Goal: Task Accomplishment & Management: Manage account settings

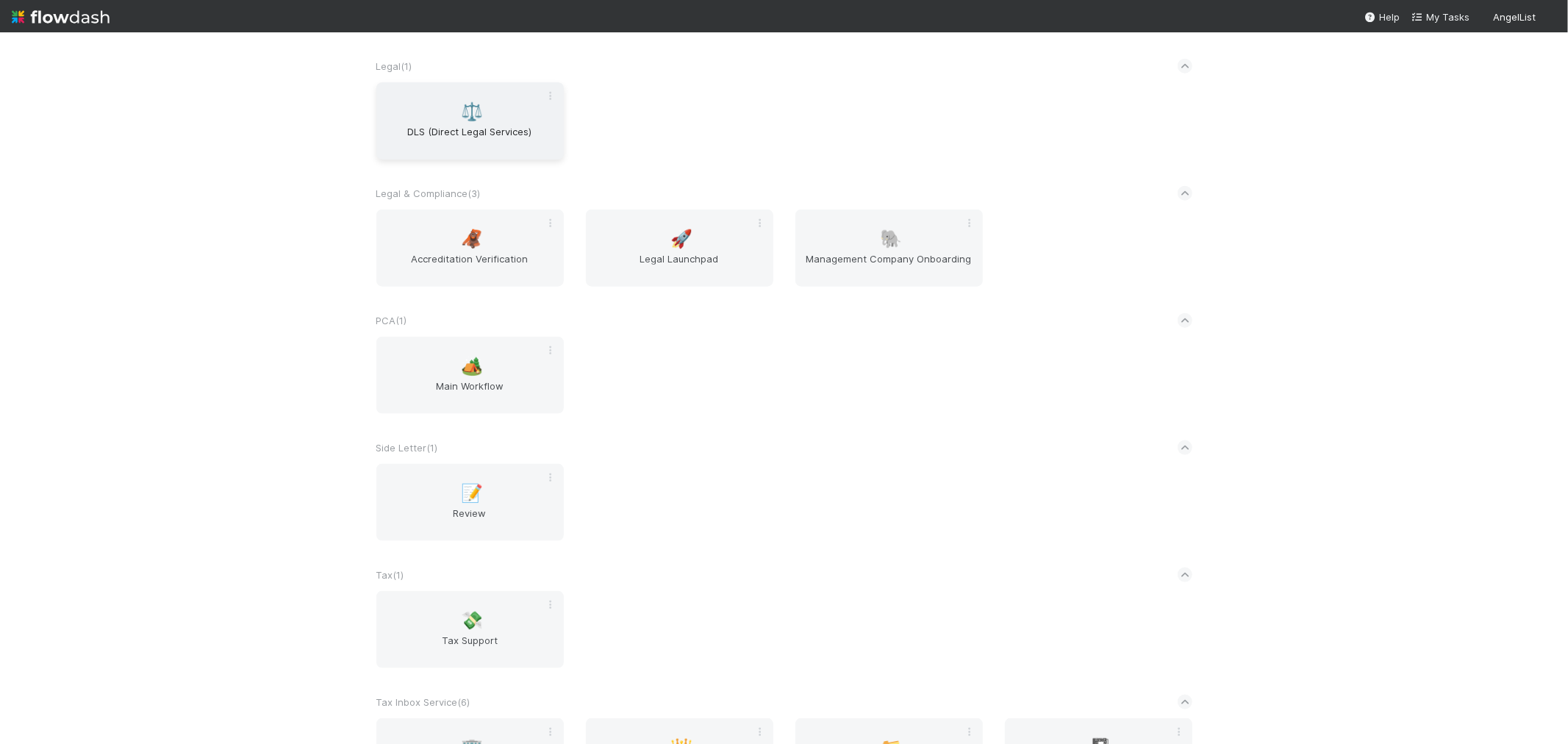
scroll to position [1415, 0]
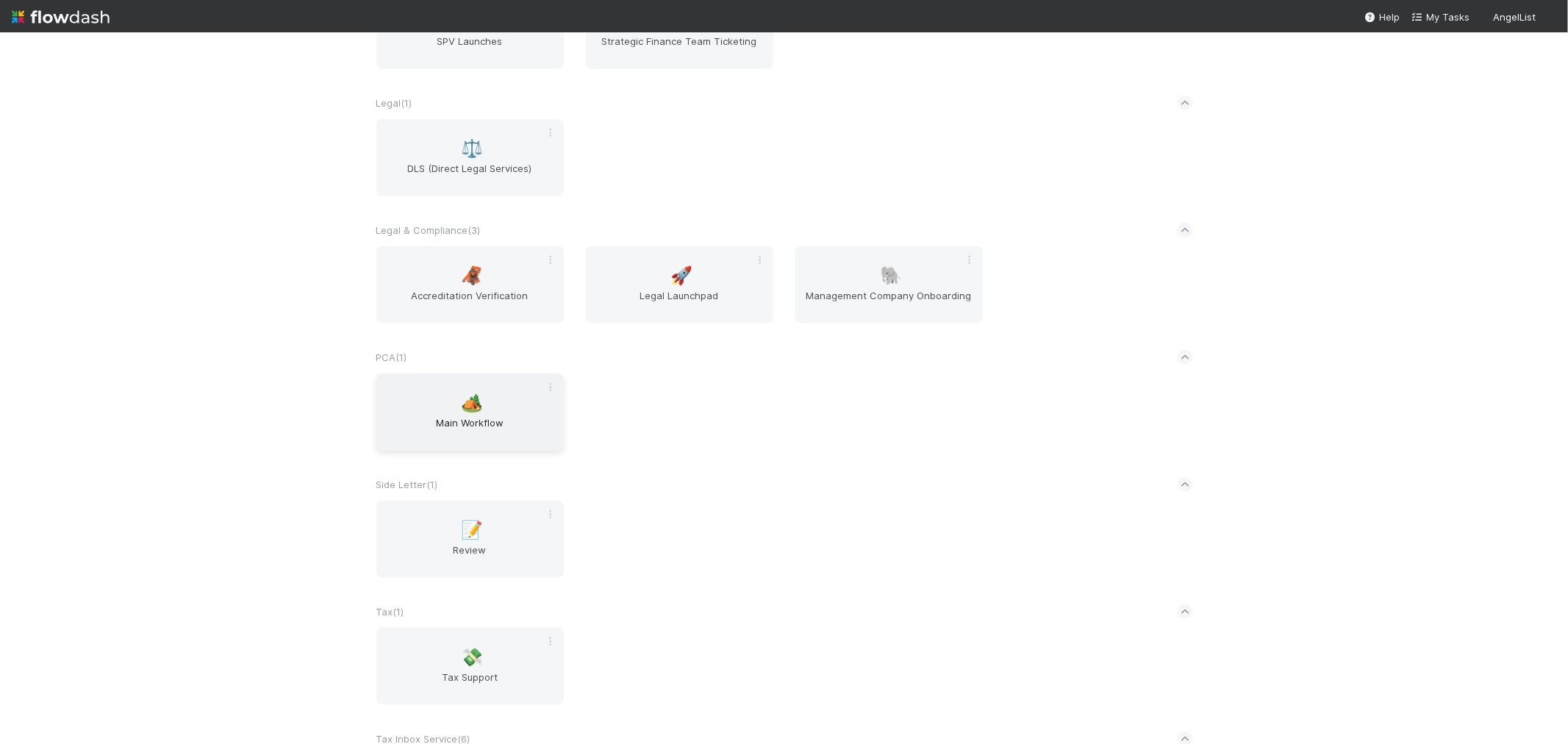
click at [432, 406] on div "🏕️ Main Workflow" at bounding box center [470, 412] width 187 height 78
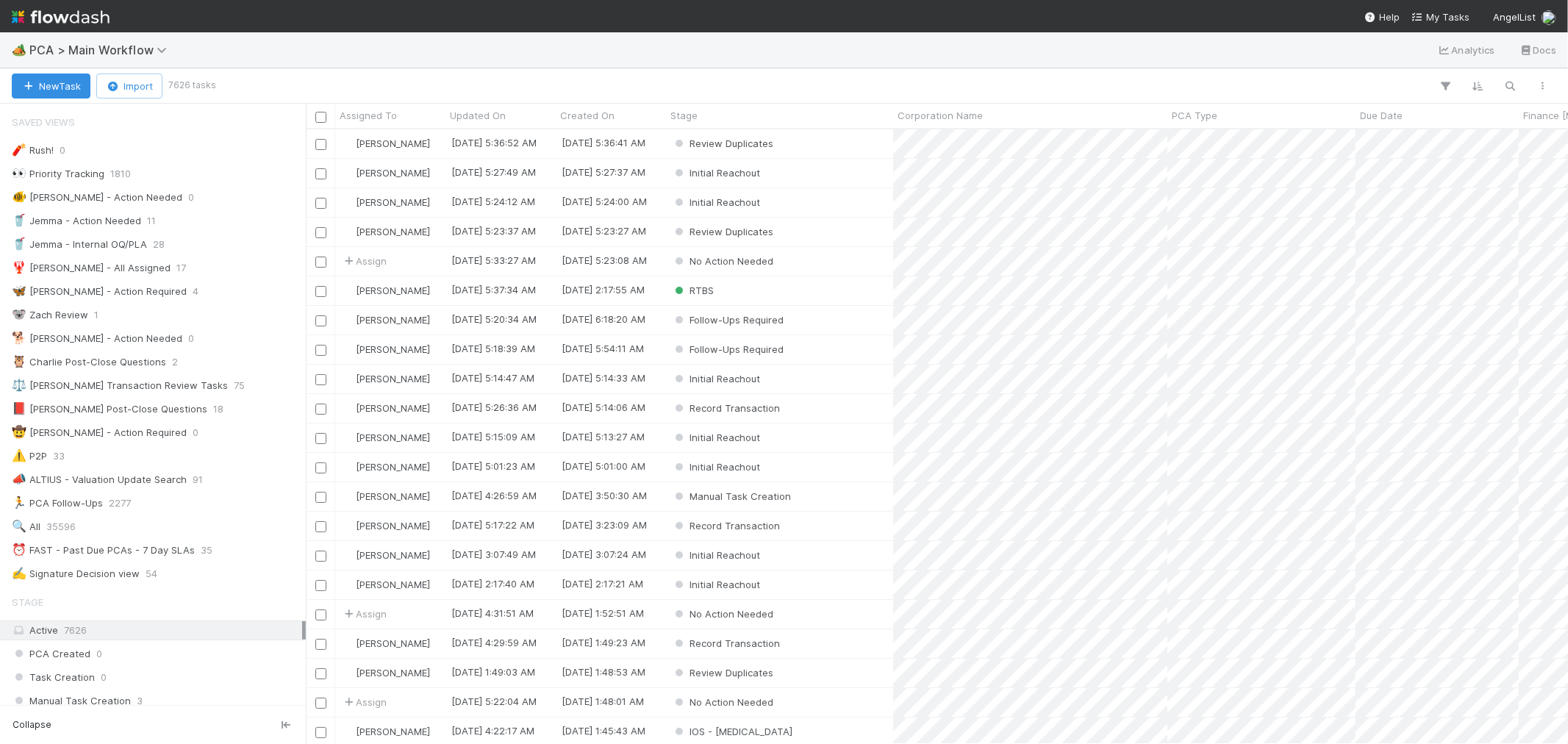
click at [65, 13] on img at bounding box center [61, 17] width 98 height 25
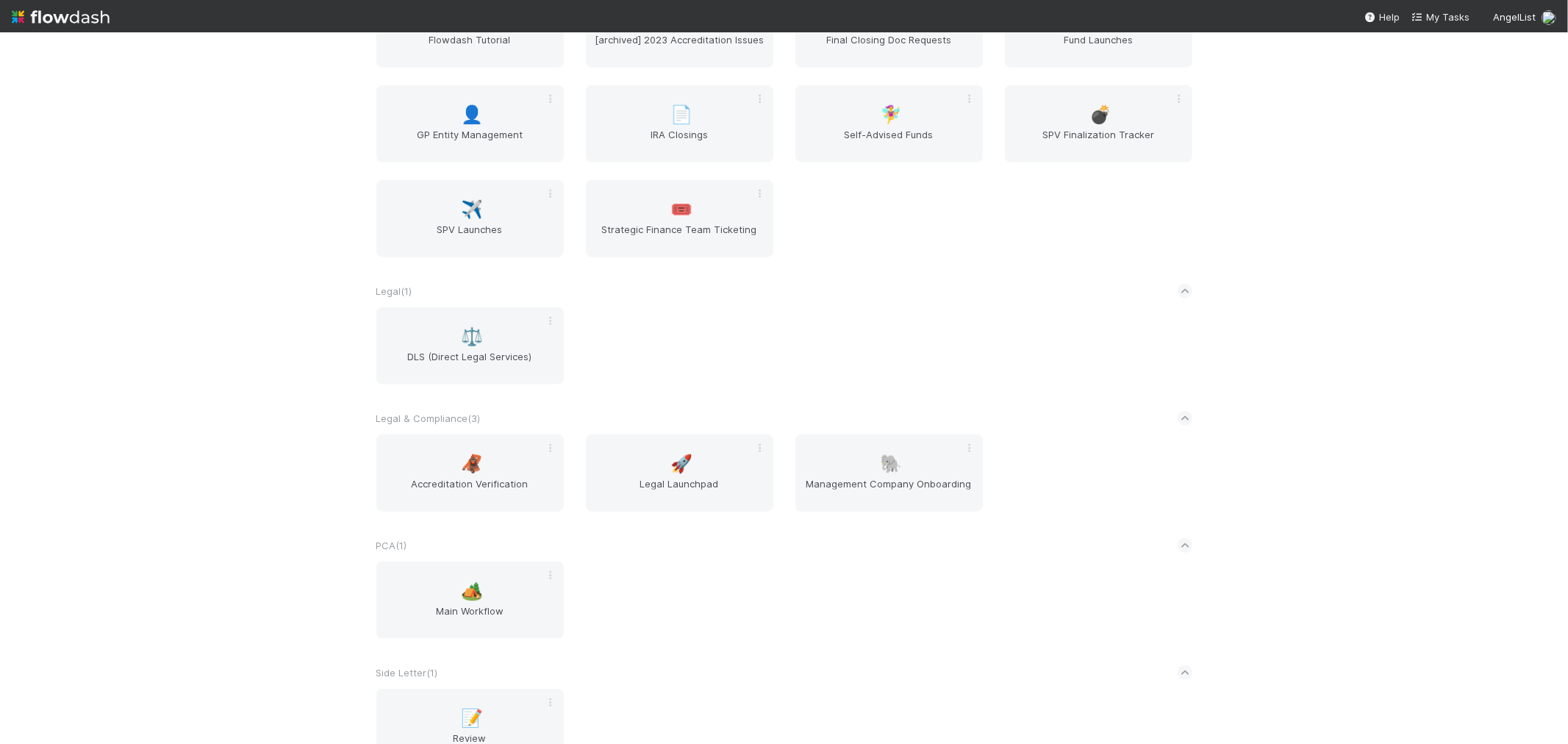
scroll to position [1006, 0]
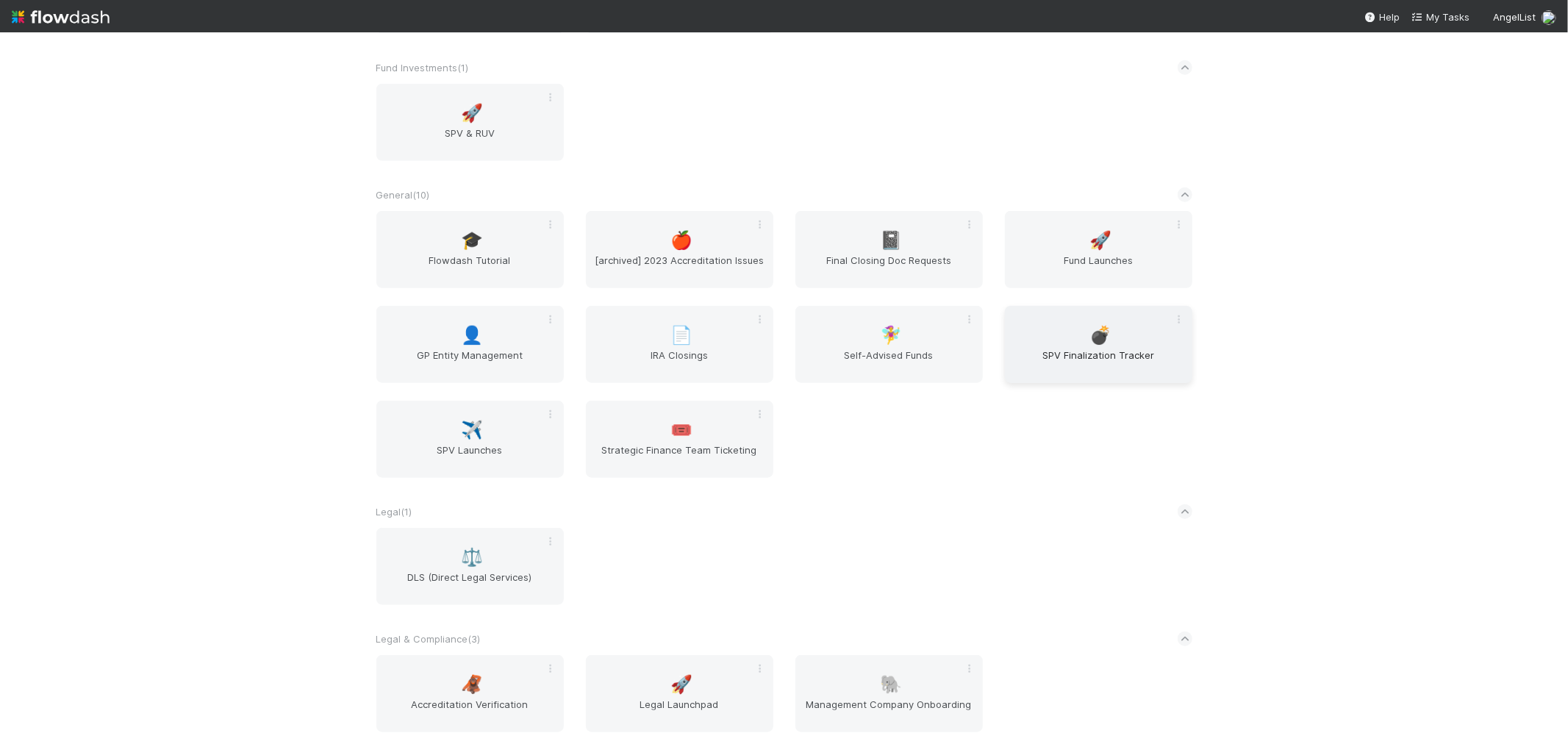
click at [1069, 364] on span "SPV Finalization Tracker" at bounding box center [1099, 363] width 176 height 29
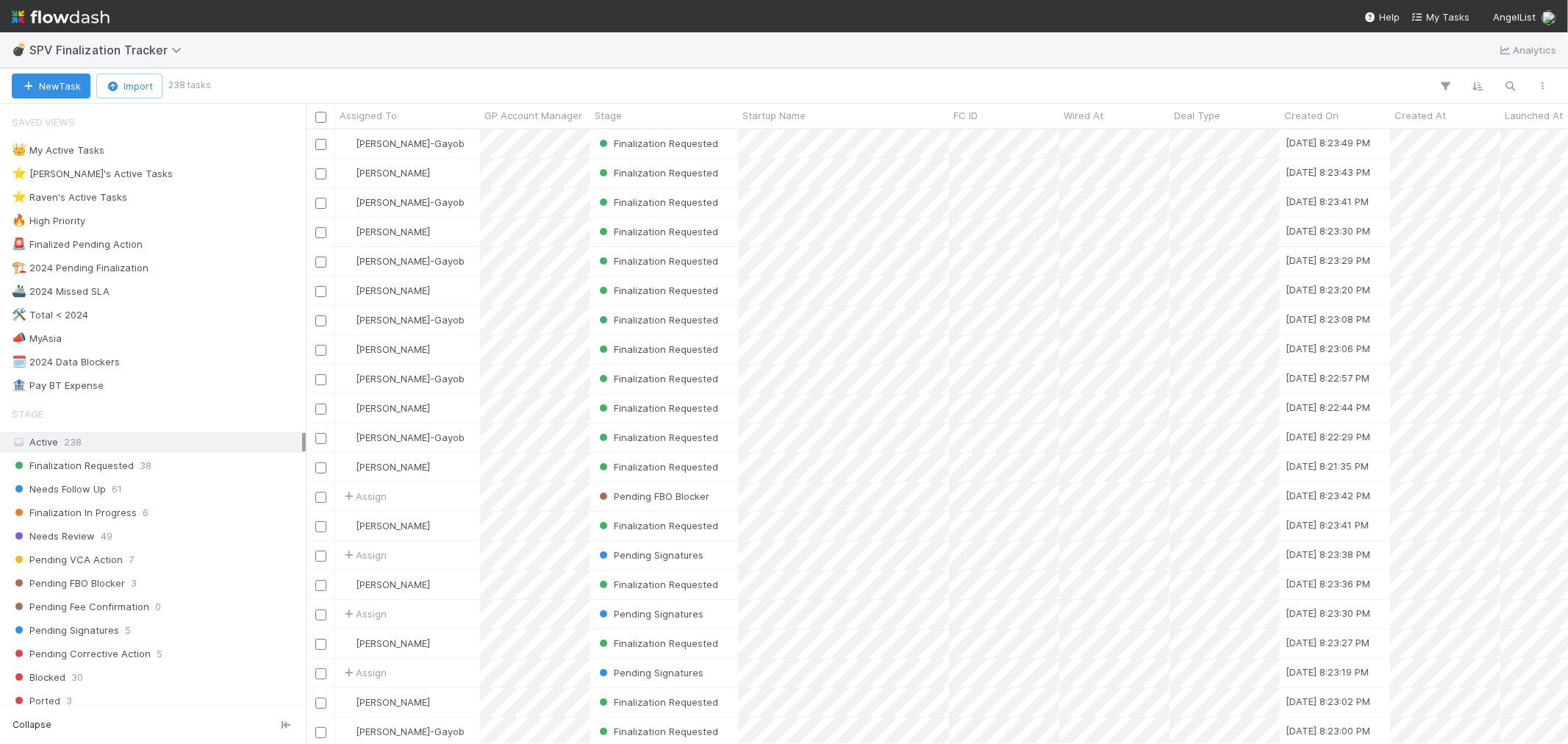
scroll to position [602, 1250]
click at [121, 200] on div "⭐ Raven's Active Tasks" at bounding box center [70, 197] width 116 height 18
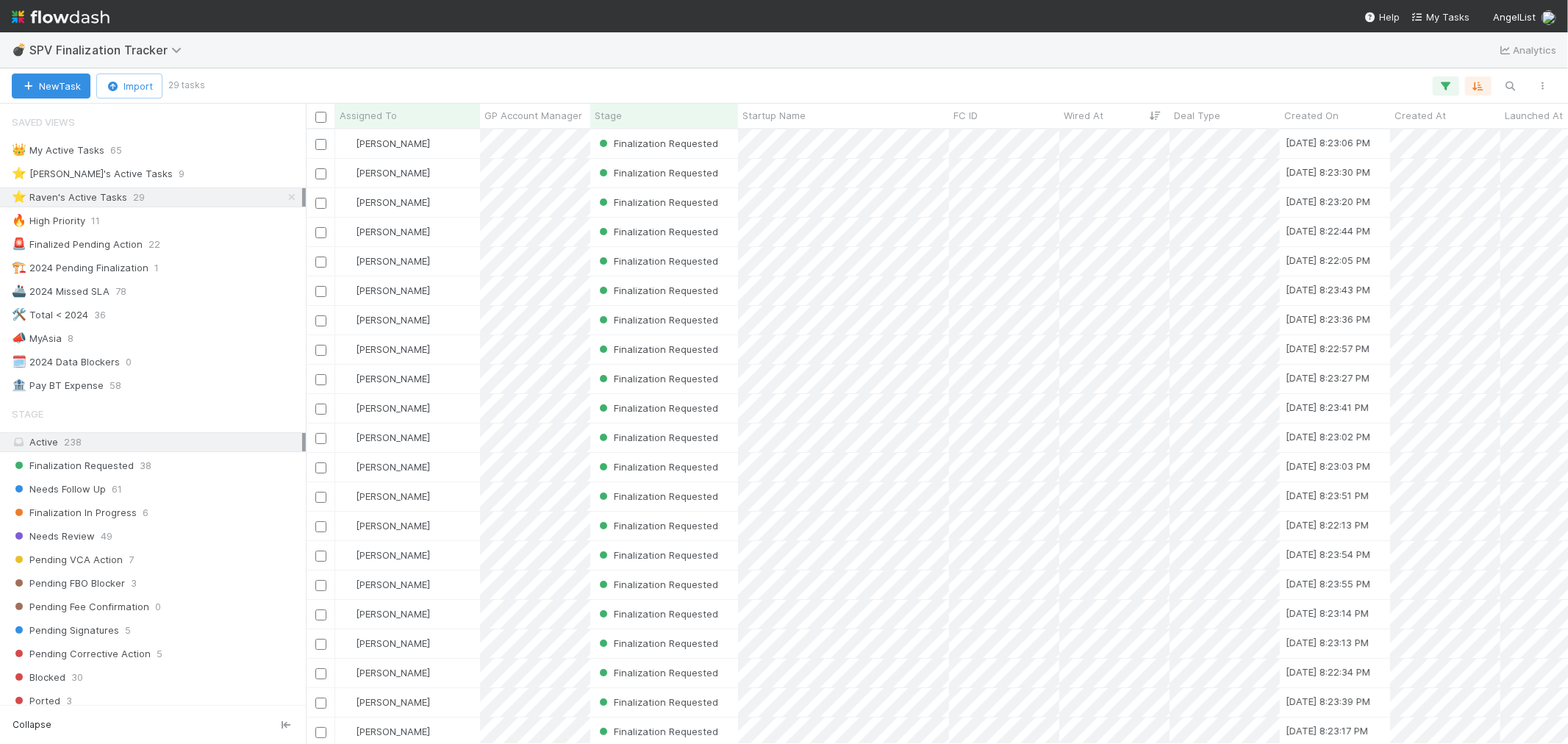
scroll to position [602, 1250]
drag, startPoint x: 51, startPoint y: 8, endPoint x: 77, endPoint y: 13, distance: 26.5
click at [51, 8] on img at bounding box center [61, 17] width 98 height 25
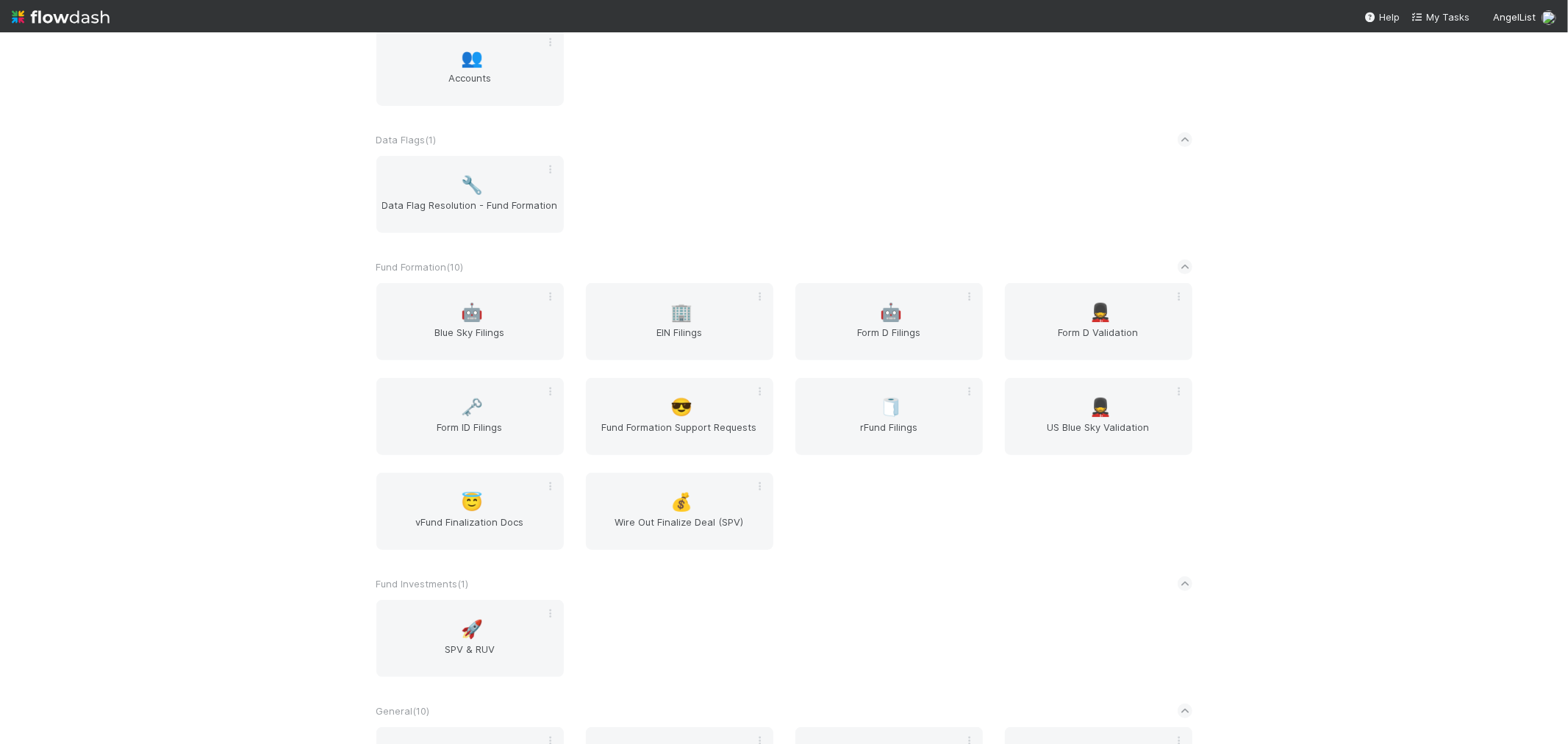
scroll to position [735, 0]
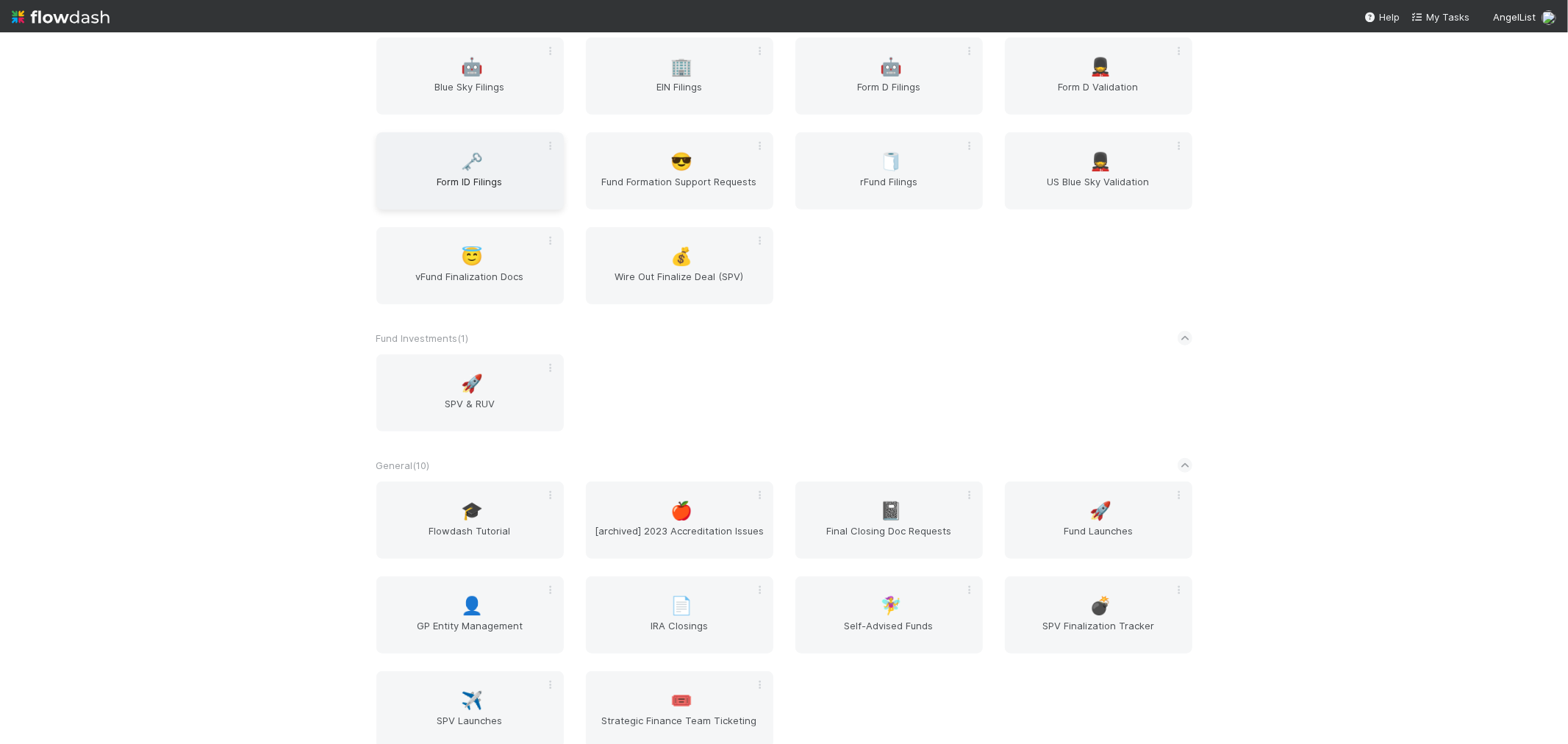
click at [473, 165] on span "🗝️" at bounding box center [472, 161] width 22 height 19
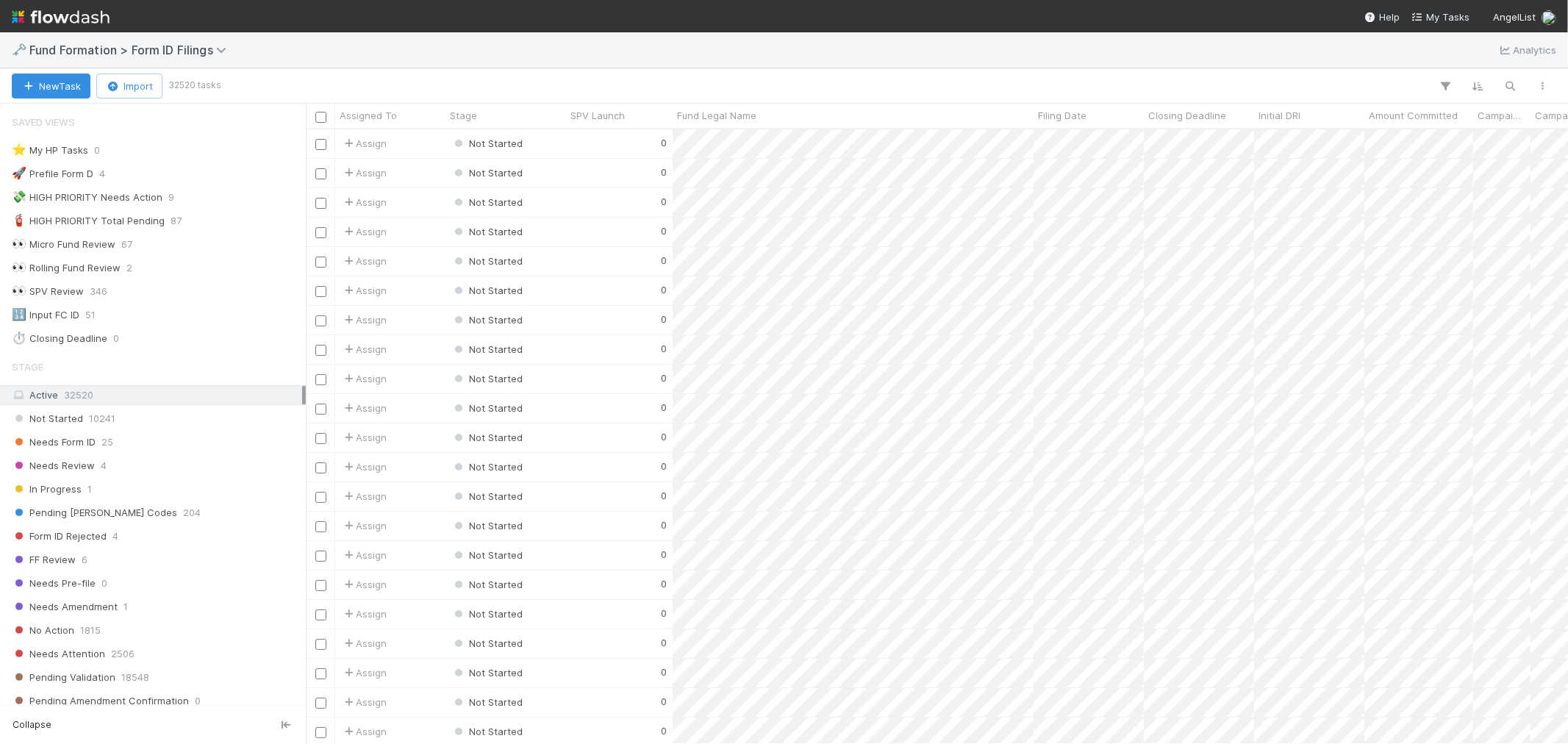
scroll to position [602, 1250]
click at [85, 438] on span "Needs Form ID" at bounding box center [54, 442] width 84 height 18
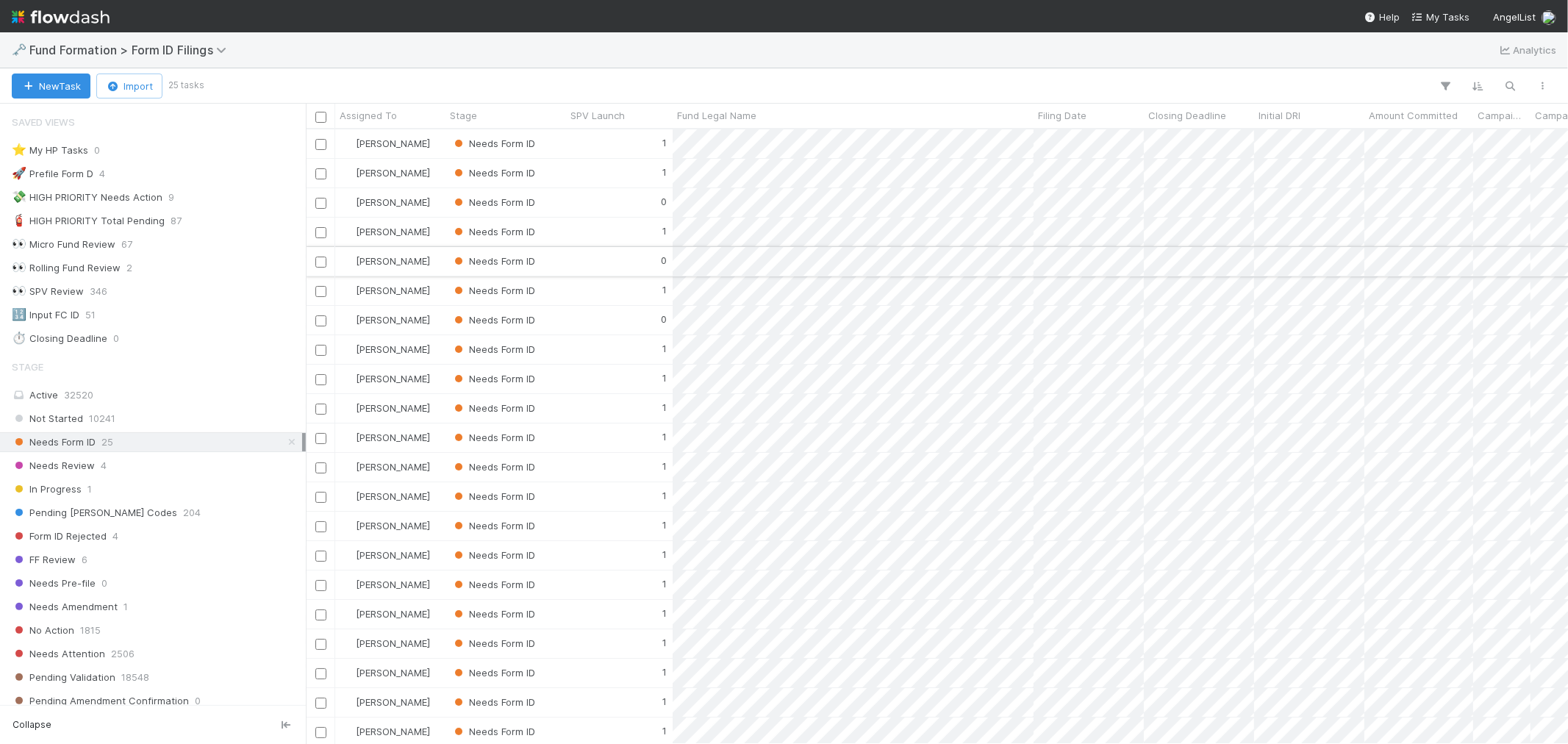
scroll to position [133, 0]
click at [285, 442] on icon at bounding box center [292, 442] width 15 height 9
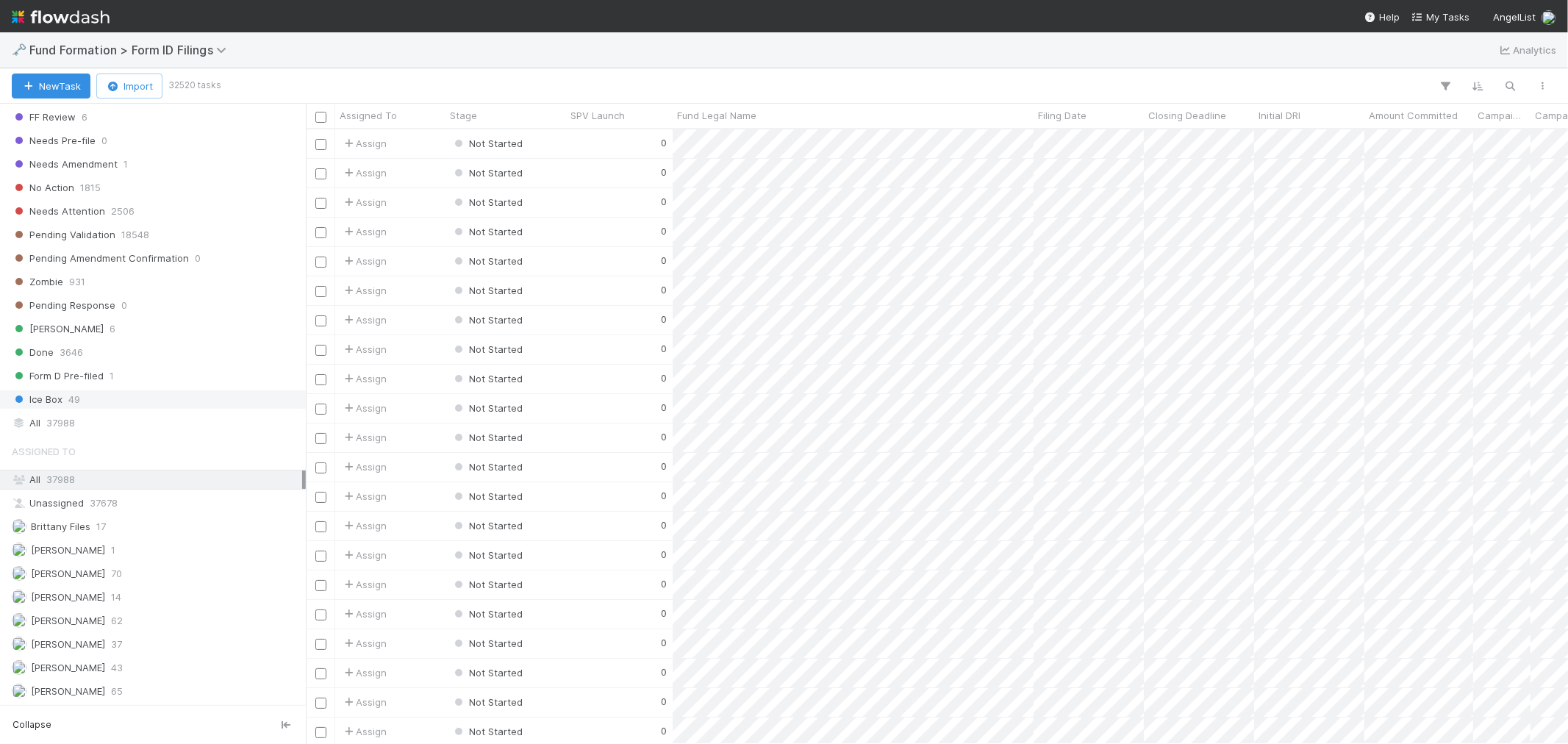
scroll to position [602, 1250]
click at [57, 25] on img at bounding box center [61, 17] width 98 height 25
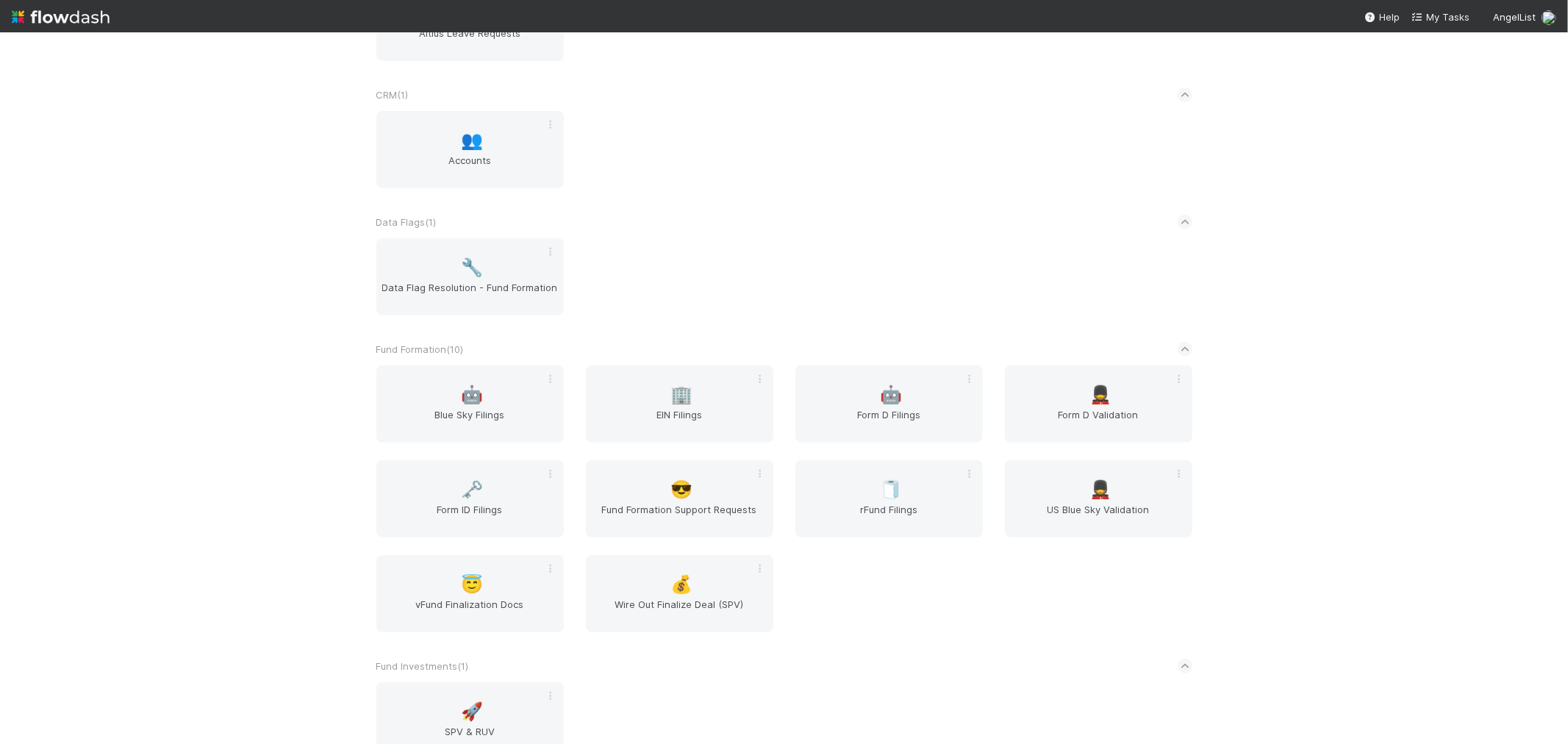
scroll to position [408, 0]
click at [673, 416] on span "EIN Filings" at bounding box center [680, 421] width 176 height 29
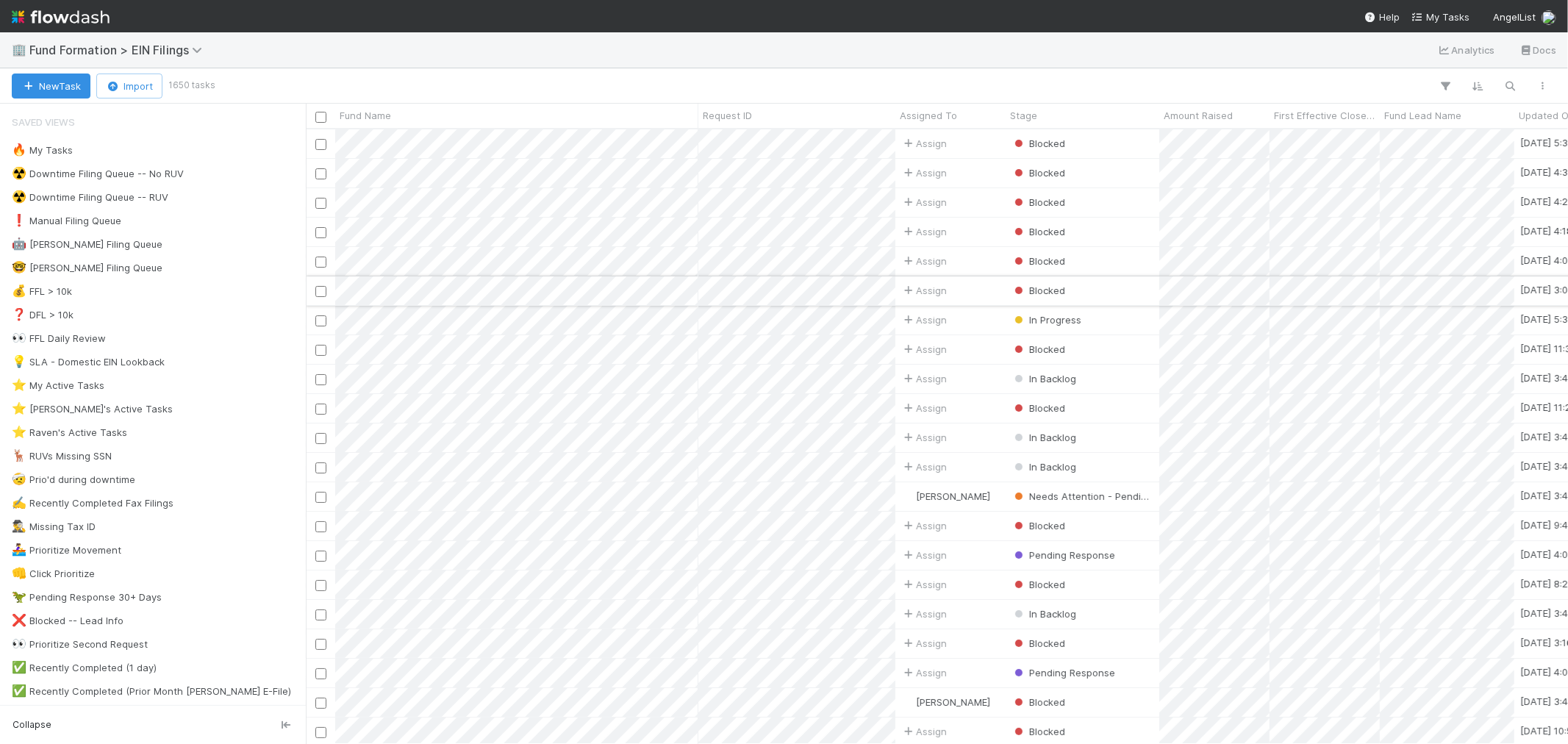
scroll to position [602, 1250]
click at [119, 442] on div "⭐ Raven's Active Tasks" at bounding box center [70, 432] width 116 height 18
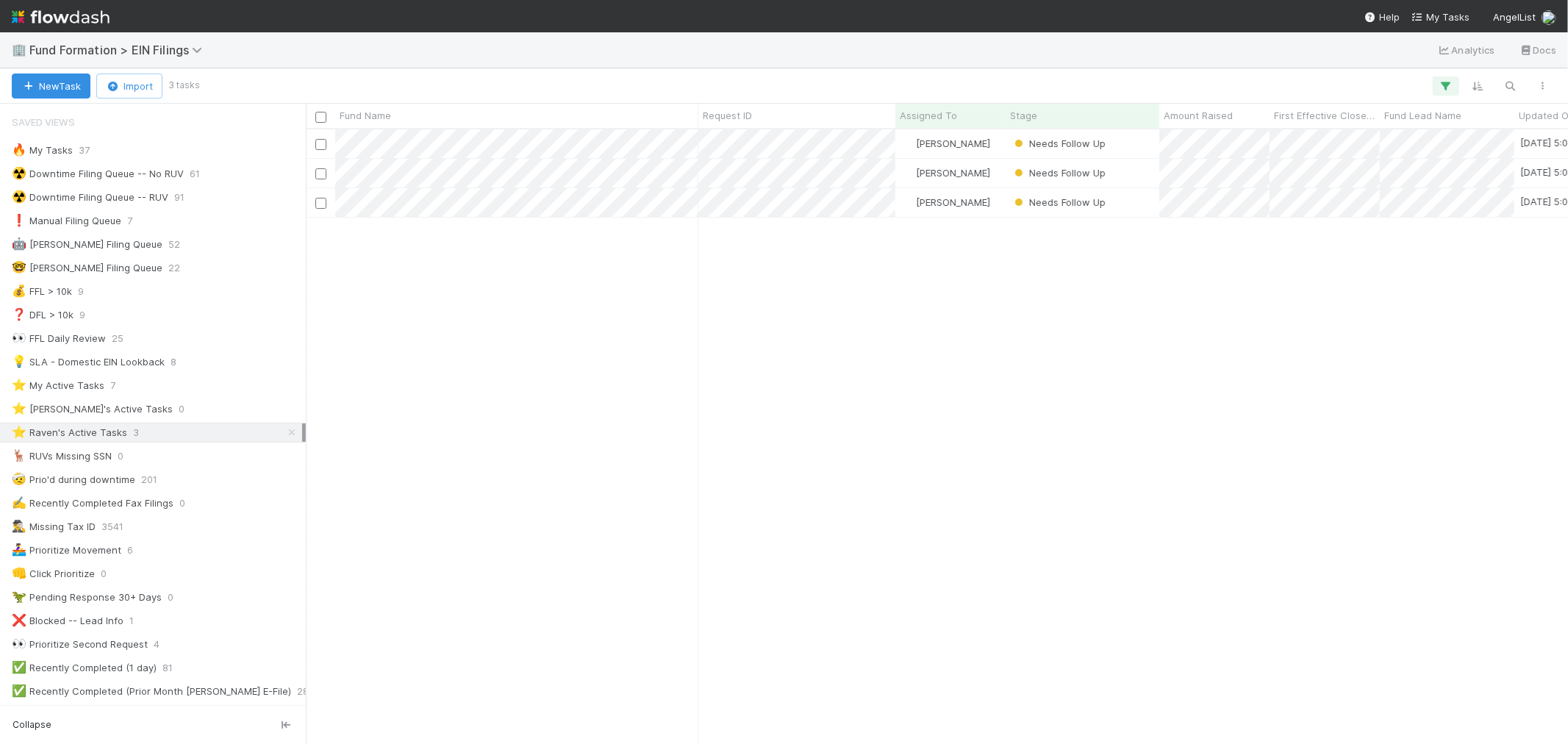
scroll to position [602, 1250]
click at [100, 16] on img at bounding box center [61, 17] width 98 height 25
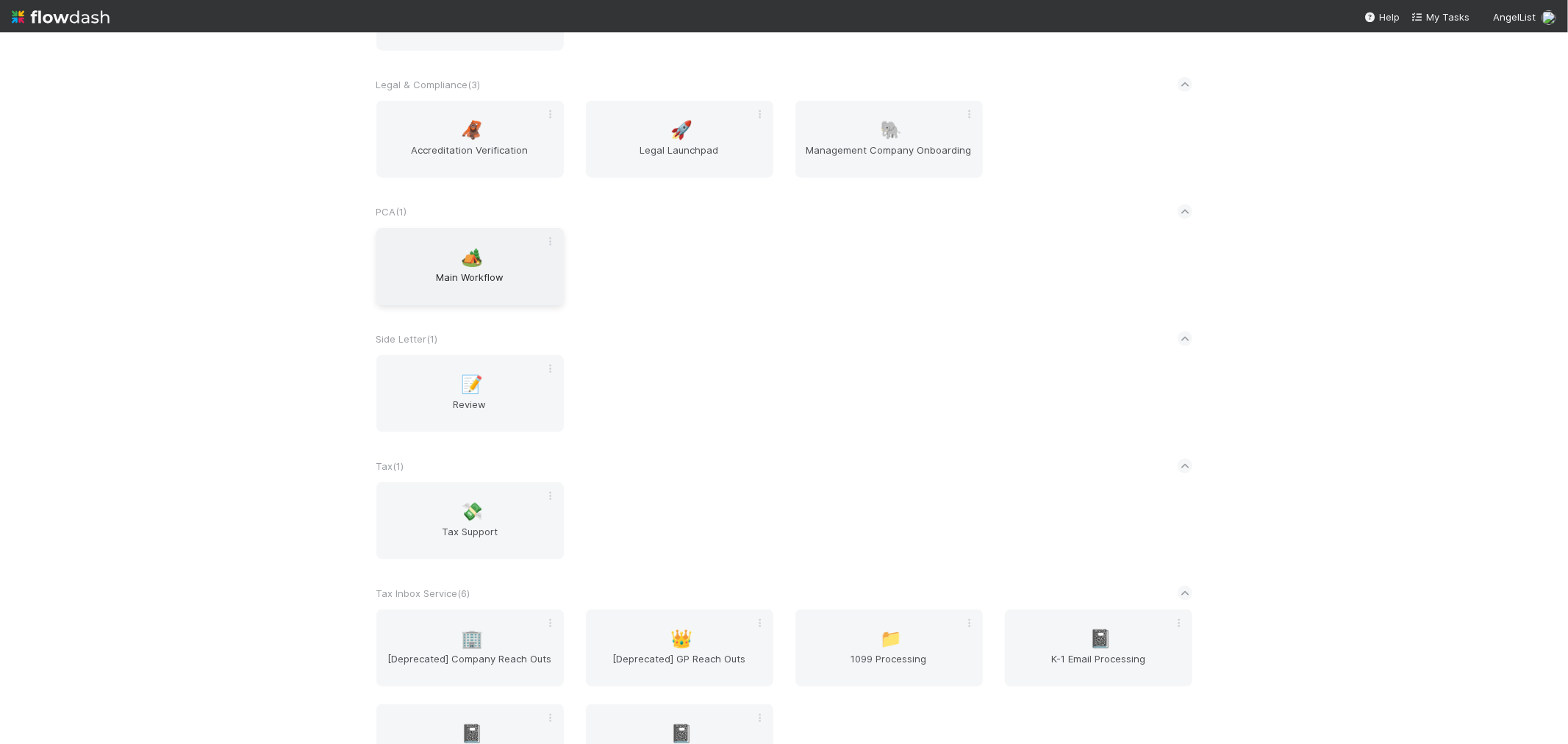
scroll to position [1553, 0]
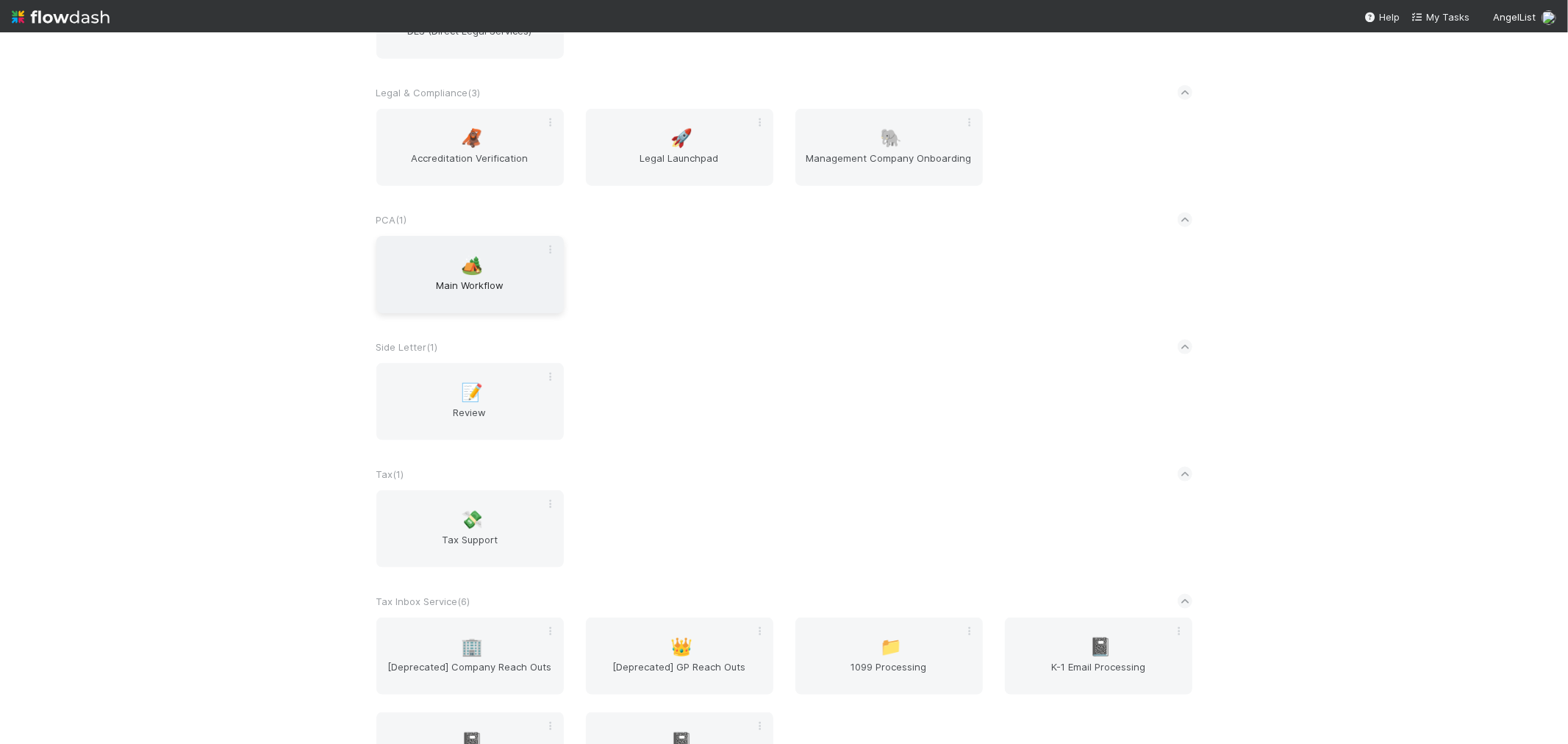
click at [454, 278] on span "Main Workflow" at bounding box center [470, 292] width 176 height 29
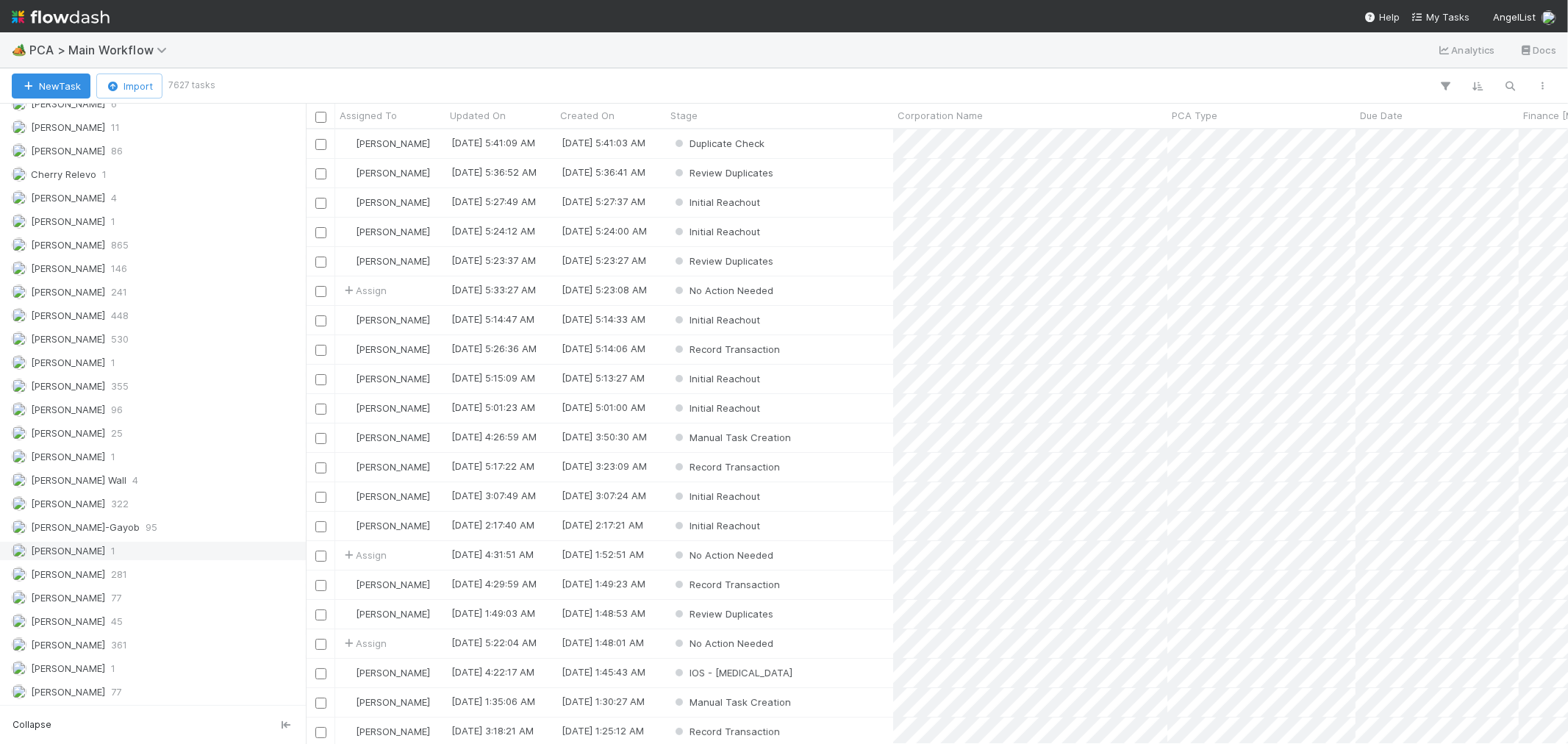
scroll to position [2085, 0]
click at [47, 15] on img at bounding box center [61, 17] width 98 height 25
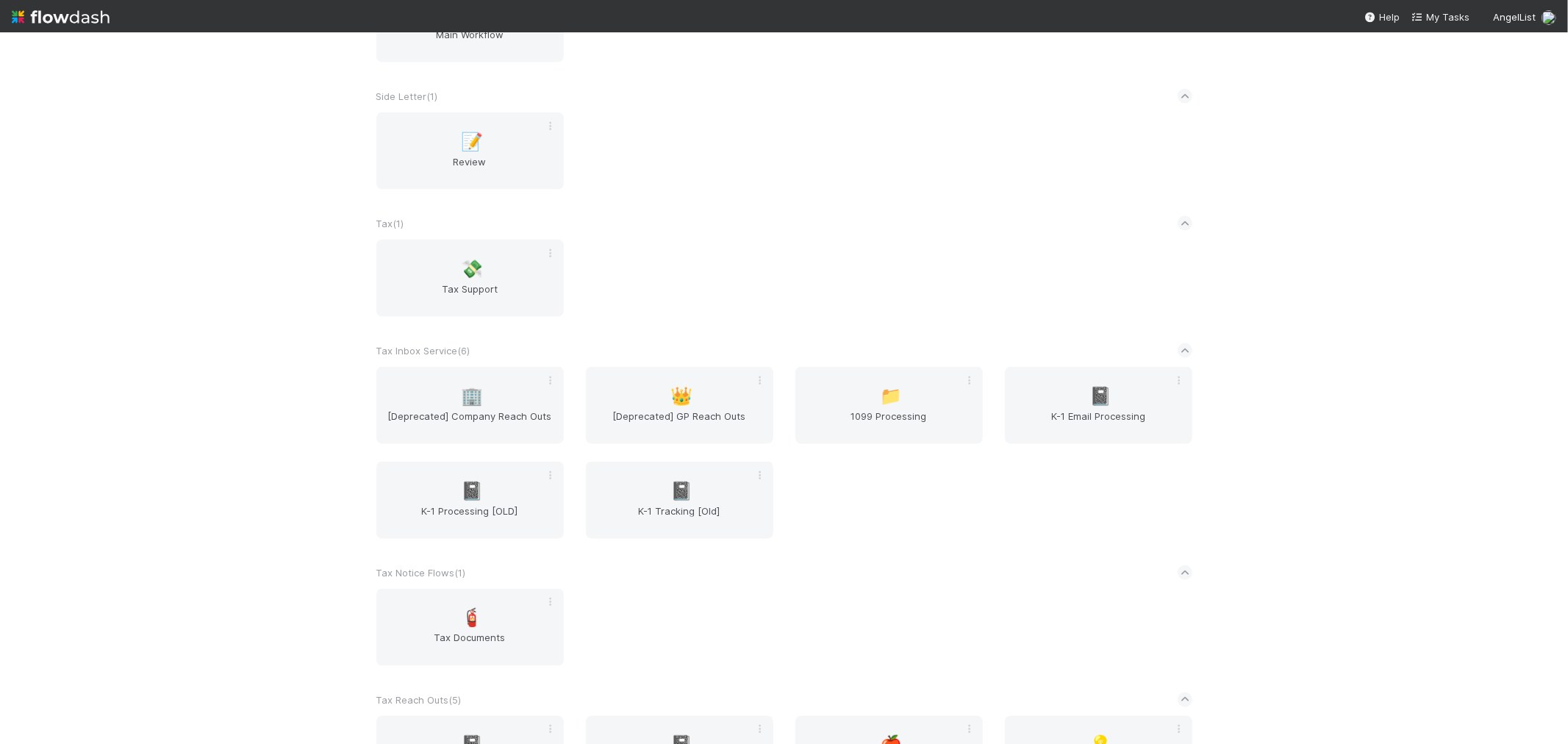
scroll to position [1879, 0]
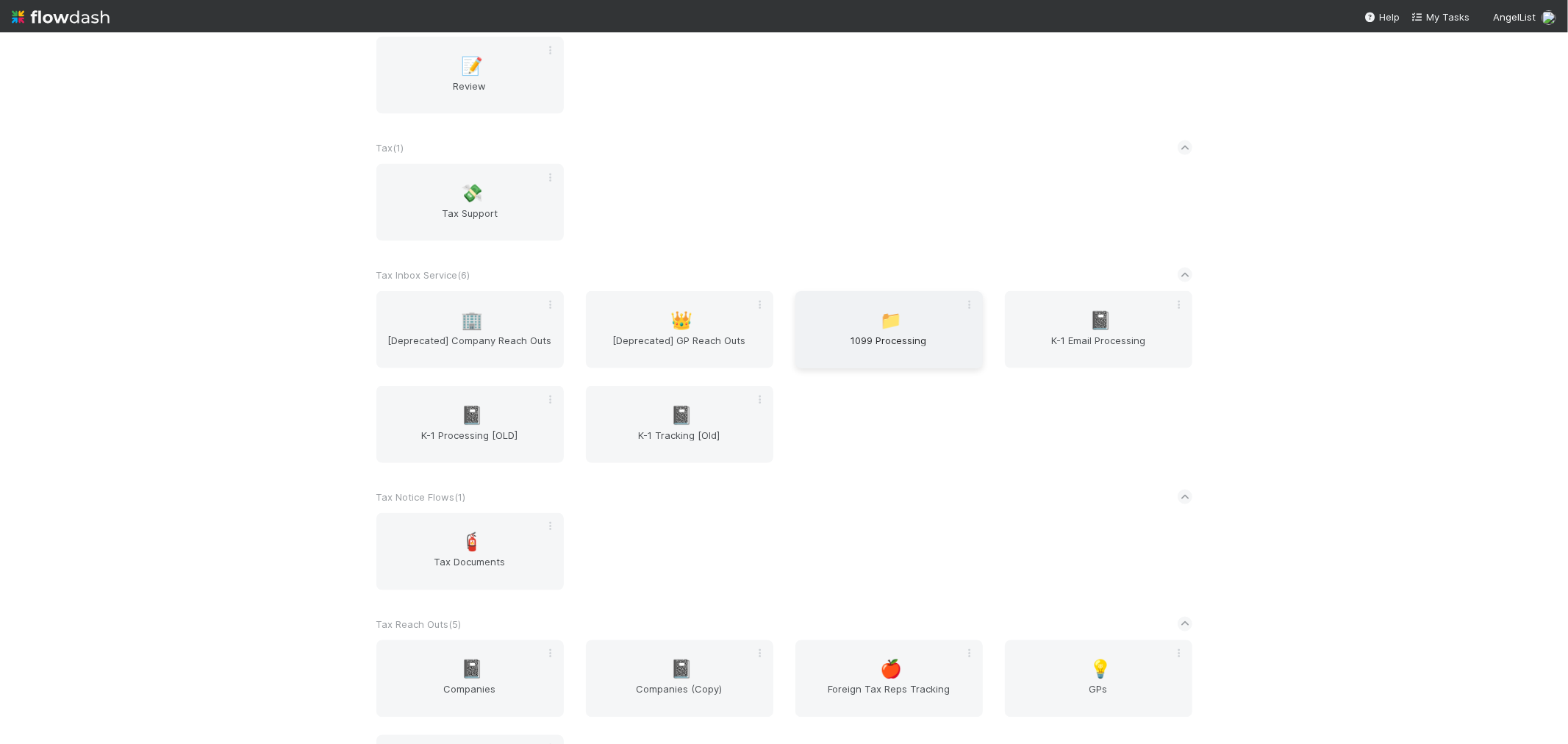
click at [892, 333] on span "1099 Processing" at bounding box center [889, 347] width 176 height 29
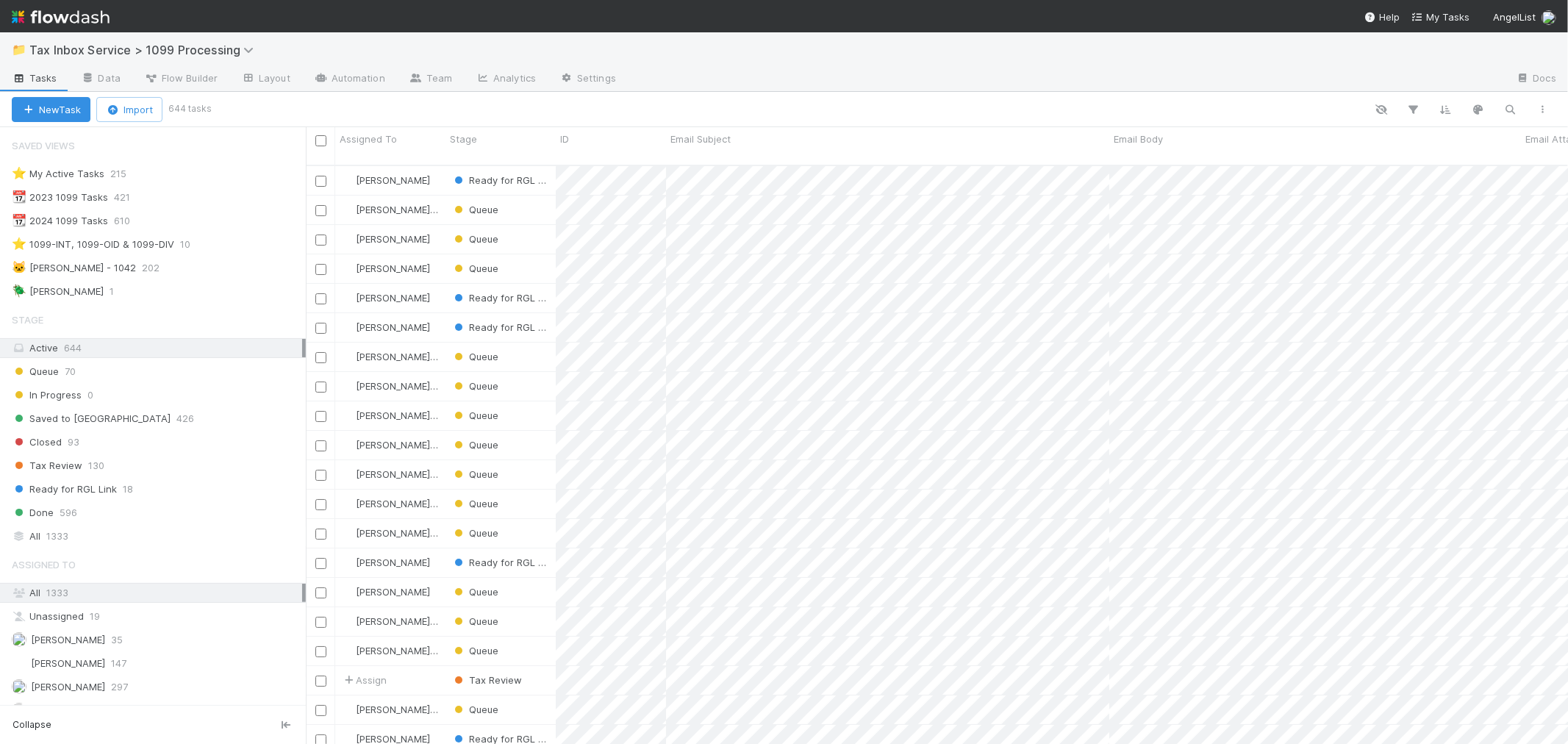
scroll to position [579, 1250]
click at [84, 377] on div "Queue 70" at bounding box center [159, 371] width 294 height 18
click at [89, 17] on img at bounding box center [61, 17] width 98 height 25
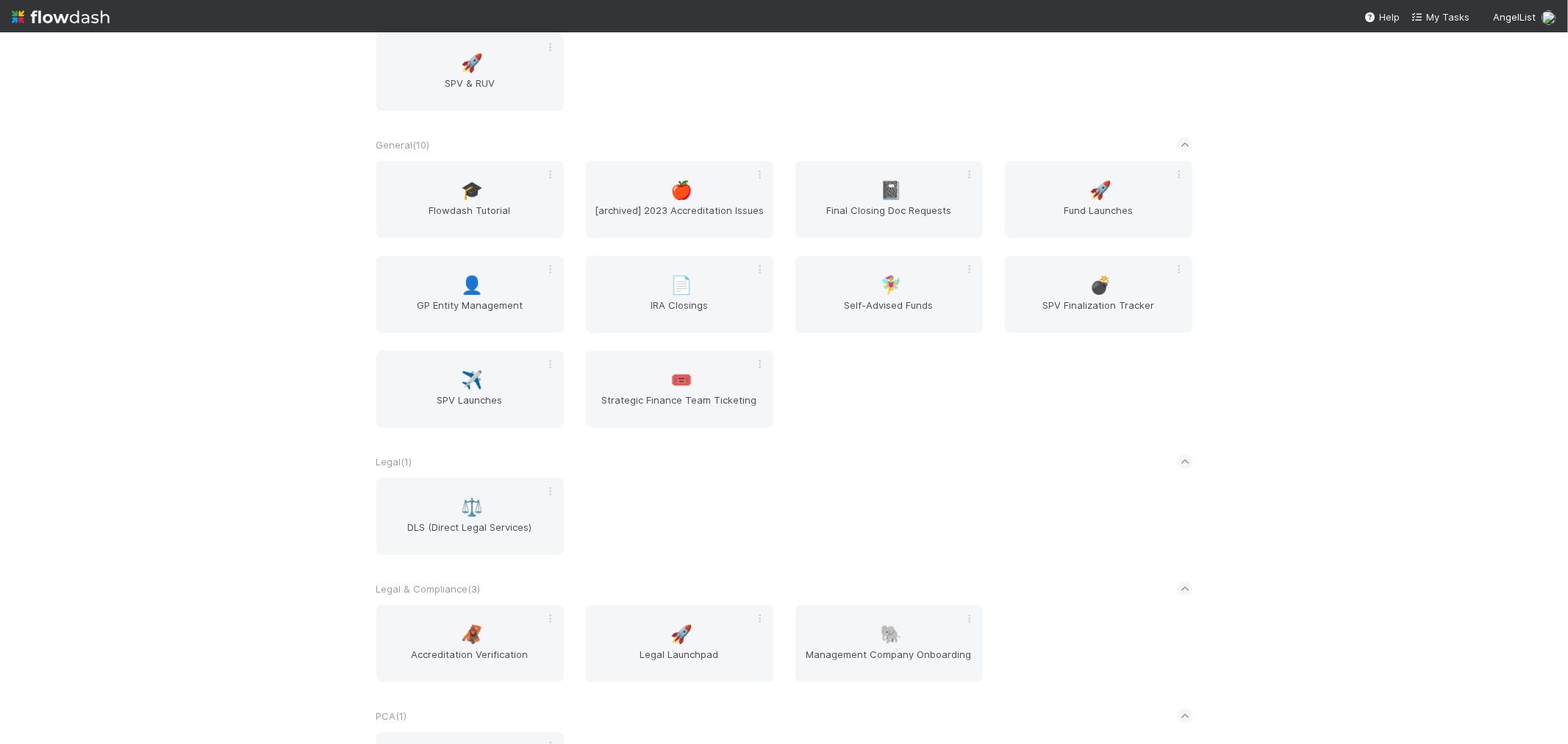
scroll to position [1006, 0]
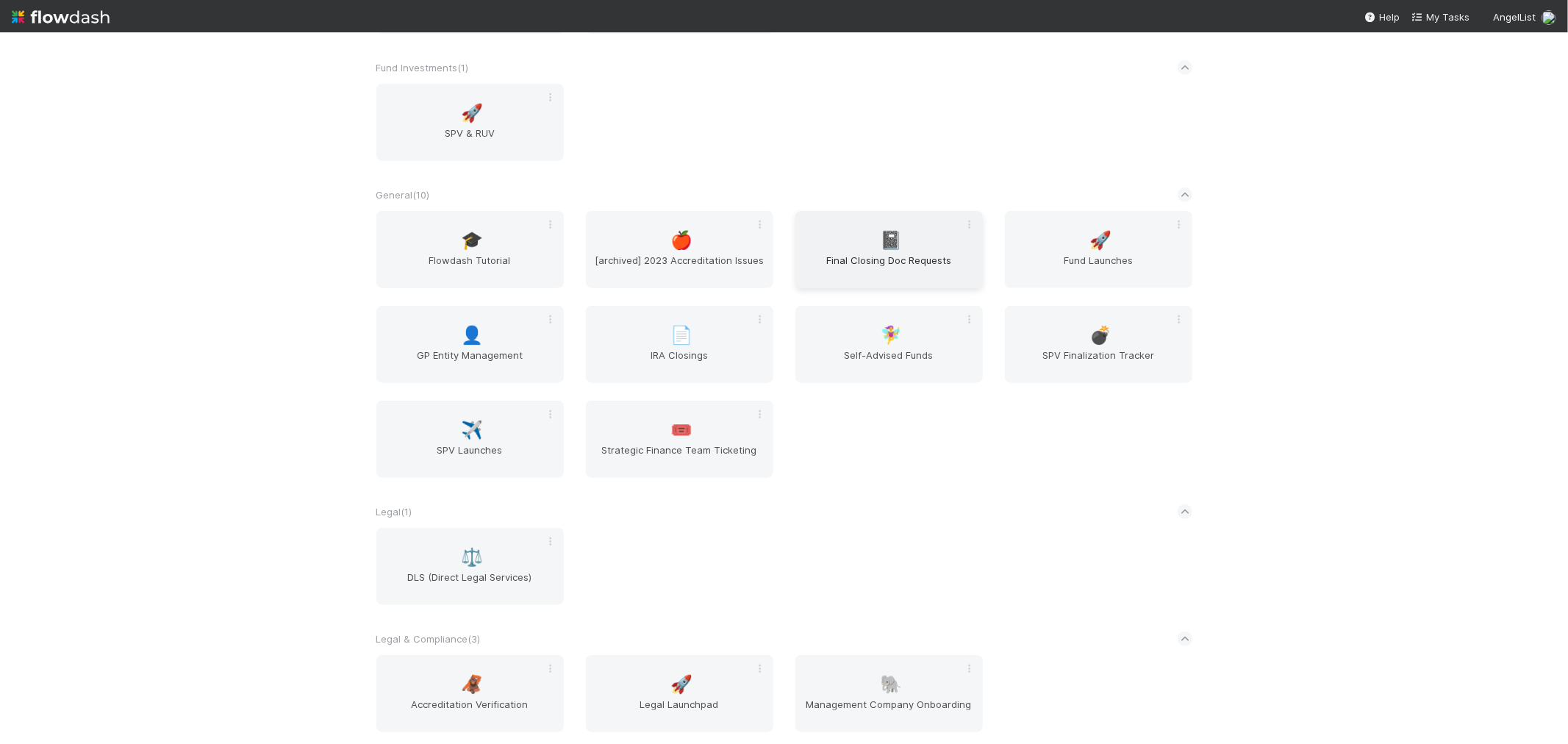
click at [925, 274] on span "Final Closing Doc Requests" at bounding box center [889, 268] width 176 height 29
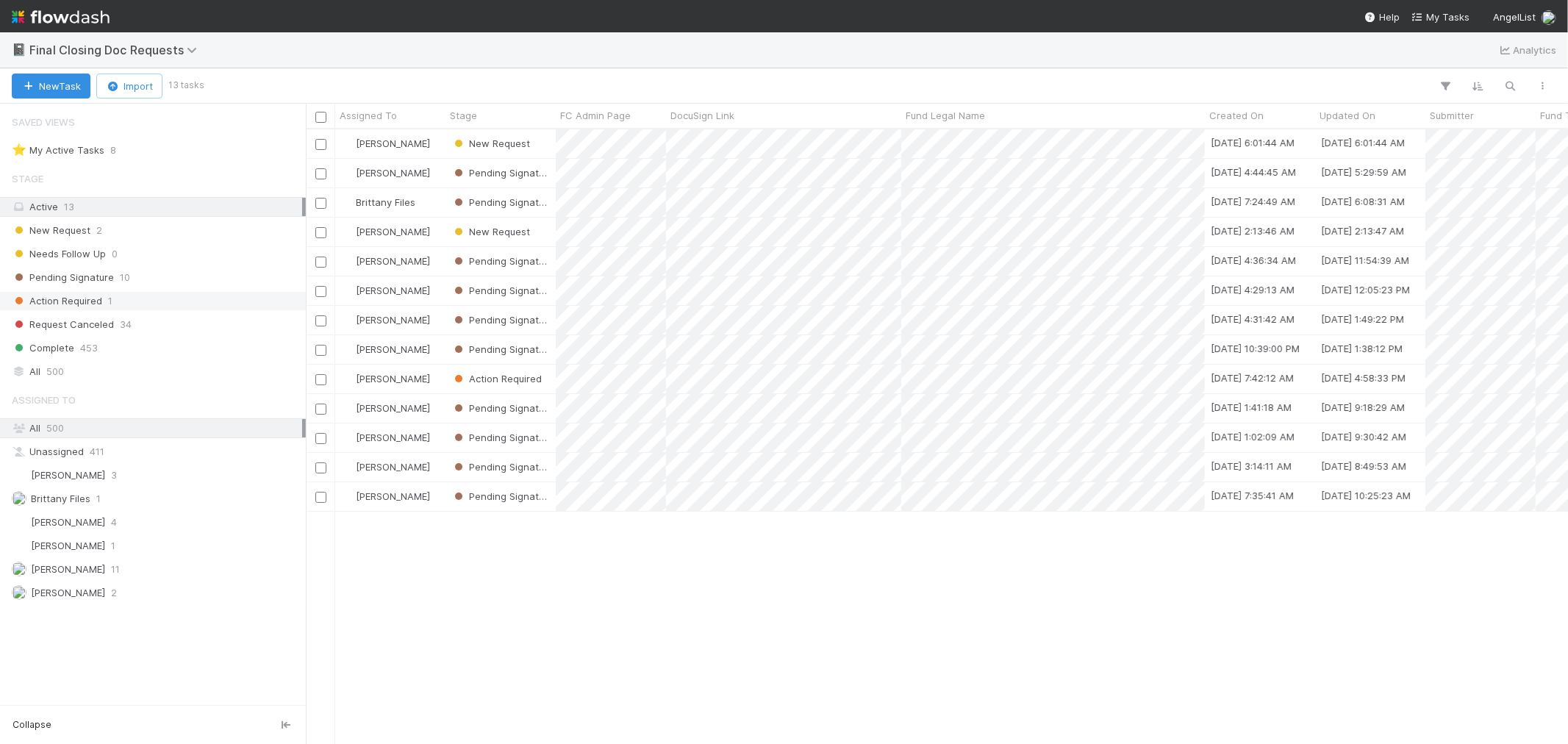
scroll to position [602, 1250]
click at [153, 223] on div "New Request 2" at bounding box center [157, 230] width 290 height 18
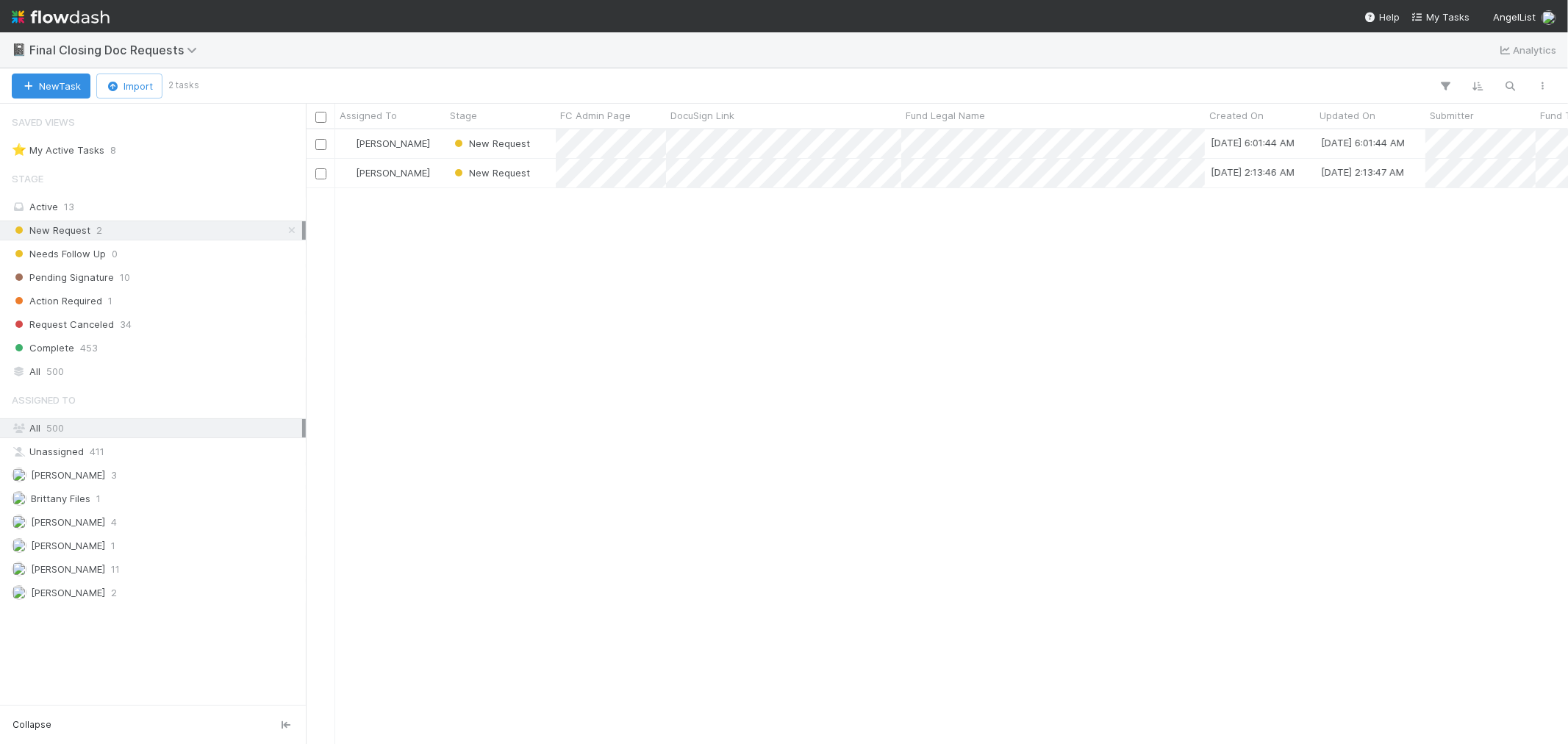
scroll to position [602, 1250]
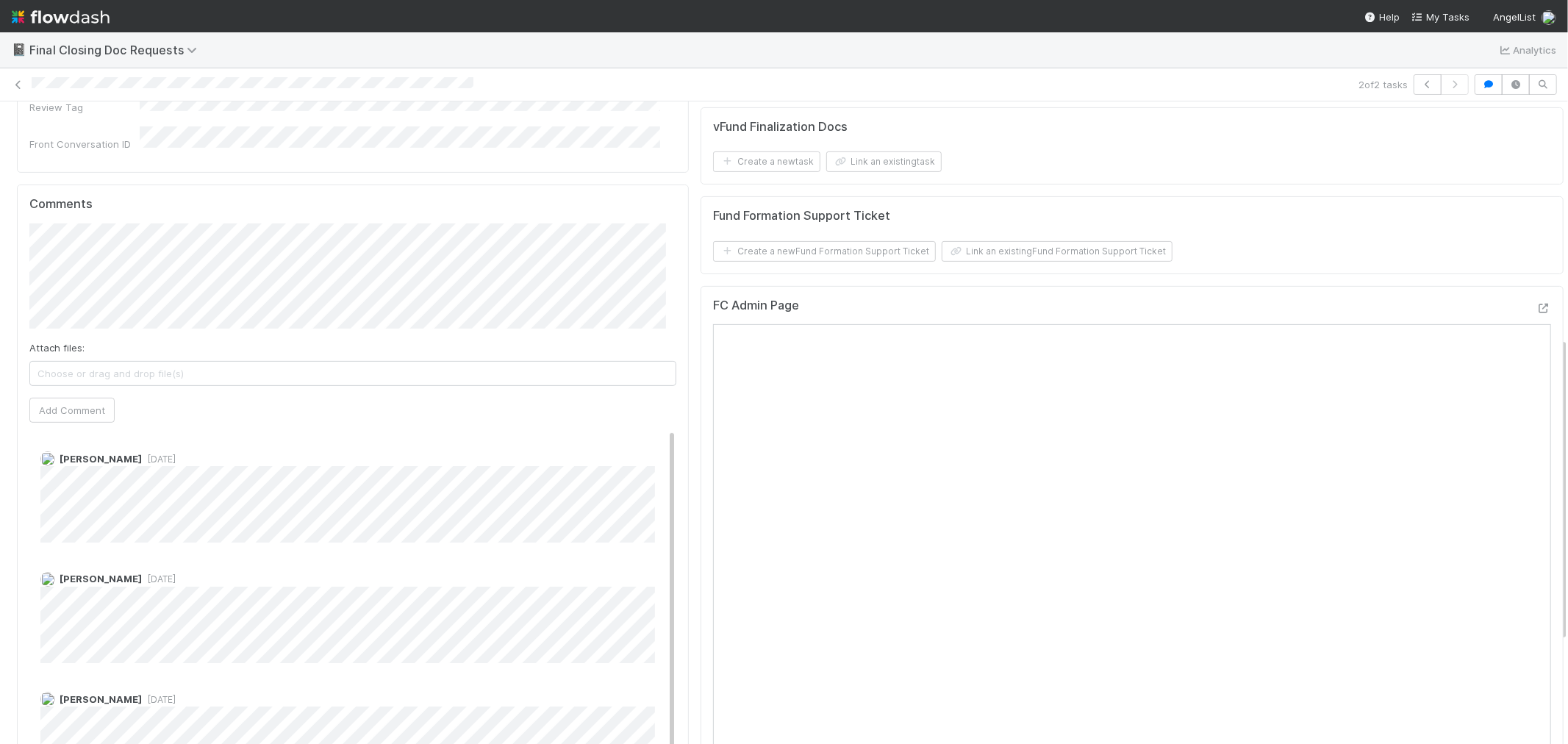
scroll to position [327, 0]
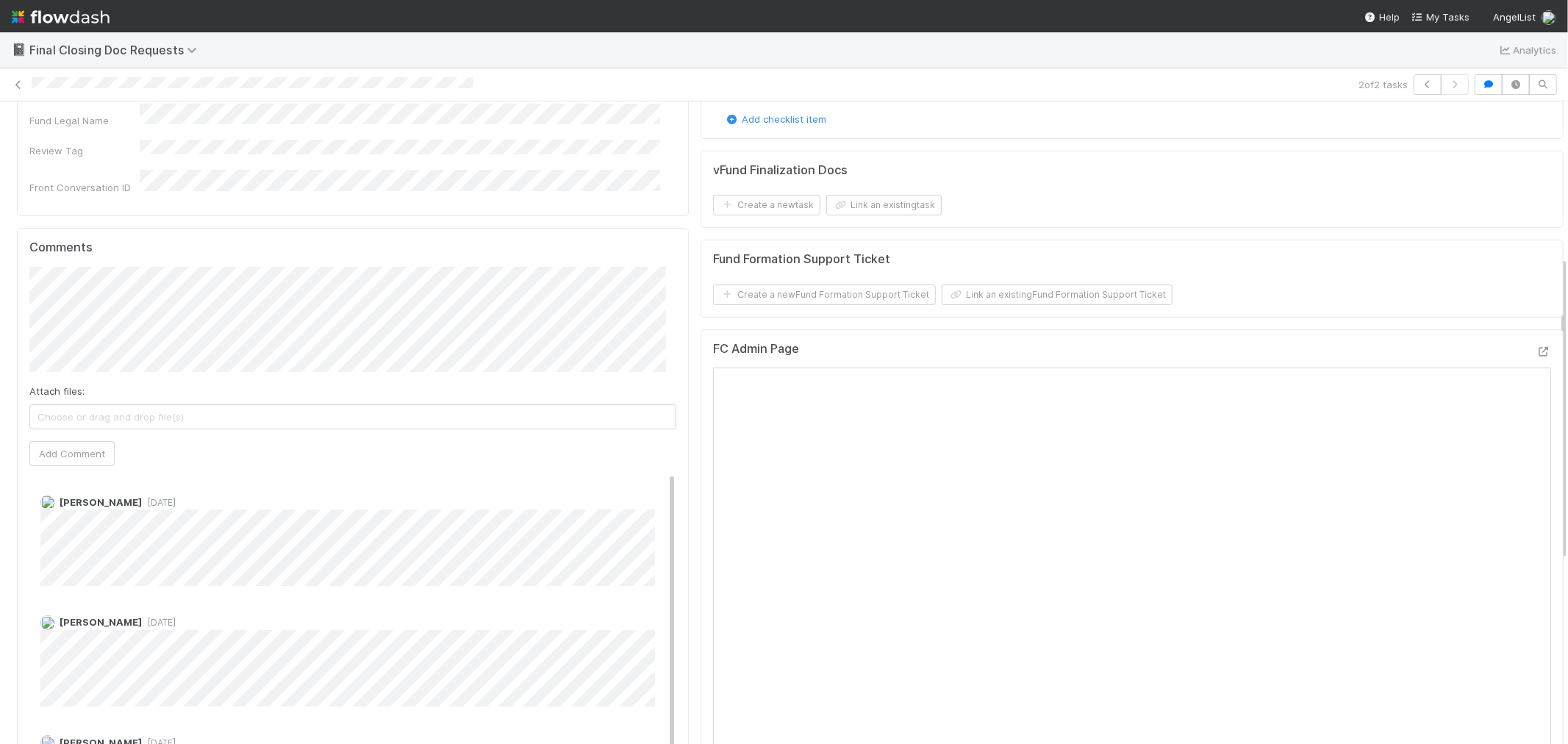
click at [78, 23] on img at bounding box center [61, 17] width 98 height 25
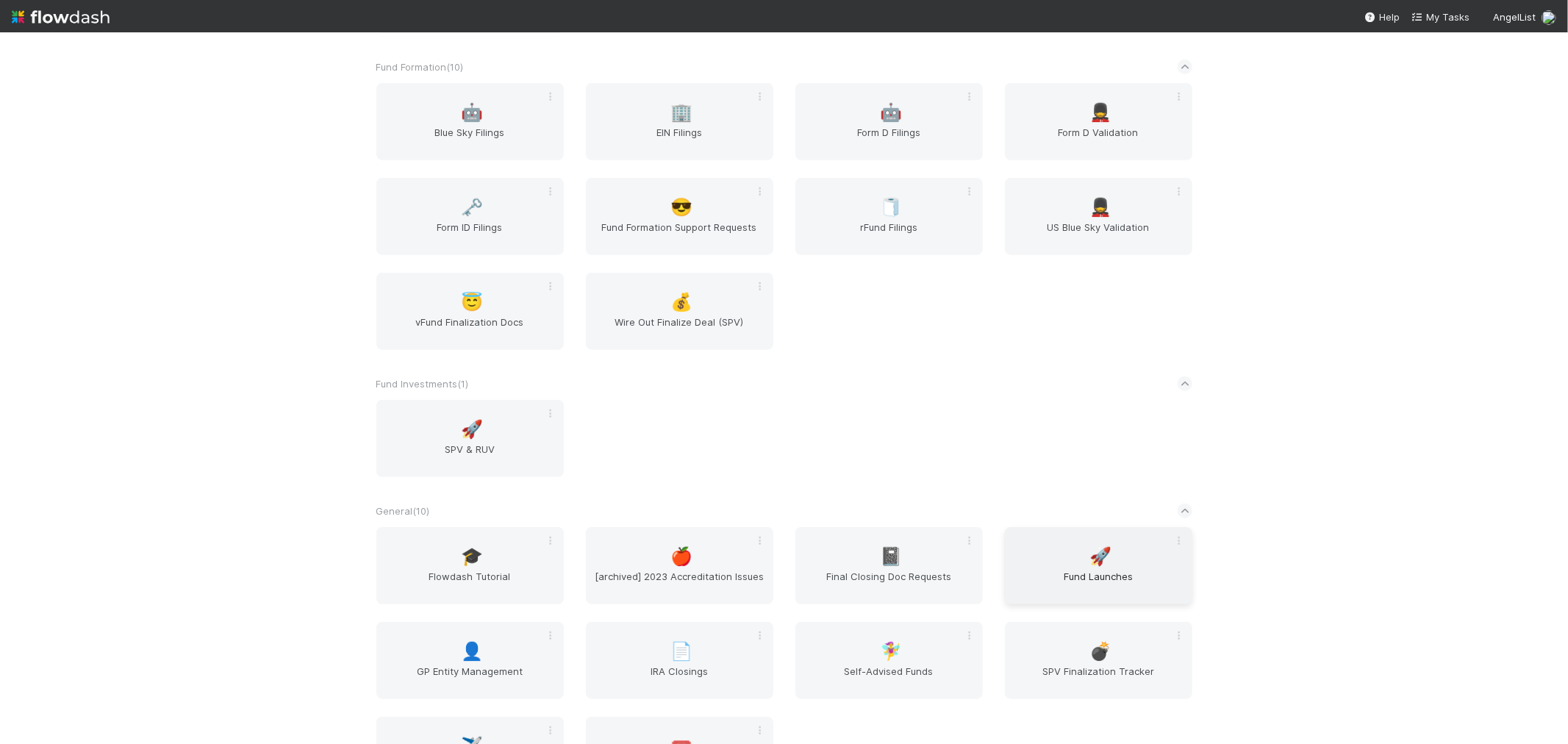
scroll to position [817, 0]
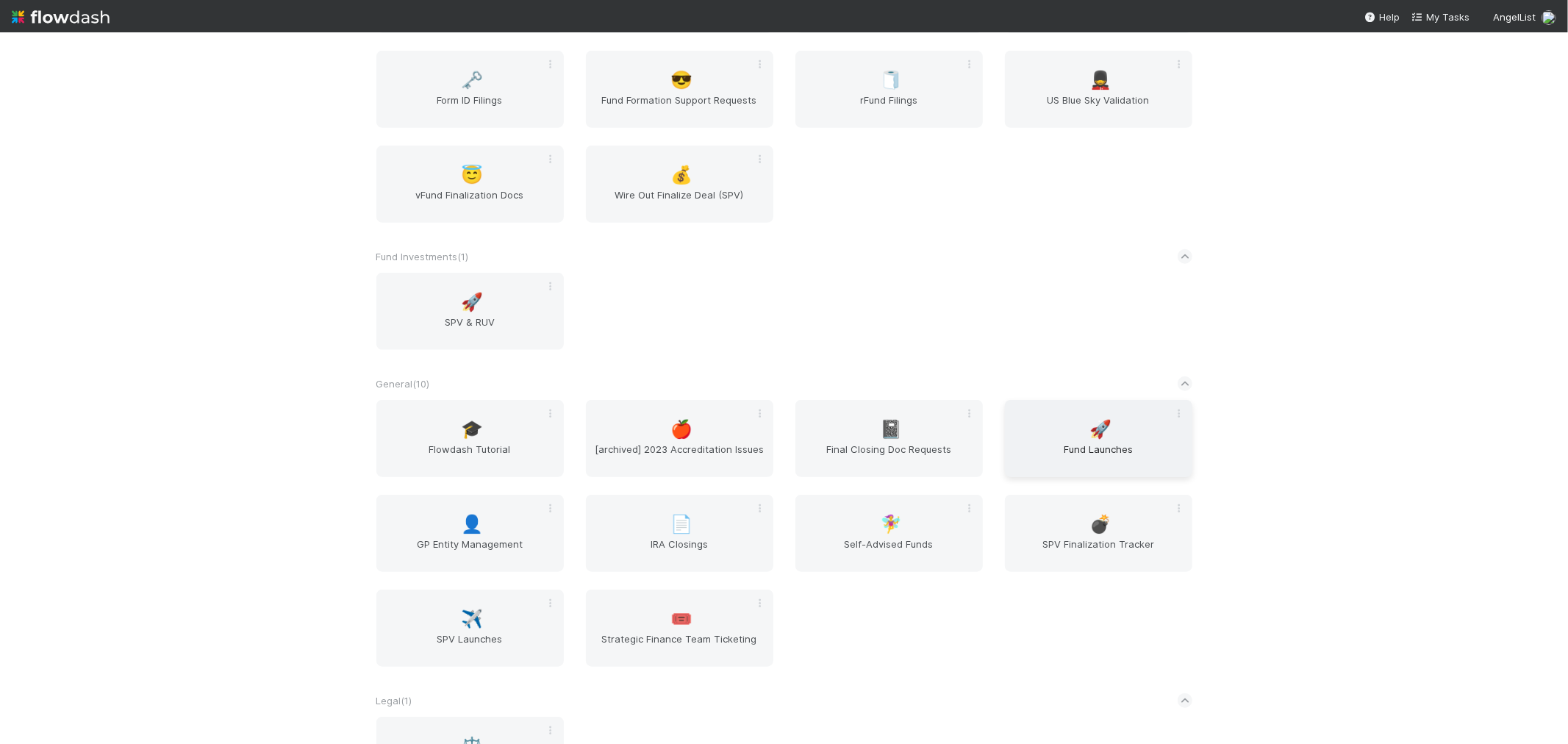
click at [1098, 420] on span "🚀" at bounding box center [1100, 430] width 22 height 19
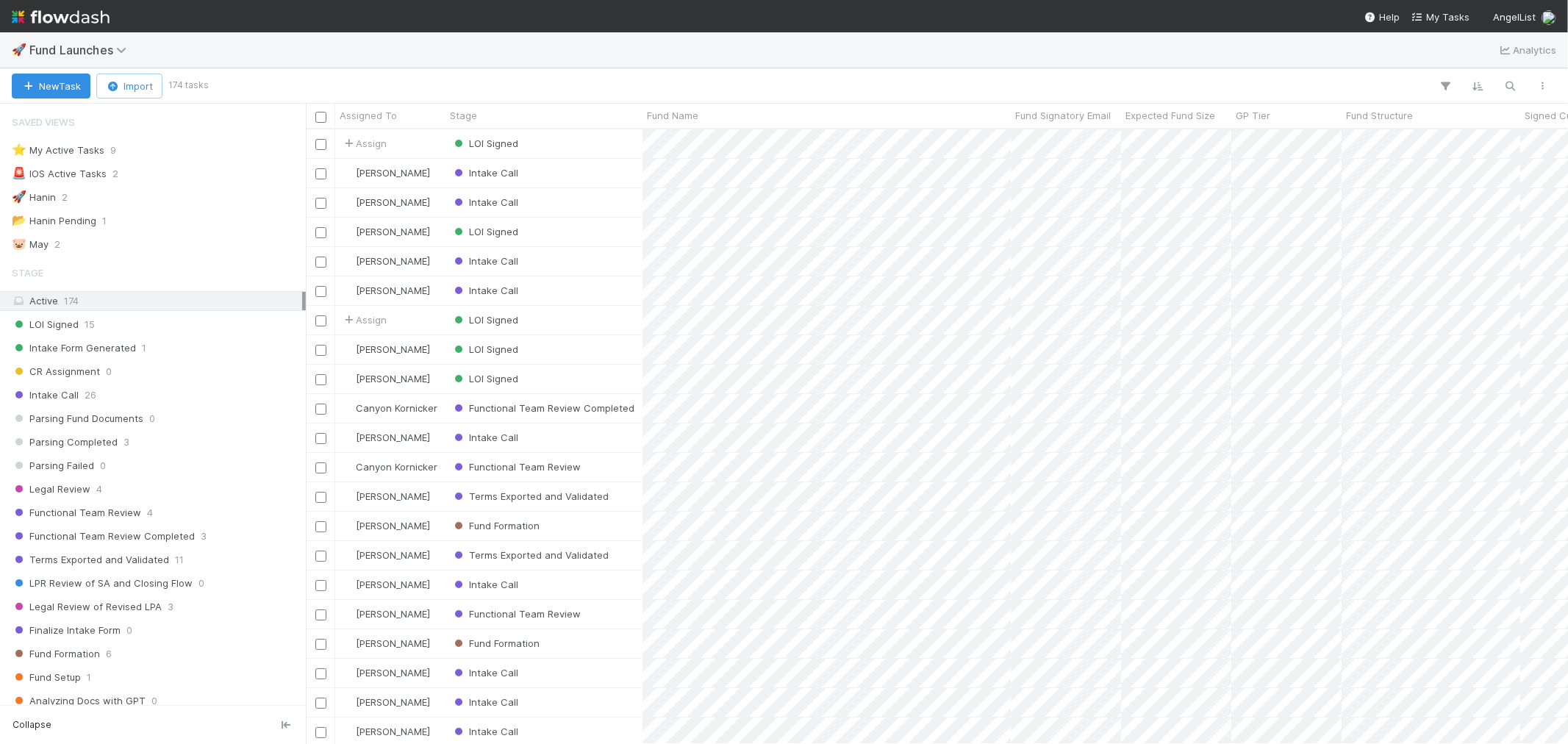
scroll to position [602, 1250]
click at [148, 141] on div "⭐ My Active Tasks 9" at bounding box center [157, 150] width 290 height 18
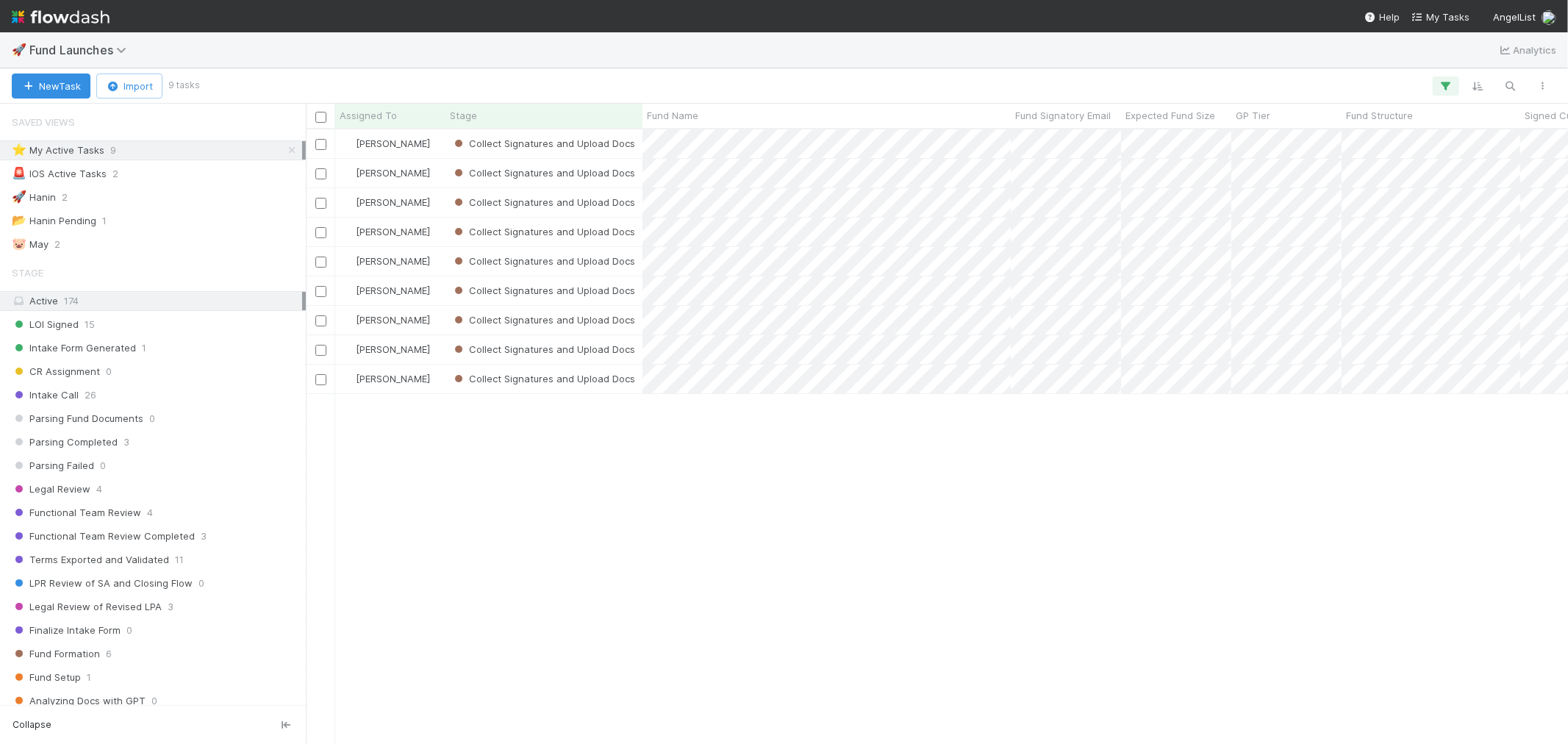
scroll to position [602, 1250]
click at [60, 16] on img at bounding box center [61, 17] width 98 height 25
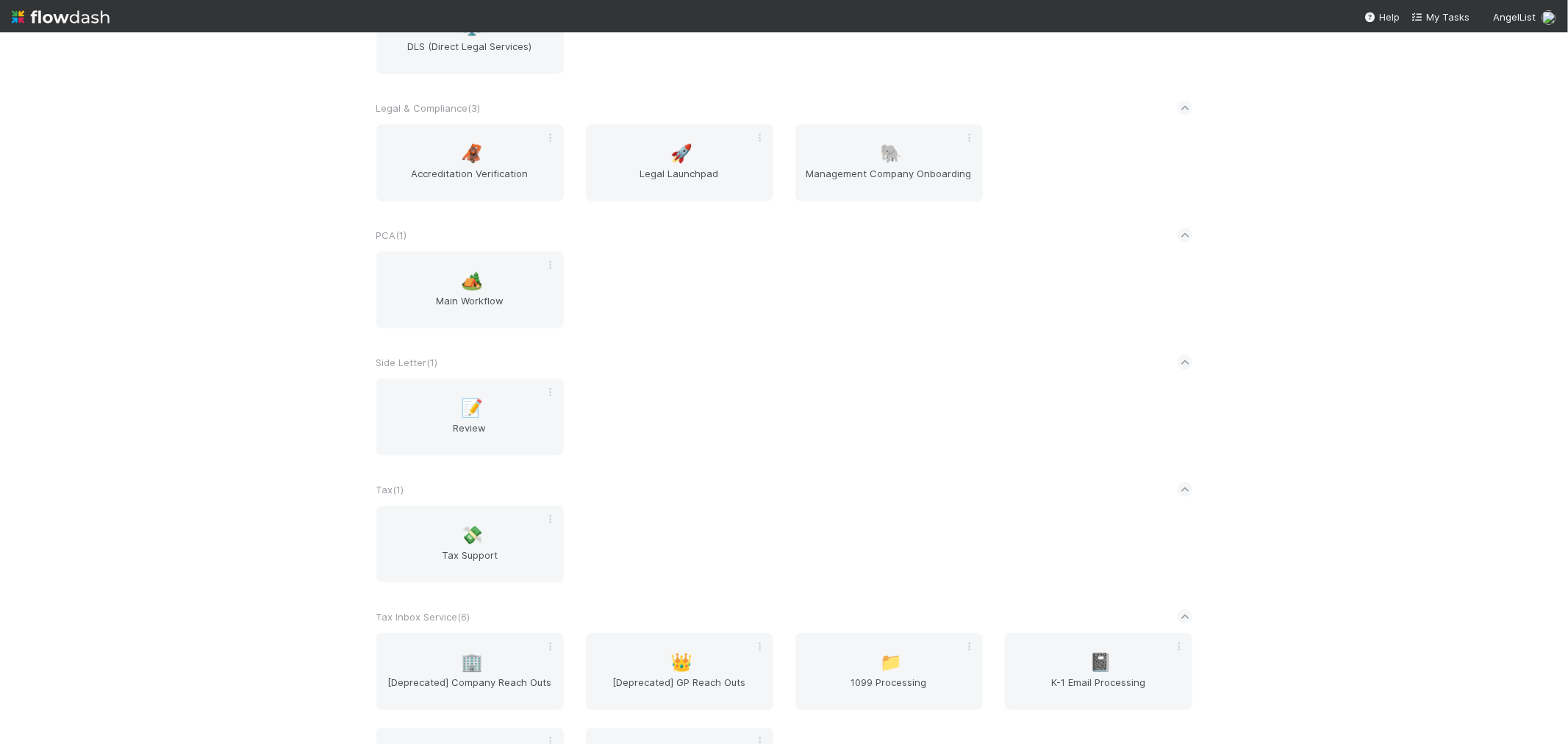
scroll to position [1797, 0]
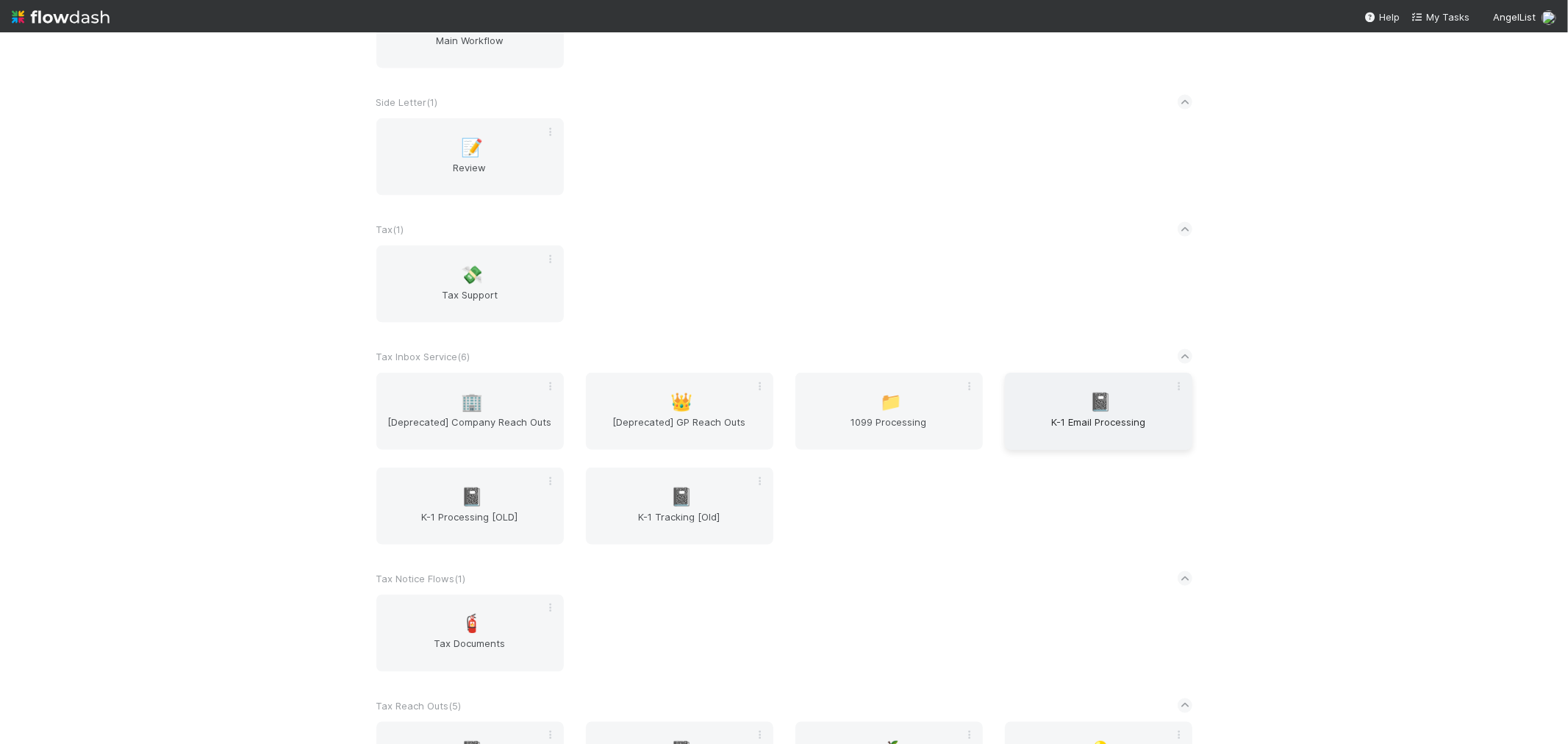
click at [1122, 427] on span "K-1 Email Processing" at bounding box center [1099, 429] width 176 height 29
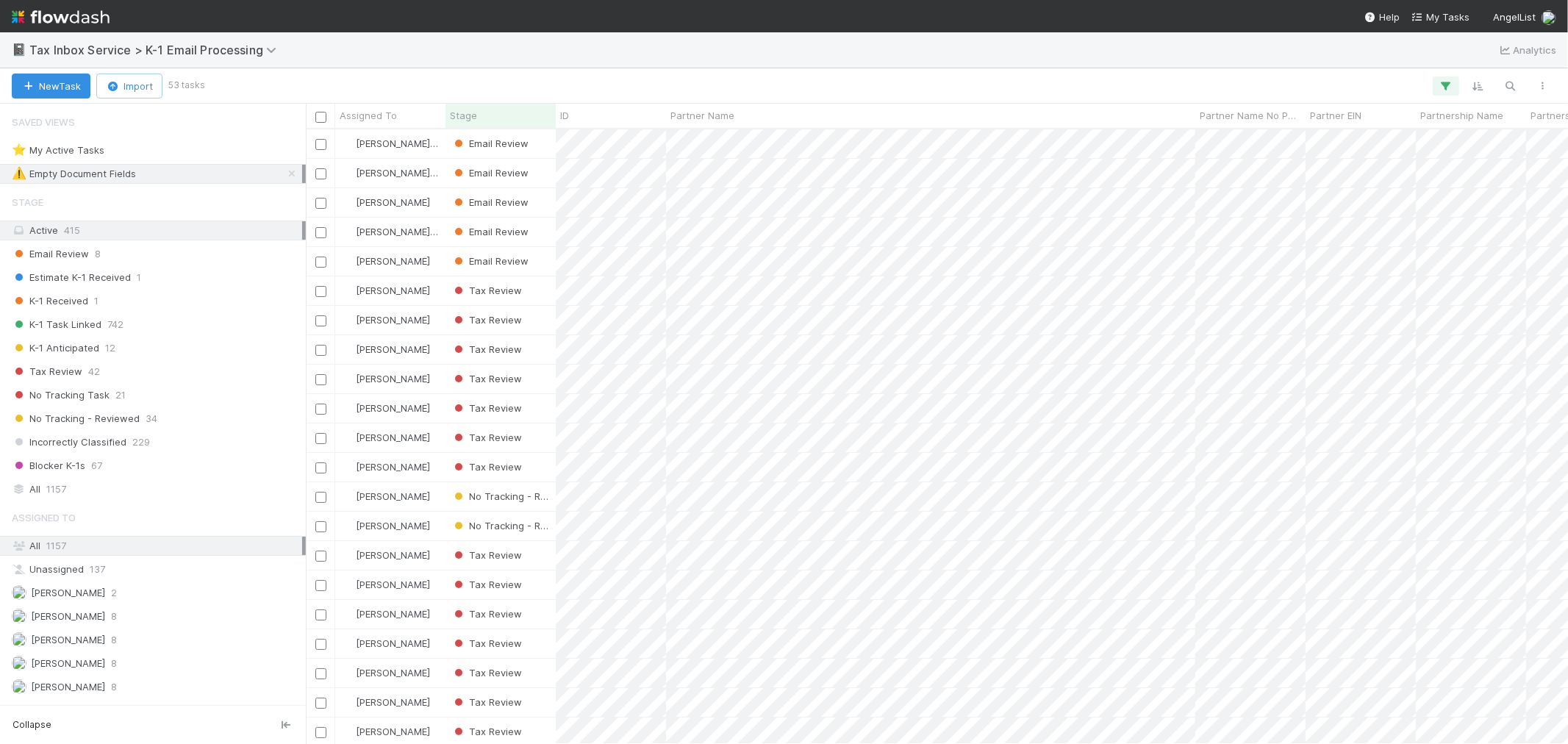
scroll to position [602, 1250]
click at [96, 24] on img at bounding box center [61, 17] width 98 height 25
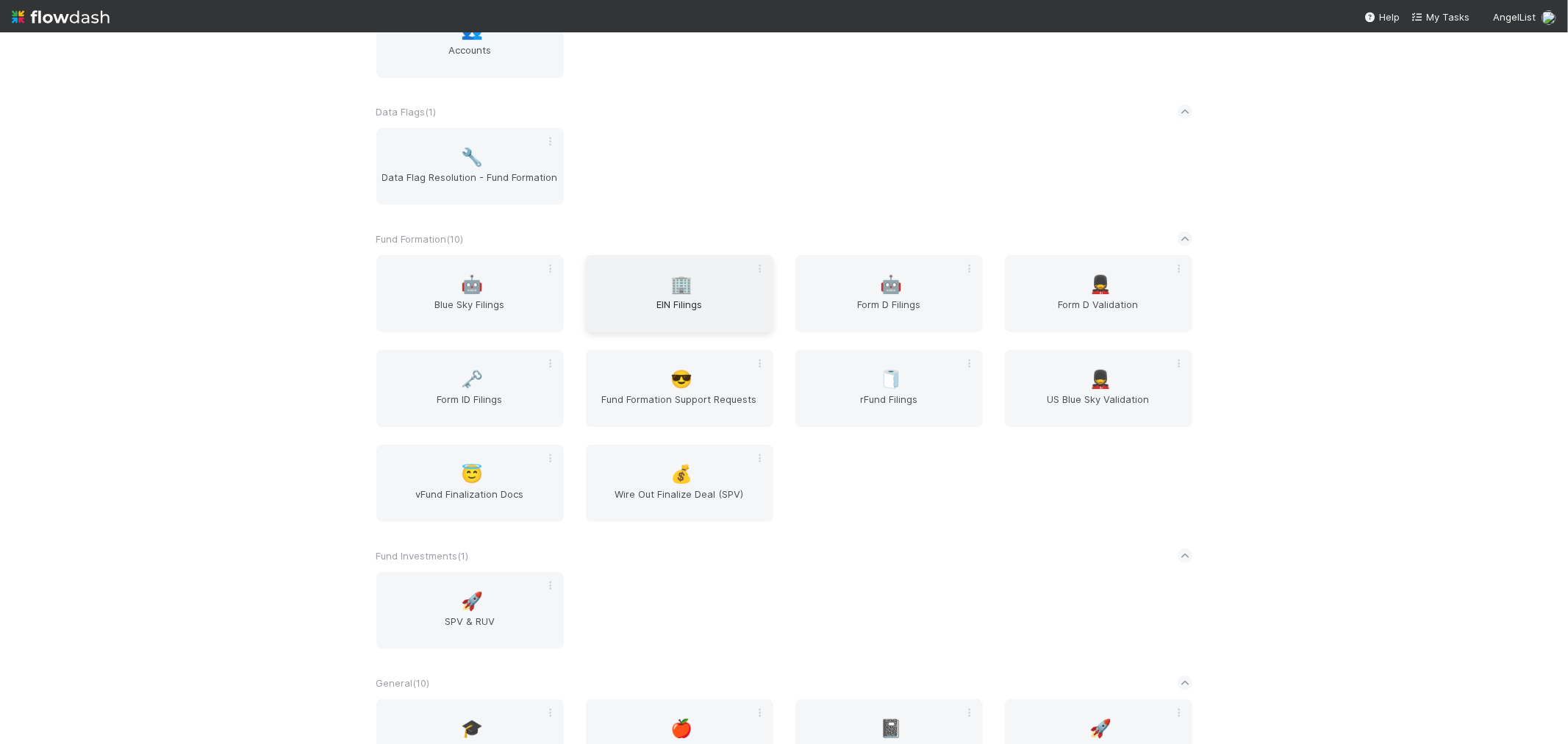
scroll to position [490, 0]
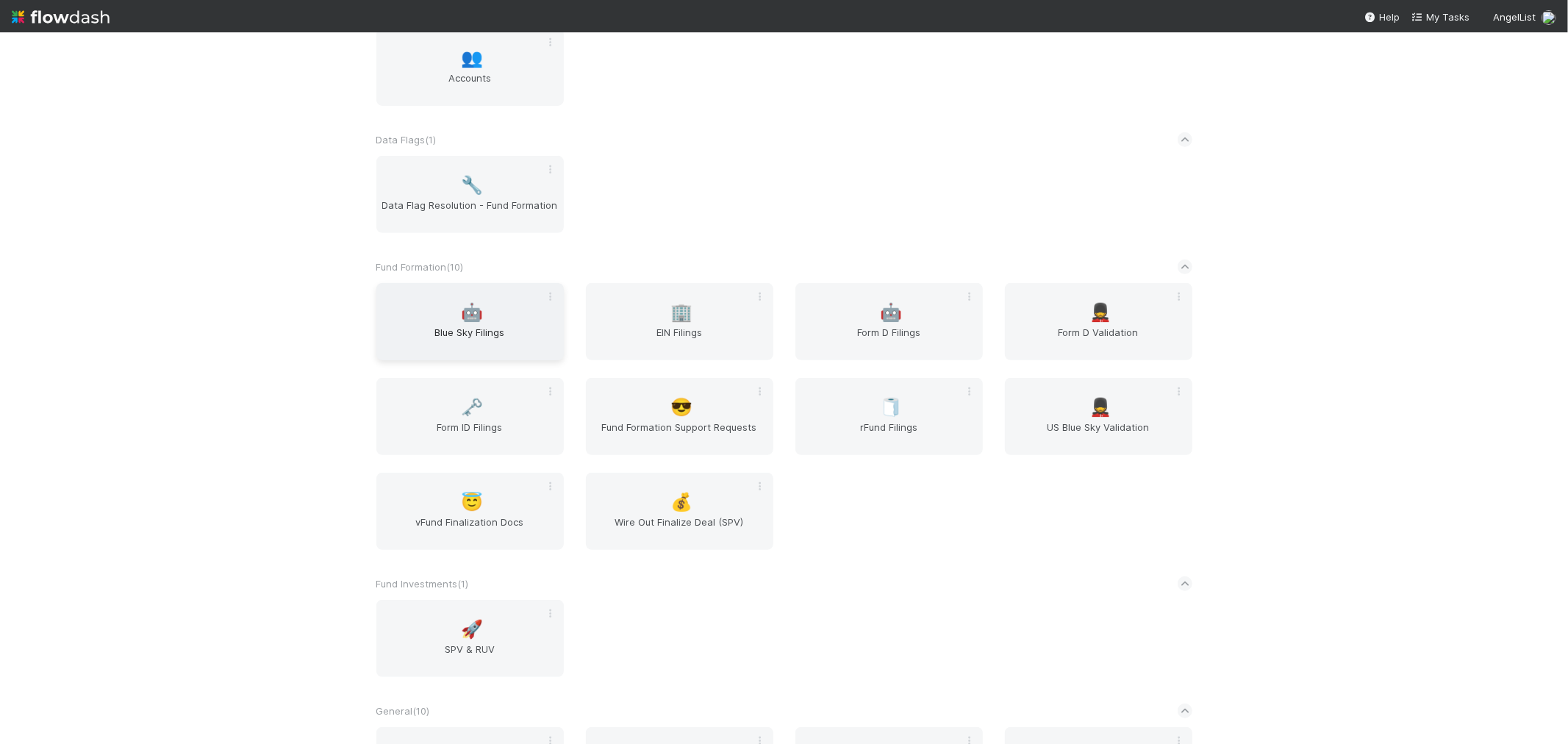
click at [519, 342] on span "Blue Sky Filings" at bounding box center [470, 340] width 176 height 29
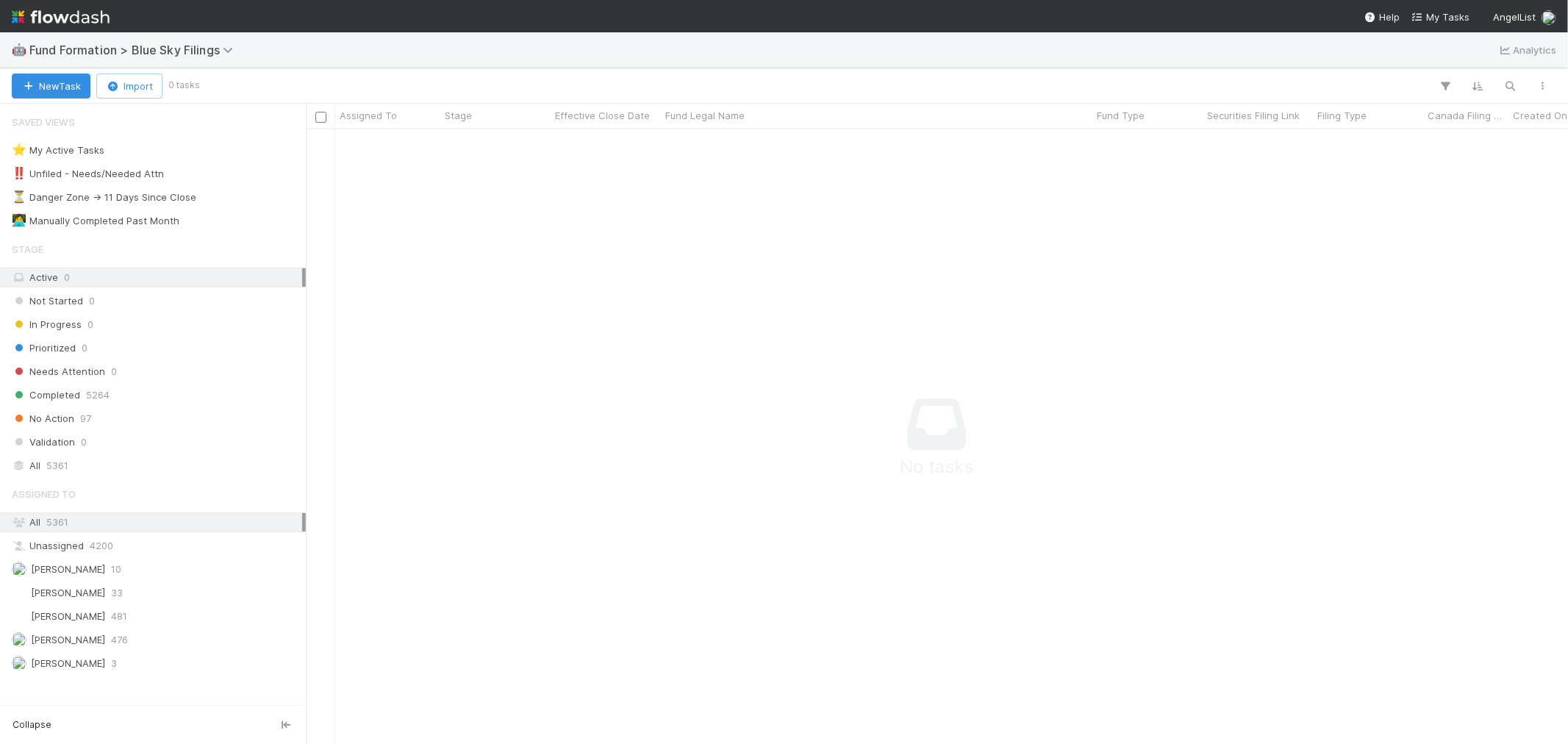
scroll to position [590, 1237]
click at [91, 464] on div "All 5361" at bounding box center [157, 465] width 290 height 18
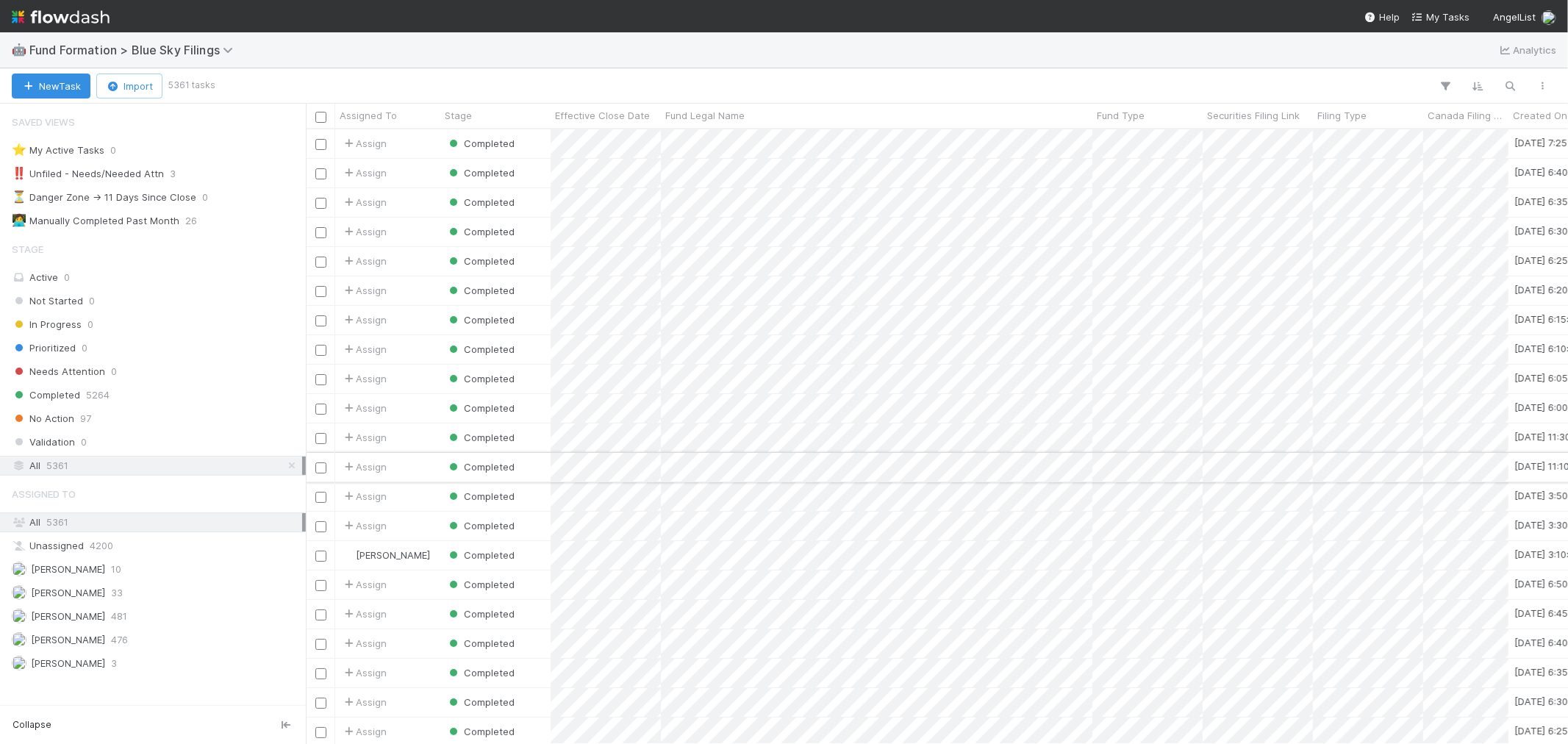
scroll to position [602, 1250]
click at [91, 16] on img at bounding box center [61, 17] width 98 height 25
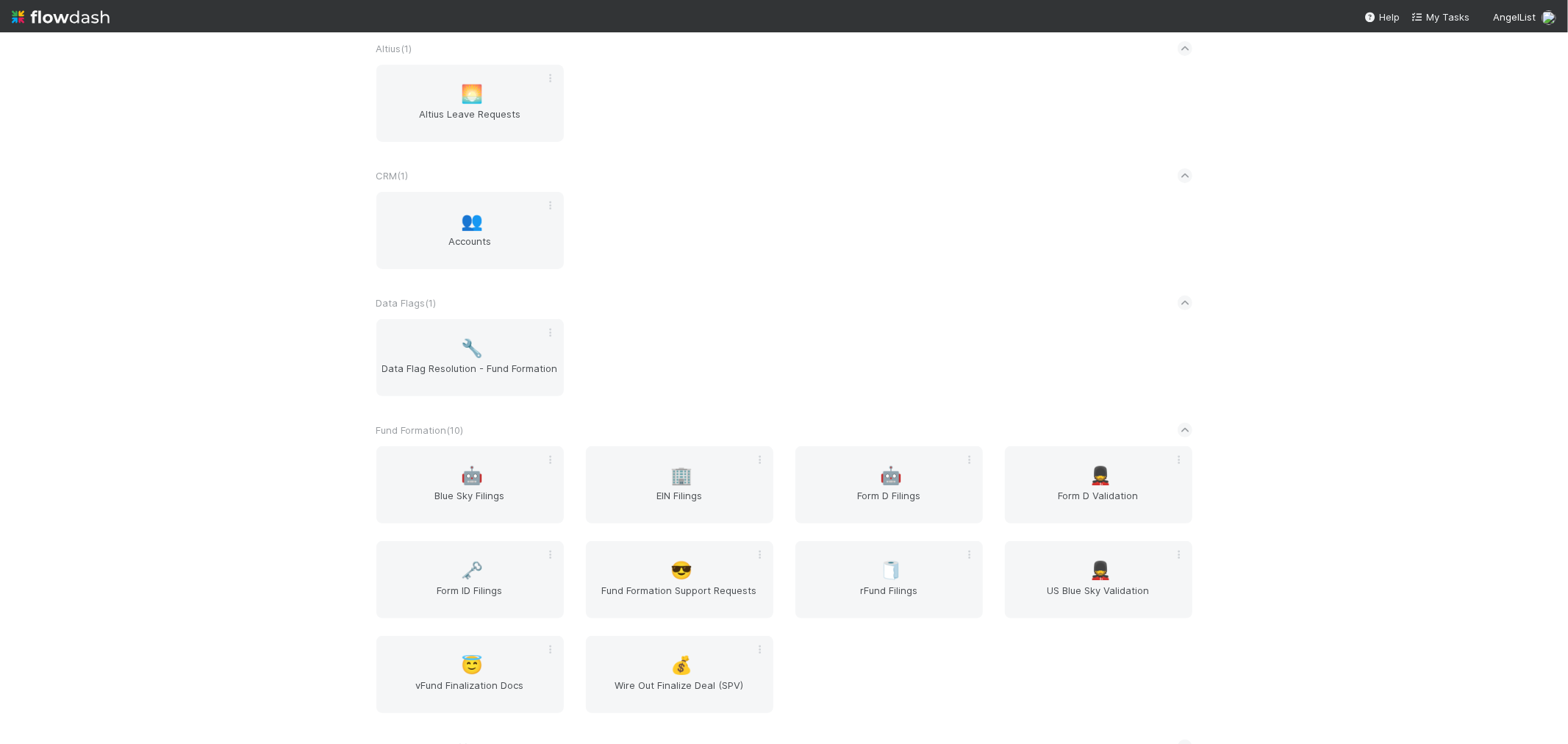
scroll to position [571, 0]
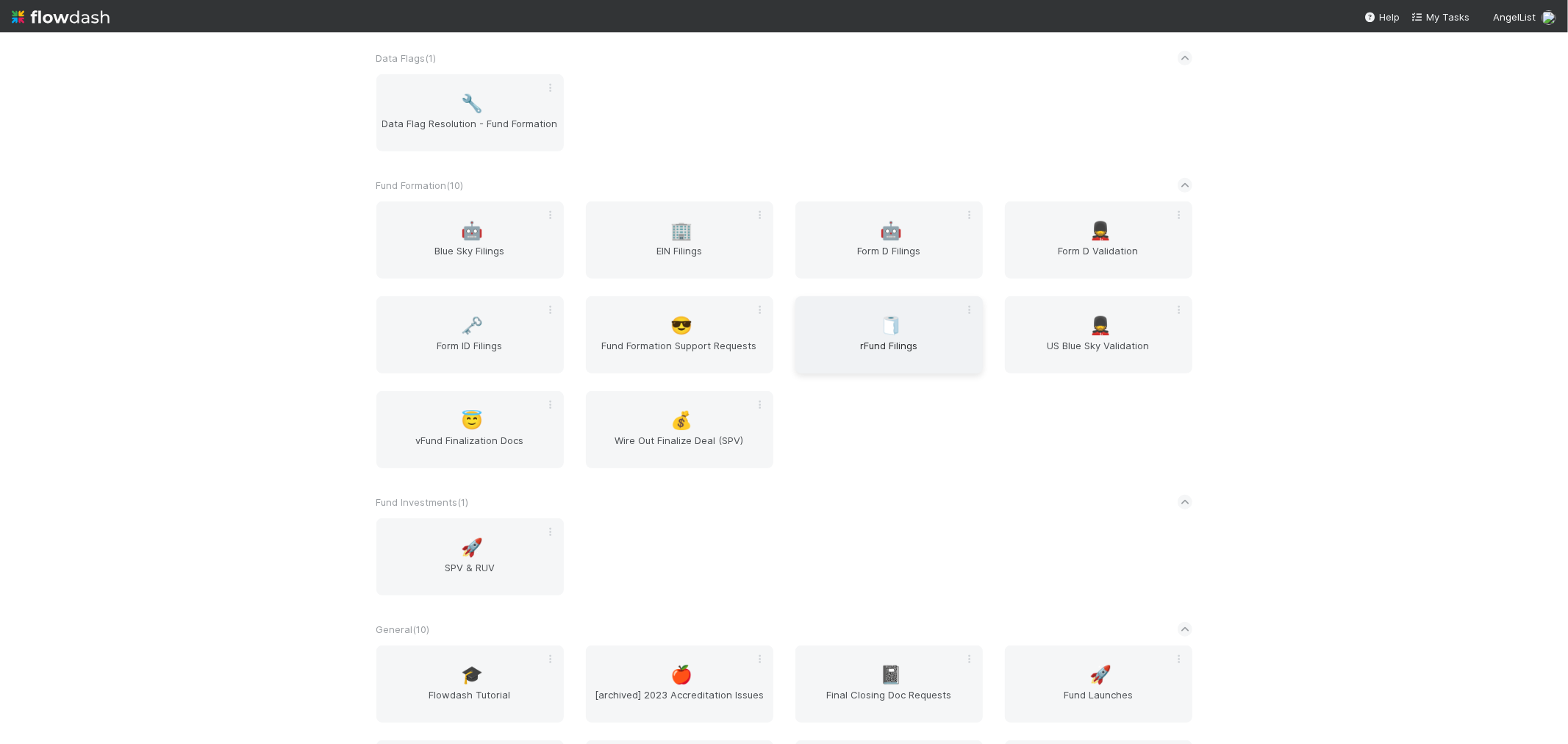
click at [883, 344] on span "rFund Filings" at bounding box center [889, 352] width 176 height 29
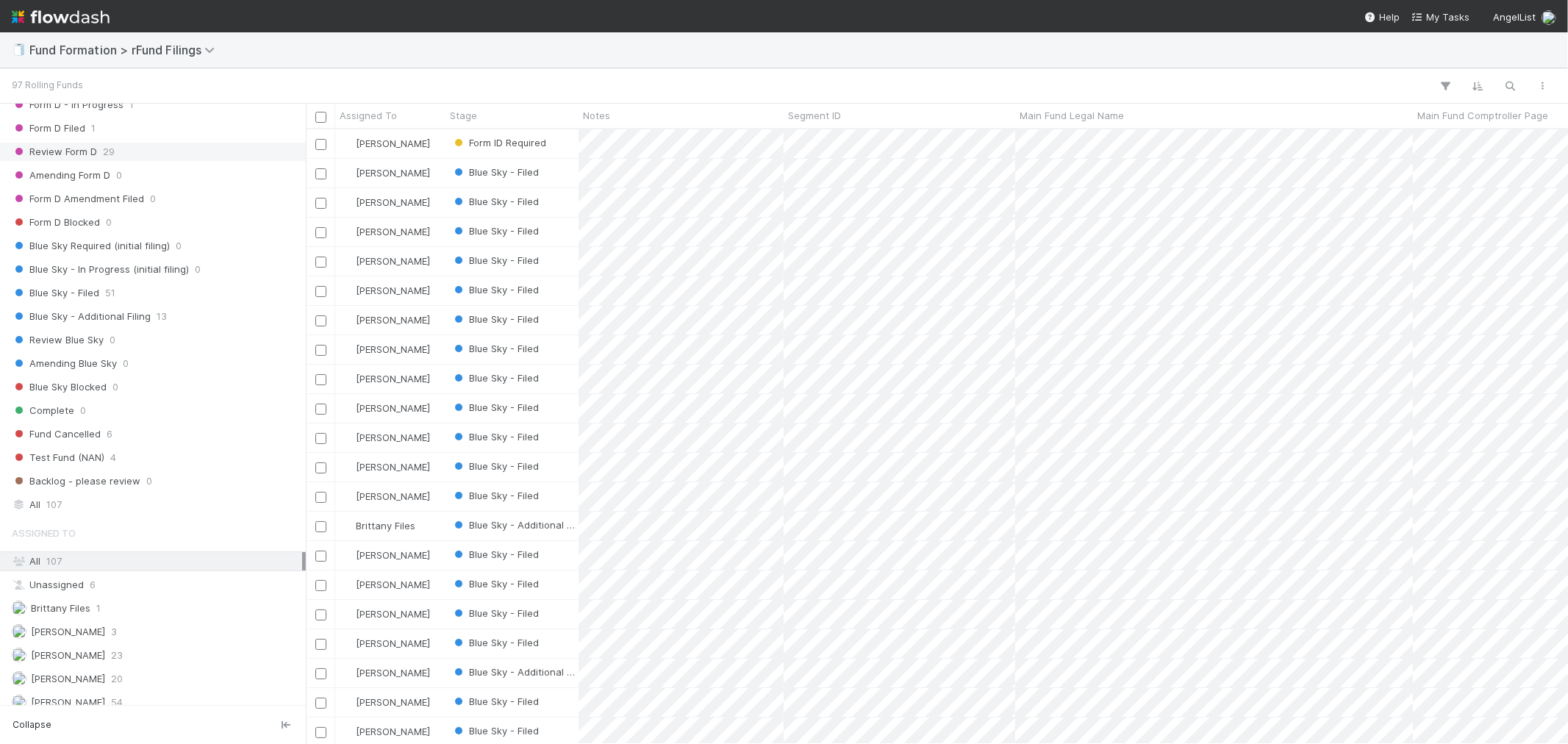
scroll to position [401, 0]
click at [111, 666] on span "20" at bounding box center [116, 668] width 12 height 18
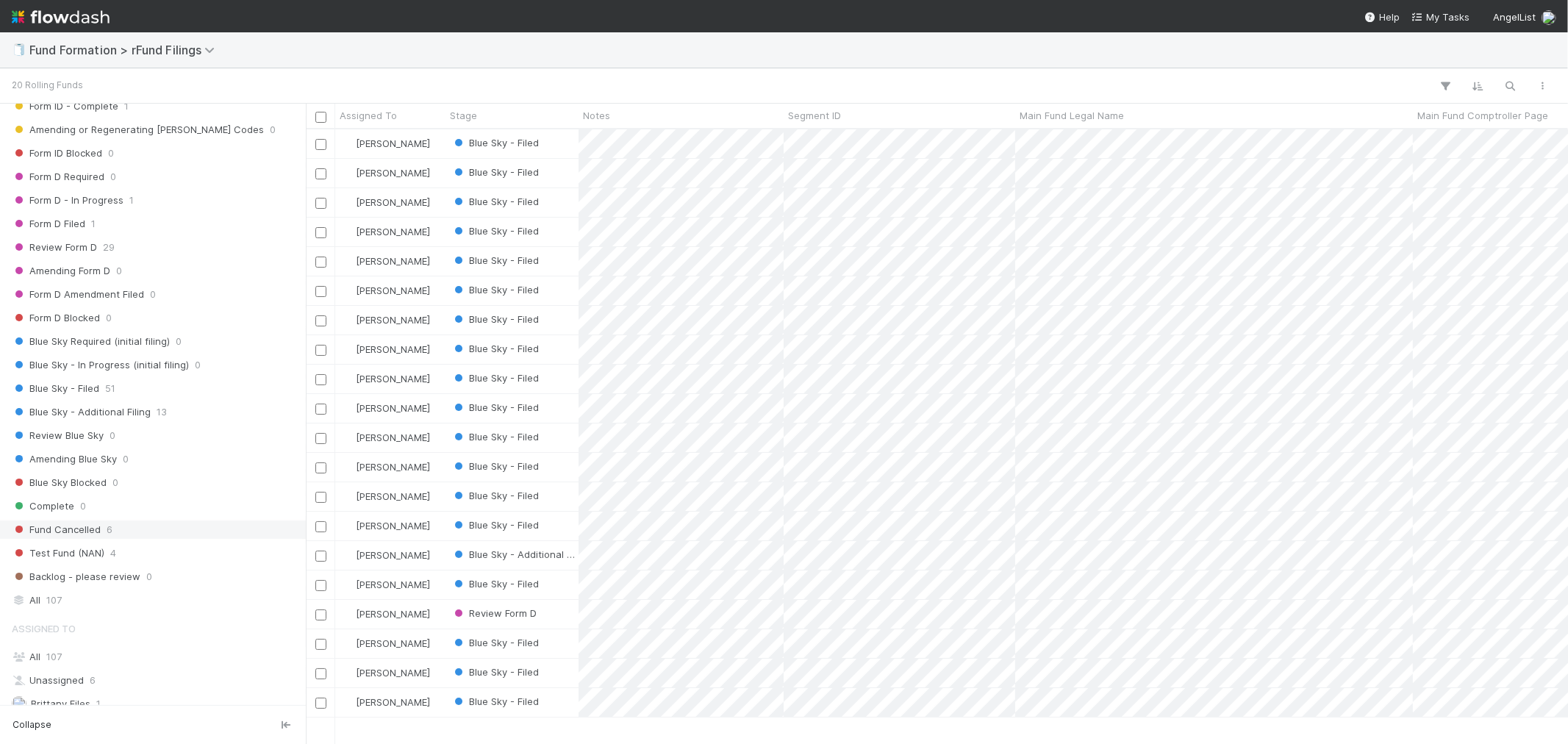
scroll to position [320, 0]
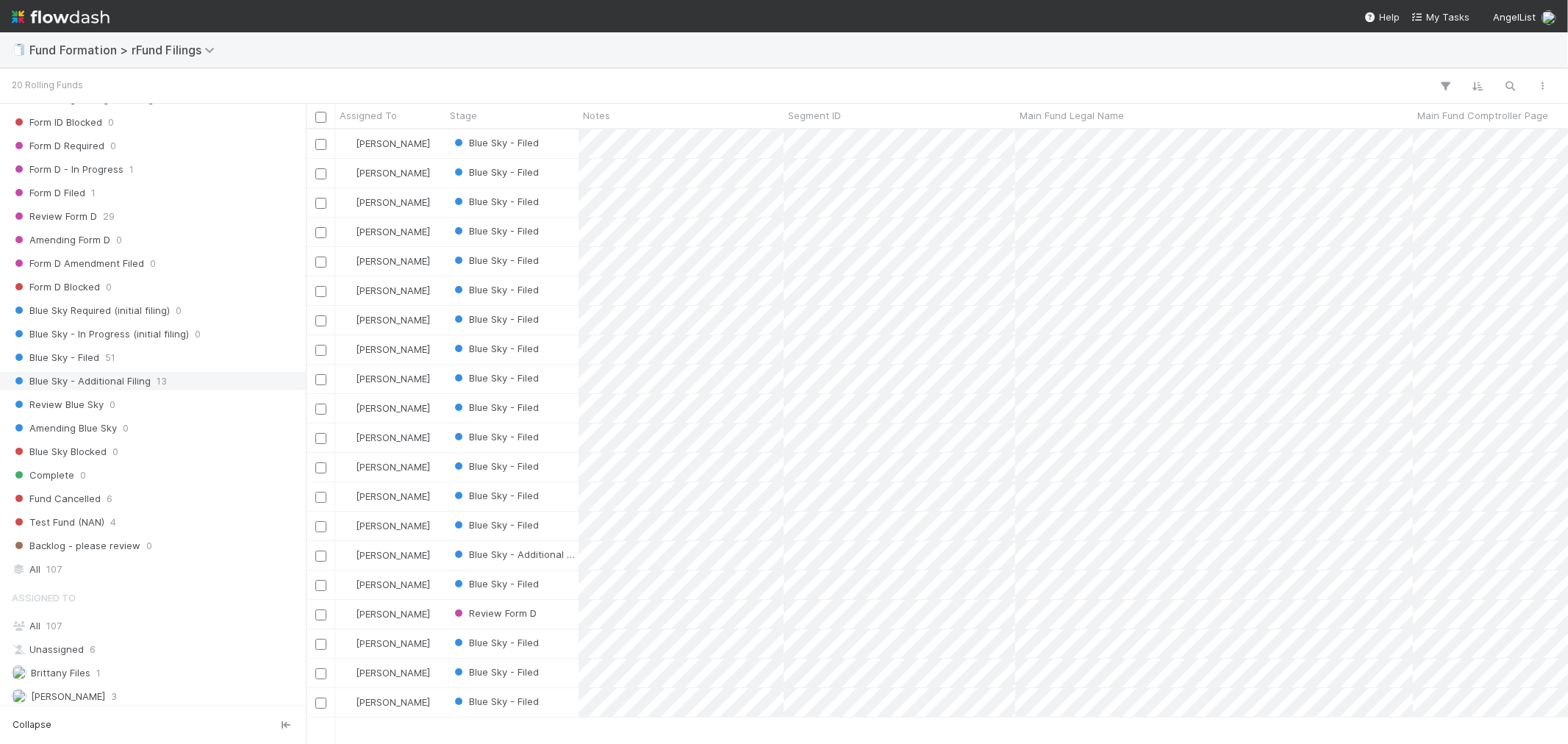
click at [119, 388] on span "Blue Sky - Additional Filing" at bounding box center [81, 381] width 139 height 18
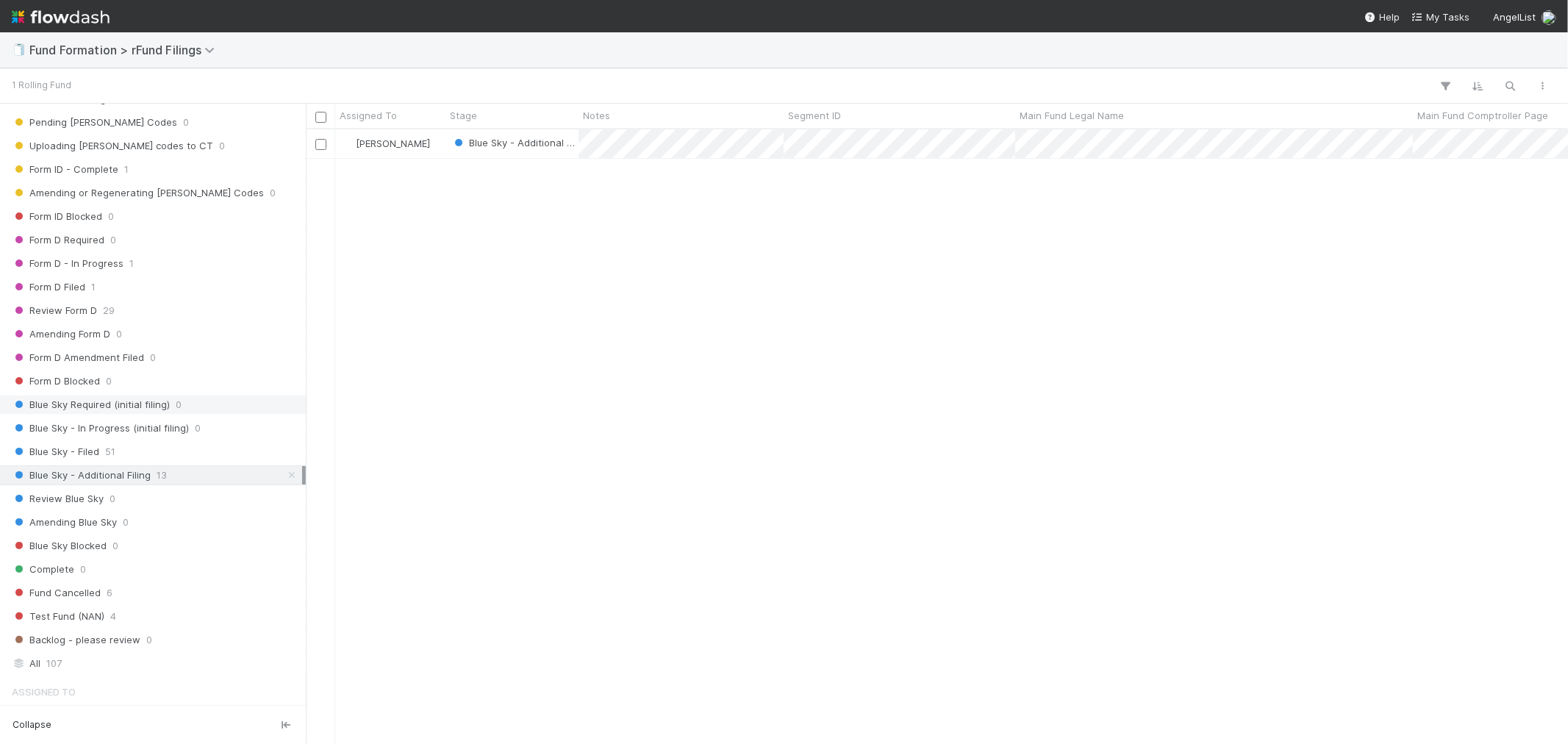
scroll to position [157, 0]
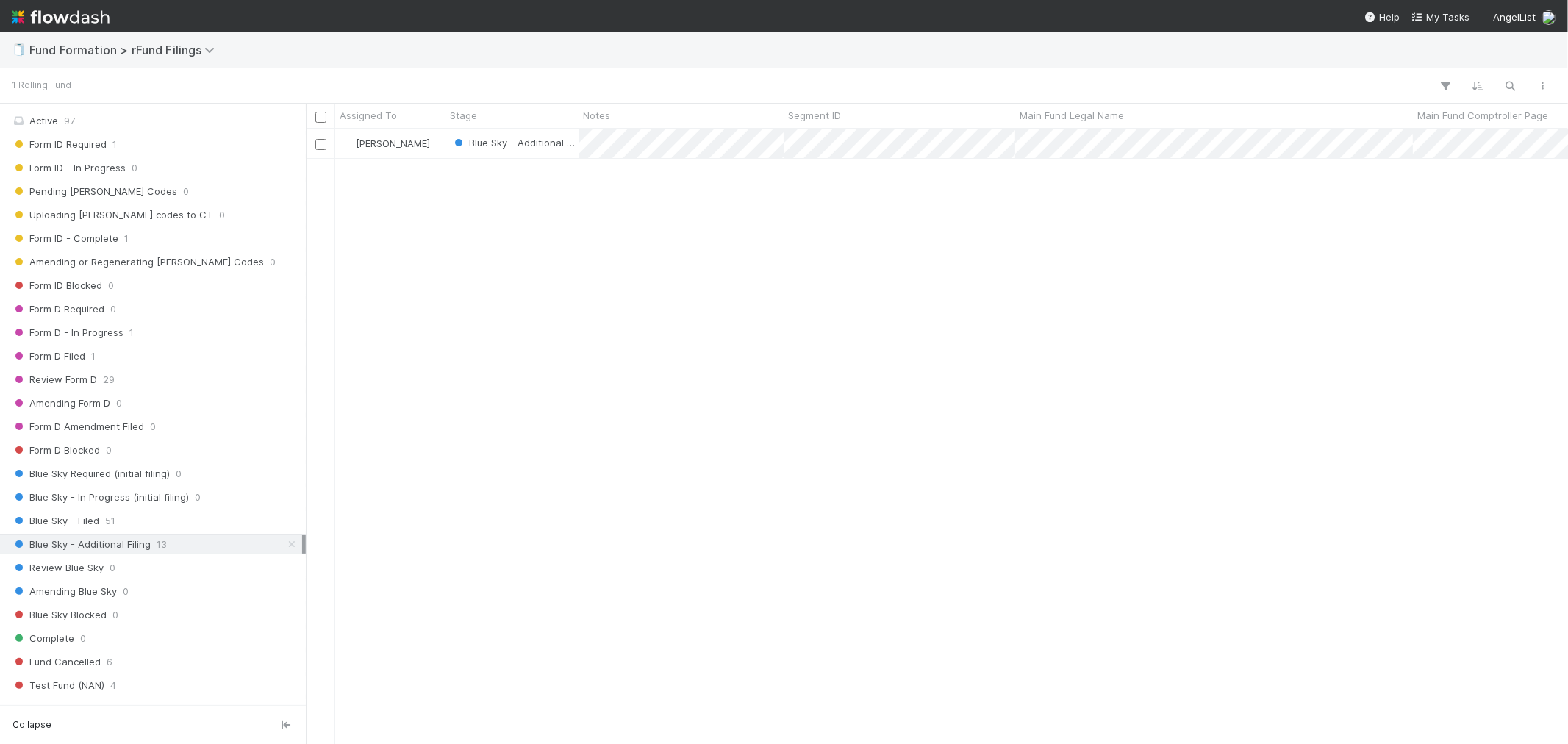
click at [285, 546] on icon at bounding box center [292, 545] width 15 height 9
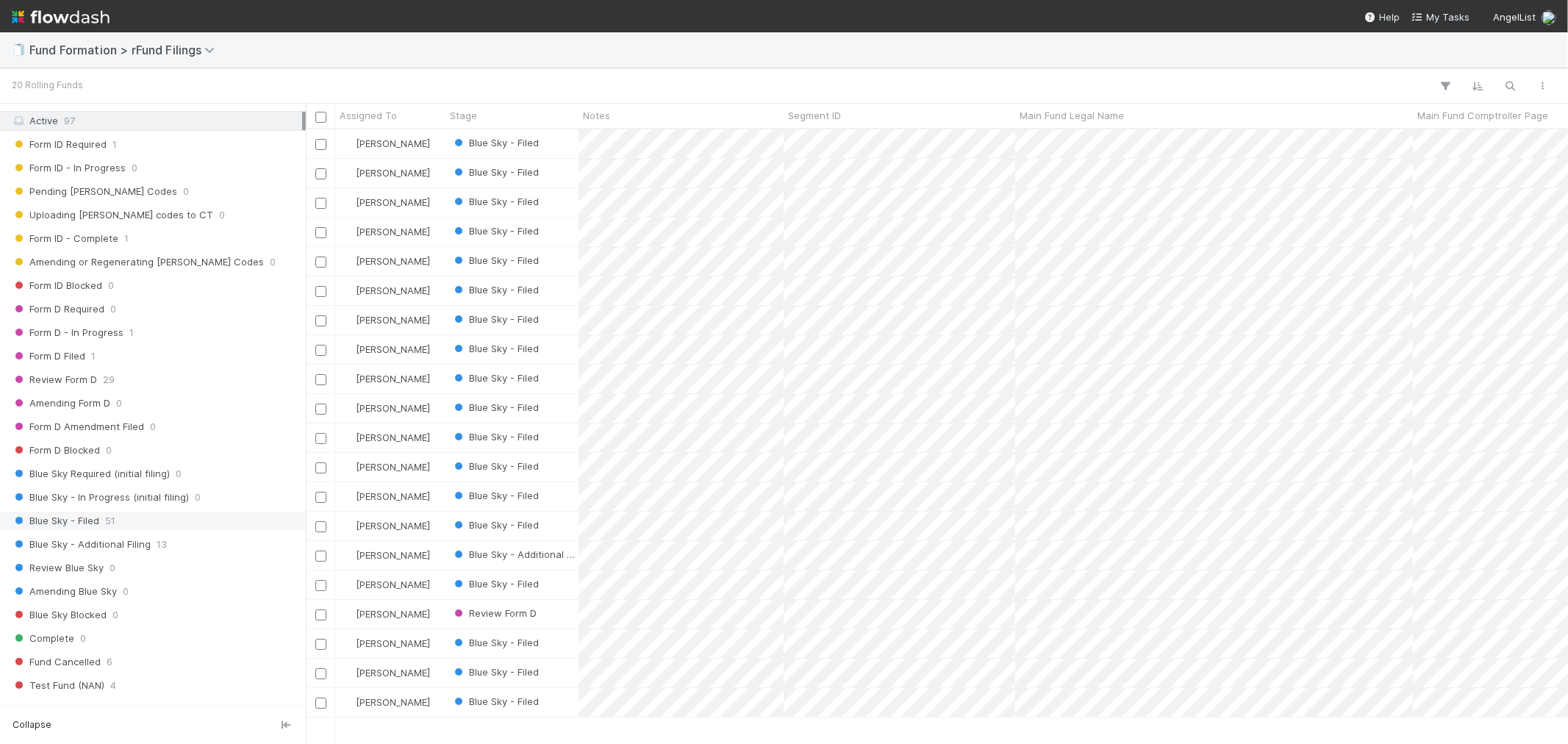
scroll to position [602, 1250]
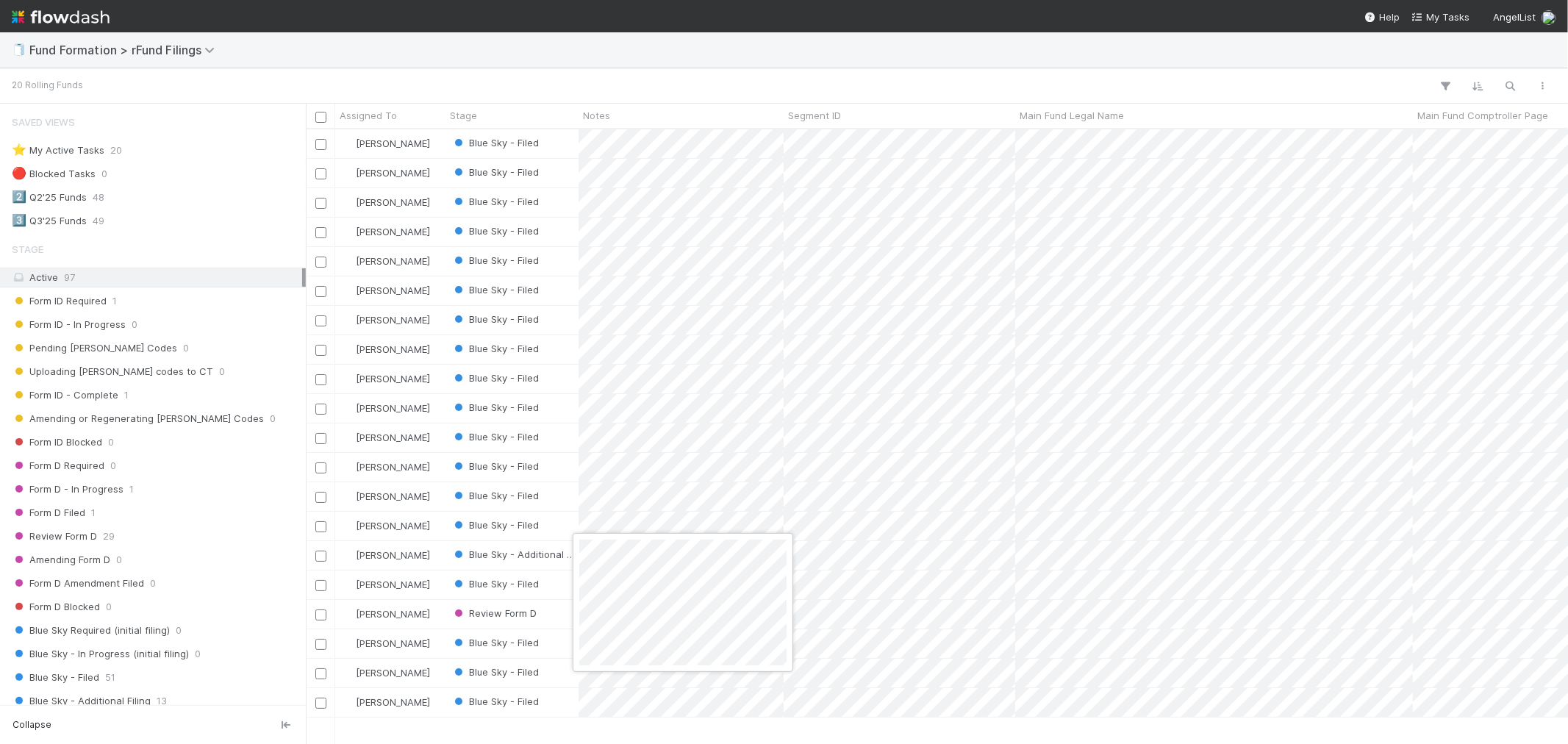
click at [440, 556] on div at bounding box center [784, 372] width 1568 height 744
click at [436, 560] on div "[PERSON_NAME]" at bounding box center [390, 556] width 110 height 28
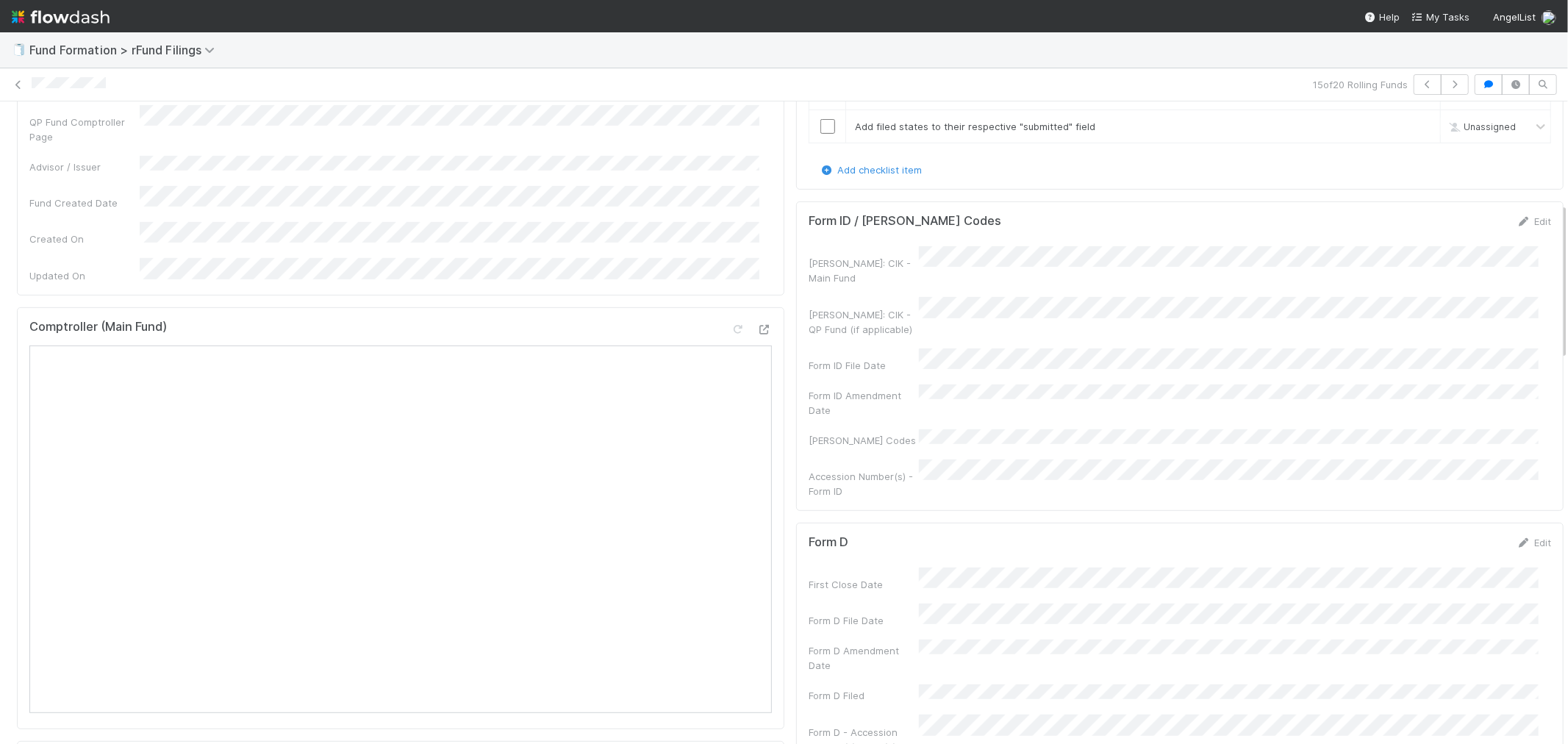
scroll to position [245, 0]
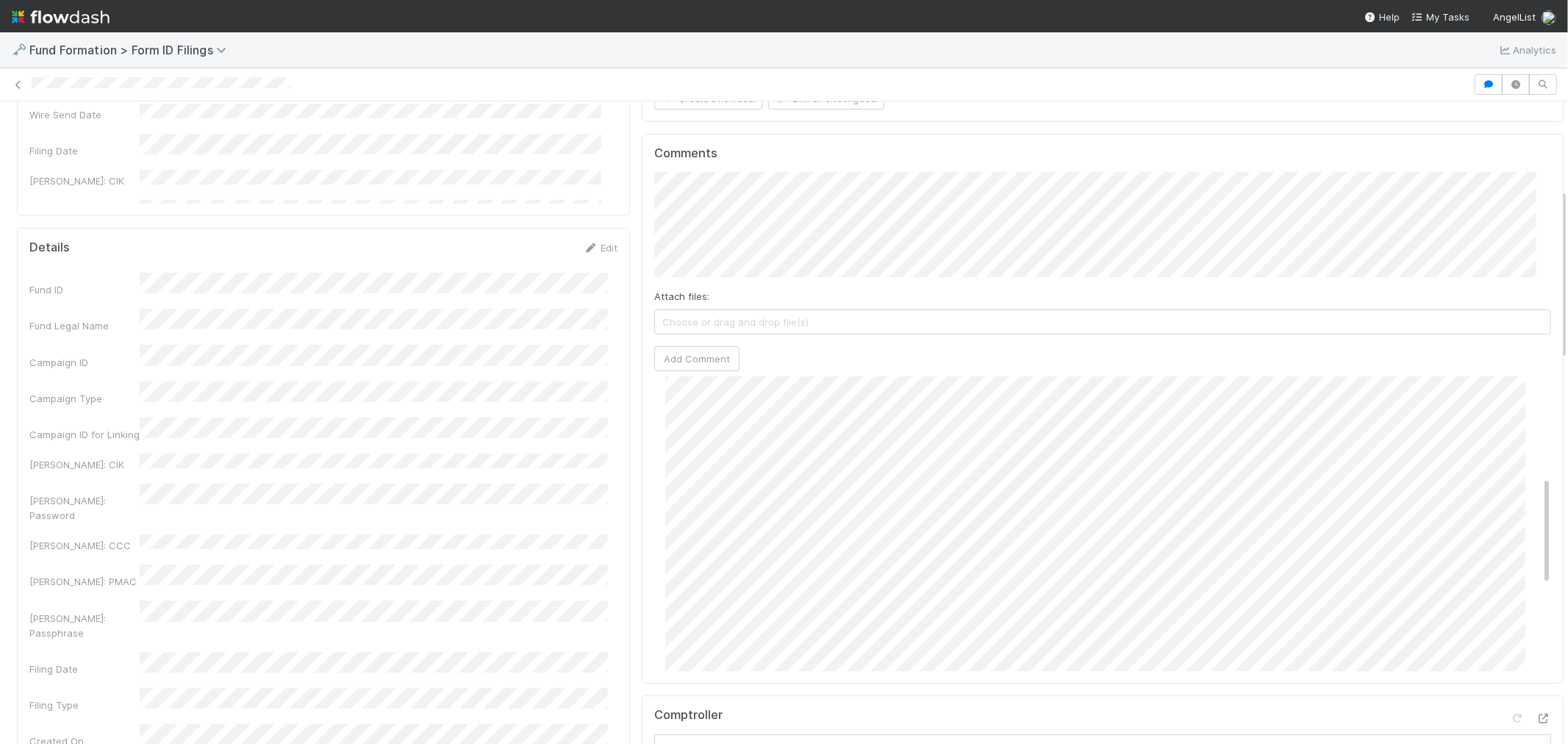
scroll to position [328, 0]
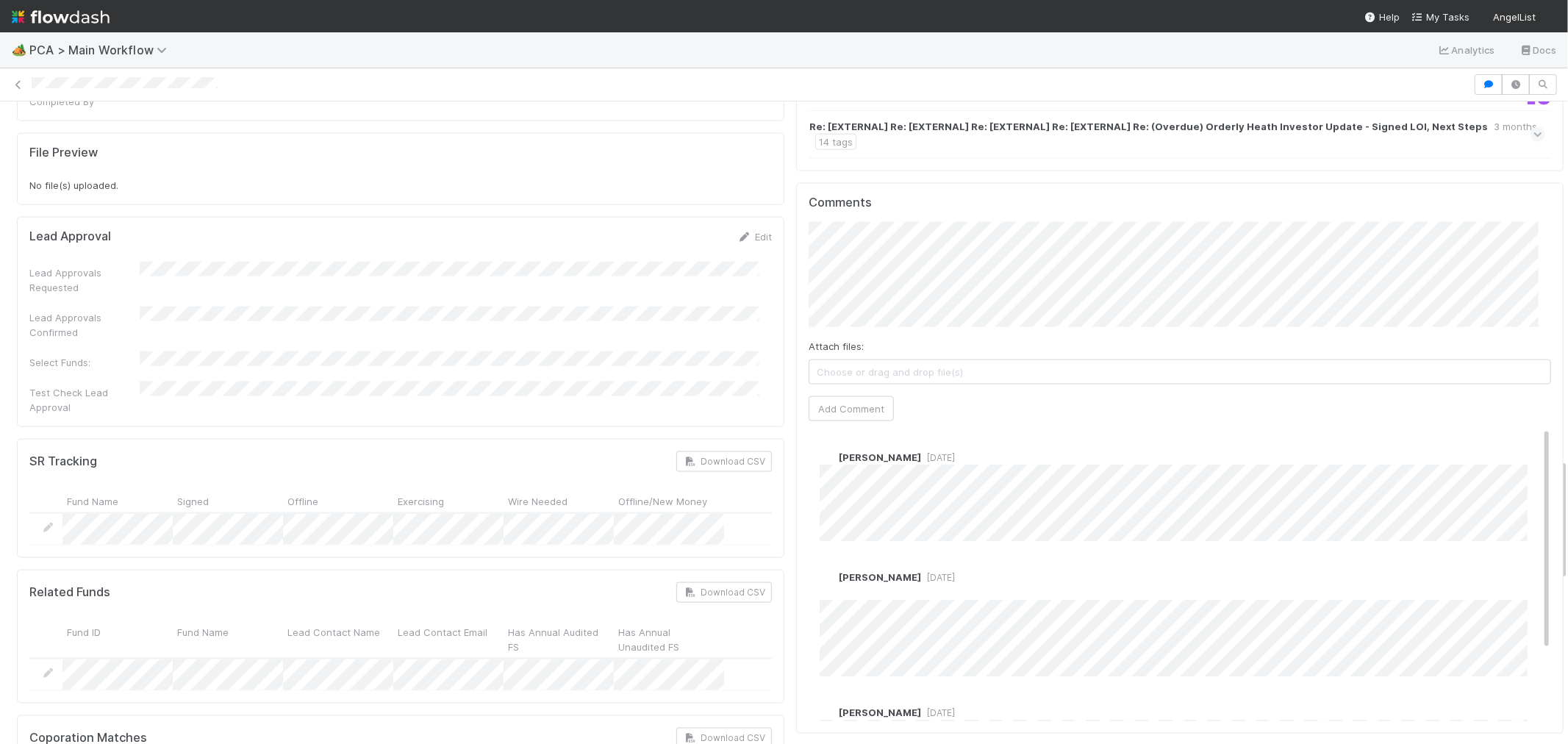
scroll to position [1553, 0]
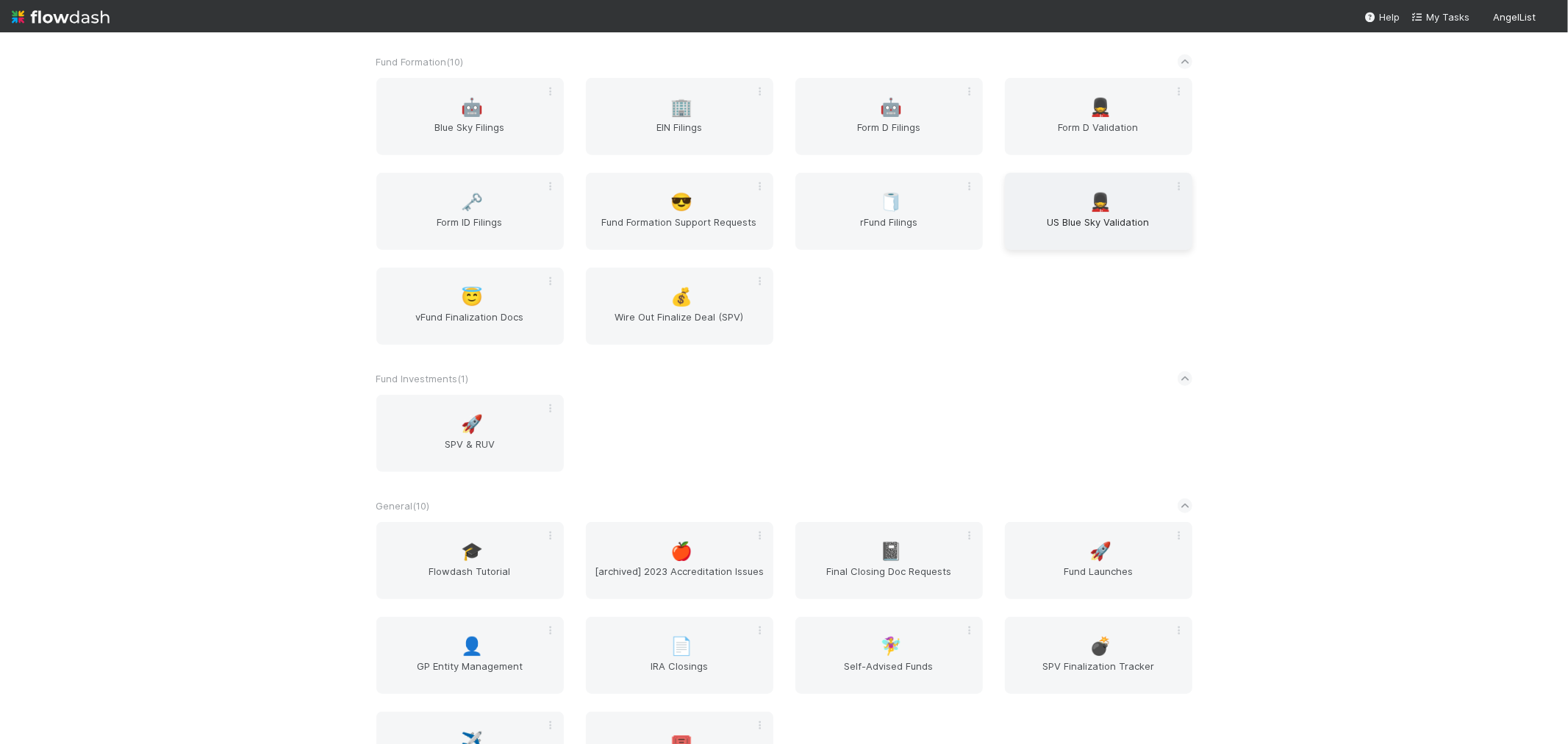
scroll to position [571, 0]
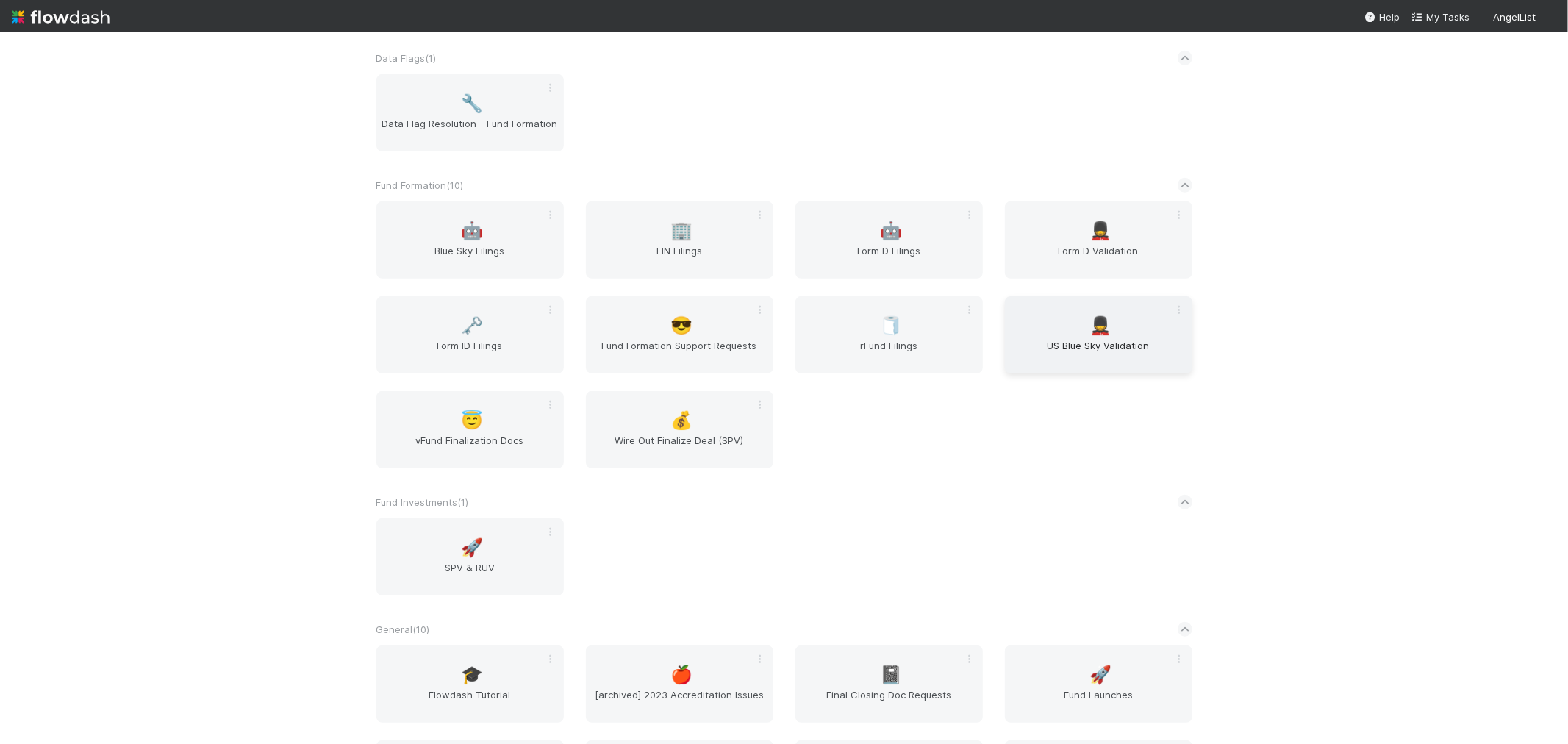
click at [1104, 351] on span "US Blue Sky Validation" at bounding box center [1099, 352] width 176 height 29
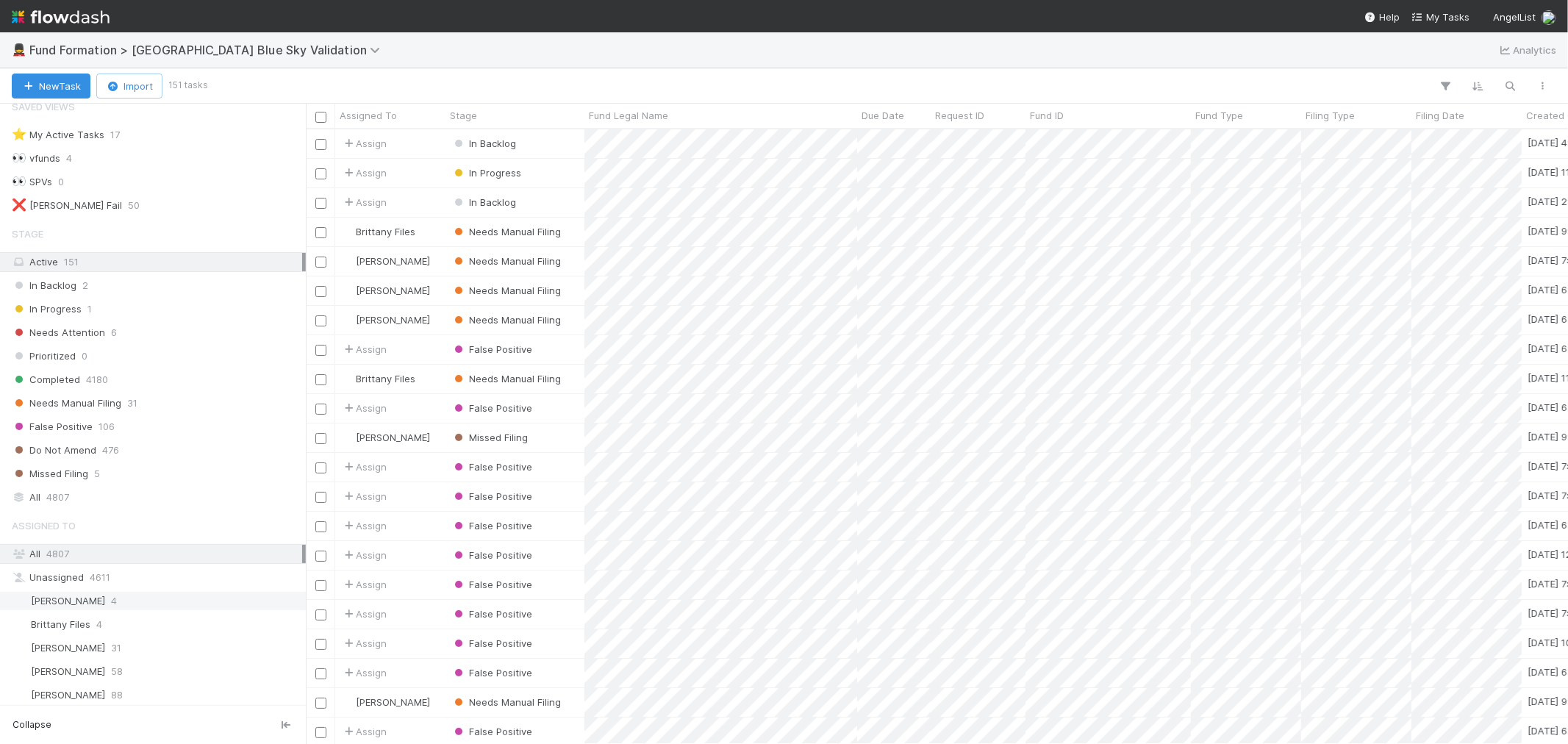
scroll to position [23, 0]
click at [132, 674] on div "Meg Castanare 58" at bounding box center [157, 668] width 290 height 18
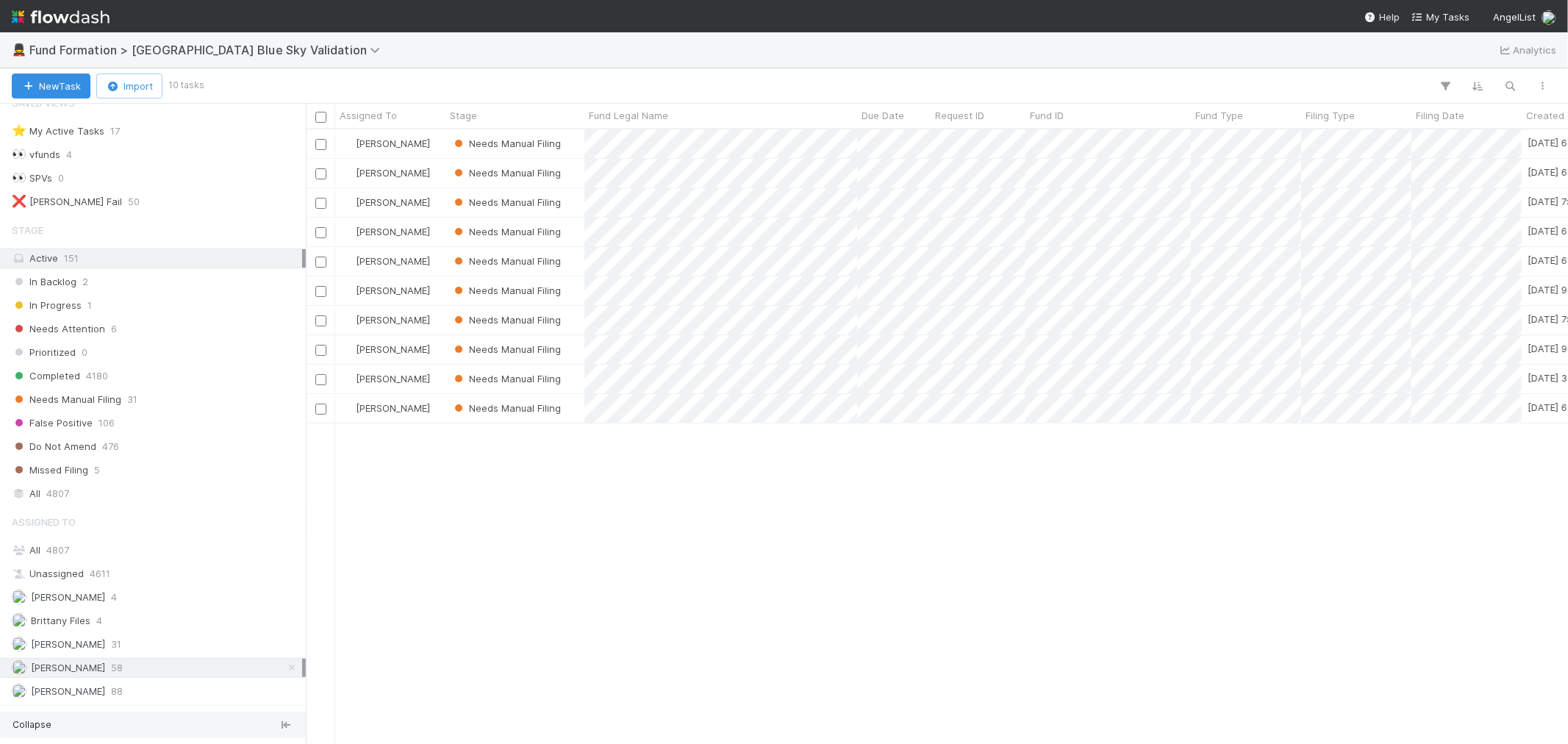
scroll to position [602, 1250]
click at [78, 6] on img at bounding box center [61, 17] width 98 height 25
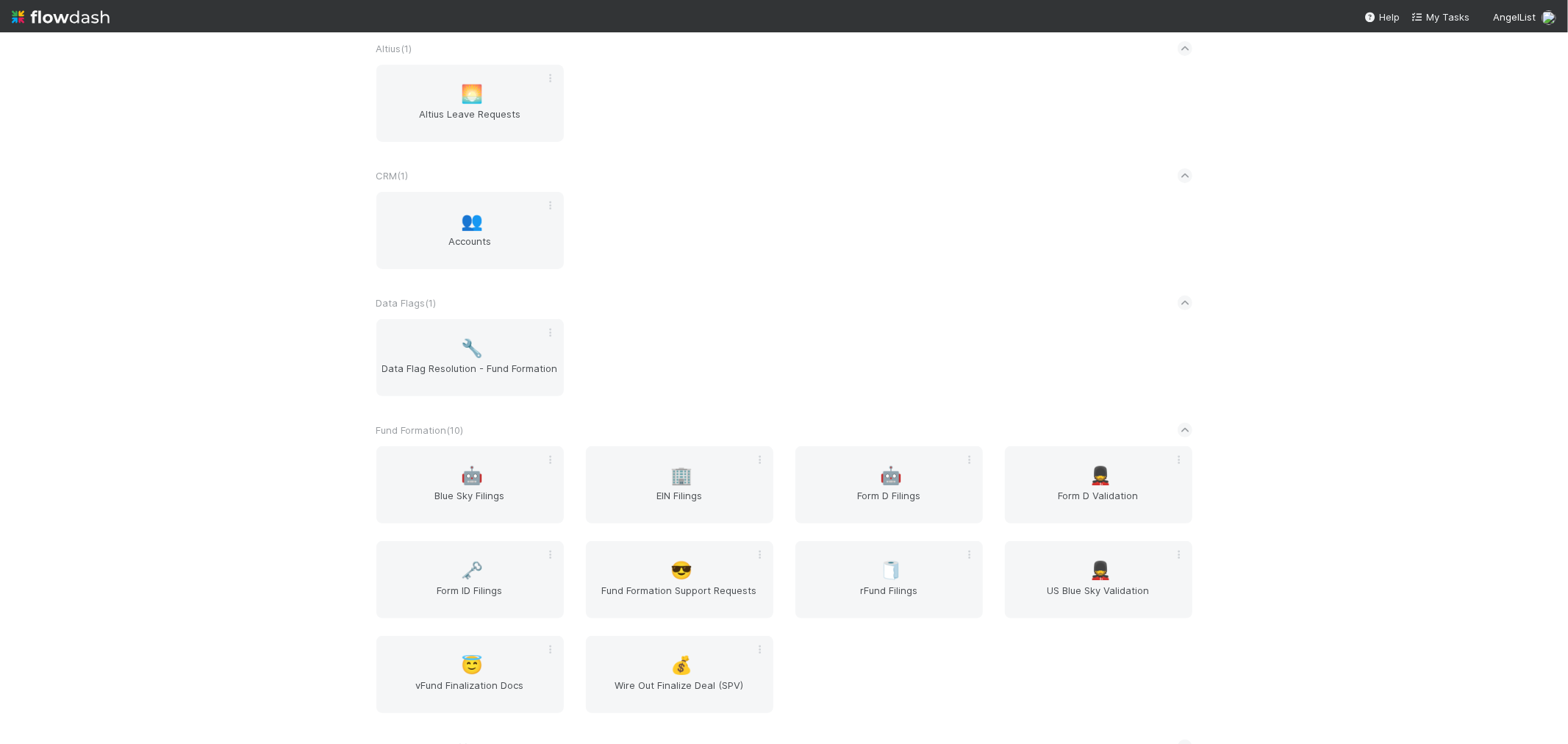
scroll to position [408, 0]
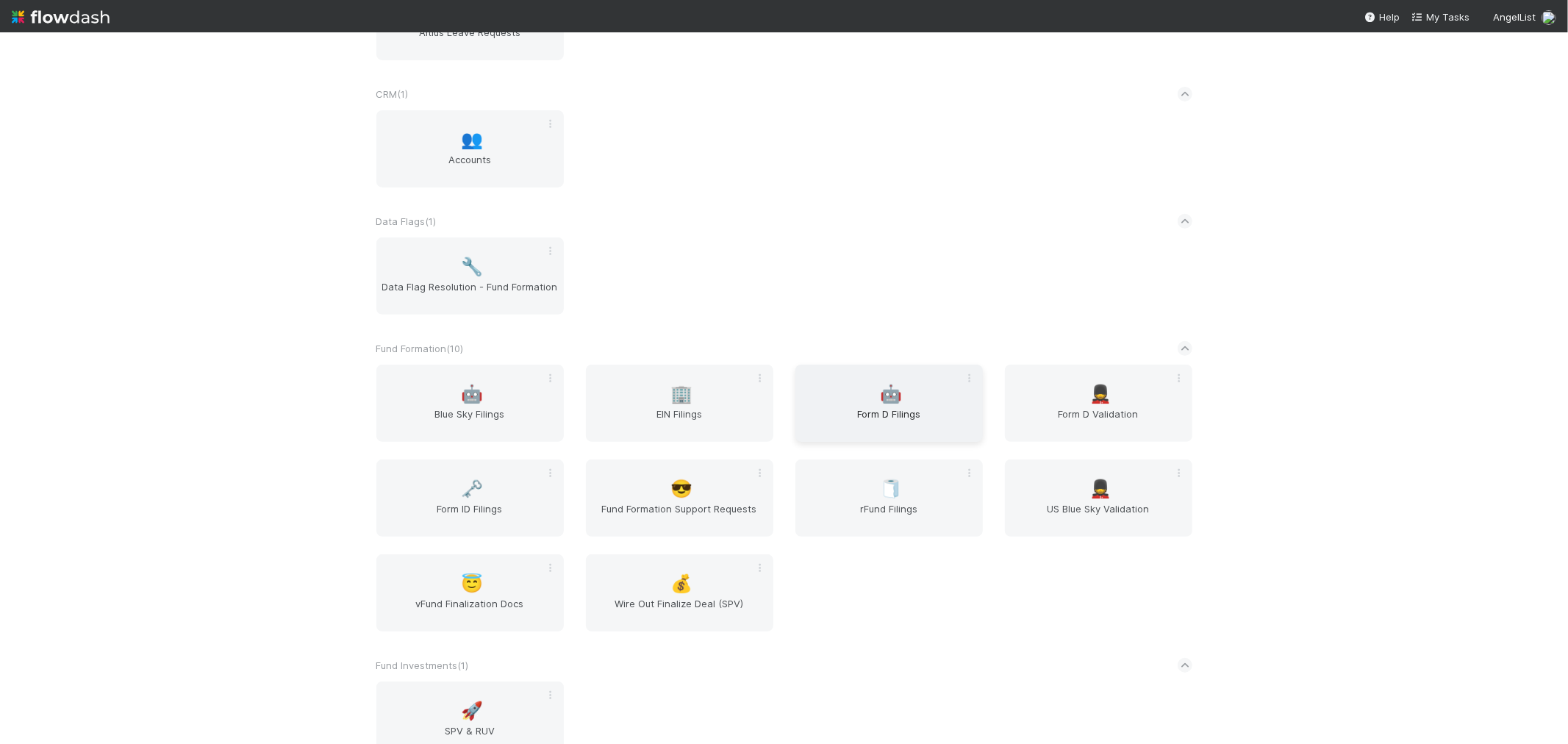
click at [906, 401] on div "🤖 Form D Filings" at bounding box center [889, 404] width 187 height 78
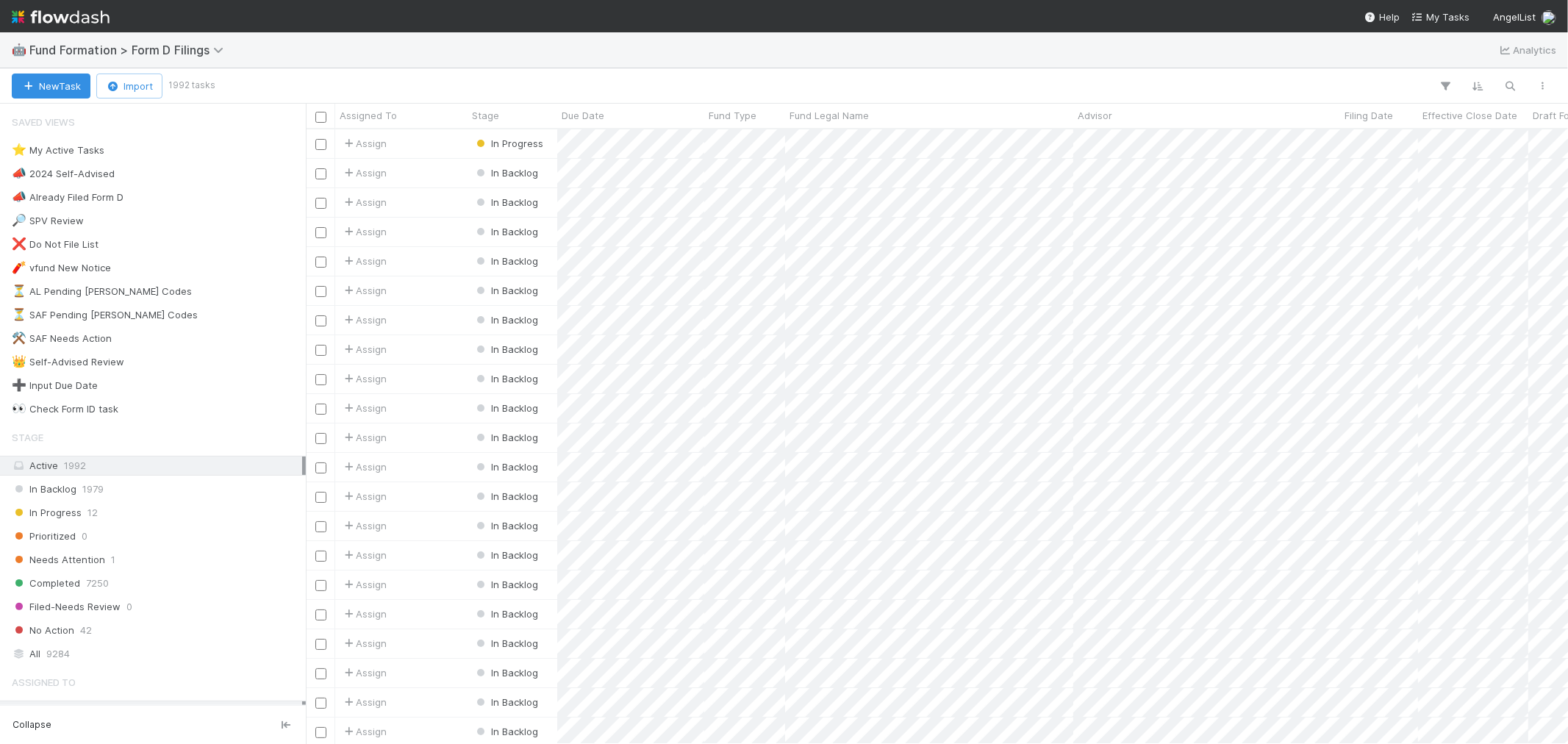
scroll to position [602, 1250]
click at [144, 153] on div "⭐ My Active Tasks 1" at bounding box center [157, 150] width 290 height 18
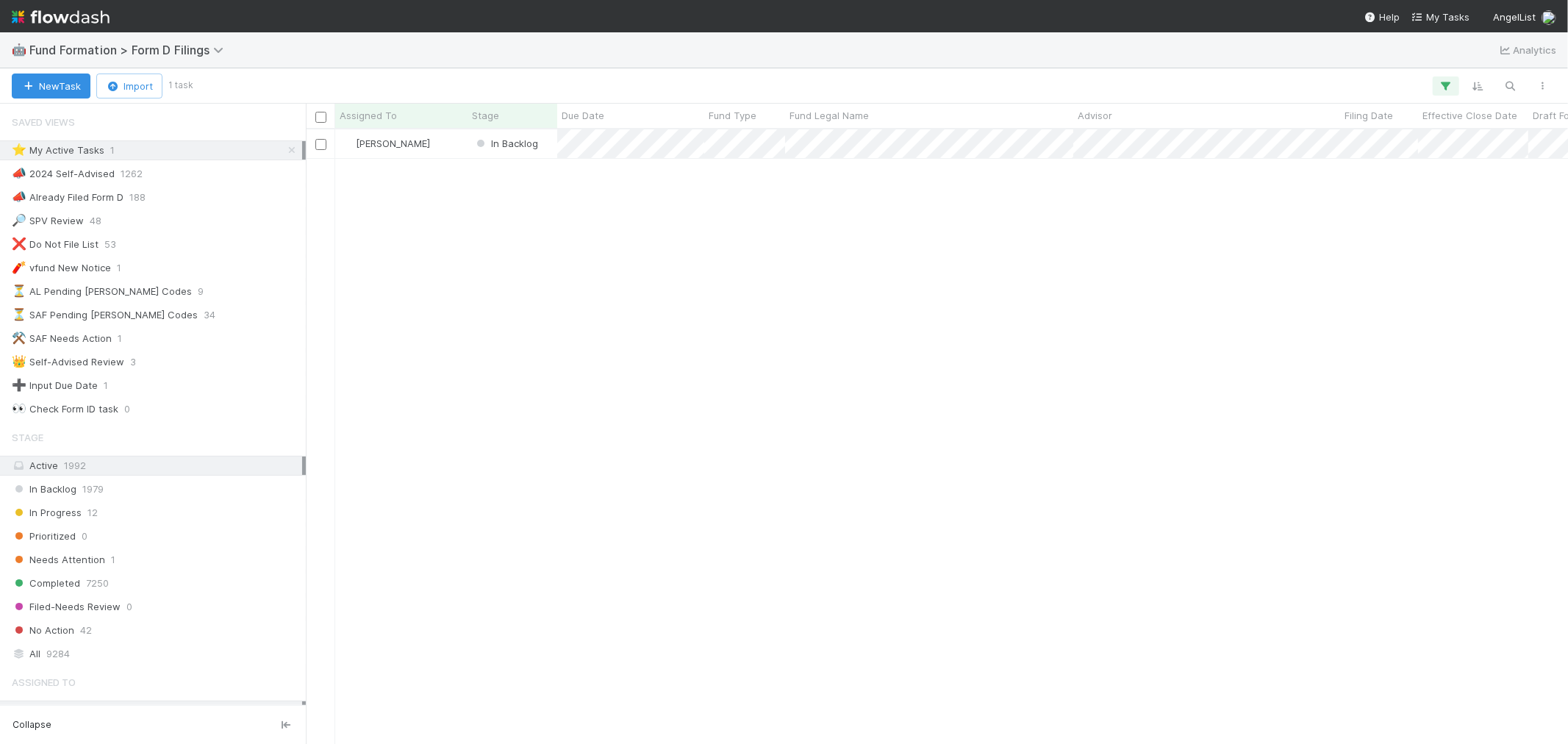
scroll to position [602, 1250]
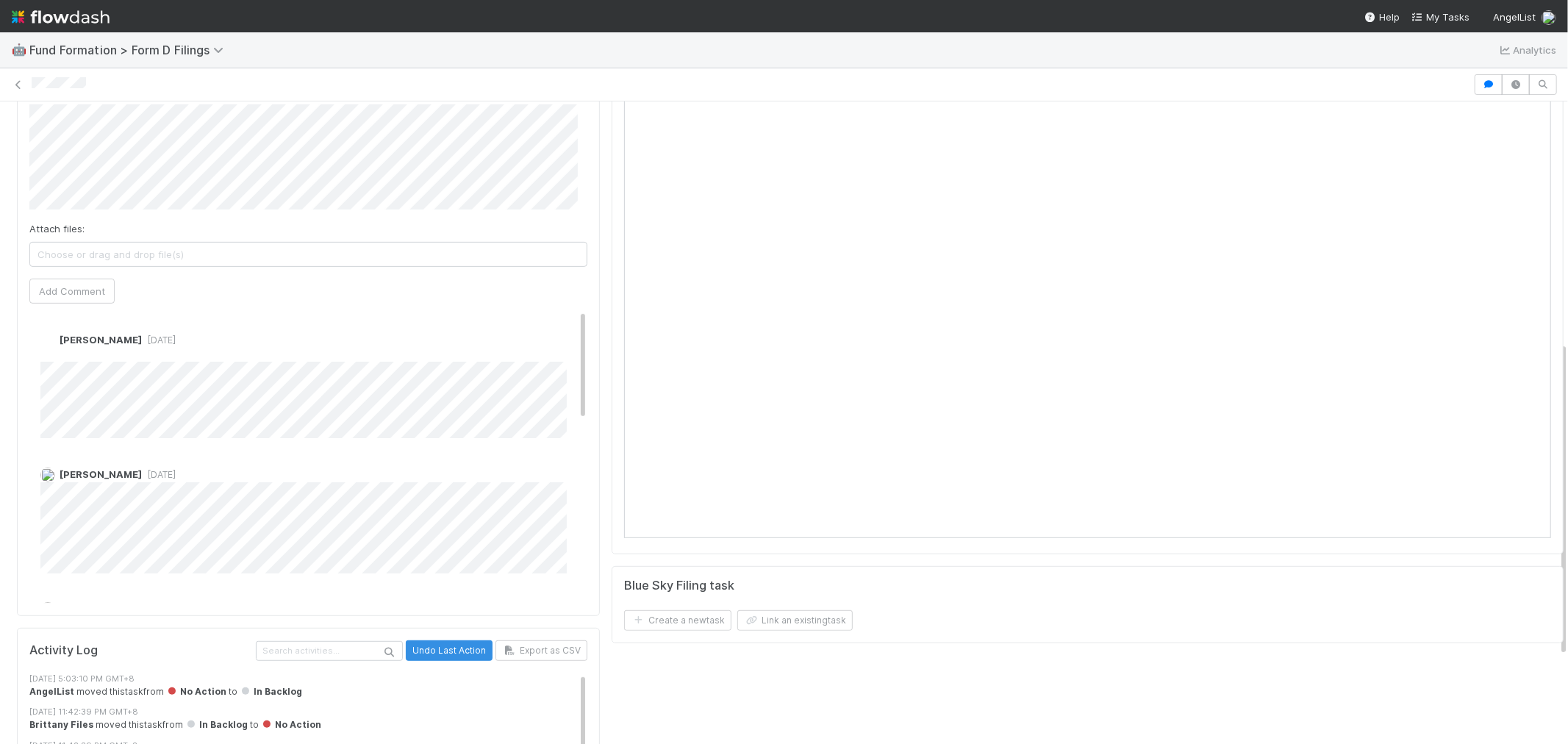
scroll to position [490, 0]
click at [77, 6] on img at bounding box center [61, 17] width 98 height 25
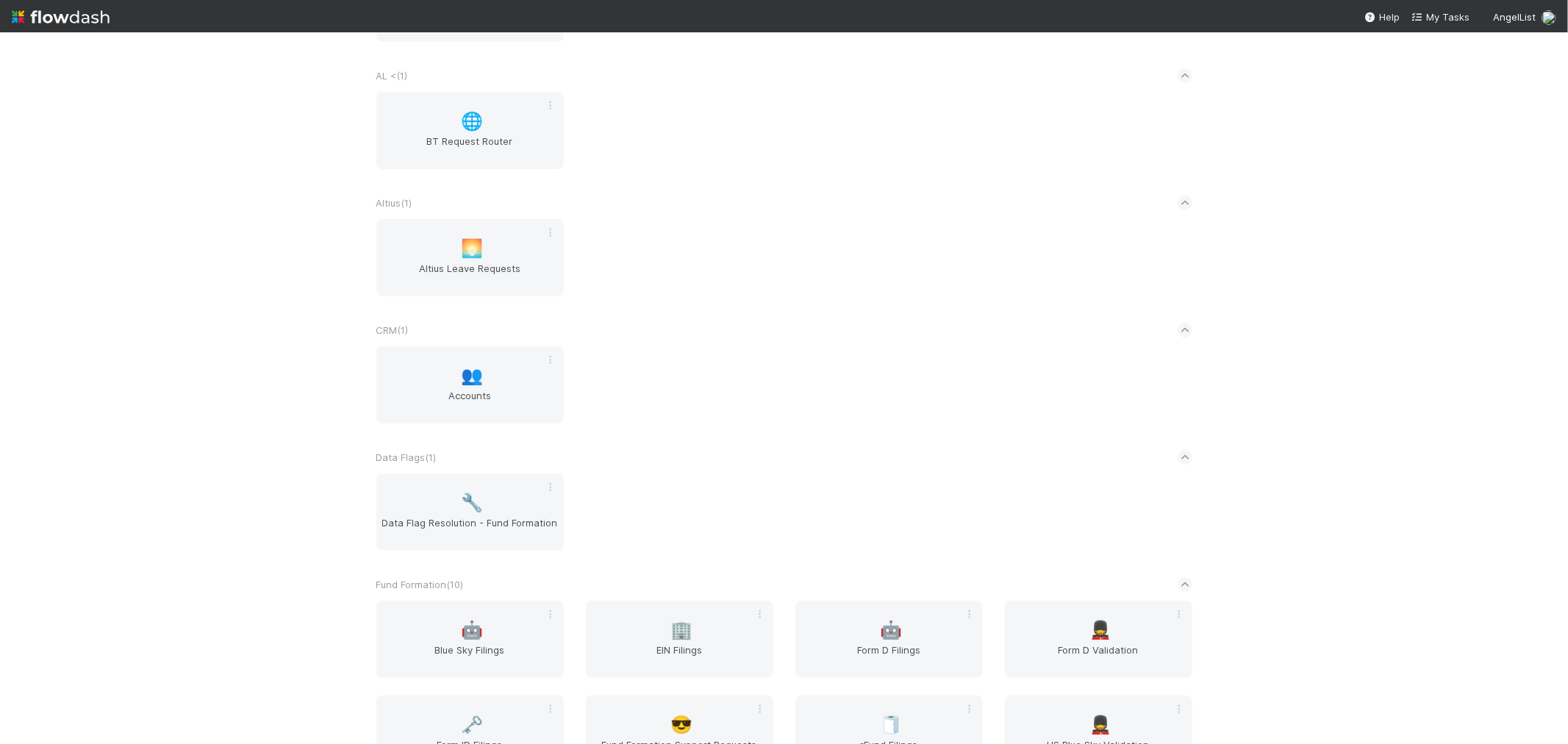
scroll to position [327, 0]
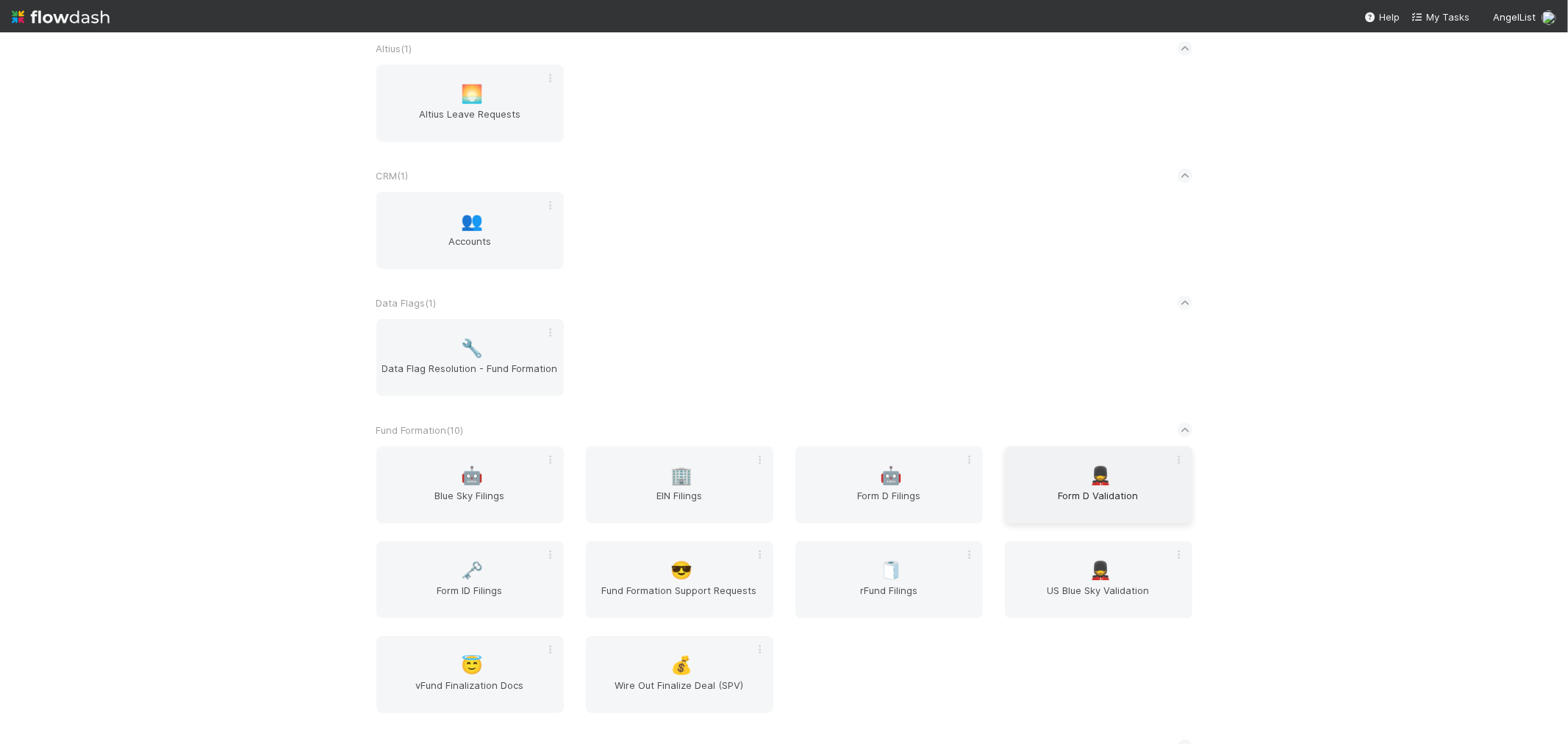
click at [1089, 474] on span "💂" at bounding box center [1100, 476] width 22 height 19
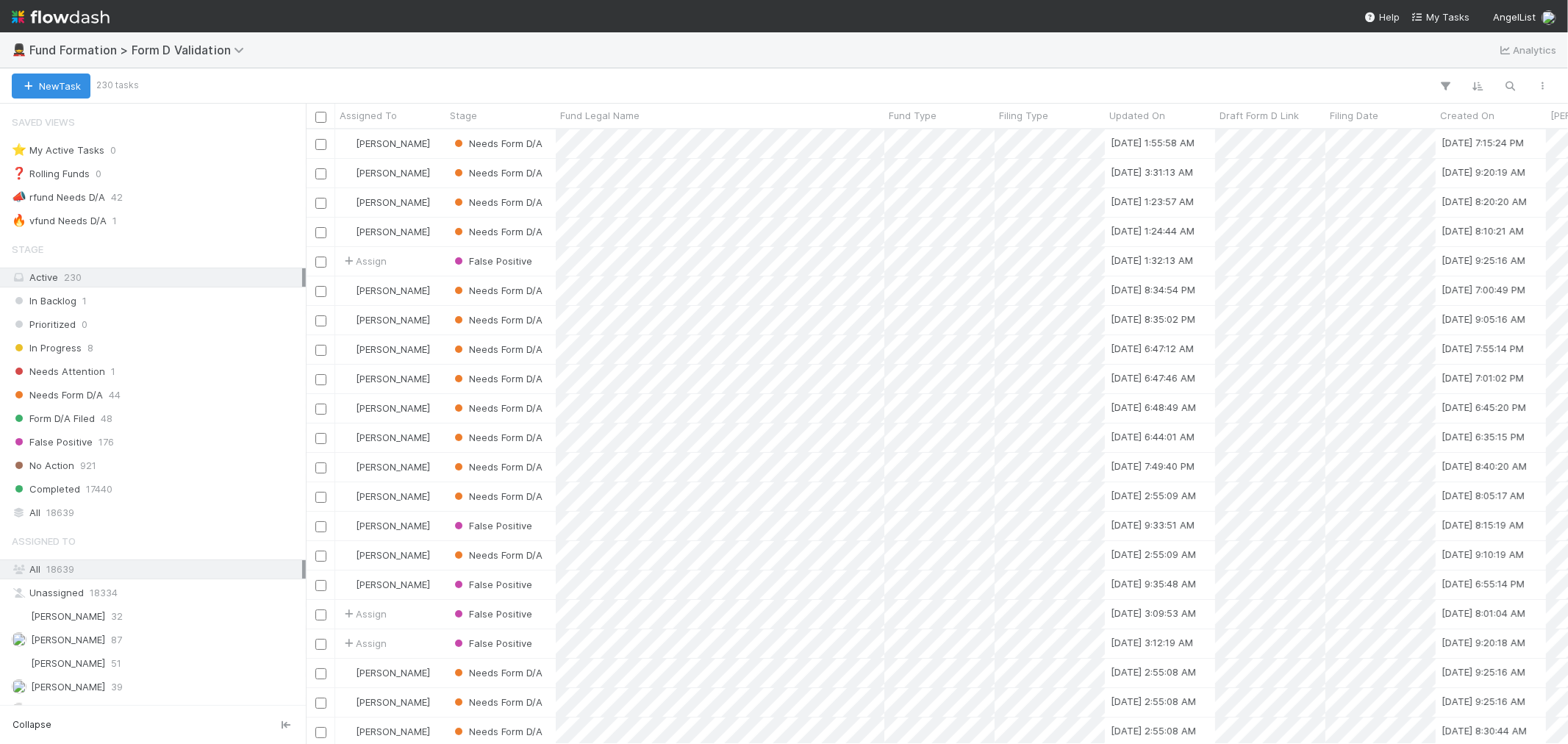
scroll to position [602, 1250]
click at [111, 157] on span "0" at bounding box center [112, 150] width 6 height 18
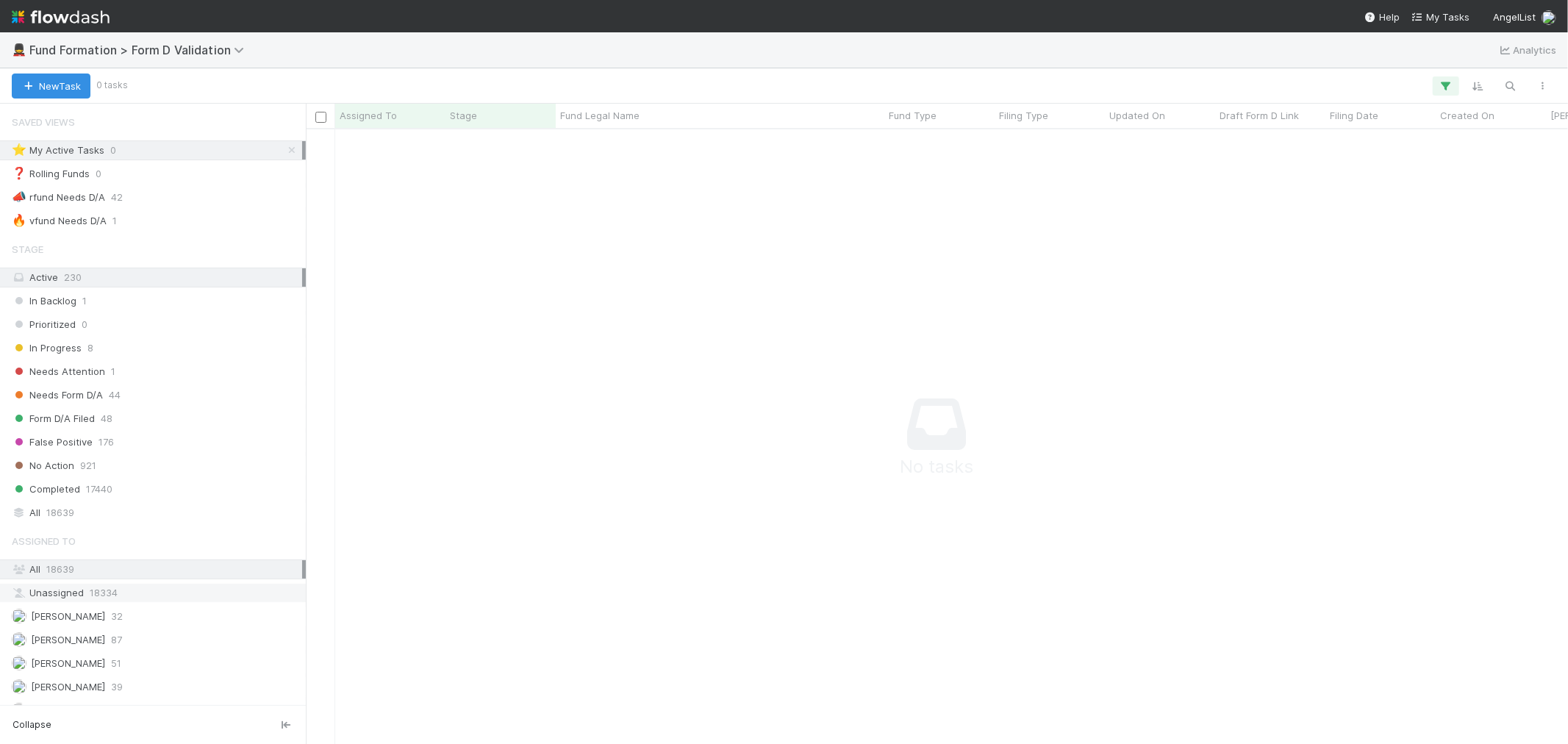
scroll to position [47, 0]
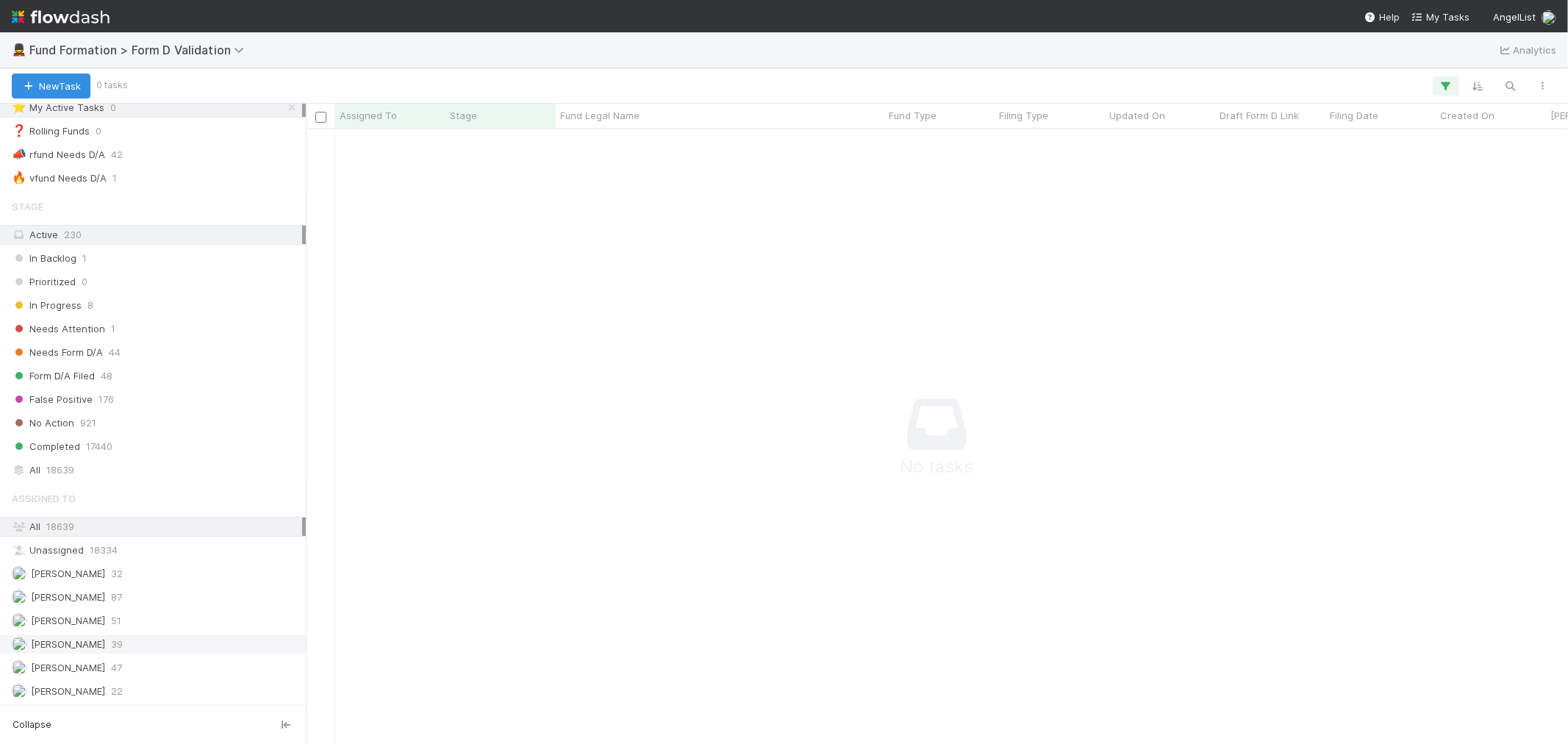
click at [164, 635] on div "Karen Jane Salcedo 39" at bounding box center [153, 644] width 306 height 20
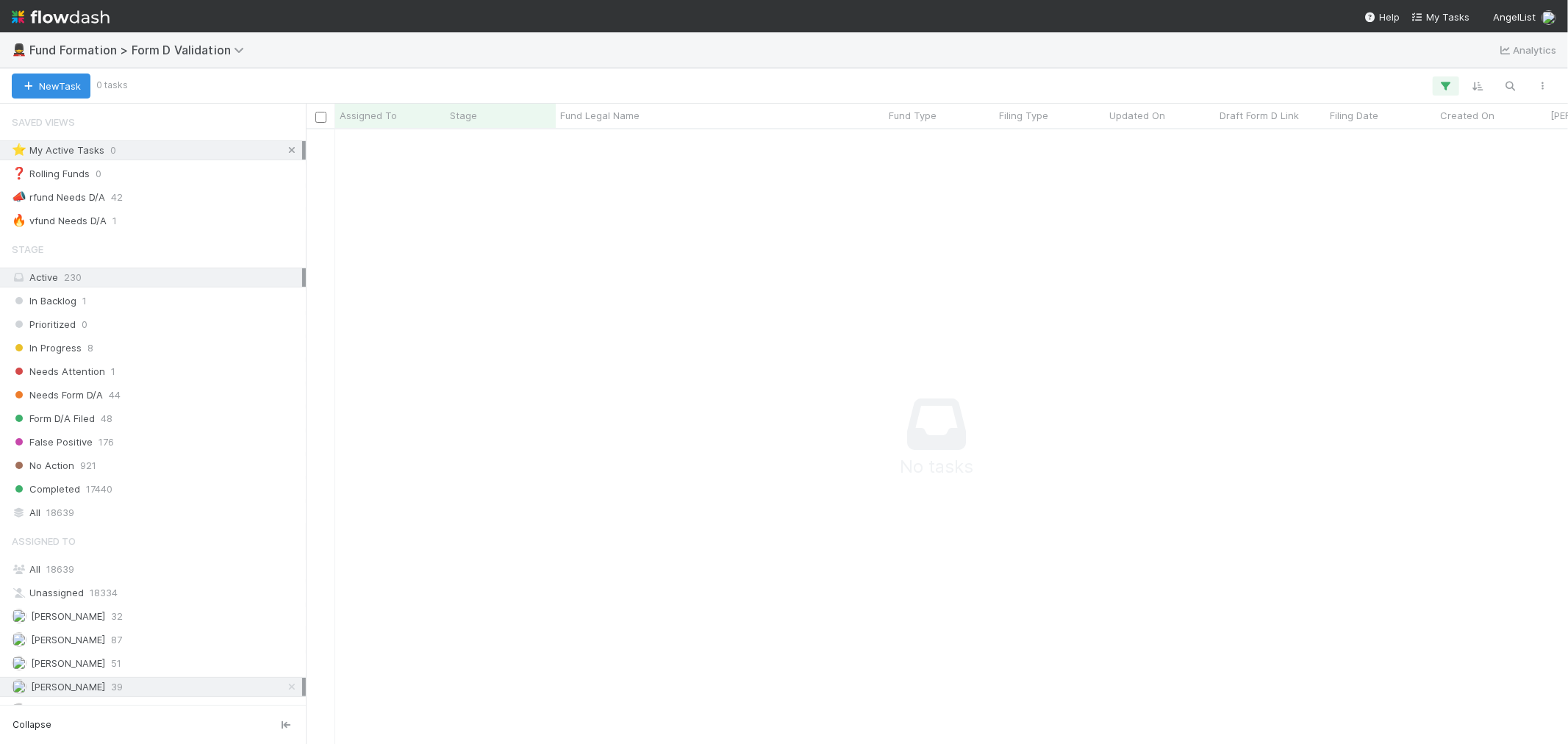
click at [285, 149] on icon at bounding box center [292, 150] width 15 height 9
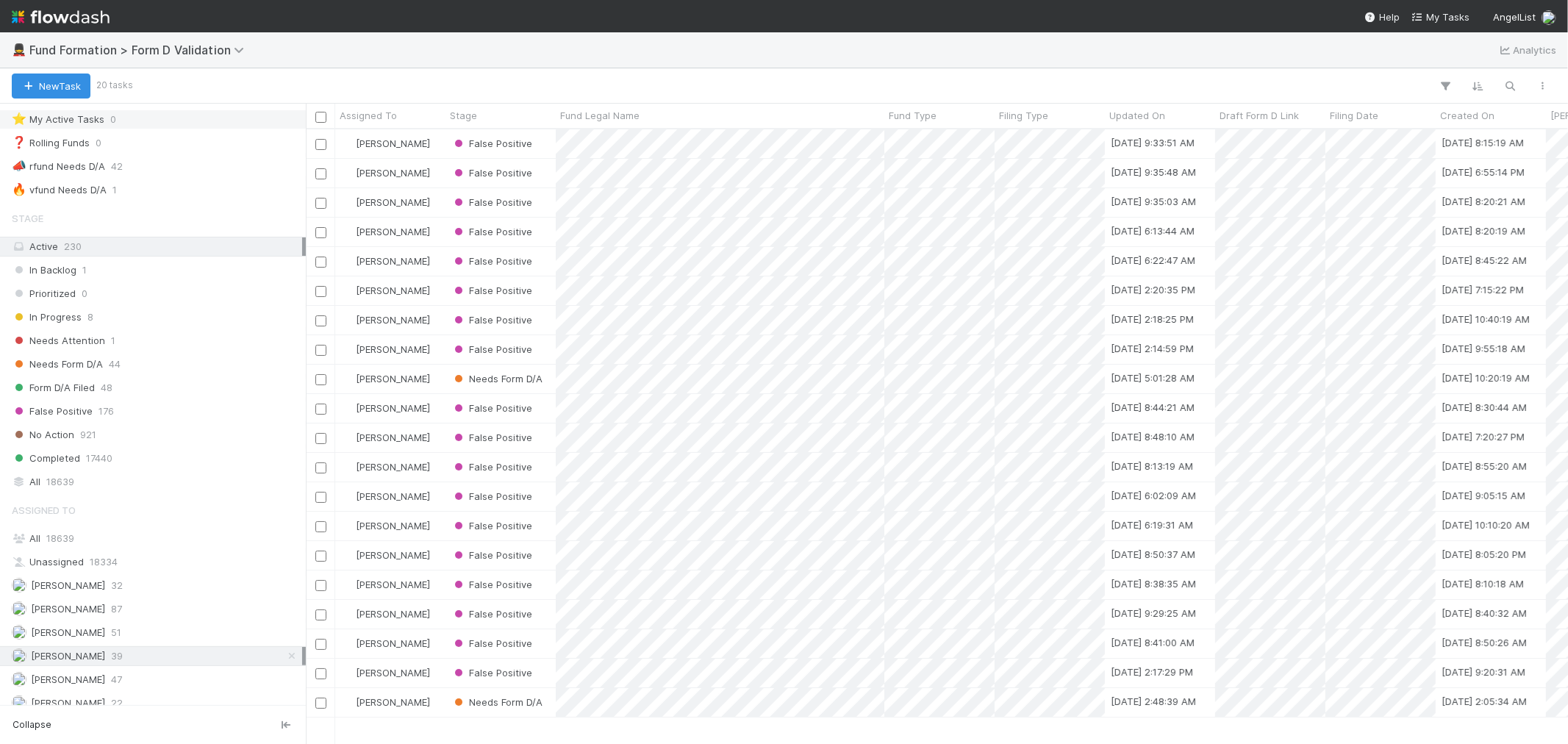
scroll to position [47, 0]
click at [170, 663] on div "Raven Jacinto 47" at bounding box center [157, 668] width 290 height 18
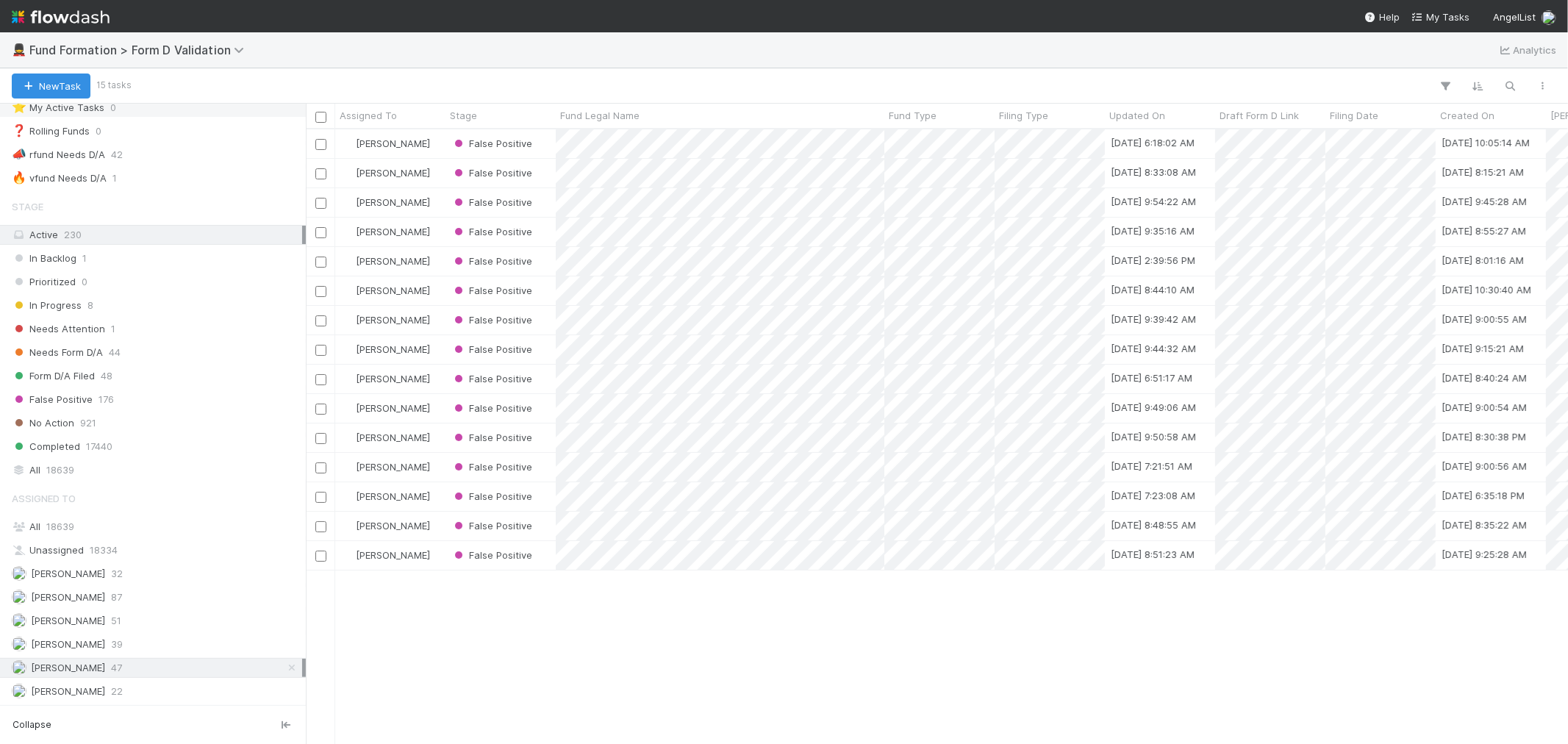
scroll to position [602, 1250]
click at [57, 17] on img at bounding box center [61, 17] width 98 height 25
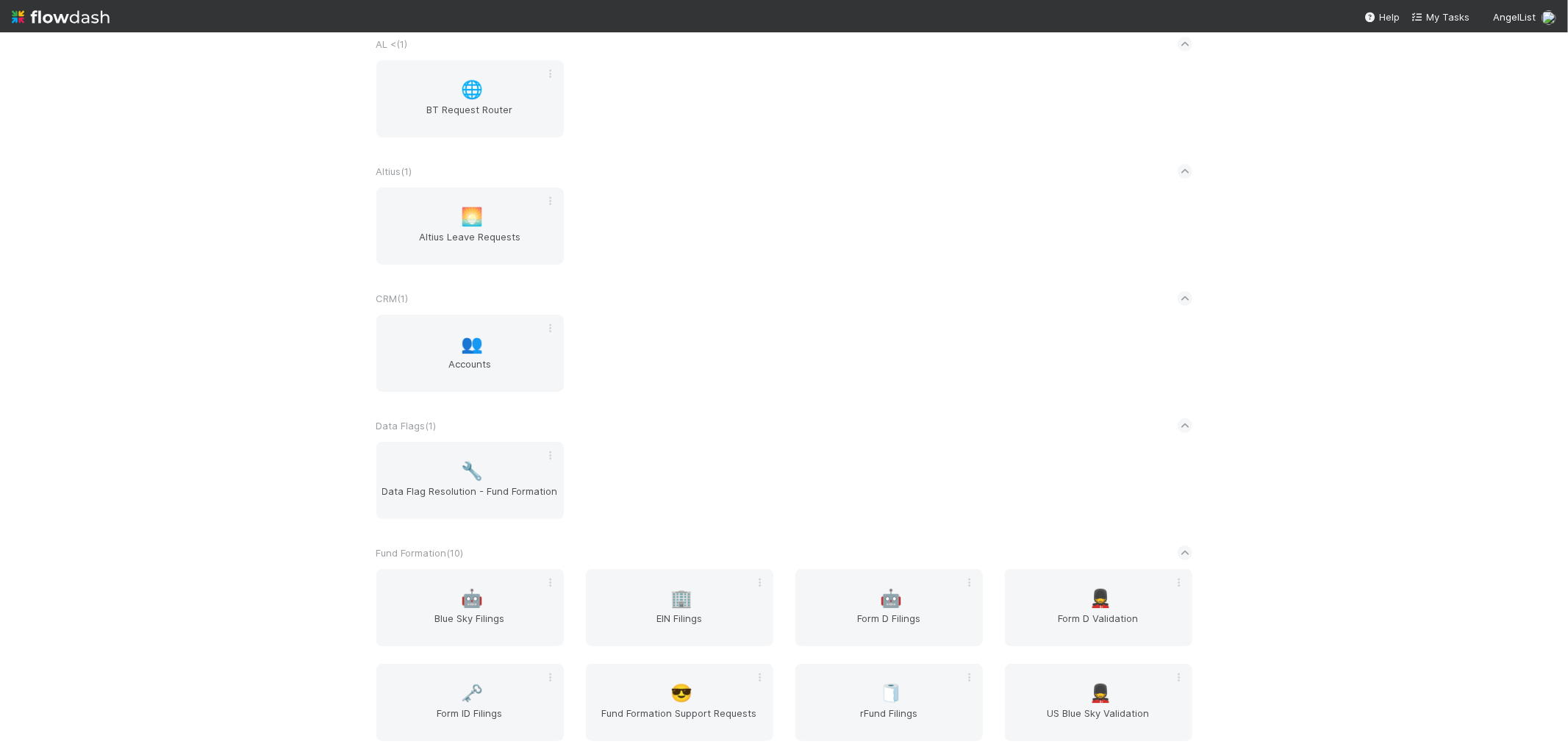
scroll to position [490, 0]
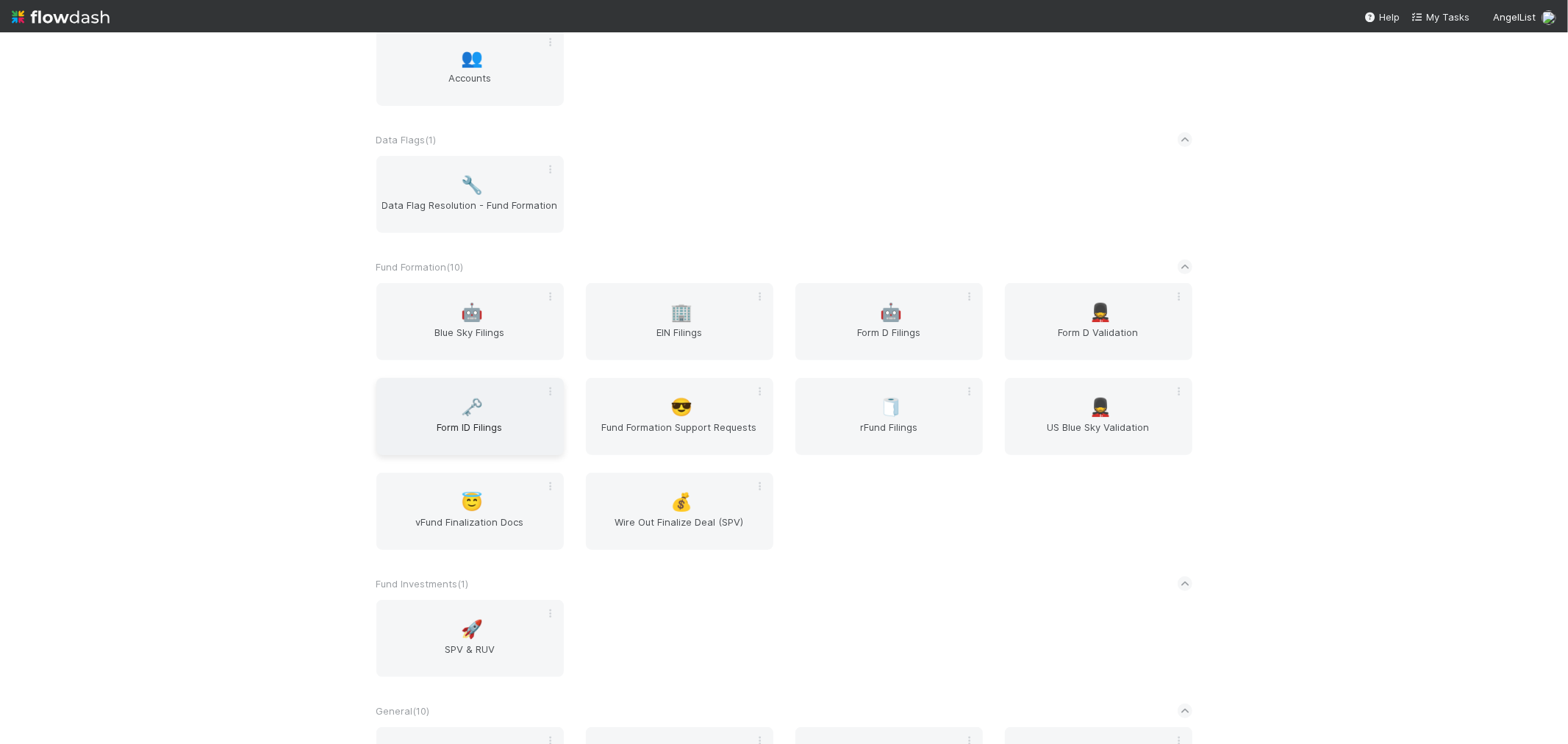
click at [507, 420] on span "Form ID Filings" at bounding box center [470, 435] width 176 height 29
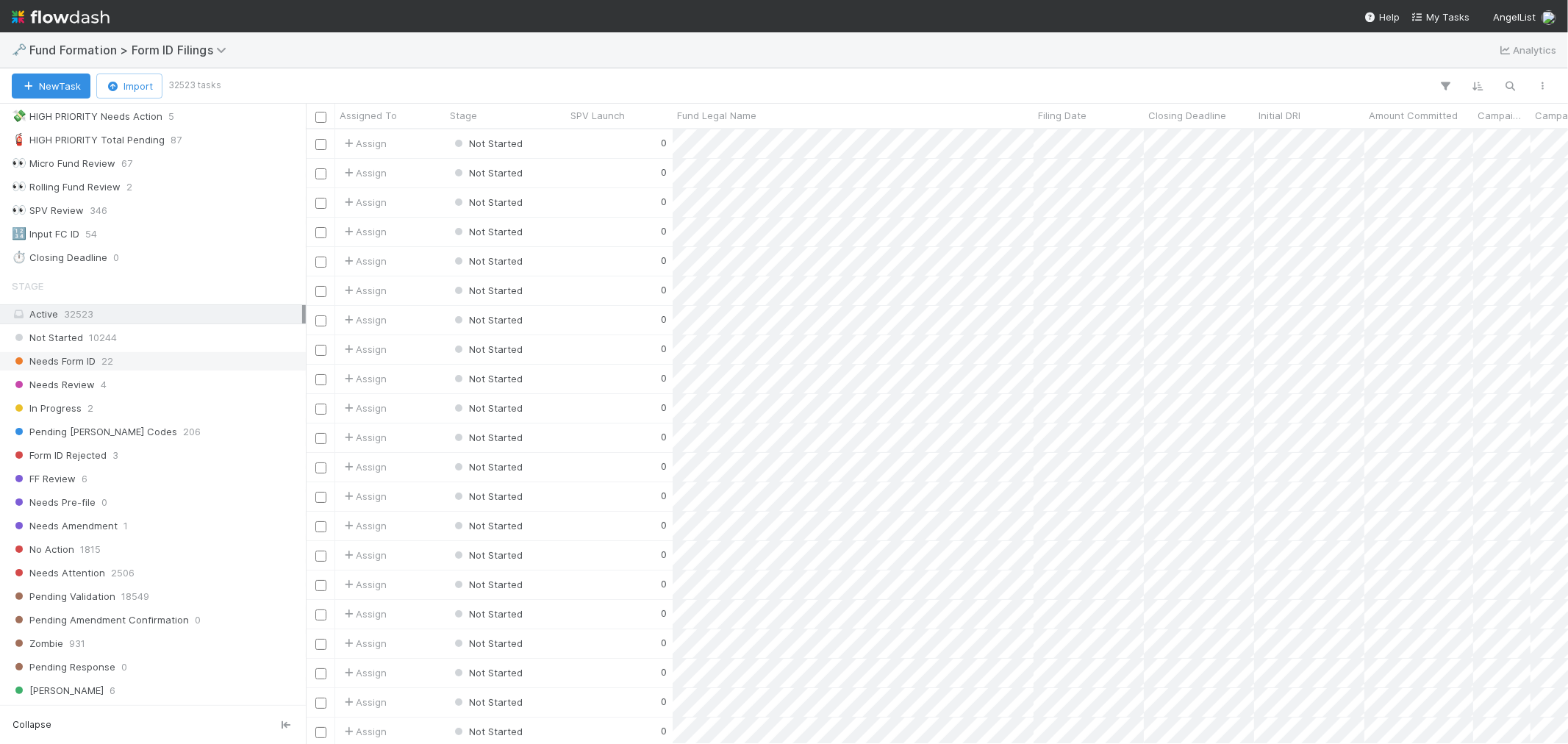
scroll to position [82, 0]
click at [65, 358] on span "Needs Form ID" at bounding box center [54, 360] width 84 height 18
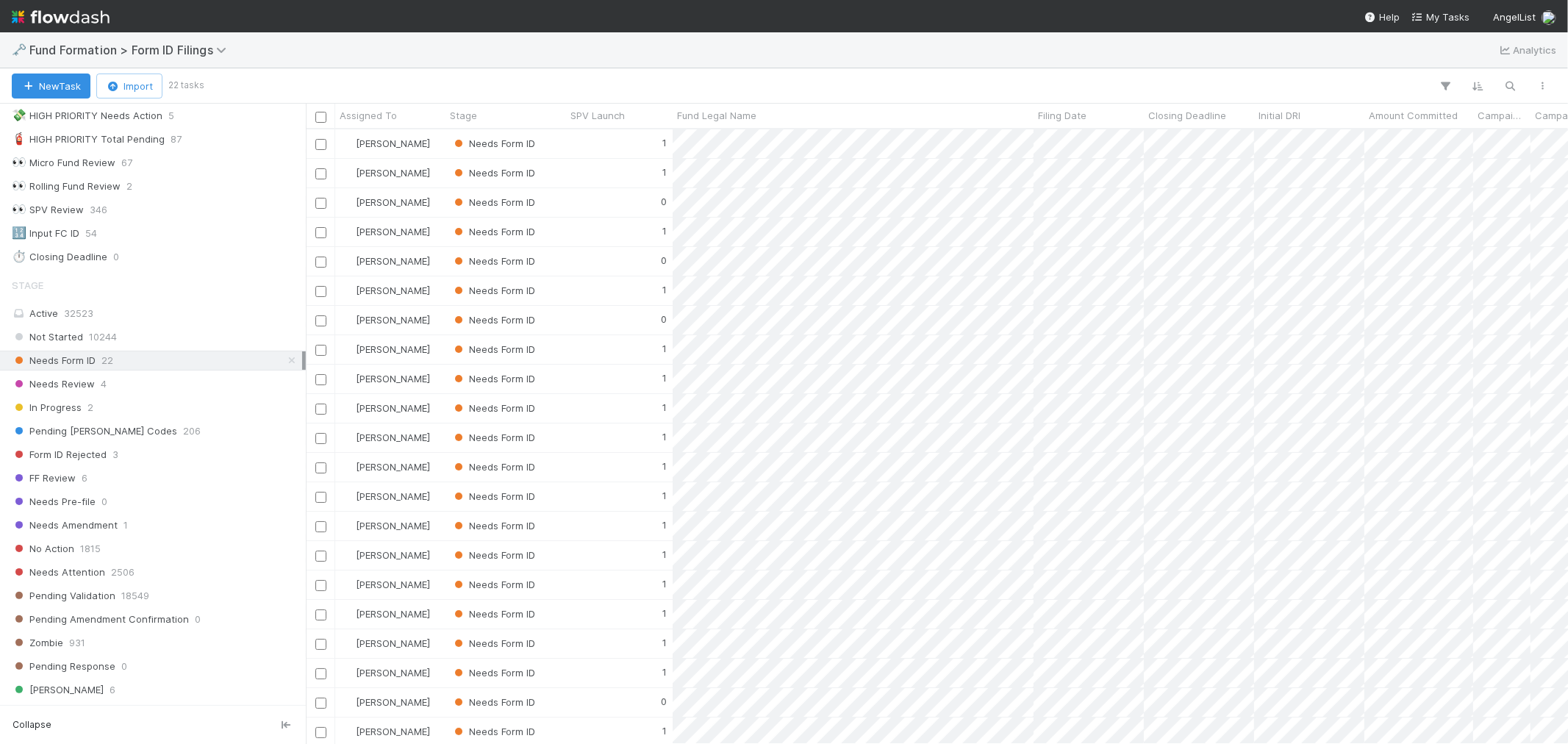
scroll to position [45, 0]
click at [625, 508] on div "1" at bounding box center [619, 522] width 107 height 28
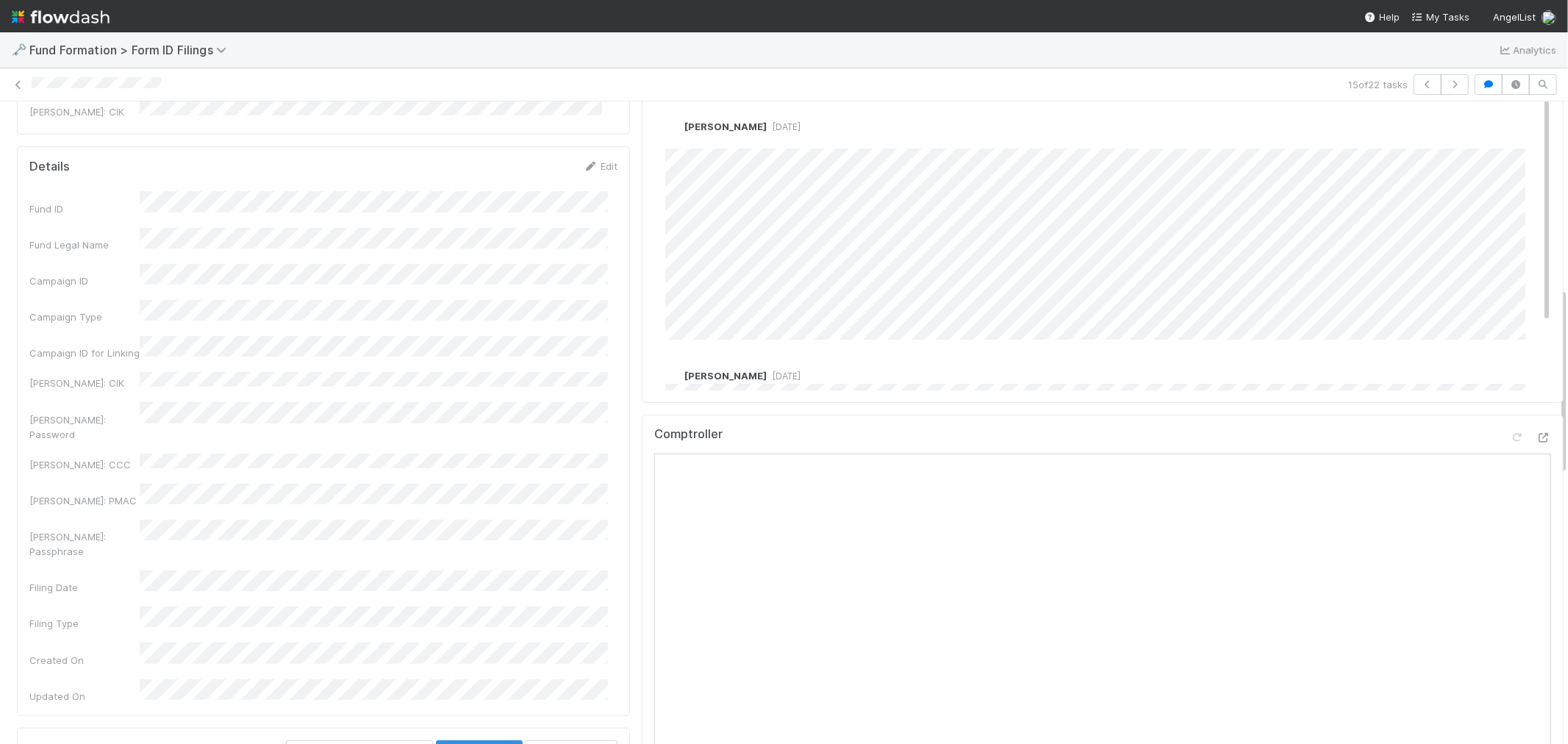
scroll to position [653, 0]
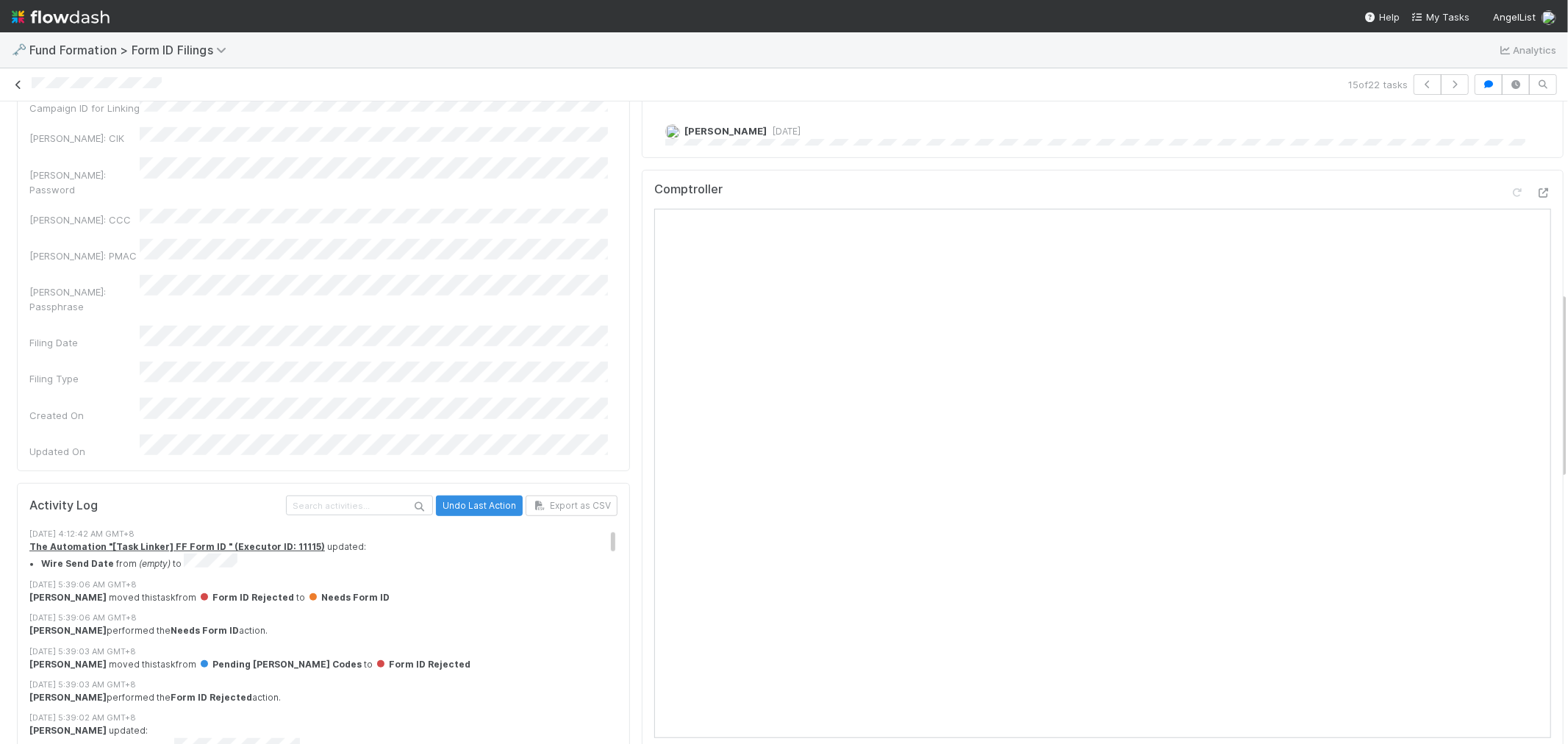
click at [22, 85] on icon at bounding box center [18, 85] width 15 height 9
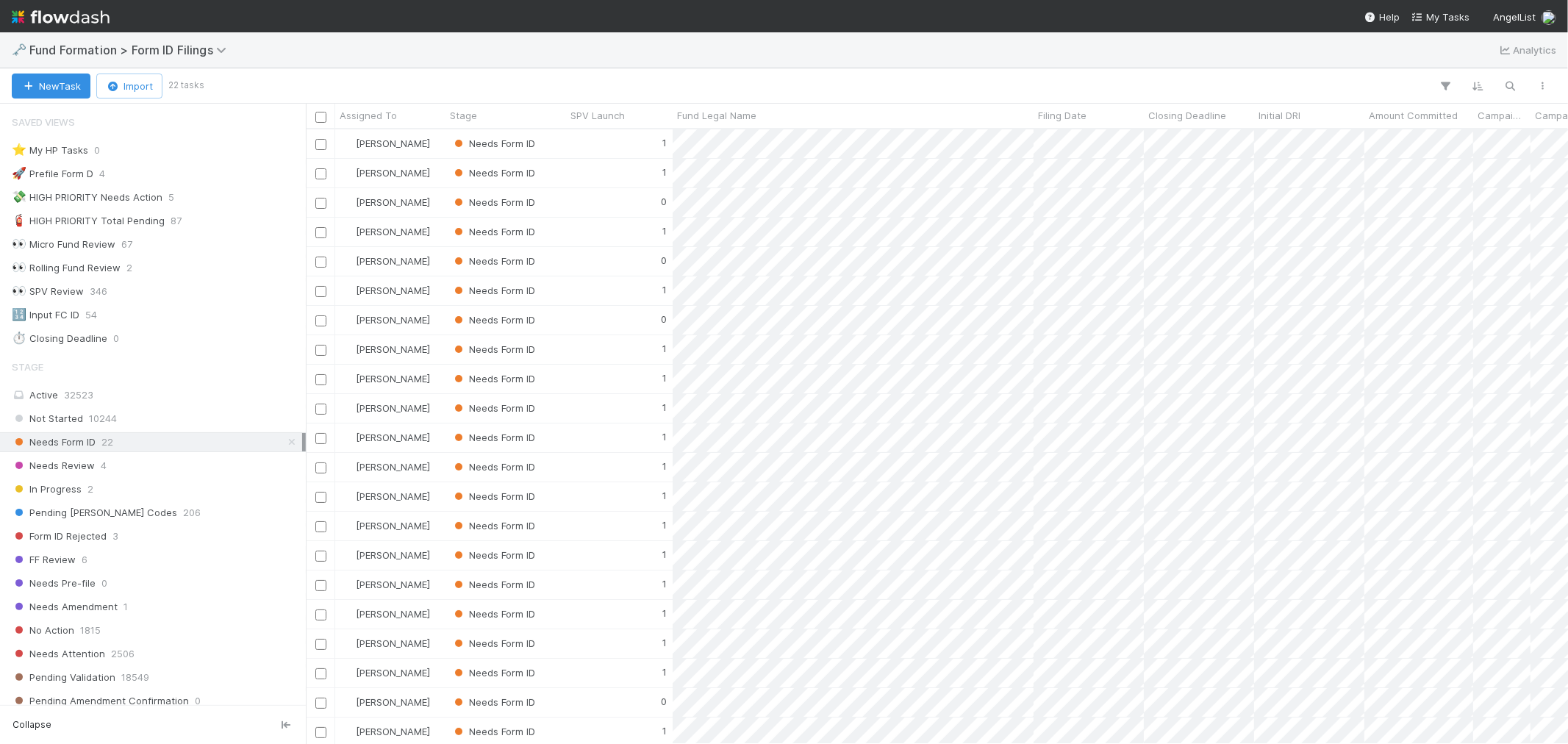
scroll to position [45, 0]
click at [622, 714] on div "0" at bounding box center [619, 728] width 107 height 28
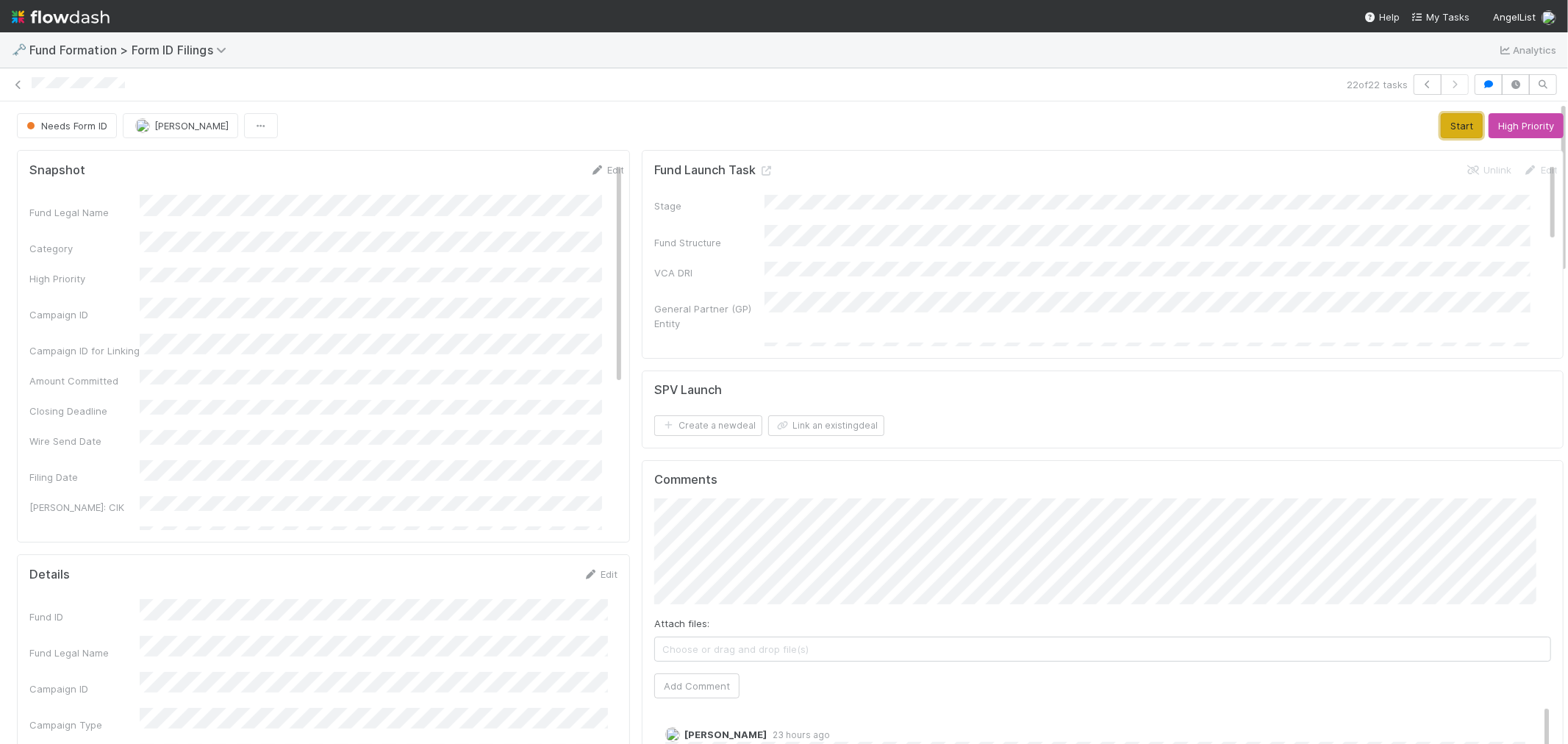
click at [1441, 125] on button "Start" at bounding box center [1461, 126] width 42 height 25
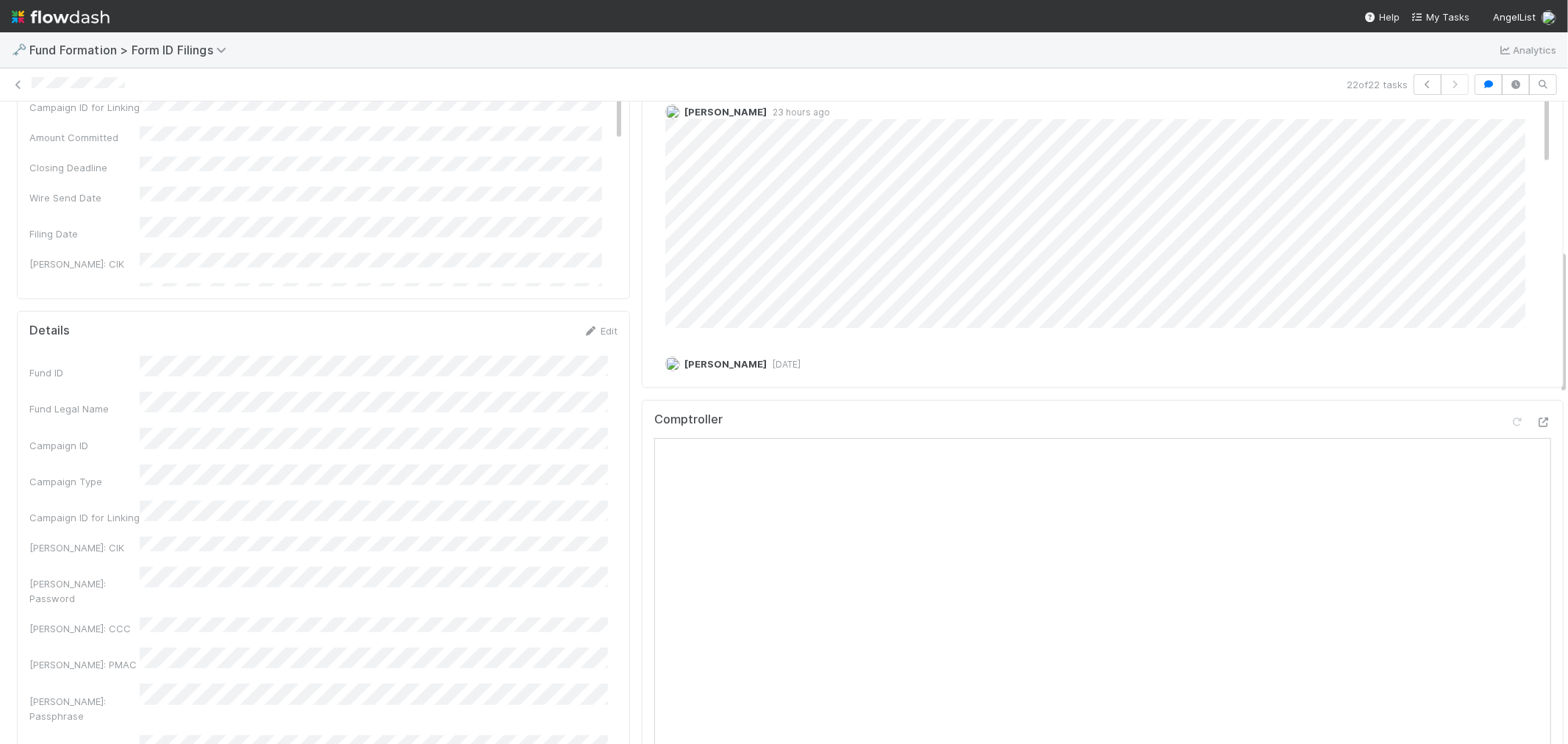
scroll to position [653, 0]
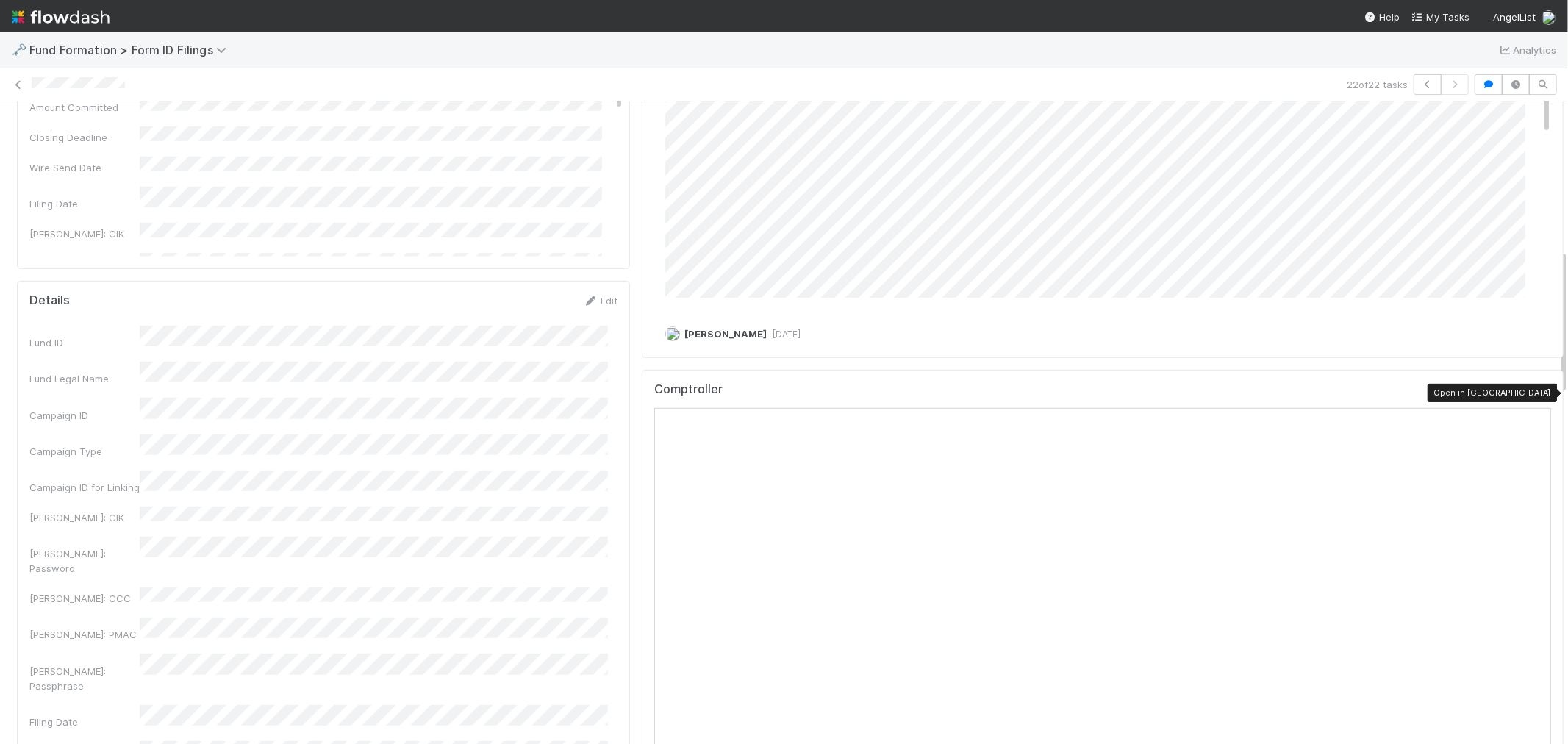
click at [1536, 389] on icon at bounding box center [1543, 393] width 15 height 9
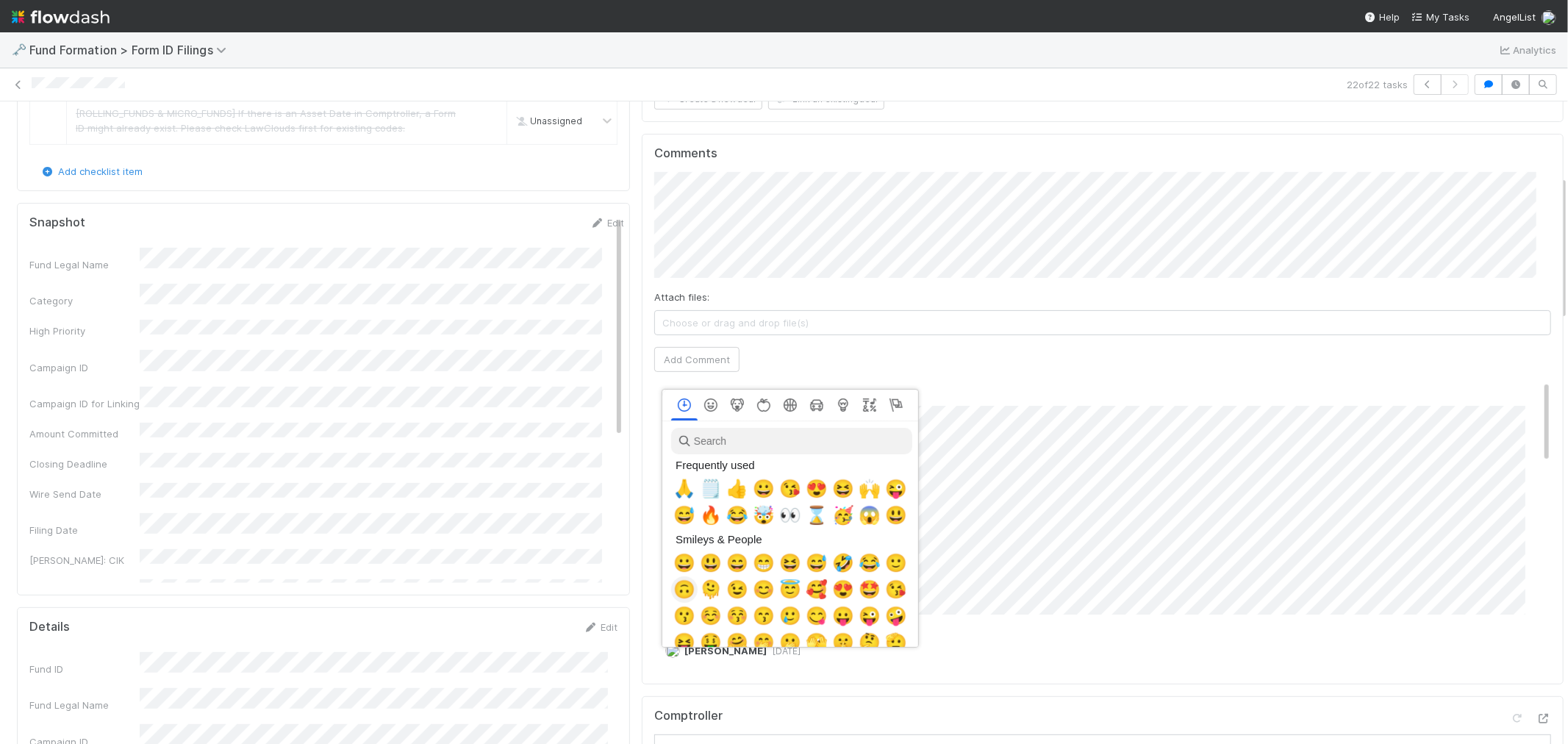
scroll to position [0, 6]
click at [681, 487] on span "🙏" at bounding box center [682, 489] width 22 height 21
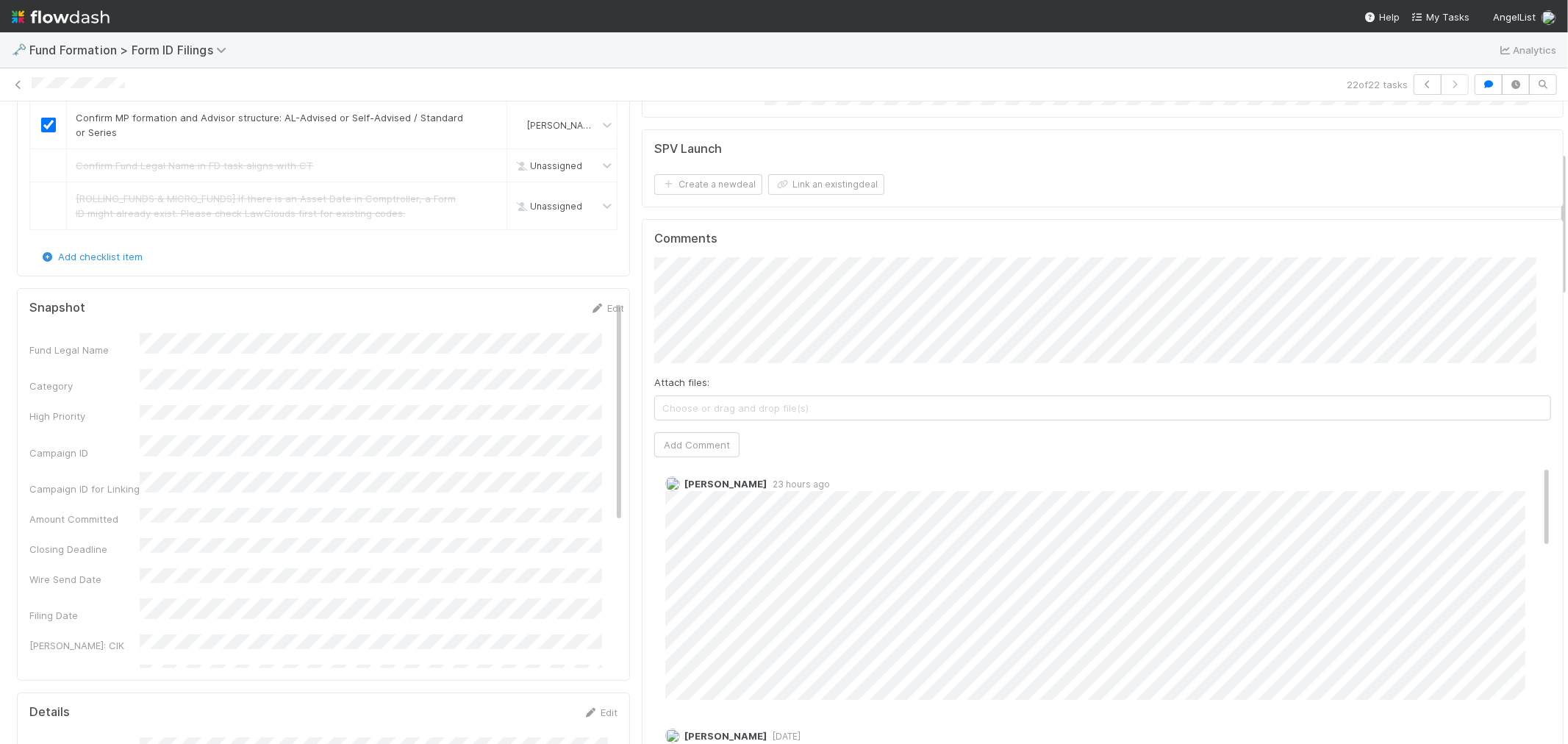
scroll to position [163, 0]
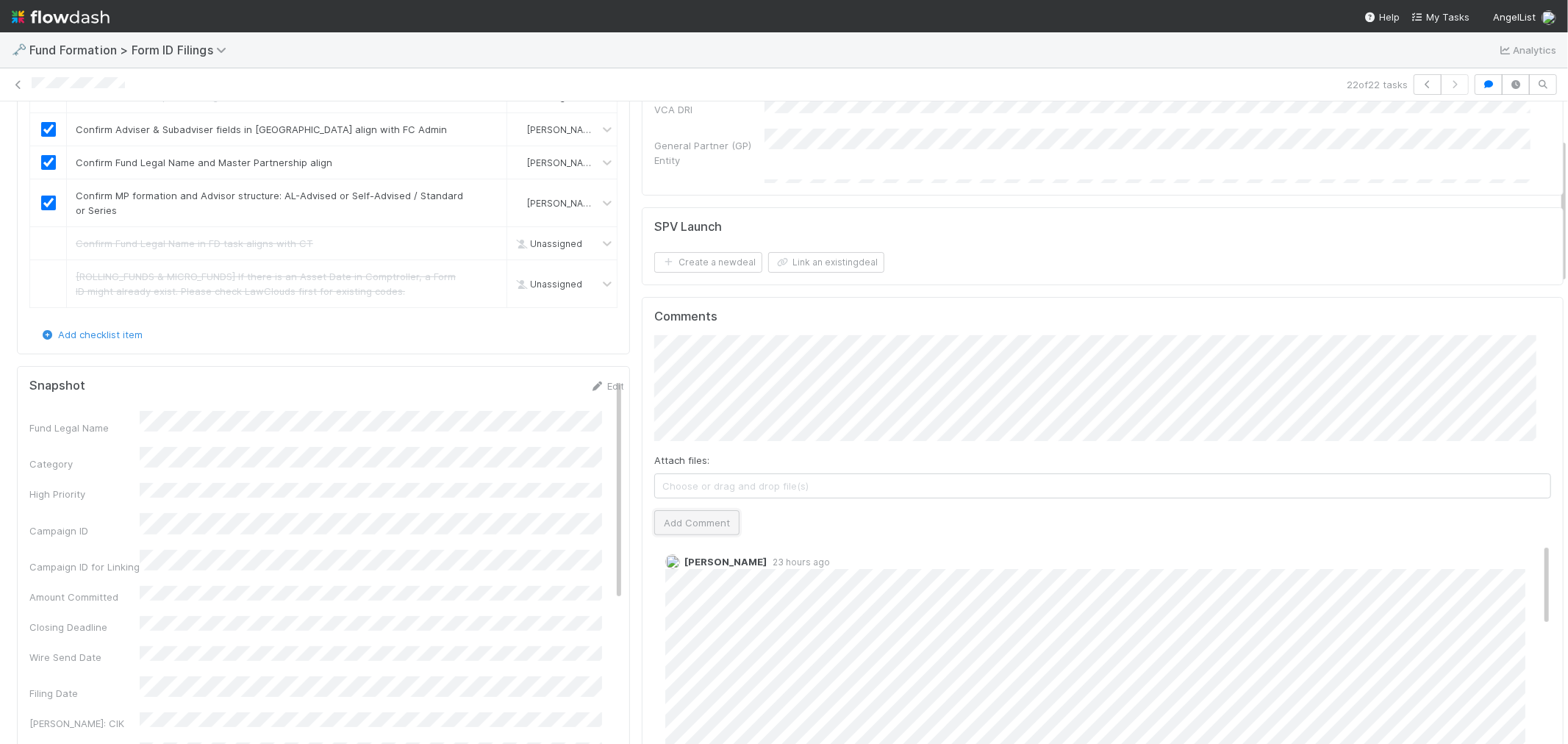
click at [700, 522] on button "Add Comment" at bounding box center [697, 523] width 85 height 25
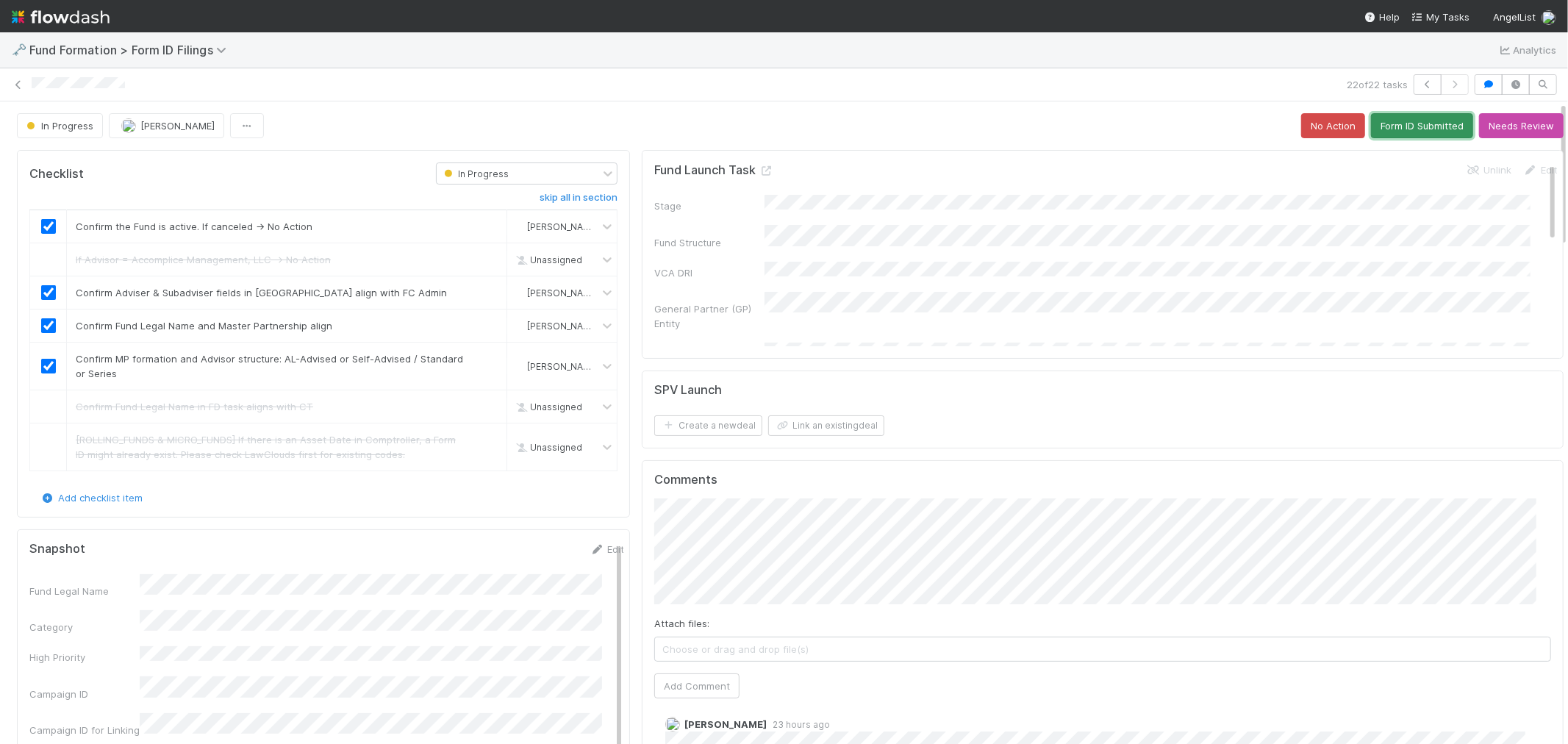
click at [1380, 128] on button "Form ID Submitted" at bounding box center [1422, 126] width 102 height 25
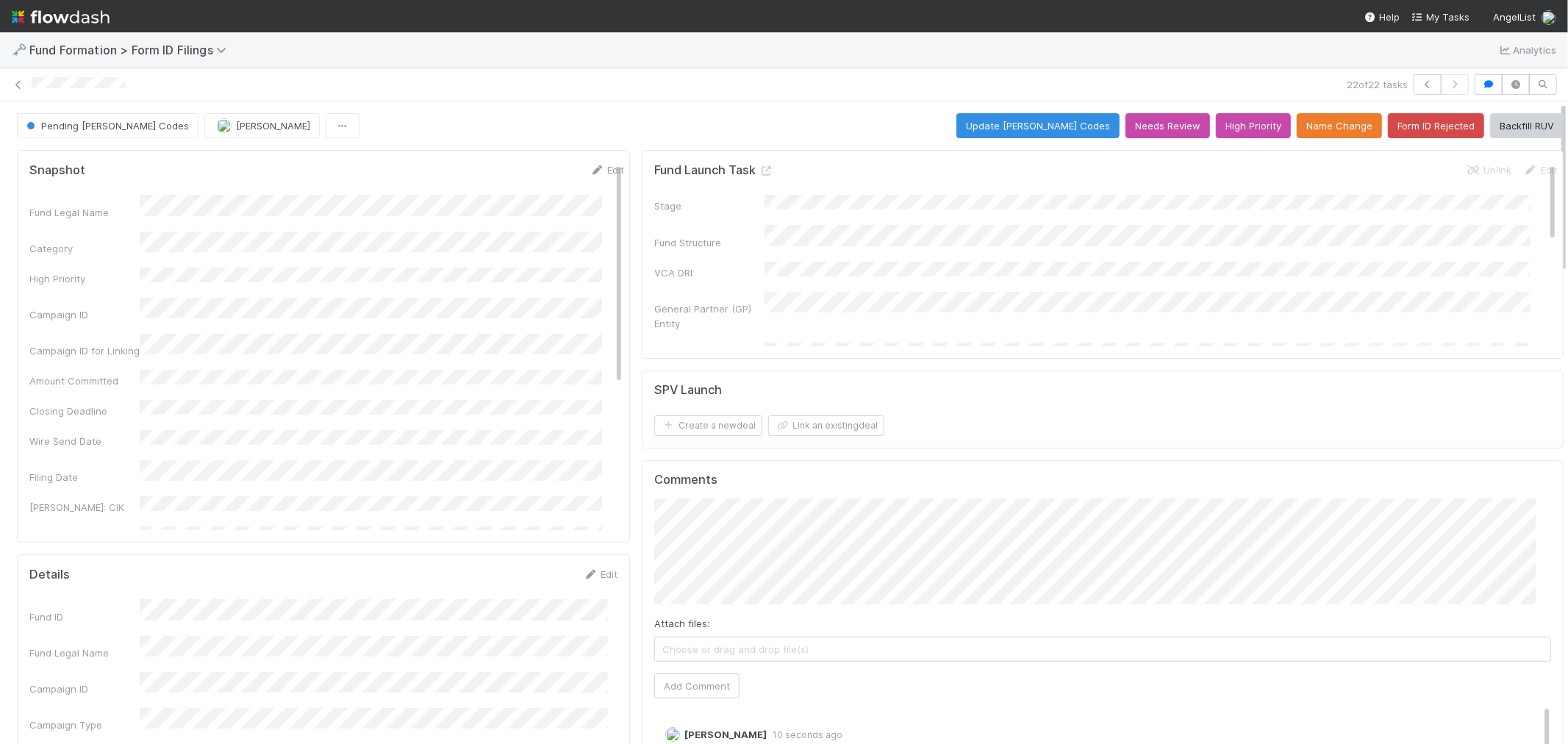
drag, startPoint x: 15, startPoint y: 84, endPoint x: 237, endPoint y: 57, distance: 223.6
click at [15, 84] on icon at bounding box center [18, 85] width 15 height 9
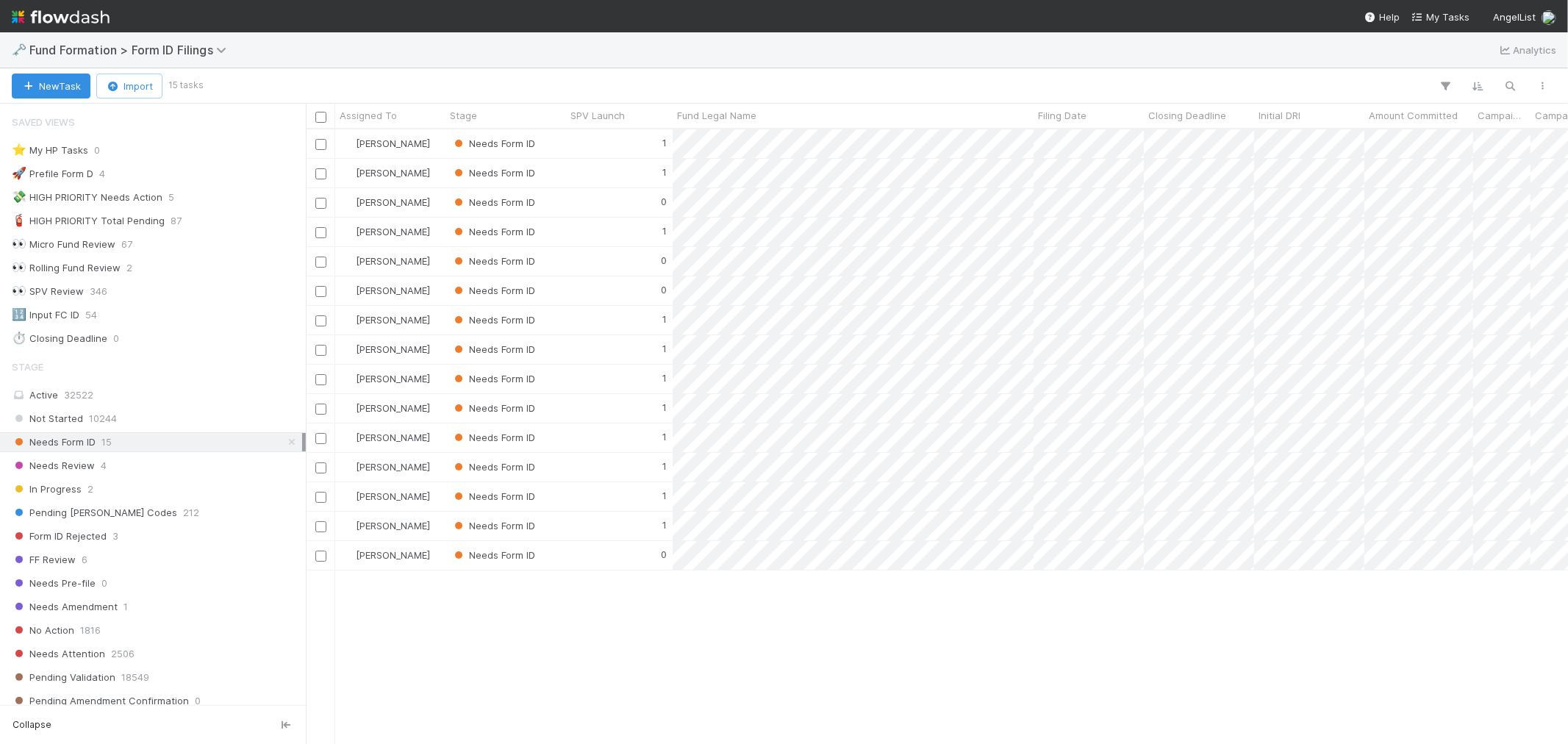
click at [65, 17] on img at bounding box center [61, 17] width 98 height 25
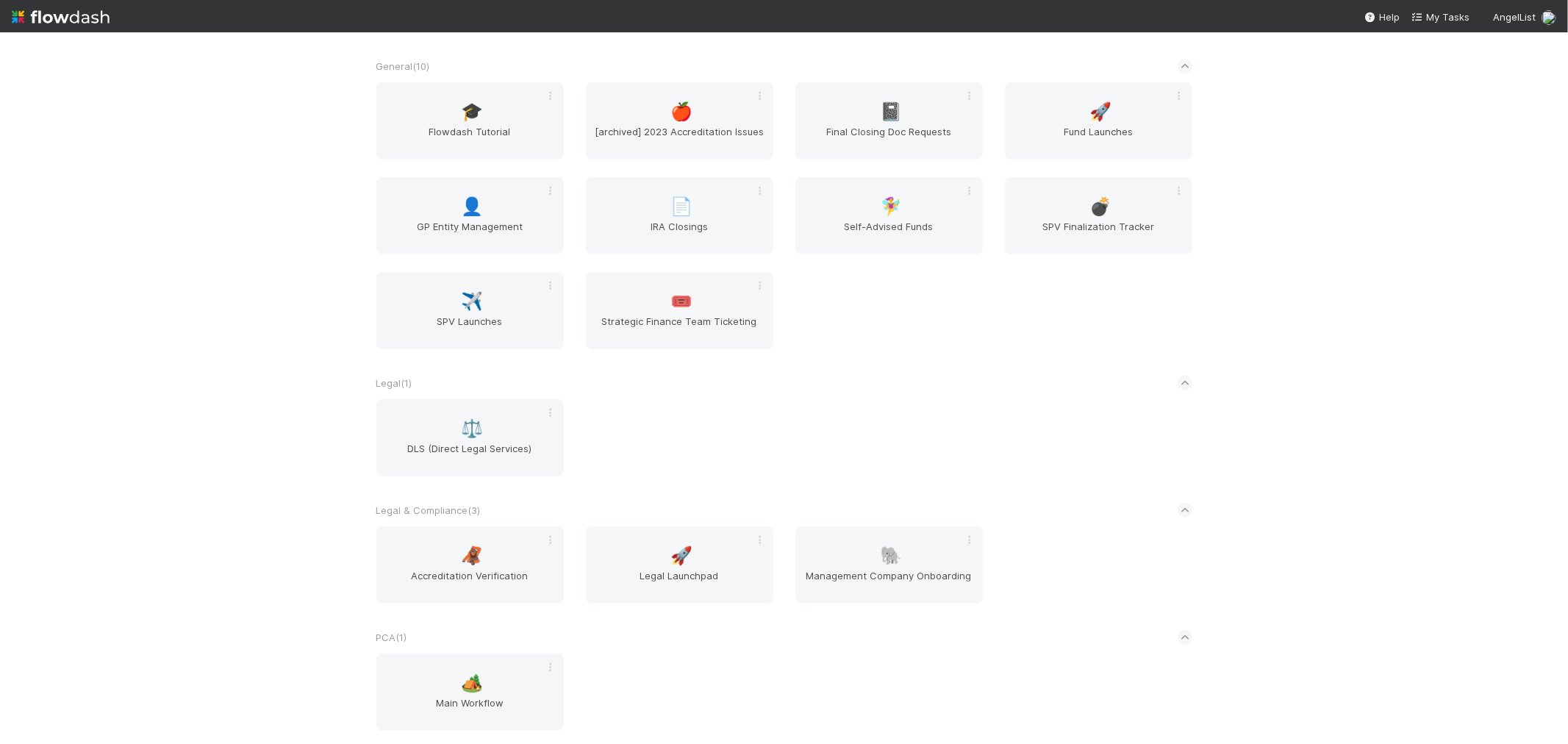
scroll to position [1144, 0]
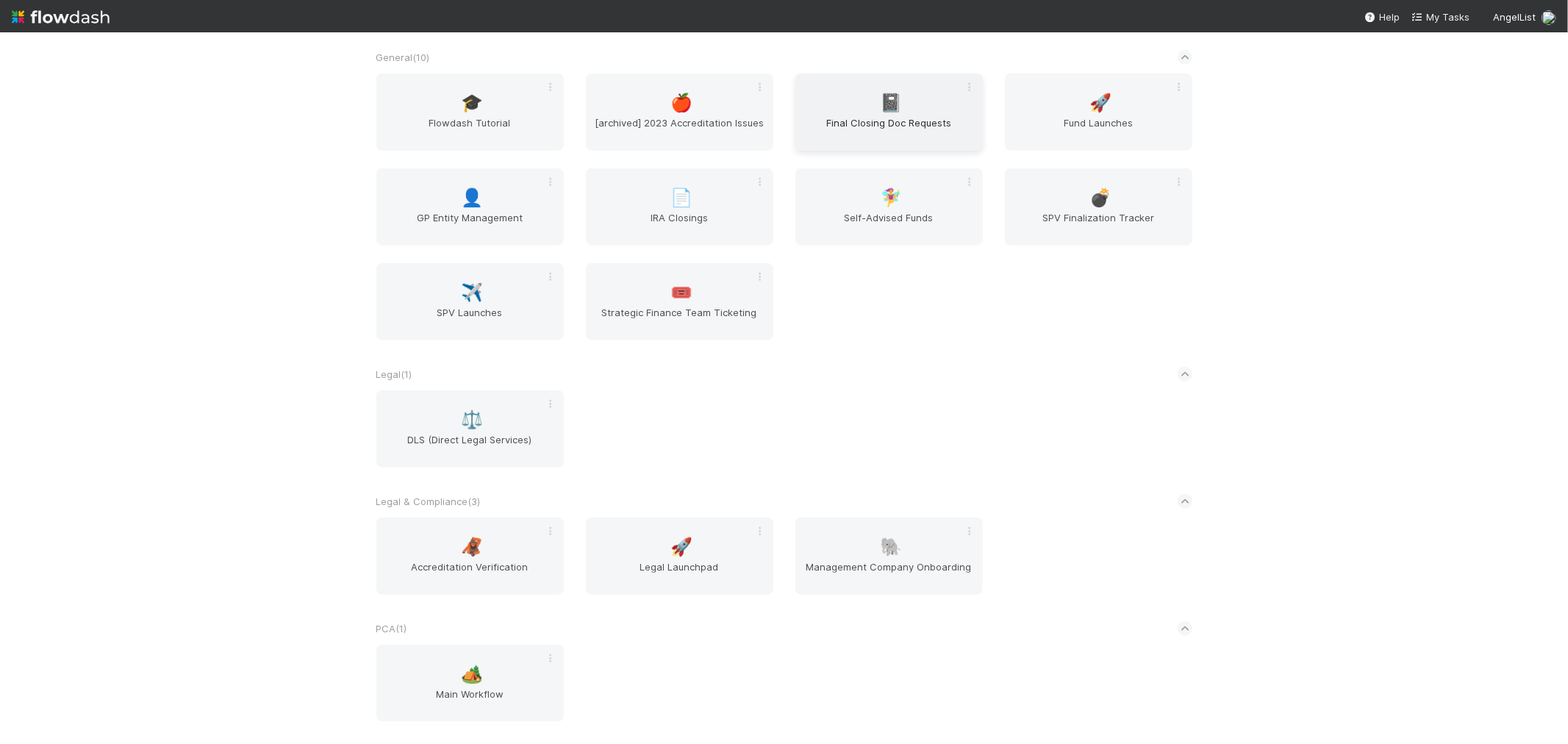
click at [862, 107] on div "📓 Final Closing Doc Requests" at bounding box center [889, 112] width 187 height 78
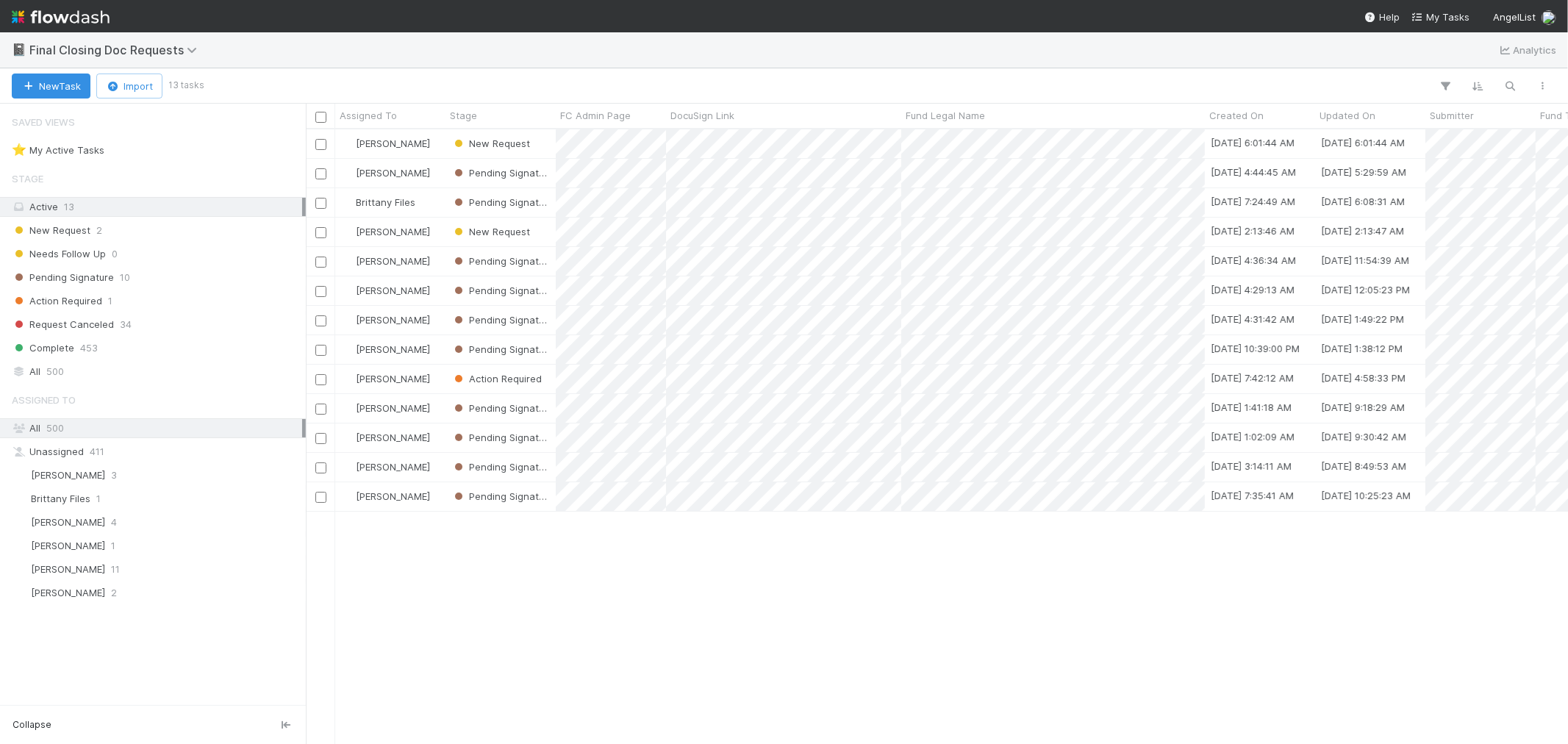
scroll to position [602, 1250]
click at [96, 23] on img at bounding box center [61, 17] width 98 height 25
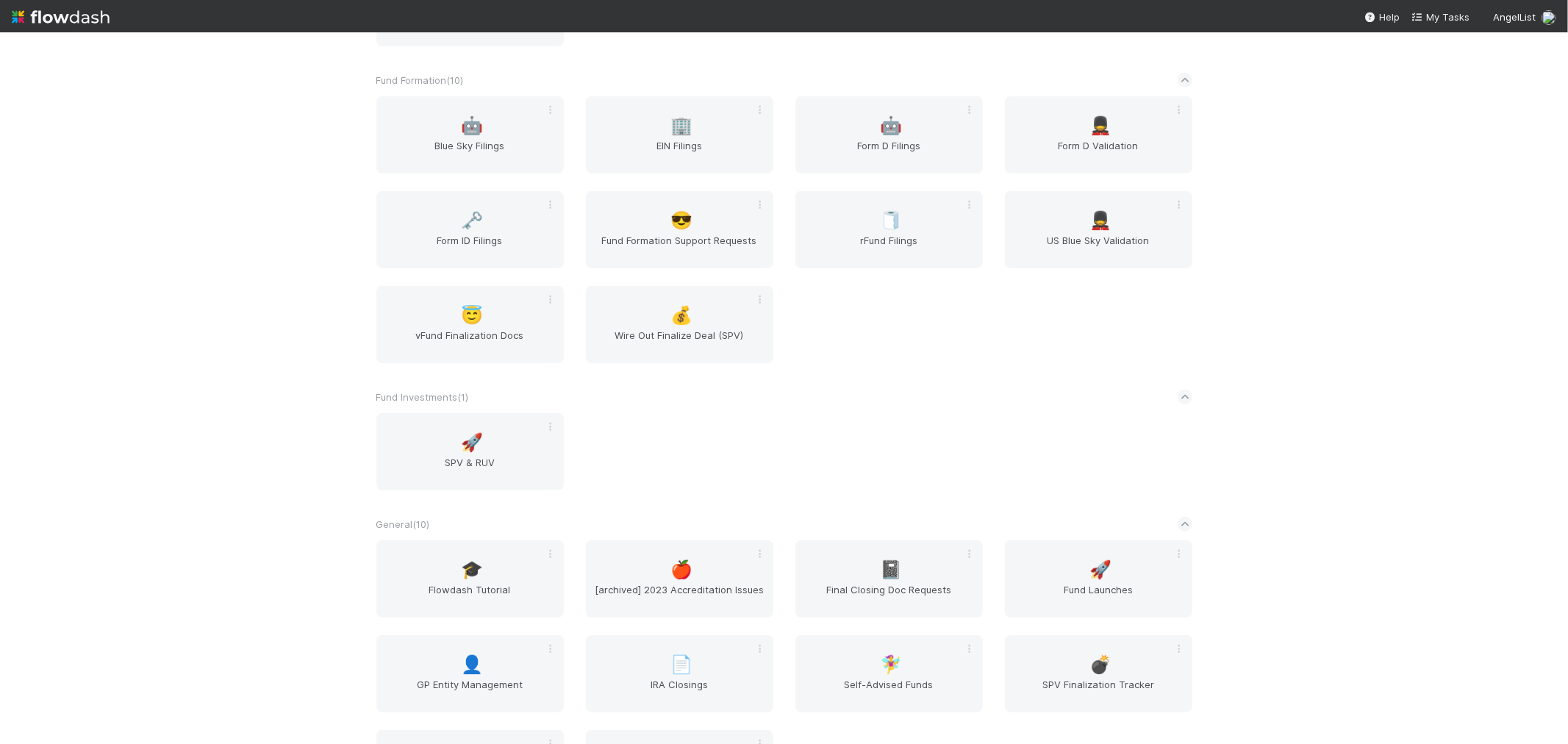
scroll to position [817, 0]
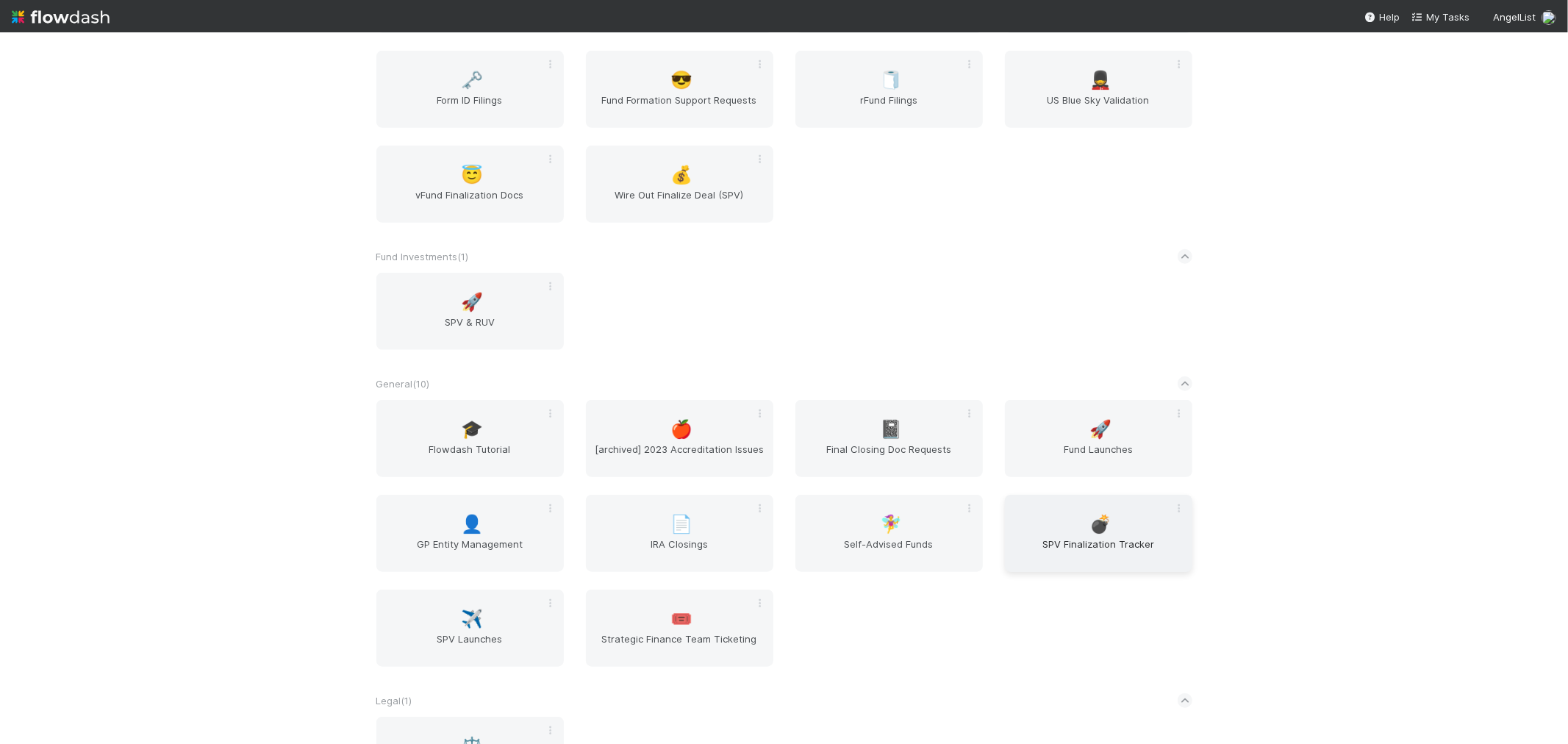
click at [1134, 540] on span "SPV Finalization Tracker" at bounding box center [1099, 551] width 176 height 29
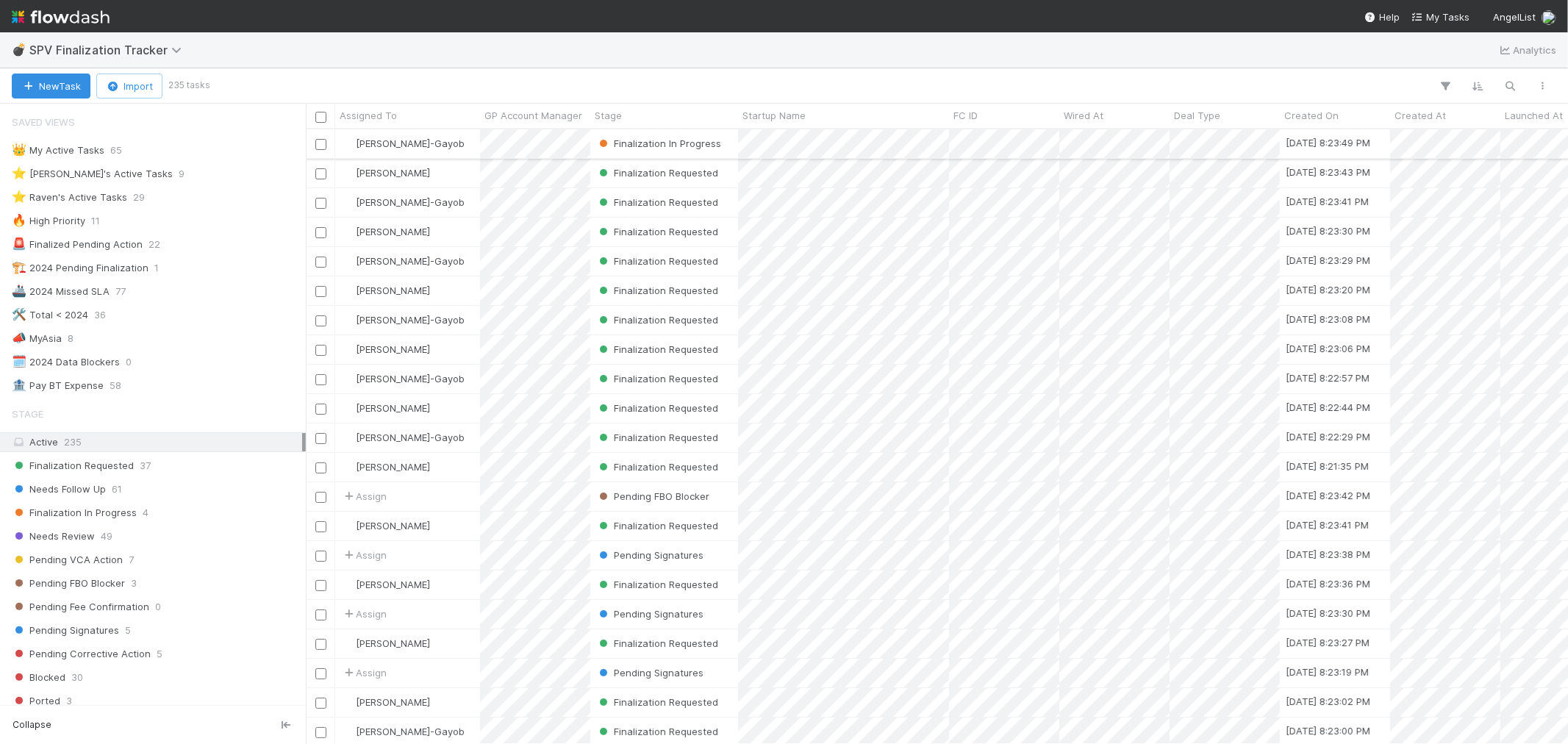
scroll to position [12, 12]
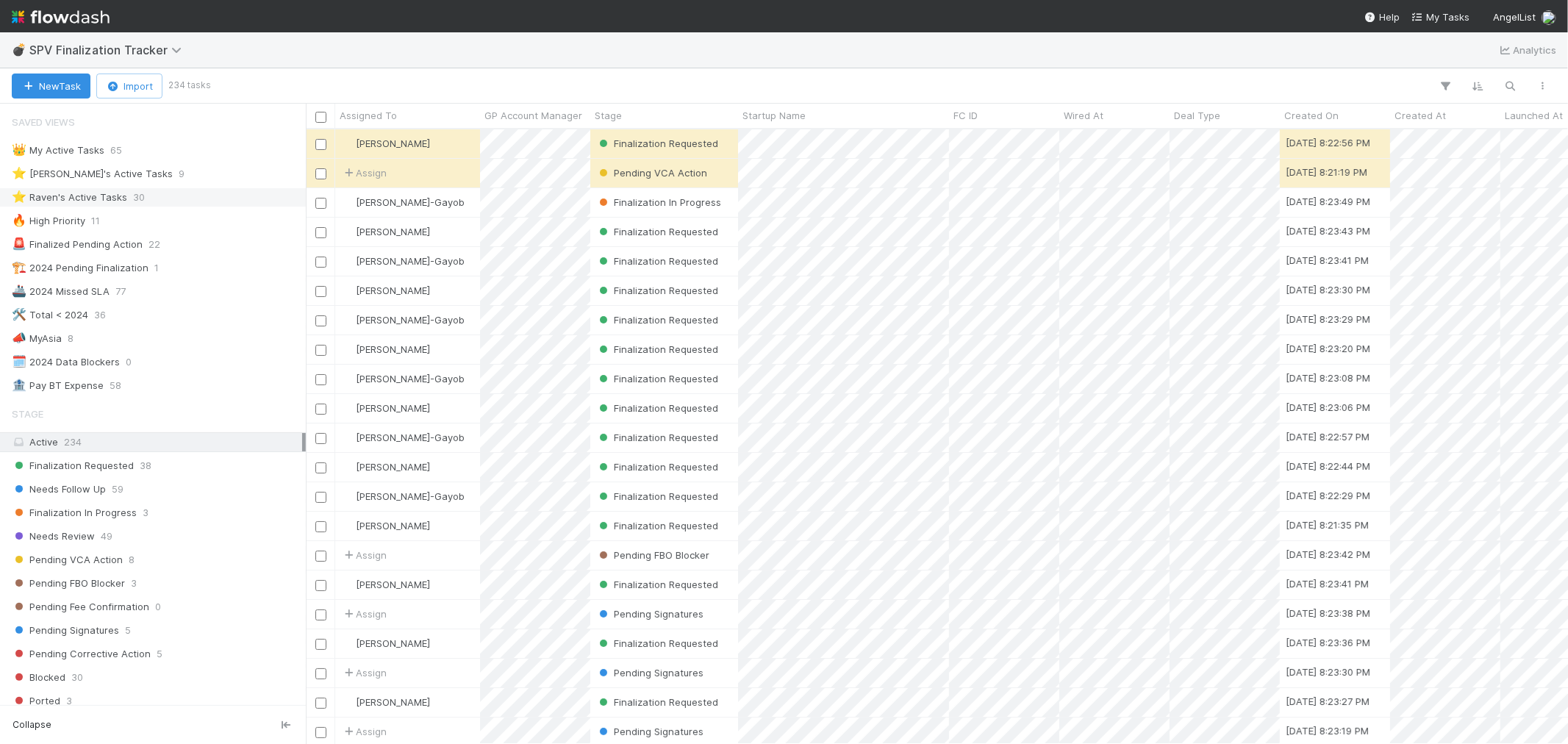
click at [191, 199] on div "⭐ Raven's Active Tasks 30" at bounding box center [157, 197] width 290 height 18
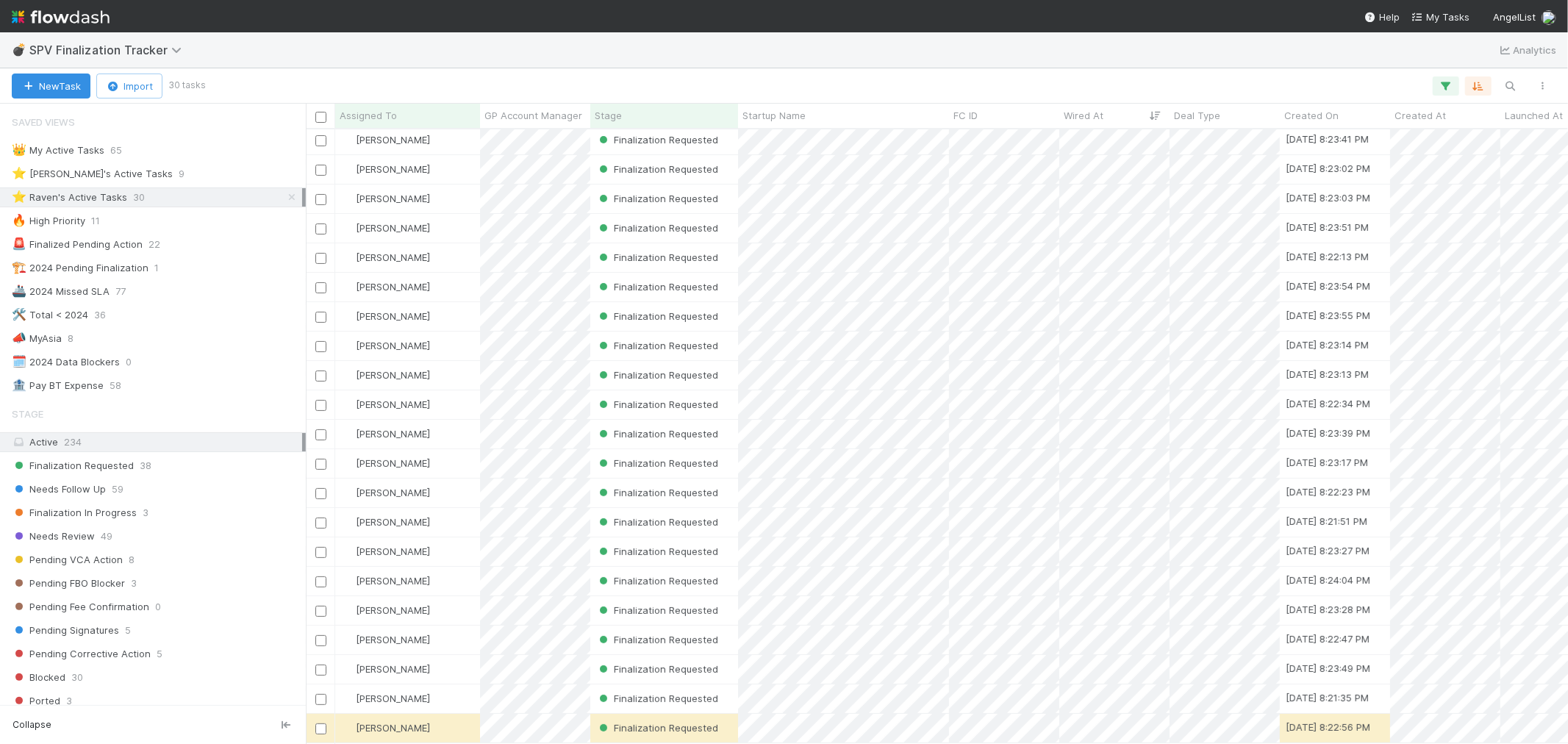
scroll to position [280, 0]
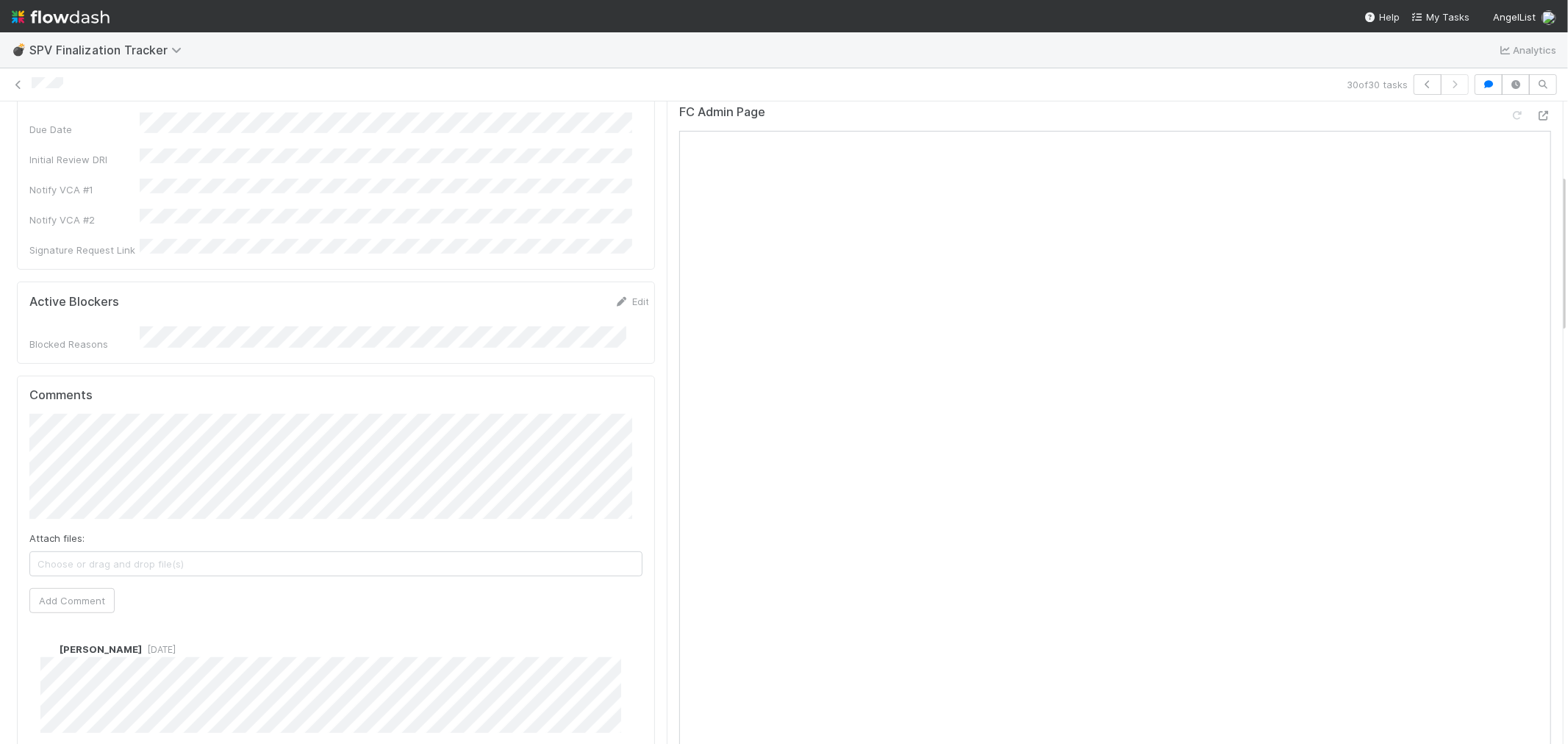
scroll to position [82, 0]
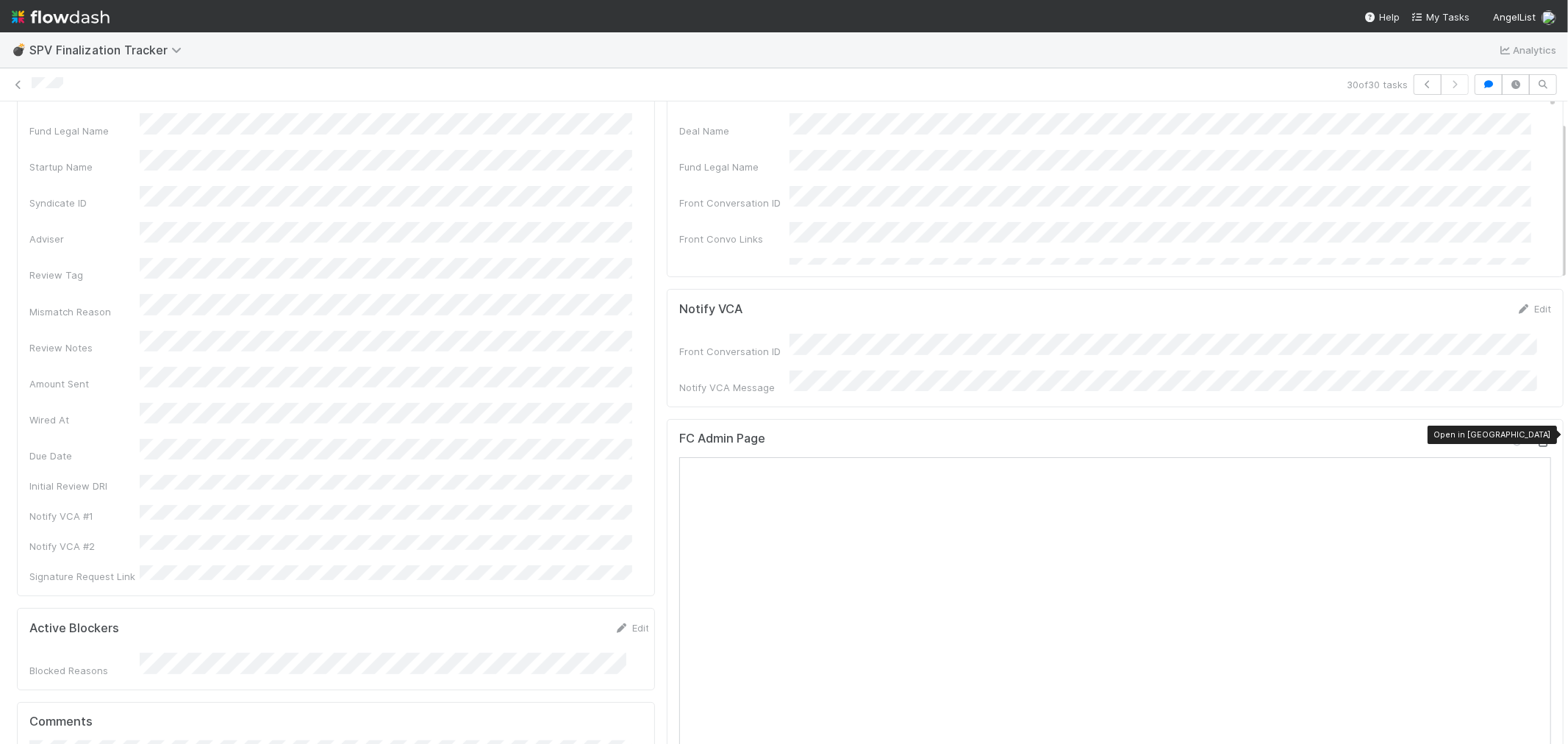
click at [1536, 438] on icon at bounding box center [1543, 442] width 15 height 9
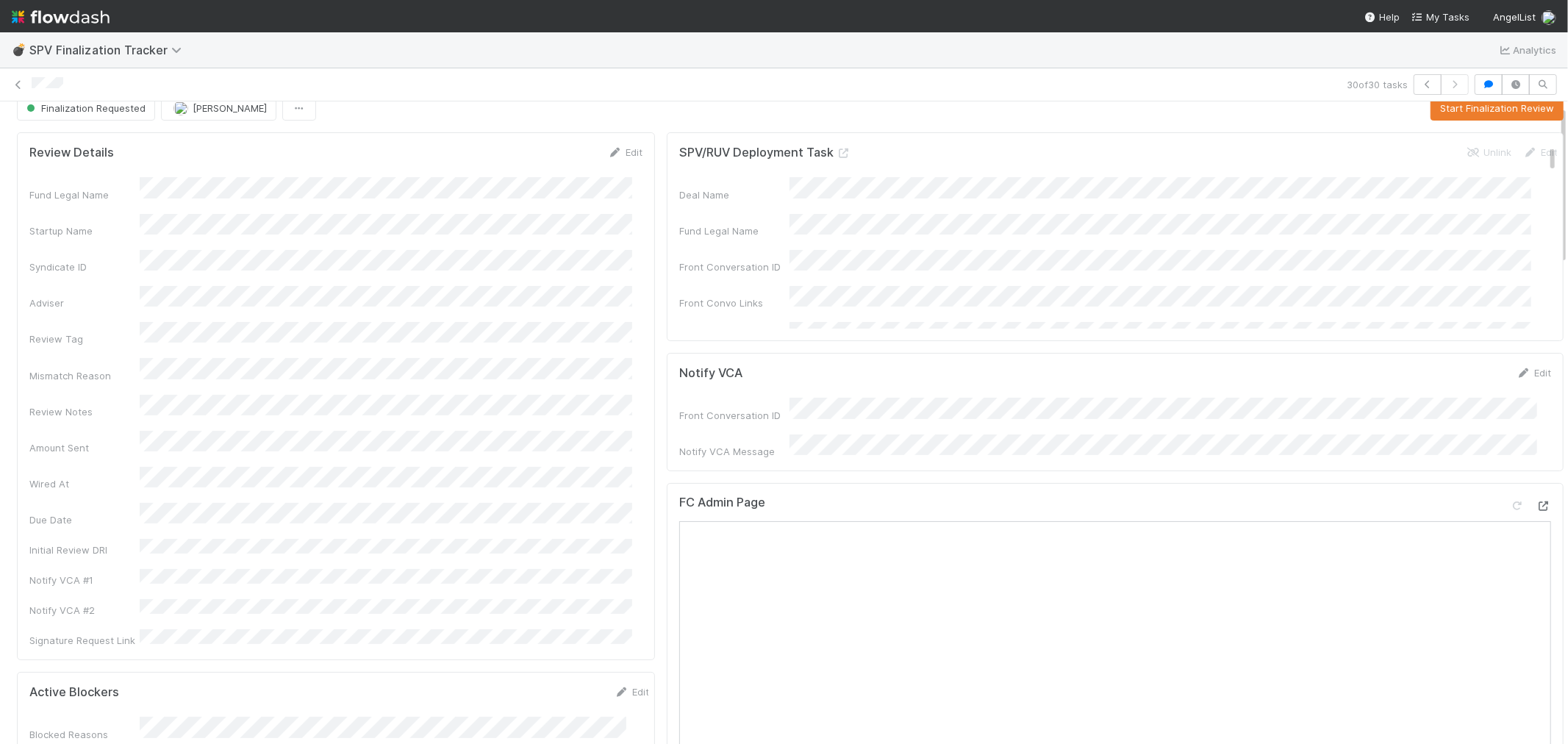
scroll to position [0, 0]
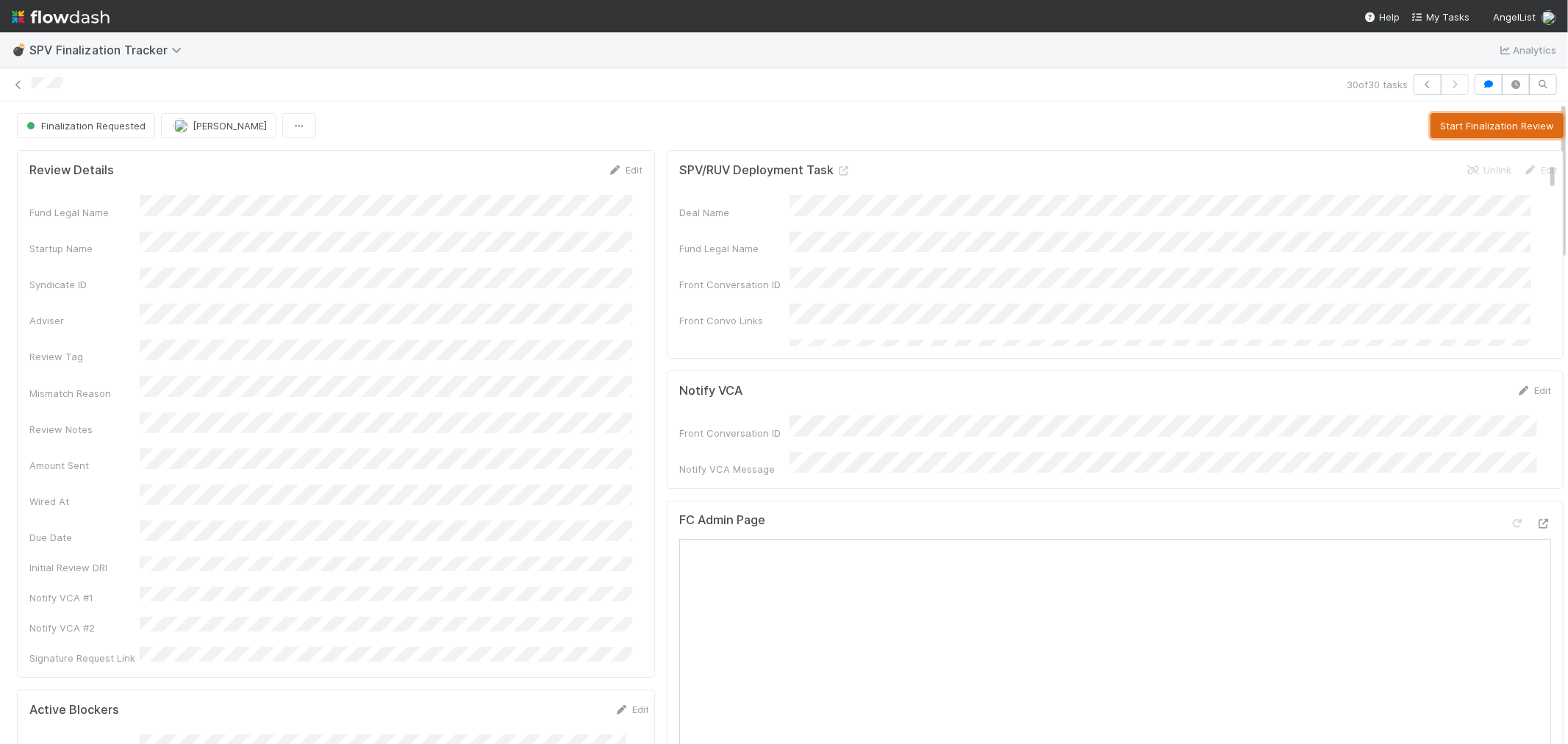
click at [1449, 135] on button "Start Finalization Review" at bounding box center [1497, 126] width 133 height 25
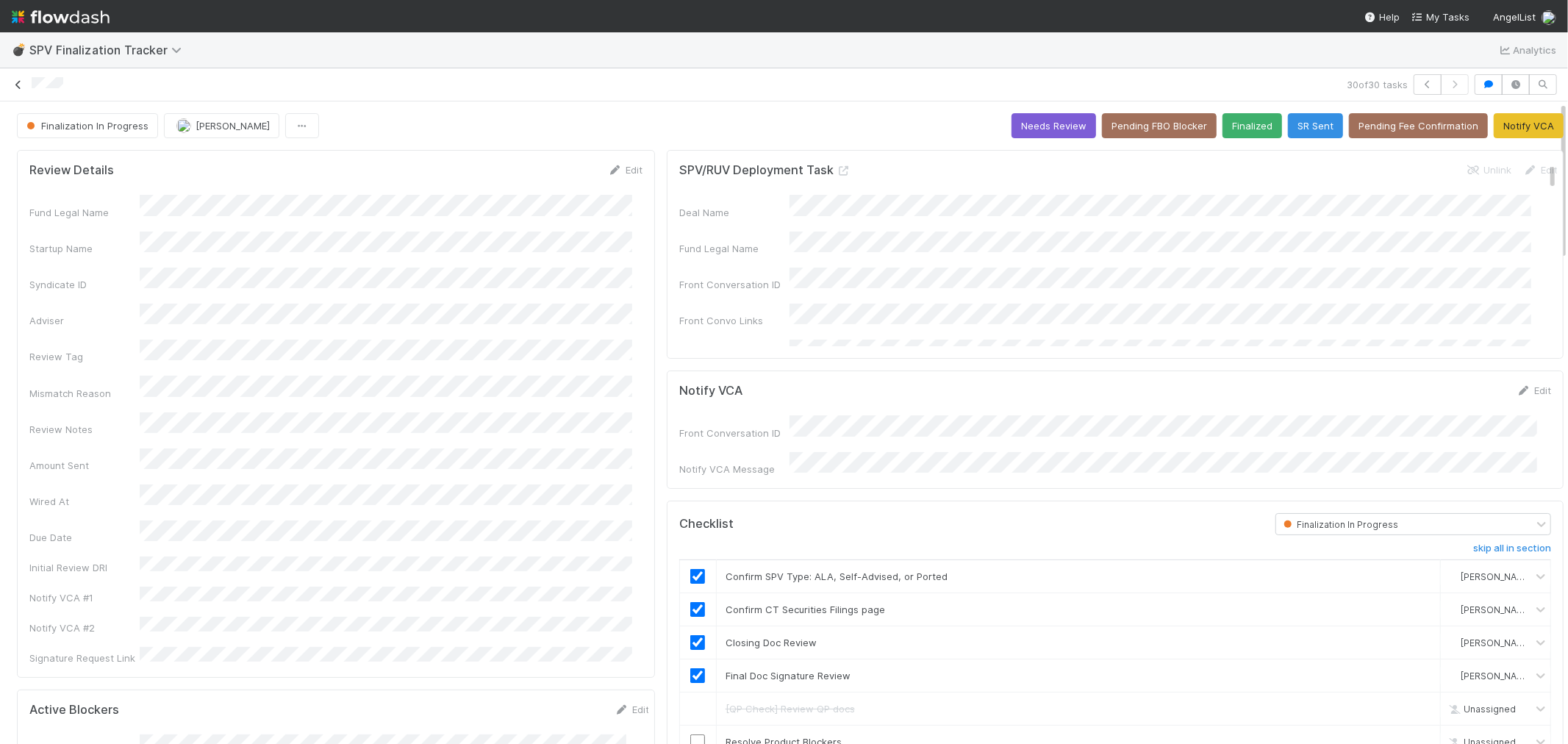
click at [16, 89] on icon at bounding box center [18, 85] width 15 height 9
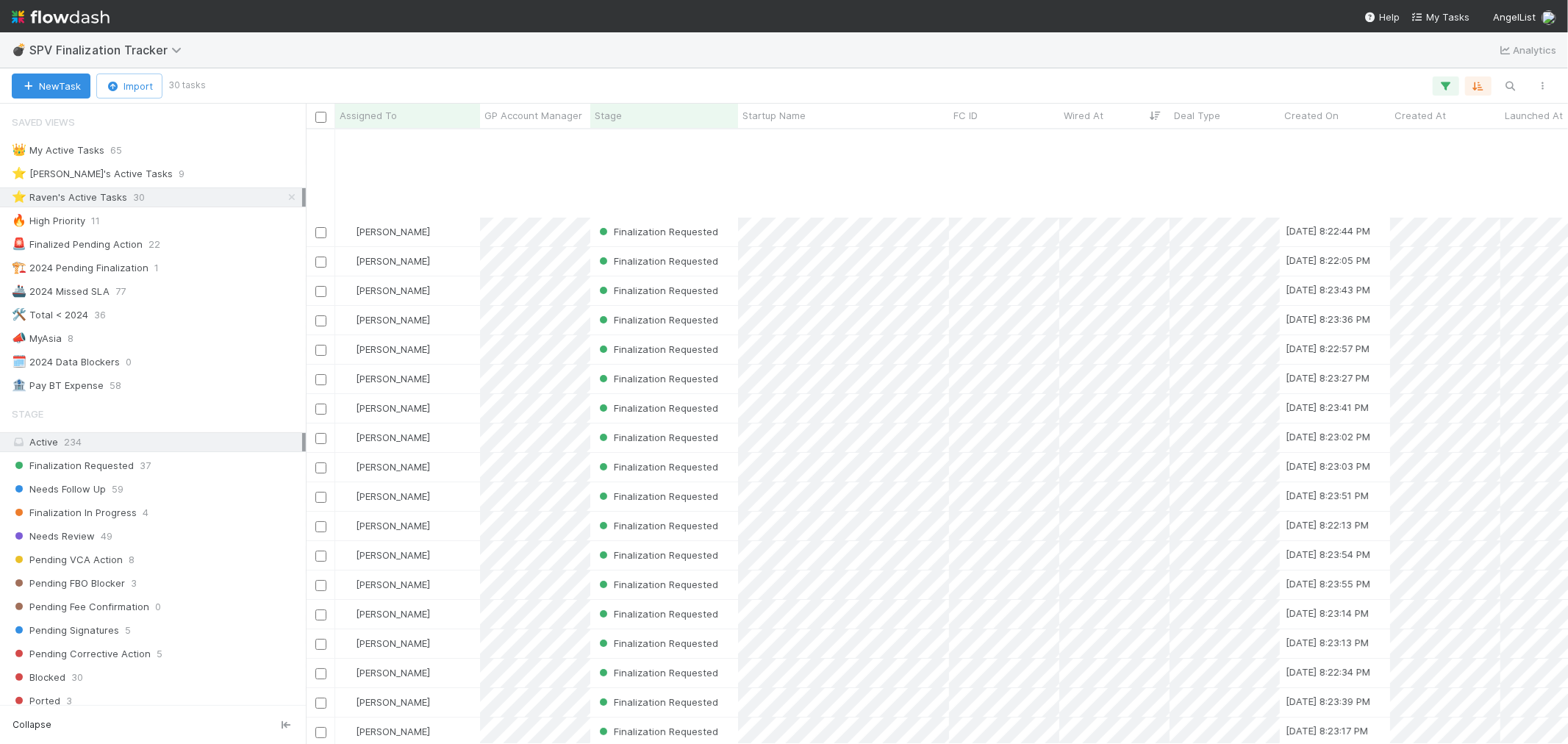
scroll to position [280, 0]
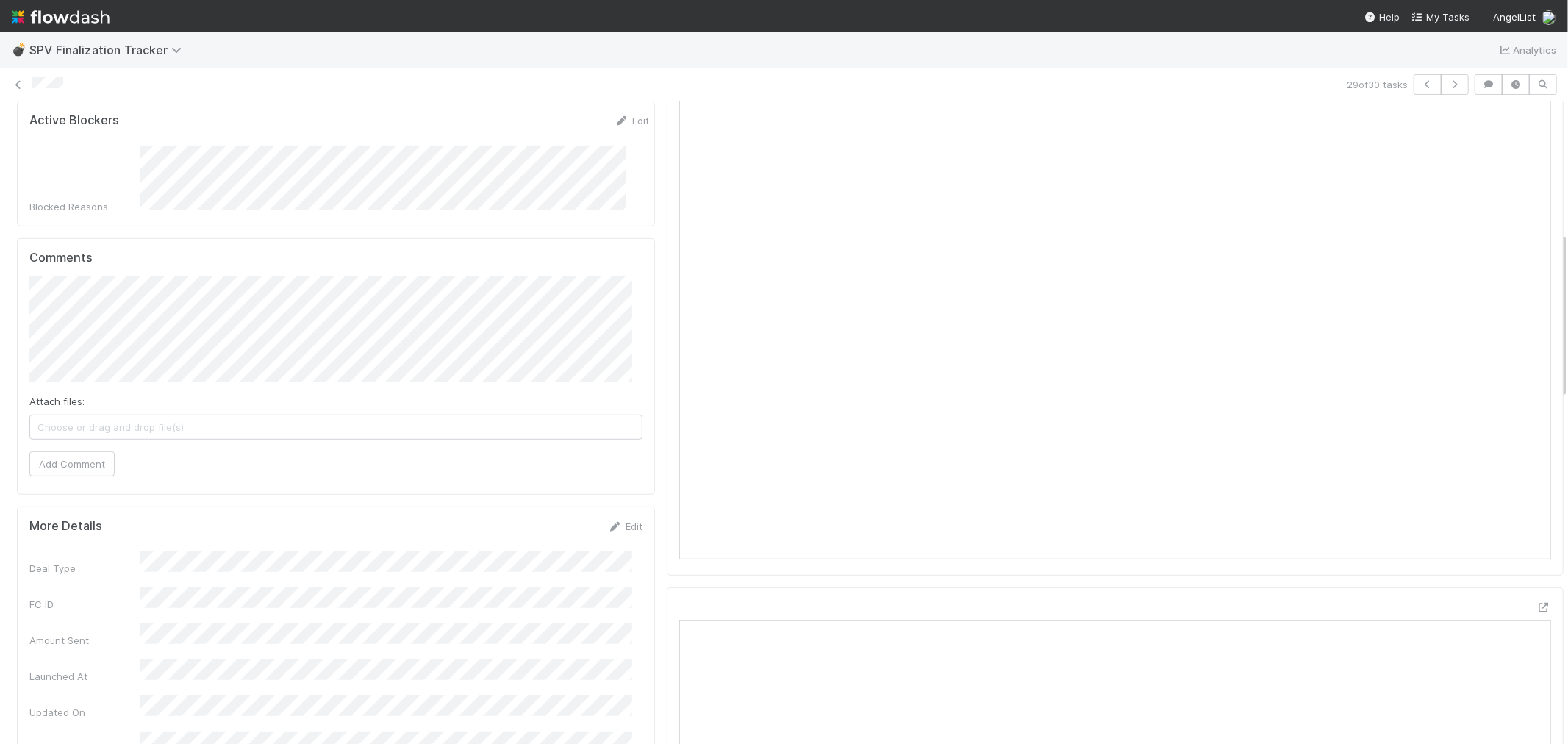
scroll to position [327, 0]
click at [17, 89] on icon at bounding box center [18, 85] width 15 height 9
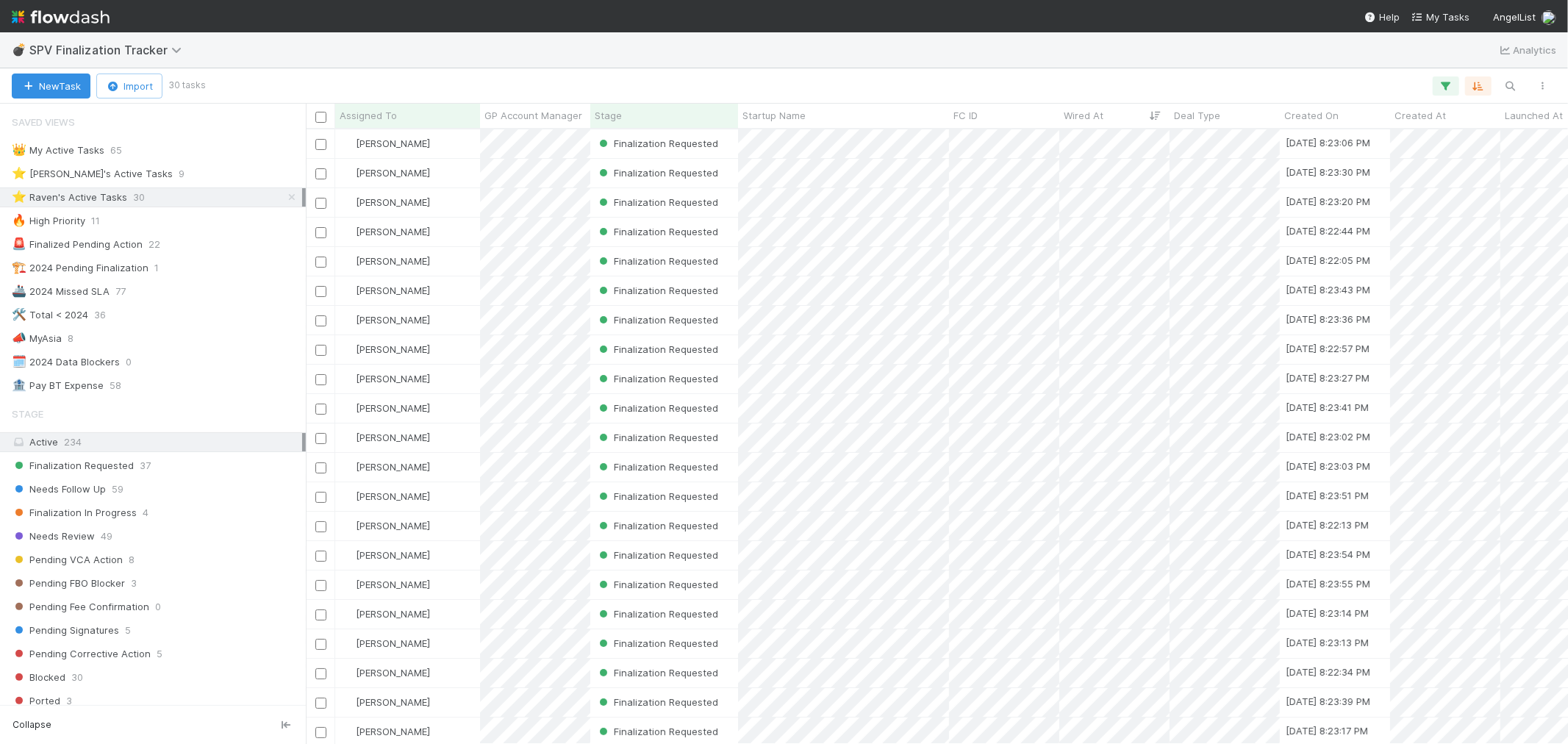
scroll to position [602, 1250]
click at [74, 17] on img at bounding box center [61, 17] width 98 height 25
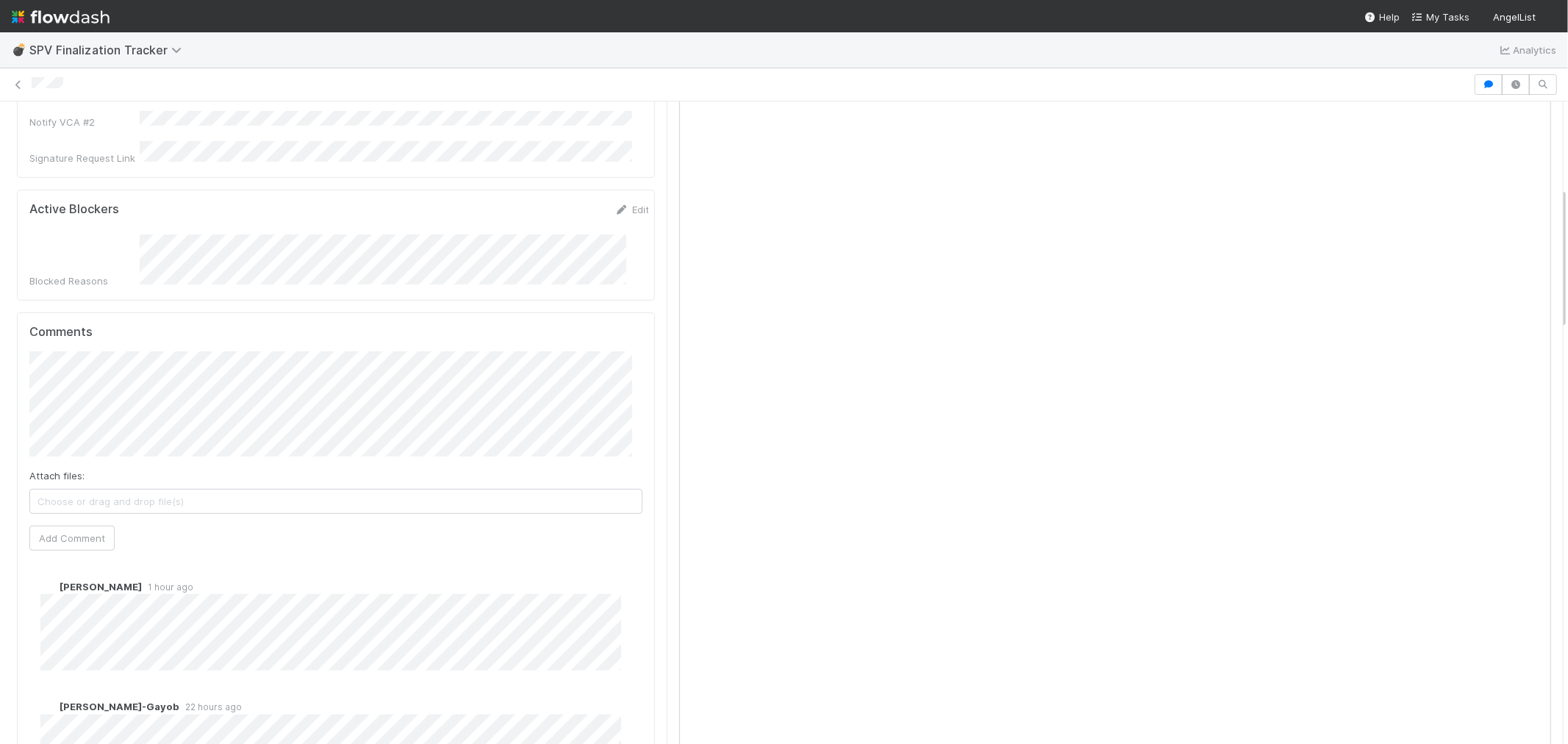
scroll to position [571, 0]
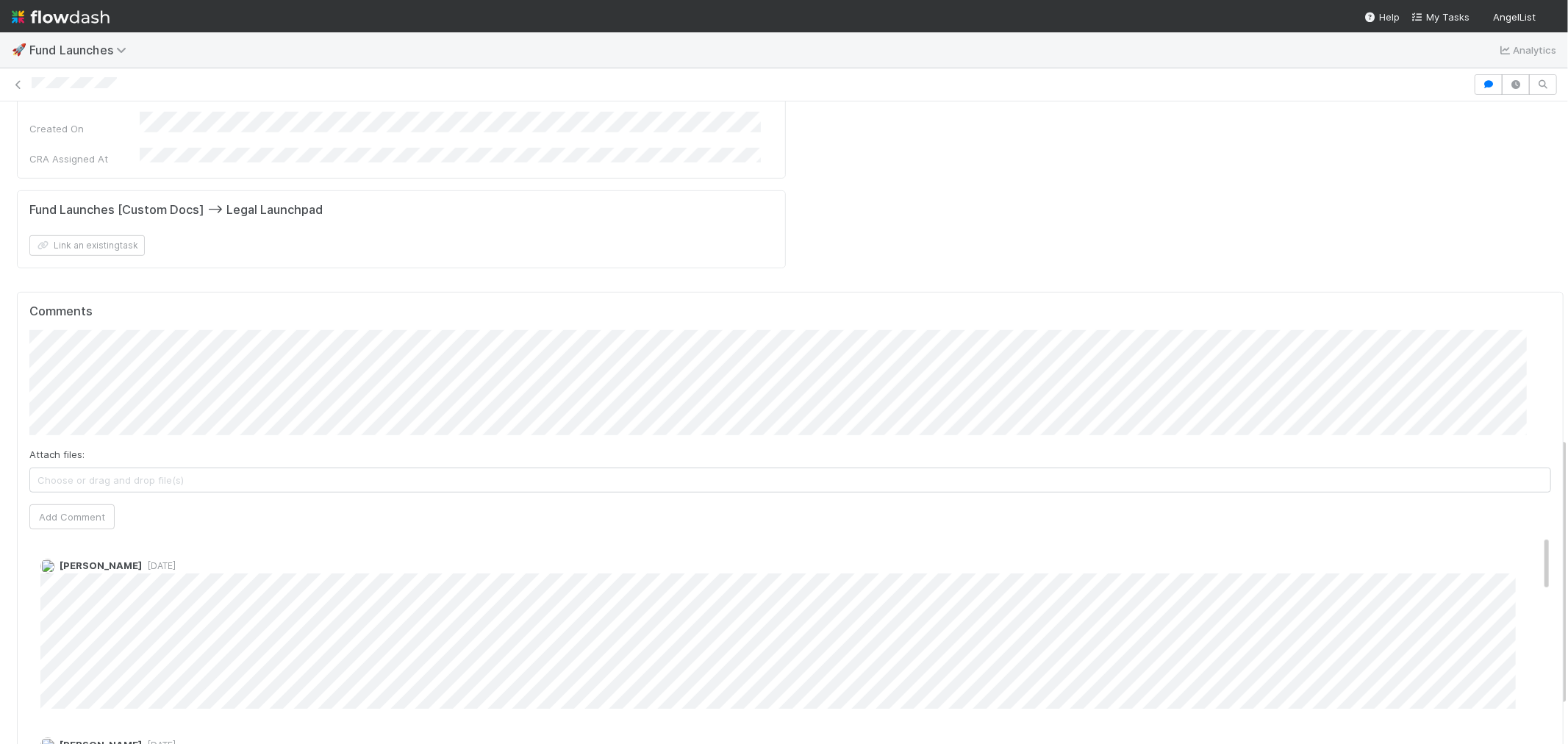
scroll to position [817, 0]
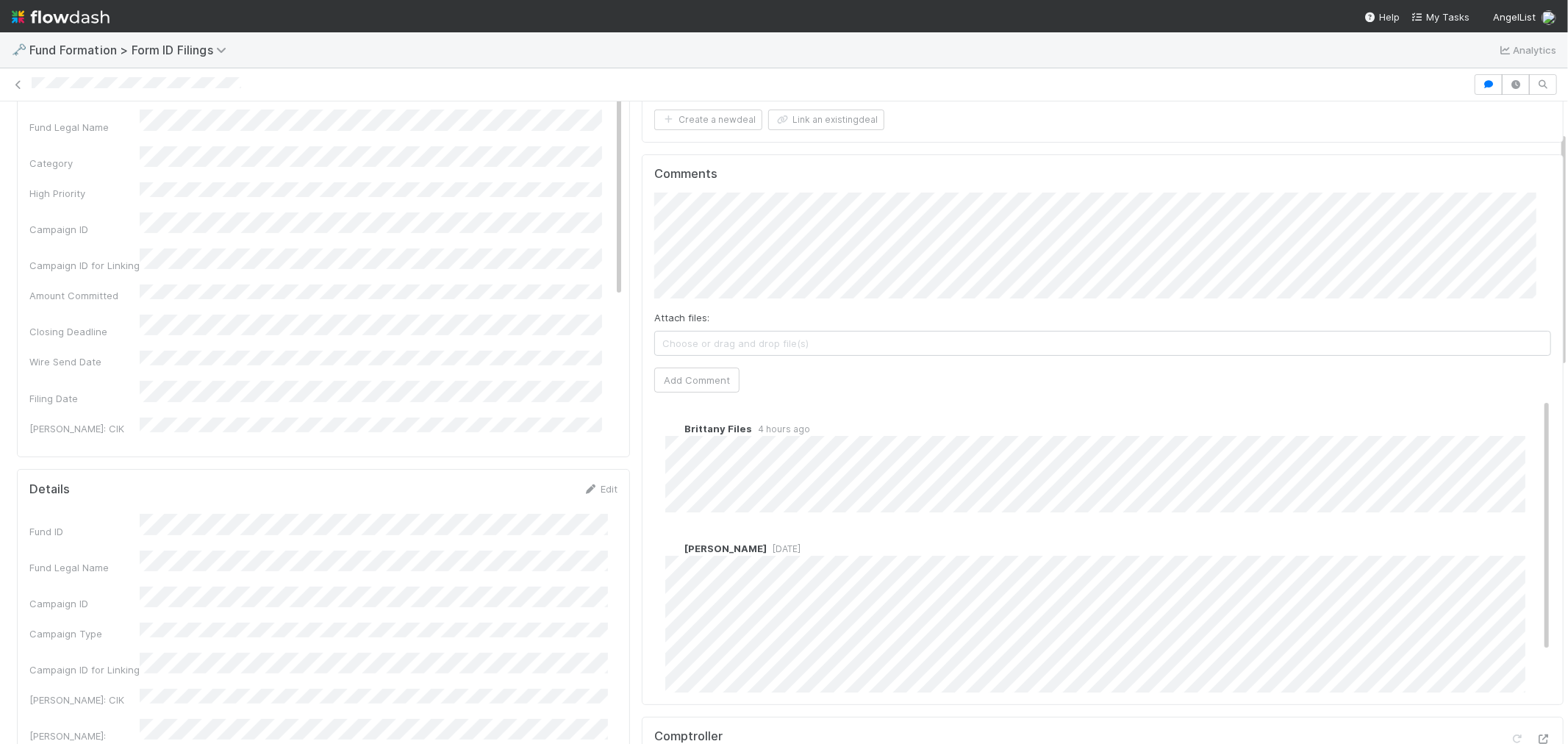
scroll to position [82, 0]
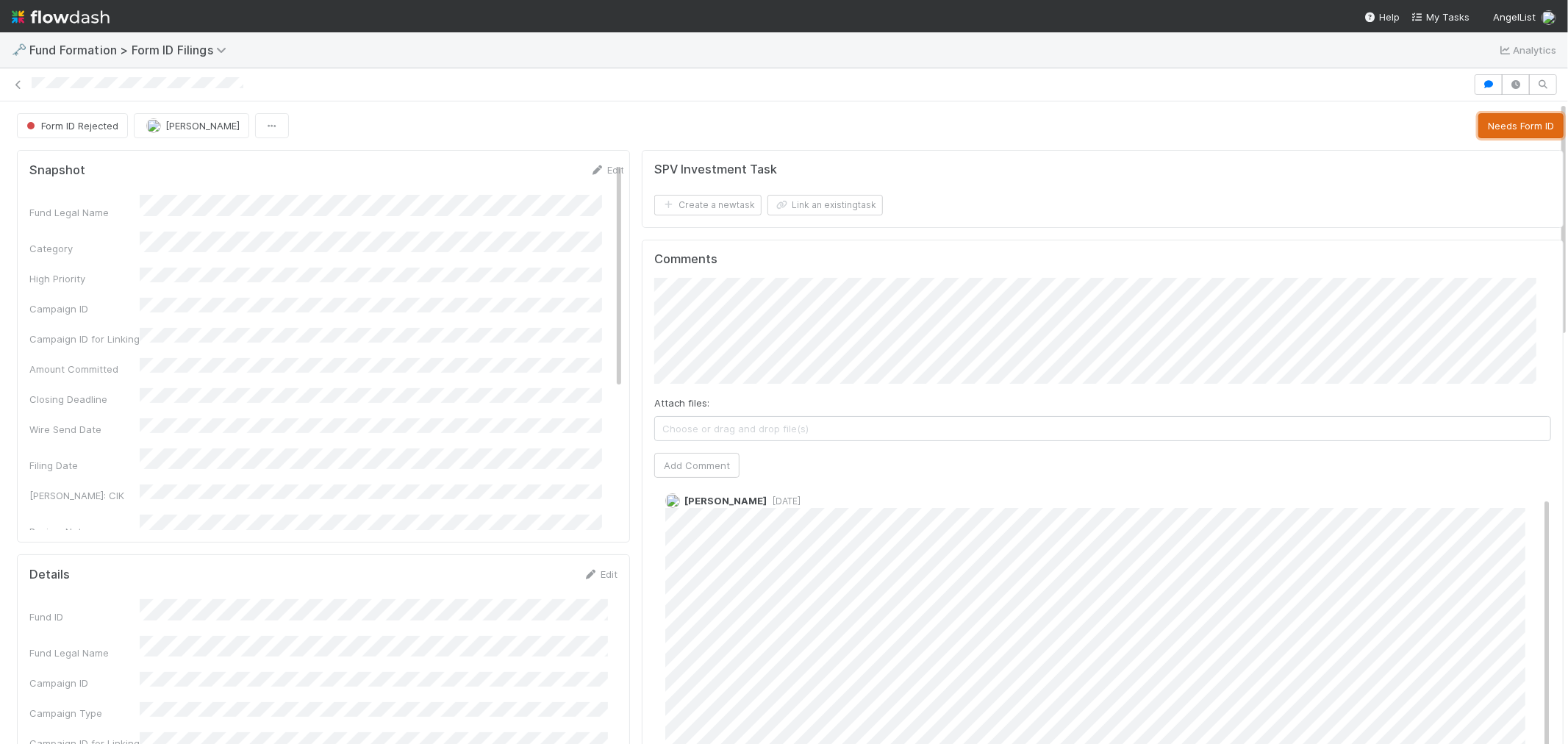
click at [1479, 126] on button "Needs Form ID" at bounding box center [1521, 126] width 85 height 25
click at [17, 82] on icon at bounding box center [18, 85] width 15 height 9
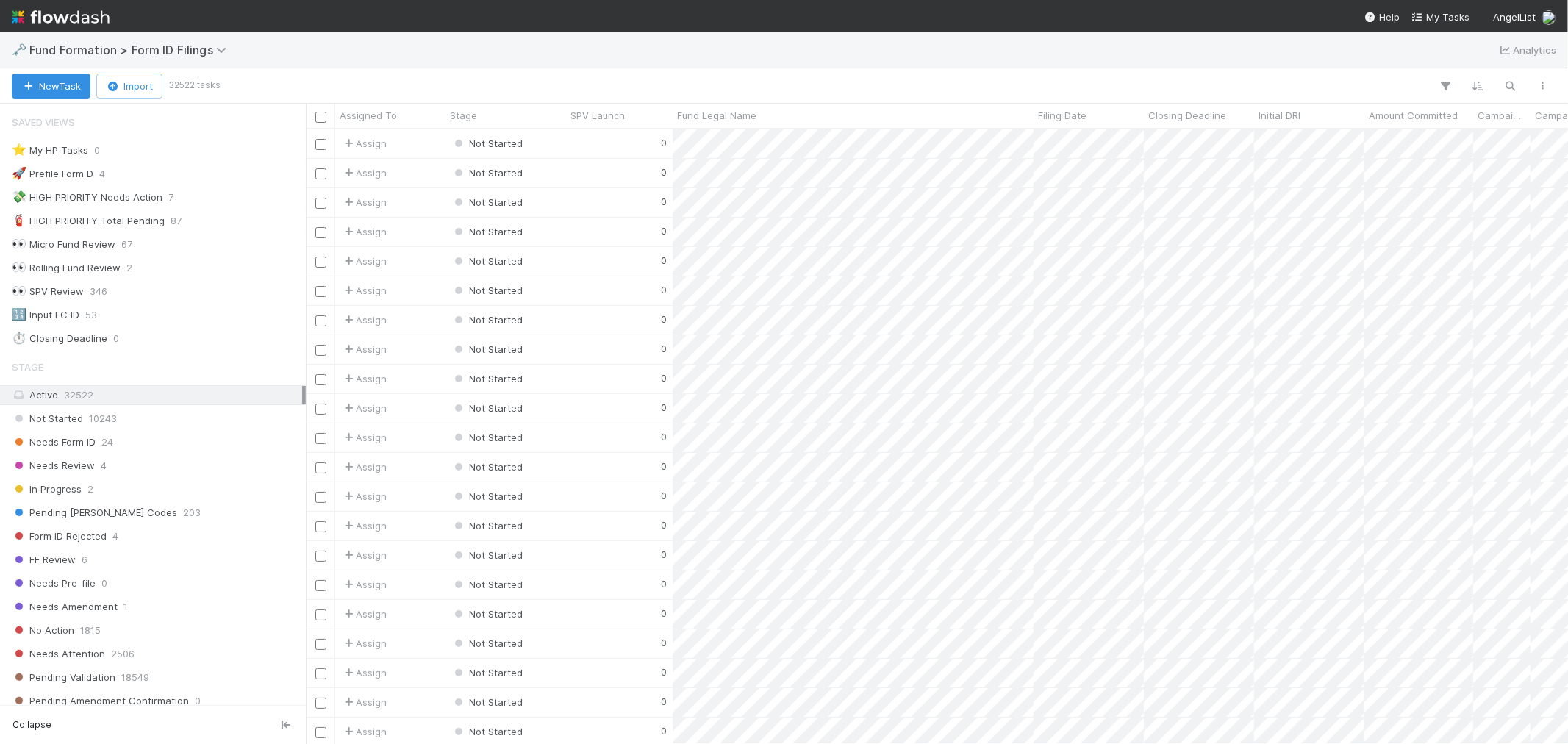
scroll to position [12, 12]
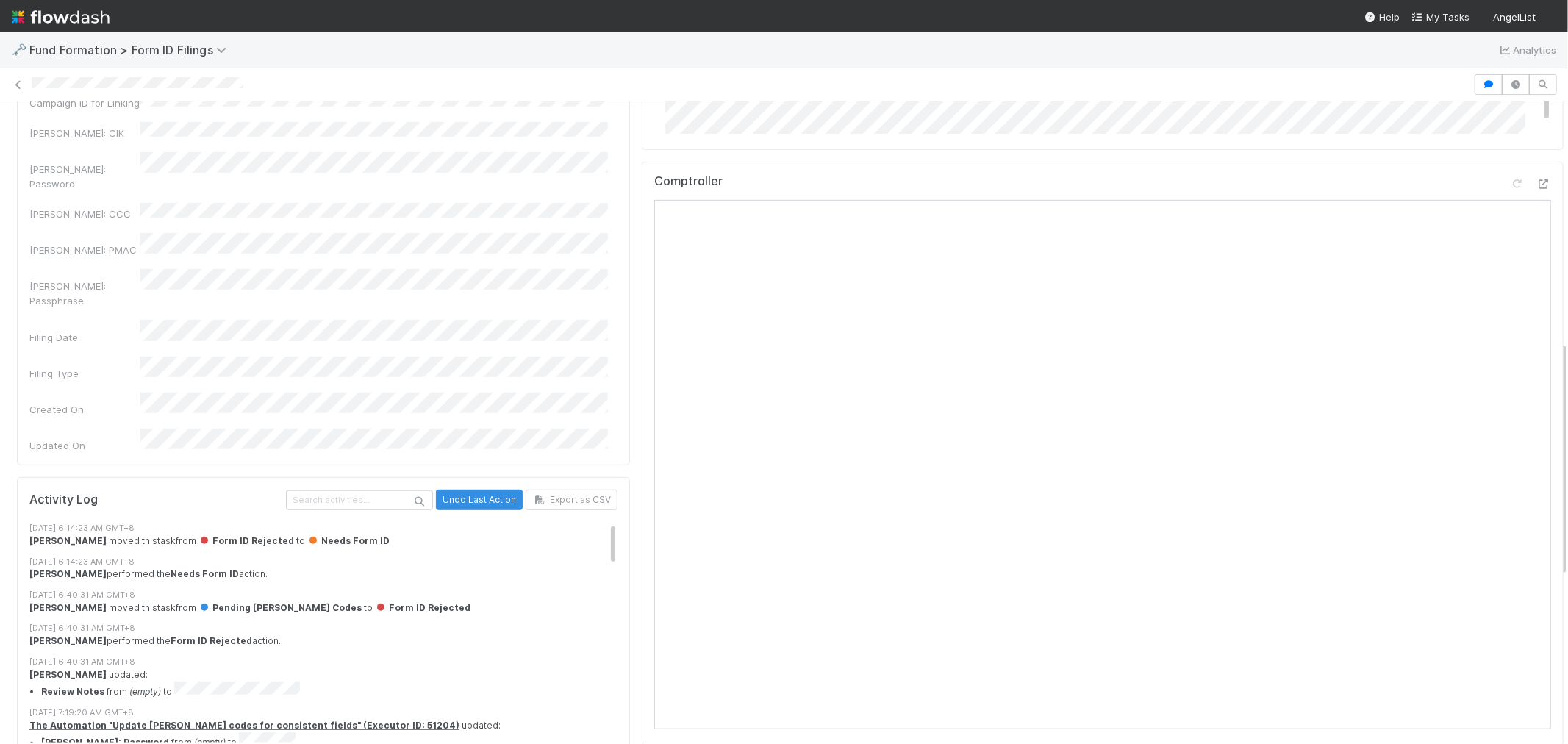
scroll to position [653, 0]
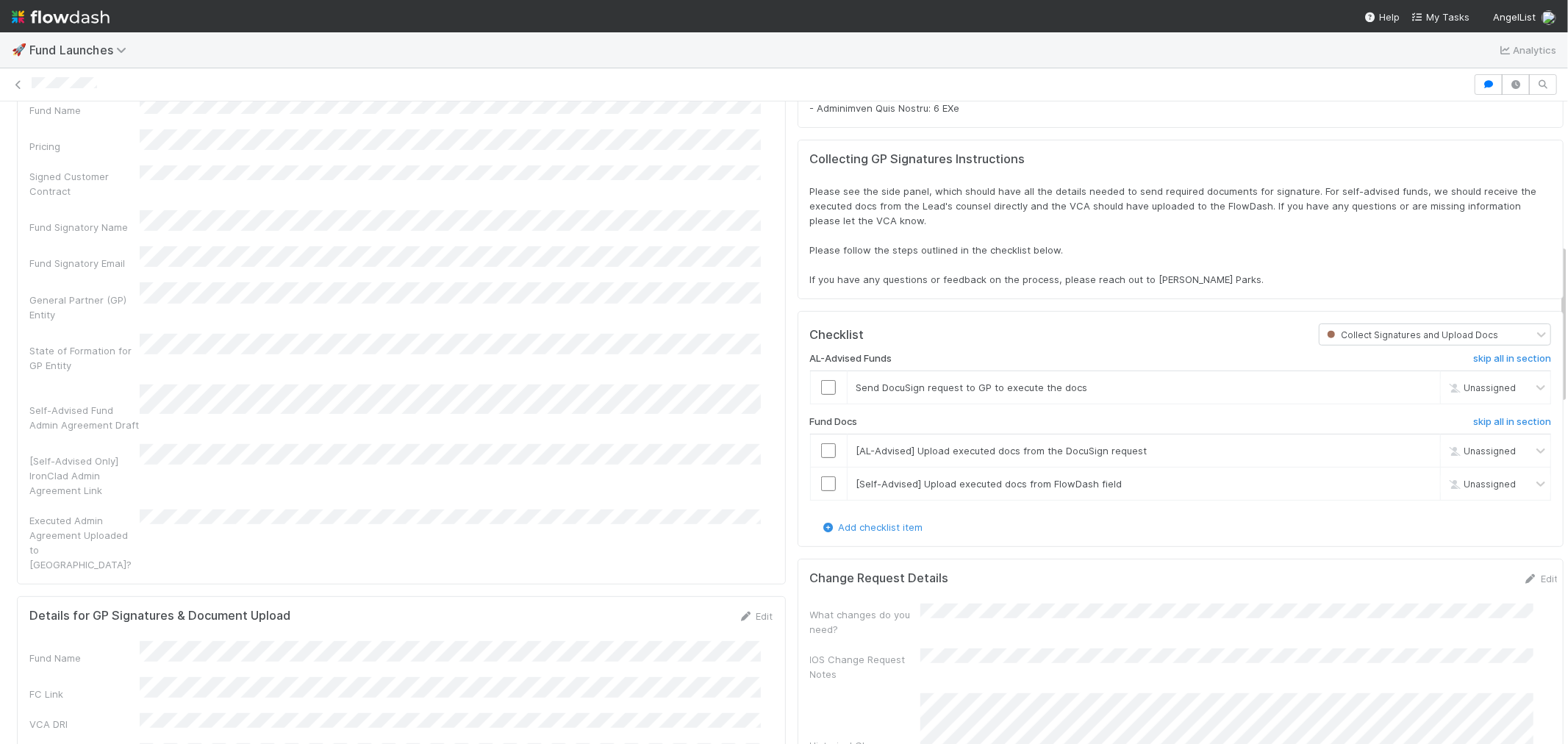
scroll to position [303, 0]
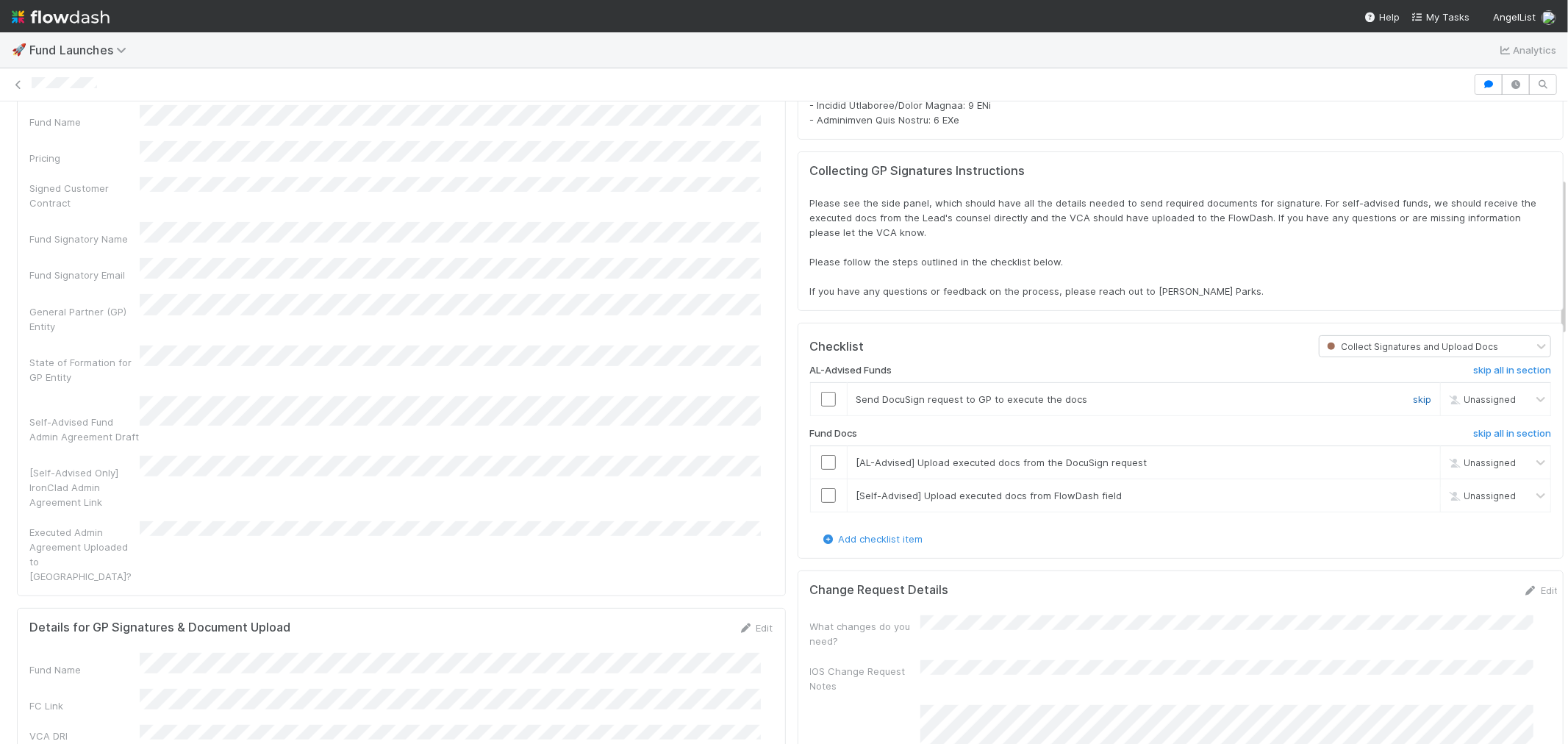
click at [1413, 393] on link "skip" at bounding box center [1422, 399] width 18 height 12
click at [1413, 457] on link "skip" at bounding box center [1422, 462] width 18 height 12
click at [1413, 490] on link "skip" at bounding box center [1422, 495] width 18 height 12
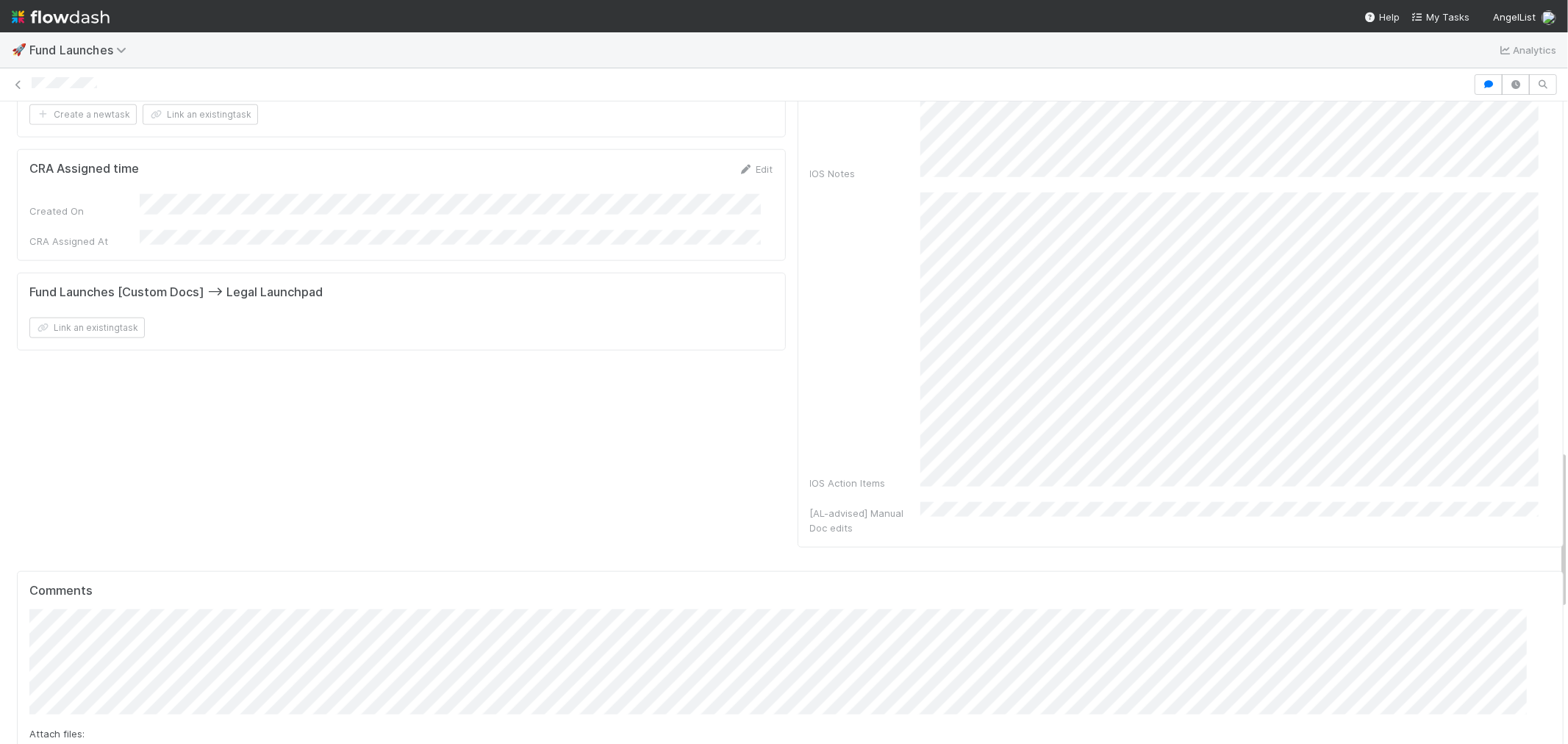
scroll to position [1553, 0]
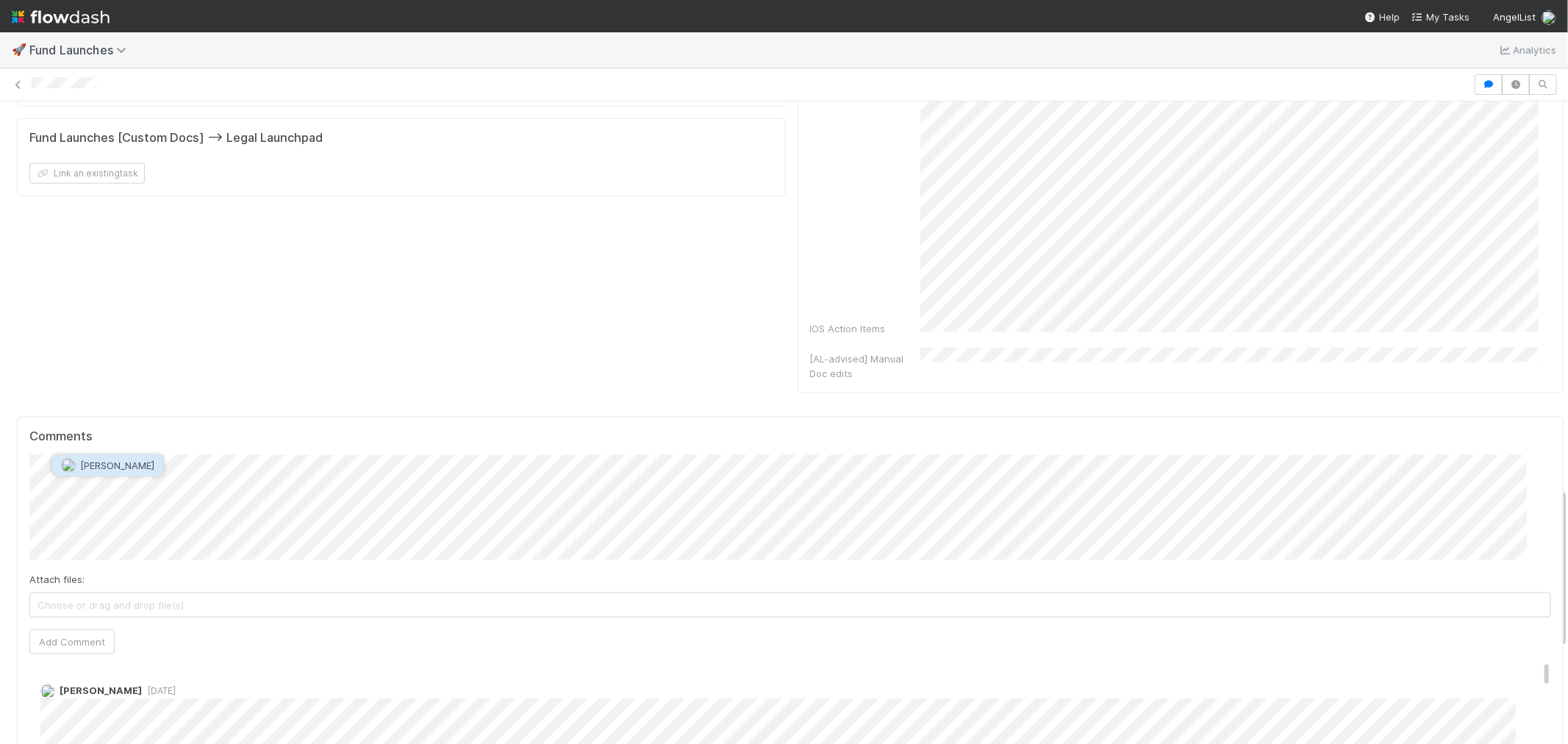
click at [106, 473] on button "Sarah Zheng" at bounding box center [108, 465] width 111 height 21
click at [70, 630] on button "Add Comment" at bounding box center [72, 643] width 85 height 25
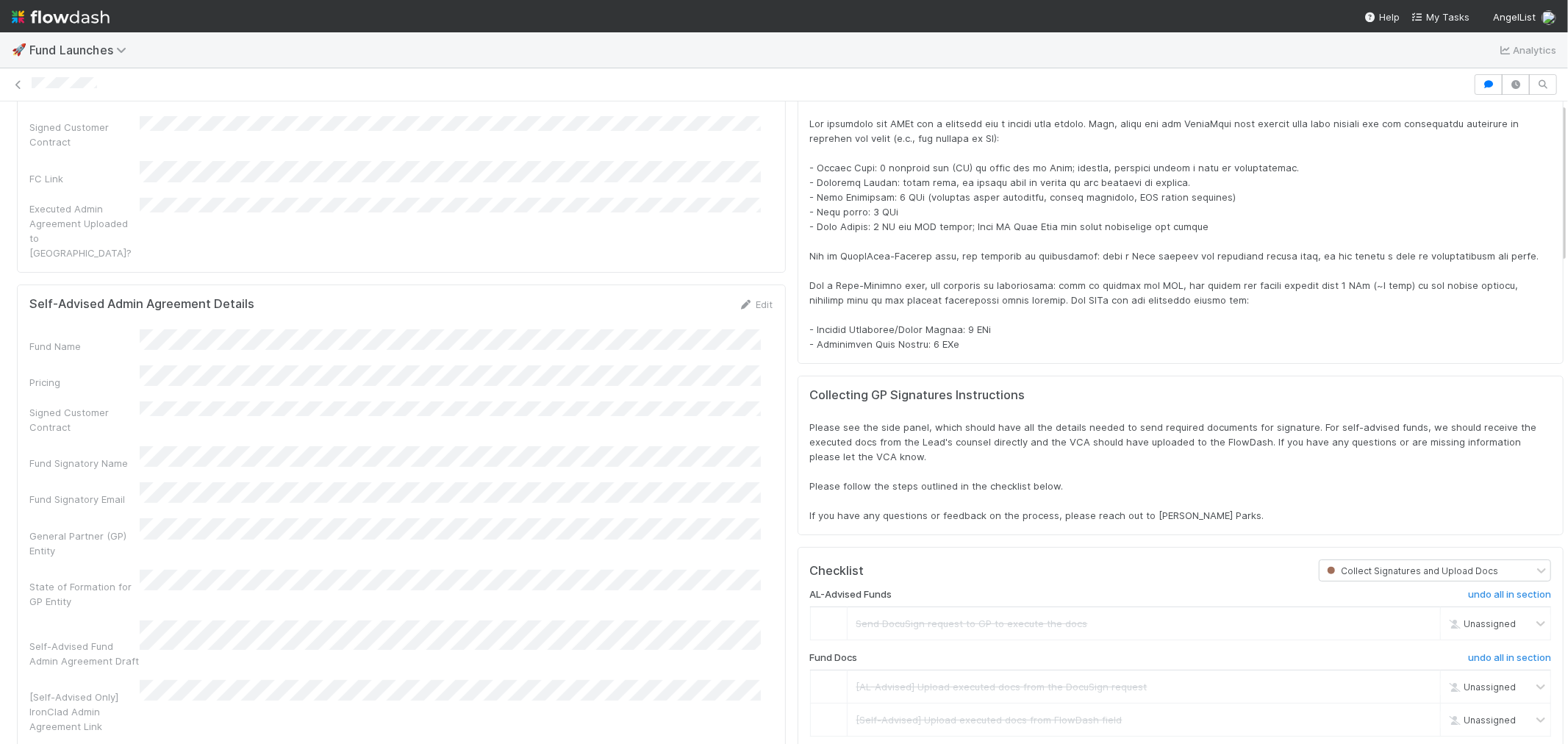
scroll to position [0, 0]
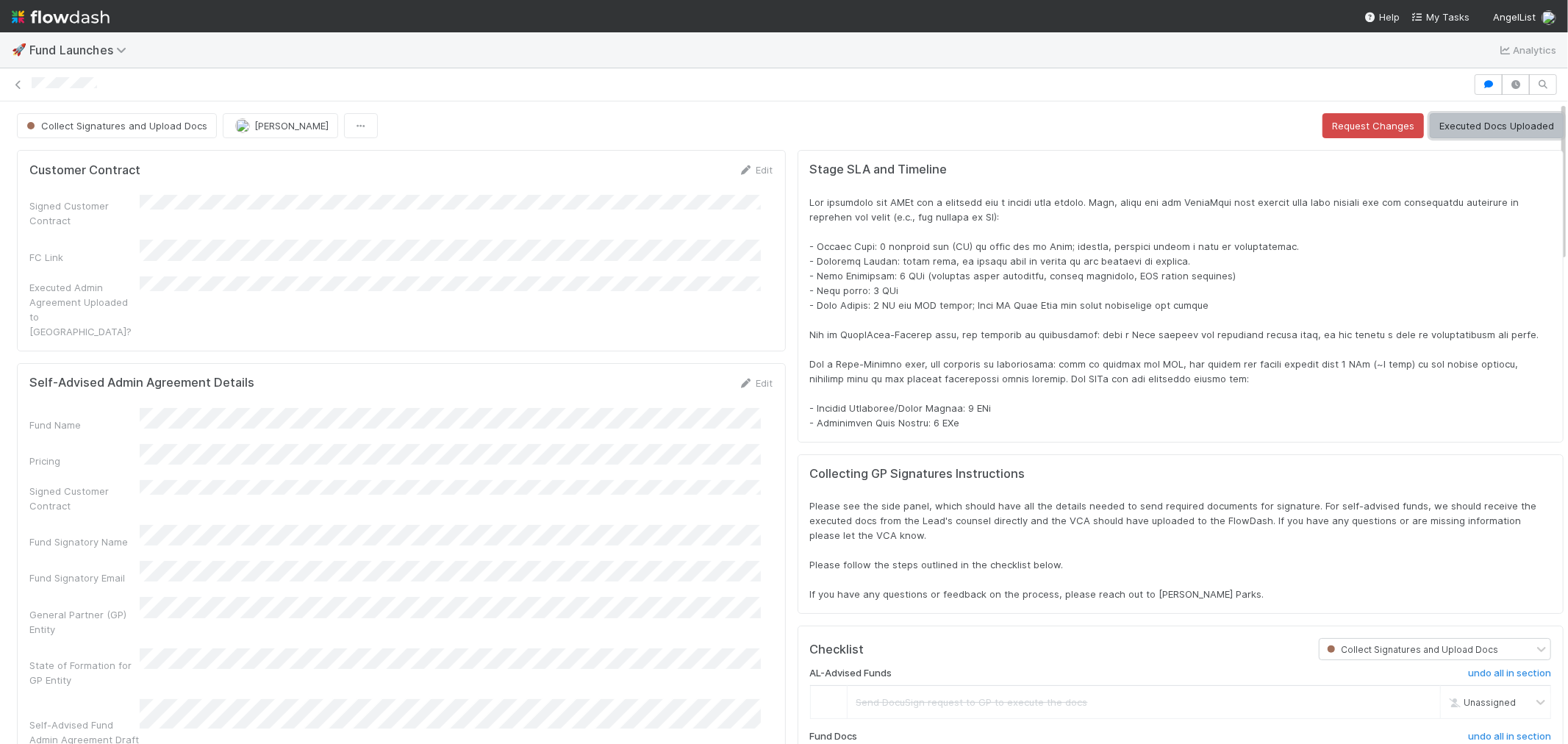
click at [1517, 113] on button "Executed Docs Uploaded" at bounding box center [1497, 126] width 134 height 25
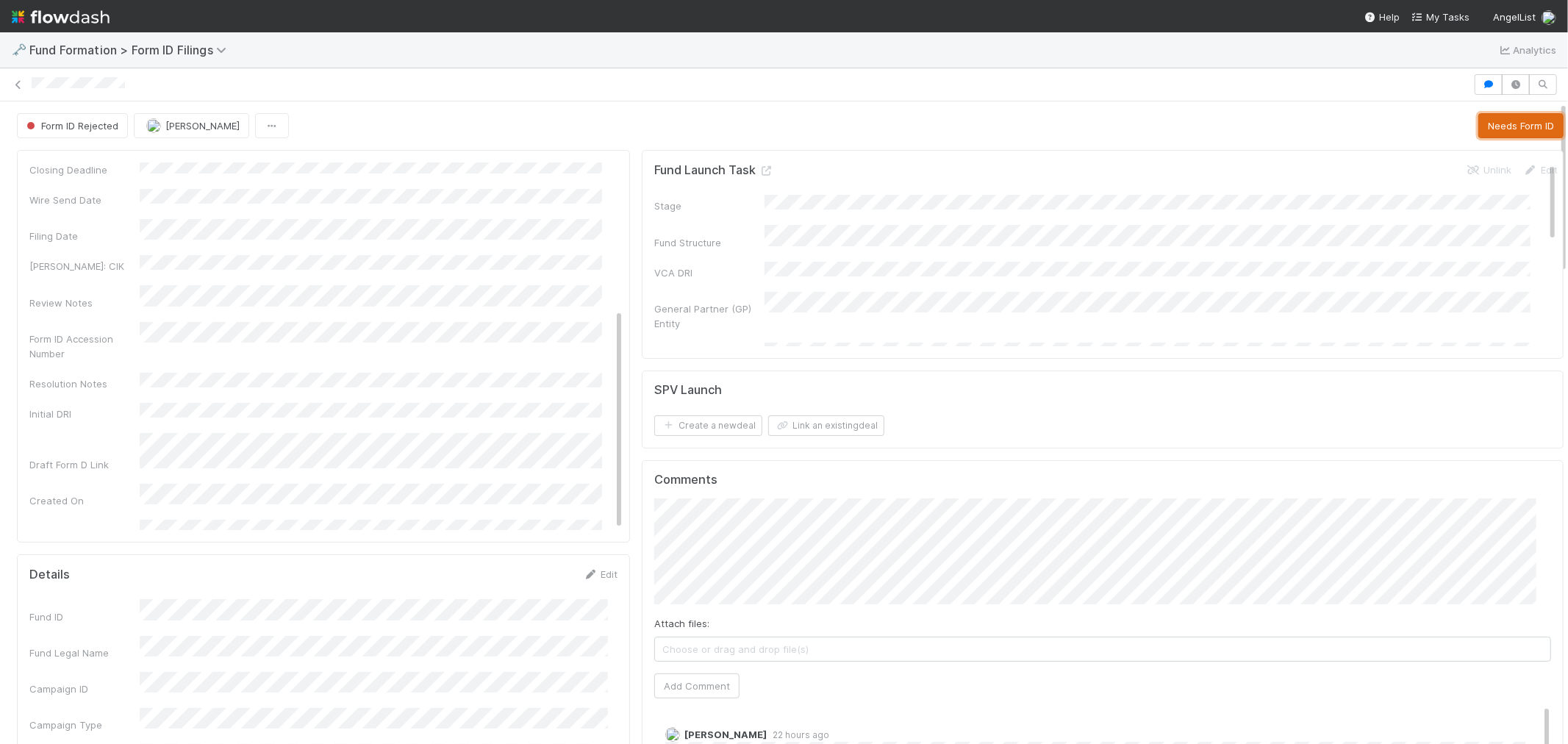
click at [1523, 120] on button "Needs Form ID" at bounding box center [1521, 126] width 85 height 25
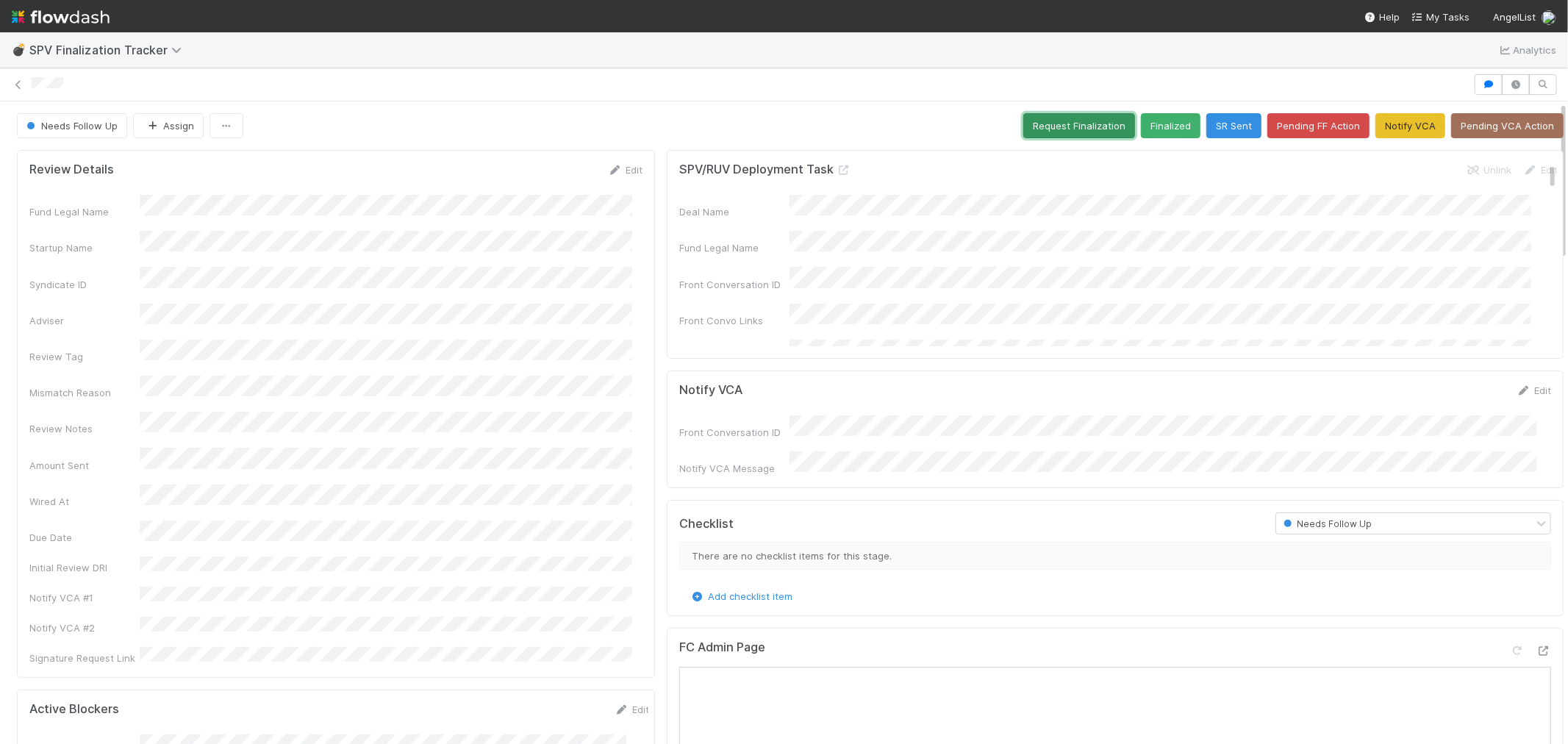
drag, startPoint x: 1035, startPoint y: 122, endPoint x: 945, endPoint y: 112, distance: 90.6
click at [1035, 123] on button "Request Finalization" at bounding box center [1079, 126] width 112 height 25
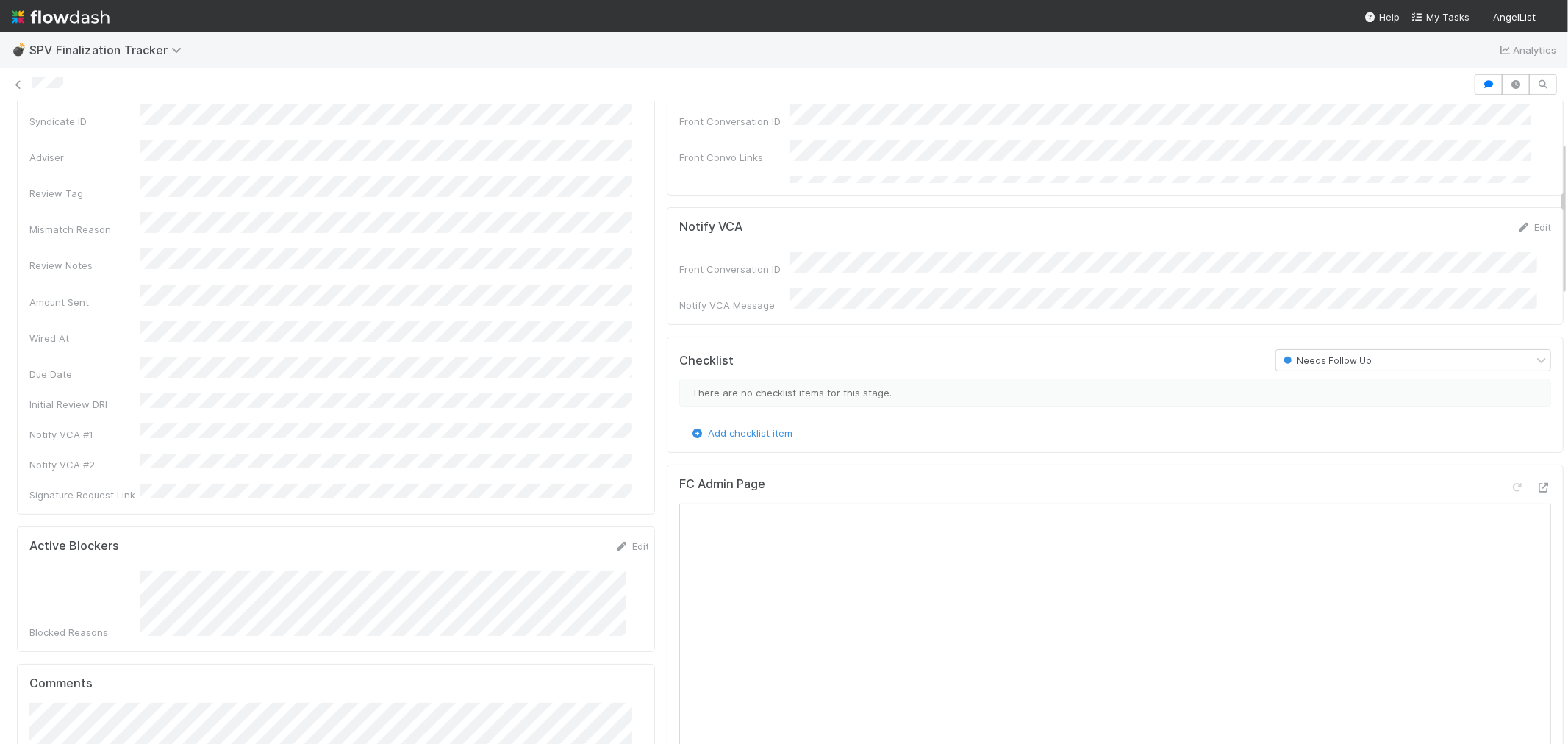
scroll to position [490, 0]
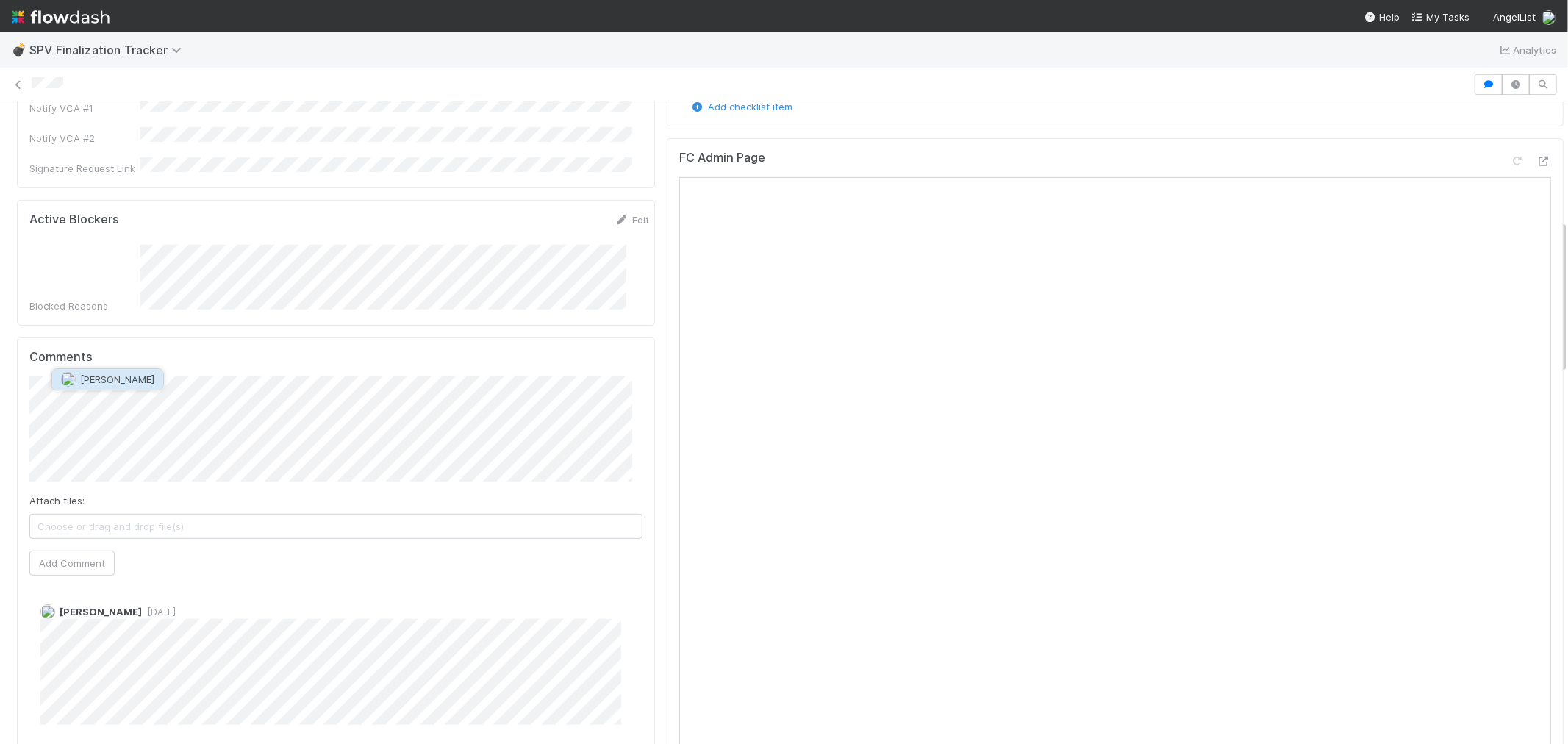
click at [118, 380] on span "[PERSON_NAME]" at bounding box center [117, 379] width 74 height 12
click at [255, 515] on span "Choose or drag and drop file(s)" at bounding box center [335, 527] width 612 height 24
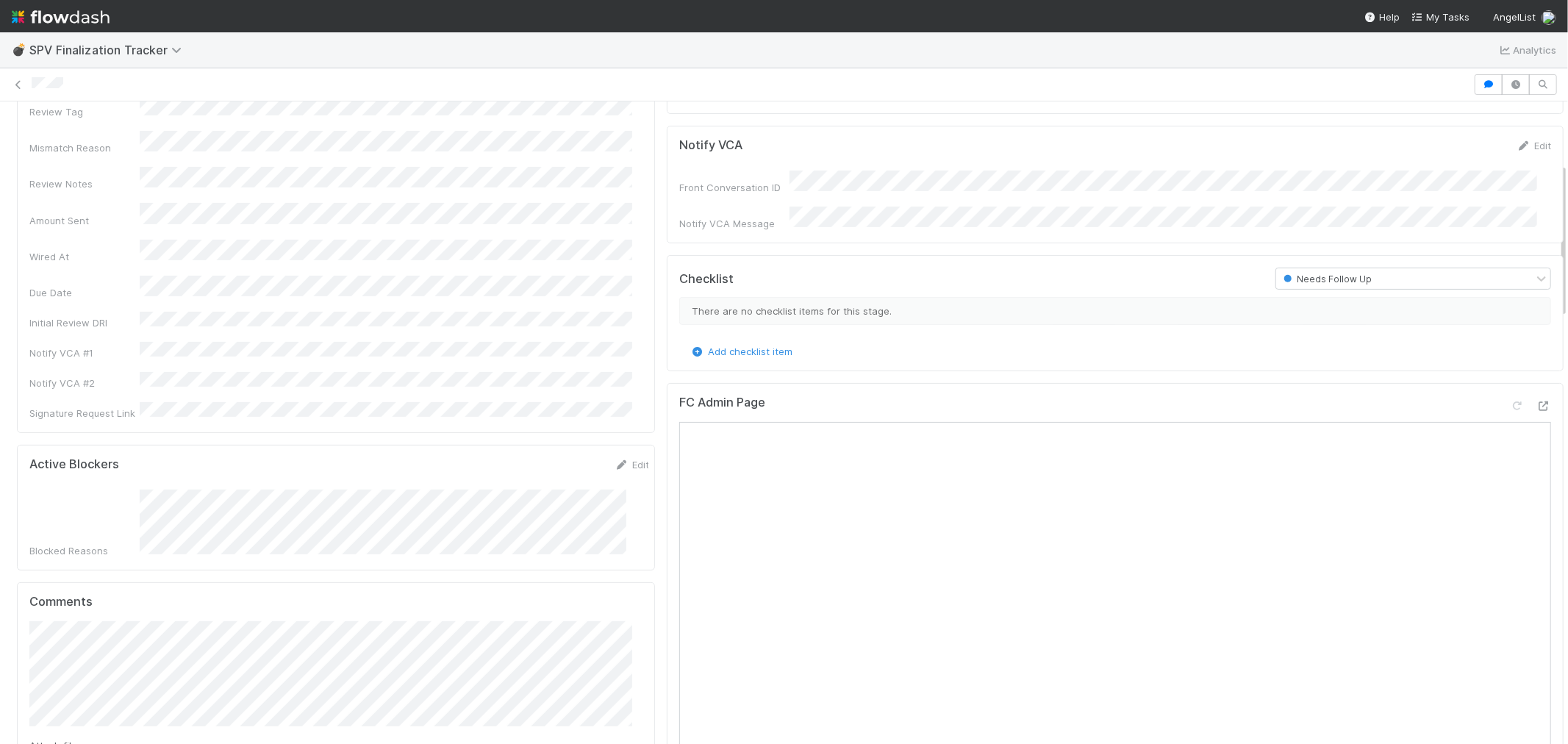
scroll to position [327, 0]
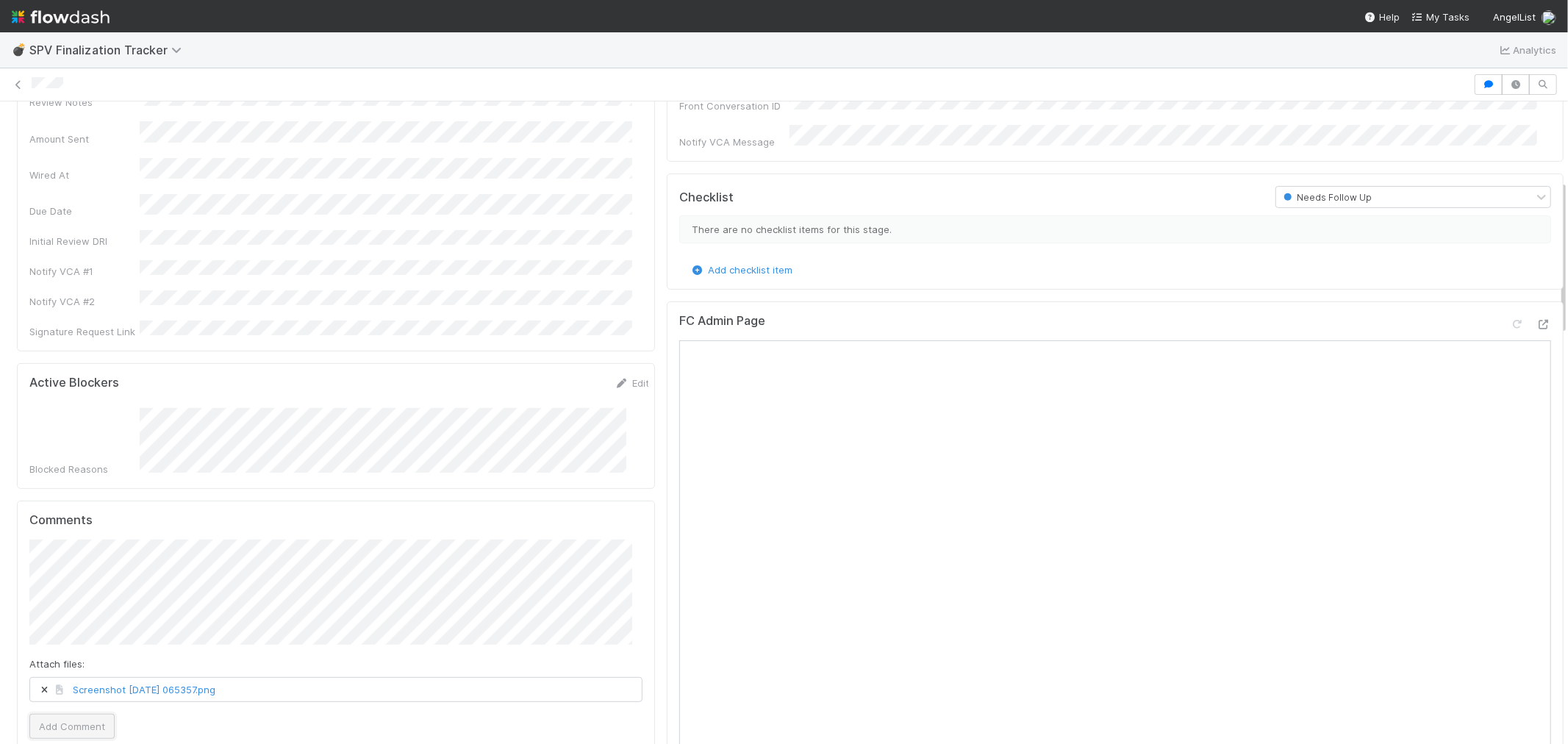
click at [74, 714] on button "Add Comment" at bounding box center [72, 727] width 85 height 25
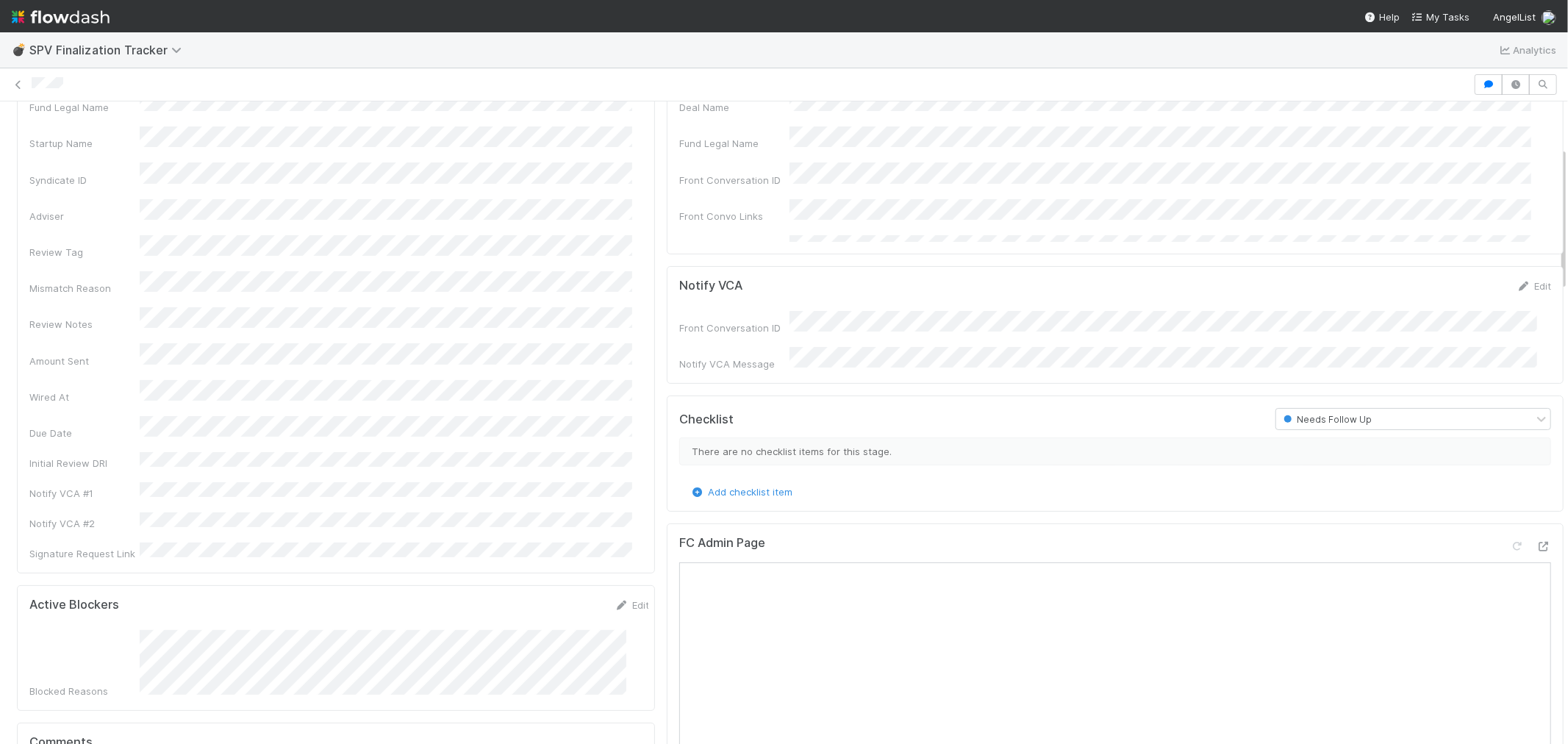
scroll to position [0, 0]
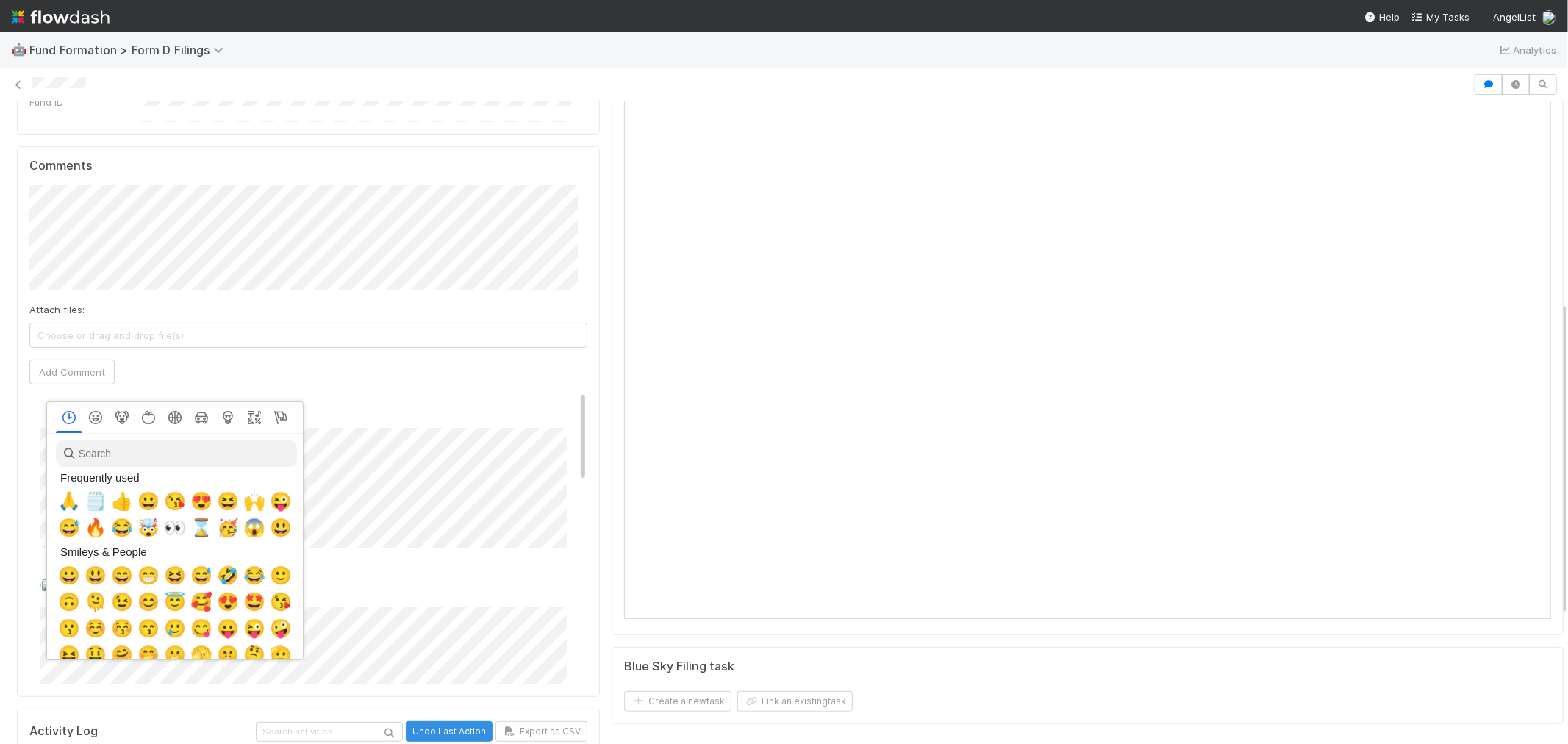
scroll to position [0, 6]
click at [57, 502] on span "🙏" at bounding box center [66, 502] width 22 height 21
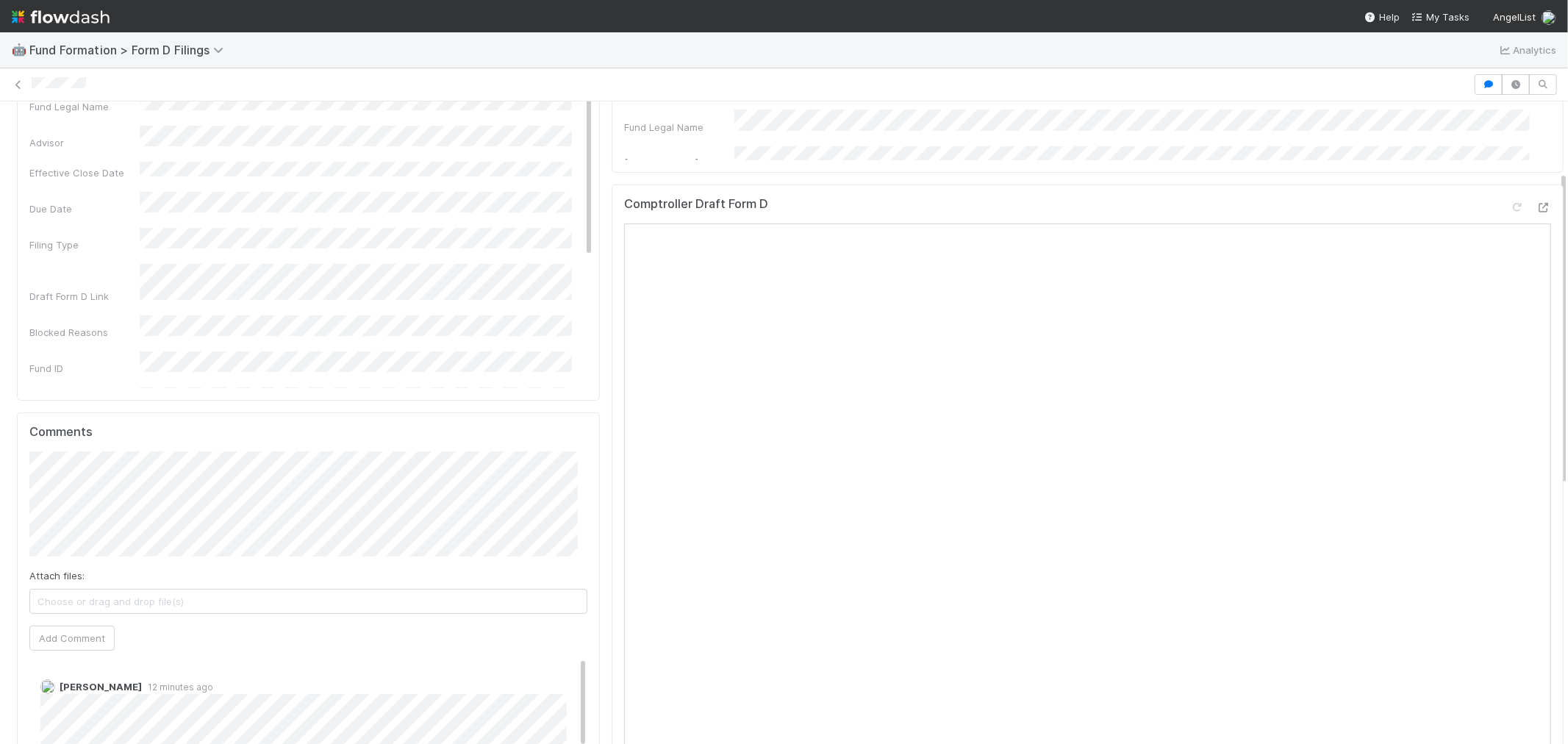
scroll to position [82, 0]
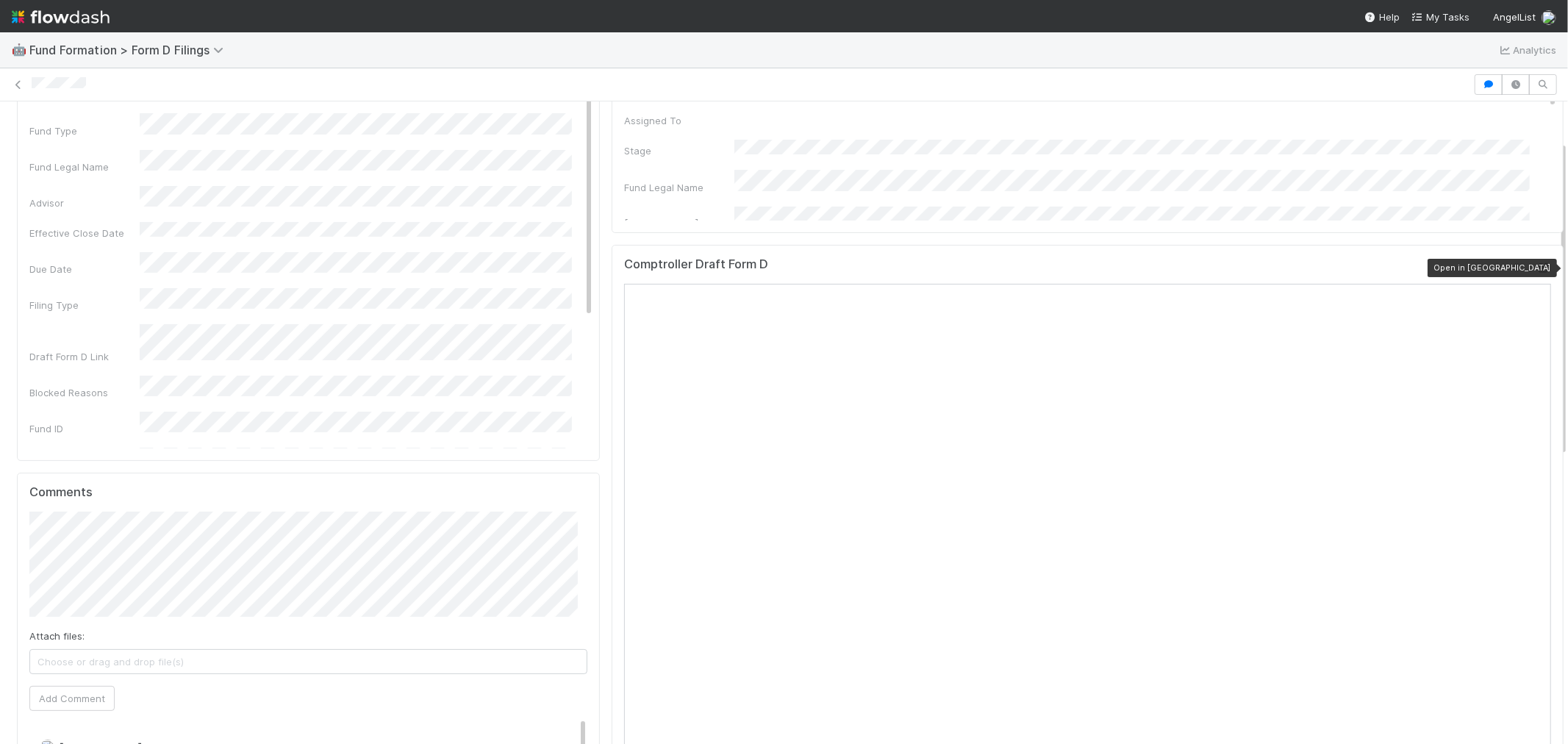
click at [1536, 267] on icon at bounding box center [1543, 268] width 15 height 9
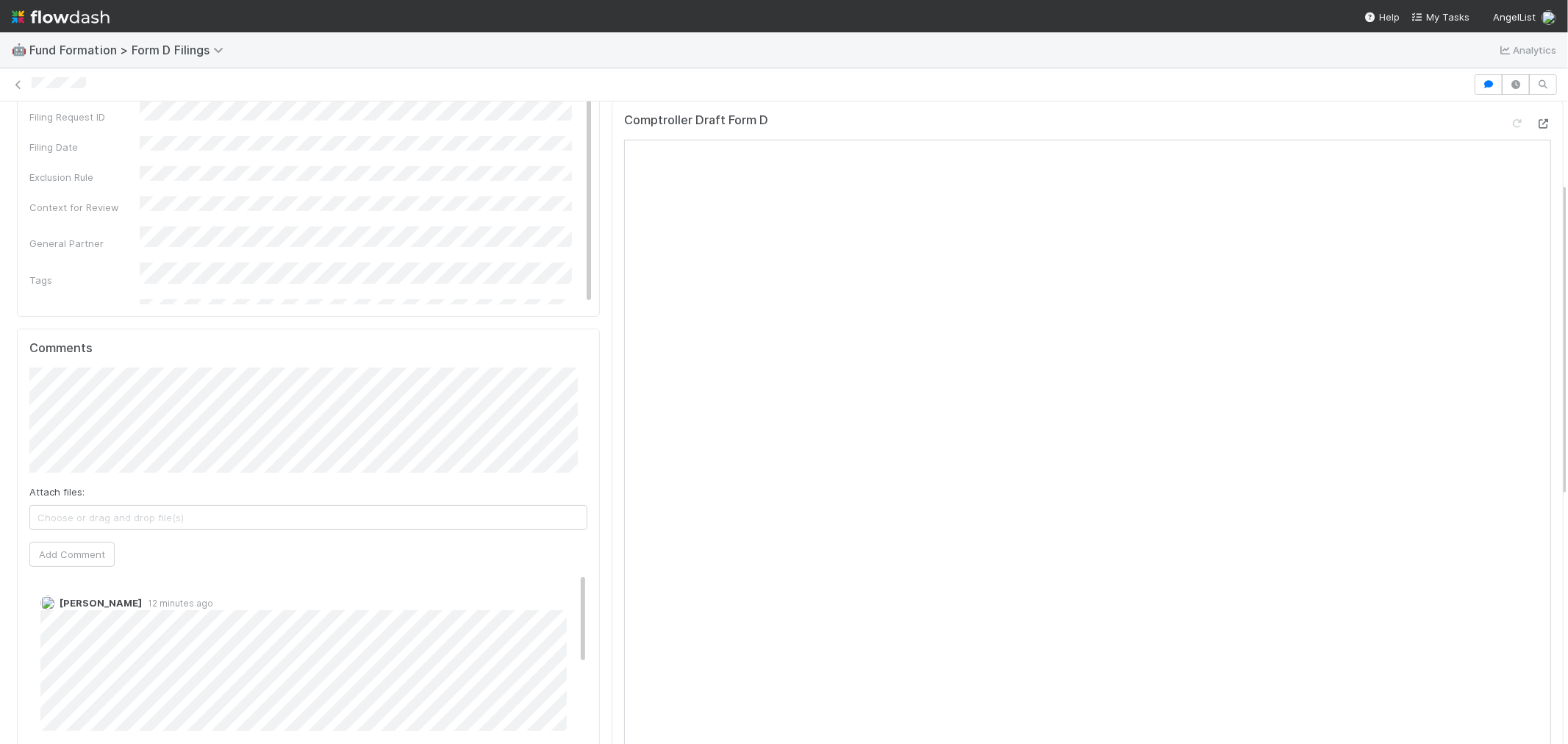
scroll to position [163, 0]
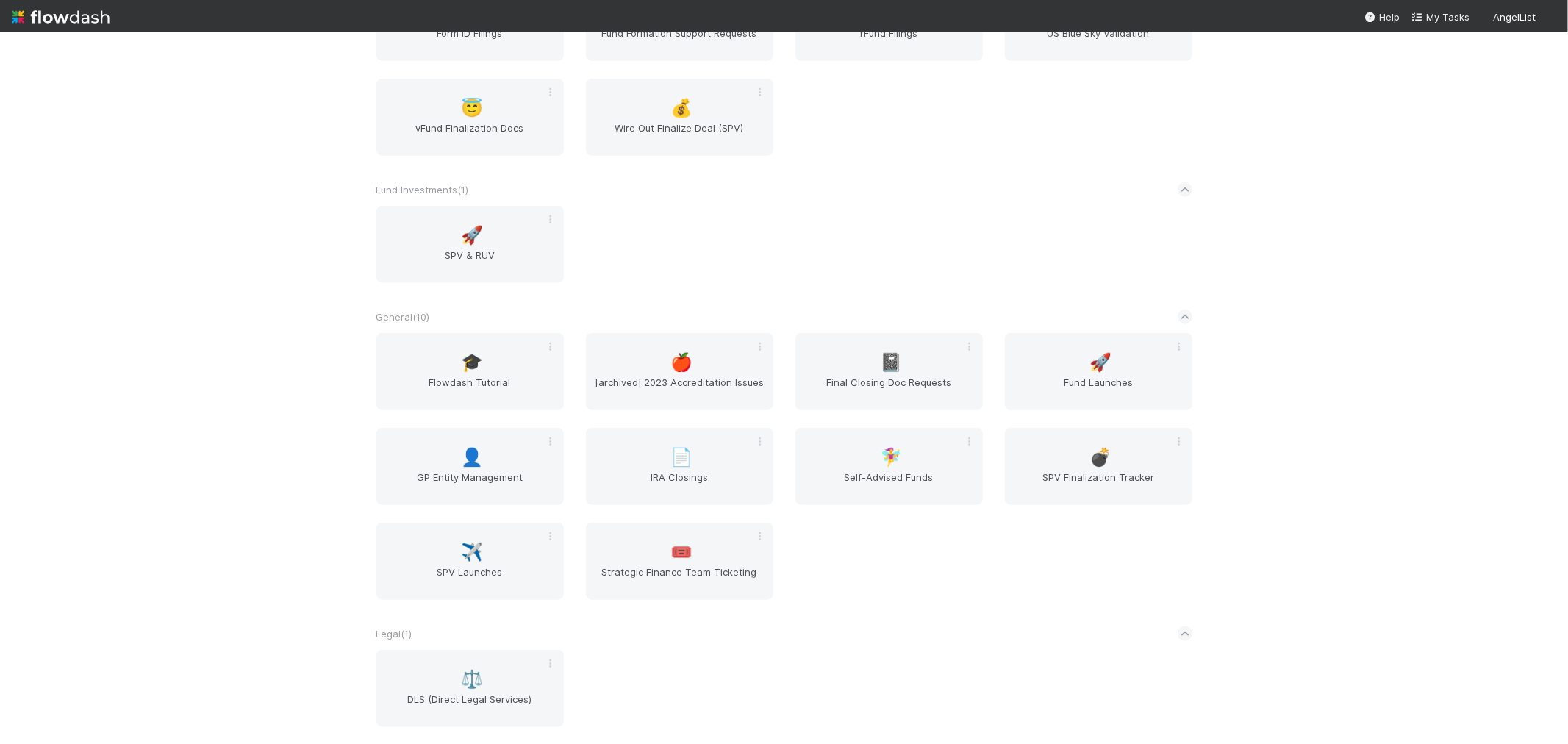
scroll to position [899, 0]
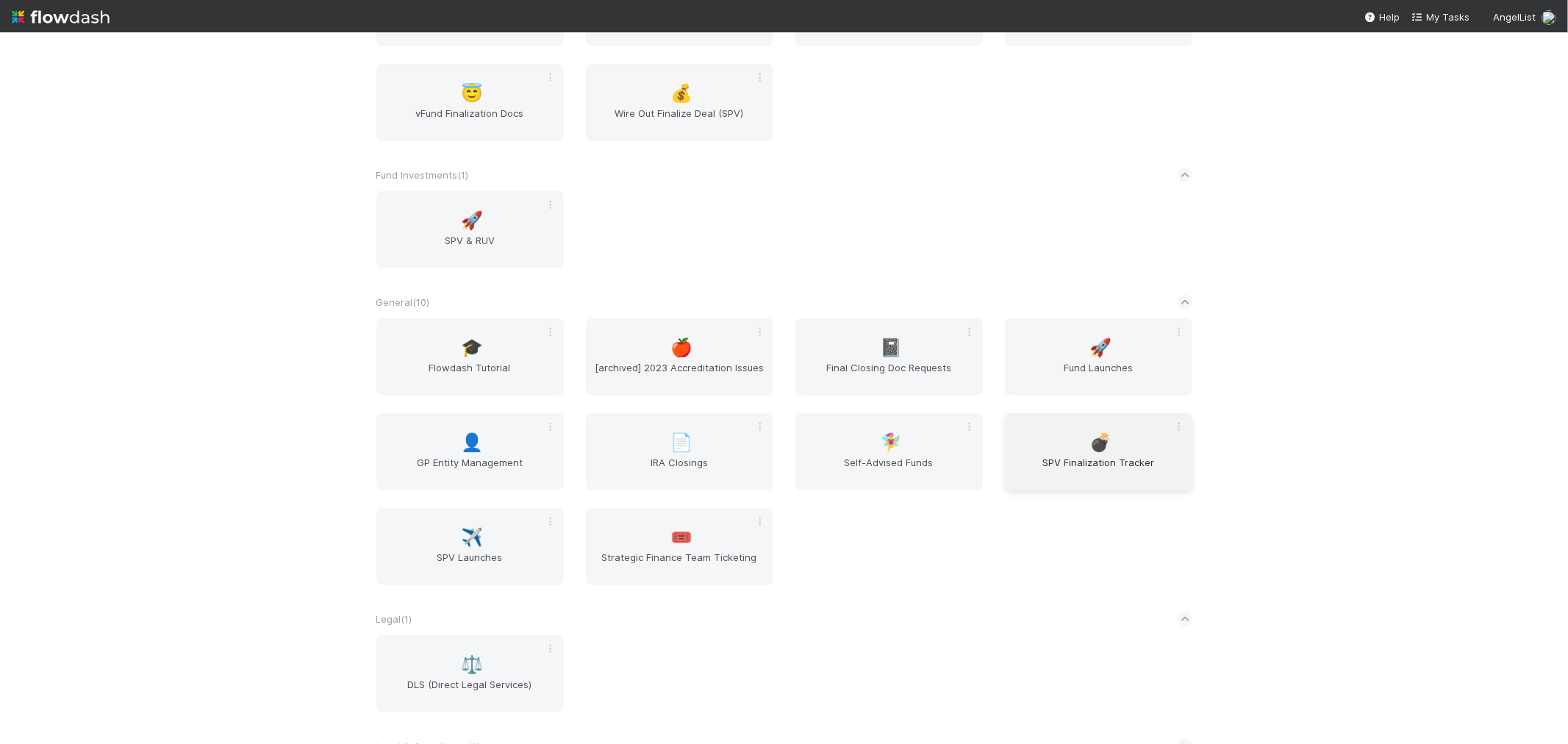
click at [1127, 465] on span "SPV Finalization Tracker" at bounding box center [1099, 469] width 176 height 29
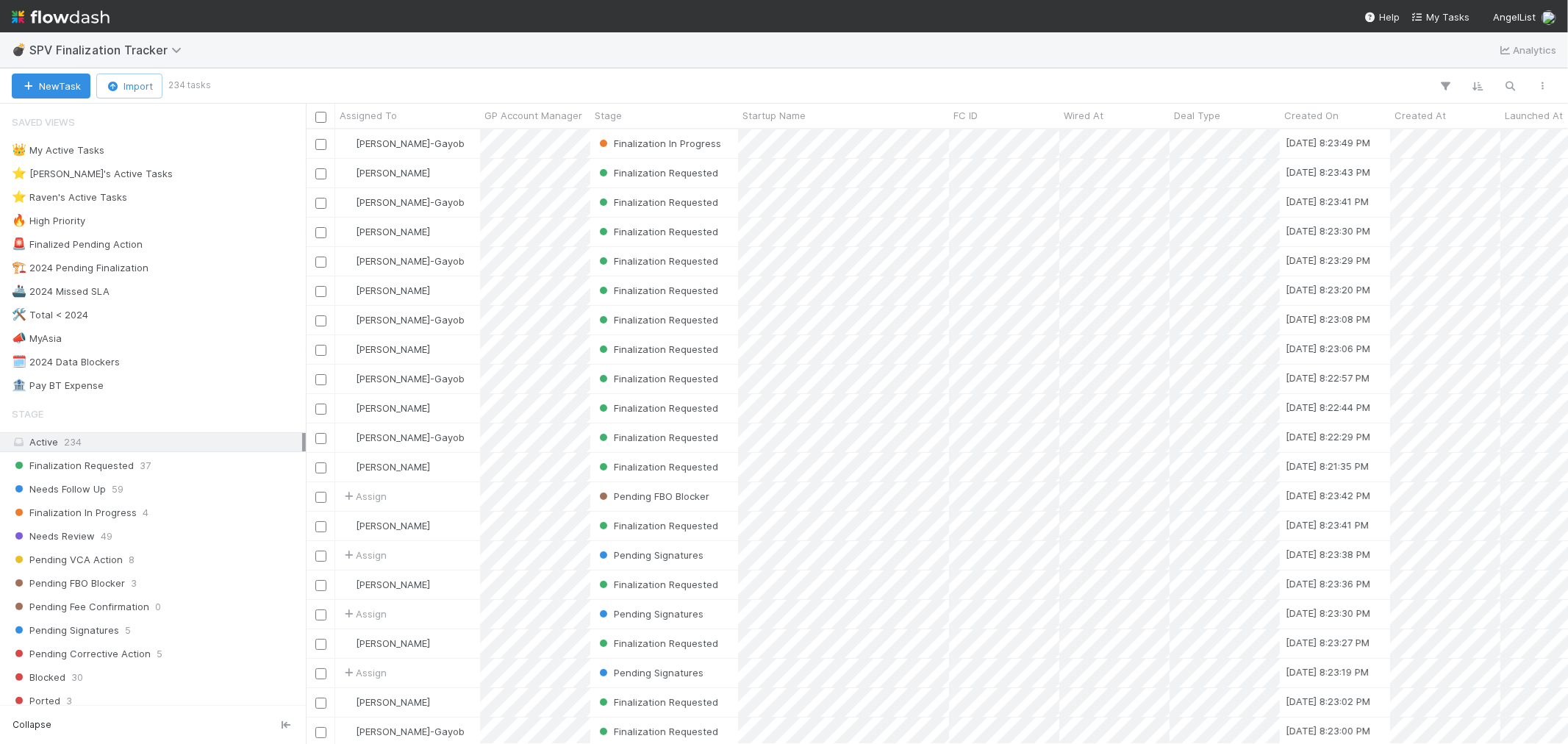
scroll to position [602, 1250]
click at [96, 204] on div "⭐ Raven's Active Tasks" at bounding box center [70, 197] width 116 height 18
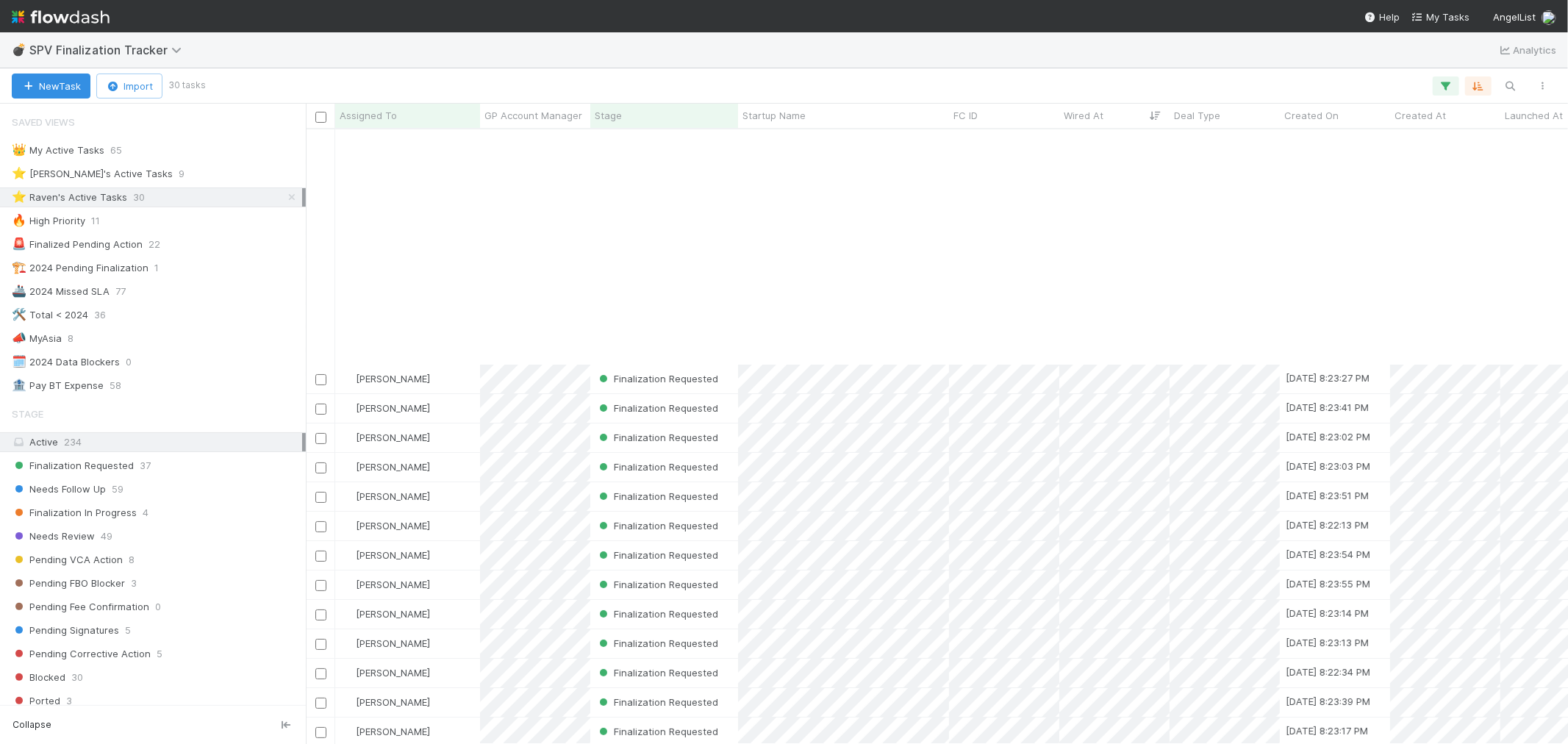
scroll to position [280, 0]
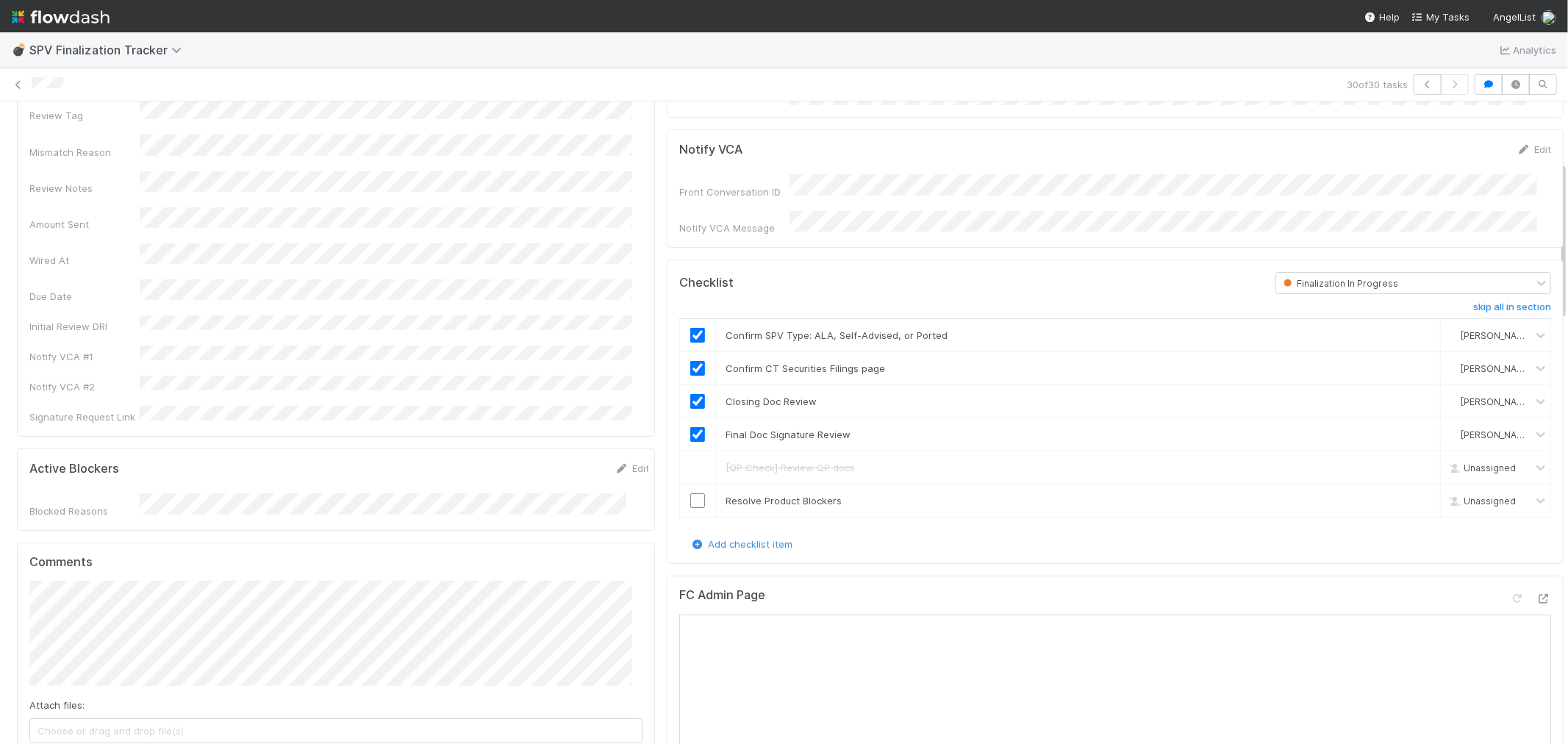
scroll to position [245, 0]
click at [691, 491] on input "checkbox" at bounding box center [698, 497] width 15 height 15
click at [1536, 590] on icon at bounding box center [1543, 595] width 15 height 9
checkbox input "true"
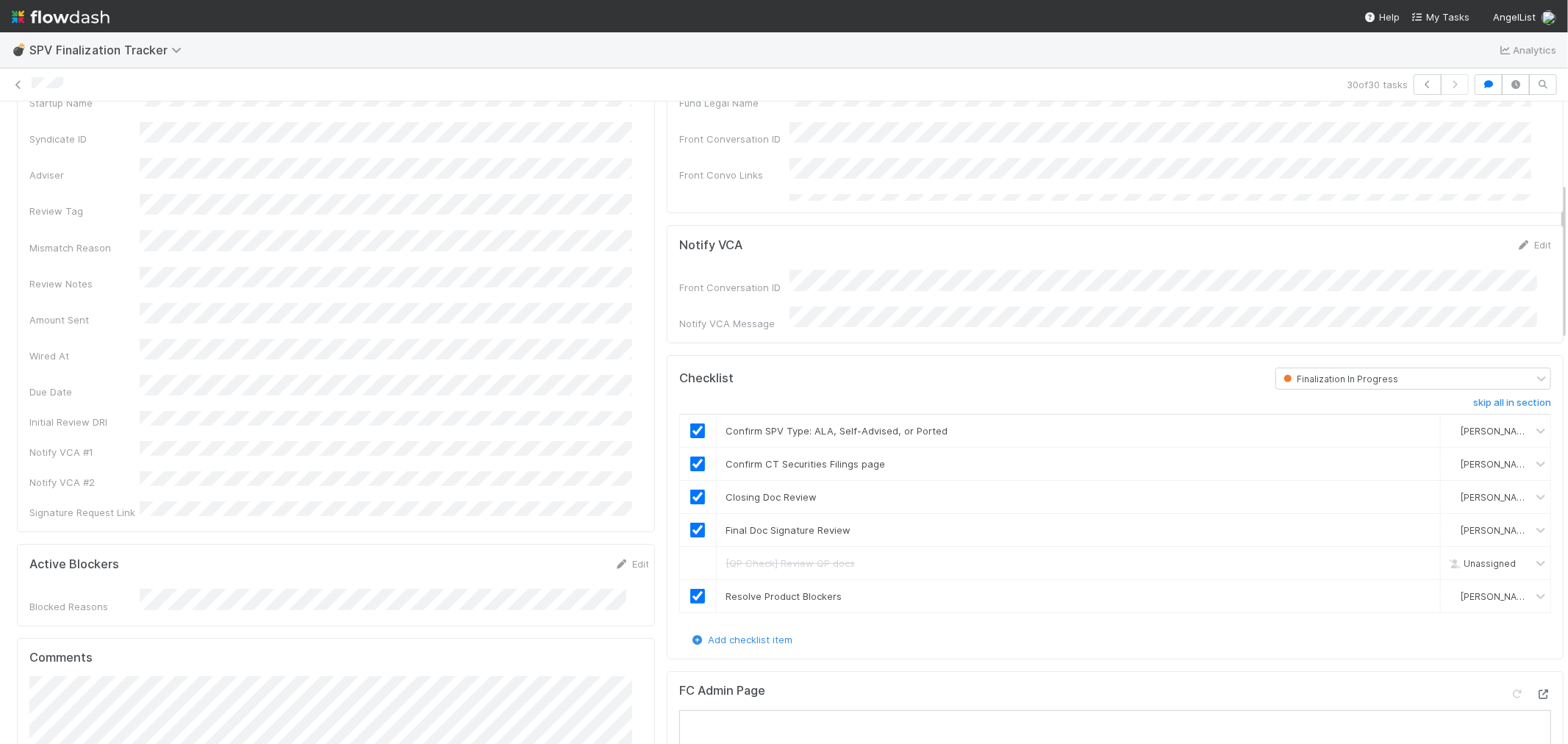
scroll to position [327, 0]
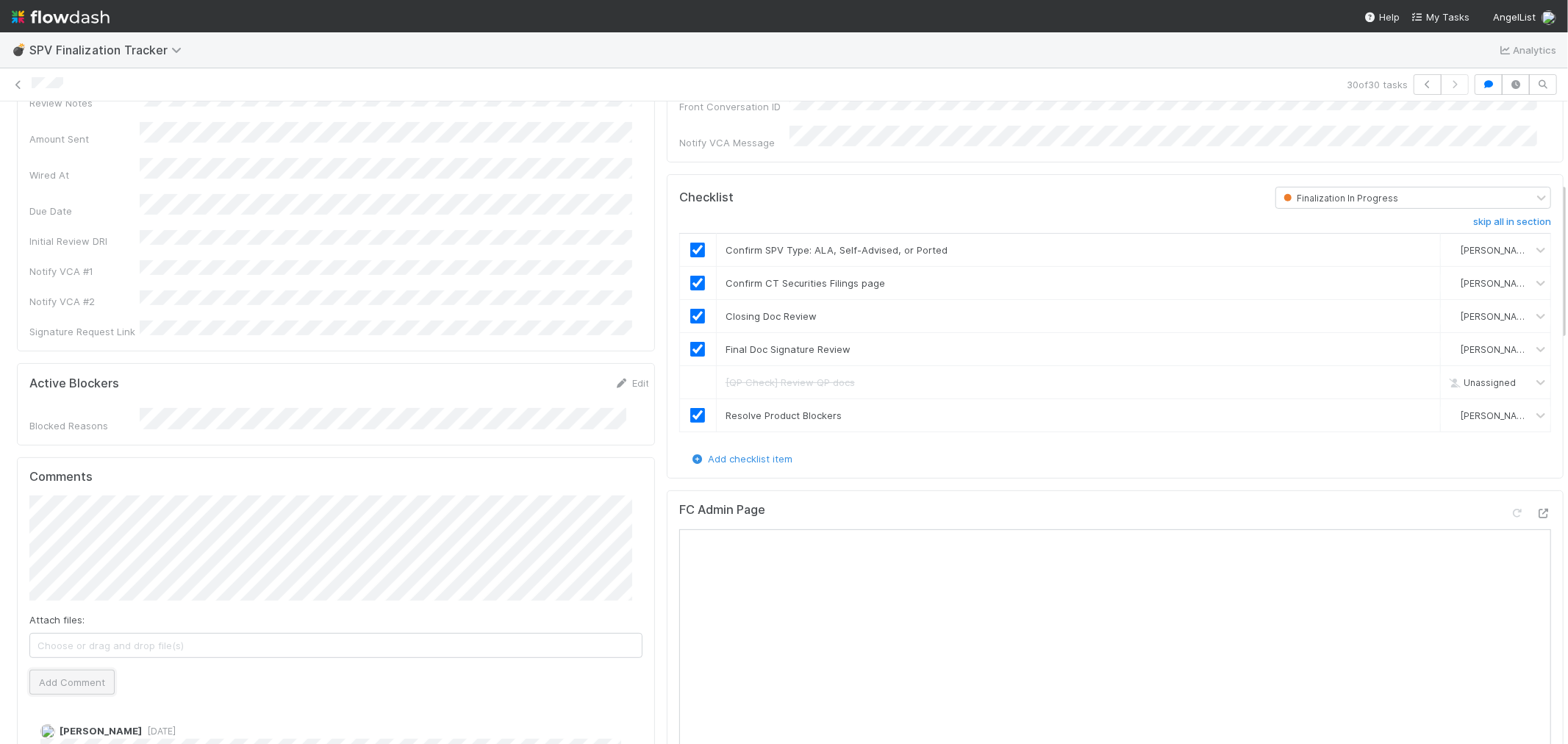
click at [92, 670] on button "Add Comment" at bounding box center [72, 683] width 85 height 25
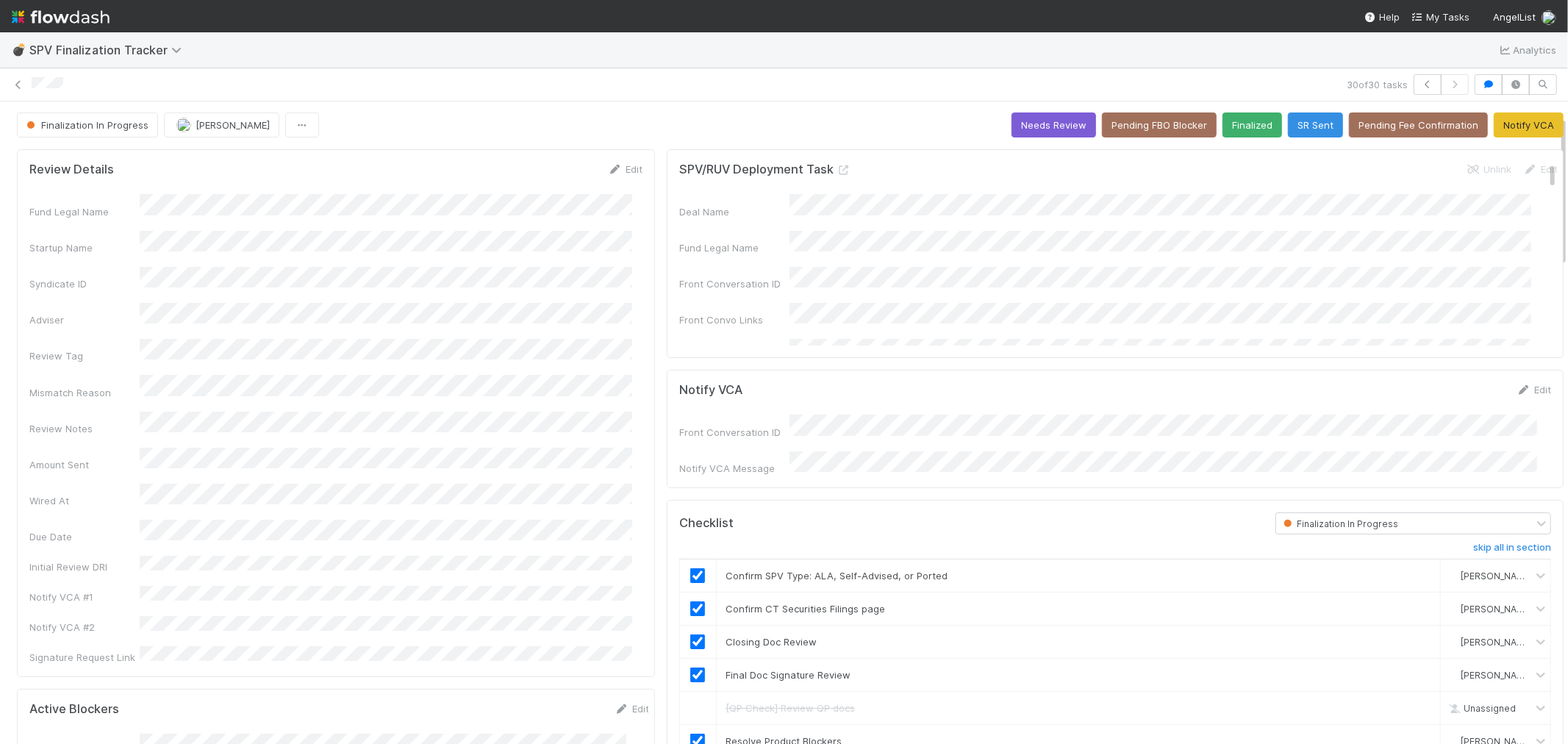
scroll to position [0, 0]
click at [1420, 82] on icon "button" at bounding box center [1427, 84] width 15 height 9
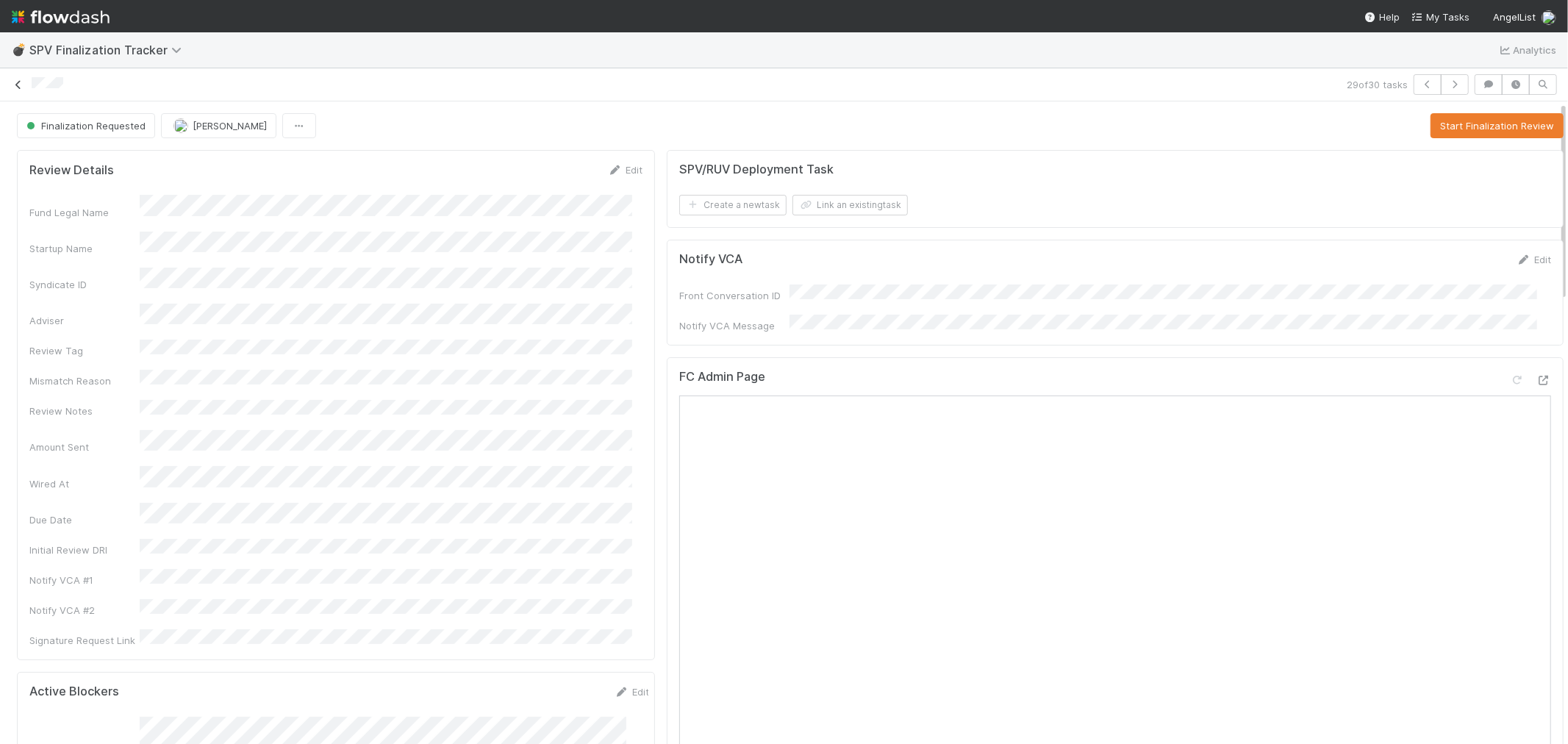
click at [16, 84] on icon at bounding box center [18, 85] width 15 height 9
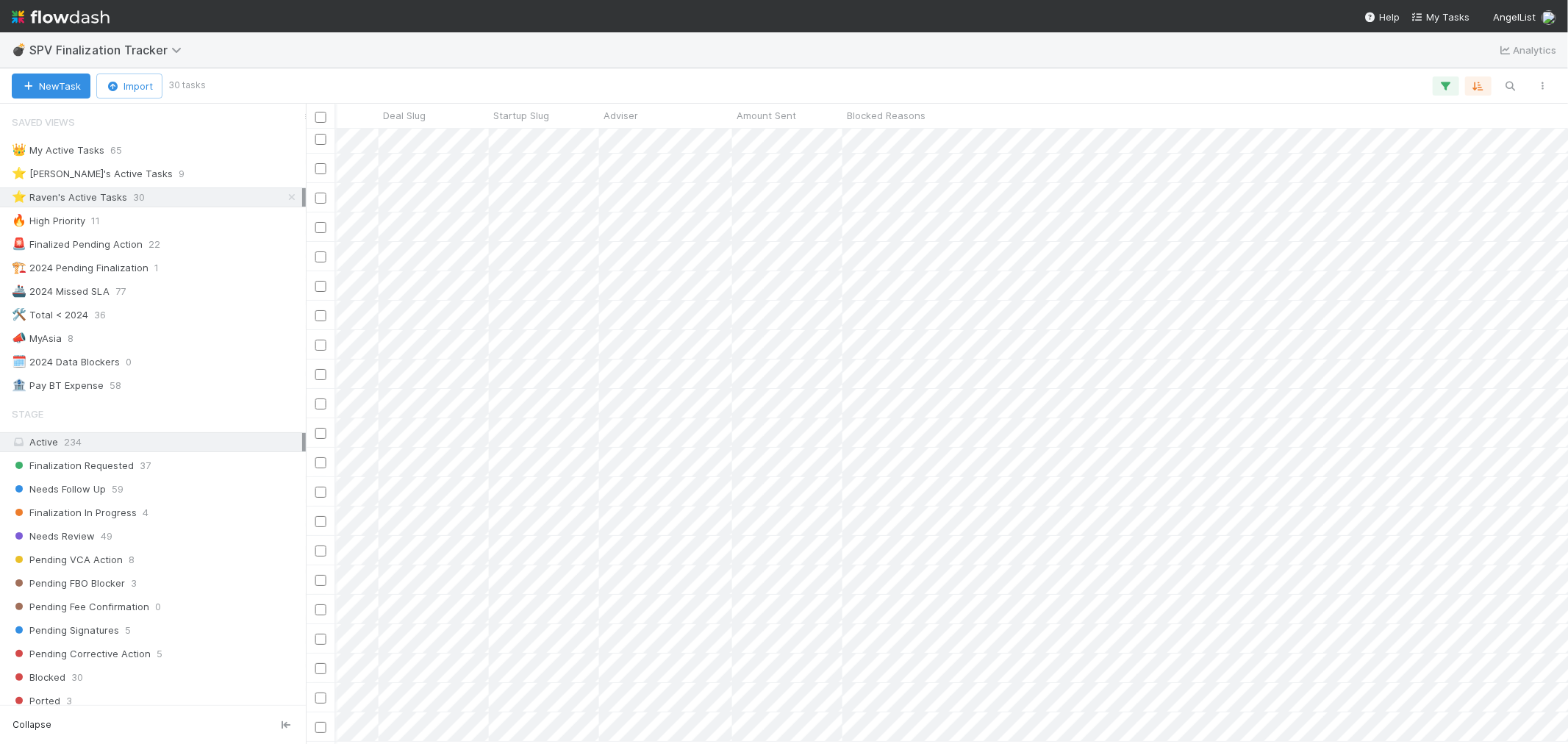
scroll to position [0, 1784]
click at [656, 112] on div "Adviser" at bounding box center [666, 116] width 125 height 15
click at [677, 97] on div "Sort A → Z Sort Z → A" at bounding box center [784, 372] width 1568 height 744
click at [1439, 85] on icon "button" at bounding box center [1446, 85] width 15 height 13
click at [1033, 269] on link "And.." at bounding box center [1032, 268] width 47 height 21
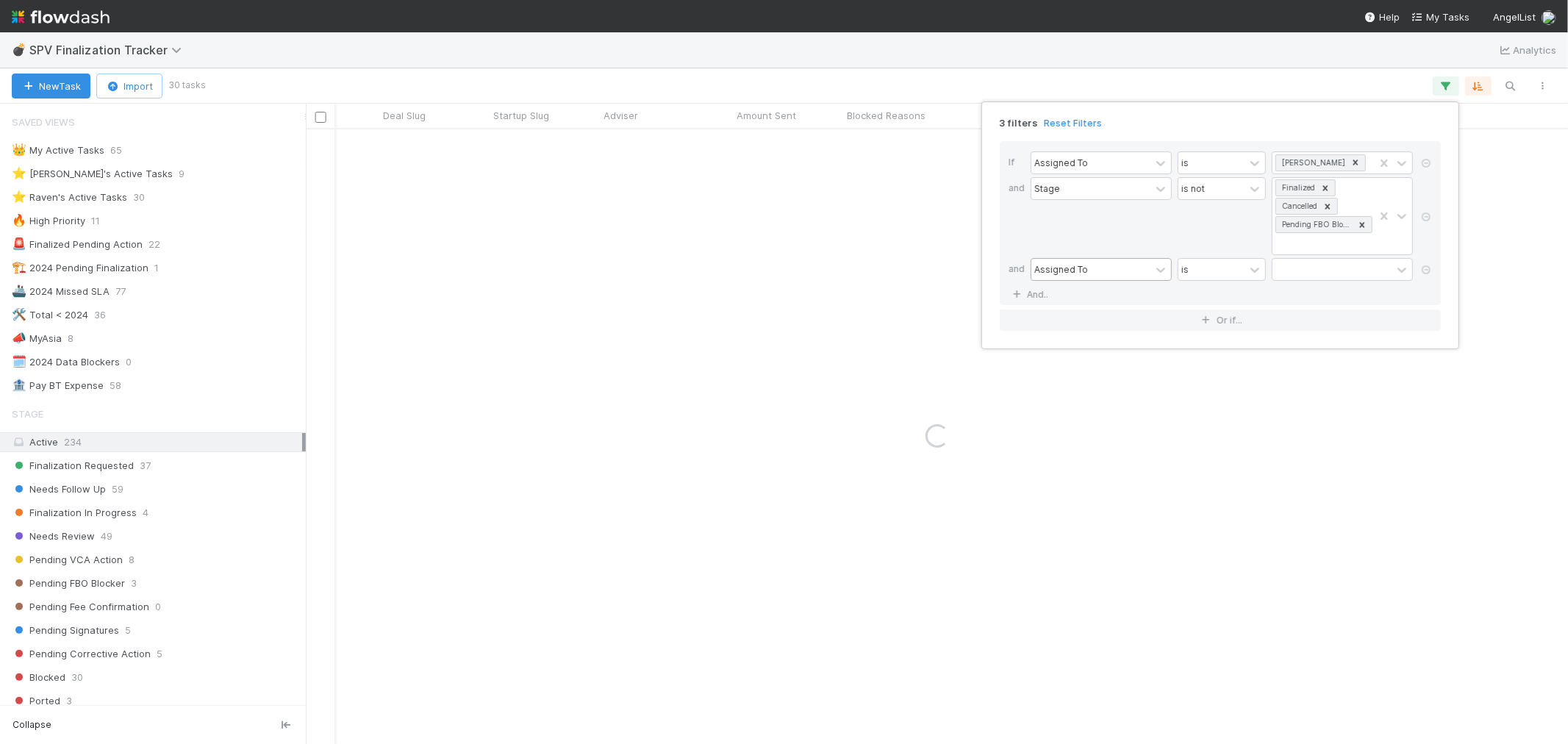
click at [1115, 275] on div "Assigned To" at bounding box center [1091, 269] width 119 height 21
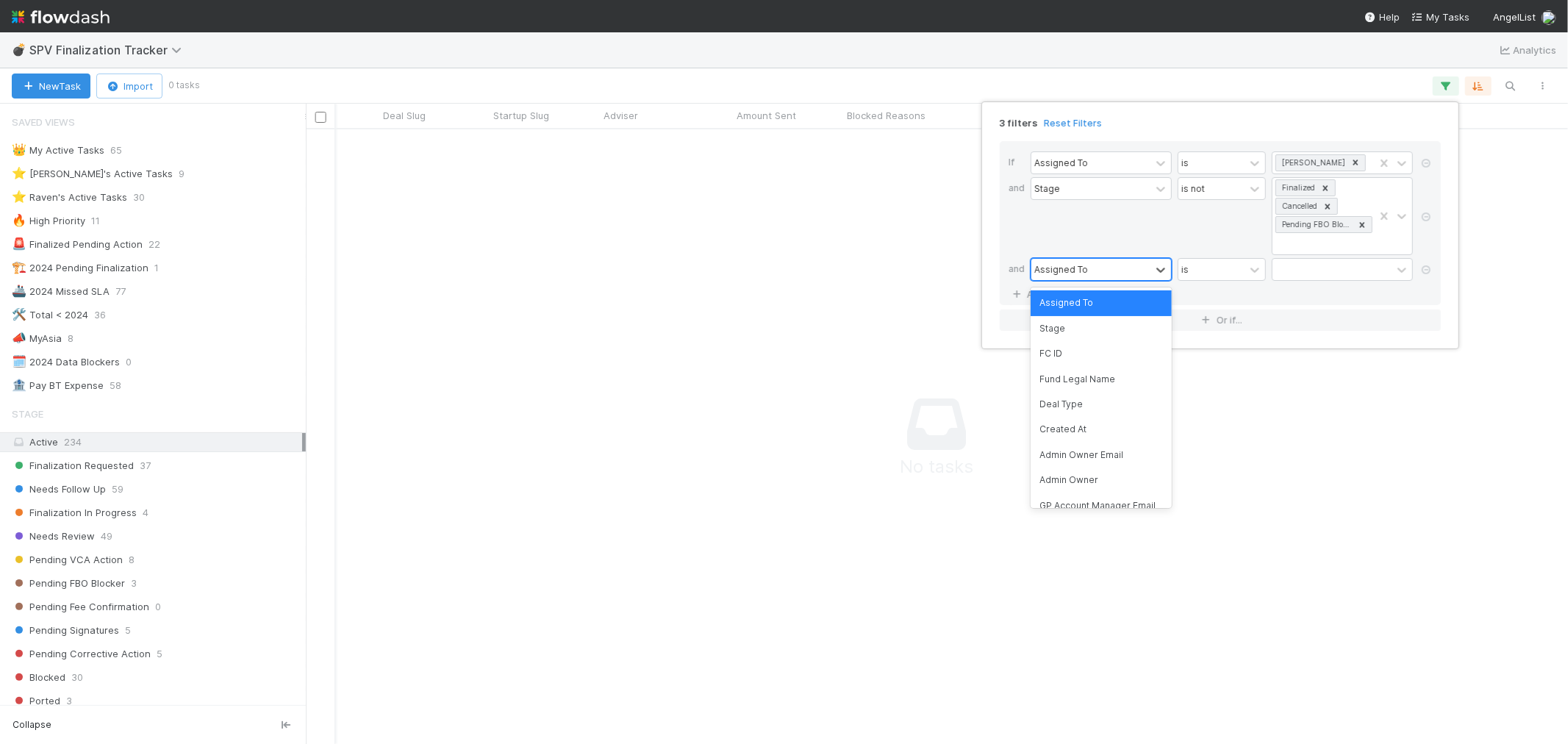
scroll to position [590, 1237]
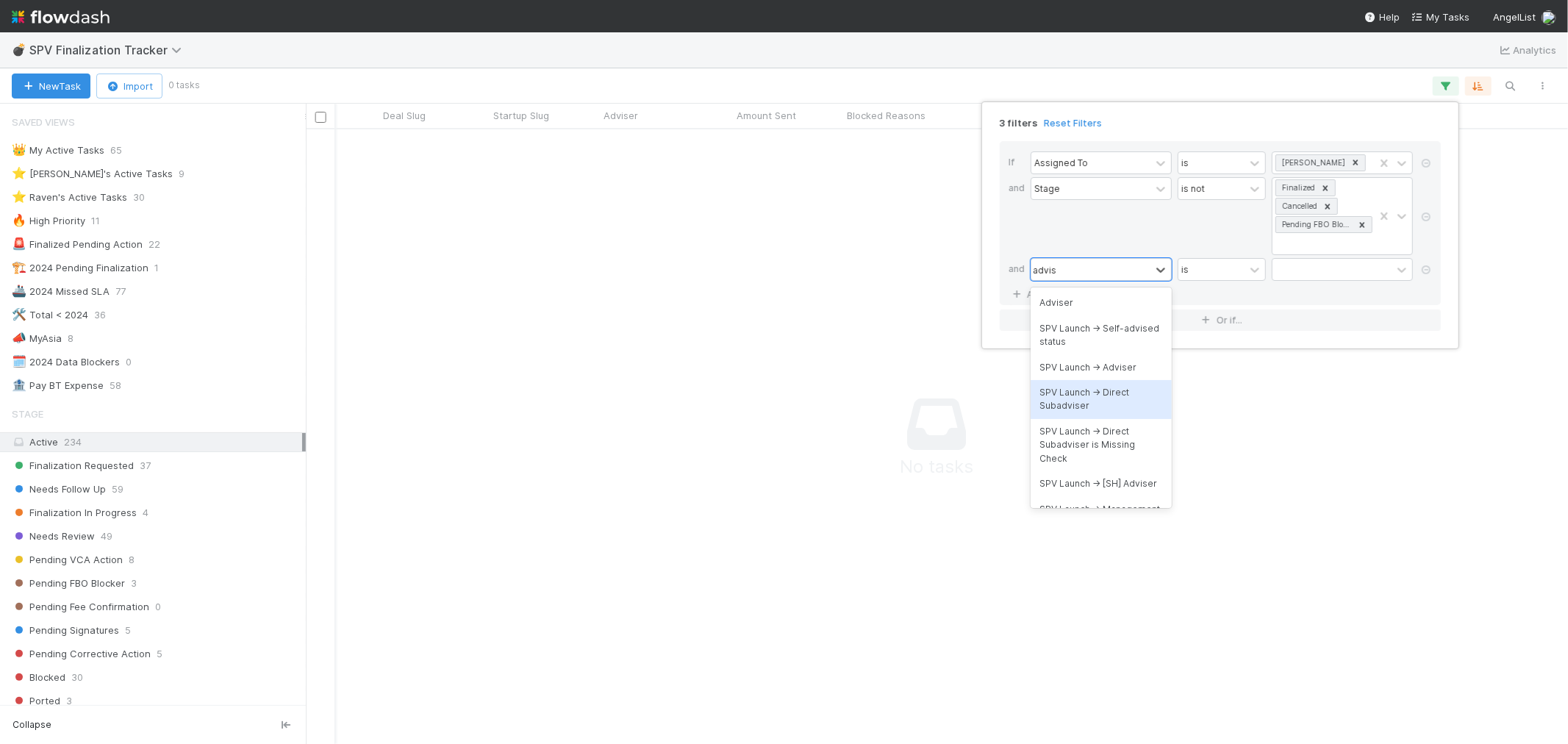
type input "advise"
click at [1078, 305] on div "Adviser" at bounding box center [1101, 303] width 141 height 25
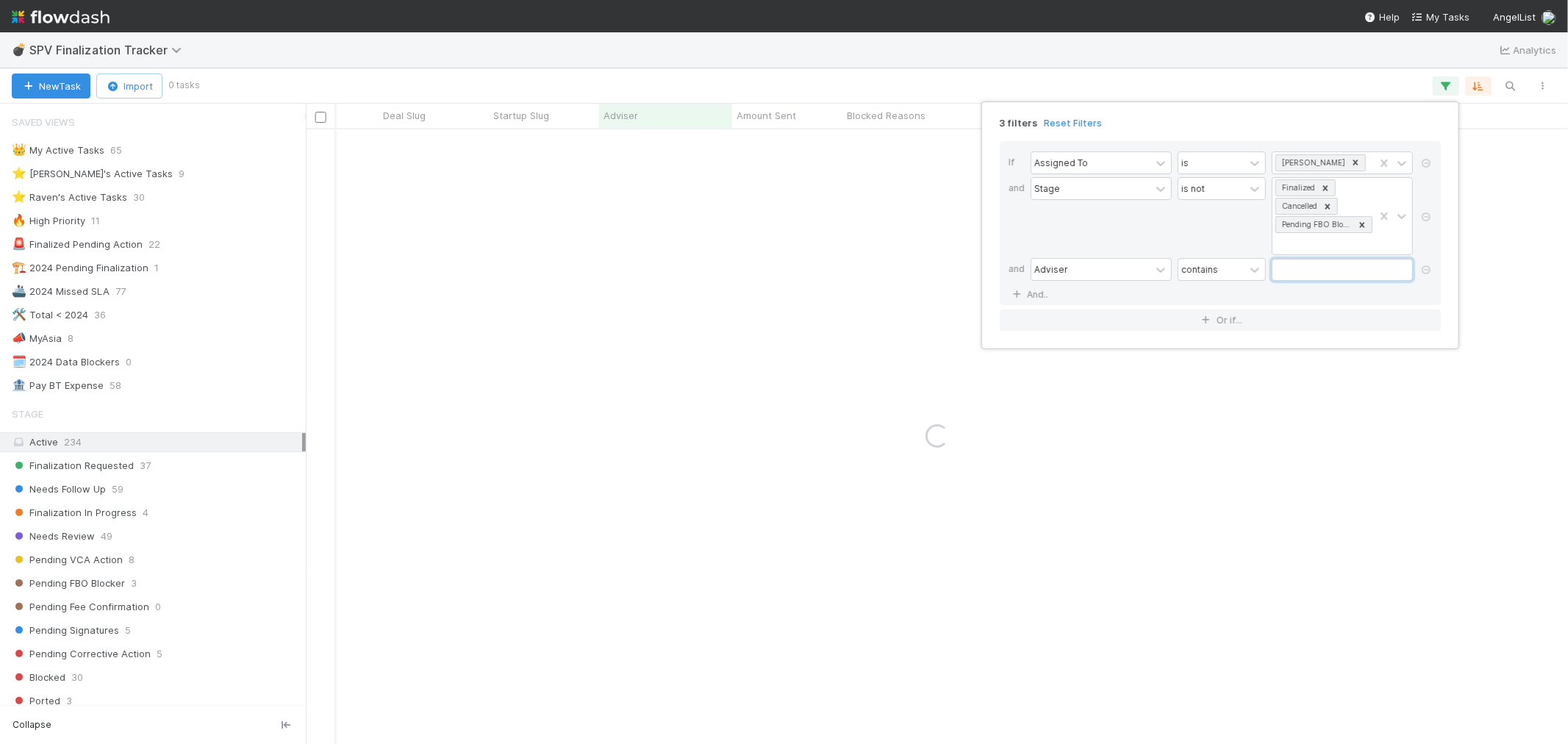
click at [1339, 267] on input "text" at bounding box center [1343, 270] width 141 height 22
click at [1202, 269] on div "contains" at bounding box center [1199, 269] width 36 height 13
click at [1202, 342] on div "does not contain" at bounding box center [1222, 336] width 89 height 39
click at [1285, 273] on input "text" at bounding box center [1343, 270] width 141 height 22
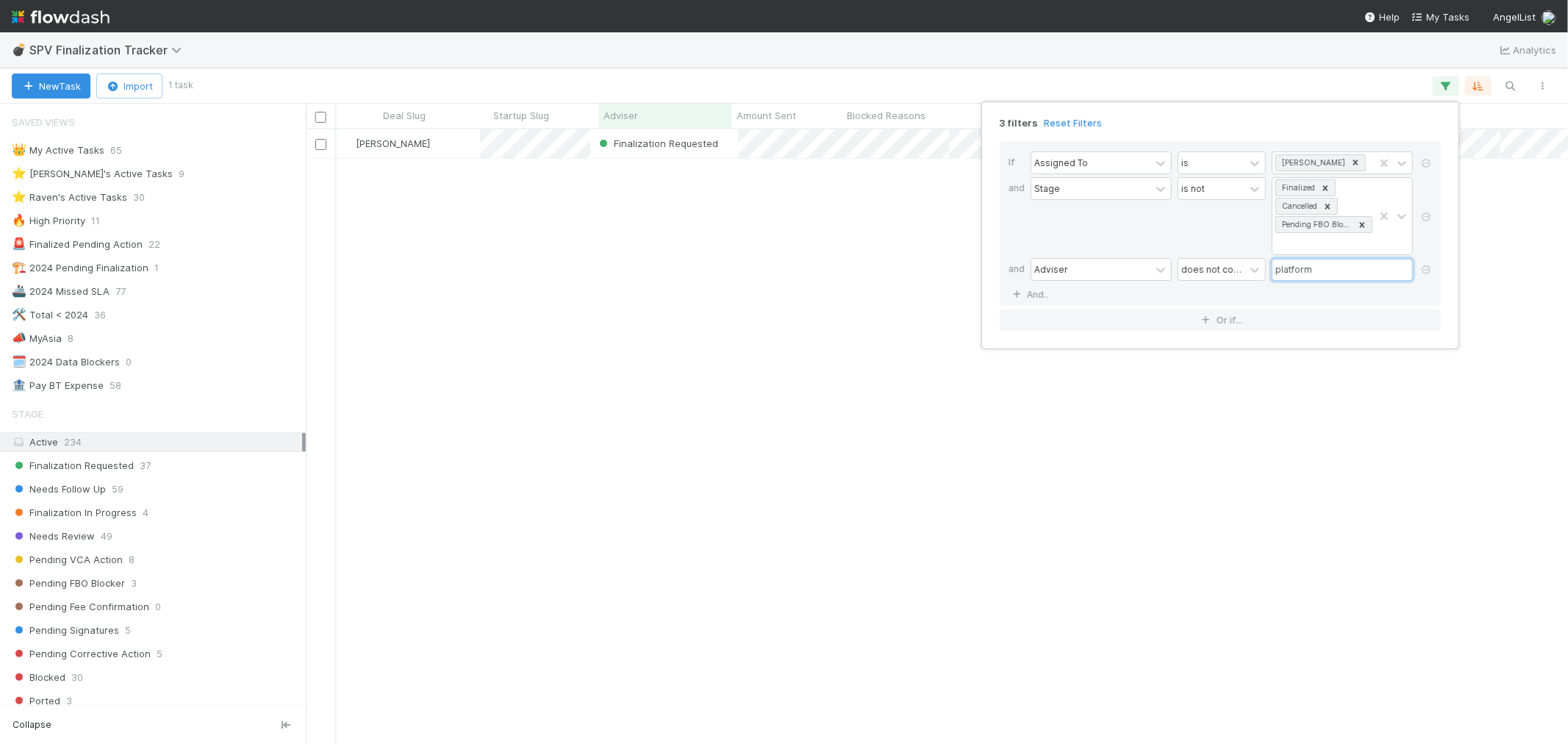
scroll to position [602, 1250]
type input "platform"
click at [964, 400] on div "3 filters Reset Filters If Assigned To is Raven Jacinto and Stage is not Finali…" at bounding box center [784, 372] width 1568 height 744
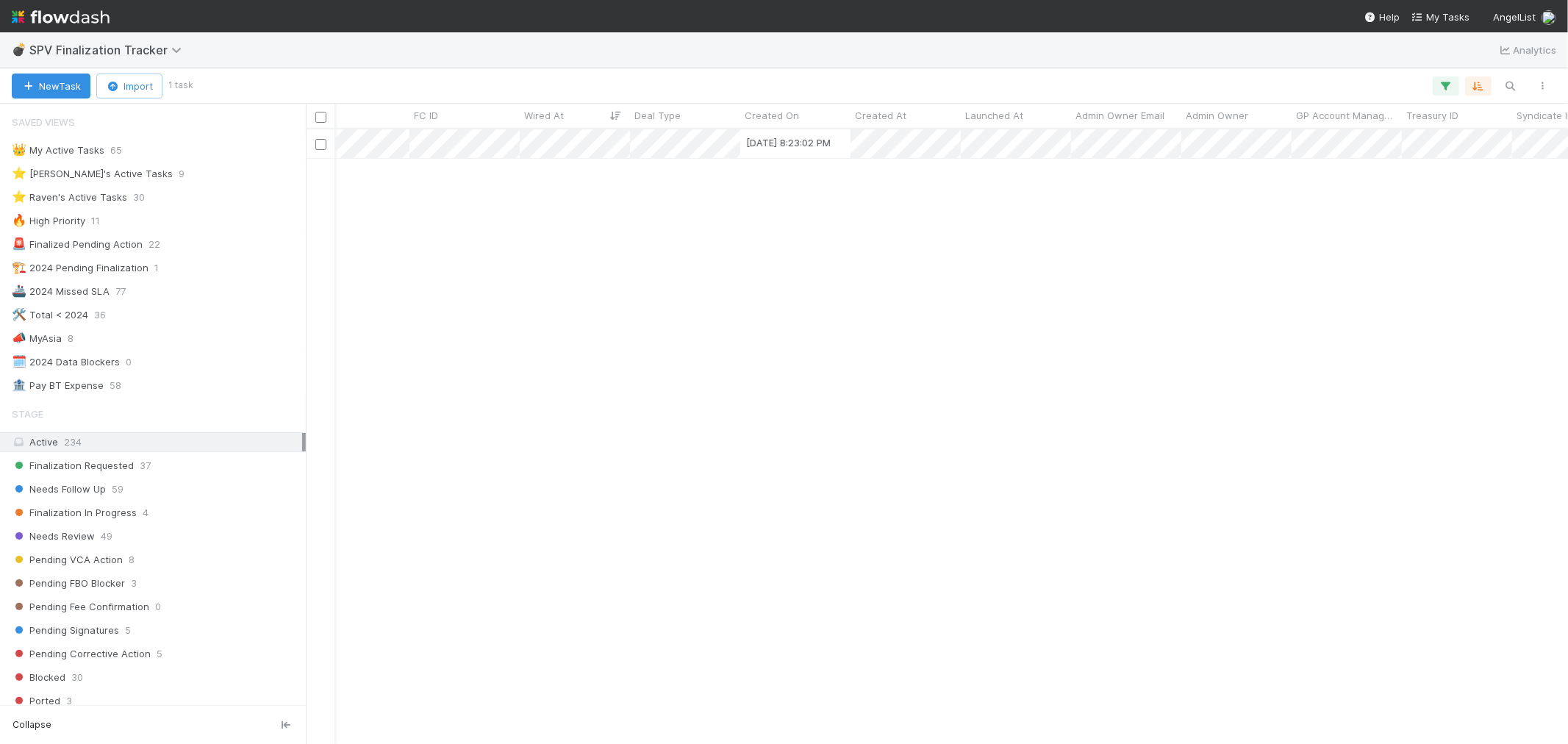
scroll to position [0, 0]
click at [465, 141] on div "[PERSON_NAME]" at bounding box center [407, 144] width 145 height 28
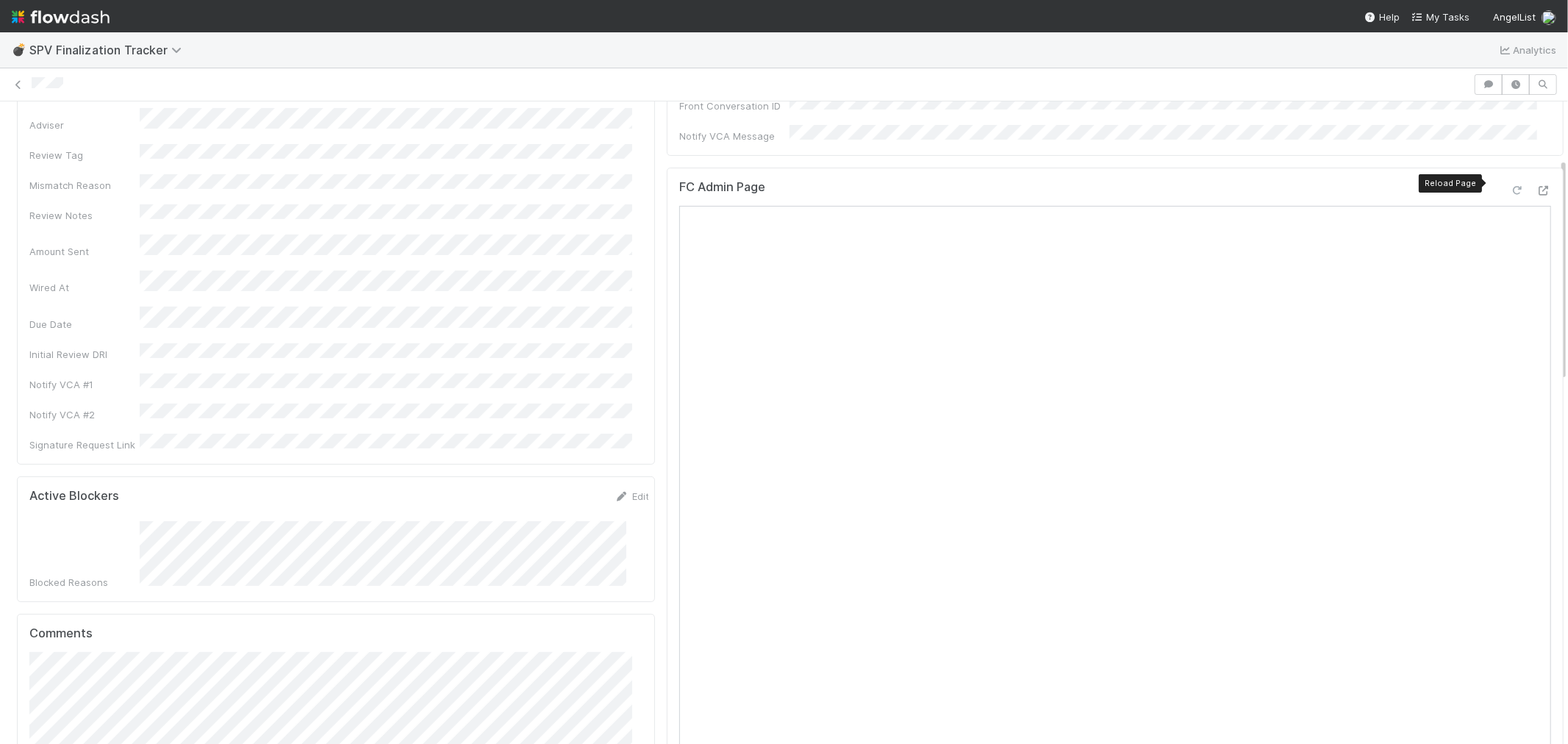
scroll to position [163, 0]
click at [1536, 213] on icon at bounding box center [1543, 218] width 15 height 9
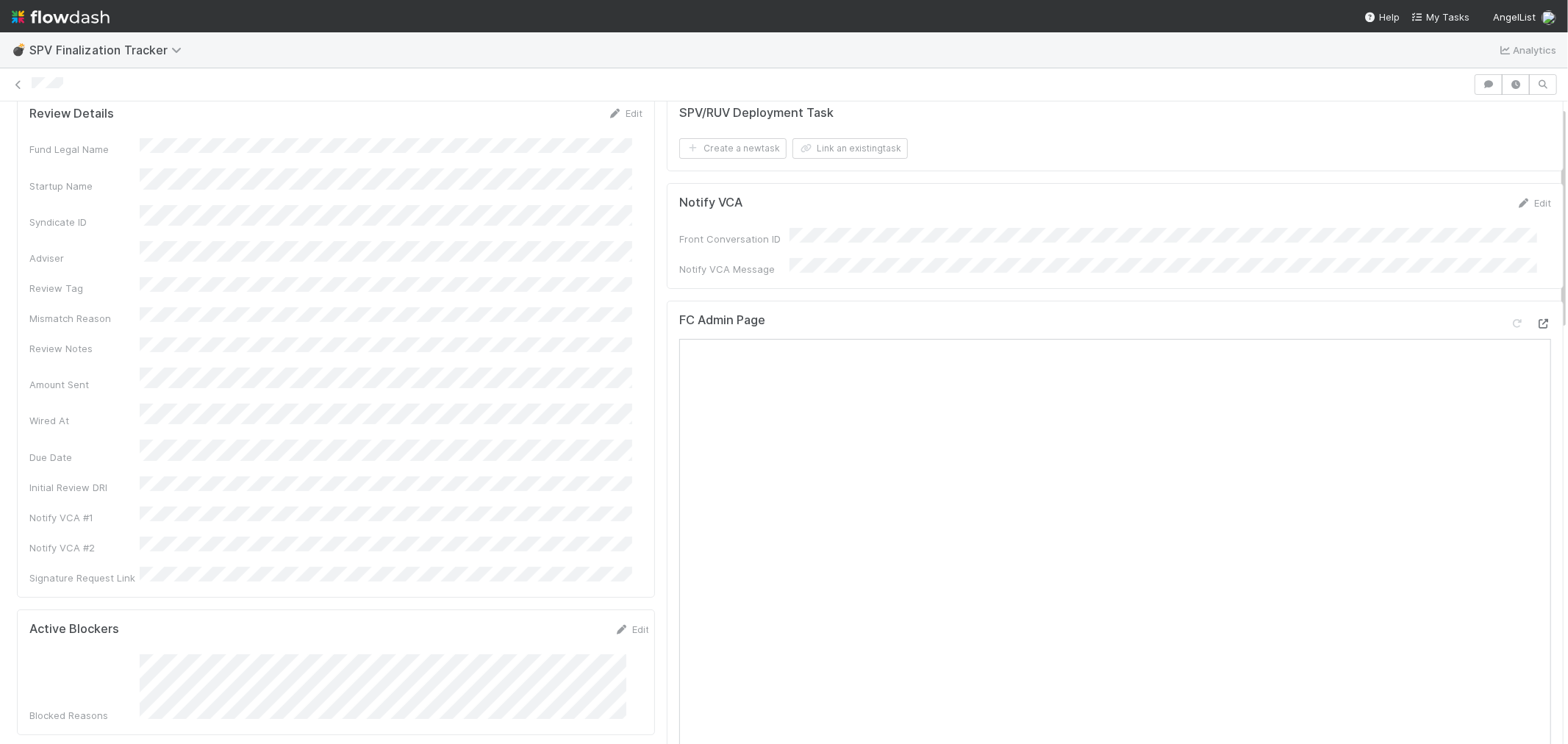
scroll to position [0, 0]
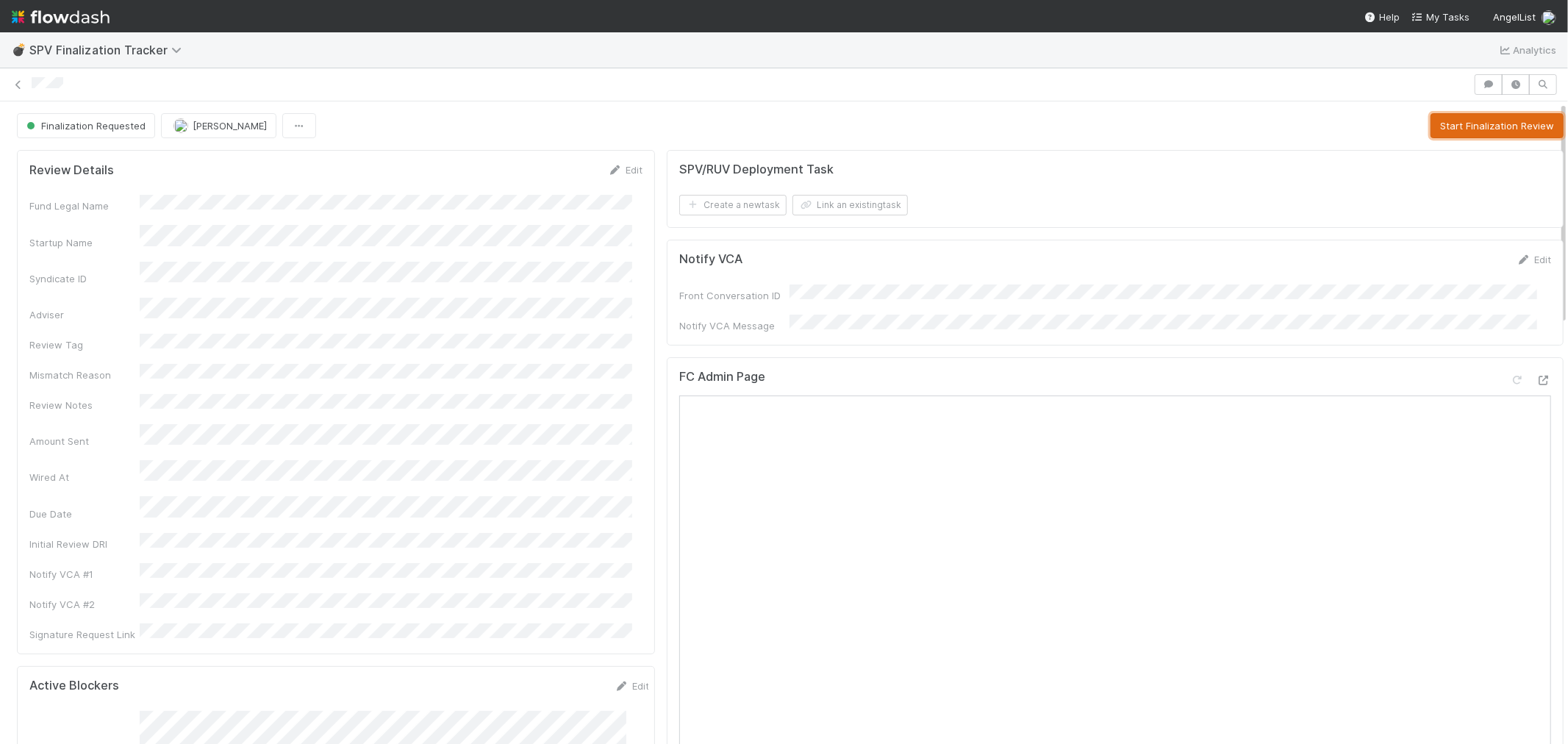
click at [1464, 120] on button "Start Finalization Review" at bounding box center [1497, 126] width 133 height 25
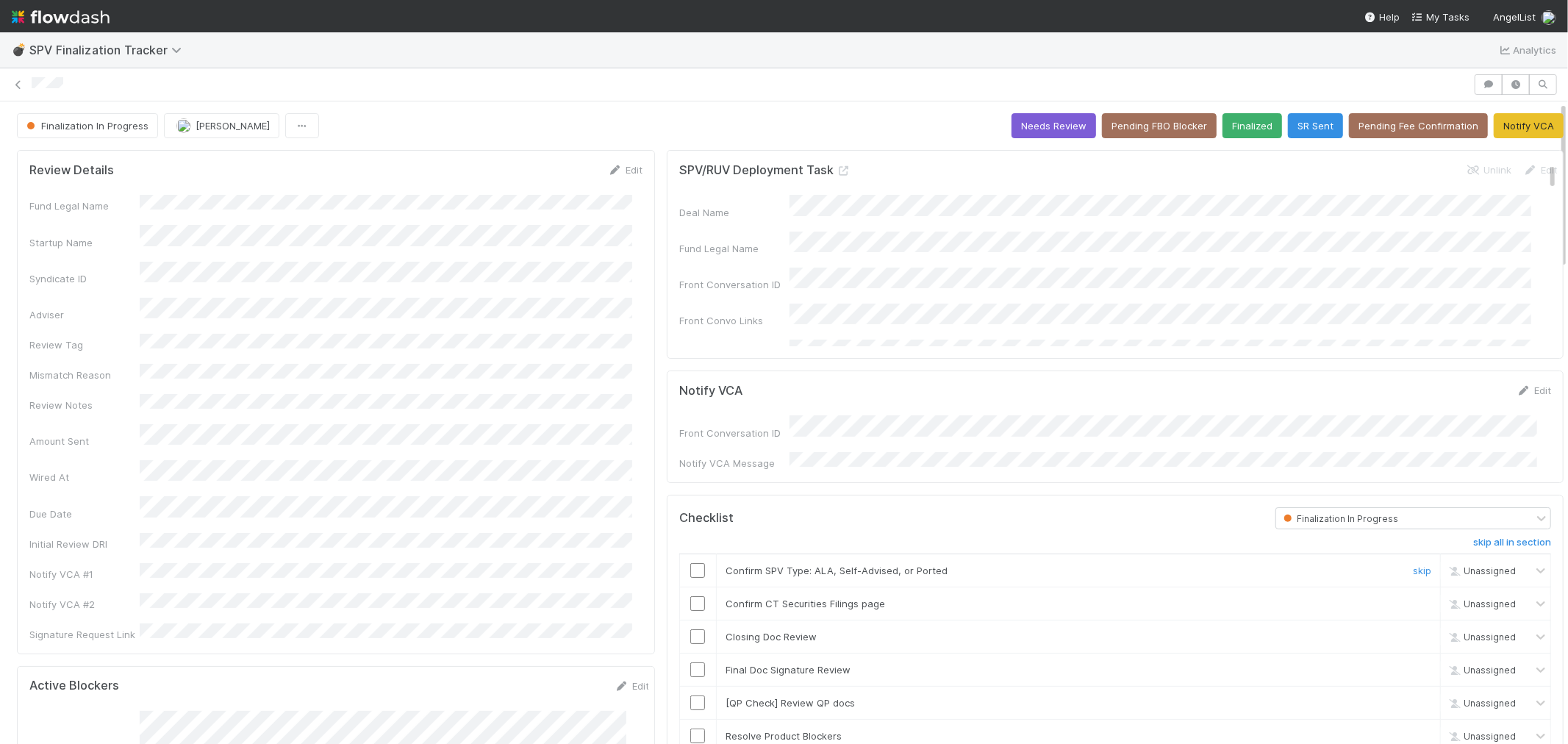
click at [687, 555] on td at bounding box center [698, 571] width 36 height 33
click at [691, 567] on input "checkbox" at bounding box center [698, 571] width 15 height 15
click at [691, 598] on input "checkbox" at bounding box center [698, 604] width 15 height 15
click at [691, 630] on input "checkbox" at bounding box center [698, 637] width 15 height 15
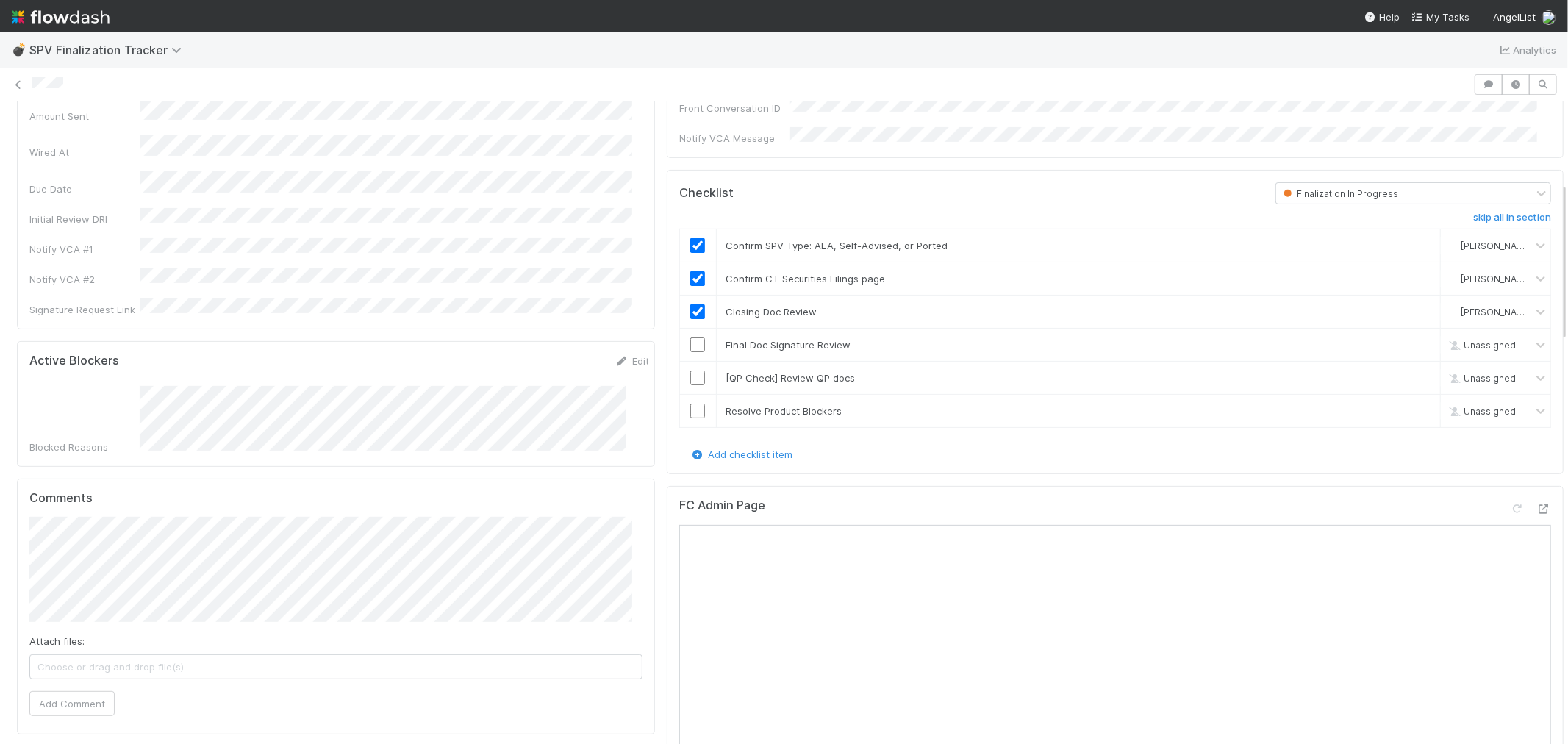
scroll to position [327, 0]
click at [85, 690] on button "Add Comment" at bounding box center [72, 703] width 85 height 25
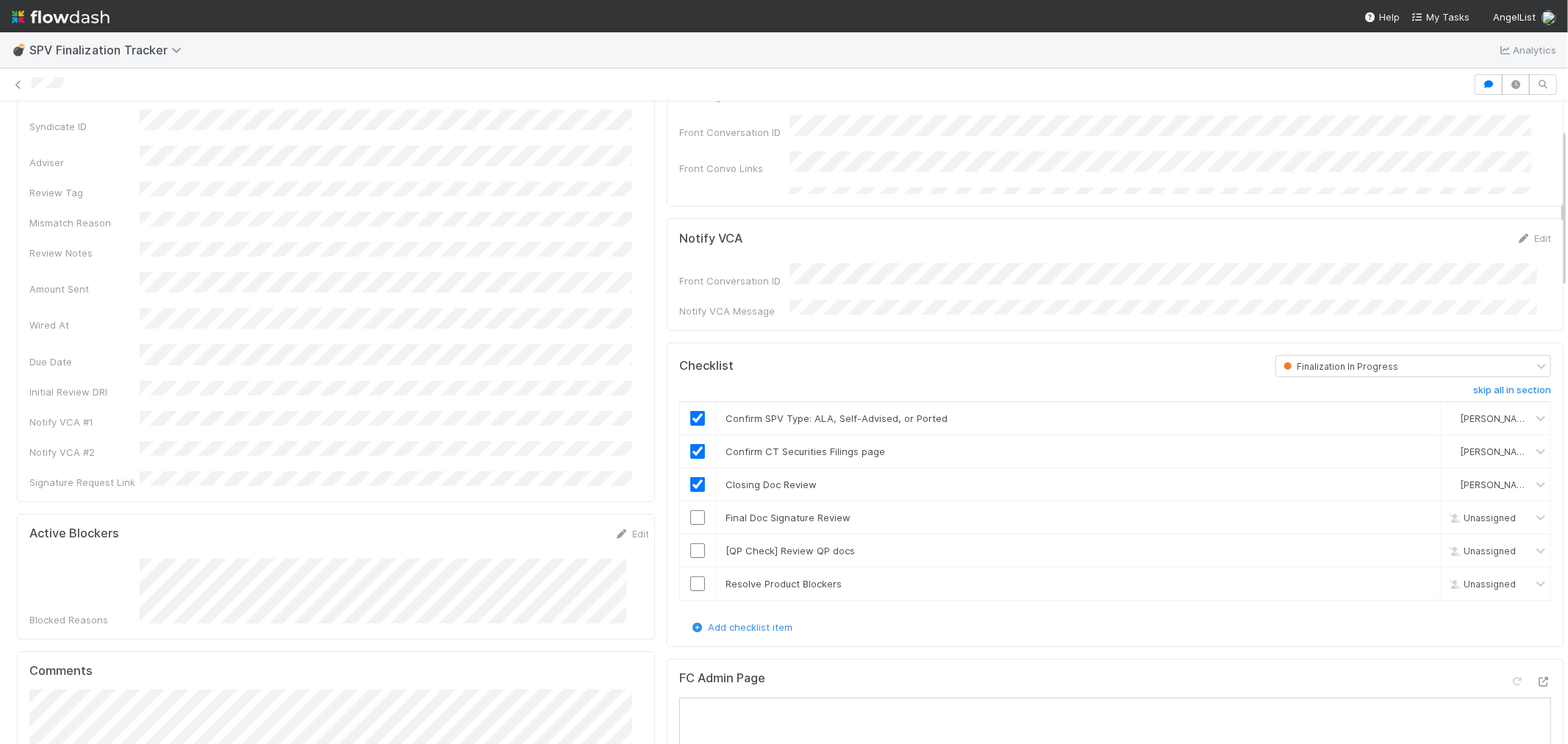
scroll to position [82, 0]
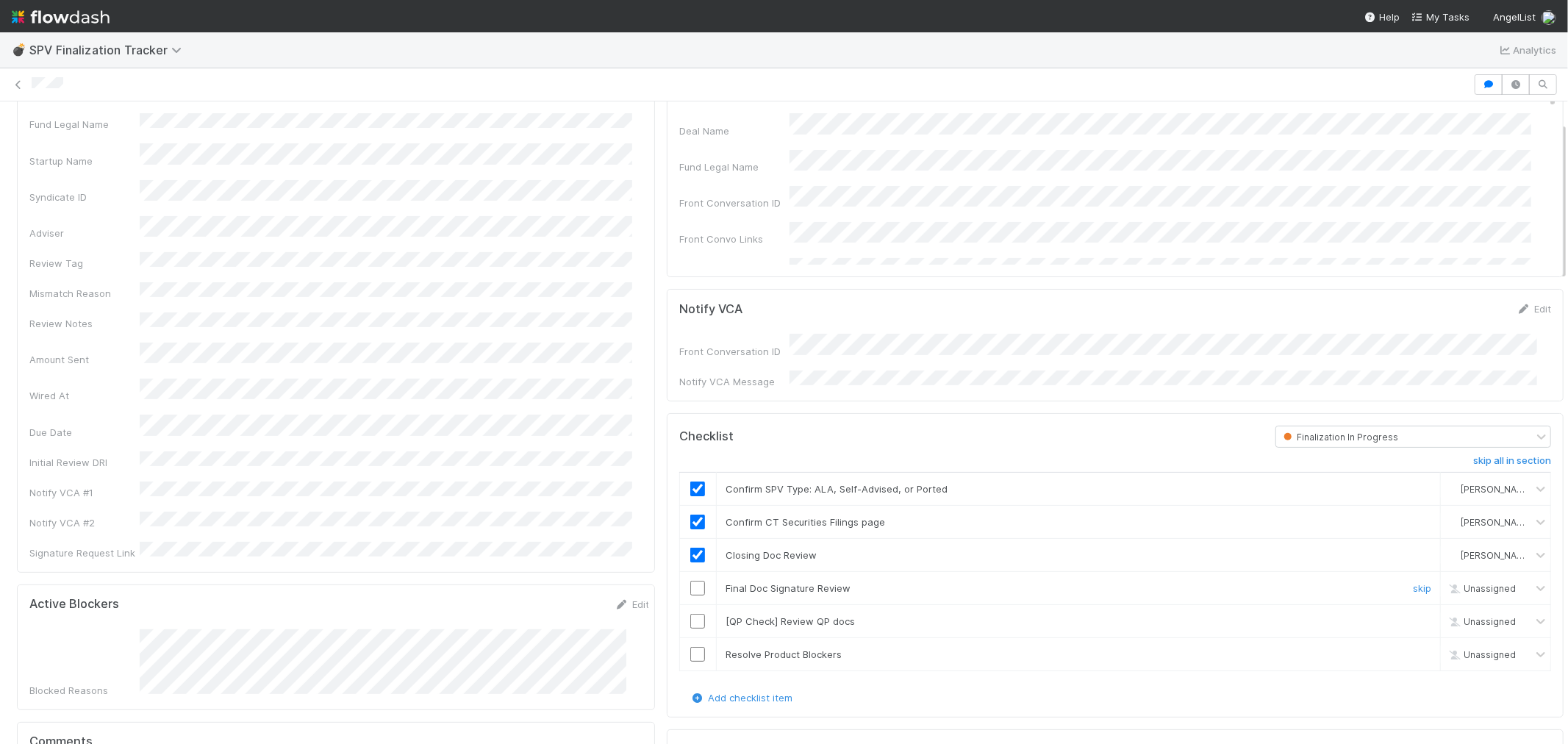
drag, startPoint x: 686, startPoint y: 581, endPoint x: 736, endPoint y: 583, distance: 50.0
click at [691, 582] on input "checkbox" at bounding box center [698, 588] width 15 height 15
click at [1413, 619] on link "skip" at bounding box center [1422, 621] width 18 height 12
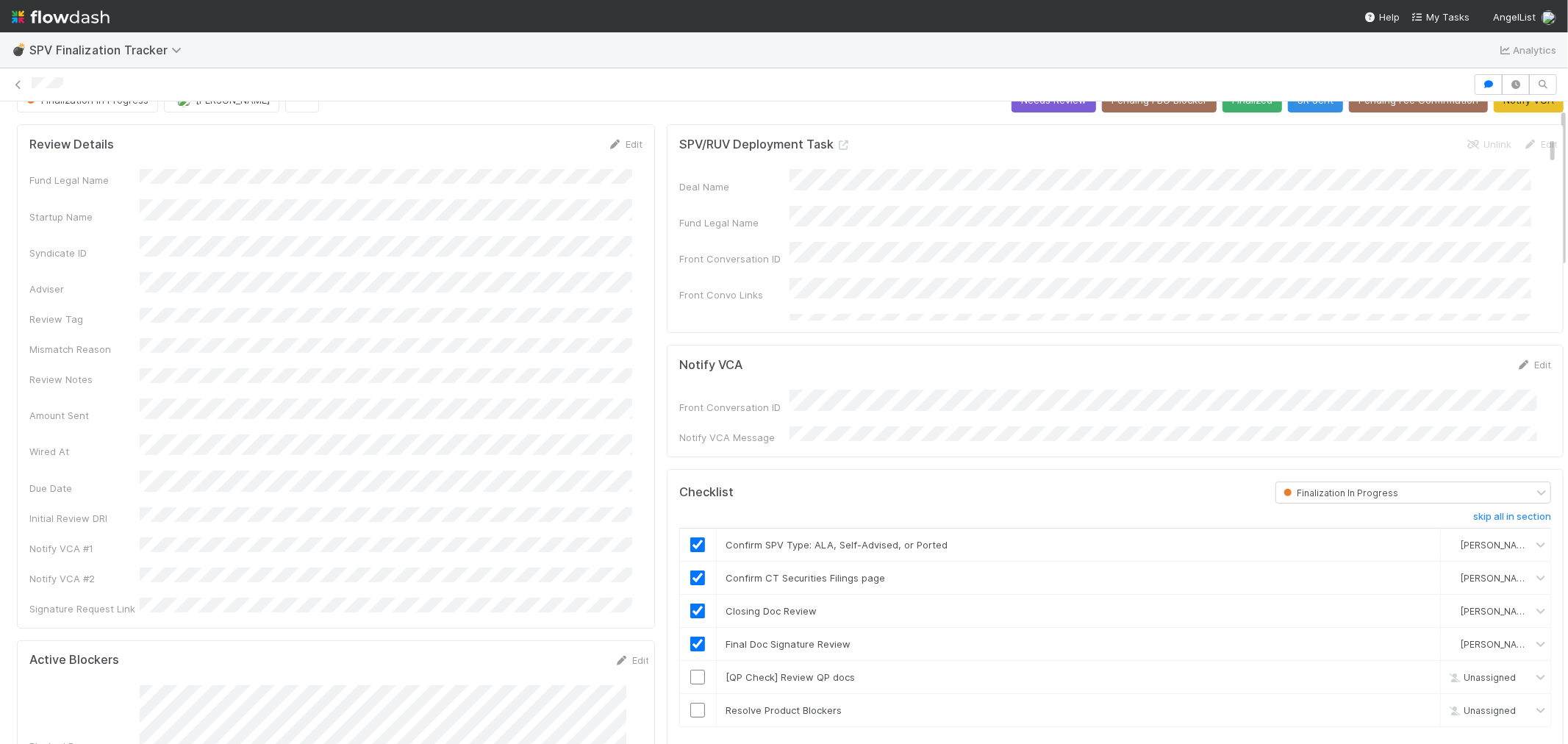
scroll to position [0, 0]
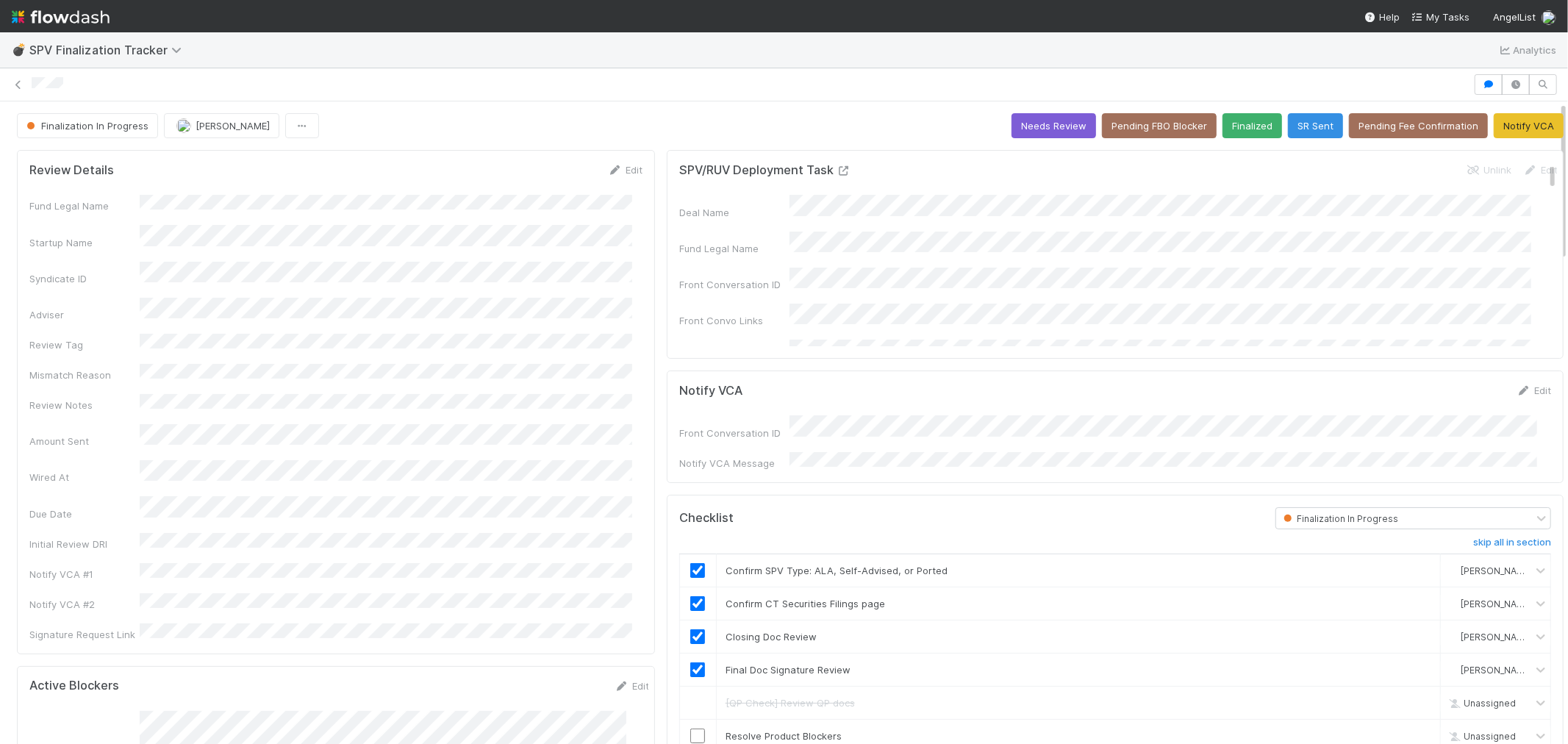
click at [837, 172] on icon at bounding box center [844, 171] width 15 height 9
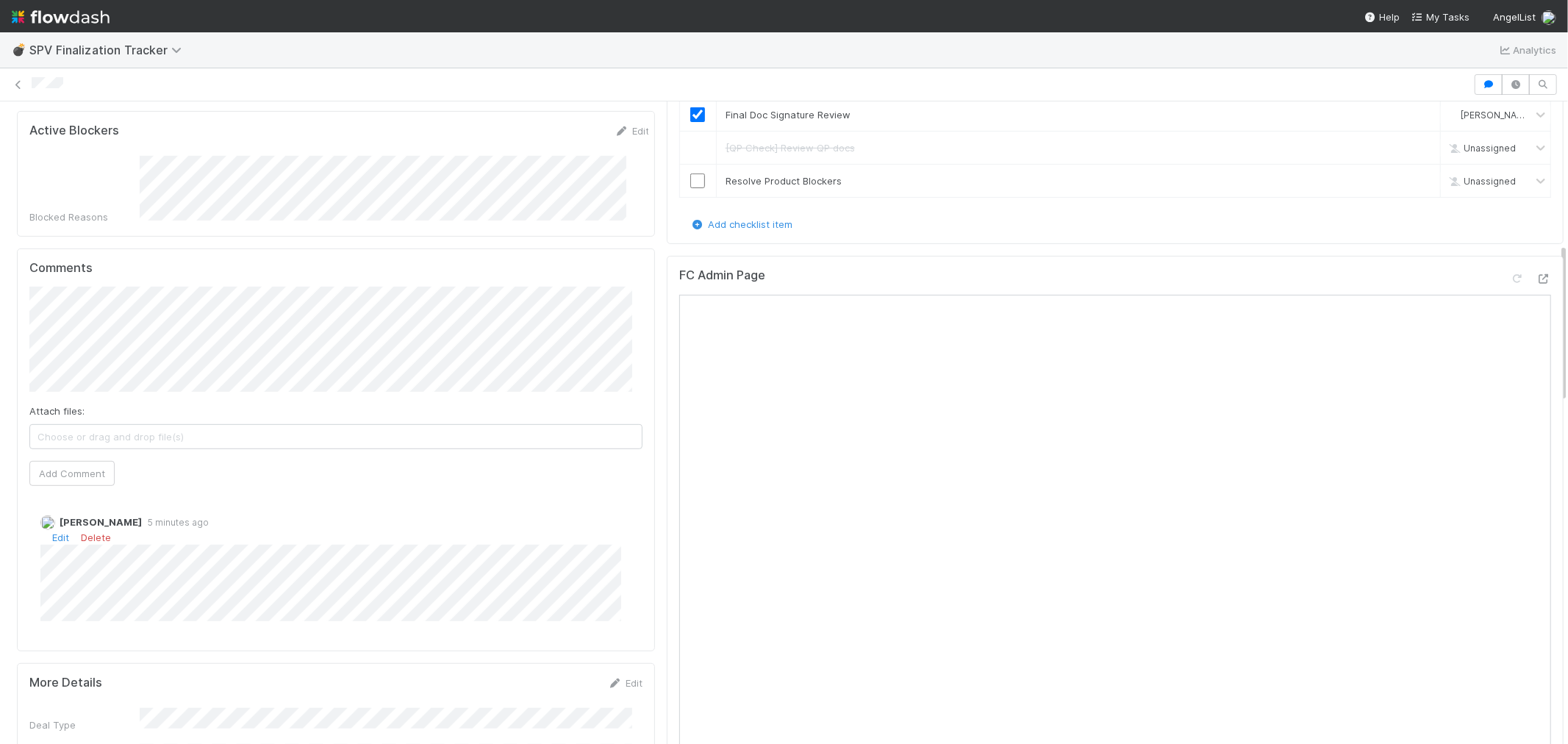
scroll to position [571, 0]
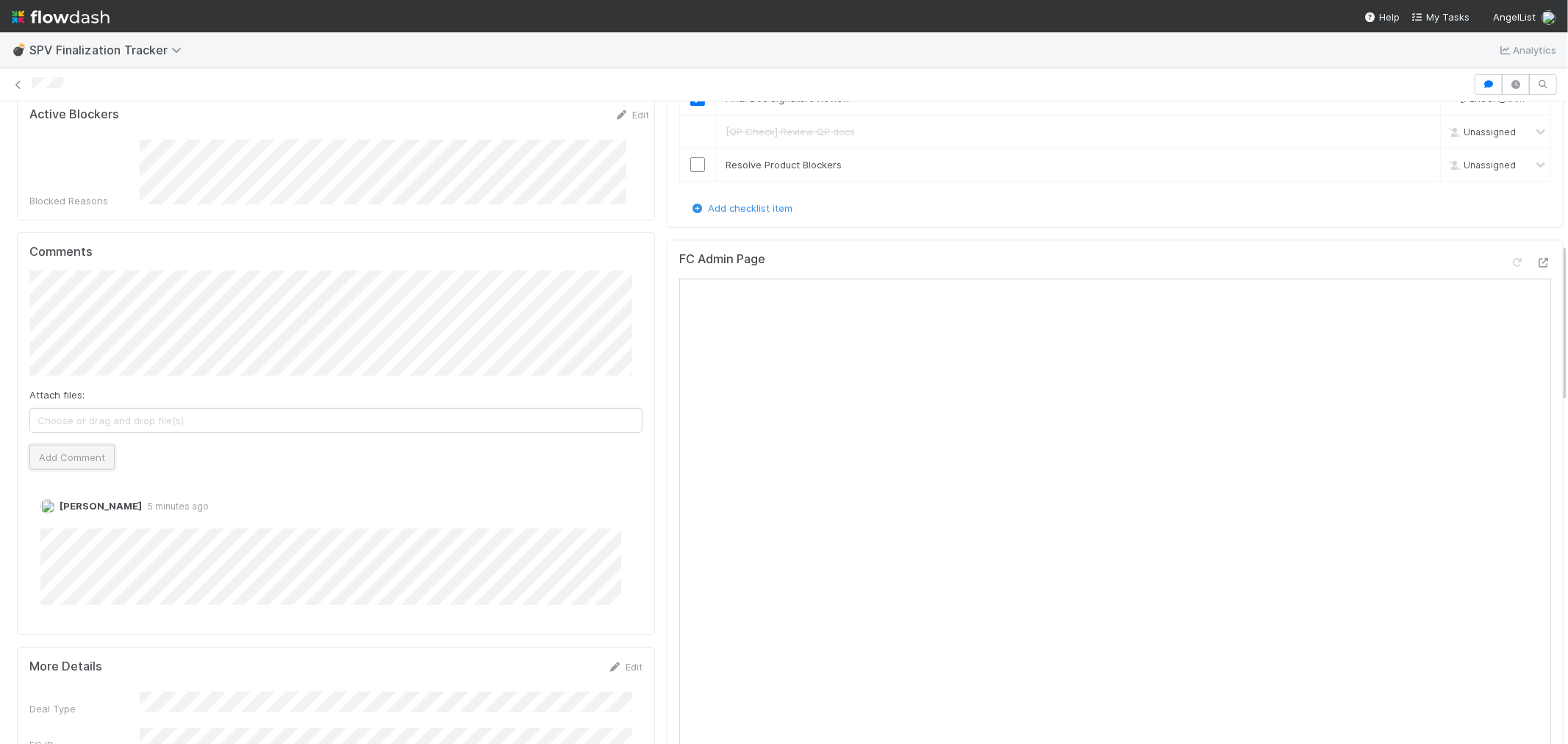
click at [86, 445] on button "Add Comment" at bounding box center [72, 457] width 85 height 25
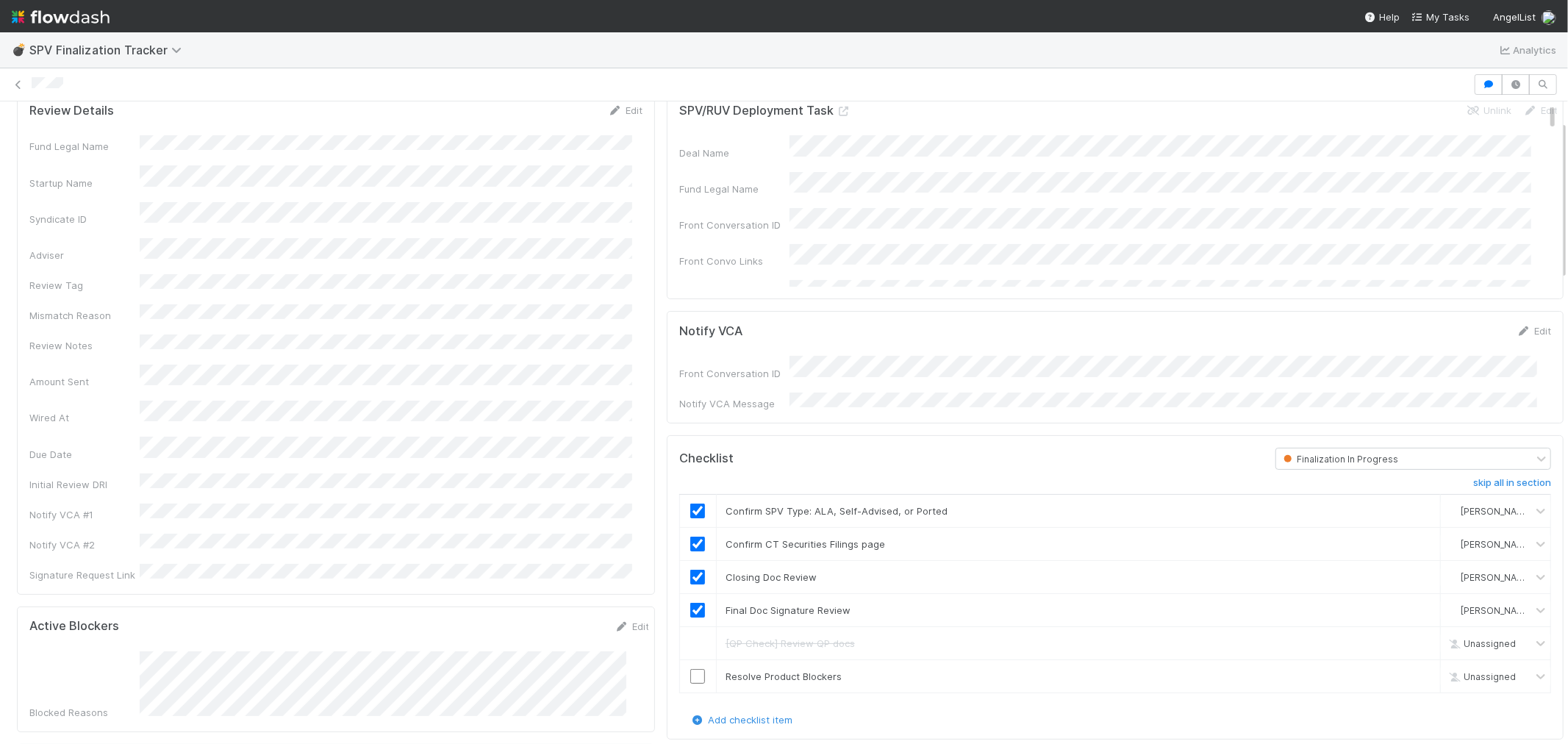
scroll to position [82, 0]
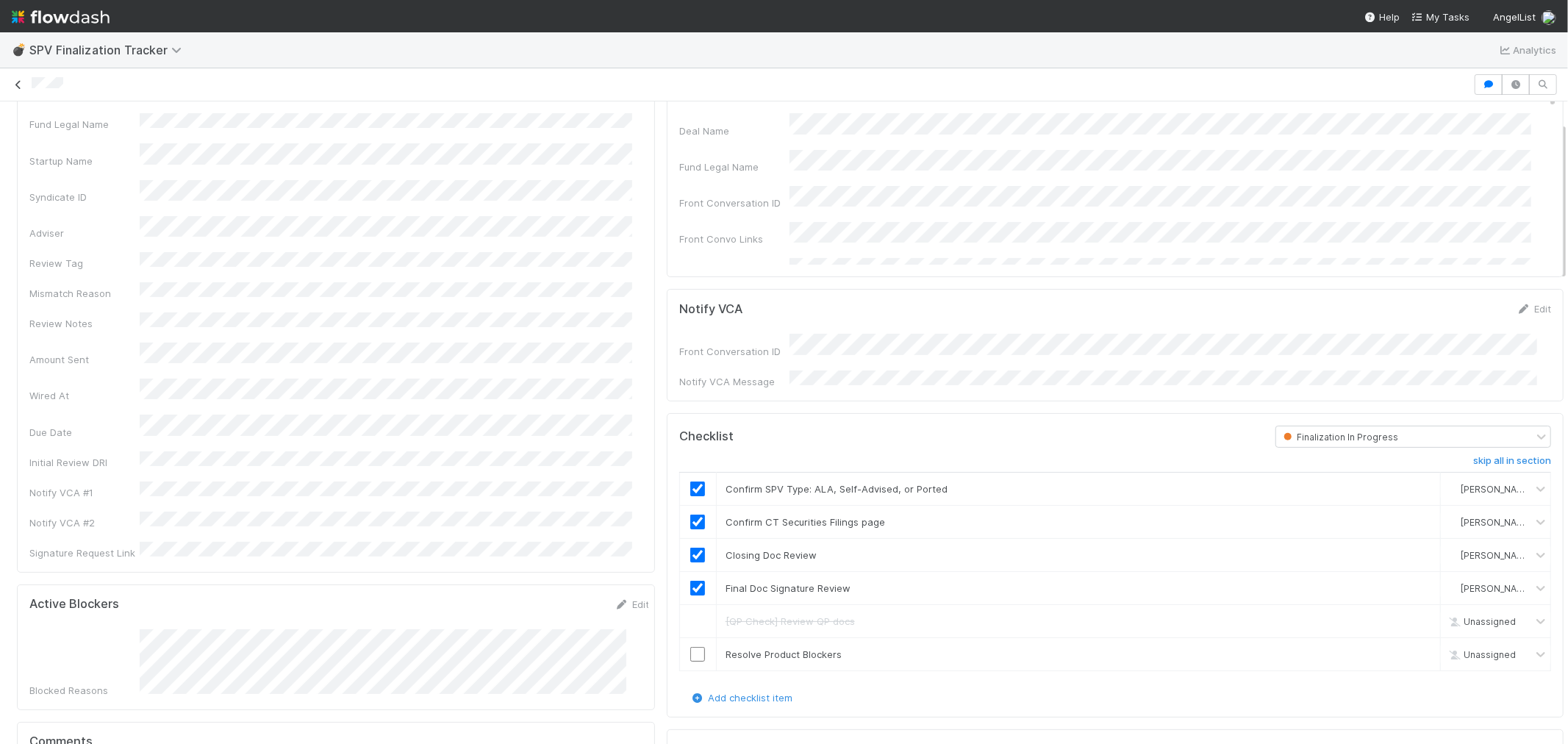
click at [17, 85] on icon at bounding box center [18, 85] width 15 height 9
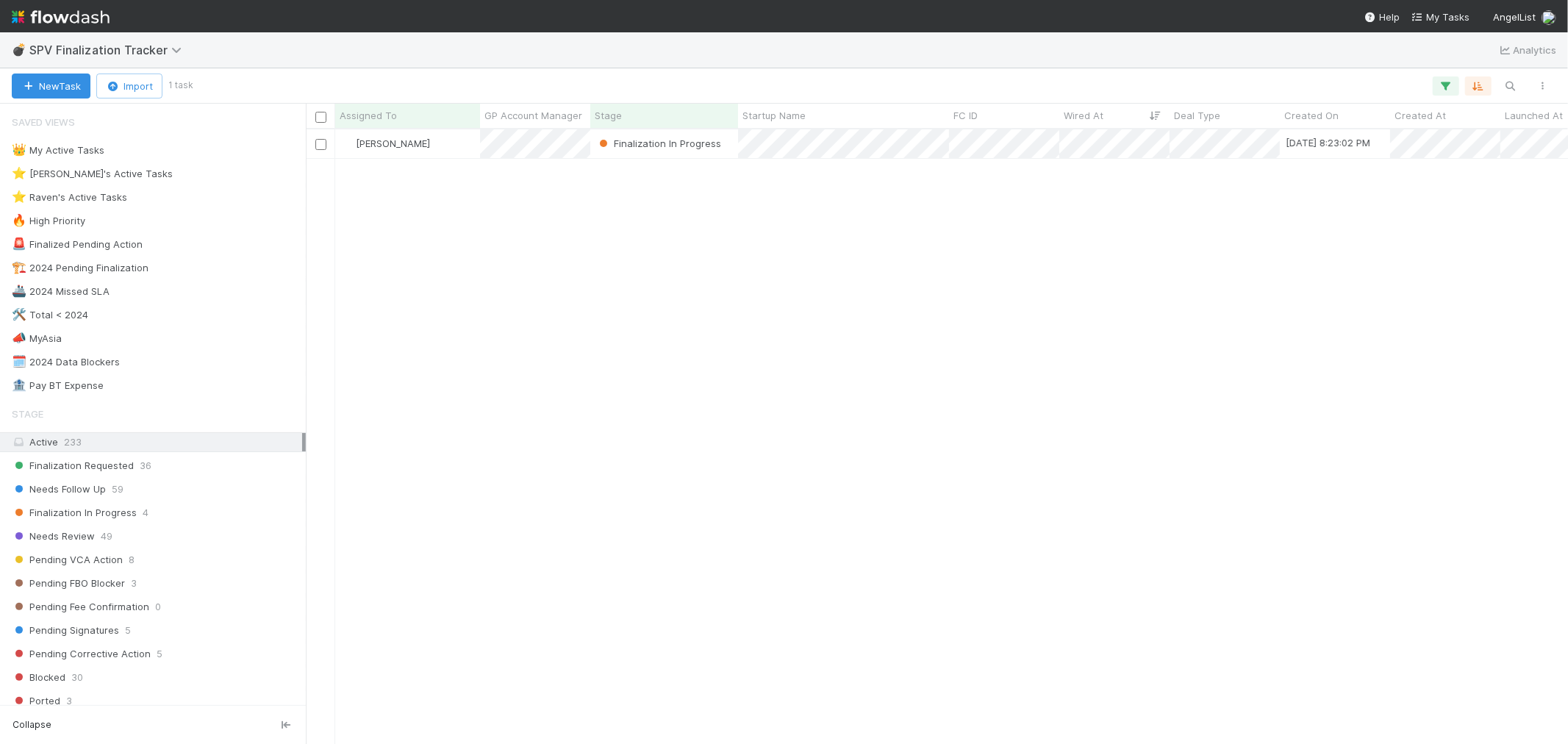
scroll to position [602, 1250]
click at [1441, 87] on icon "button" at bounding box center [1446, 85] width 15 height 13
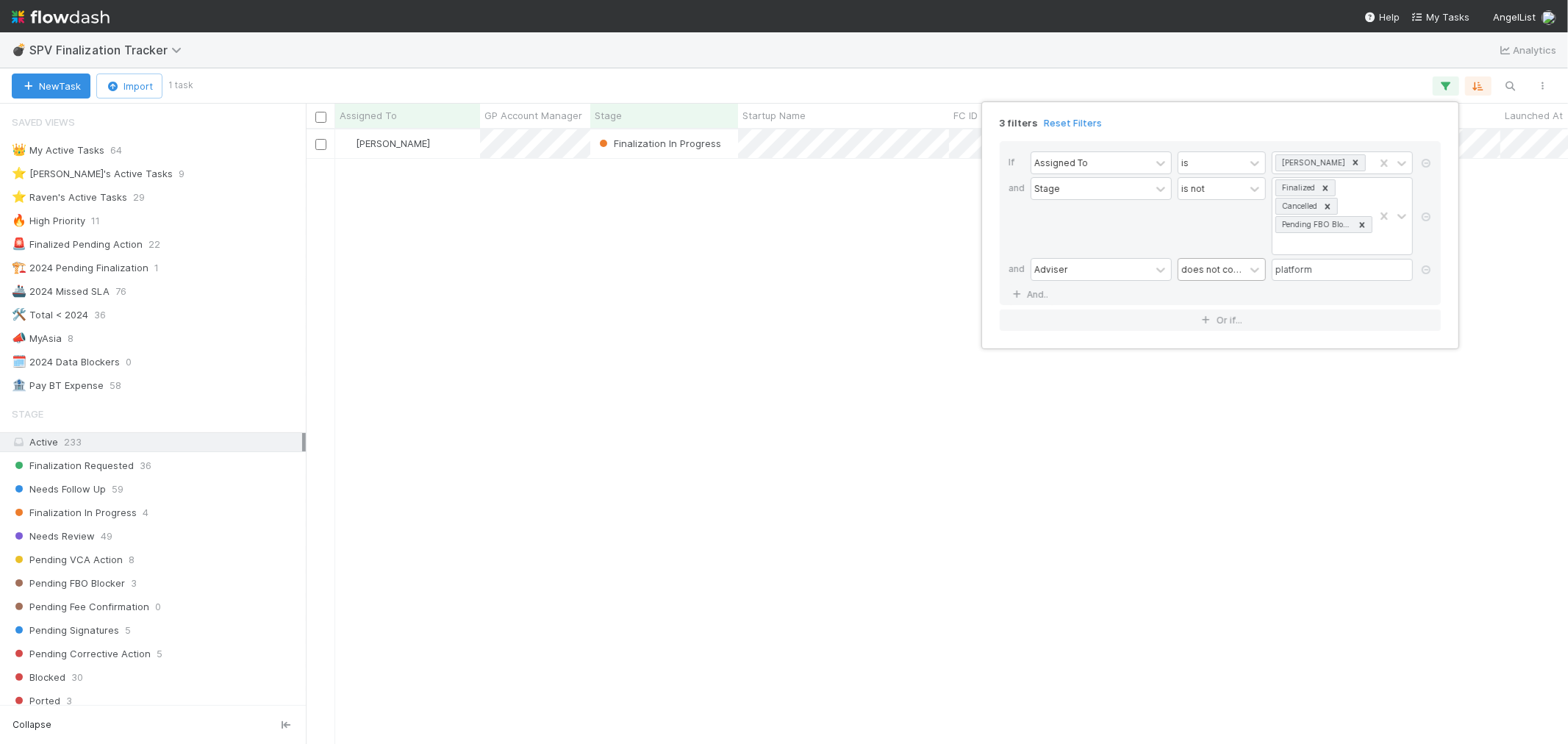
click at [1194, 265] on div "does not contain" at bounding box center [1211, 269] width 60 height 13
click at [1201, 307] on div "contains" at bounding box center [1222, 303] width 89 height 25
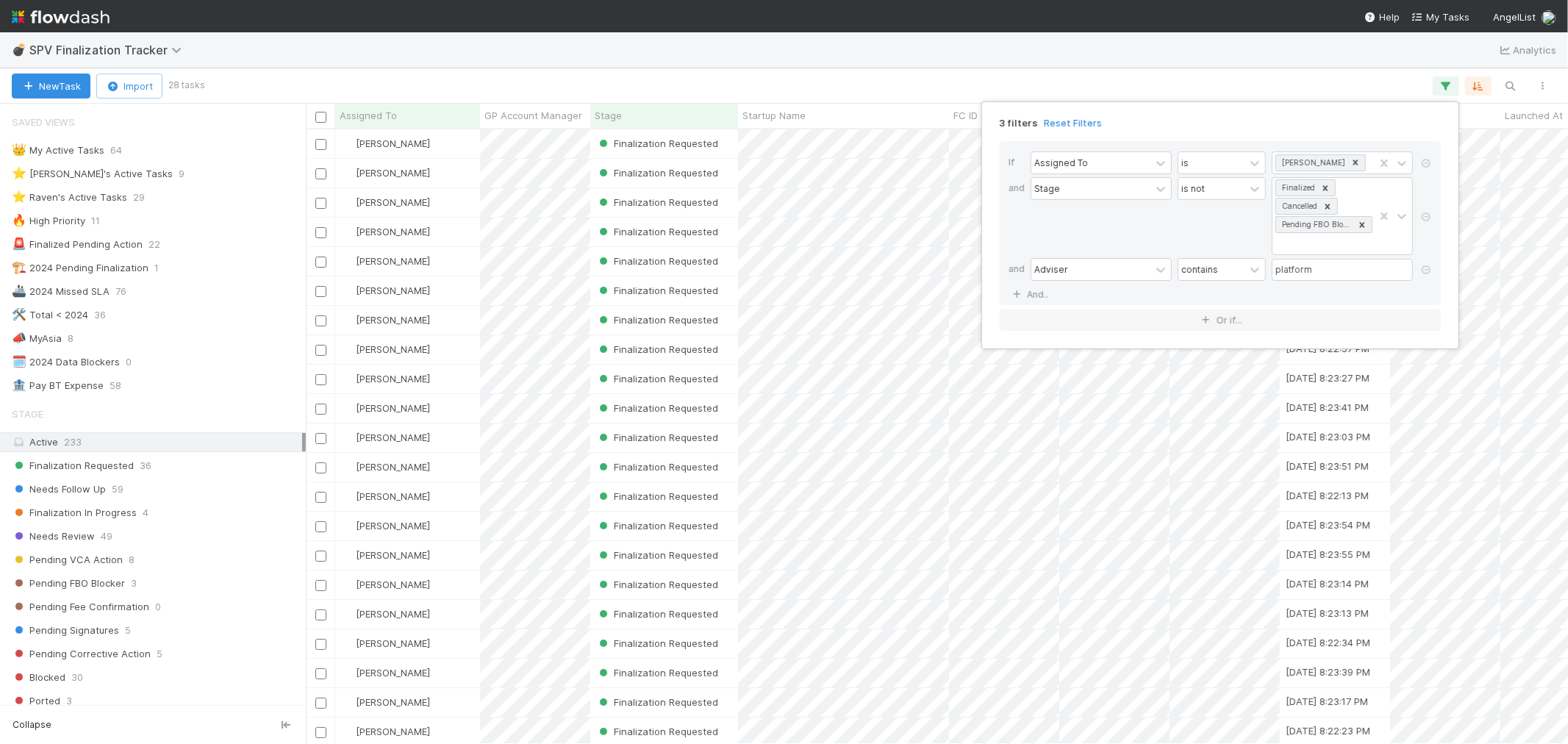
click at [1182, 77] on div "3 filters Reset Filters If Assigned To is Raven Jacinto and Stage is not Finali…" at bounding box center [784, 372] width 1568 height 744
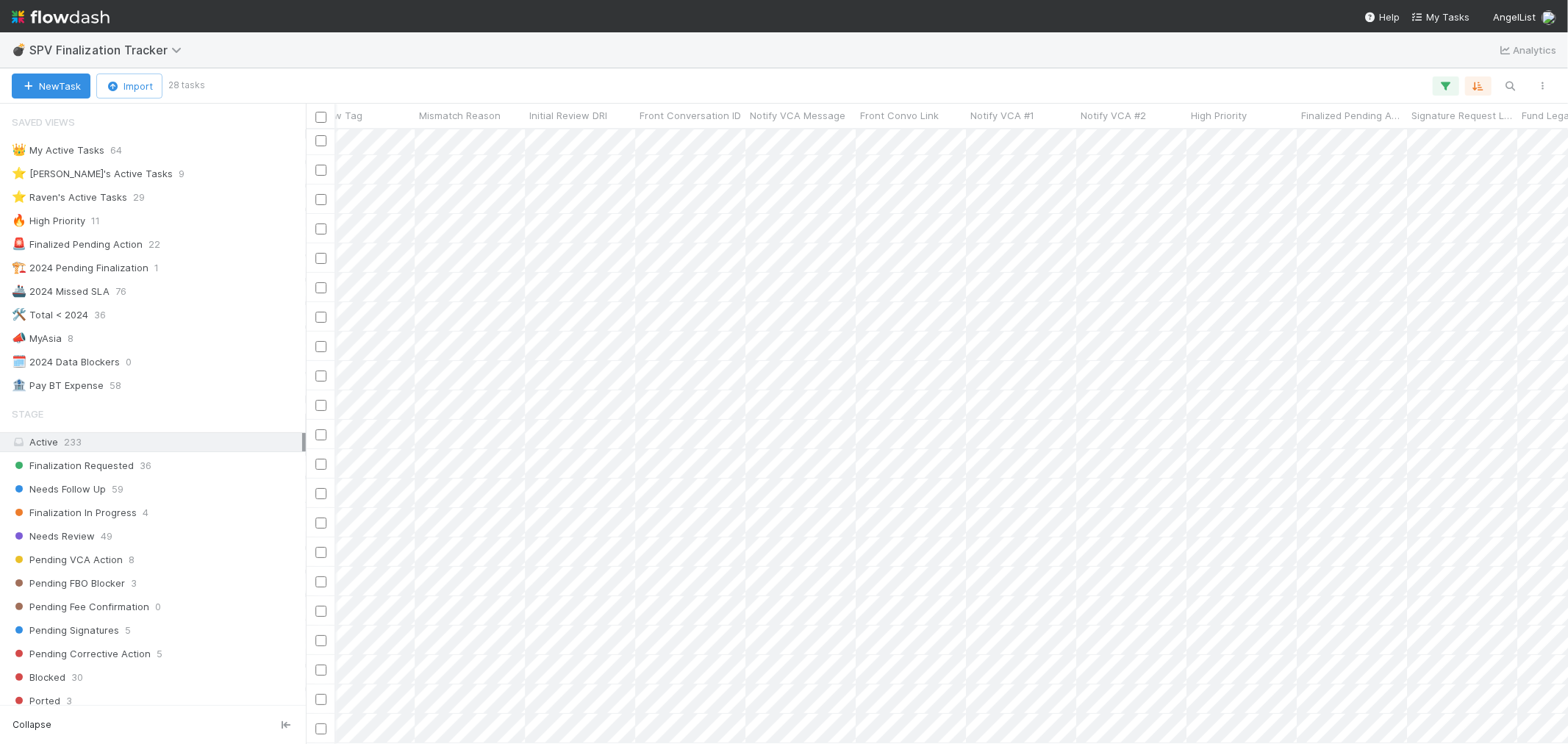
scroll to position [0, 4078]
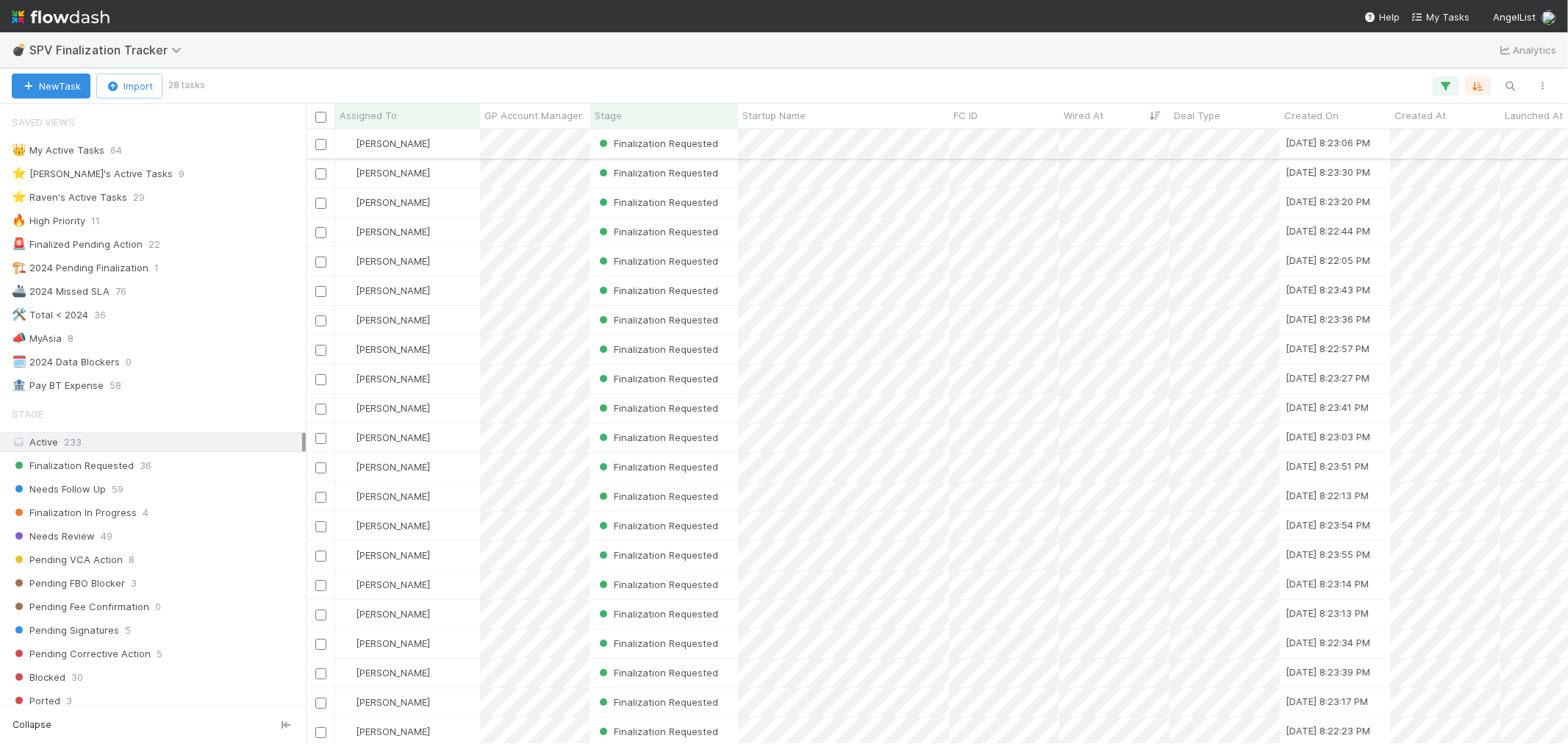
click at [431, 140] on div "[PERSON_NAME]" at bounding box center [407, 144] width 145 height 28
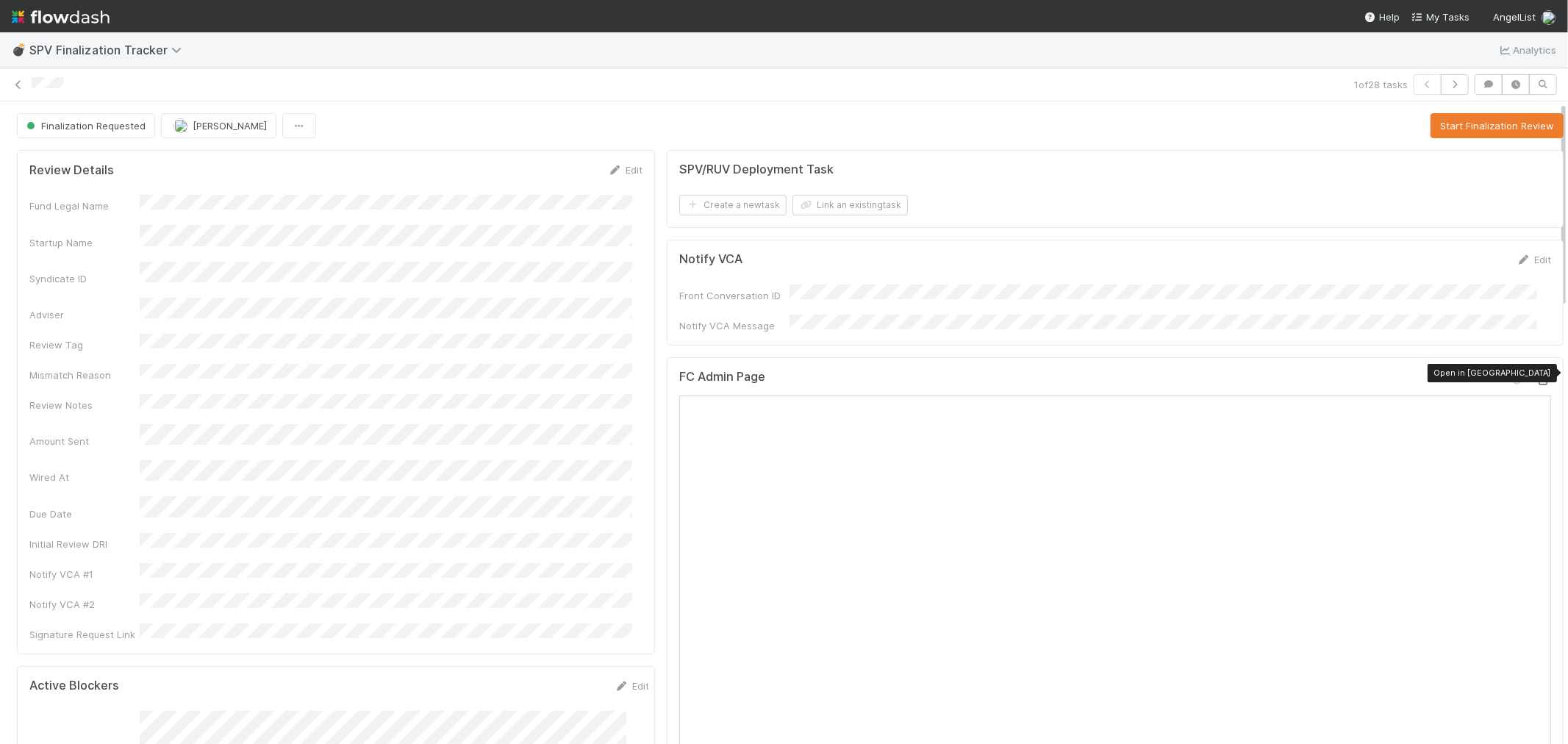
click at [1536, 376] on icon at bounding box center [1543, 381] width 15 height 9
click at [1430, 120] on button "Start Finalization Review" at bounding box center [1497, 126] width 133 height 25
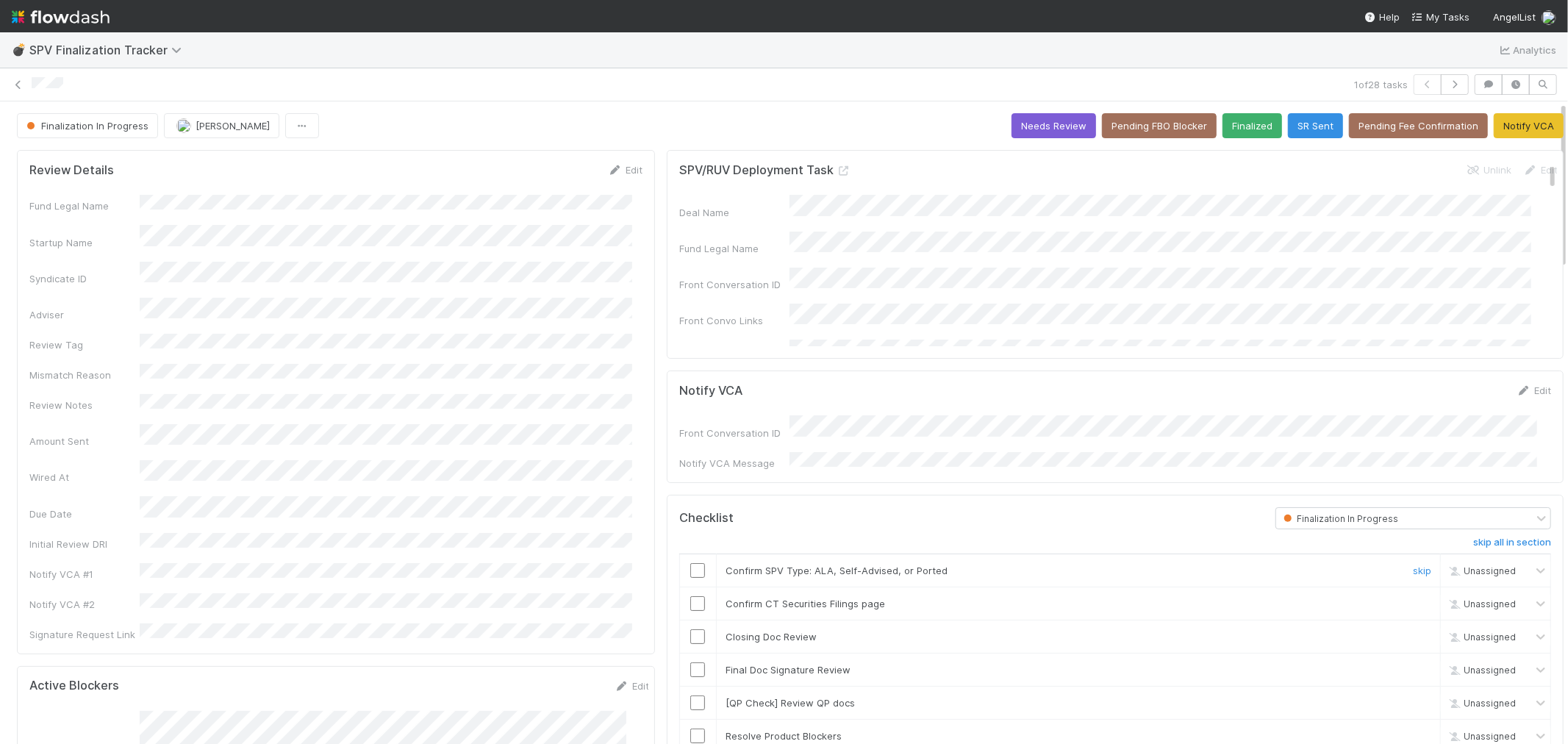
click at [691, 564] on input "checkbox" at bounding box center [698, 571] width 15 height 15
click at [691, 600] on input "checkbox" at bounding box center [698, 604] width 15 height 15
click at [691, 630] on input "checkbox" at bounding box center [698, 637] width 15 height 15
click at [694, 666] on input "checkbox" at bounding box center [698, 670] width 15 height 15
drag, startPoint x: 1392, startPoint y: 700, endPoint x: 1248, endPoint y: 700, distance: 144.0
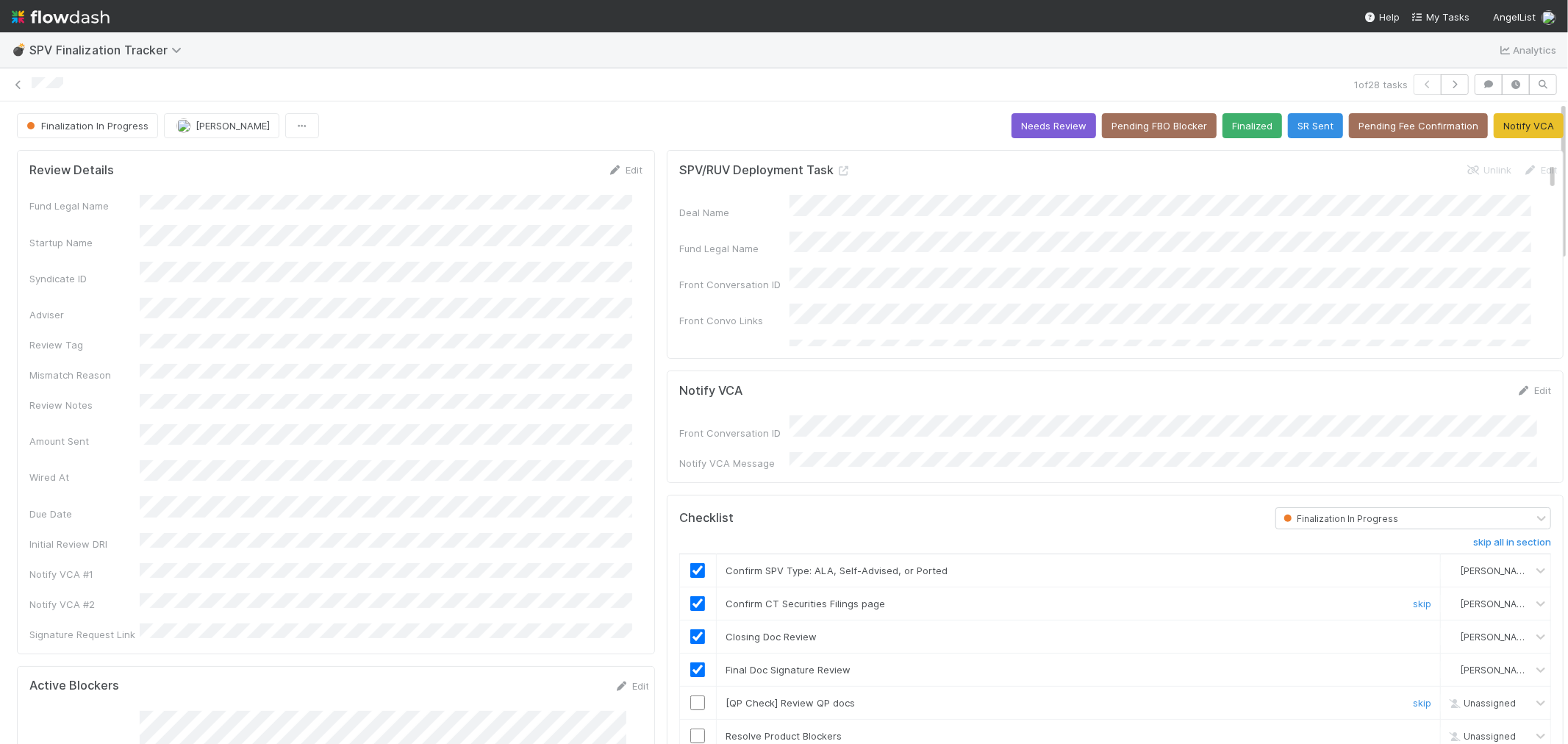
click at [1413, 700] on link "skip" at bounding box center [1422, 703] width 18 height 12
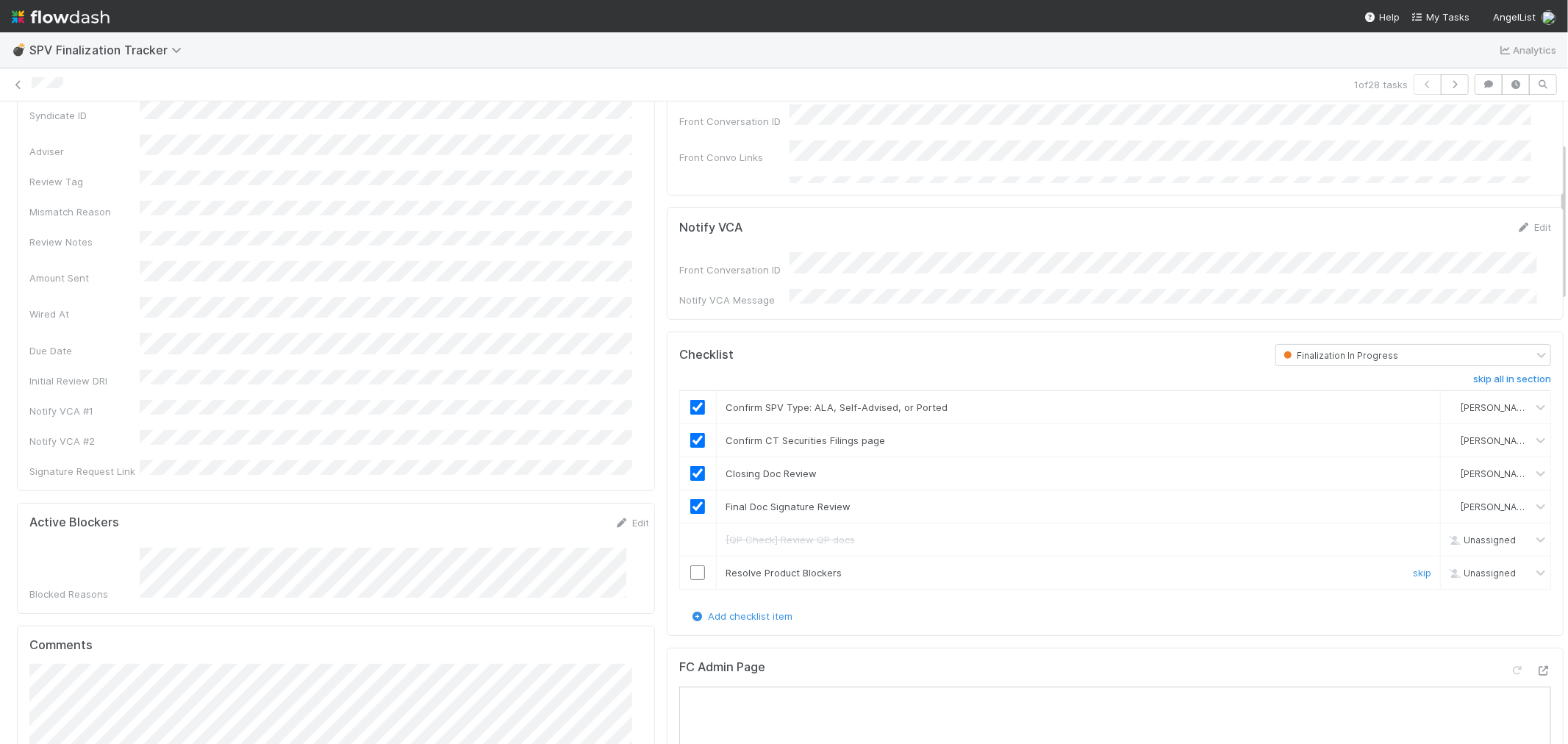
click at [691, 569] on input "checkbox" at bounding box center [698, 573] width 15 height 15
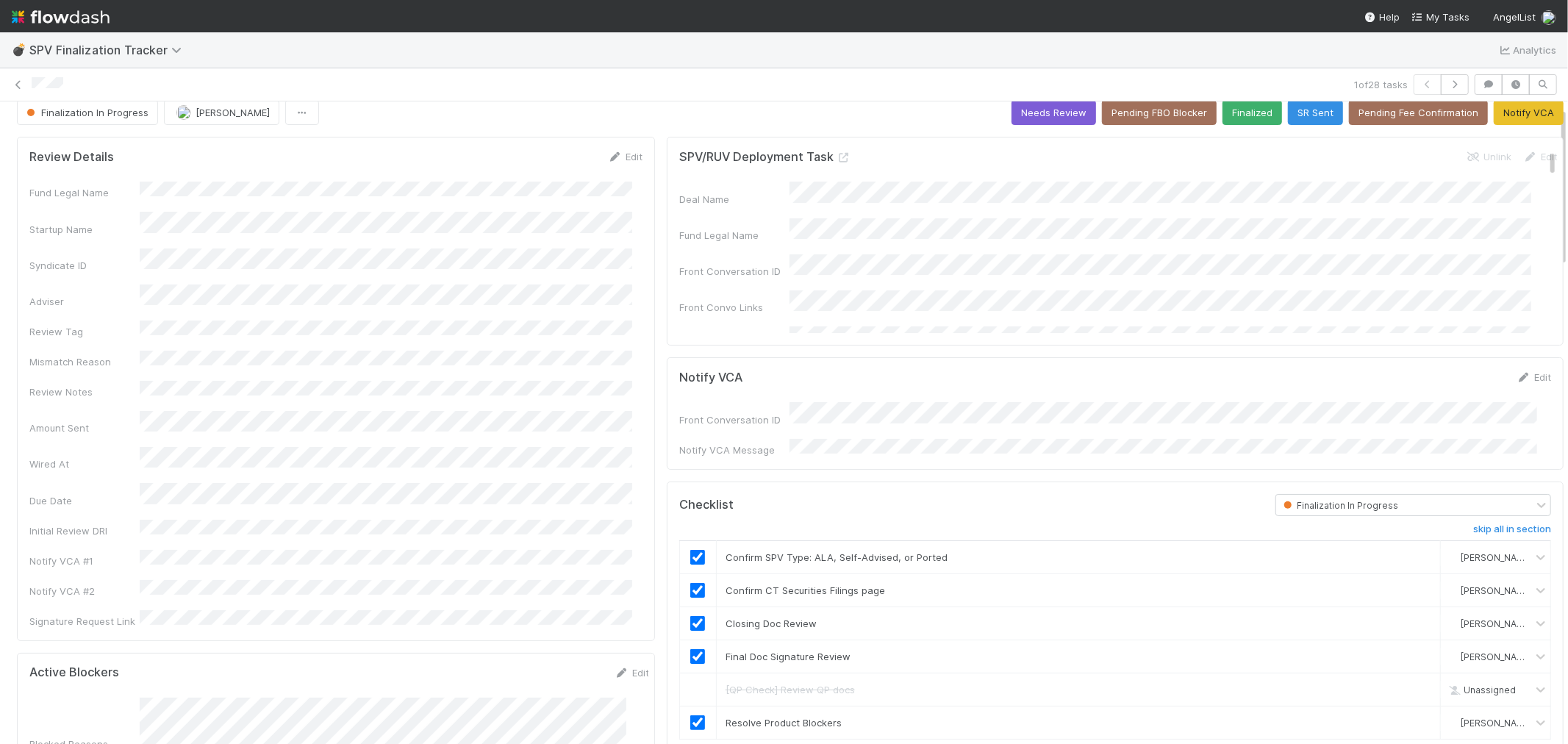
scroll to position [0, 0]
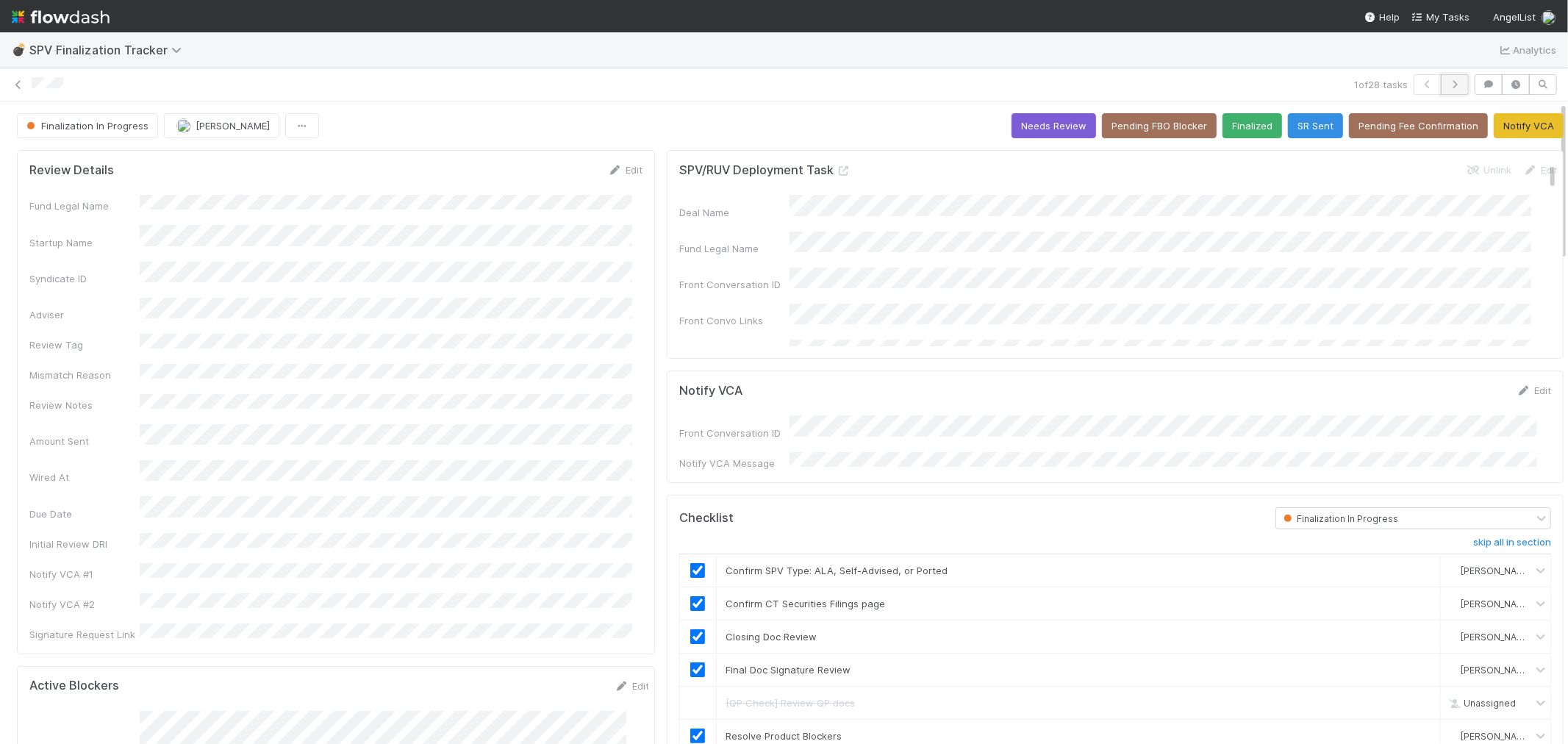
click at [1450, 85] on button "button" at bounding box center [1454, 85] width 28 height 21
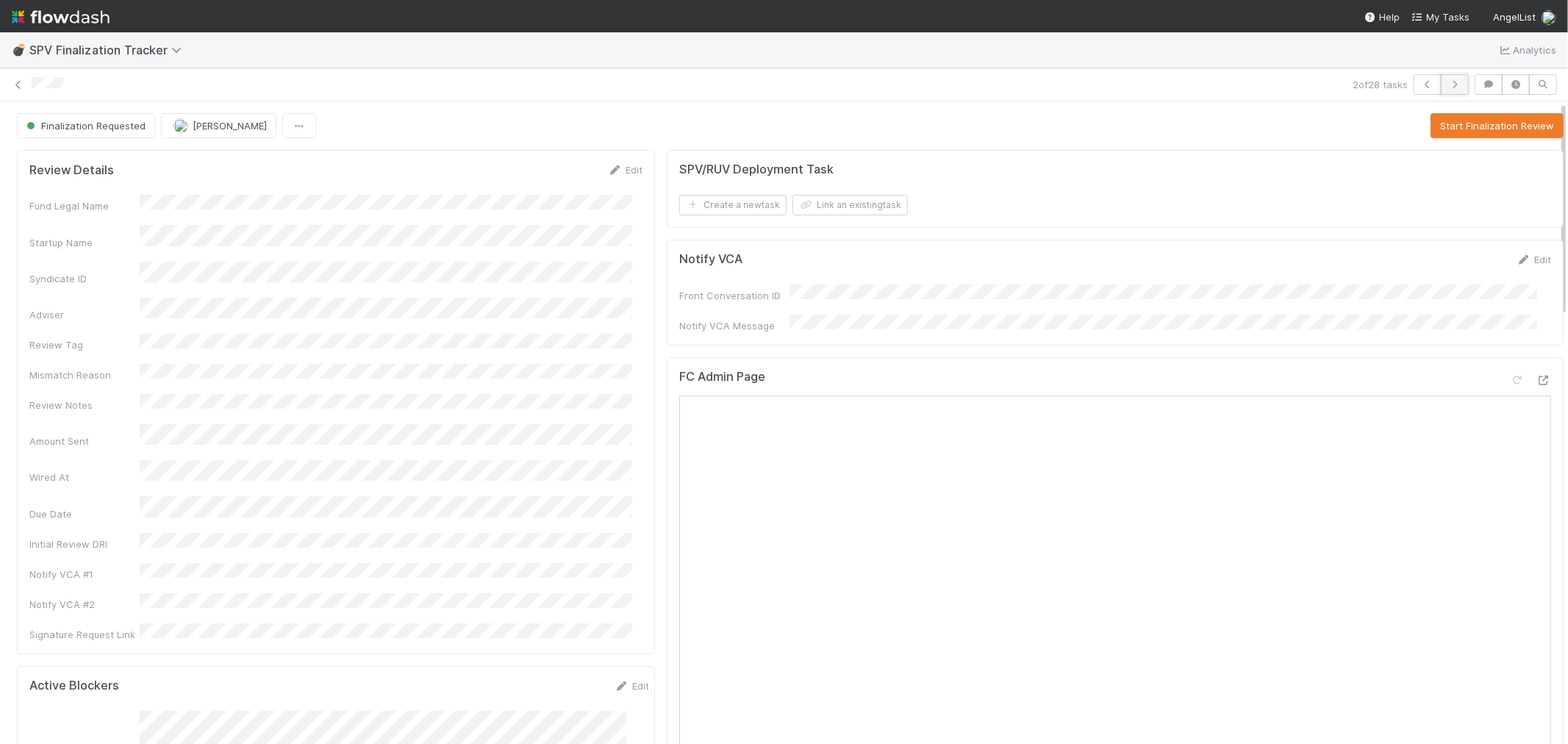
click at [1448, 83] on icon "button" at bounding box center [1455, 84] width 15 height 9
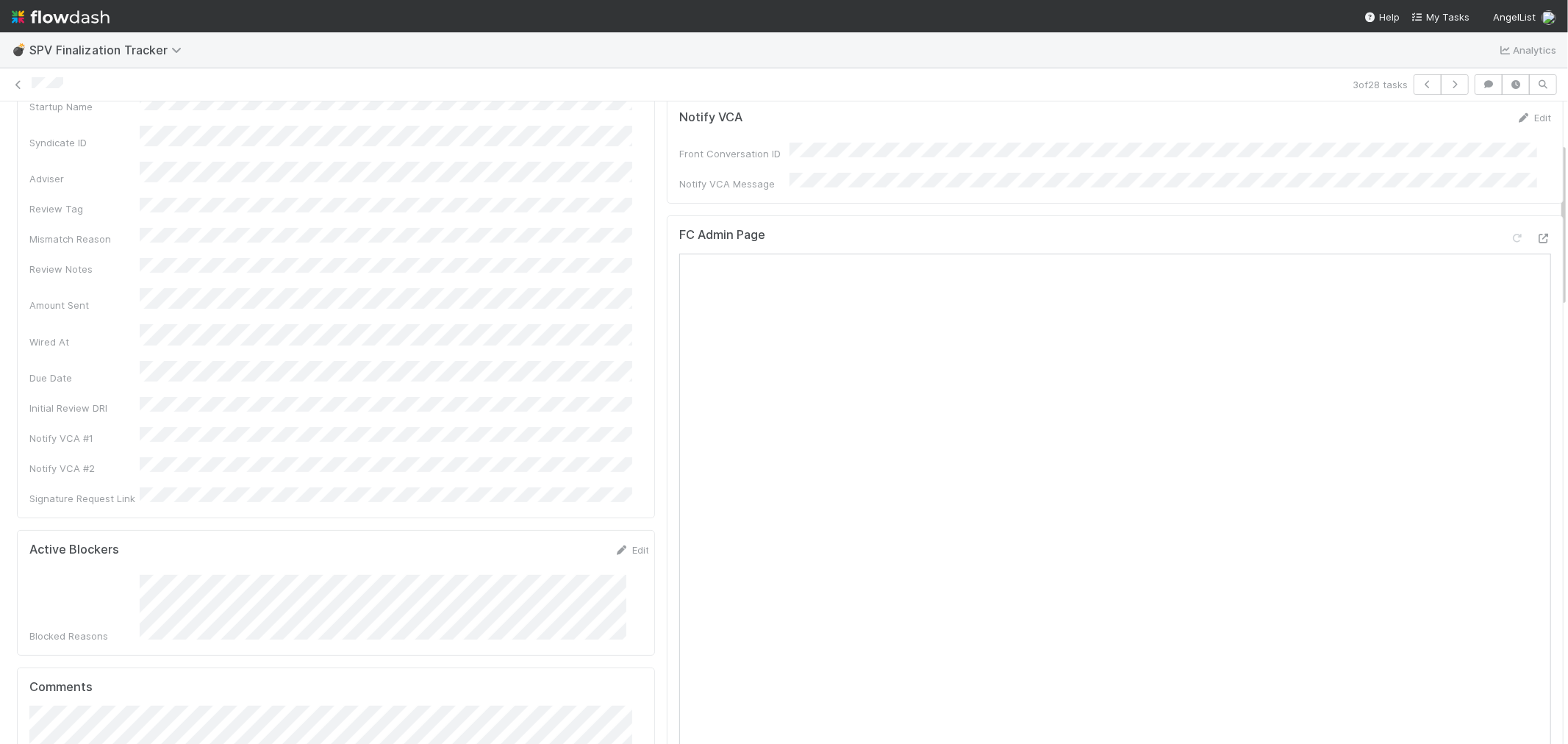
scroll to position [82, 0]
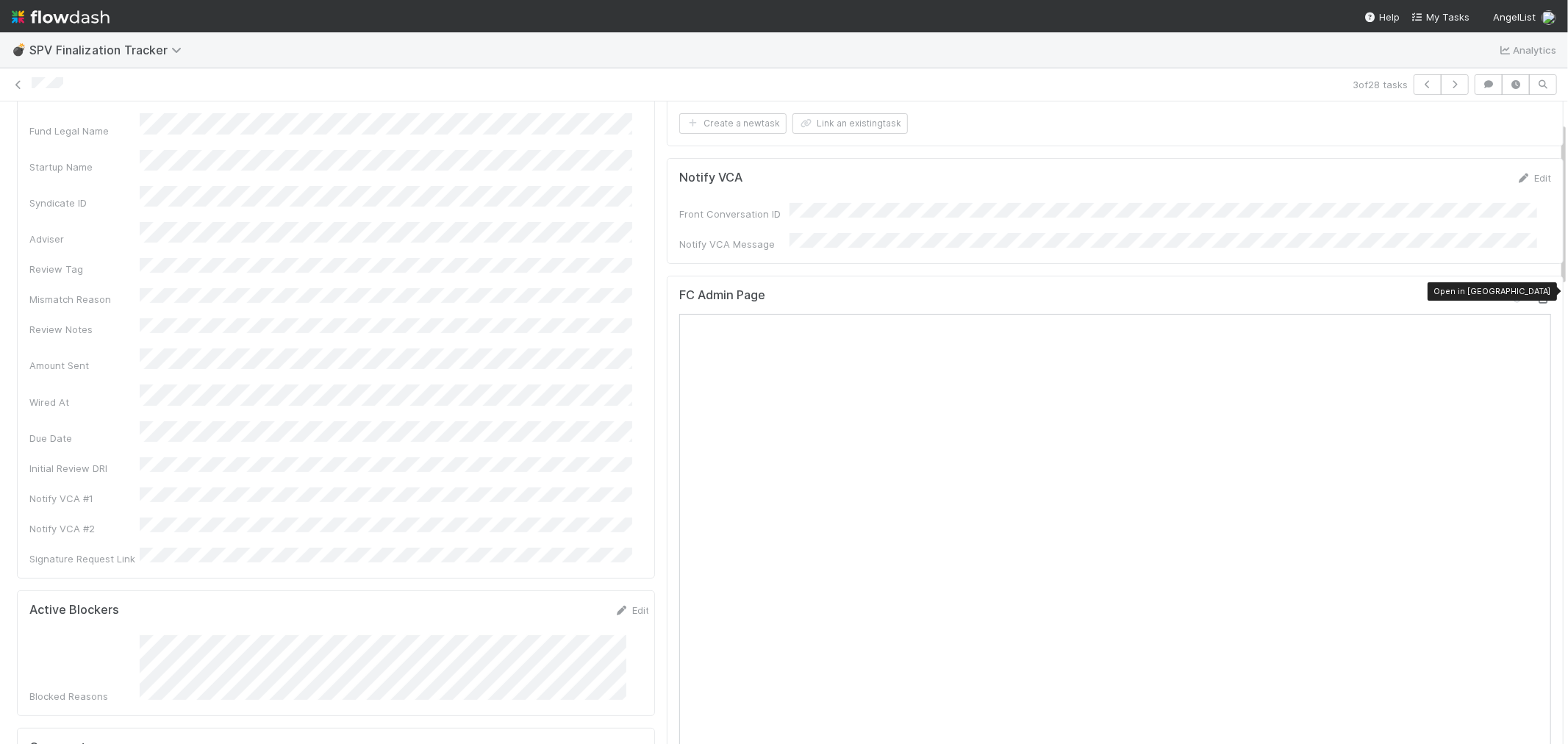
click at [1536, 294] on icon at bounding box center [1543, 299] width 15 height 9
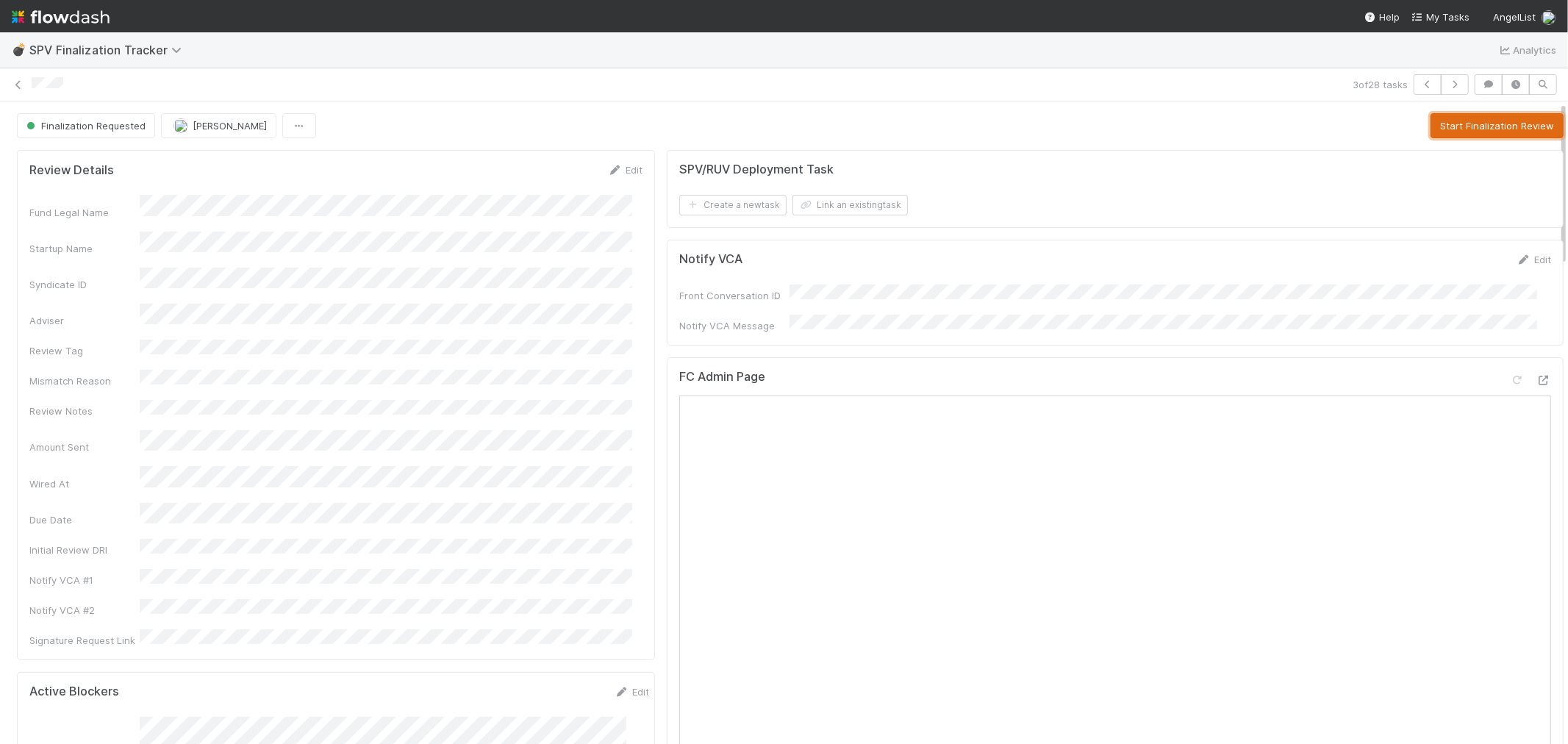
click at [1460, 128] on button "Start Finalization Review" at bounding box center [1497, 126] width 133 height 25
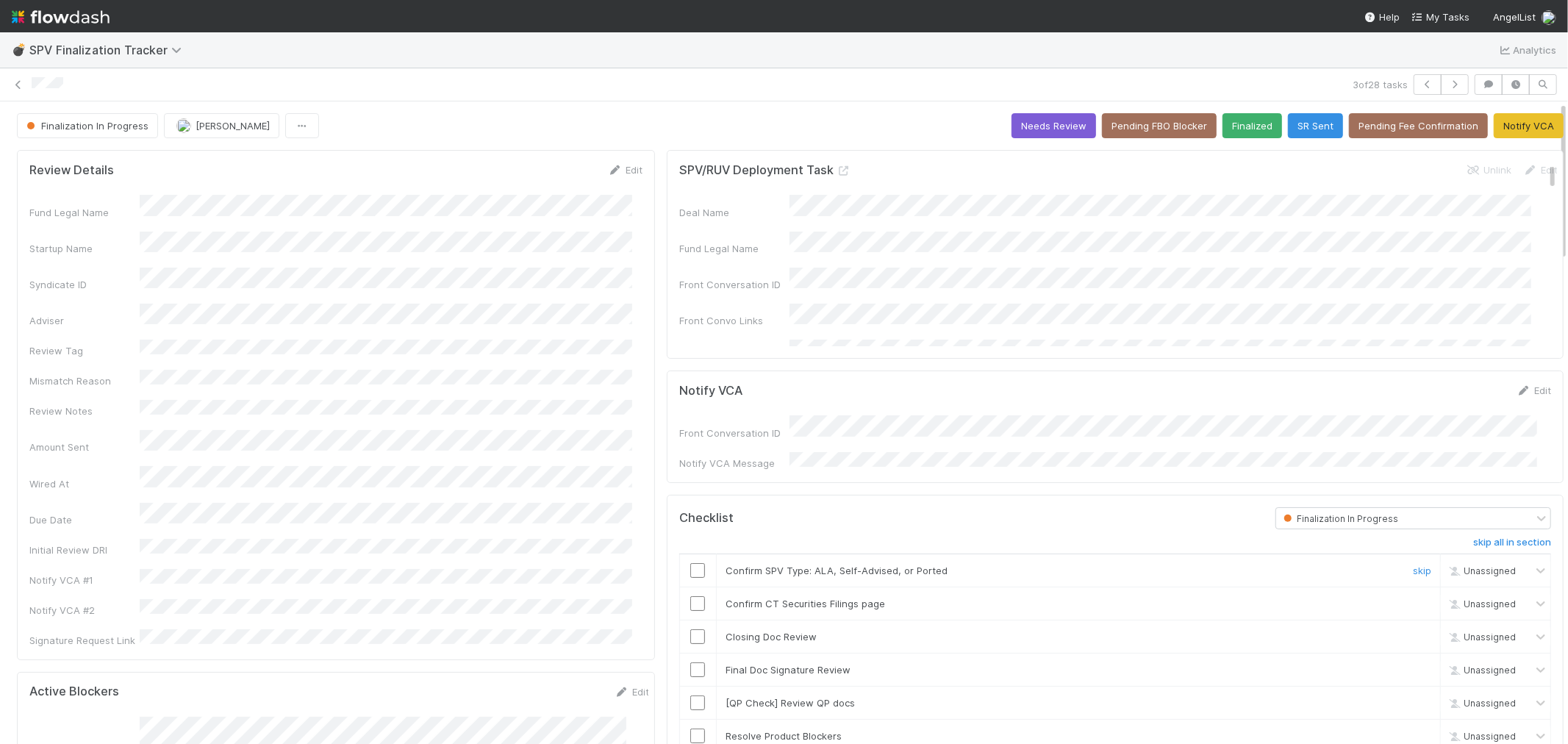
click at [691, 564] on input "checkbox" at bounding box center [698, 571] width 15 height 15
click at [691, 597] on input "checkbox" at bounding box center [698, 604] width 15 height 15
click at [691, 630] on input "checkbox" at bounding box center [698, 637] width 15 height 15
drag, startPoint x: 688, startPoint y: 662, endPoint x: 713, endPoint y: 672, distance: 26.9
click at [691, 662] on input "checkbox" at bounding box center [698, 670] width 15 height 15
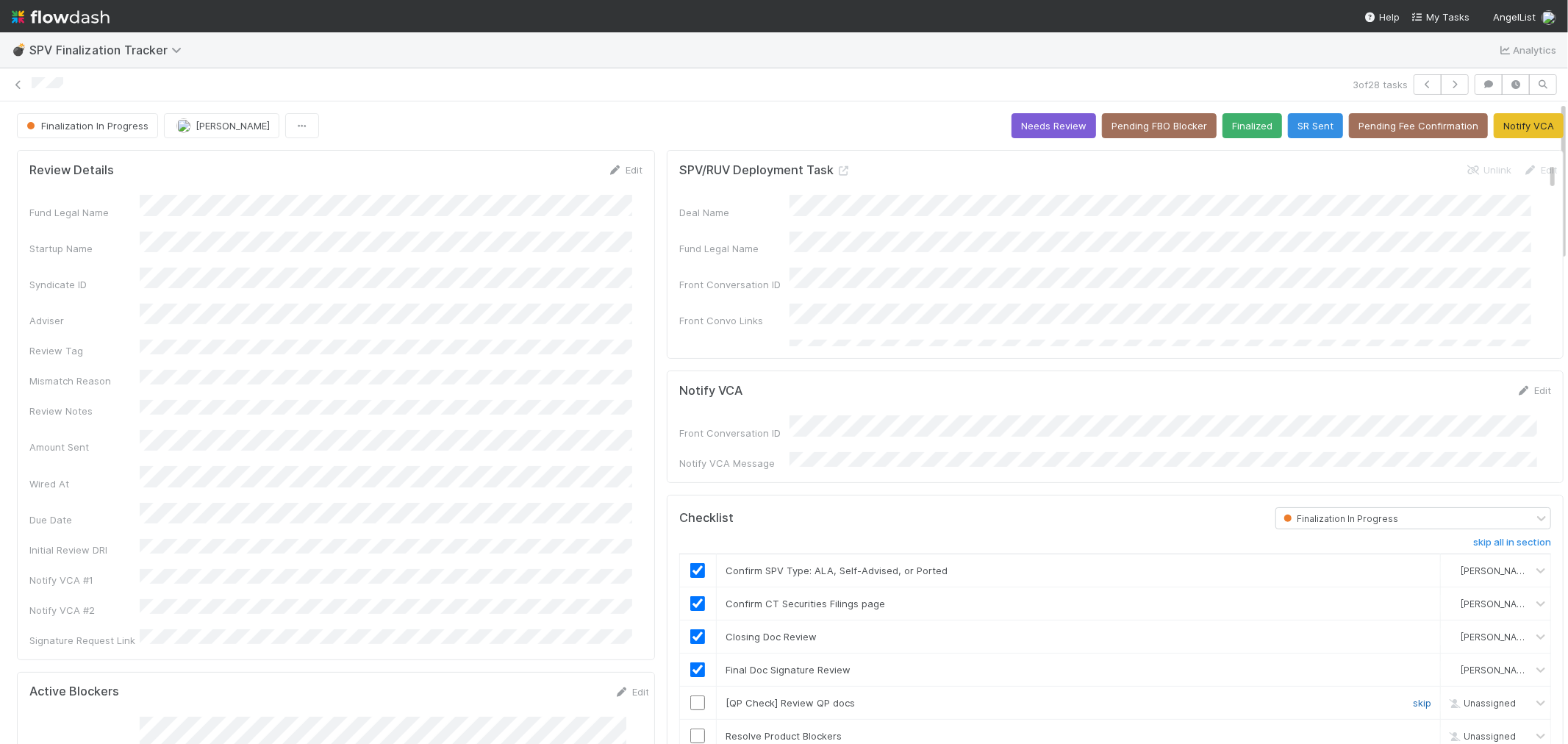
click at [1413, 697] on link "skip" at bounding box center [1422, 703] width 18 height 12
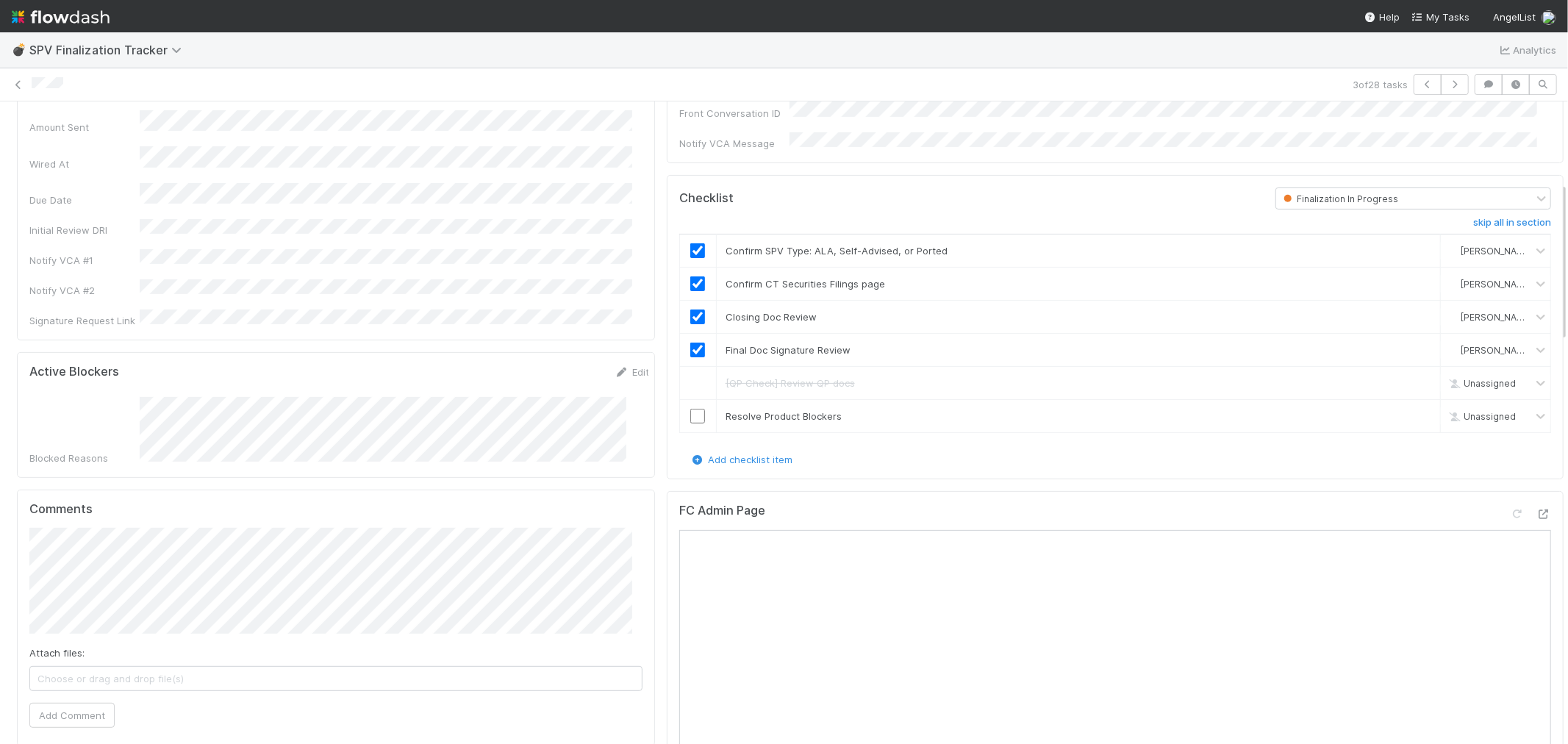
scroll to position [327, 0]
click at [56, 697] on button "Add Comment" at bounding box center [72, 709] width 85 height 25
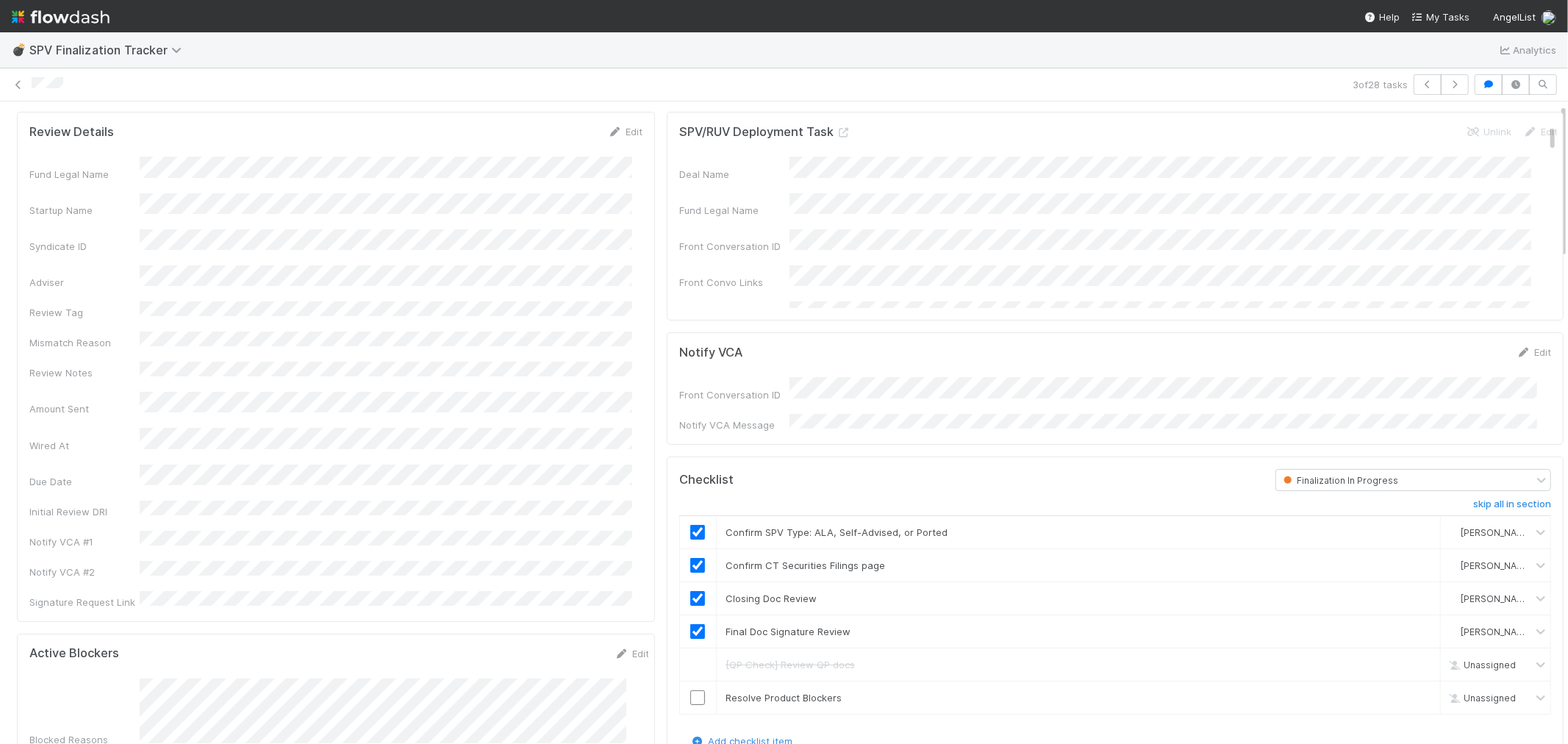
scroll to position [0, 0]
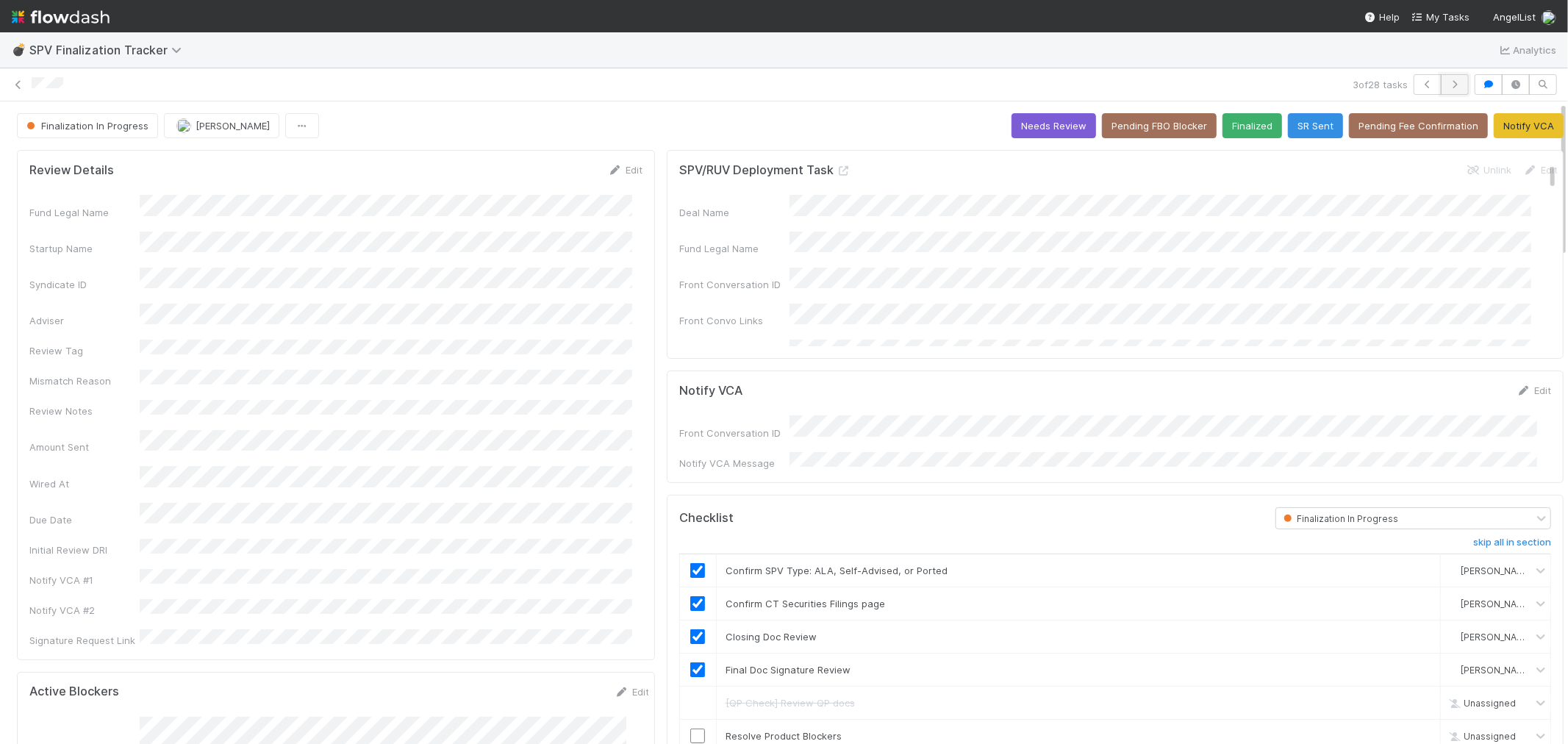
click at [1448, 83] on icon "button" at bounding box center [1455, 84] width 15 height 9
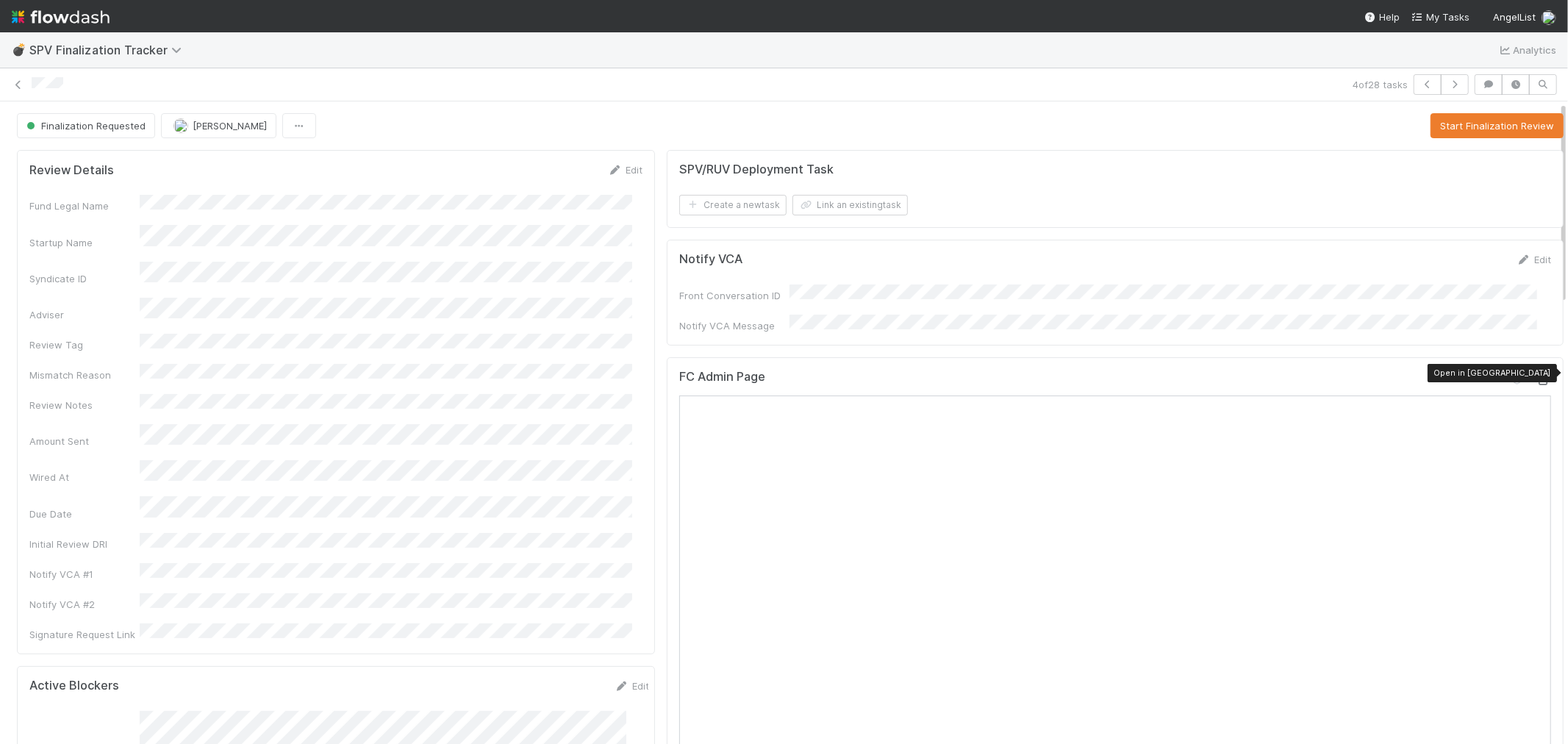
click at [1536, 376] on icon at bounding box center [1543, 381] width 15 height 9
click at [1436, 128] on button "Start Finalization Review" at bounding box center [1497, 126] width 133 height 25
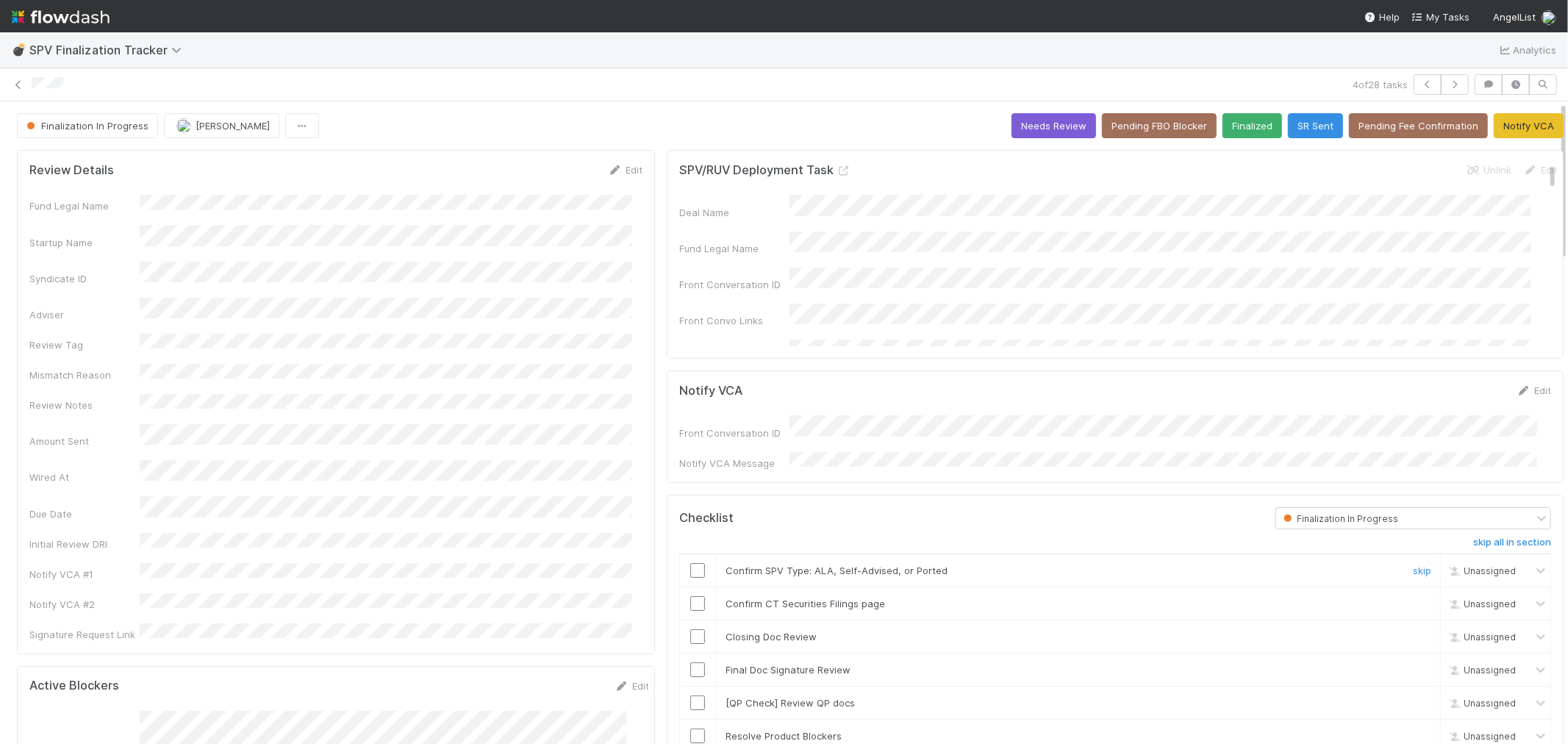
click at [691, 564] on input "checkbox" at bounding box center [698, 571] width 15 height 15
click at [691, 597] on input "checkbox" at bounding box center [698, 604] width 15 height 15
click at [837, 170] on icon at bounding box center [844, 171] width 15 height 9
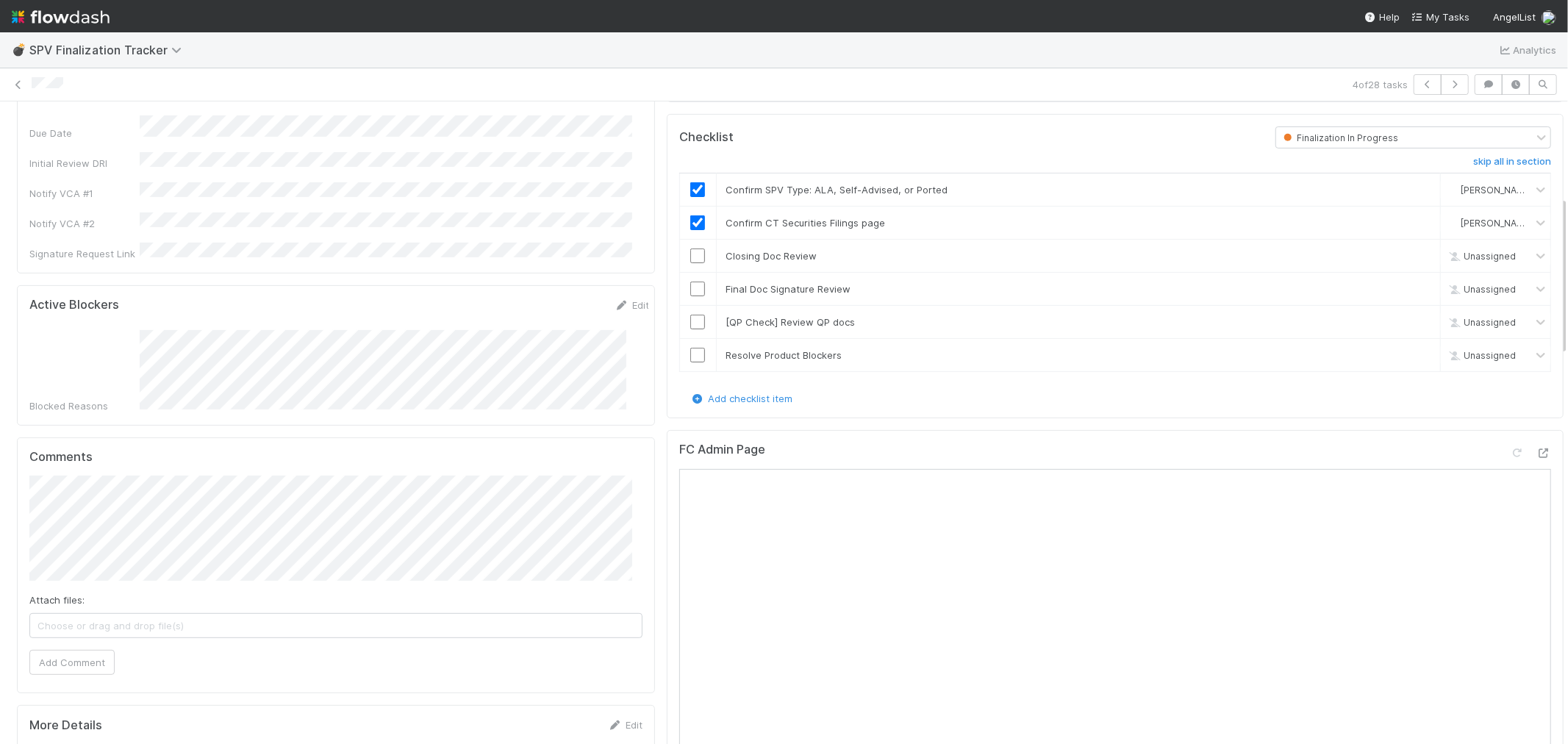
scroll to position [408, 0]
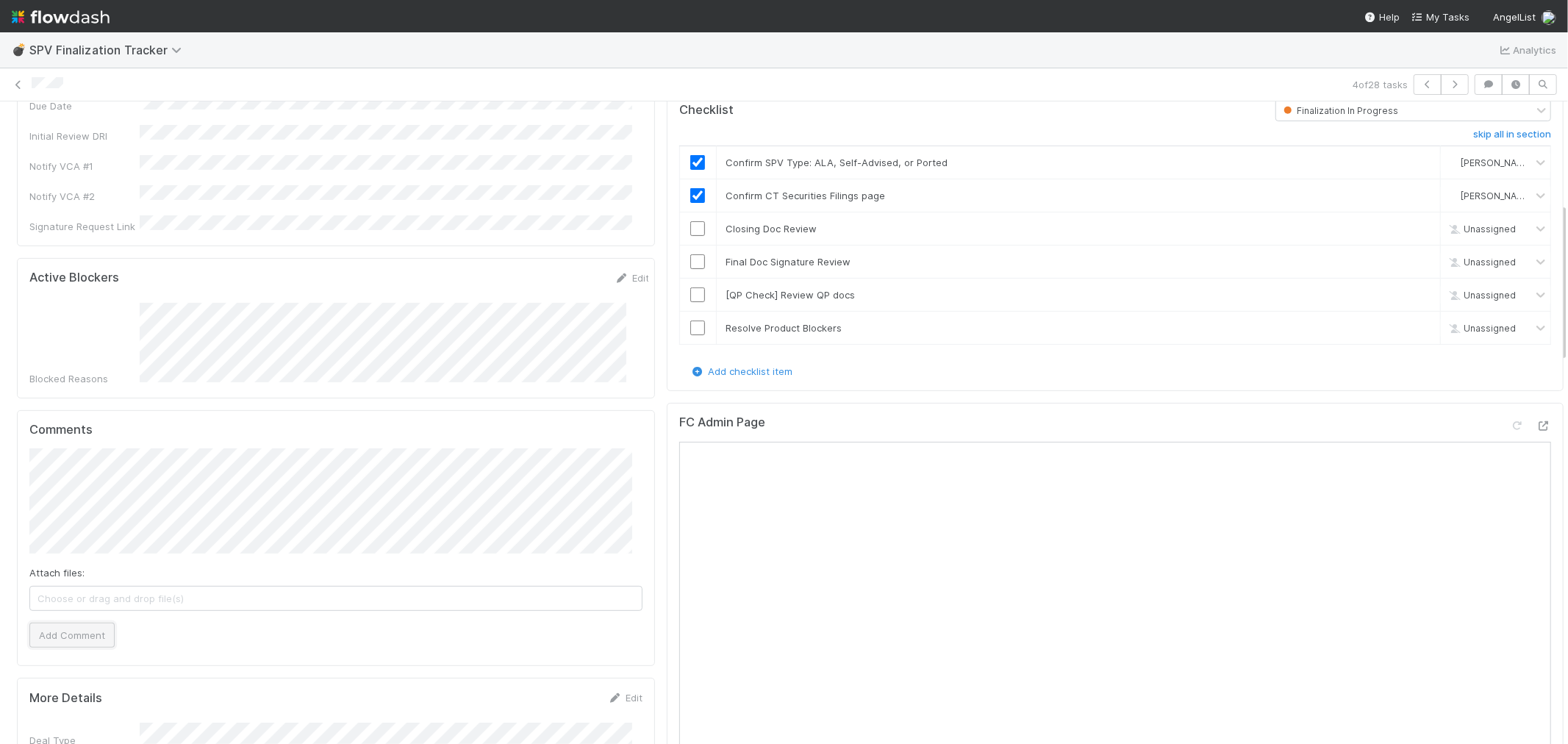
click at [96, 623] on button "Add Comment" at bounding box center [72, 636] width 85 height 25
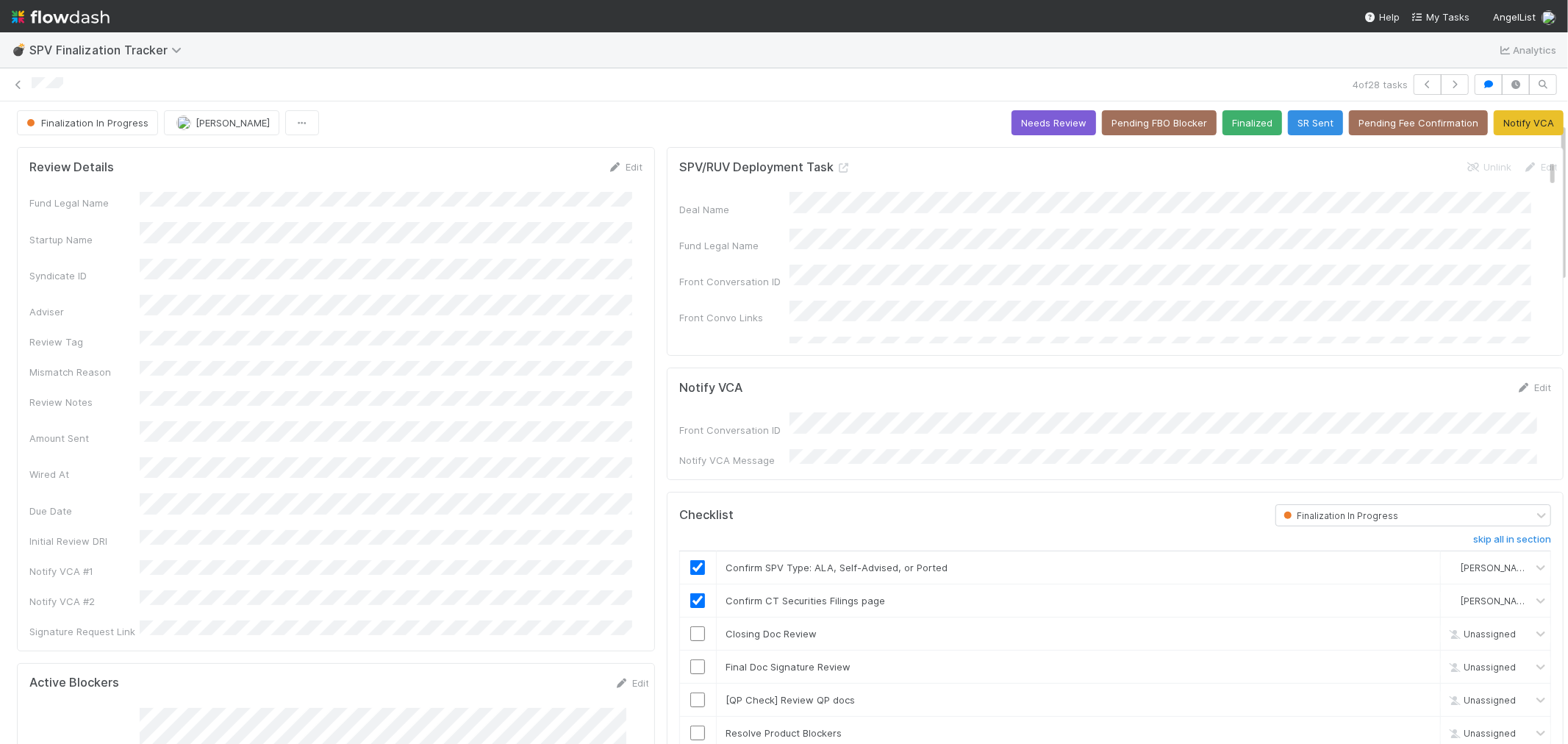
scroll to position [0, 0]
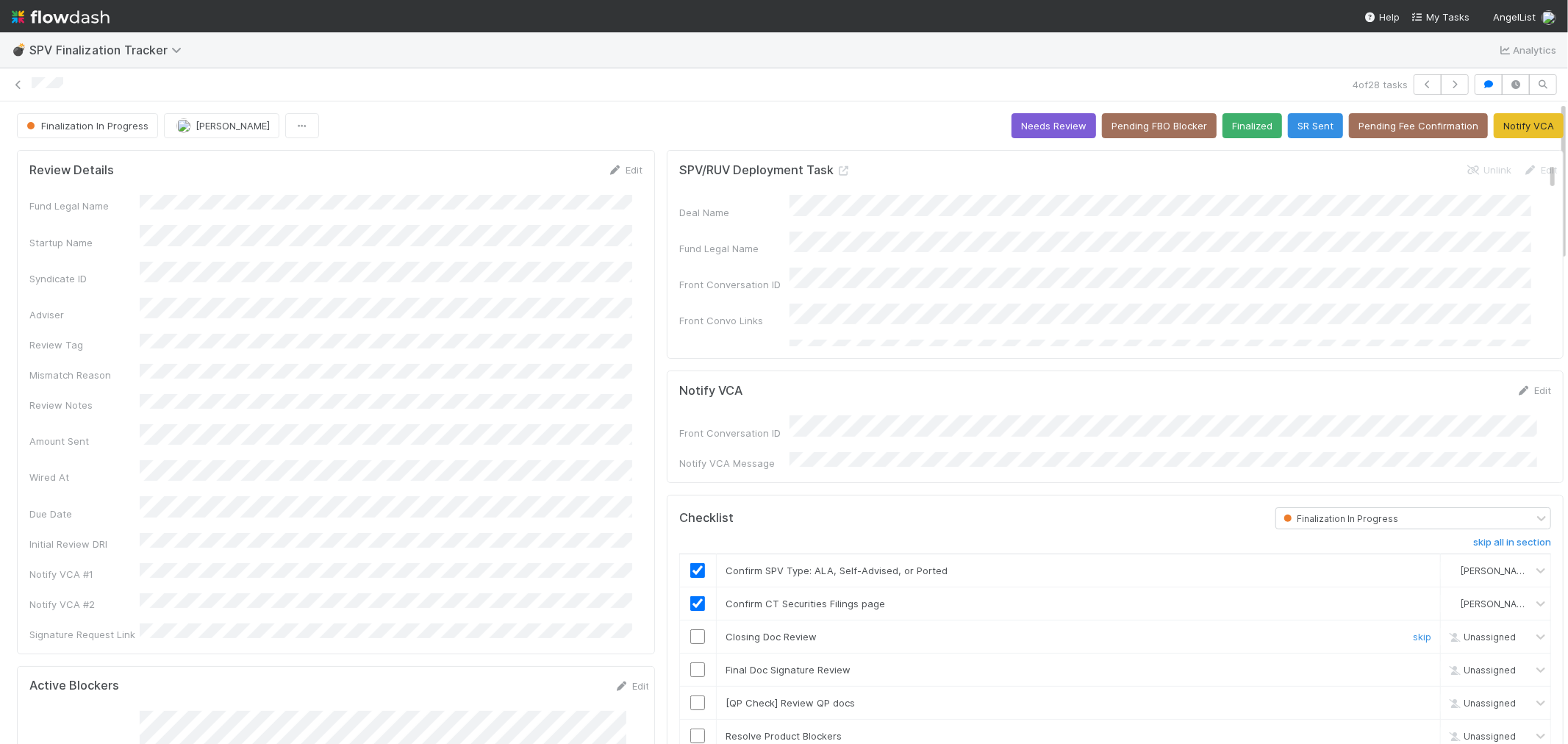
click at [692, 630] on input "checkbox" at bounding box center [698, 637] width 15 height 15
click at [691, 666] on input "checkbox" at bounding box center [698, 670] width 15 height 15
click at [1413, 697] on link "skip" at bounding box center [1422, 703] width 18 height 12
click at [1448, 86] on icon "button" at bounding box center [1455, 84] width 15 height 9
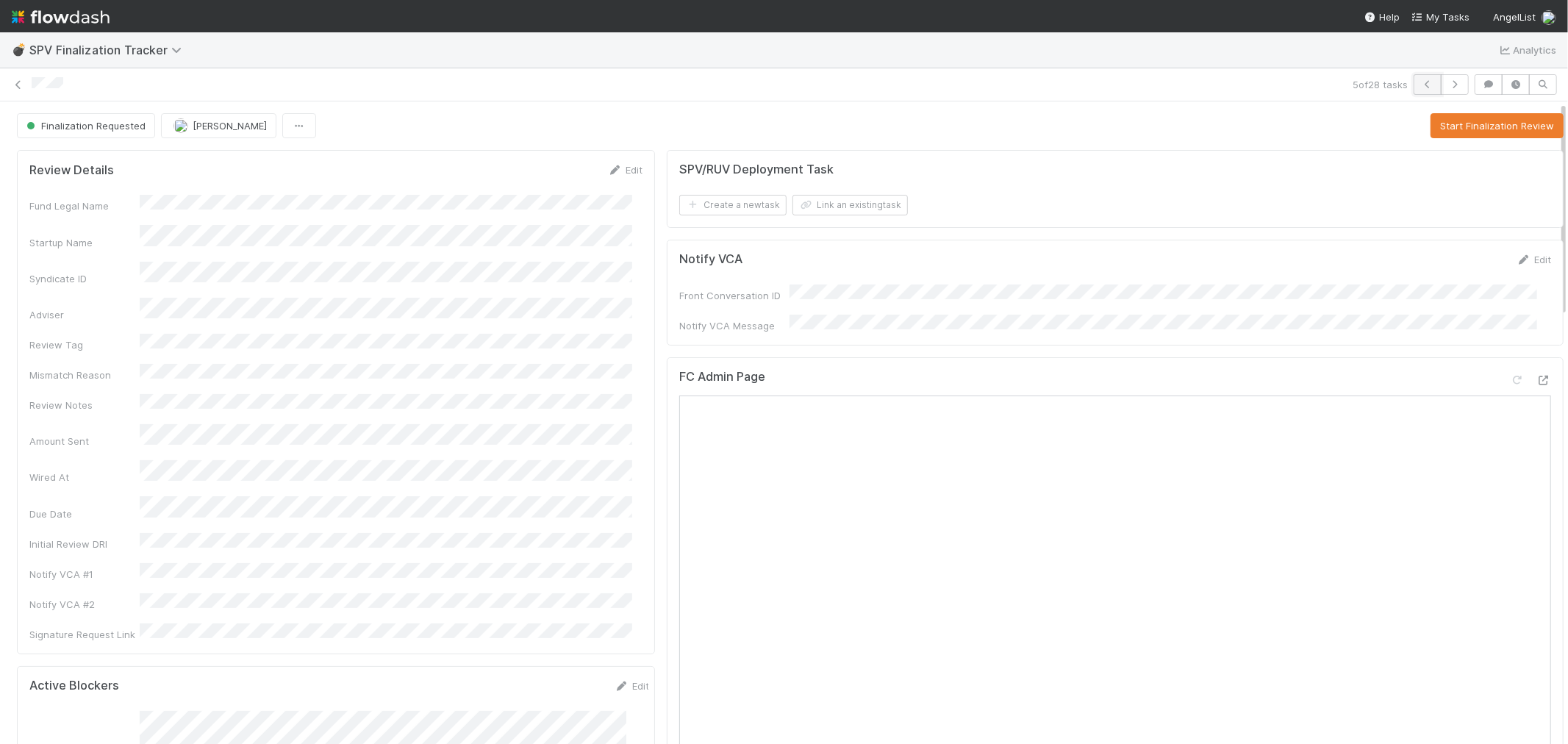
click at [1414, 85] on button "button" at bounding box center [1427, 85] width 28 height 21
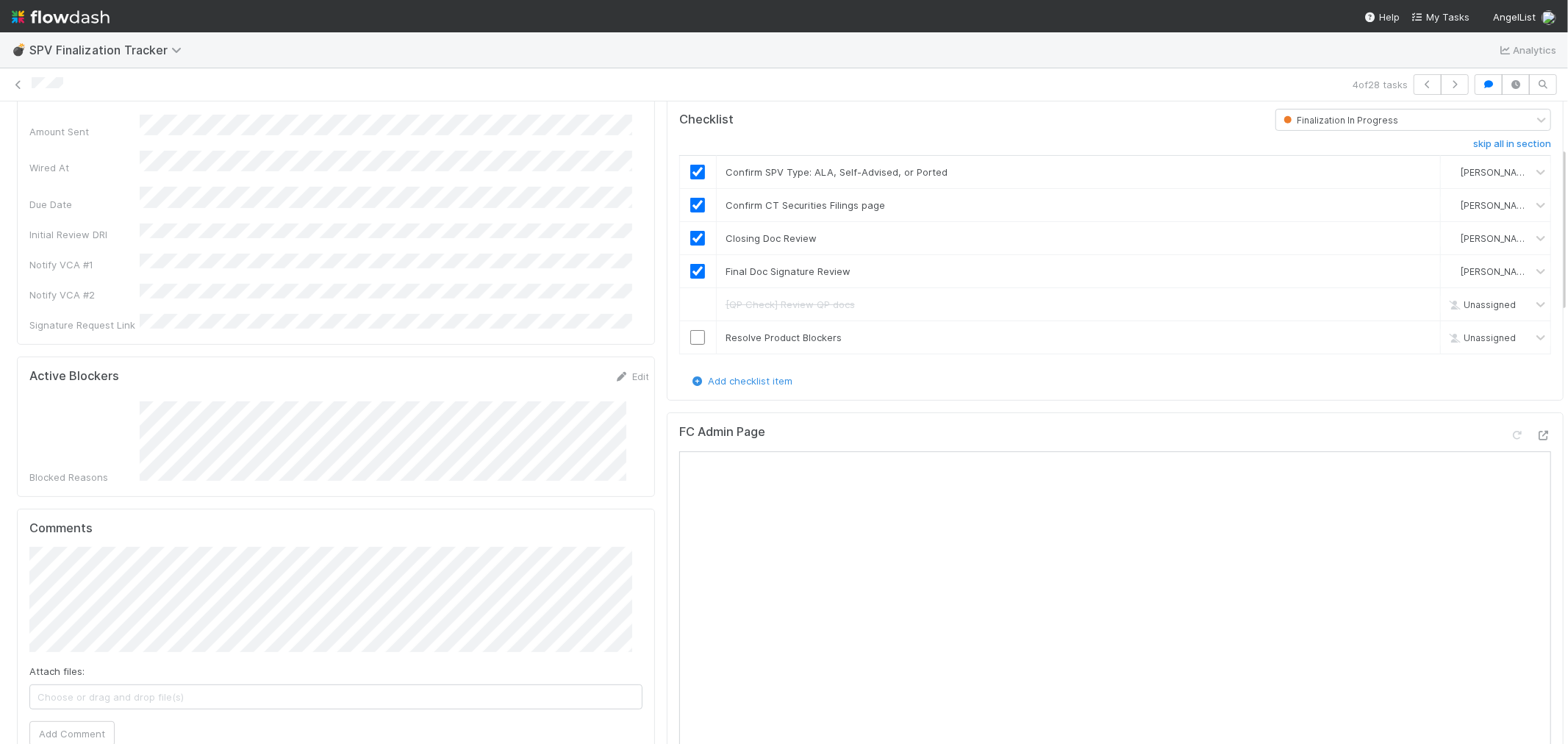
scroll to position [327, 0]
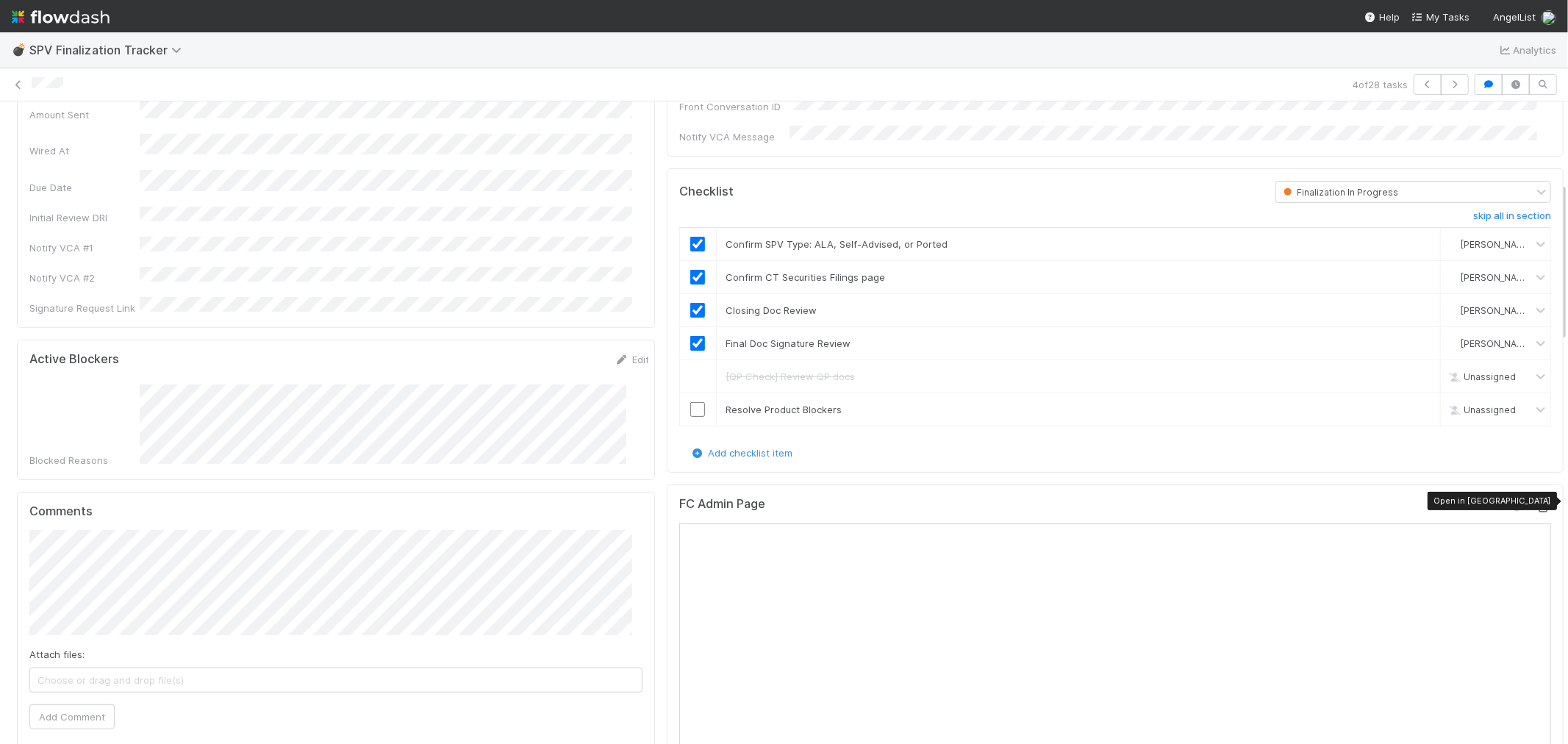
click at [1536, 503] on icon at bounding box center [1543, 508] width 15 height 9
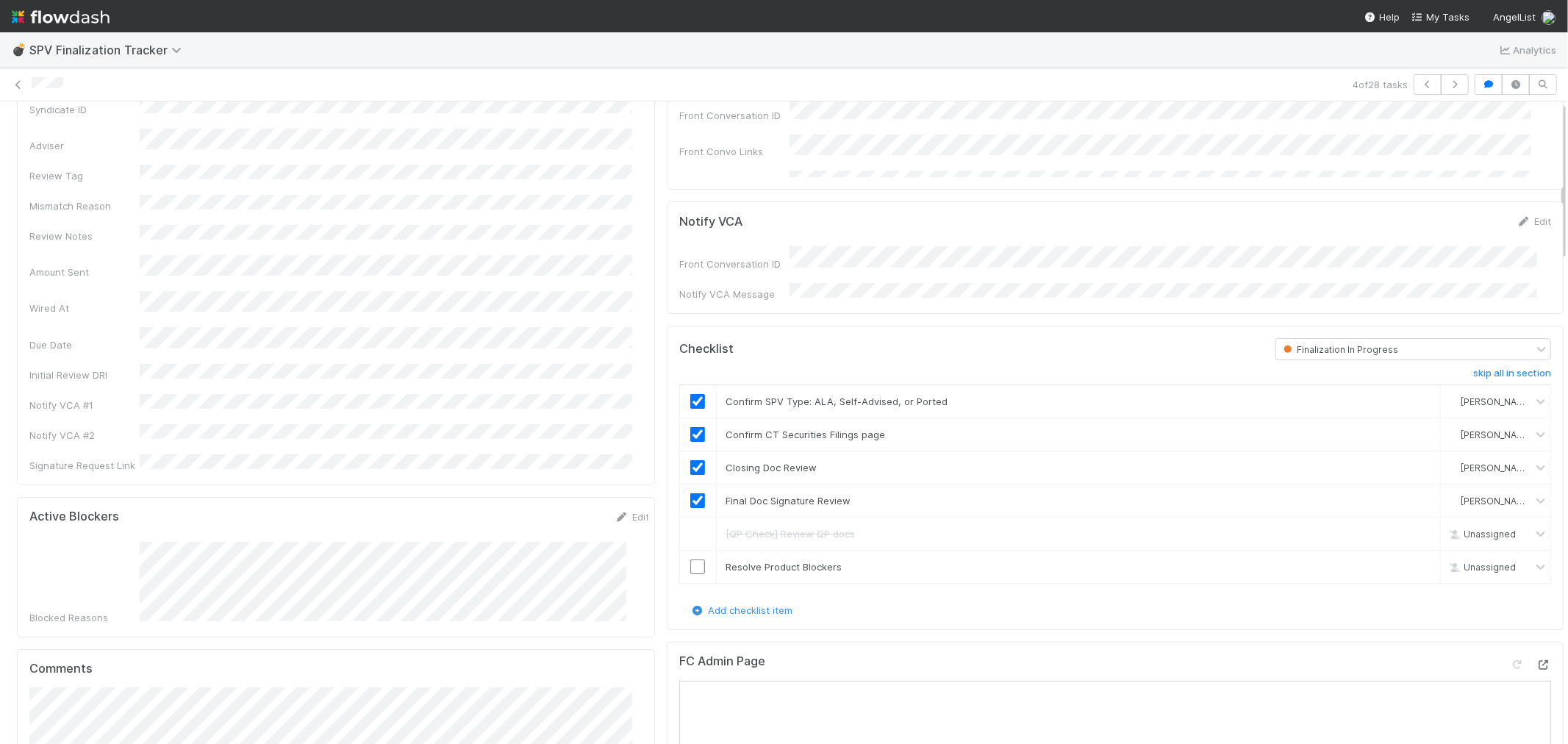
scroll to position [0, 0]
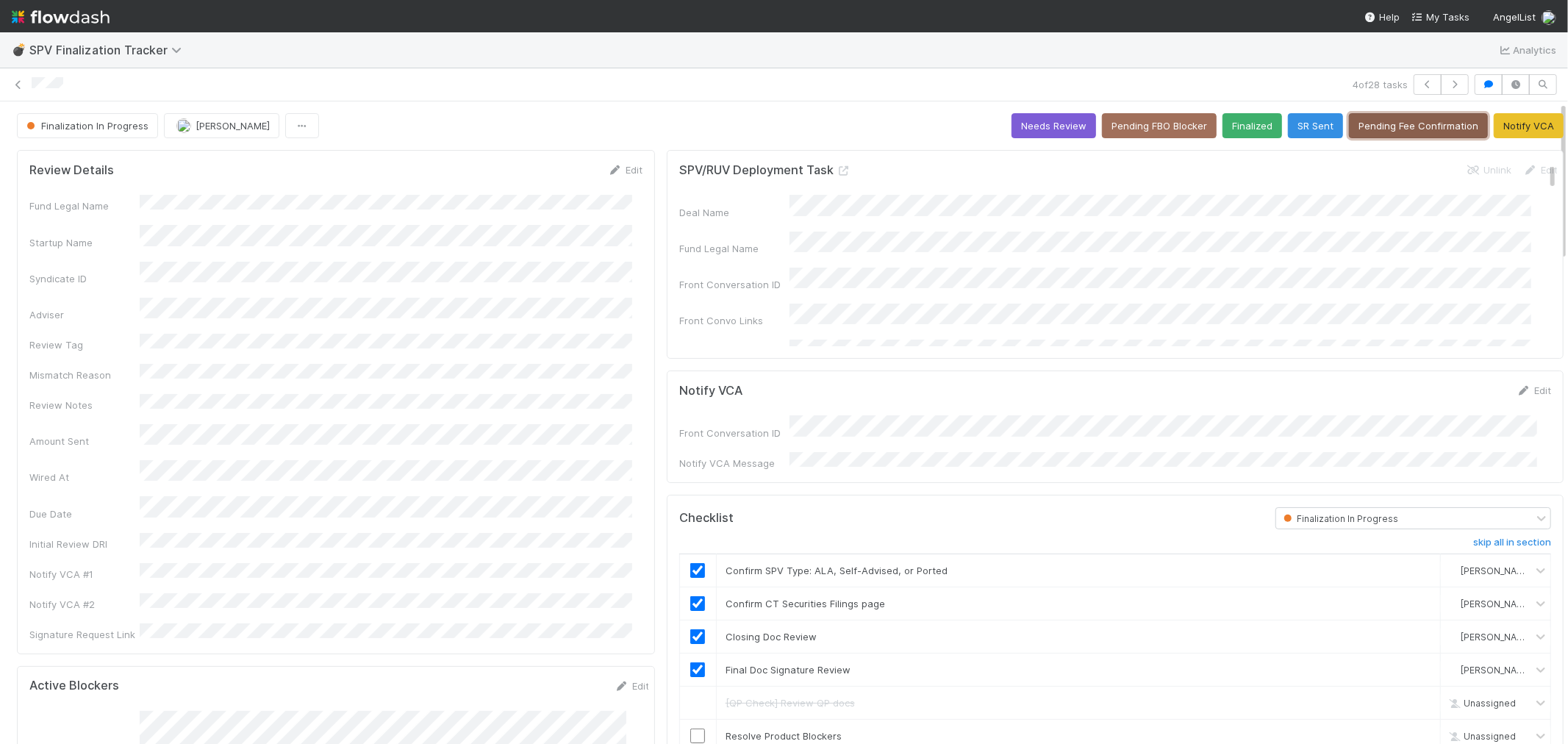
click at [1422, 126] on button "Pending Fee Confirmation" at bounding box center [1418, 126] width 139 height 25
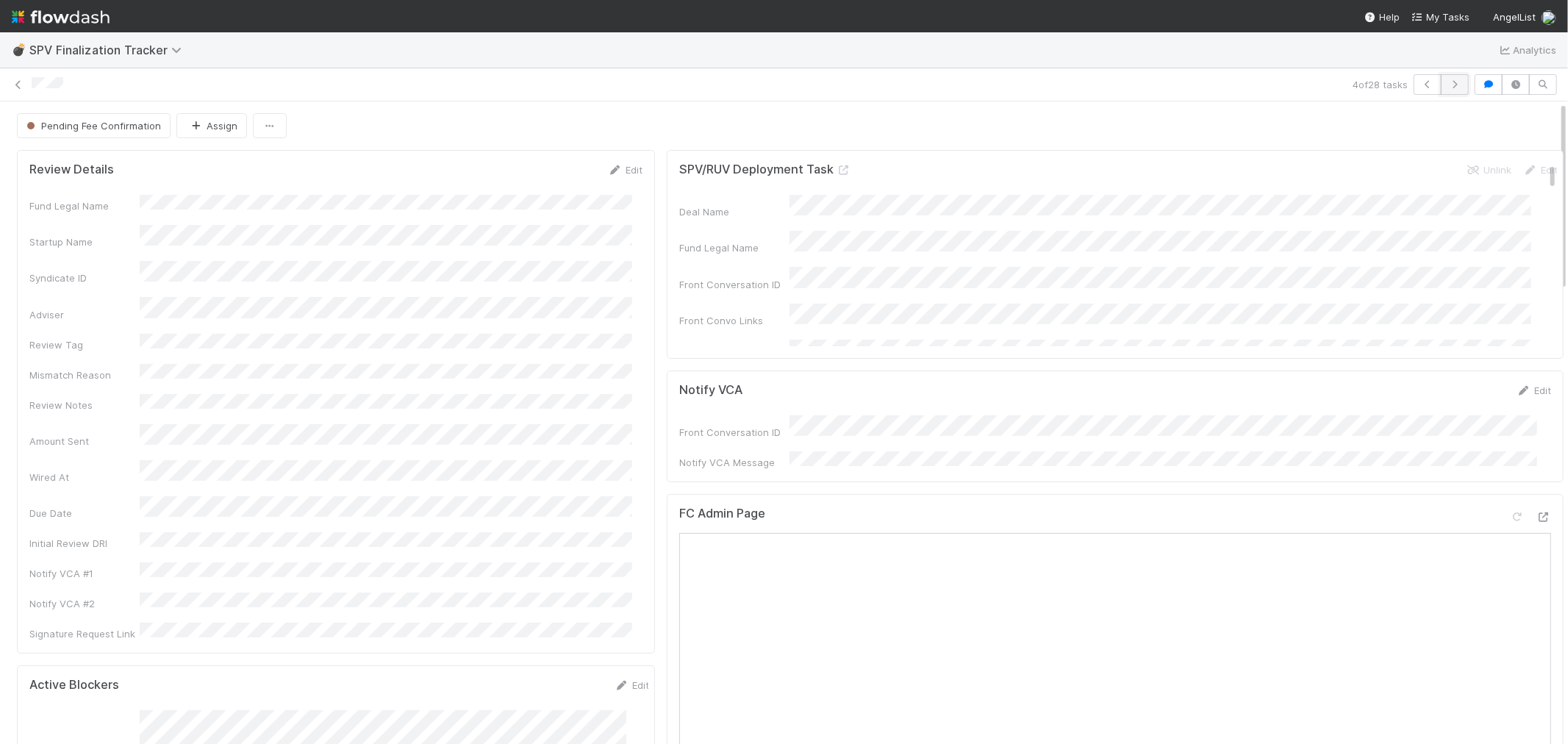
click at [1448, 89] on icon "button" at bounding box center [1455, 84] width 15 height 9
click at [510, 67] on div "💣 SPV Finalization Tracker Analytics" at bounding box center [784, 50] width 1568 height 36
click at [13, 85] on icon at bounding box center [18, 85] width 15 height 9
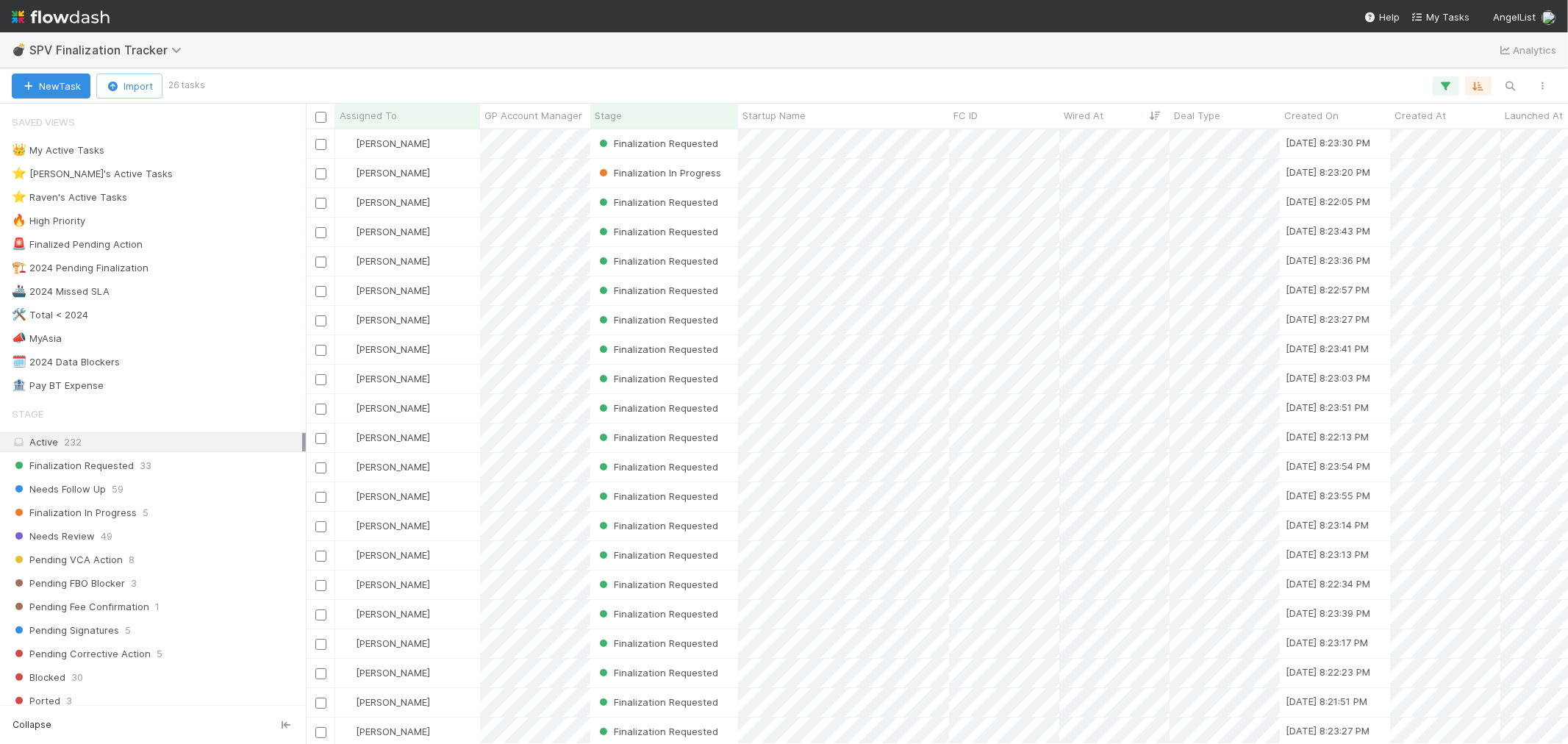
scroll to position [602, 1250]
click at [94, 8] on img at bounding box center [61, 17] width 98 height 25
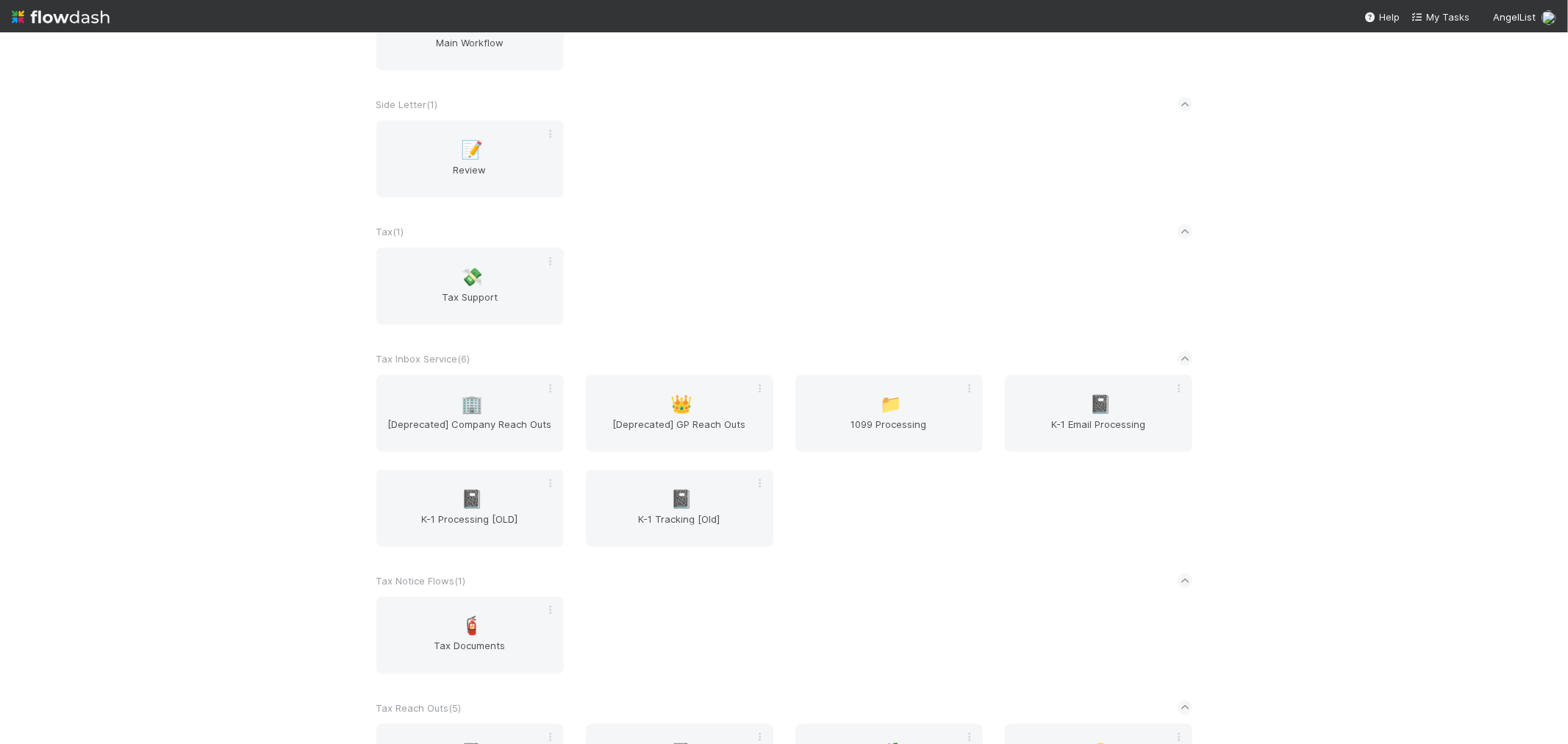
scroll to position [1797, 0]
click at [1104, 415] on span "K-1 Email Processing" at bounding box center [1099, 429] width 176 height 29
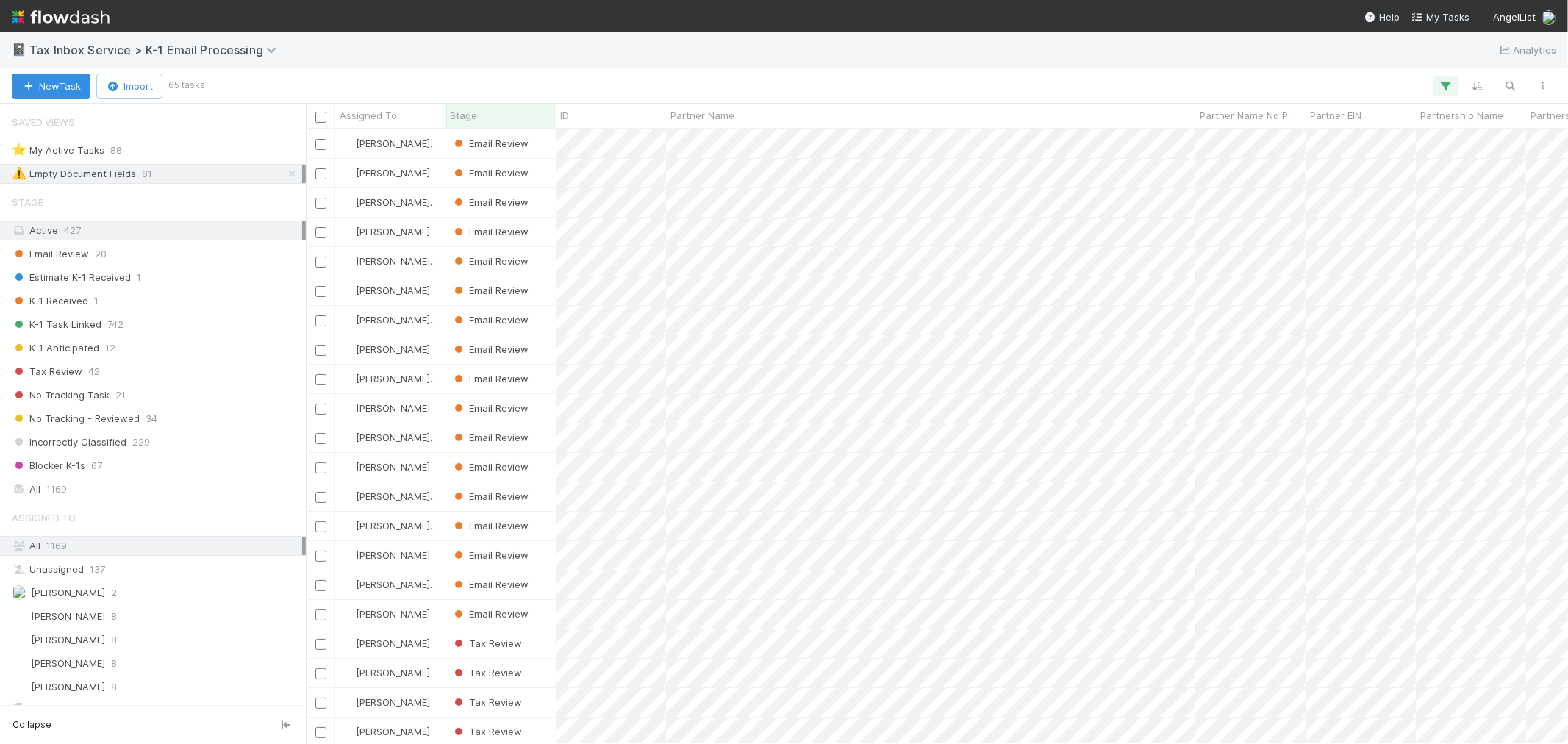
scroll to position [602, 1250]
click at [81, 151] on div "⭐ My Active Tasks" at bounding box center [58, 150] width 93 height 18
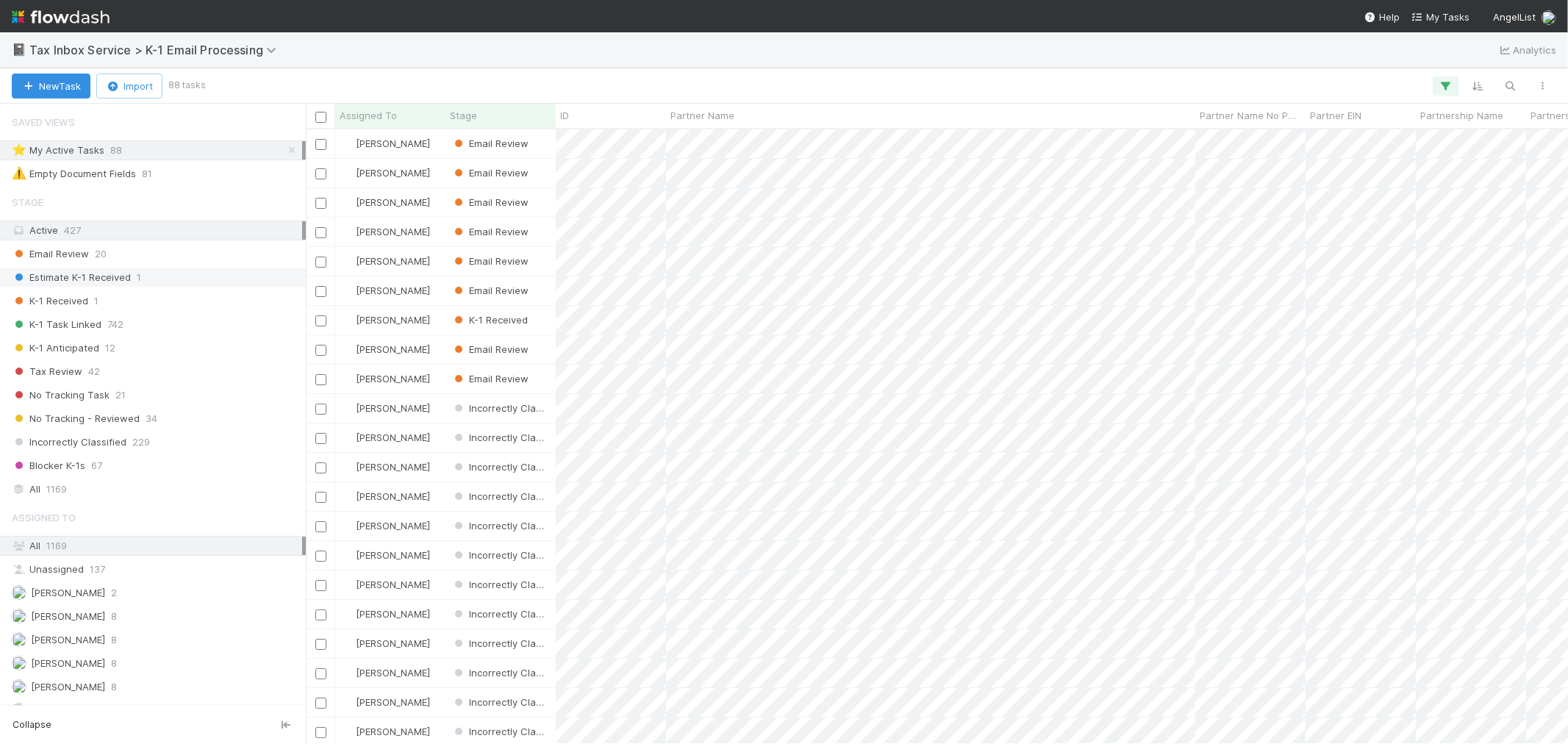
scroll to position [602, 1250]
click at [432, 381] on div "Raven Jacinto" at bounding box center [390, 379] width 110 height 28
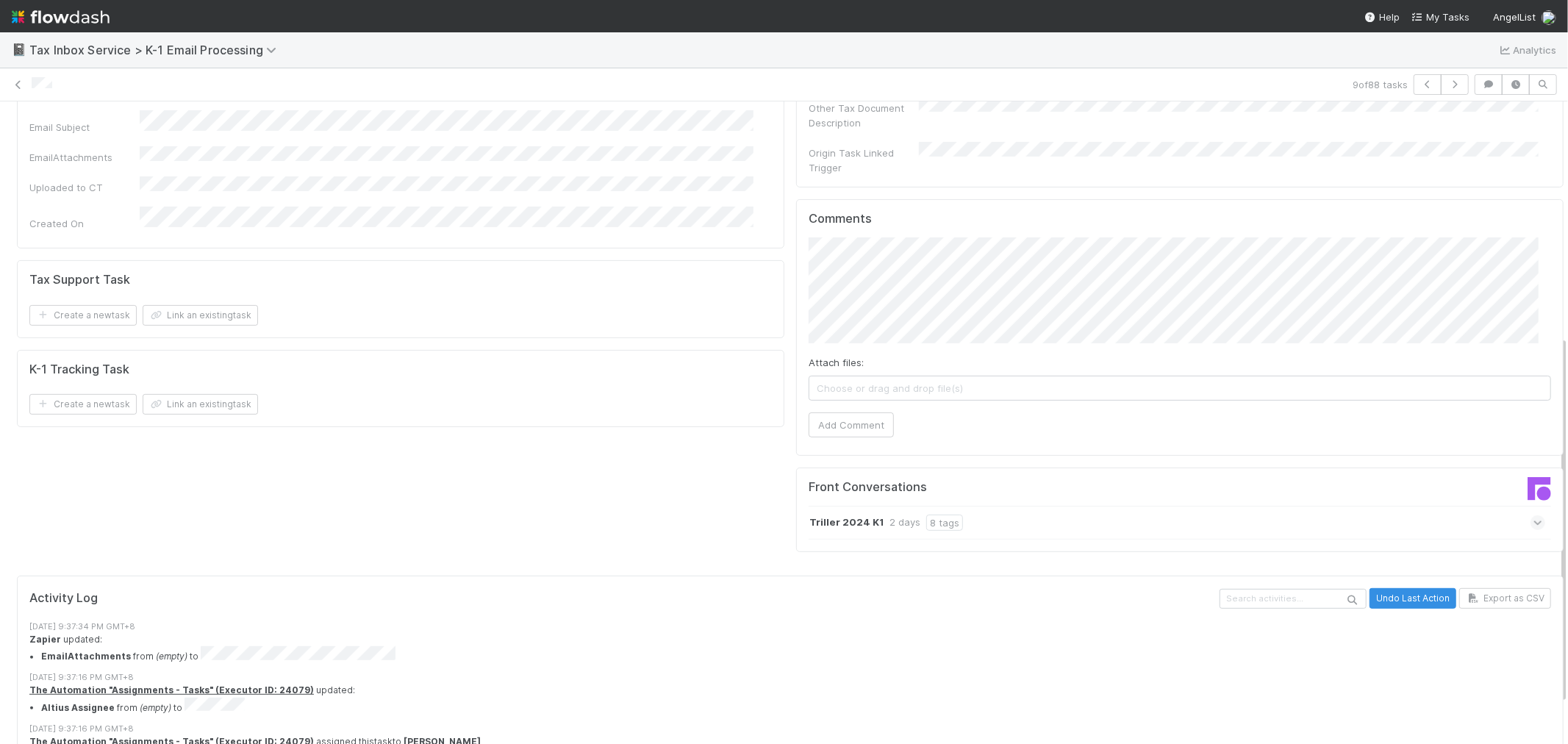
scroll to position [408, 0]
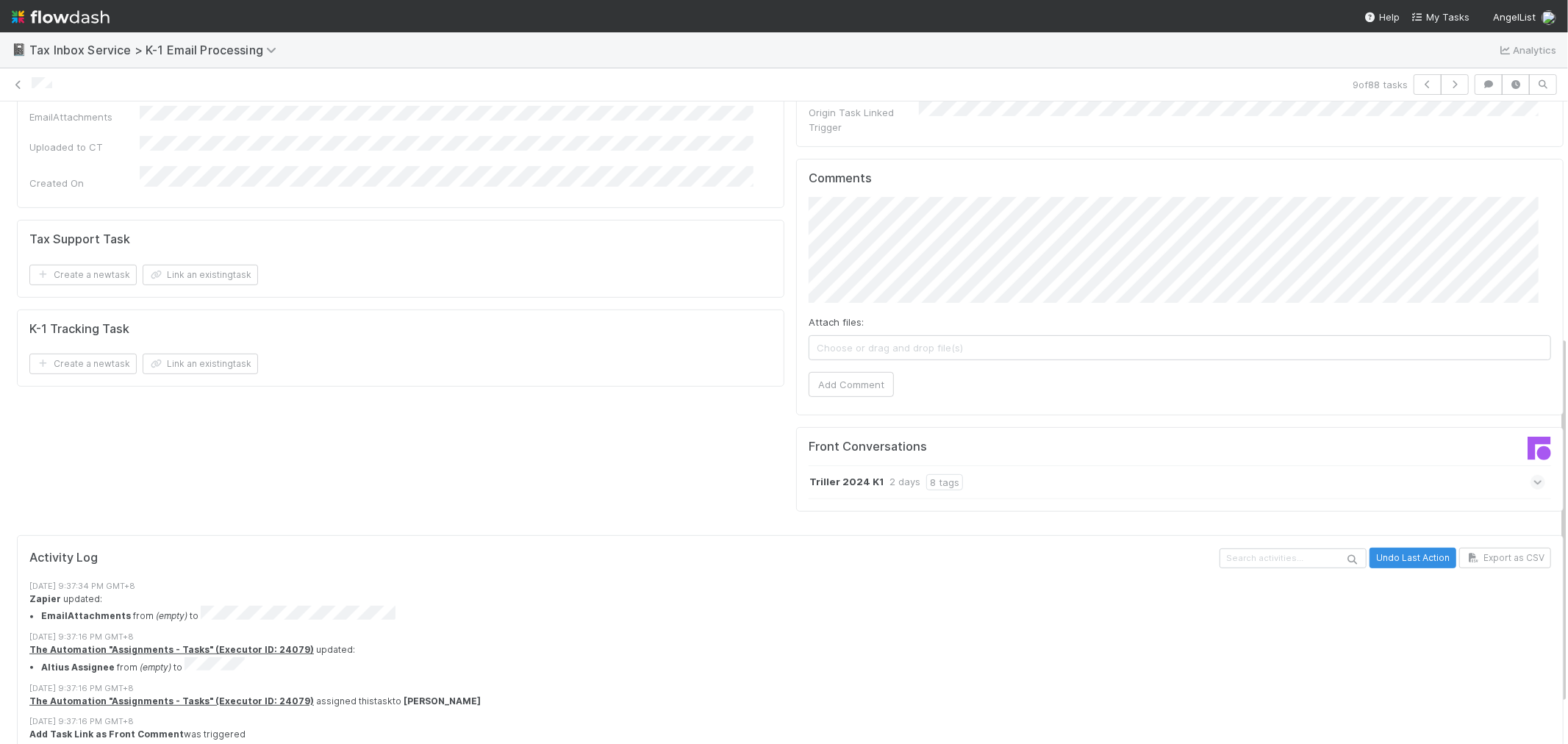
click at [1211, 468] on div "Triller 2024 K1 2 days 8 tags" at bounding box center [1176, 482] width 737 height 34
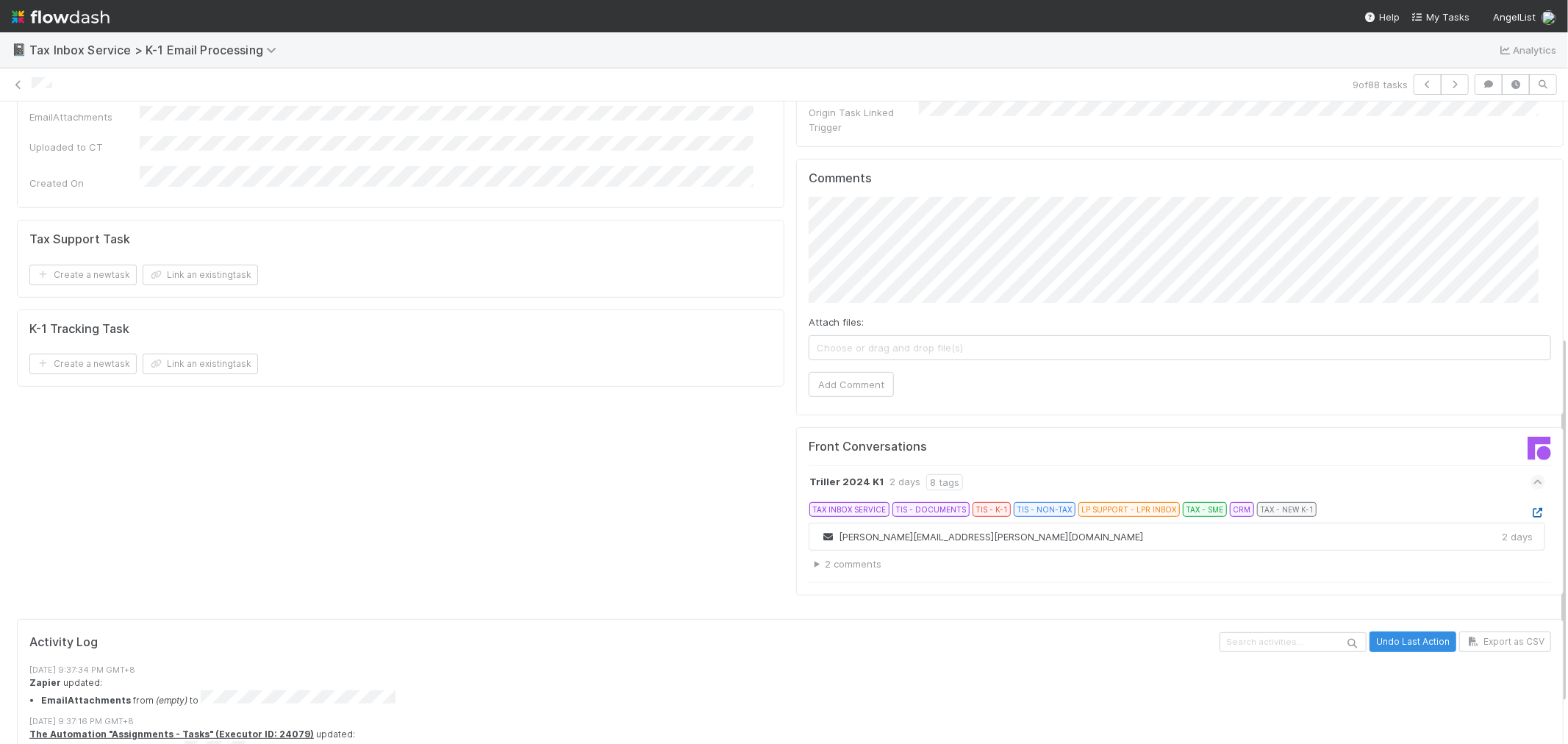
click at [1531, 508] on icon at bounding box center [1538, 513] width 15 height 9
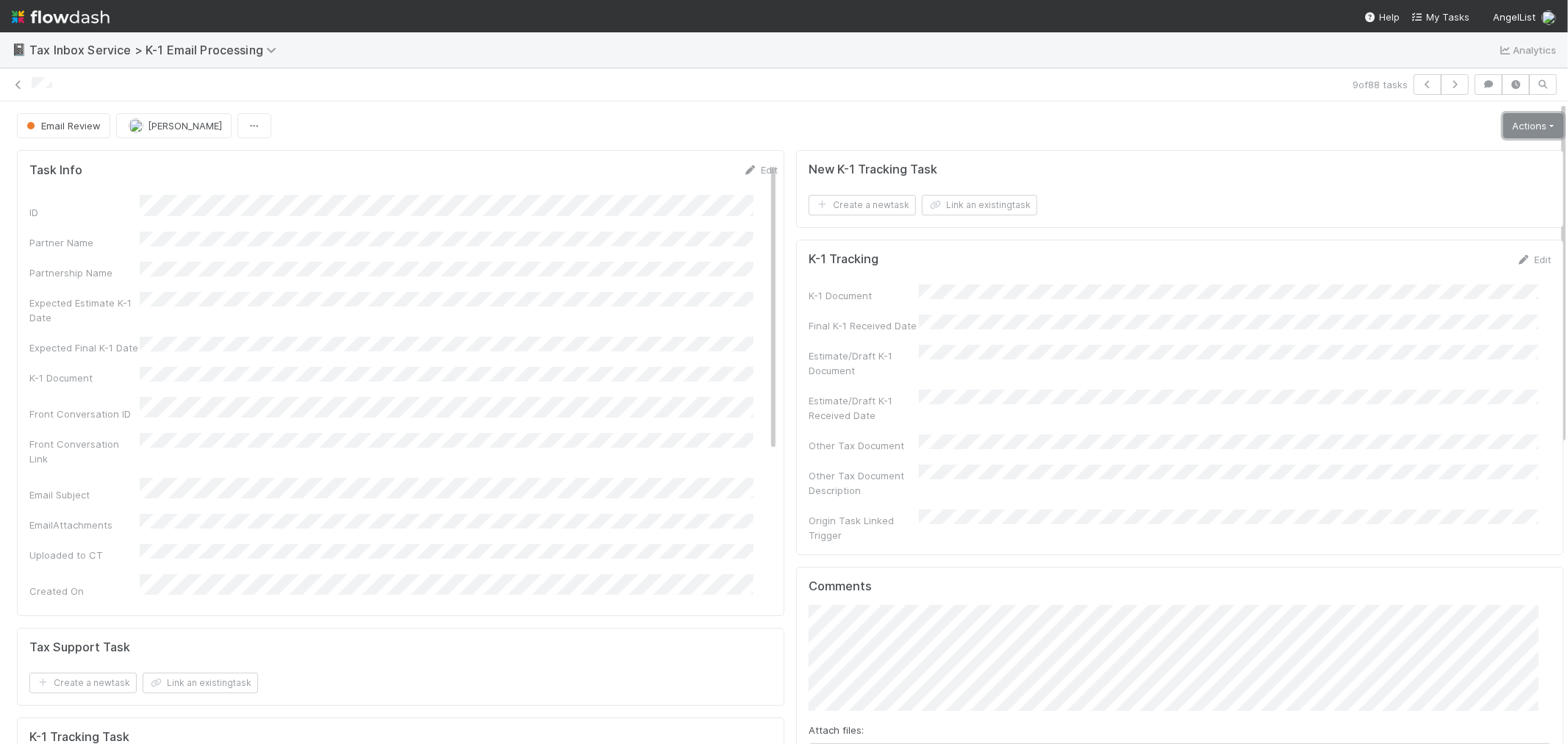
click at [1503, 122] on link "Actions" at bounding box center [1533, 126] width 60 height 25
click at [1466, 150] on button "K-1 Received" at bounding box center [1492, 157] width 146 height 21
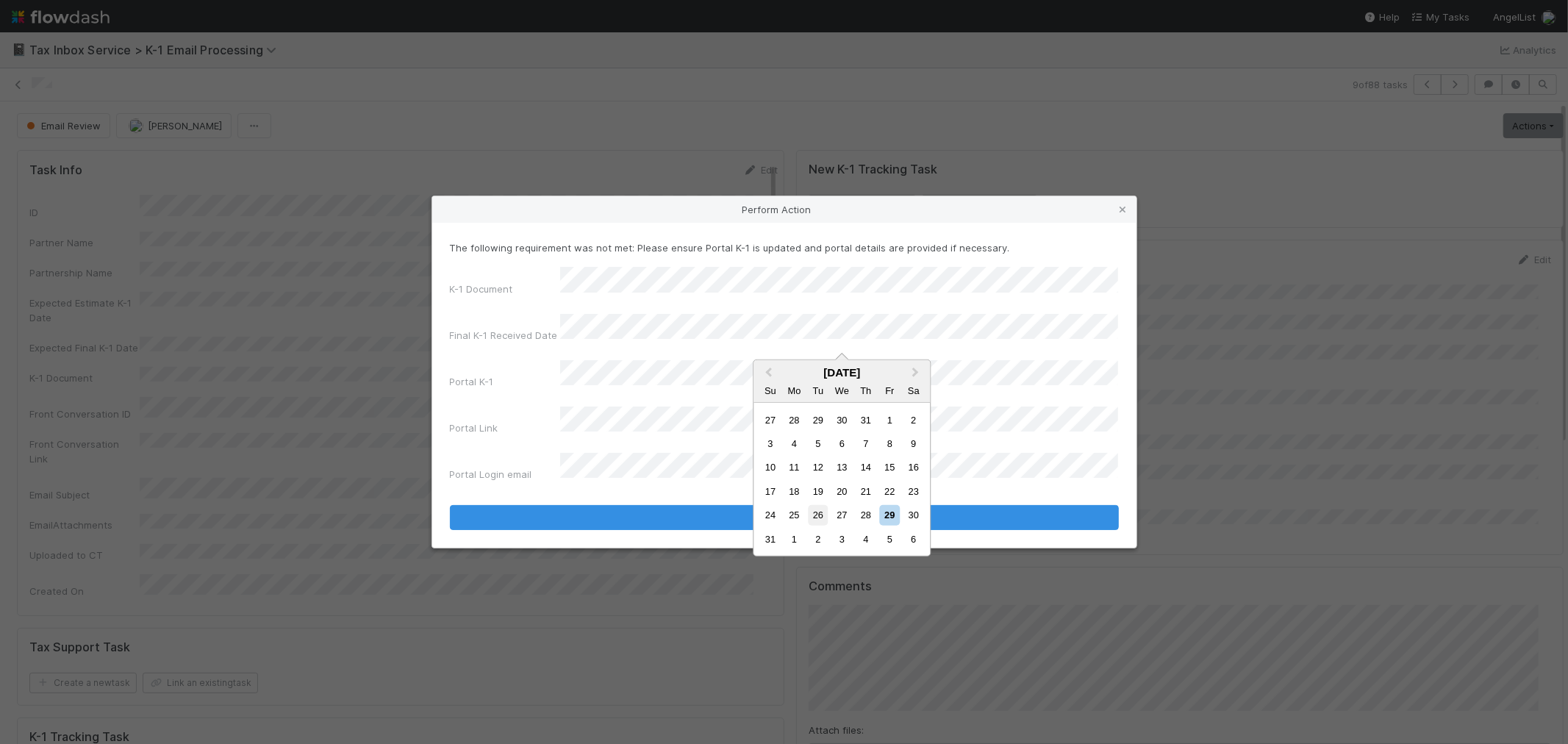
click at [821, 512] on div "26" at bounding box center [817, 514] width 20 height 20
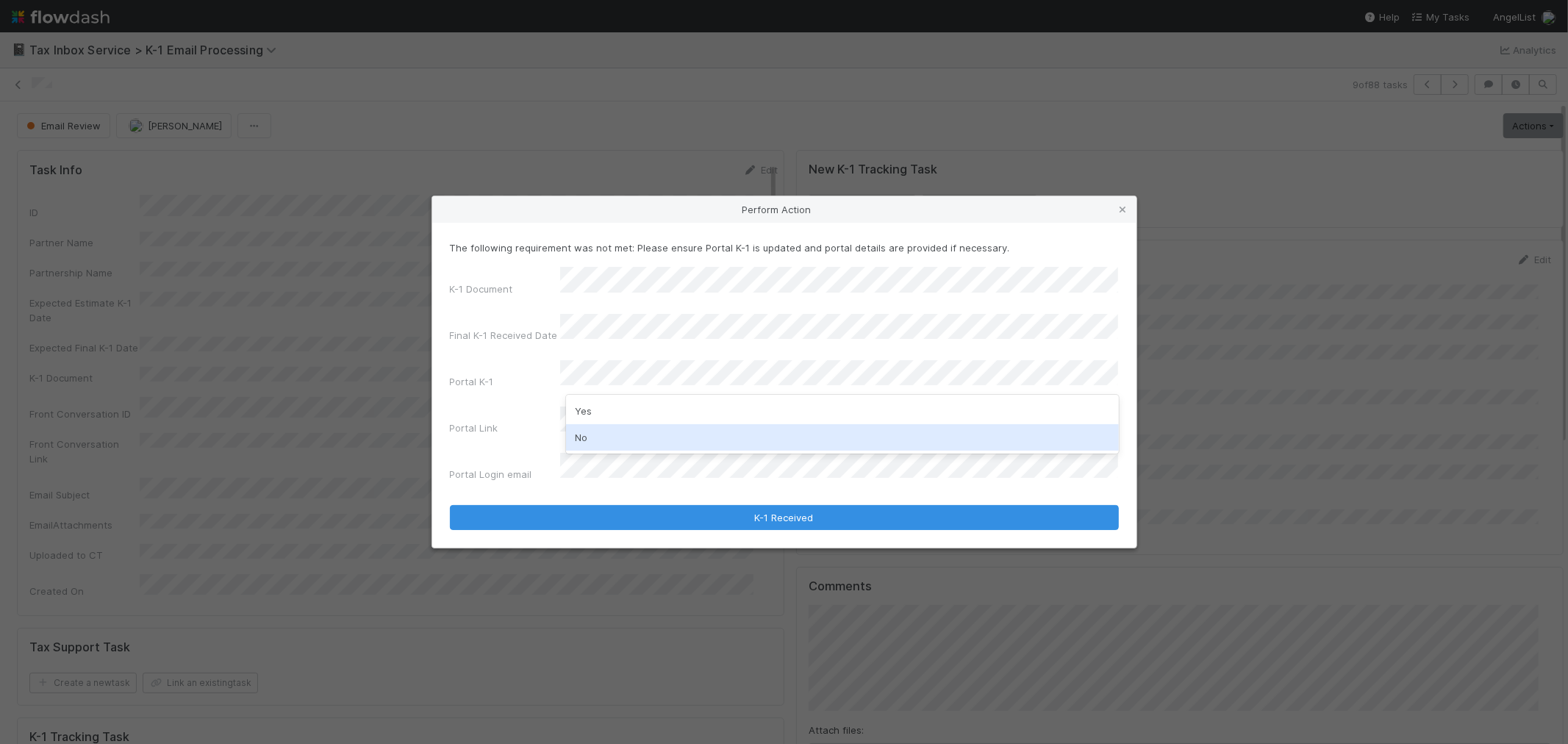
click at [608, 435] on div "No" at bounding box center [843, 437] width 553 height 26
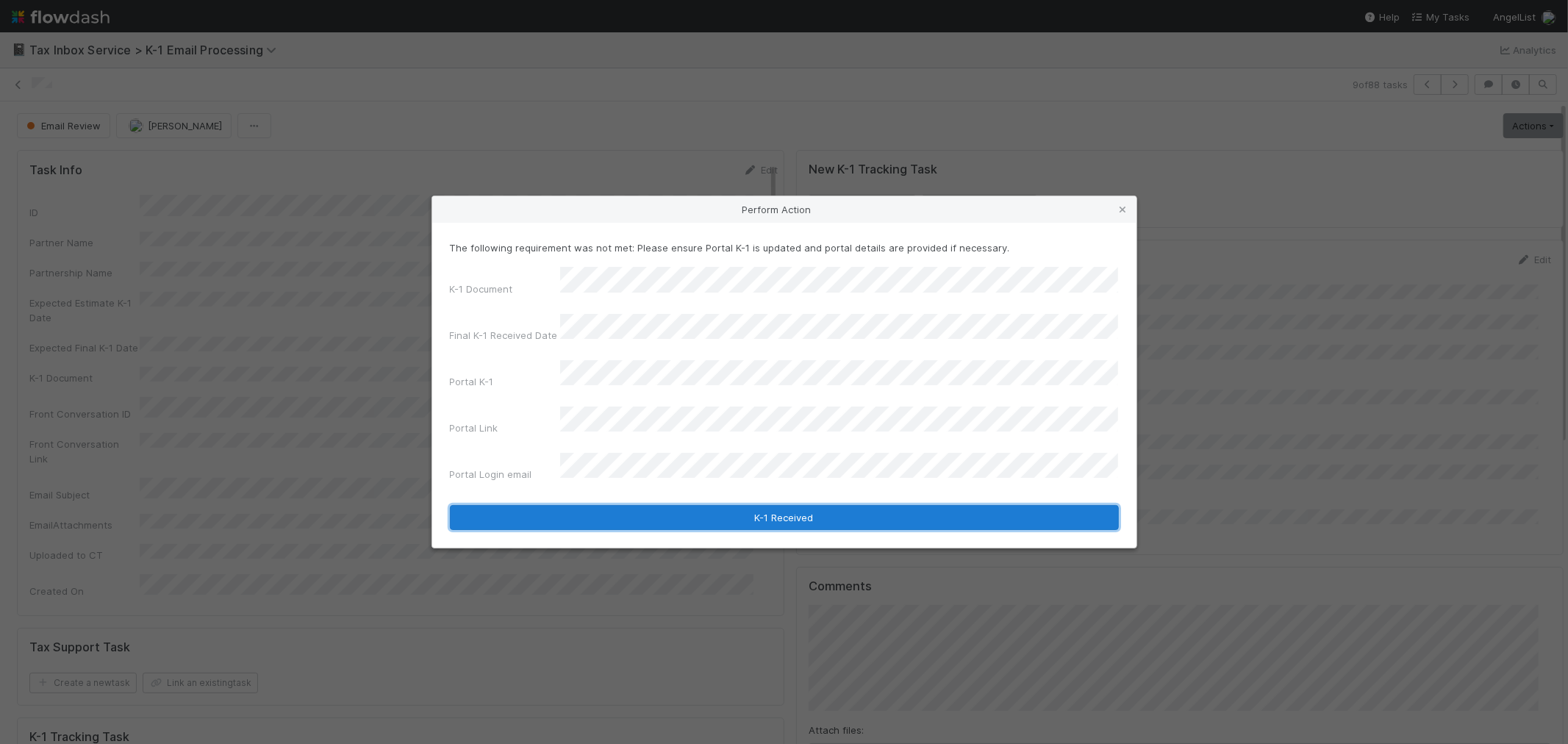
click at [600, 505] on button "K-1 Received" at bounding box center [785, 518] width 669 height 25
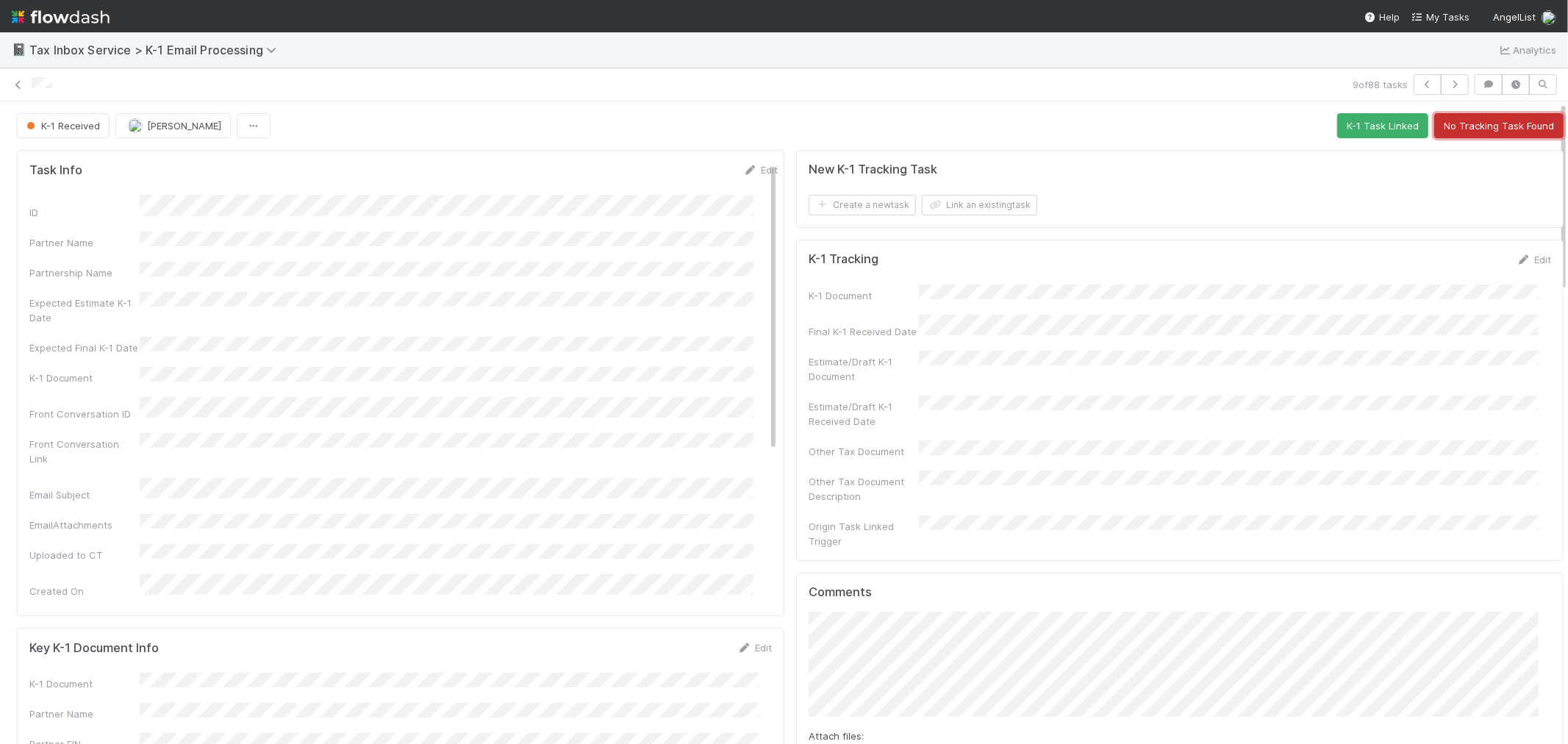
click at [1473, 134] on button "No Tracking Task Found" at bounding box center [1499, 126] width 130 height 25
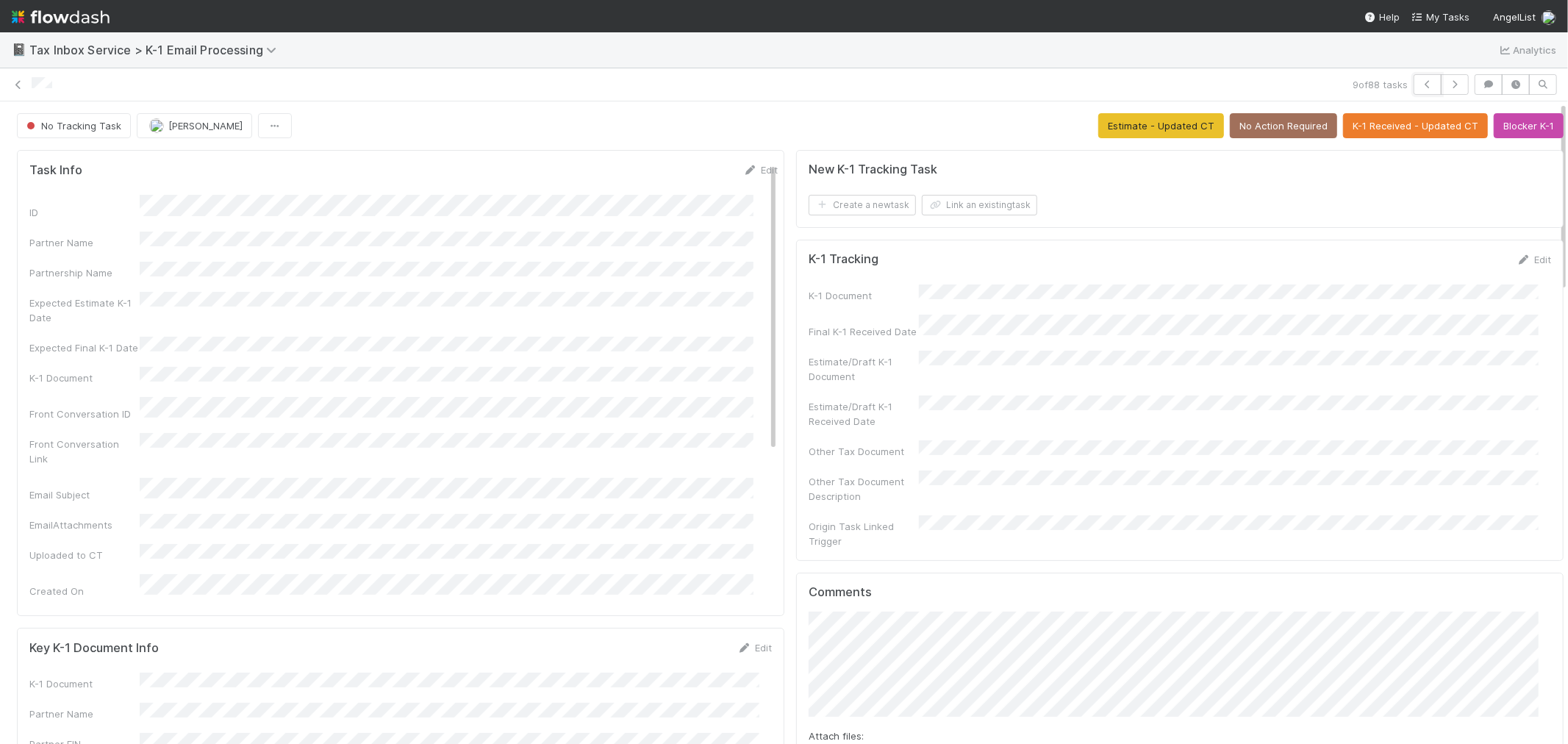
drag, startPoint x: 1401, startPoint y: 86, endPoint x: 1188, endPoint y: 51, distance: 215.9
click at [1399, 86] on div "9 of 88 tasks" at bounding box center [784, 85] width 1568 height 21
click at [1420, 85] on icon "button" at bounding box center [1427, 84] width 15 height 9
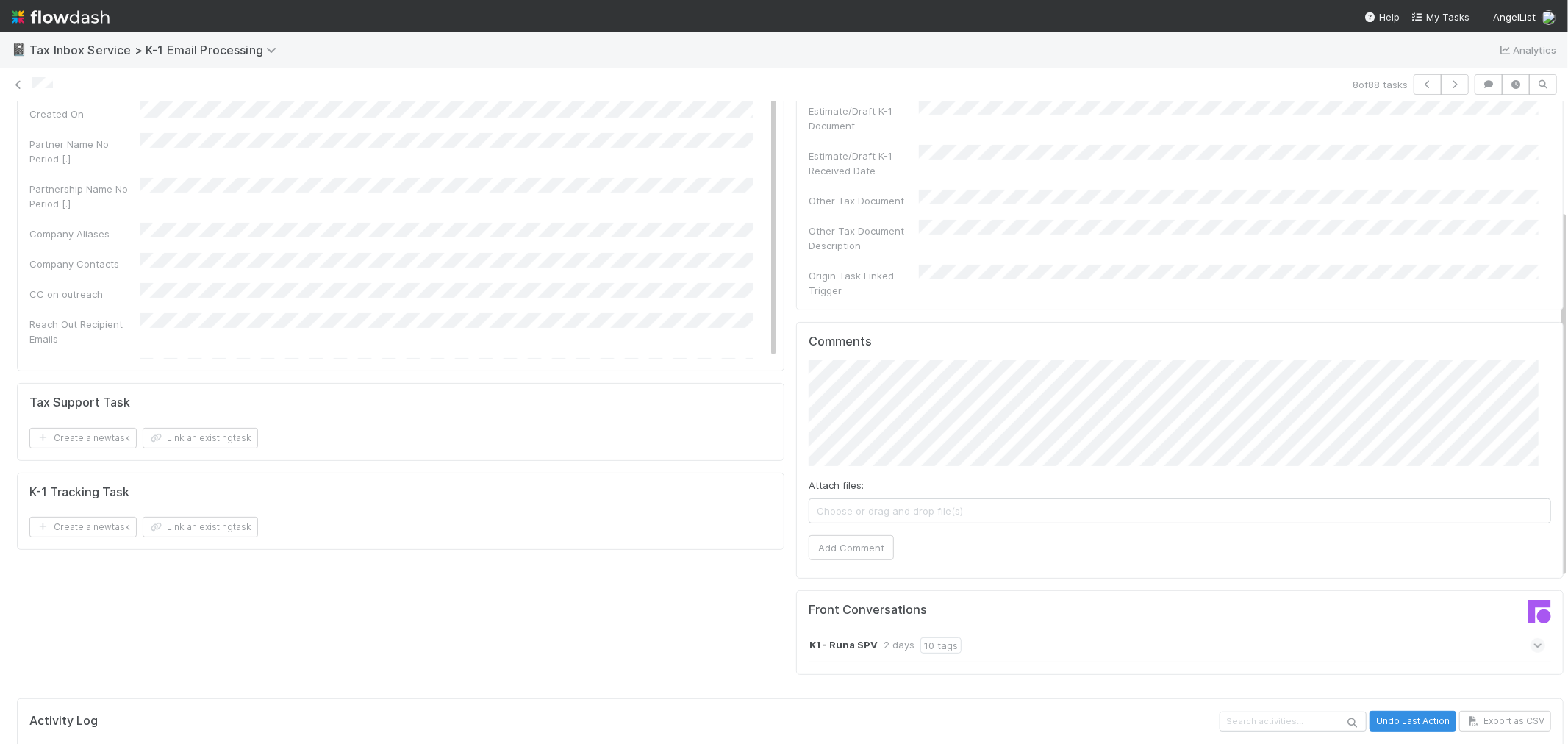
scroll to position [327, 0]
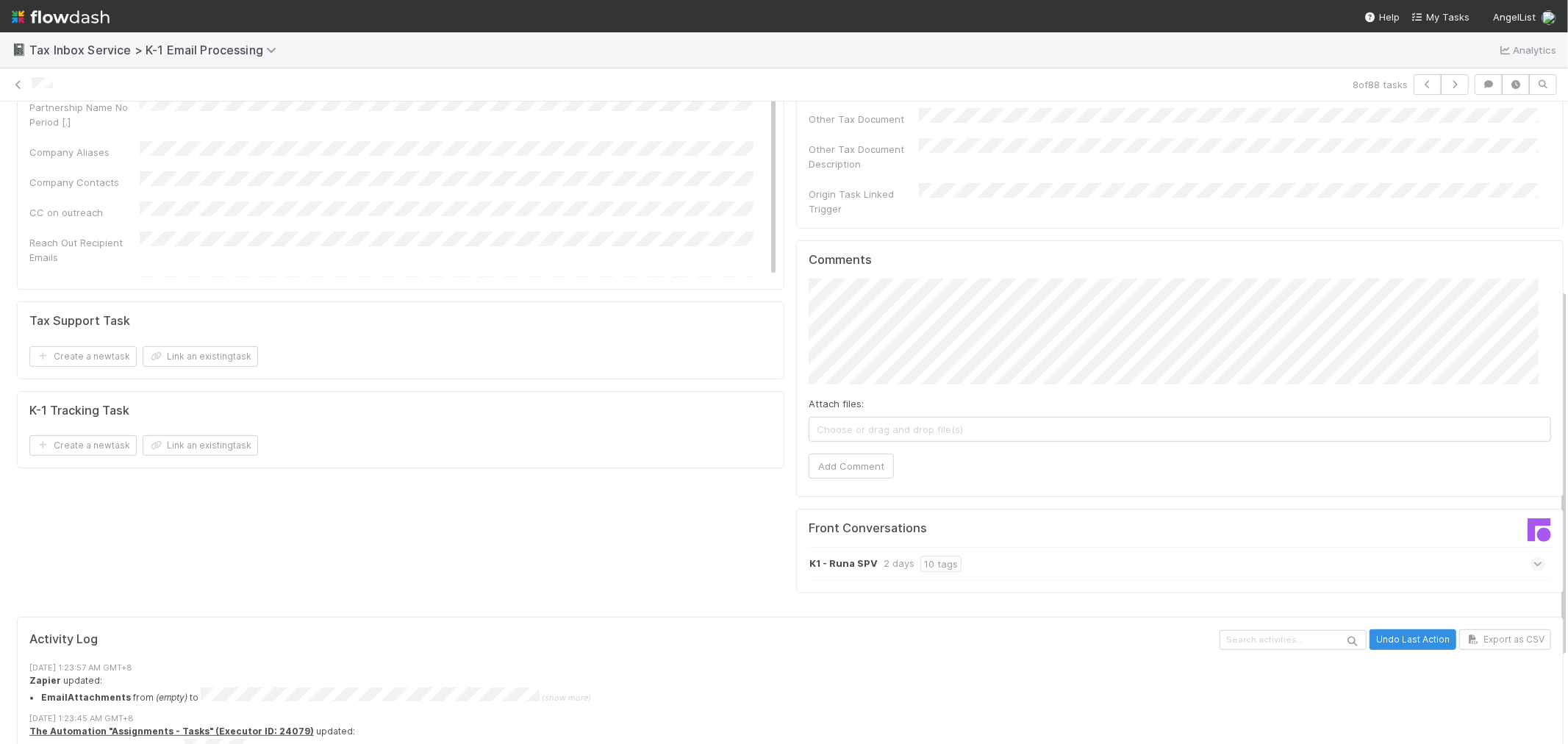
click at [1150, 547] on div "K1 - Runa SPV 2 days 10 tags" at bounding box center [1176, 564] width 737 height 34
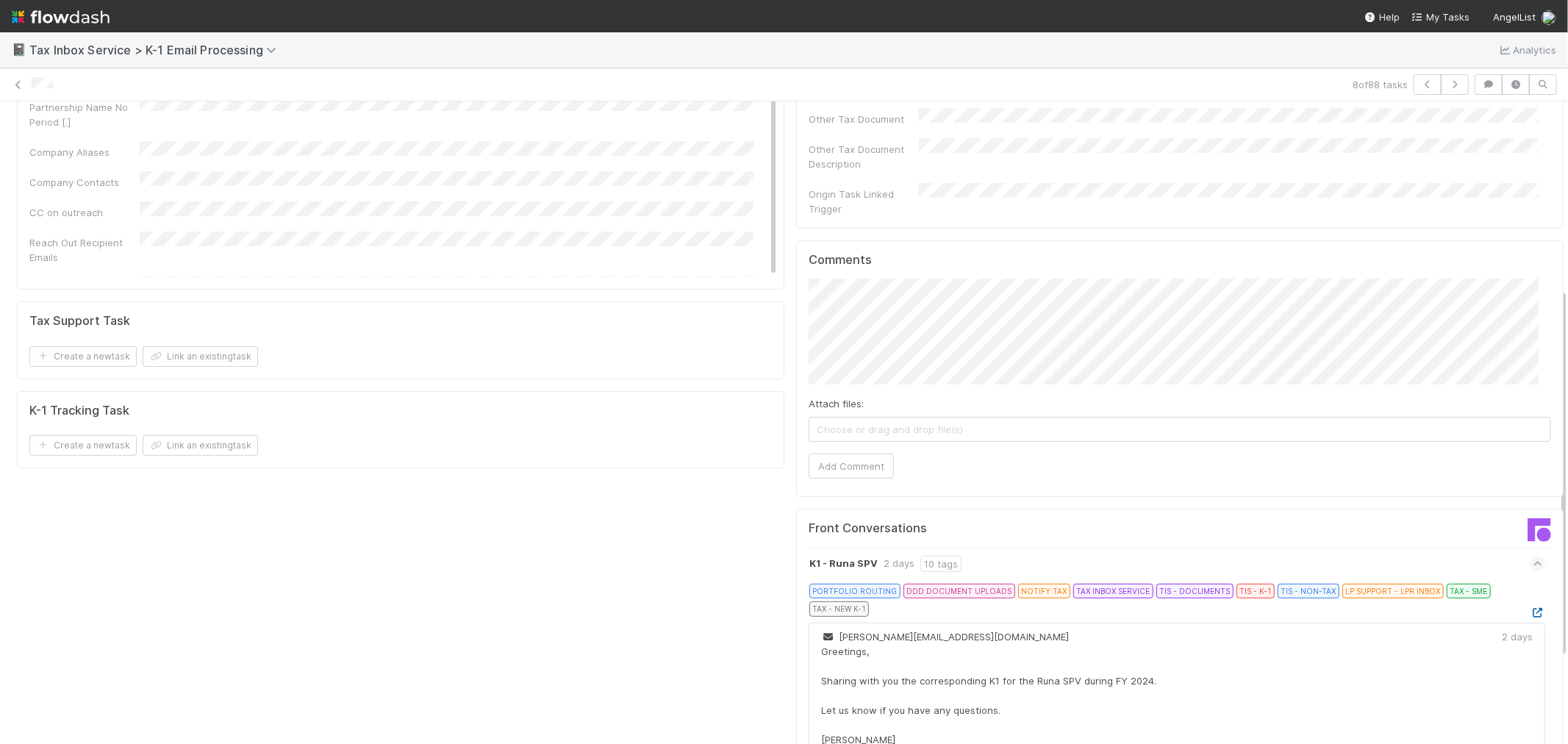
click at [1531, 609] on icon at bounding box center [1538, 613] width 15 height 9
click at [1414, 83] on button "button" at bounding box center [1427, 85] width 28 height 21
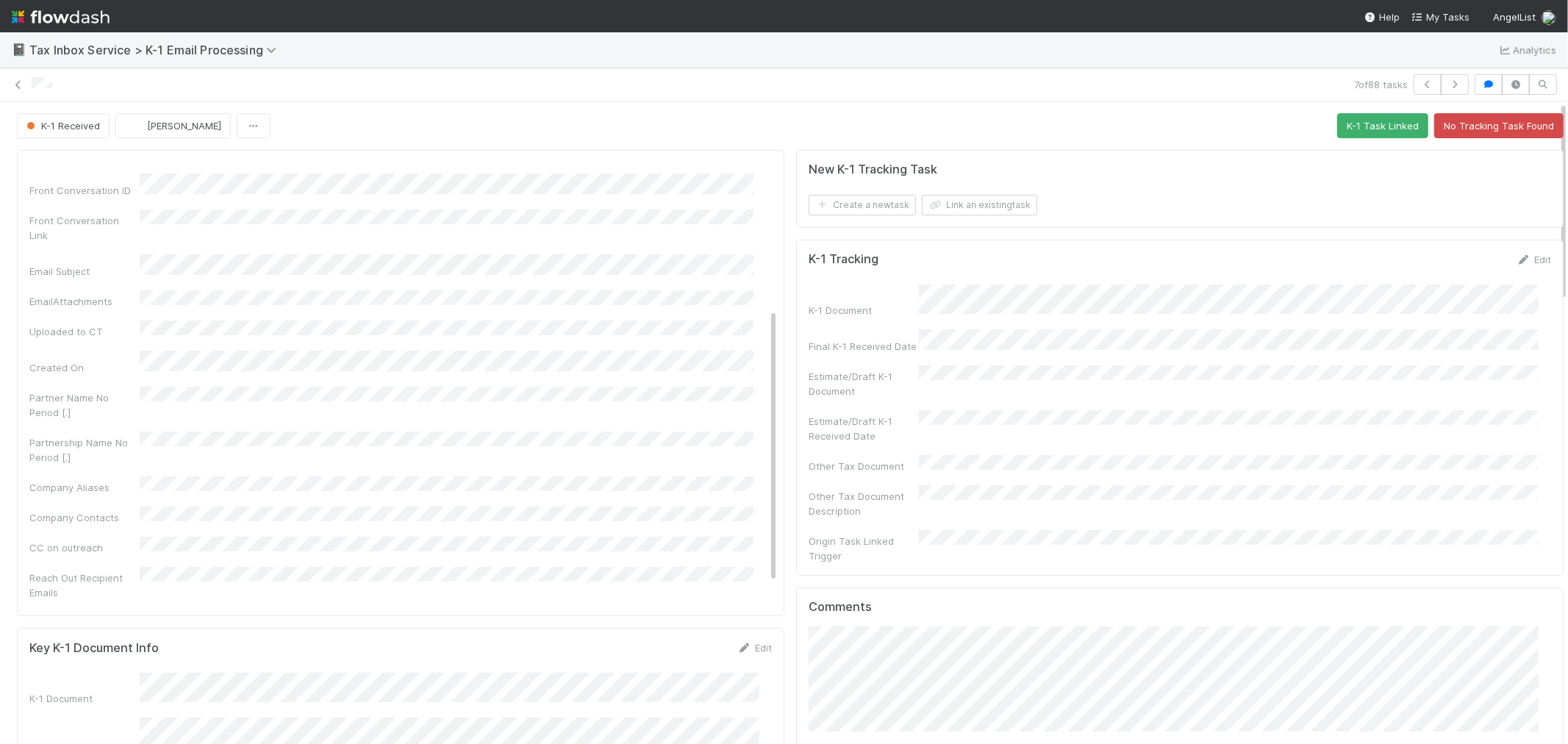
scroll to position [268, 0]
click at [1441, 78] on button "button" at bounding box center [1454, 85] width 28 height 21
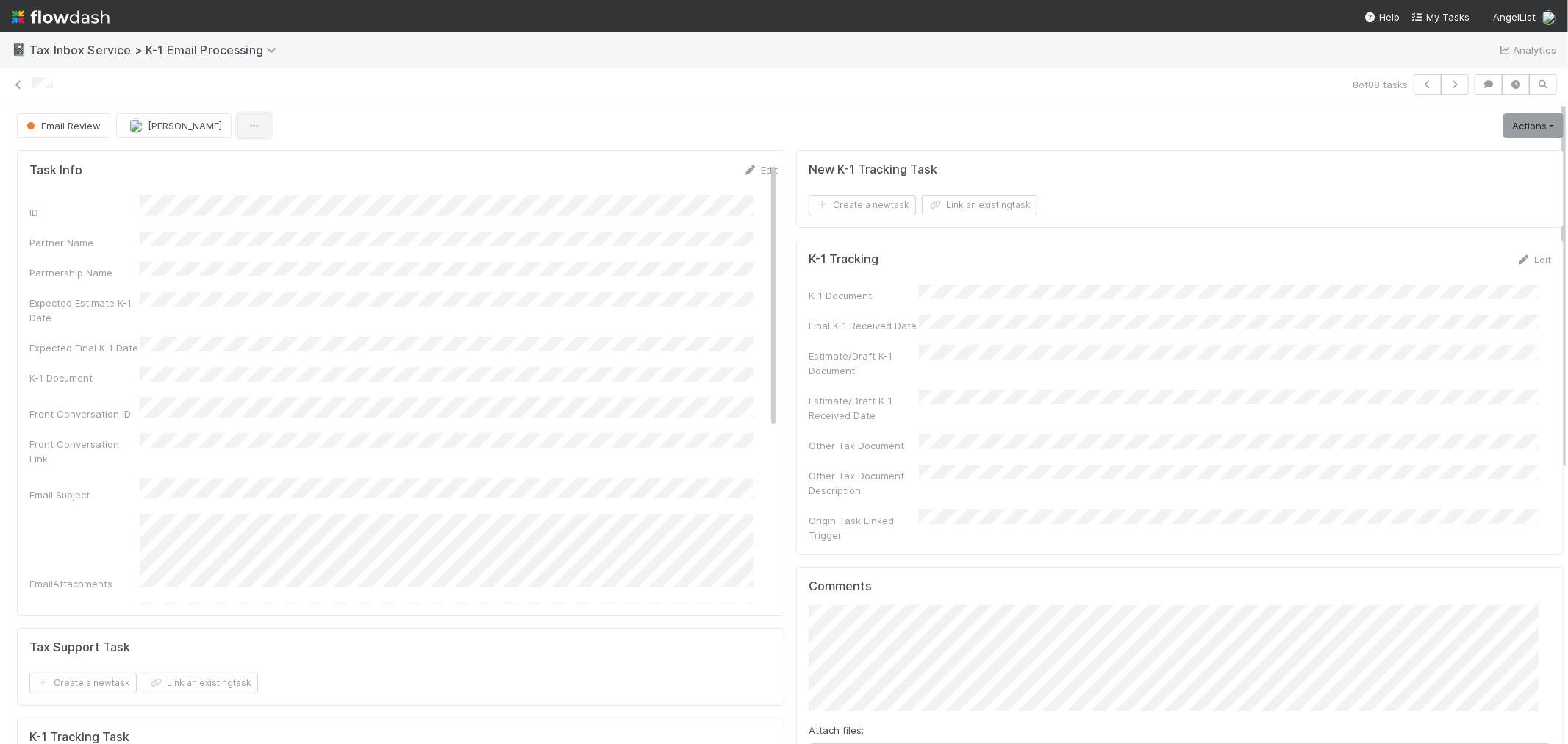
click at [247, 123] on icon "button" at bounding box center [254, 126] width 15 height 9
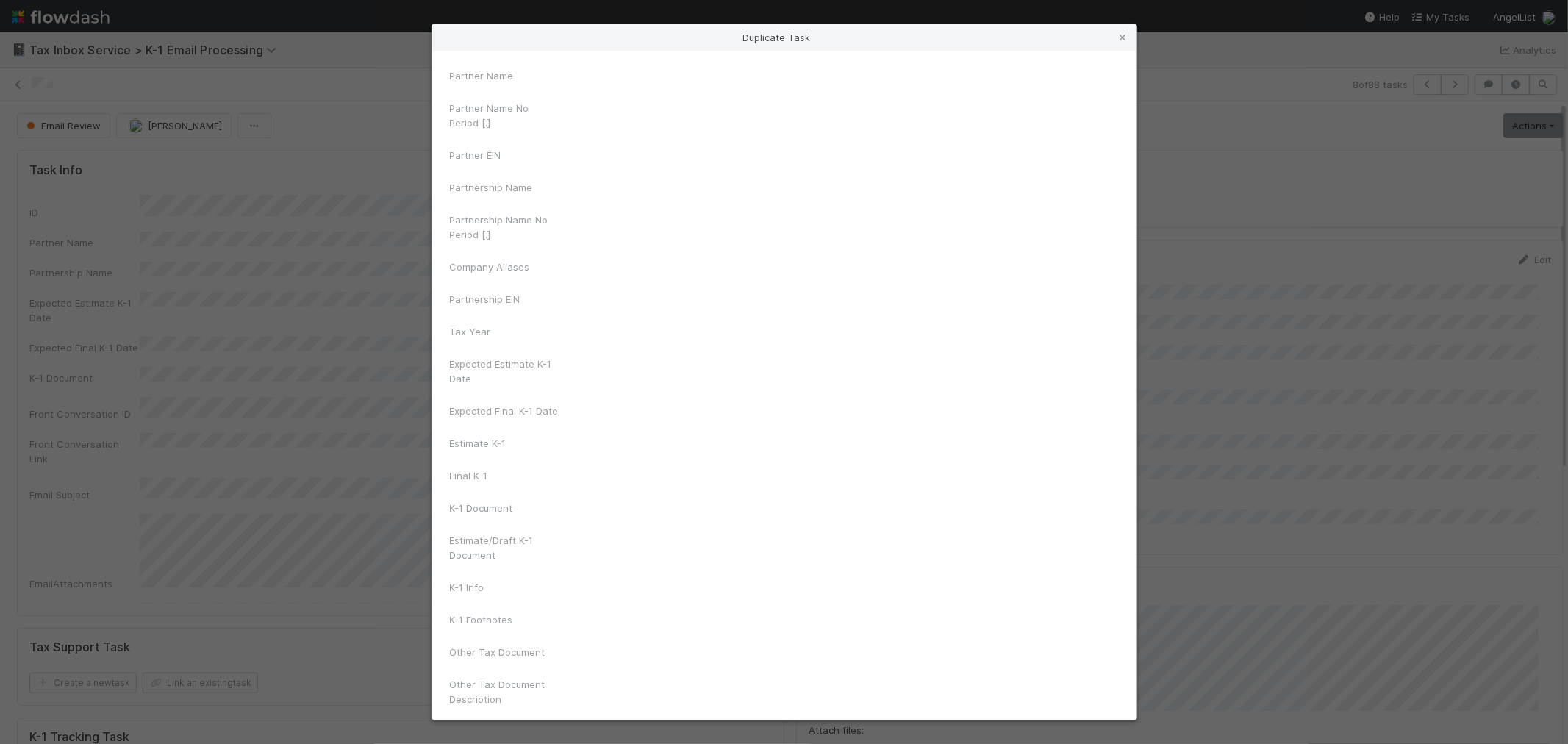
drag, startPoint x: 265, startPoint y: 158, endPoint x: 444, endPoint y: 167, distance: 179.2
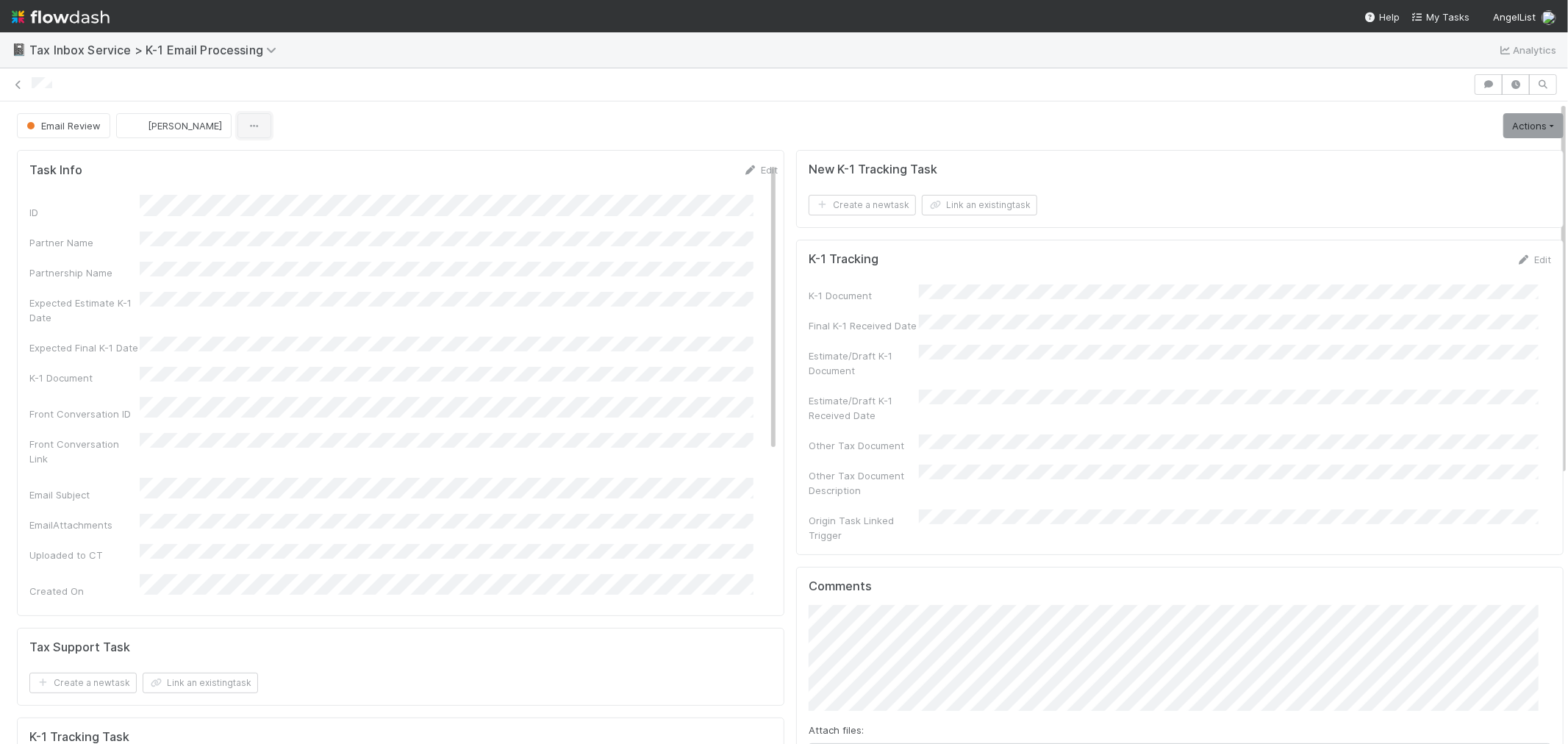
click at [247, 130] on icon "button" at bounding box center [254, 126] width 15 height 9
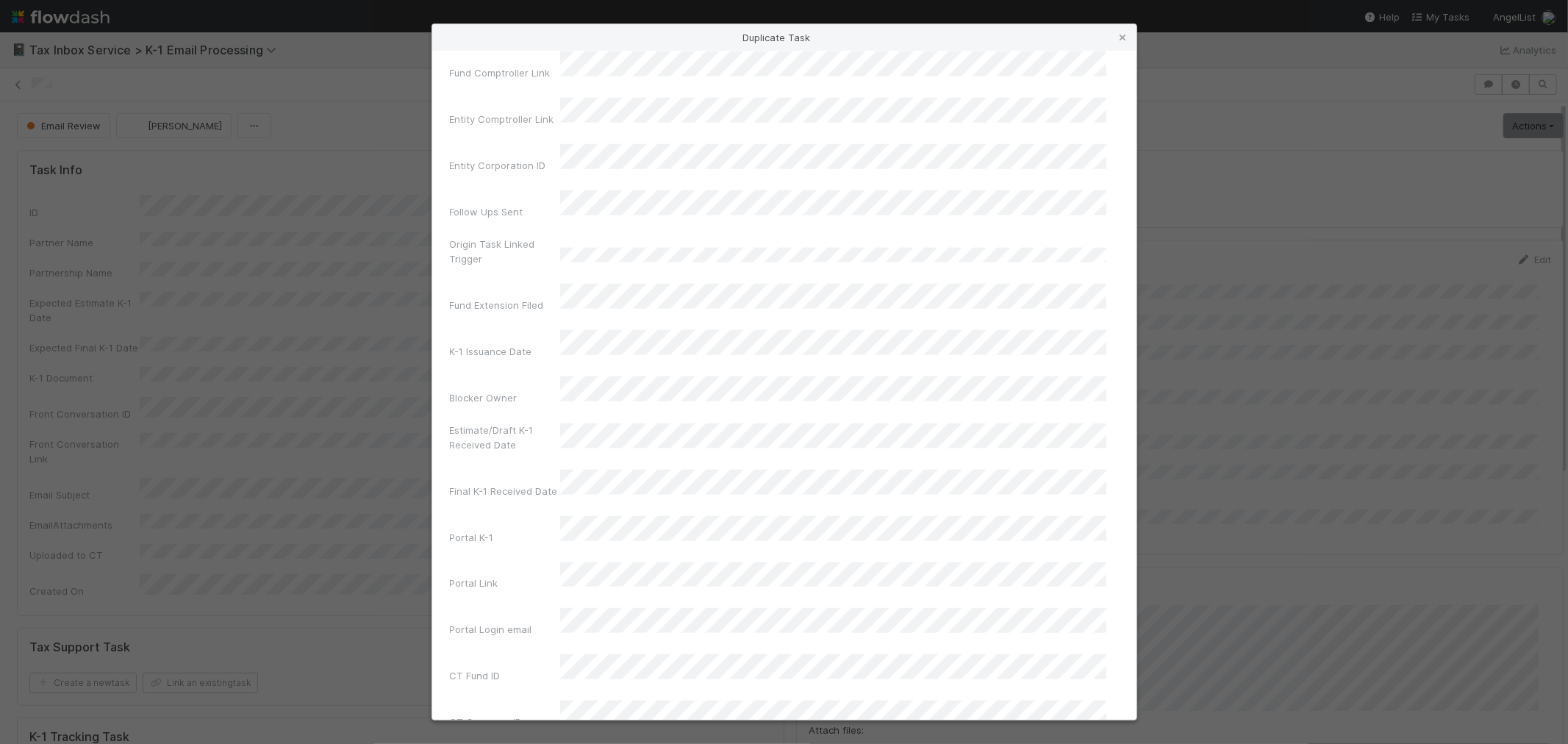
scroll to position [1389, 0]
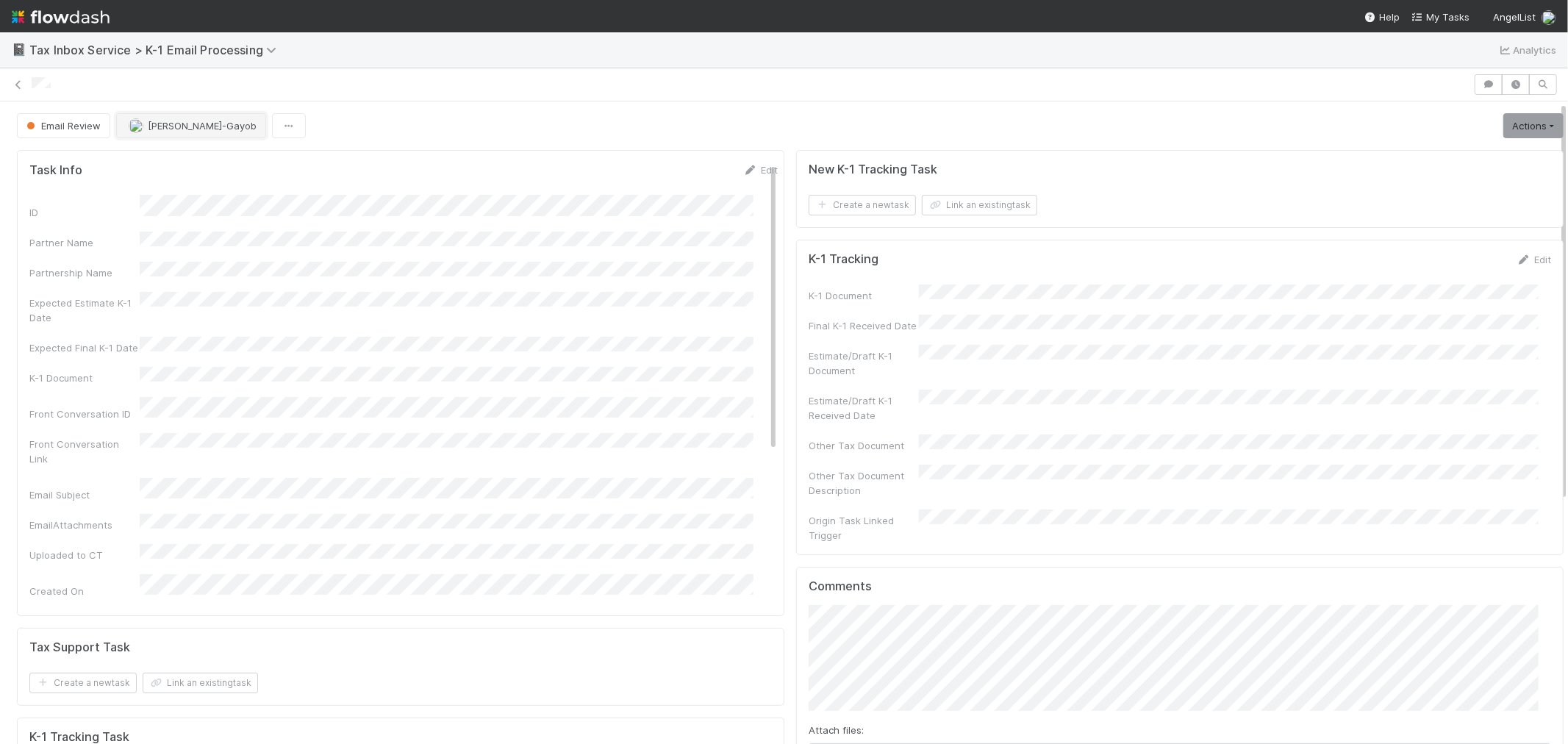
click at [172, 128] on span "Loraine Pati-Gayob" at bounding box center [203, 125] width 109 height 12
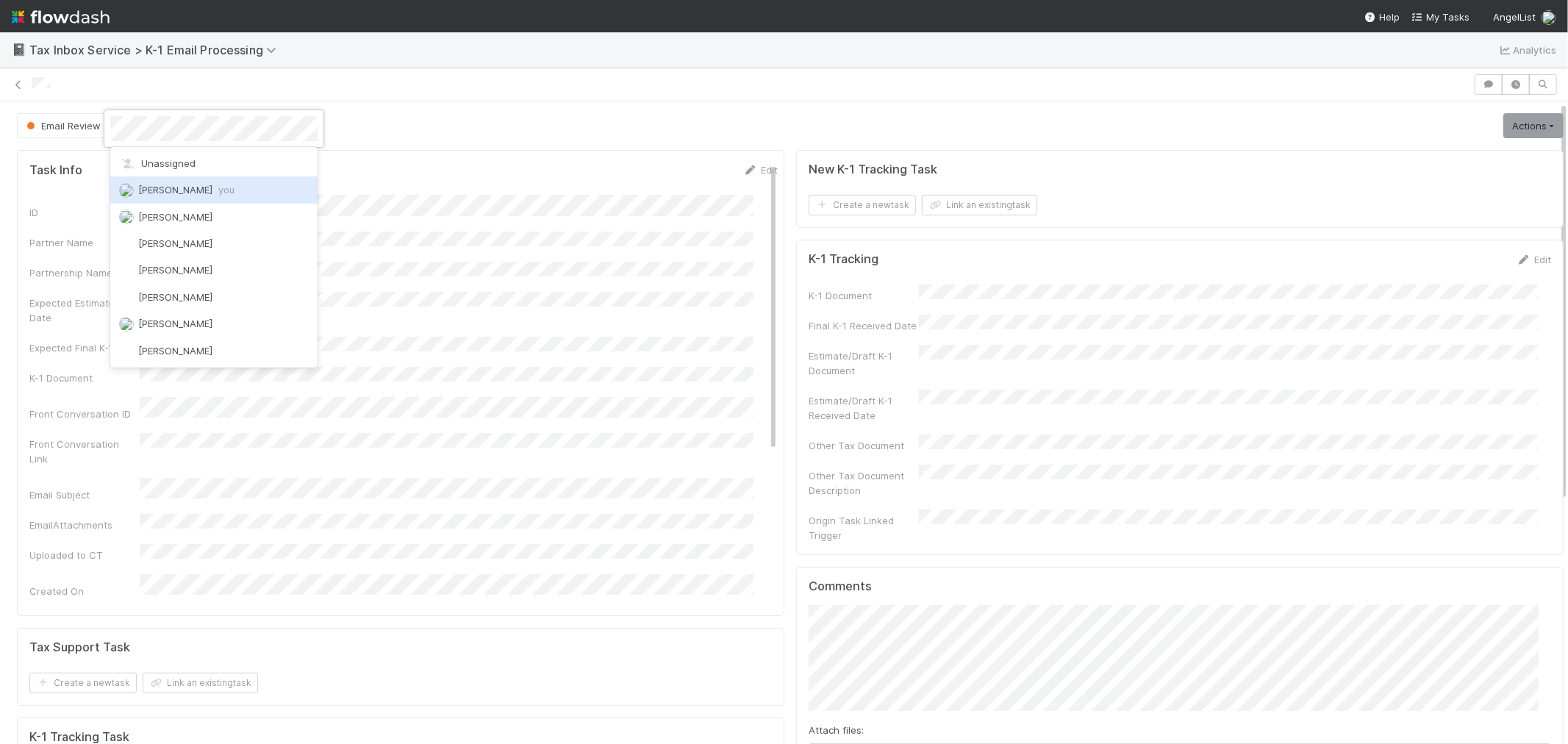
click at [188, 188] on span "Raven Jacinto you" at bounding box center [187, 189] width 97 height 12
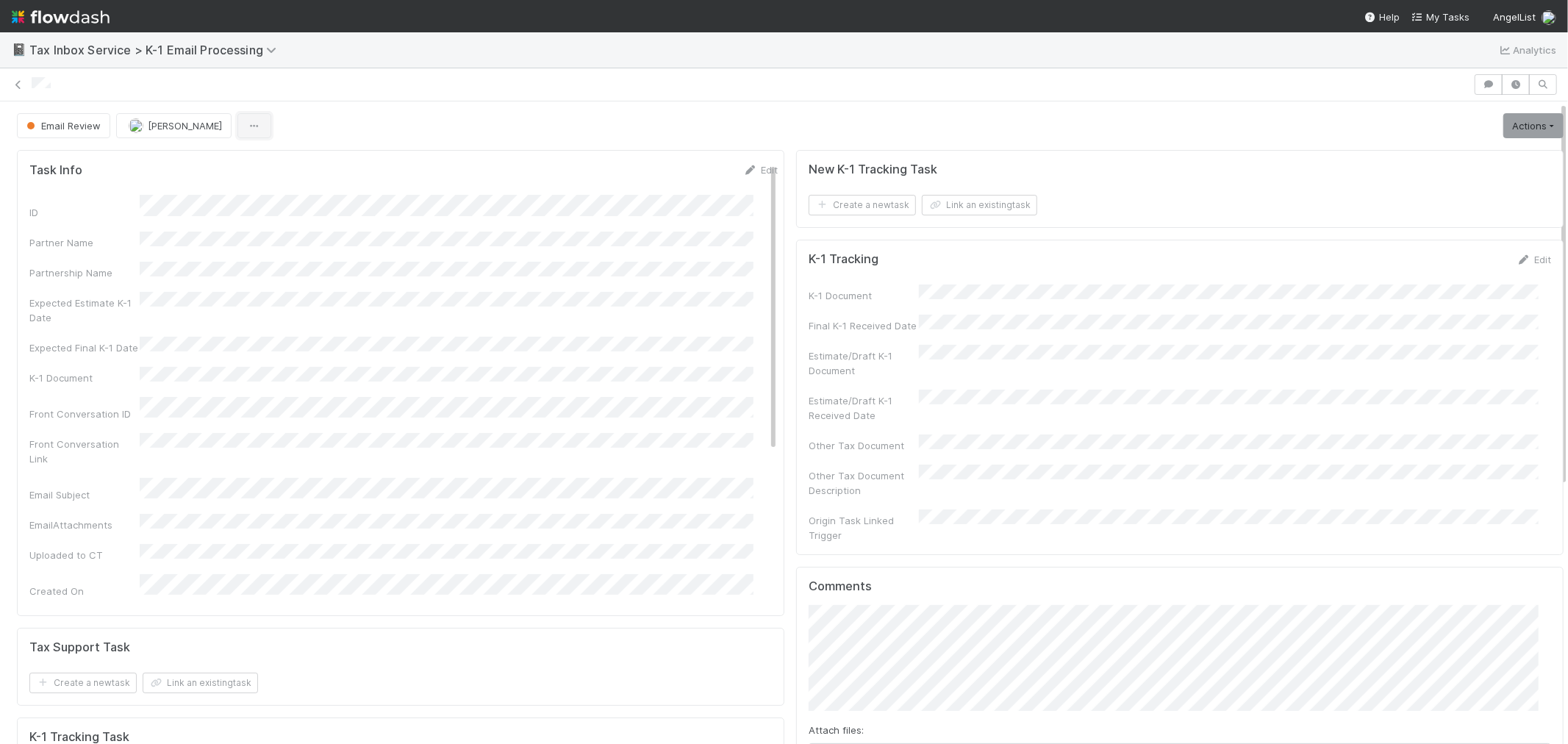
click at [237, 134] on button "button" at bounding box center [254, 126] width 34 height 25
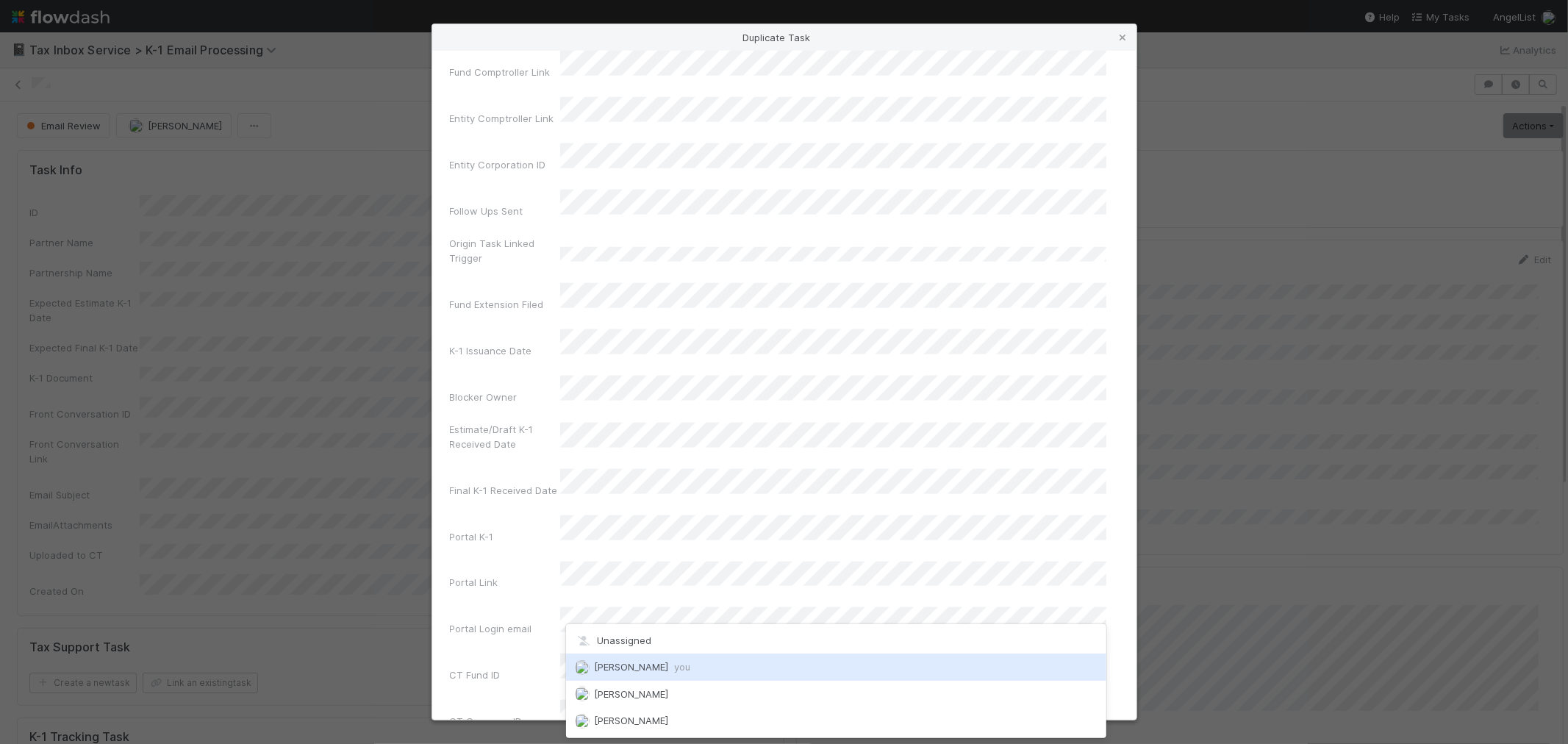
click at [629, 662] on span "Raven Jacinto you" at bounding box center [642, 666] width 97 height 12
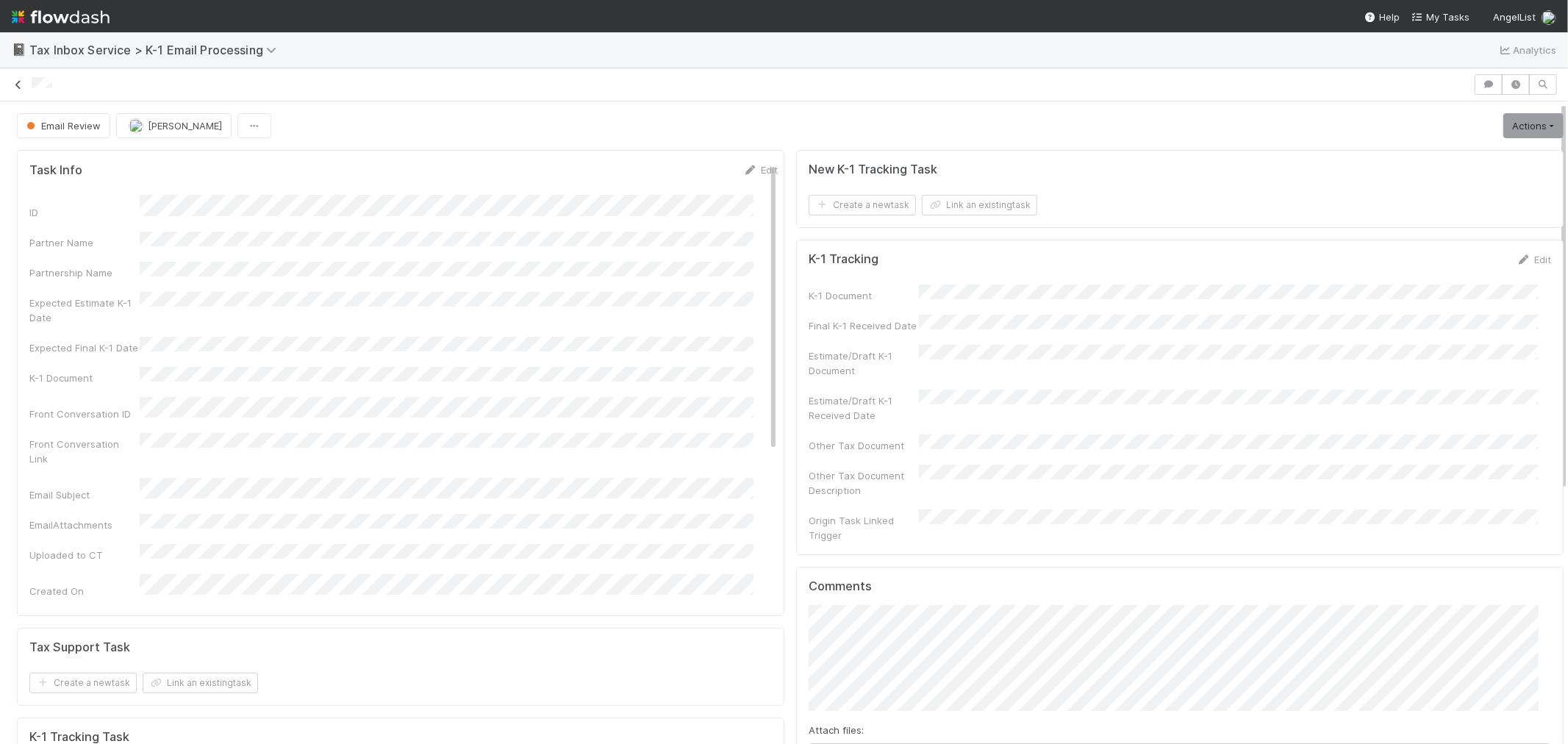
click at [15, 86] on icon at bounding box center [18, 85] width 15 height 9
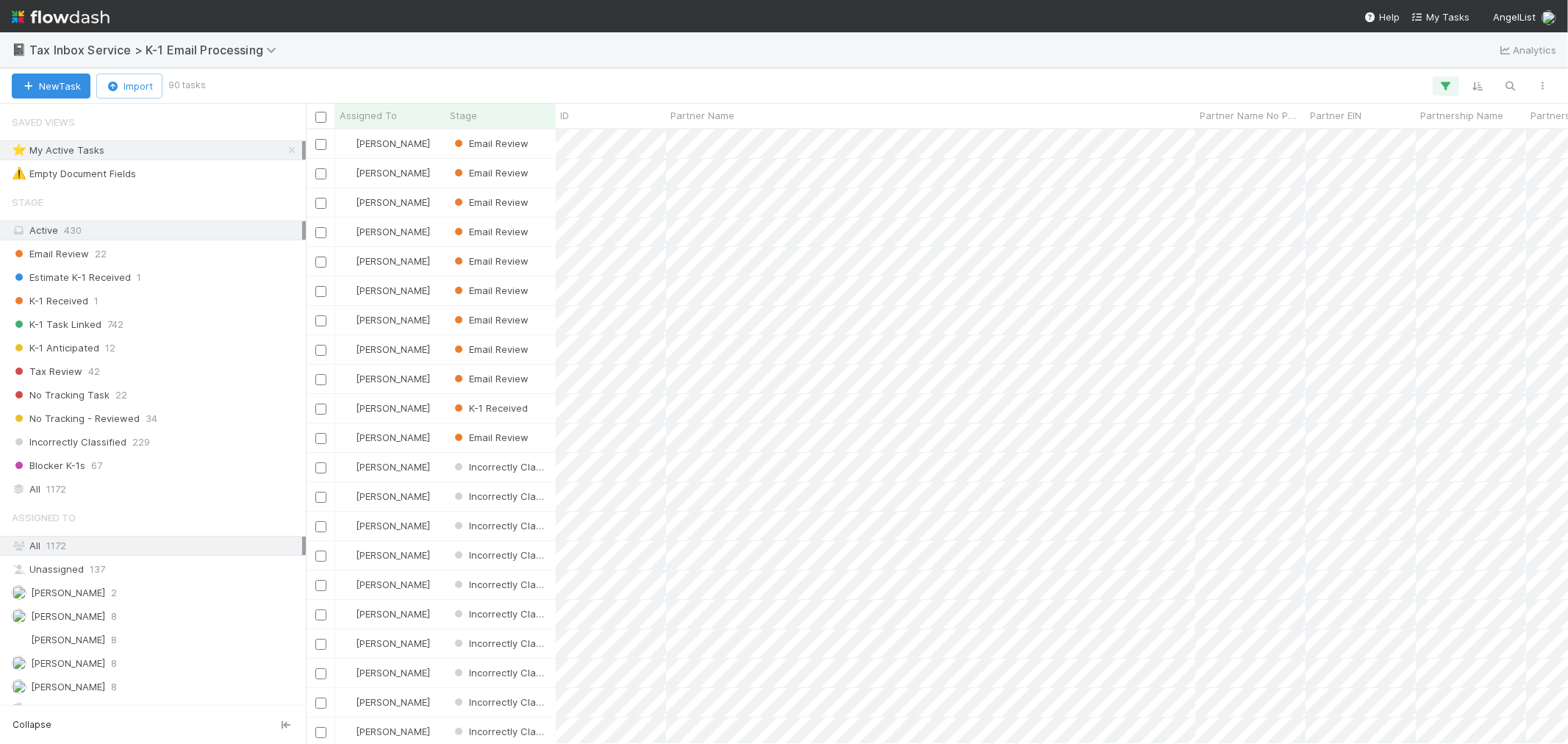
scroll to position [602, 1250]
click at [149, 255] on div "Email Review 22" at bounding box center [157, 253] width 290 height 18
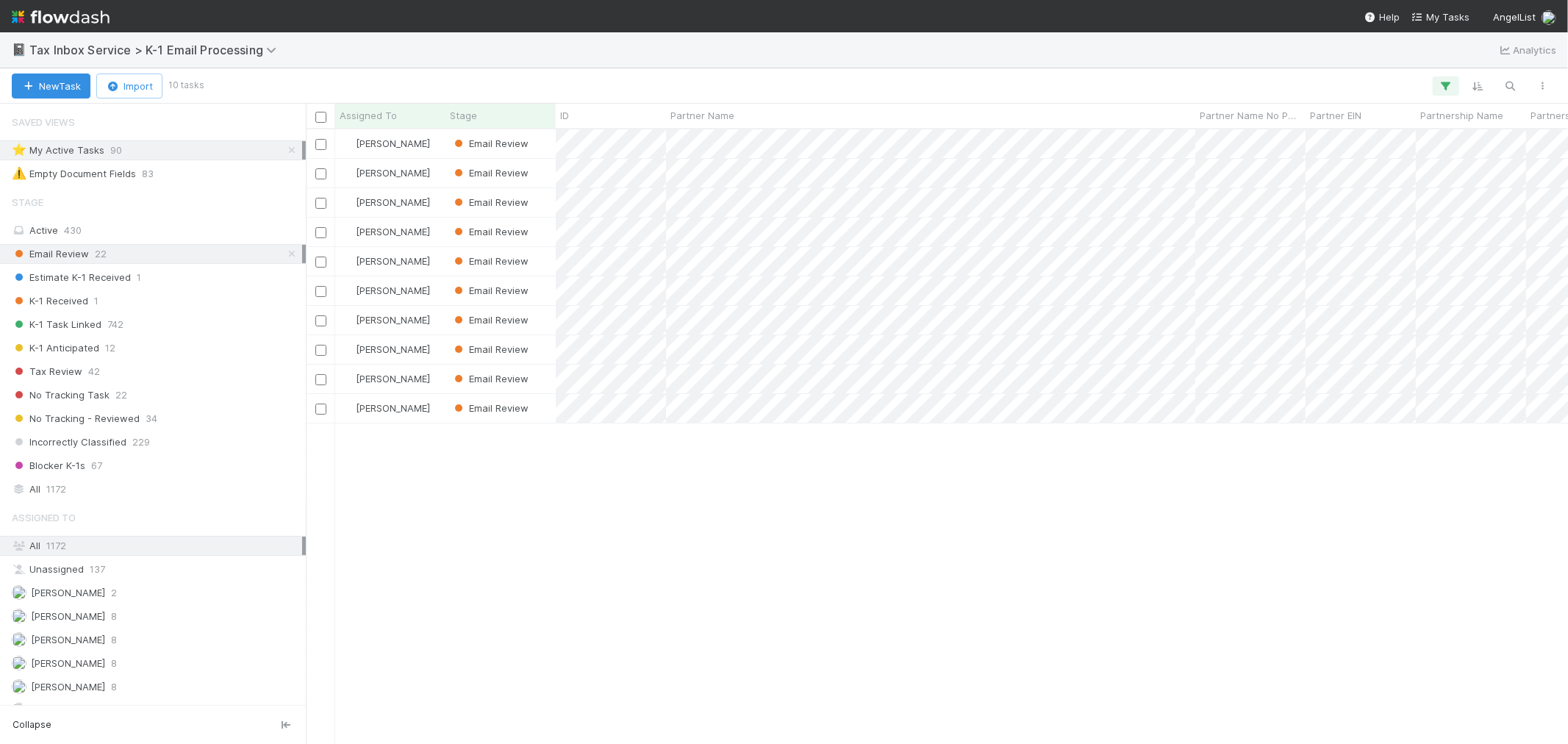
scroll to position [602, 1250]
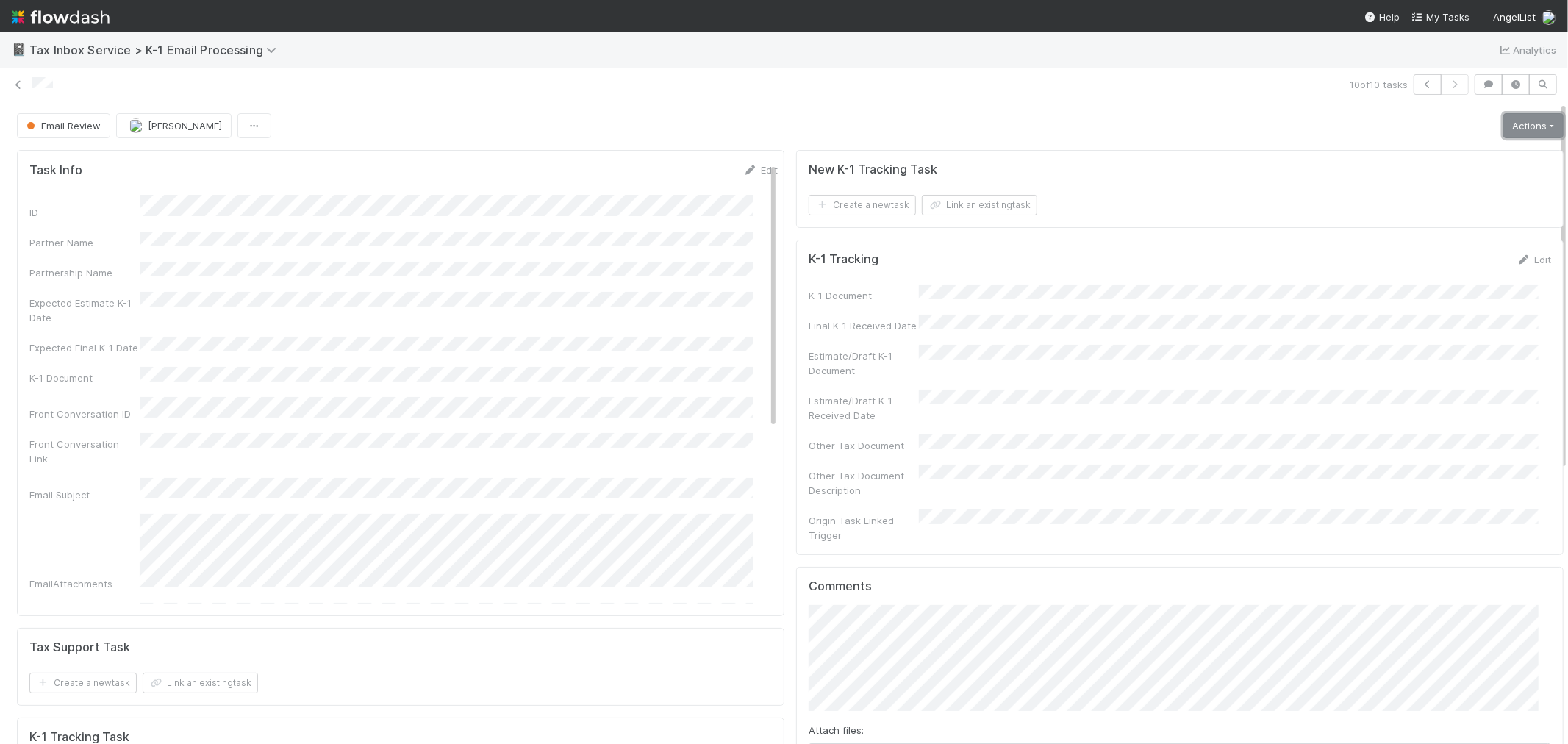
click at [1520, 131] on link "Actions" at bounding box center [1533, 126] width 60 height 25
click at [1494, 149] on button "K-1 Received" at bounding box center [1492, 157] width 146 height 21
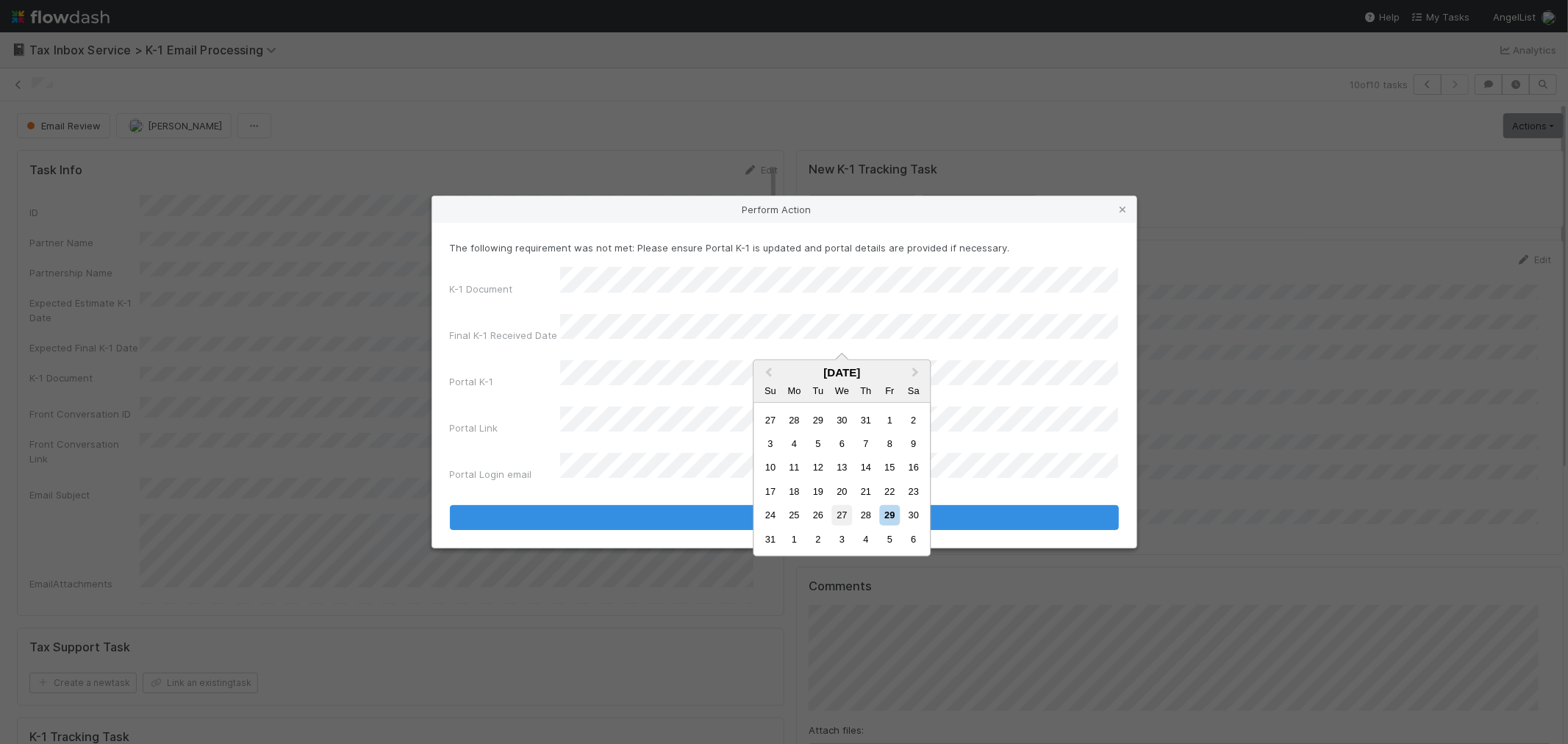
click at [833, 518] on div "27" at bounding box center [842, 514] width 20 height 20
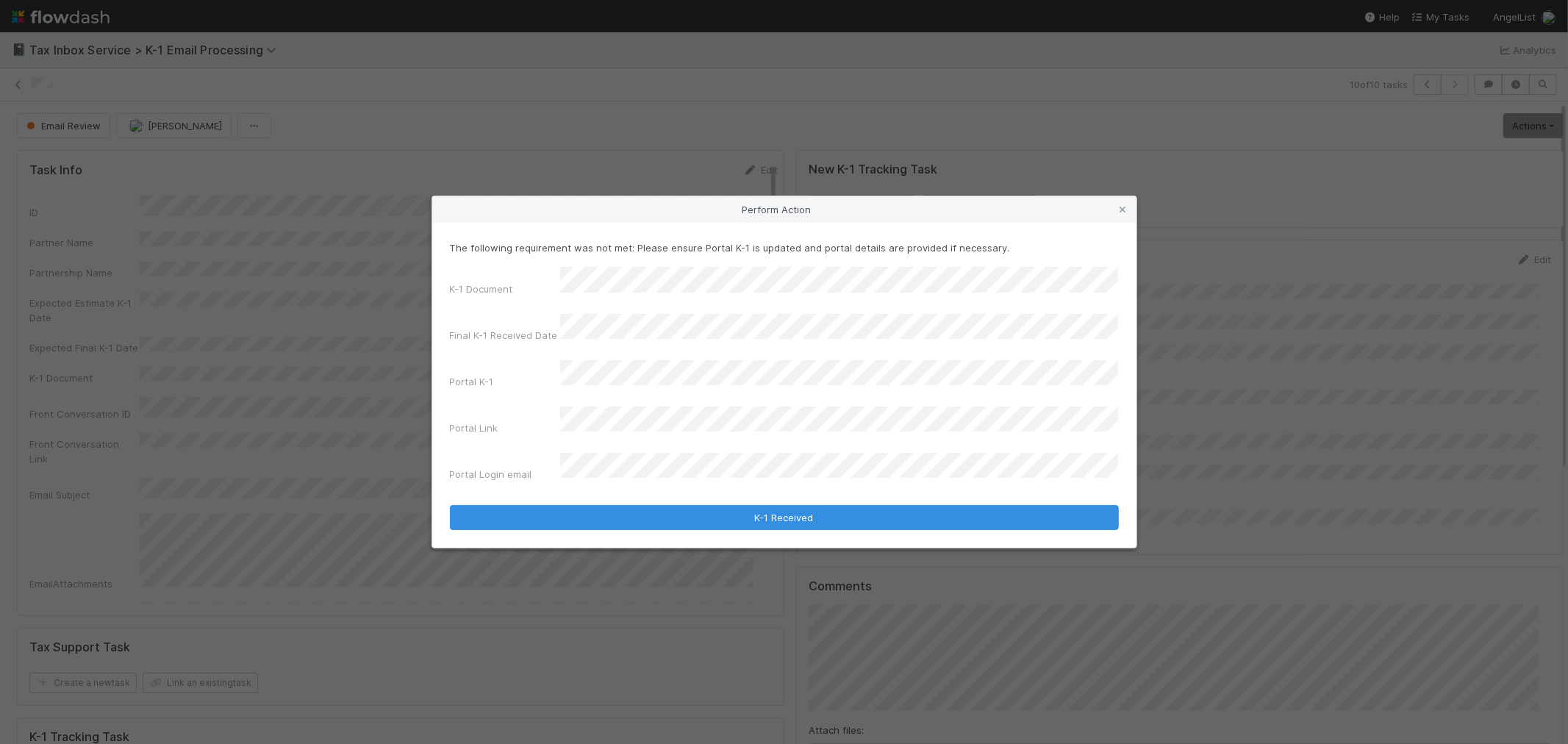
click at [665, 362] on div "K-1 Document Final K-1 Received Date Portal K-1 Portal Link Portal Login email" at bounding box center [785, 377] width 669 height 221
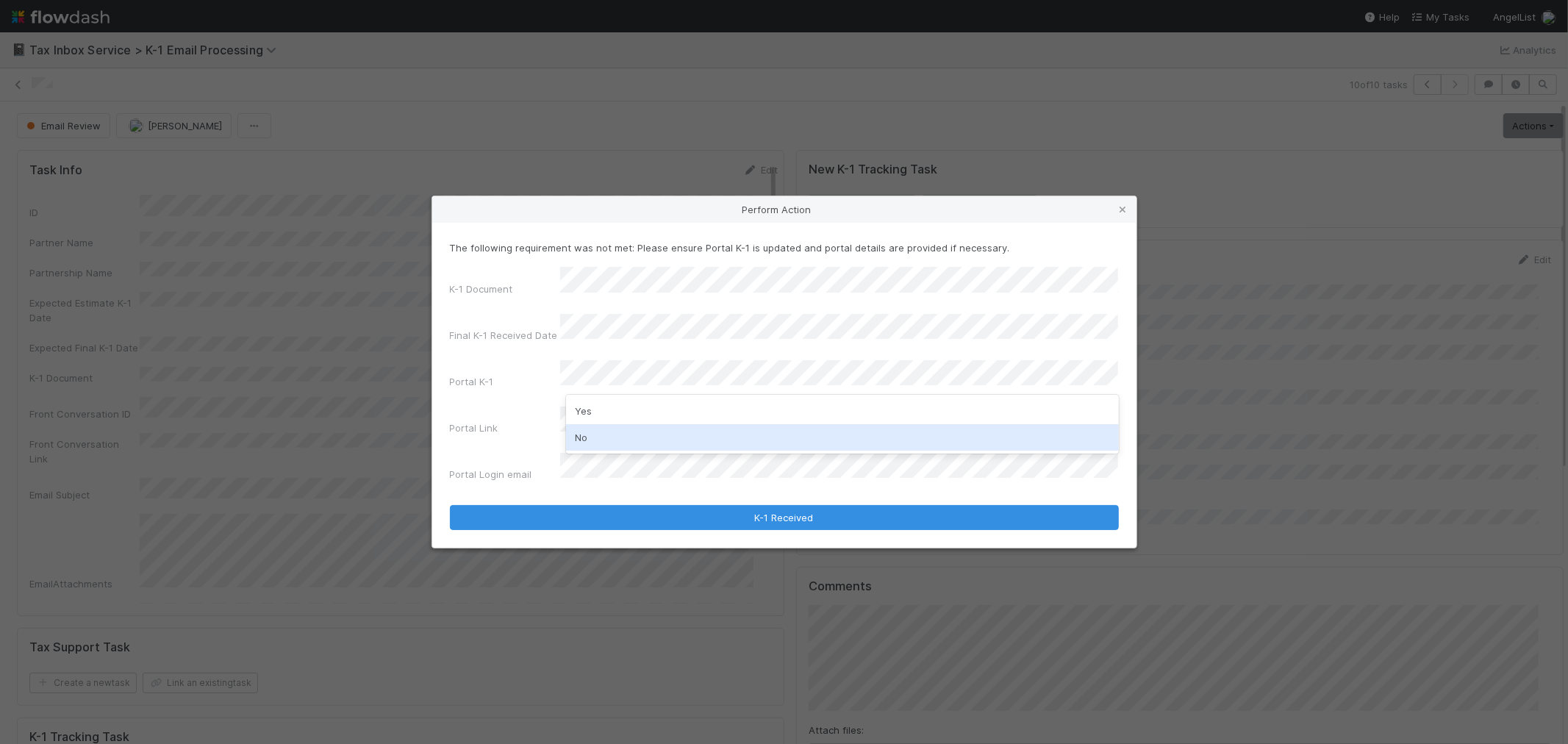
click at [638, 429] on div "No" at bounding box center [843, 437] width 553 height 26
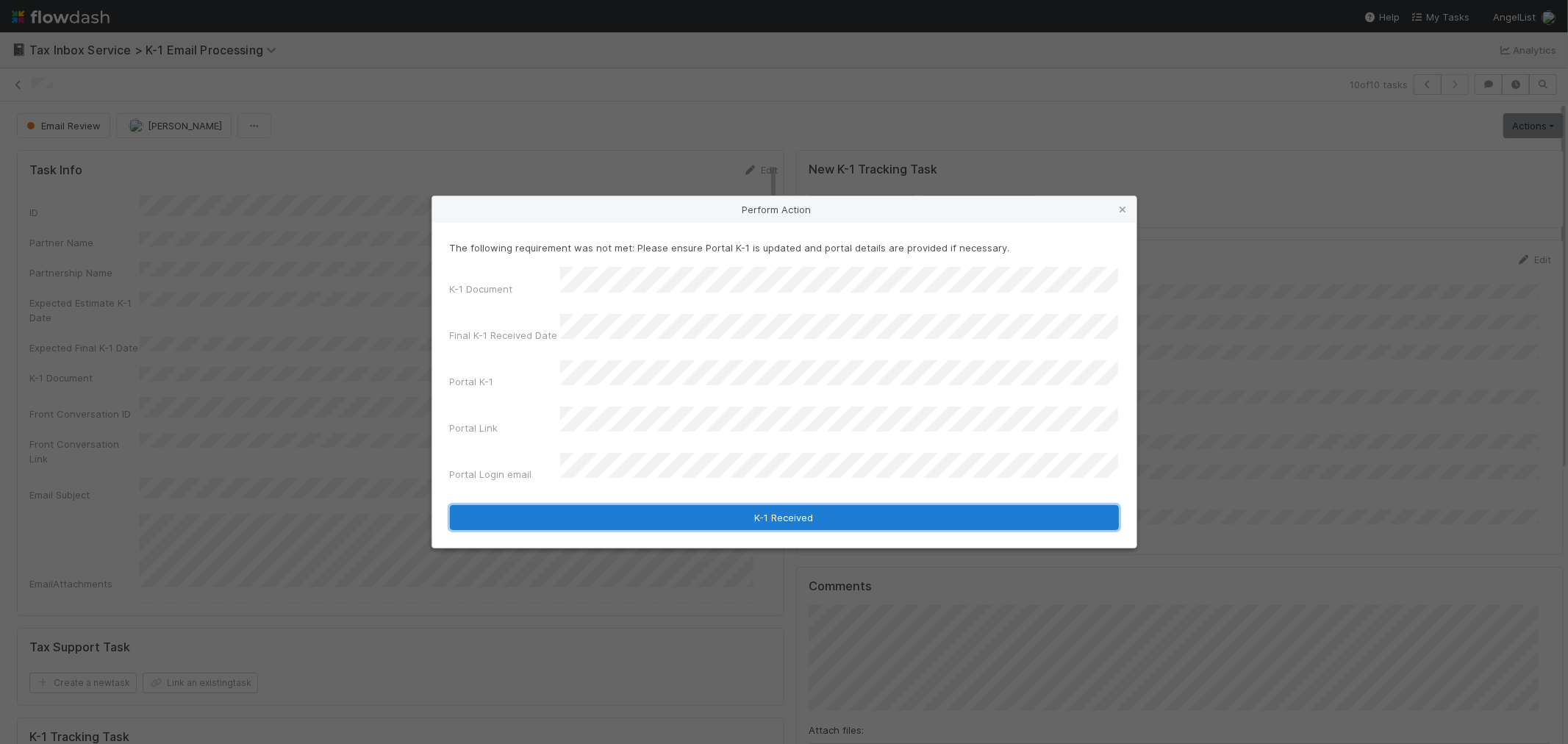
click at [623, 505] on button "K-1 Received" at bounding box center [785, 518] width 669 height 25
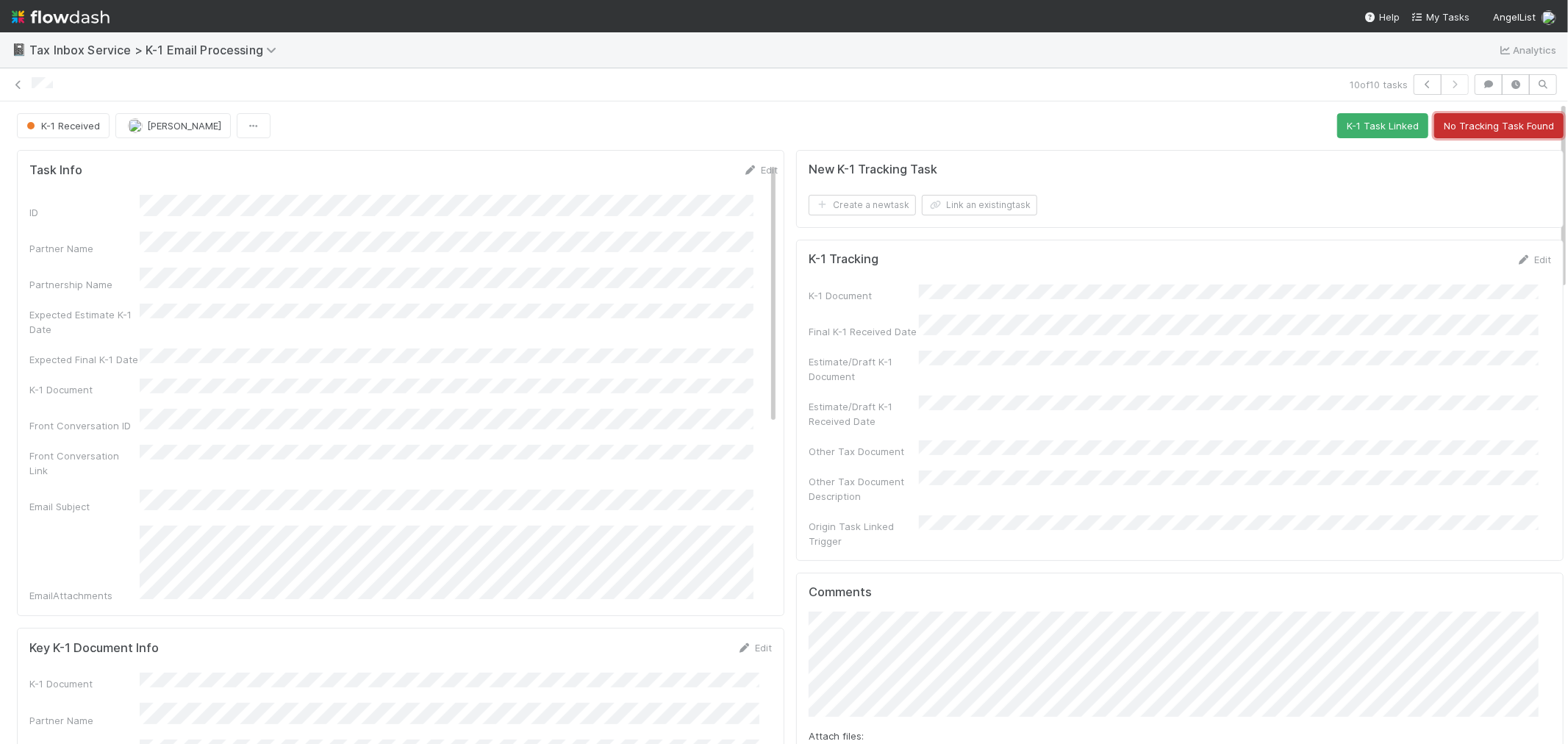
click at [1483, 130] on button "No Tracking Task Found" at bounding box center [1499, 126] width 130 height 25
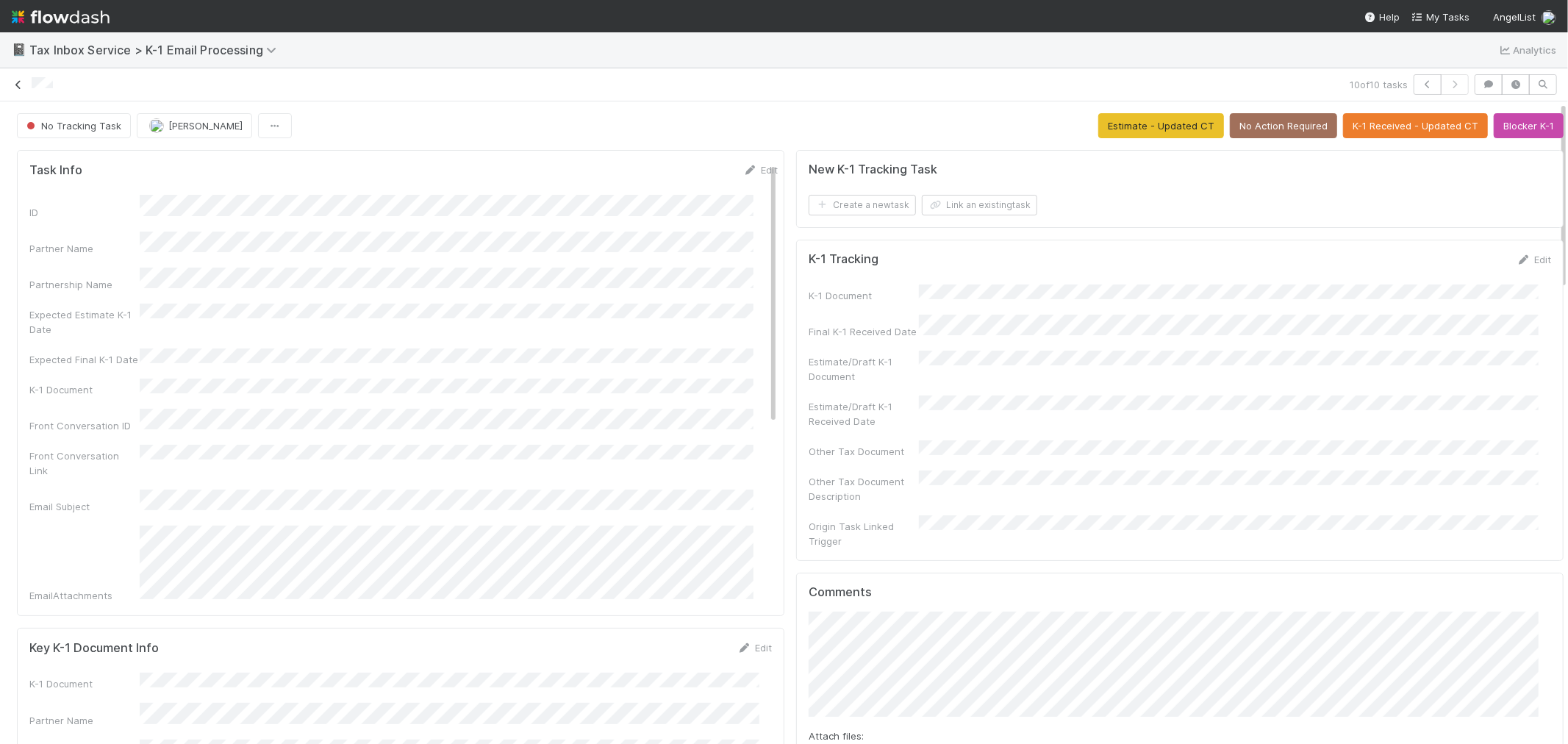
click at [24, 87] on icon at bounding box center [18, 85] width 15 height 9
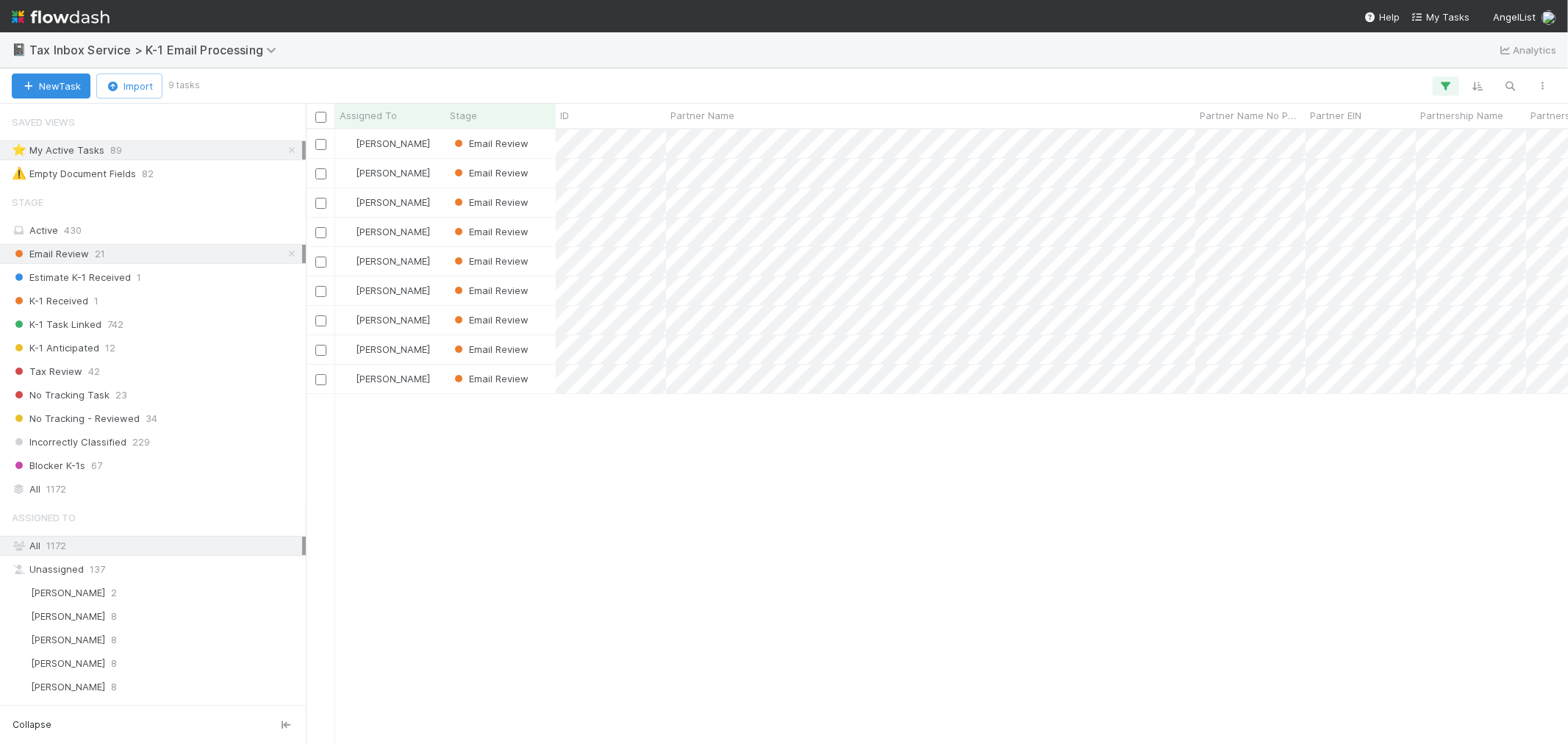
scroll to position [602, 1250]
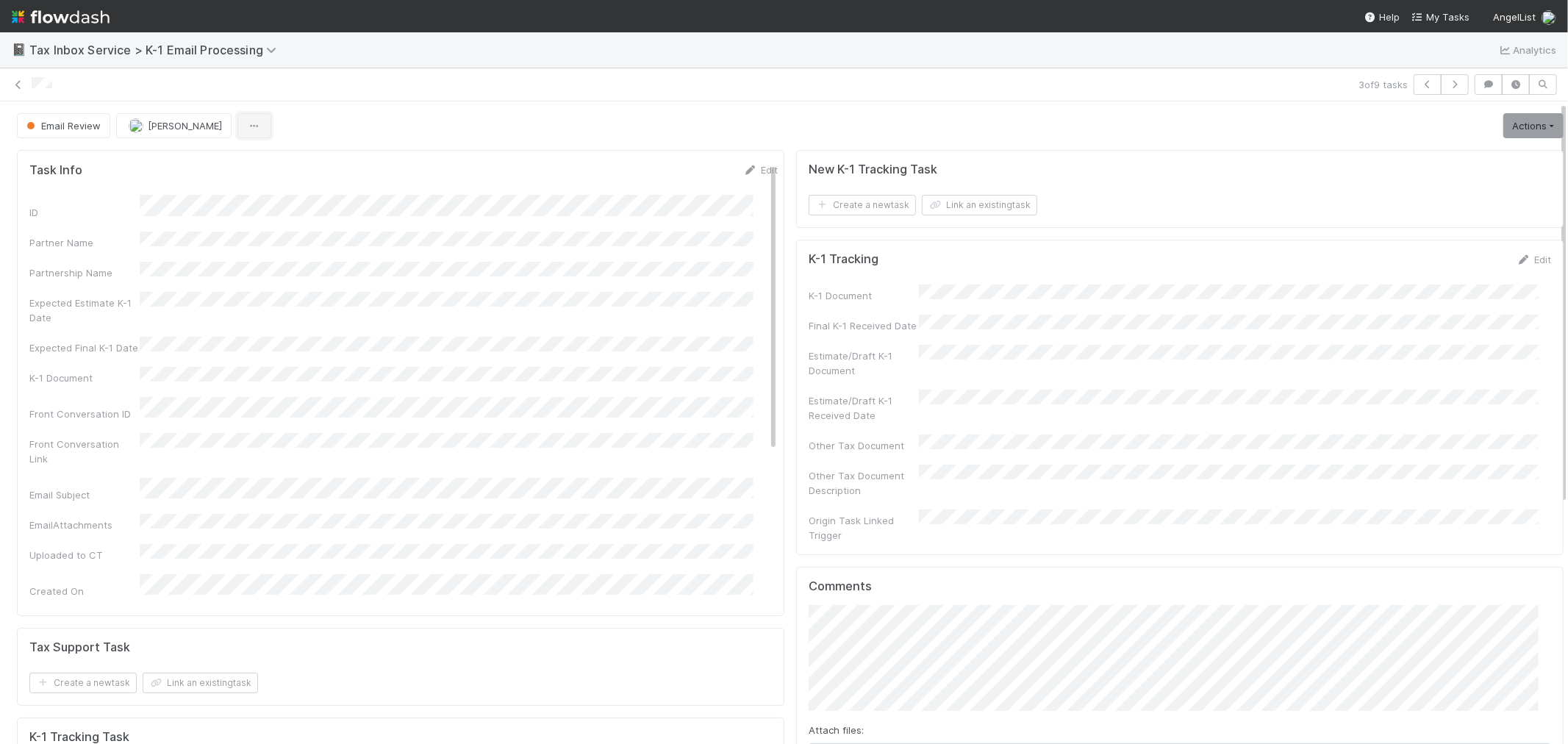
click at [237, 133] on button "button" at bounding box center [254, 126] width 34 height 25
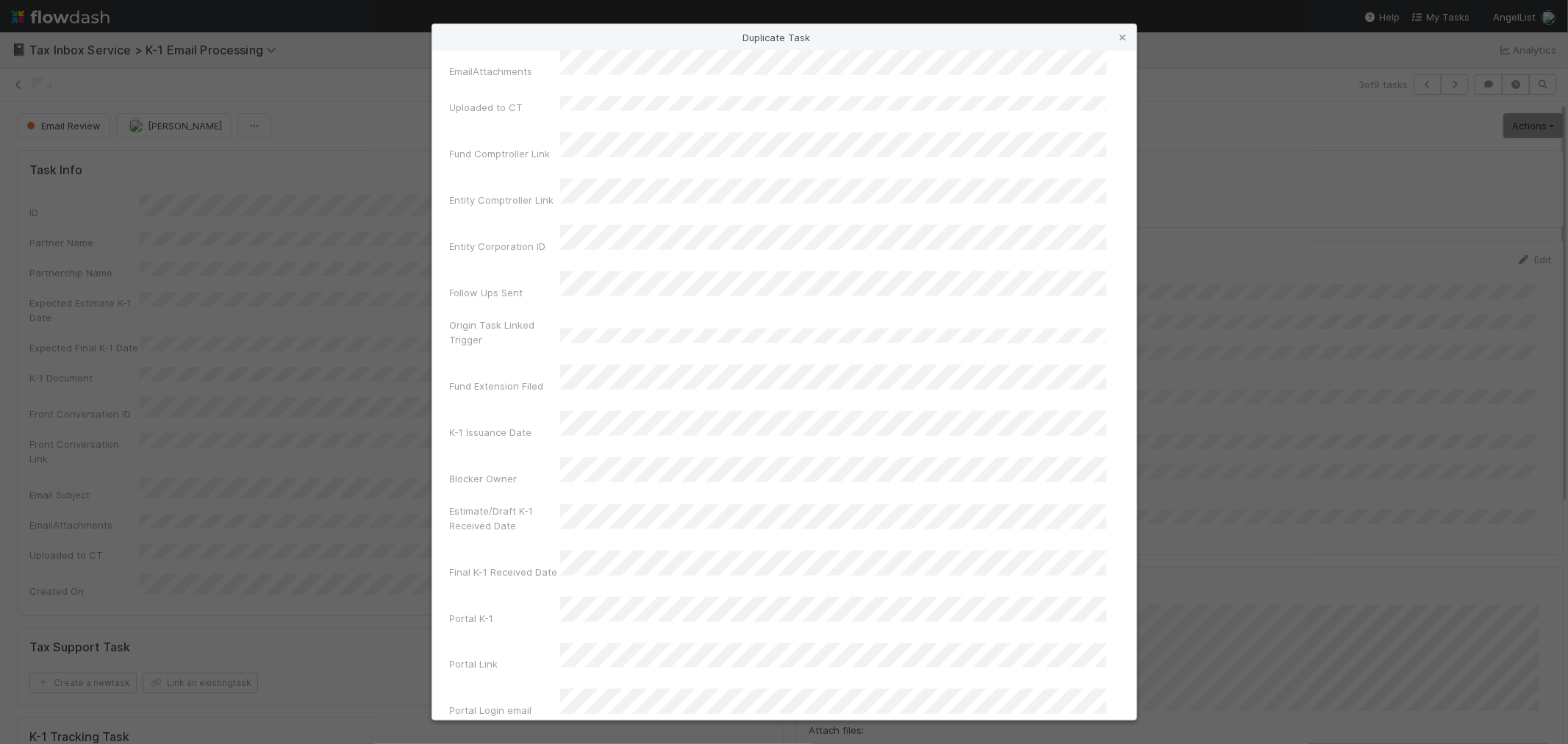
scroll to position [1389, 0]
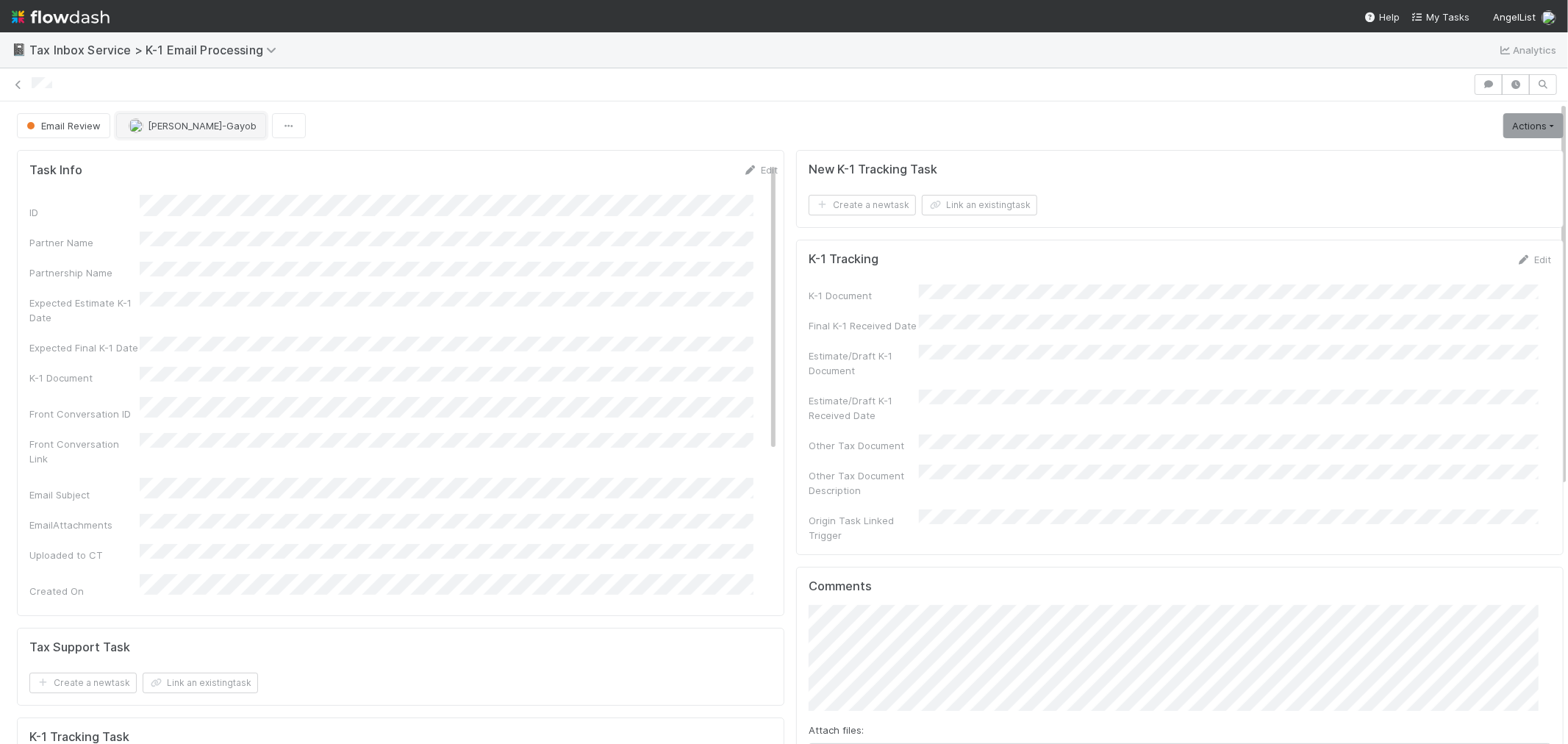
click at [182, 123] on span "Loraine Pati-Gayob" at bounding box center [203, 125] width 109 height 12
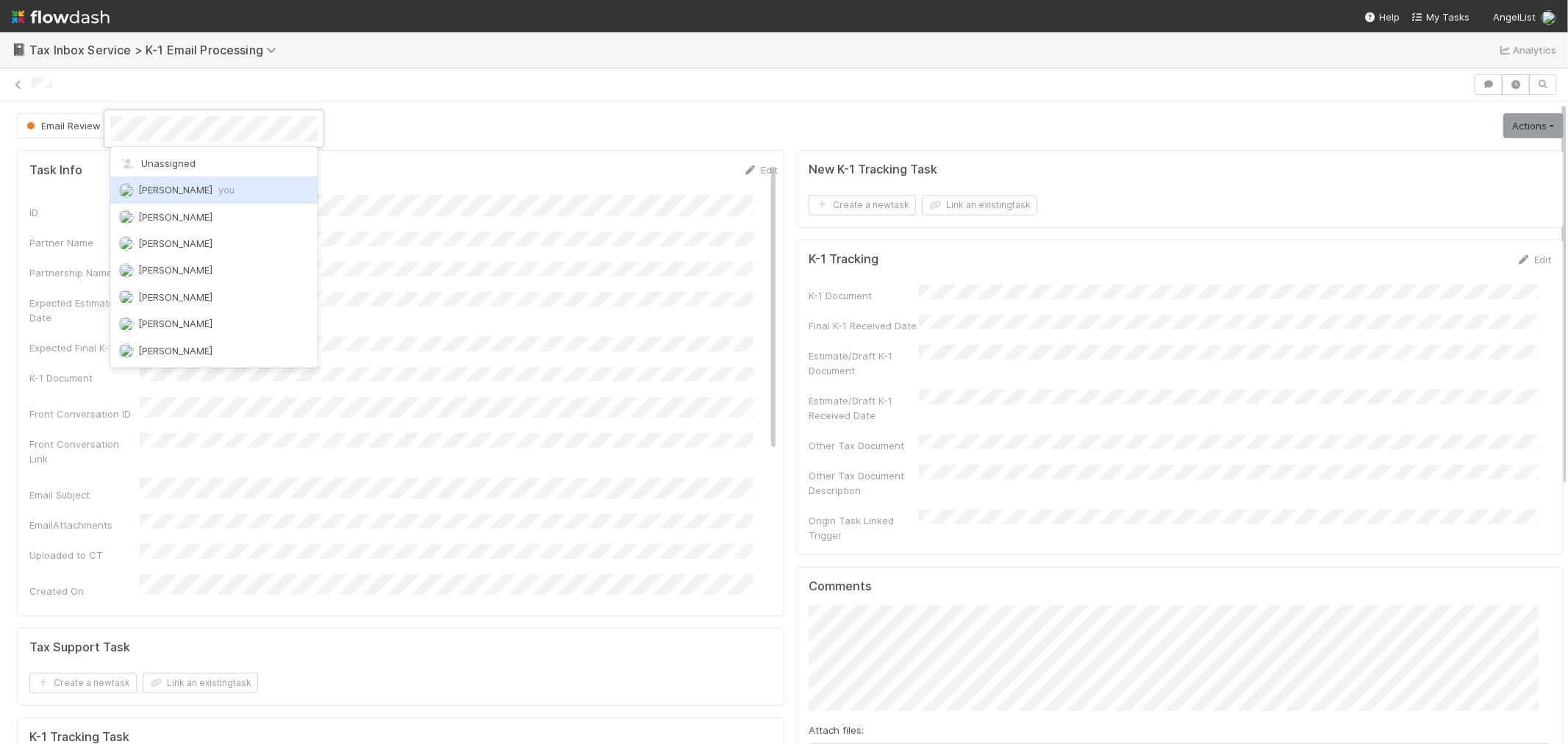
click at [195, 190] on span "Raven Jacinto you" at bounding box center [187, 189] width 97 height 12
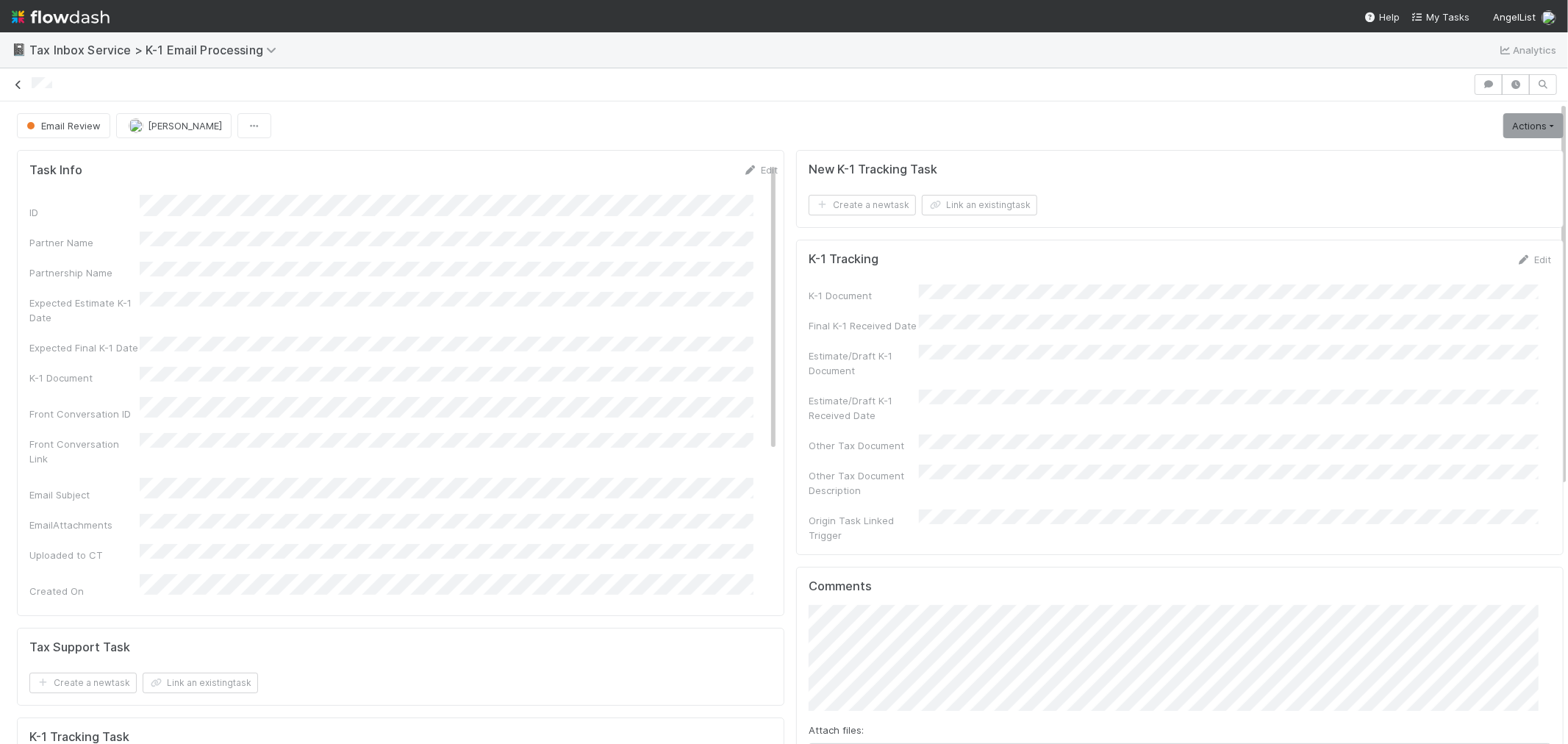
click at [17, 86] on icon at bounding box center [18, 85] width 15 height 9
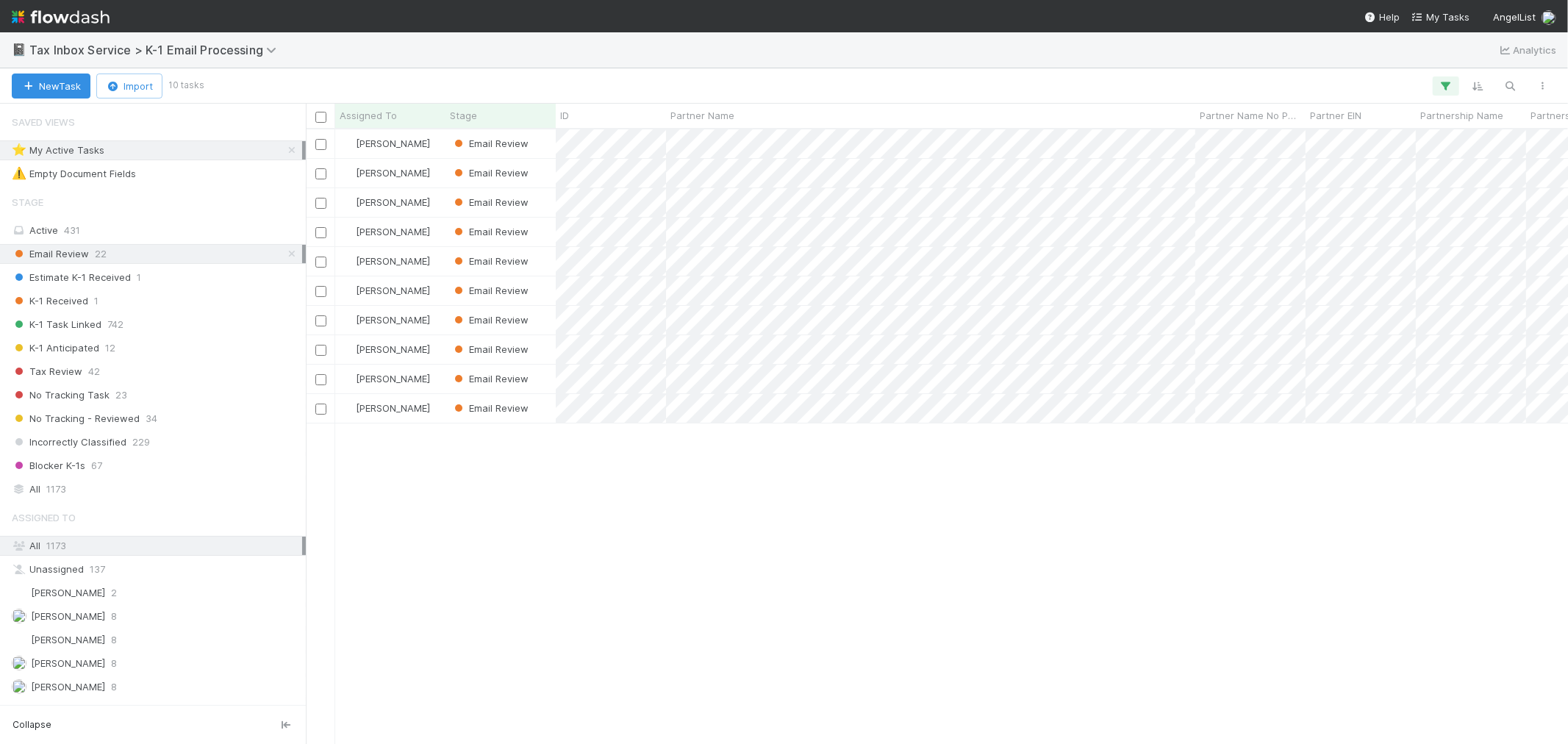
scroll to position [602, 1250]
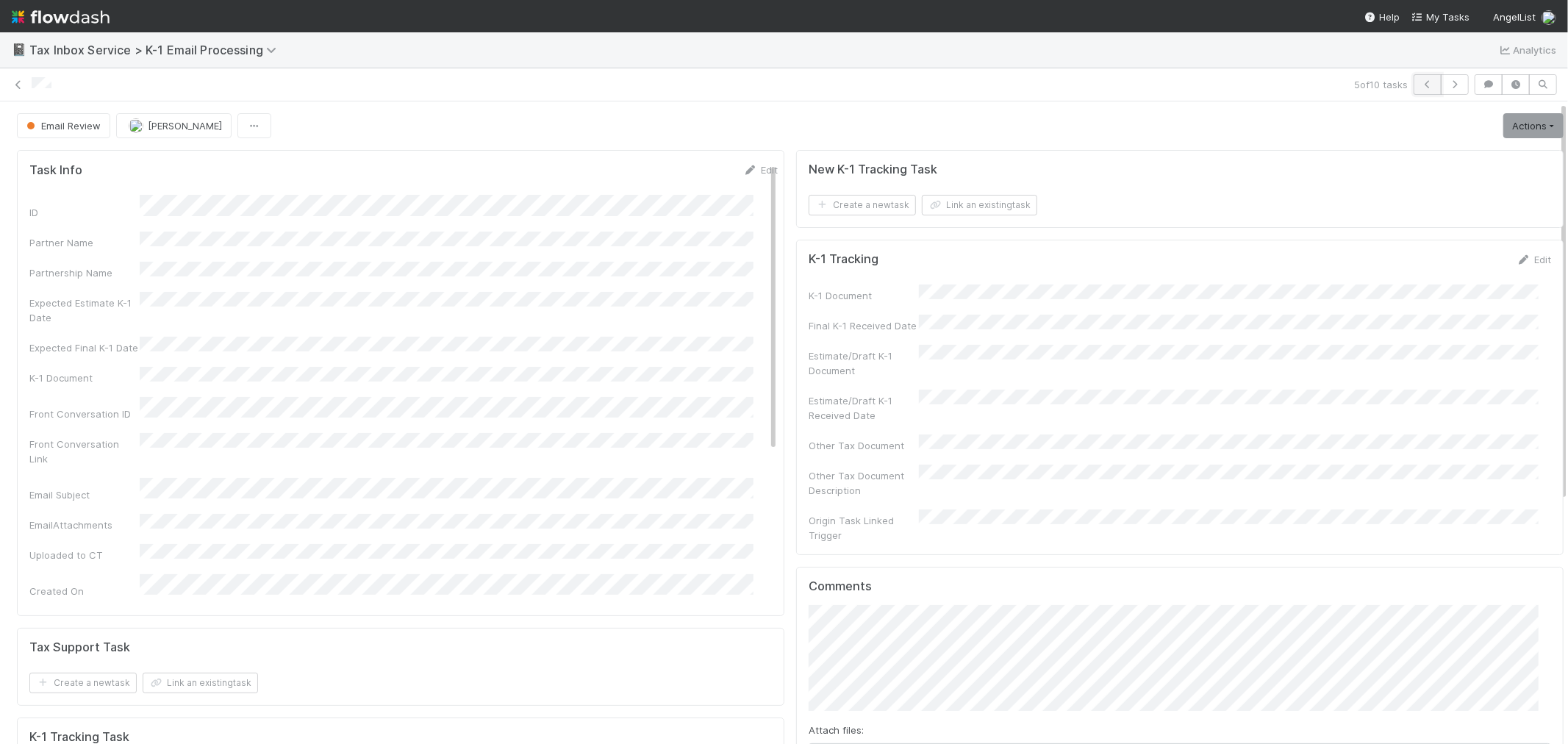
click at [1420, 85] on icon "button" at bounding box center [1427, 84] width 15 height 9
click at [1518, 120] on link "Actions" at bounding box center [1533, 126] width 60 height 25
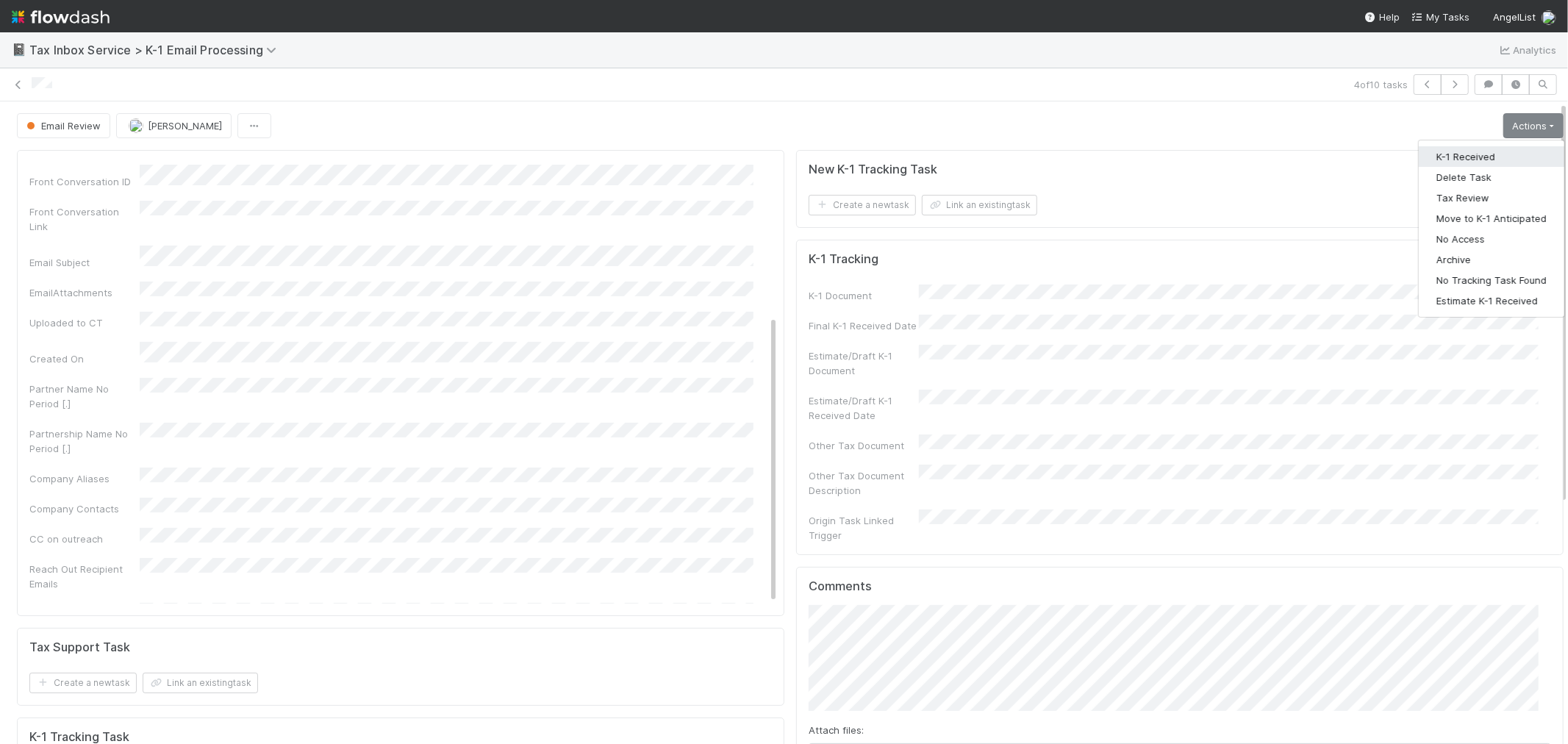
click at [1471, 151] on button "K-1 Received" at bounding box center [1492, 157] width 146 height 21
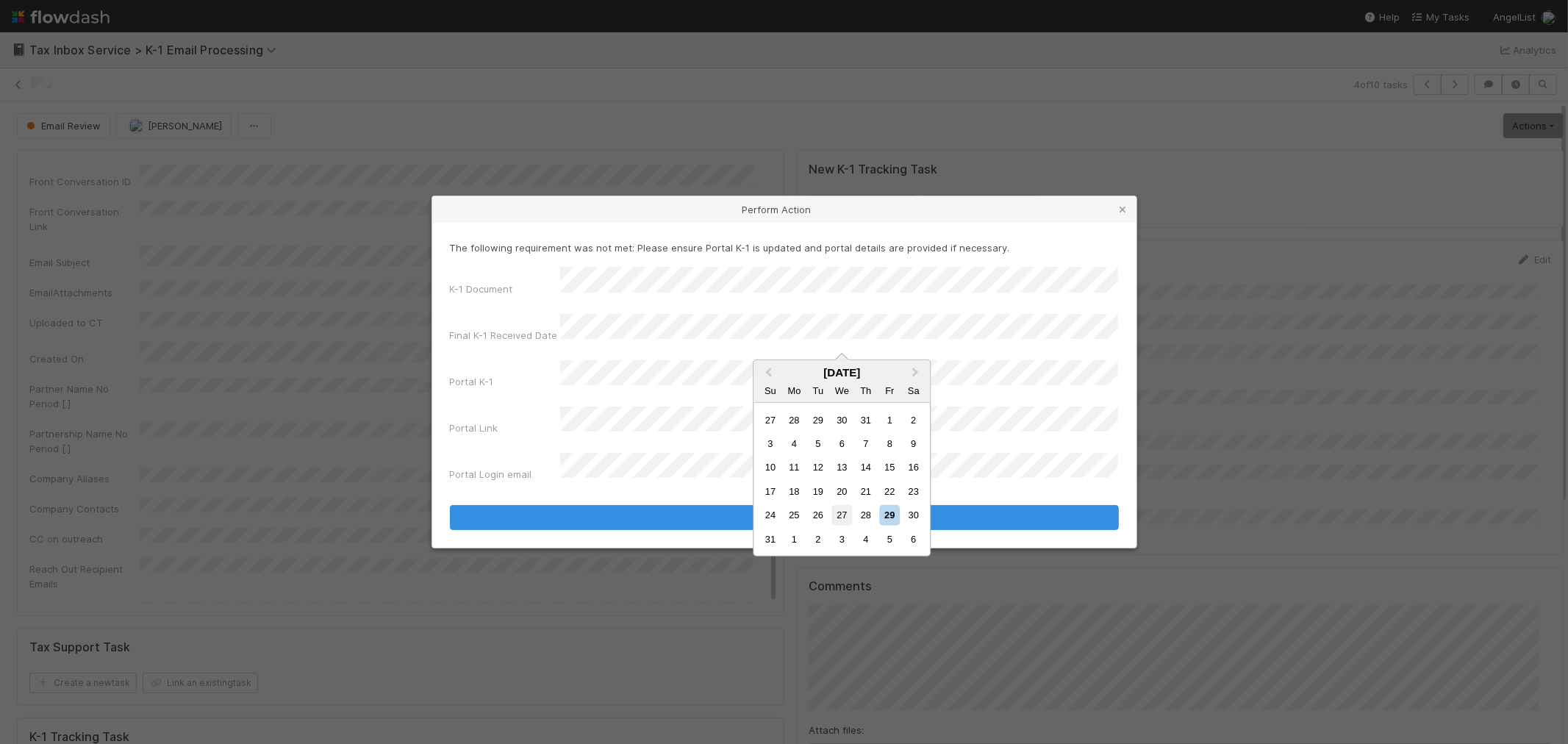
click at [839, 511] on div "27" at bounding box center [842, 514] width 20 height 20
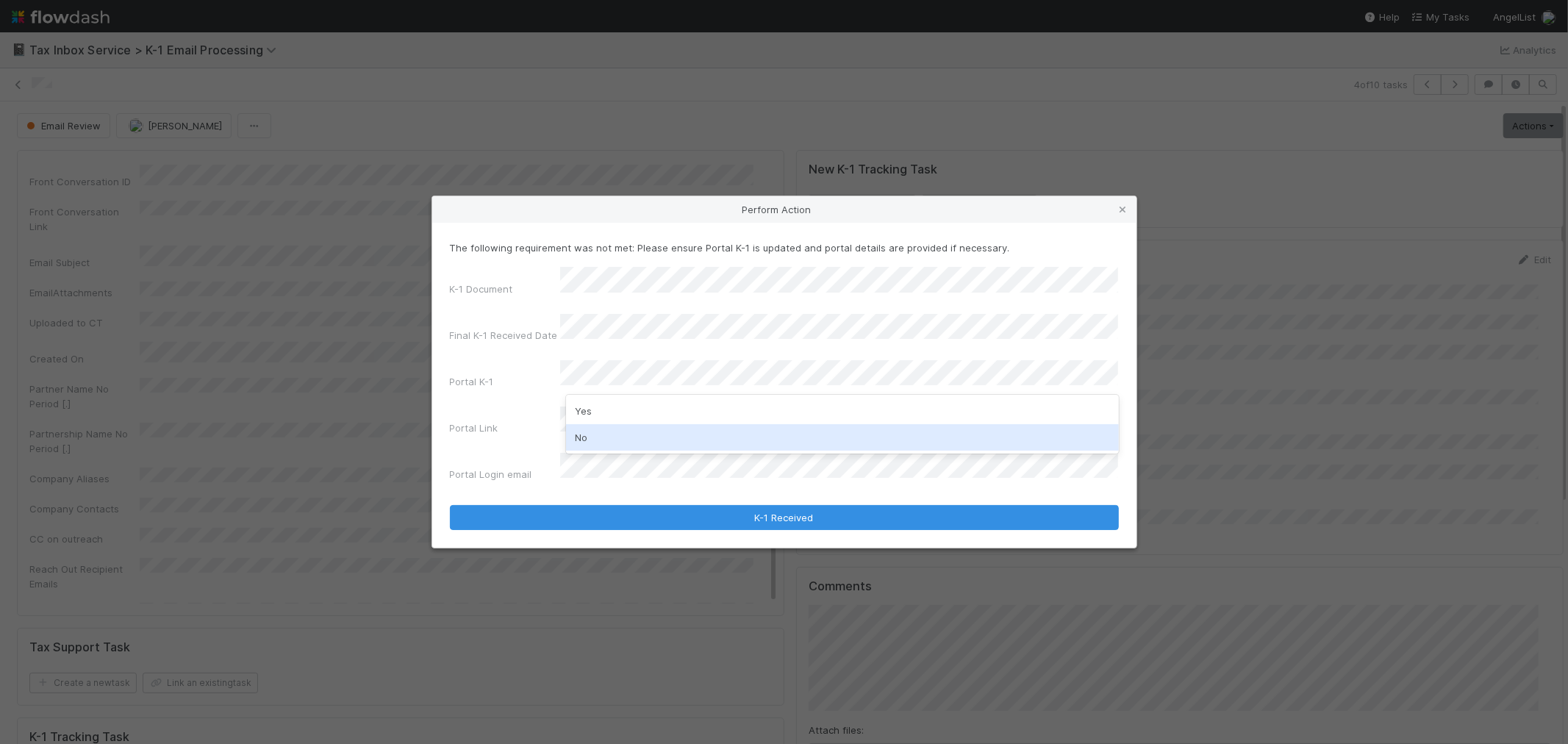
click at [633, 436] on div "No" at bounding box center [843, 437] width 553 height 26
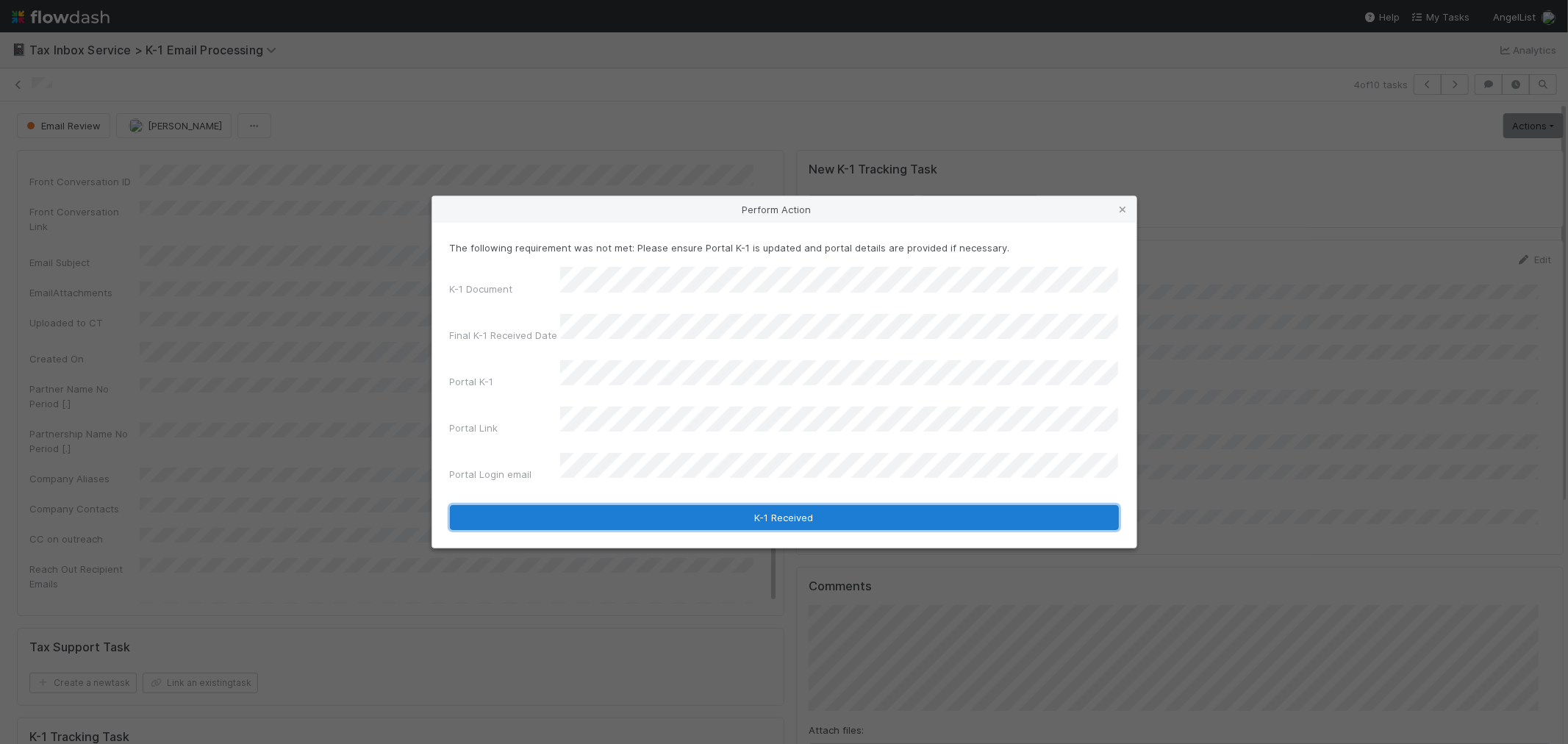
drag, startPoint x: 709, startPoint y: 493, endPoint x: 1272, endPoint y: 427, distance: 566.9
click at [711, 505] on button "K-1 Received" at bounding box center [785, 518] width 669 height 25
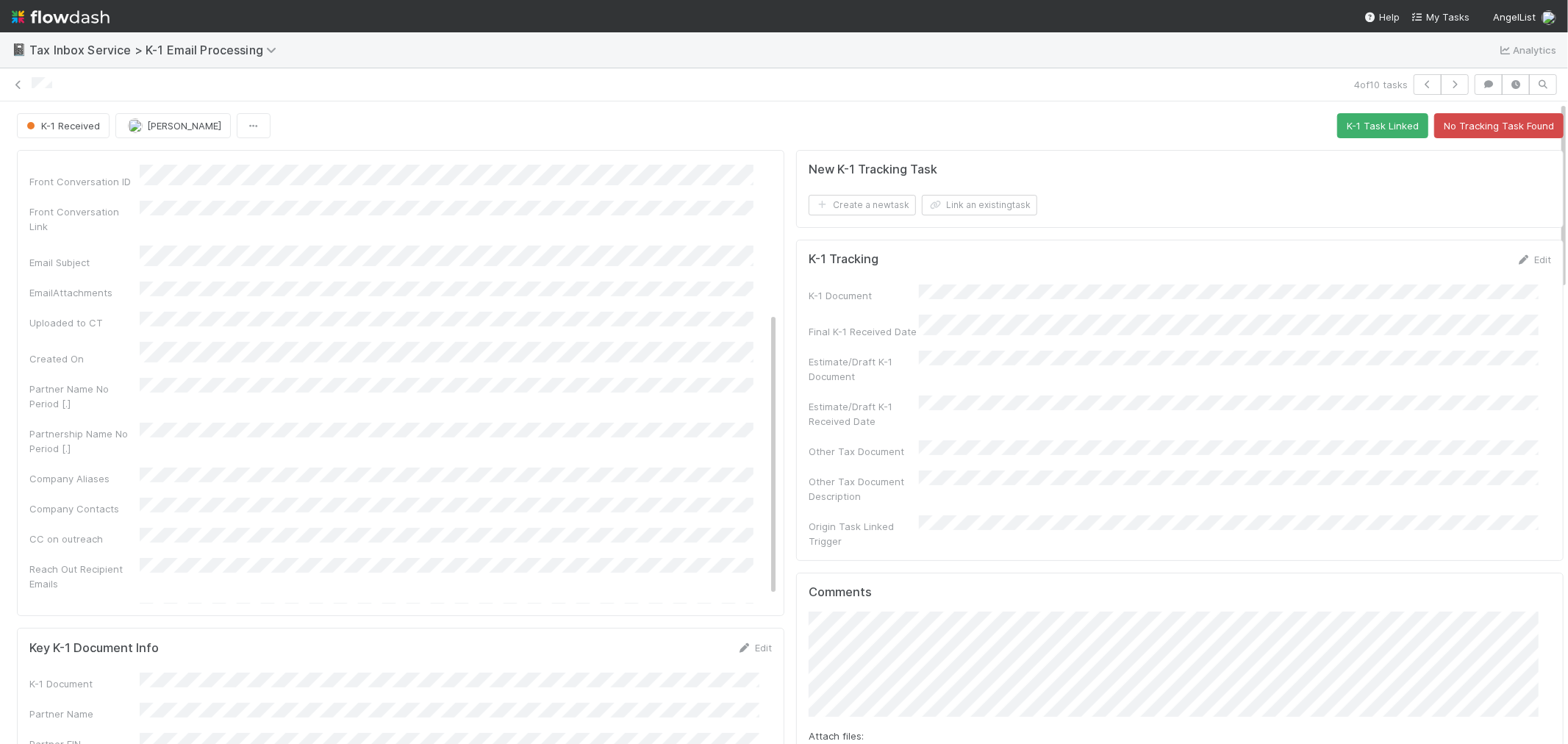
scroll to position [245, 0]
click at [996, 212] on button "Link an existing task" at bounding box center [979, 205] width 116 height 21
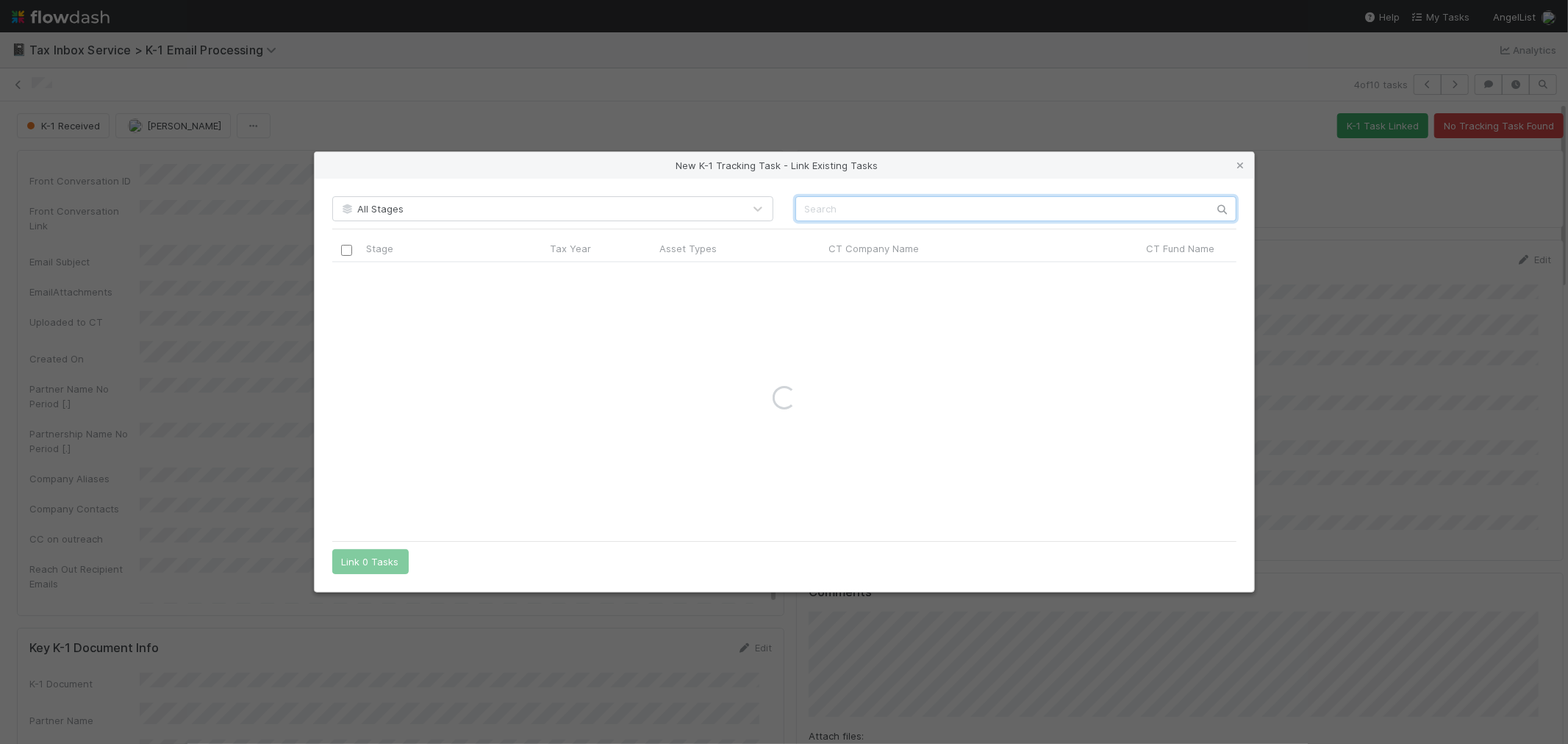
click at [1027, 209] on input "text" at bounding box center [1017, 209] width 441 height 25
paste input "Payroll Software SPV LLC"
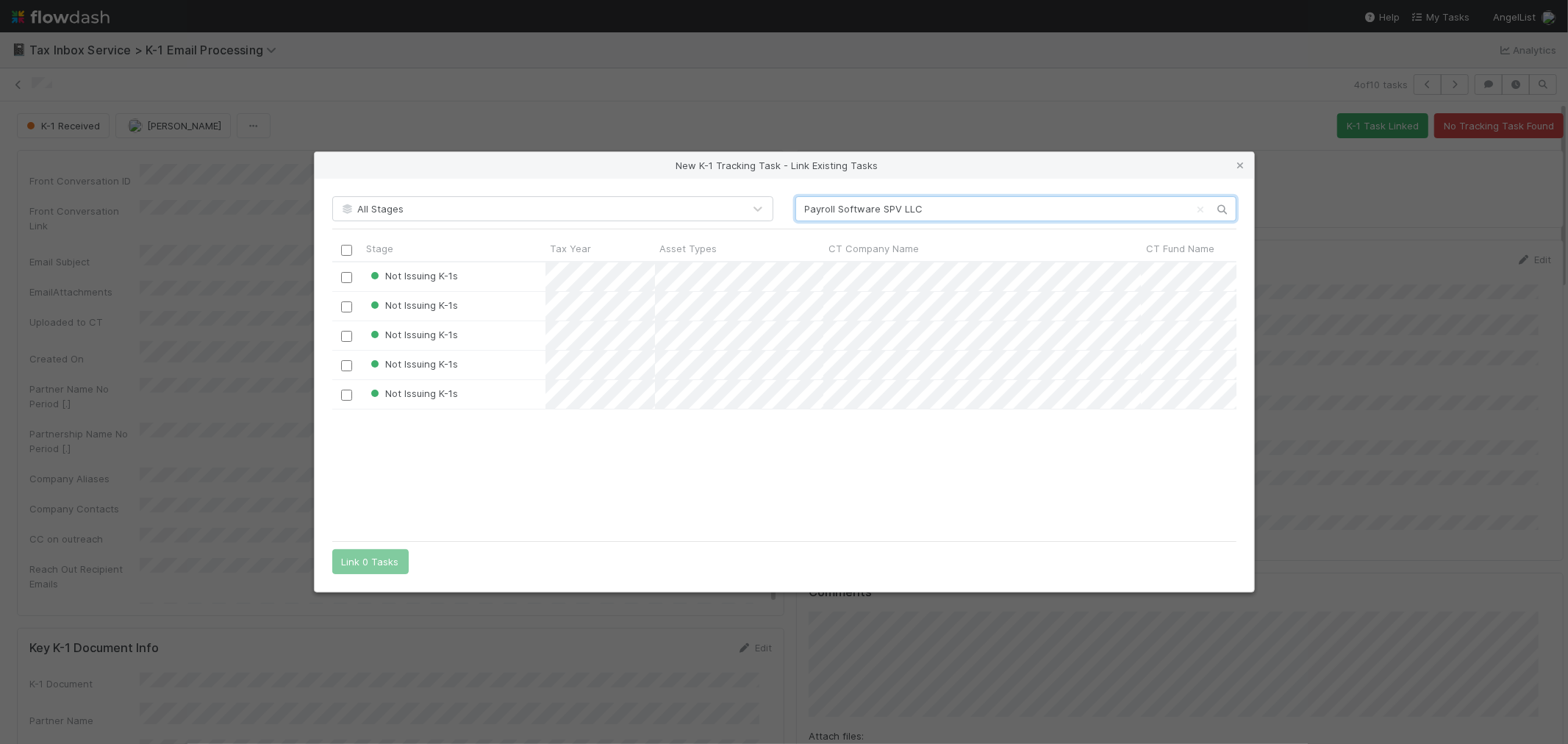
scroll to position [260, 892]
type input "Payroll Software SPV LLC"
click at [1240, 165] on icon at bounding box center [1240, 166] width 15 height 9
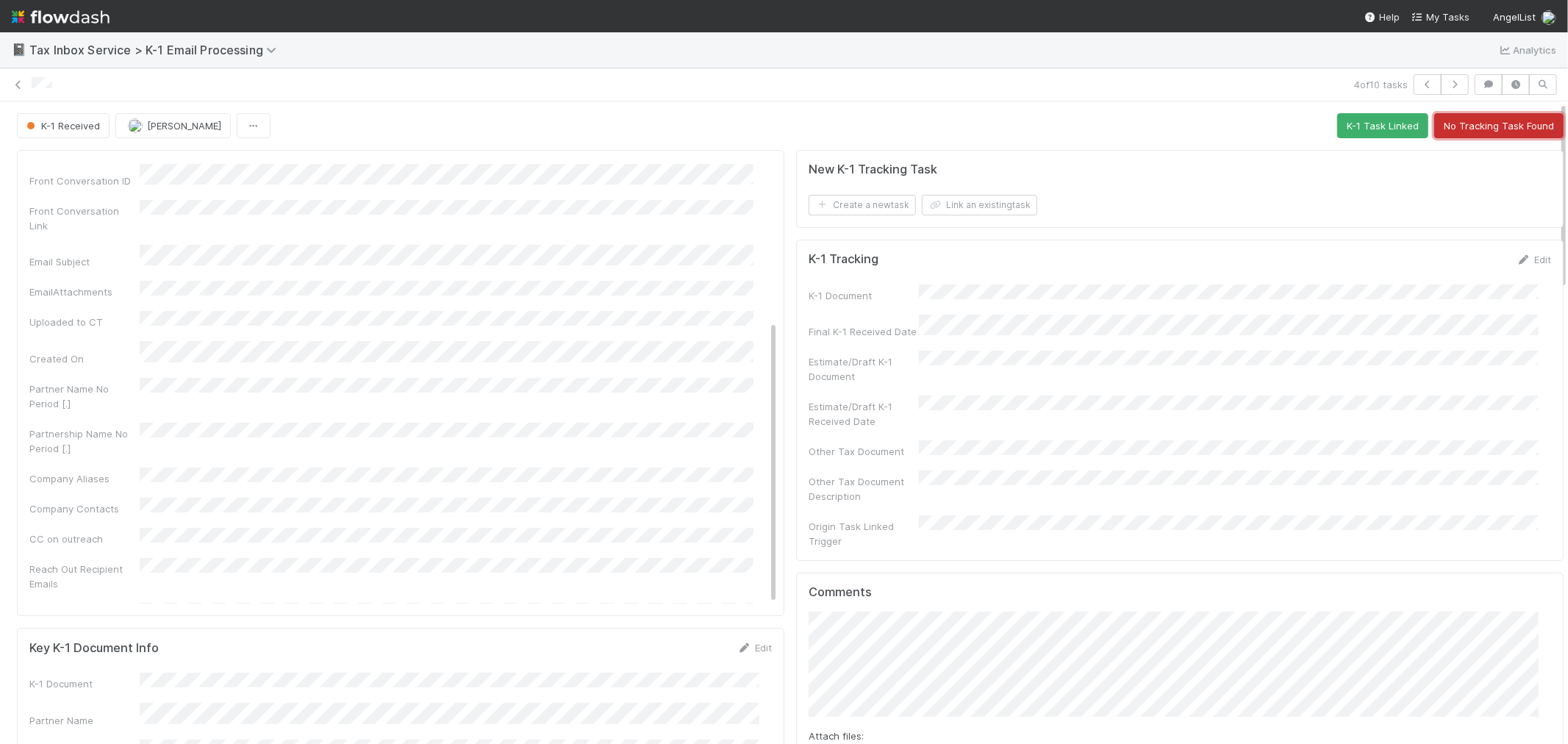
click at [1523, 119] on button "No Tracking Task Found" at bounding box center [1499, 126] width 130 height 25
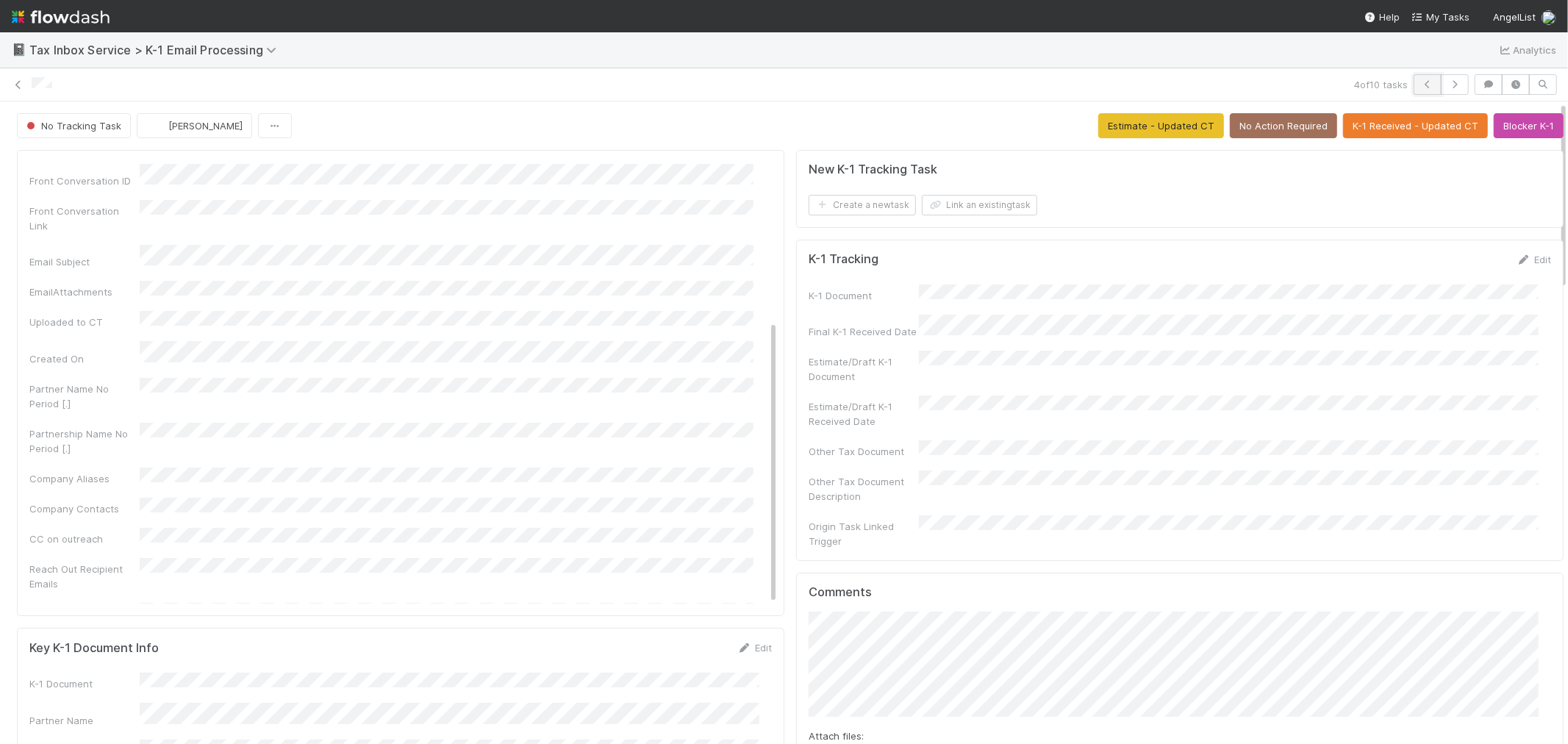
click at [1420, 80] on icon "button" at bounding box center [1427, 84] width 15 height 9
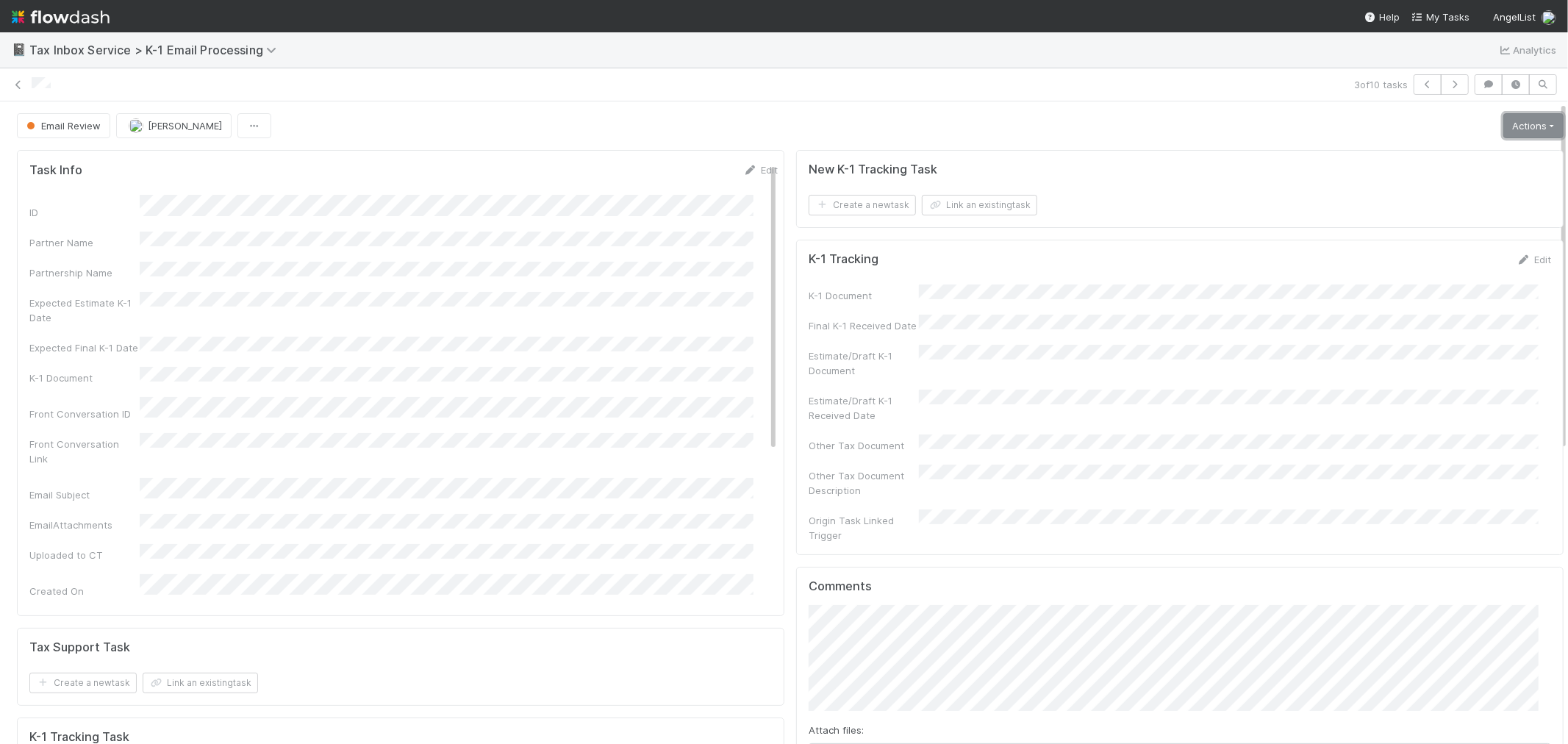
click at [1521, 127] on link "Actions" at bounding box center [1533, 126] width 60 height 25
click at [1489, 158] on button "K-1 Received" at bounding box center [1492, 157] width 146 height 21
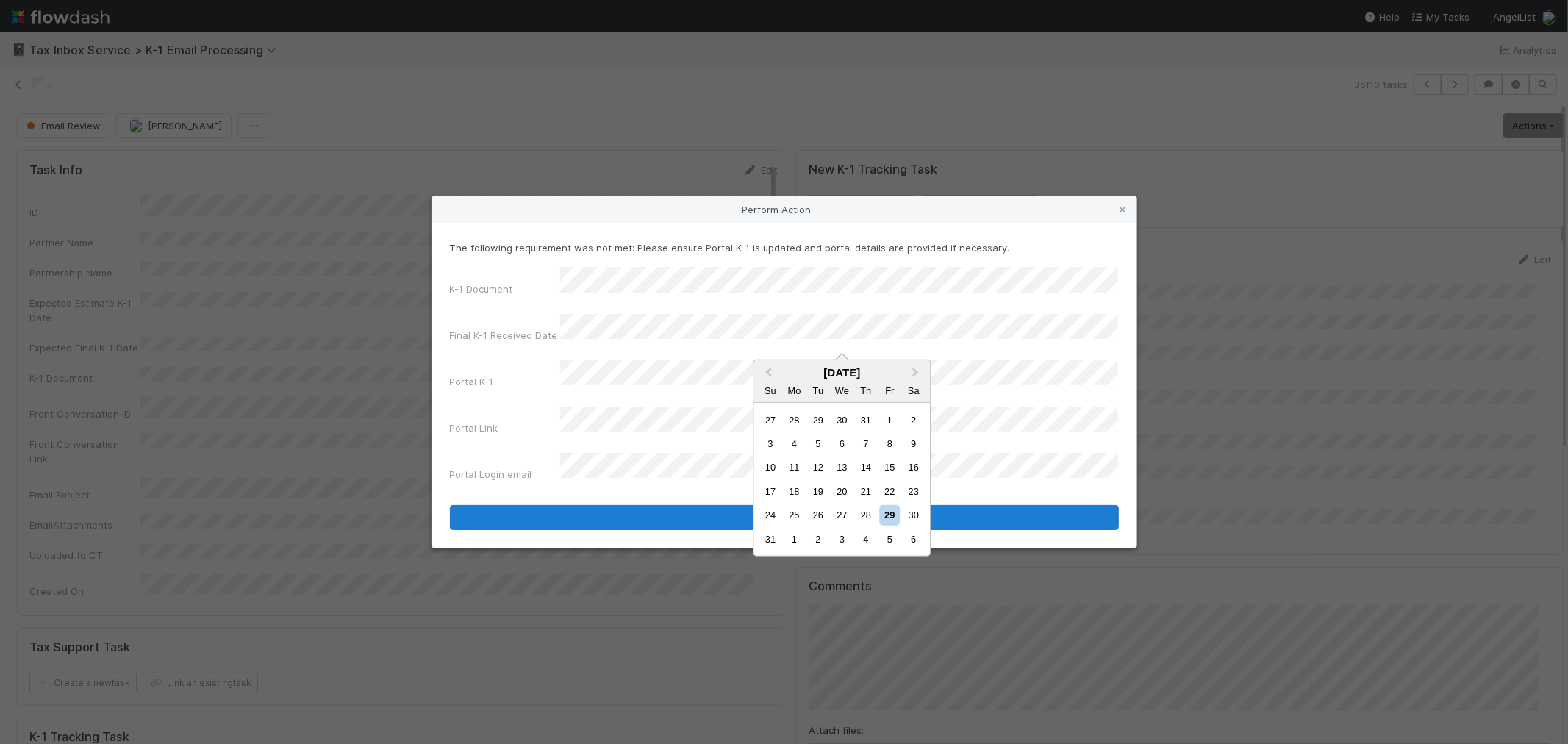
drag, startPoint x: 843, startPoint y: 512, endPoint x: 814, endPoint y: 487, distance: 38.3
click at [843, 513] on div "27" at bounding box center [842, 514] width 20 height 20
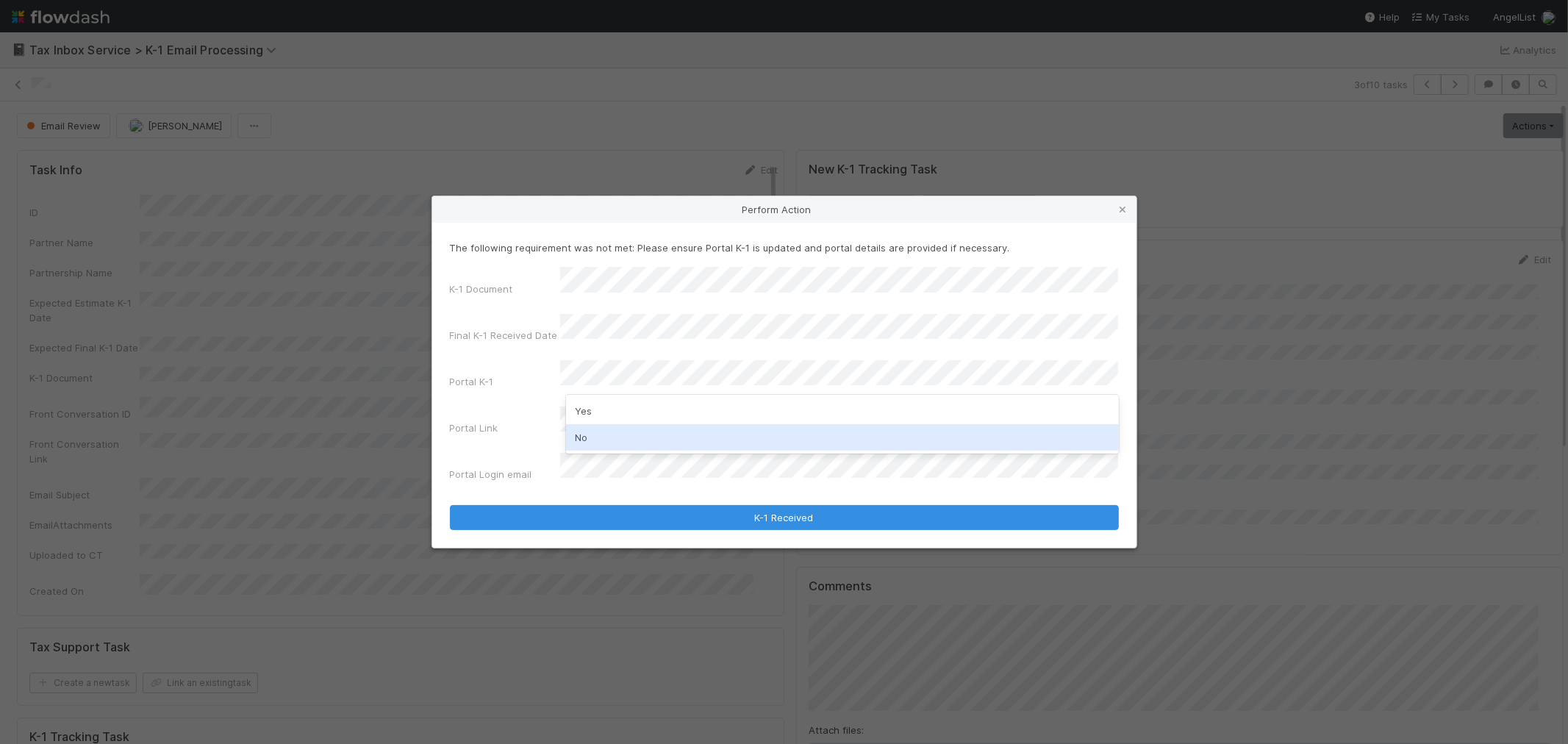
click at [642, 438] on div "No" at bounding box center [843, 437] width 553 height 26
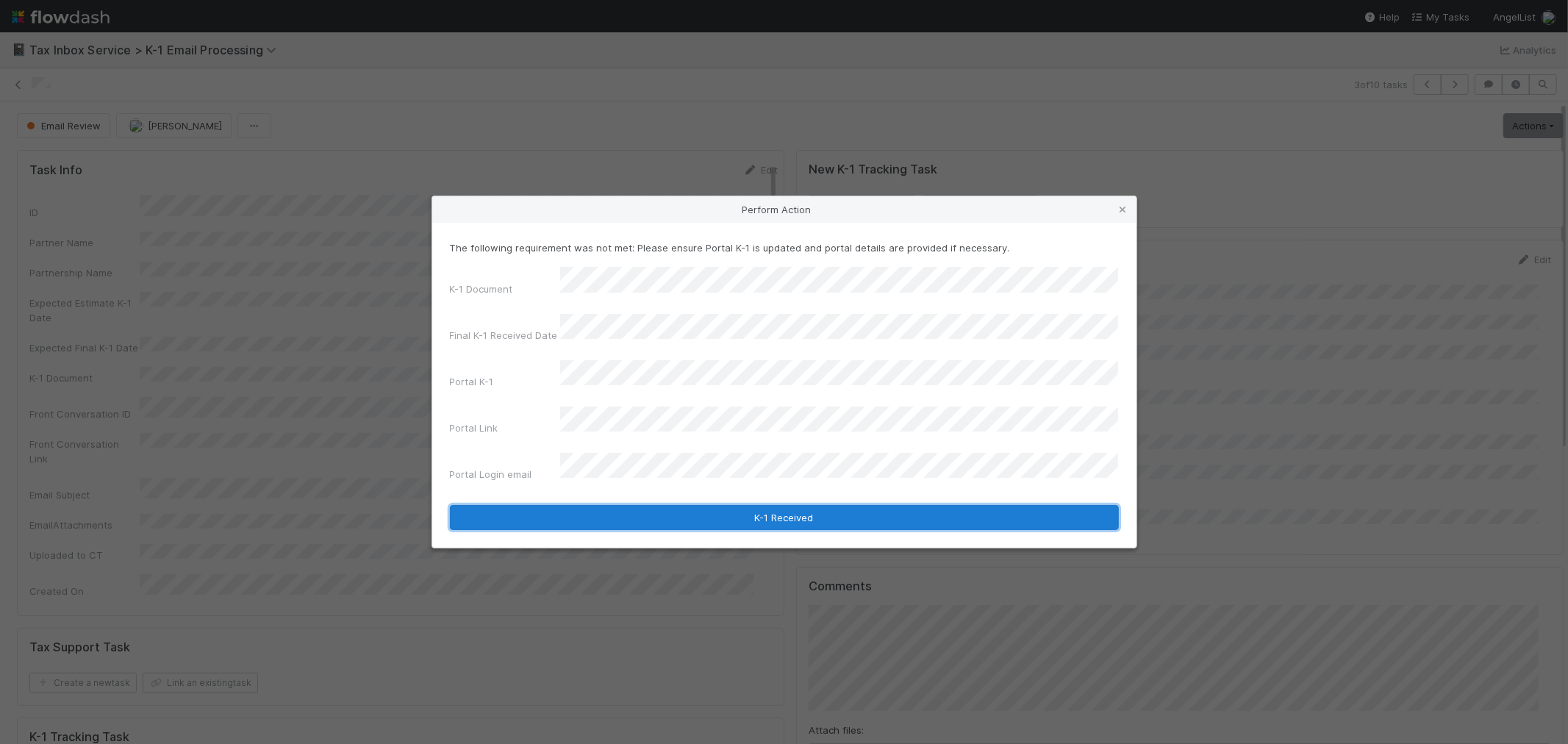
drag, startPoint x: 662, startPoint y: 488, endPoint x: 706, endPoint y: 497, distance: 44.9
click at [662, 505] on button "K-1 Received" at bounding box center [785, 518] width 669 height 25
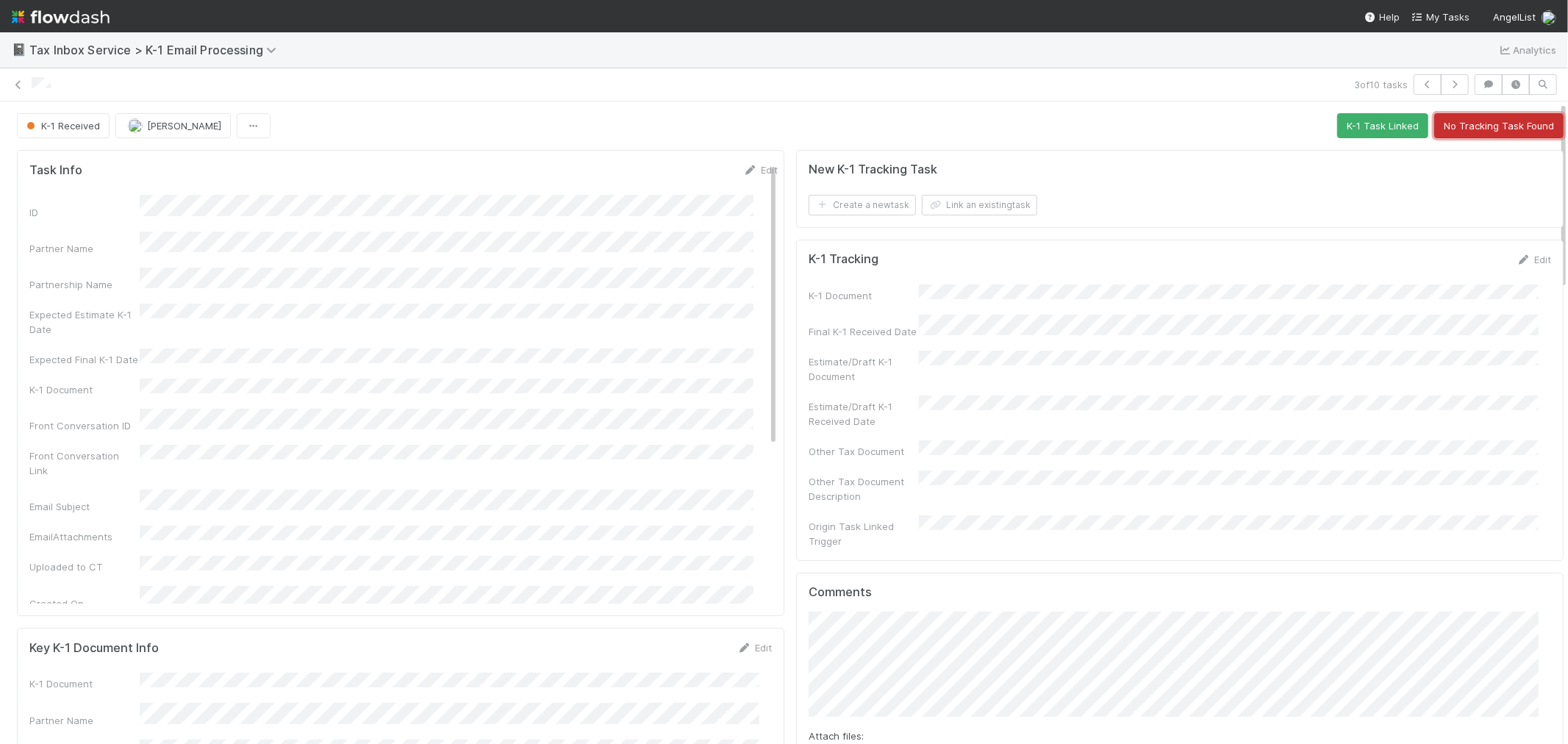
click at [1490, 127] on button "No Tracking Task Found" at bounding box center [1499, 126] width 130 height 25
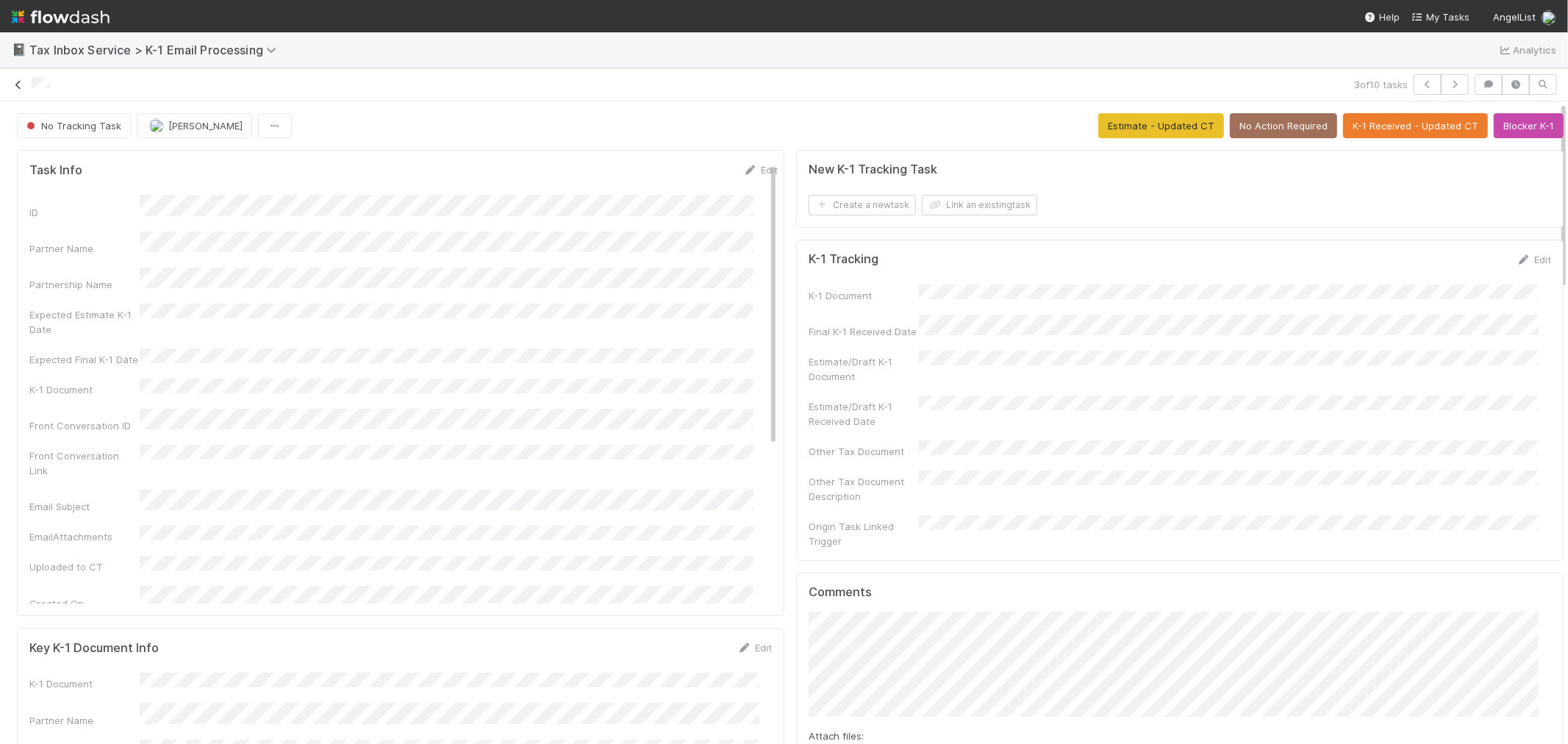
click at [16, 84] on icon at bounding box center [18, 85] width 15 height 9
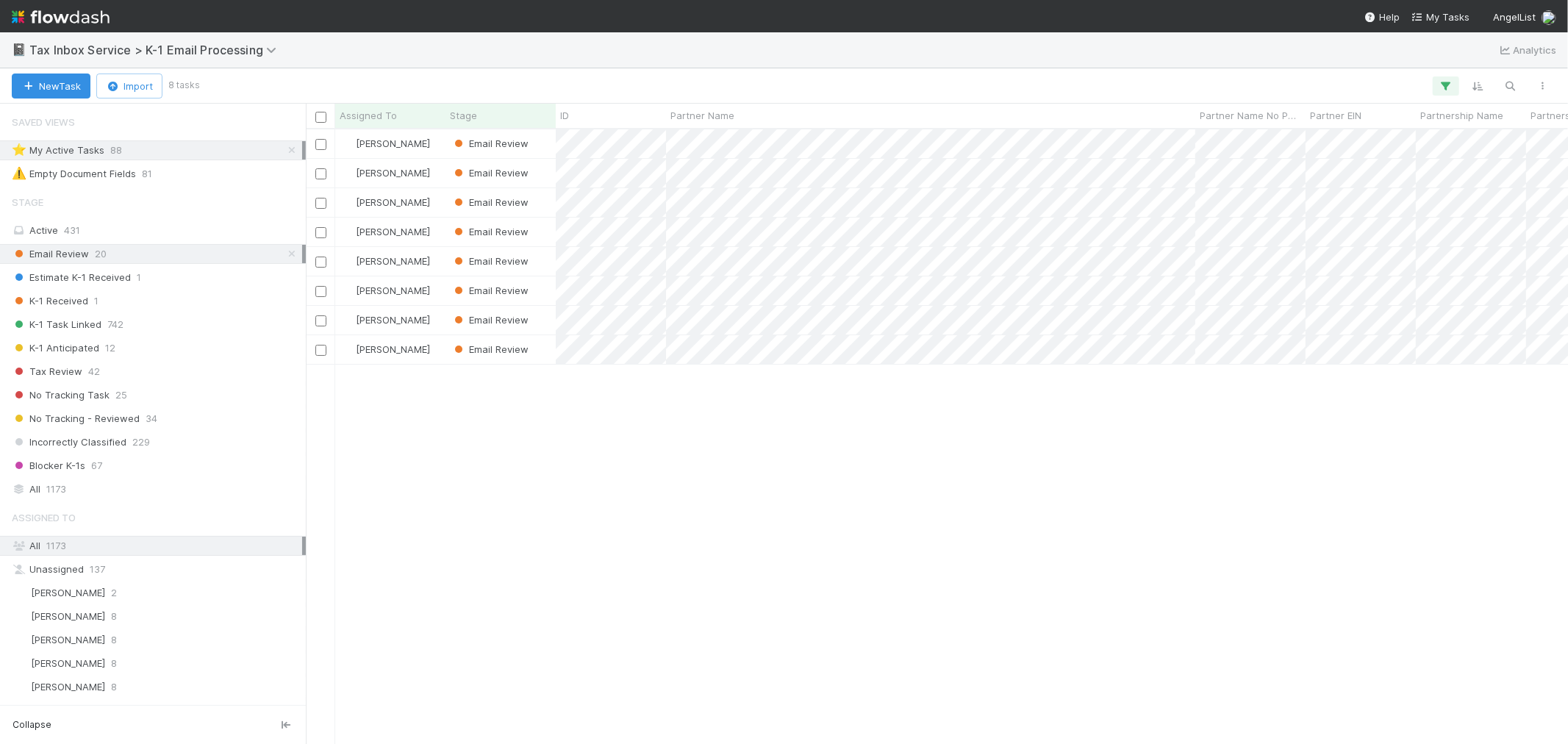
scroll to position [602, 1250]
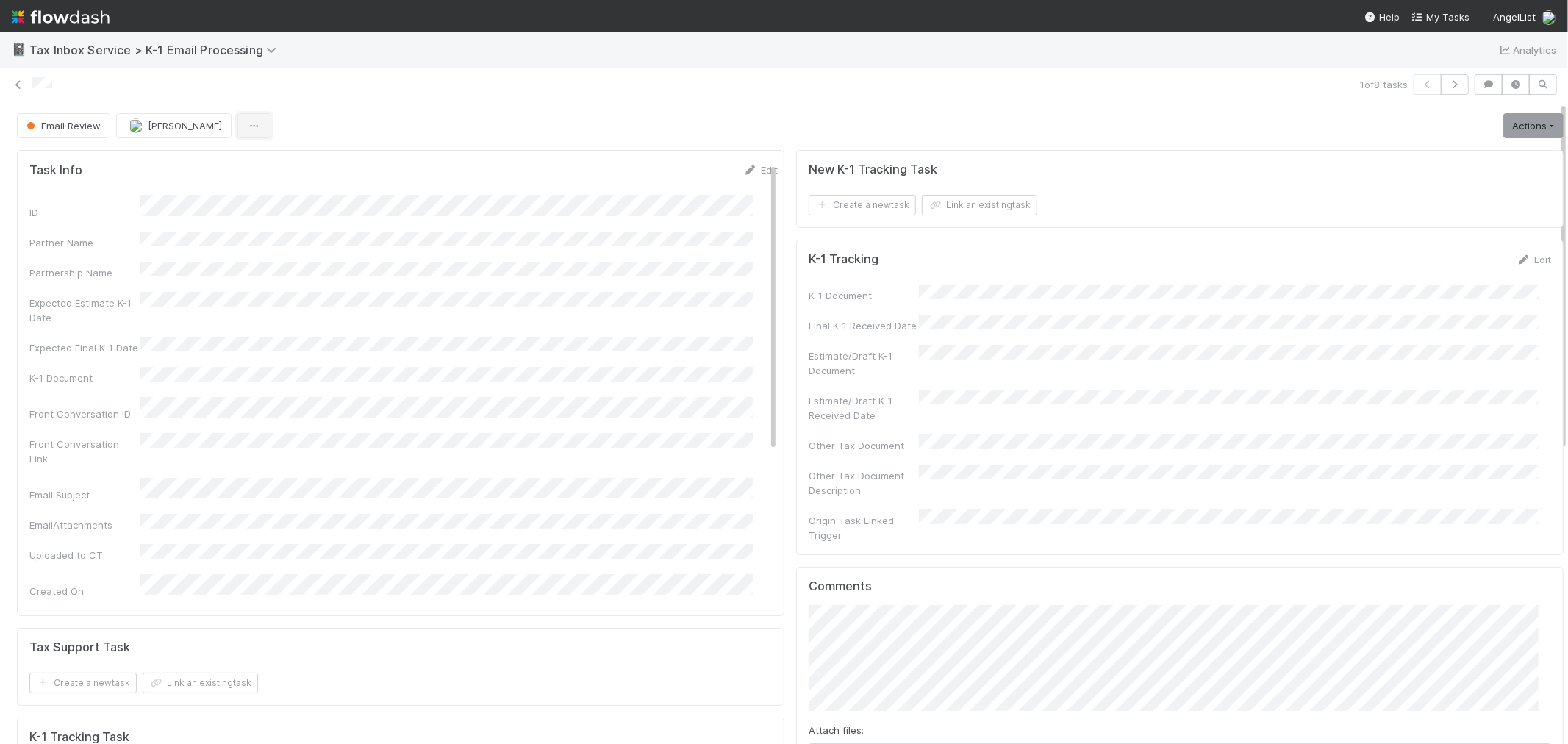
click at [247, 123] on icon "button" at bounding box center [254, 126] width 15 height 9
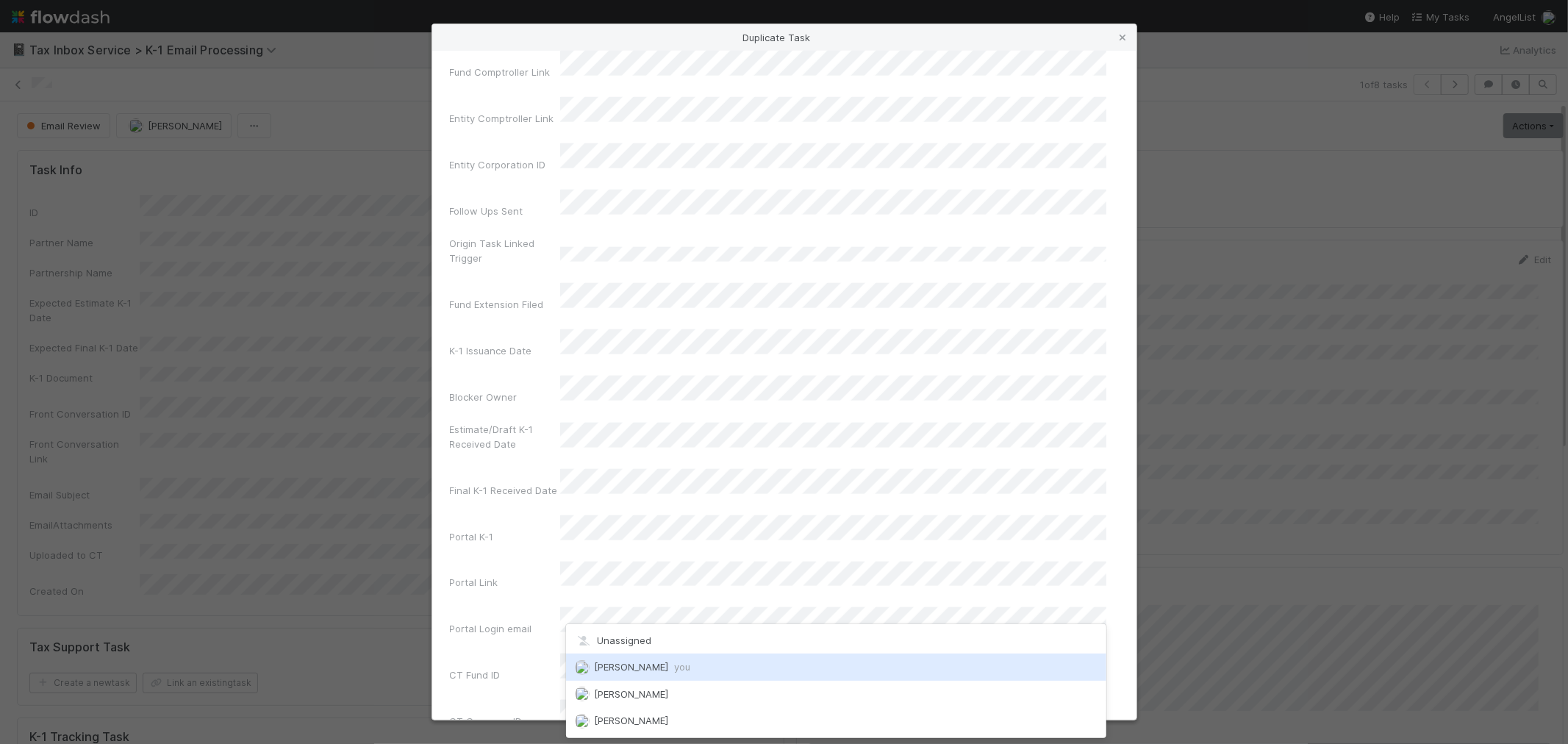
click at [650, 671] on span "Raven Jacinto you" at bounding box center [642, 666] width 97 height 12
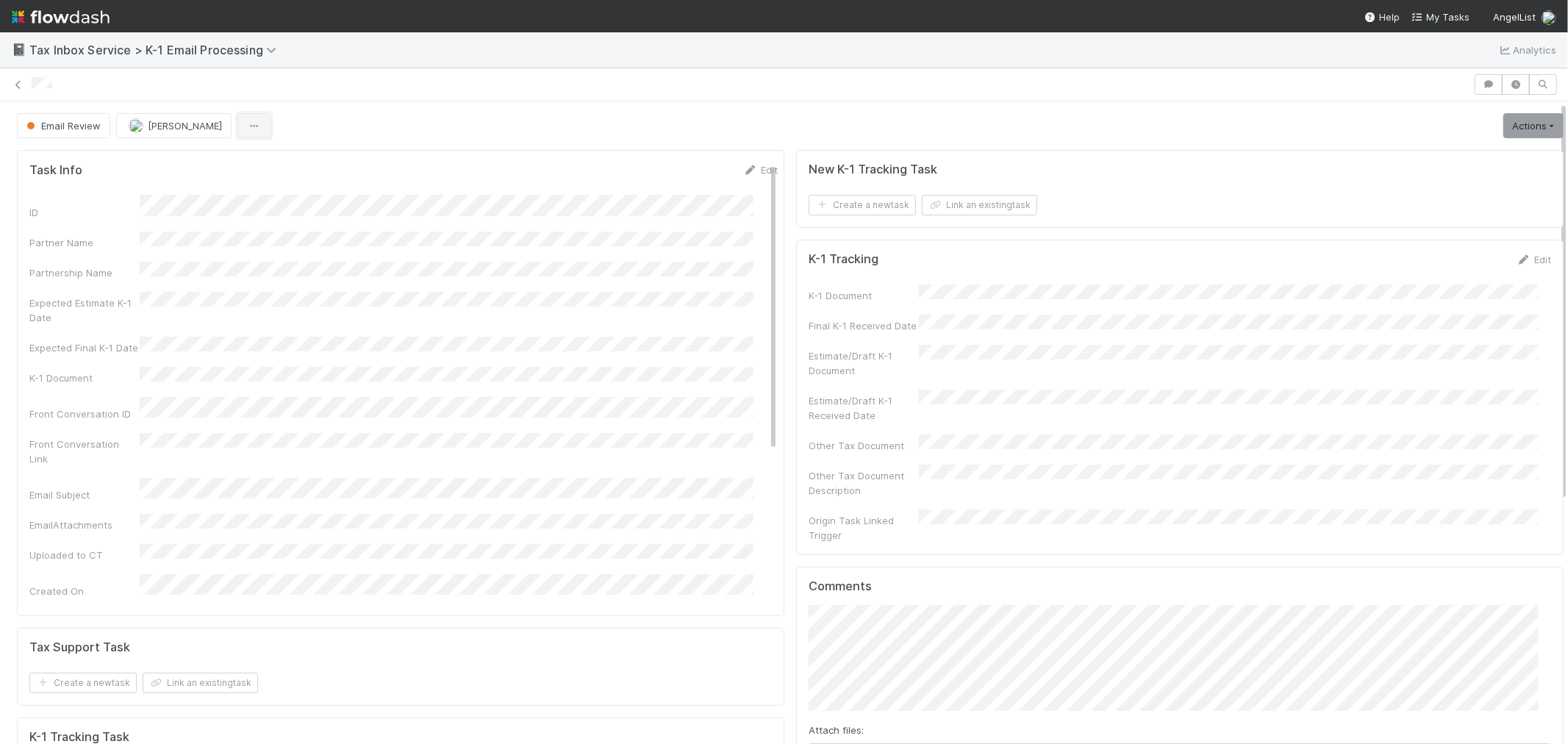
click at [247, 123] on icon "button" at bounding box center [254, 126] width 15 height 9
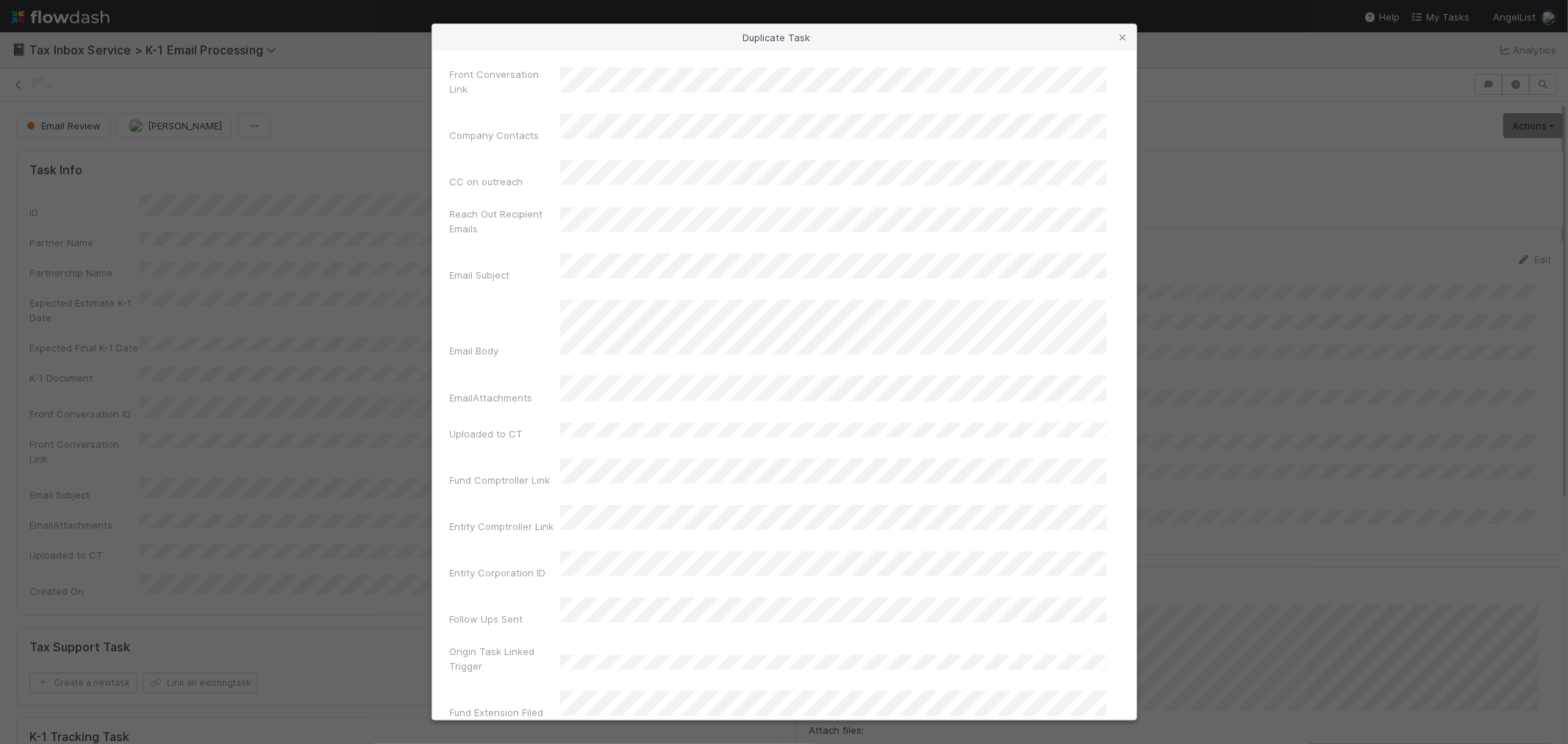
scroll to position [1389, 0]
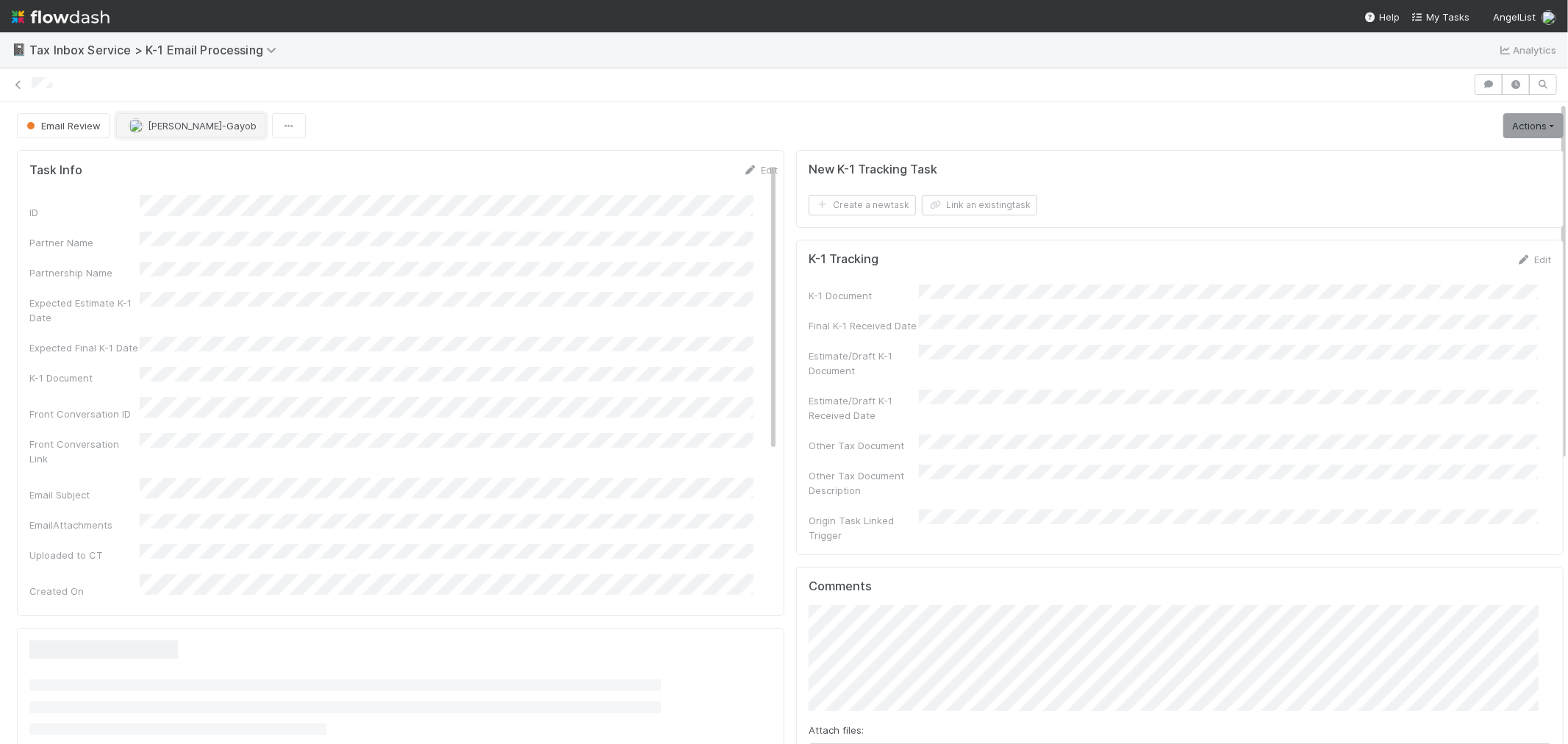
click at [201, 126] on span "Loraine Pati-Gayob" at bounding box center [203, 125] width 109 height 12
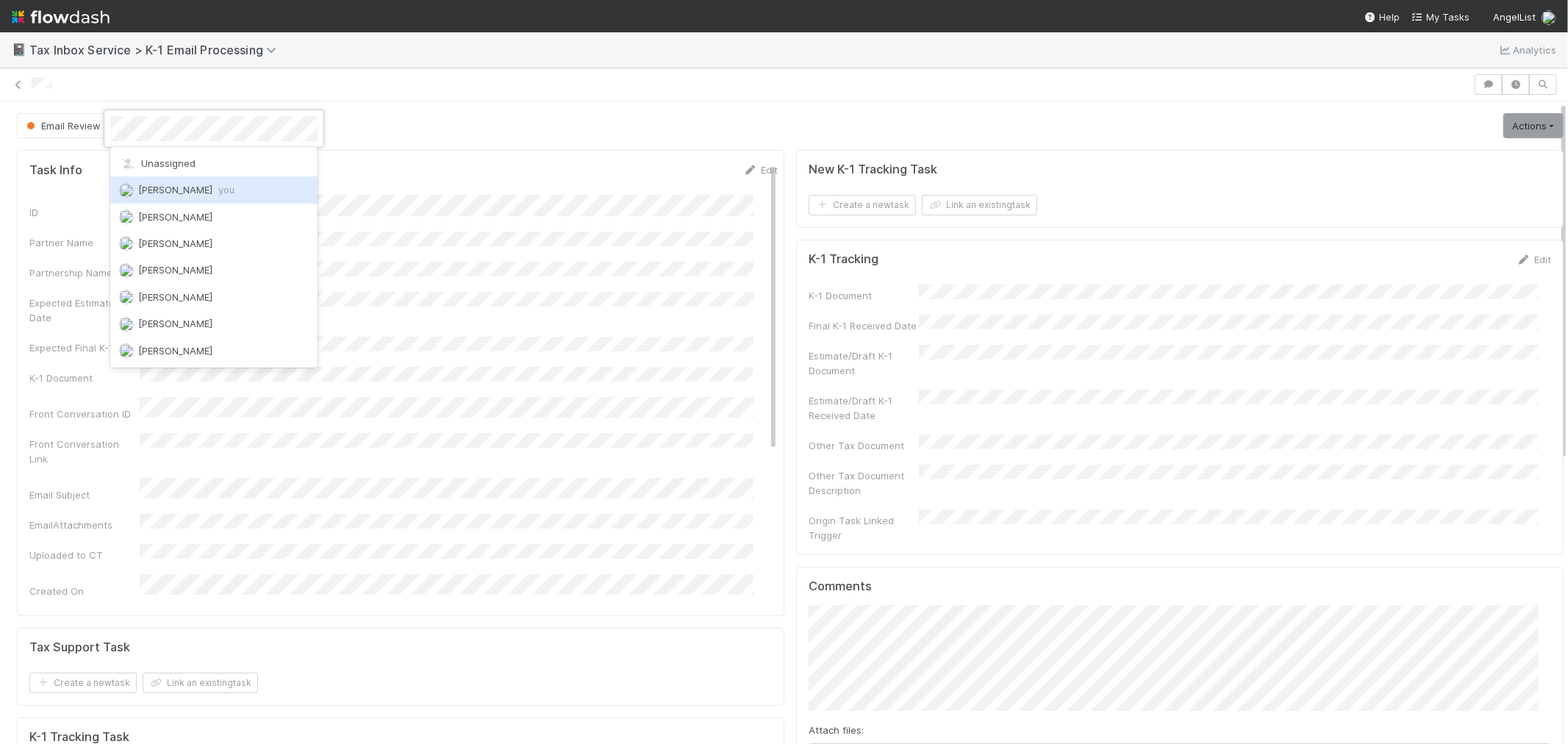
click at [200, 186] on span "Raven Jacinto you" at bounding box center [187, 189] width 97 height 12
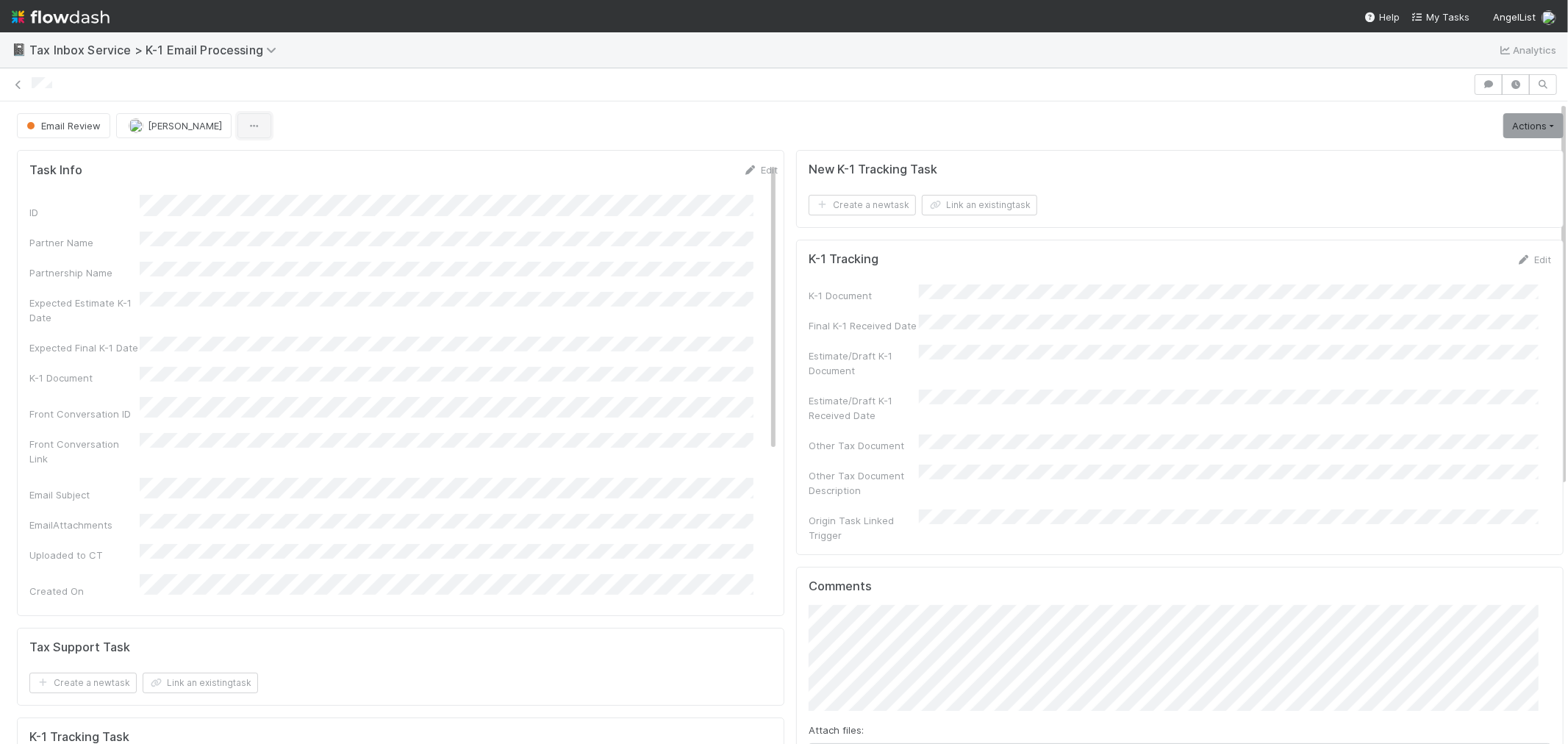
click at [256, 127] on button "button" at bounding box center [254, 126] width 34 height 25
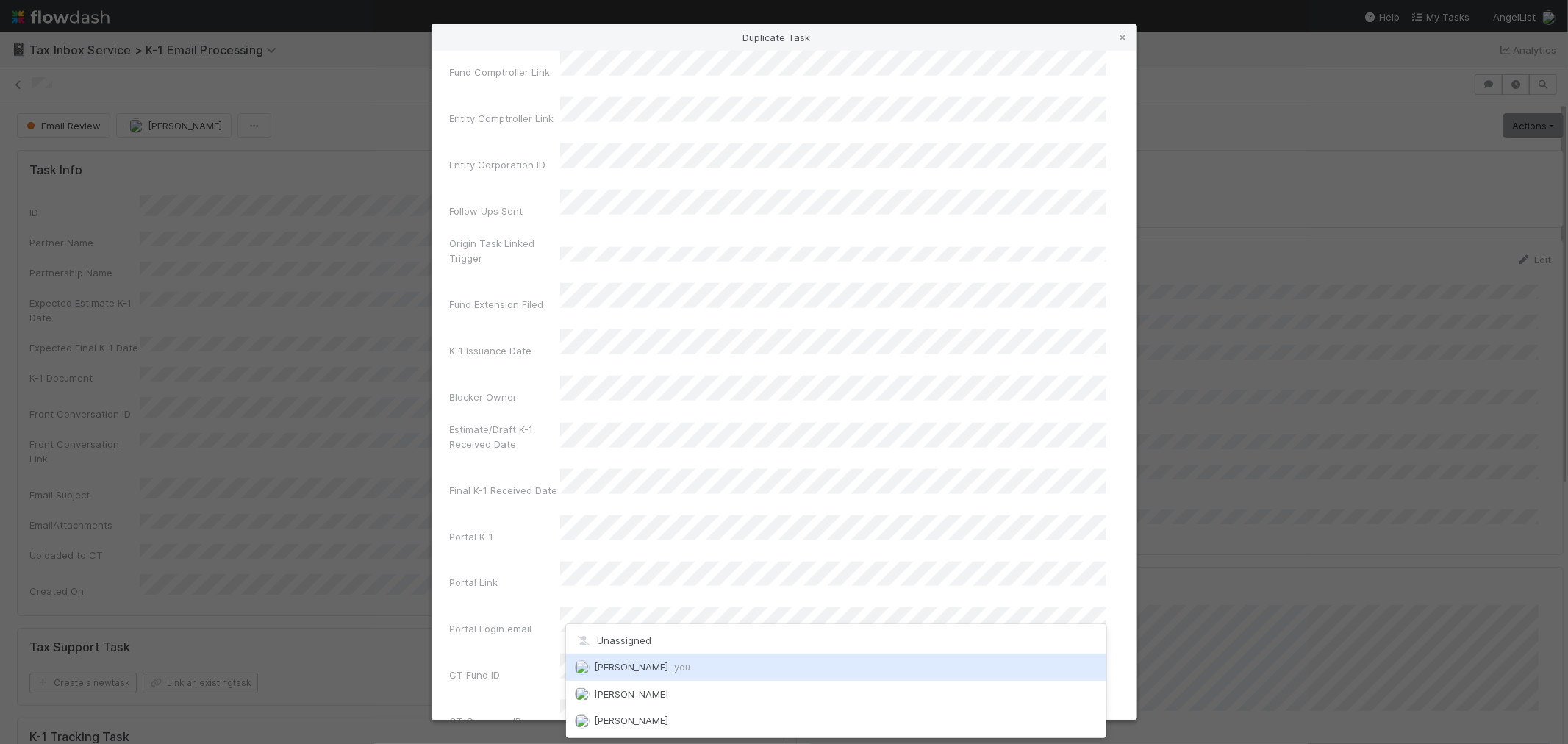
click at [644, 668] on span "Raven Jacinto you" at bounding box center [642, 666] width 97 height 12
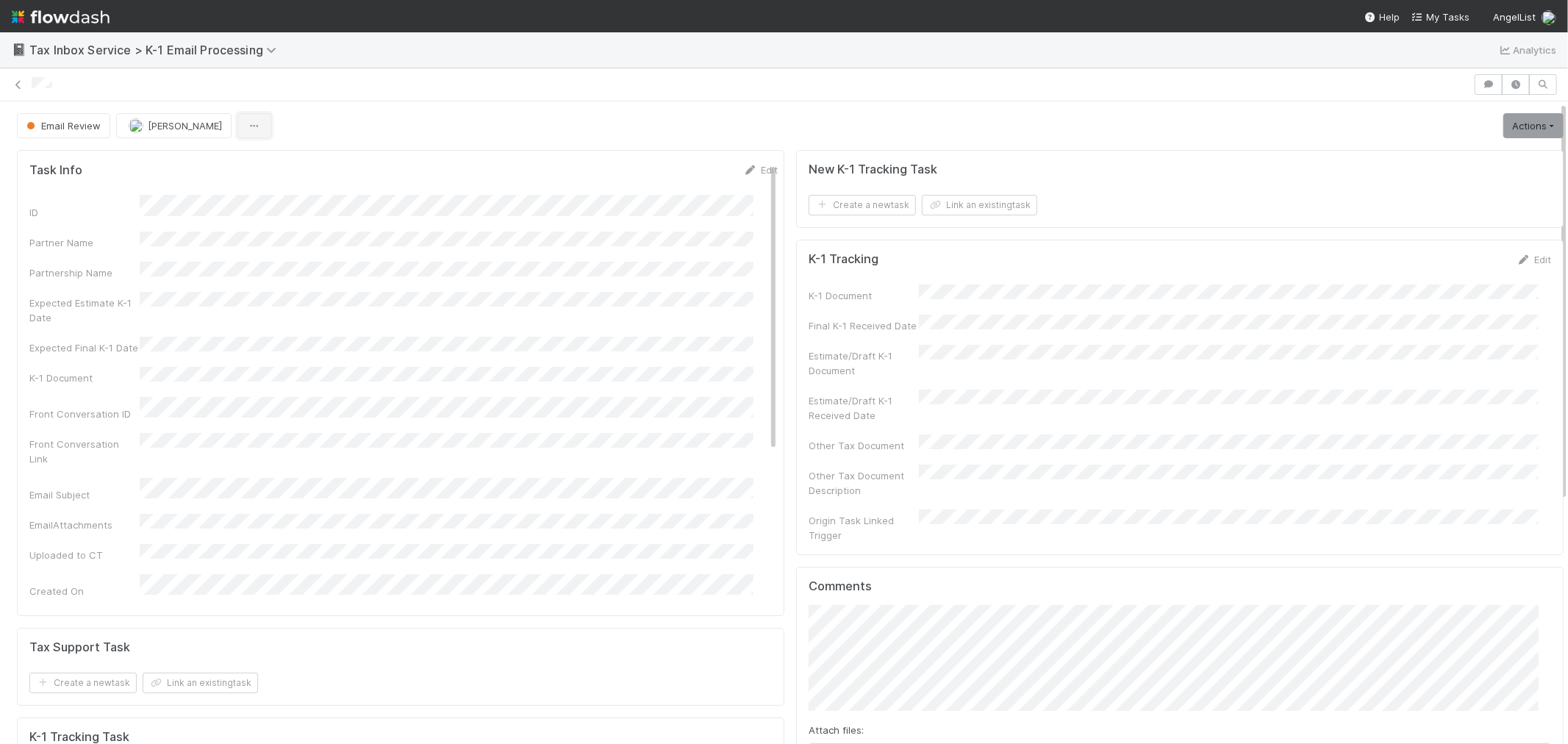
click at [247, 128] on icon "button" at bounding box center [254, 126] width 15 height 9
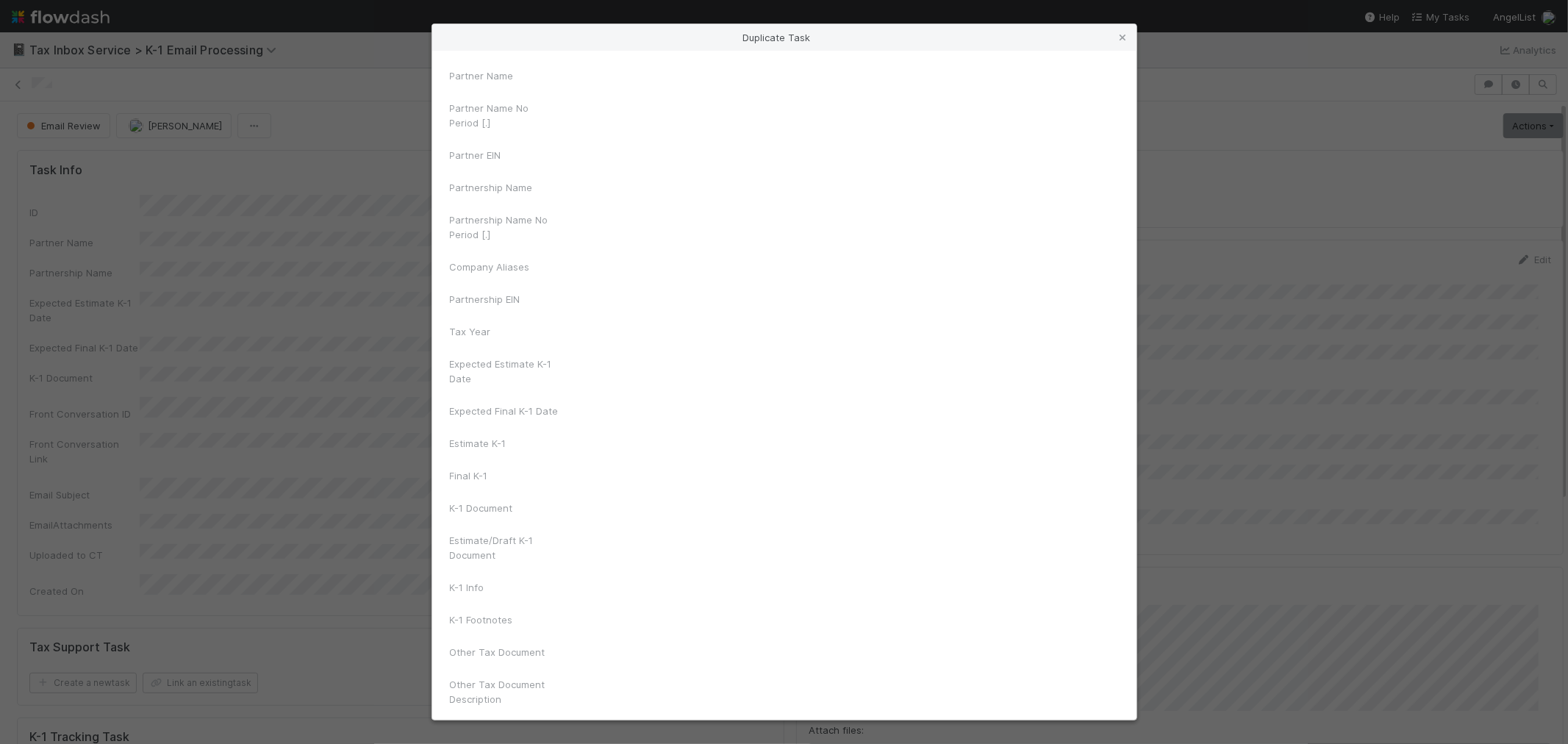
drag, startPoint x: 267, startPoint y: 163, endPoint x: 526, endPoint y: 245, distance: 271.7
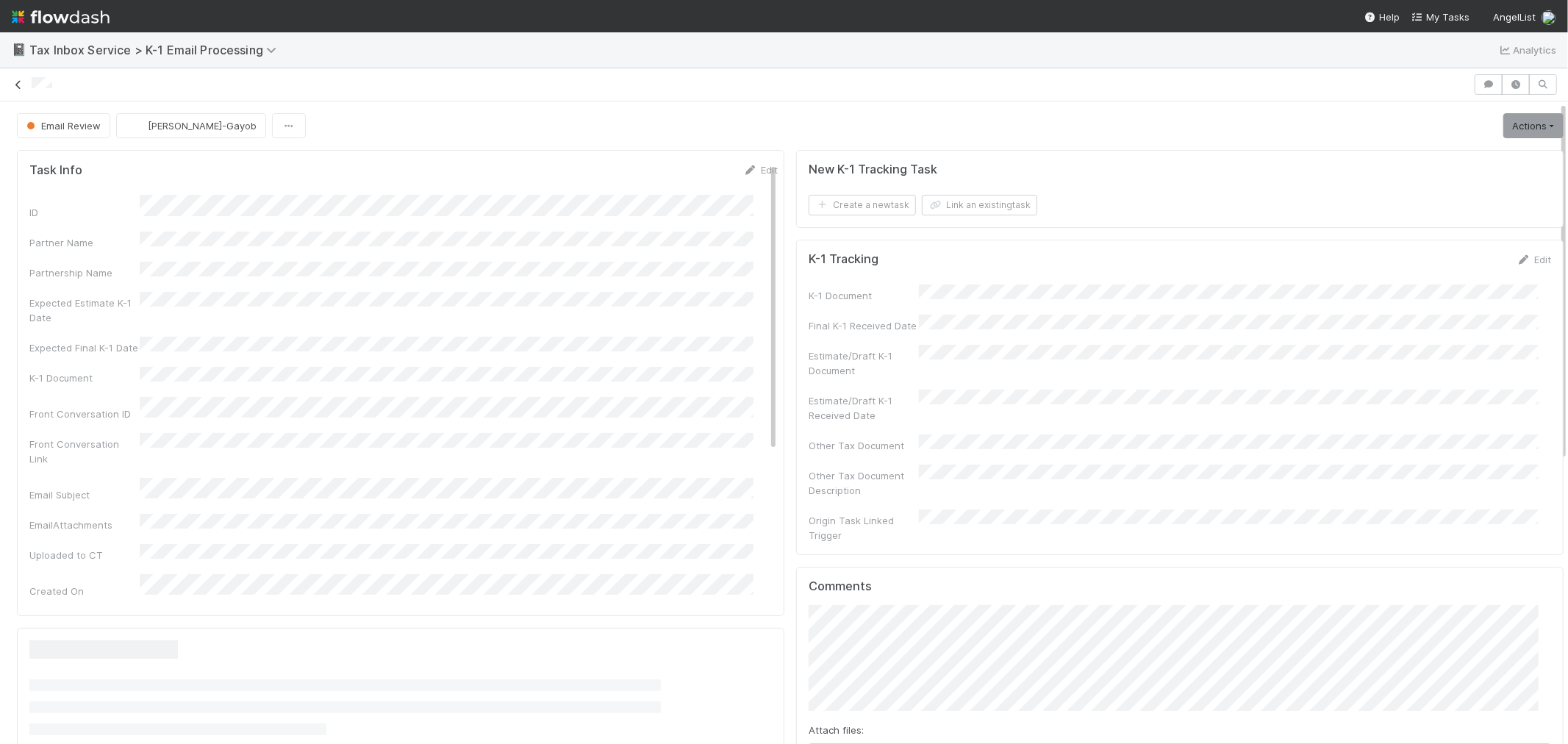
click at [13, 84] on icon at bounding box center [18, 85] width 15 height 9
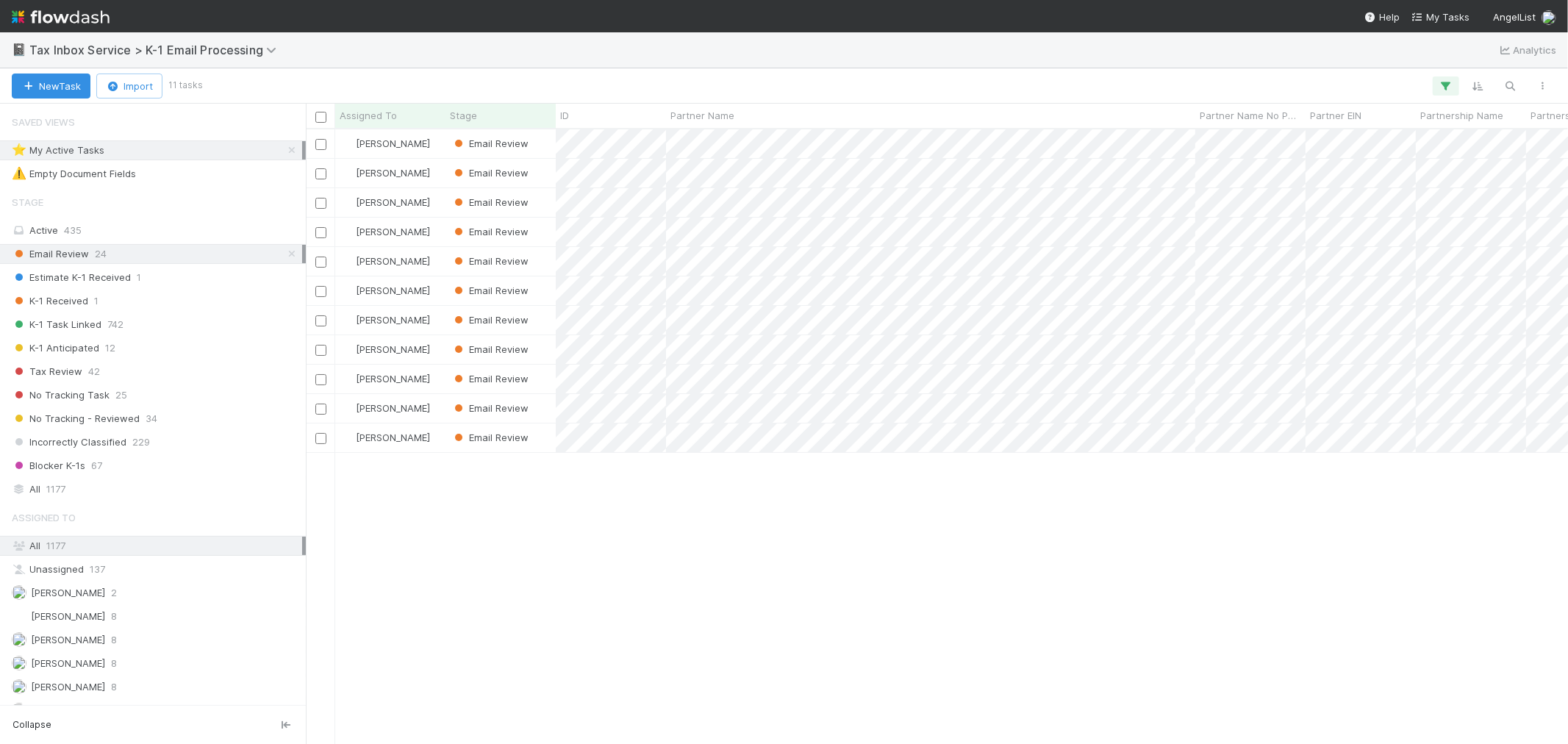
scroll to position [602, 1250]
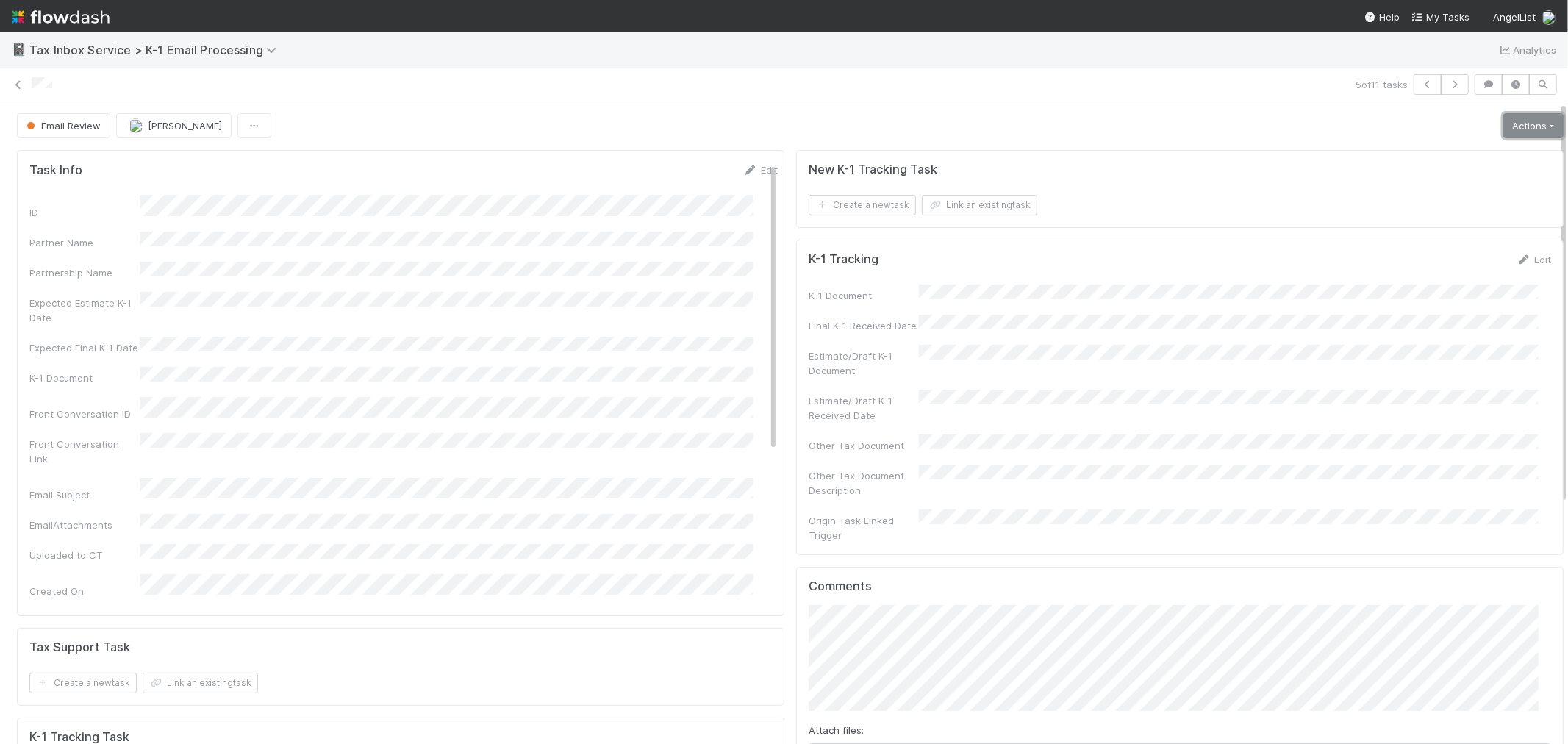
click at [1506, 123] on link "Actions" at bounding box center [1533, 126] width 60 height 25
click at [1476, 150] on button "K-1 Received" at bounding box center [1492, 157] width 146 height 21
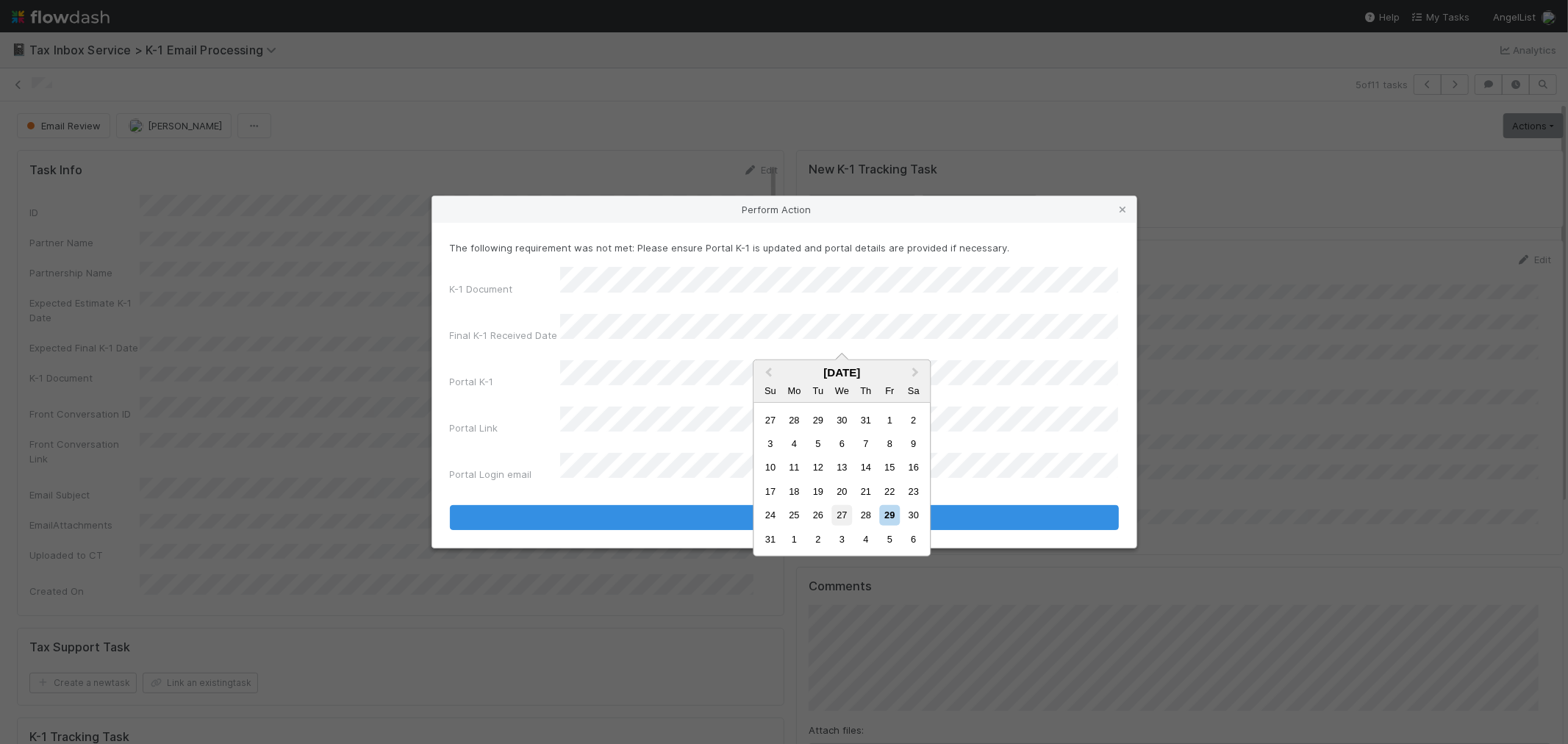
click at [836, 512] on div "27" at bounding box center [842, 514] width 20 height 20
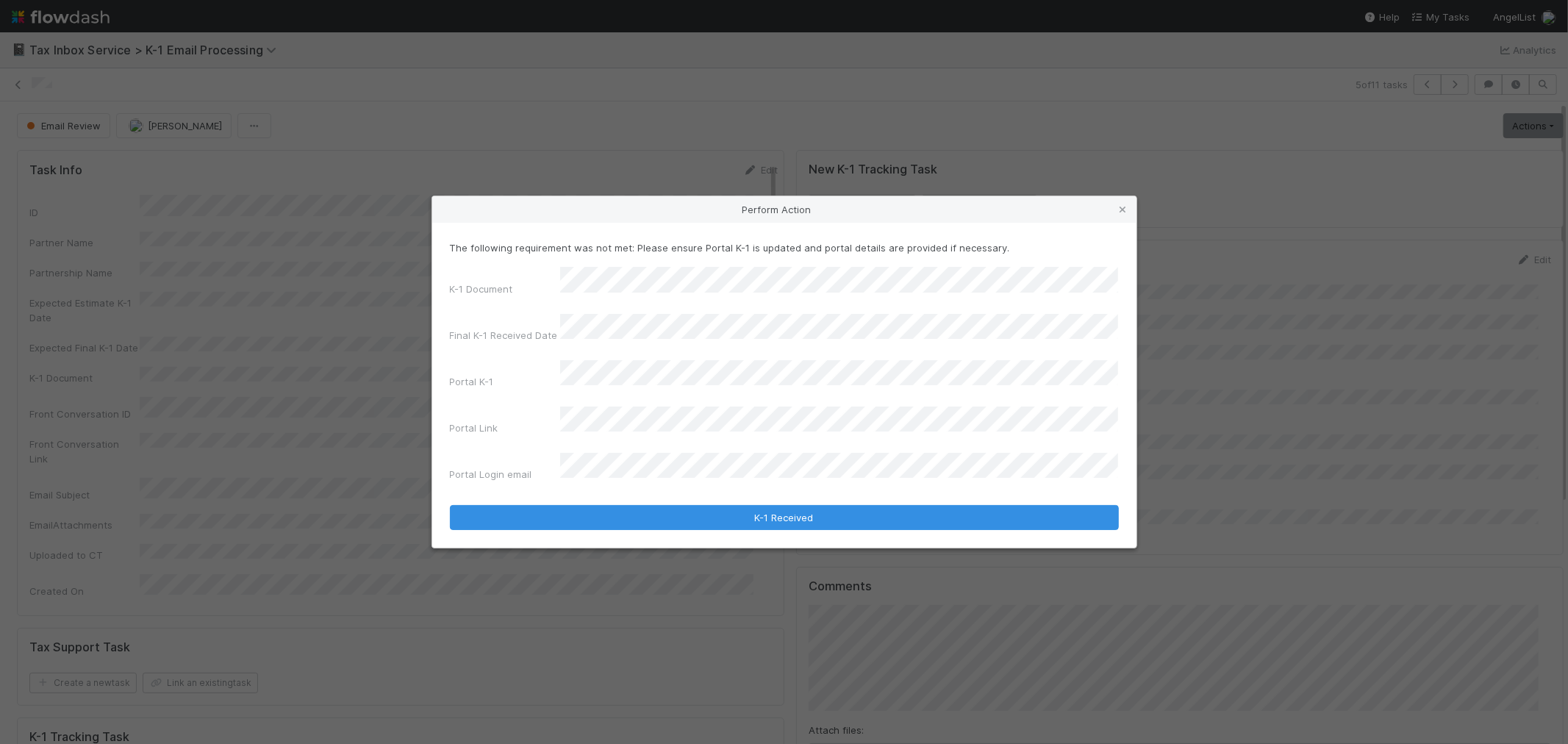
click at [657, 392] on div "K-1 Document Final K-1 Received Date Portal K-1 Portal Link Portal Login email" at bounding box center [785, 377] width 669 height 221
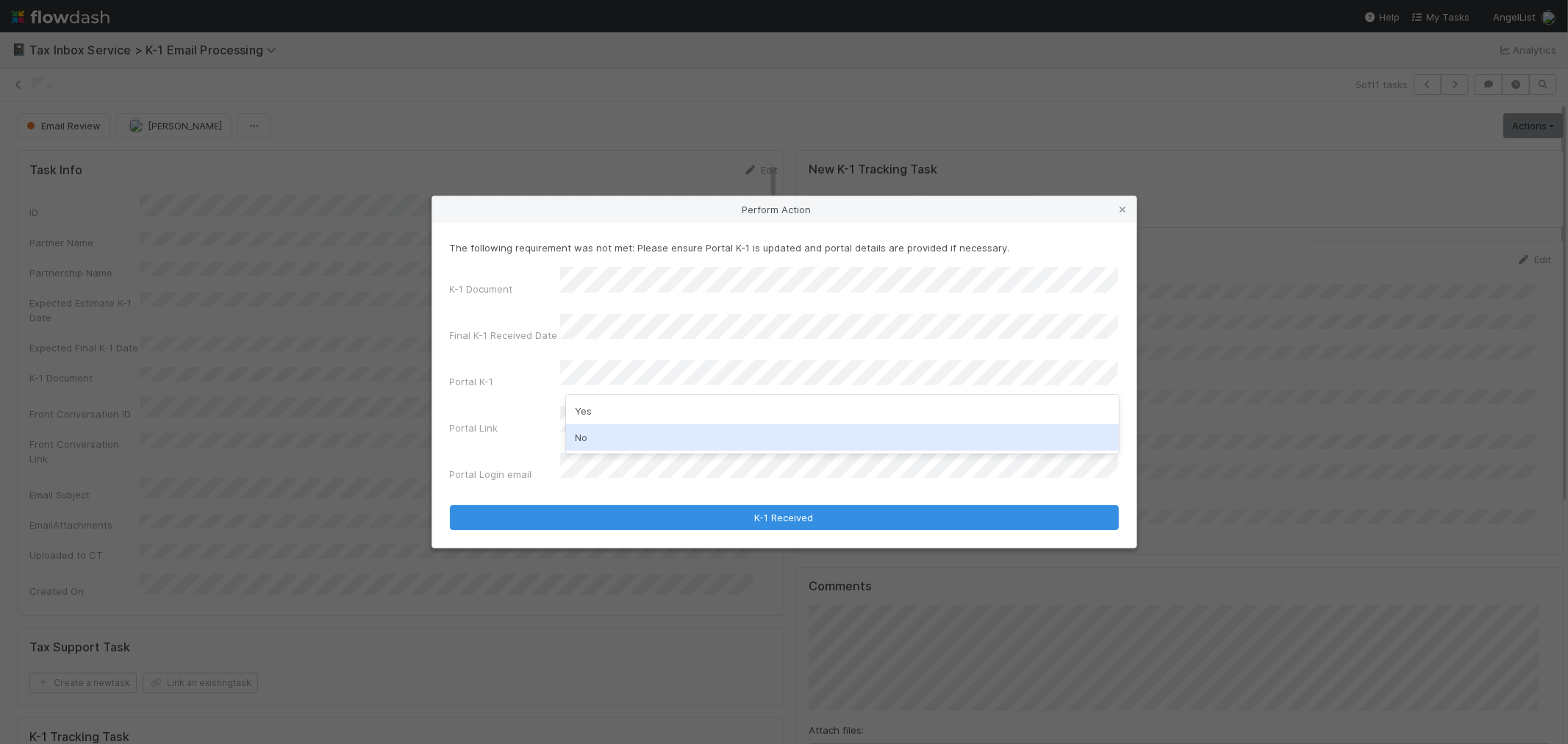
click at [651, 442] on div "No" at bounding box center [843, 437] width 553 height 26
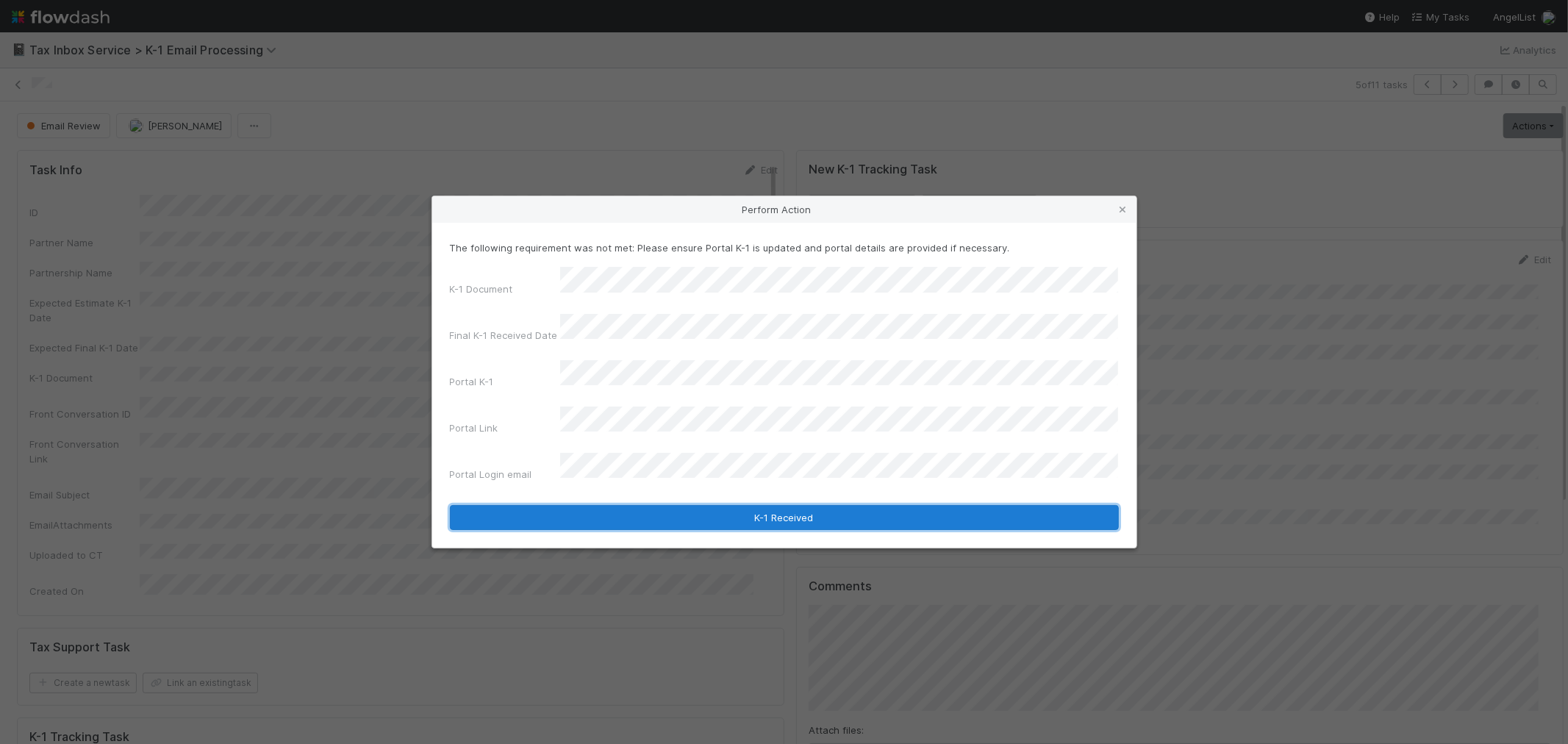
click at [645, 505] on button "K-1 Received" at bounding box center [785, 518] width 669 height 25
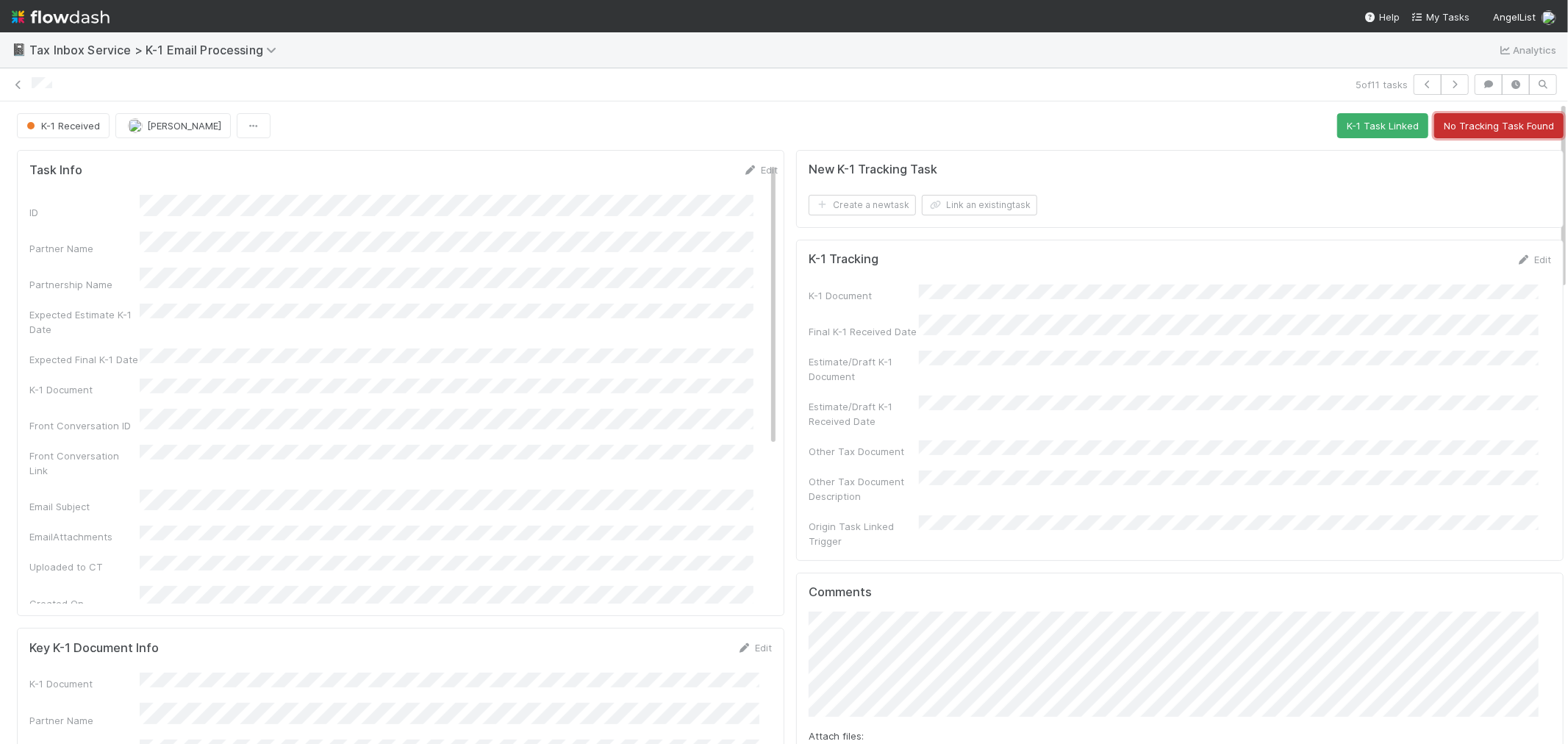
click at [1475, 125] on button "No Tracking Task Found" at bounding box center [1499, 126] width 130 height 25
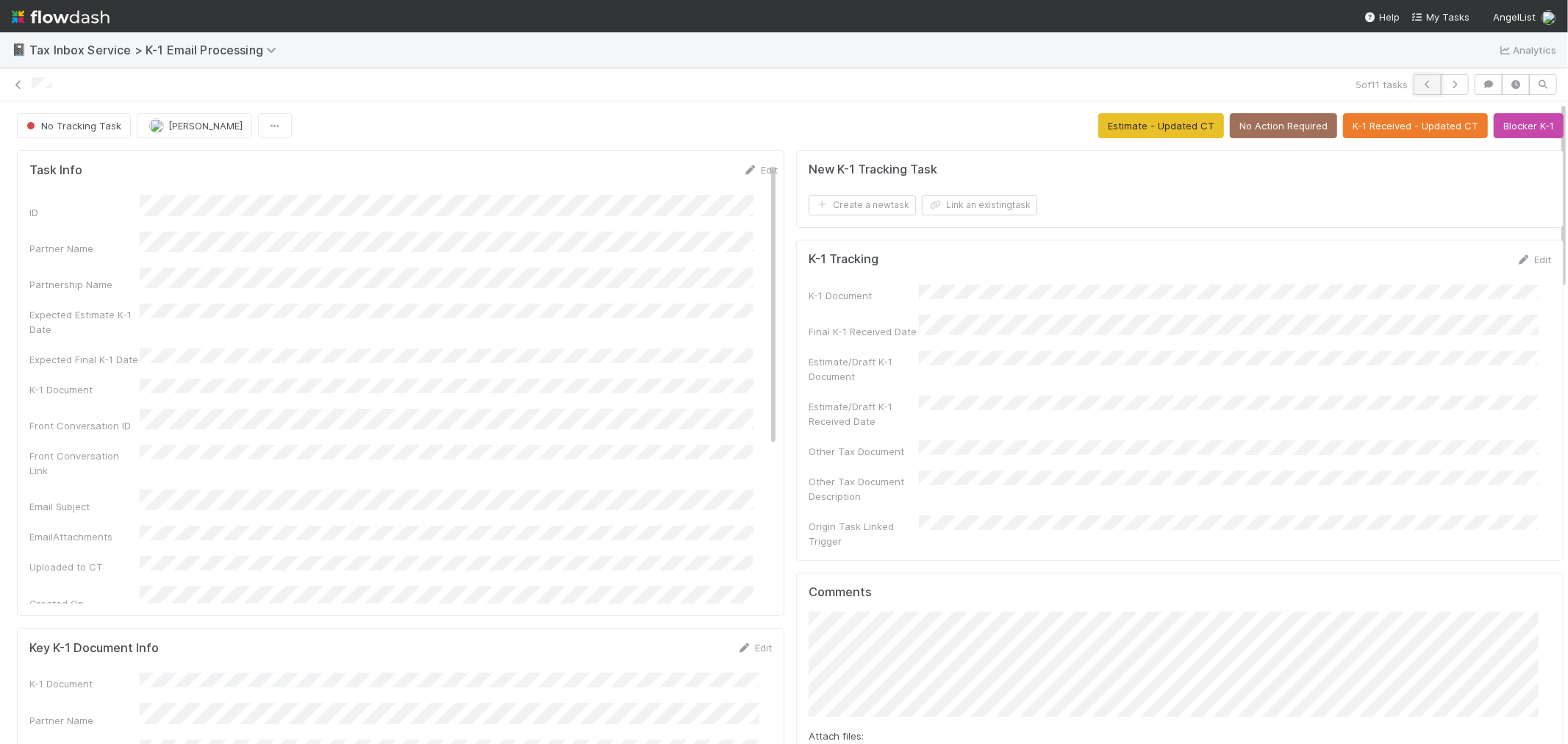
click at [1420, 80] on icon "button" at bounding box center [1427, 84] width 15 height 9
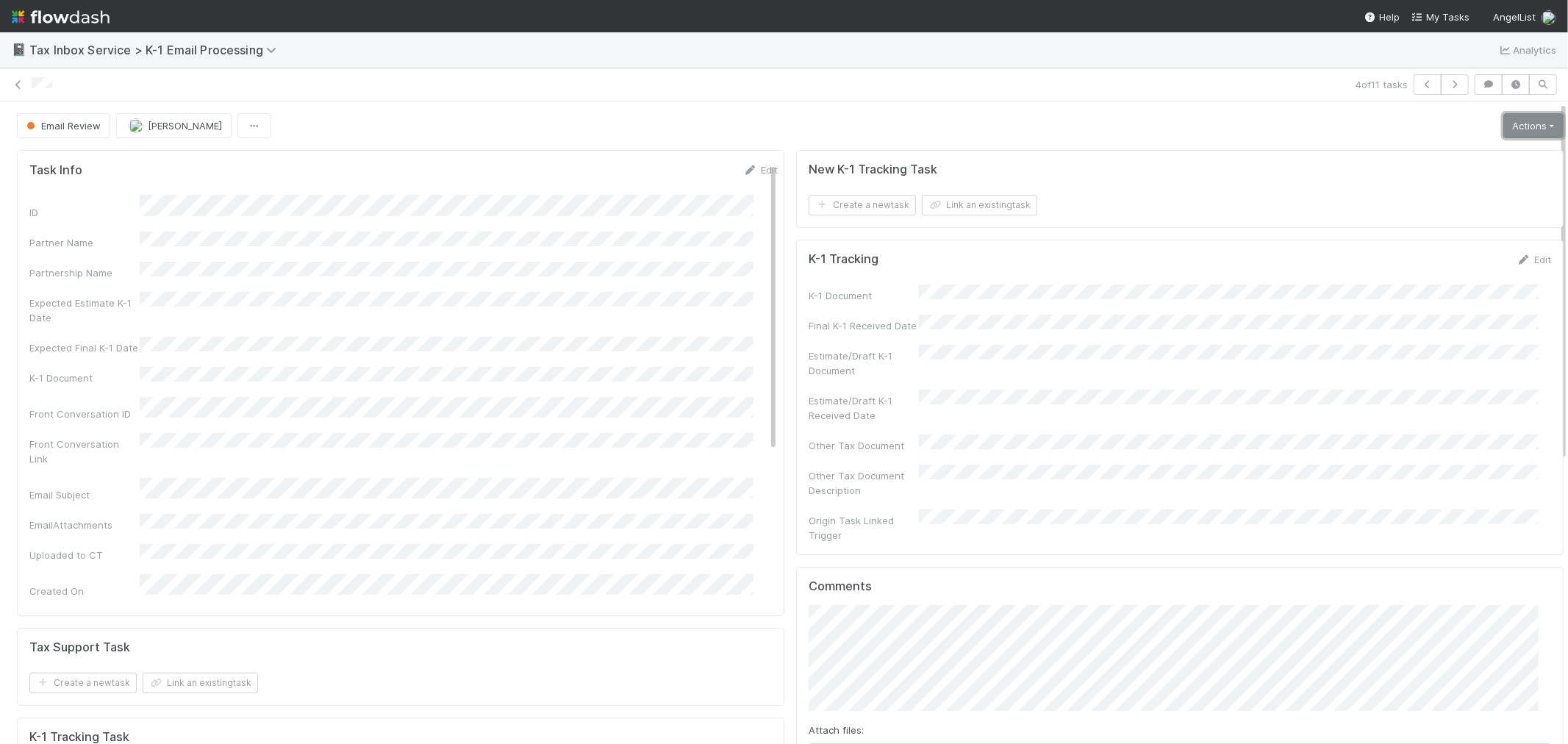
click at [1508, 127] on link "Actions" at bounding box center [1533, 126] width 60 height 25
click at [1485, 151] on button "K-1 Received" at bounding box center [1492, 157] width 146 height 21
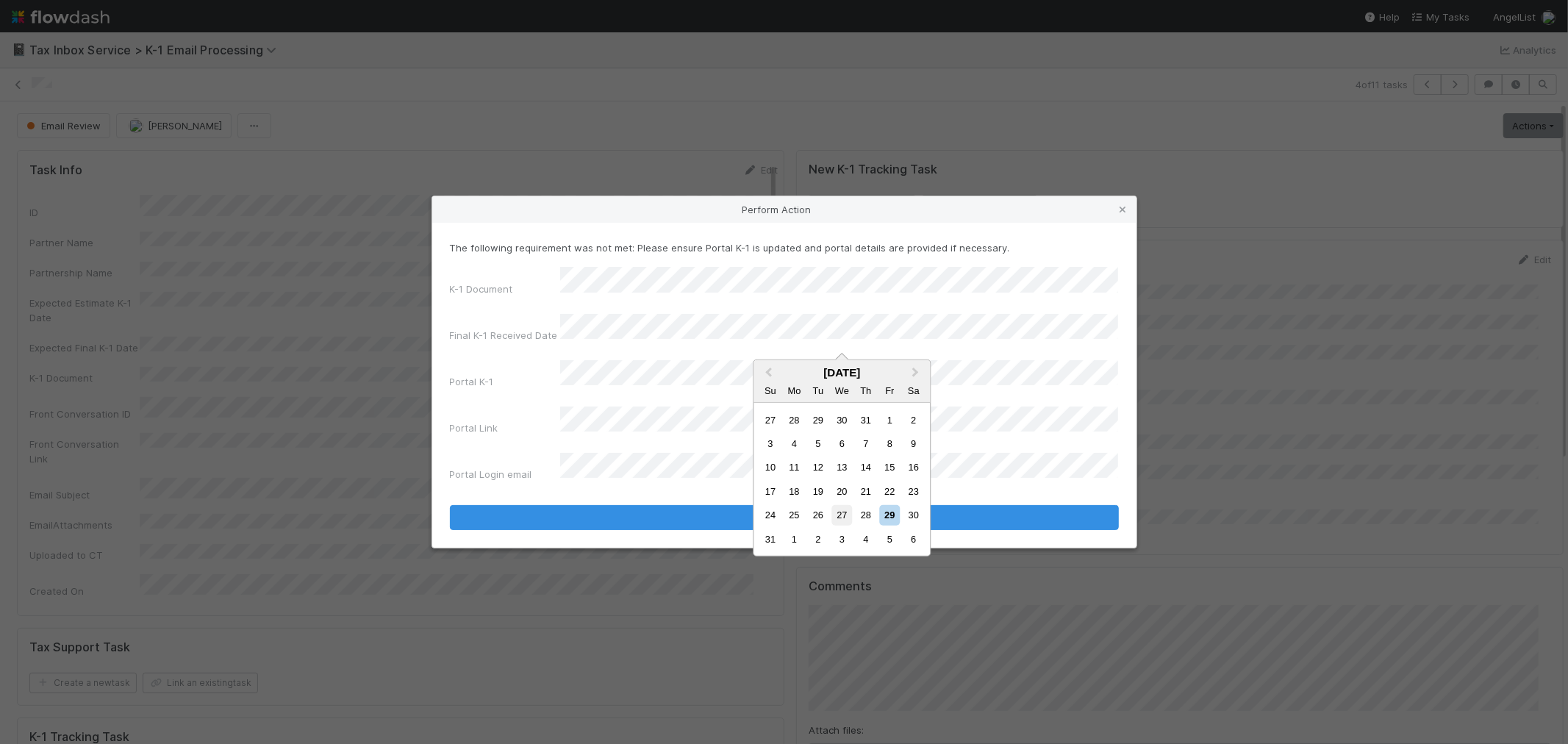
click at [842, 513] on div "27" at bounding box center [842, 514] width 20 height 20
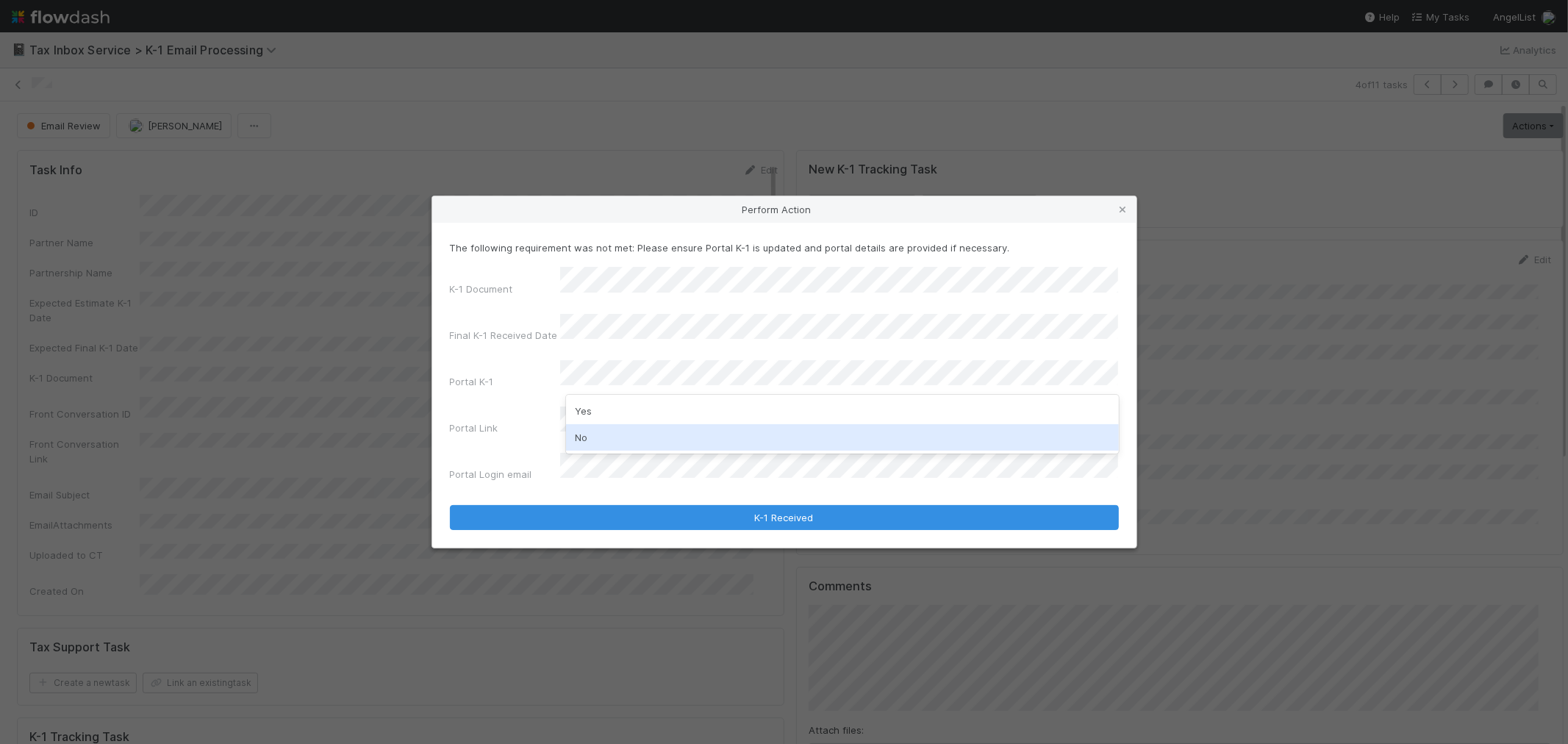
click at [631, 442] on div "No" at bounding box center [843, 437] width 553 height 26
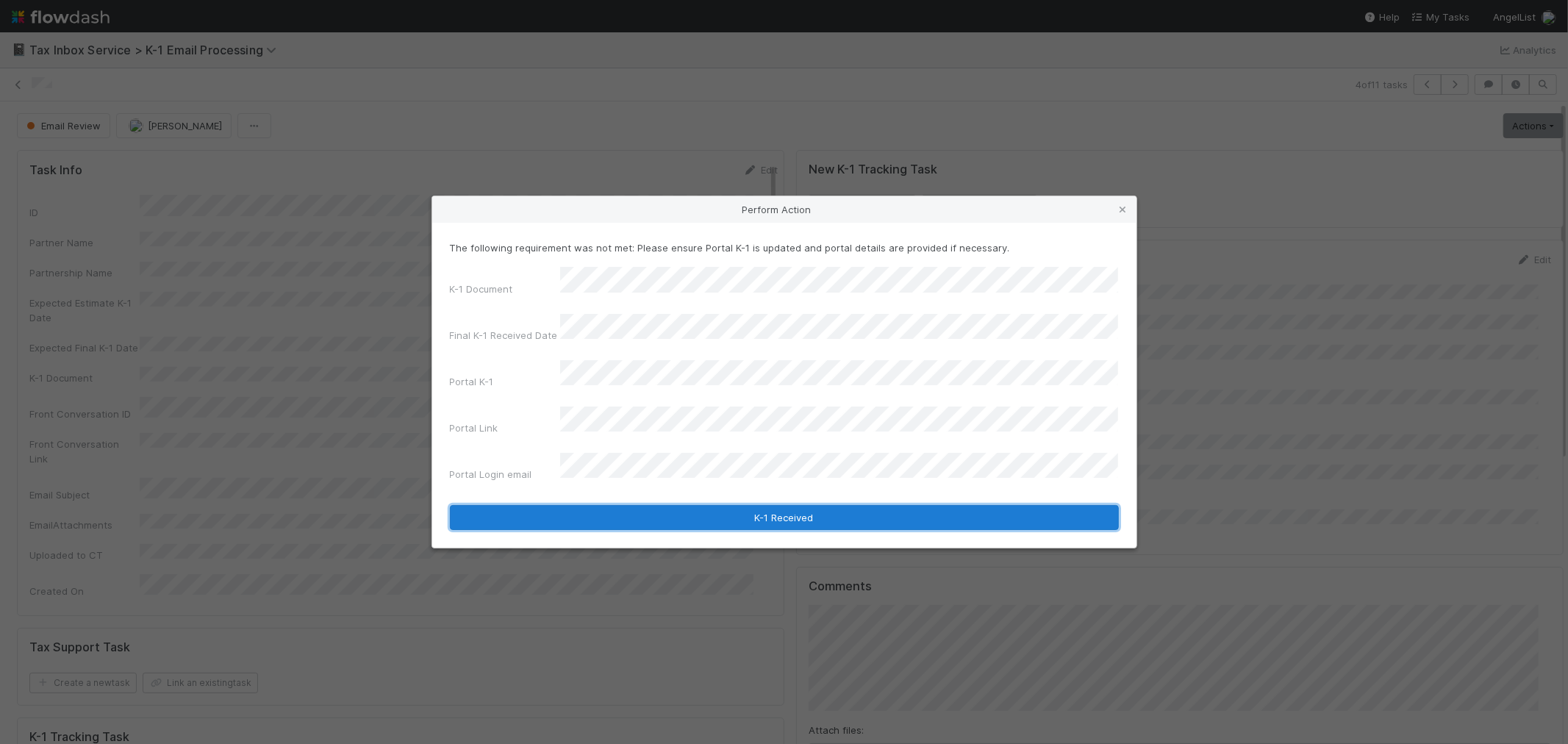
drag, startPoint x: 666, startPoint y: 488, endPoint x: 662, endPoint y: 502, distance: 14.6
click at [664, 505] on button "K-1 Received" at bounding box center [785, 518] width 669 height 25
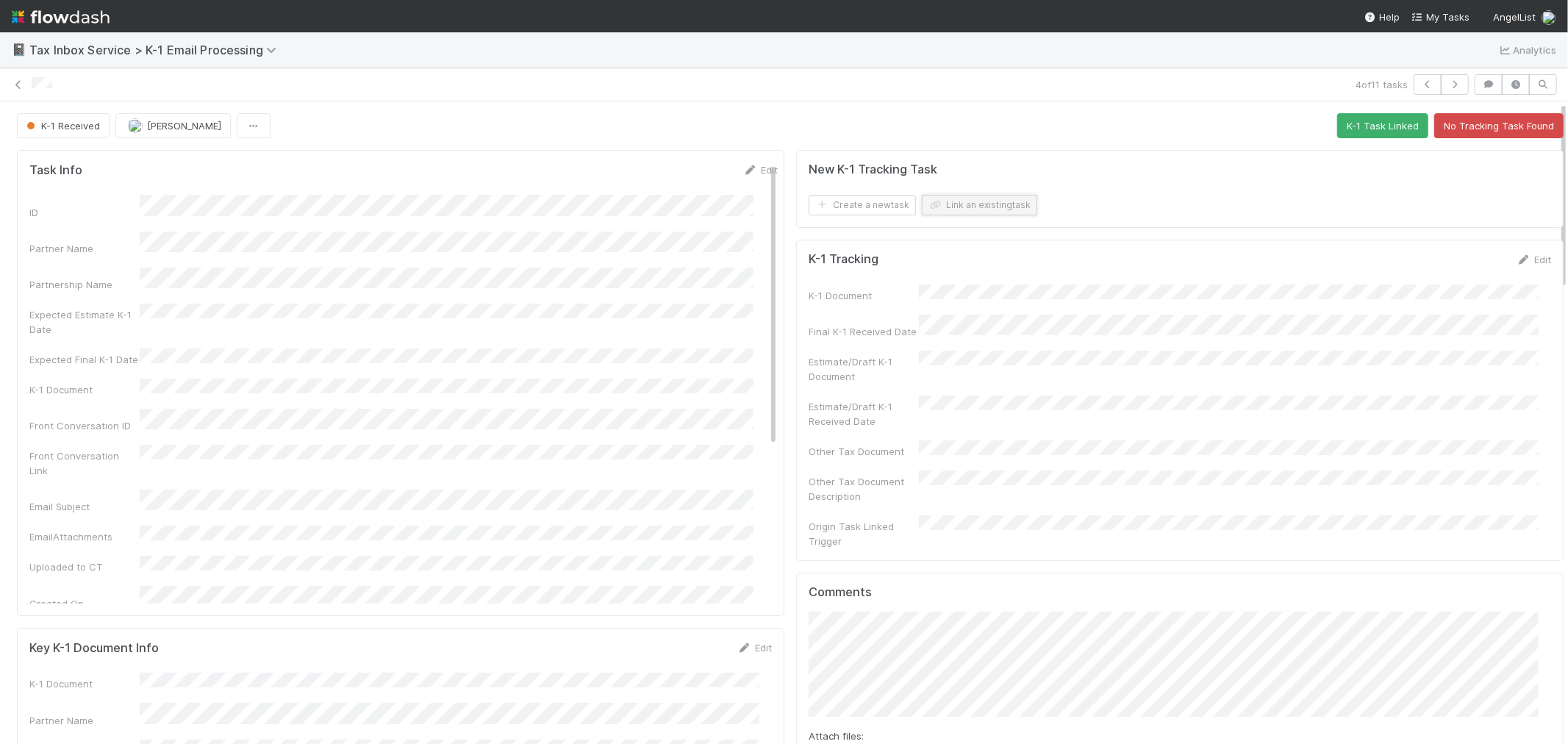
click at [960, 196] on button "Link an existing task" at bounding box center [979, 205] width 116 height 21
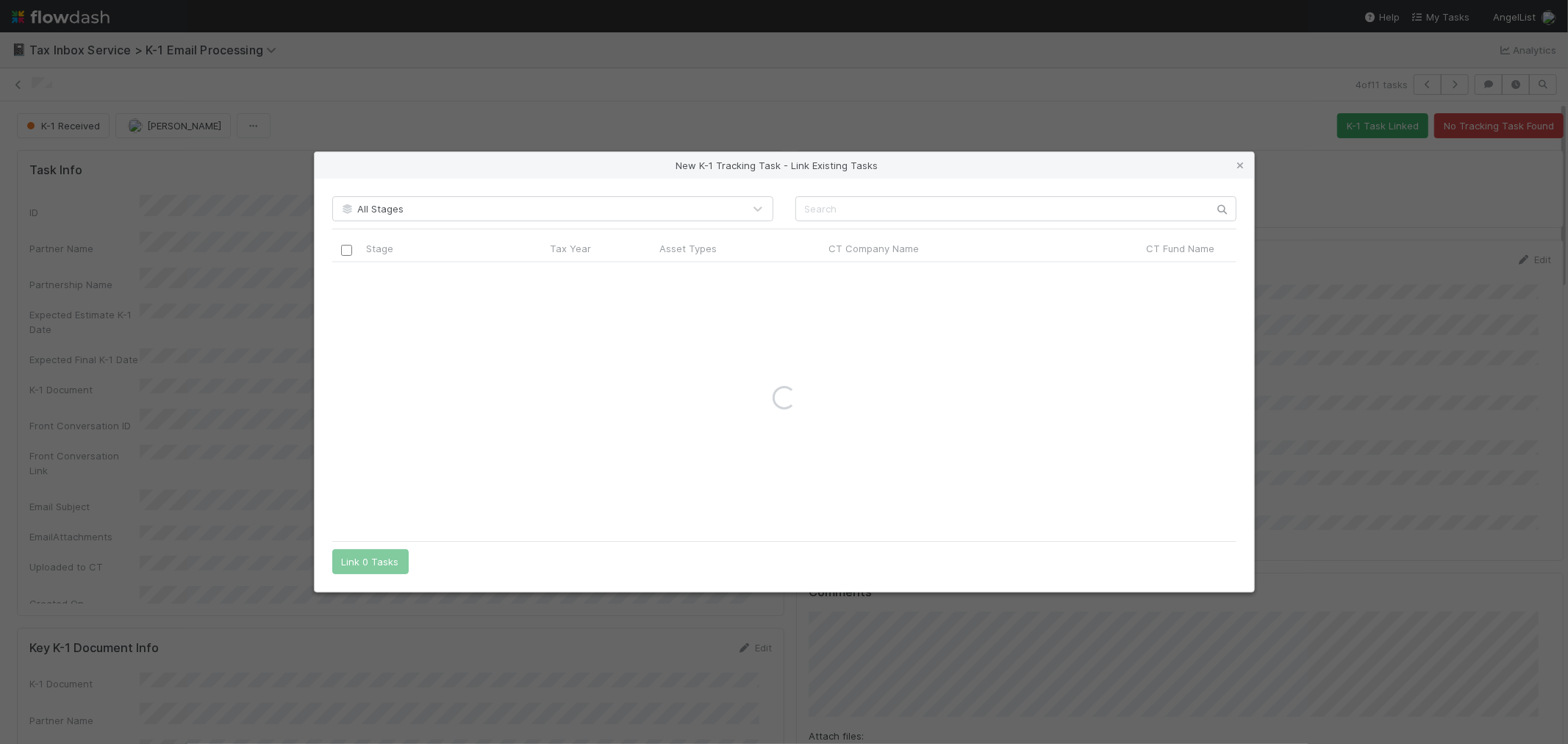
click at [854, 222] on div "All Stages Stage Tax Year Asset Types CT Company Name CT Fund Name CT K-1 Track…" at bounding box center [785, 385] width 940 height 414
click at [854, 207] on input "text" at bounding box center [1017, 209] width 441 height 25
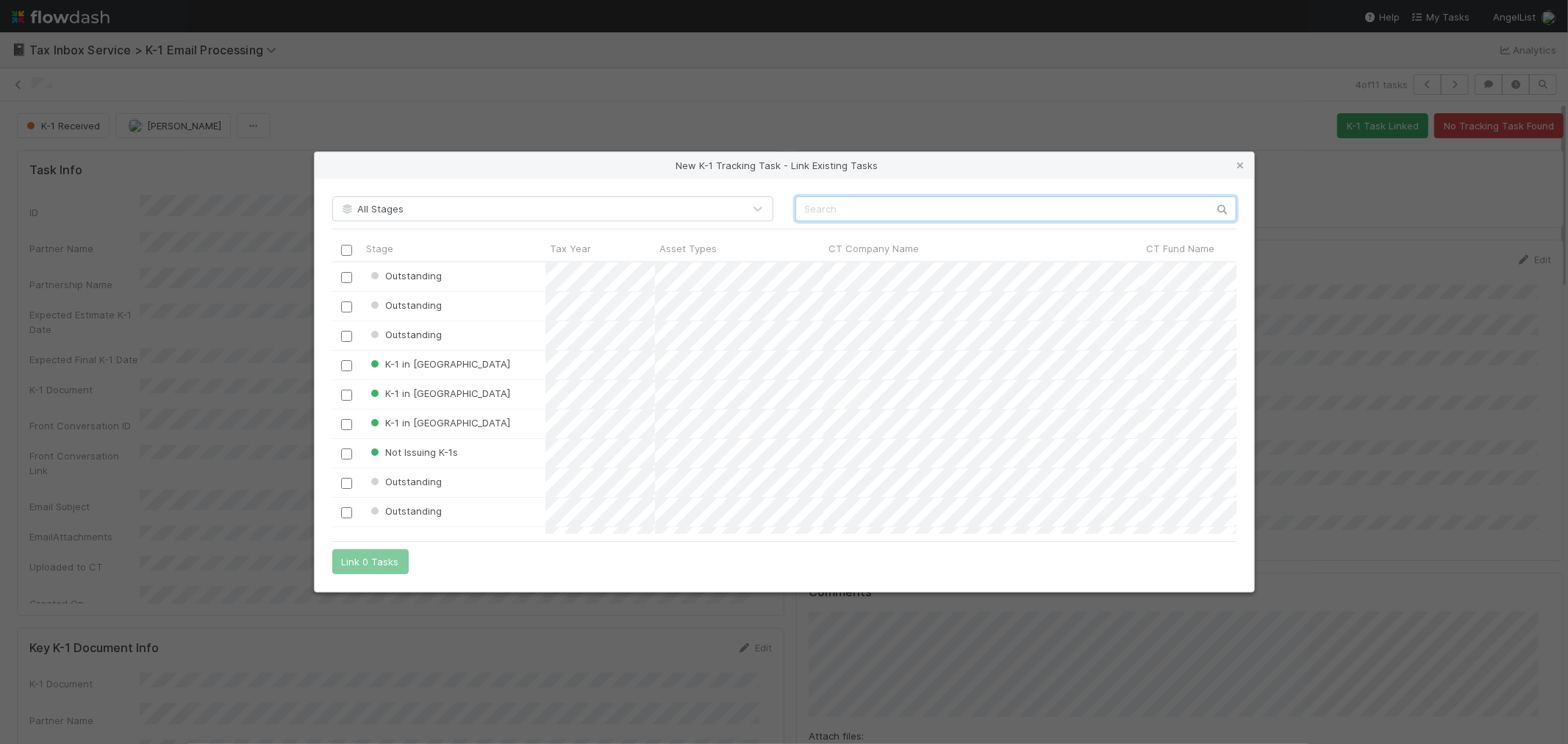
scroll to position [260, 892]
paste input "Payroll Software SPV LLC"
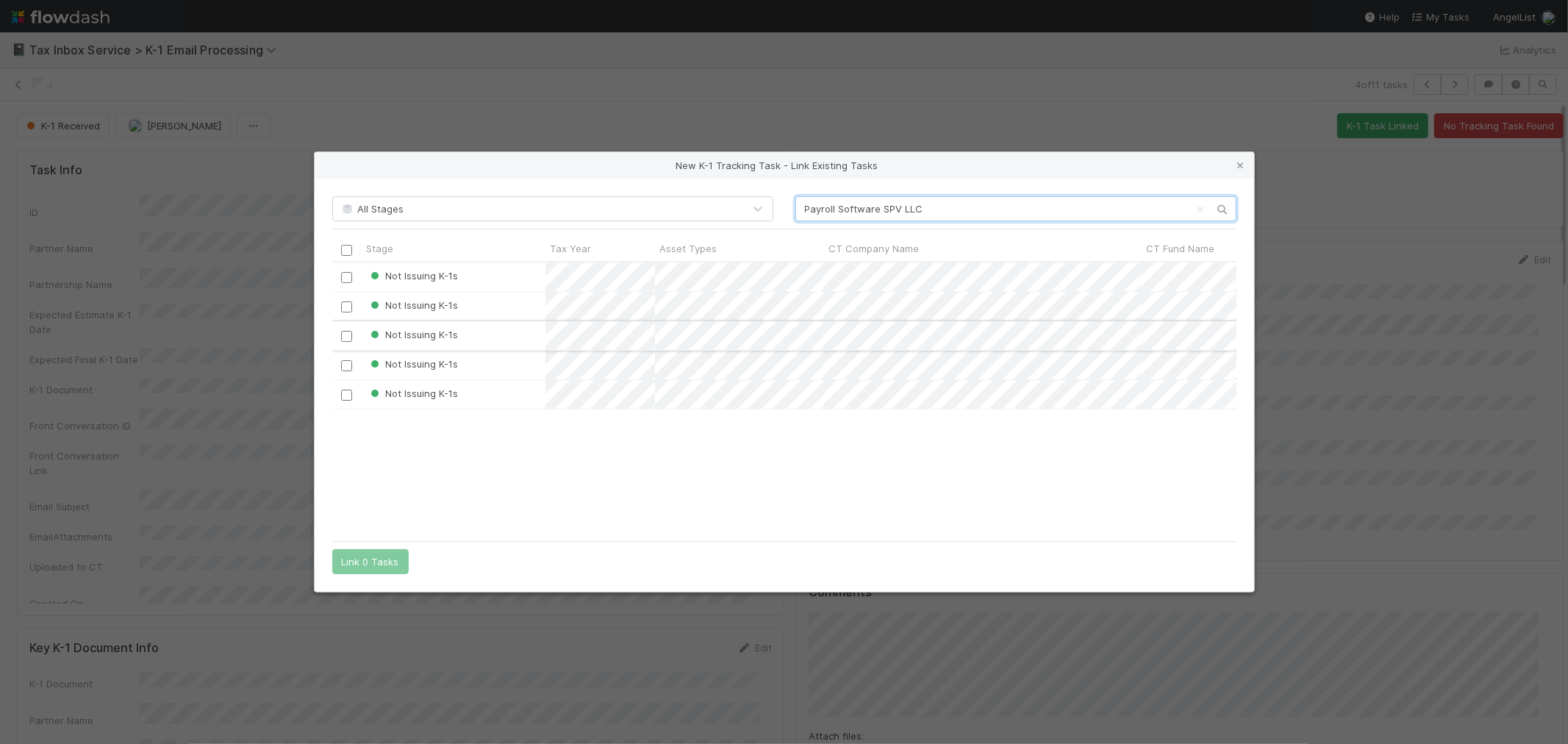
type input "Payroll Software SPV LLC"
click at [347, 335] on input "checkbox" at bounding box center [347, 336] width 11 height 11
click at [348, 559] on button "Link 1 Task" at bounding box center [367, 562] width 70 height 25
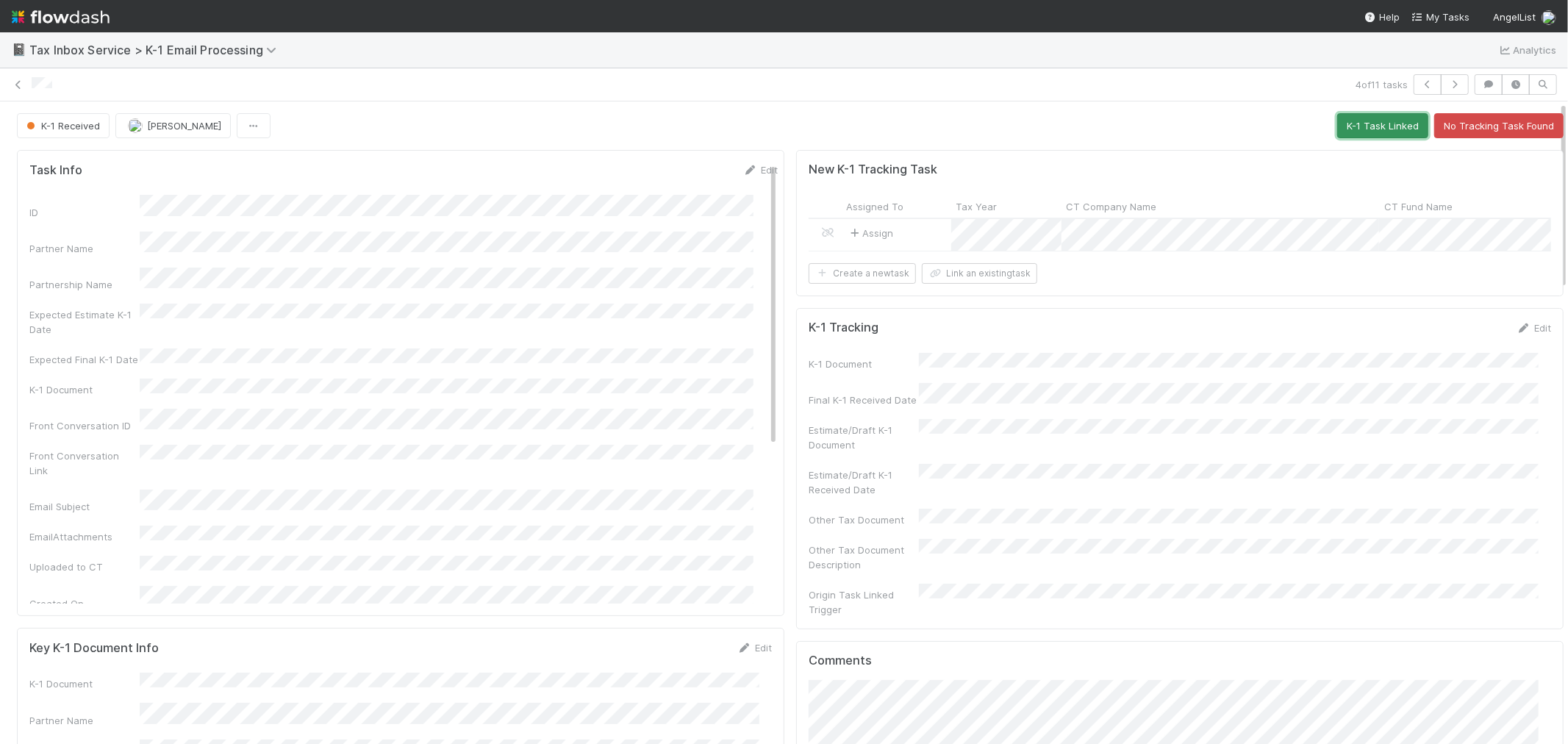
click at [1347, 130] on button "K-1 Task Linked" at bounding box center [1382, 126] width 91 height 25
click at [1420, 86] on icon "button" at bounding box center [1427, 84] width 15 height 9
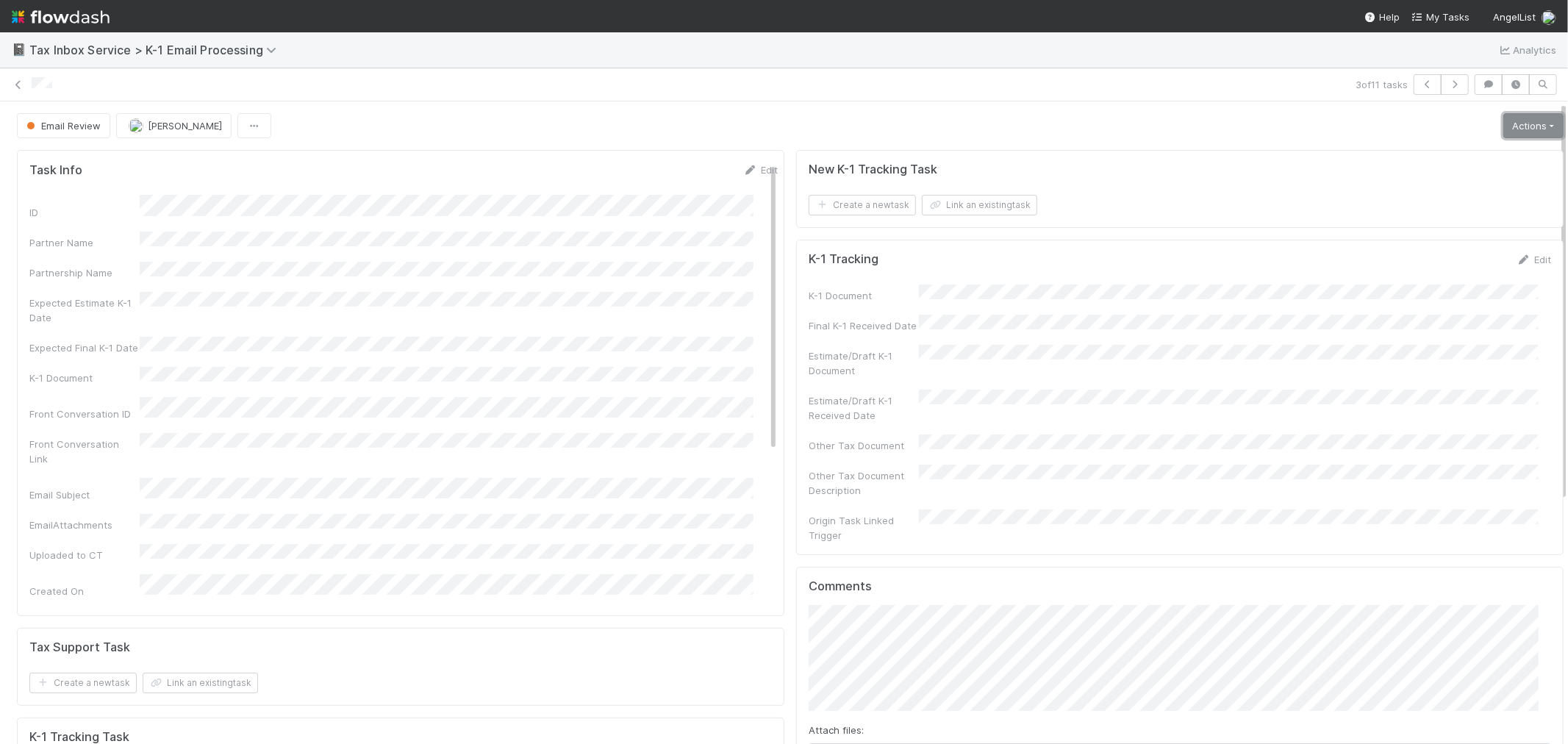
click at [1513, 116] on link "Actions" at bounding box center [1533, 126] width 60 height 25
click at [1467, 151] on button "K-1 Received" at bounding box center [1492, 157] width 146 height 21
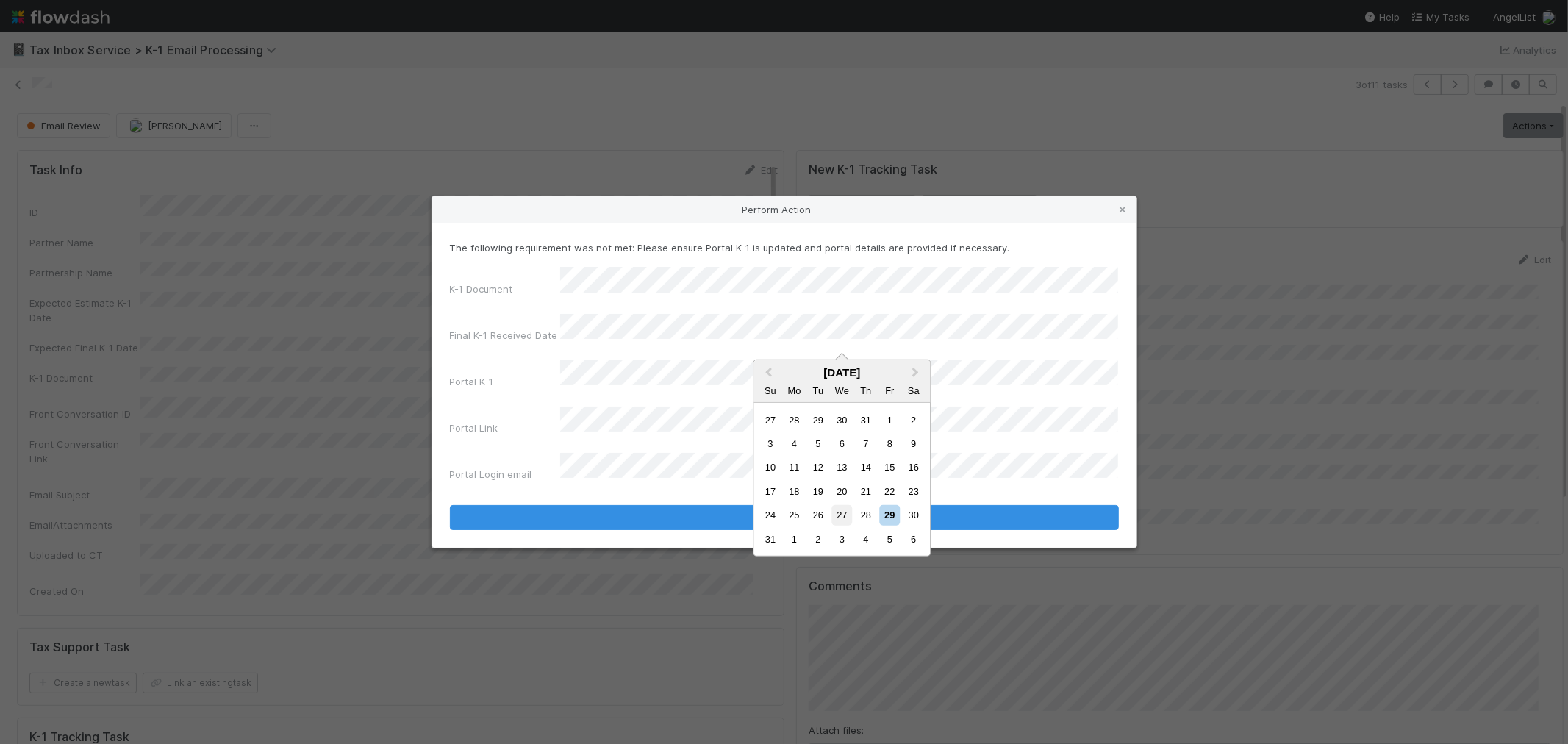
click at [844, 513] on div "27" at bounding box center [842, 514] width 20 height 20
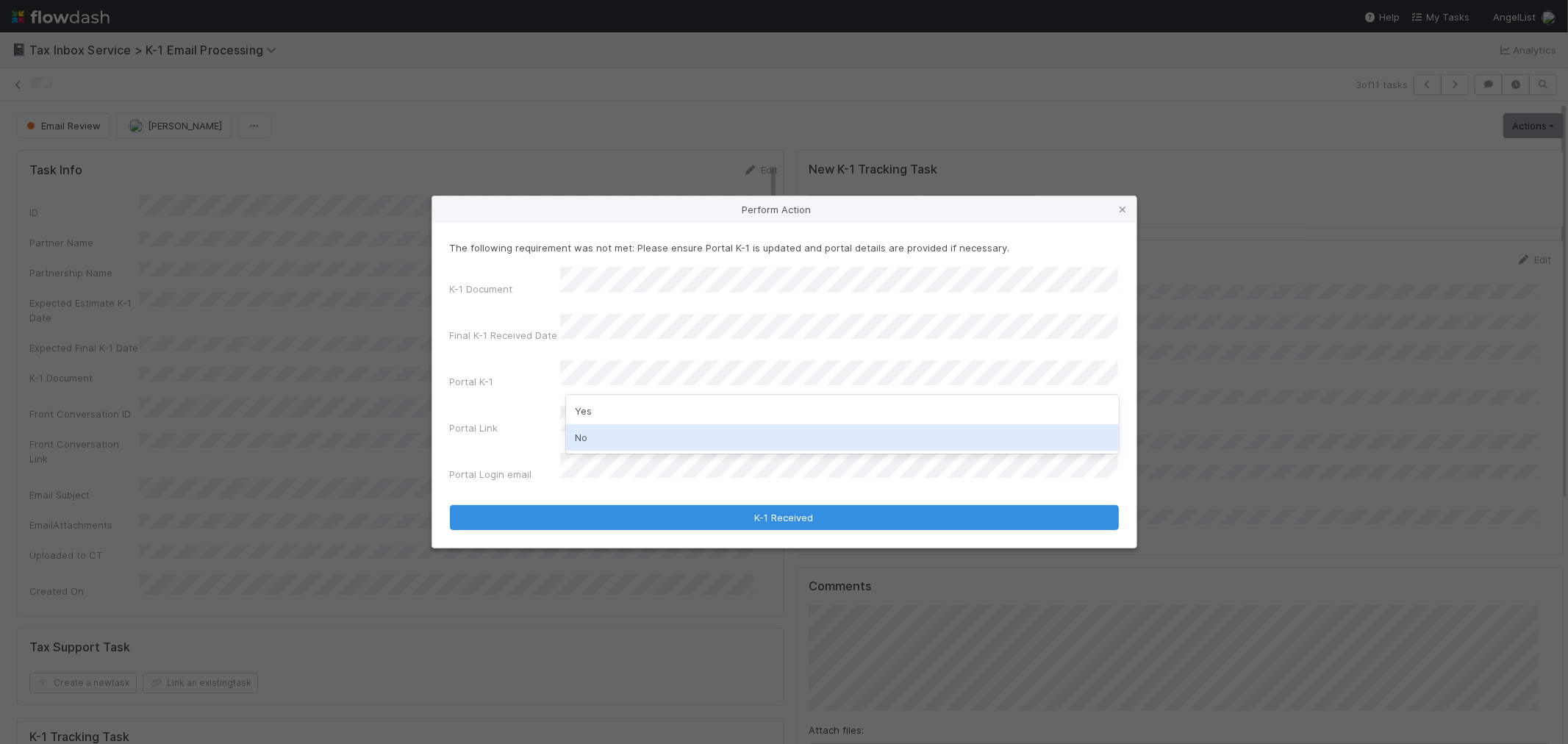
click at [670, 439] on div "No" at bounding box center [843, 437] width 553 height 26
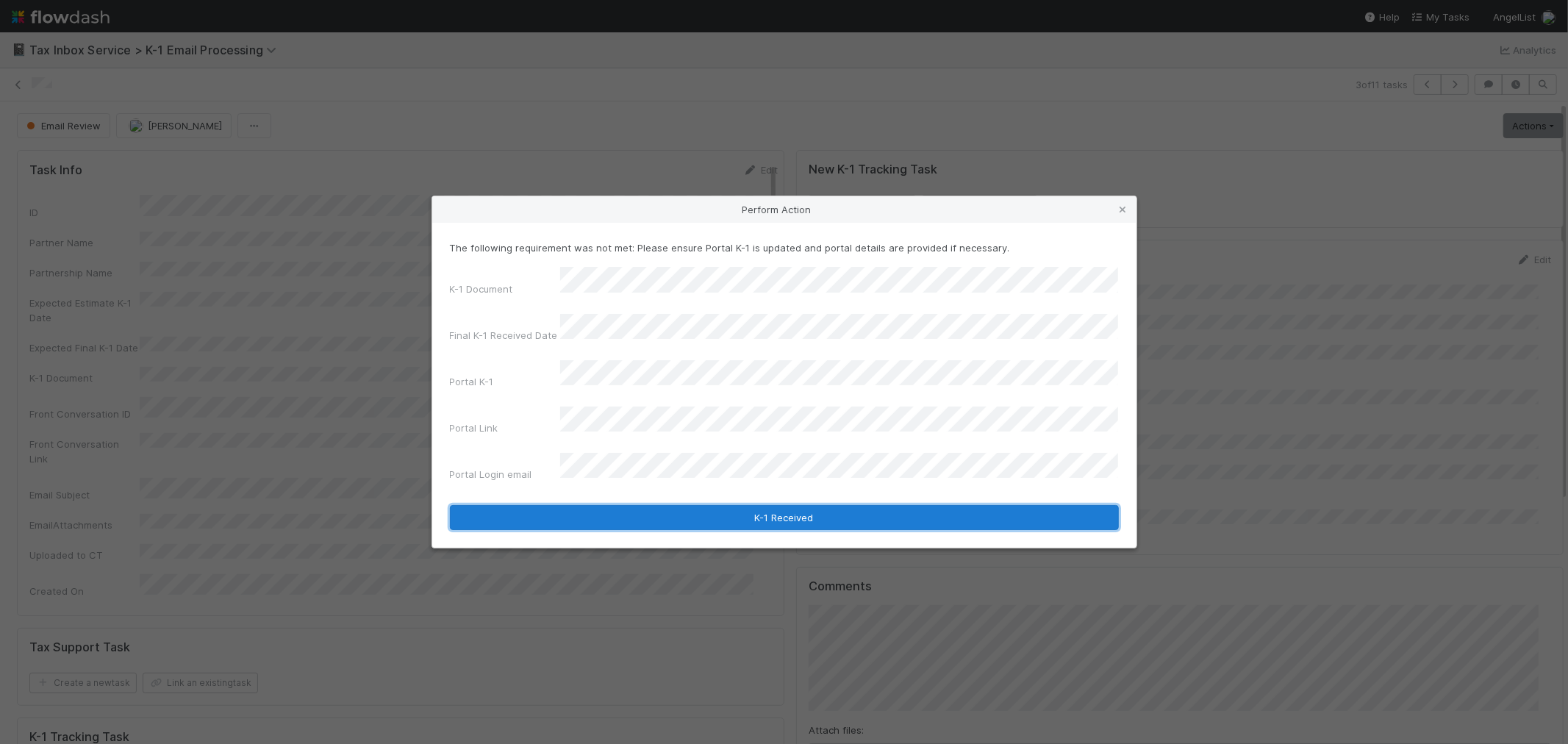
click at [621, 505] on button "K-1 Received" at bounding box center [785, 518] width 669 height 25
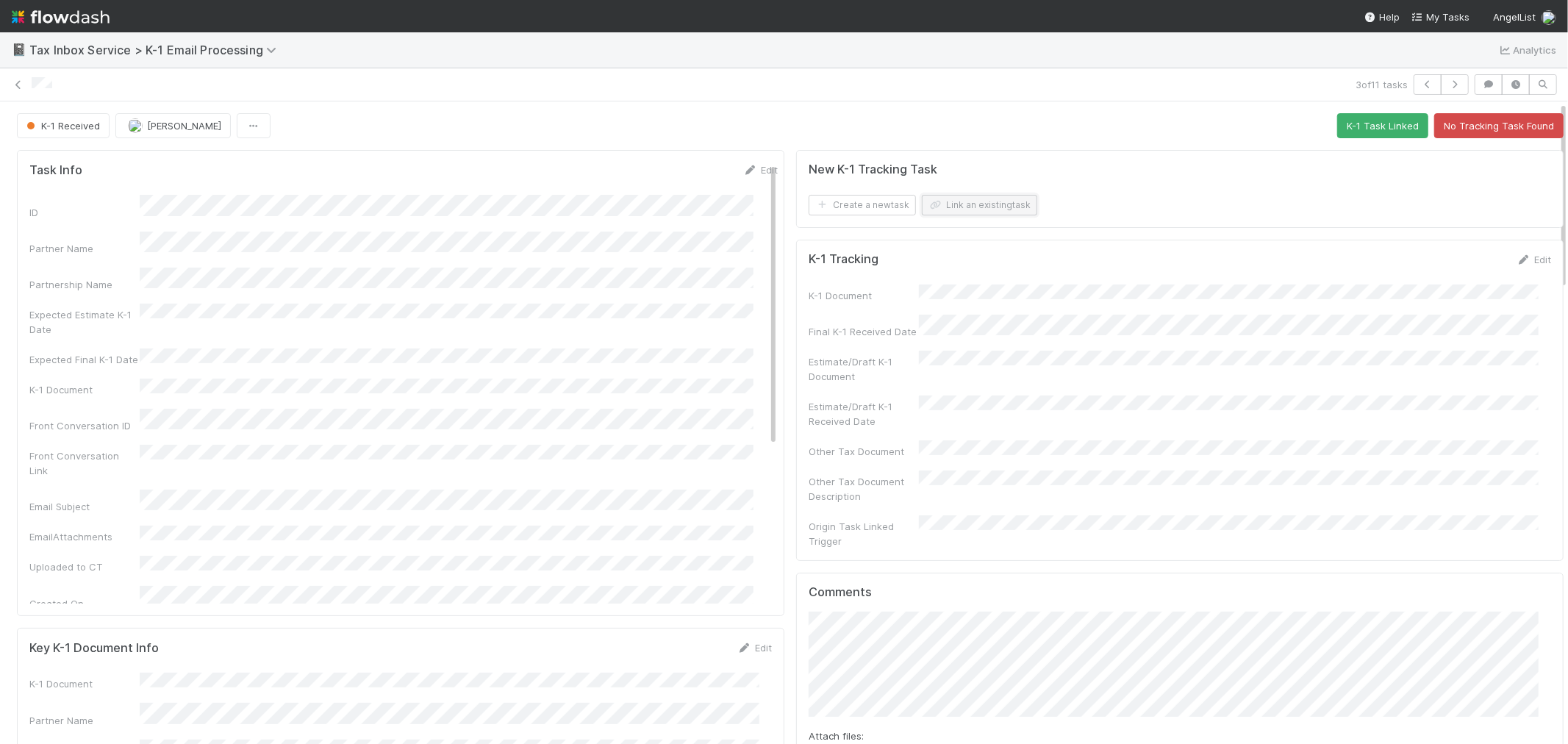
click at [994, 203] on button "Link an existing task" at bounding box center [979, 205] width 116 height 21
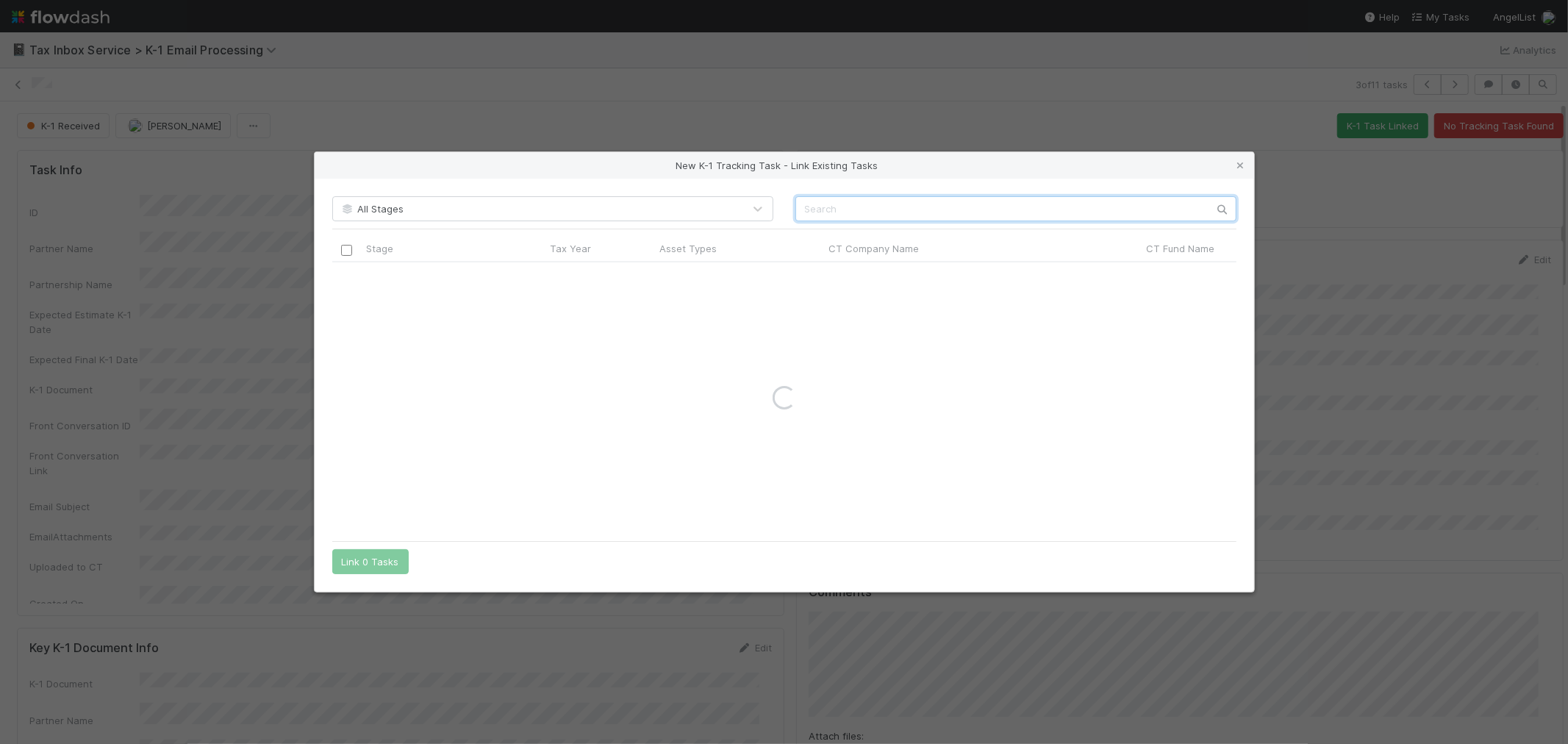
click at [961, 199] on input "text" at bounding box center [1017, 209] width 441 height 25
paste input "Payroll Software SPV LLC"
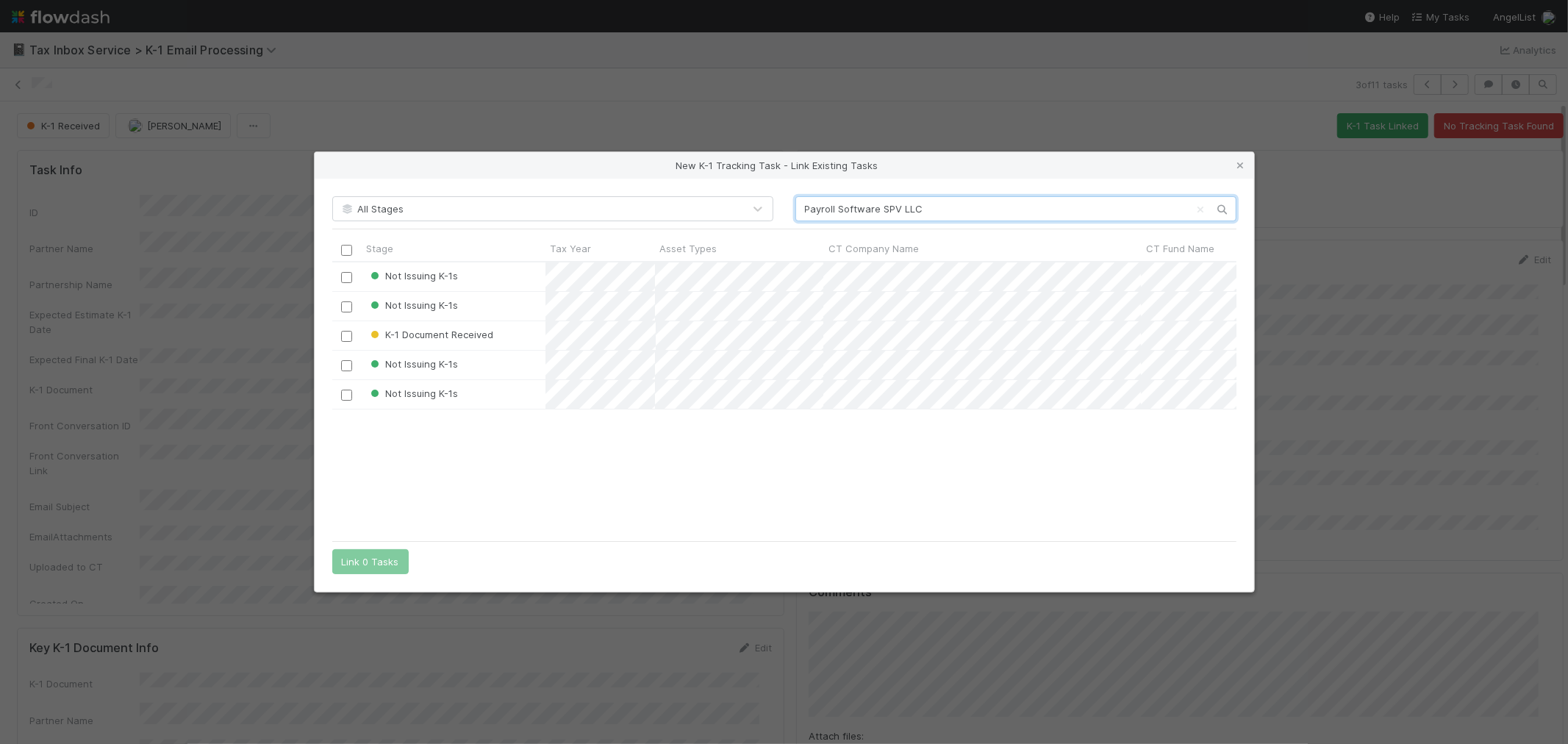
scroll to position [260, 892]
type input "Payroll Software SPV LLC"
click at [344, 278] on input "checkbox" at bounding box center [347, 278] width 11 height 11
drag, startPoint x: 360, startPoint y: 560, endPoint x: 671, endPoint y: 473, distance: 322.9
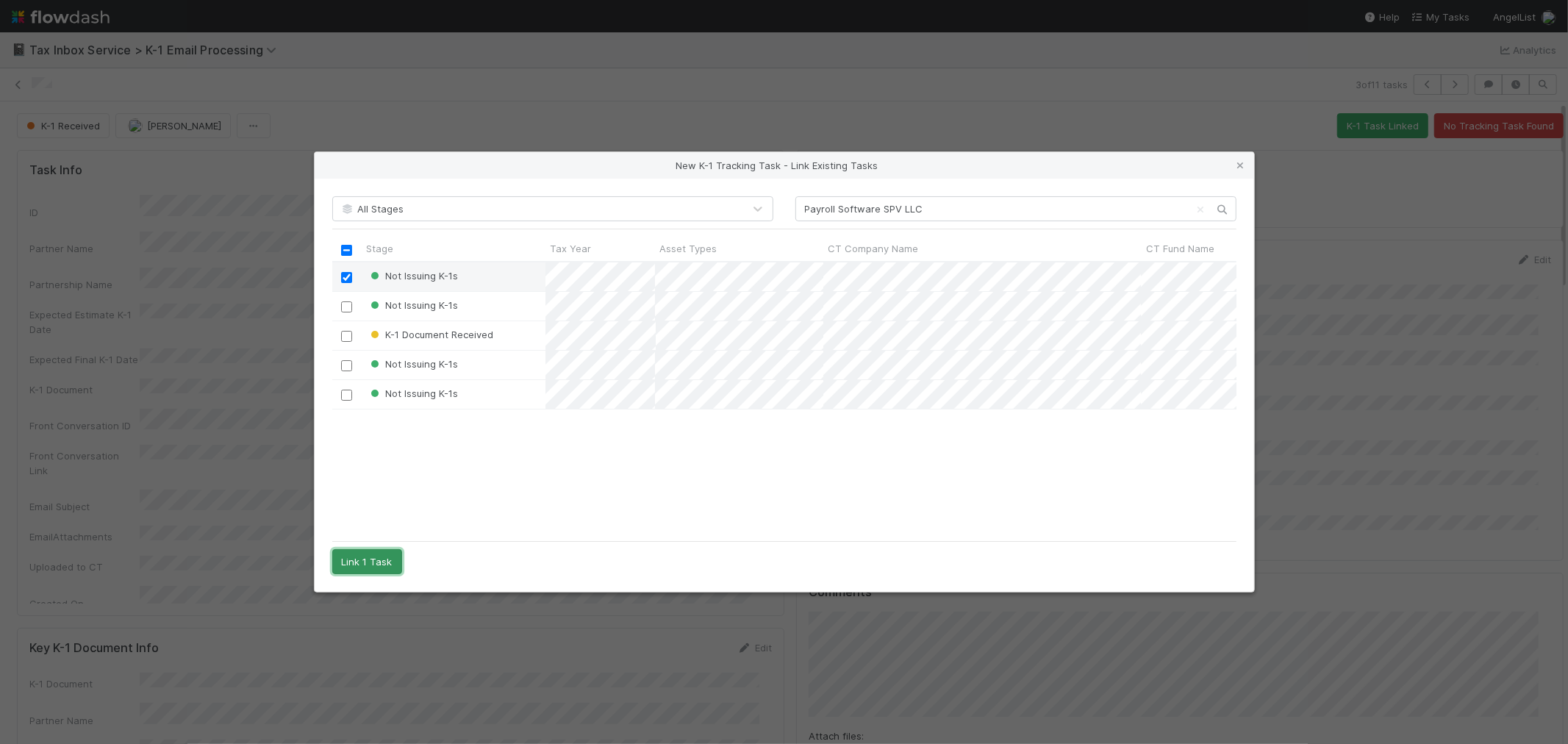
click at [360, 561] on button "Link 1 Task" at bounding box center [367, 562] width 70 height 25
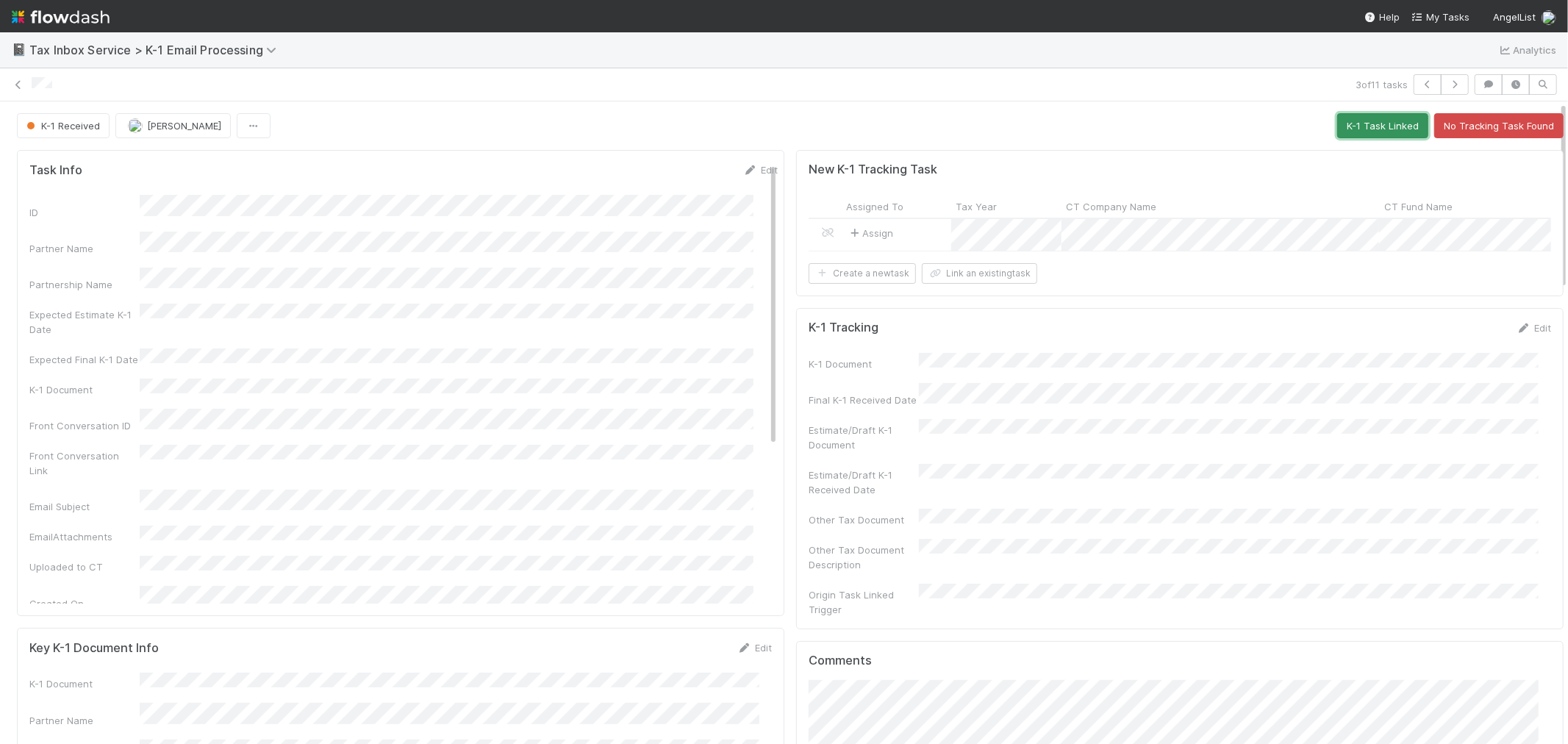
click at [1337, 114] on button "K-1 Task Linked" at bounding box center [1382, 126] width 91 height 25
click at [1420, 85] on icon "button" at bounding box center [1427, 84] width 15 height 9
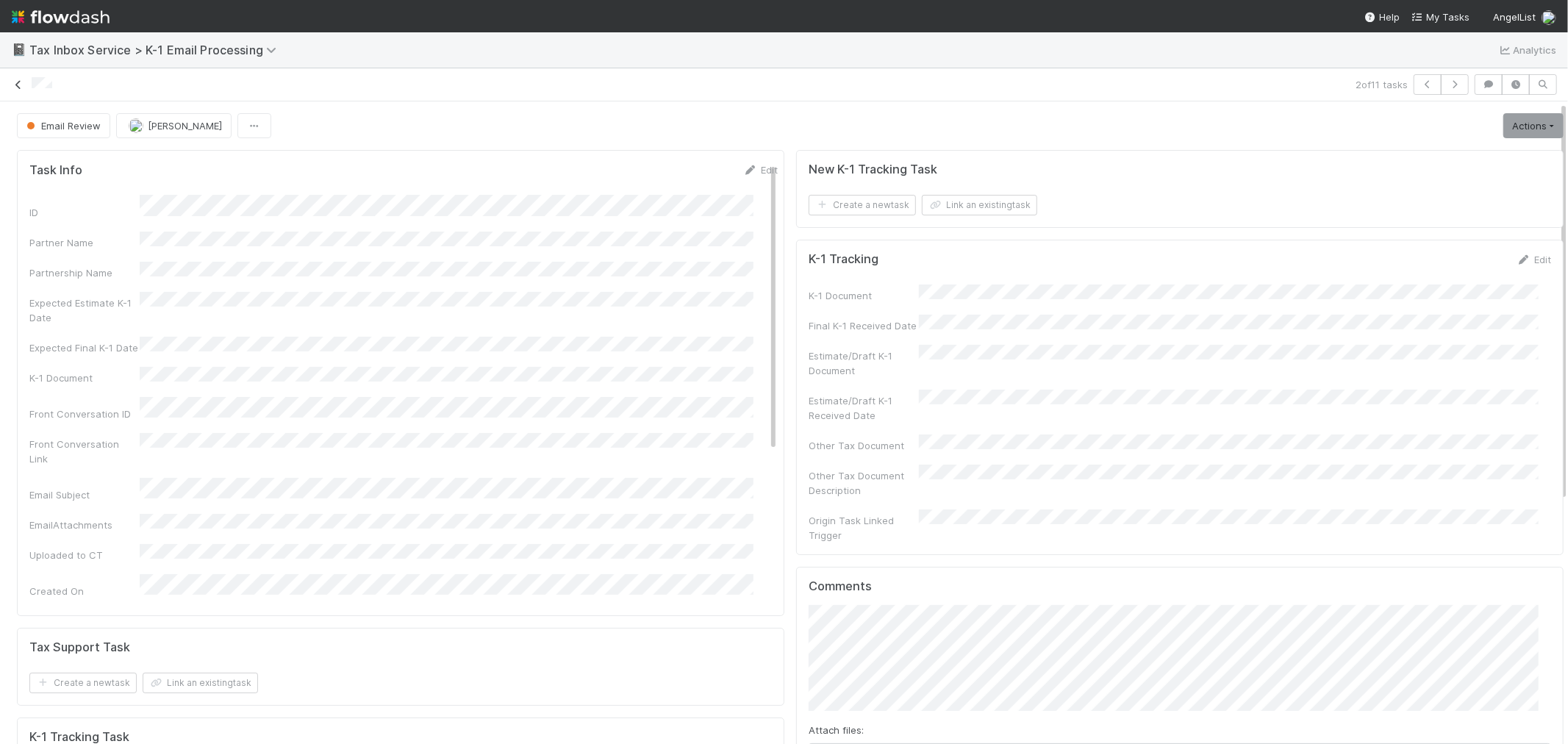
click at [17, 89] on icon at bounding box center [18, 85] width 15 height 9
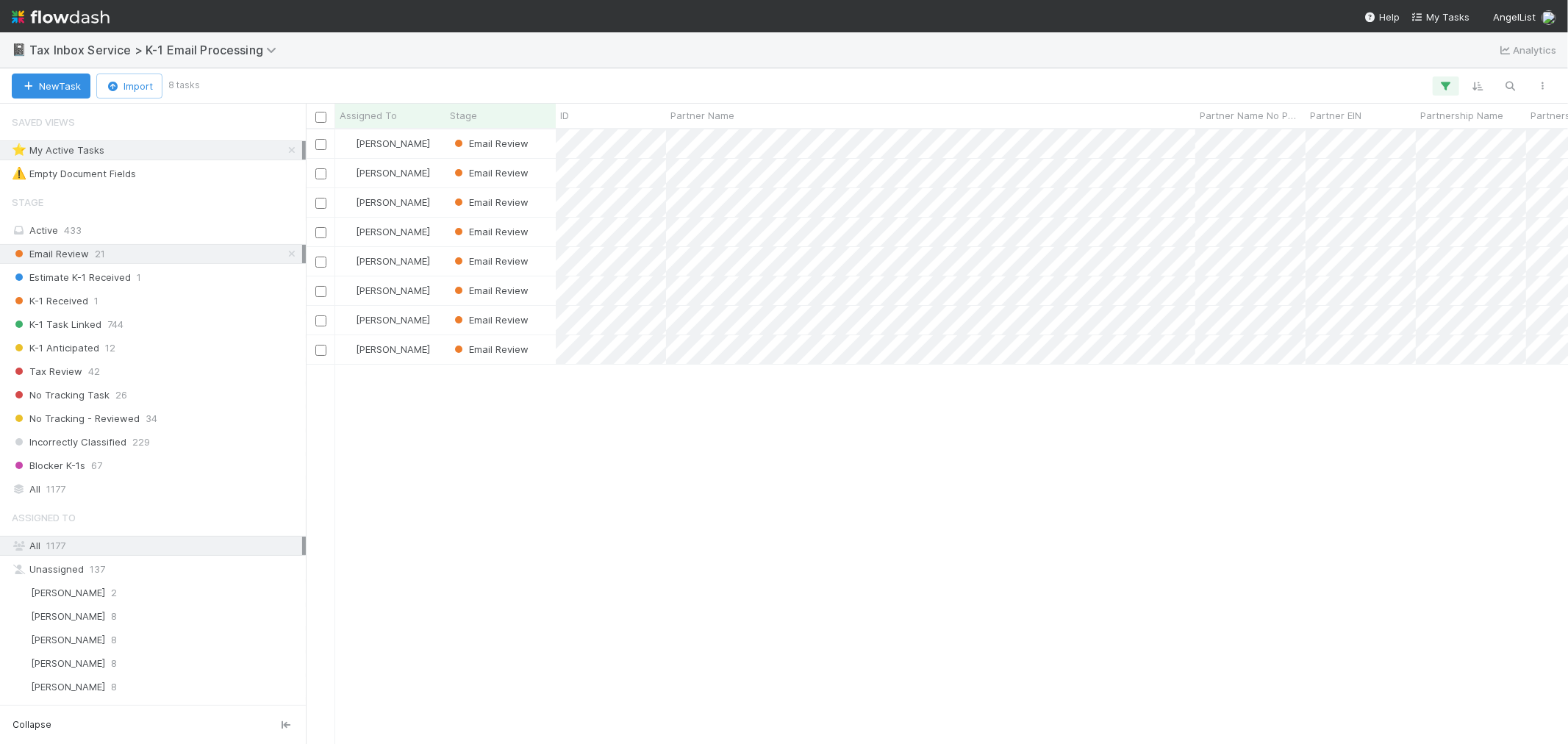
scroll to position [602, 1250]
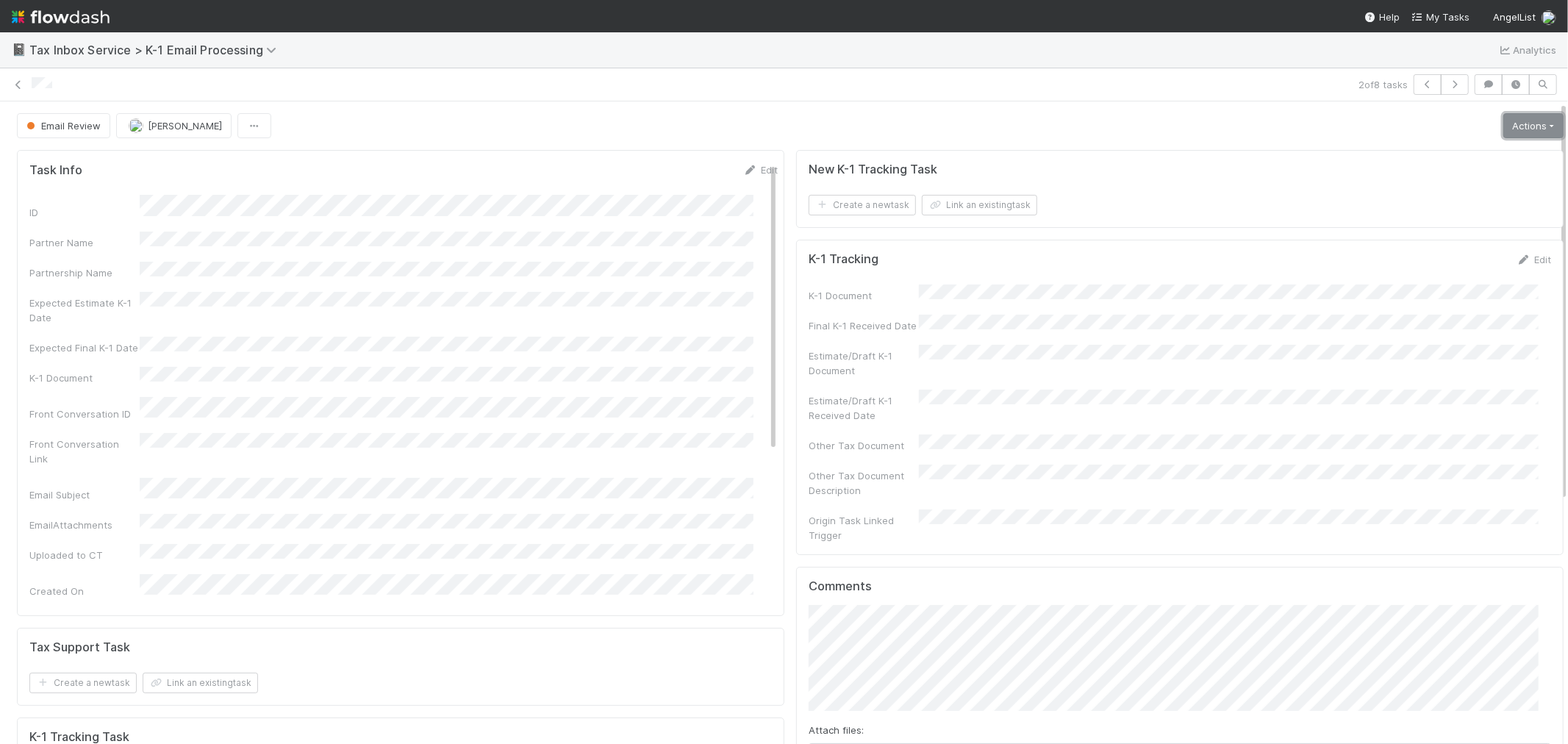
click at [1517, 123] on link "Actions" at bounding box center [1533, 126] width 60 height 25
click at [1457, 150] on button "K-1 Received" at bounding box center [1492, 157] width 146 height 21
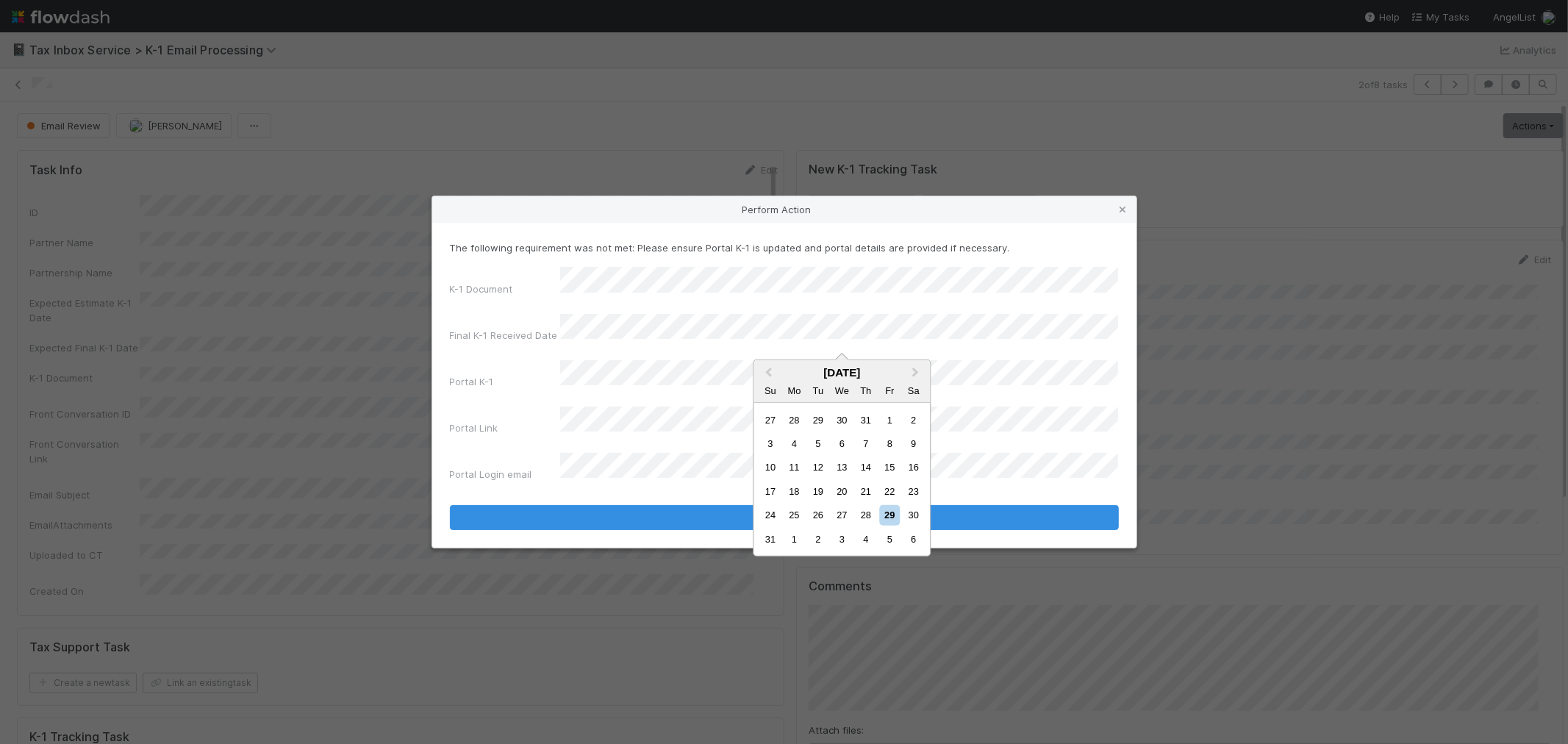
click at [843, 513] on div "27" at bounding box center [842, 514] width 20 height 20
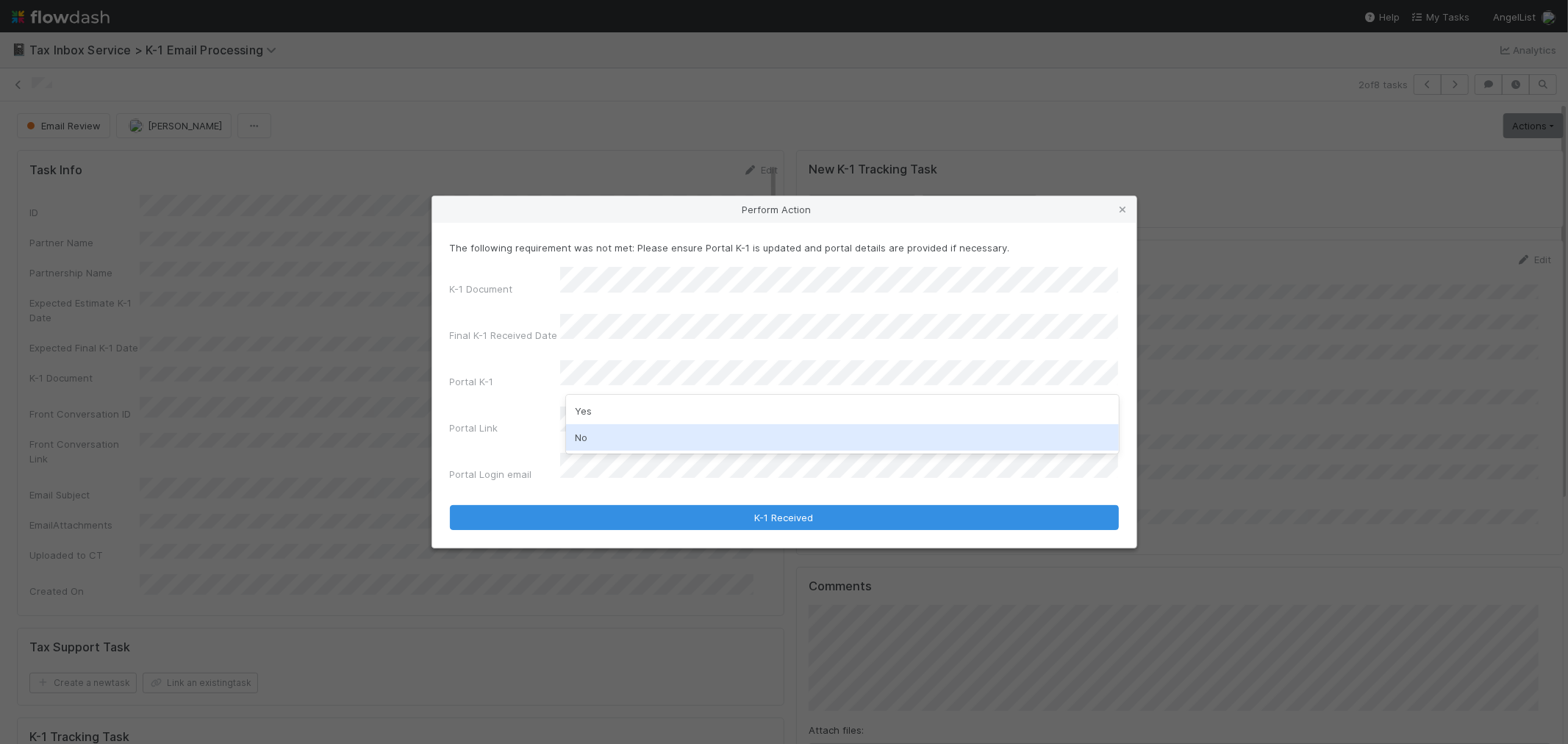
click at [596, 428] on div "No" at bounding box center [843, 437] width 553 height 26
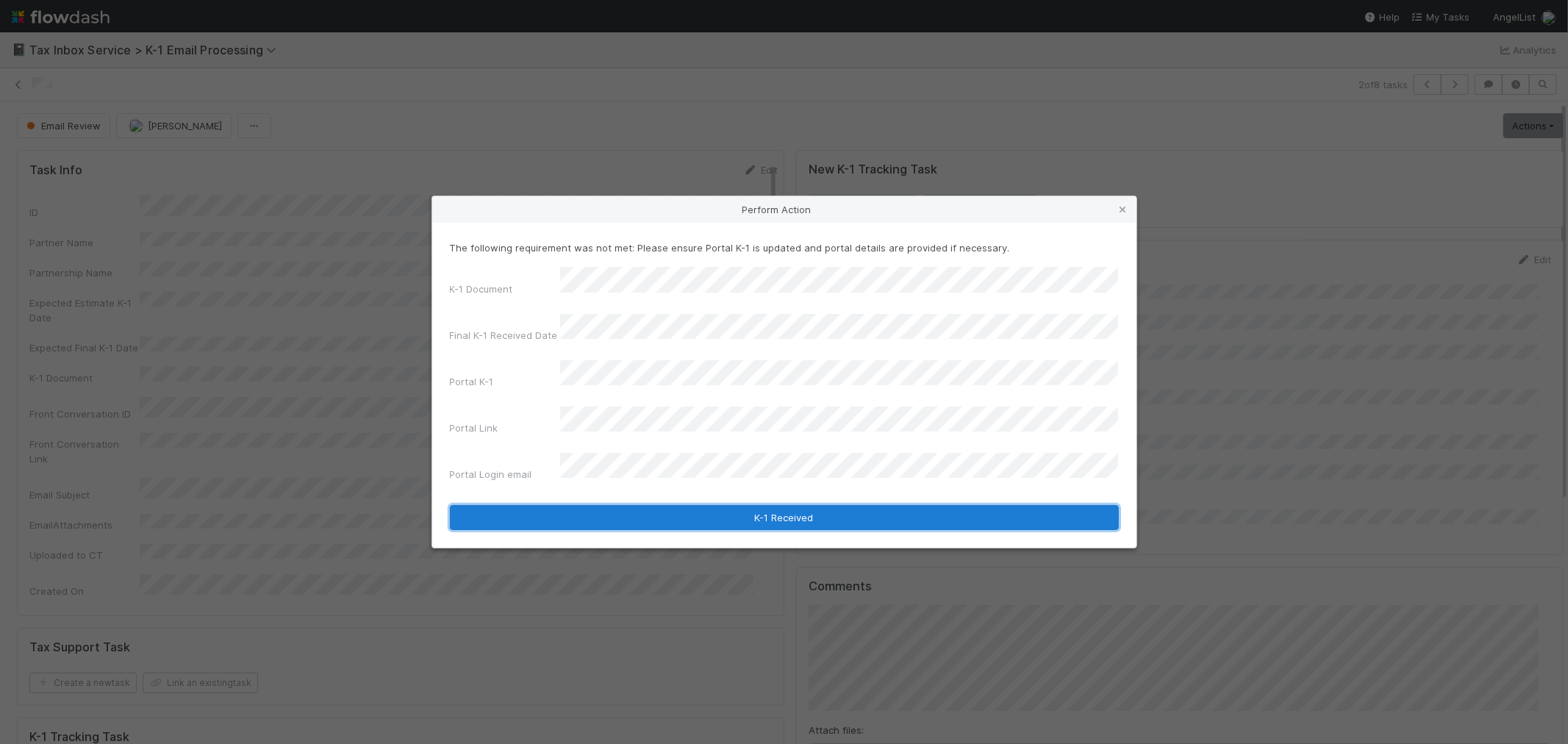
click at [820, 505] on button "K-1 Received" at bounding box center [785, 518] width 669 height 25
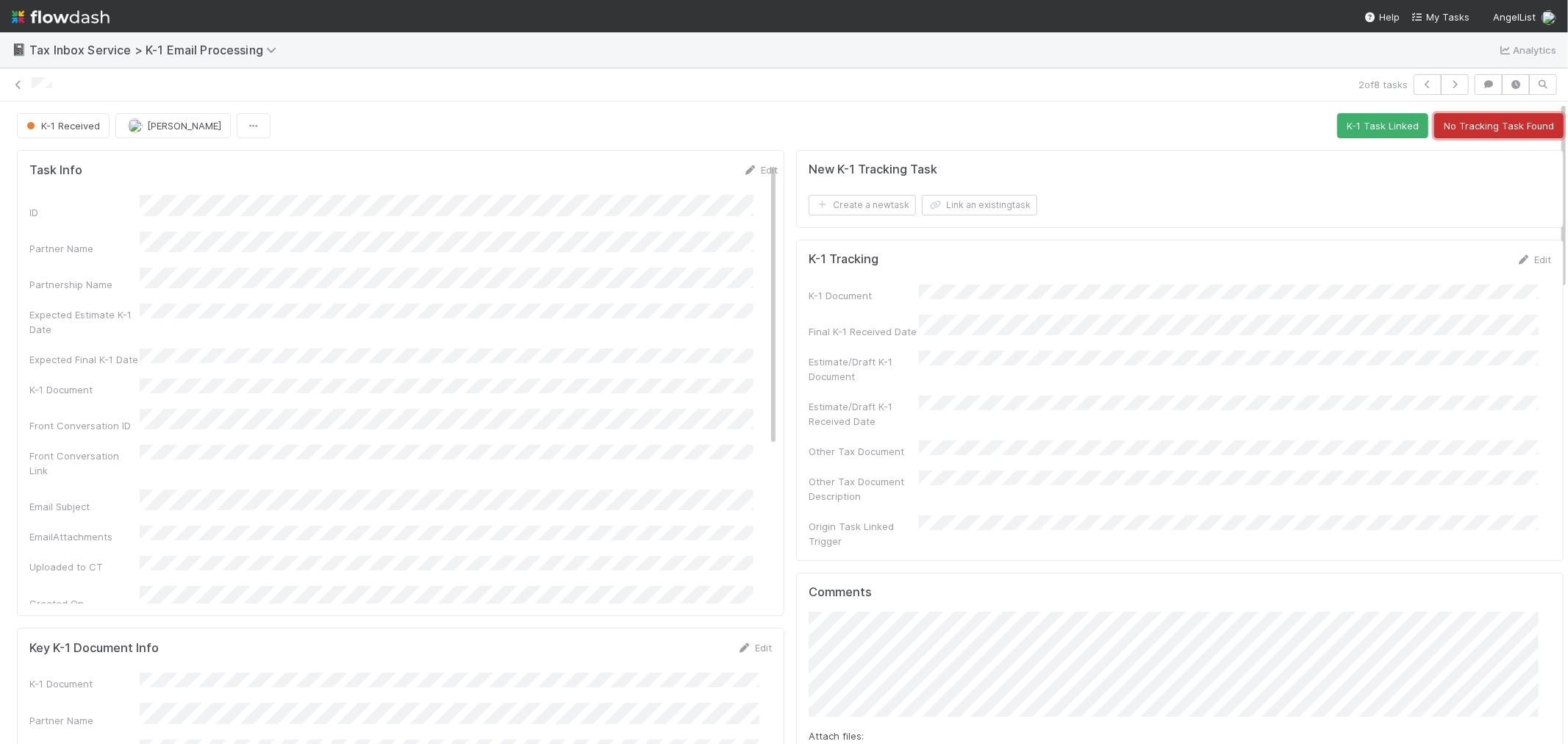
click at [1523, 120] on button "No Tracking Task Found" at bounding box center [1499, 126] width 130 height 25
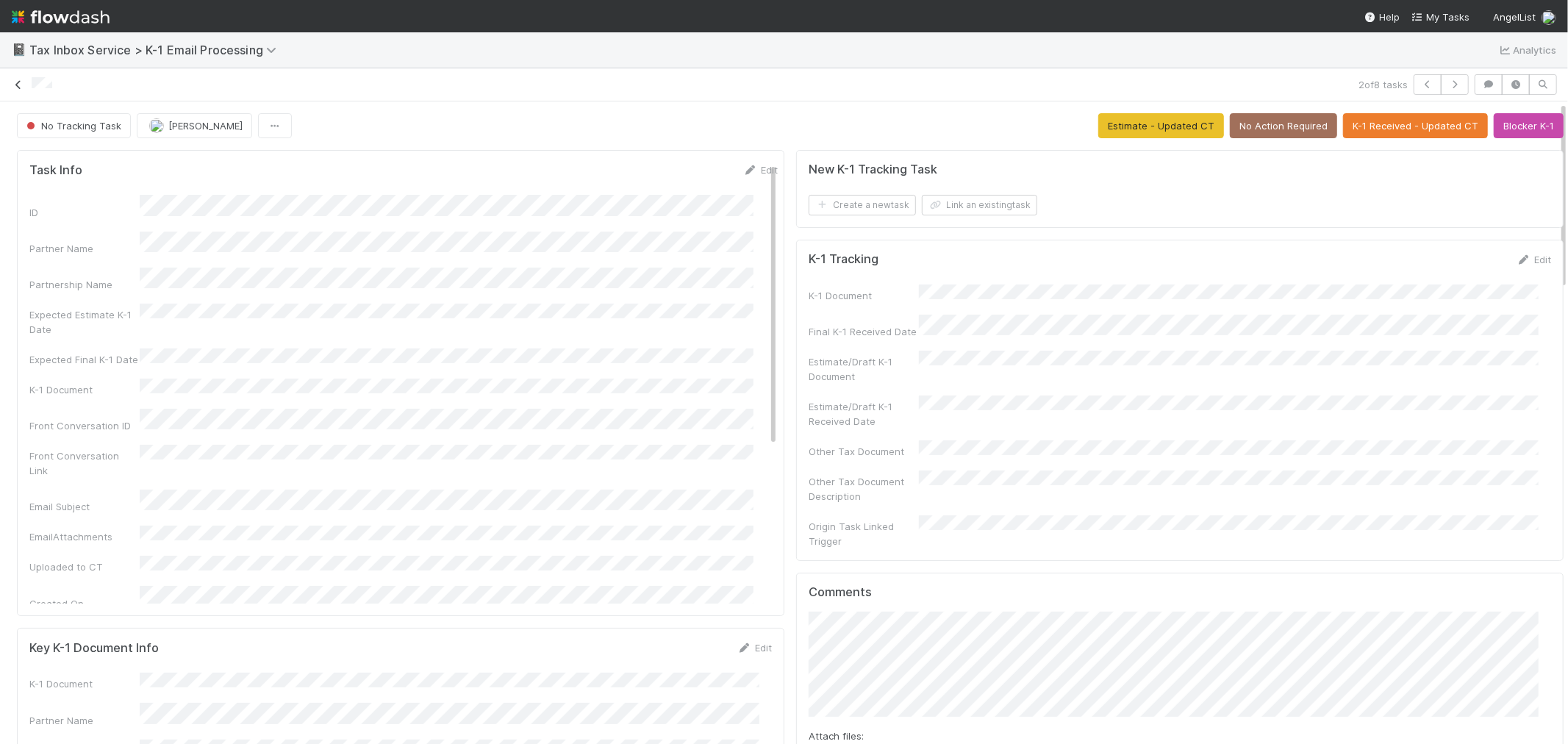
click at [17, 82] on icon at bounding box center [18, 85] width 15 height 9
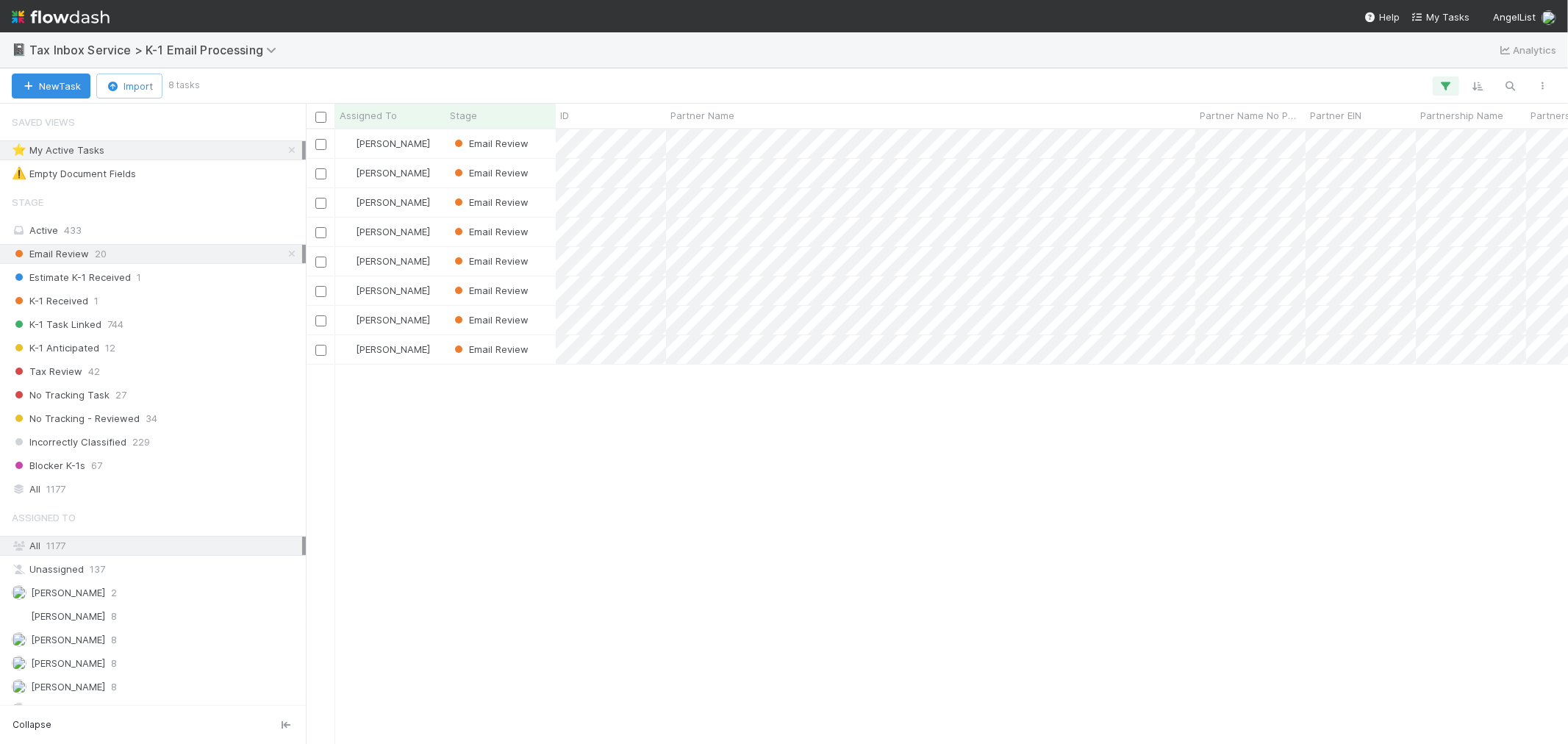
scroll to position [602, 1250]
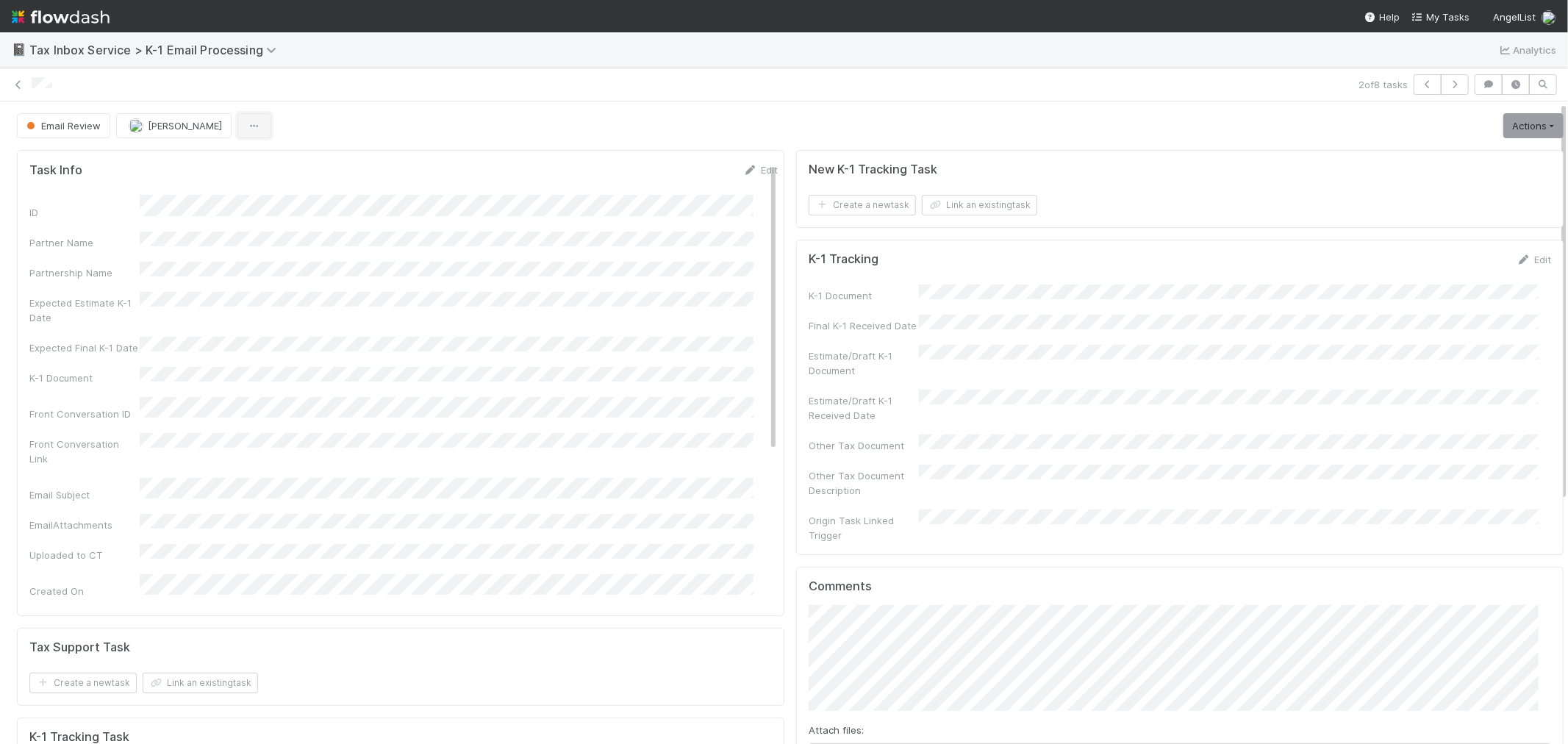
click at [247, 127] on icon "button" at bounding box center [254, 126] width 15 height 9
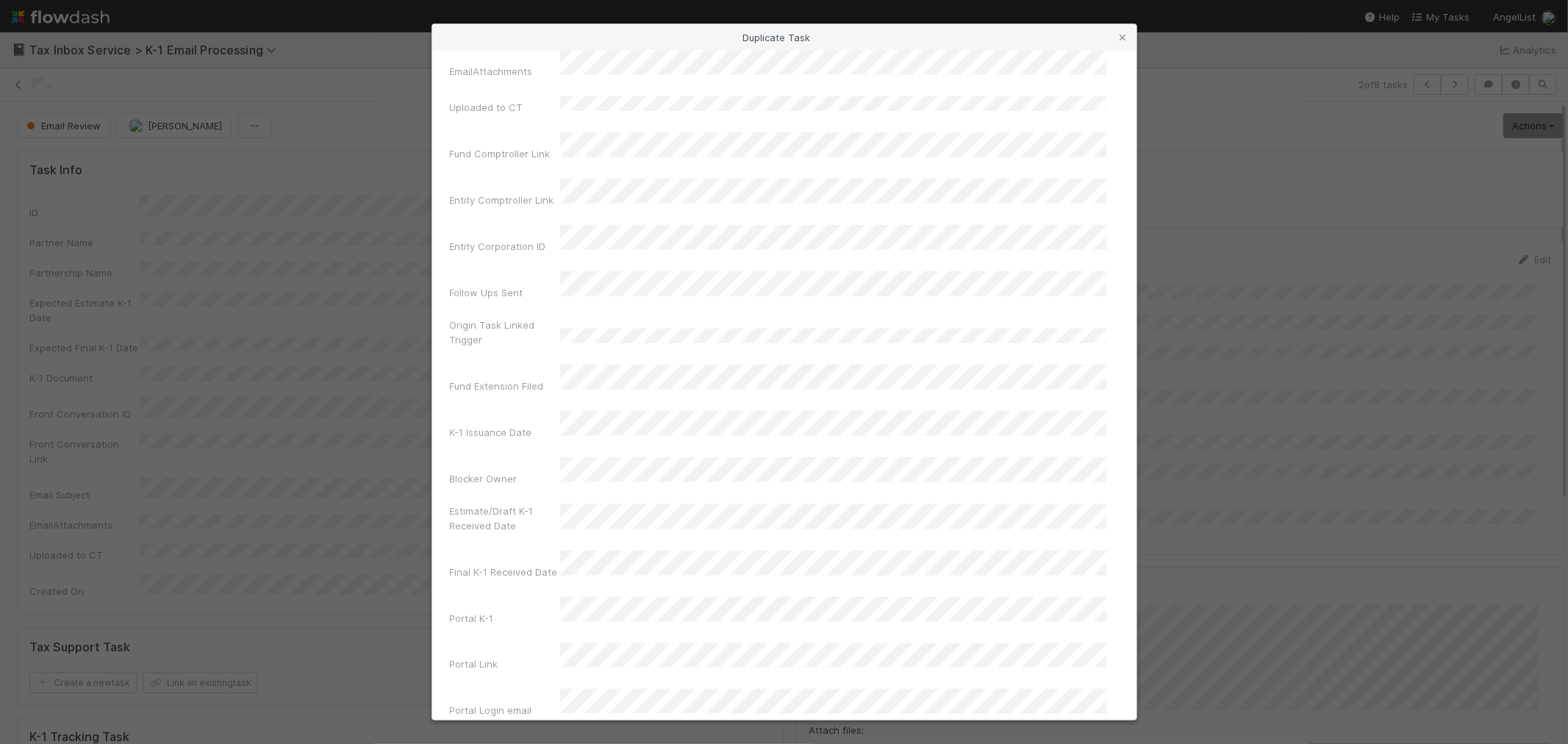
scroll to position [1389, 0]
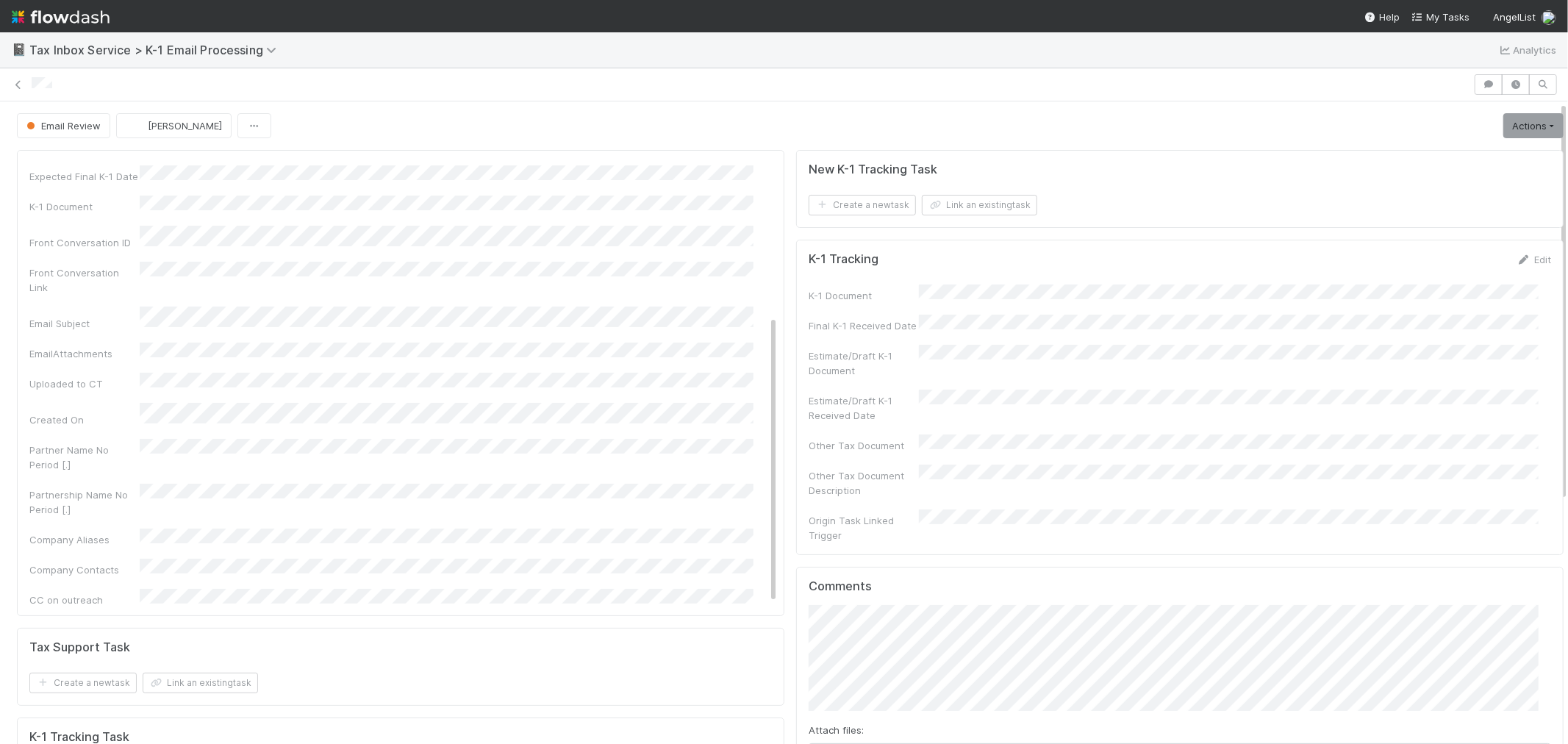
scroll to position [233, 0]
click at [11, 82] on icon at bounding box center [18, 85] width 15 height 9
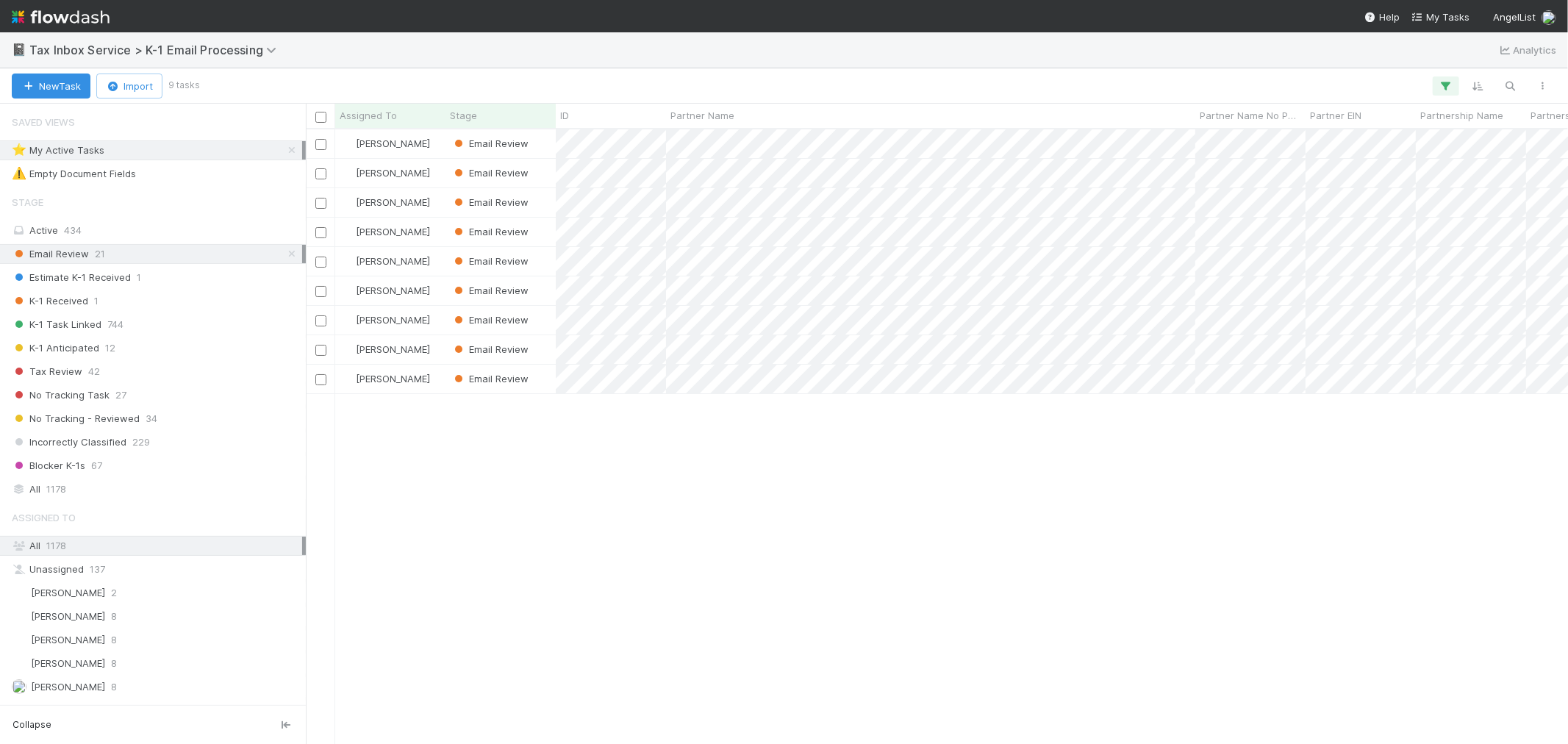
scroll to position [602, 1250]
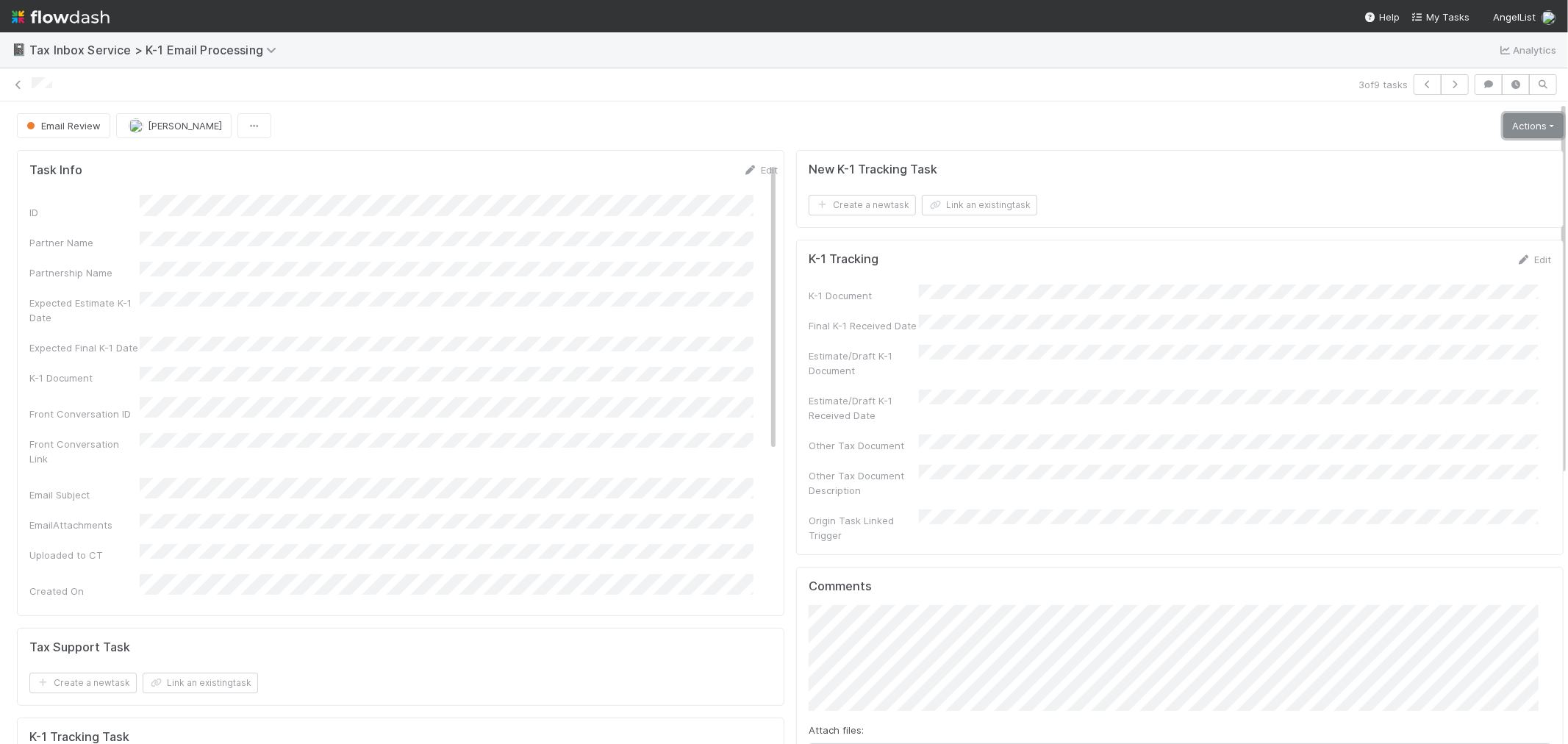
click at [1529, 120] on link "Actions" at bounding box center [1533, 126] width 60 height 25
click at [1483, 152] on button "K-1 Received" at bounding box center [1492, 157] width 146 height 21
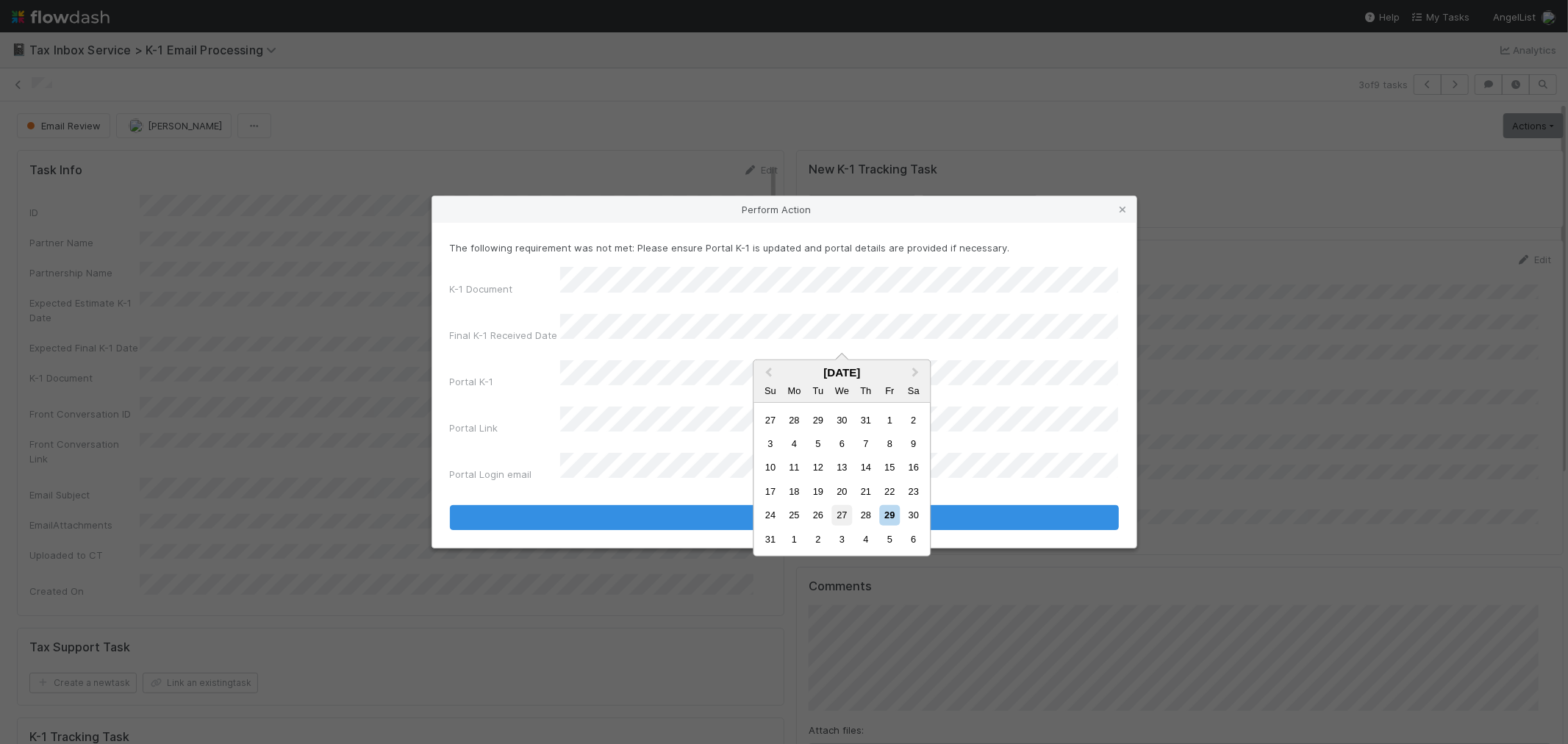
click at [846, 509] on div "27" at bounding box center [842, 514] width 20 height 20
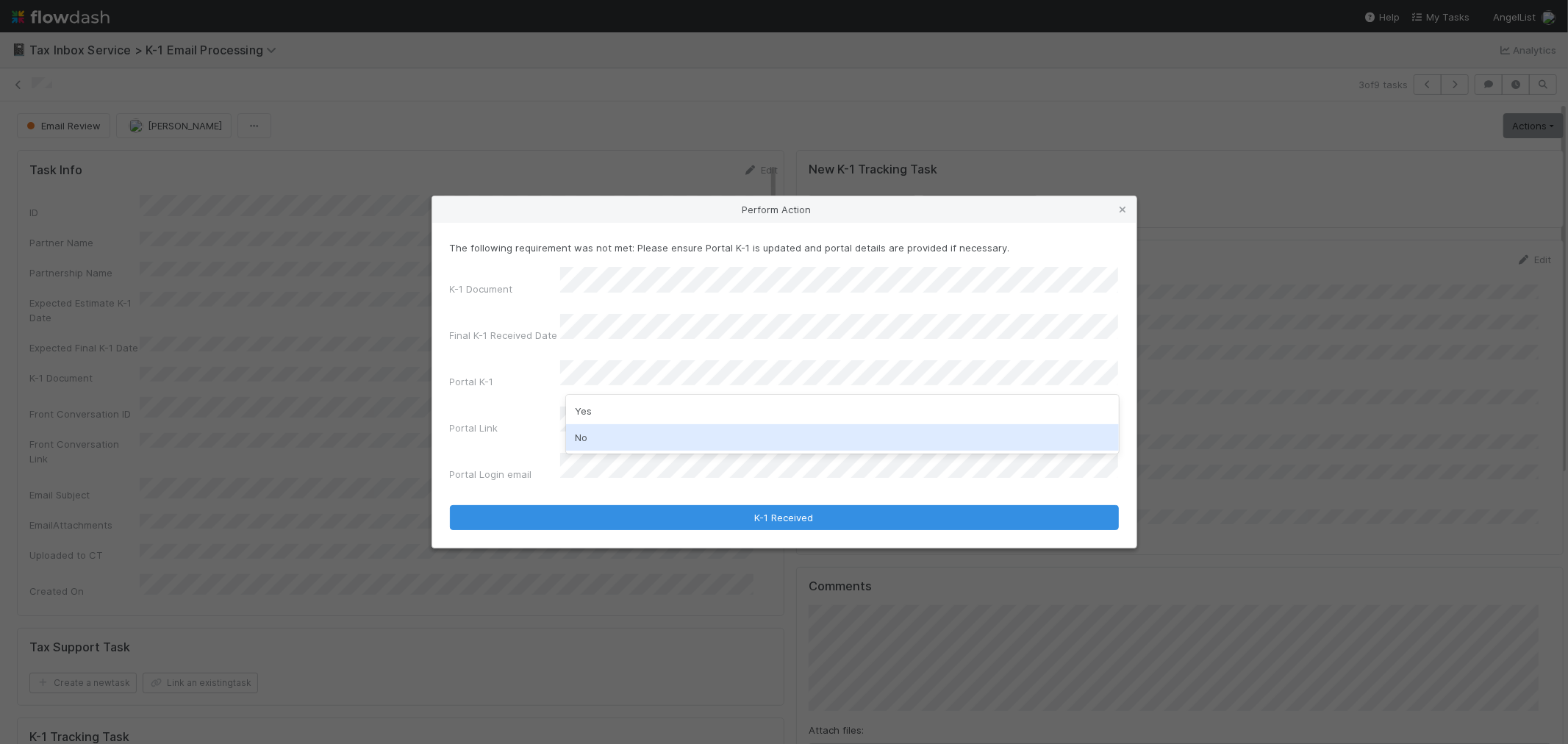
click at [597, 431] on div "No" at bounding box center [843, 437] width 553 height 26
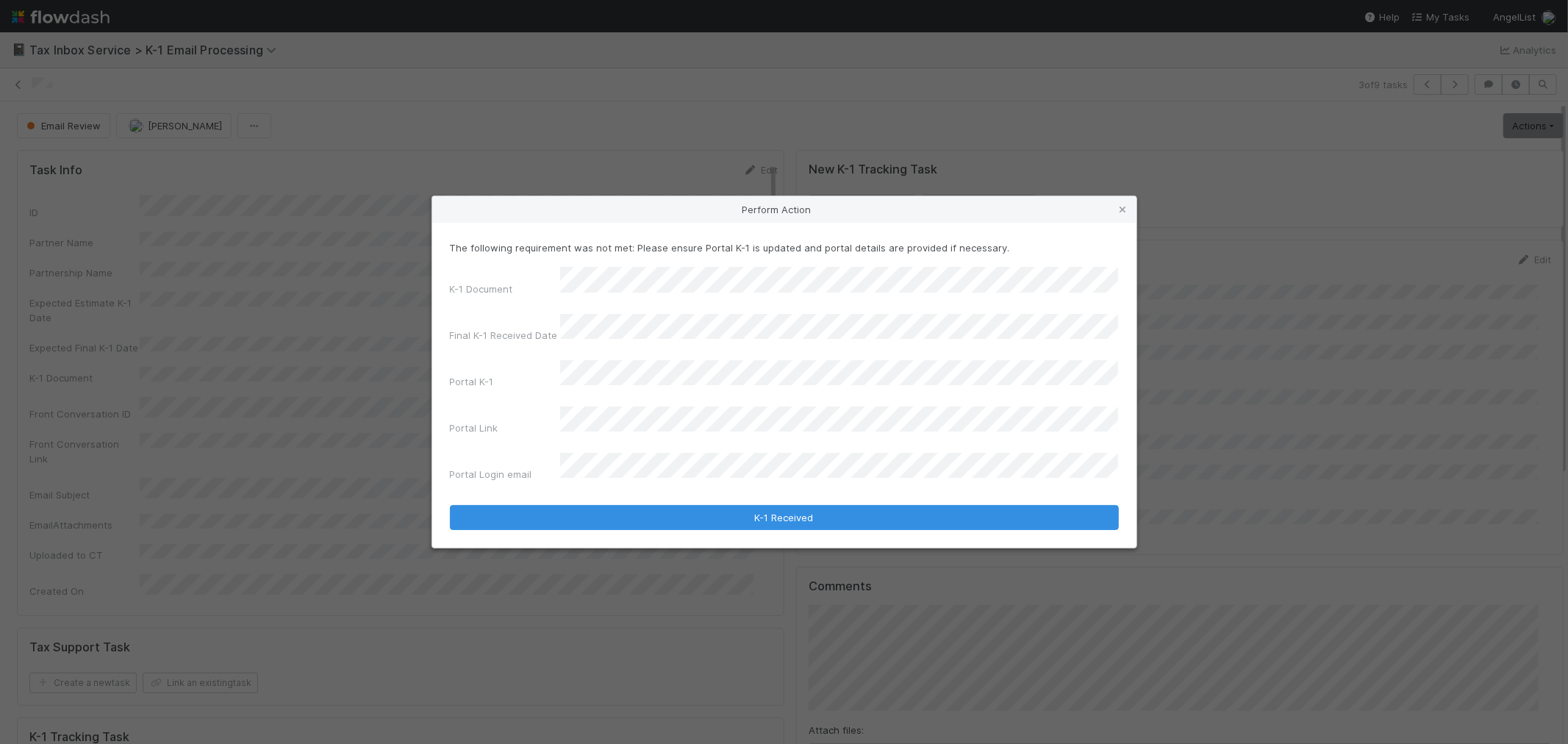
click at [619, 508] on div "The following requirement was not met: Please ensure Portal K-1 is updated and …" at bounding box center [784, 385] width 704 height 325
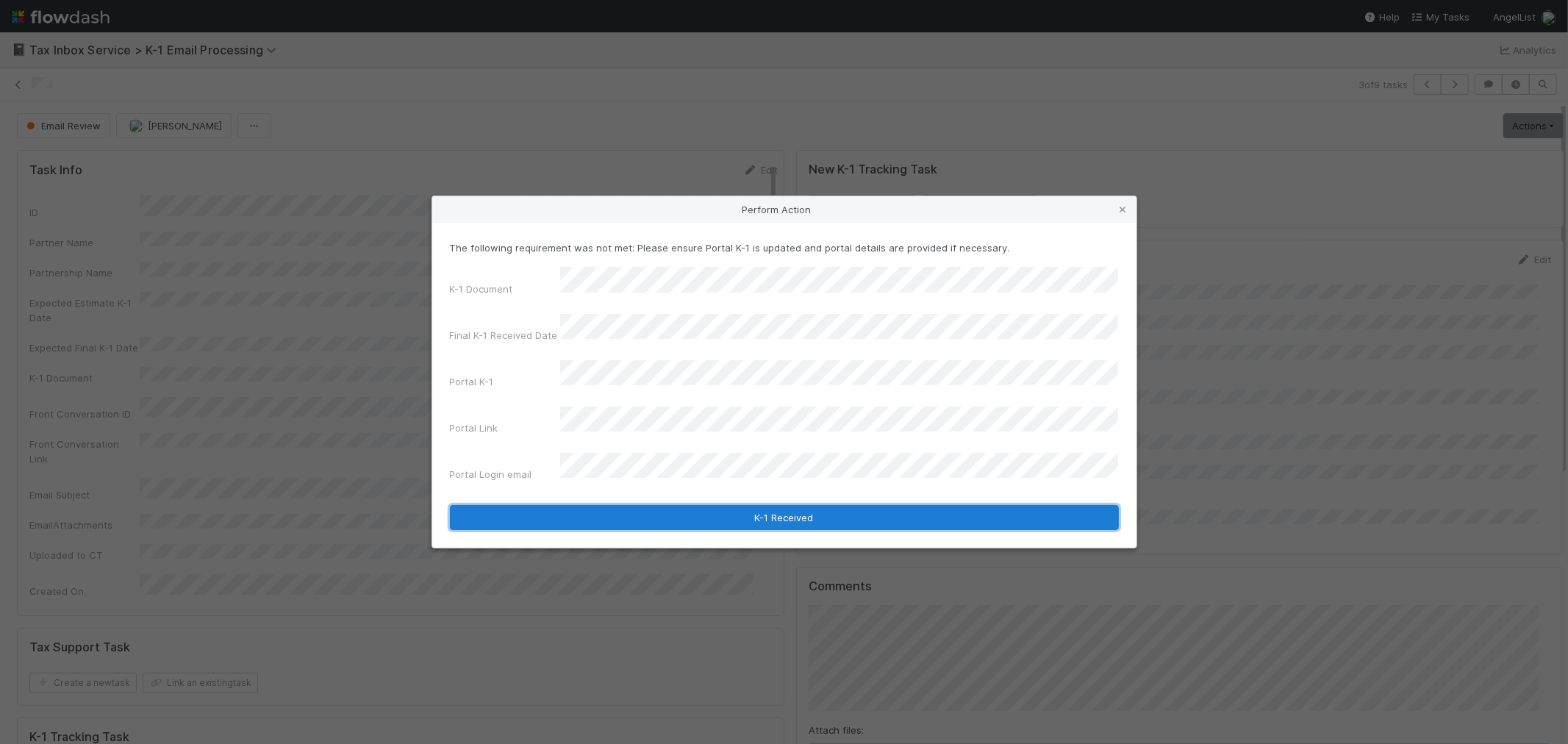
click at [619, 505] on button "K-1 Received" at bounding box center [785, 518] width 669 height 25
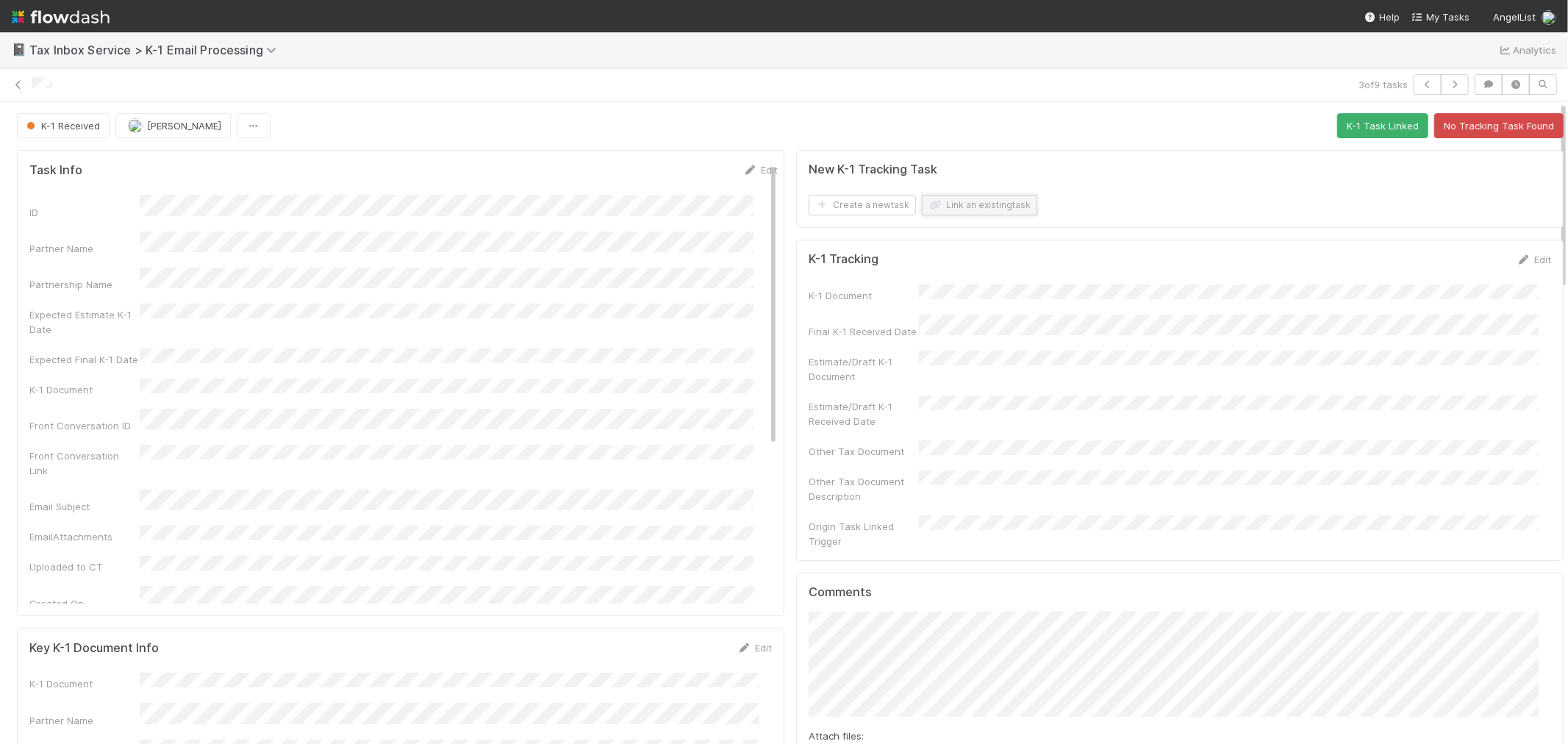
click at [968, 207] on button "Link an existing task" at bounding box center [979, 205] width 116 height 21
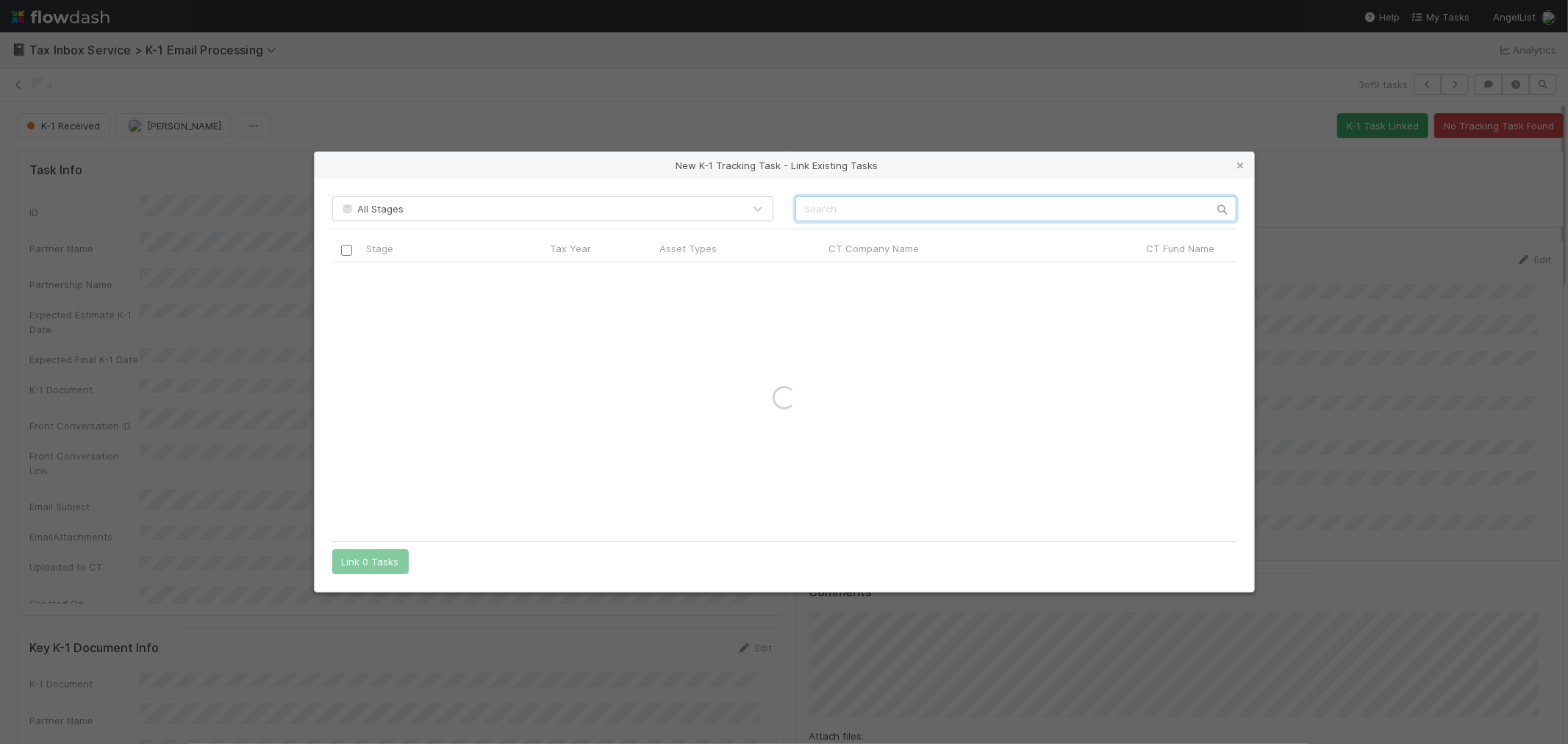
click at [941, 211] on input "text" at bounding box center [1017, 209] width 441 height 25
paste input "Payroll Software SPV LLC"
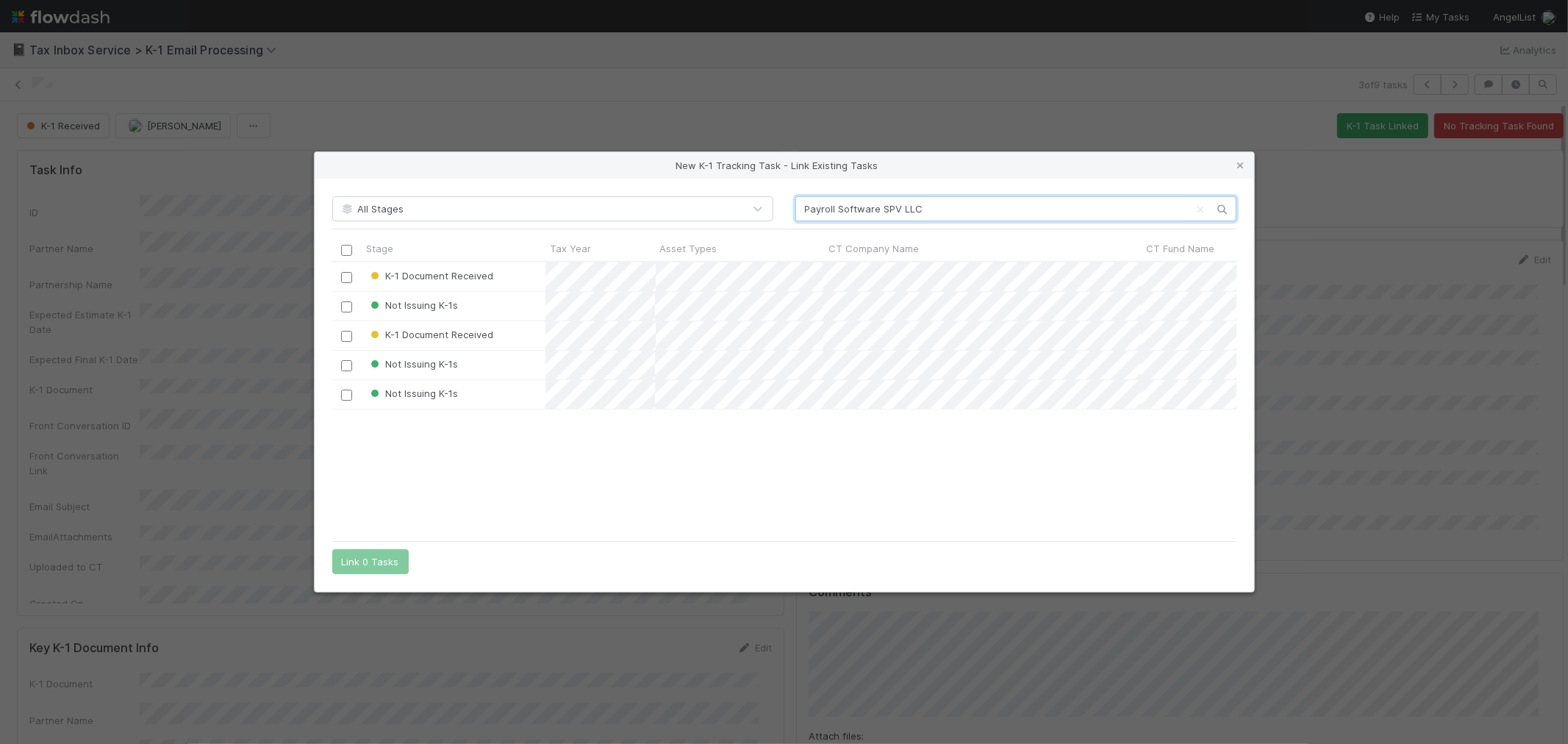
scroll to position [260, 892]
type input "Payroll Software SPV LLC"
click at [348, 312] on div at bounding box center [347, 306] width 17 height 16
click at [347, 306] on input "checkbox" at bounding box center [347, 307] width 11 height 11
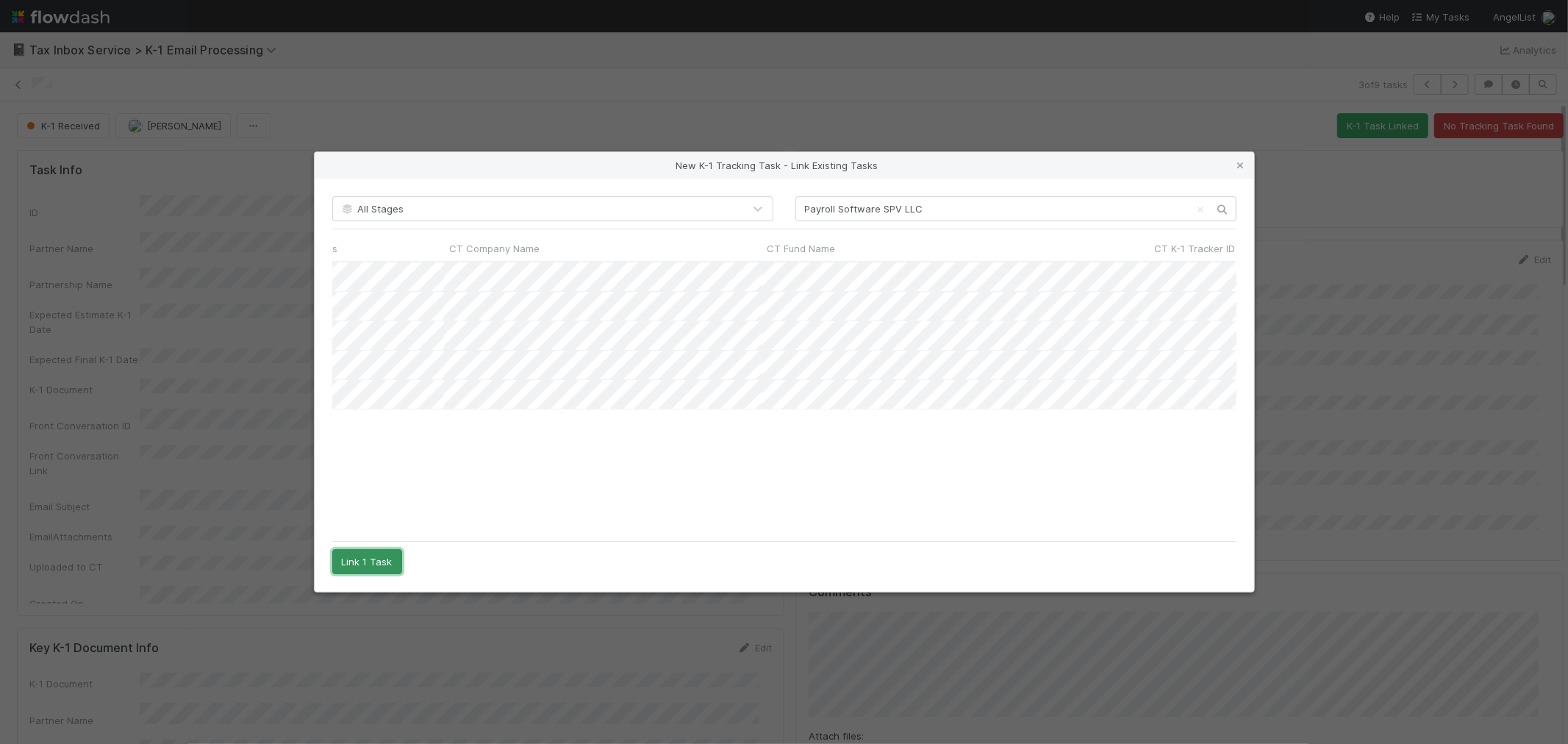
click at [383, 561] on button "Link 1 Task" at bounding box center [367, 562] width 70 height 25
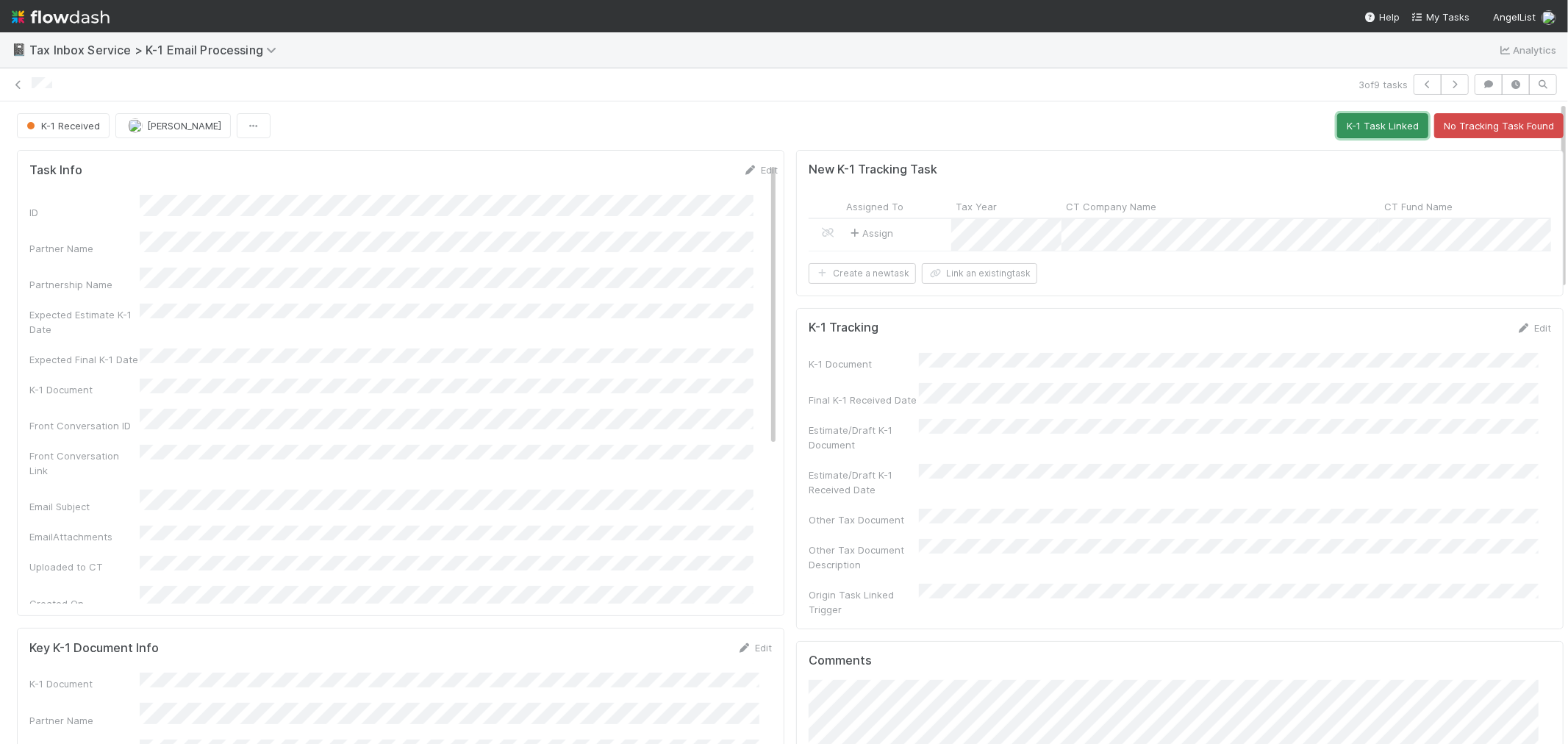
click at [1343, 121] on button "K-1 Task Linked" at bounding box center [1382, 126] width 91 height 25
click at [1414, 74] on button "button" at bounding box center [1427, 85] width 28 height 21
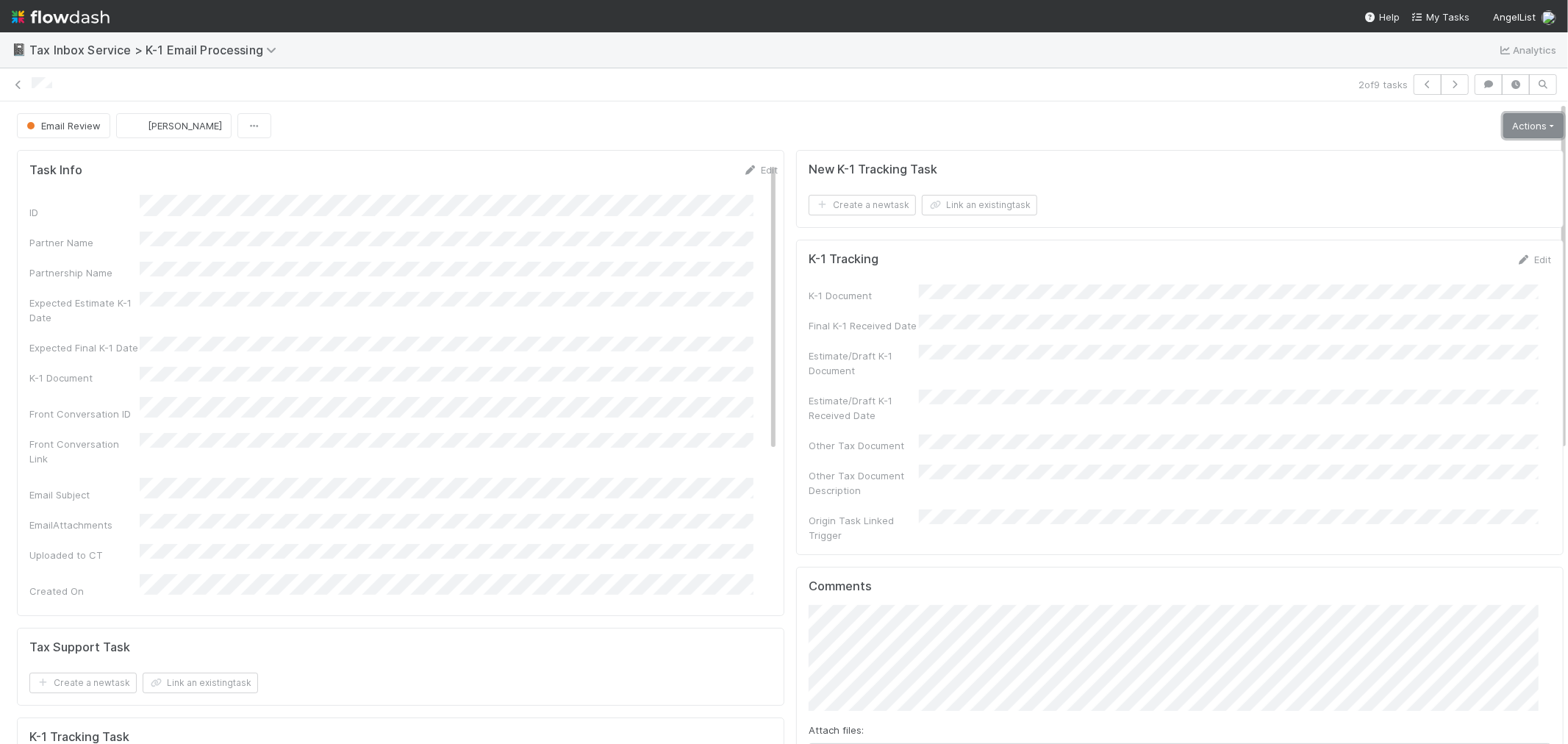
click at [1503, 123] on link "Actions" at bounding box center [1533, 126] width 60 height 25
click at [1463, 154] on button "K-1 Received" at bounding box center [1492, 157] width 146 height 21
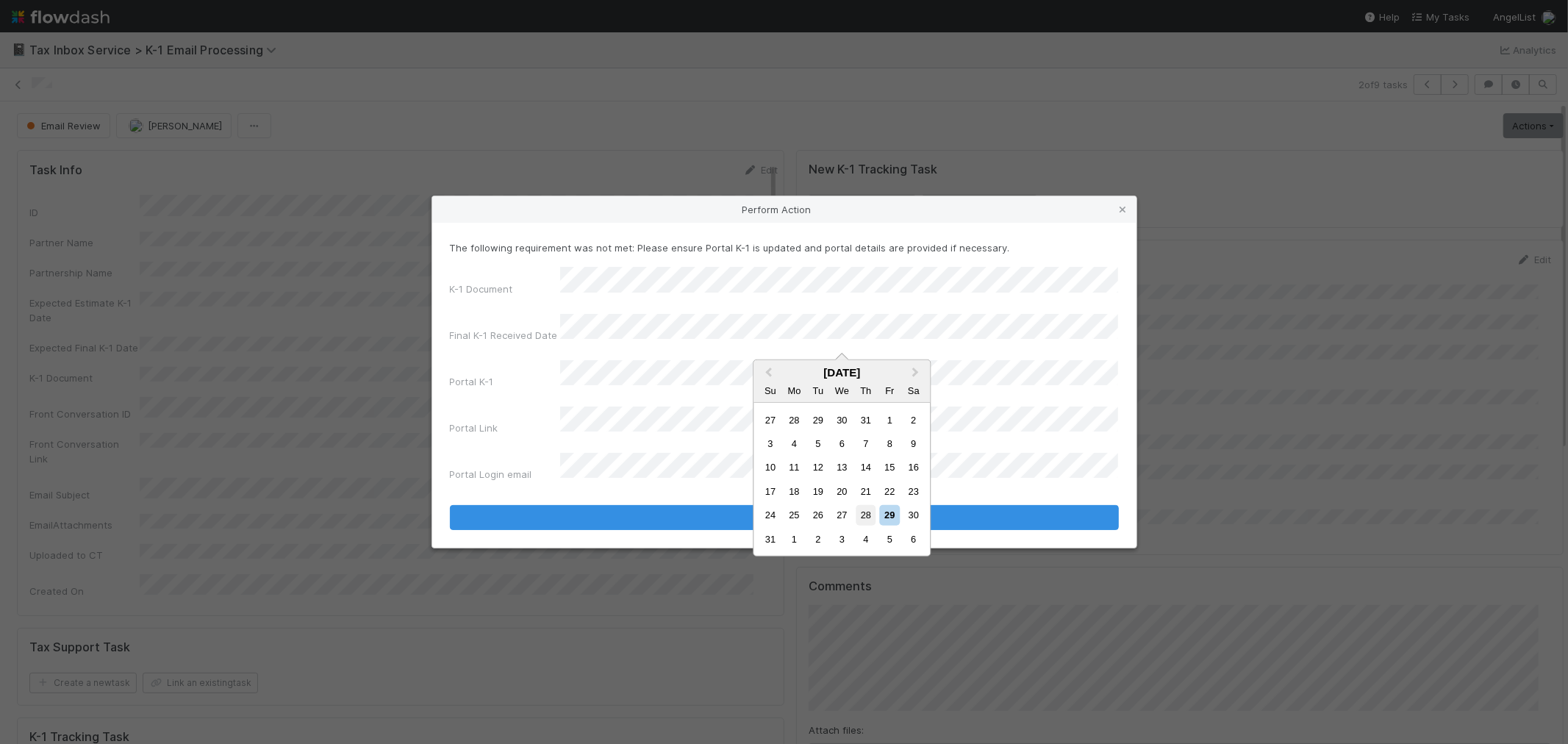
click at [869, 517] on div "28" at bounding box center [865, 514] width 20 height 20
click at [833, 514] on div "27" at bounding box center [842, 514] width 20 height 20
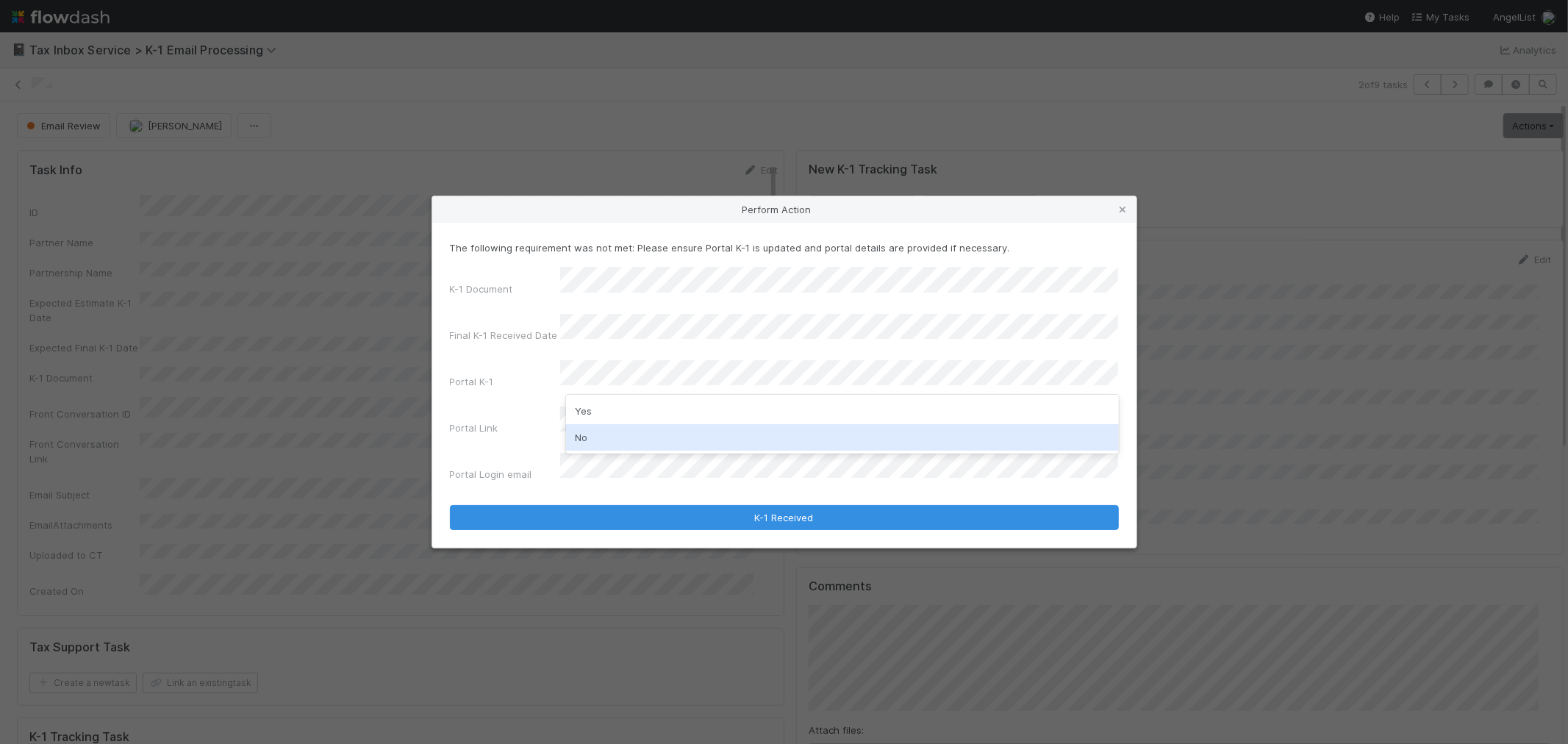
drag, startPoint x: 653, startPoint y: 438, endPoint x: 657, endPoint y: 472, distance: 34.2
click at [655, 442] on div "No" at bounding box center [843, 437] width 553 height 26
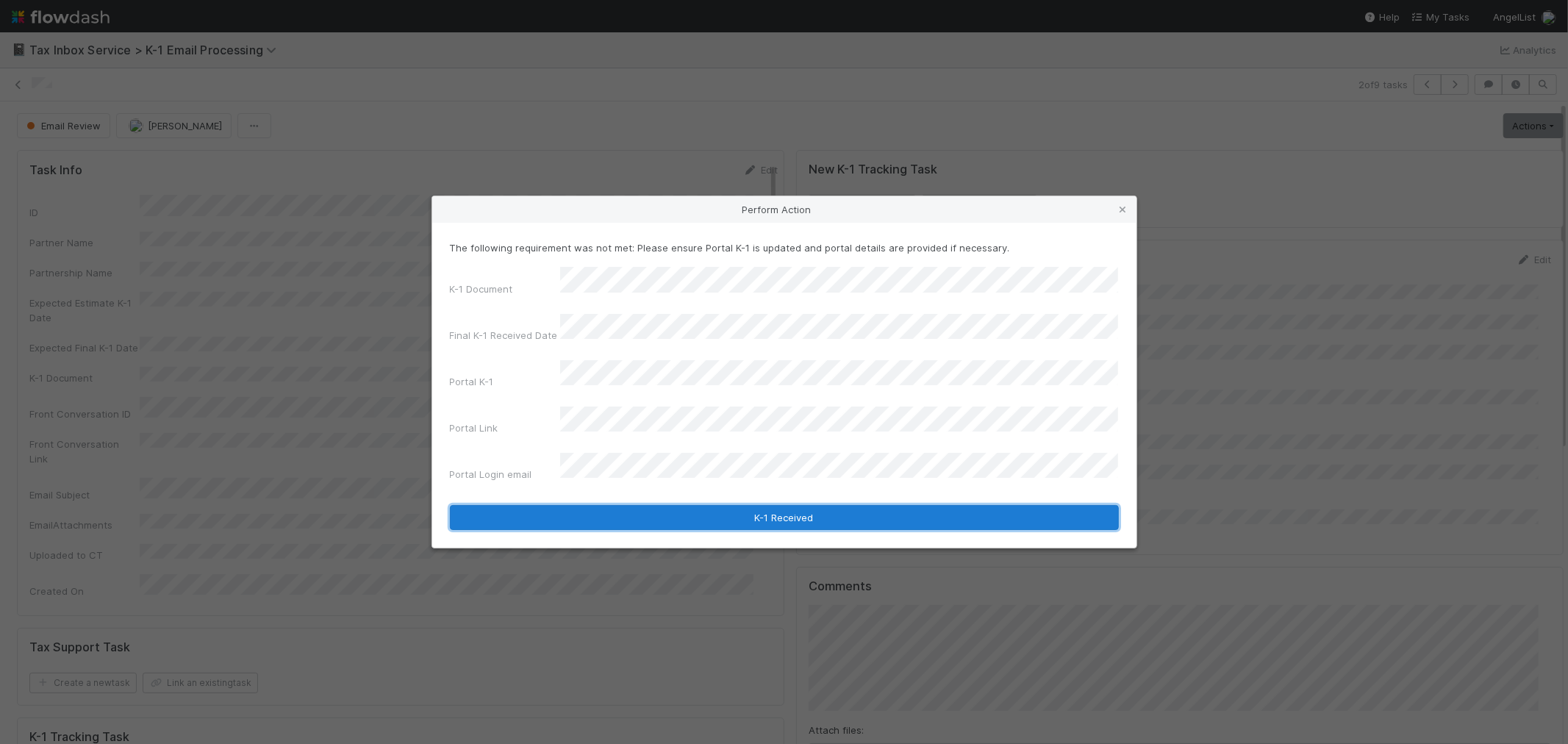
click at [635, 505] on button "K-1 Received" at bounding box center [785, 518] width 669 height 25
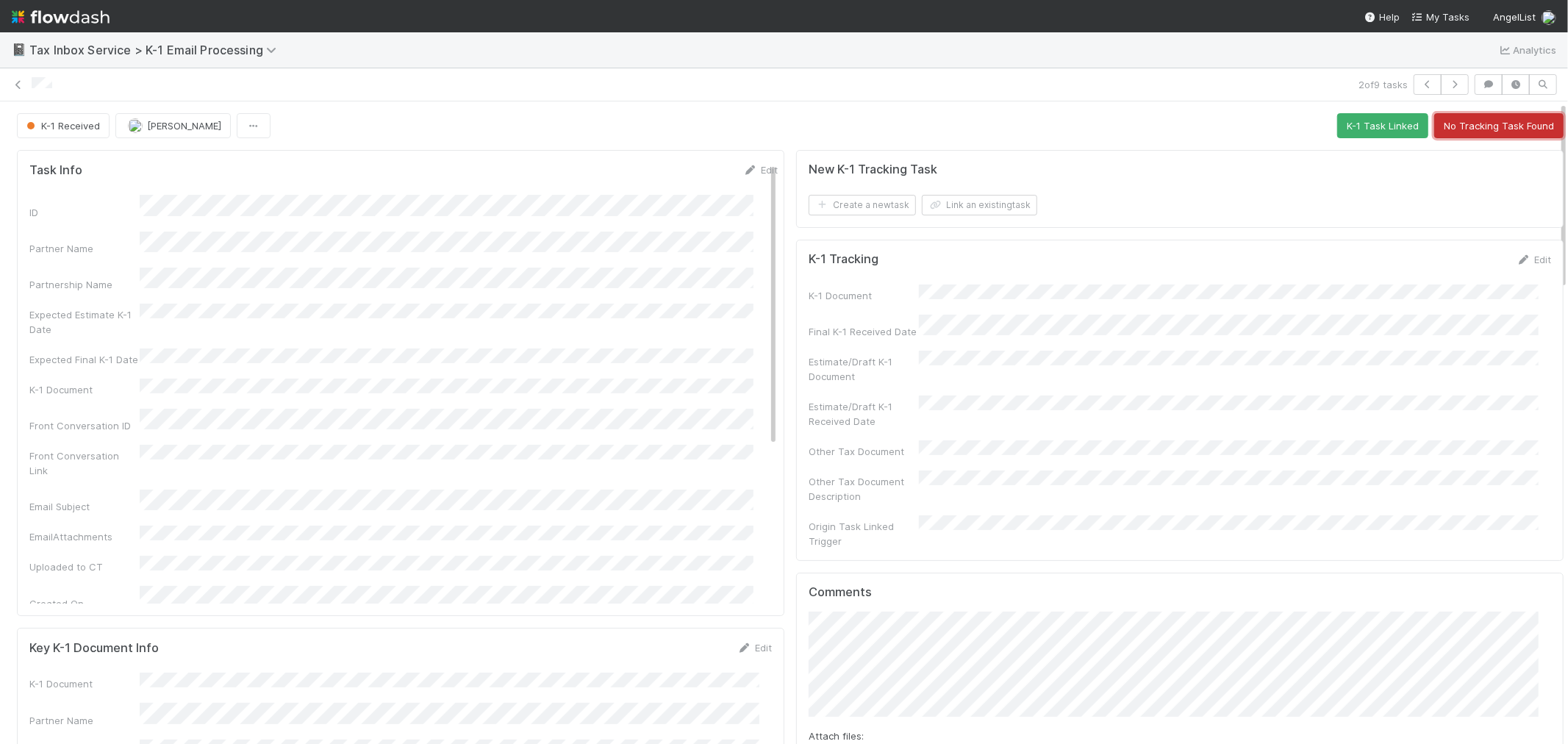
click at [1487, 130] on button "No Tracking Task Found" at bounding box center [1499, 126] width 130 height 25
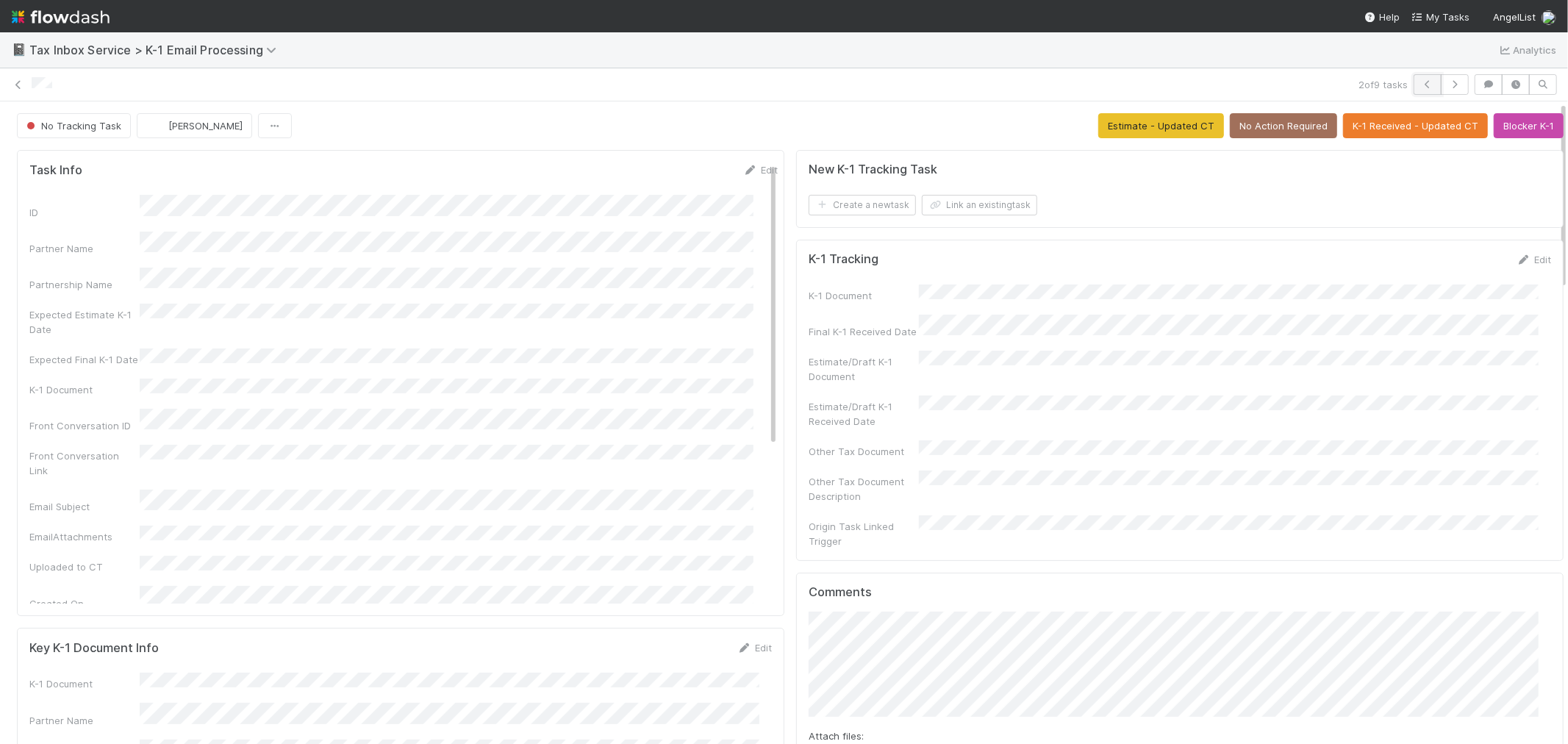
click at [1420, 85] on icon "button" at bounding box center [1427, 84] width 15 height 9
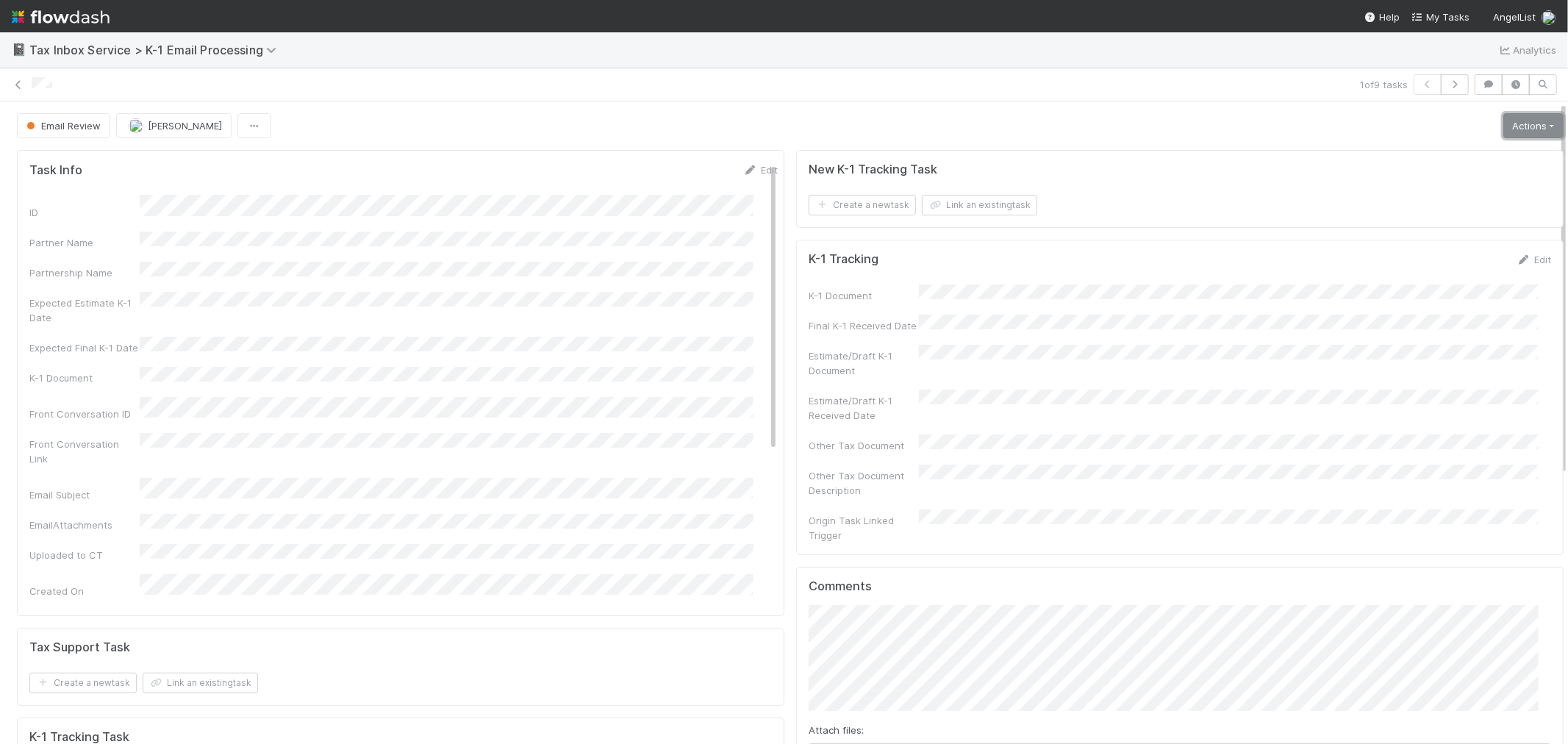
click at [1503, 128] on link "Actions" at bounding box center [1533, 126] width 60 height 25
click at [1472, 152] on button "K-1 Received" at bounding box center [1492, 157] width 146 height 21
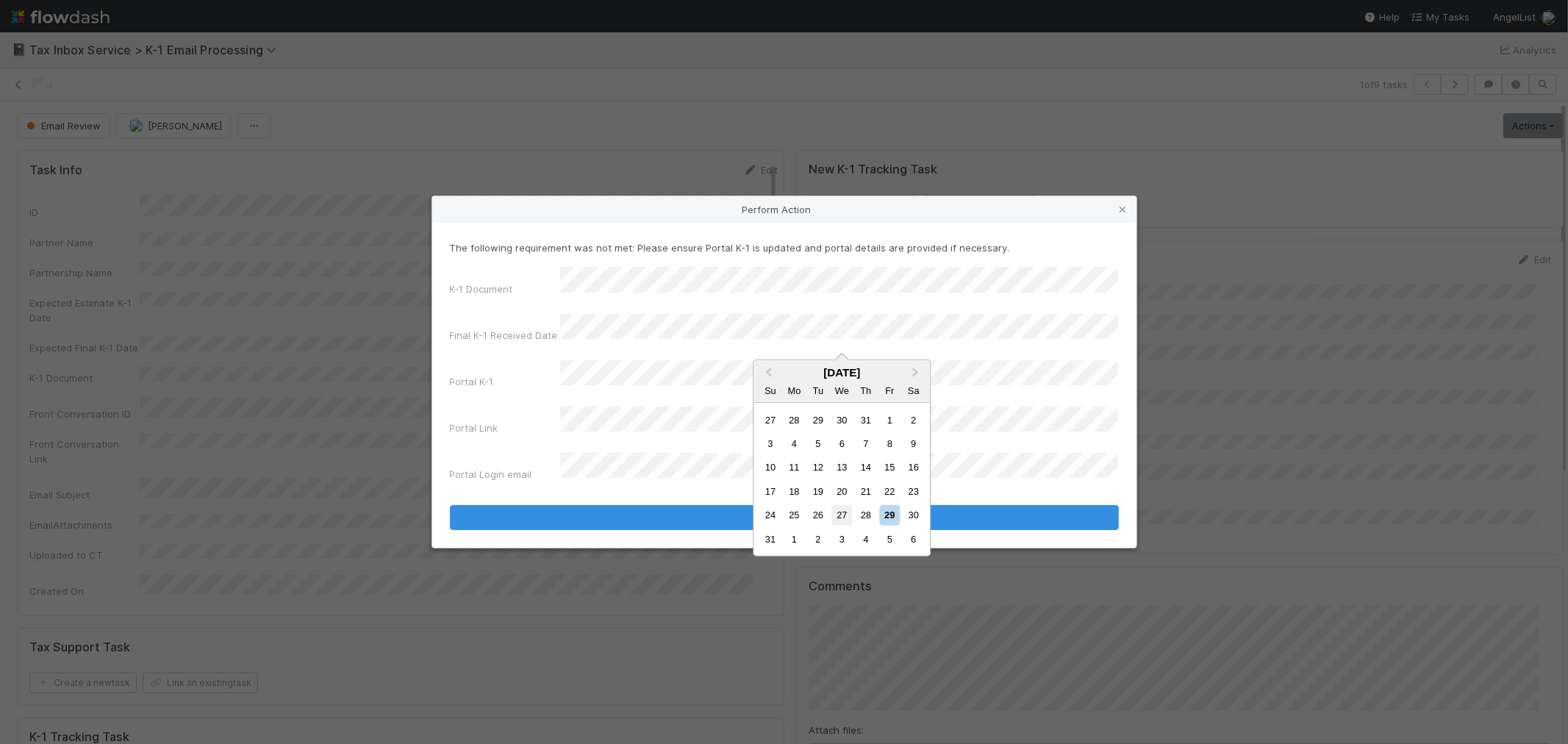
click at [839, 514] on div "27" at bounding box center [842, 514] width 20 height 20
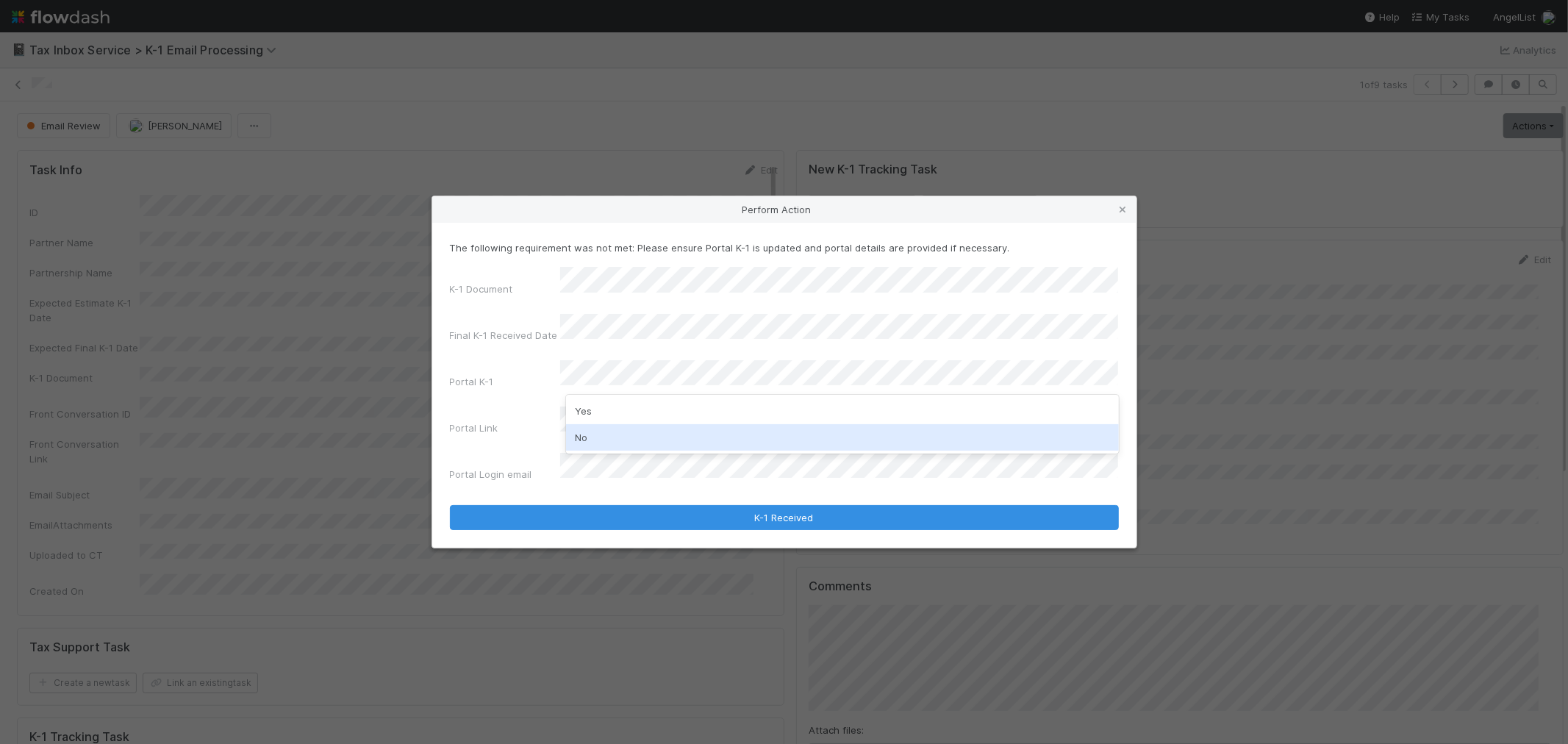
click at [650, 444] on div "No" at bounding box center [843, 437] width 553 height 26
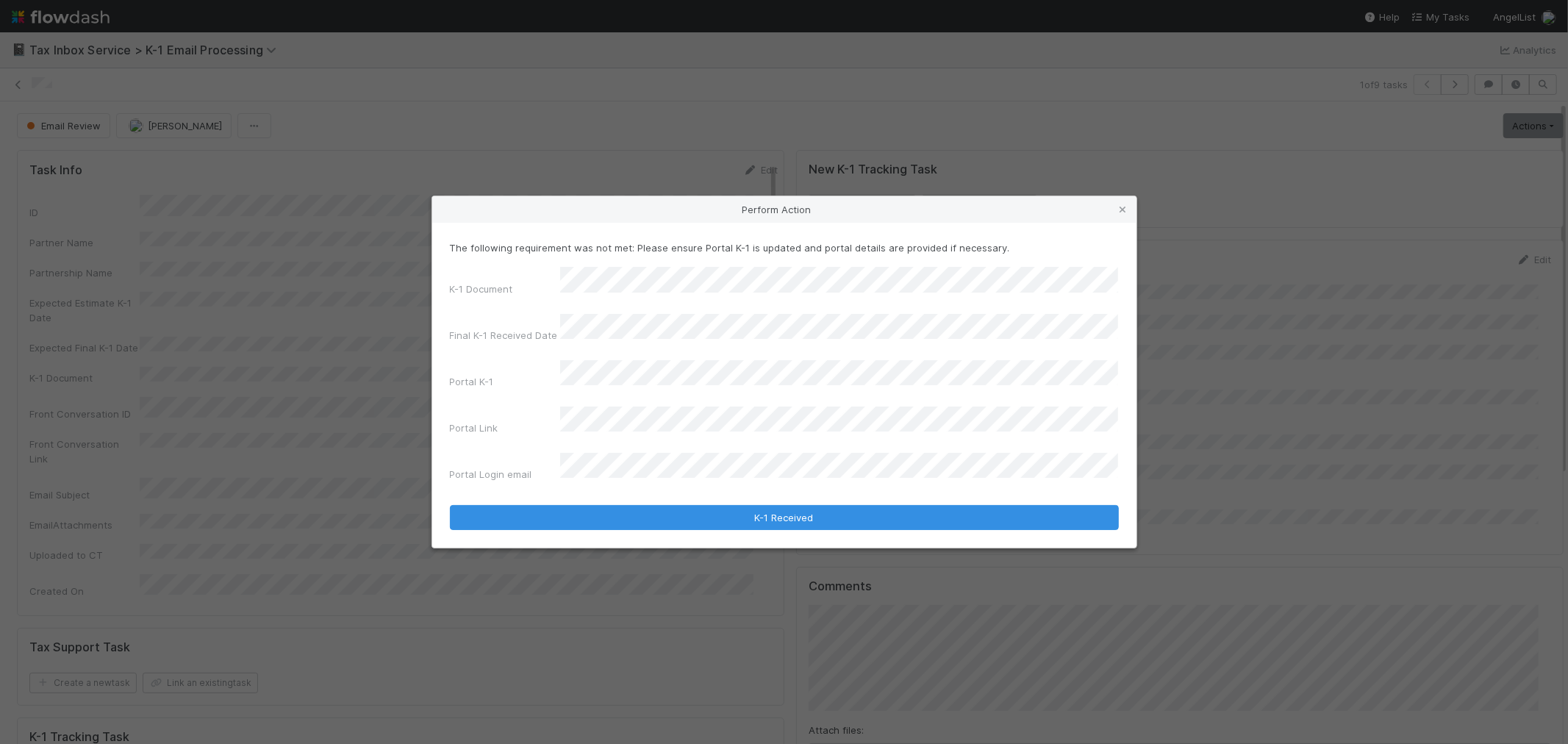
click at [608, 481] on form "The following requirement was not met: Please ensure Portal K-1 is updated and …" at bounding box center [785, 385] width 669 height 290
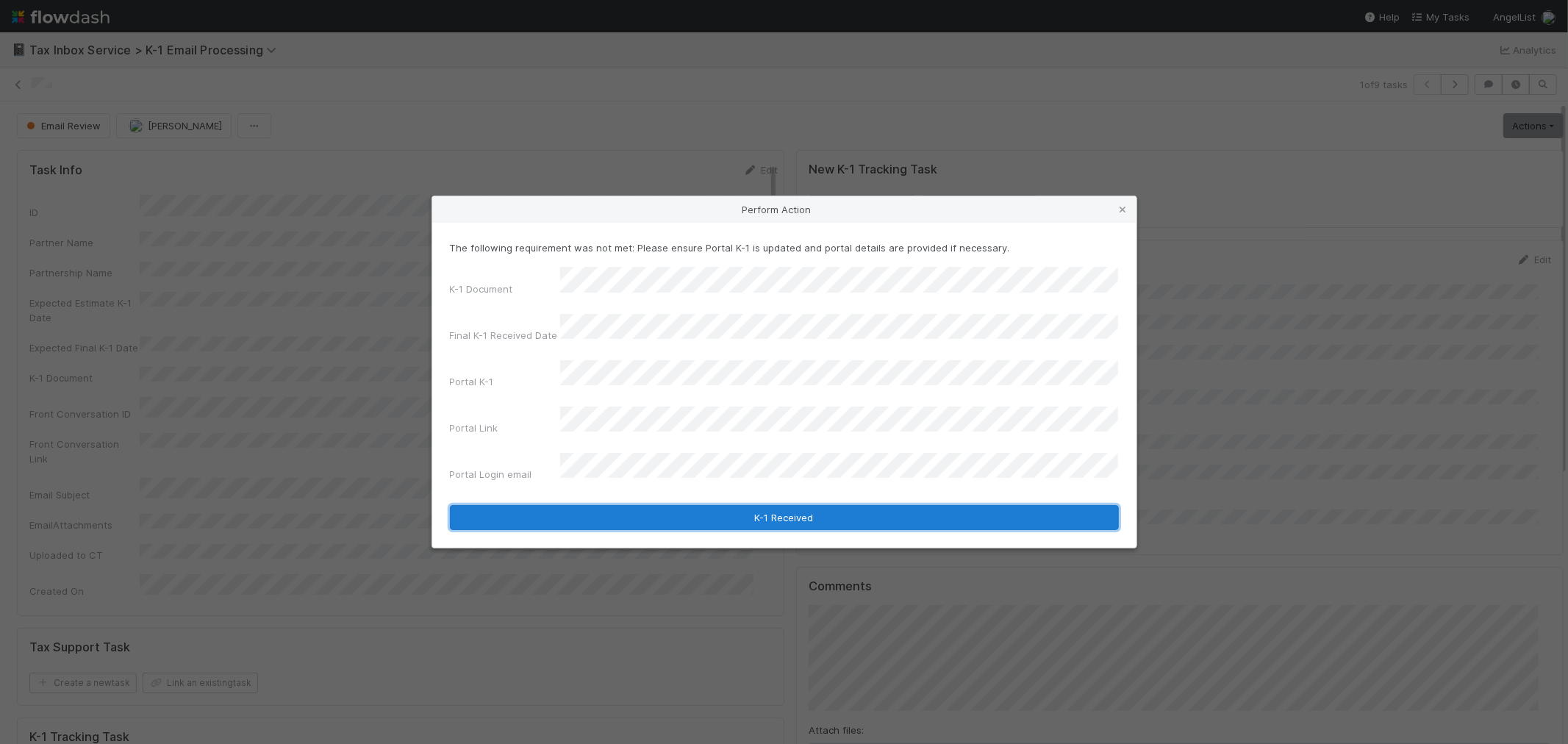
click at [594, 505] on button "K-1 Received" at bounding box center [785, 518] width 669 height 25
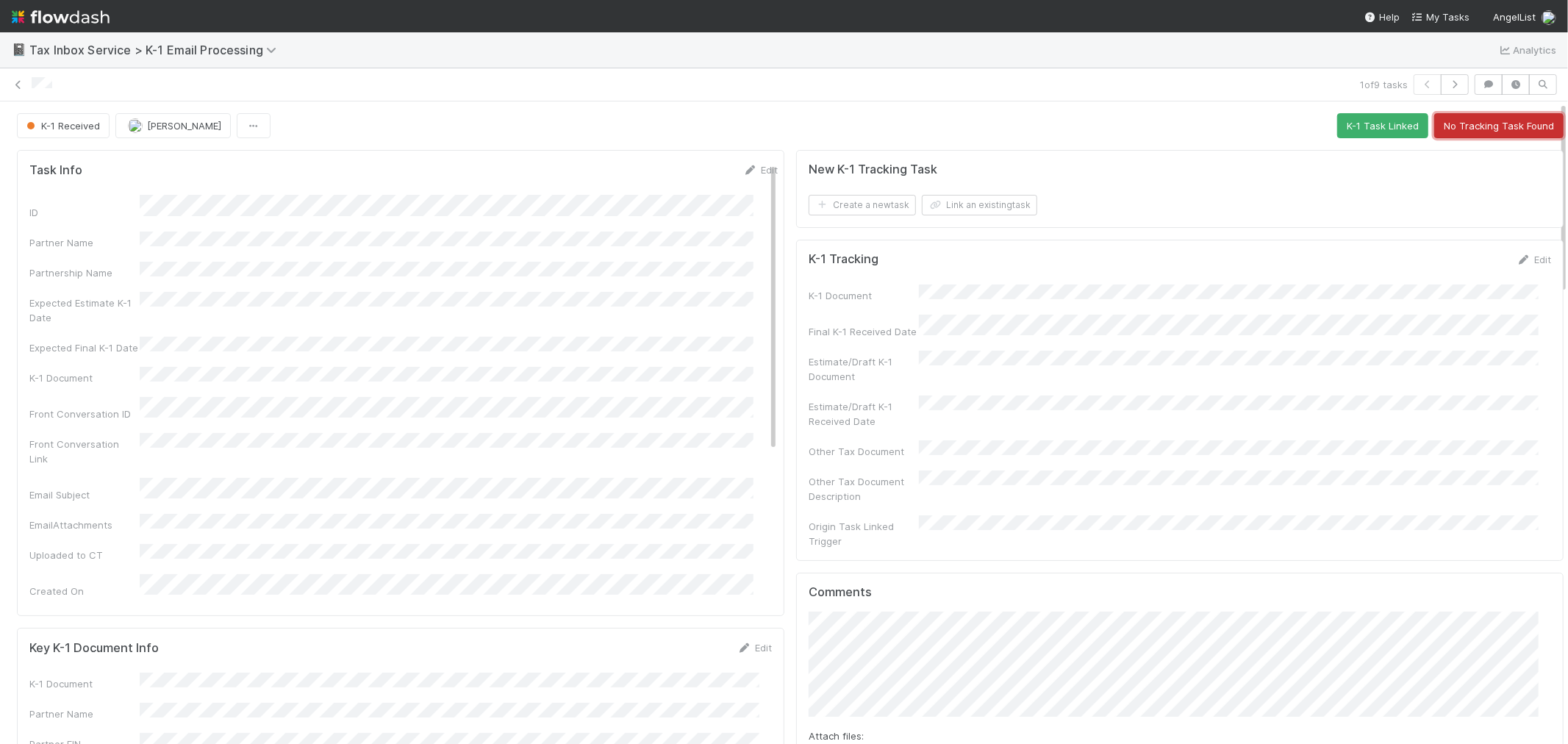
click at [1491, 123] on button "No Tracking Task Found" at bounding box center [1499, 126] width 130 height 25
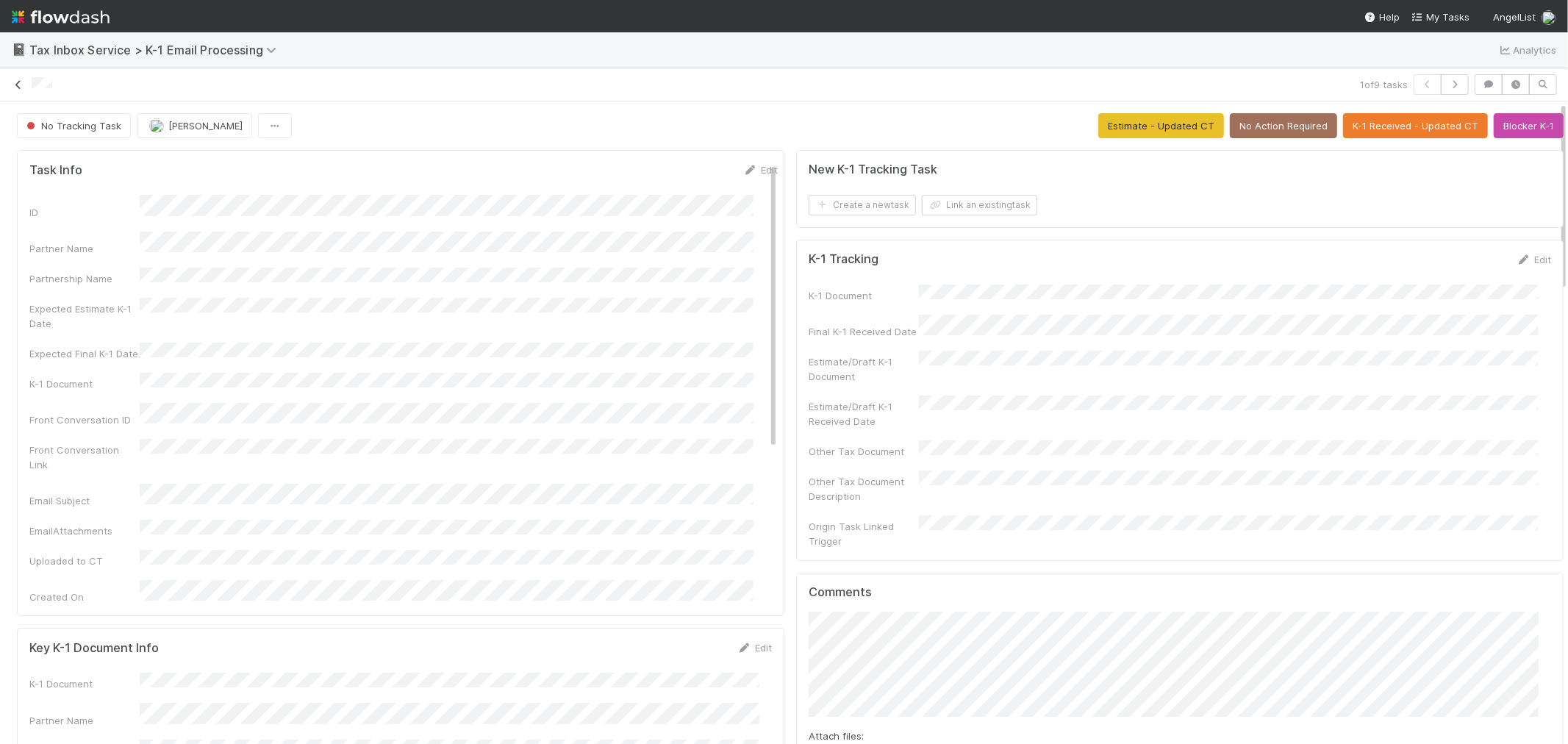
click at [16, 86] on icon at bounding box center [18, 85] width 15 height 9
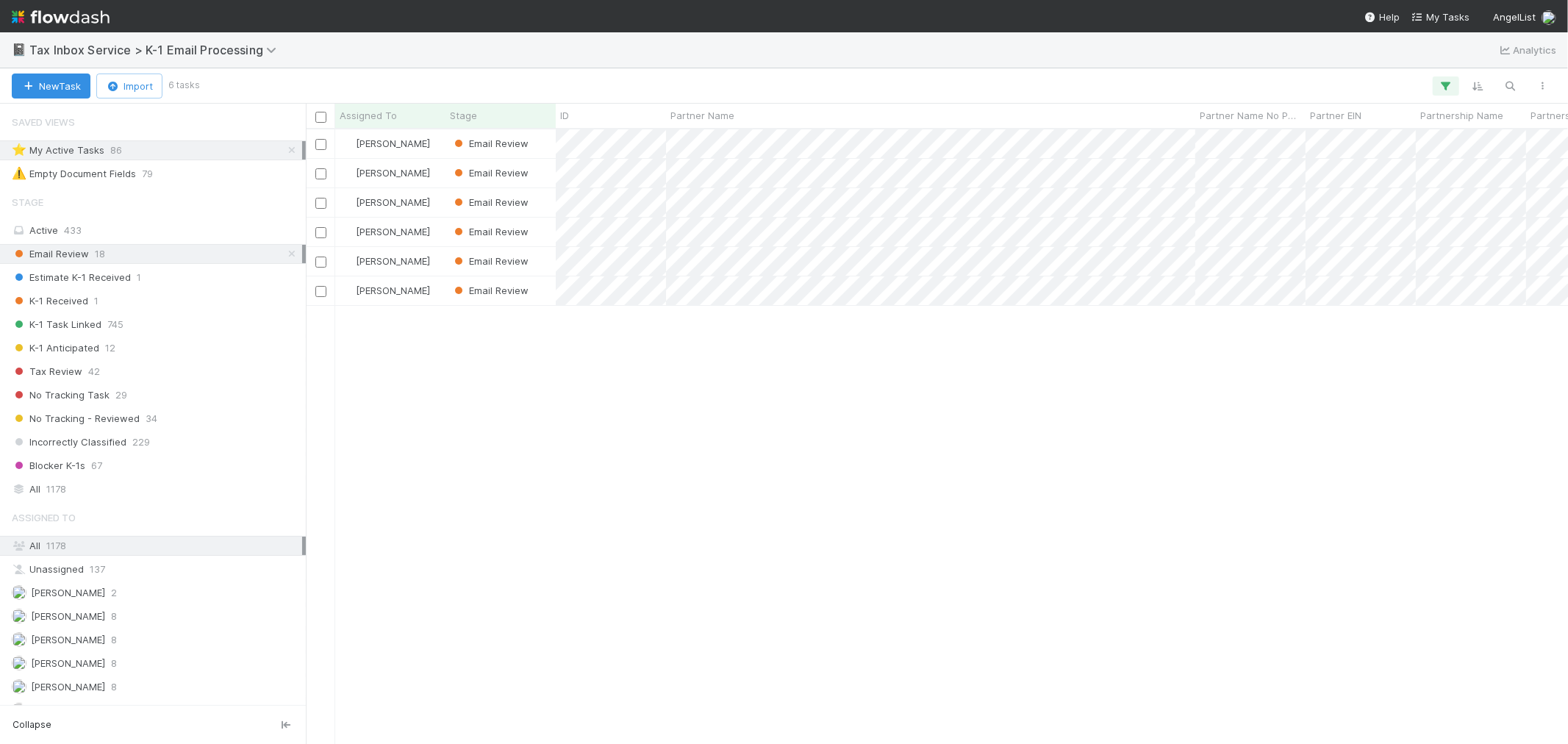
scroll to position [12, 12]
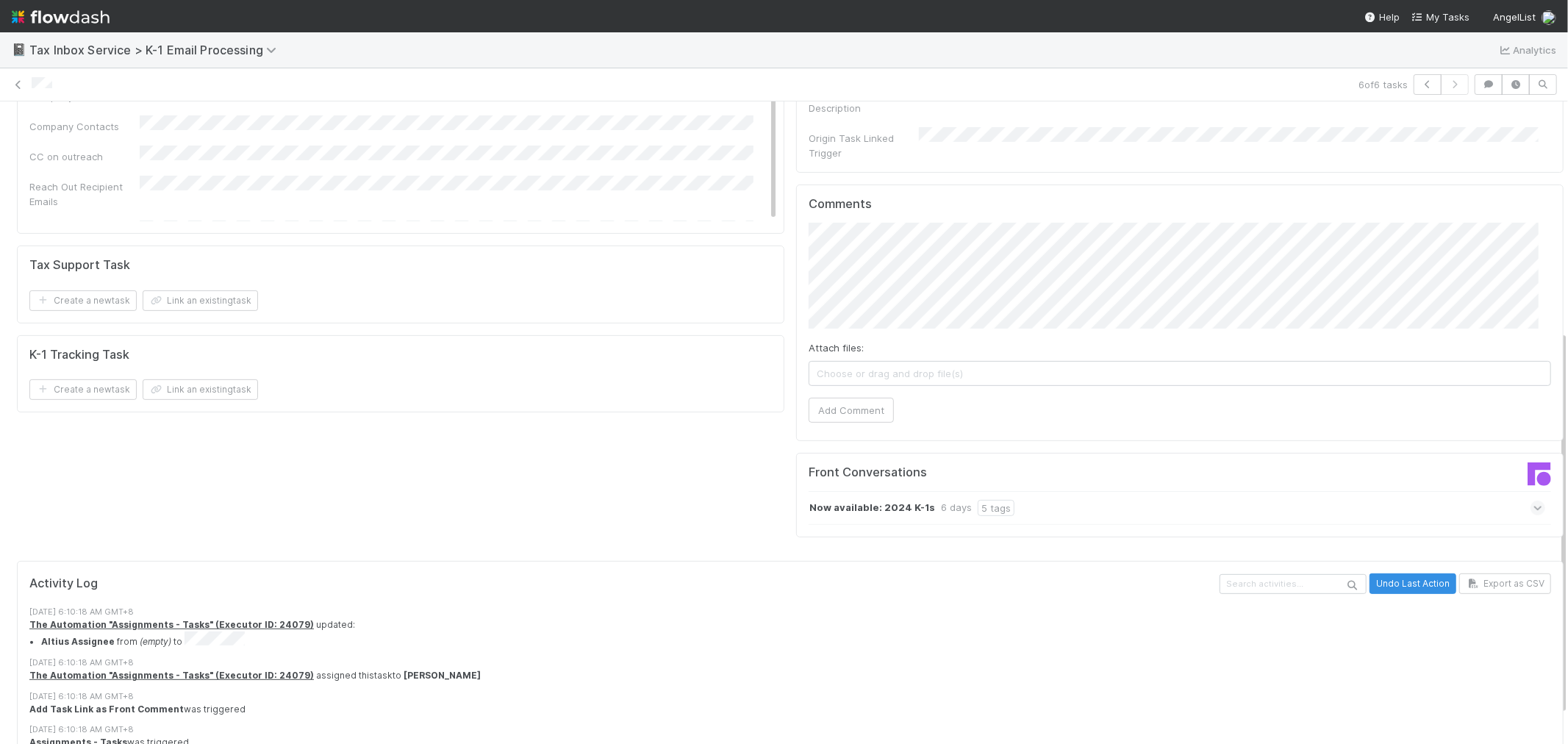
scroll to position [408, 0]
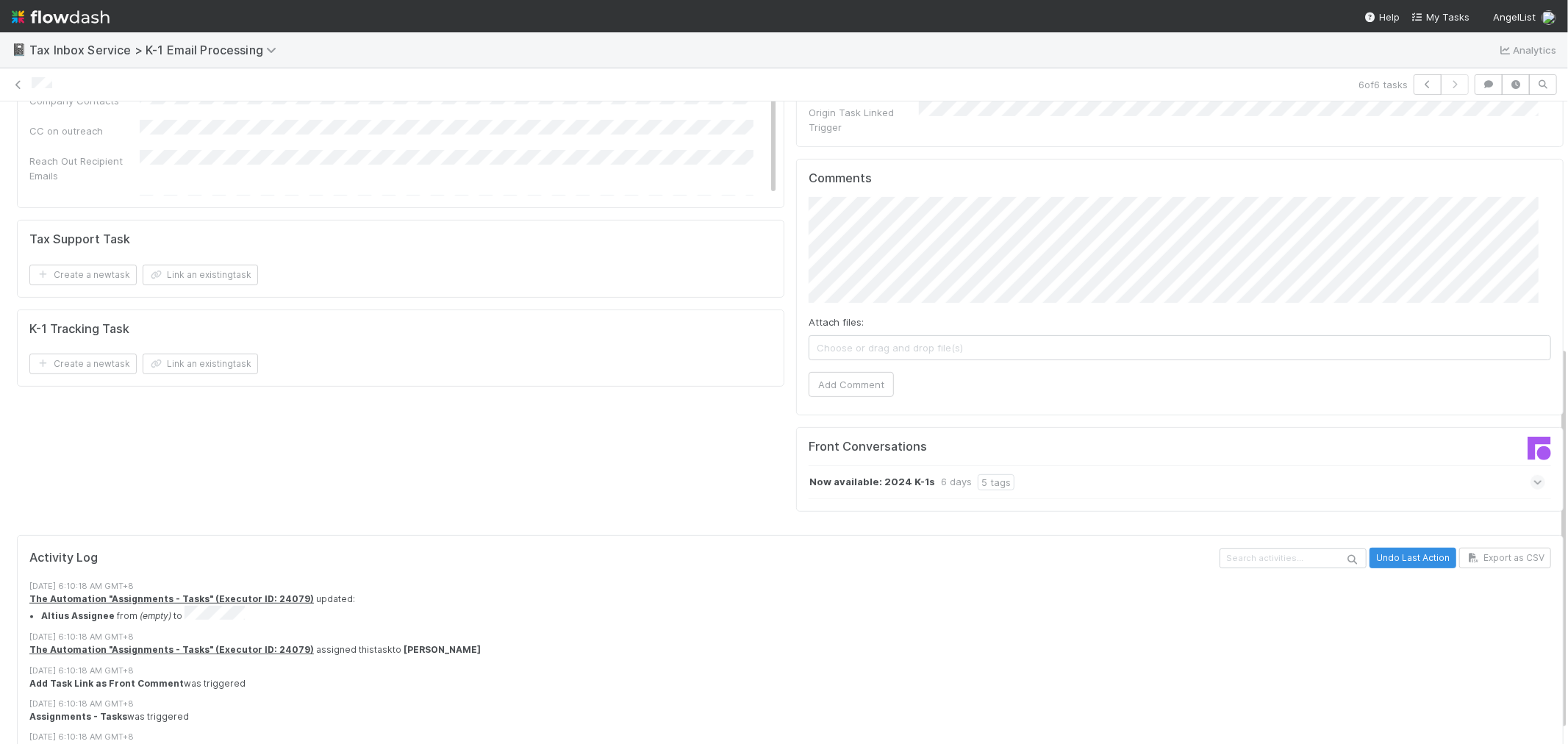
click at [1263, 465] on div "Now available: 2024 K-1s 6 days 5 tags" at bounding box center [1176, 482] width 737 height 34
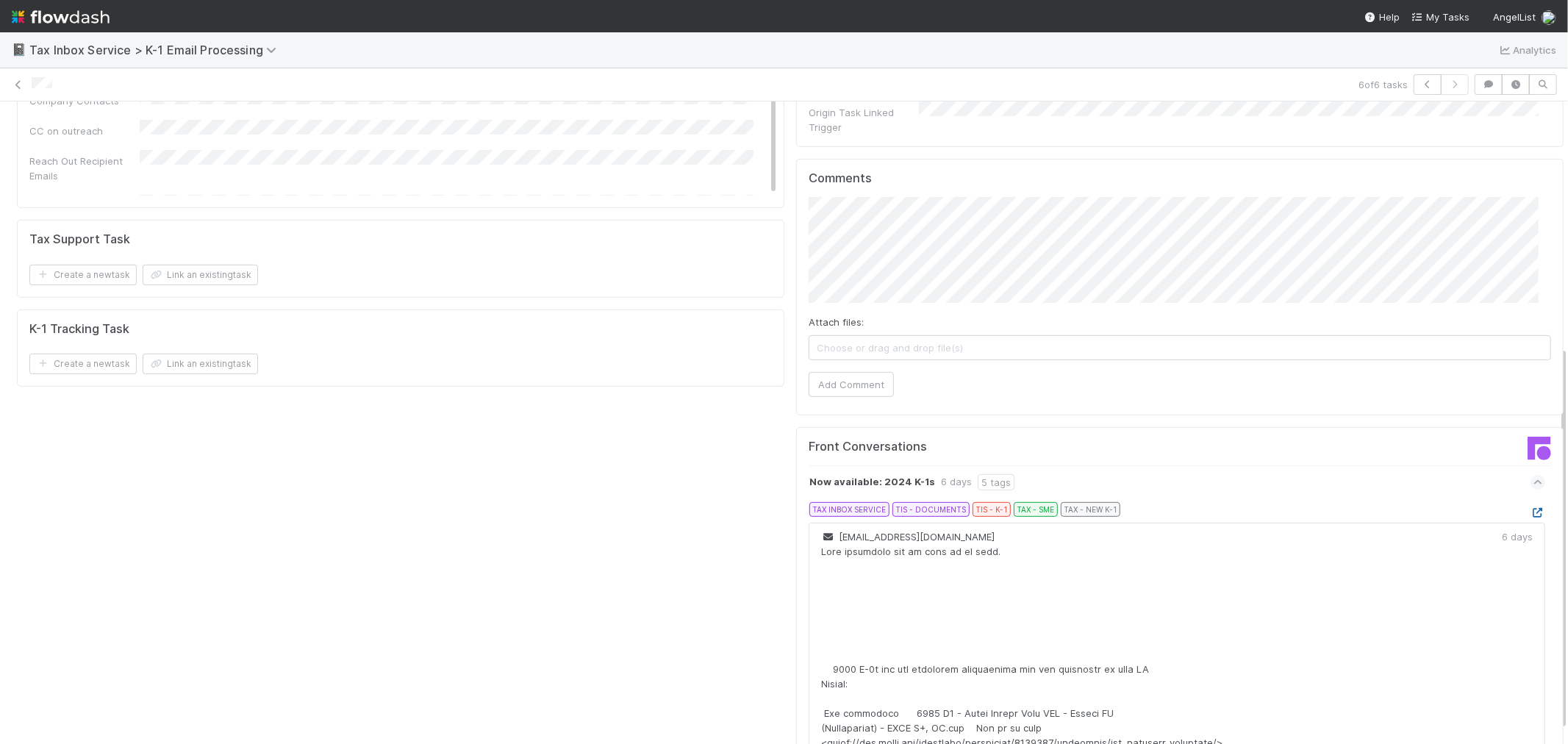
click at [1531, 508] on icon at bounding box center [1538, 513] width 15 height 9
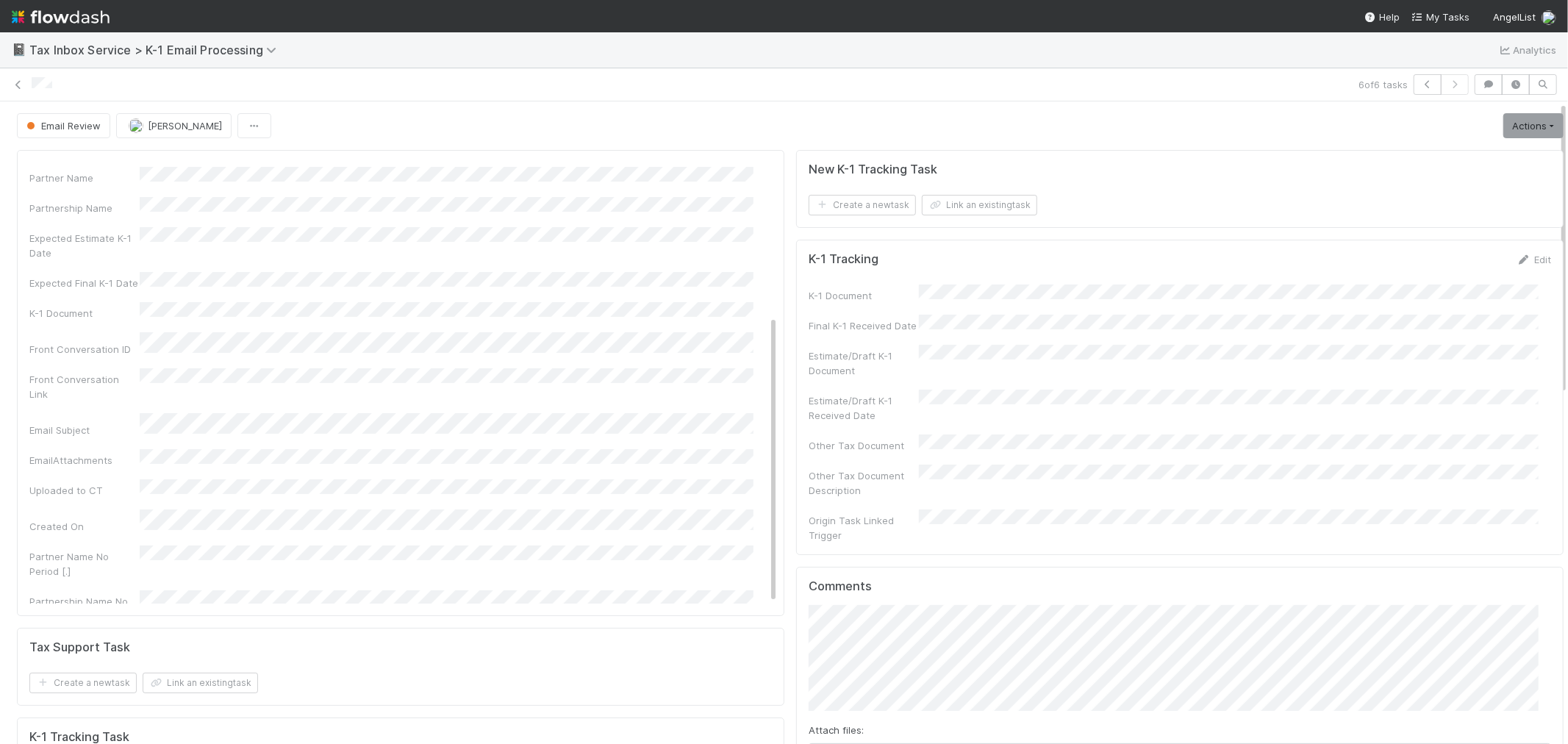
scroll to position [0, 0]
click at [1513, 129] on link "Actions" at bounding box center [1533, 126] width 60 height 25
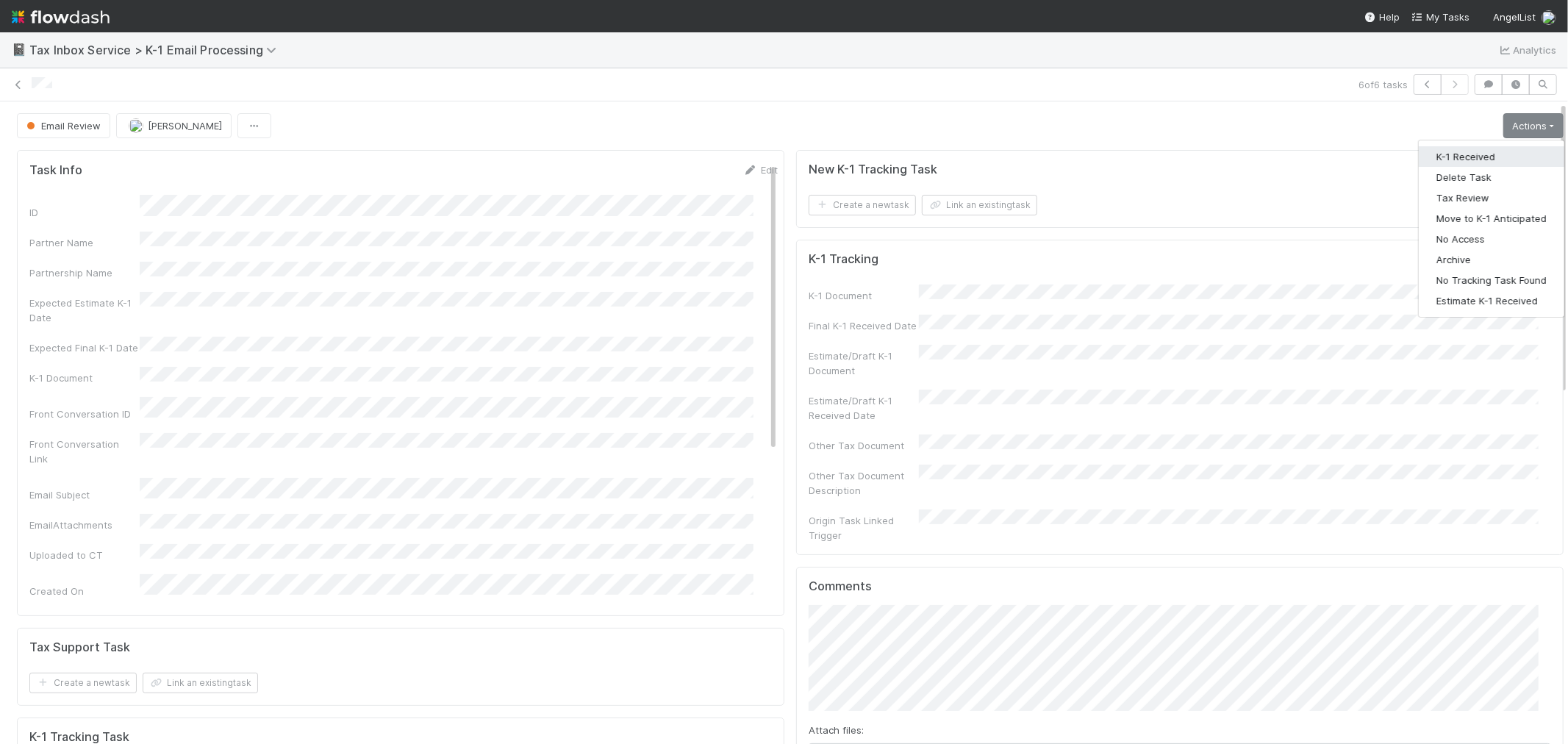
click at [1487, 151] on button "K-1 Received" at bounding box center [1492, 157] width 146 height 21
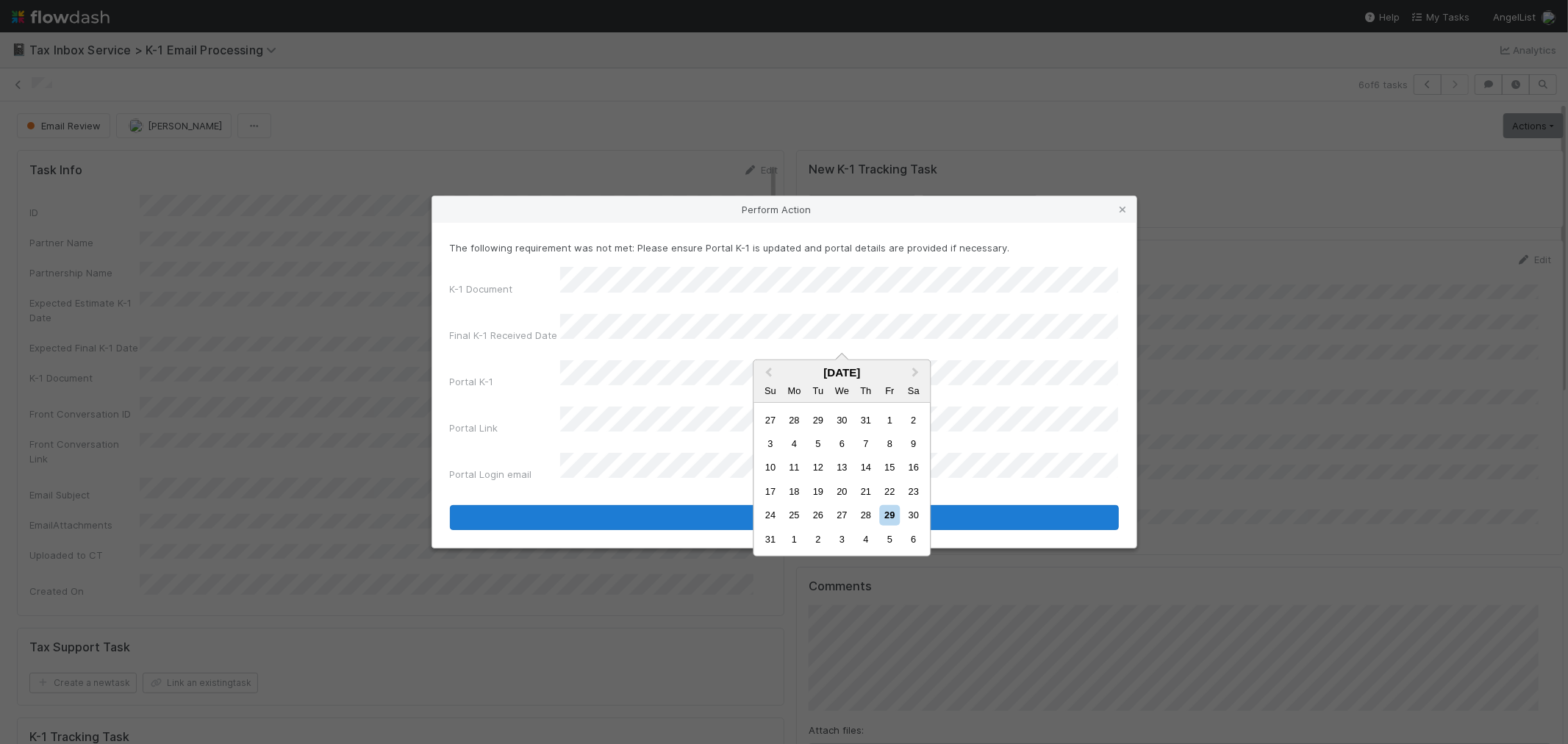
click at [912, 491] on div "23" at bounding box center [913, 492] width 20 height 20
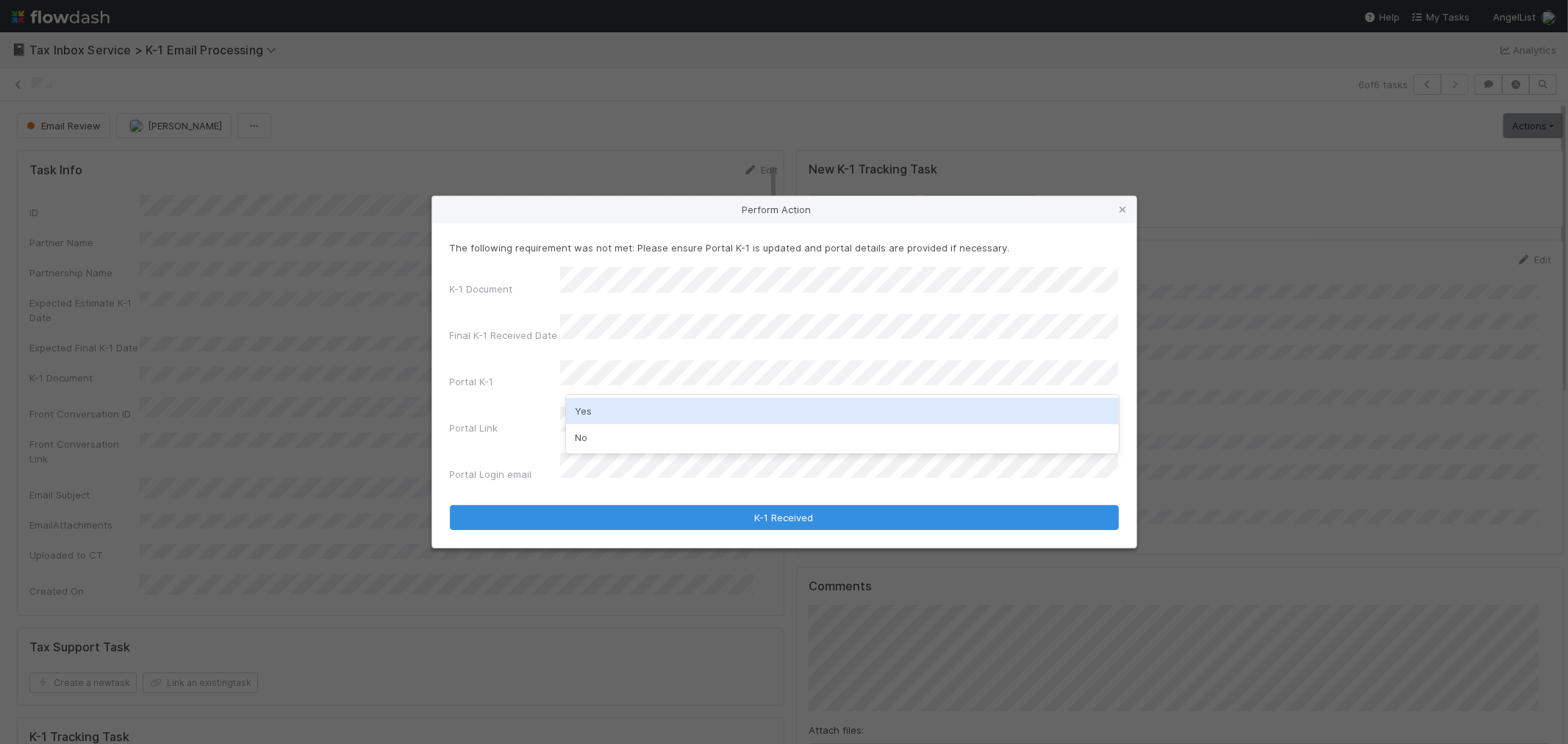
click at [630, 413] on div "Yes" at bounding box center [843, 411] width 553 height 26
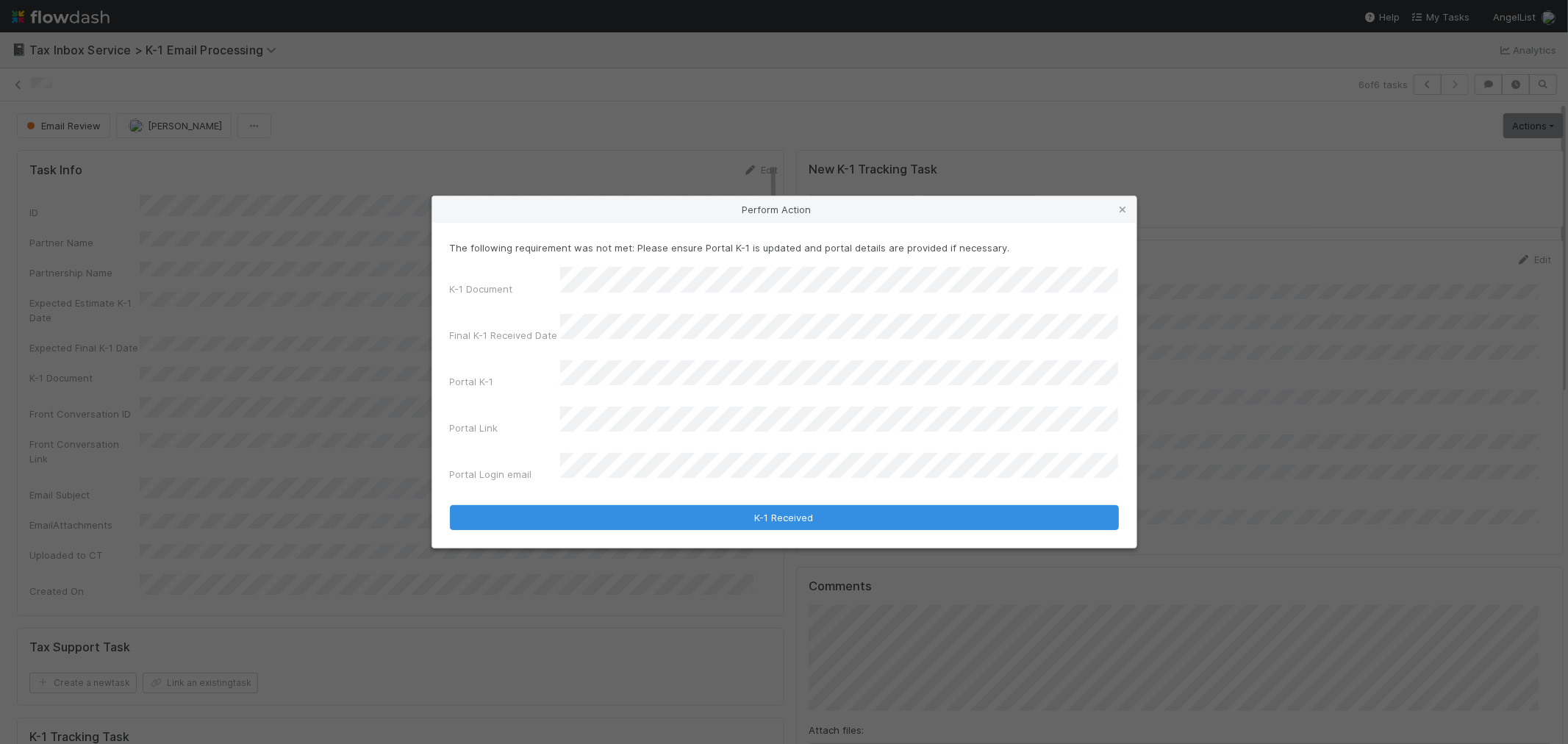
click at [522, 421] on div "Portal Link" at bounding box center [505, 431] width 110 height 21
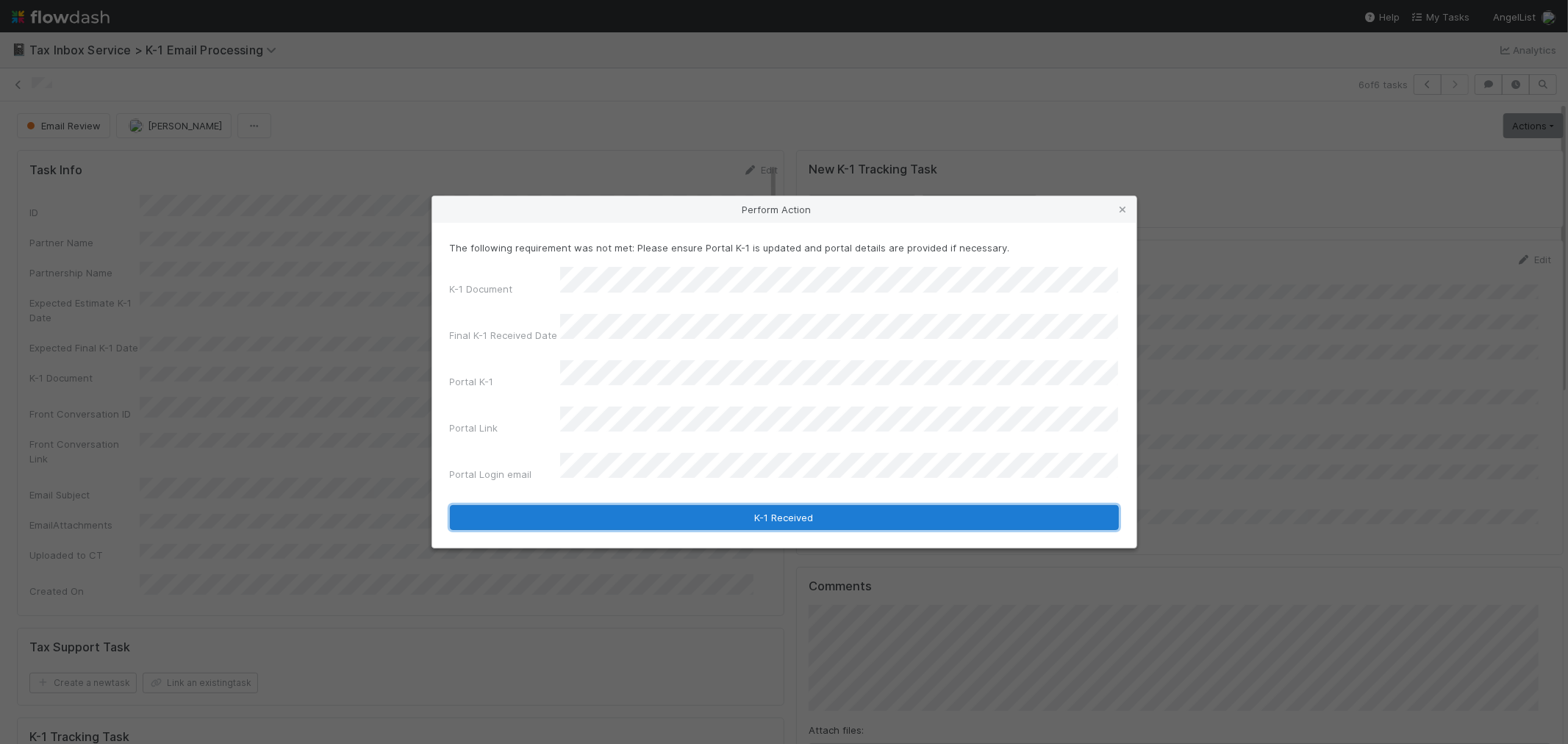
click at [555, 505] on button "K-1 Received" at bounding box center [785, 518] width 669 height 25
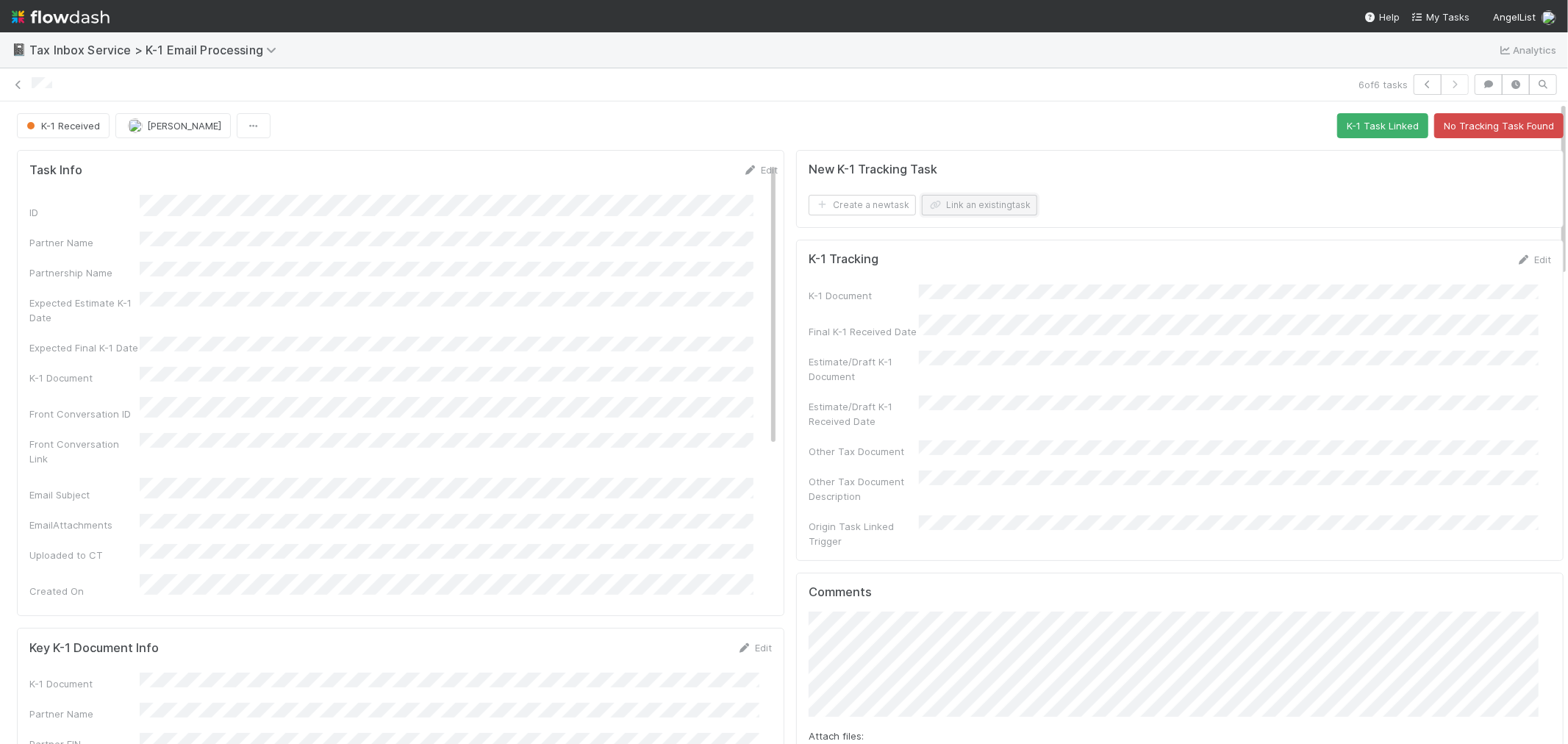
click at [982, 196] on button "Link an existing task" at bounding box center [979, 205] width 116 height 21
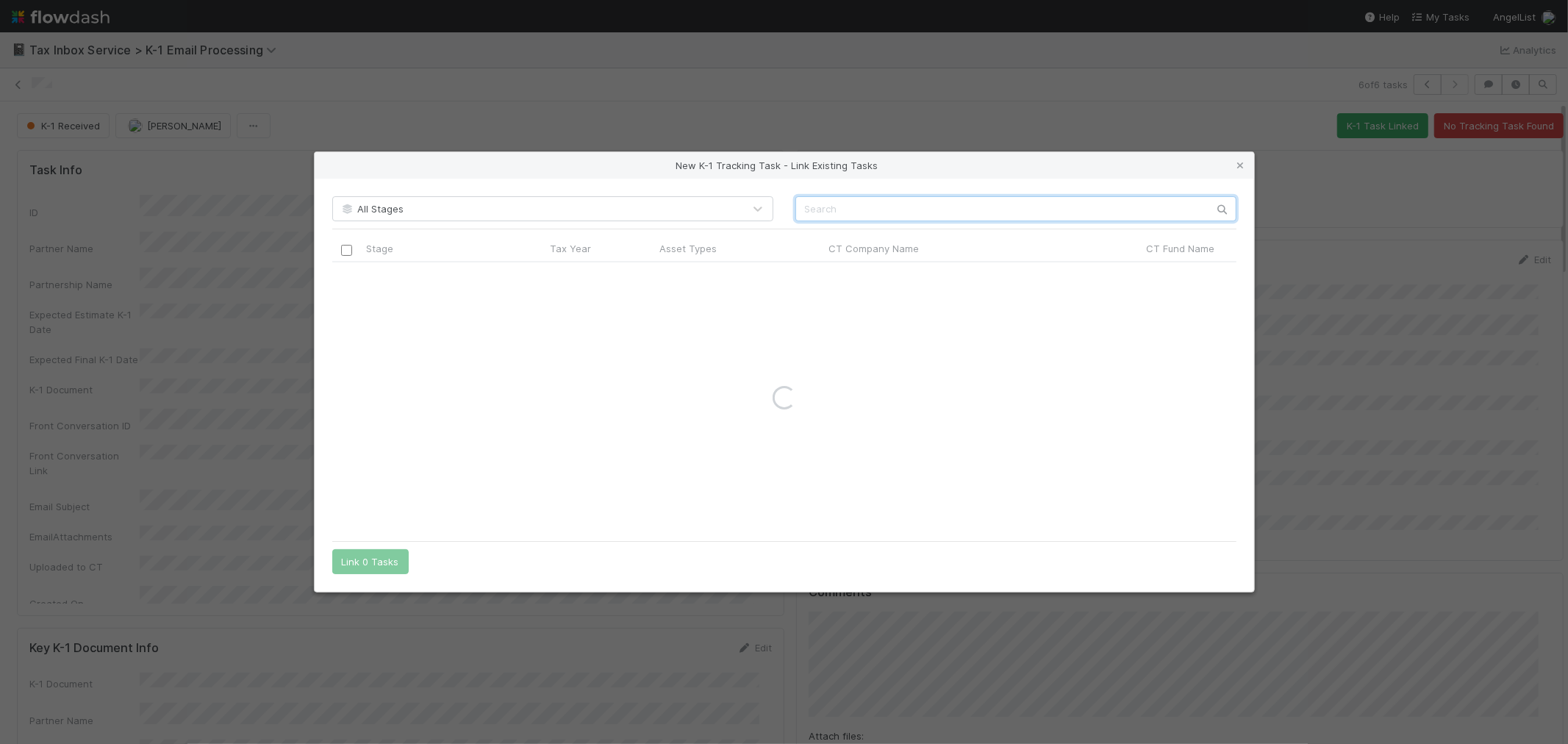
click at [968, 214] on input "text" at bounding box center [1017, 209] width 441 height 25
paste input "LTMR C+, LP"
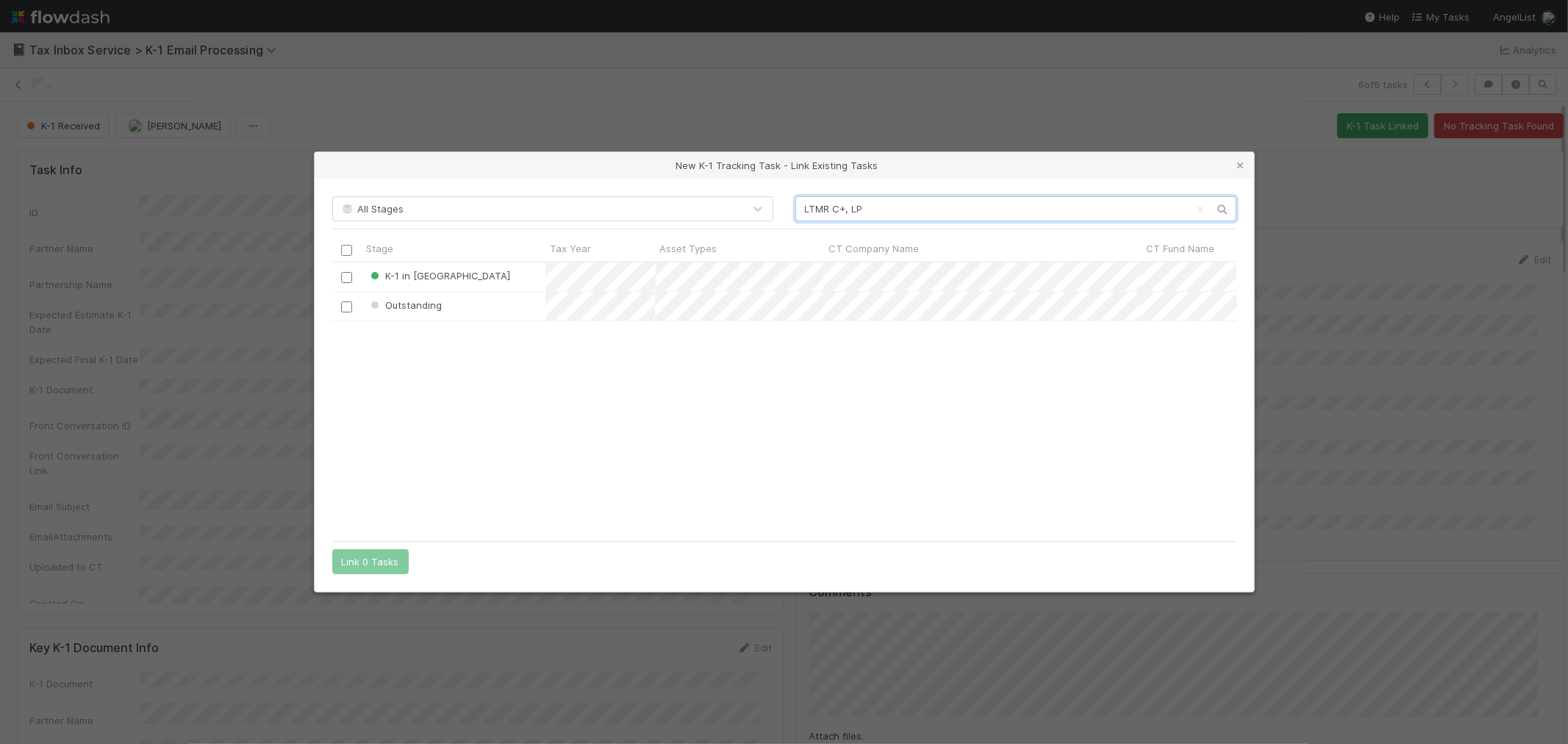
scroll to position [260, 892]
type input "LTMR C+, LP"
click at [346, 306] on input "checkbox" at bounding box center [347, 307] width 11 height 11
click at [369, 565] on button "Link 1 Task" at bounding box center [367, 562] width 70 height 25
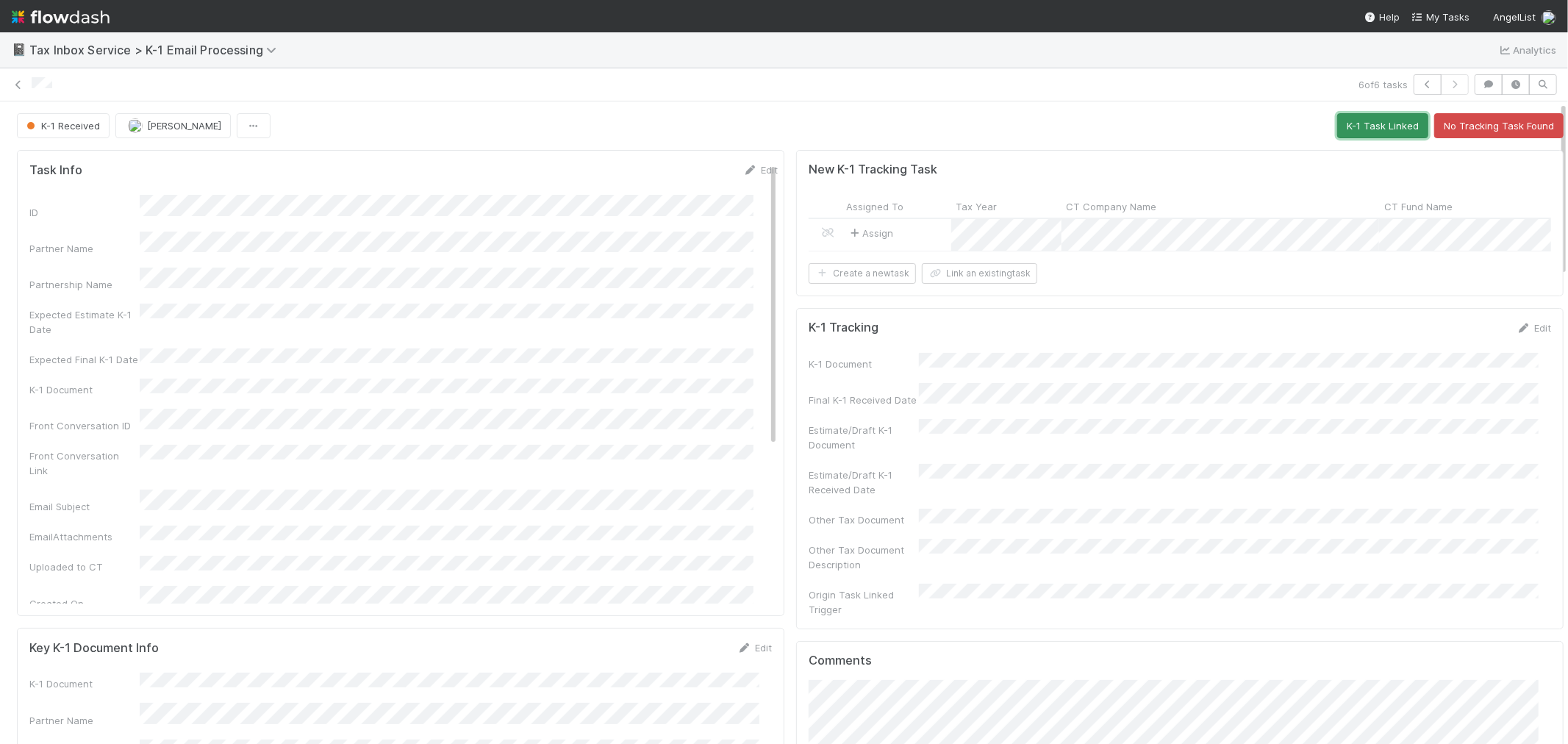
click at [1362, 122] on button "K-1 Task Linked" at bounding box center [1382, 126] width 91 height 25
click at [1414, 86] on button "button" at bounding box center [1427, 85] width 28 height 21
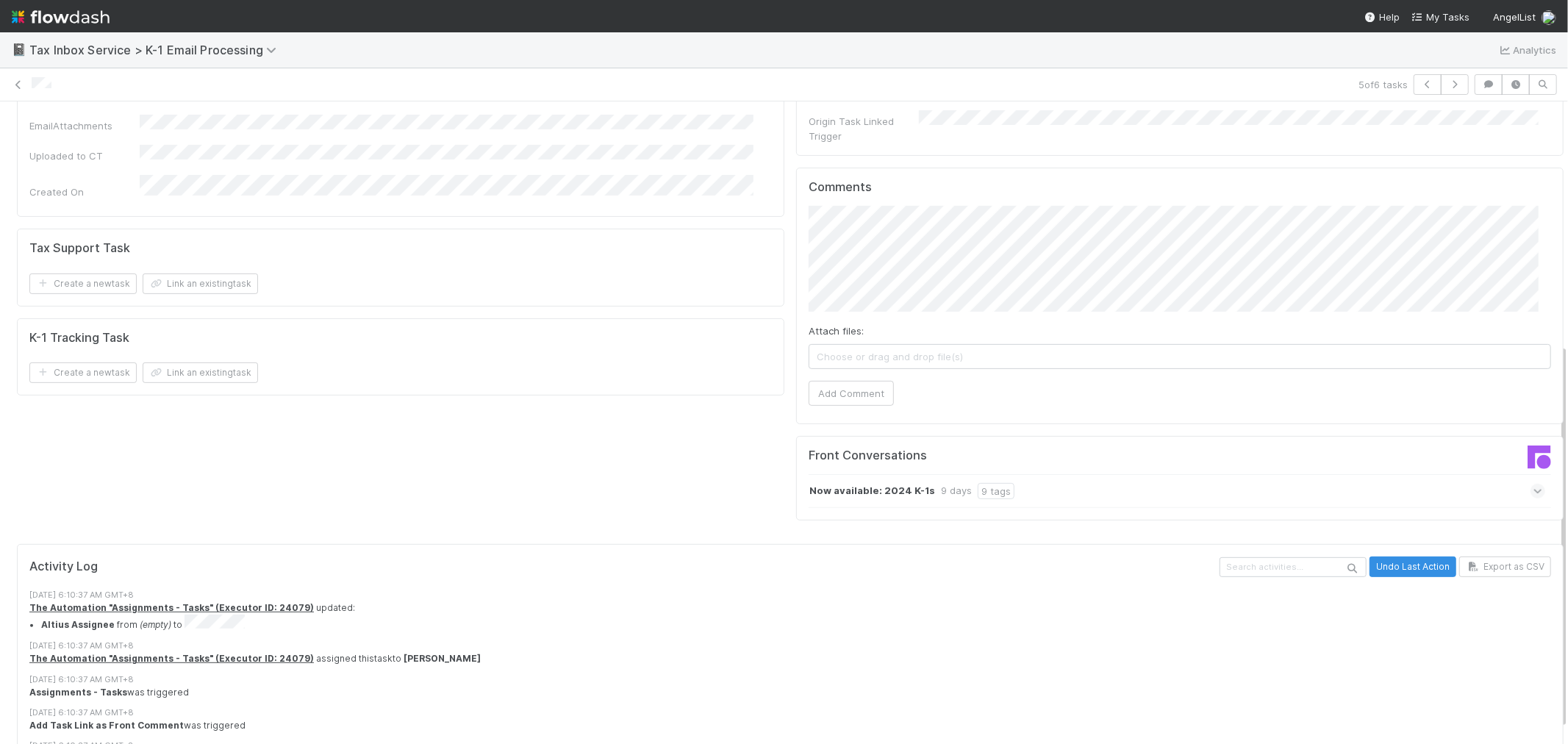
scroll to position [408, 0]
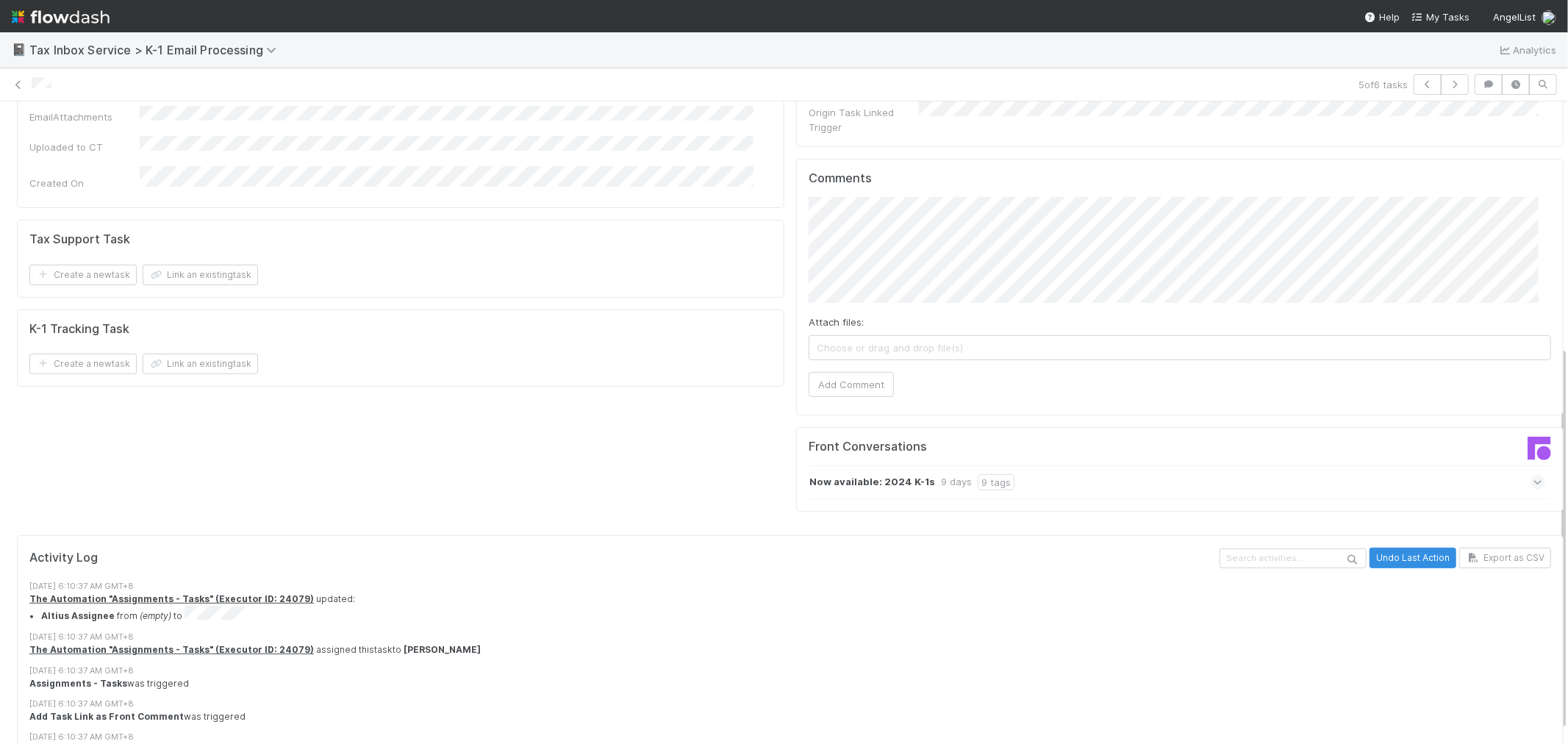
click at [1064, 465] on div "Now available: 2024 K-1s 9 days 9 tags" at bounding box center [1176, 482] width 737 height 34
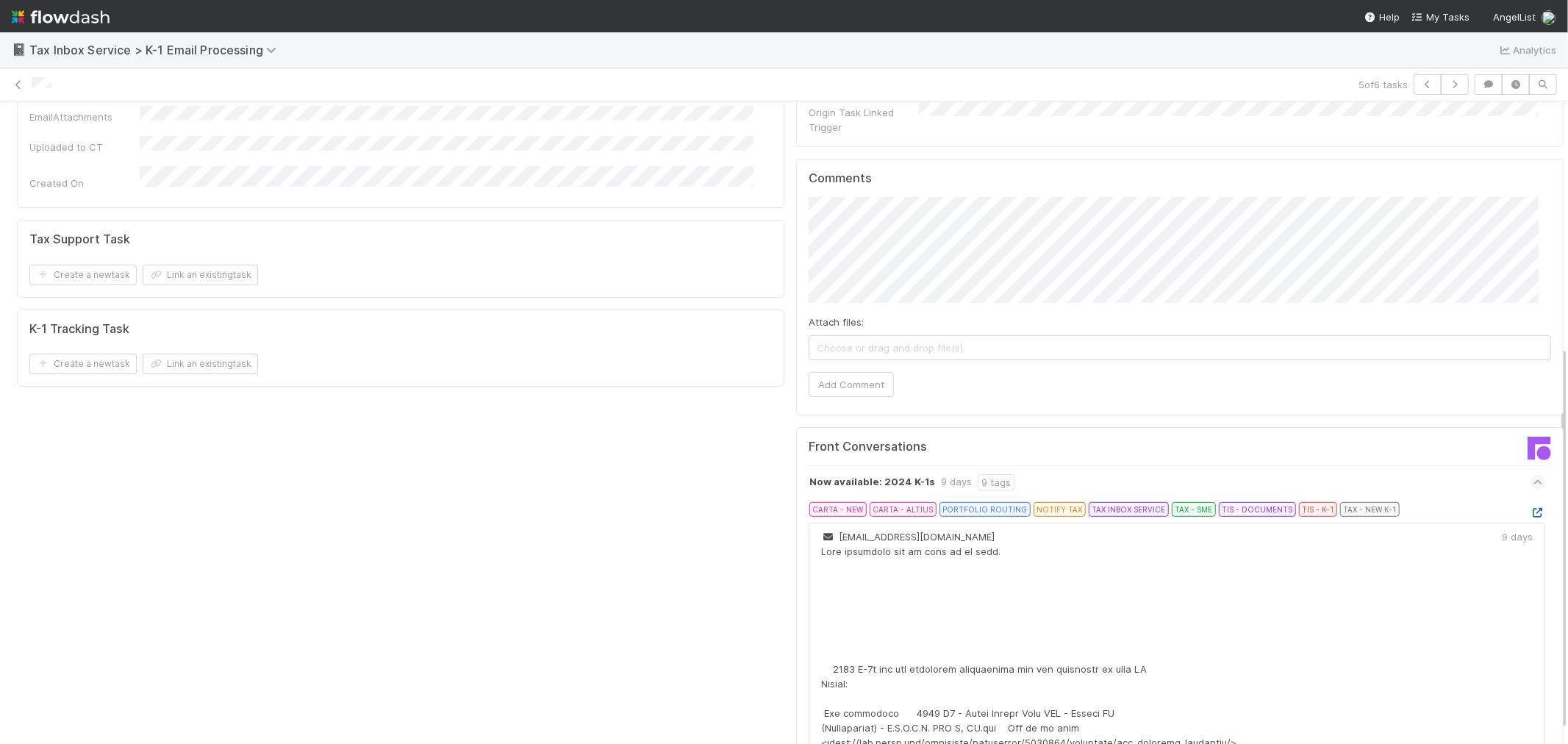
click at [1531, 508] on icon at bounding box center [1538, 513] width 15 height 9
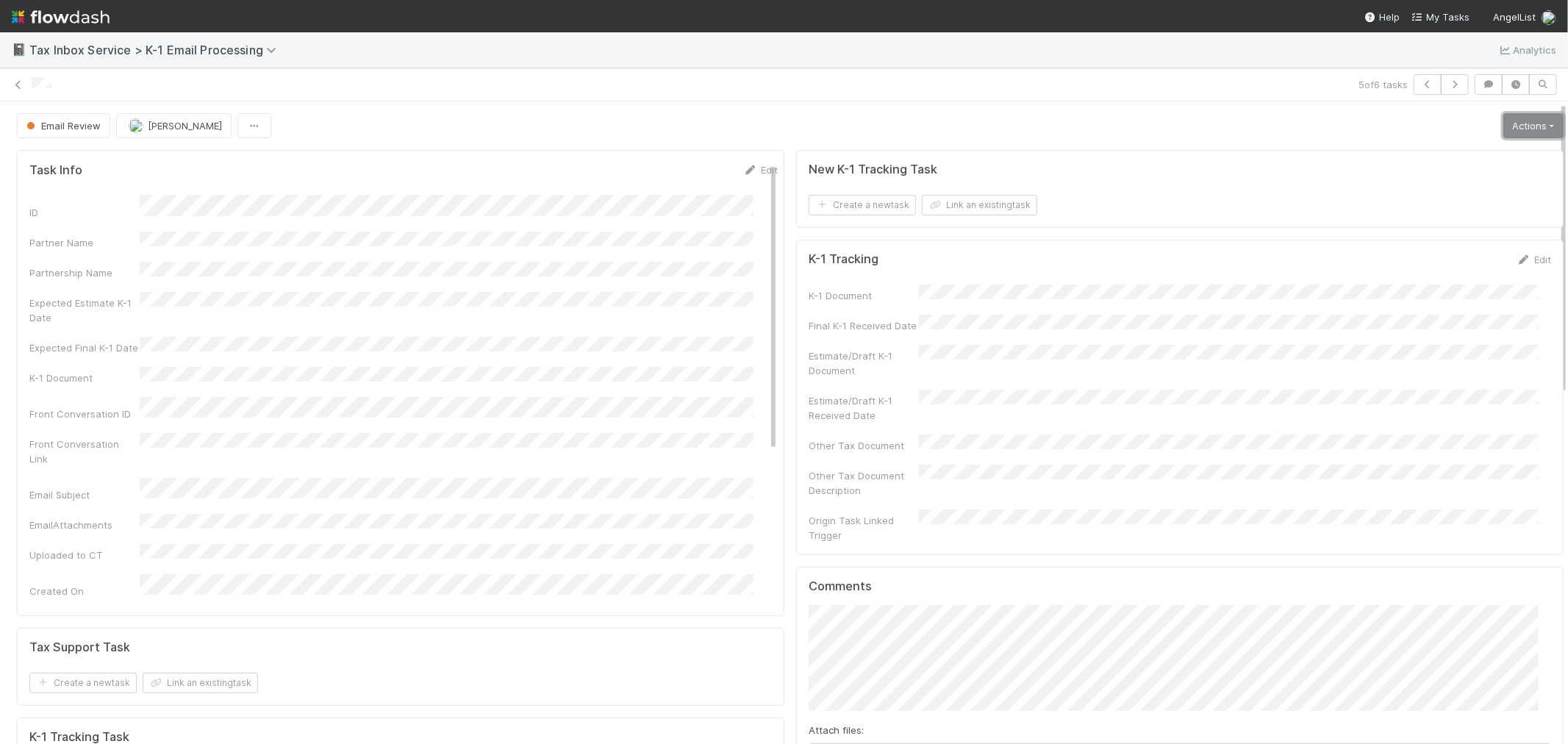
click at [1503, 119] on link "Actions" at bounding box center [1533, 126] width 60 height 25
click at [1471, 154] on button "K-1 Received" at bounding box center [1492, 157] width 146 height 21
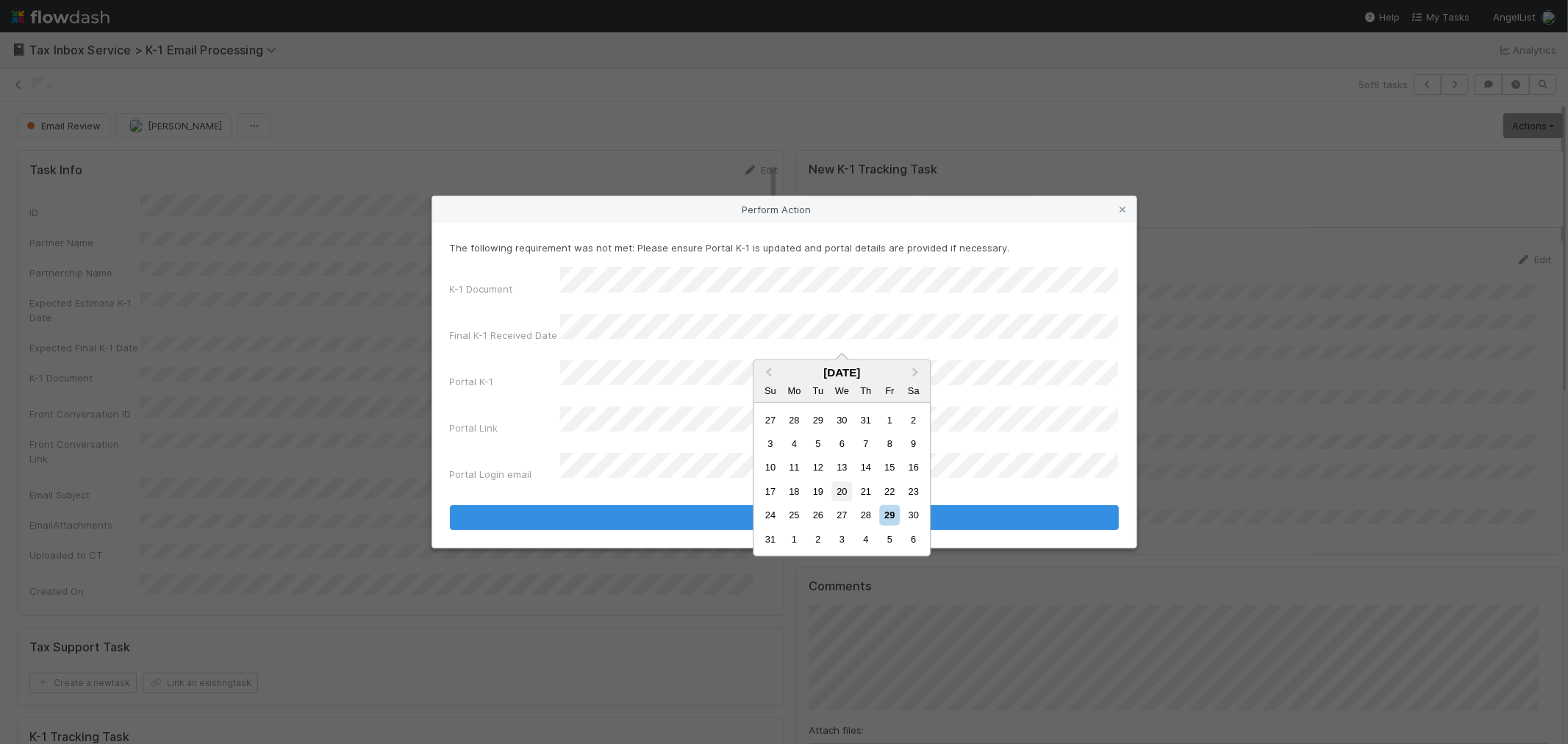
click at [848, 494] on div "20" at bounding box center [842, 492] width 20 height 20
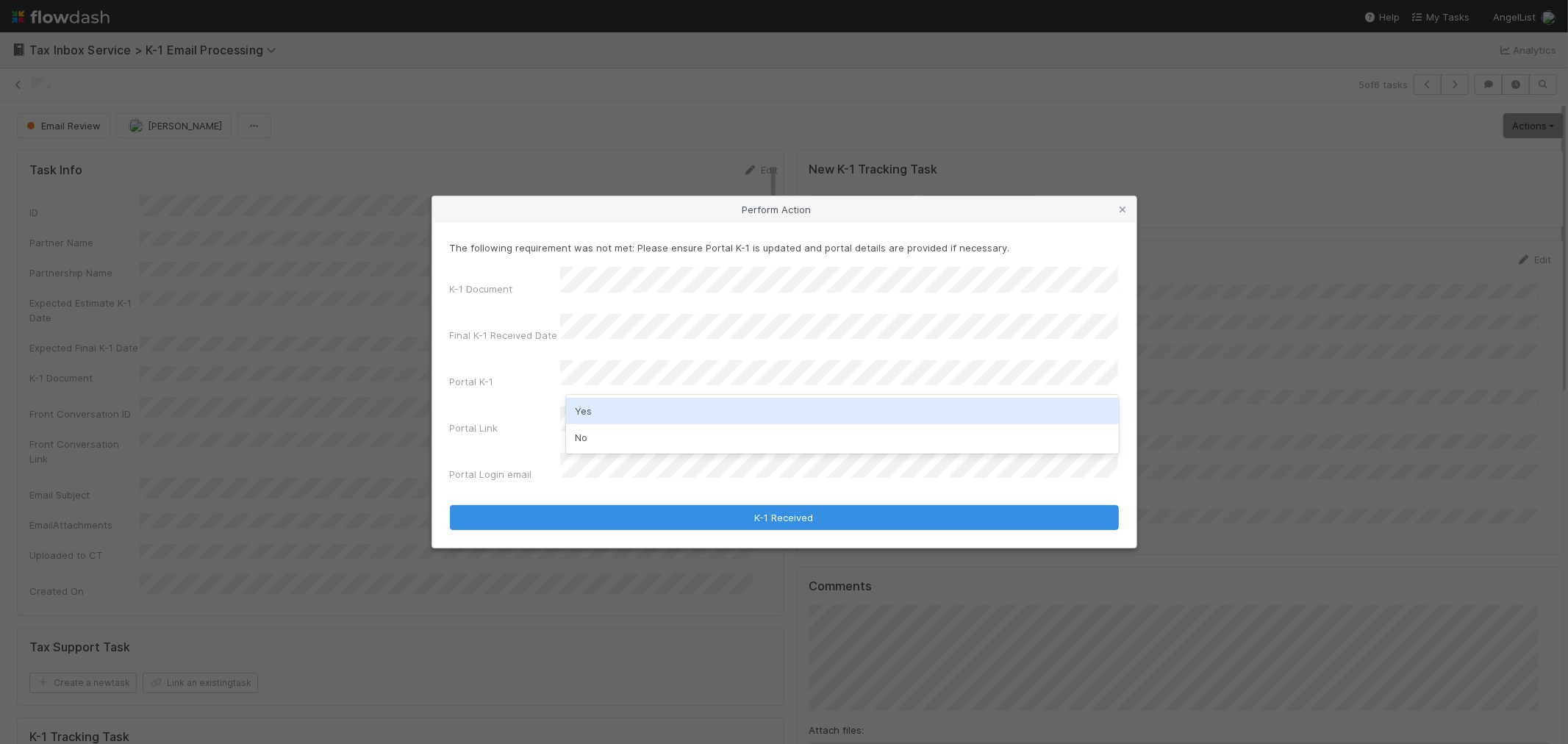
click at [603, 412] on div "Yes" at bounding box center [843, 411] width 553 height 26
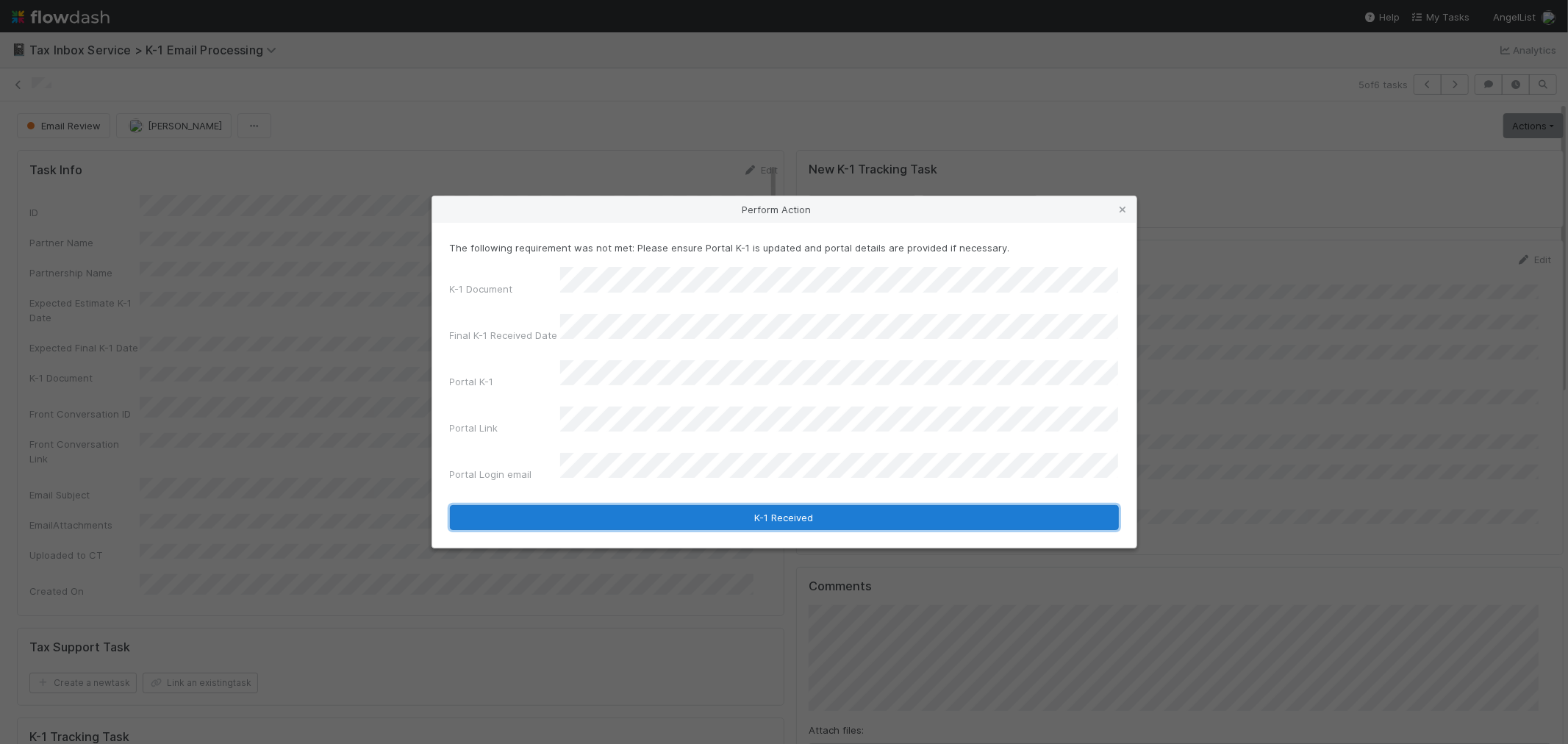
click at [740, 505] on button "K-1 Received" at bounding box center [785, 518] width 669 height 25
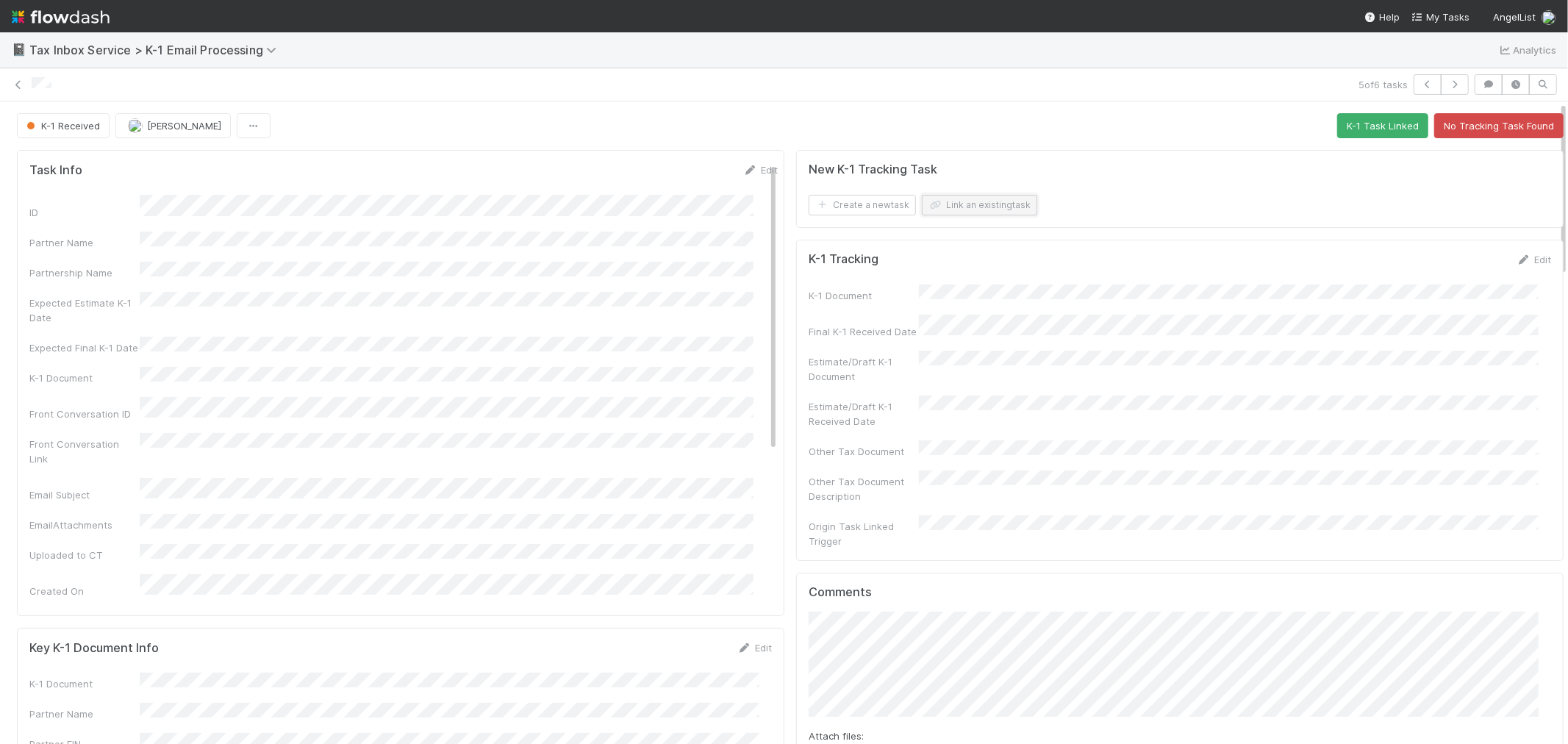
click at [980, 197] on button "Link an existing task" at bounding box center [979, 205] width 116 height 21
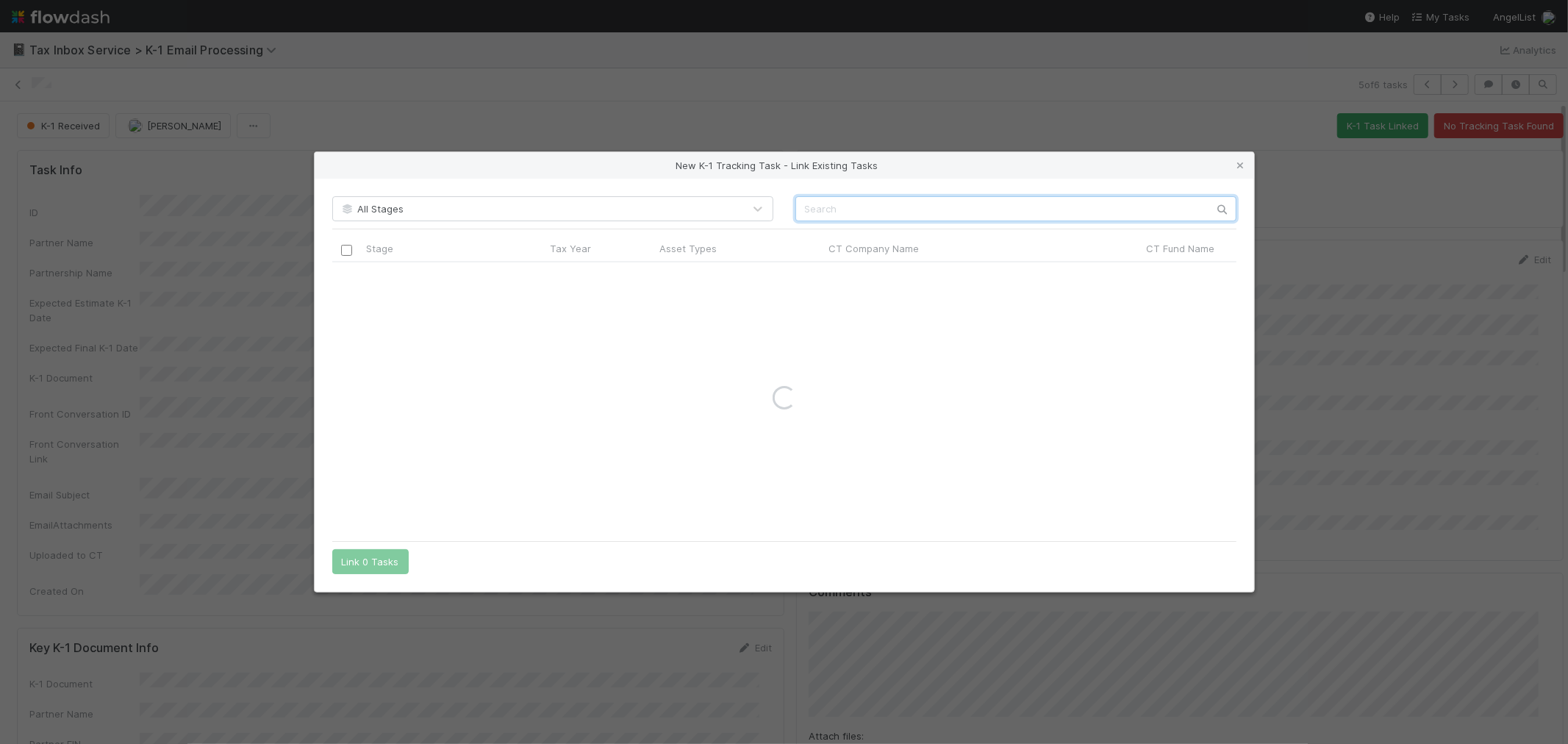
click at [916, 211] on input "text" at bounding box center [1017, 209] width 441 height 25
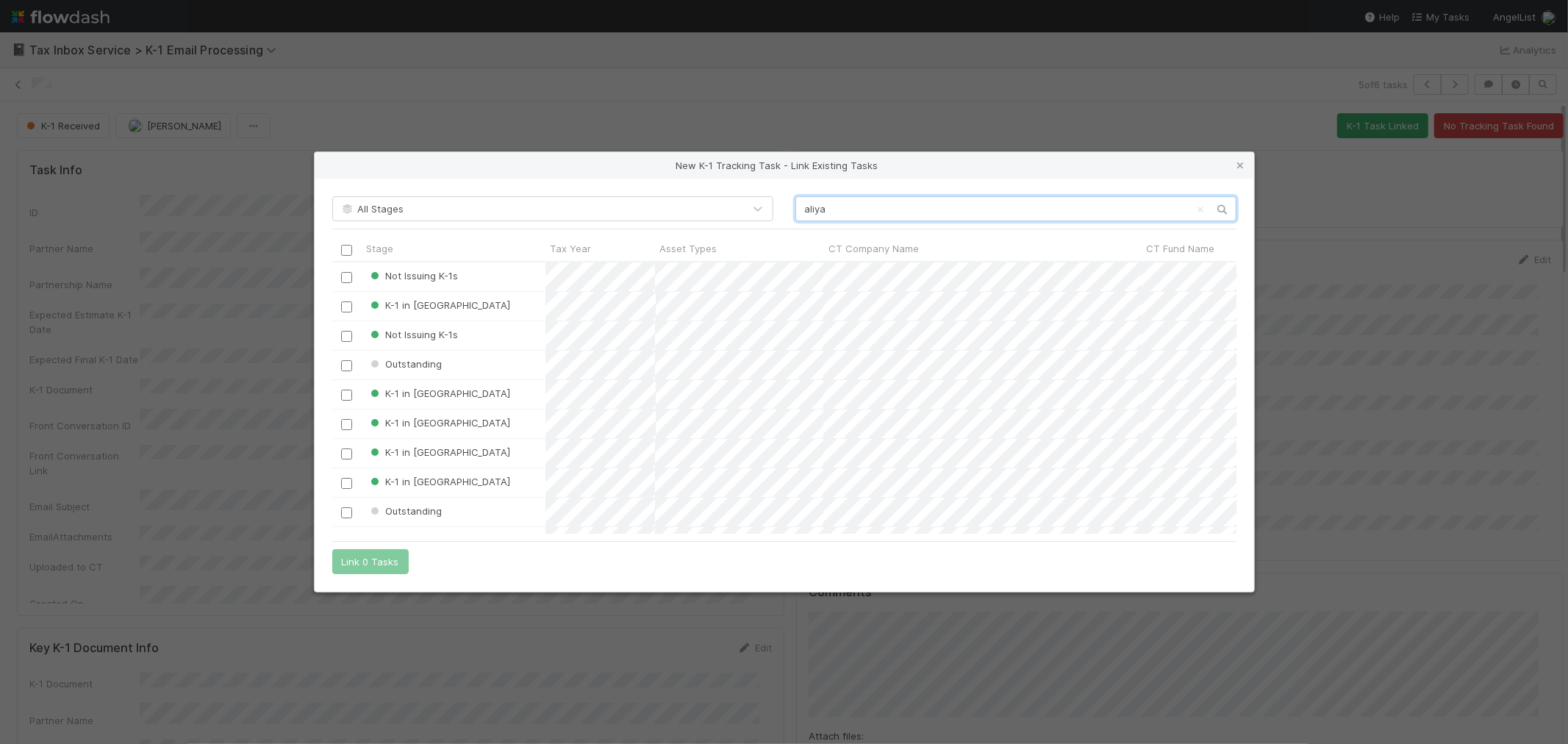
scroll to position [260, 892]
drag, startPoint x: 846, startPoint y: 207, endPoint x: 786, endPoint y: 207, distance: 60.0
click at [786, 207] on div "aliya" at bounding box center [1016, 209] width 463 height 25
paste input "Aliya Growth Fund LLC – Series EE"
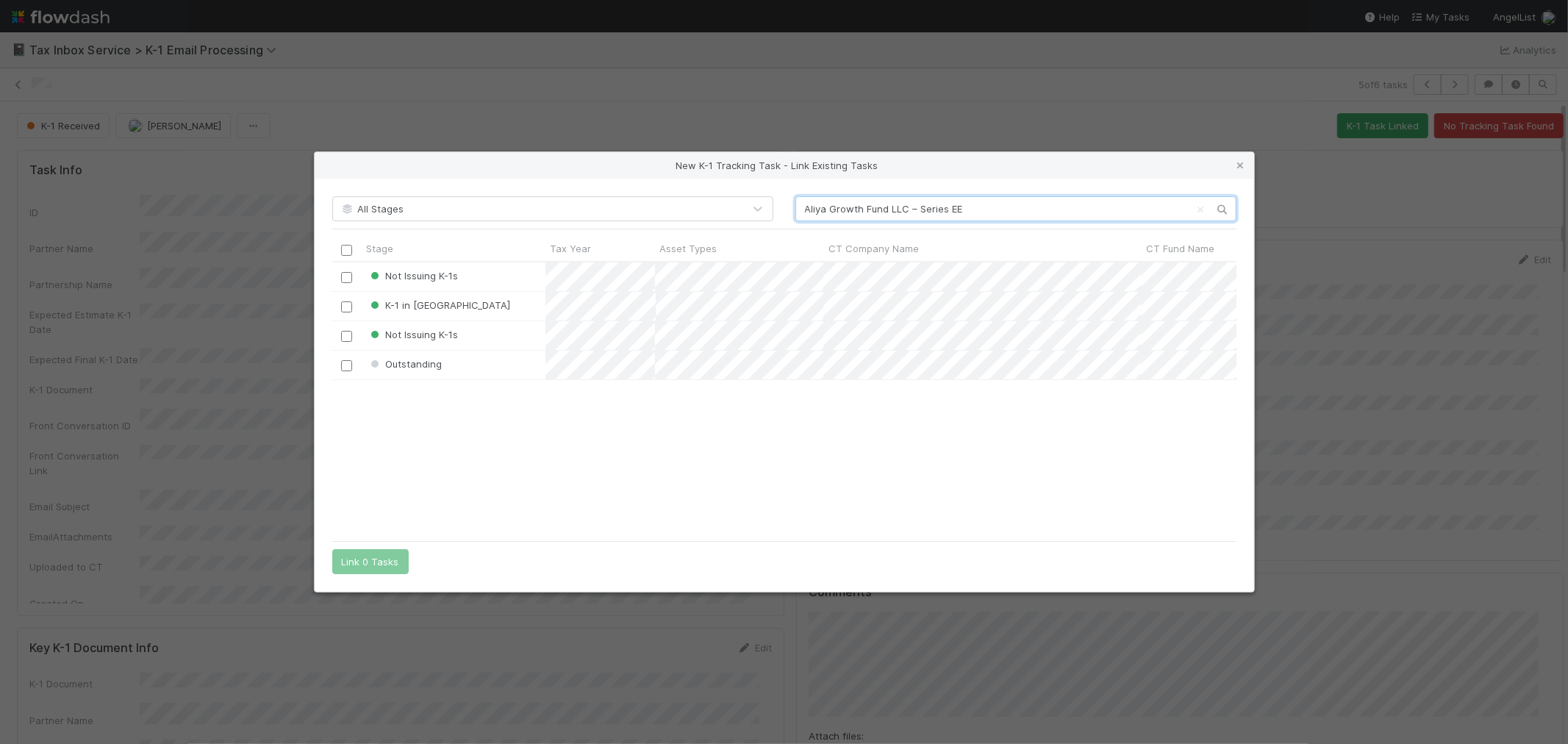
type input "Aliya Growth Fund LLC – Series EE"
click at [350, 366] on input "checkbox" at bounding box center [347, 366] width 11 height 11
click at [368, 565] on button "Link 1 Task" at bounding box center [367, 562] width 70 height 25
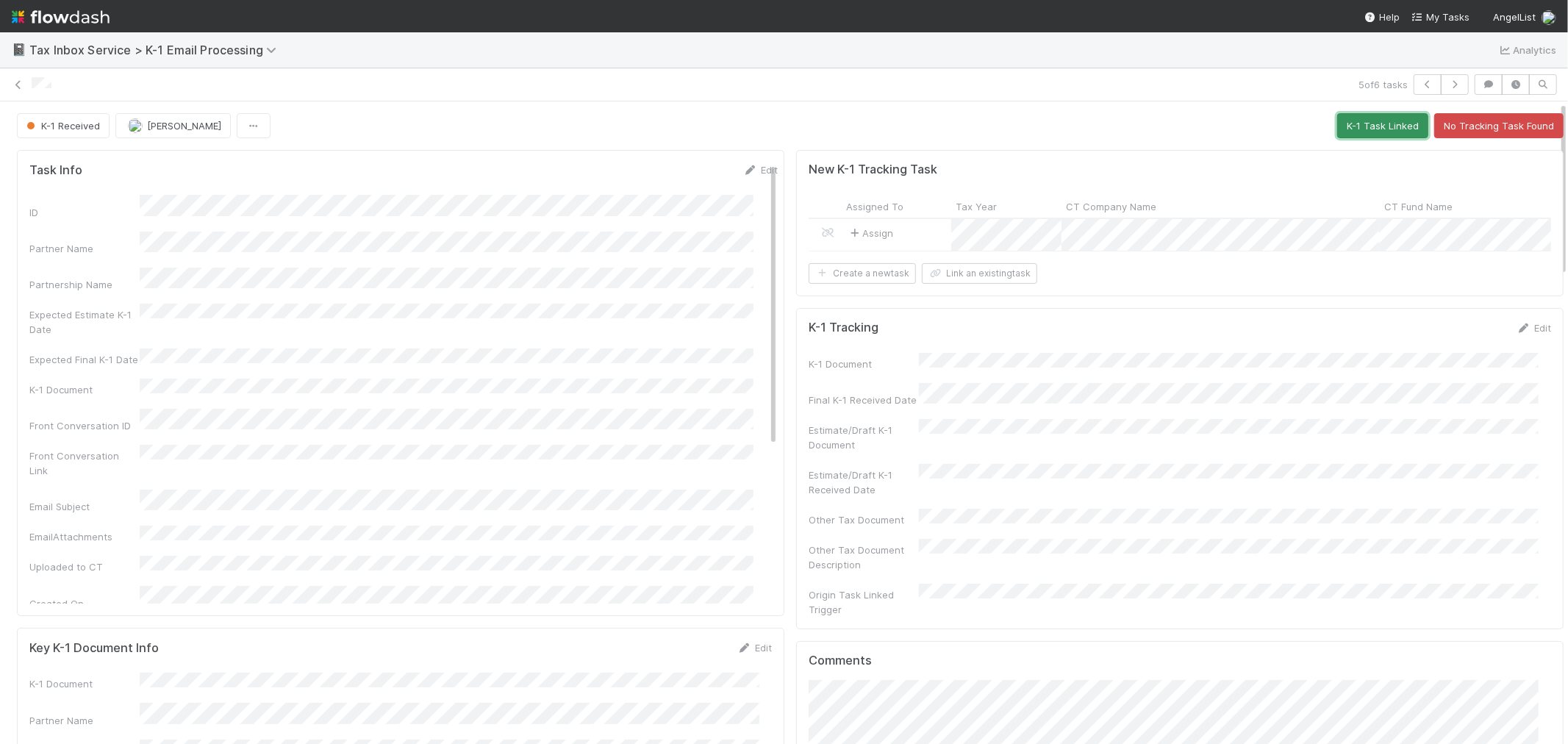
click at [1346, 123] on button "K-1 Task Linked" at bounding box center [1382, 126] width 91 height 25
click at [1414, 78] on button "button" at bounding box center [1427, 85] width 28 height 21
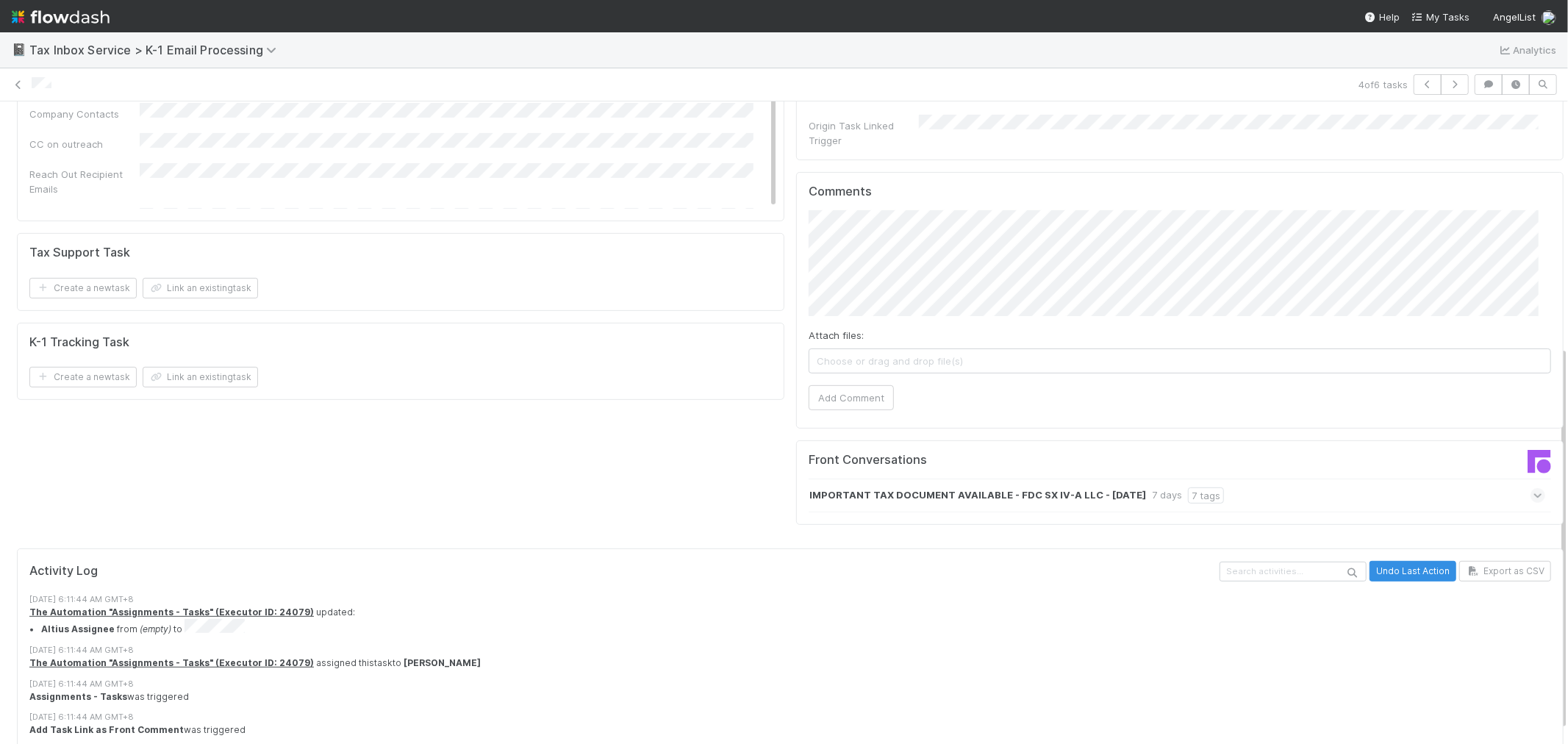
scroll to position [408, 0]
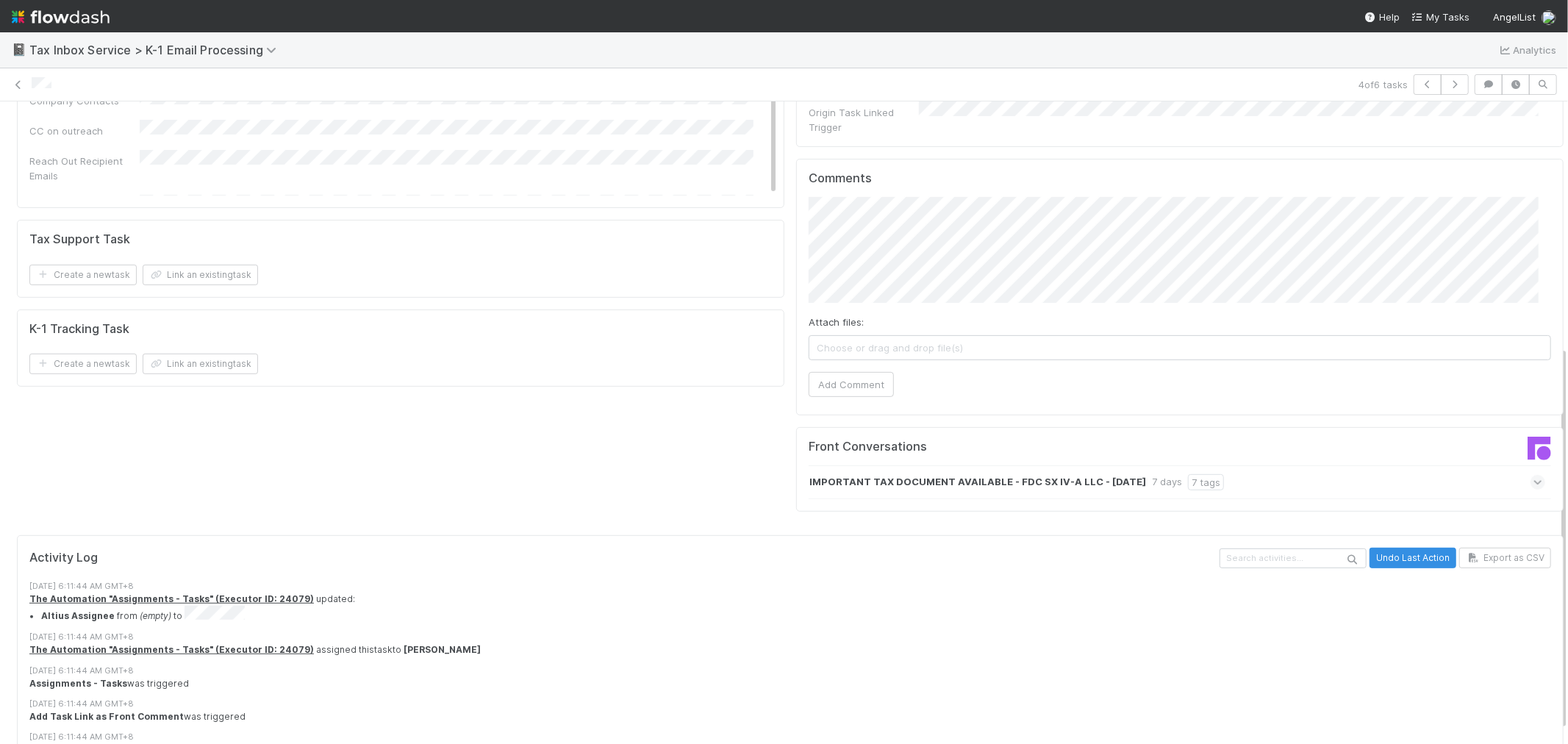
click at [1434, 465] on div "IMPORTANT TAX DOCUMENT AVAILABLE - FDC SX IV-A LLC - December 31, 2024 7 days 7…" at bounding box center [1176, 482] width 737 height 34
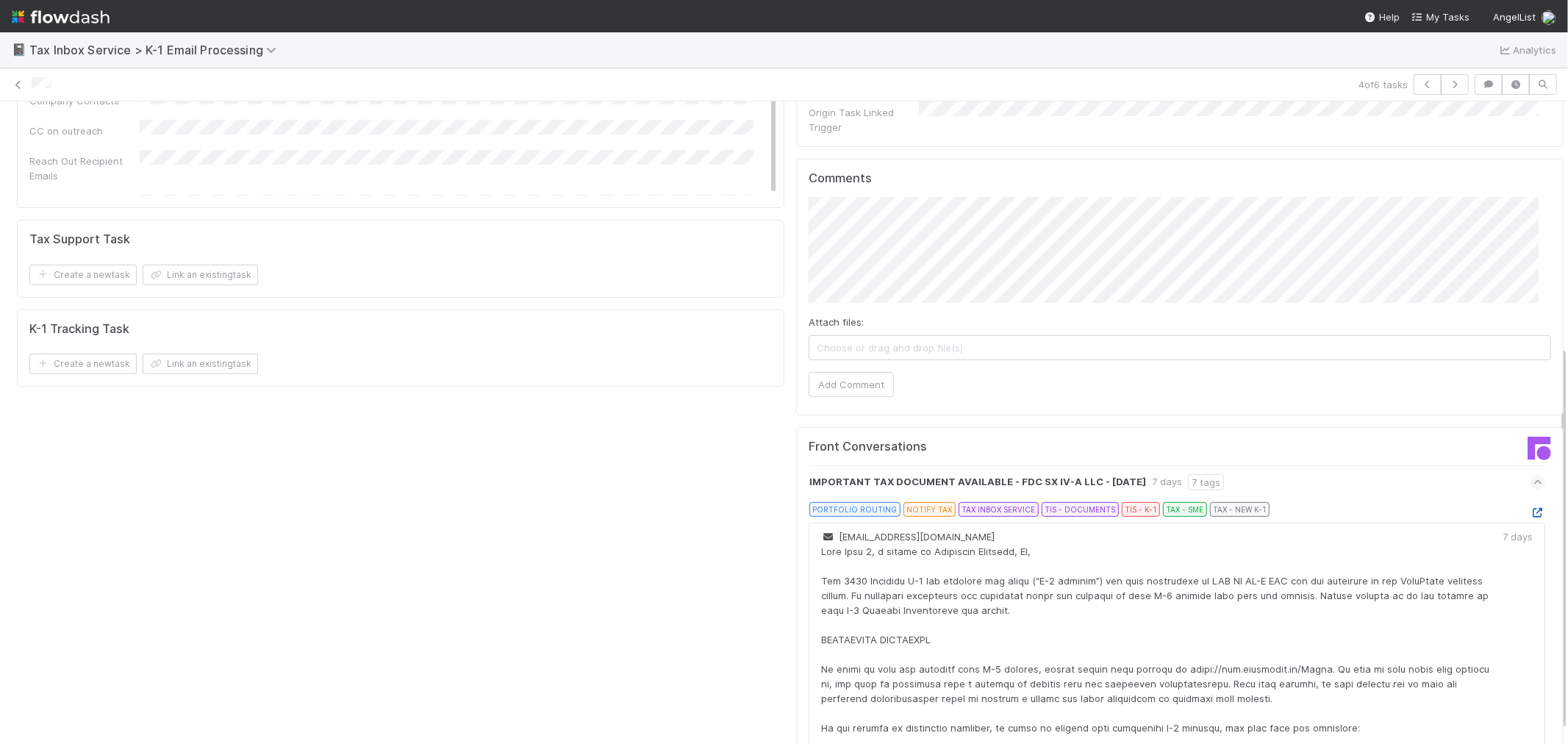
click at [1531, 508] on icon at bounding box center [1538, 513] width 15 height 9
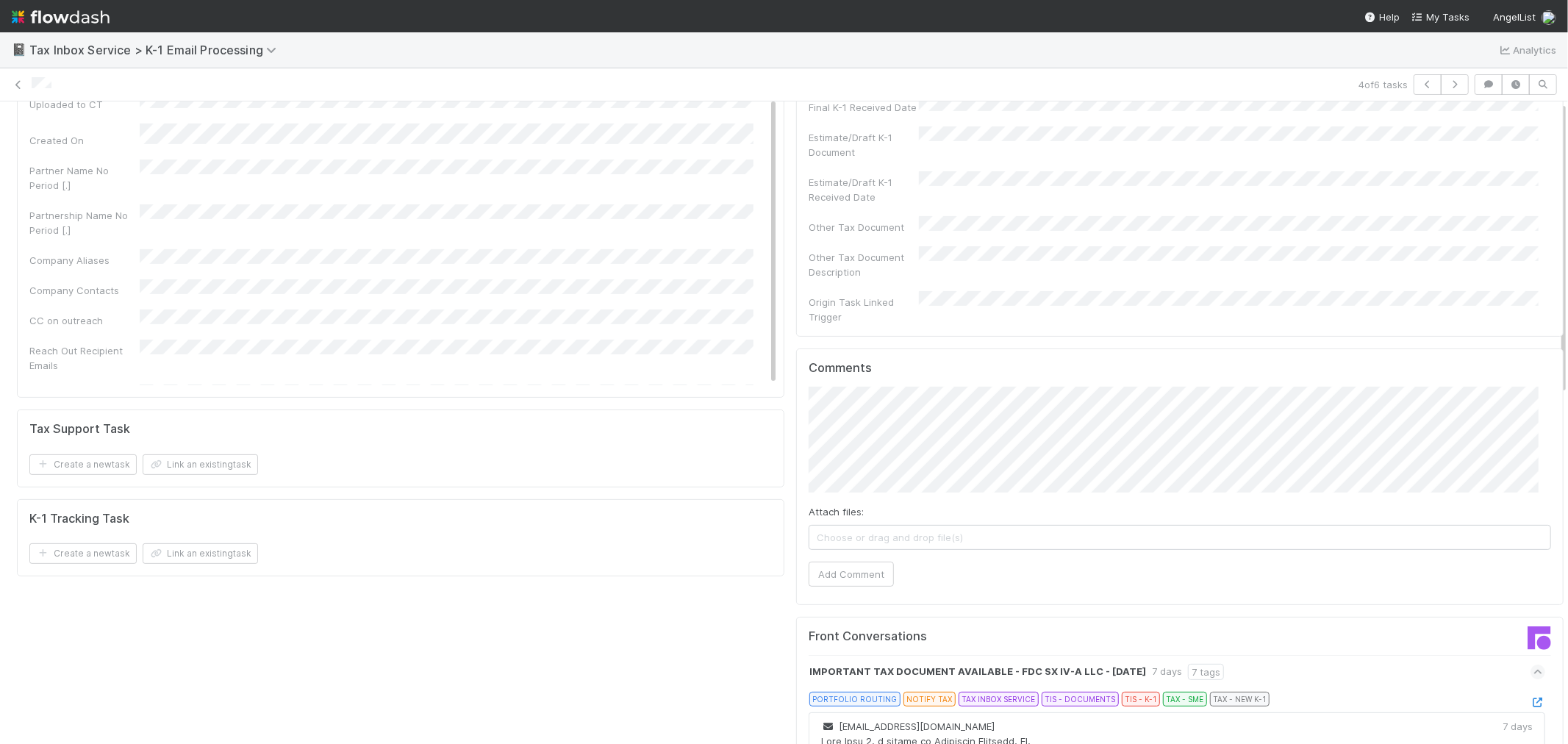
scroll to position [0, 0]
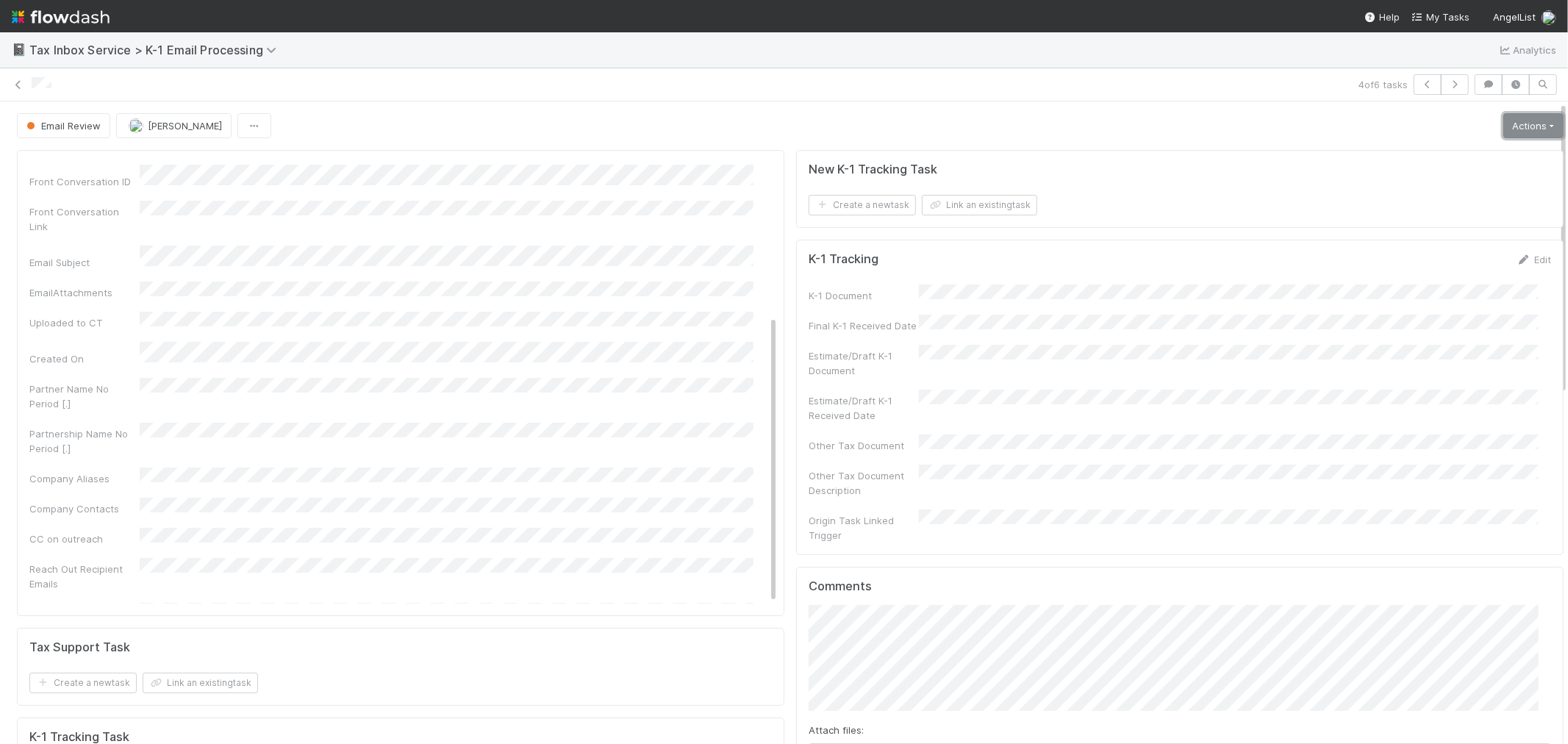
click at [1516, 122] on link "Actions" at bounding box center [1533, 126] width 60 height 25
click at [1494, 151] on button "K-1 Received" at bounding box center [1492, 157] width 146 height 21
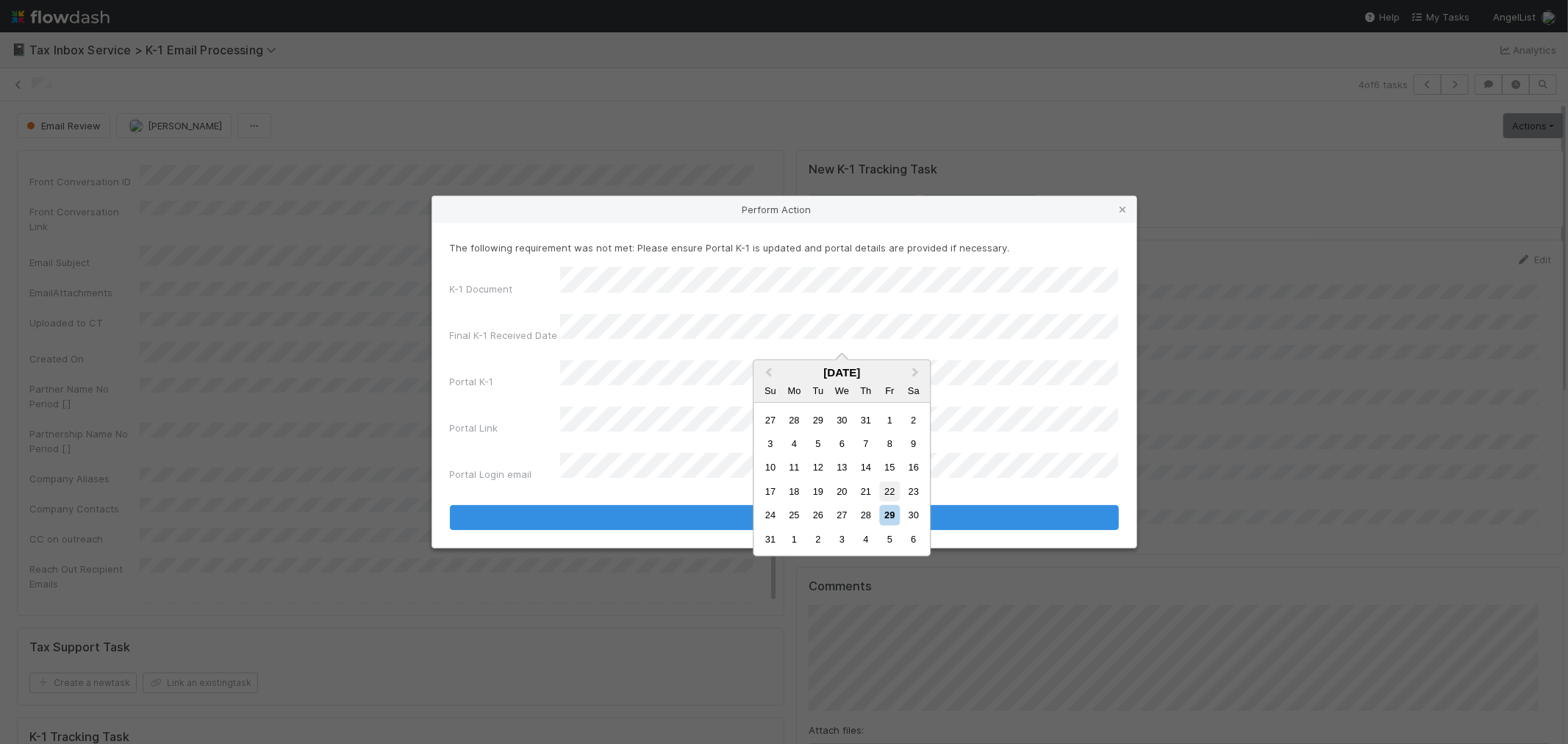
drag, startPoint x: 892, startPoint y: 489, endPoint x: 827, endPoint y: 475, distance: 66.5
click at [891, 489] on div "22" at bounding box center [889, 492] width 20 height 20
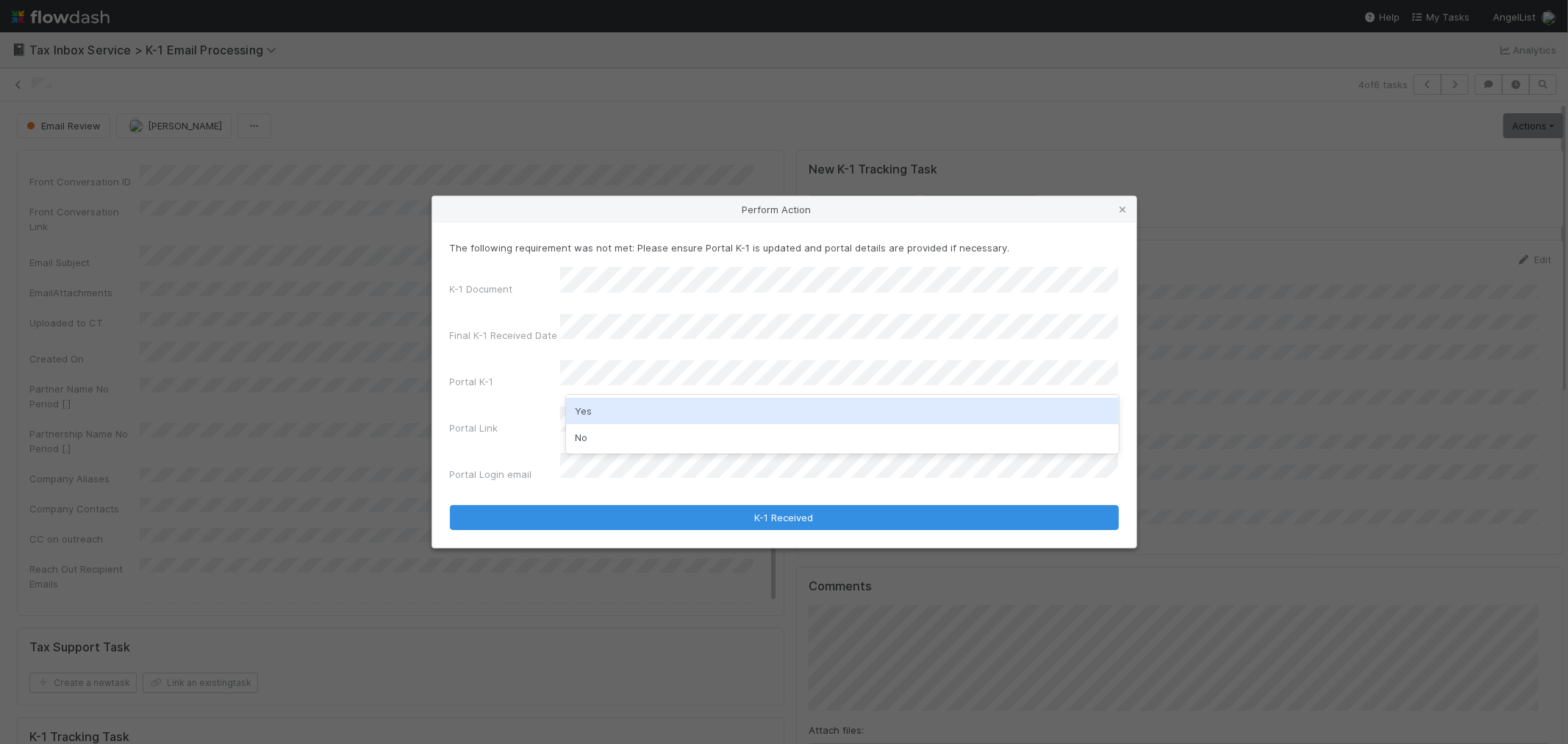
click at [606, 409] on div "Yes" at bounding box center [843, 411] width 553 height 26
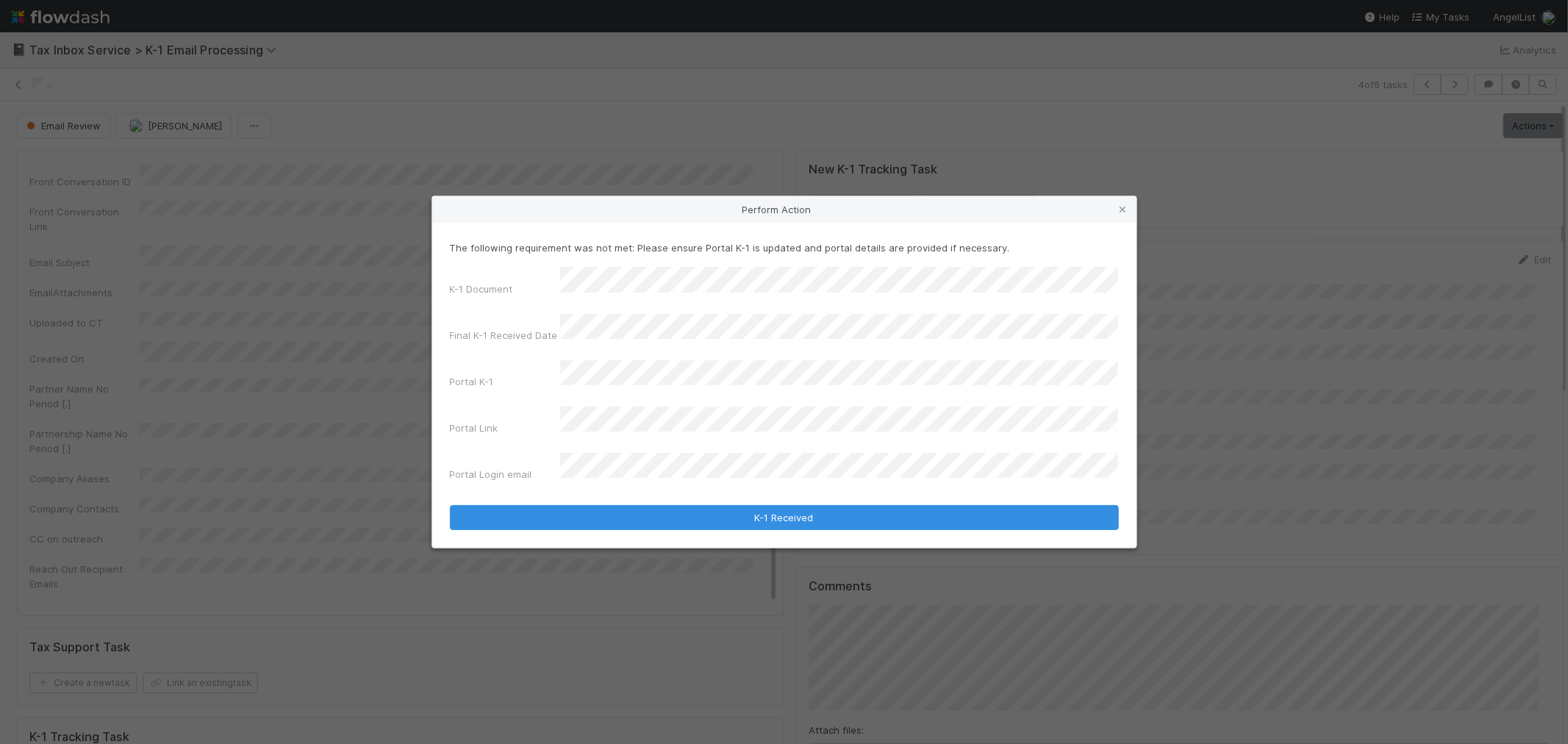
click at [503, 421] on div "Portal Link" at bounding box center [505, 431] width 110 height 21
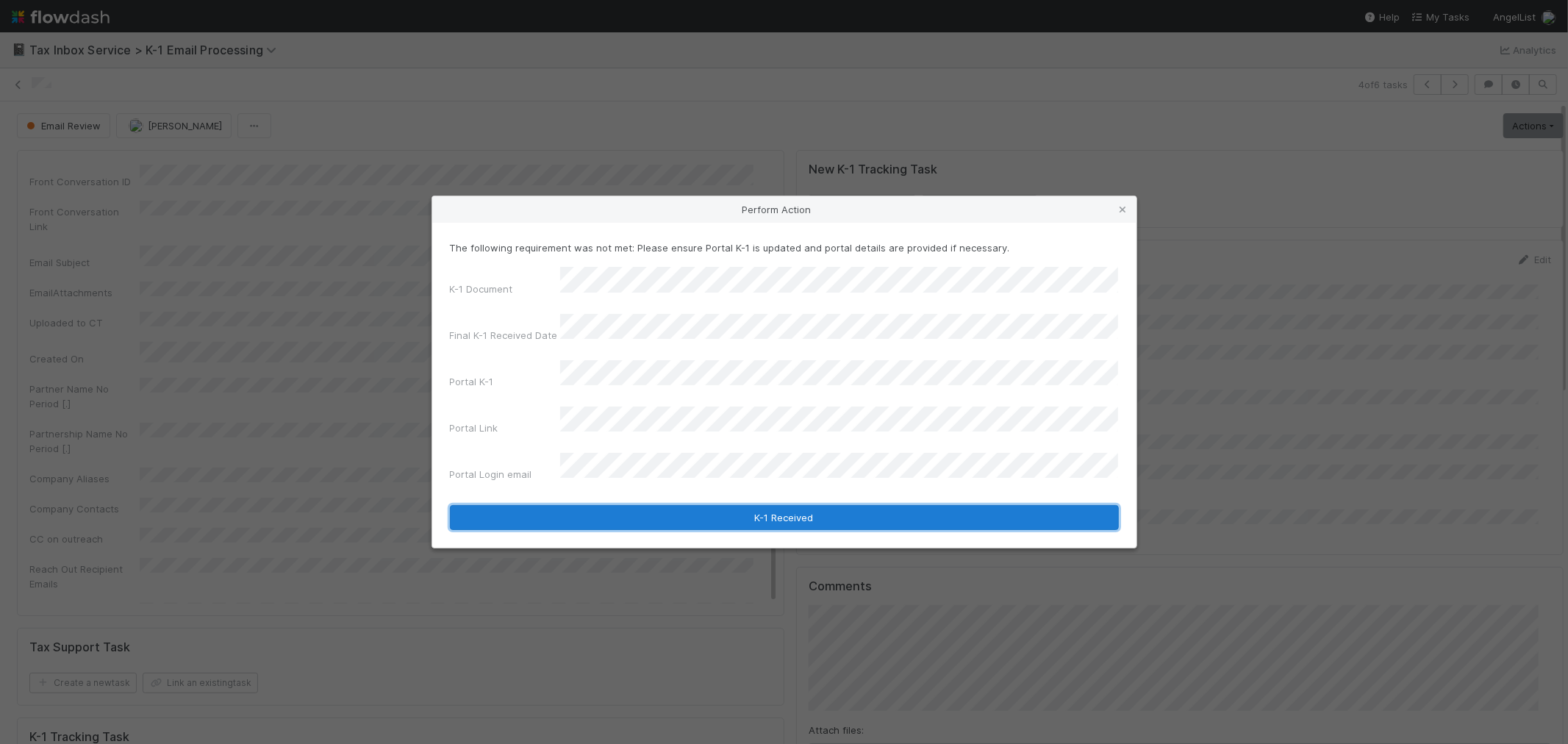
click at [631, 505] on button "K-1 Received" at bounding box center [785, 518] width 669 height 25
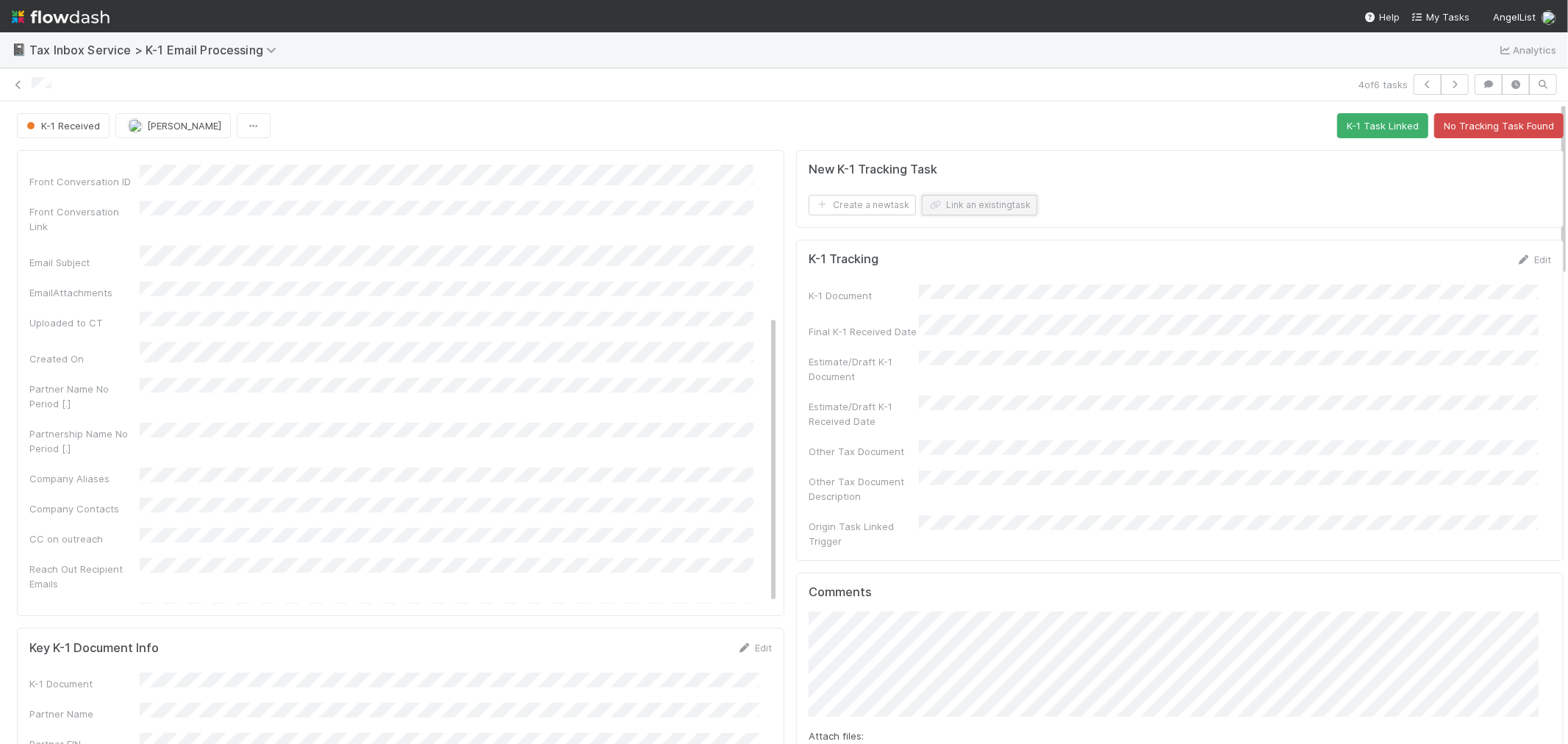
click at [1002, 203] on button "Link an existing task" at bounding box center [979, 205] width 116 height 21
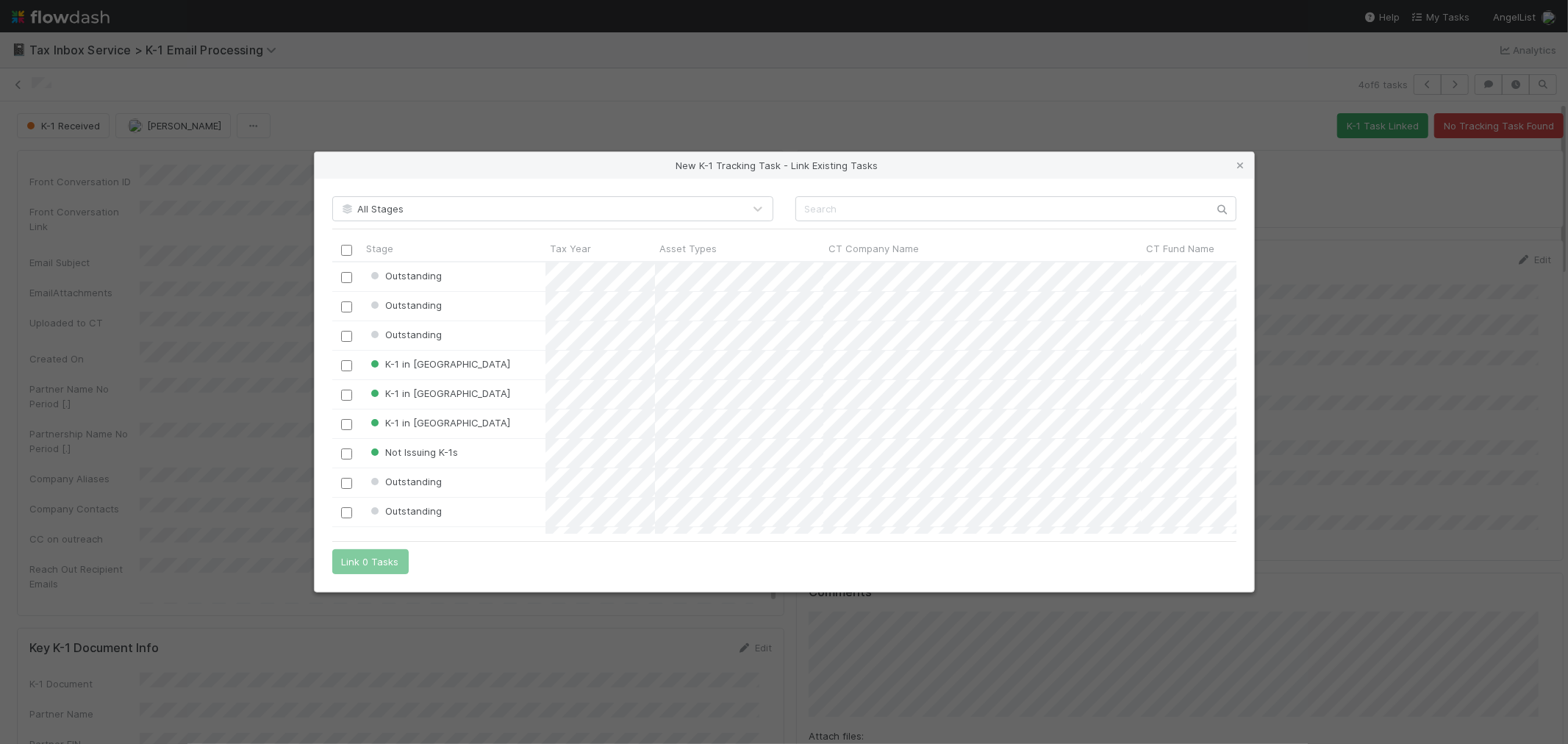
scroll to position [13, 13]
click at [903, 211] on input "text" at bounding box center [1017, 209] width 441 height 25
paste input "FDC SX IV-A LLC"
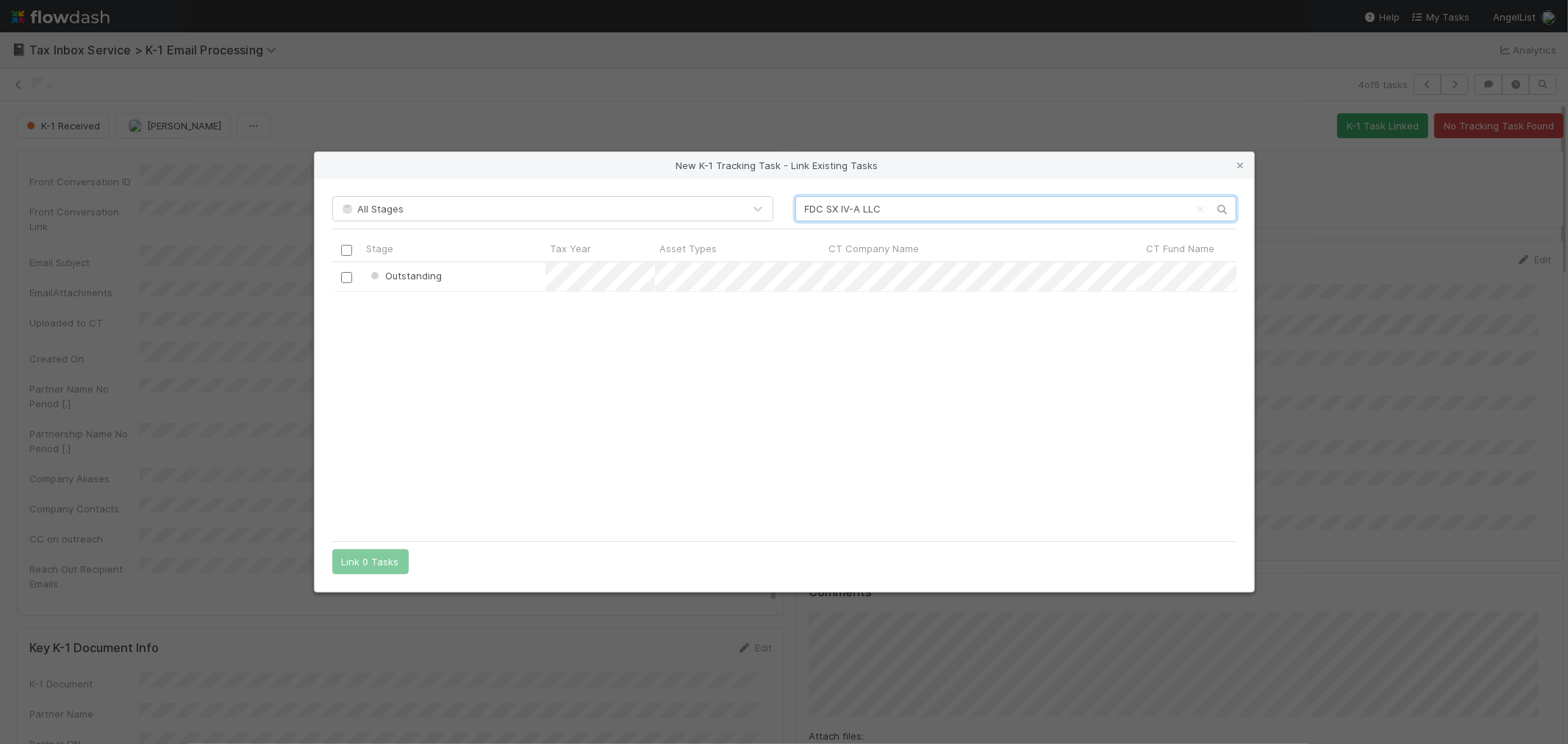
click at [806, 203] on input "FDC SX IV-A LLC" at bounding box center [1017, 209] width 441 height 25
type input "FDC SX IV-A LLC"
click at [347, 279] on input "checkbox" at bounding box center [347, 278] width 11 height 11
click at [369, 563] on button "Link 1 Task" at bounding box center [367, 562] width 70 height 25
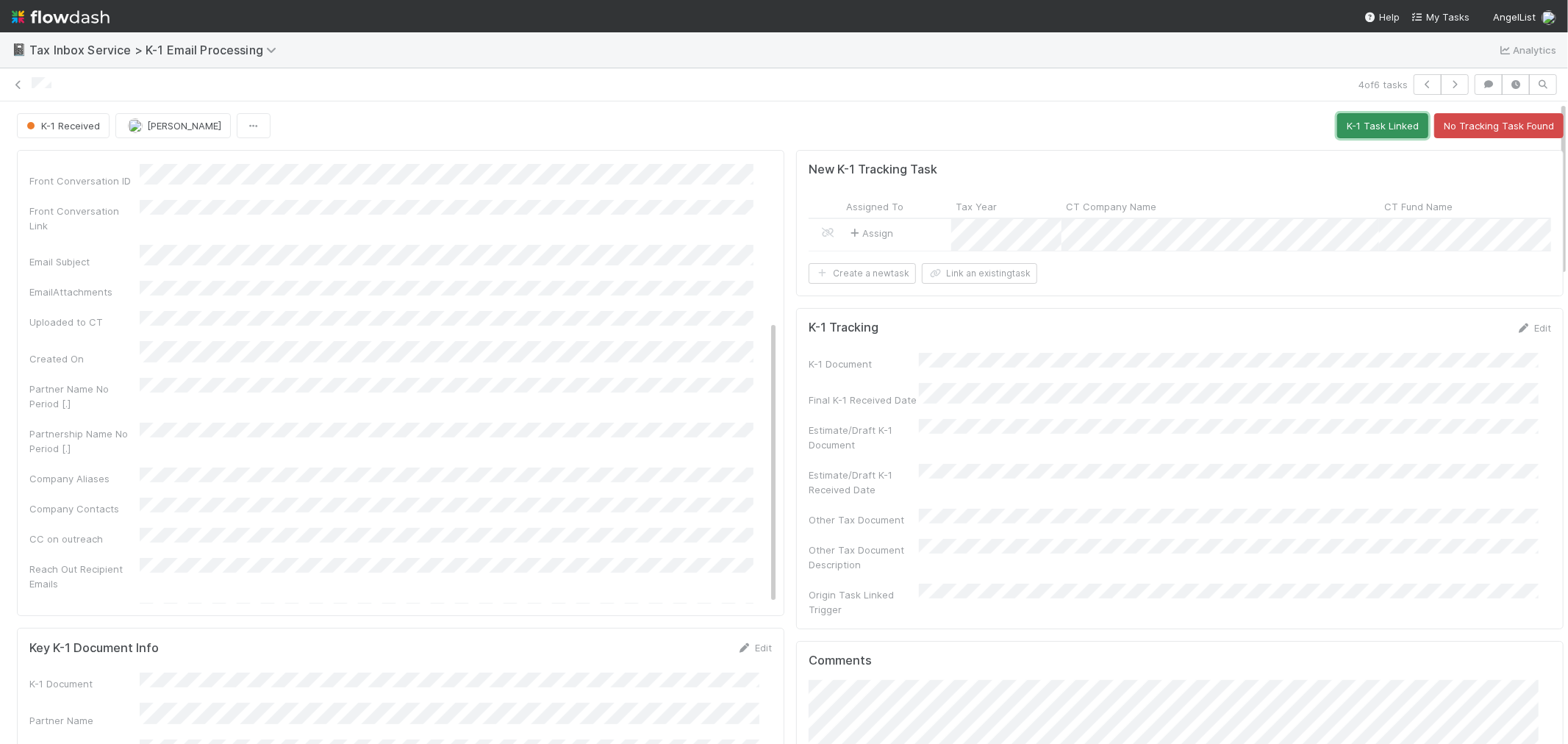
click at [1337, 122] on button "K-1 Task Linked" at bounding box center [1382, 126] width 91 height 25
click at [17, 85] on icon at bounding box center [18, 85] width 15 height 9
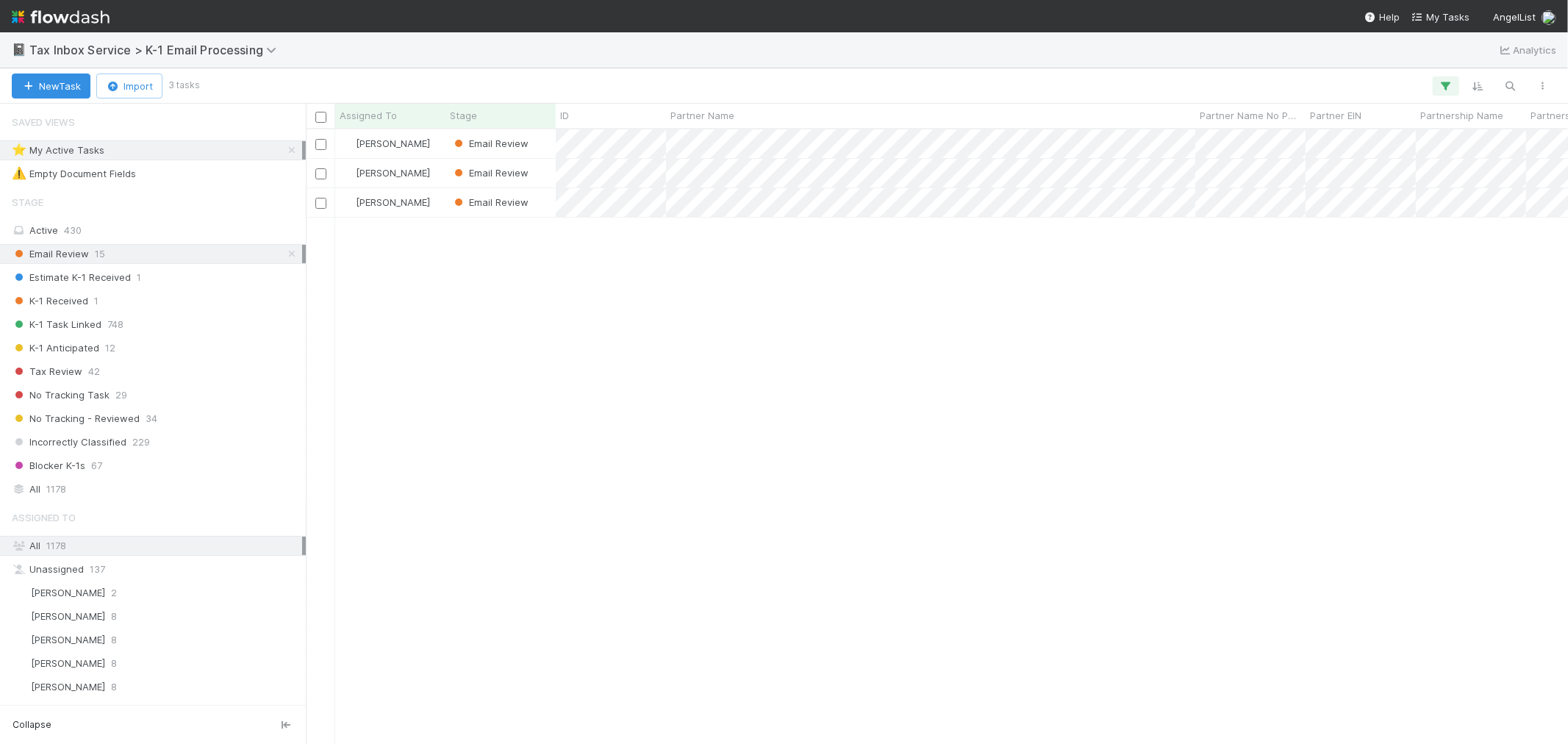
scroll to position [602, 1250]
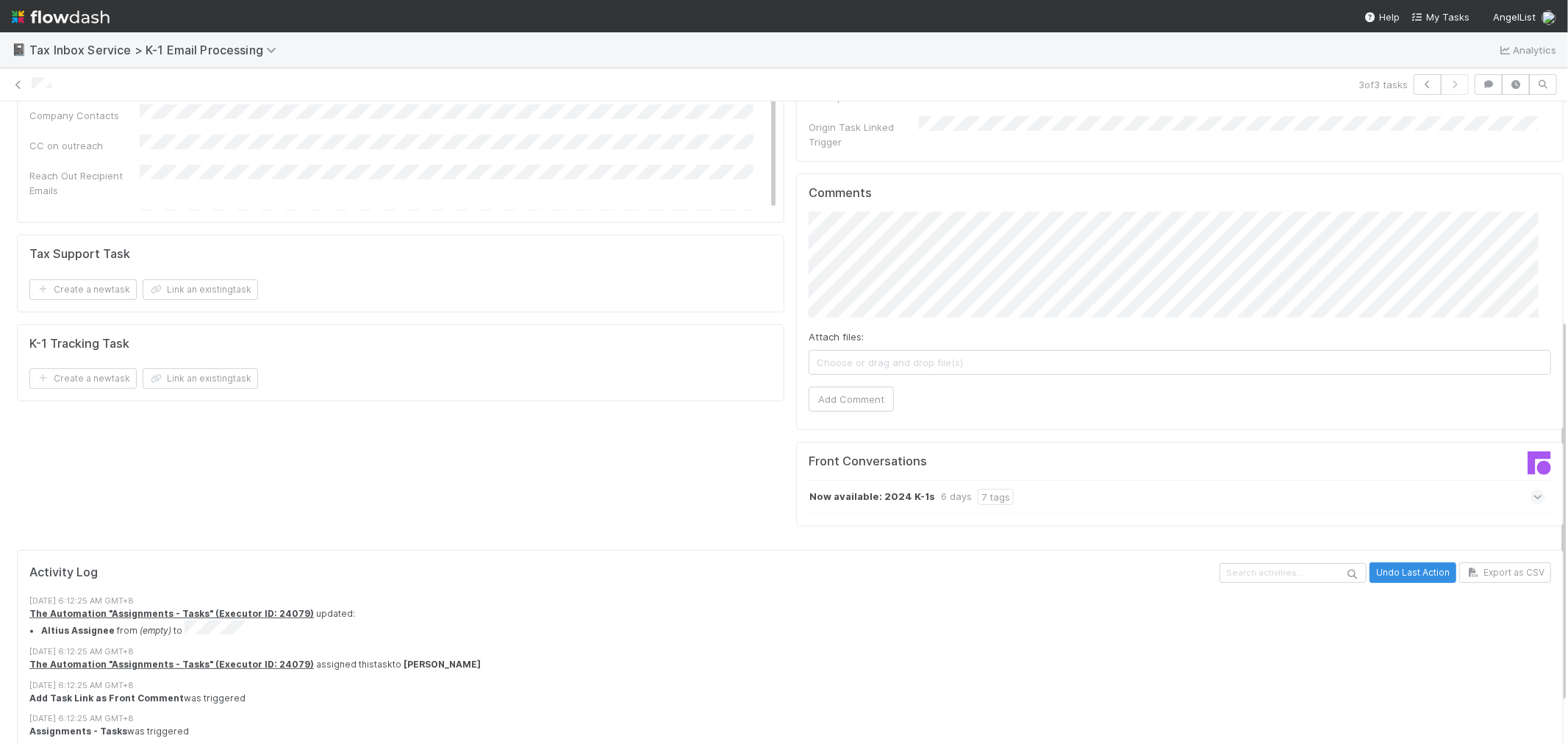
scroll to position [408, 0]
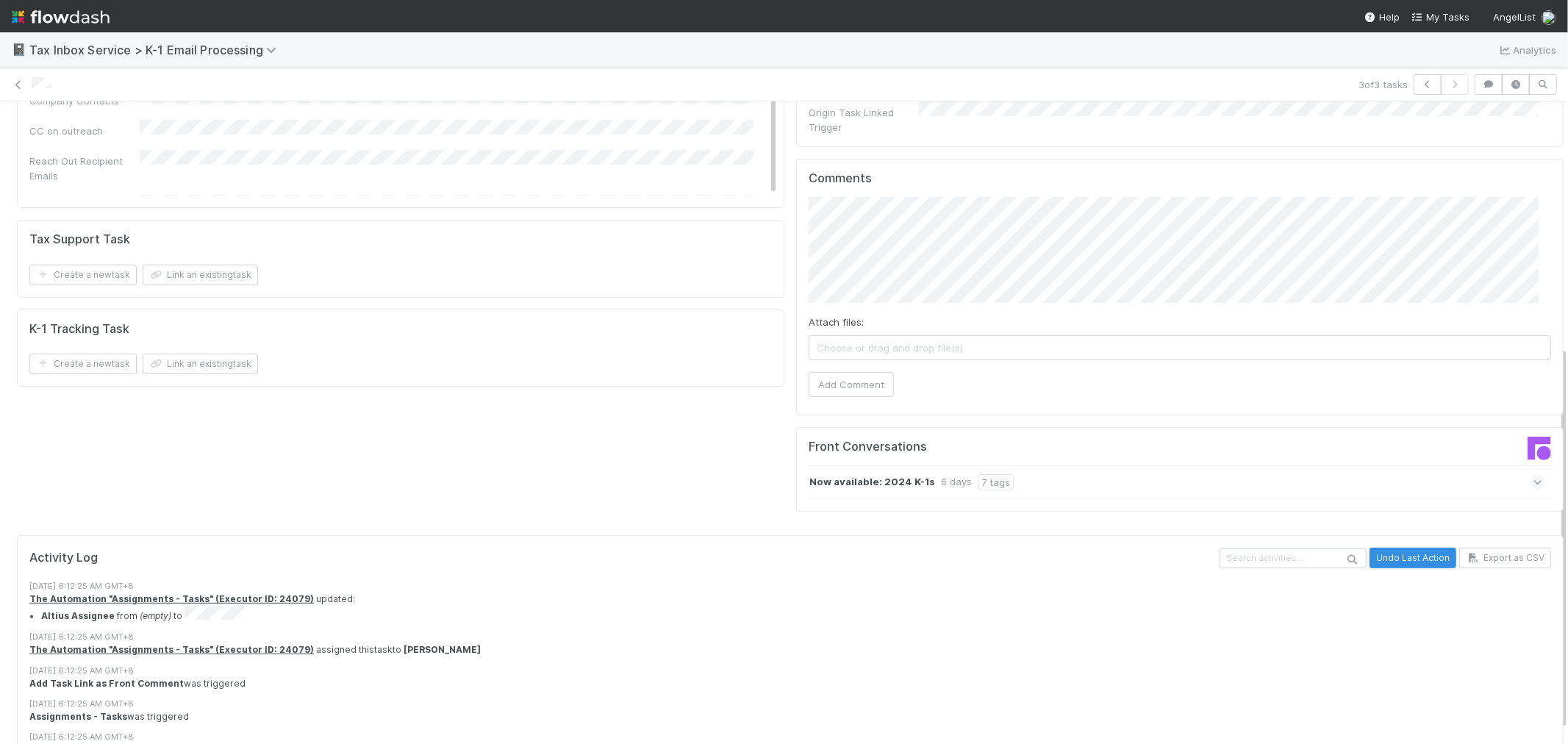
click at [1186, 465] on div "Now available: 2024 K-1s 6 days 7 tags" at bounding box center [1176, 482] width 737 height 34
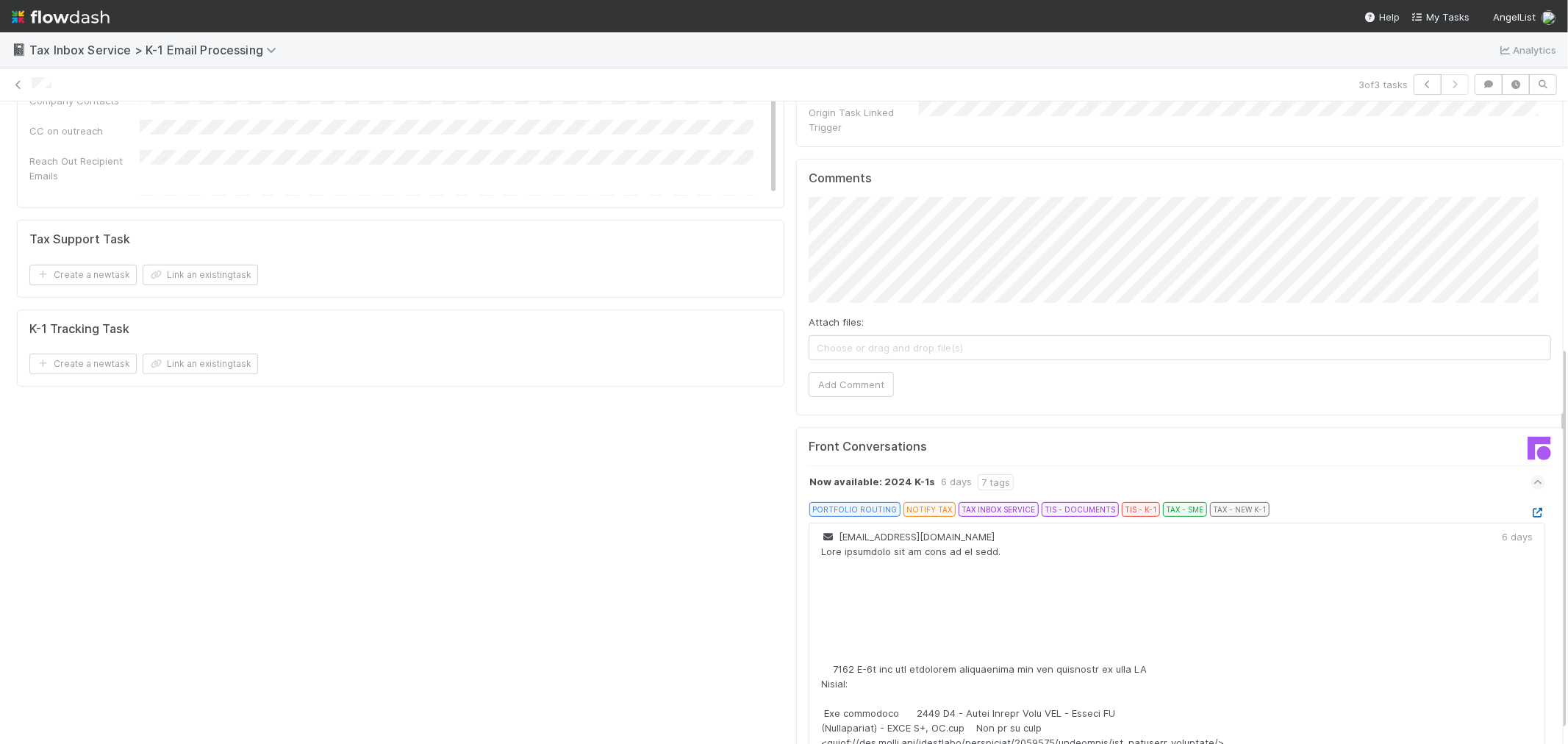
click at [1531, 508] on icon at bounding box center [1538, 513] width 15 height 9
click at [17, 84] on icon at bounding box center [18, 85] width 15 height 9
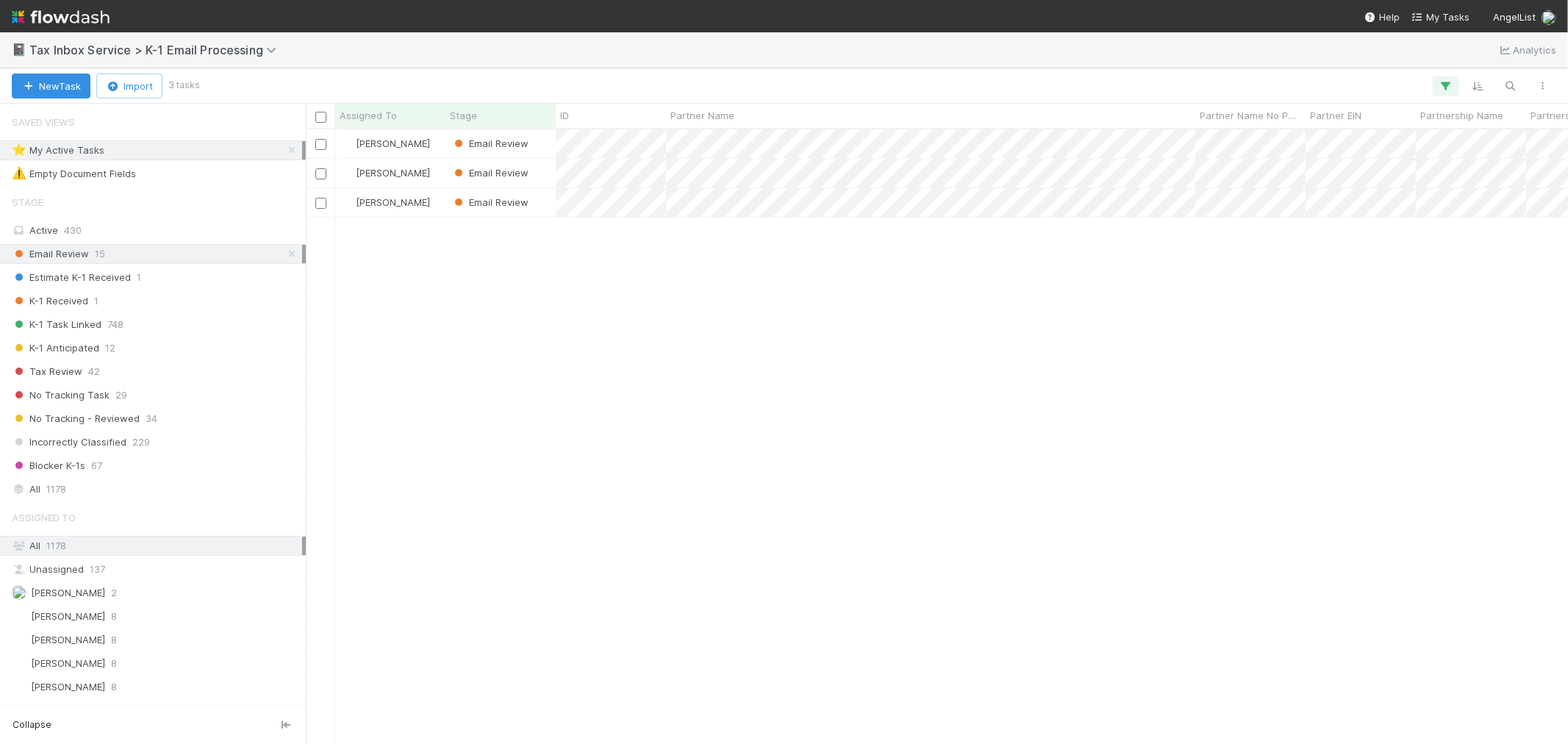
scroll to position [602, 1250]
click at [285, 153] on icon at bounding box center [292, 150] width 15 height 9
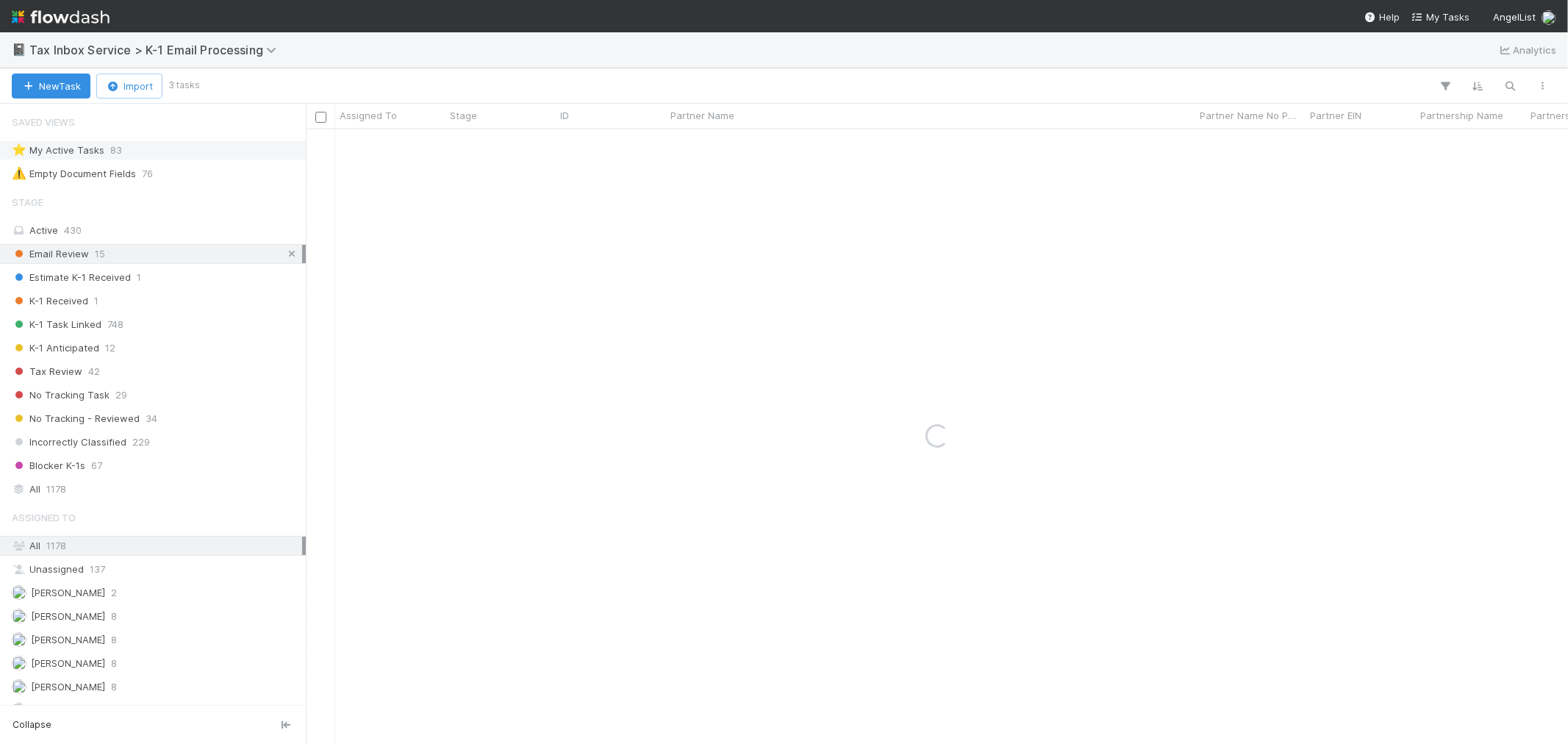
click at [285, 257] on icon at bounding box center [292, 254] width 15 height 9
click at [109, 484] on div "All 1178" at bounding box center [157, 489] width 290 height 18
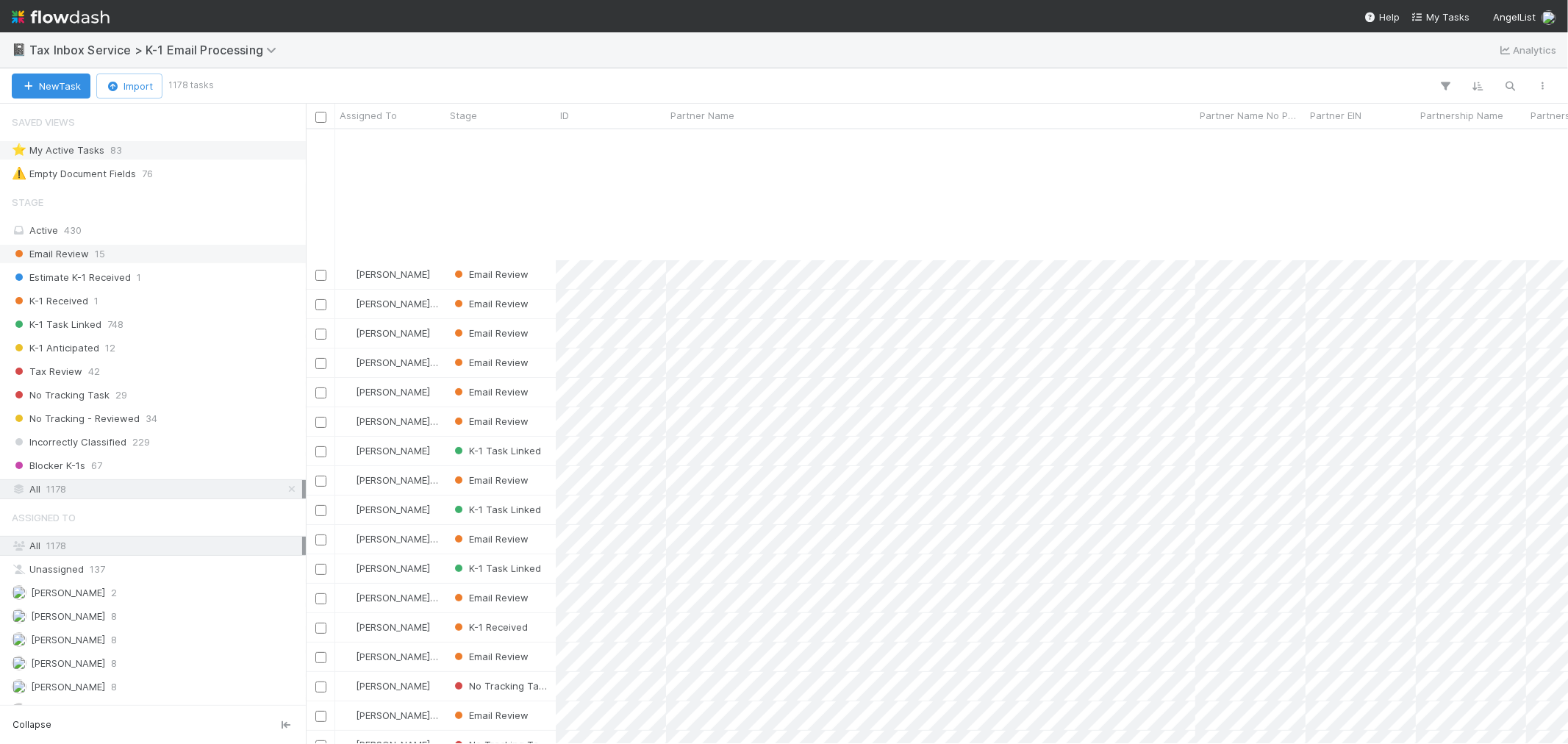
scroll to position [327, 0]
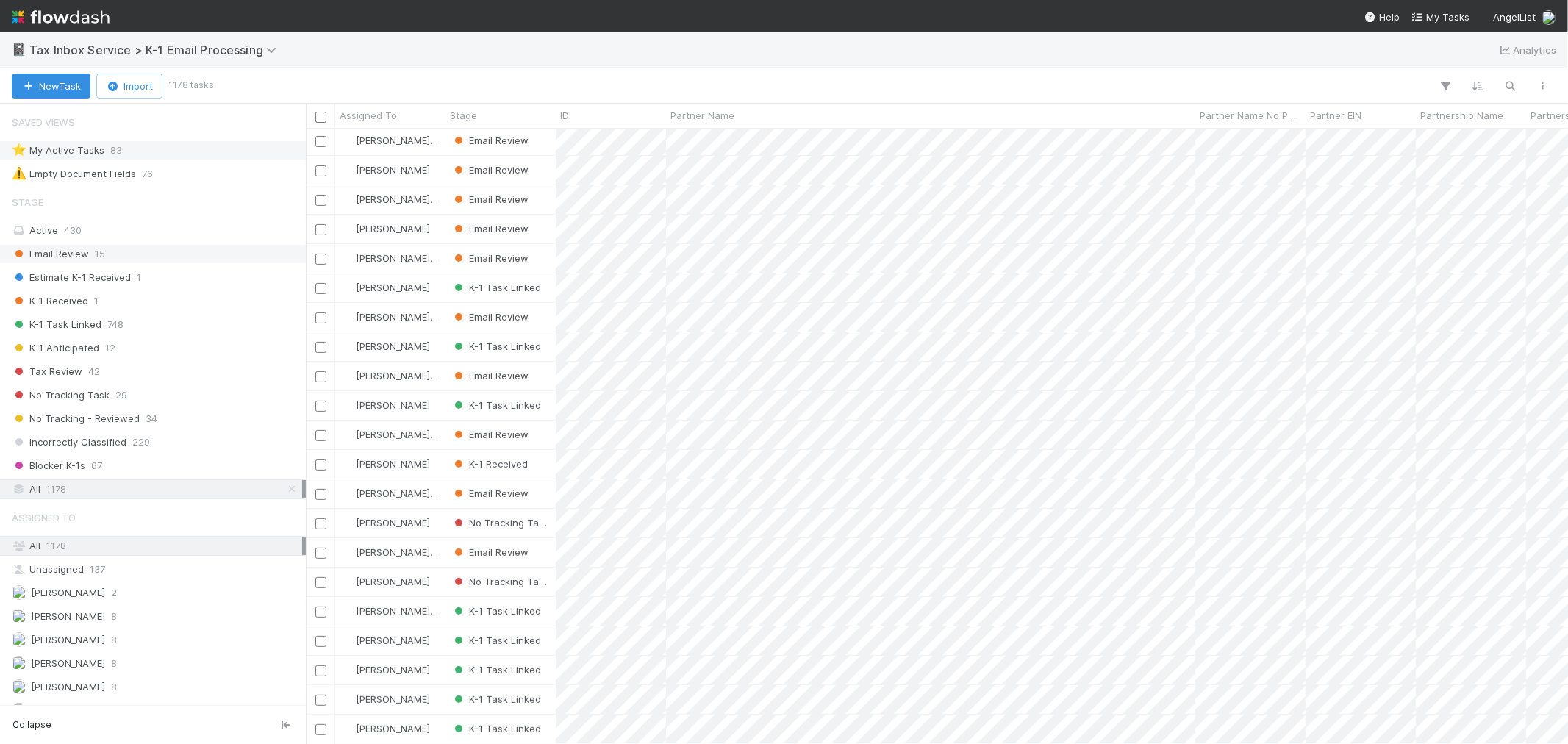
click at [175, 257] on div "Email Review 15" at bounding box center [157, 253] width 290 height 18
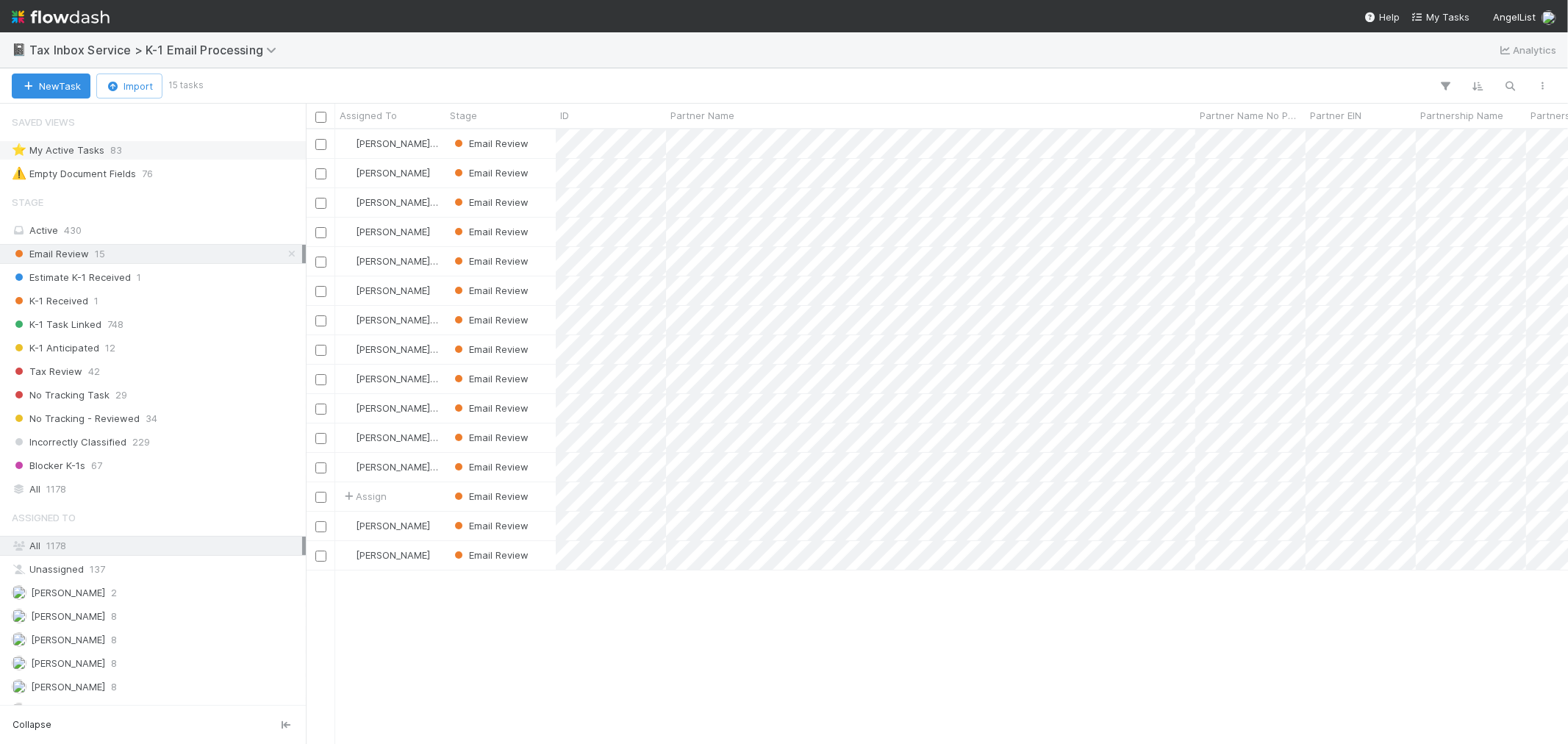
scroll to position [602, 1250]
click at [165, 153] on div "⭐ My Active Tasks 83" at bounding box center [157, 150] width 290 height 18
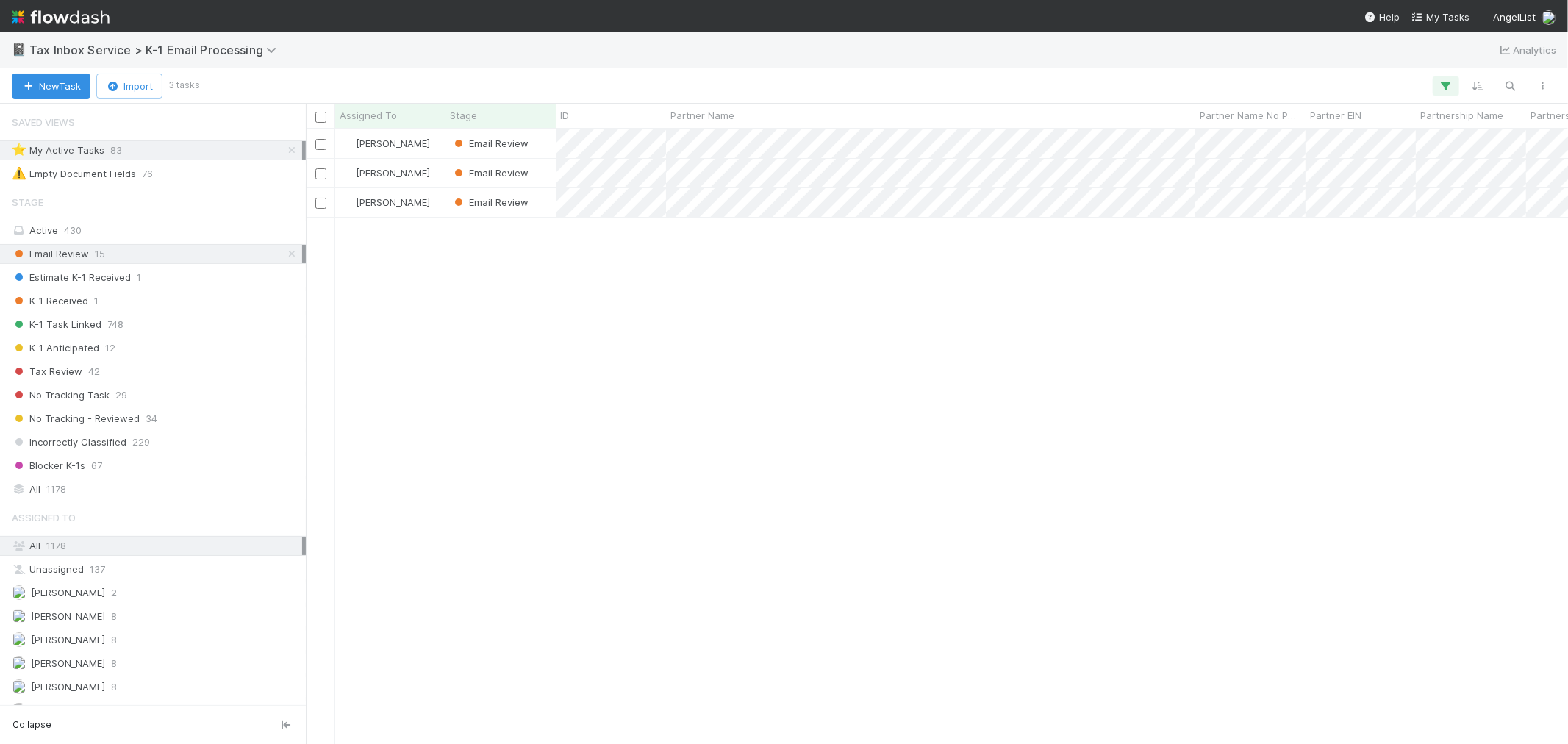
scroll to position [602, 1250]
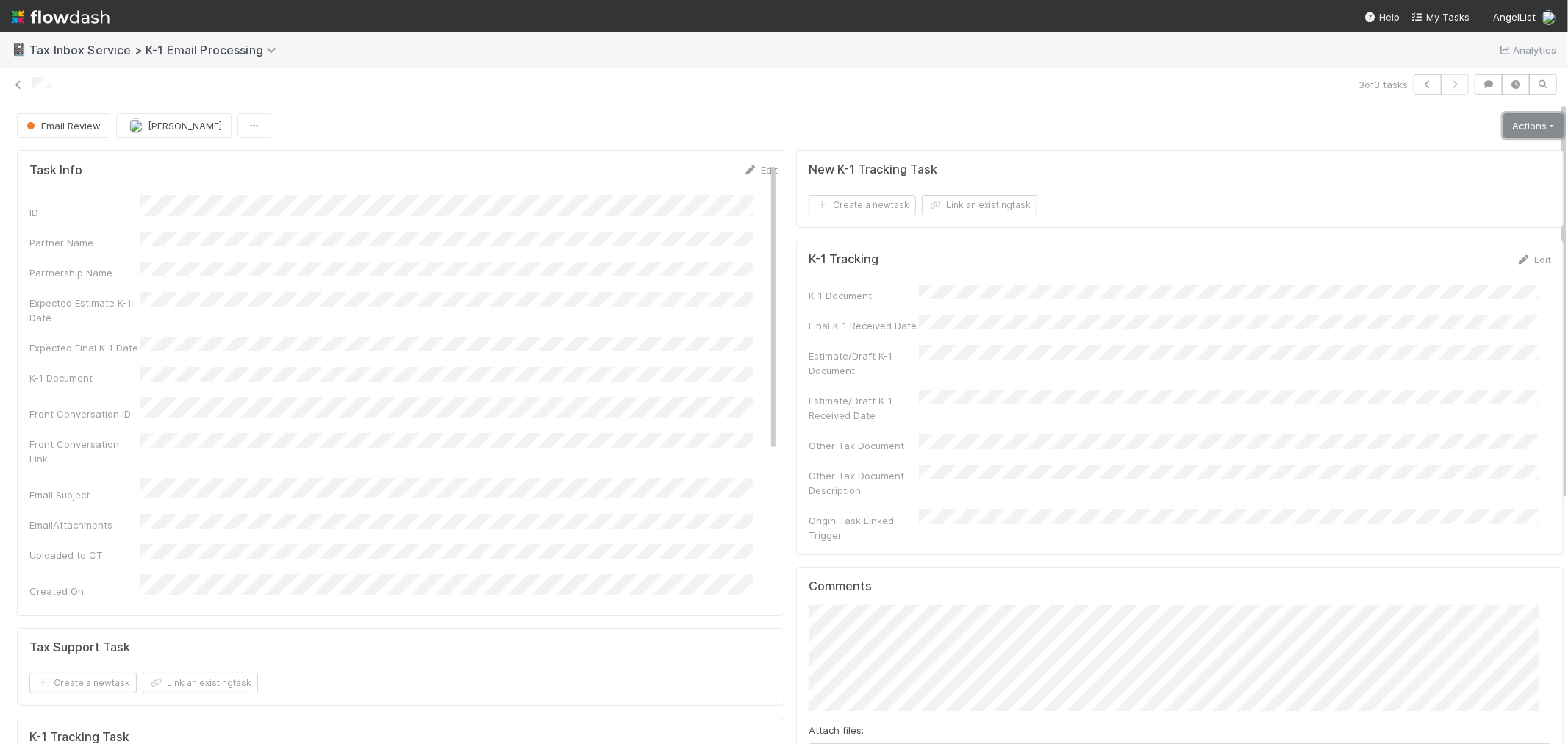
click at [1512, 130] on link "Actions" at bounding box center [1533, 126] width 60 height 25
click at [1458, 260] on button "Archive" at bounding box center [1492, 260] width 146 height 21
click at [711, 39] on link "Return to task" at bounding box center [704, 43] width 57 height 11
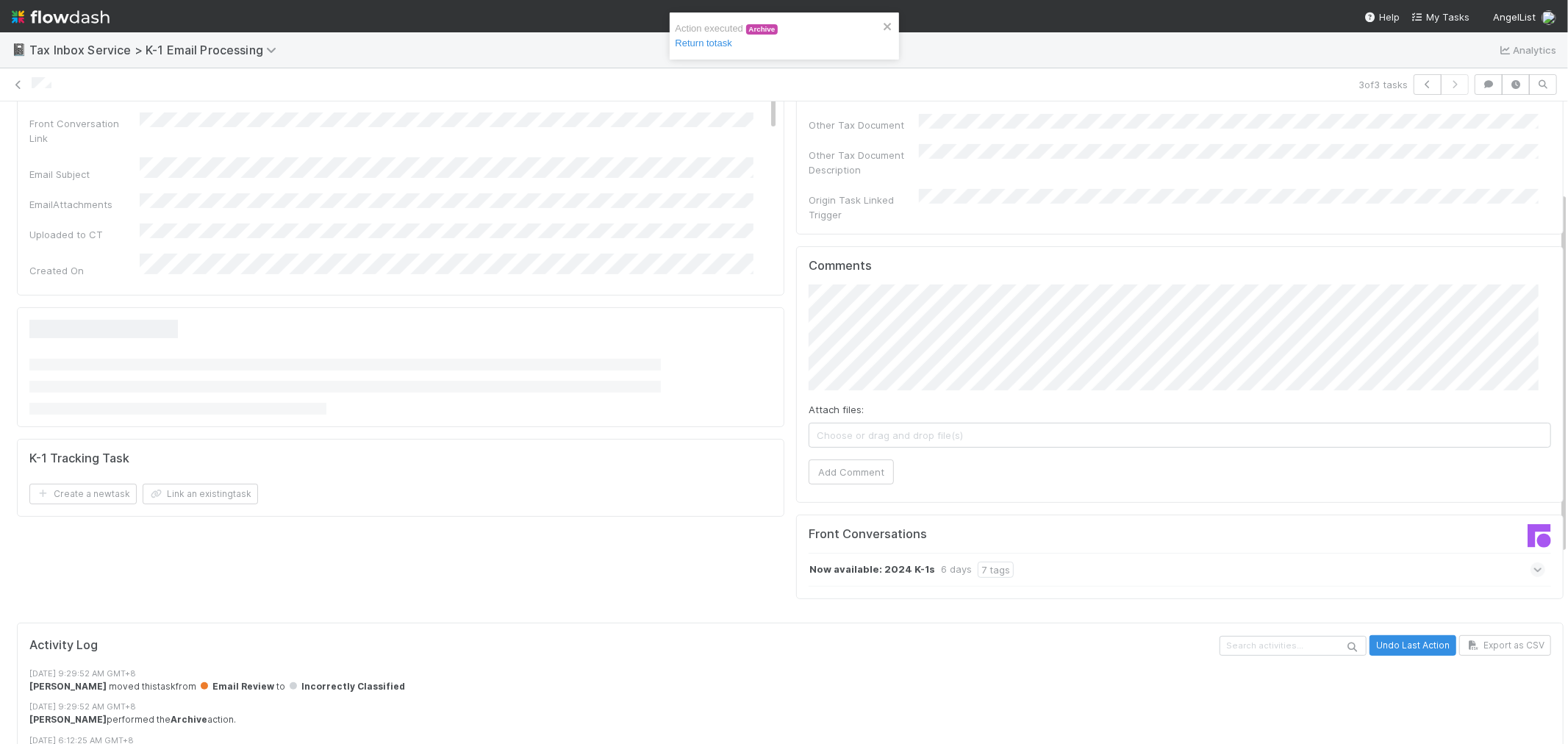
scroll to position [327, 0]
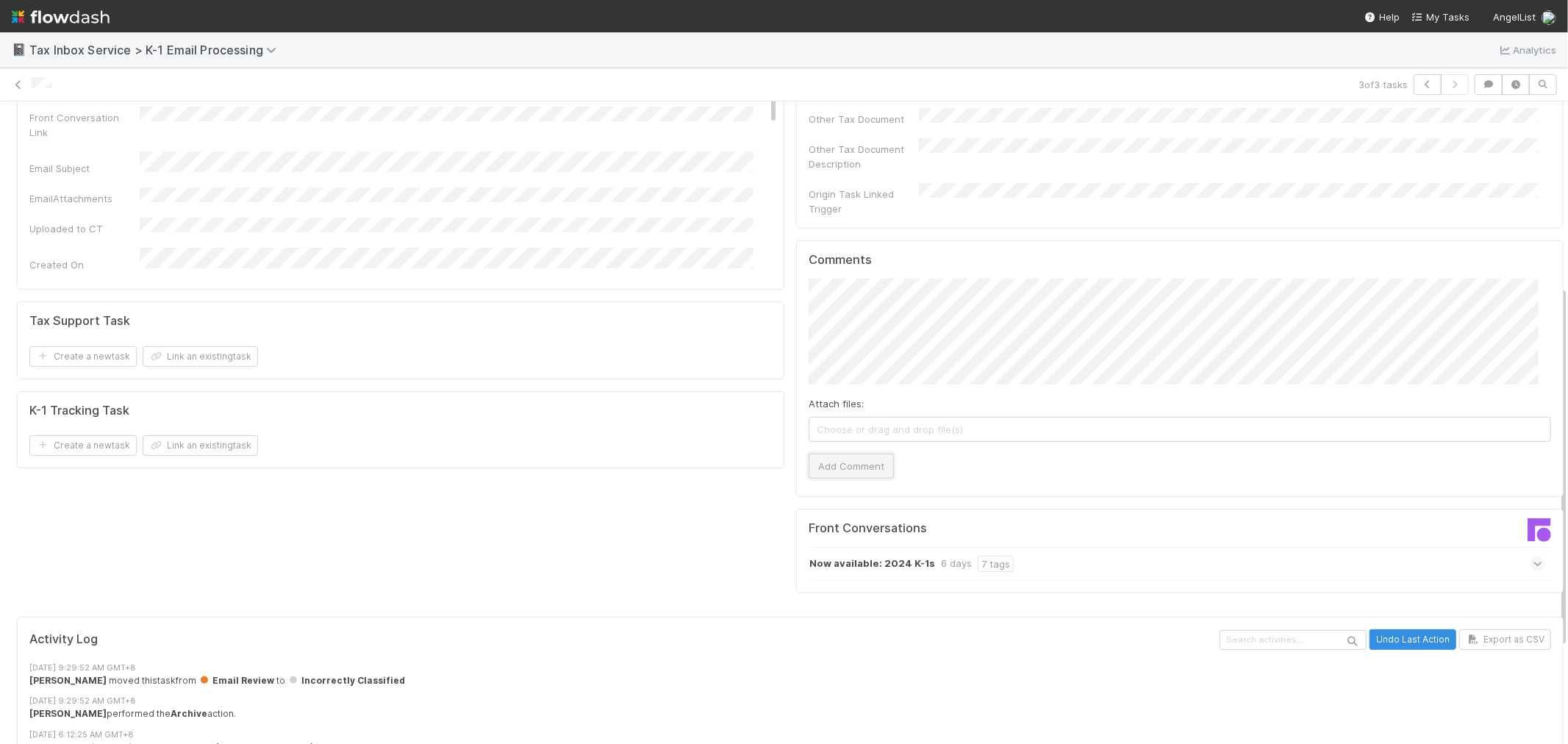
click at [849, 454] on button "Add Comment" at bounding box center [851, 466] width 85 height 25
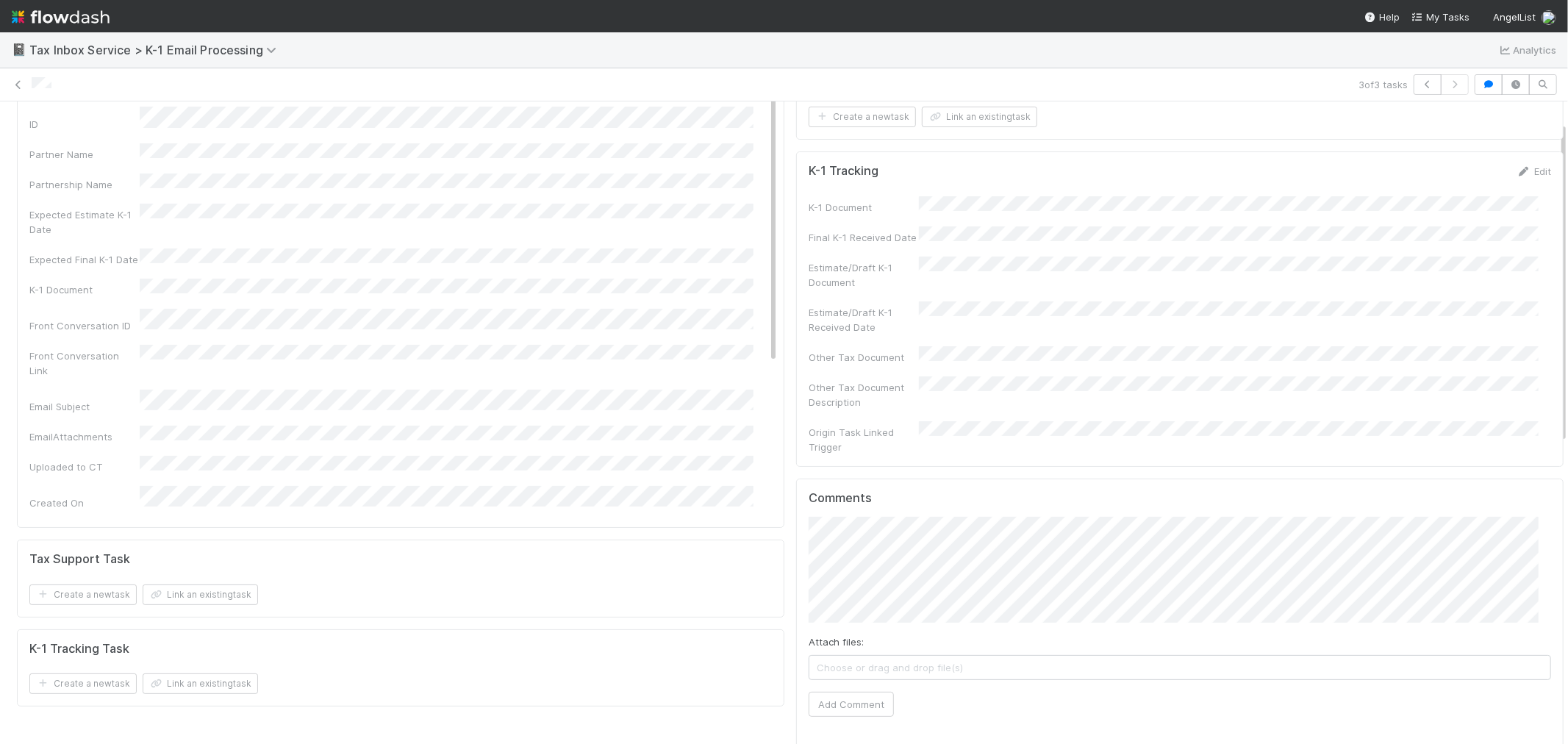
scroll to position [0, 0]
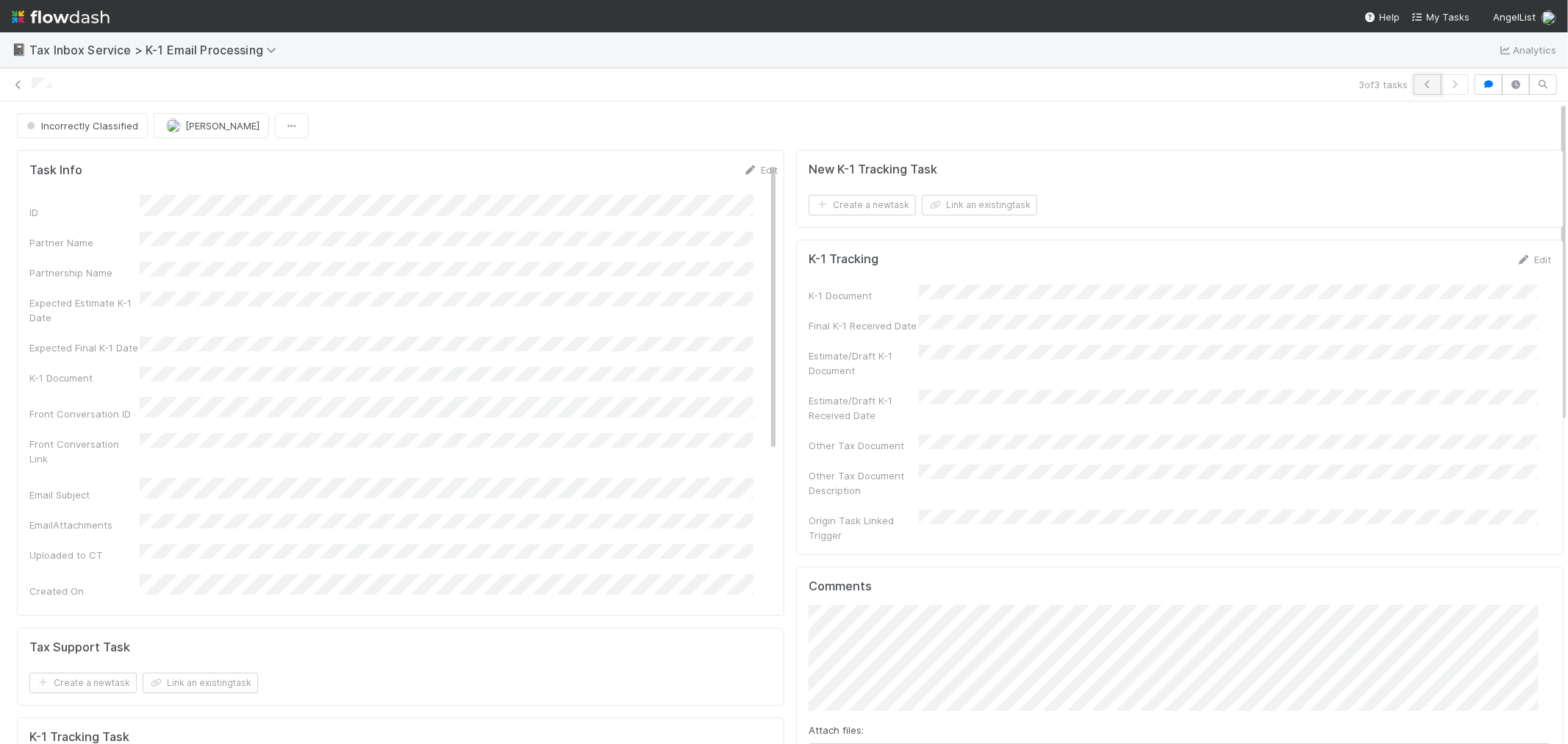
click at [1420, 84] on icon "button" at bounding box center [1427, 84] width 15 height 9
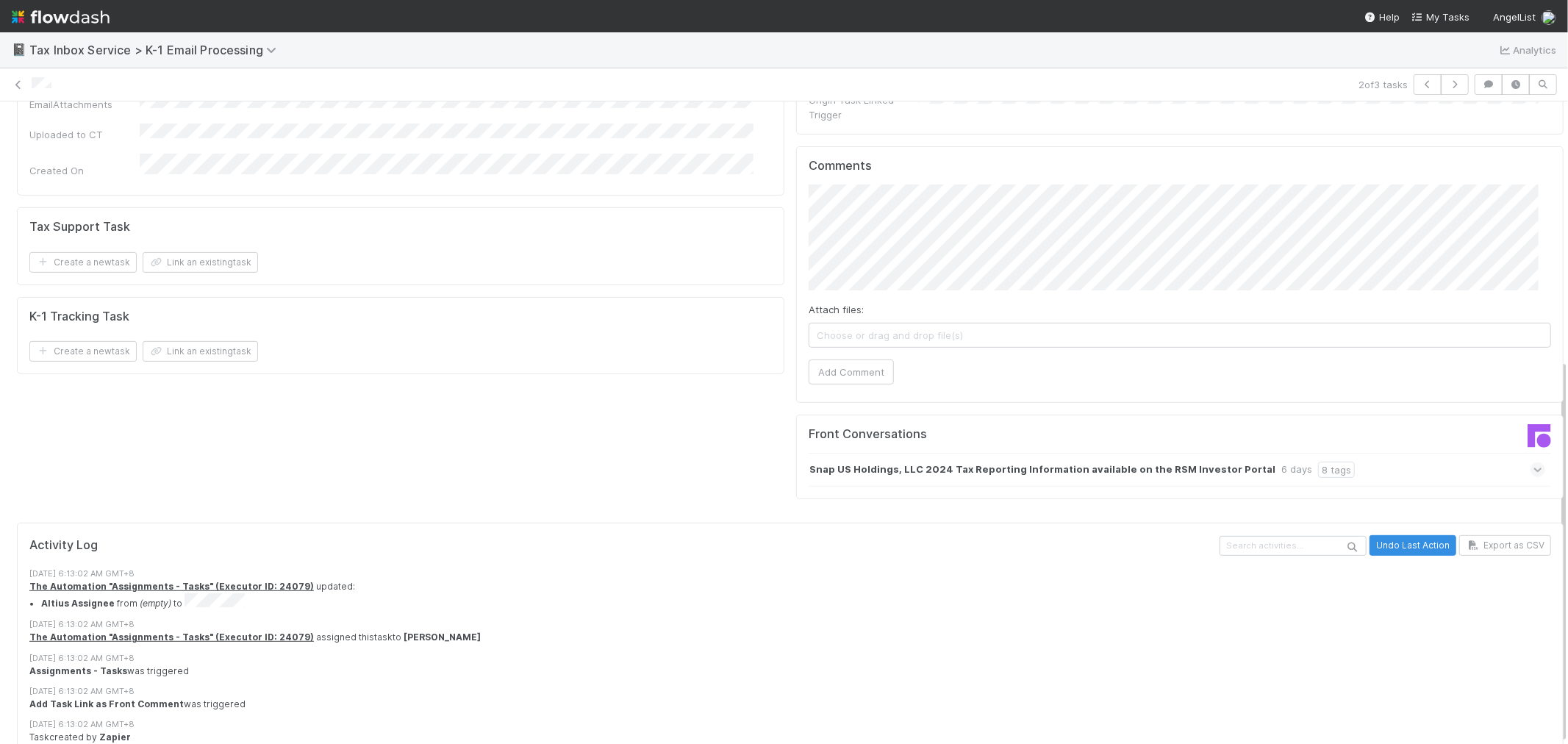
scroll to position [431, 0]
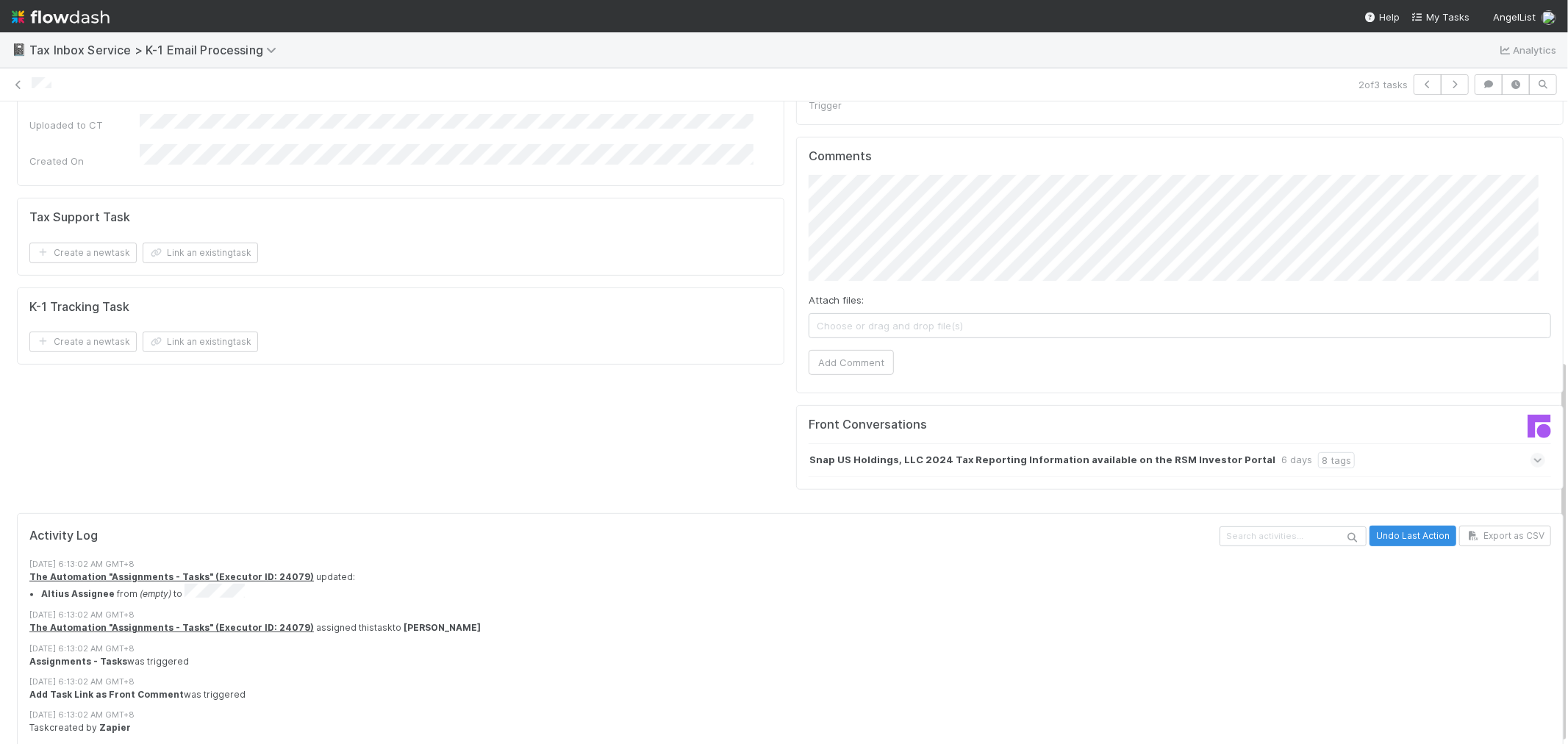
click at [1454, 443] on div "Snap US Holdings, LLC 2024 Tax Reporting Information available on the RSM Inves…" at bounding box center [1176, 460] width 737 height 34
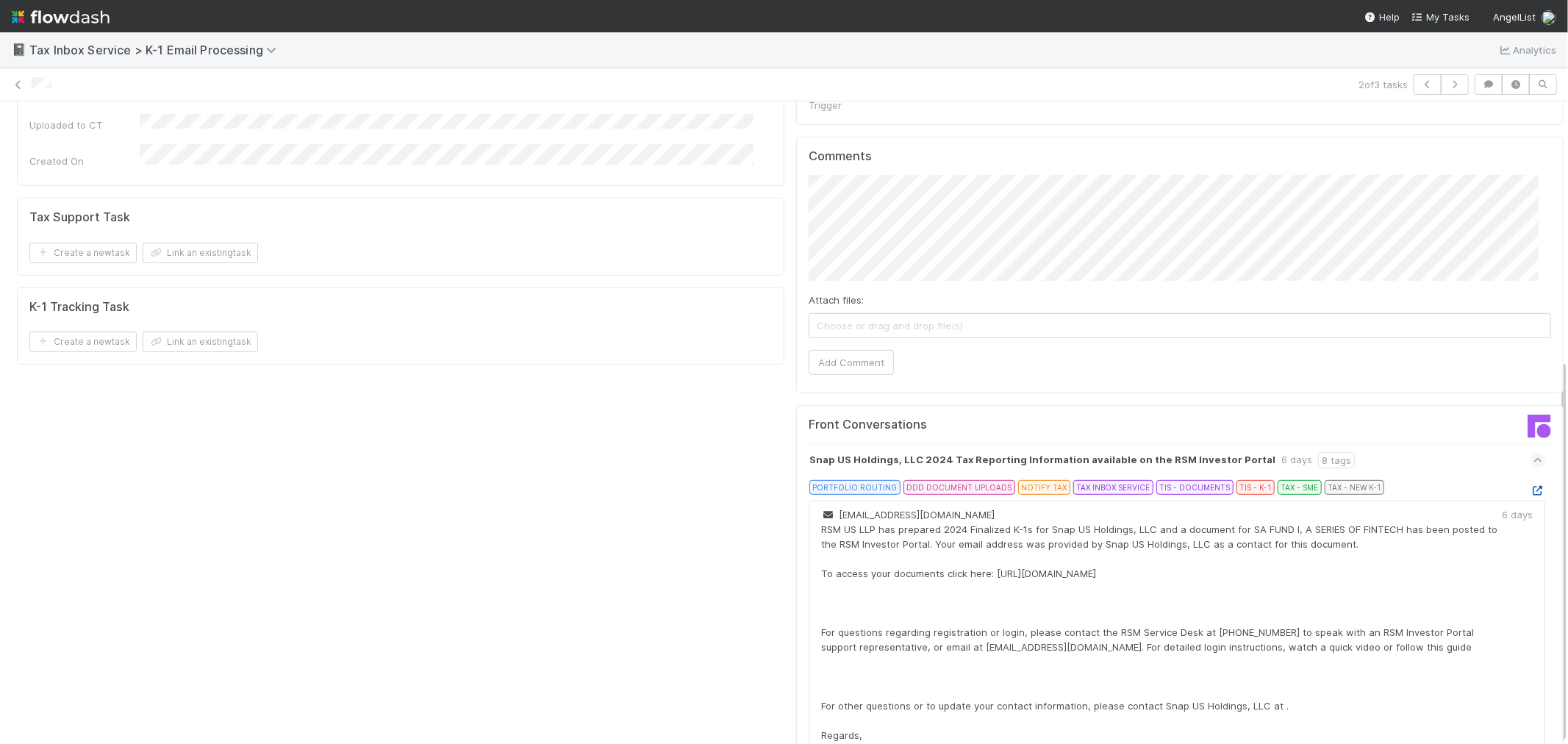
click at [1531, 486] on icon at bounding box center [1538, 491] width 15 height 9
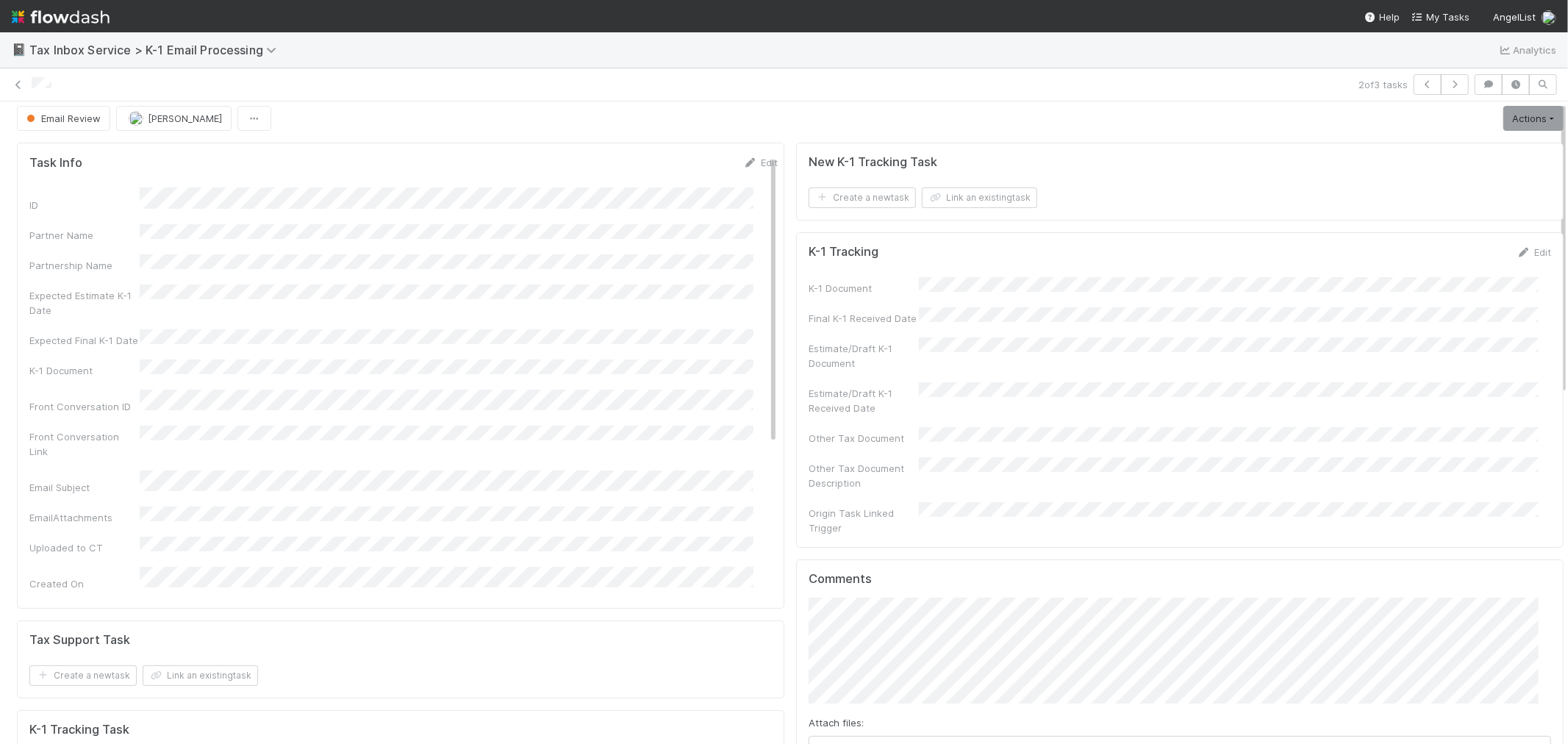
scroll to position [0, 0]
click at [1503, 127] on link "Actions" at bounding box center [1533, 126] width 60 height 25
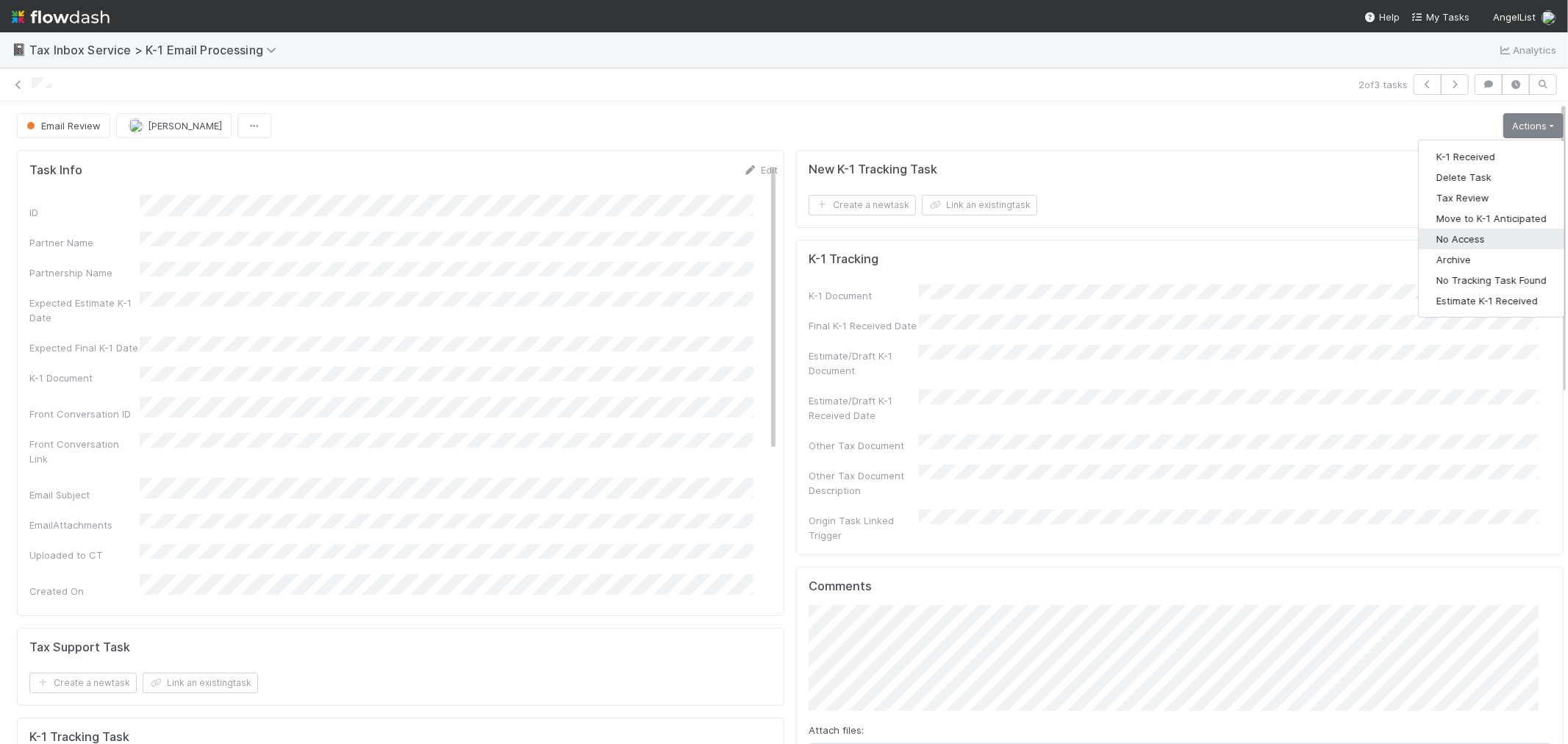
click at [1464, 233] on button "No Access" at bounding box center [1492, 239] width 146 height 21
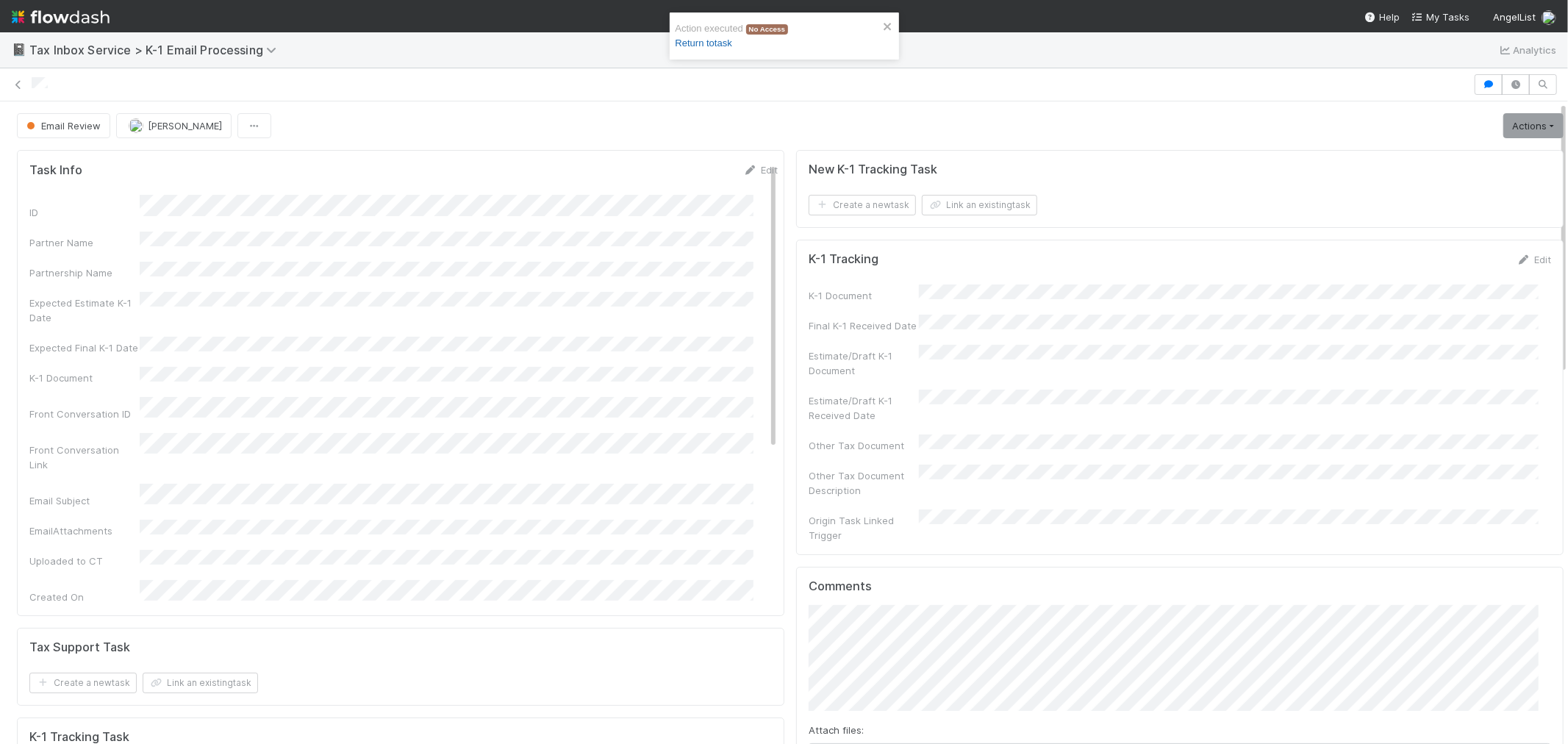
click at [723, 47] on link "Return to task" at bounding box center [704, 43] width 57 height 11
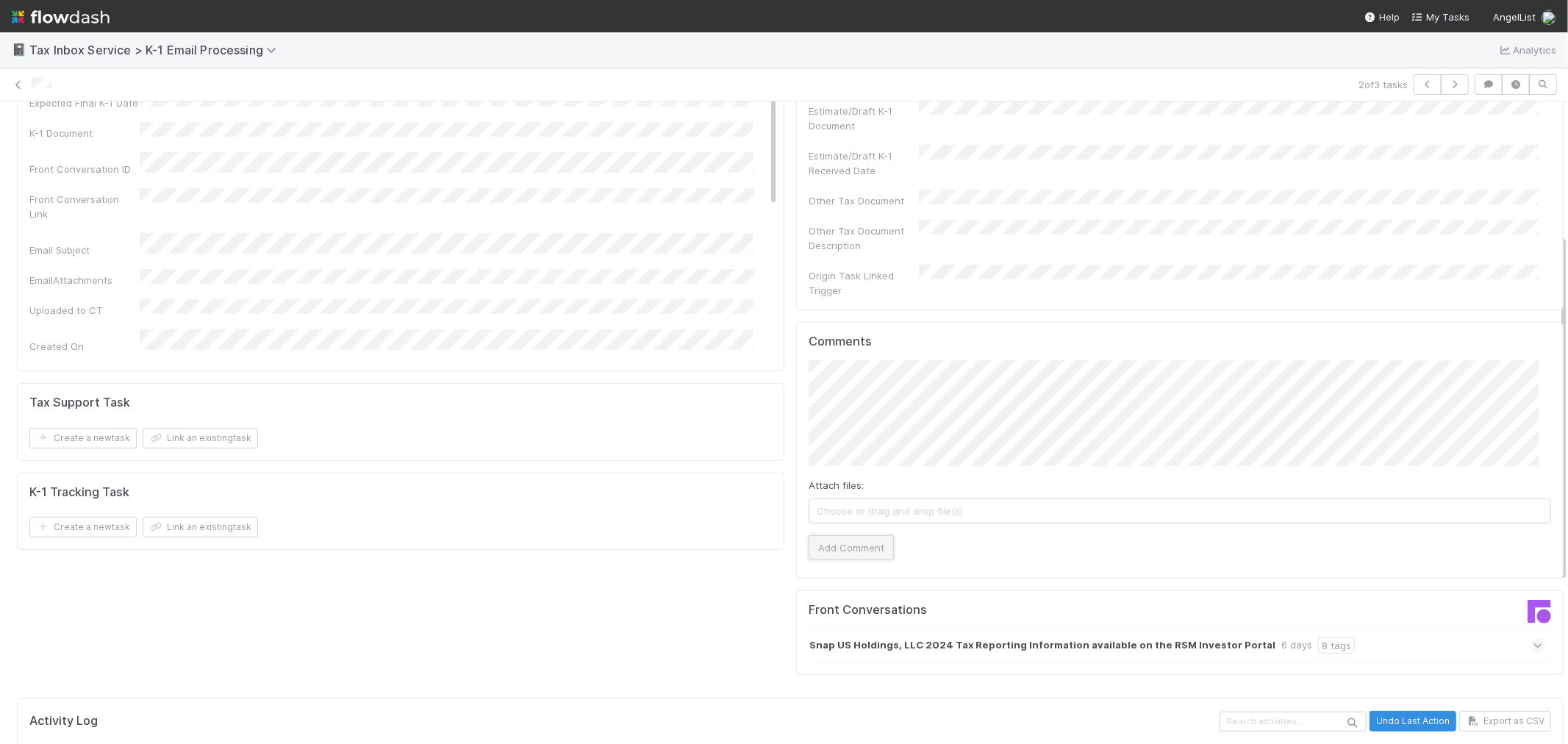
click at [820, 536] on button "Add Comment" at bounding box center [851, 549] width 85 height 25
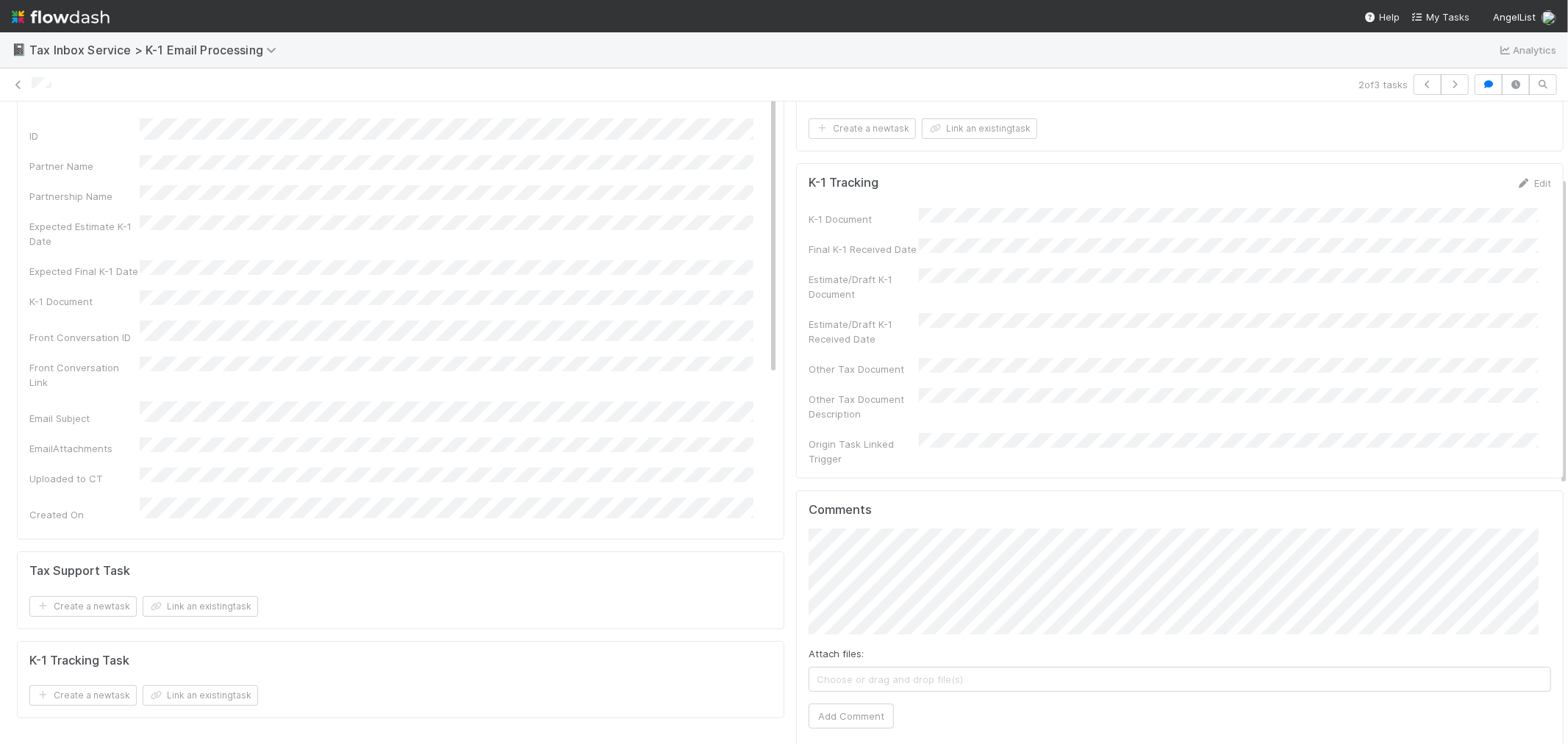
scroll to position [0, 0]
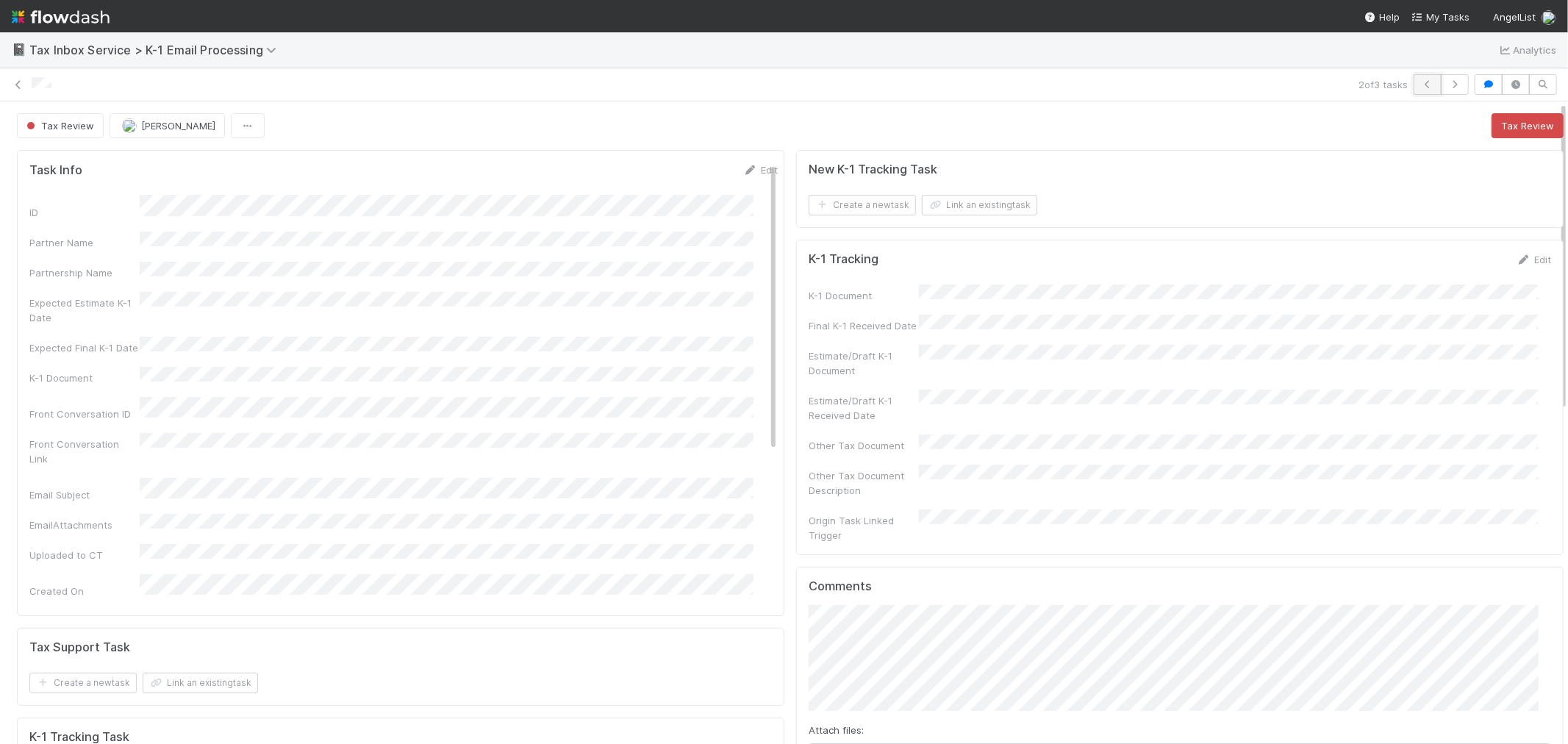
click at [1415, 89] on button "button" at bounding box center [1427, 85] width 28 height 21
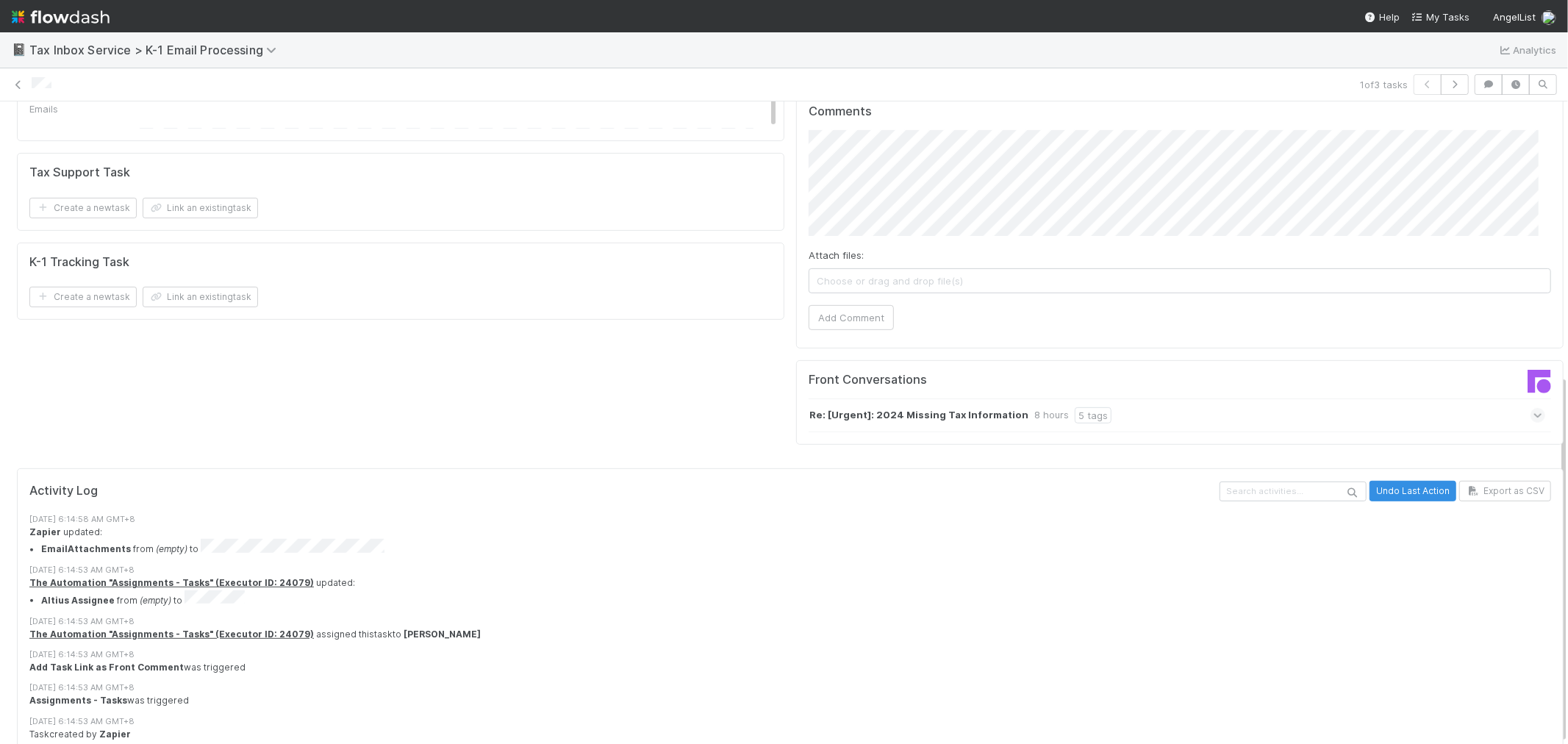
scroll to position [476, 0]
click at [1173, 397] on div "Re: [Urgent]: 2024 Missing Tax Information 8 hours 5 tags" at bounding box center [1176, 414] width 737 height 34
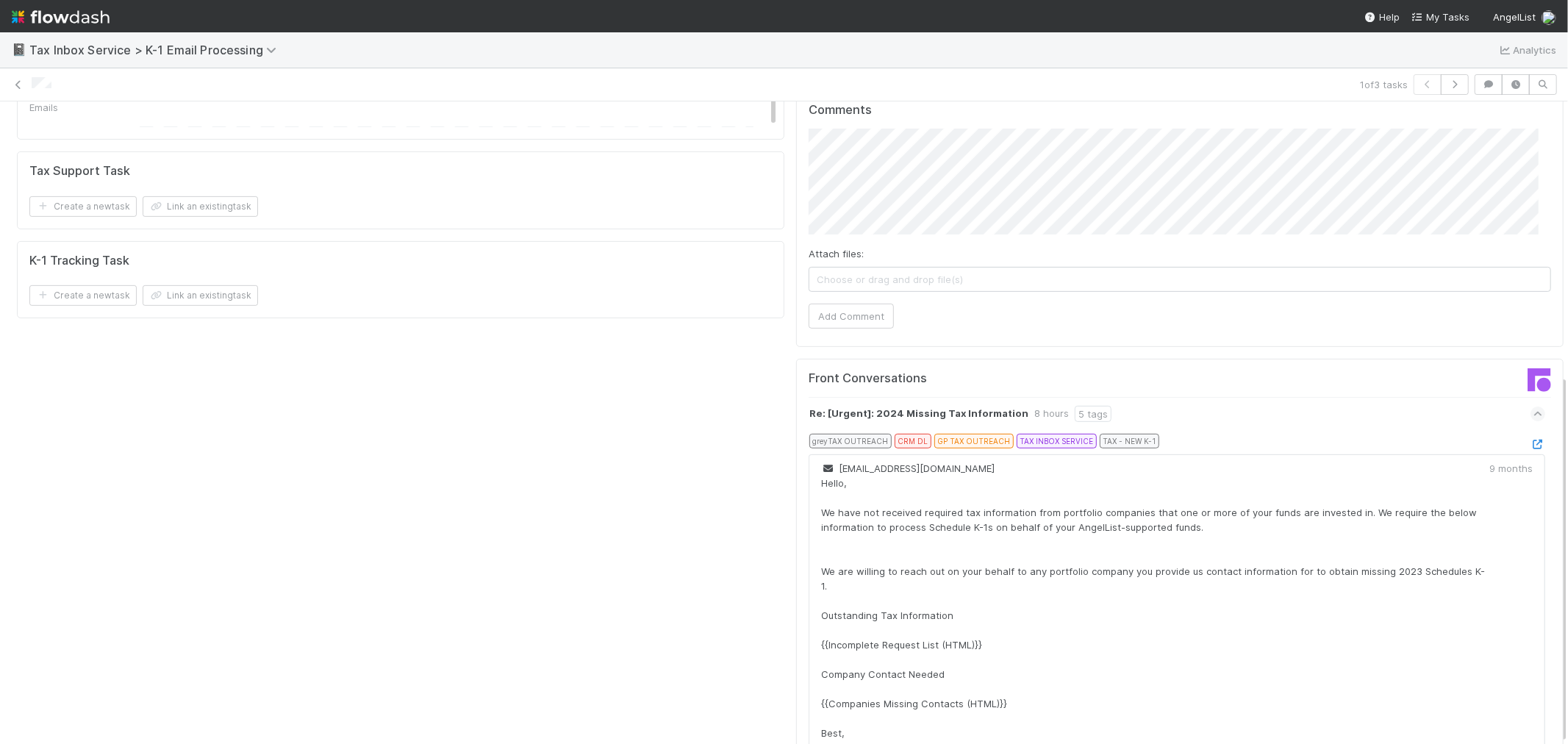
click at [1531, 437] on div at bounding box center [1538, 444] width 15 height 15
click at [1531, 440] on icon at bounding box center [1538, 445] width 15 height 9
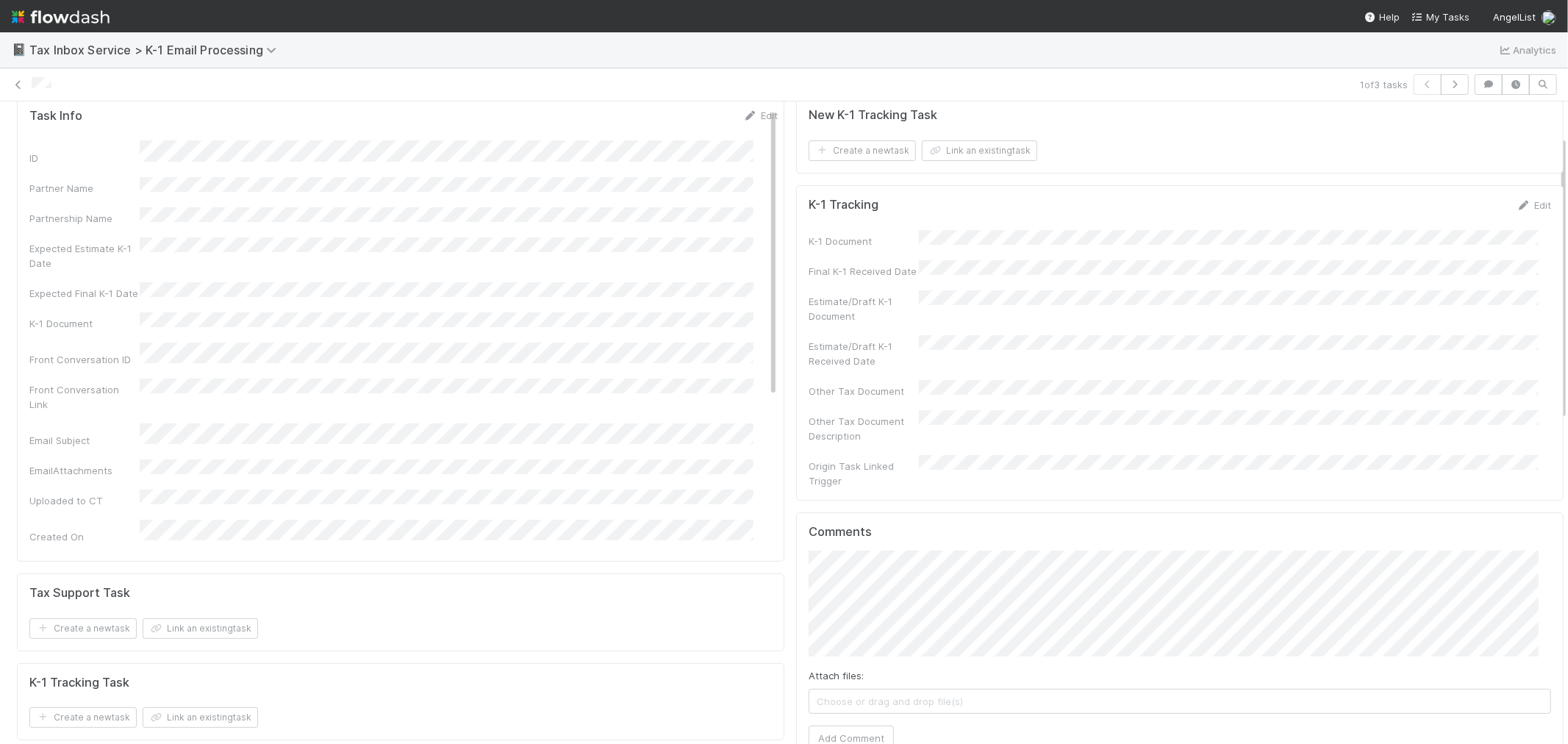
scroll to position [0, 0]
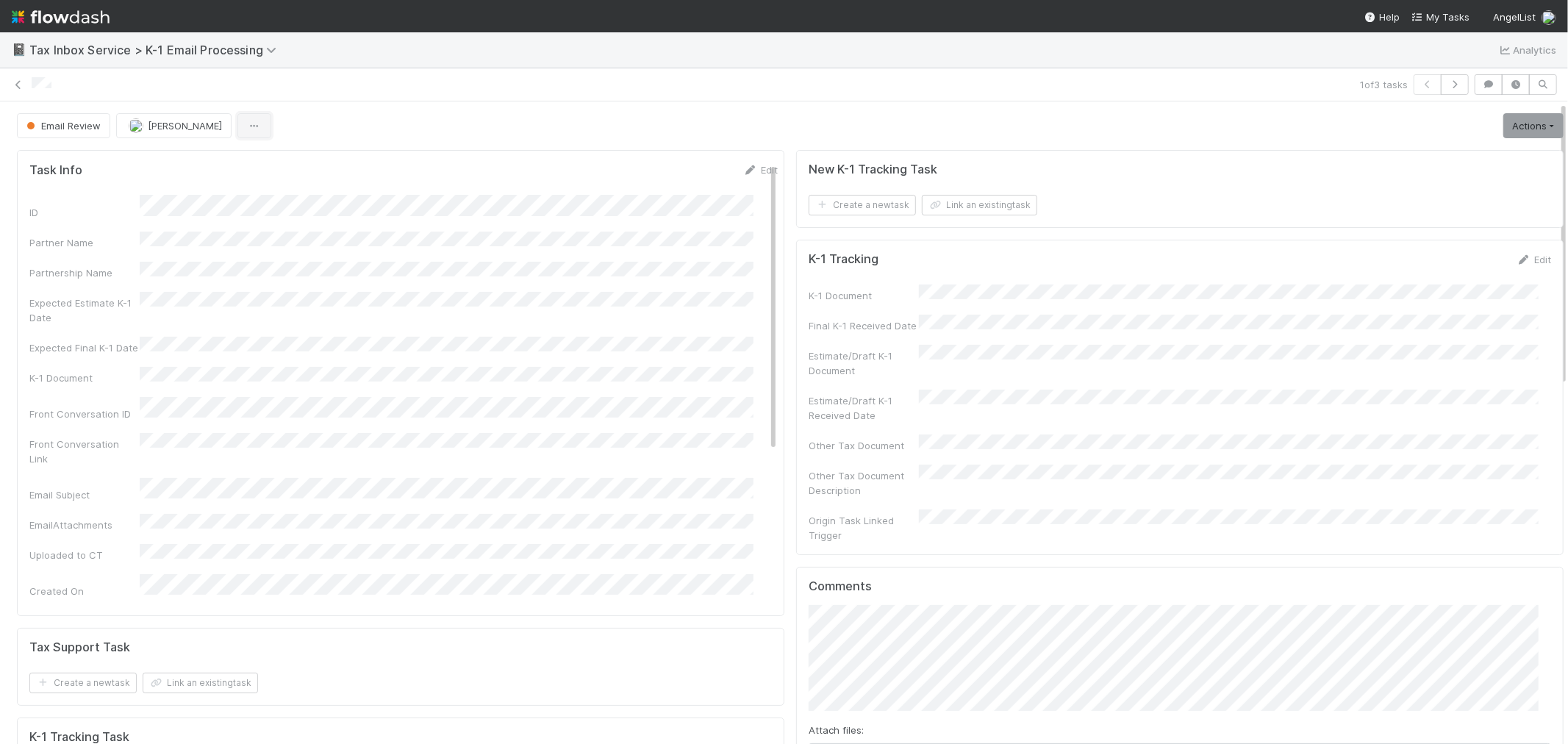
click at [240, 119] on button "button" at bounding box center [254, 126] width 34 height 25
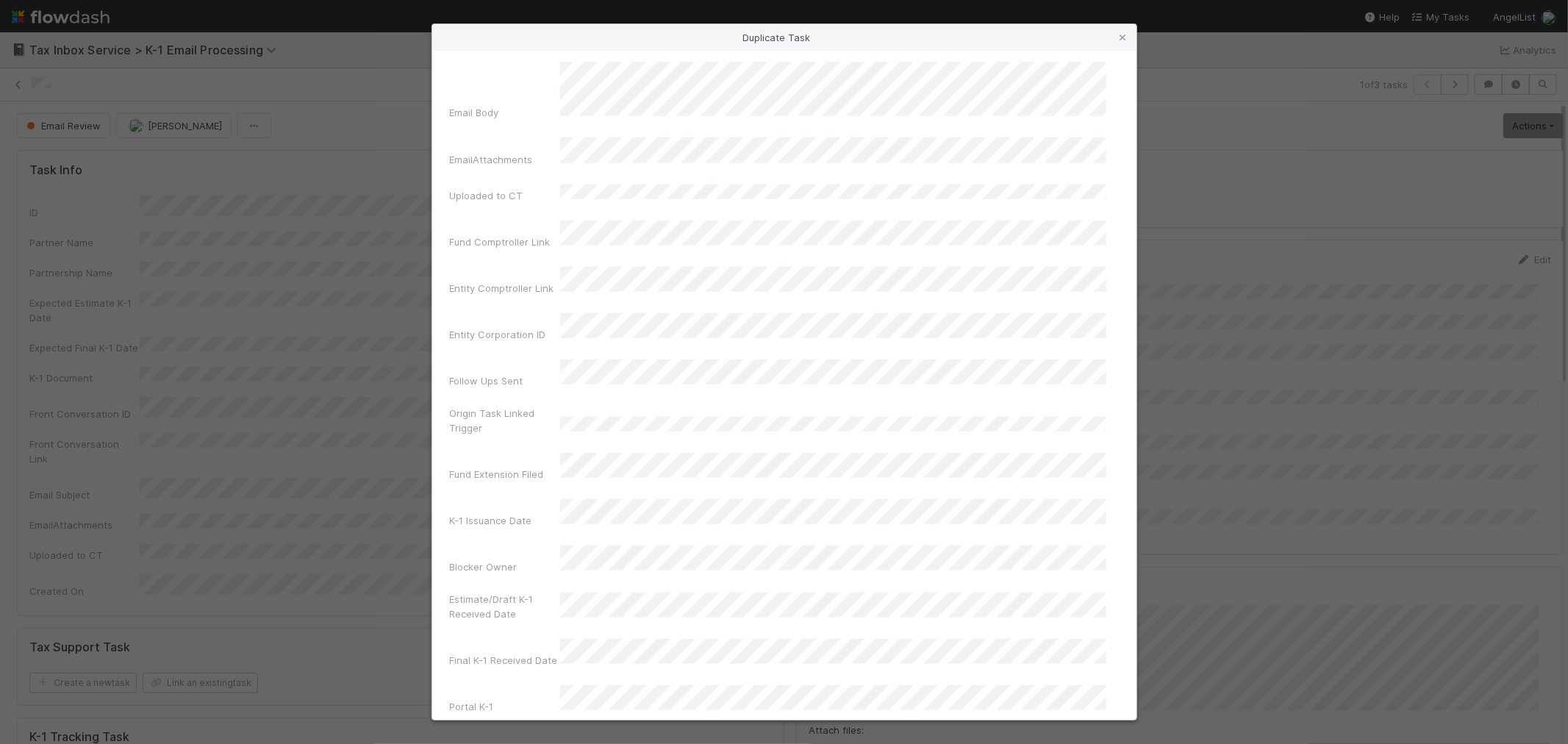
scroll to position [1389, 0]
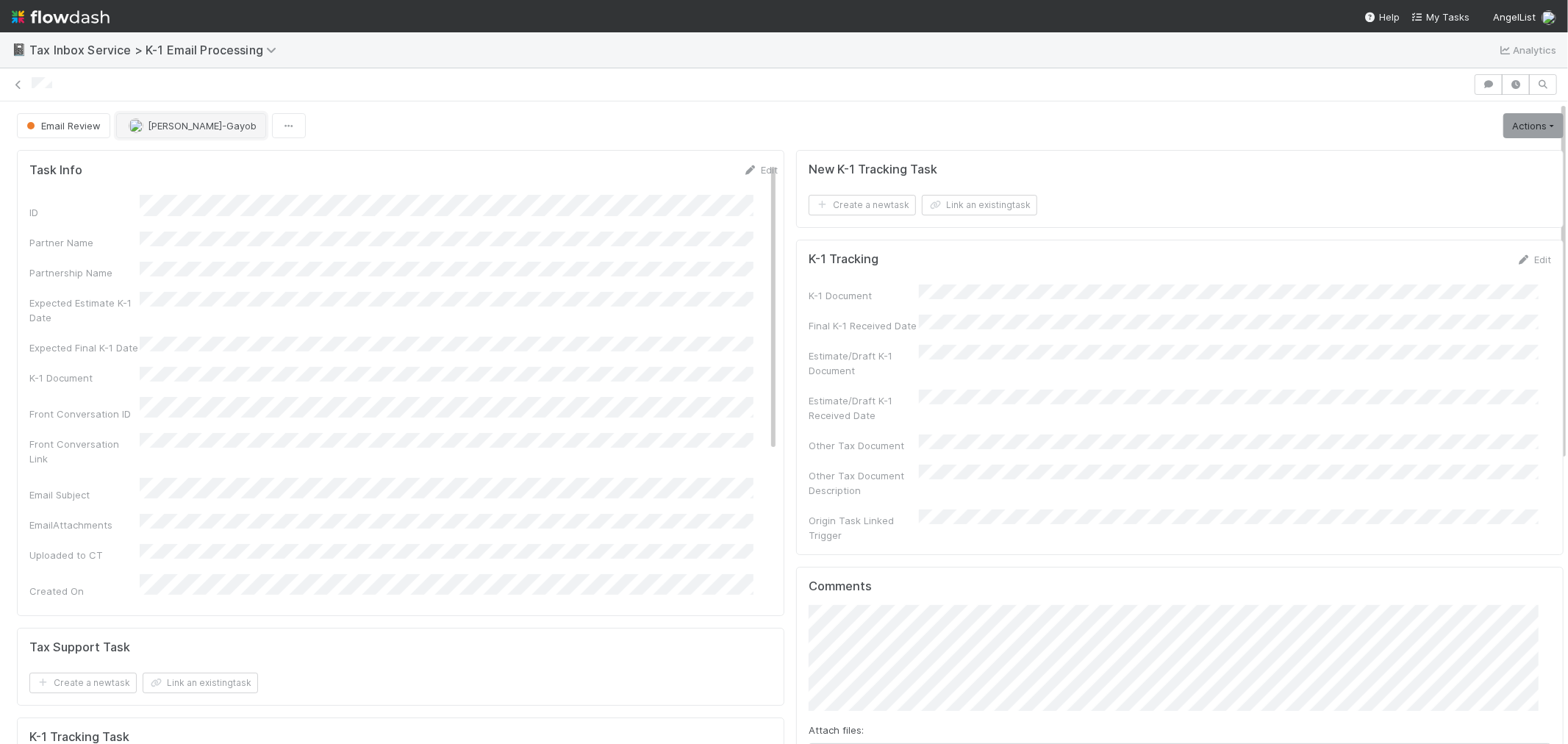
click at [171, 121] on span "Loraine Pati-Gayob" at bounding box center [203, 125] width 109 height 12
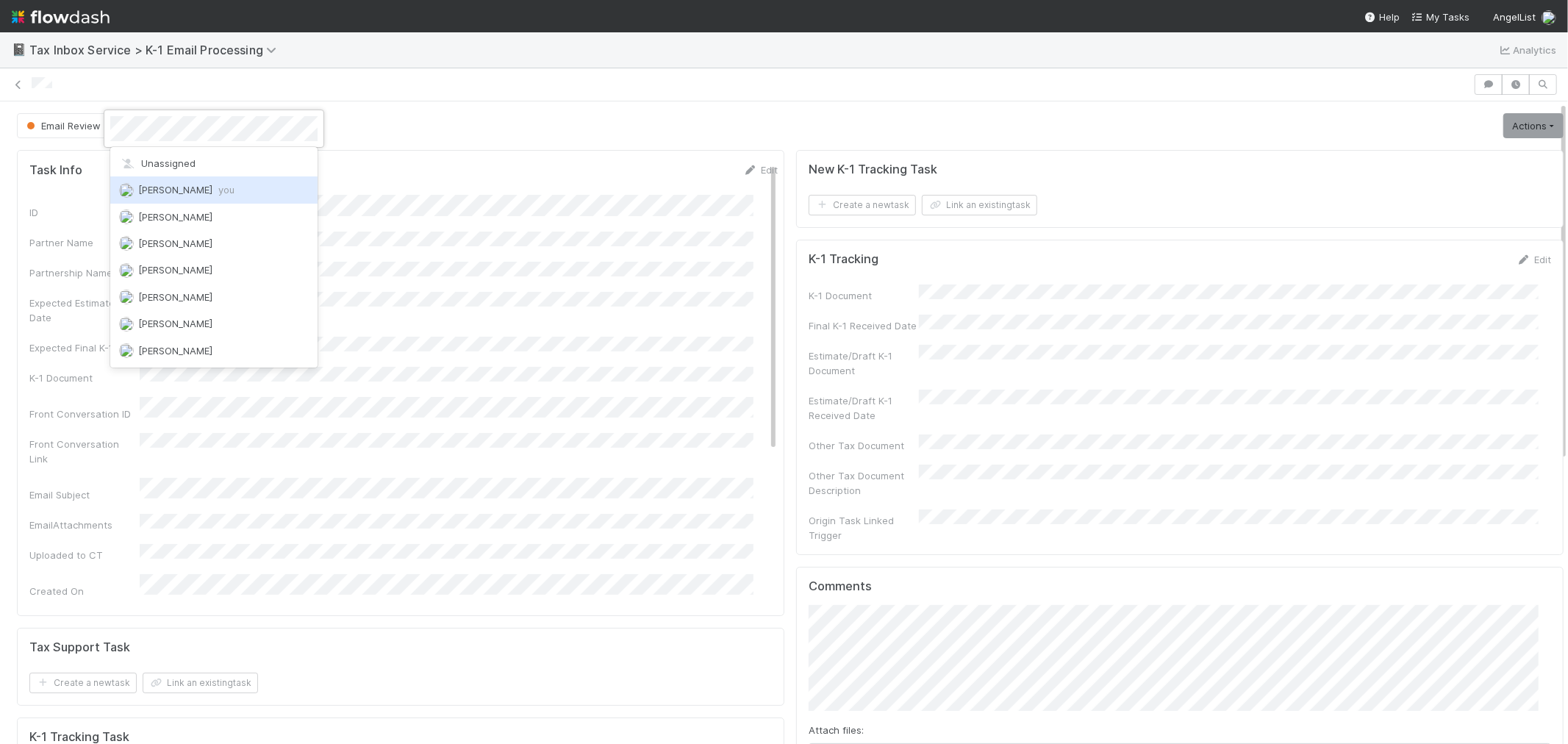
click at [188, 193] on span "Raven Jacinto you" at bounding box center [187, 189] width 97 height 12
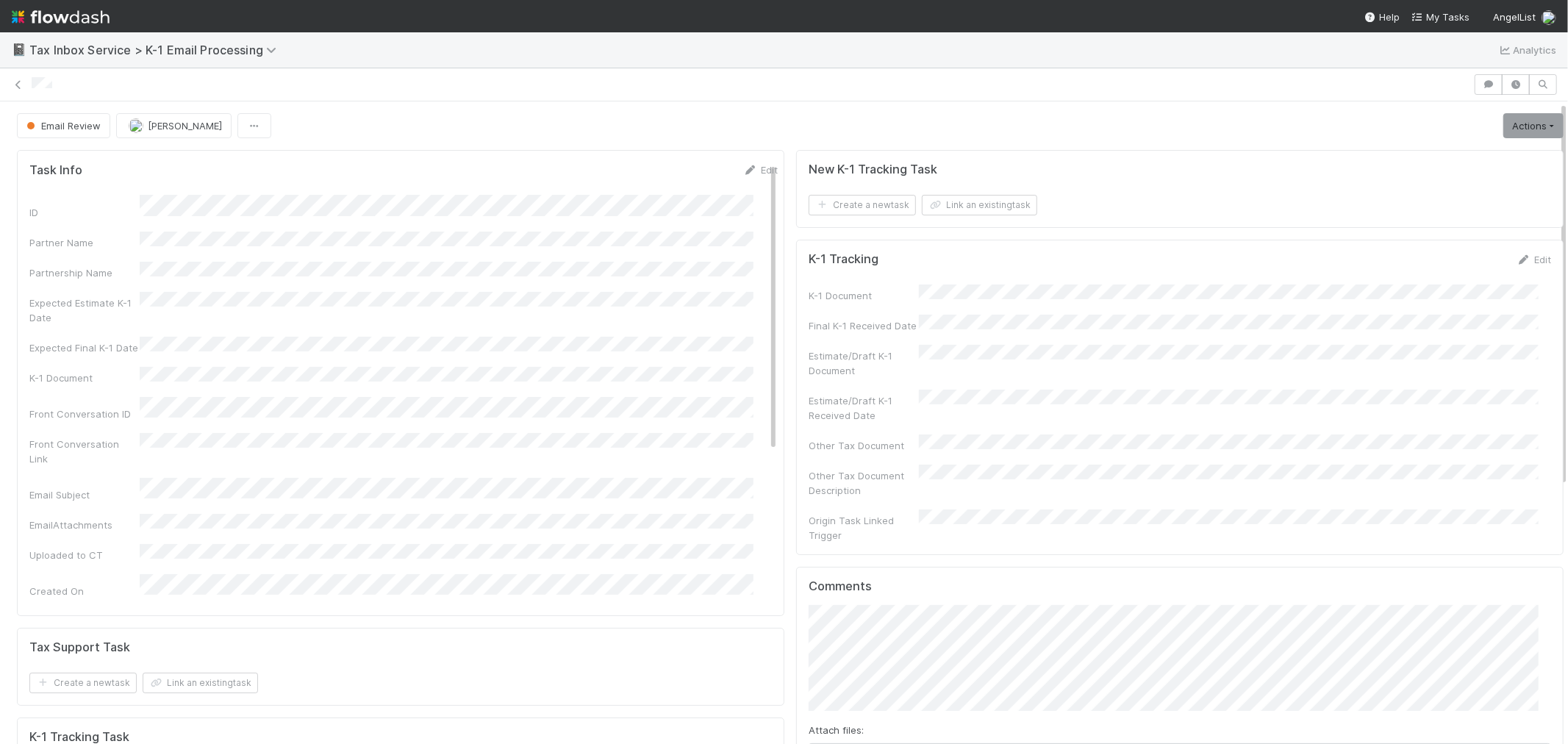
click at [528, 116] on div "Email Review Raven Jacinto Actions K-1 Received Delete Task Tax Review Move to …" at bounding box center [790, 126] width 1547 height 25
click at [16, 89] on icon at bounding box center [18, 85] width 15 height 9
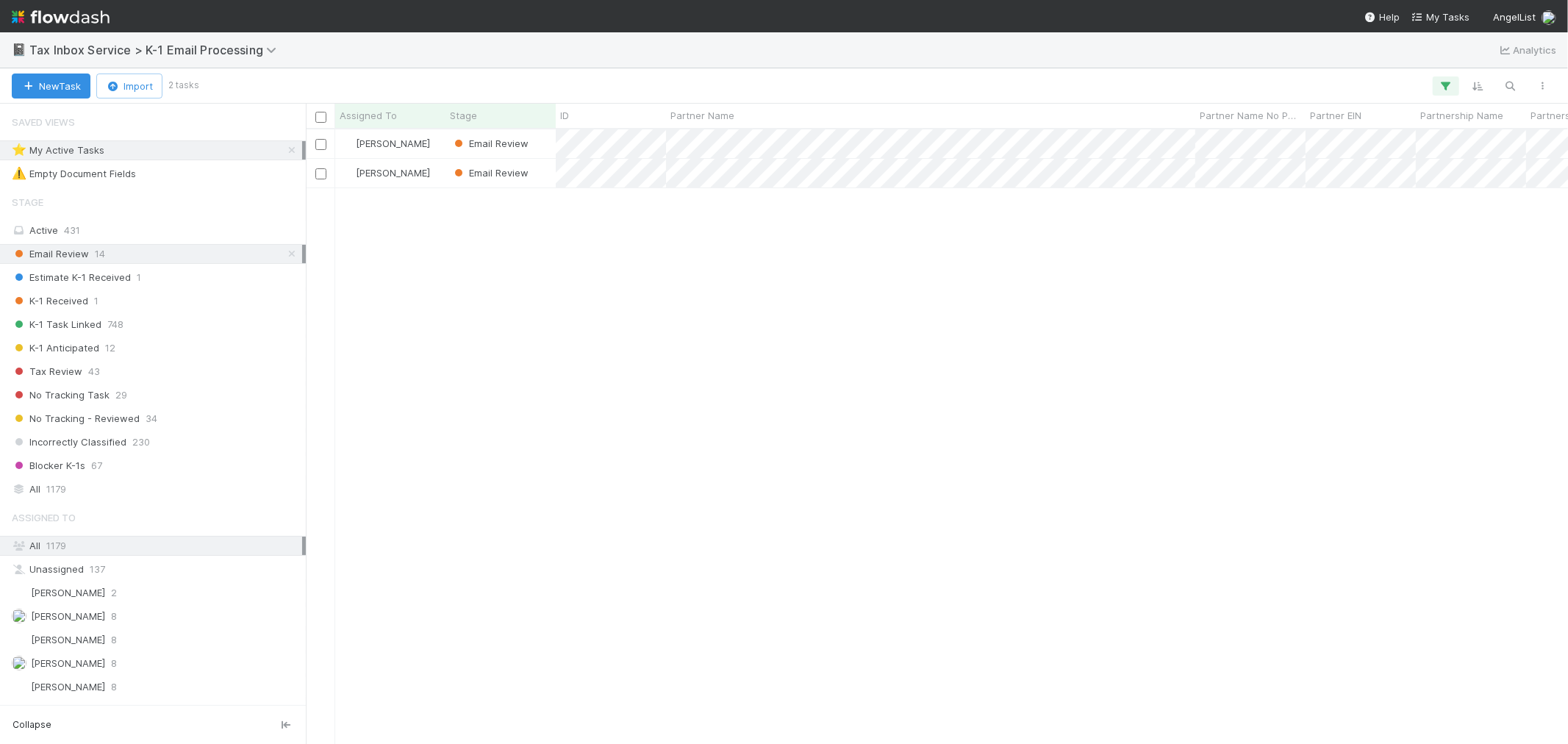
scroll to position [602, 1250]
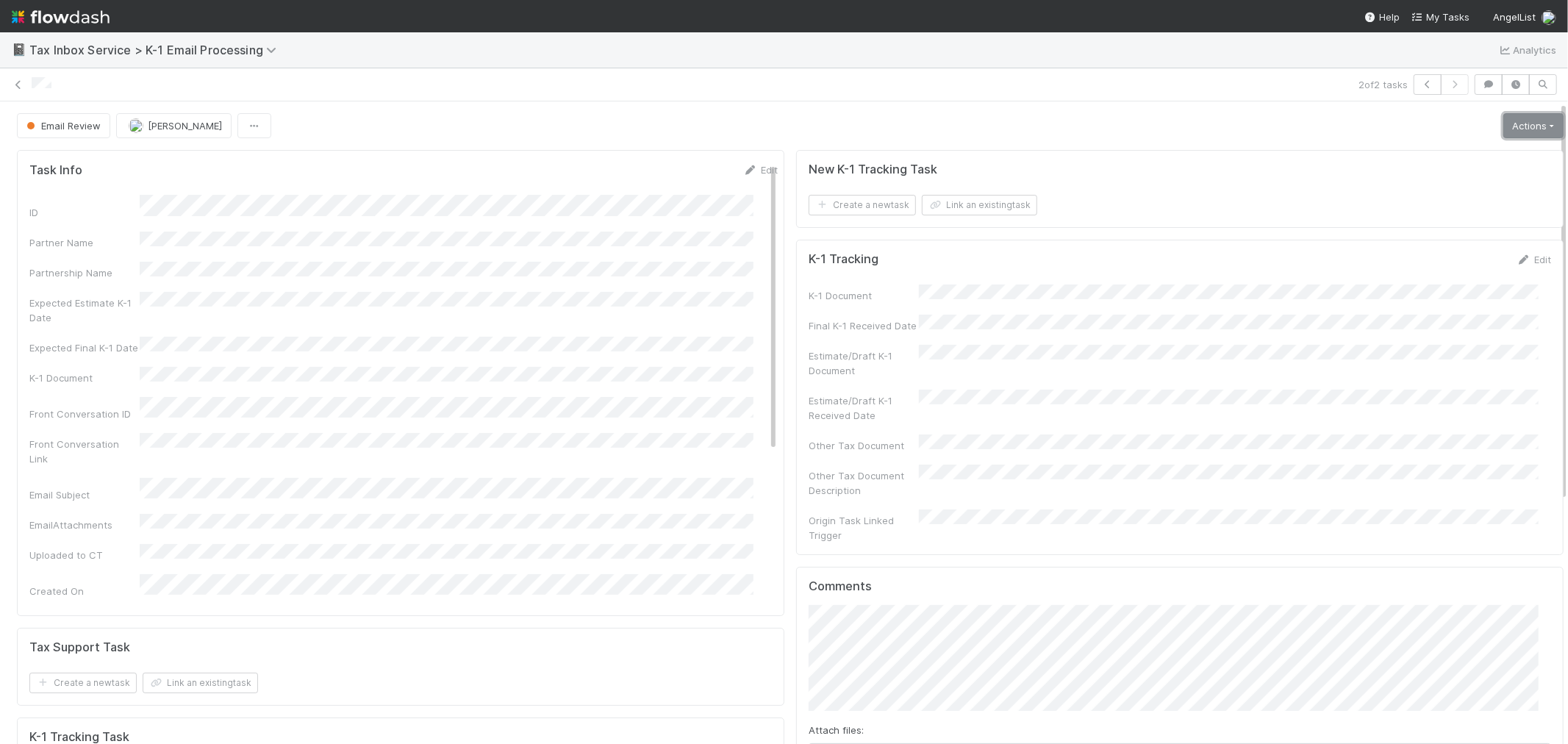
click at [1509, 126] on link "Actions" at bounding box center [1533, 126] width 60 height 25
click at [1469, 150] on button "K-1 Received" at bounding box center [1492, 157] width 146 height 21
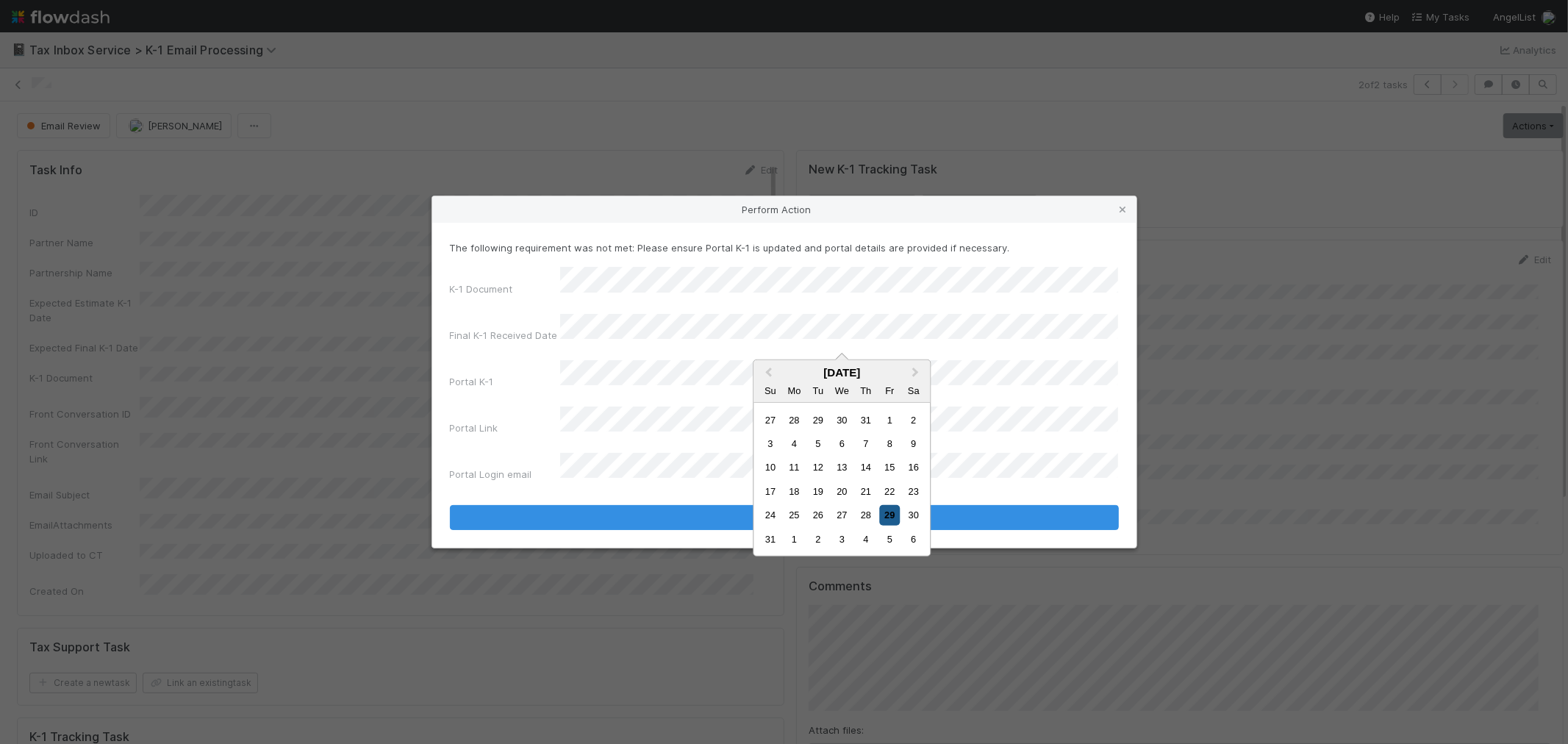
click at [886, 513] on div "29" at bounding box center [889, 514] width 20 height 20
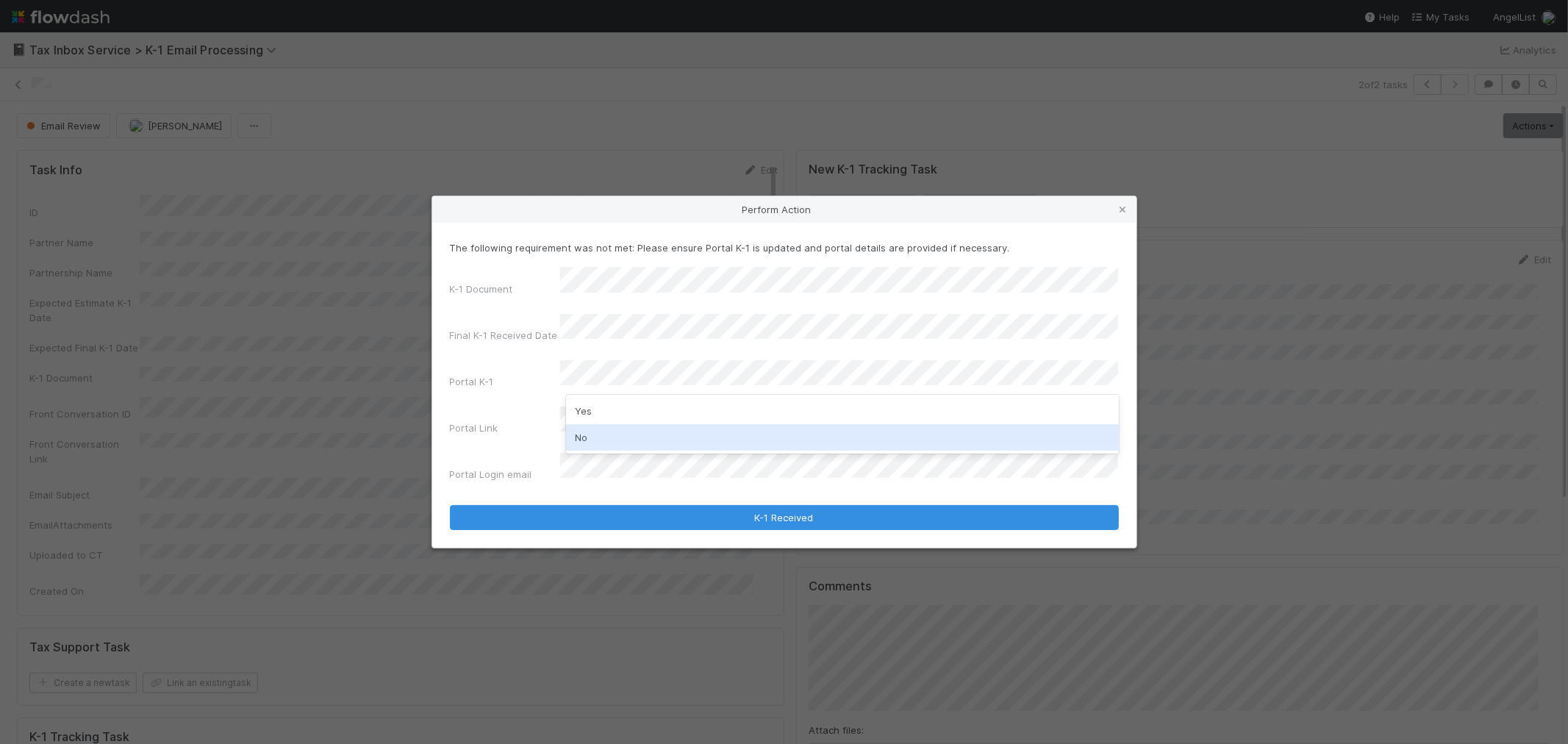
drag, startPoint x: 615, startPoint y: 424, endPoint x: 615, endPoint y: 437, distance: 13.0
click at [615, 432] on div "No" at bounding box center [843, 437] width 553 height 26
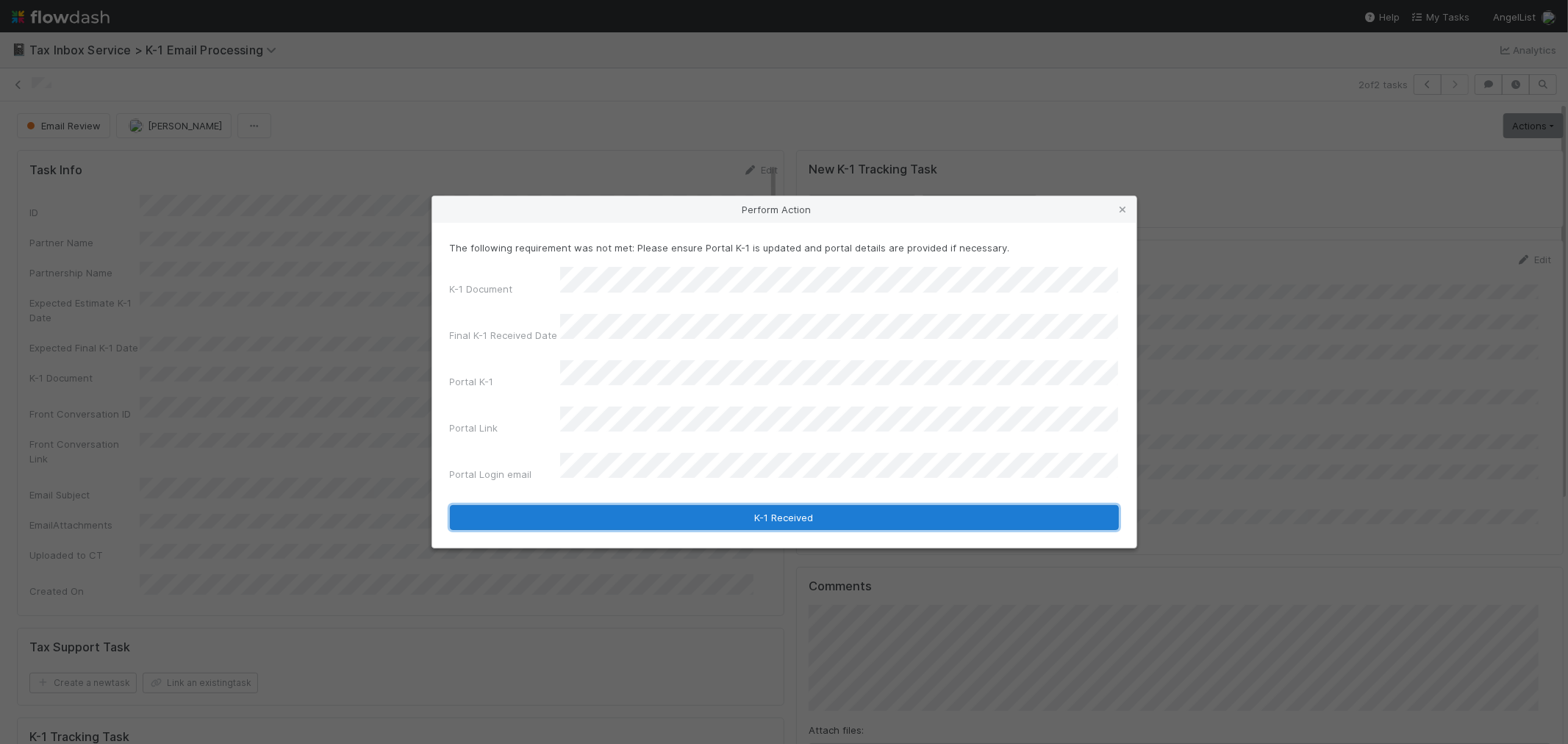
click at [593, 505] on button "K-1 Received" at bounding box center [785, 518] width 669 height 25
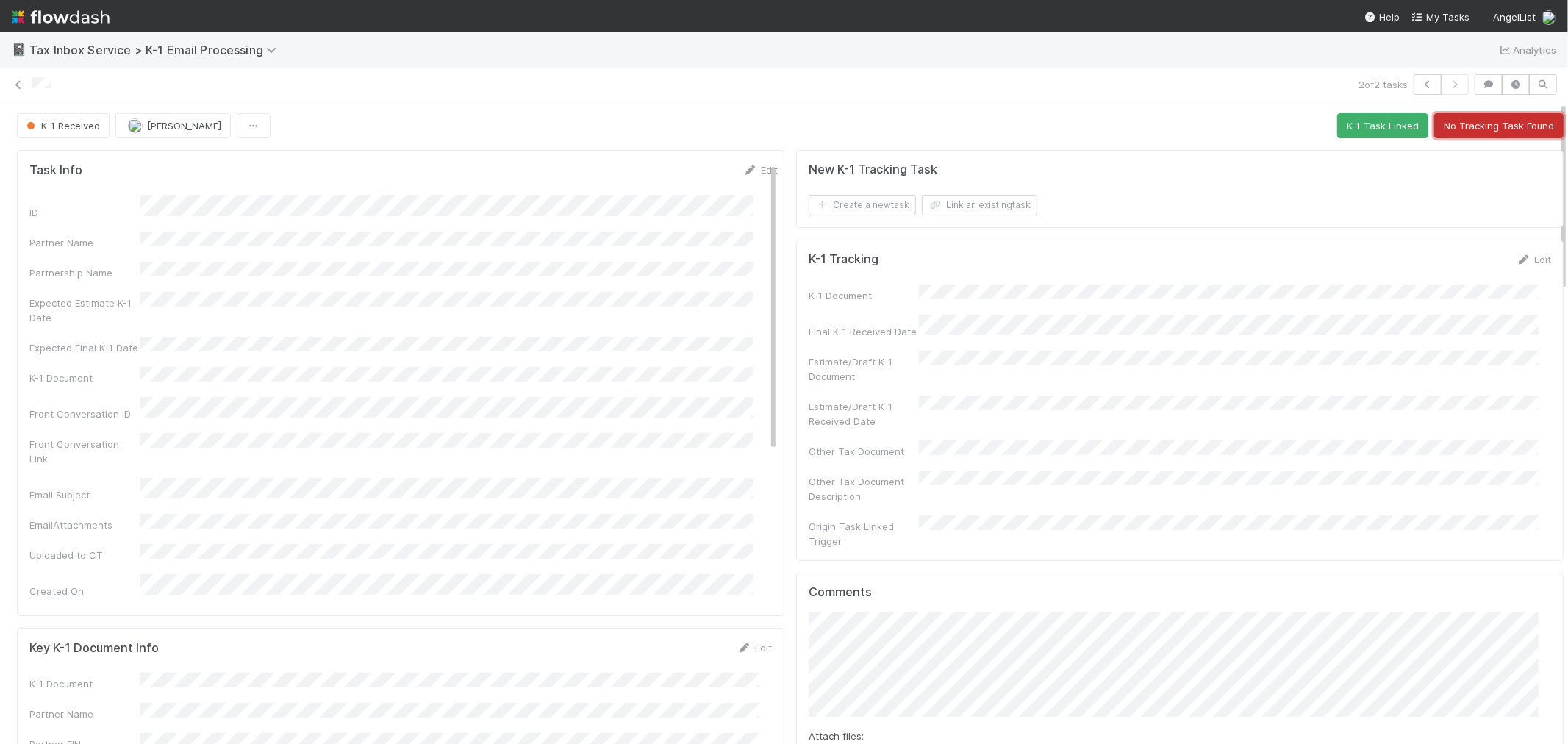
click at [1441, 120] on button "No Tracking Task Found" at bounding box center [1499, 126] width 130 height 25
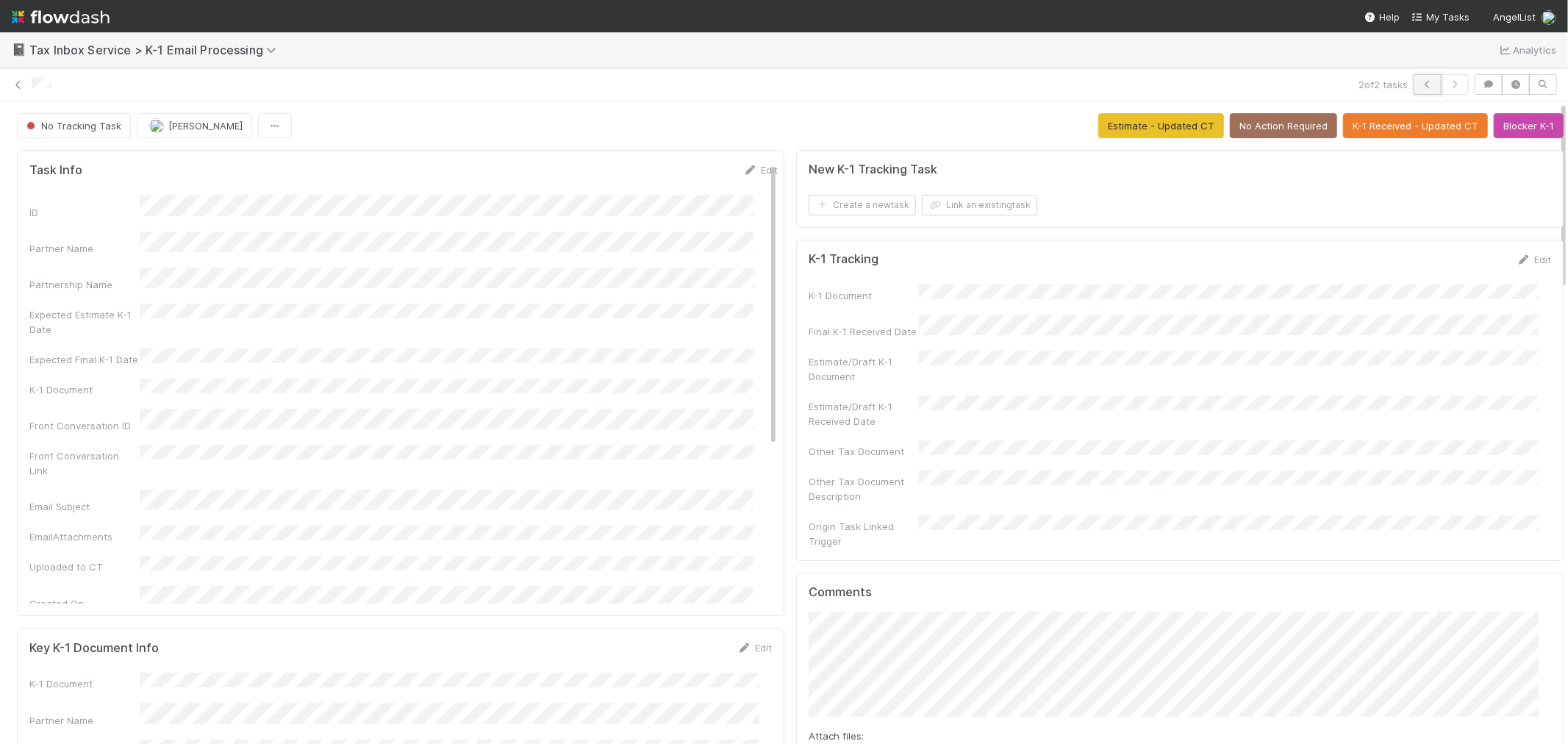
click at [1414, 76] on button "button" at bounding box center [1427, 85] width 28 height 21
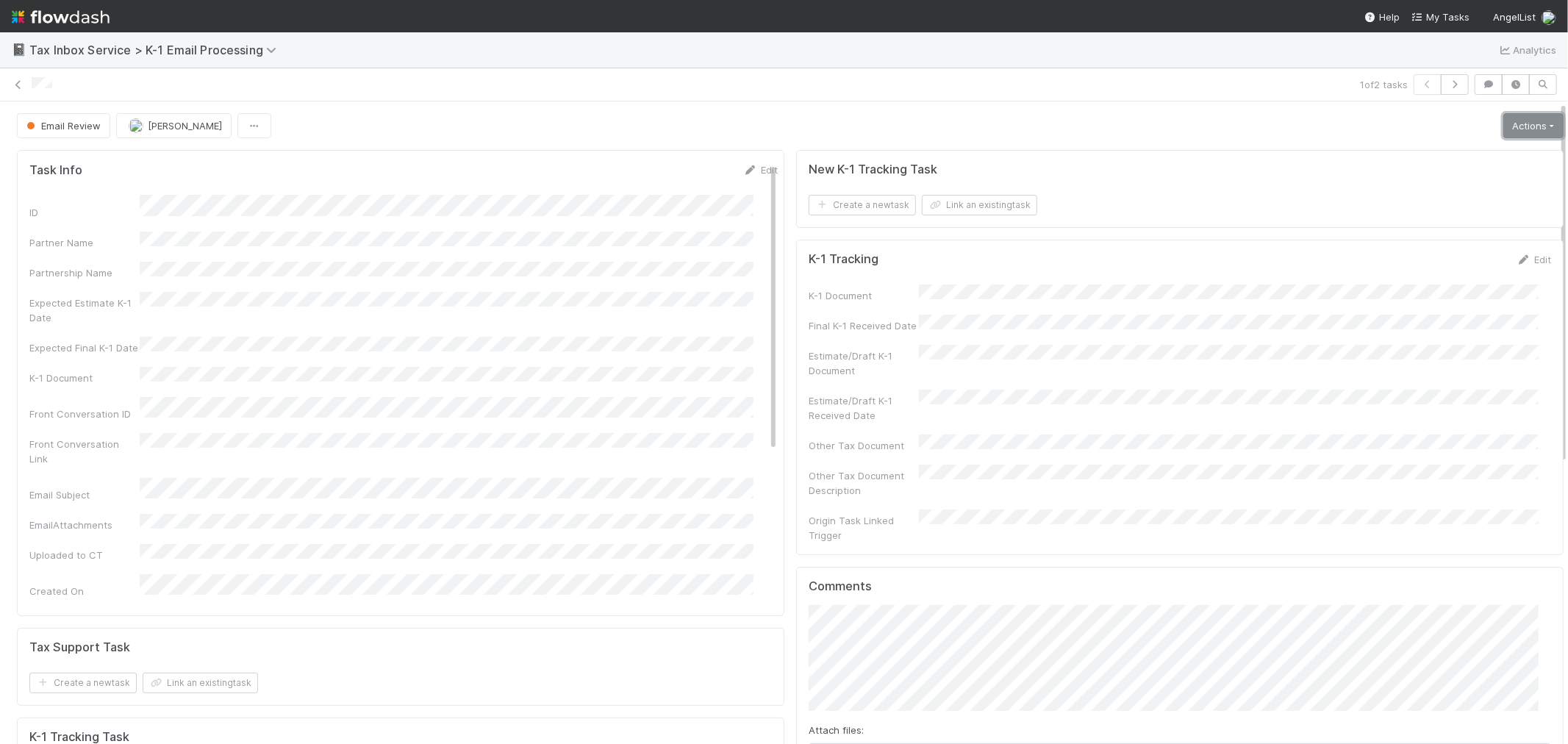
click at [1523, 128] on link "Actions" at bounding box center [1533, 126] width 60 height 25
click at [1517, 150] on button "K-1 Received" at bounding box center [1492, 157] width 146 height 21
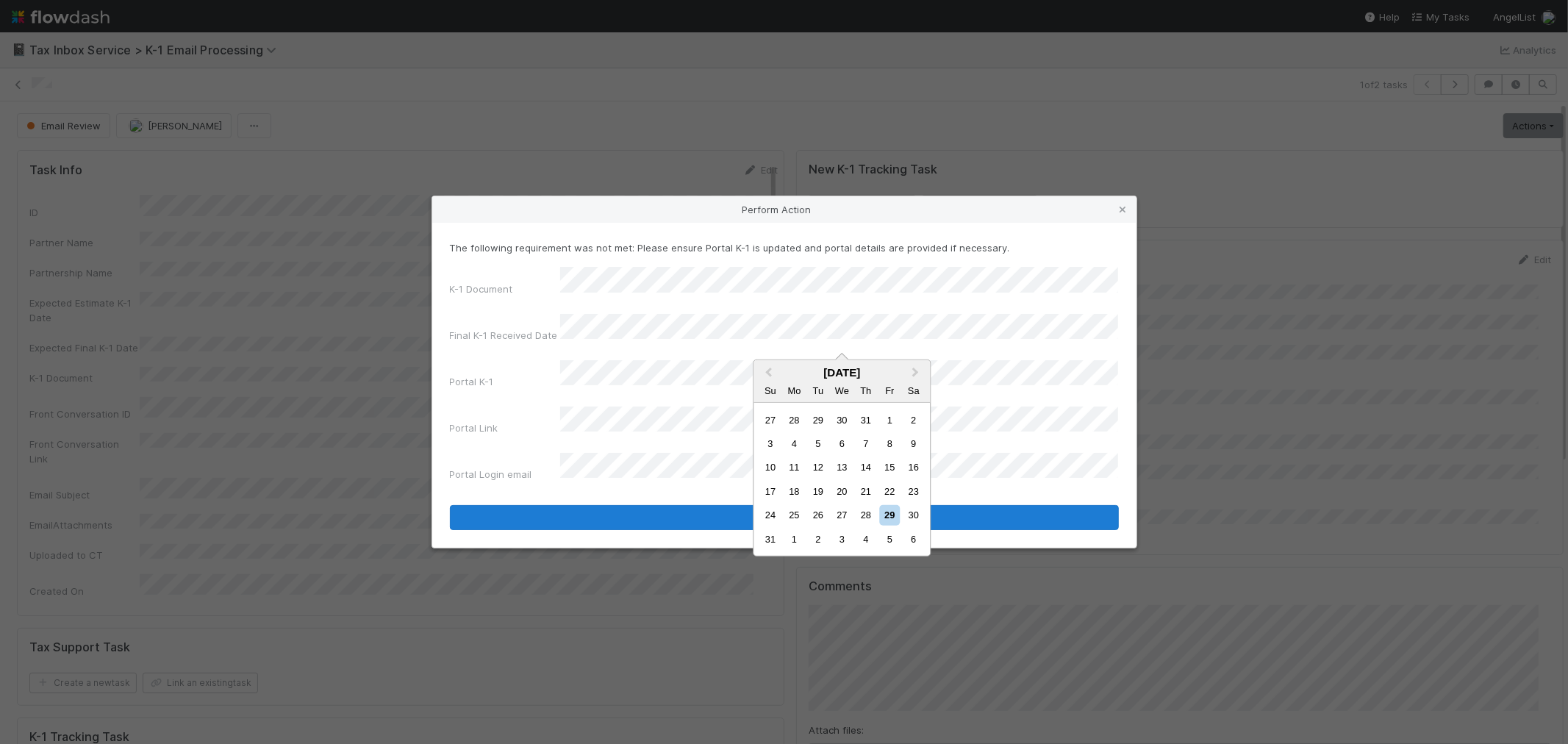
drag, startPoint x: 880, startPoint y: 511, endPoint x: 844, endPoint y: 492, distance: 40.7
click at [882, 511] on div "29" at bounding box center [889, 514] width 20 height 20
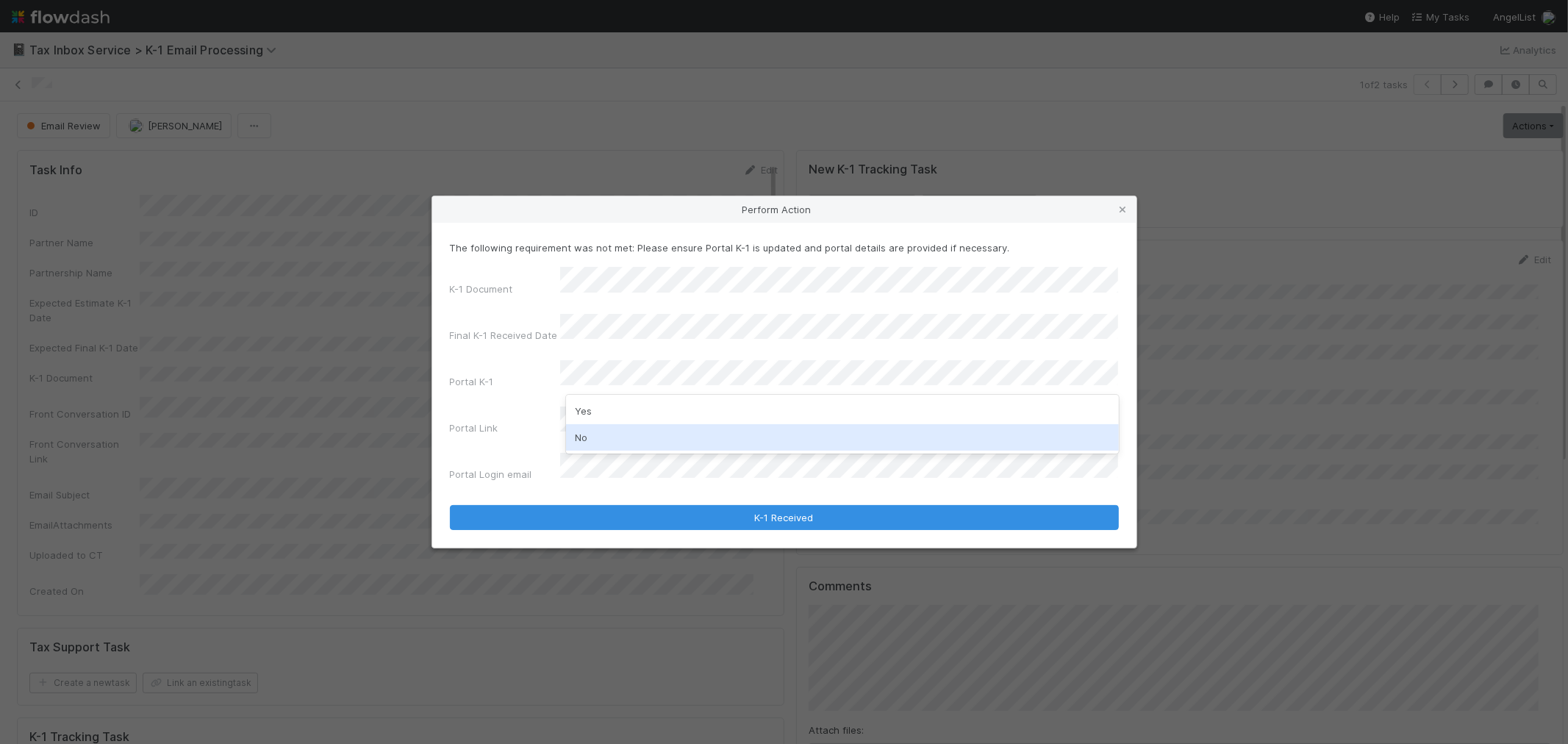
click at [610, 450] on div "No" at bounding box center [843, 437] width 553 height 26
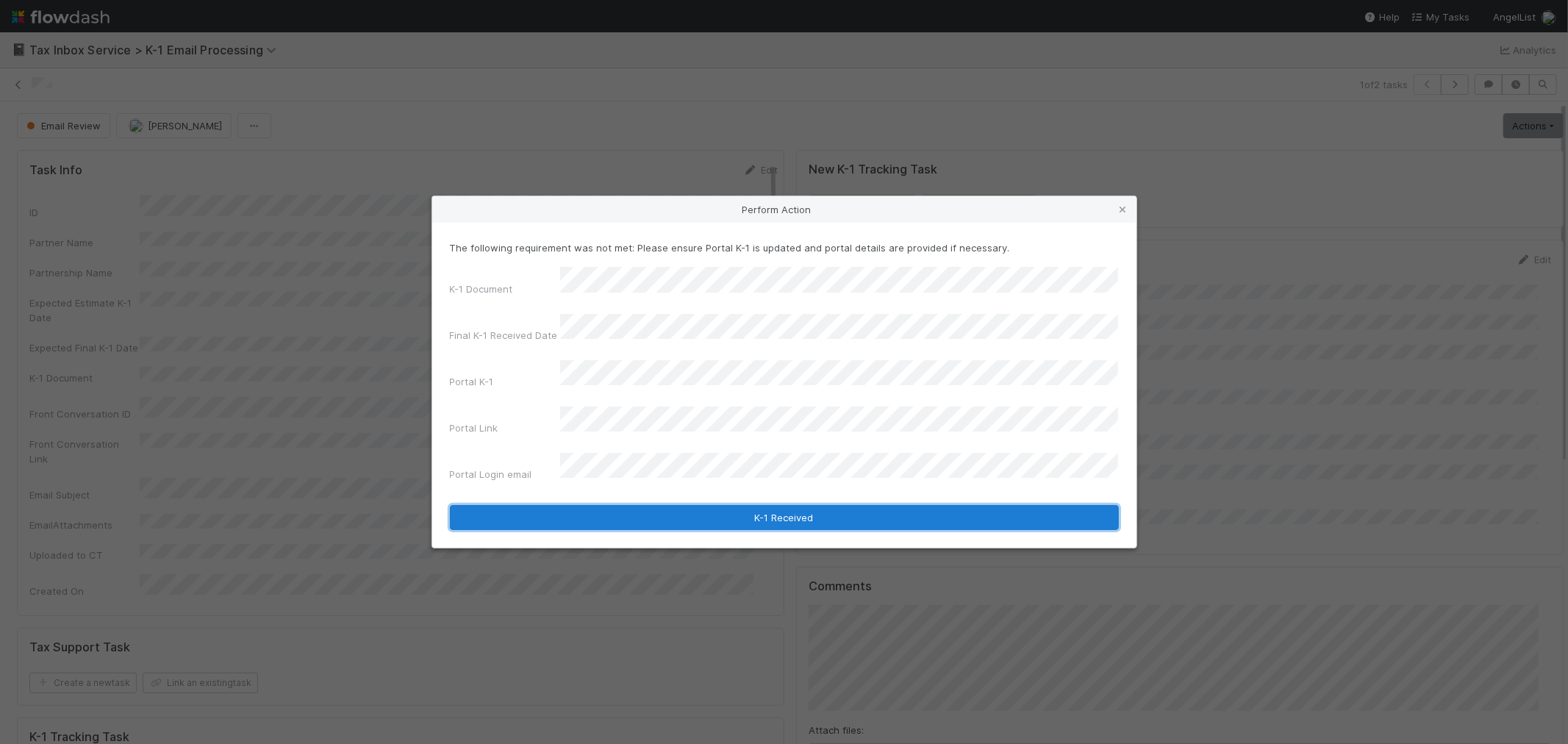
click at [588, 505] on button "K-1 Received" at bounding box center [785, 518] width 669 height 25
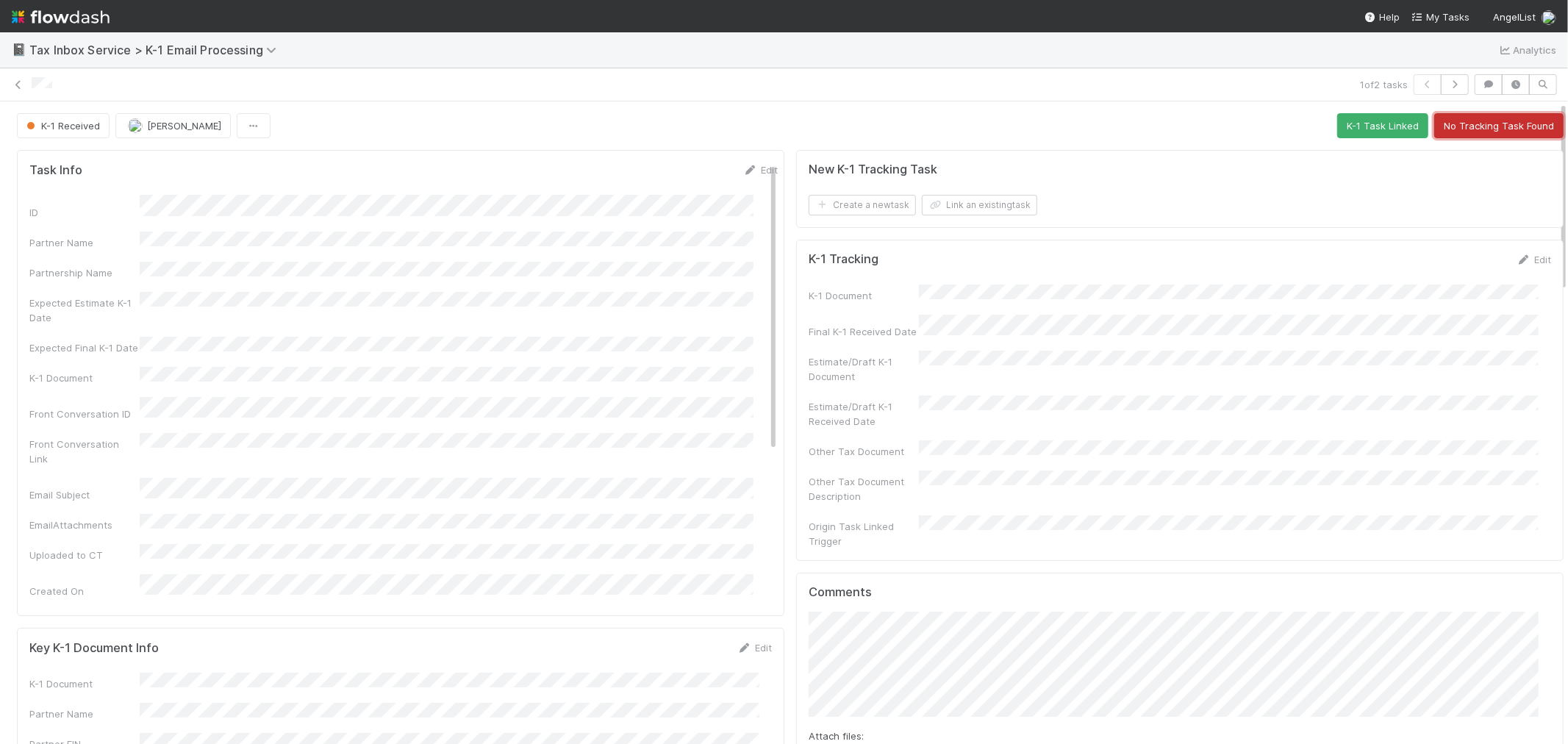
click at [1472, 130] on button "No Tracking Task Found" at bounding box center [1499, 126] width 130 height 25
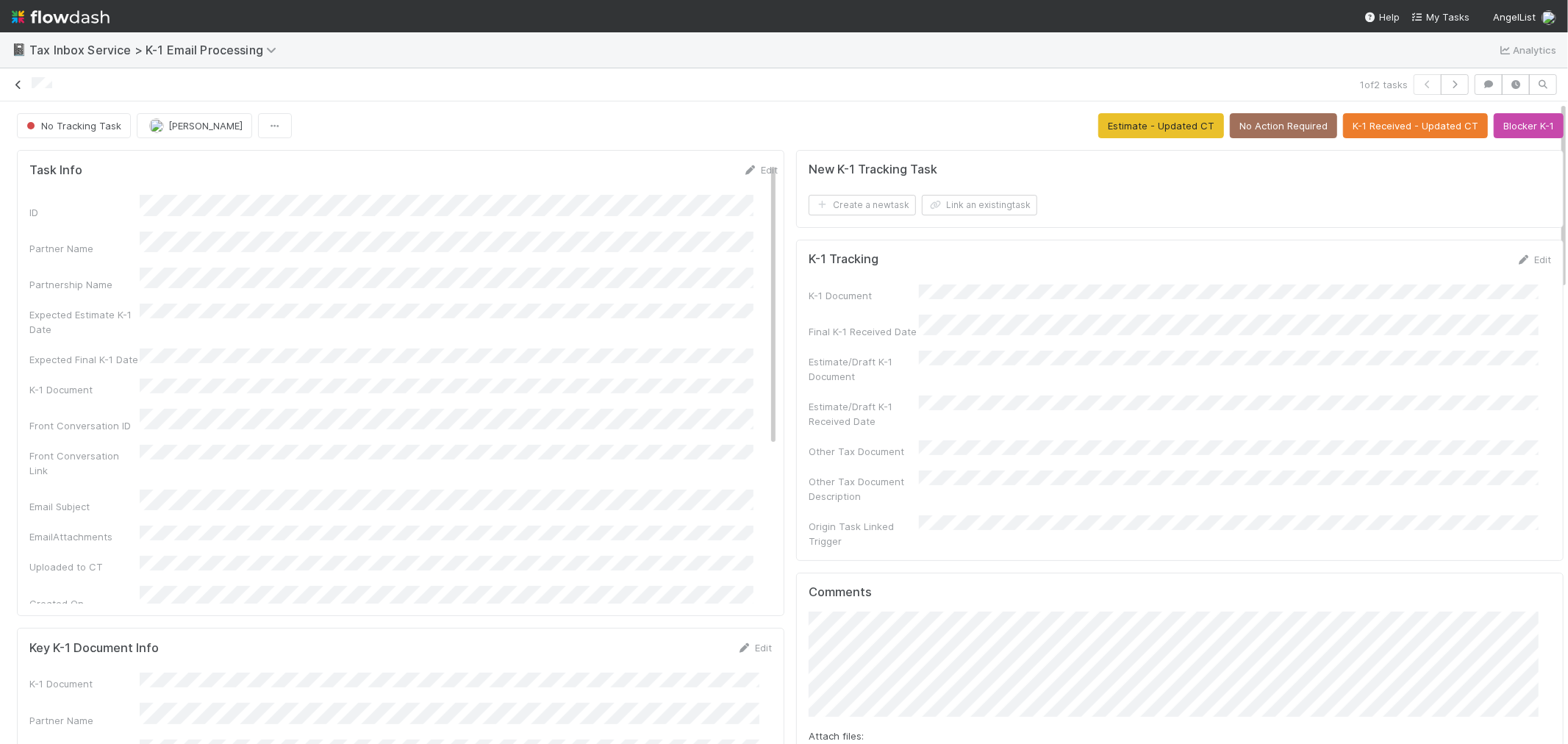
click at [16, 89] on icon at bounding box center [18, 85] width 15 height 9
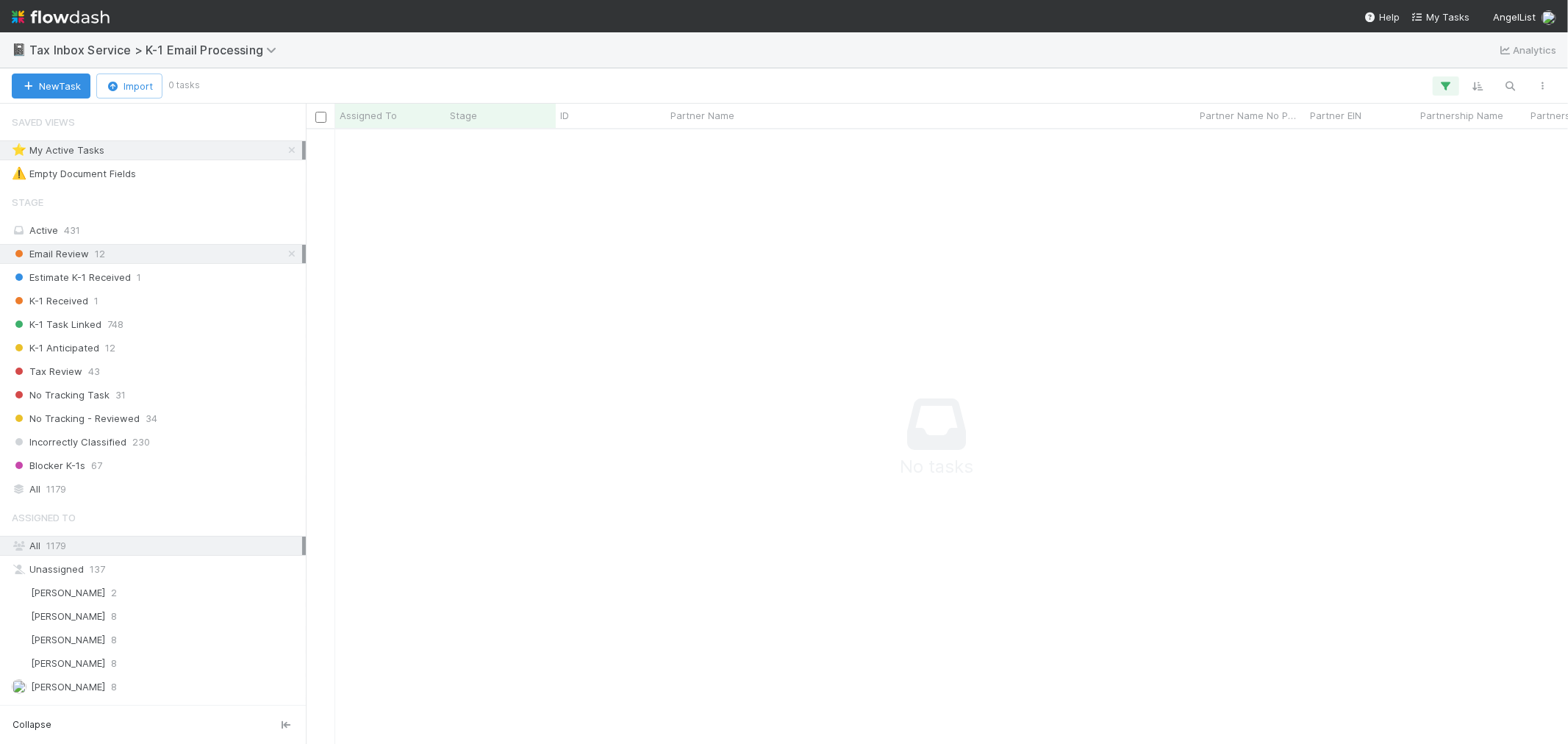
scroll to position [13, 13]
click at [62, 18] on img at bounding box center [61, 17] width 98 height 25
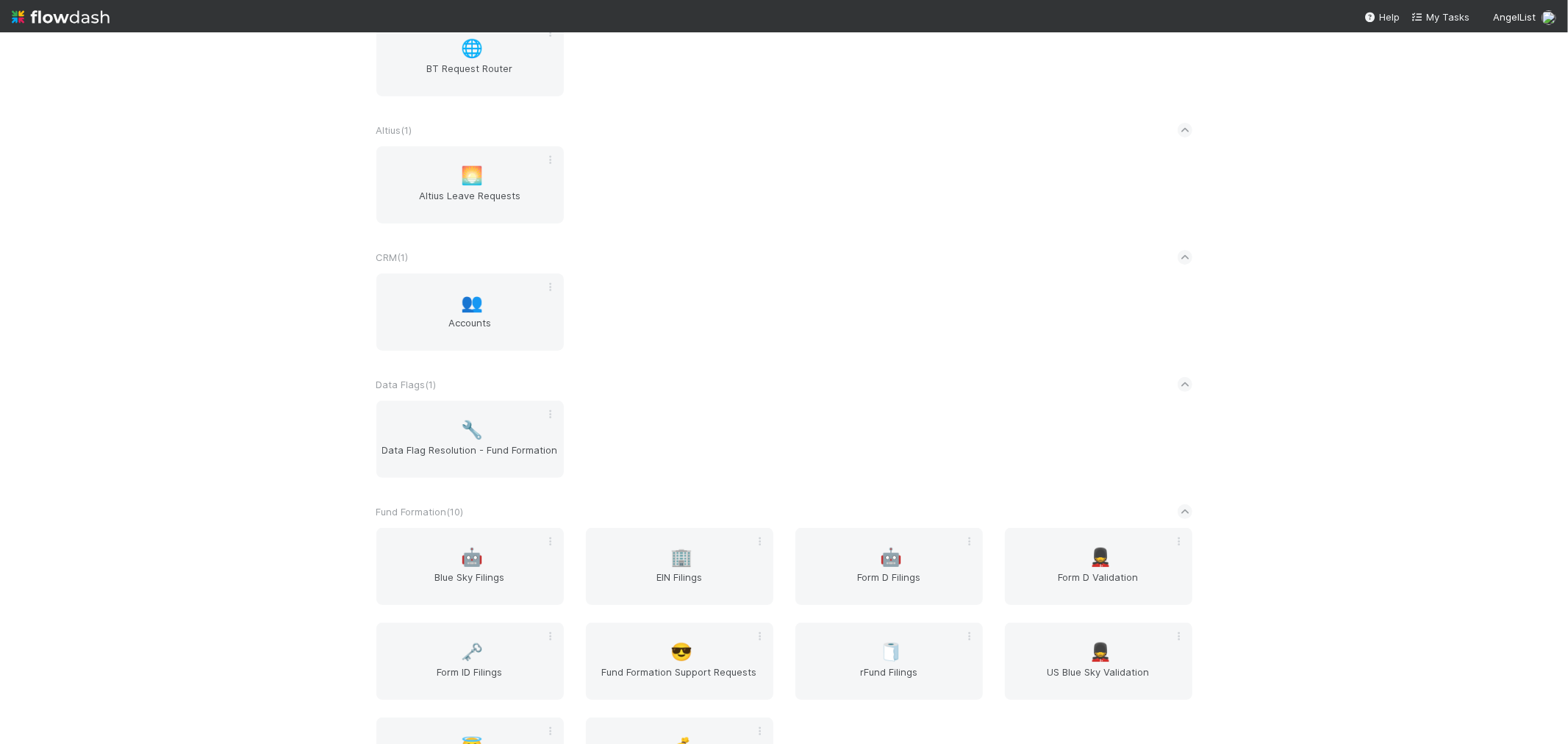
scroll to position [408, 0]
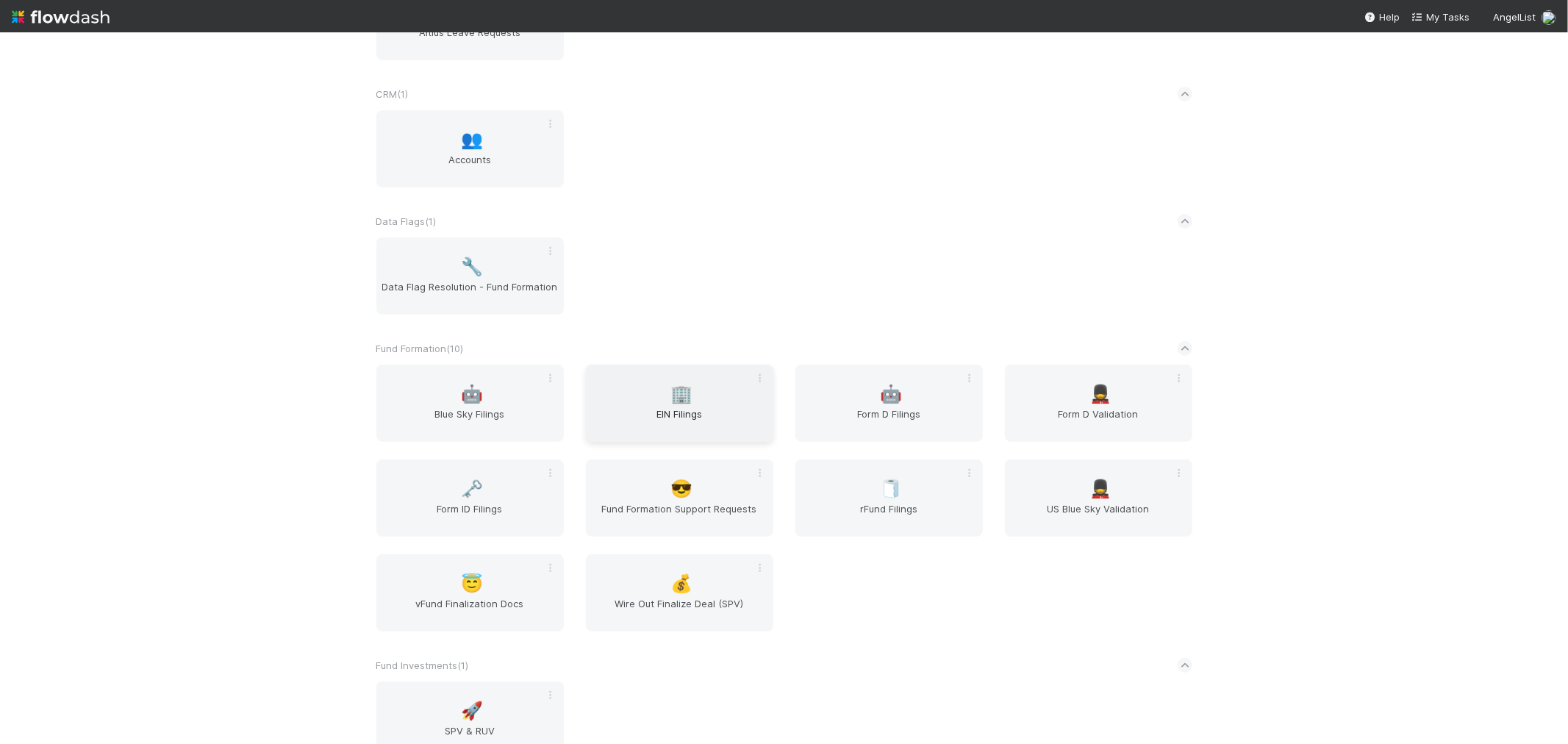
click at [682, 394] on span "🏢" at bounding box center [682, 394] width 22 height 19
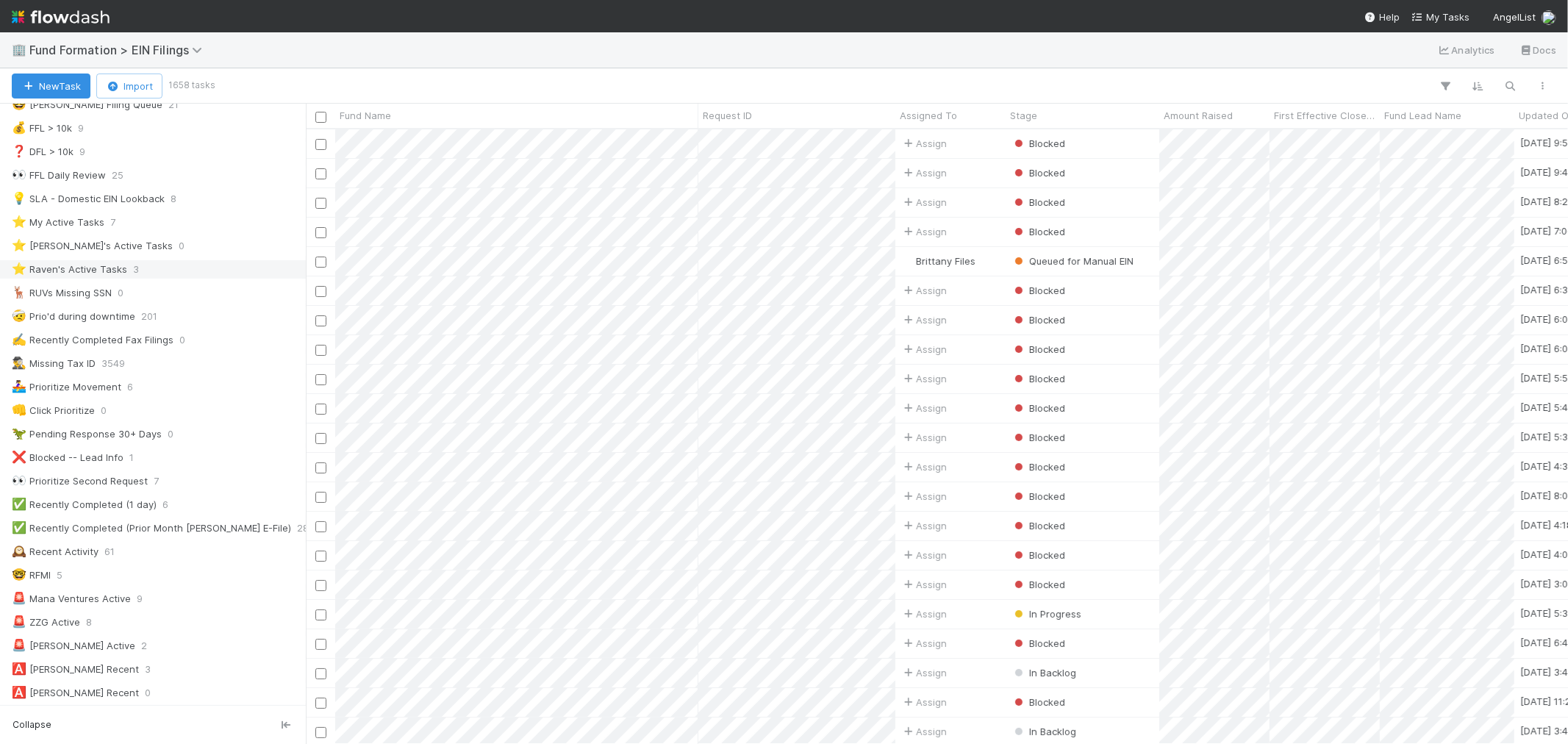
scroll to position [82, 0]
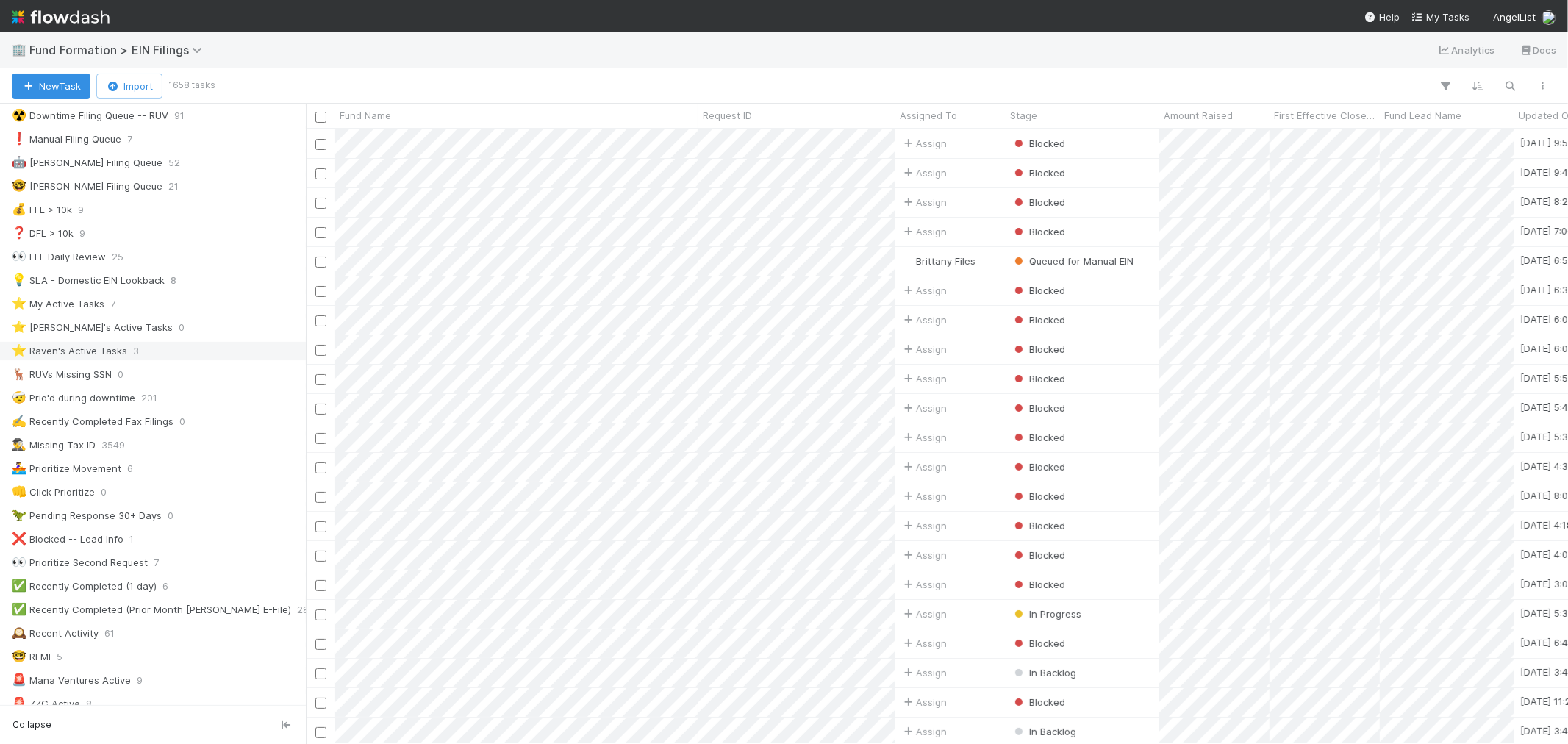
click at [100, 349] on div "⭐ Raven's Active Tasks" at bounding box center [70, 351] width 116 height 18
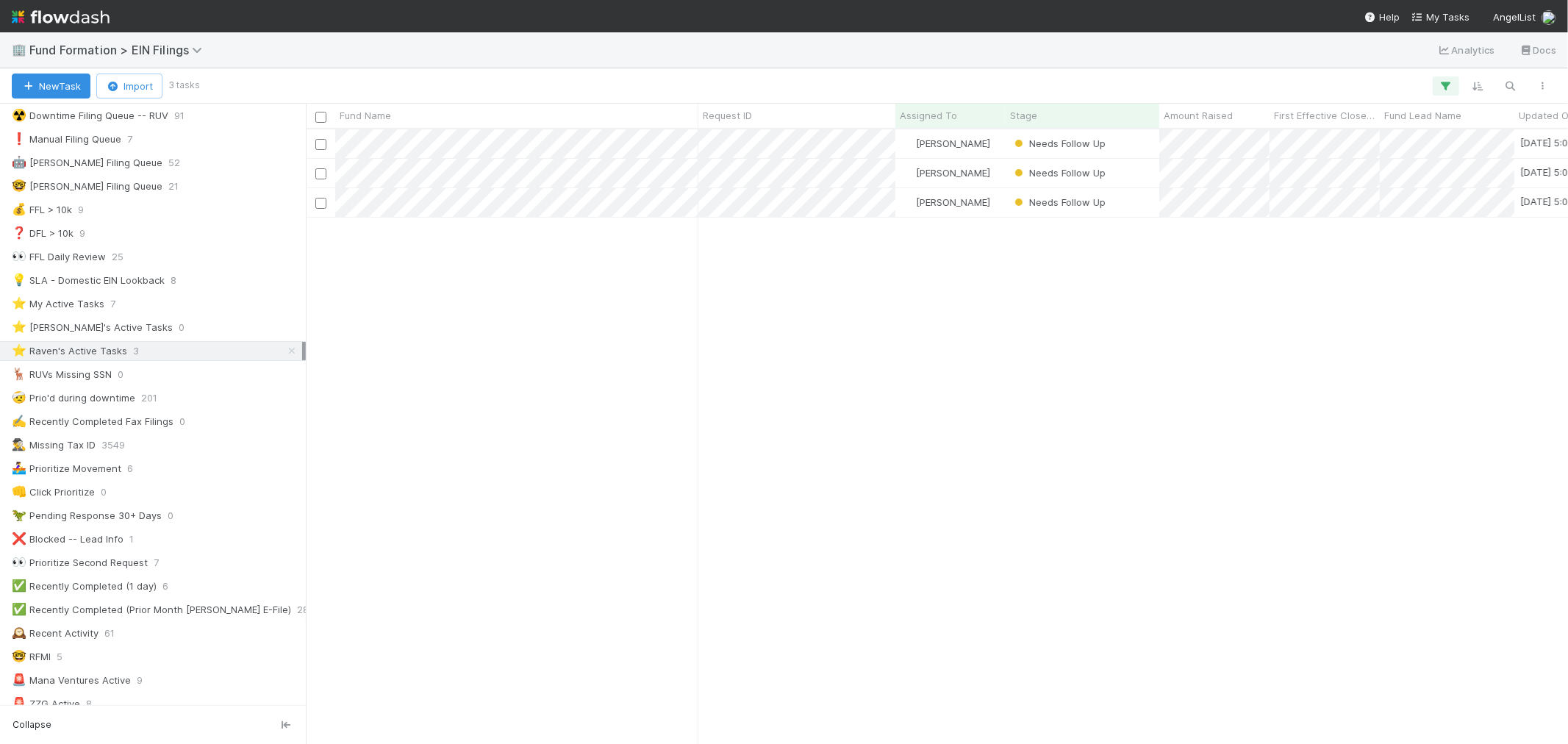
scroll to position [602, 1250]
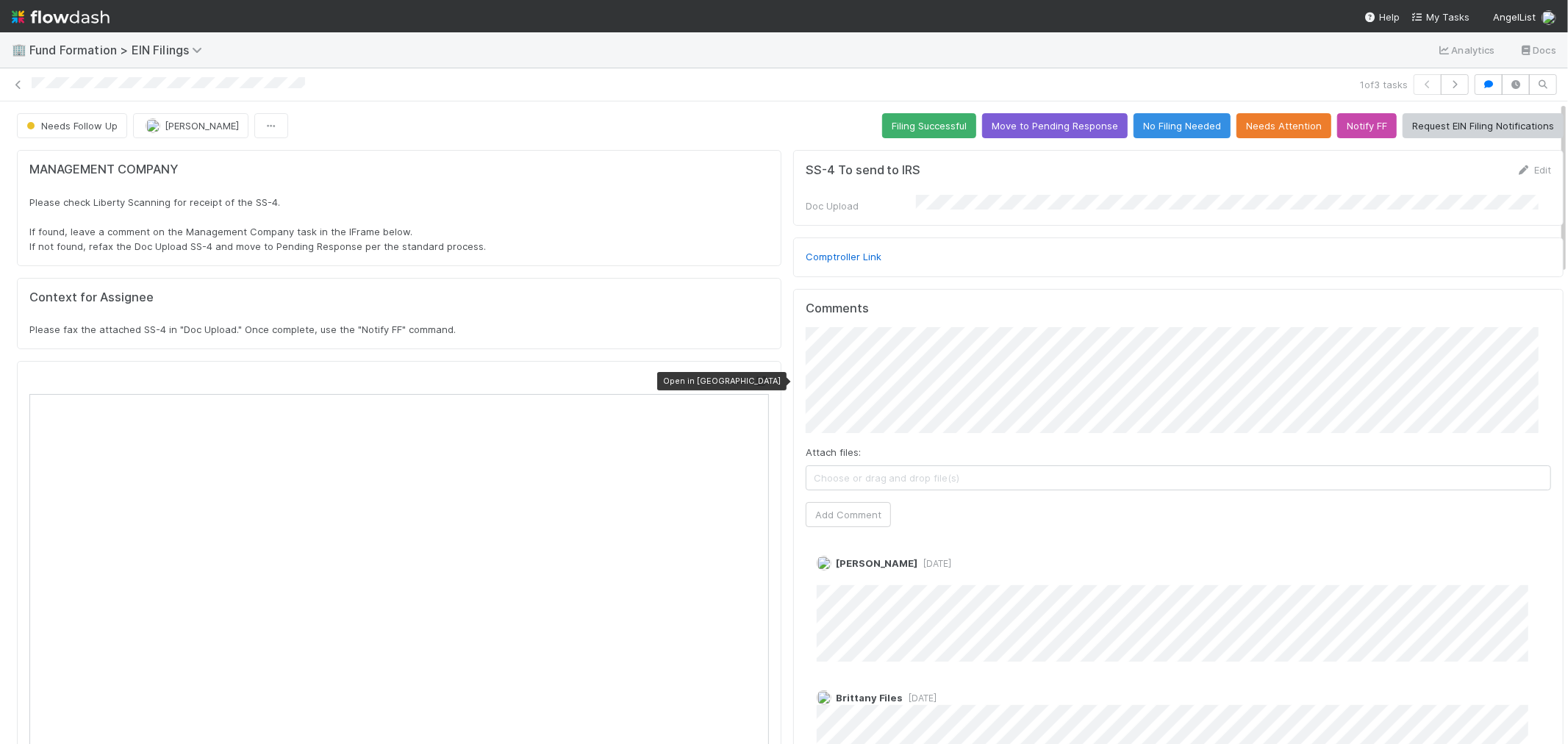
click at [754, 383] on icon at bounding box center [761, 381] width 15 height 9
click at [884, 123] on button "Filing Successful" at bounding box center [929, 126] width 94 height 25
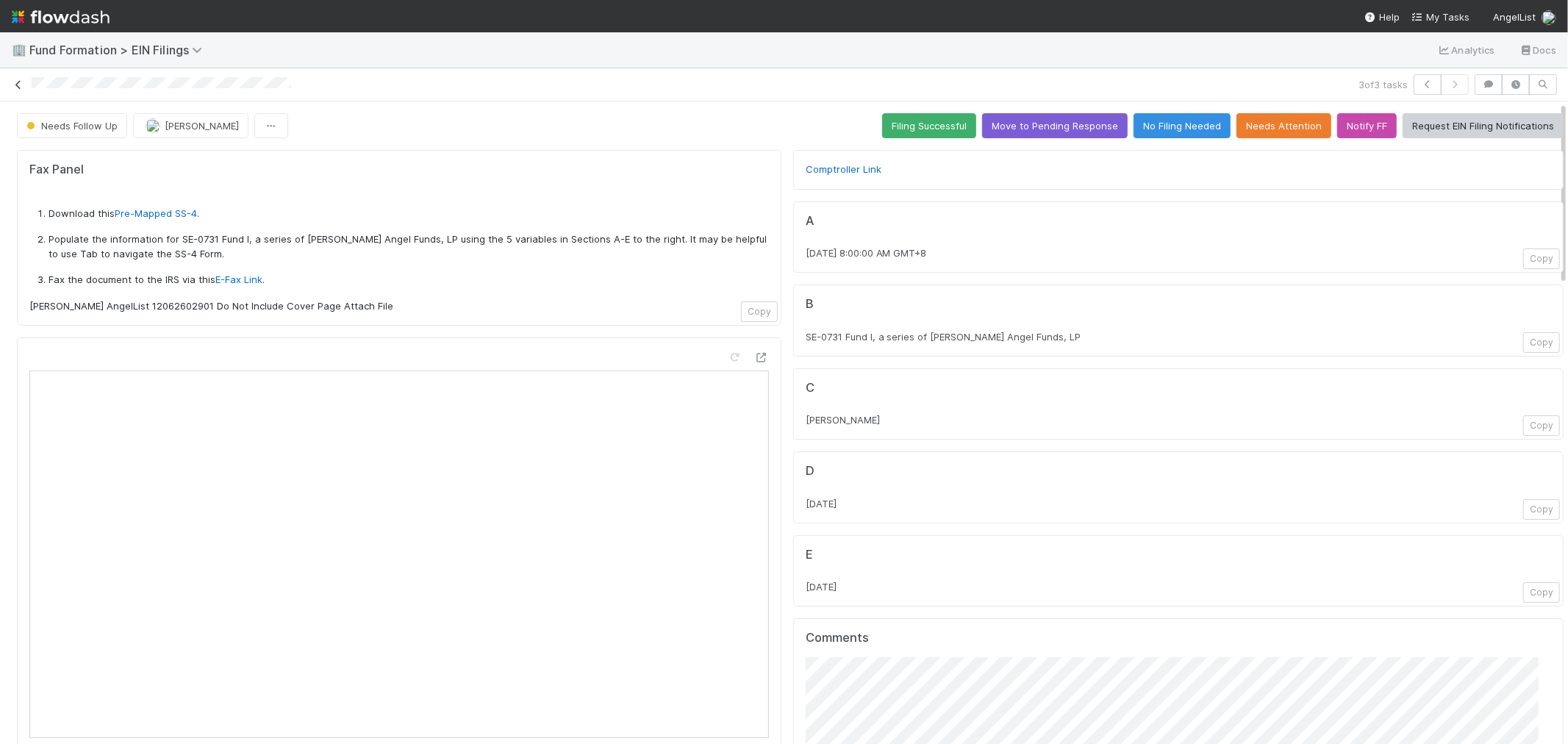
click at [13, 86] on icon at bounding box center [18, 85] width 15 height 9
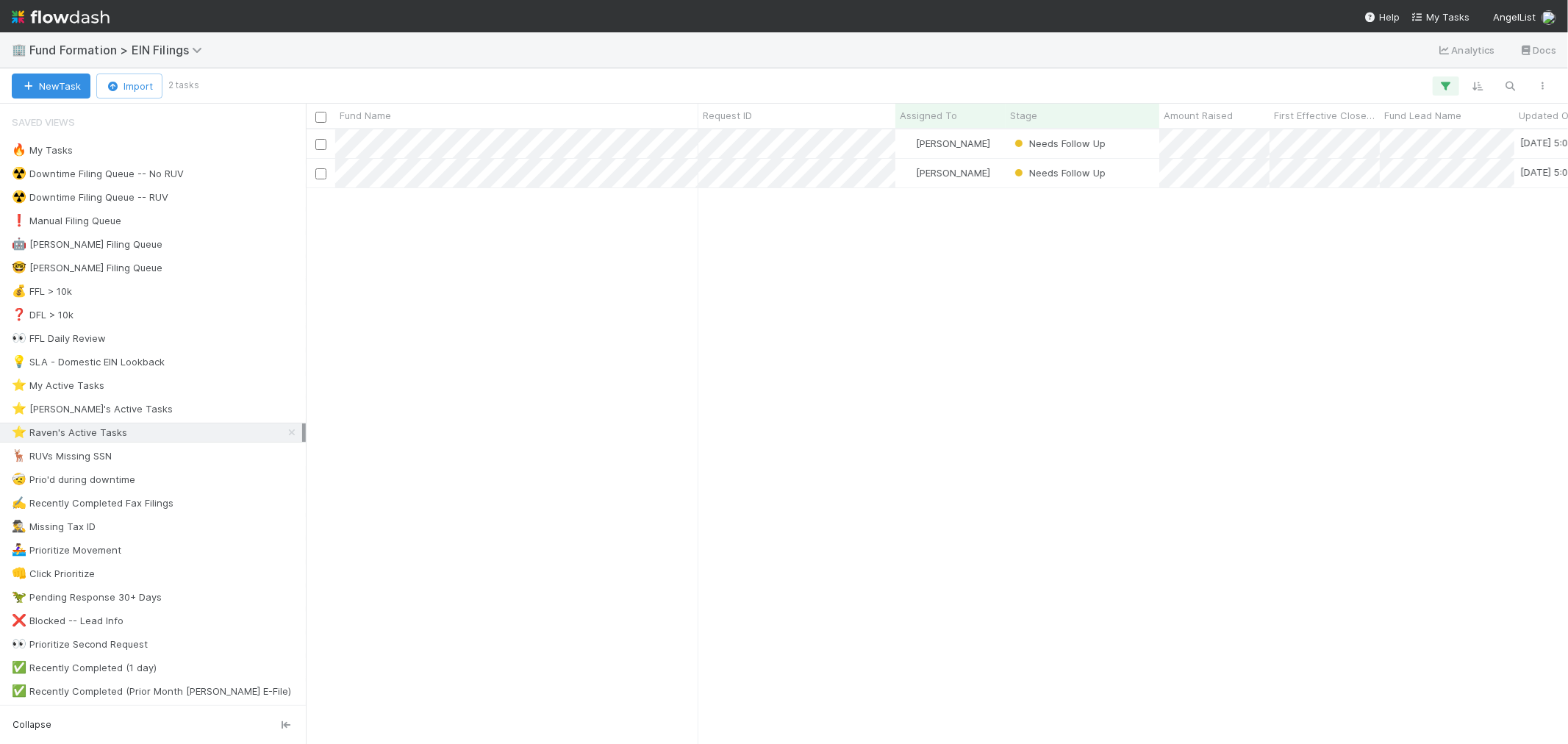
scroll to position [602, 1250]
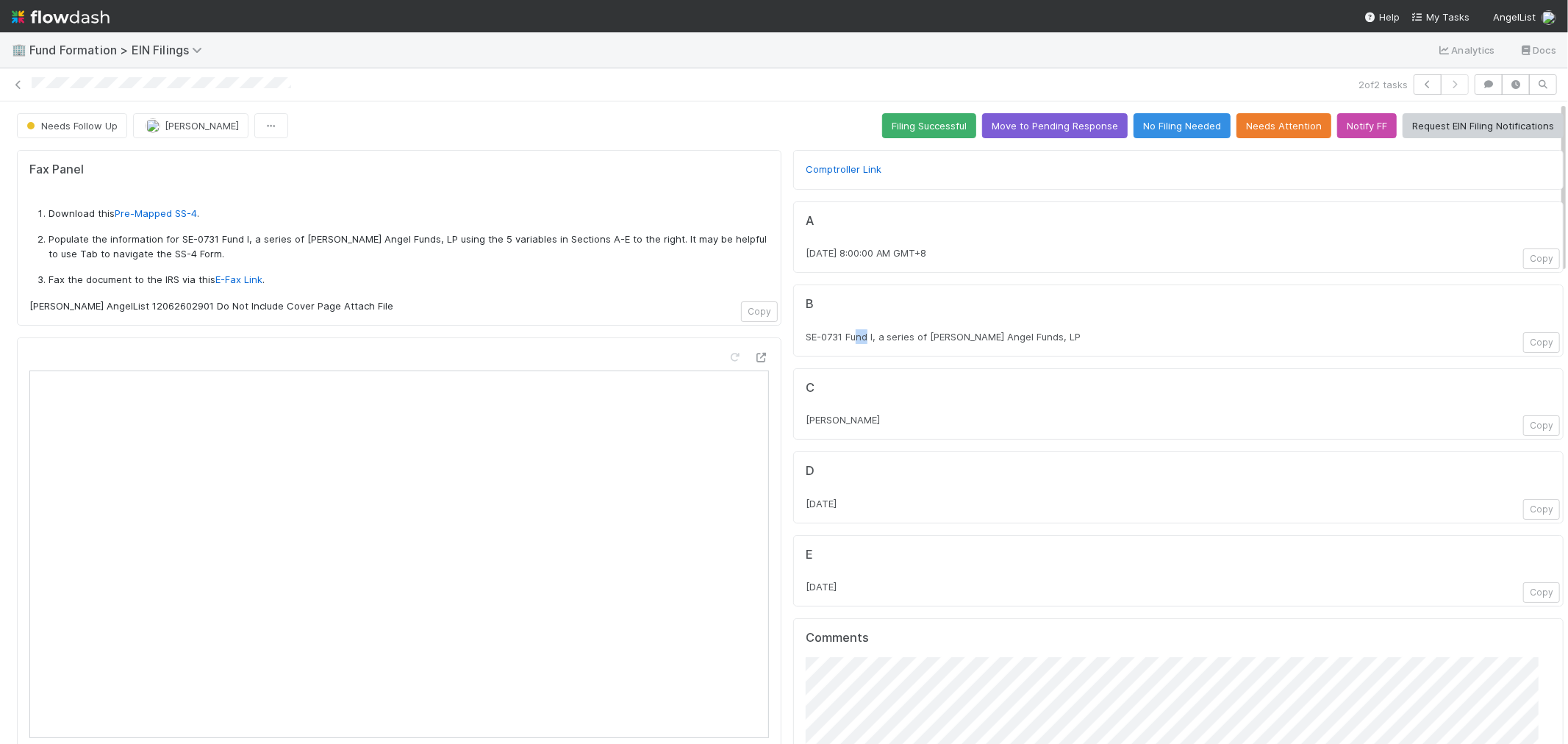
click at [855, 344] on div "B SE-0731 Fund I, a series of Sajid Rahman Angel Funds, LP Copy" at bounding box center [1179, 321] width 771 height 72
click at [983, 344] on div "SE-0731 Fund I, a series of Sajid Rahman Angel Funds, LP" at bounding box center [1179, 336] width 745 height 15
click at [1285, 300] on h5 "B" at bounding box center [1179, 304] width 745 height 15
click at [1414, 81] on button "button" at bounding box center [1427, 85] width 28 height 21
drag, startPoint x: 796, startPoint y: 340, endPoint x: 865, endPoint y: 336, distance: 69.1
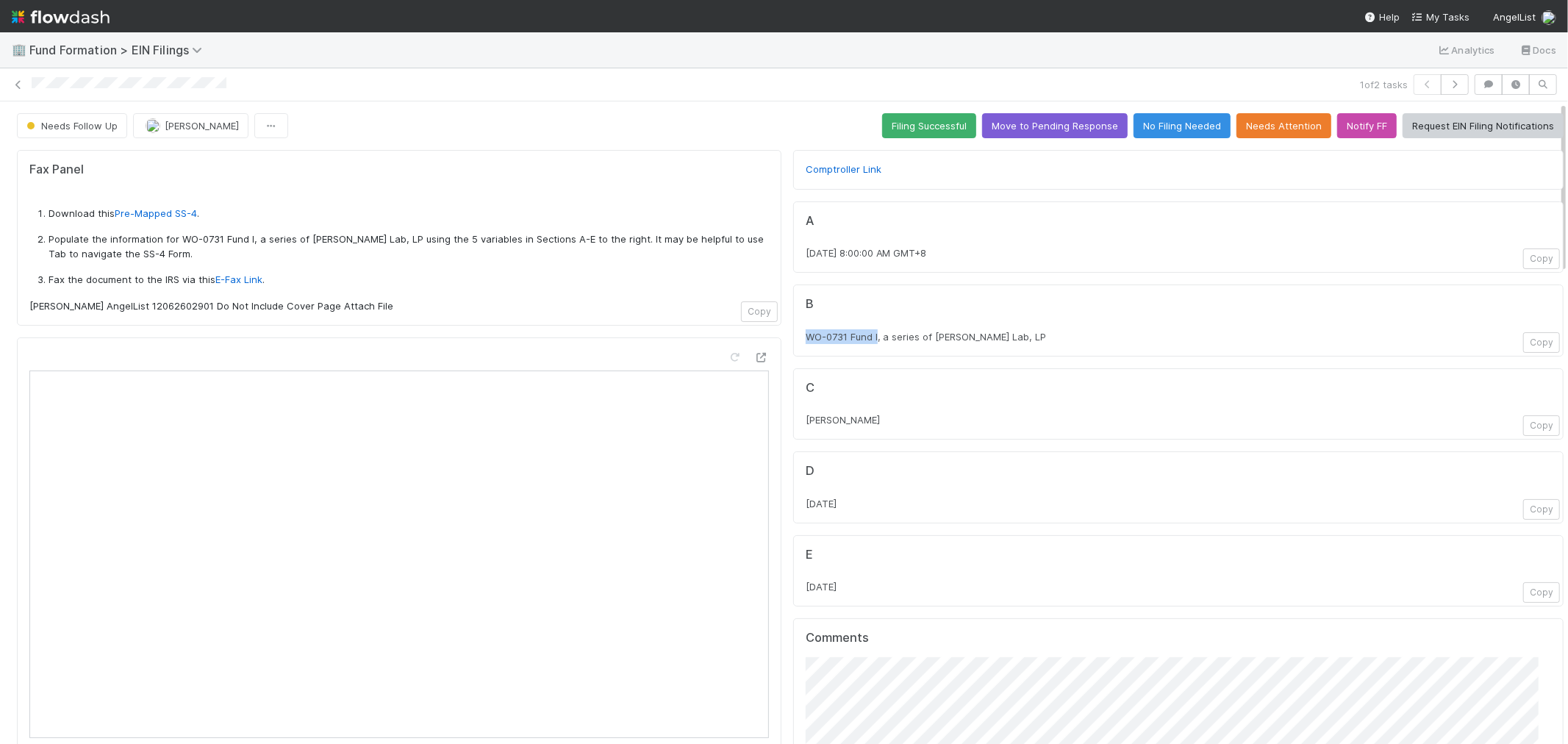
click at [865, 336] on span "WO-0731 Fund I, a series of Seldon Lab, LP" at bounding box center [926, 336] width 241 height 12
copy span "WO-0731 Fund I"
click at [1011, 337] on div "WO-0731 Fund I, a series of Seldon Lab, LP" at bounding box center [1179, 336] width 745 height 15
drag, startPoint x: 1003, startPoint y: 336, endPoint x: 782, endPoint y: 341, distance: 221.1
click at [793, 341] on div "B WO-0731 Fund I, a series of Seldon Lab, LP Copy" at bounding box center [1179, 321] width 771 height 72
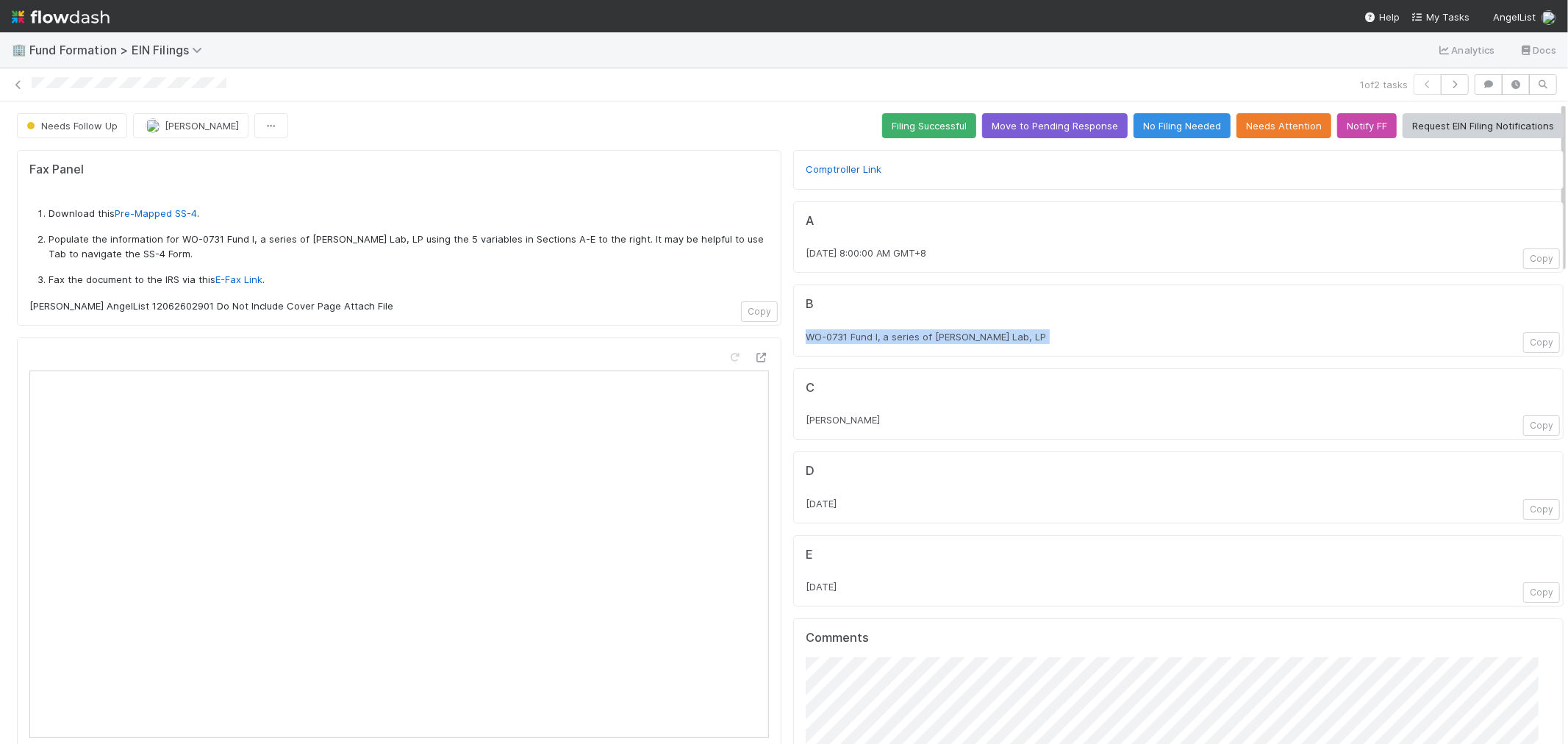
copy div "WO-0731 Fund I, a series of Seldon Lab, LP Copy"
drag, startPoint x: 849, startPoint y: 427, endPoint x: 796, endPoint y: 427, distance: 53.0
click at [806, 427] on div "Finn Metz" at bounding box center [1179, 419] width 745 height 15
copy span "Finn Metz"
drag, startPoint x: 796, startPoint y: 253, endPoint x: 838, endPoint y: 259, distance: 42.4
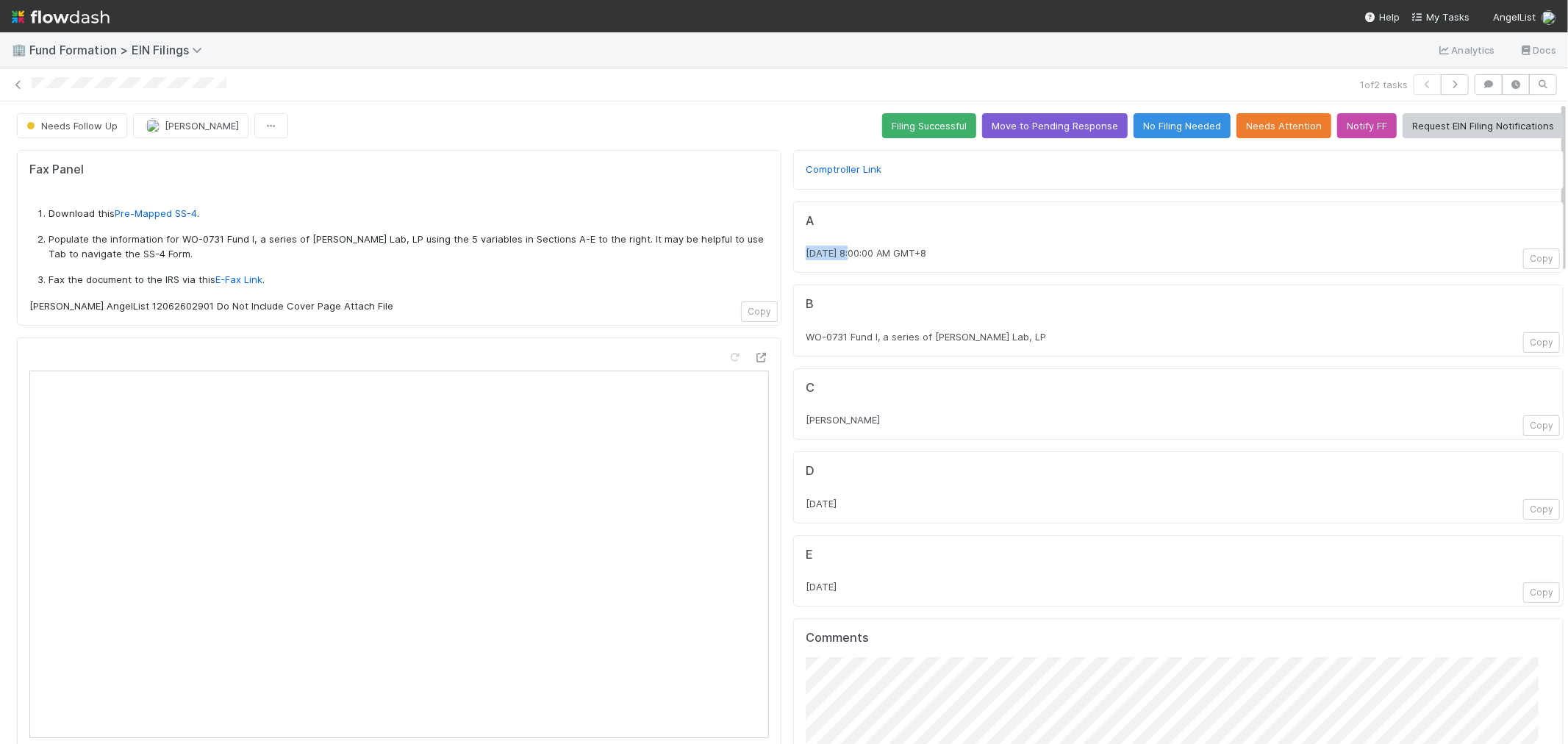
click at [838, 259] on span "8/6/2025 at 8:00:00 AM GMT+8" at bounding box center [866, 252] width 121 height 12
copy span "8/6/2025"
drag, startPoint x: 869, startPoint y: 584, endPoint x: 794, endPoint y: 601, distance: 76.9
click at [794, 601] on div "E 2025-08-29 Copy" at bounding box center [1179, 571] width 771 height 72
copy span "2025-08-29"
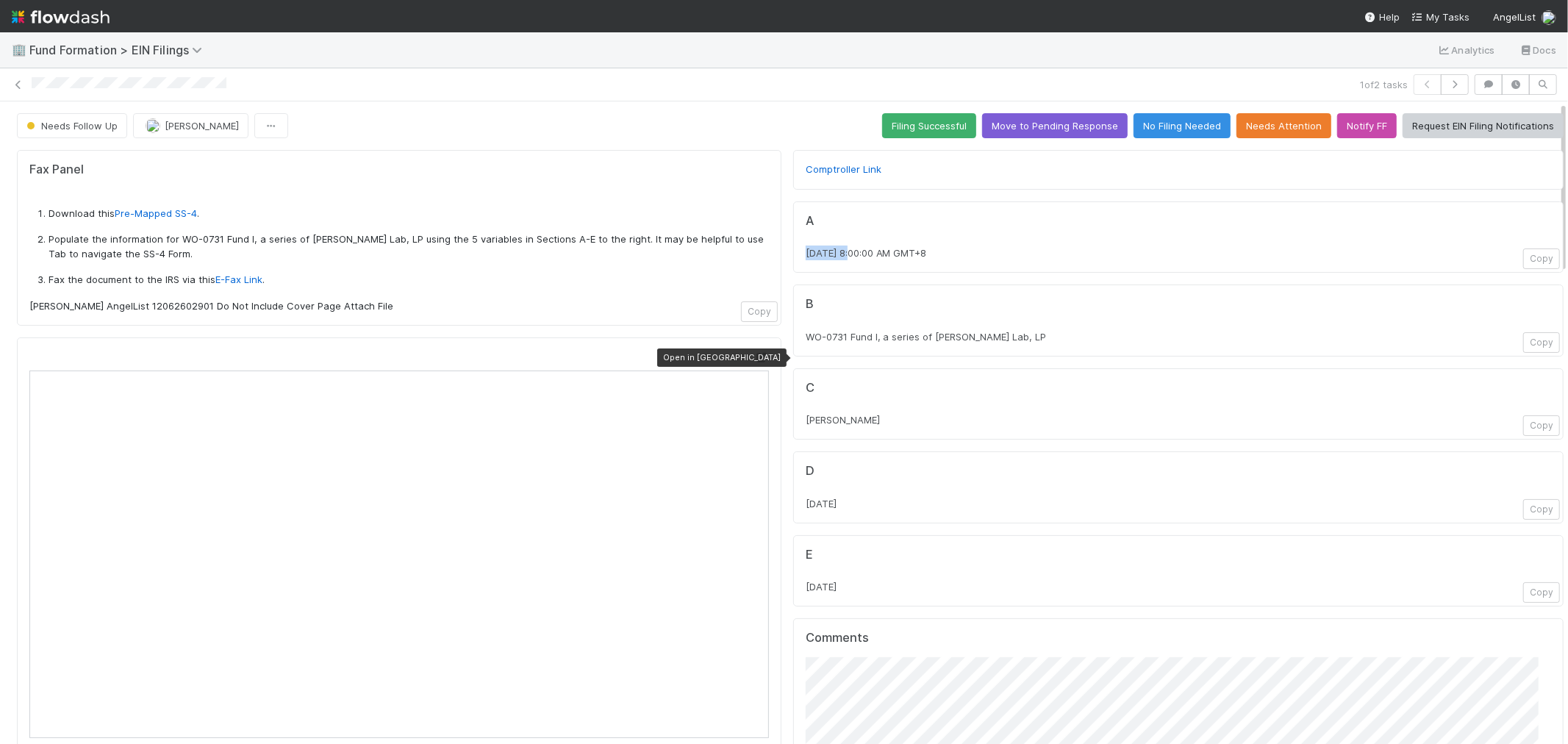
click at [754, 356] on icon at bounding box center [761, 358] width 15 height 9
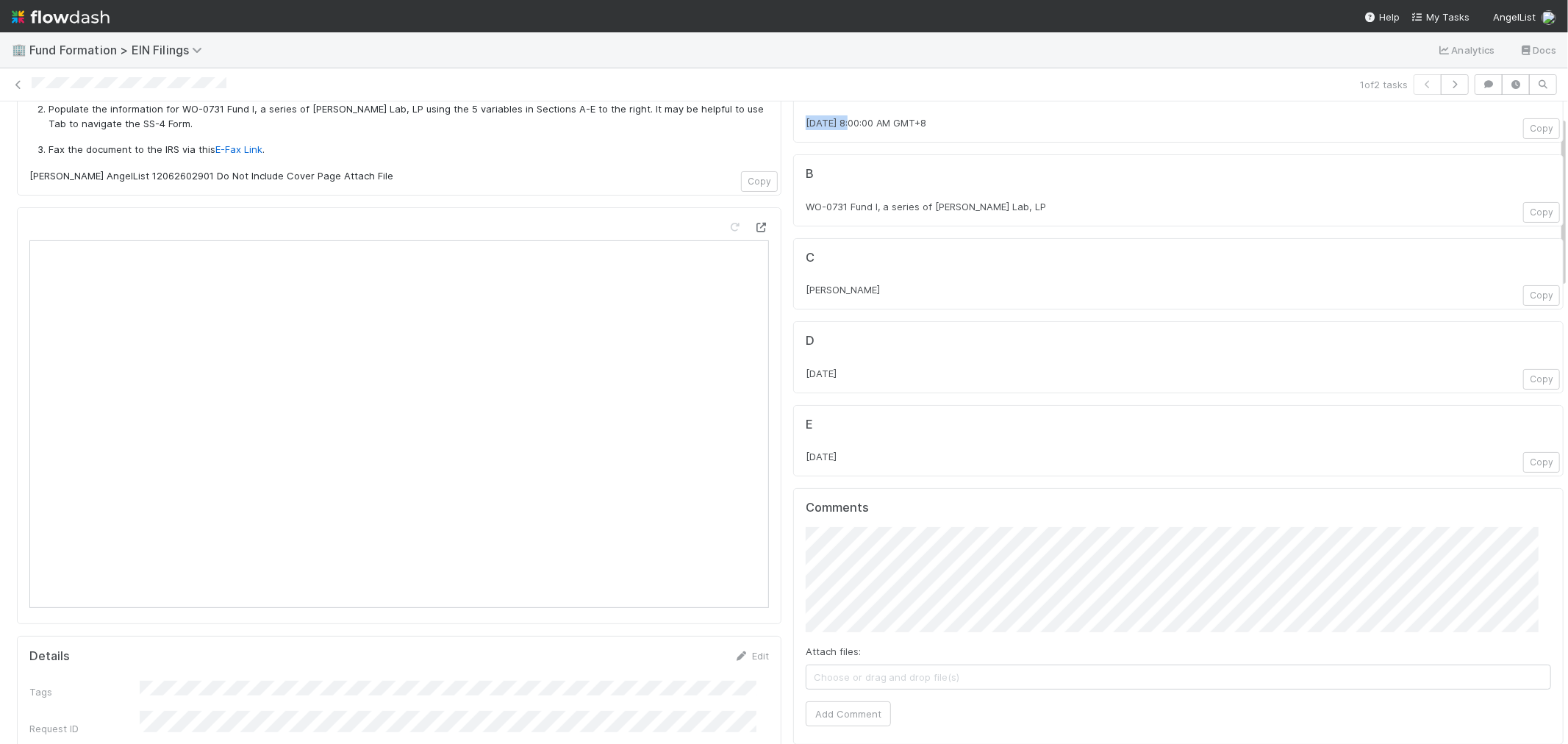
scroll to position [245, 0]
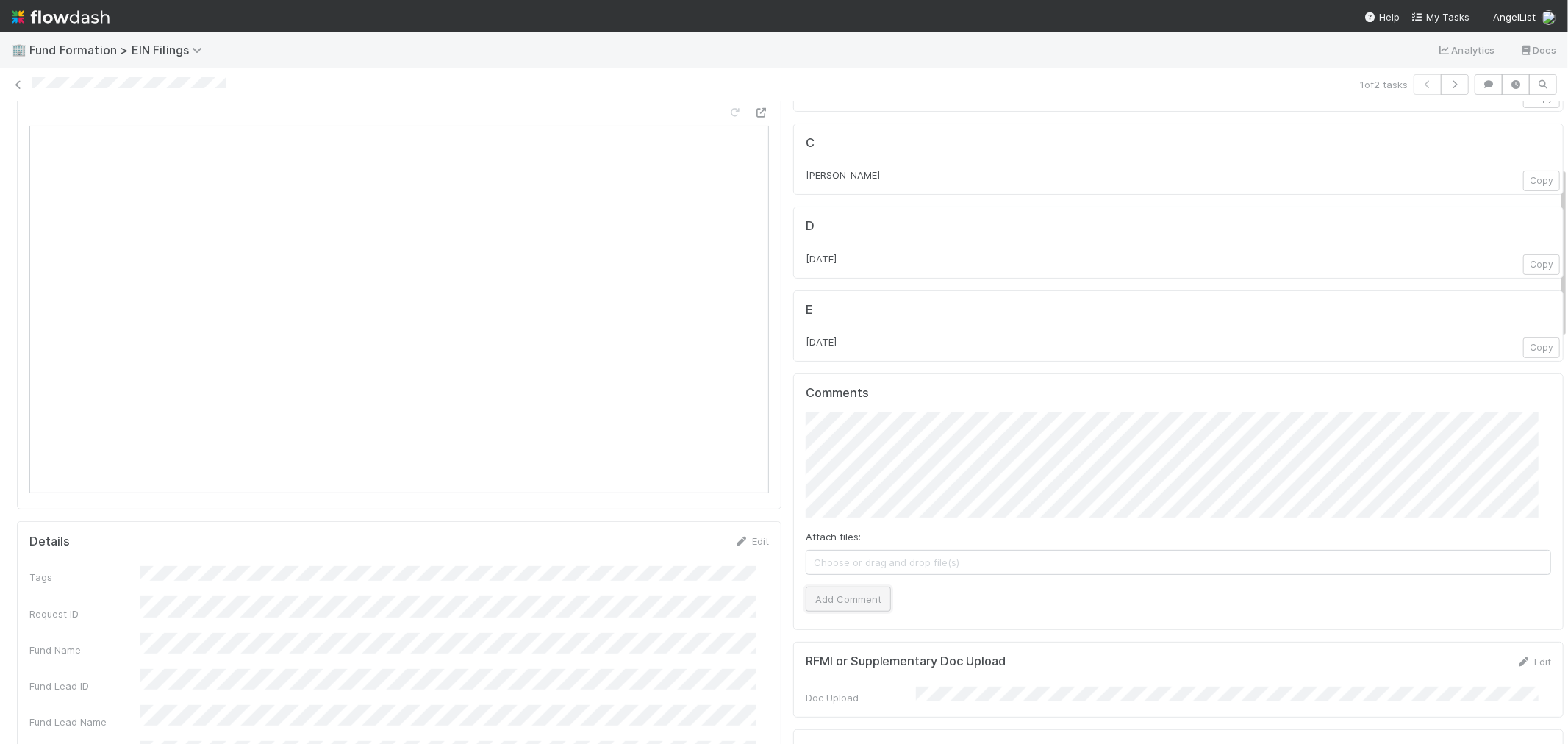
click at [827, 607] on button "Add Comment" at bounding box center [849, 600] width 85 height 25
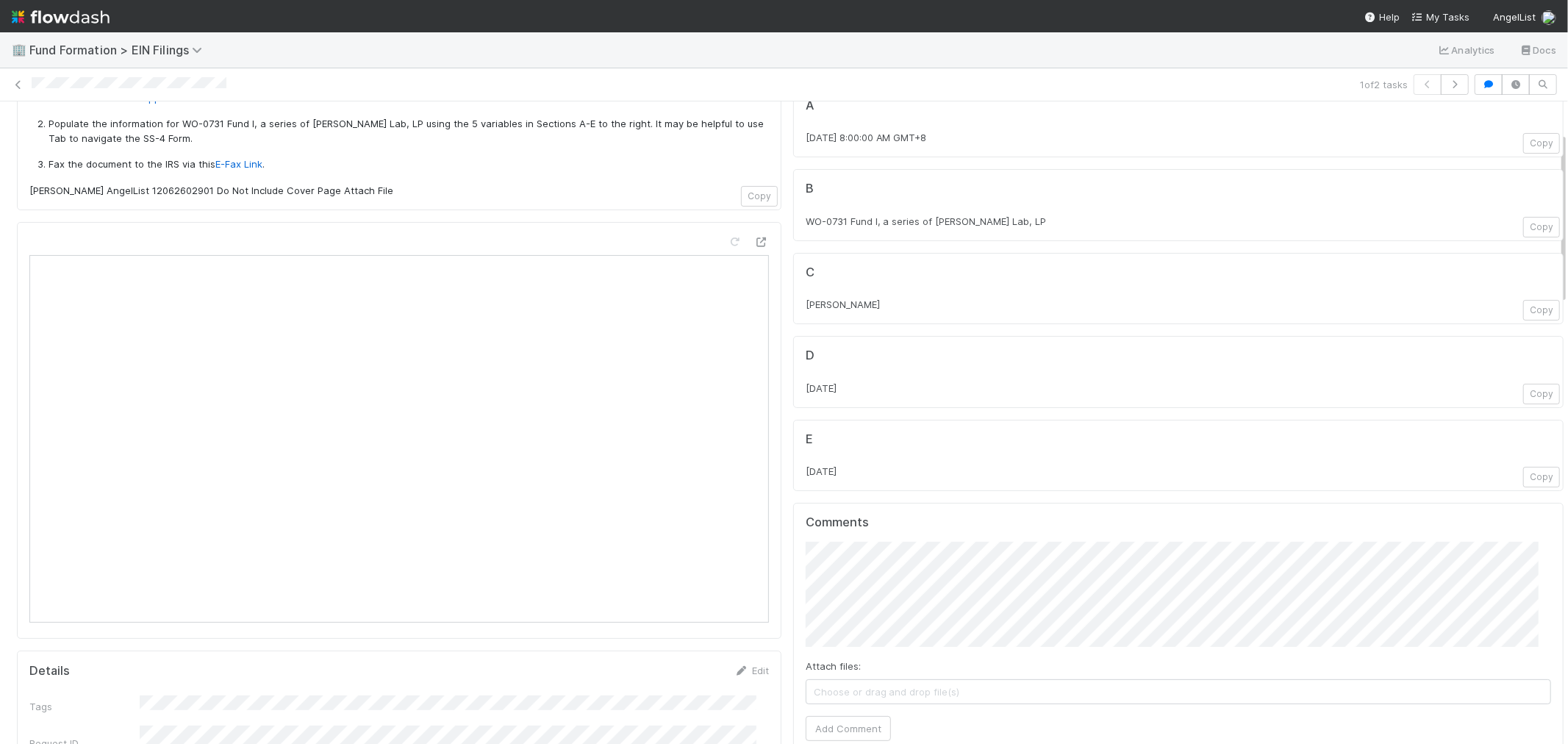
scroll to position [0, 0]
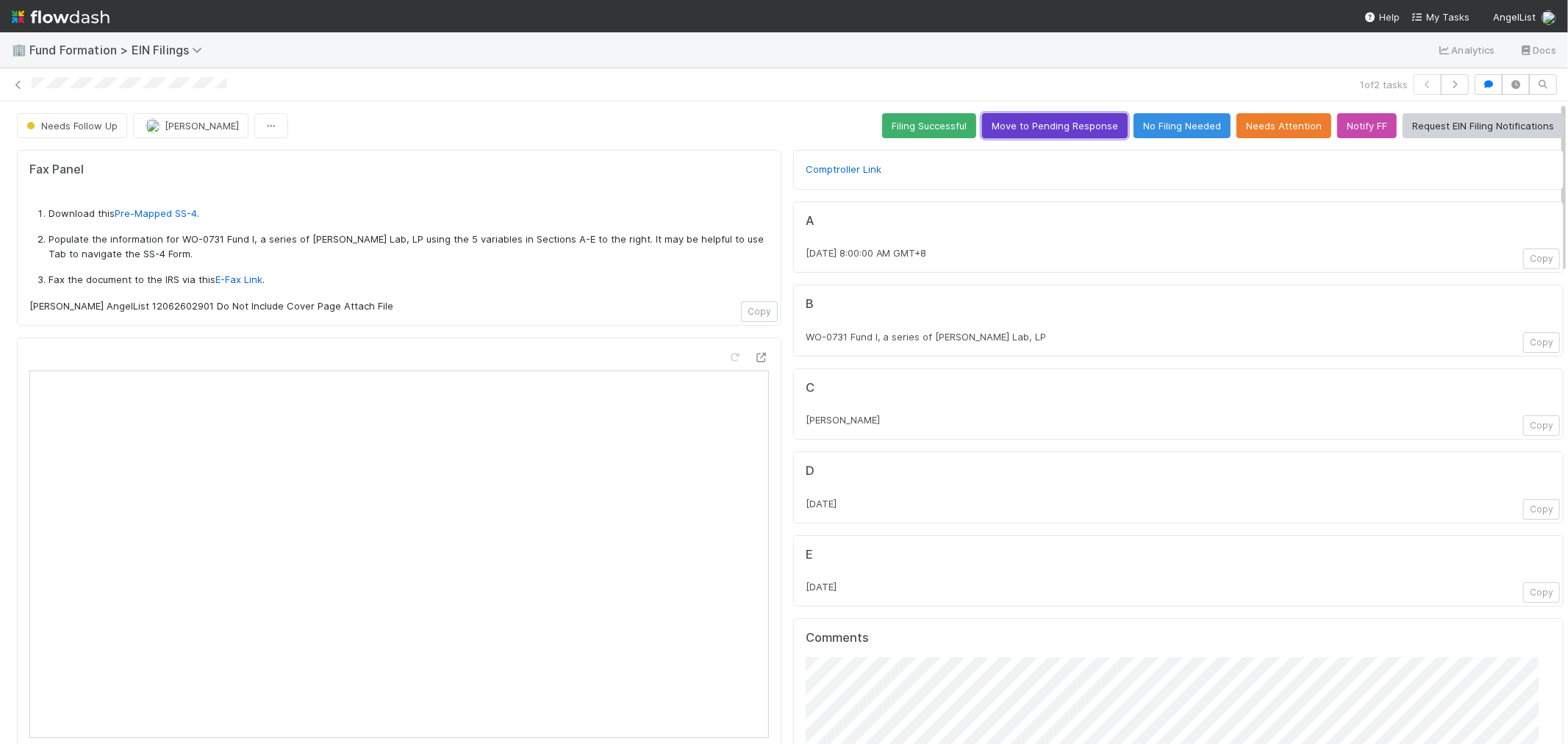
click at [1031, 118] on button "Move to Pending Response" at bounding box center [1055, 126] width 146 height 25
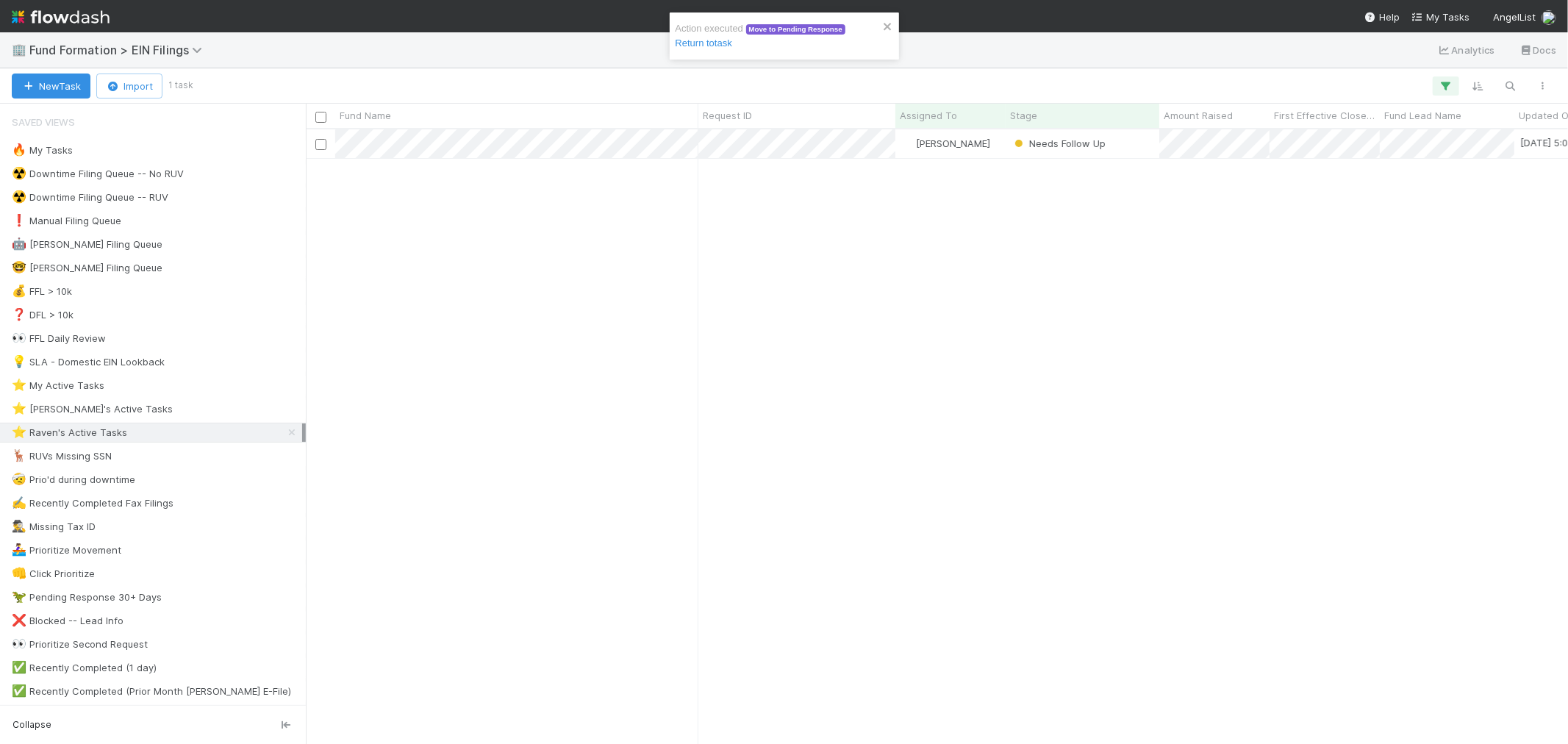
scroll to position [602, 1250]
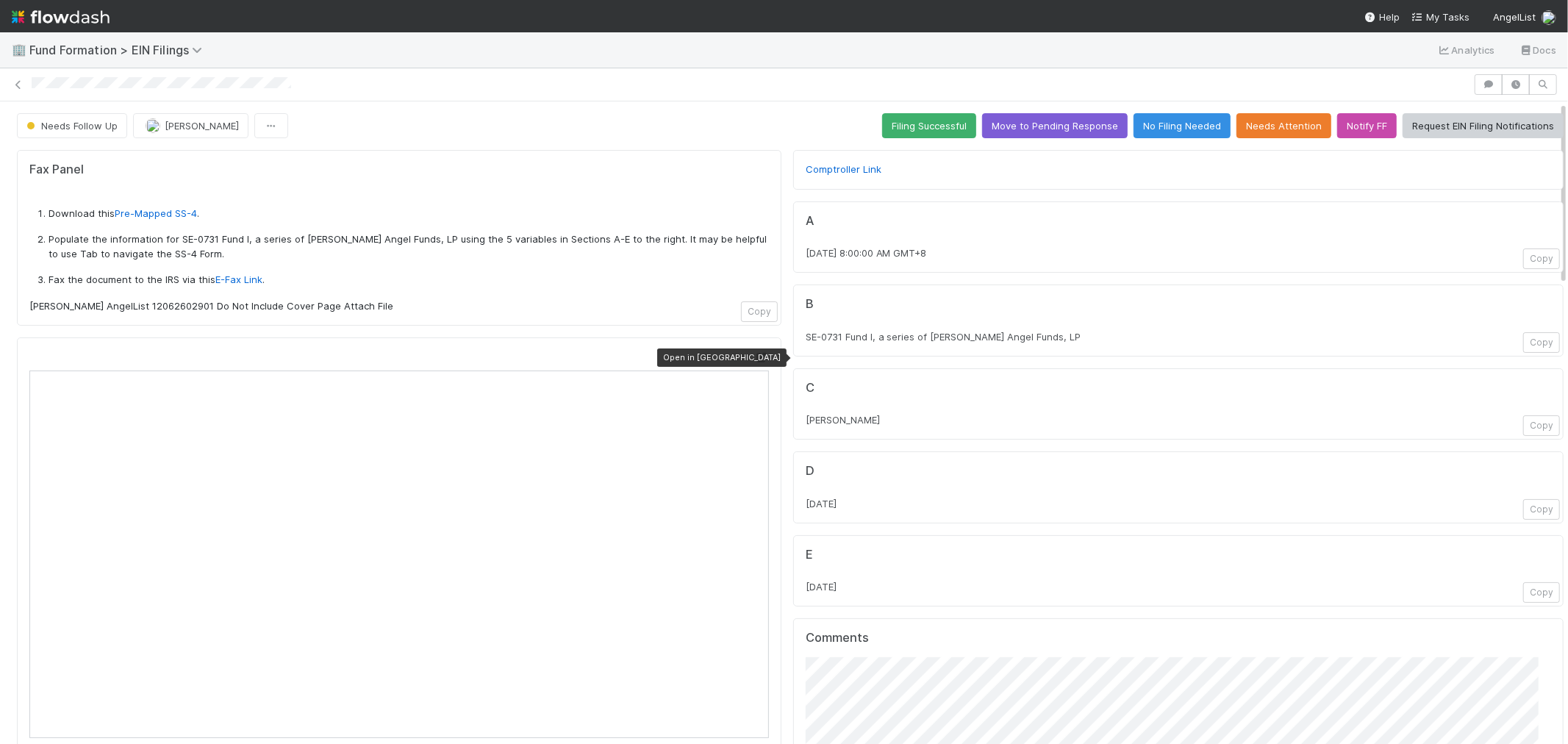
click at [754, 362] on icon at bounding box center [761, 358] width 15 height 9
drag, startPoint x: 1066, startPoint y: 337, endPoint x: 791, endPoint y: 346, distance: 275.1
click at [793, 346] on div "B SE-0731 Fund I, a series of Sajid Rahman Angel Funds, LP Copy" at bounding box center [1179, 321] width 771 height 72
copy span "SE-0731 Fund I, a series of Sajid Rahman Angel Funds, LP"
drag, startPoint x: 931, startPoint y: 415, endPoint x: 792, endPoint y: 428, distance: 139.6
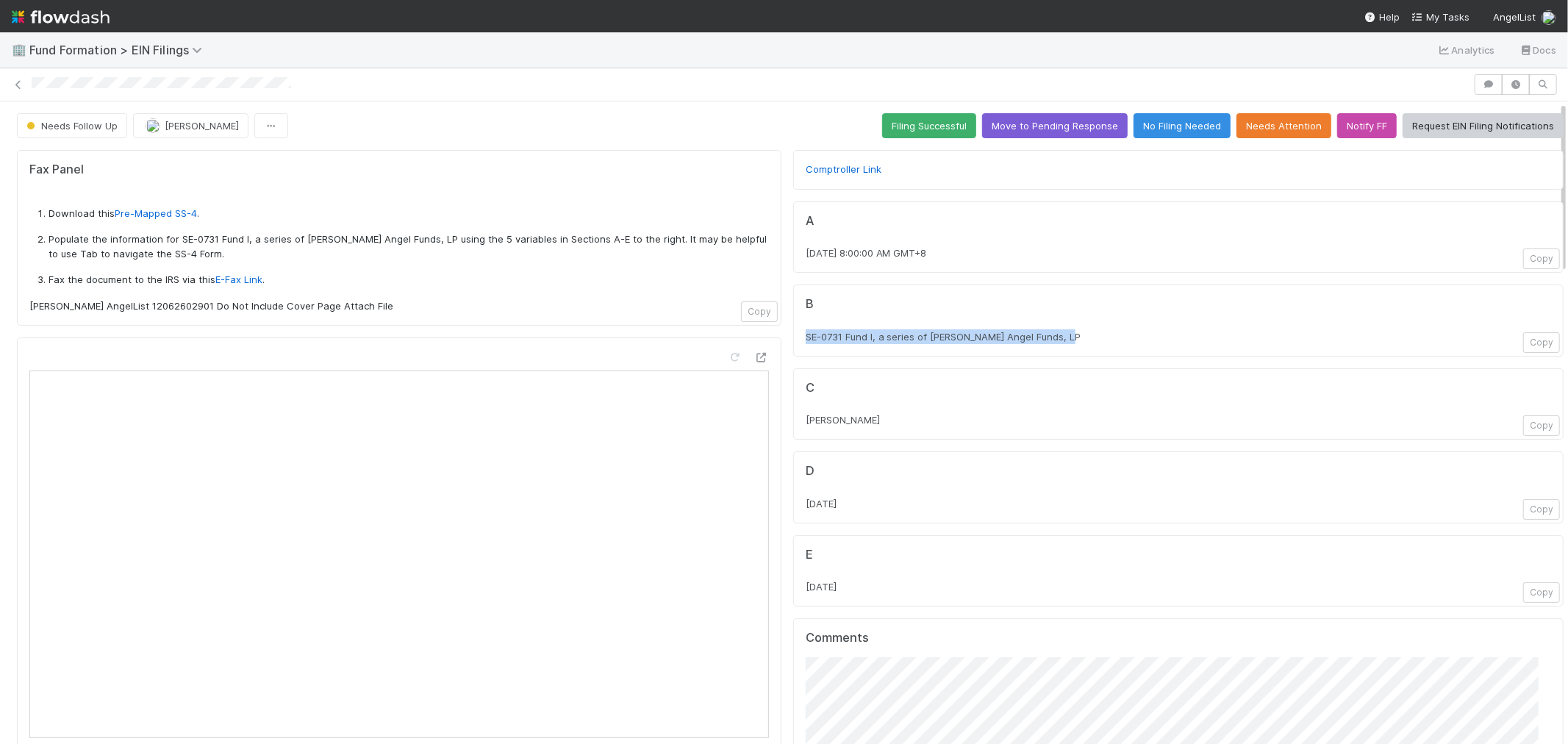
click at [793, 430] on div "C Sajidur Rahman Copy" at bounding box center [1179, 404] width 771 height 72
copy span "Sajidur Rahman"
drag, startPoint x: 885, startPoint y: 590, endPoint x: 785, endPoint y: 590, distance: 100.0
click at [793, 590] on div "E 2025-08-29 Copy" at bounding box center [1179, 571] width 771 height 72
copy span "2025-08-29"
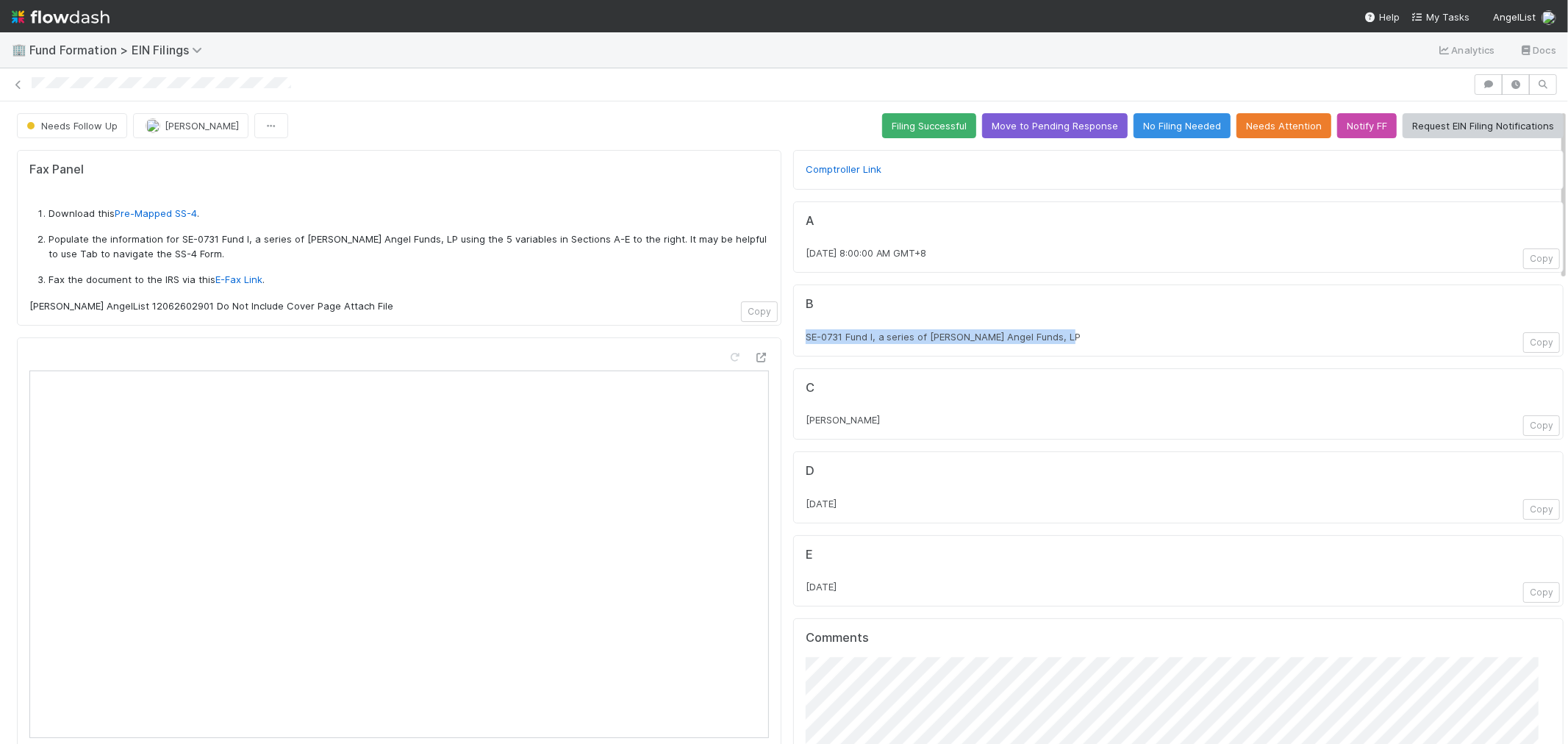
scroll to position [245, 0]
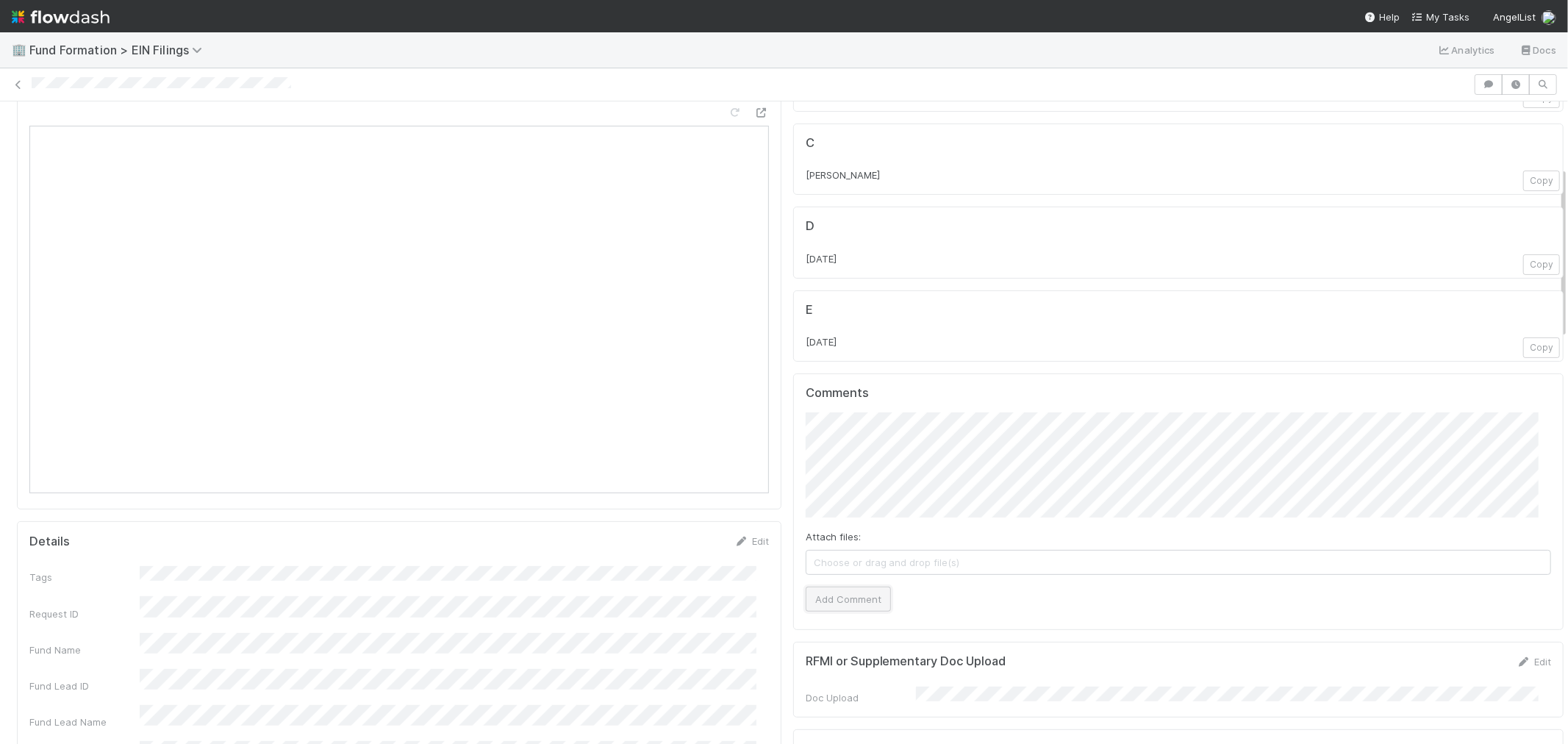
click at [820, 604] on button "Add Comment" at bounding box center [849, 600] width 85 height 25
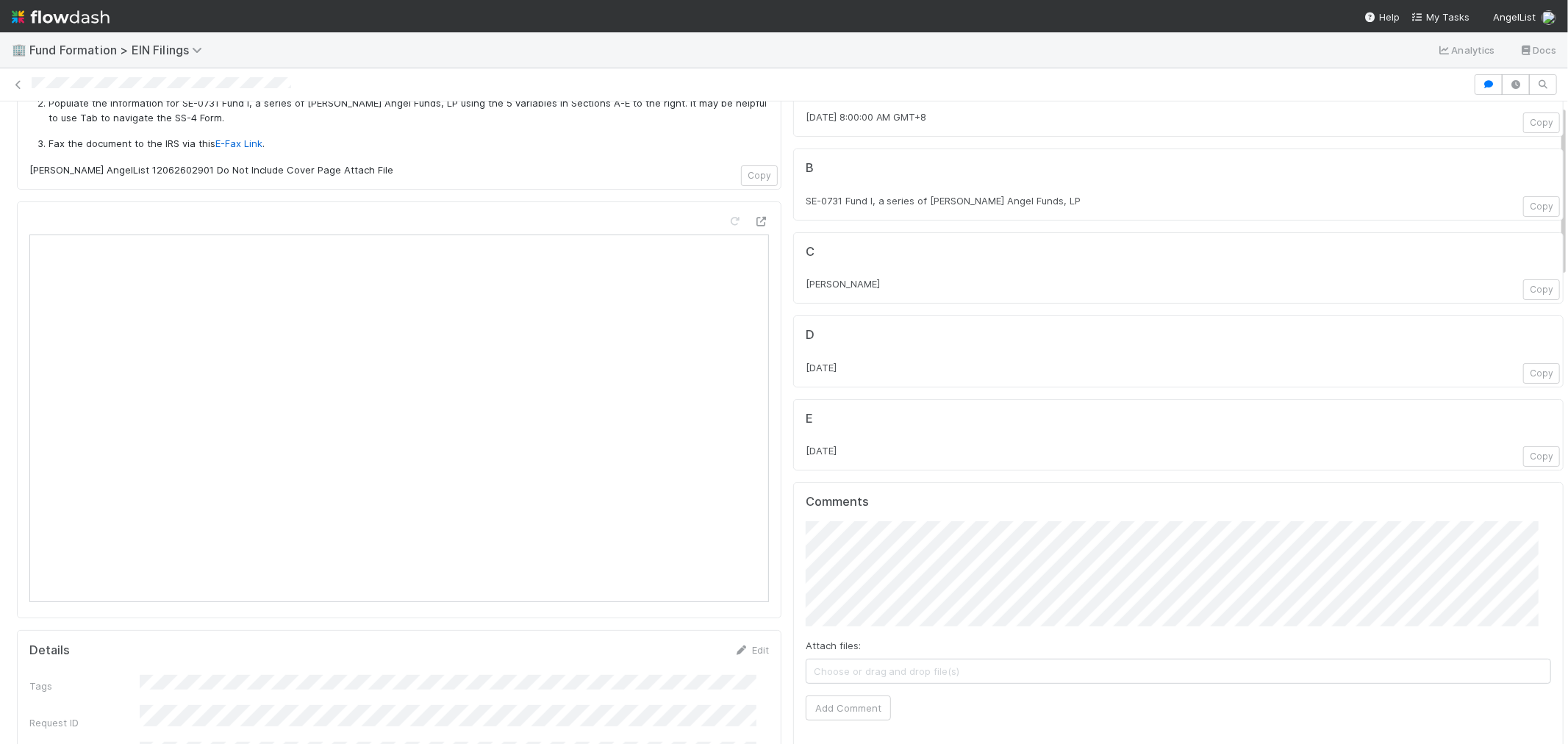
scroll to position [0, 0]
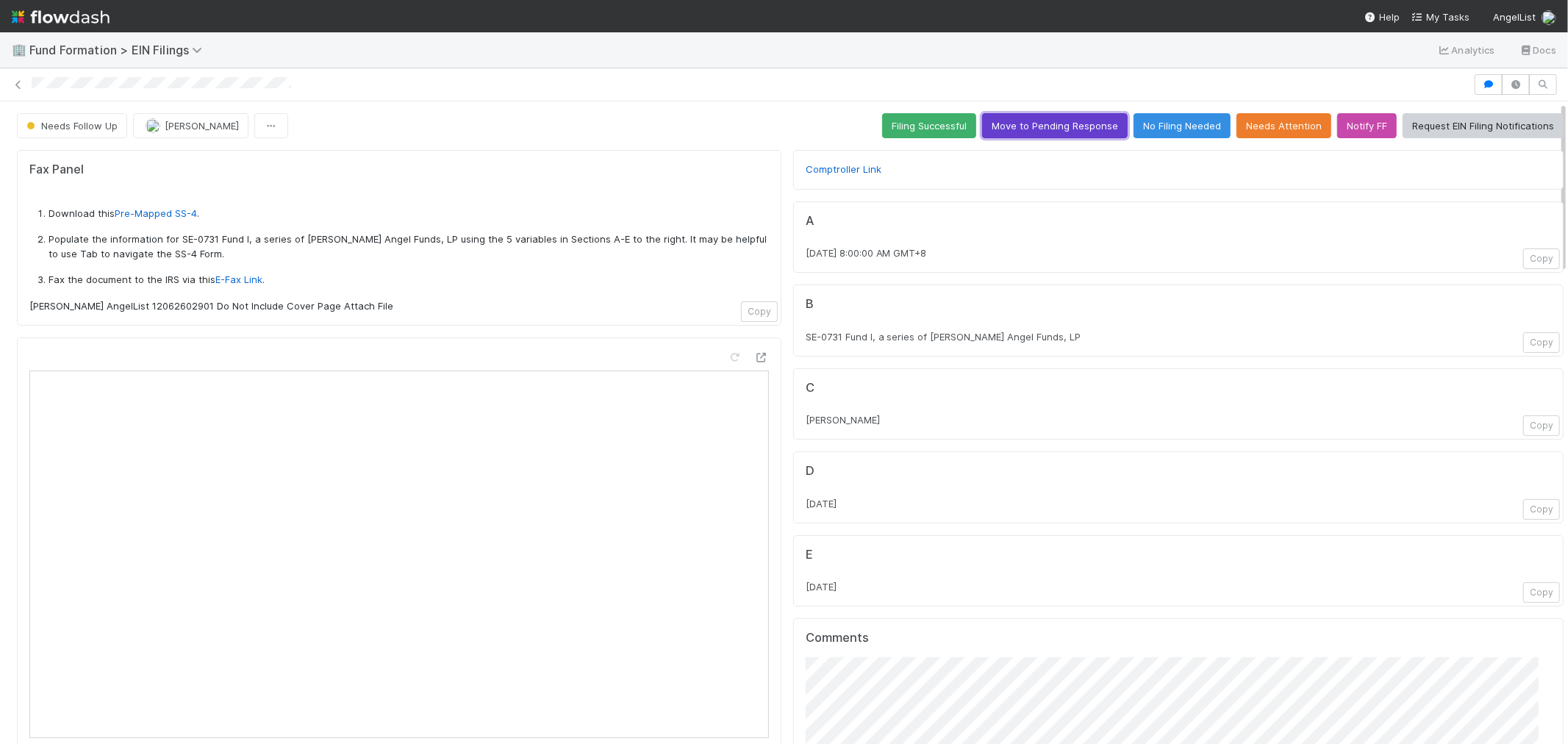
click at [1059, 130] on button "Move to Pending Response" at bounding box center [1055, 126] width 146 height 25
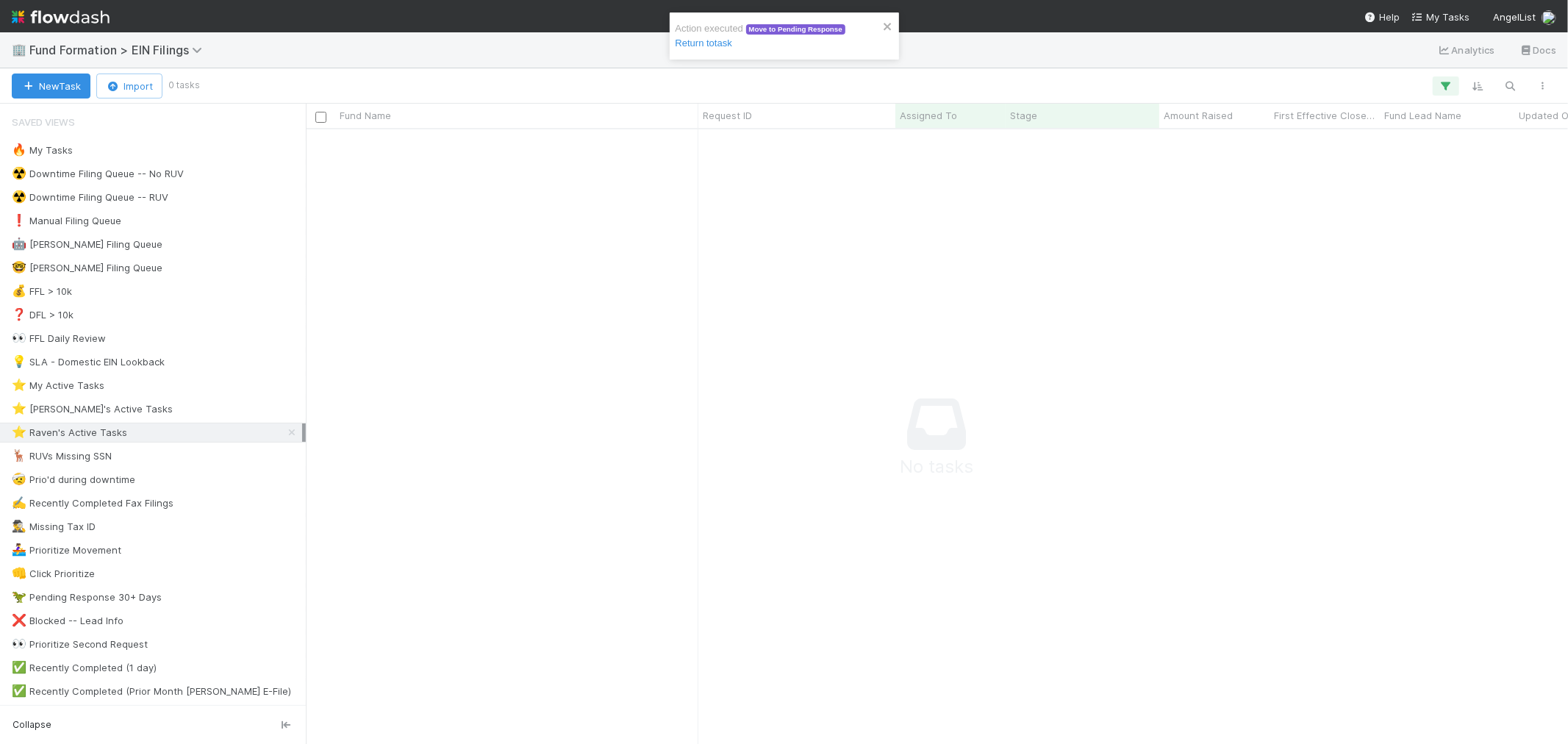
scroll to position [590, 1237]
click at [703, 33] on div "Action executed Move to Pending Response Return to task" at bounding box center [779, 36] width 207 height 29
click at [71, 15] on img at bounding box center [61, 17] width 98 height 25
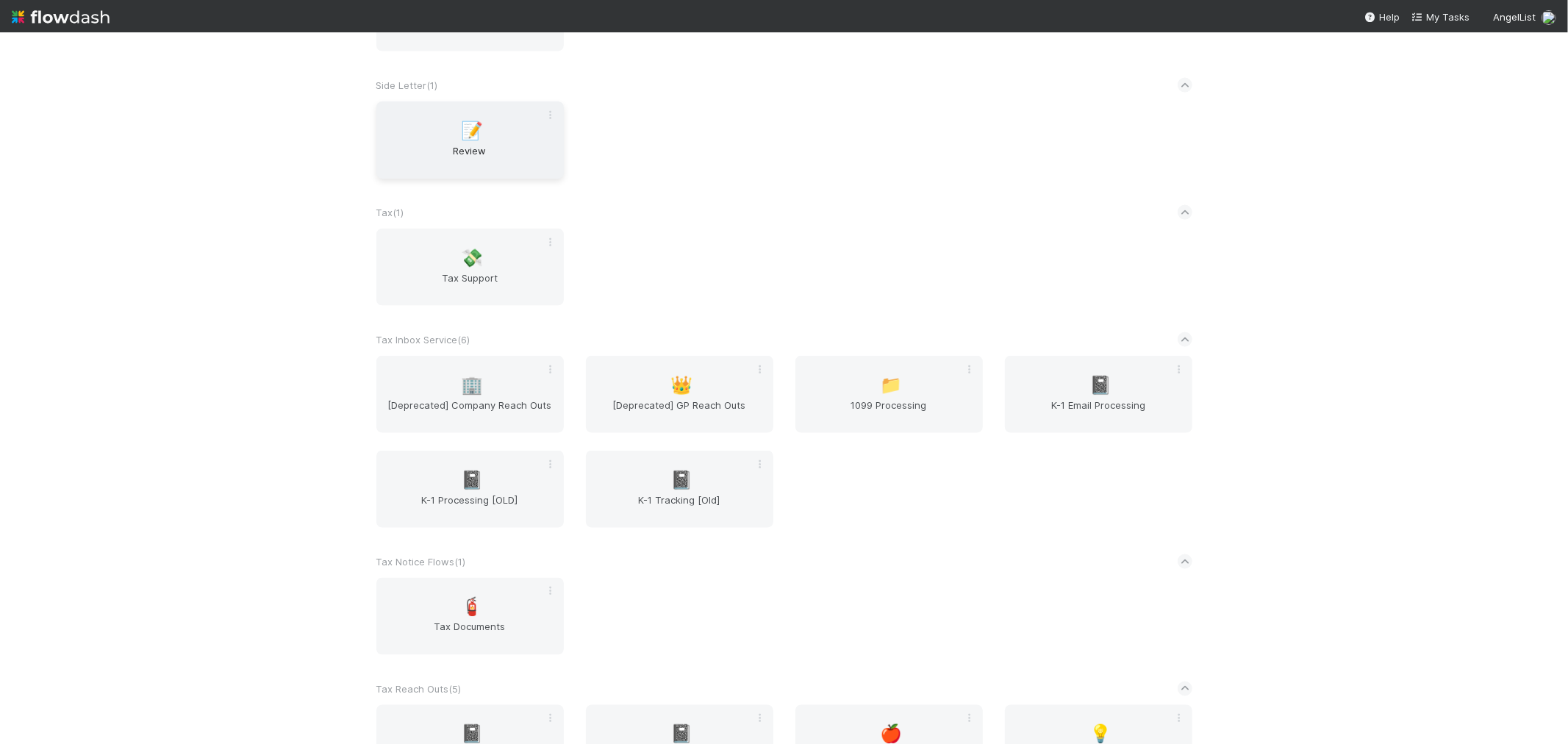
scroll to position [1742, 0]
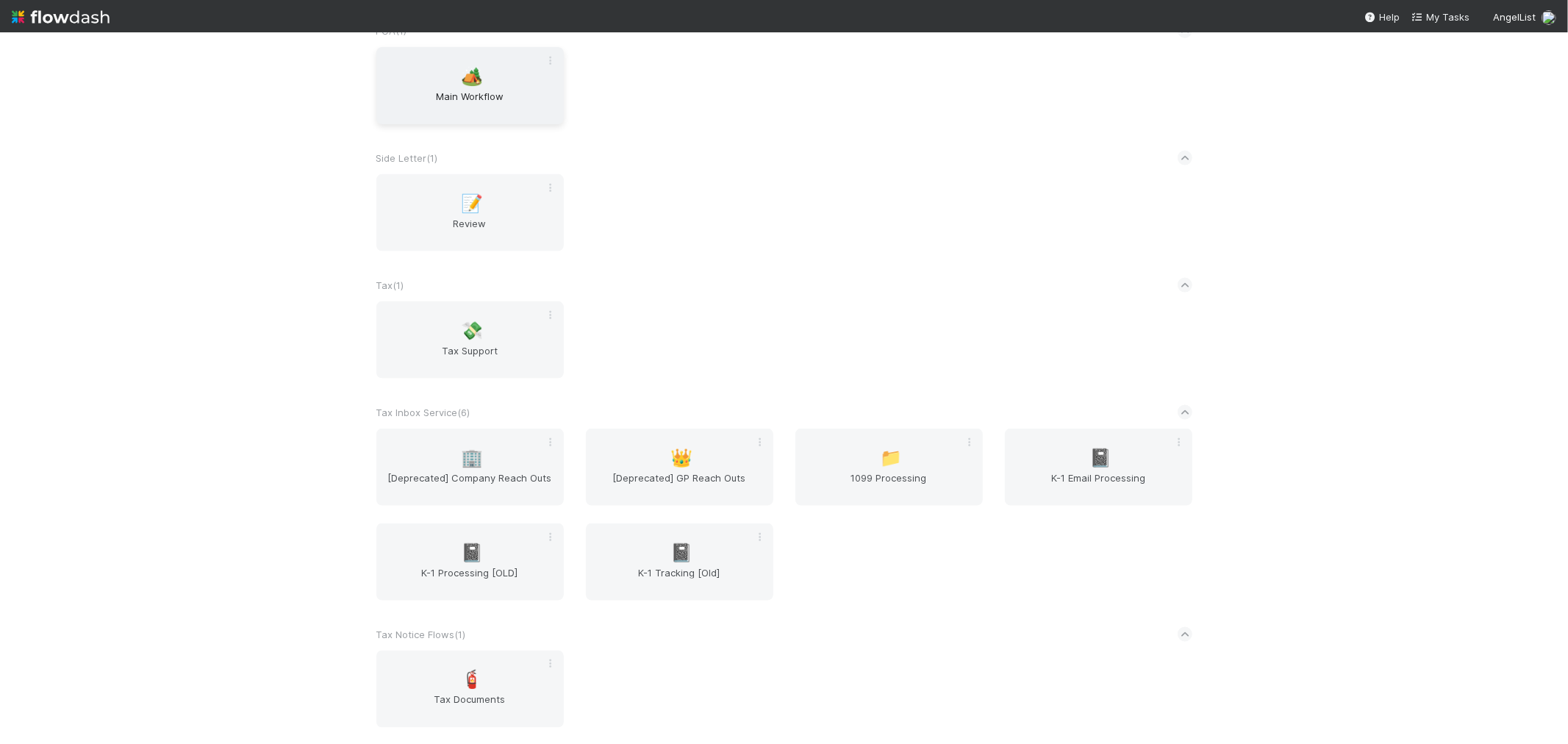
click at [437, 107] on span "Main Workflow" at bounding box center [470, 103] width 176 height 29
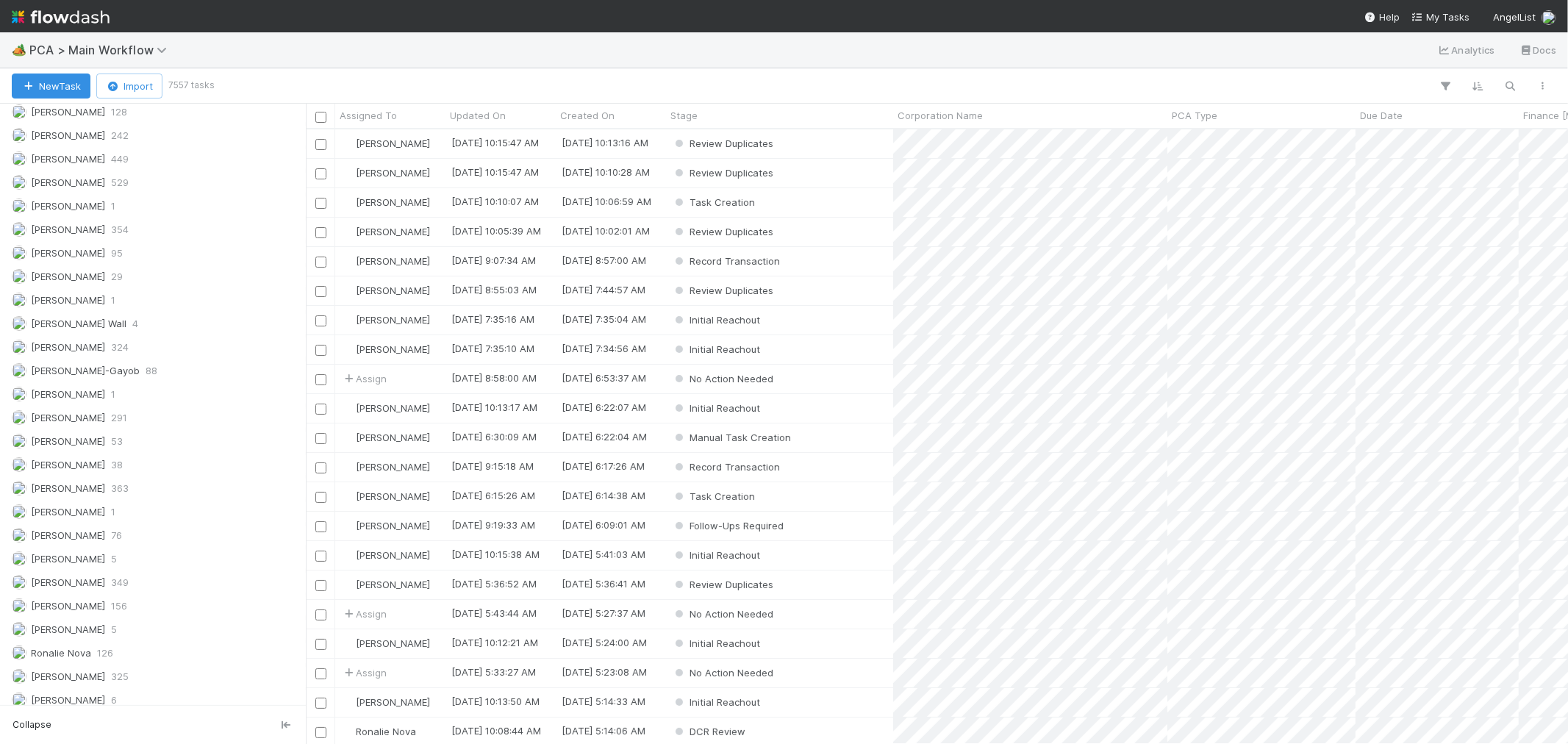
scroll to position [2108, 0]
click at [122, 567] on div "Raven Jacinto 5" at bounding box center [157, 574] width 290 height 18
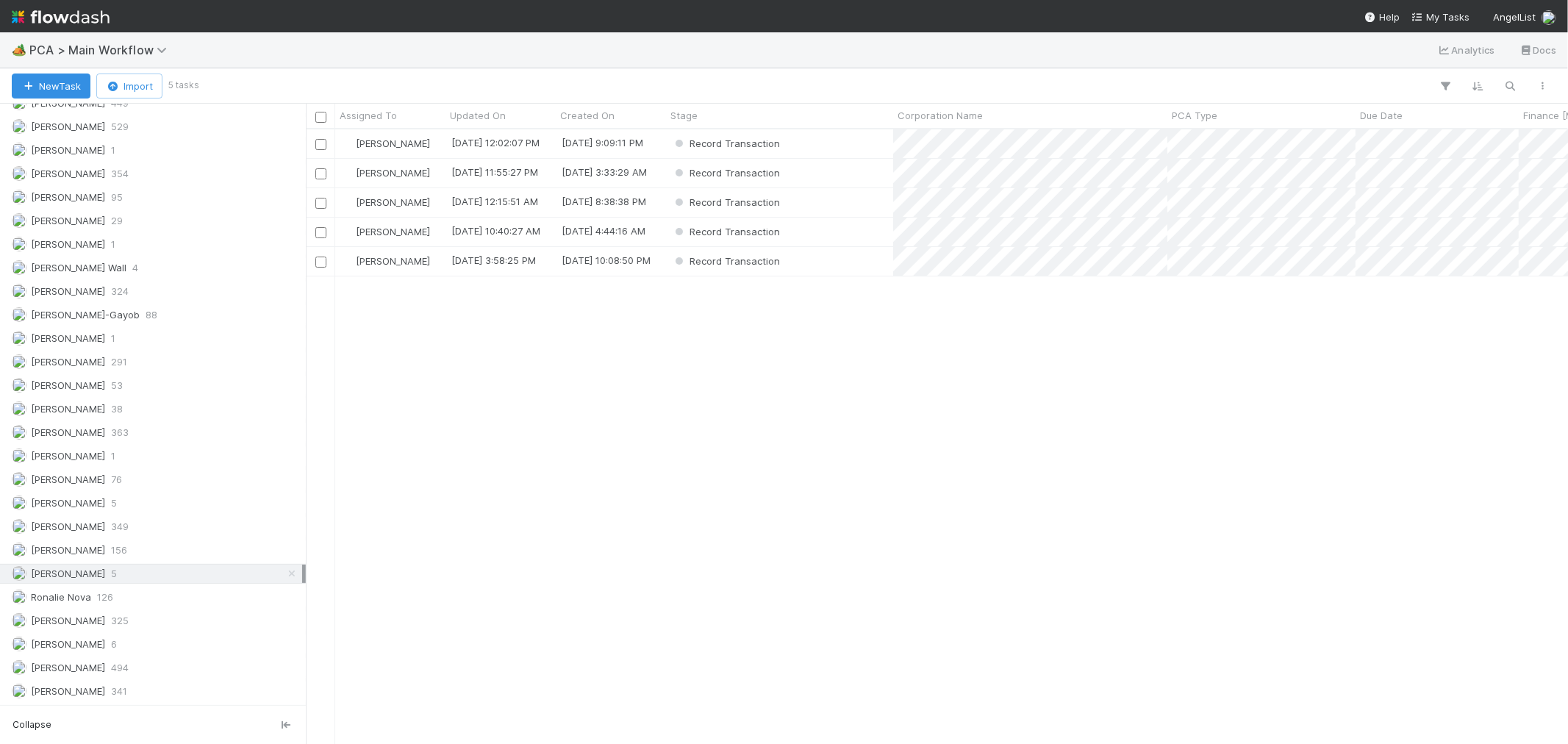
scroll to position [602, 1250]
click at [1218, 119] on div "PCA Type" at bounding box center [1262, 116] width 180 height 15
click at [1212, 137] on div "Sort A → Z" at bounding box center [1256, 143] width 168 height 22
click at [817, 151] on div "Record Transaction" at bounding box center [779, 144] width 227 height 28
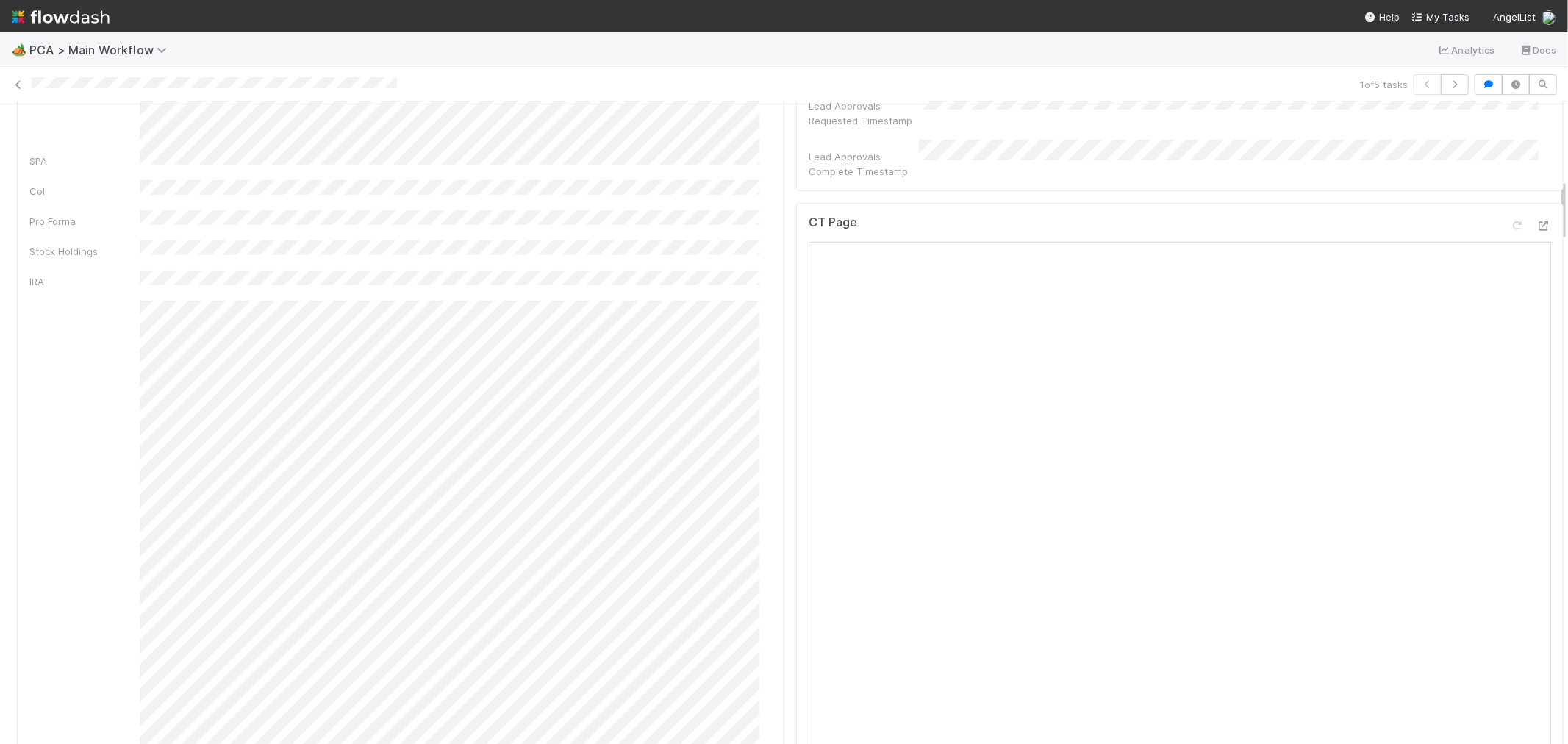
scroll to position [735, 0]
click at [1536, 303] on icon at bounding box center [1543, 308] width 15 height 9
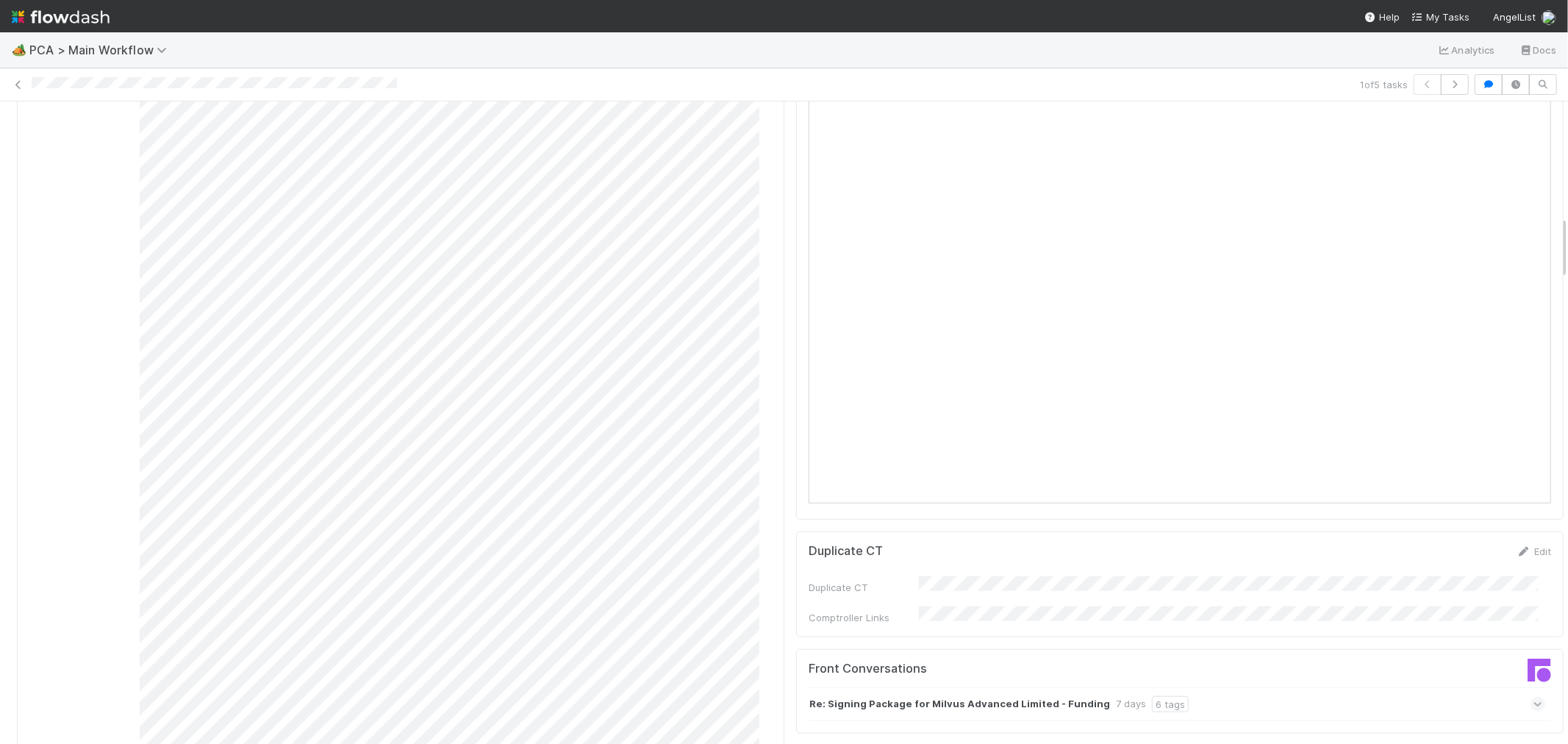
scroll to position [1471, 0]
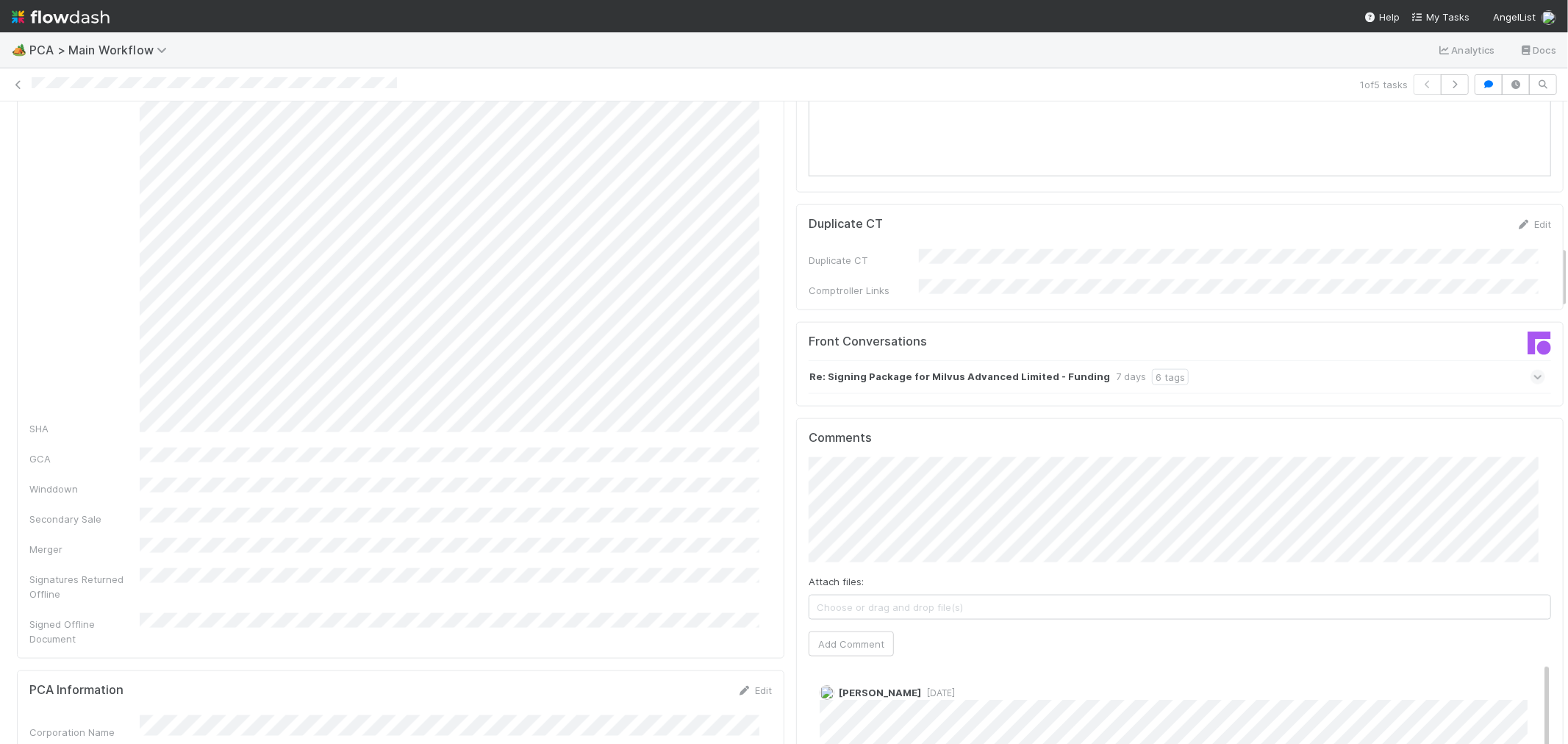
click at [1305, 360] on div "Re: Signing Package for Milvus Advanced Limited - Funding 7 days 6 tags" at bounding box center [1176, 377] width 737 height 34
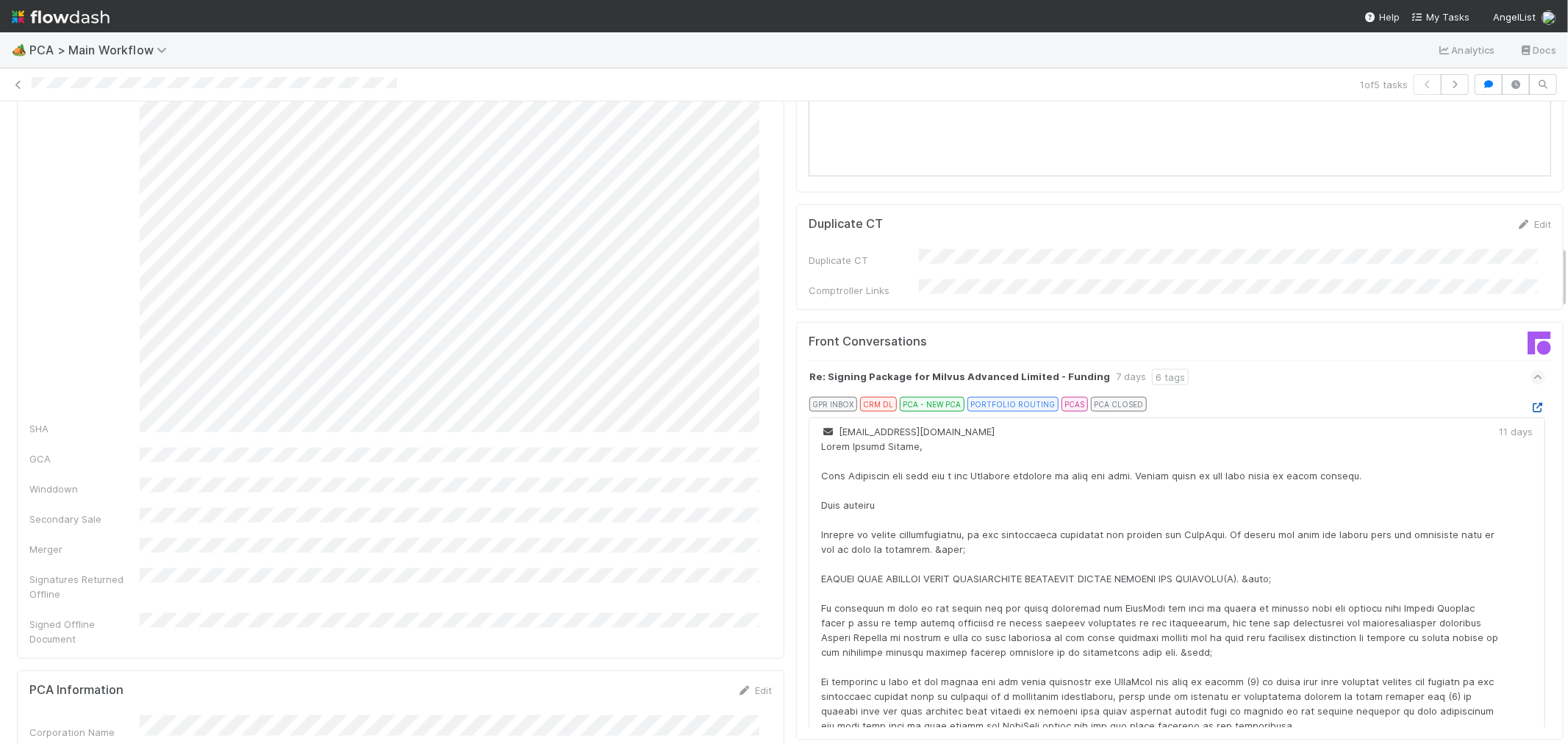
click at [1531, 403] on icon at bounding box center [1538, 408] width 15 height 9
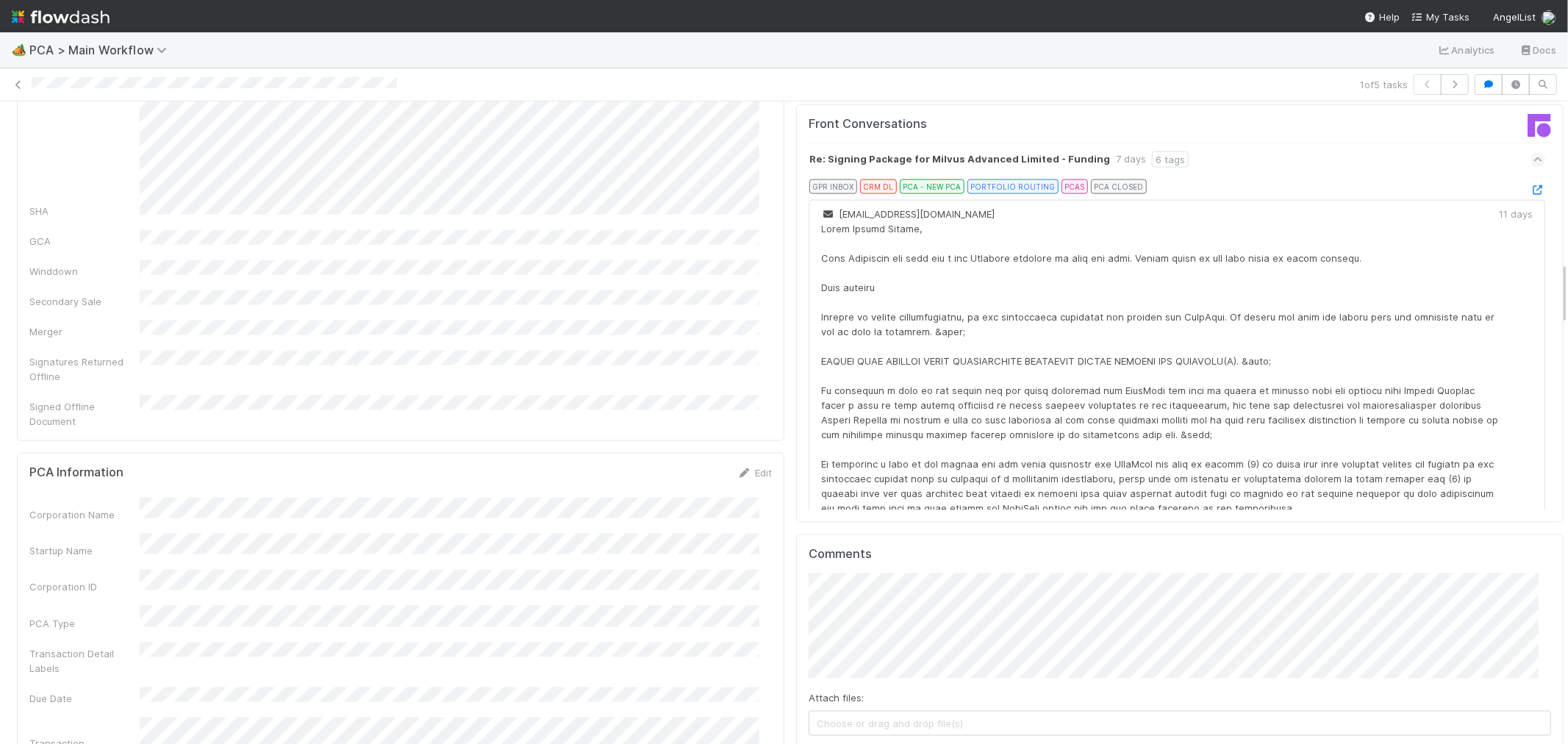
scroll to position [1634, 0]
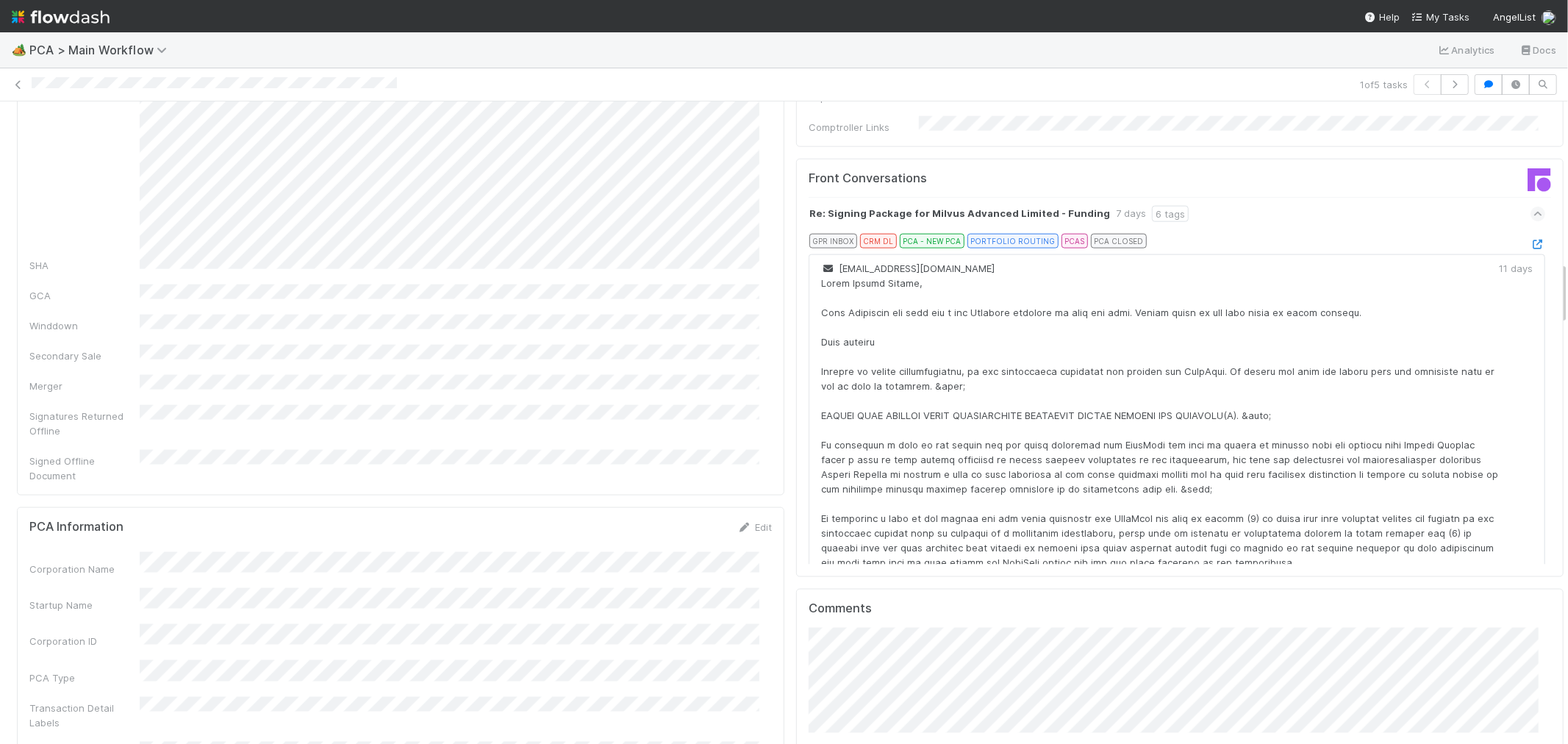
click at [1452, 197] on div "Re: Signing Package for Milvus Advanced Limited - Funding 7 days 6 tags" at bounding box center [1176, 214] width 737 height 34
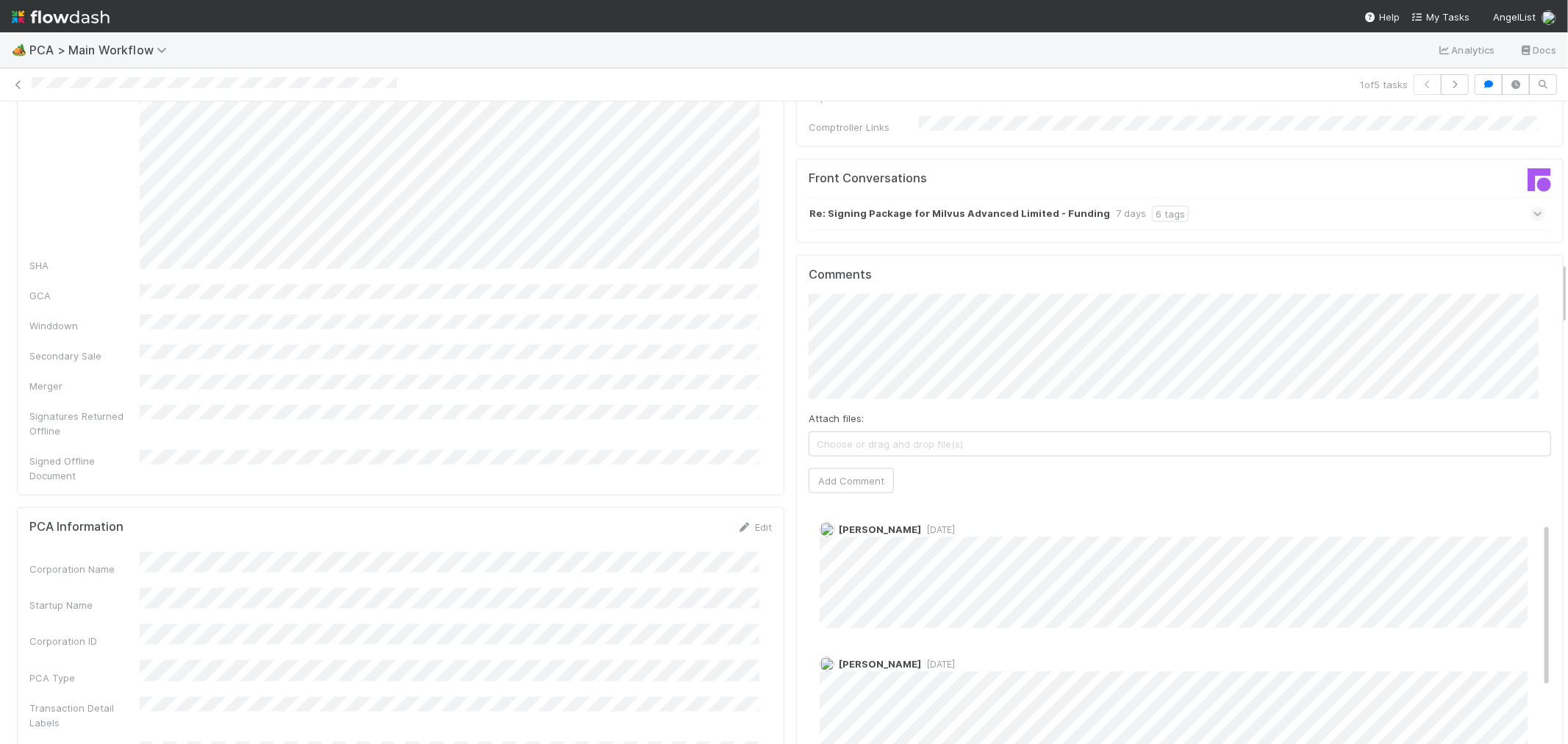
scroll to position [82, 0]
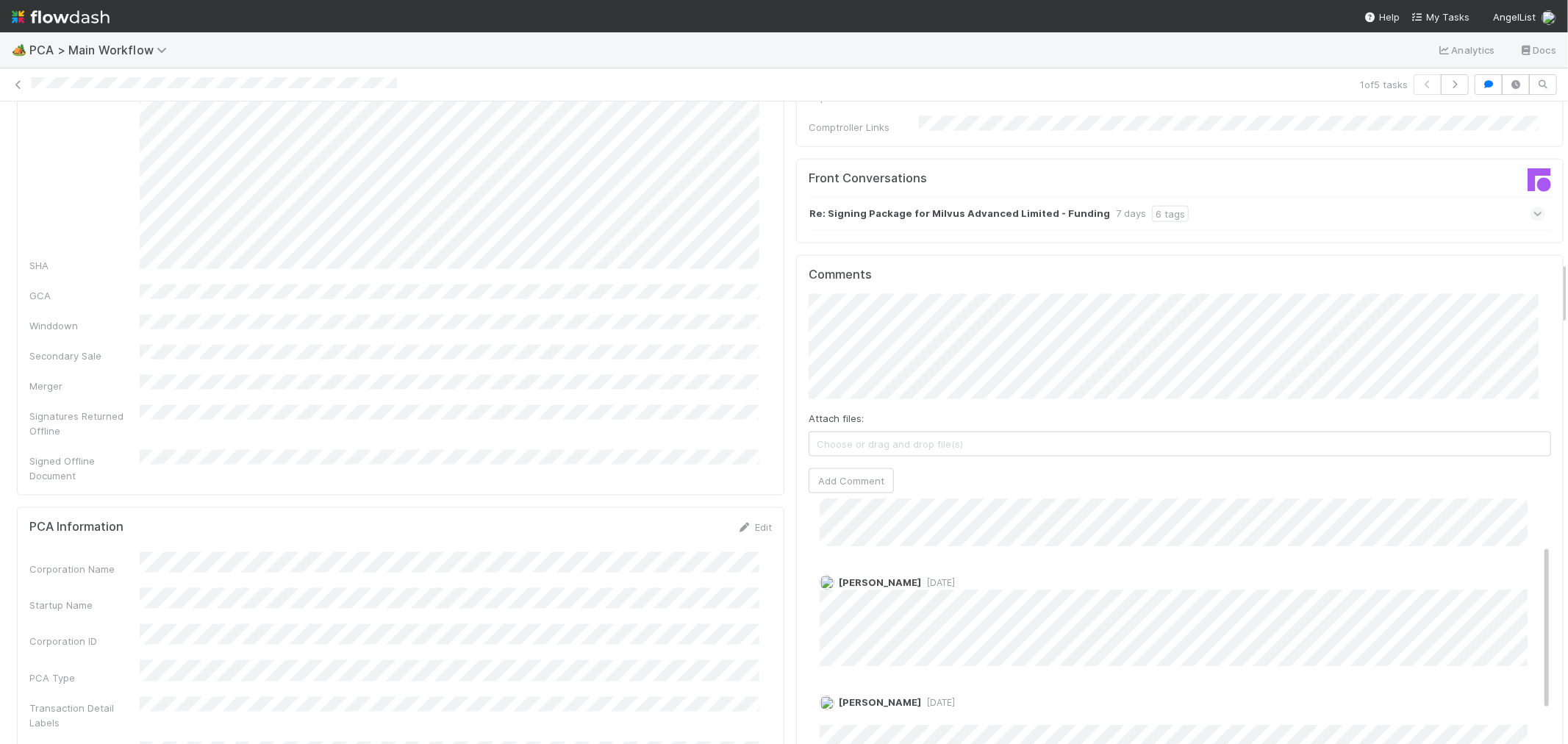
click at [32, 89] on div at bounding box center [693, 85] width 1323 height 16
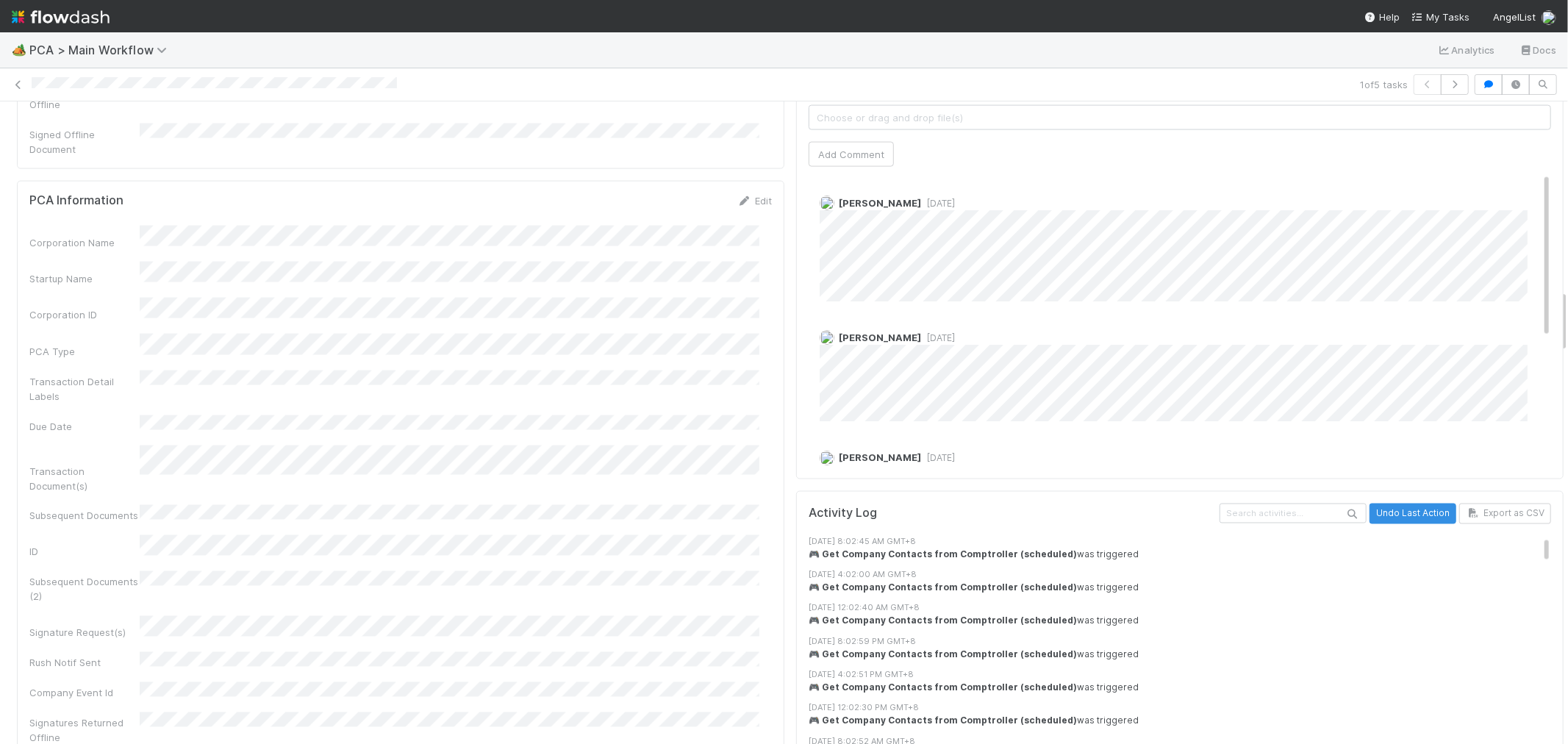
scroll to position [1879, 0]
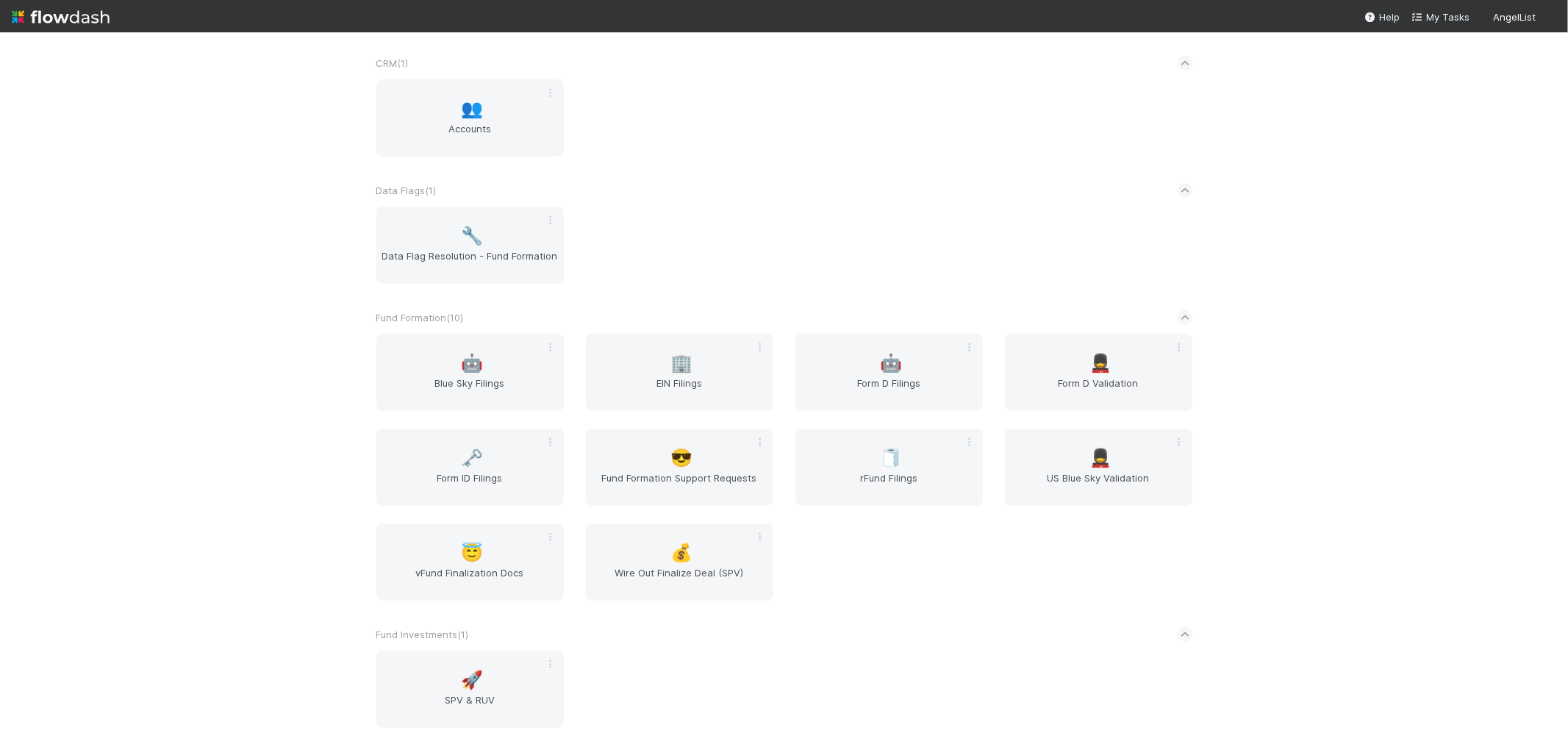
scroll to position [435, 0]
click at [456, 480] on span "Form ID Filings" at bounding box center [470, 489] width 176 height 29
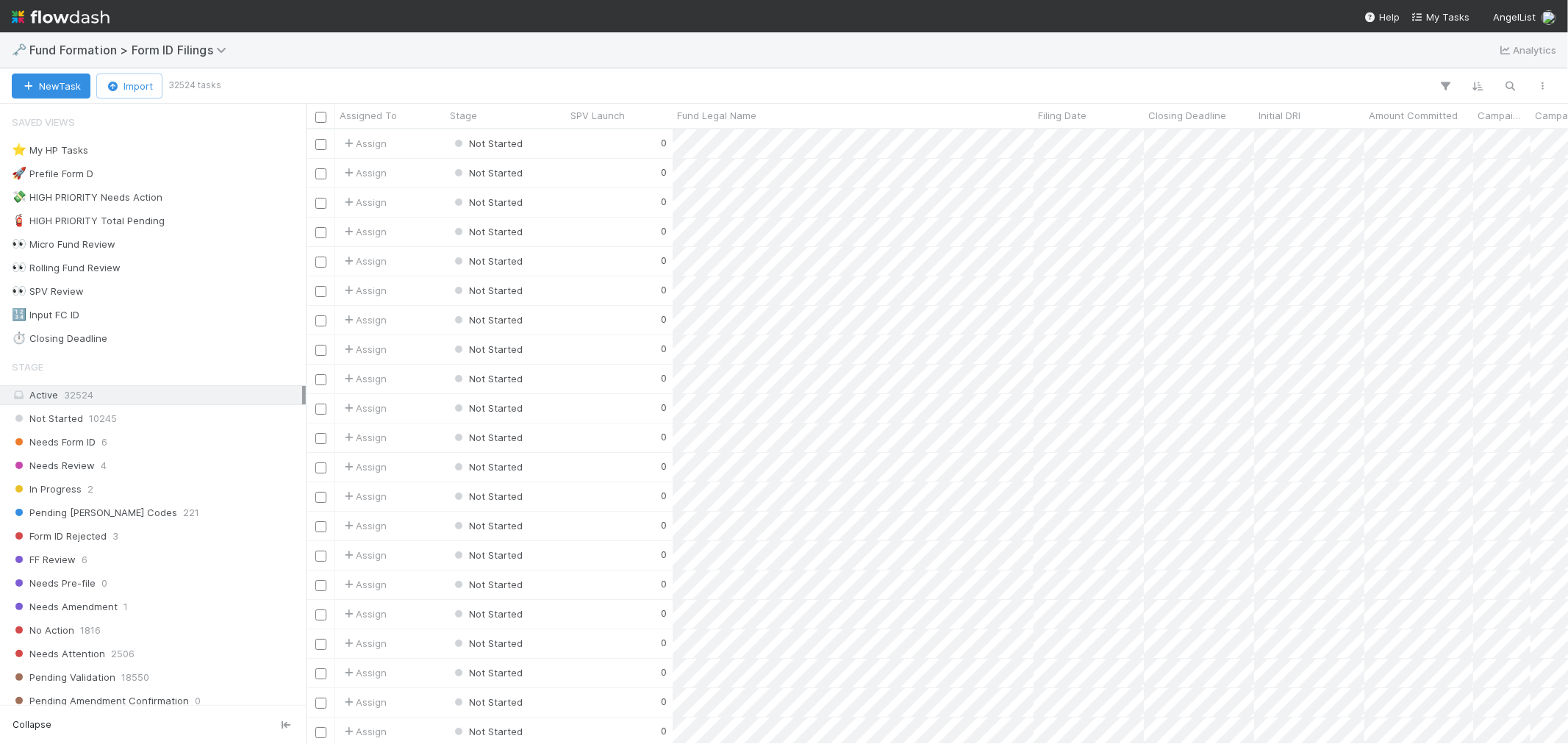
scroll to position [602, 1250]
click at [1509, 89] on icon "button" at bounding box center [1510, 85] width 15 height 13
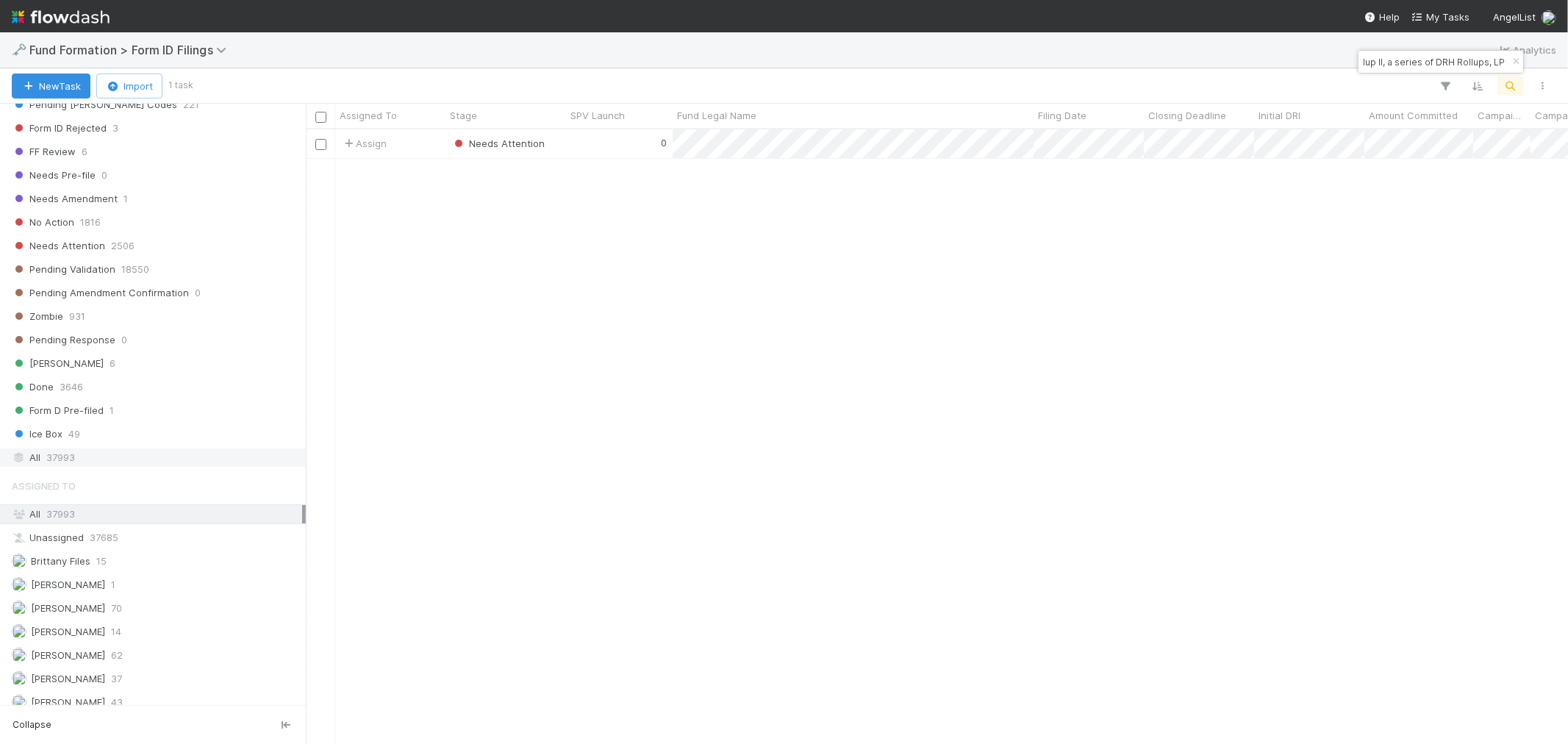
type input "LI Rollup II, a series of DRH Rollups, LP"
click at [99, 459] on div "All 37993" at bounding box center [157, 457] width 290 height 18
click at [570, 169] on div "0" at bounding box center [619, 173] width 107 height 28
click at [572, 146] on div "0" at bounding box center [619, 144] width 107 height 28
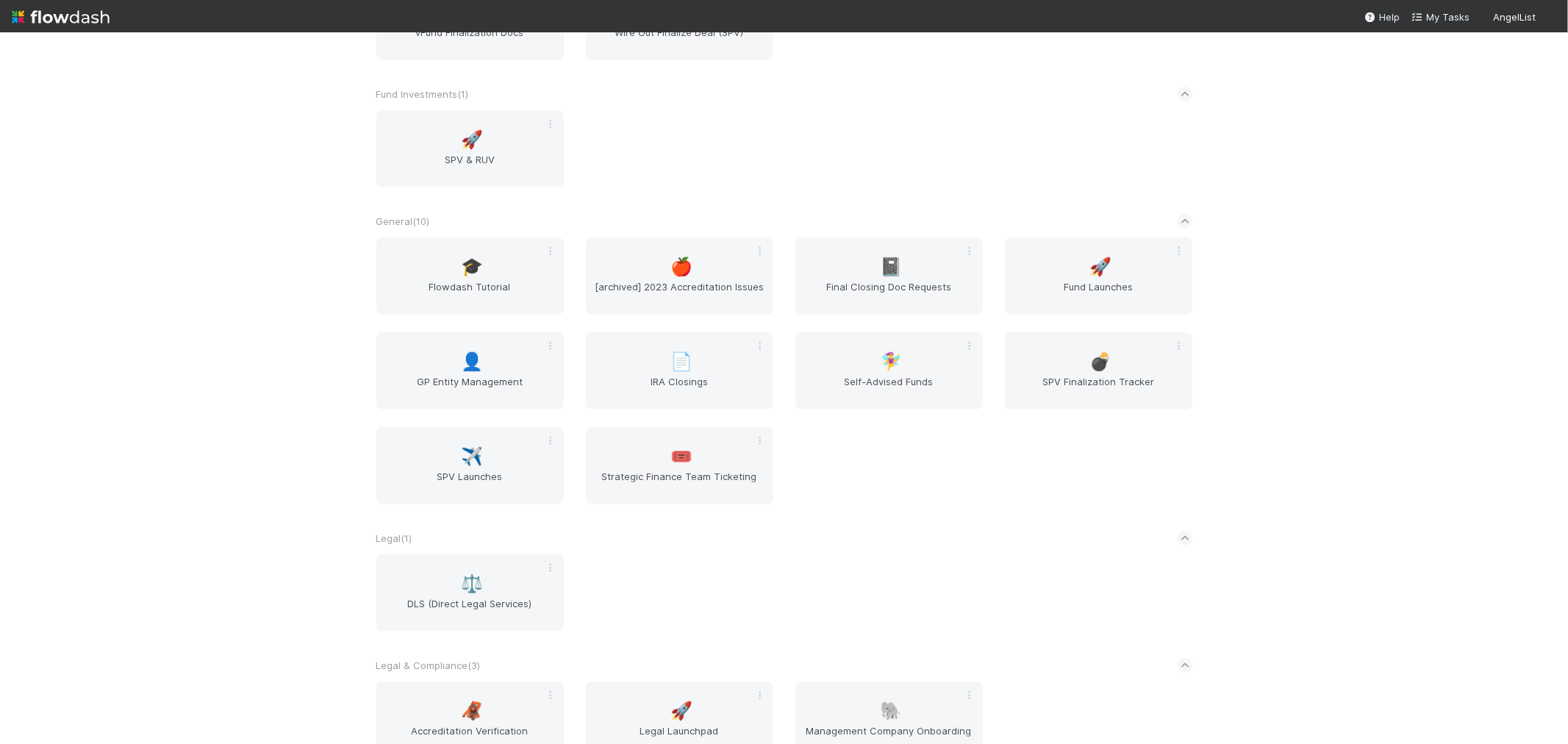
scroll to position [981, 0]
click at [421, 450] on div "✈️ SPV Launches" at bounding box center [470, 465] width 187 height 78
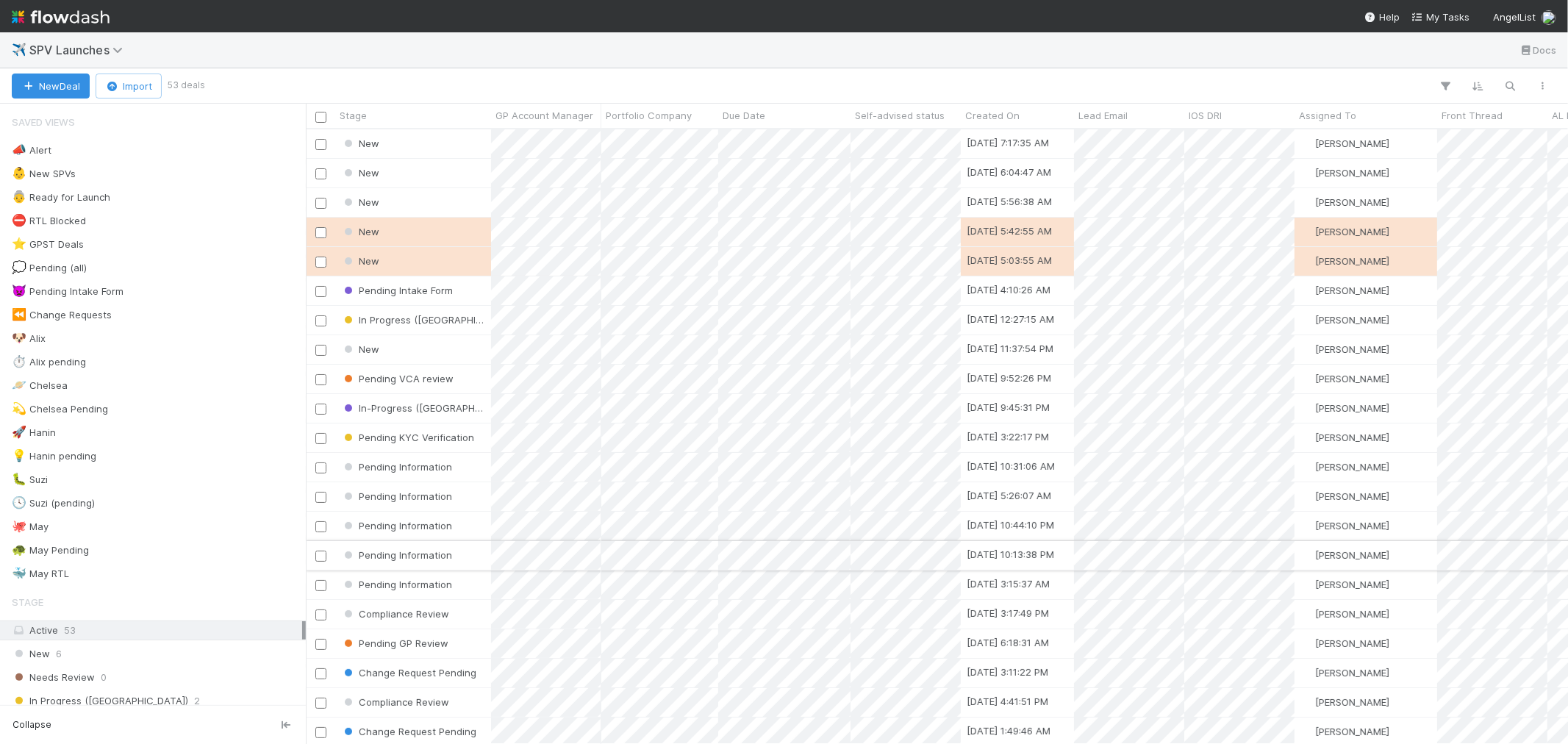
scroll to position [602, 1250]
click at [1512, 86] on icon "button" at bounding box center [1510, 85] width 15 height 13
click at [1430, 63] on input at bounding box center [1434, 62] width 147 height 17
paste input "57073"
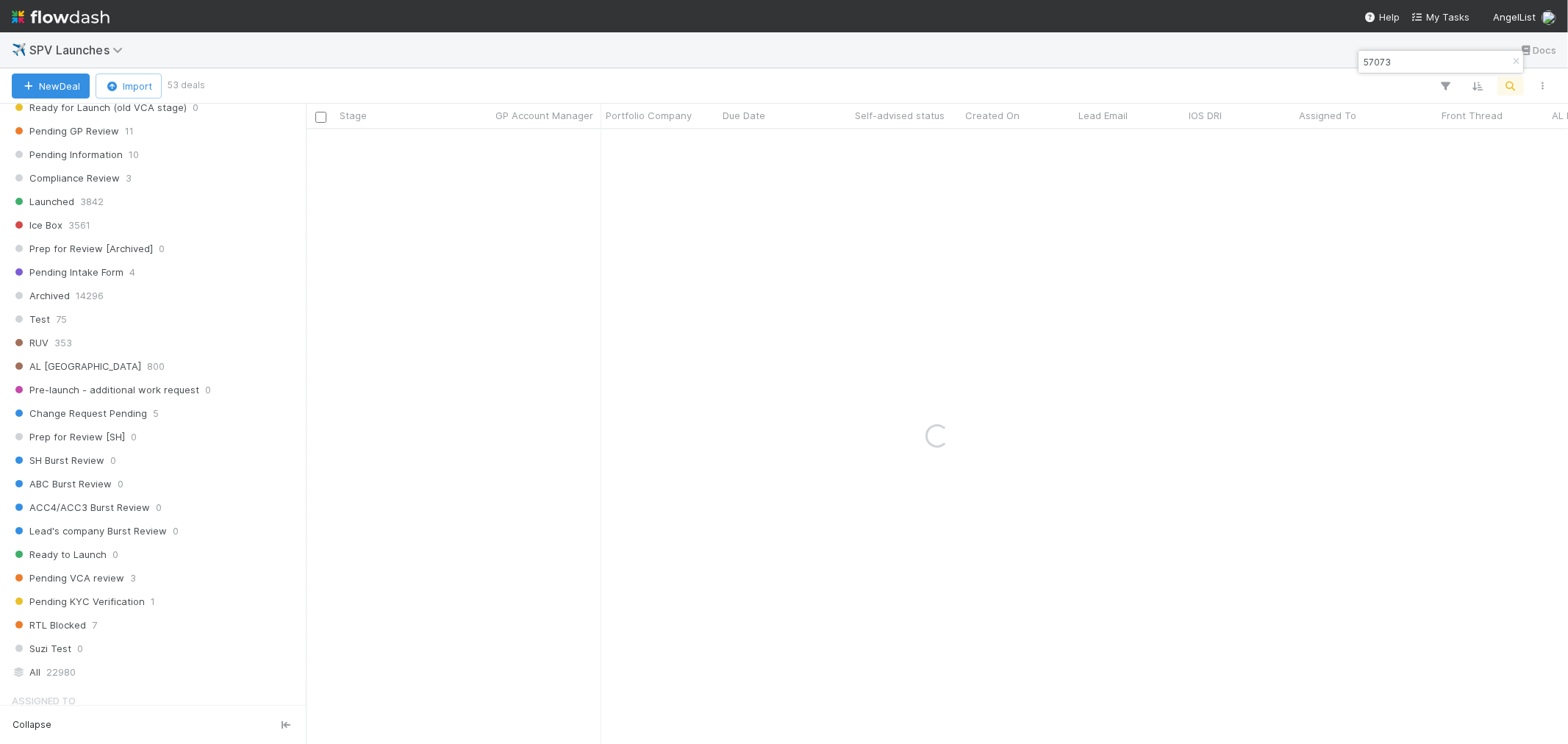
scroll to position [735, 0]
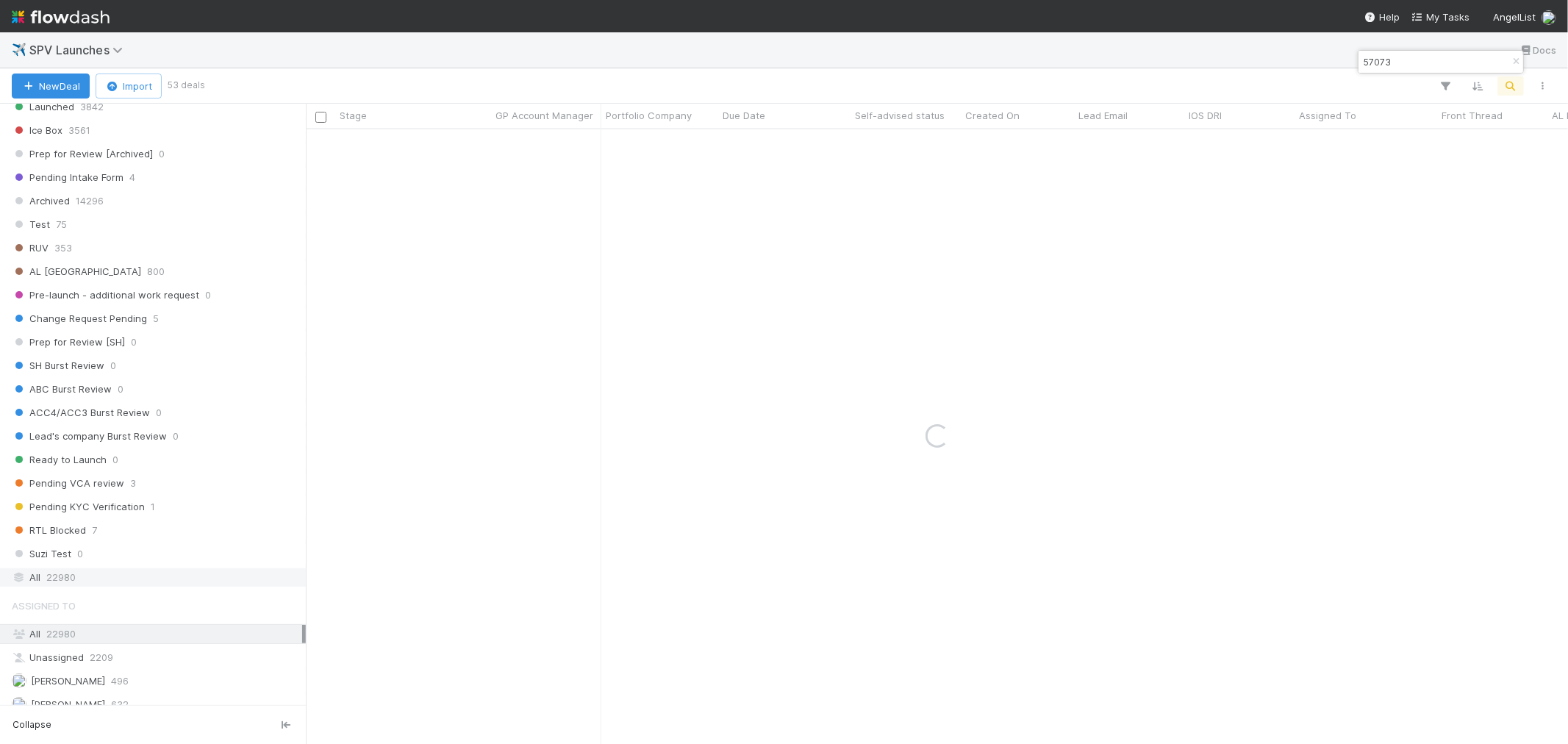
type input "57073"
click at [83, 579] on div "All 22980" at bounding box center [157, 577] width 290 height 18
click at [446, 143] on div "Archived" at bounding box center [413, 144] width 156 height 28
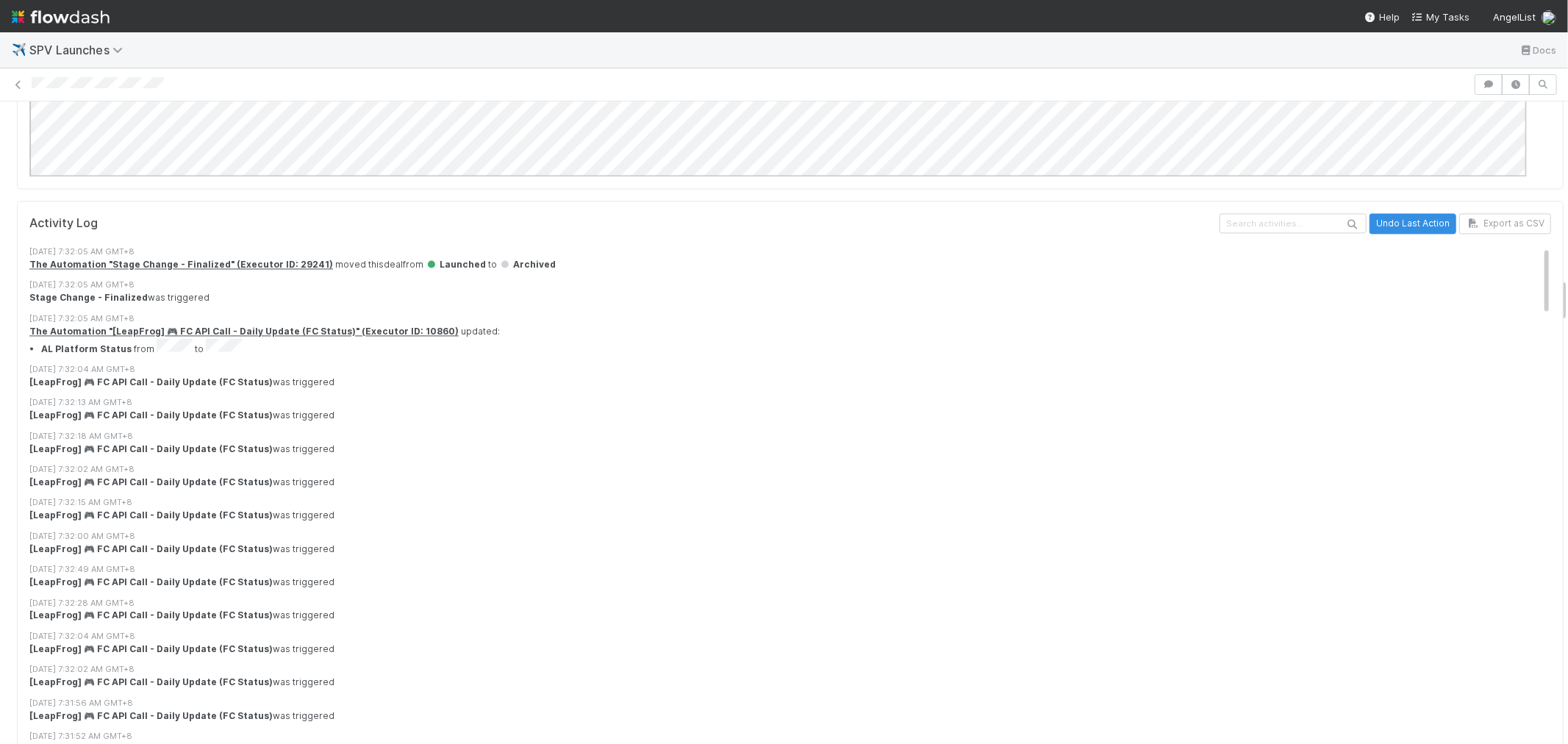
drag, startPoint x: 1522, startPoint y: 631, endPoint x: 1517, endPoint y: 180, distance: 451.0
drag, startPoint x: 1554, startPoint y: 310, endPoint x: 1555, endPoint y: 287, distance: 23.0
click at [1555, 287] on div "✈️ SPV Launches Docs Archived GT GPST Team Archived Deal Edit Reason for archiv…" at bounding box center [784, 389] width 1568 height 712
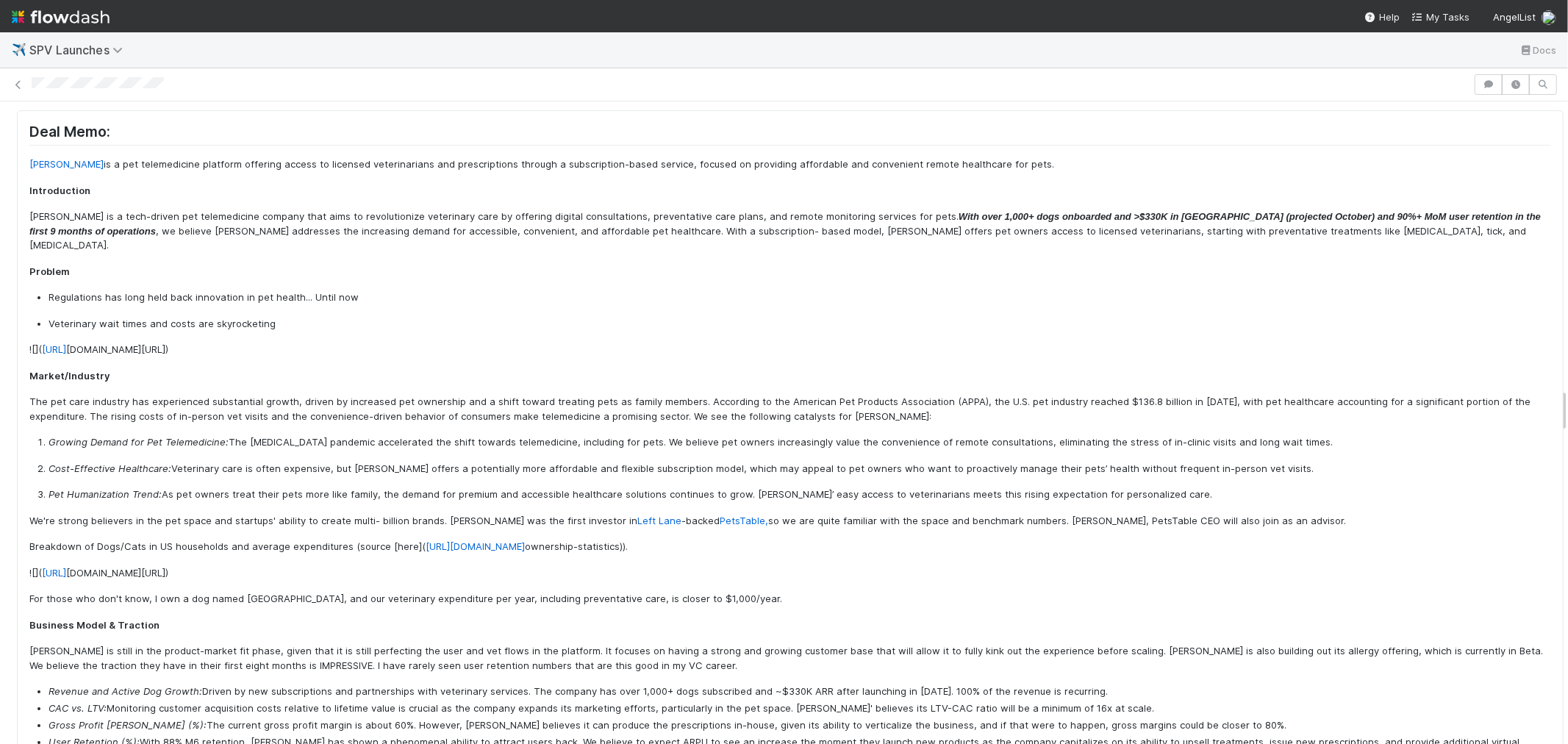
drag, startPoint x: 1552, startPoint y: 291, endPoint x: 1561, endPoint y: 401, distance: 110.4
click at [1561, 401] on div "✈️ SPV Launches Docs Archived GT GPST Team Archived Deal Edit Reason for archiv…" at bounding box center [784, 389] width 1568 height 712
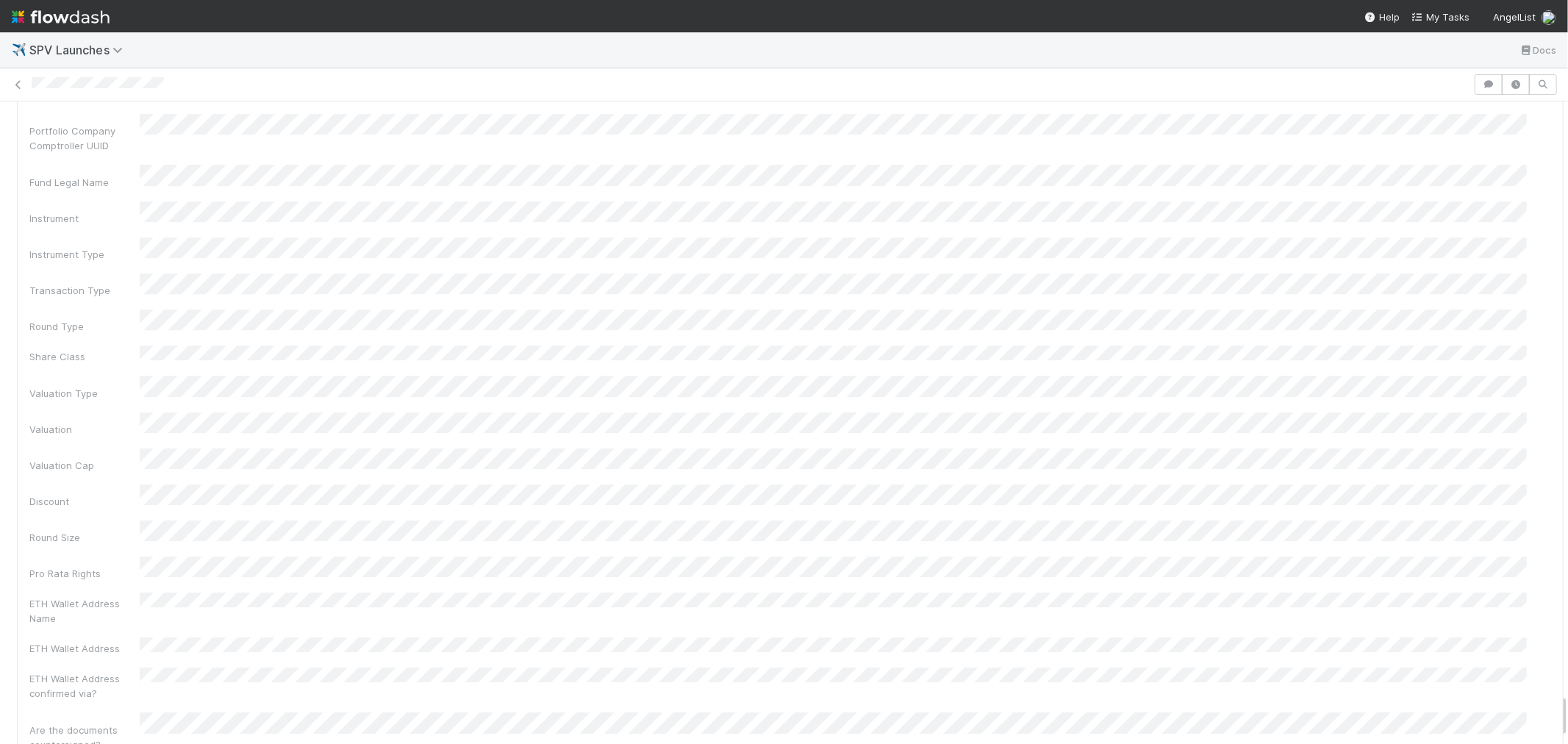
scroll to position [8497, 0]
drag, startPoint x: 1553, startPoint y: 703, endPoint x: 1547, endPoint y: 663, distance: 40.4
click at [1547, 666] on div "Archived GT GPST Team Archived Deal Edit Reason for archiving Details Edit FC D…" at bounding box center [784, 423] width 1568 height 643
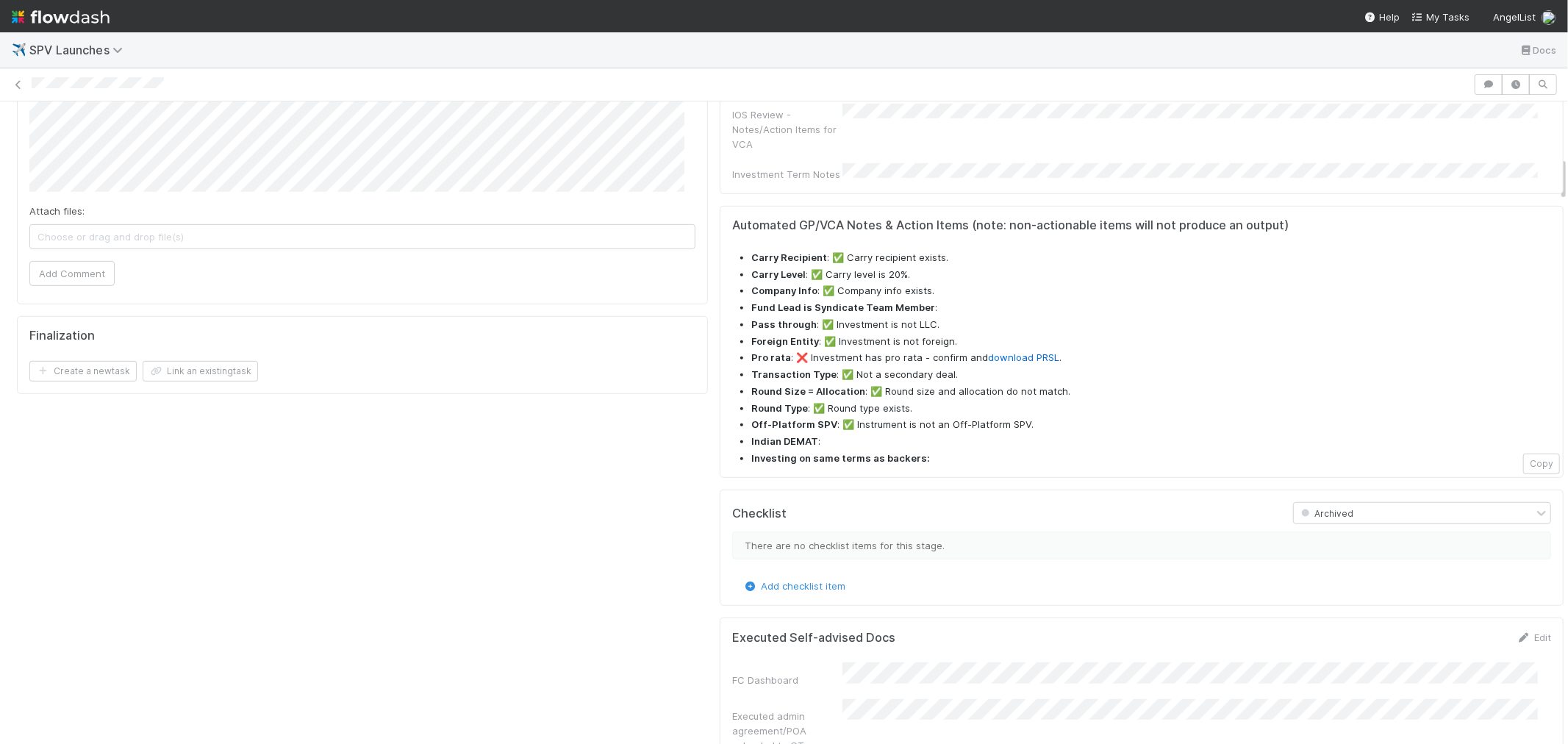
scroll to position [0, 0]
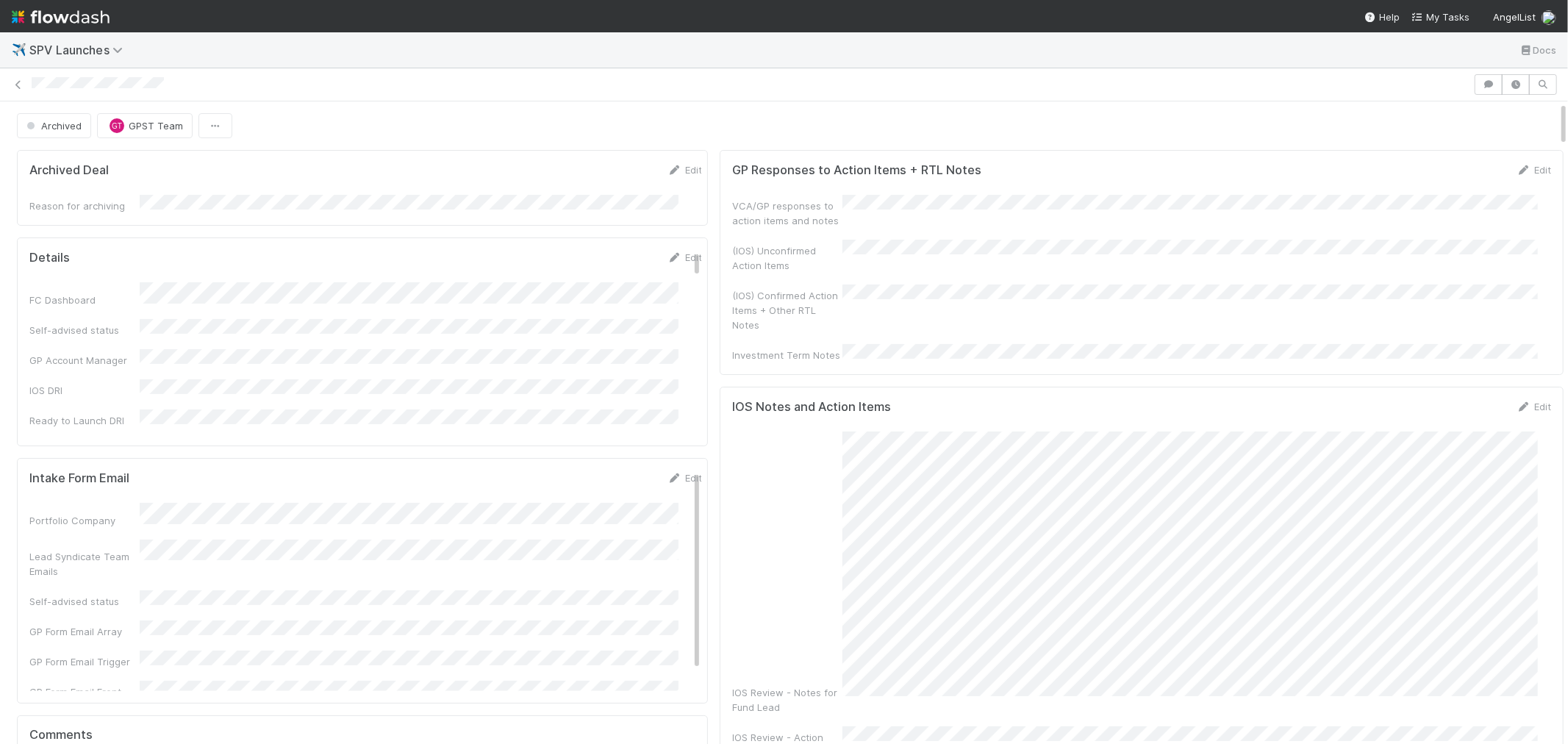
drag, startPoint x: 1552, startPoint y: 702, endPoint x: 1570, endPoint y: 89, distance: 613.3
click at [1567, 89] on html "✈️ SPV Launches Docs Archived GT GPST Team Archived Deal Edit Reason for archiv…" at bounding box center [784, 372] width 1568 height 744
click at [21, 80] on icon at bounding box center [18, 85] width 15 height 9
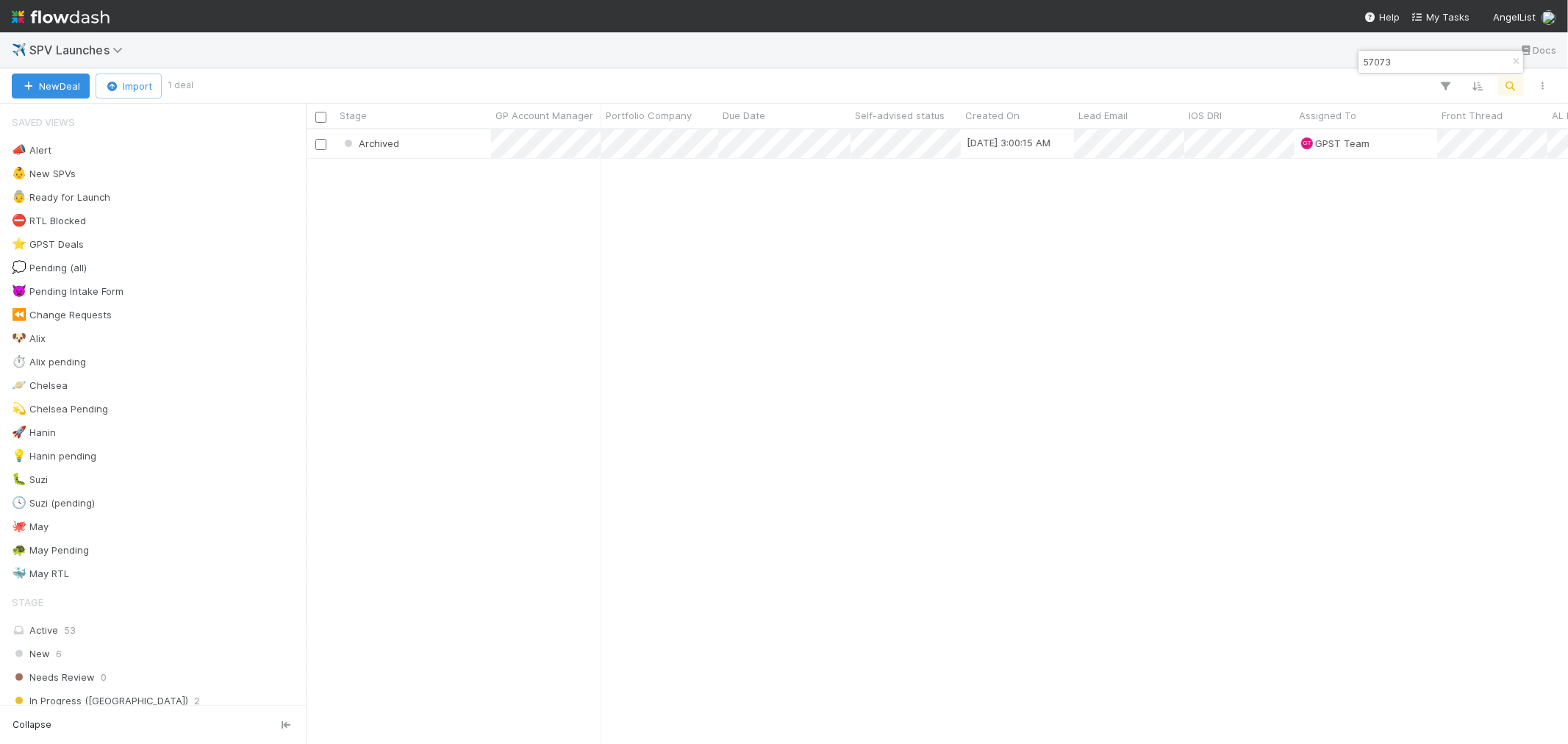
scroll to position [602, 1250]
click at [456, 142] on div "Archived" at bounding box center [413, 144] width 156 height 28
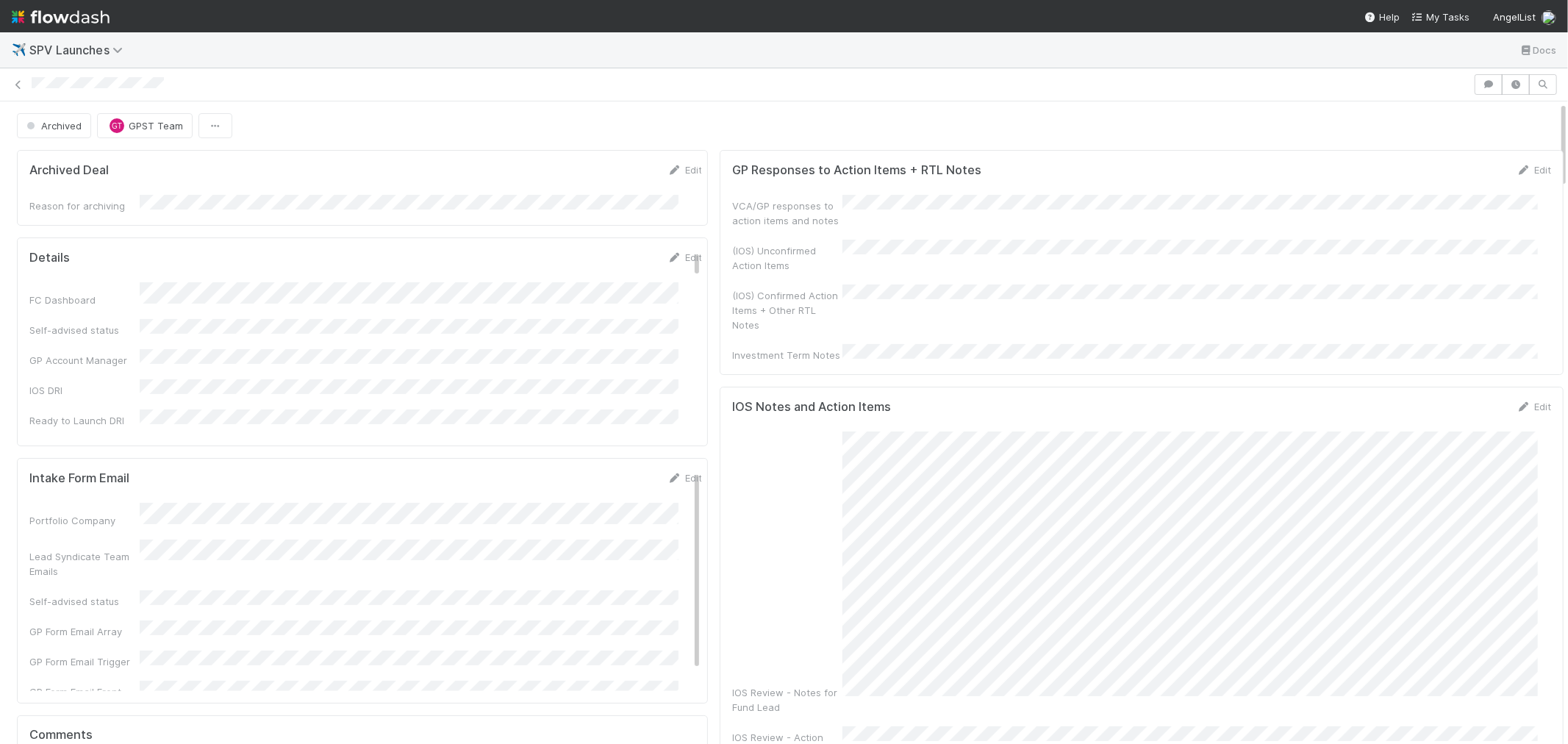
click at [493, 190] on form "Archived Deal Edit Reason for archiving" at bounding box center [365, 188] width 672 height 51
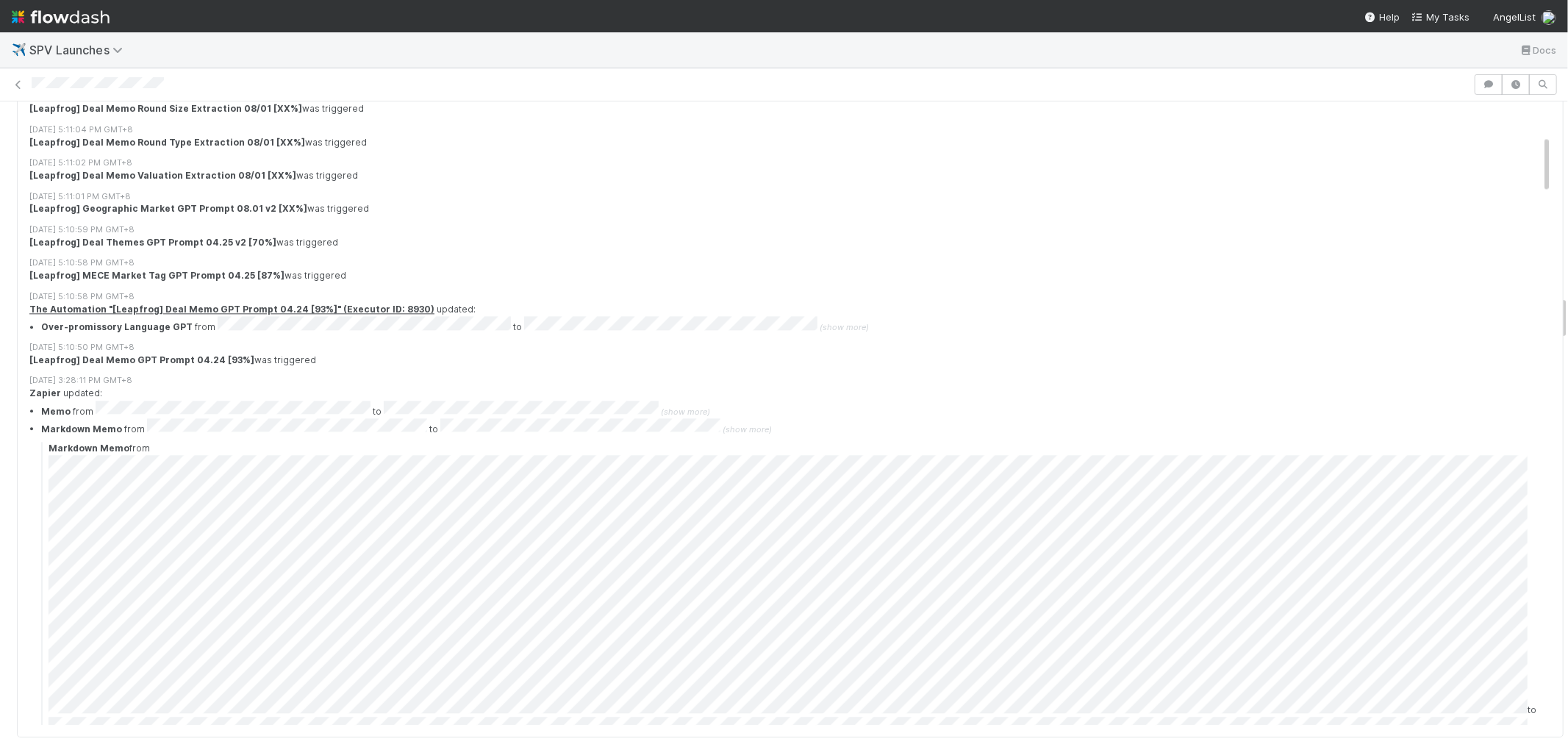
scroll to position [1795, 0]
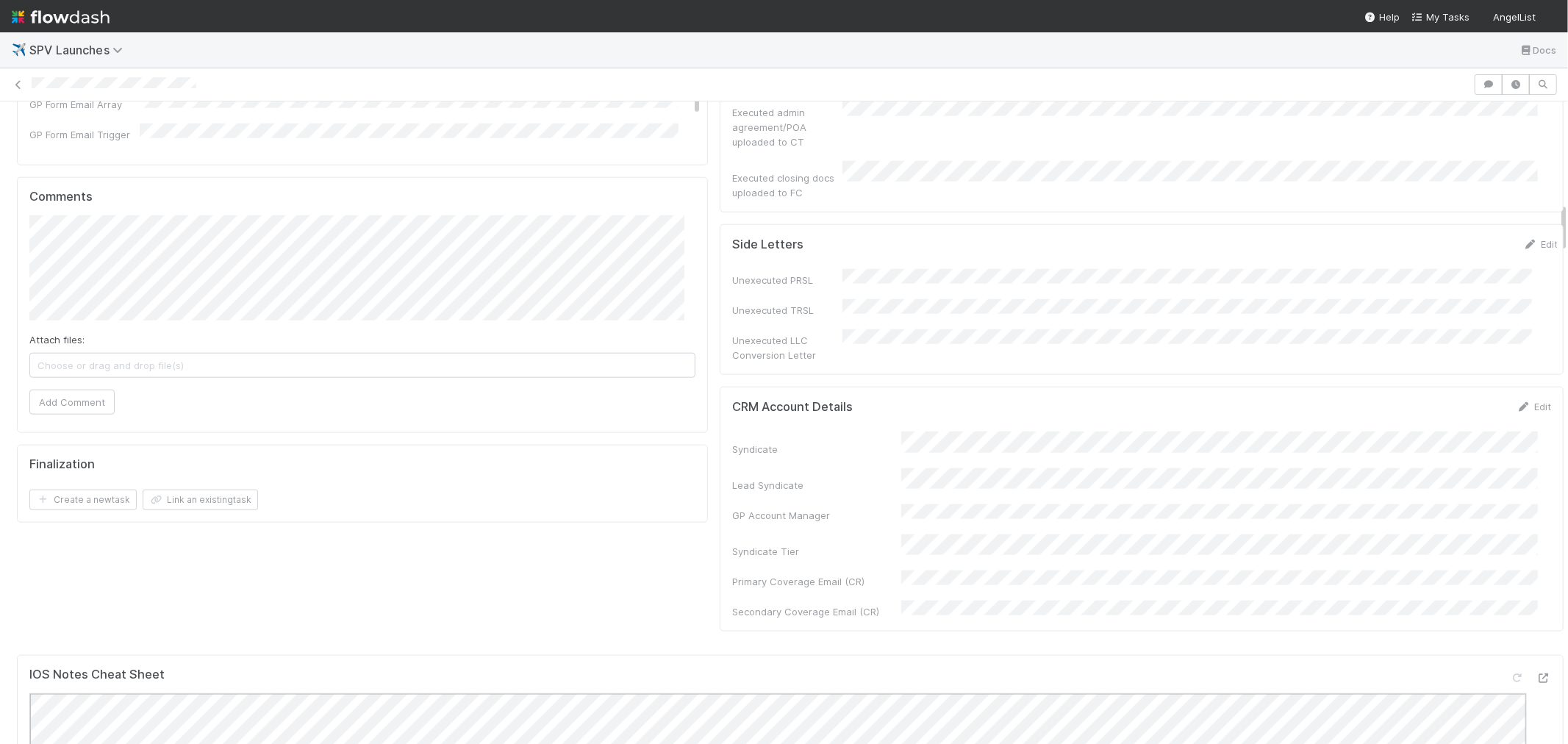
scroll to position [1307, 0]
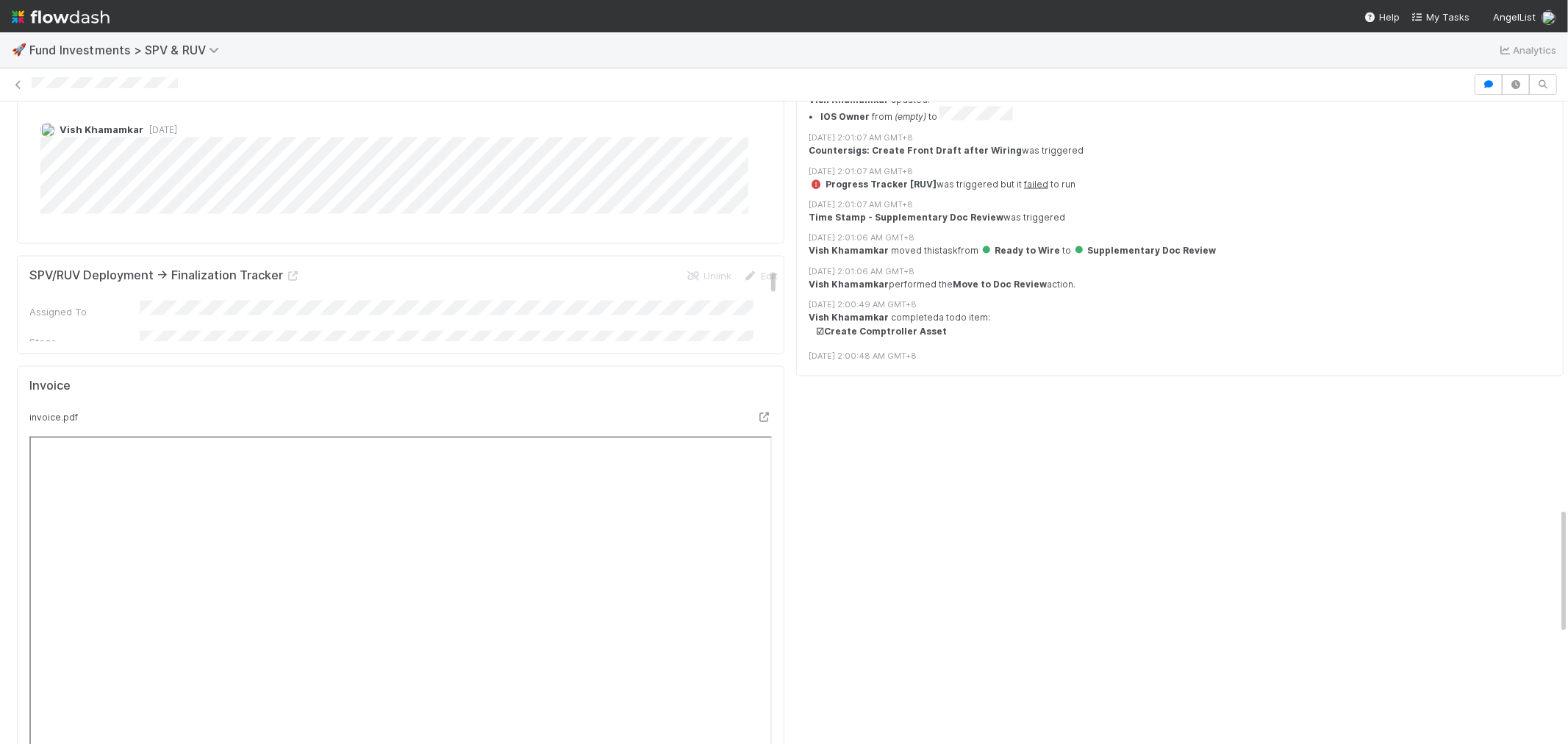
scroll to position [2043, 0]
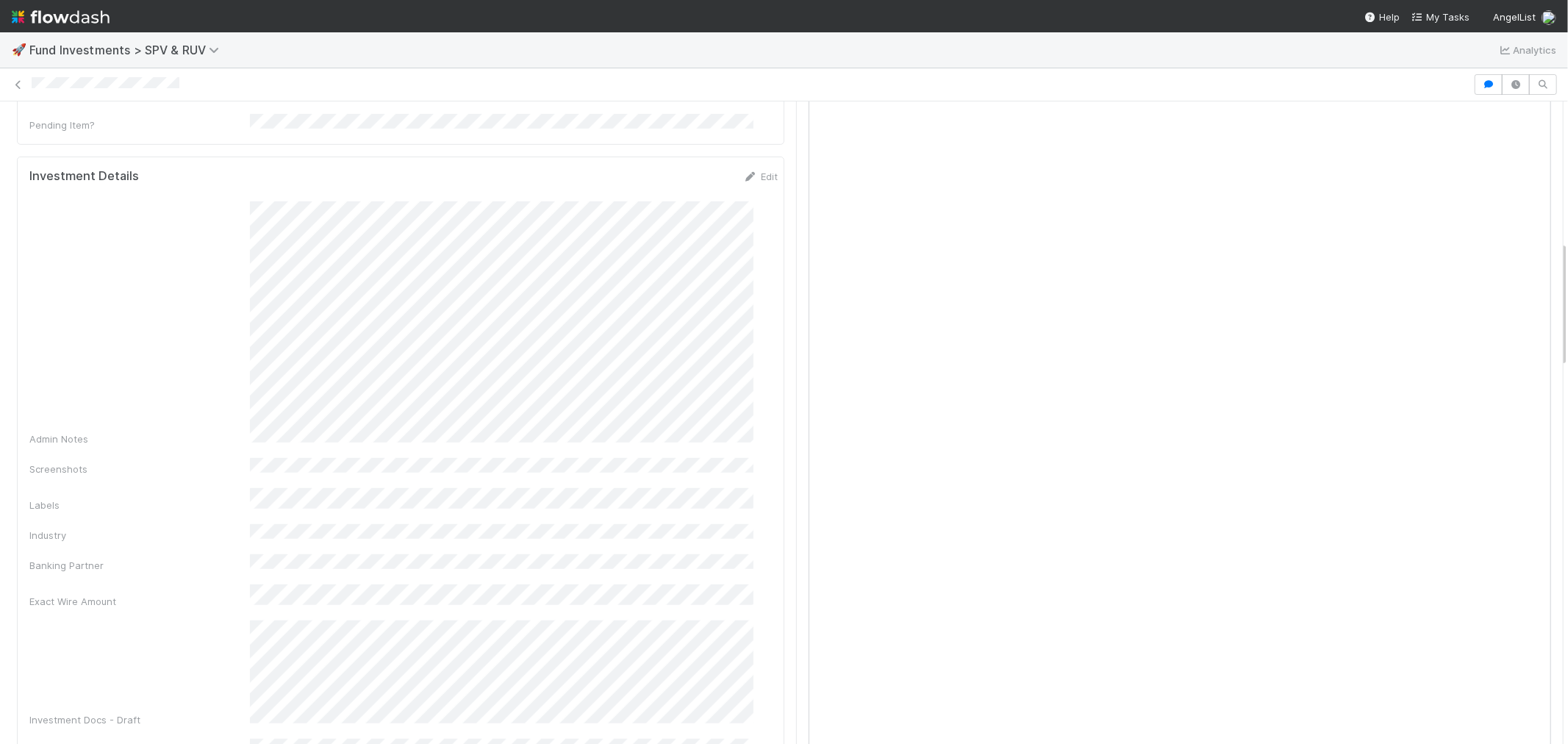
scroll to position [653, 0]
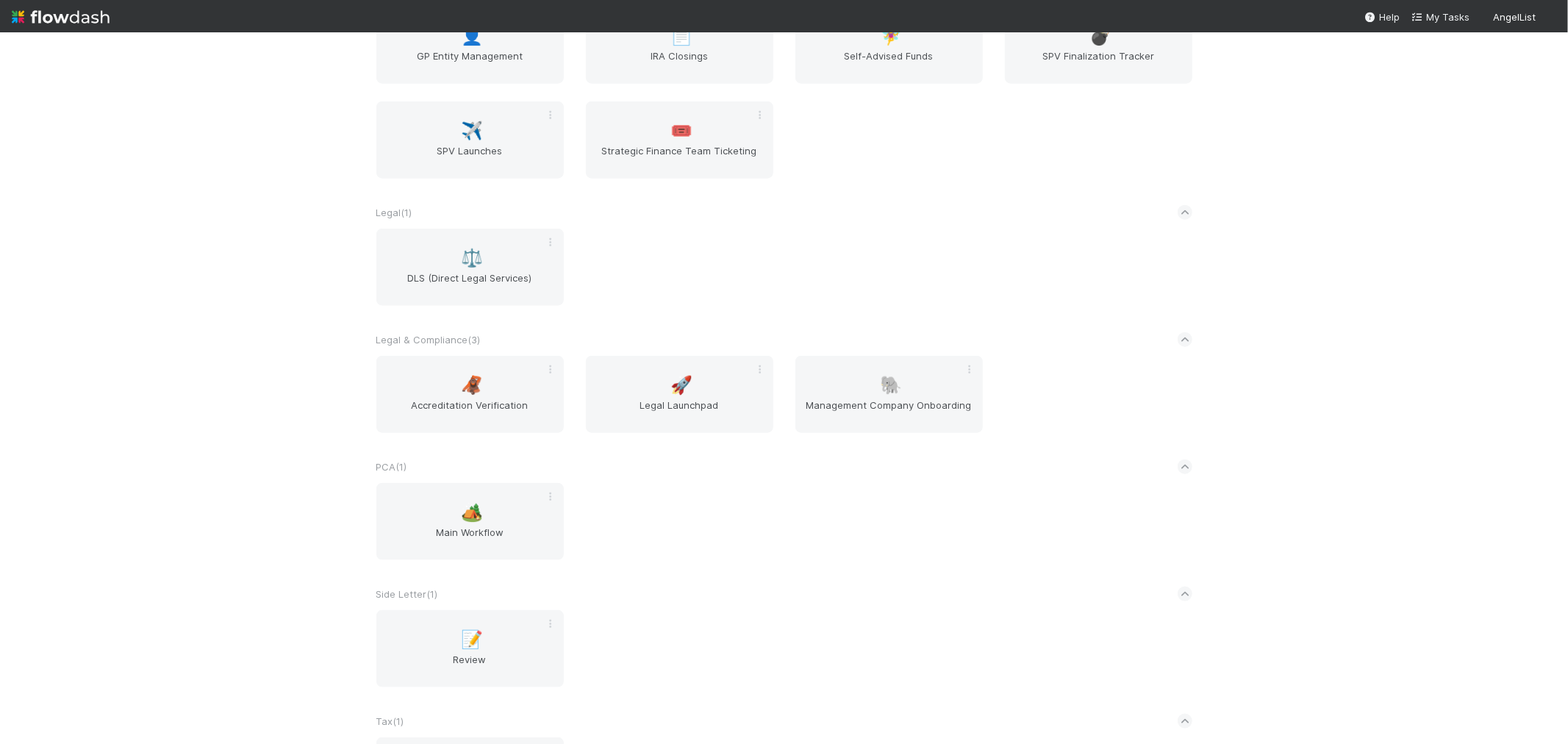
scroll to position [1307, 0]
click at [1042, 52] on span "SPV Finalization Tracker" at bounding box center [1099, 61] width 176 height 29
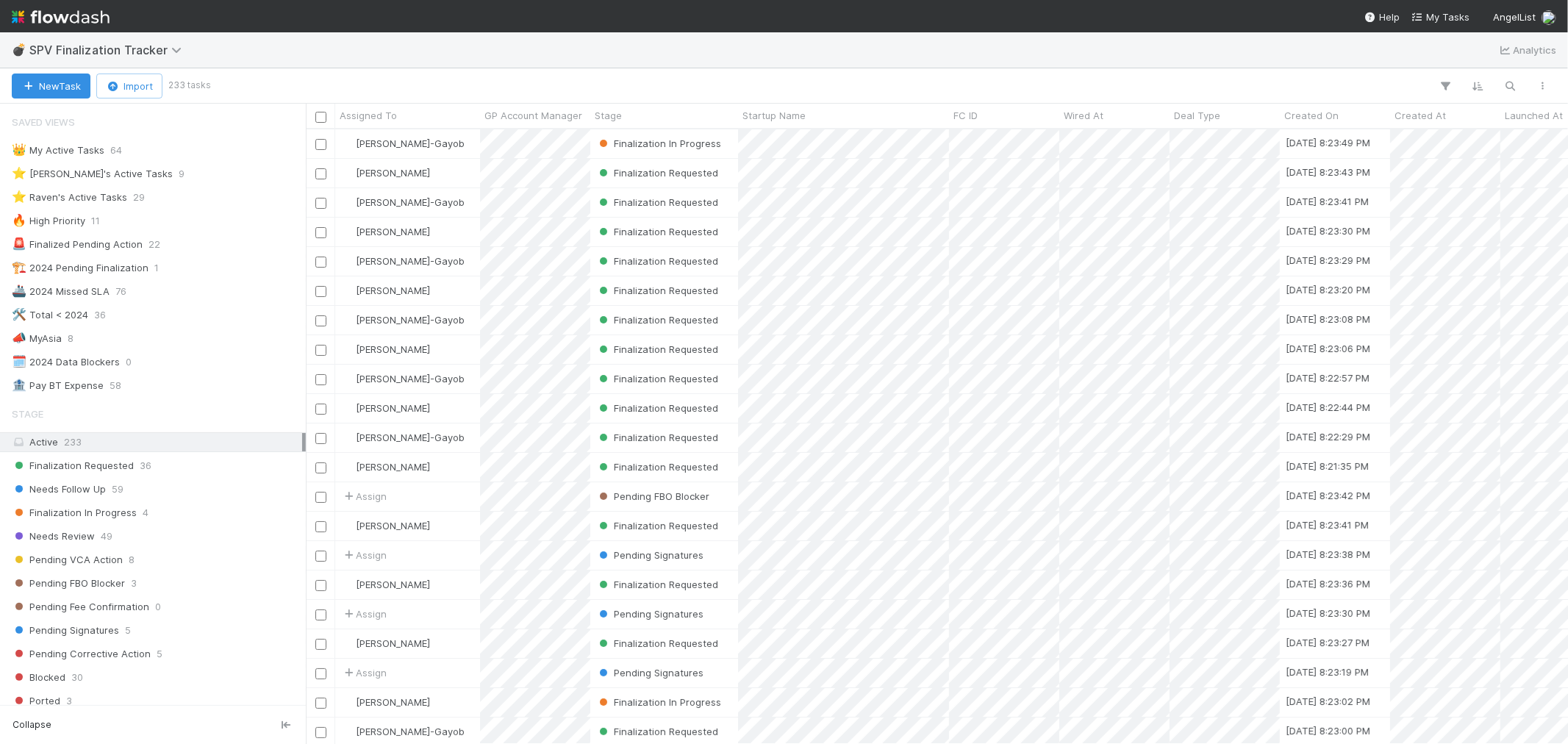
scroll to position [602, 1250]
click at [98, 164] on div "⭐ [PERSON_NAME]'s Active Tasks 9" at bounding box center [153, 173] width 306 height 20
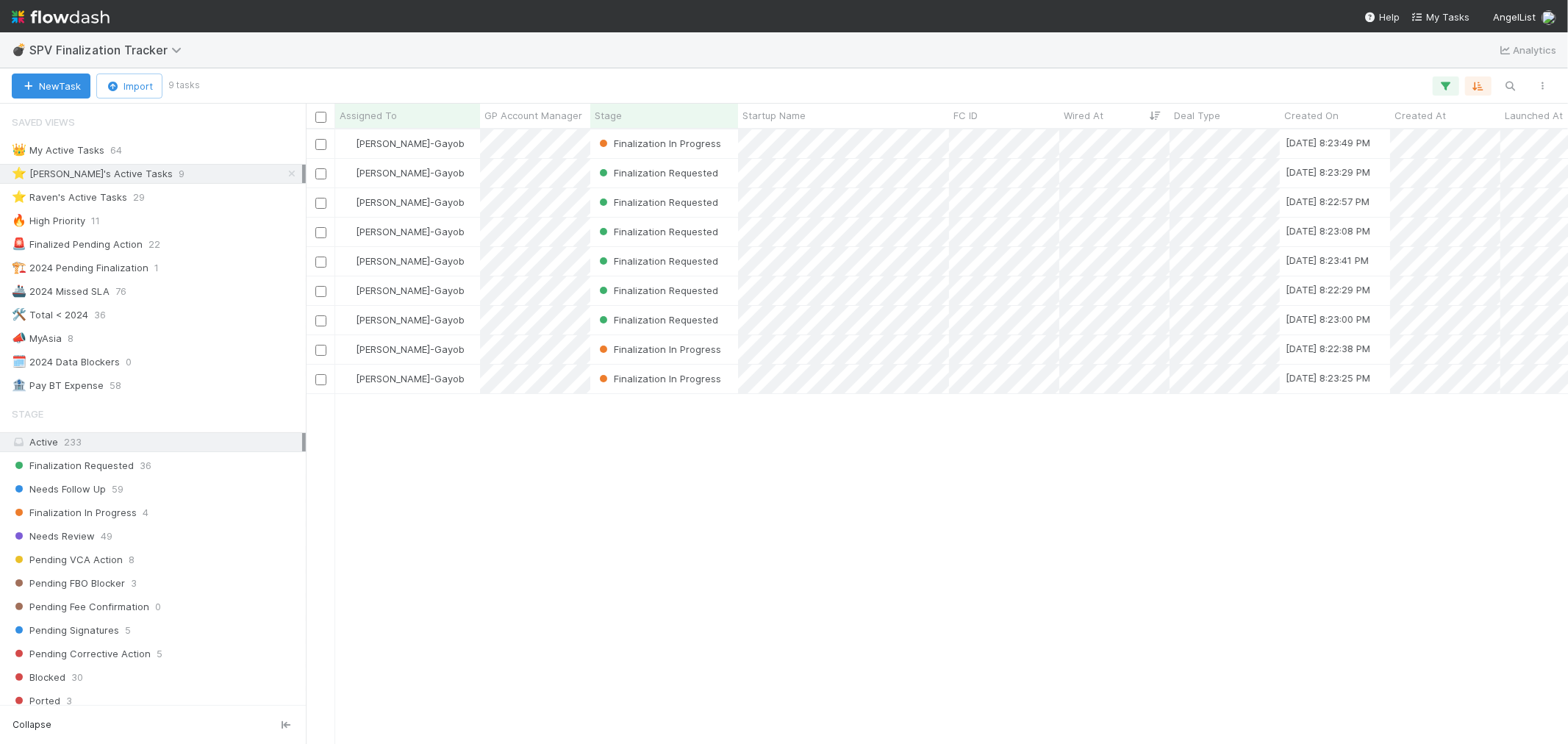
scroll to position [602, 1250]
click at [460, 351] on div "[PERSON_NAME]-Gayob" at bounding box center [407, 350] width 145 height 28
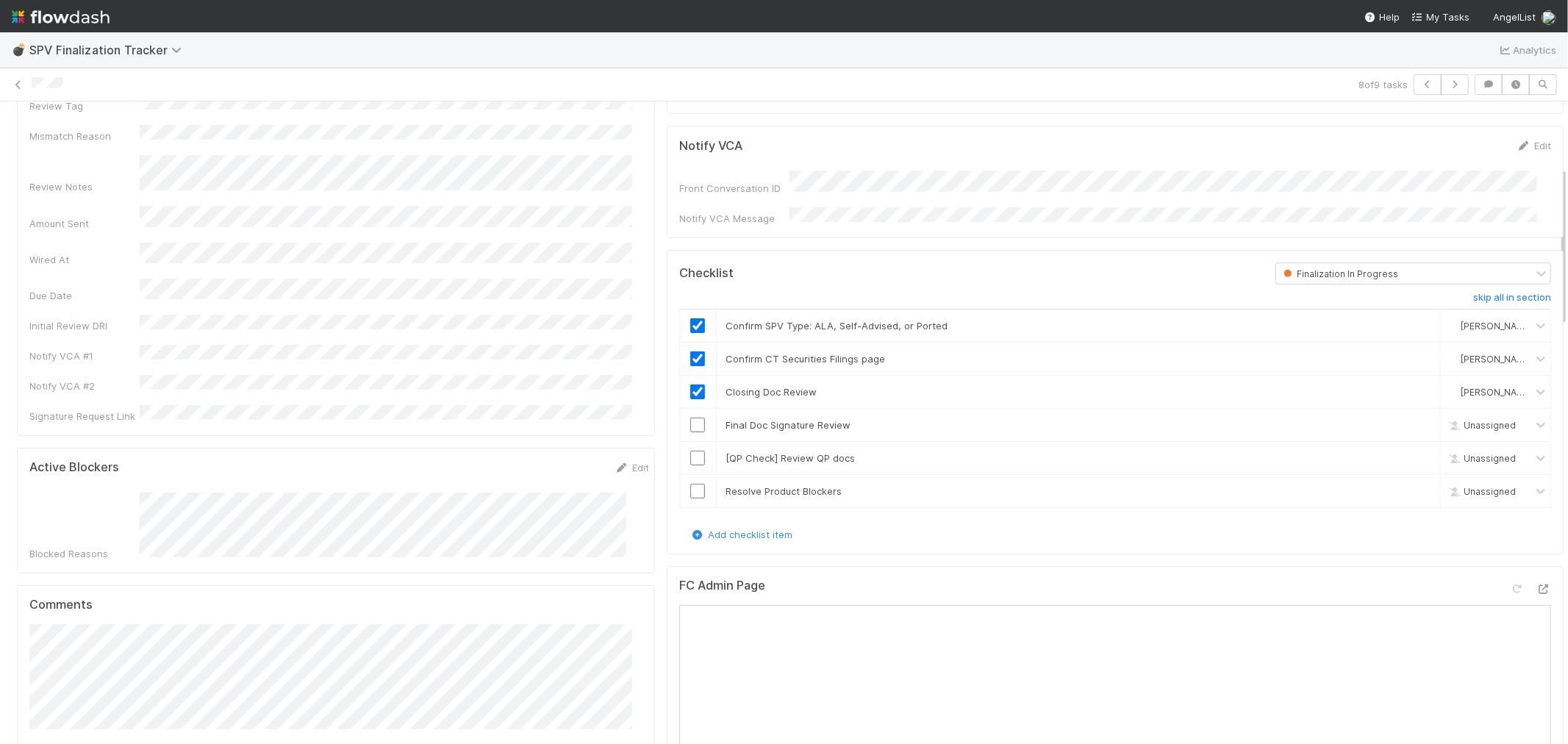
scroll to position [408, 0]
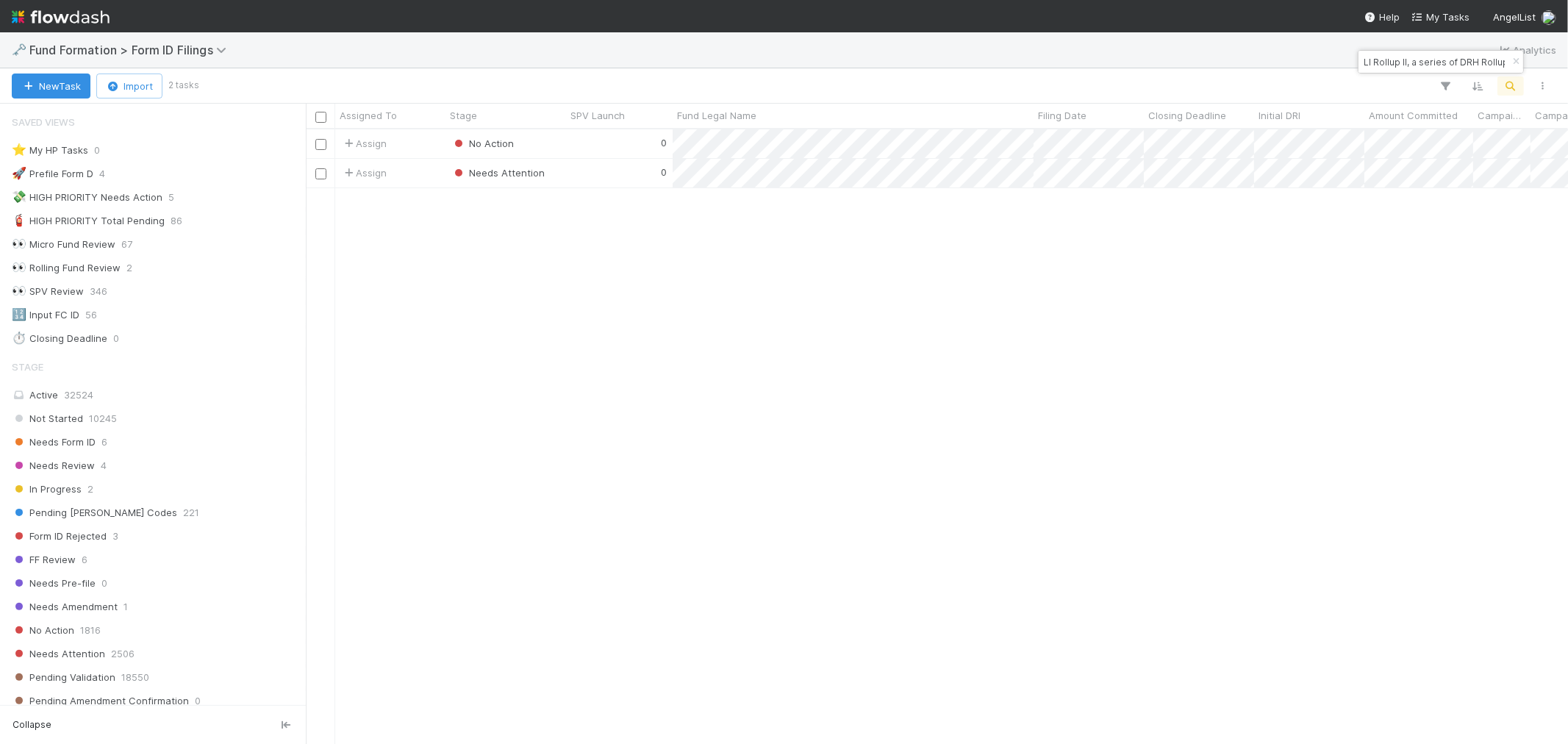
scroll to position [408, 0]
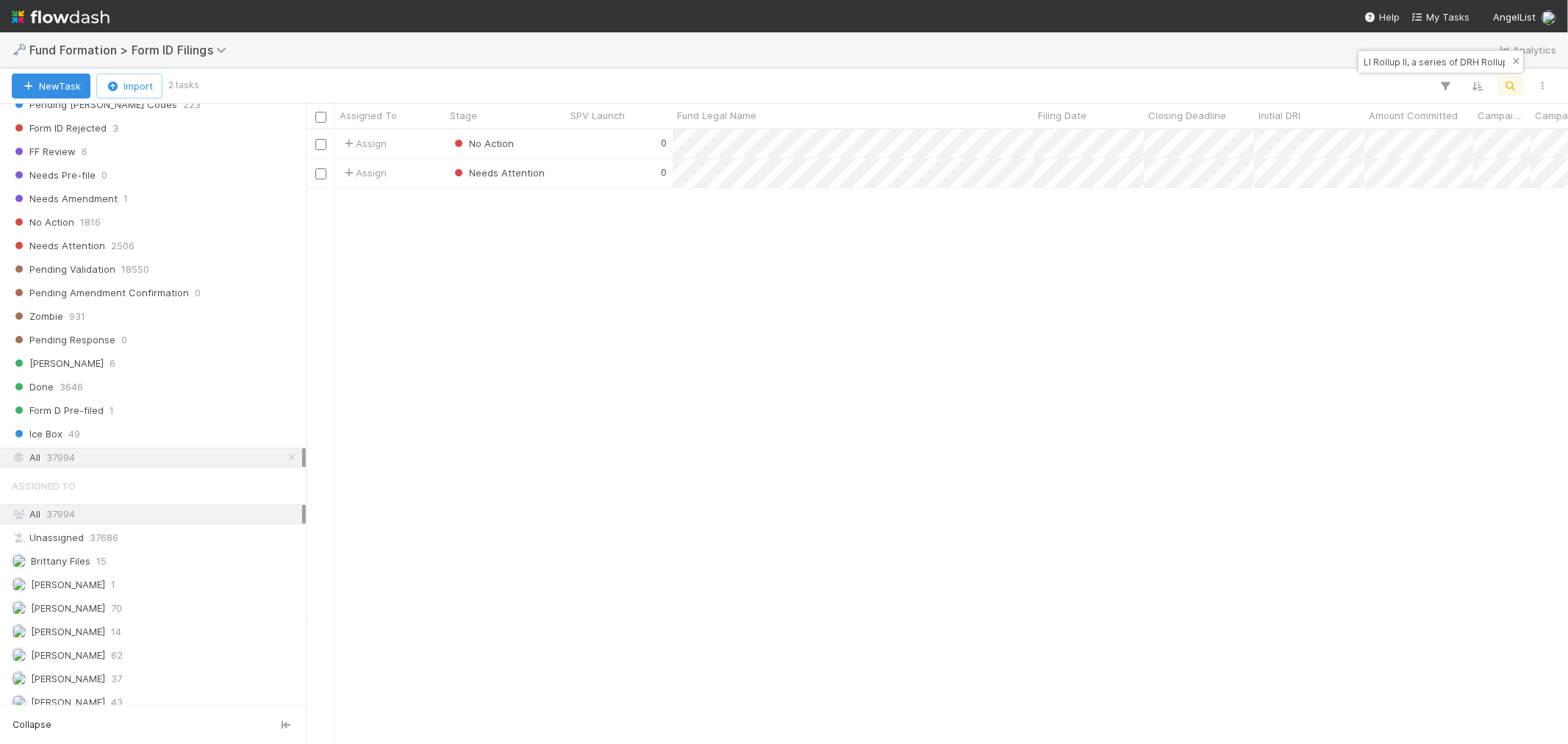
click at [1514, 60] on icon "button" at bounding box center [1516, 61] width 15 height 9
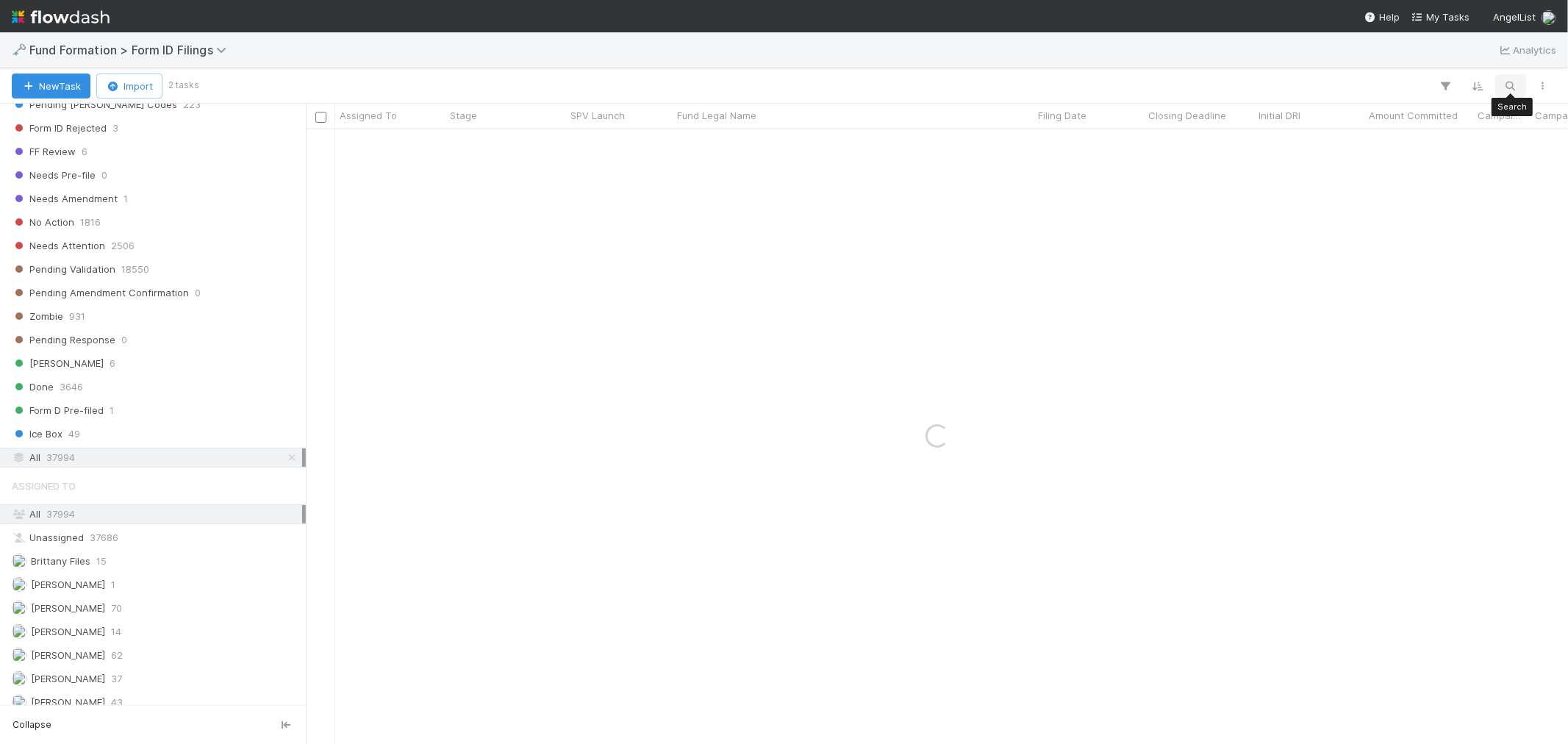
click at [1514, 79] on icon "button" at bounding box center [1510, 85] width 15 height 13
paste input "BO-0717 Fund I, a series of Exitfund Venture, LP"
type input "BO-0717 Fund I, a series of Exitfund Venture, LP"
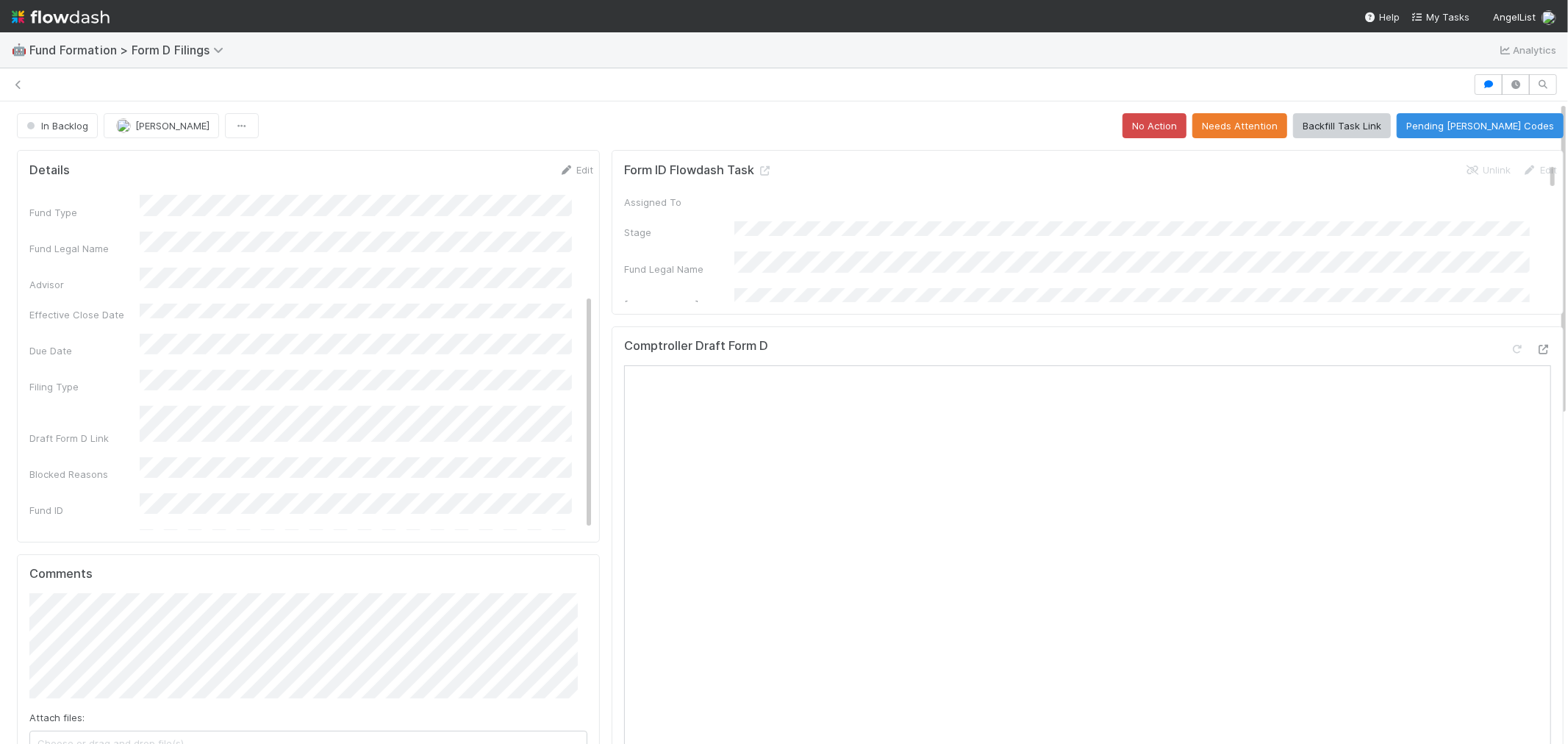
scroll to position [203, 0]
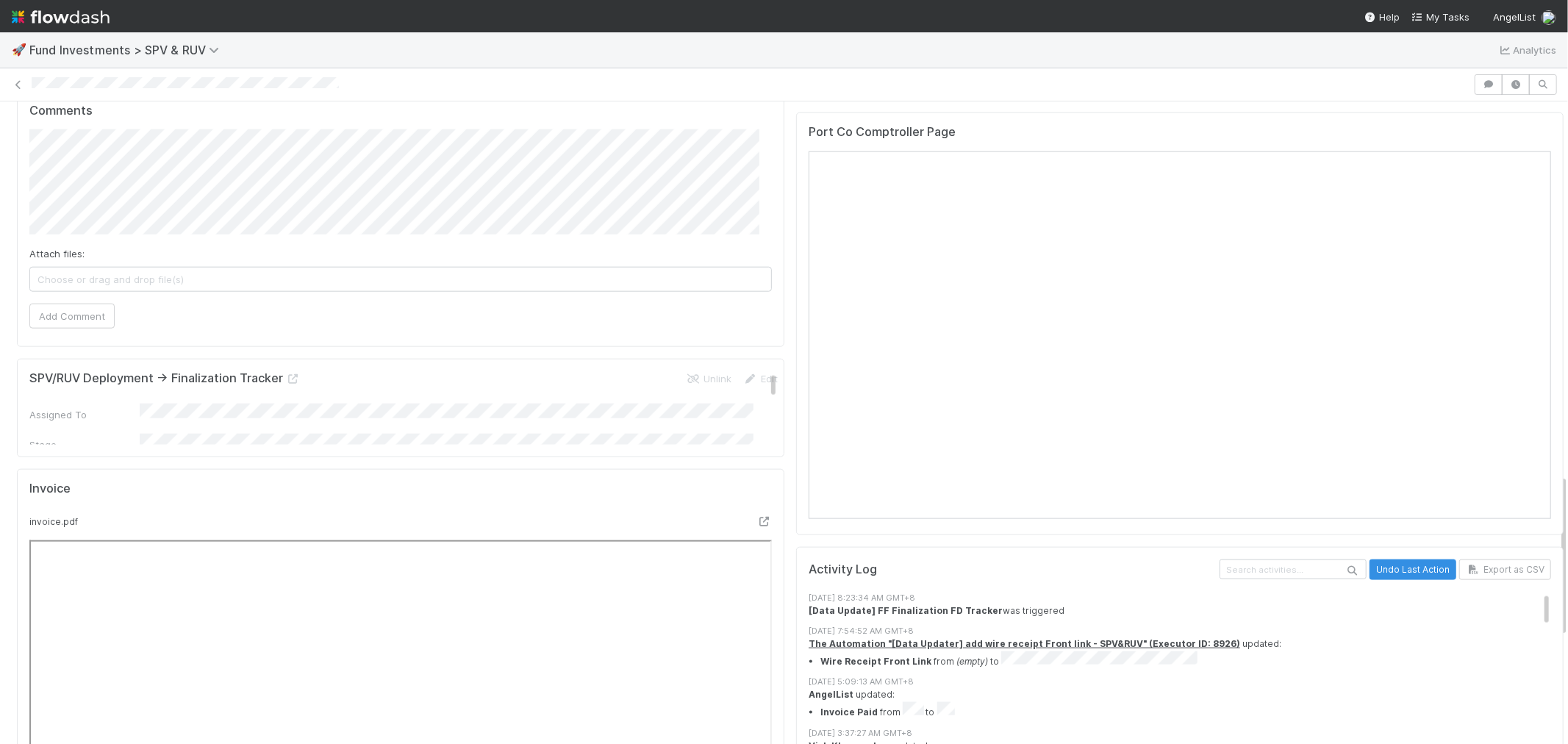
scroll to position [1471, 0]
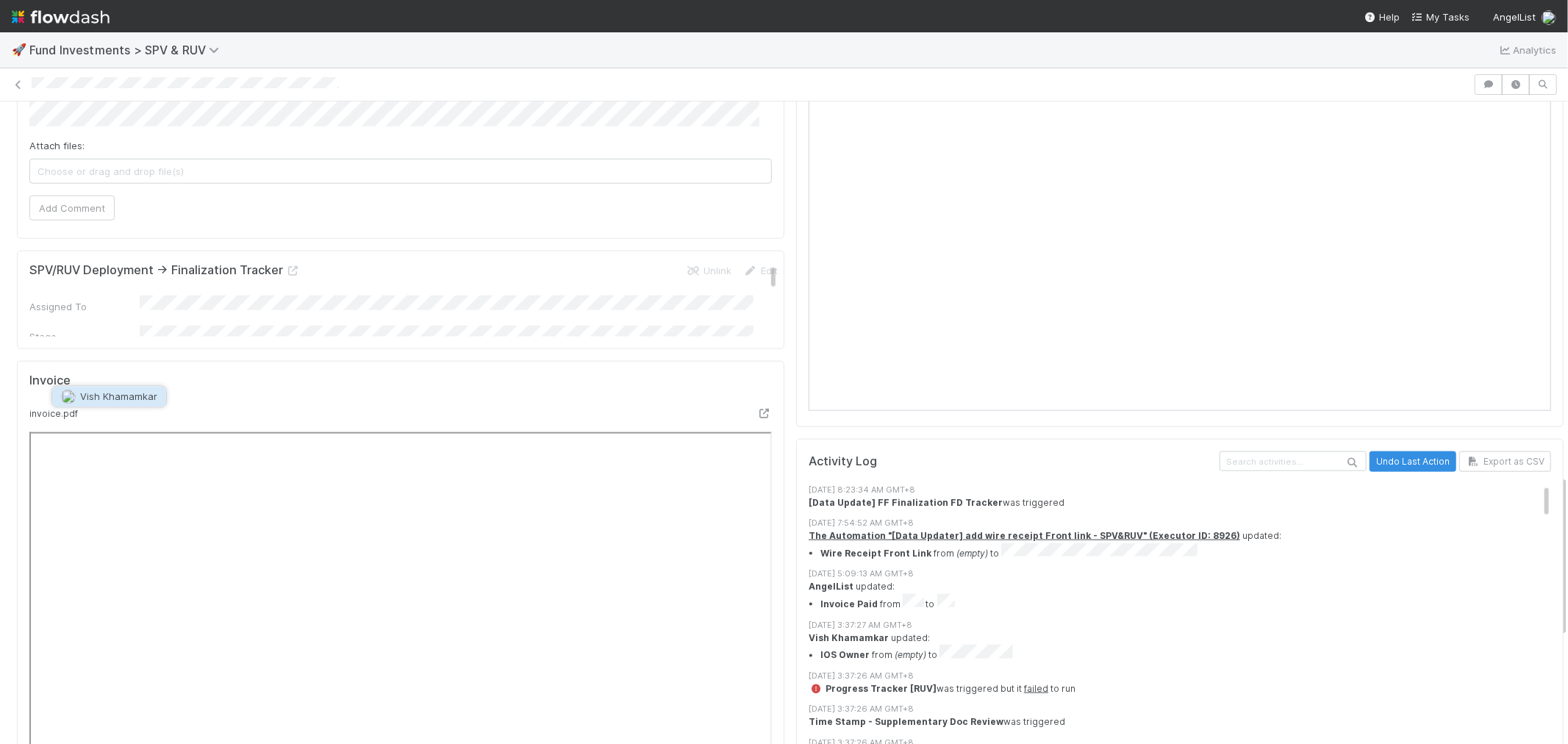
click at [111, 396] on span "Vish Khamamkar" at bounding box center [119, 396] width 78 height 12
click at [55, 221] on button "Add Comment" at bounding box center [72, 208] width 85 height 25
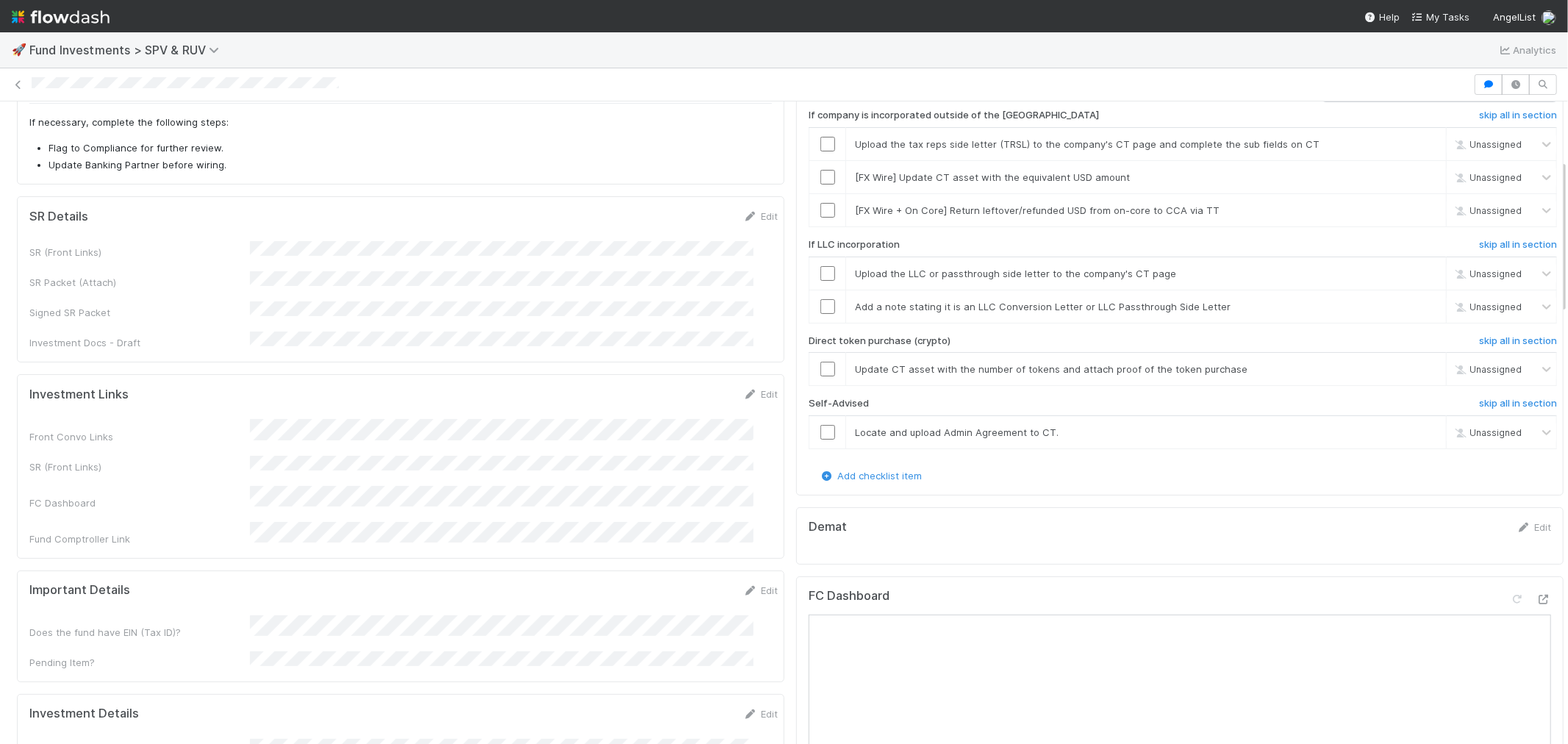
scroll to position [0, 0]
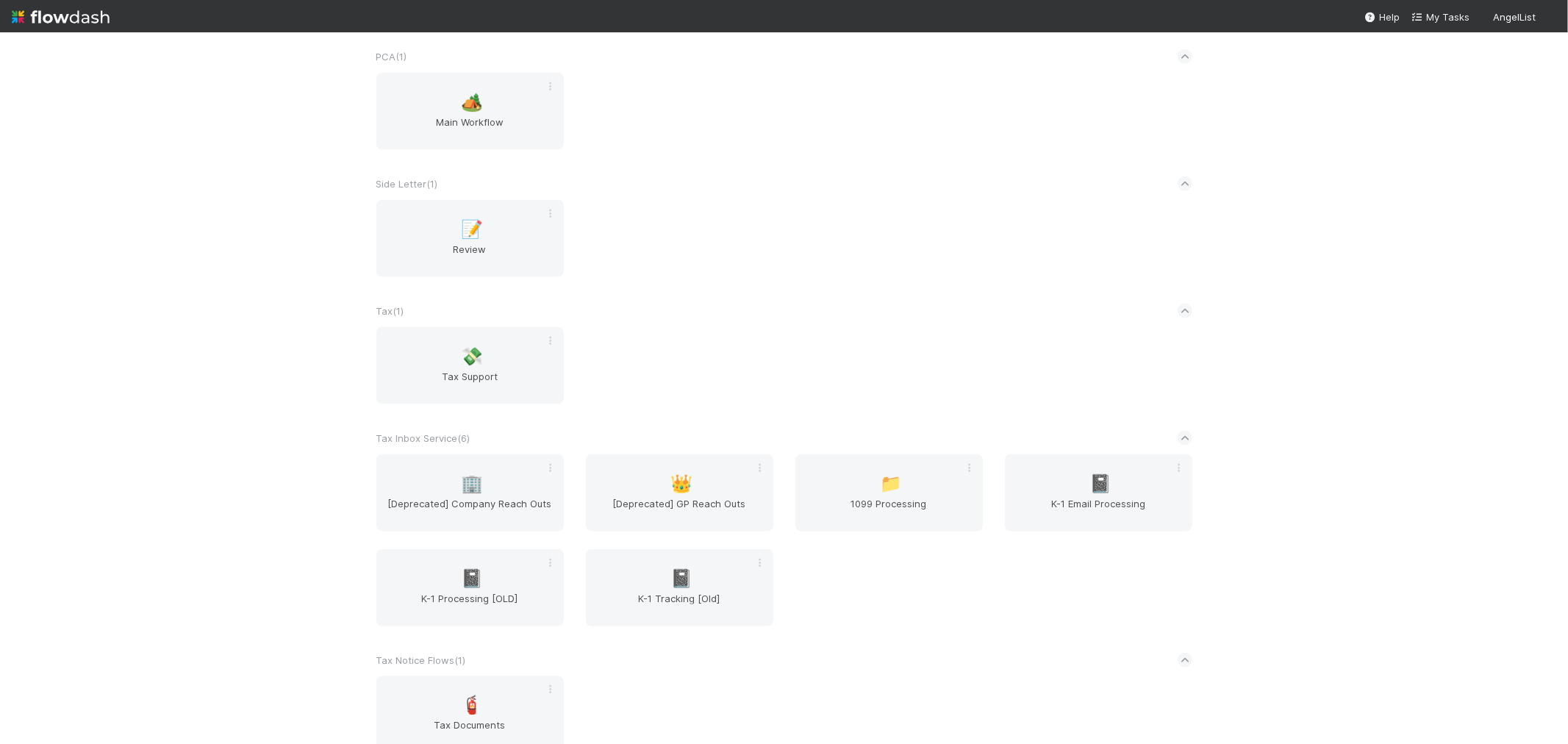
scroll to position [1987, 0]
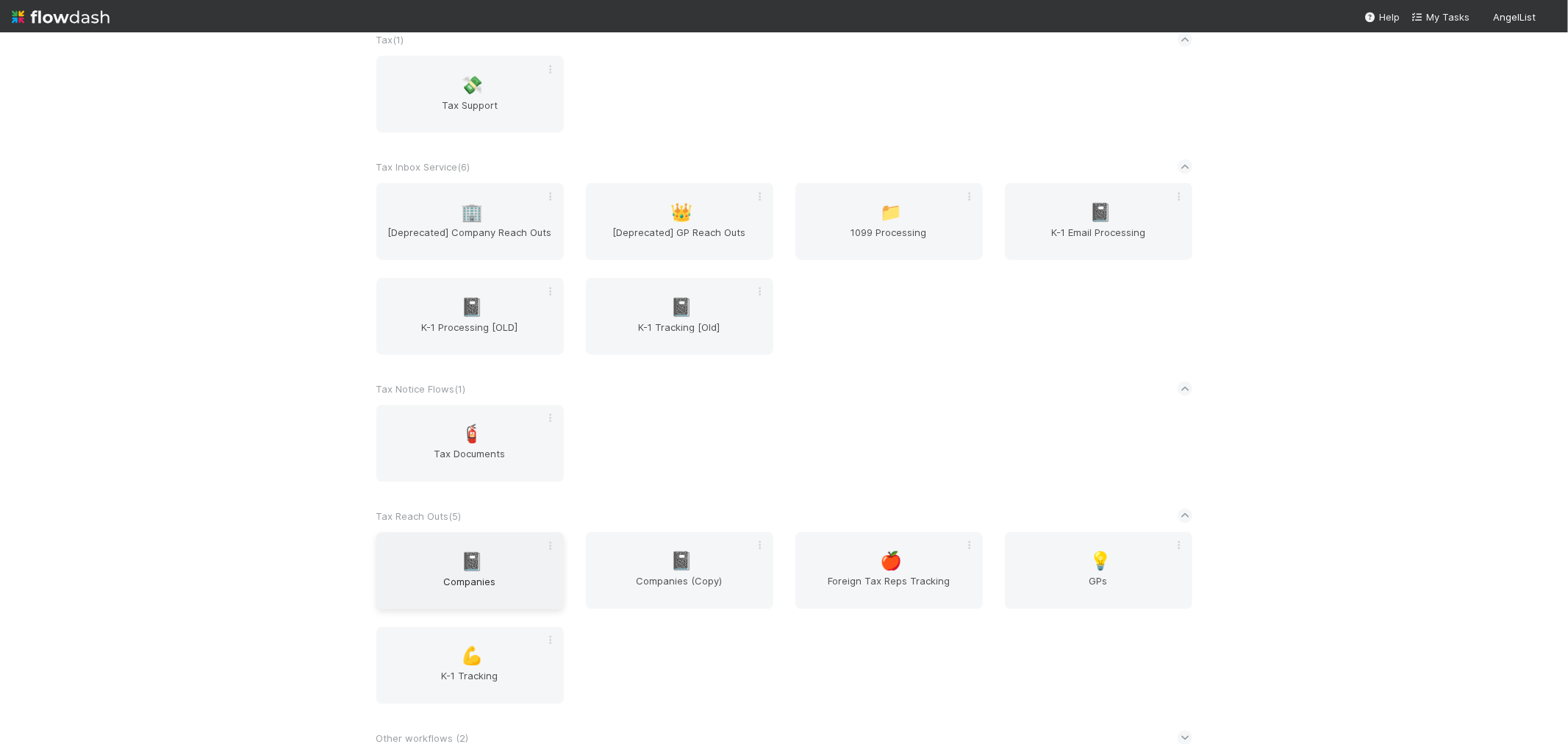
click at [464, 557] on span "📓" at bounding box center [472, 562] width 22 height 19
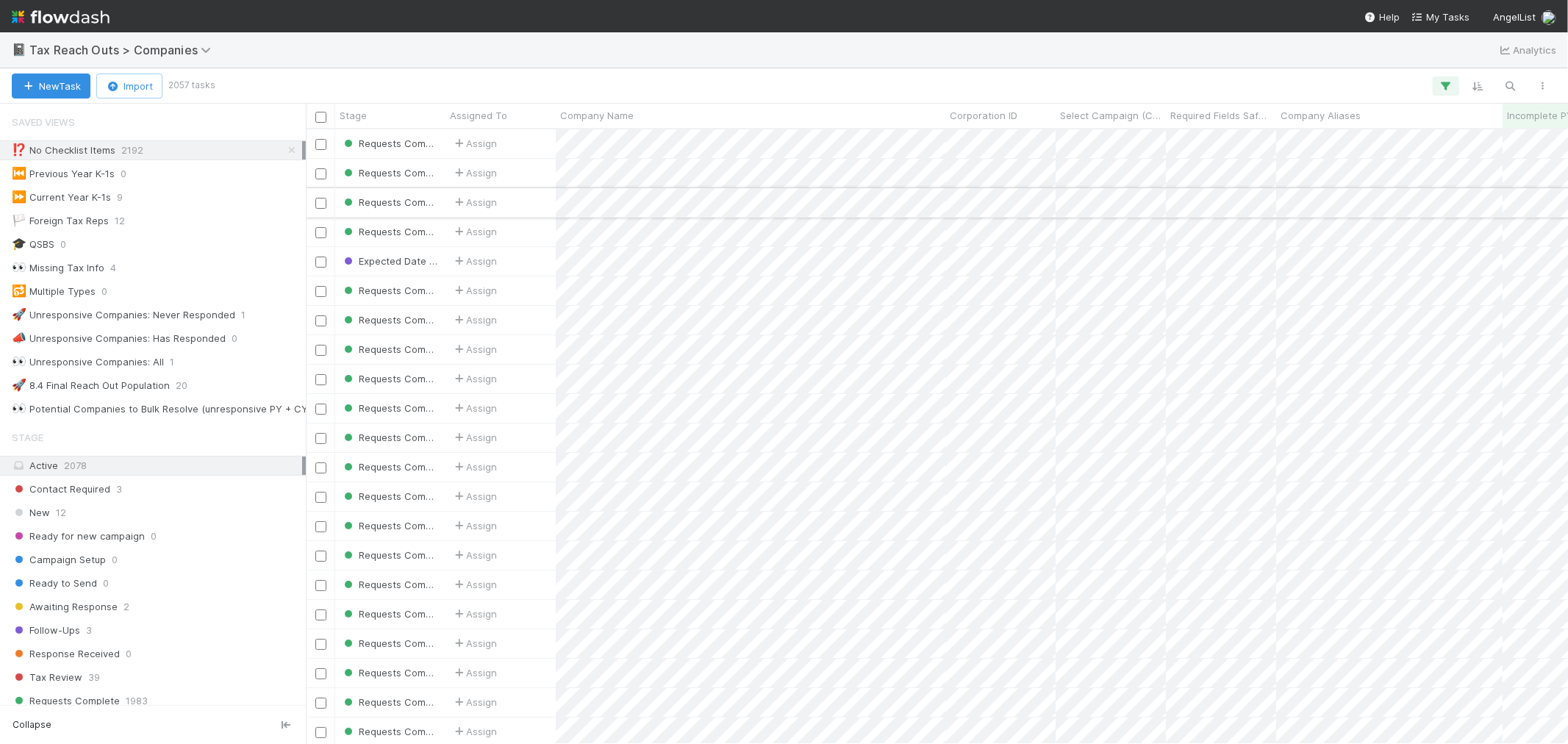
scroll to position [602, 1250]
click at [286, 148] on icon at bounding box center [292, 150] width 15 height 9
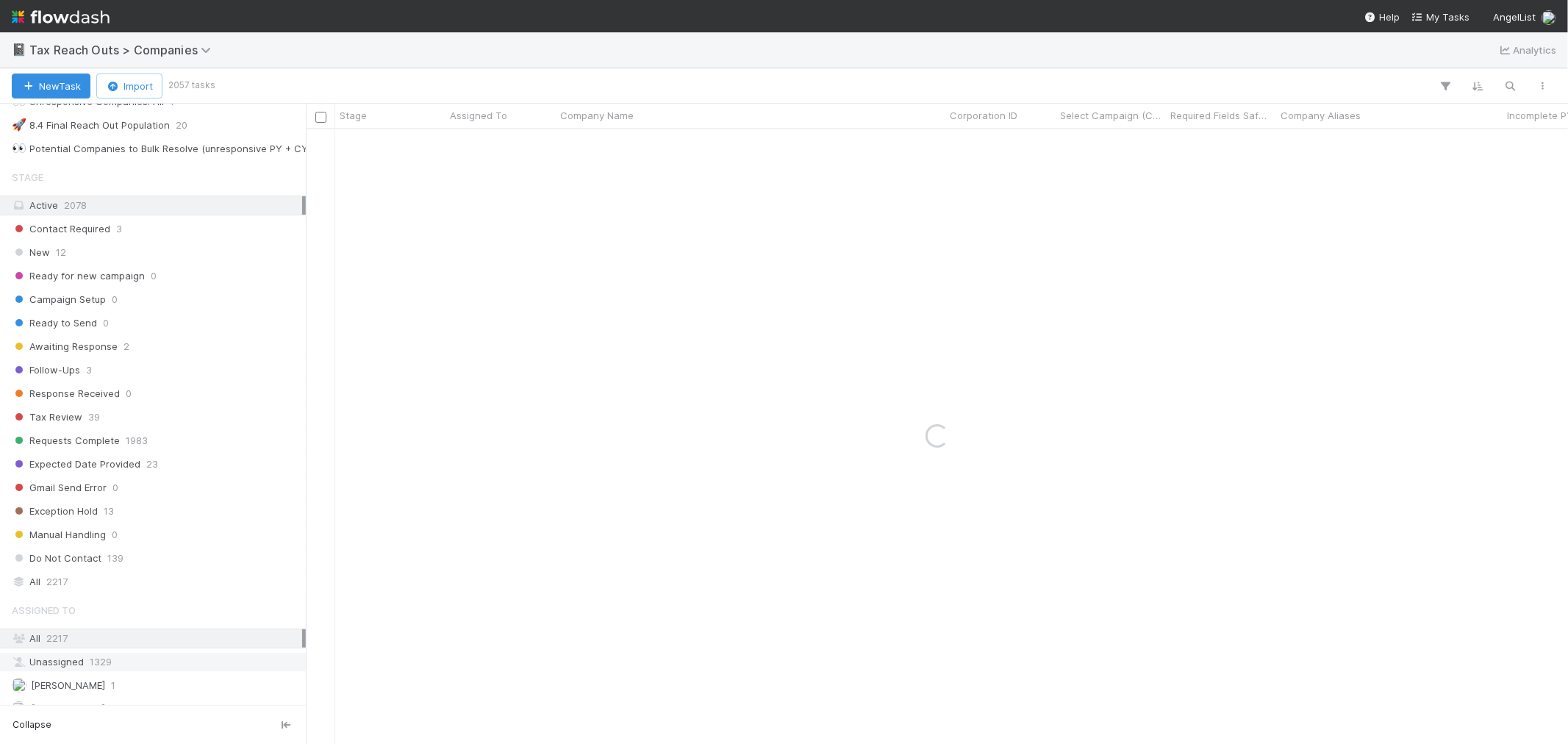
scroll to position [327, 0]
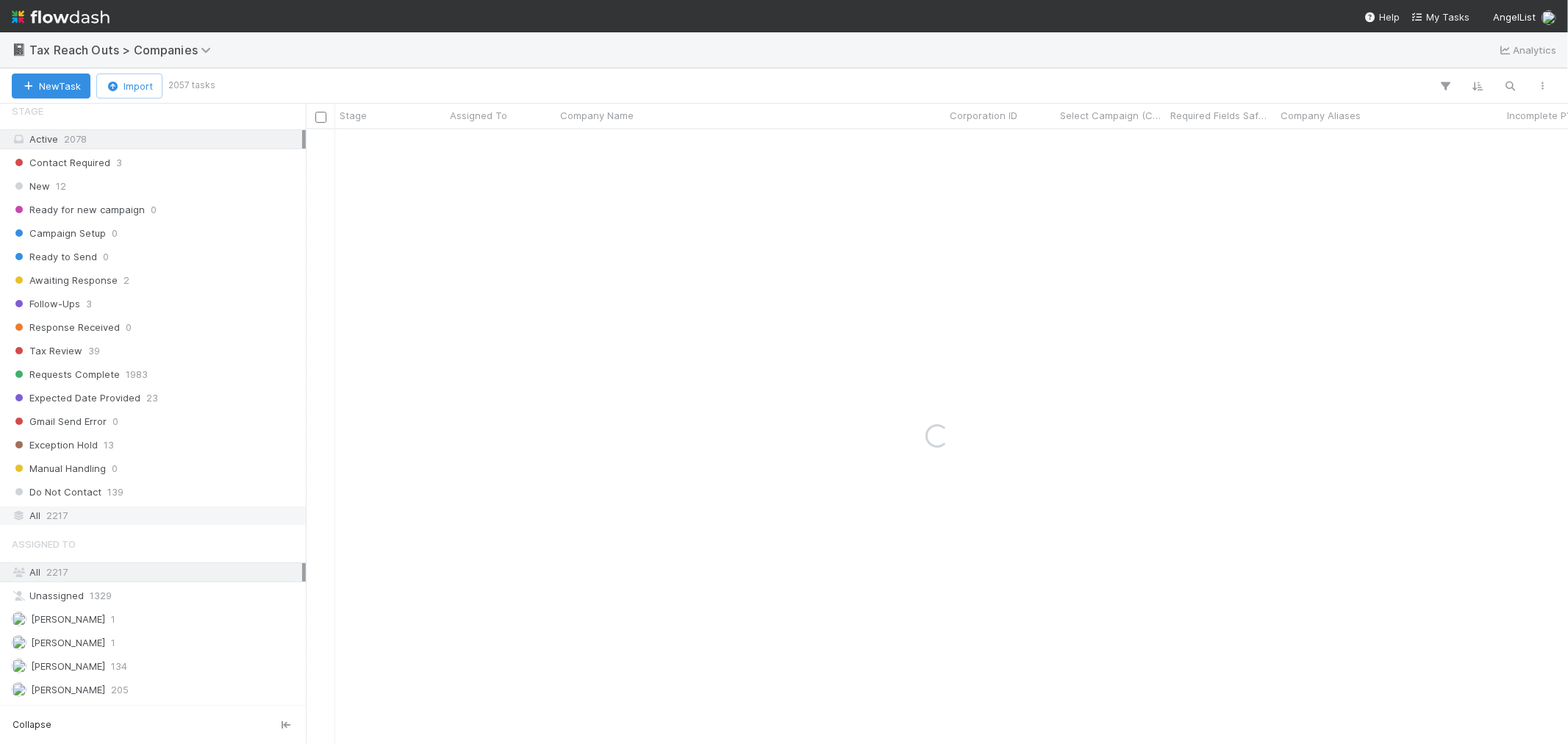
click at [101, 520] on div "All 2217" at bounding box center [157, 515] width 290 height 18
click at [1510, 79] on icon "button" at bounding box center [1510, 85] width 15 height 13
click at [1445, 57] on input at bounding box center [1434, 62] width 147 height 17
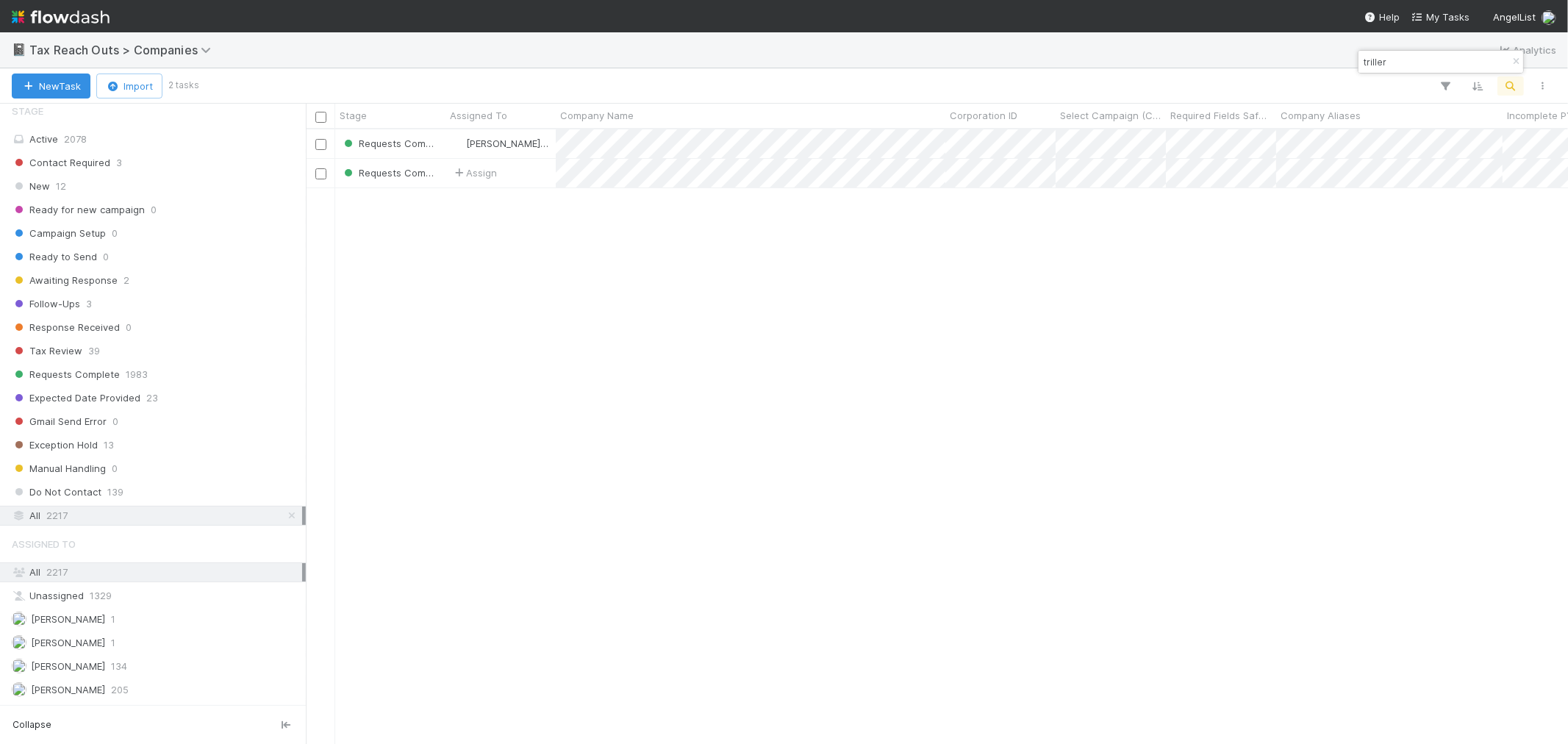
scroll to position [602, 1250]
type input "triller"
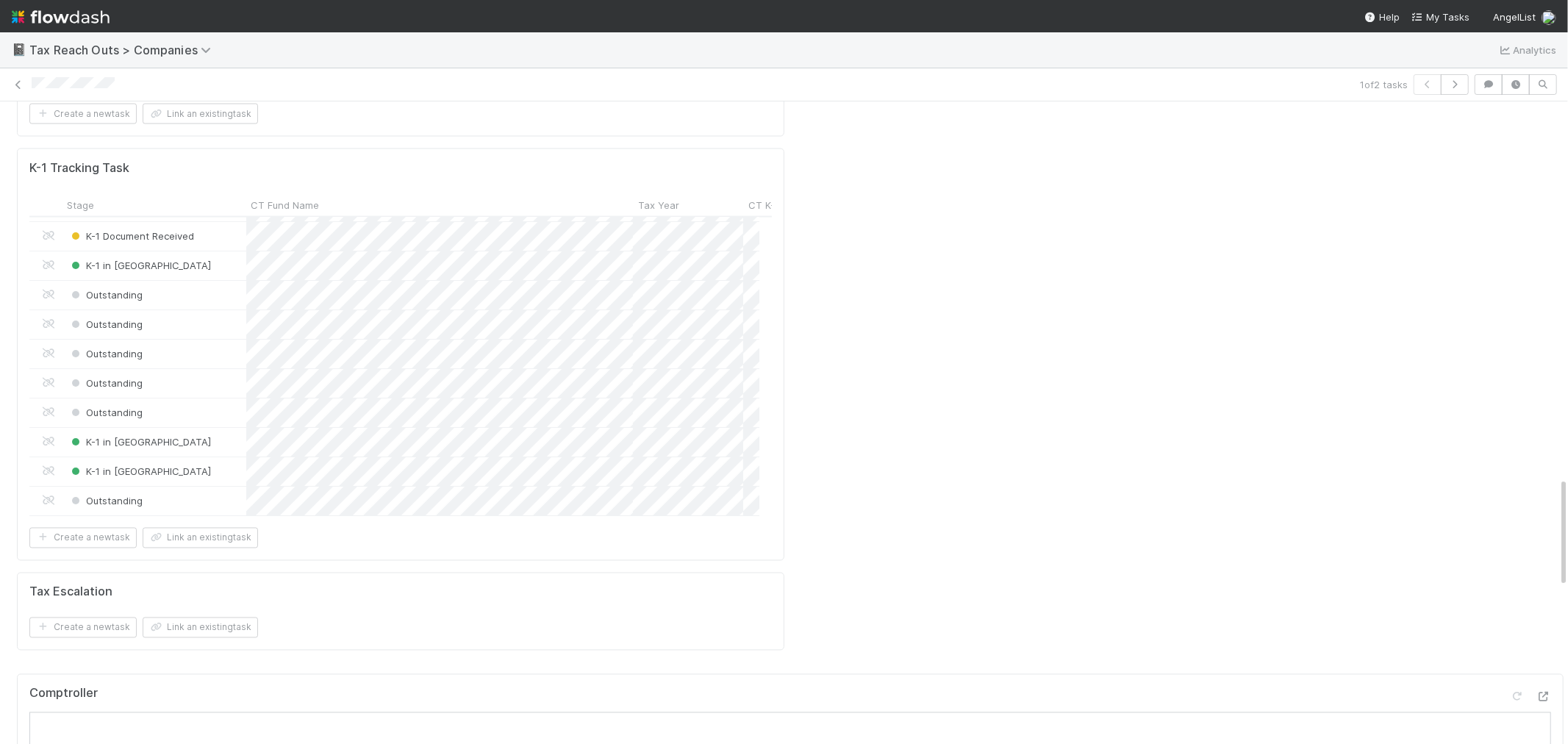
scroll to position [2207, 0]
click at [17, 89] on icon at bounding box center [18, 85] width 15 height 9
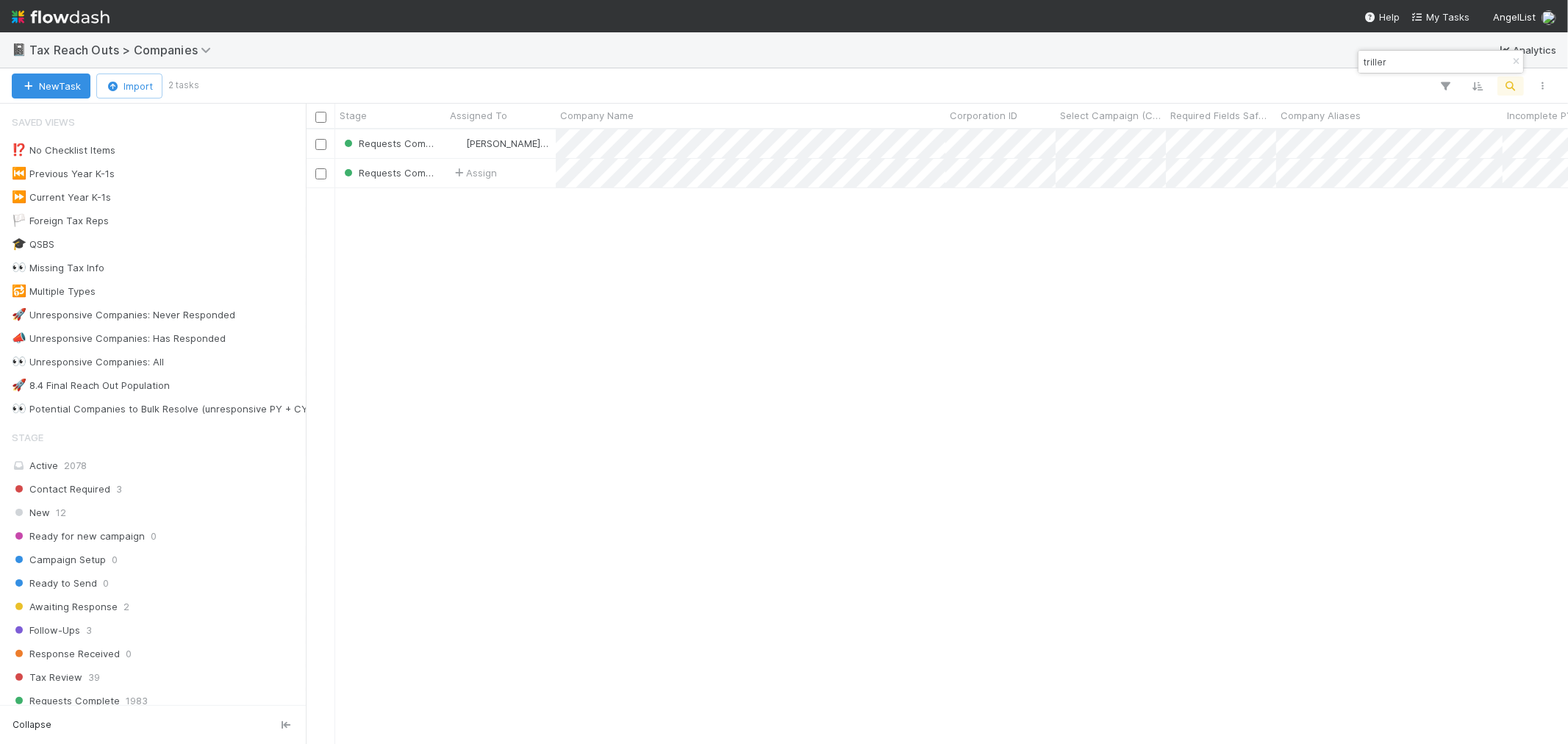
scroll to position [602, 1250]
drag, startPoint x: 1511, startPoint y: 63, endPoint x: 1509, endPoint y: 82, distance: 19.1
click at [1511, 63] on icon "button" at bounding box center [1516, 61] width 15 height 9
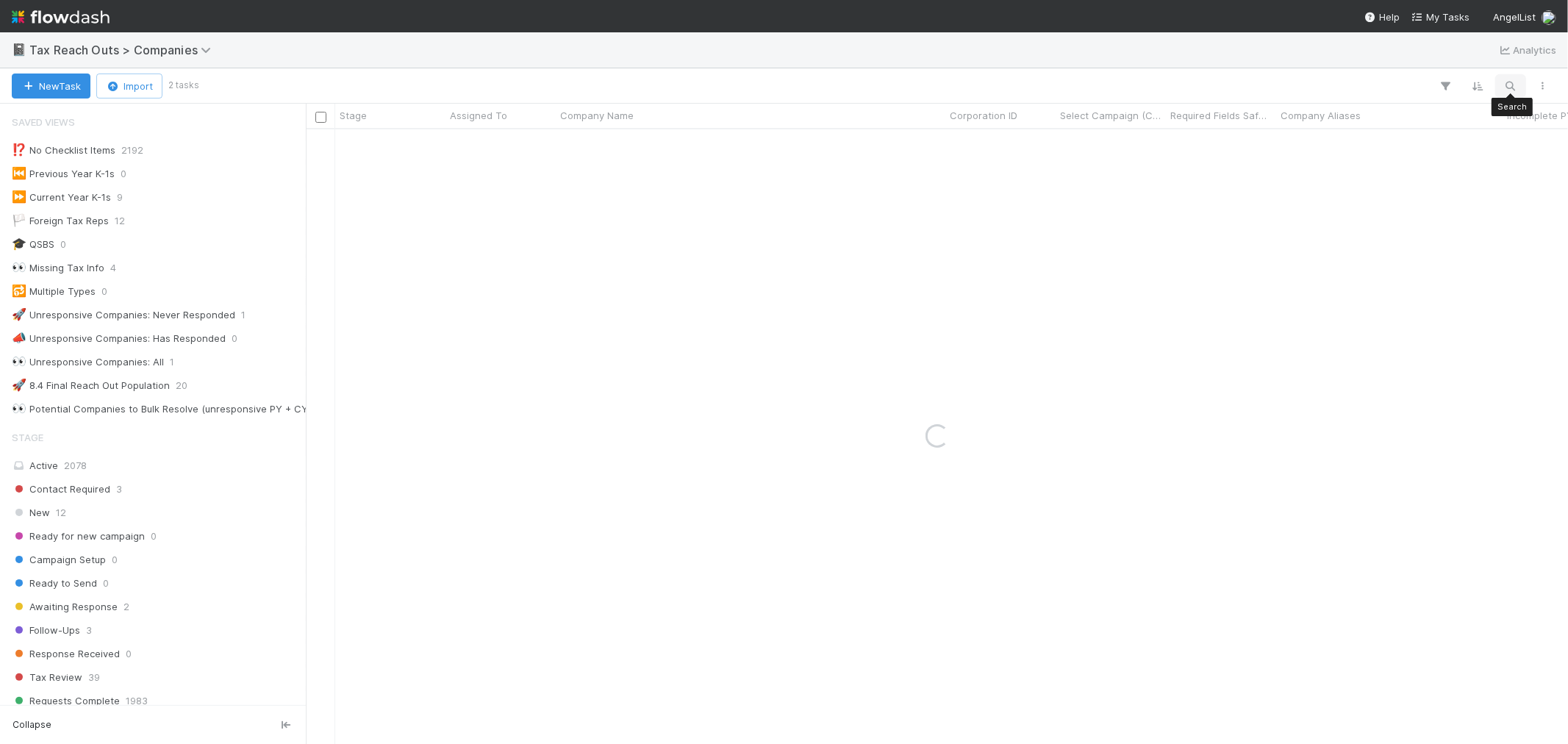
click at [1509, 84] on icon "button" at bounding box center [1510, 85] width 15 height 13
type input "payroll software spv"
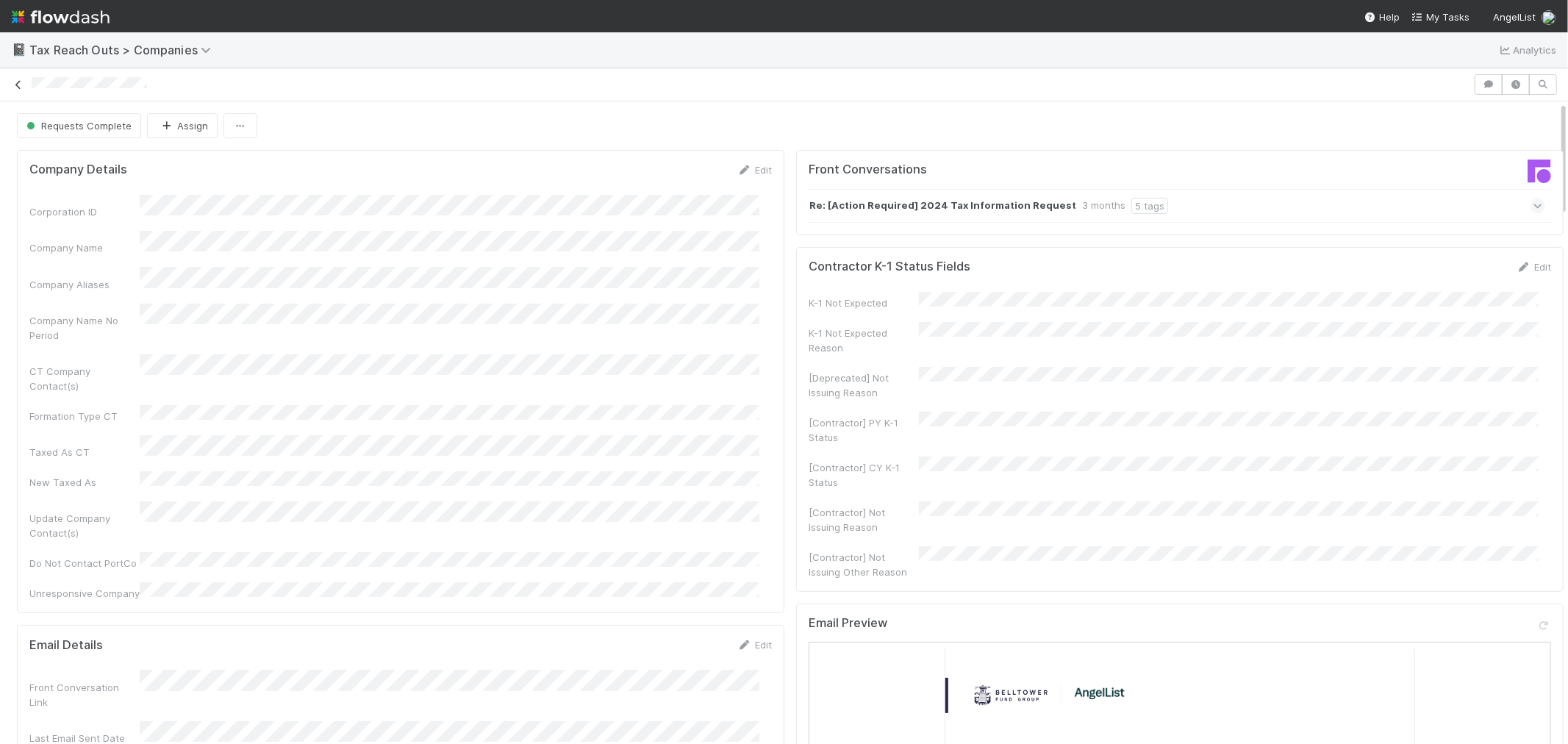
click at [17, 87] on icon at bounding box center [18, 85] width 15 height 9
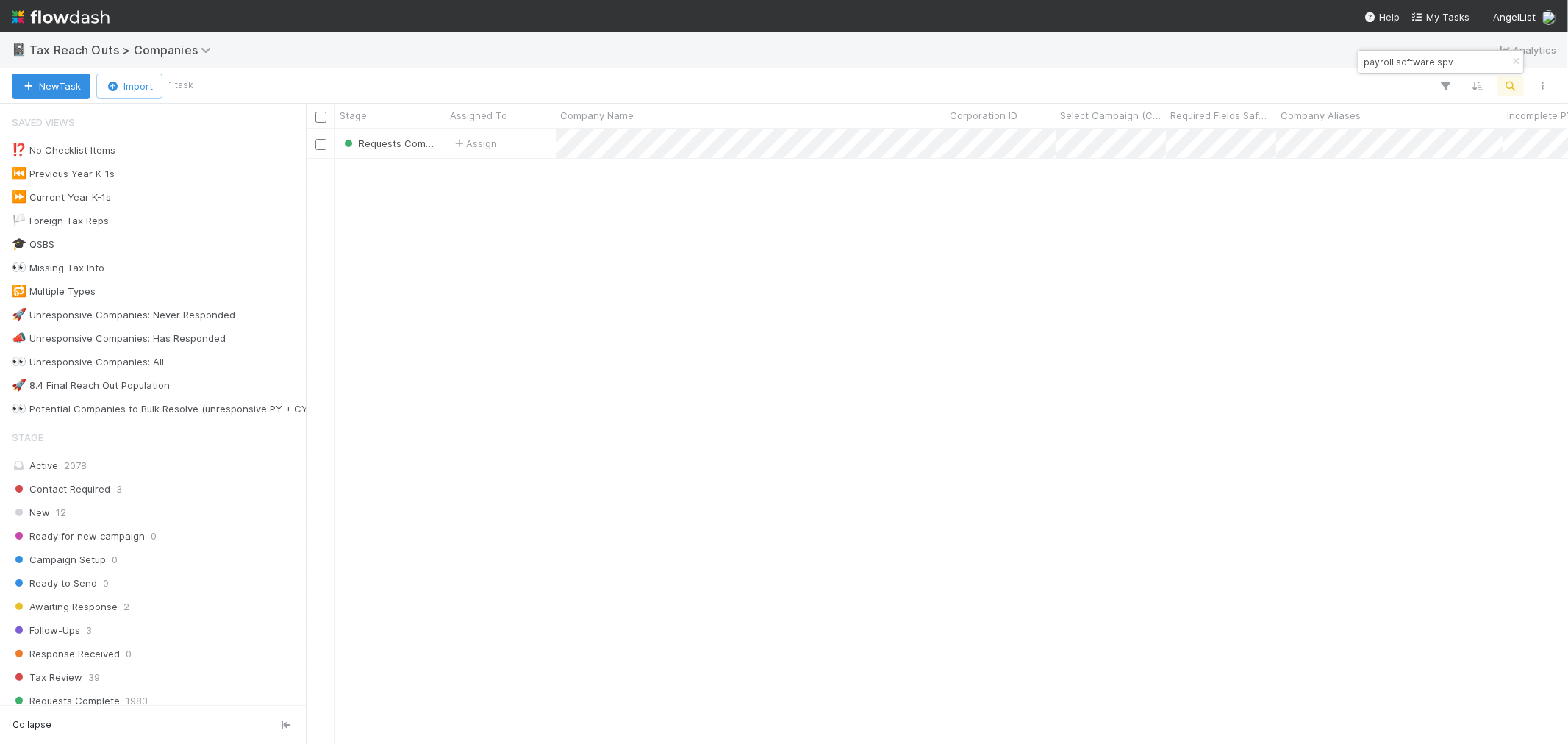
scroll to position [602, 1250]
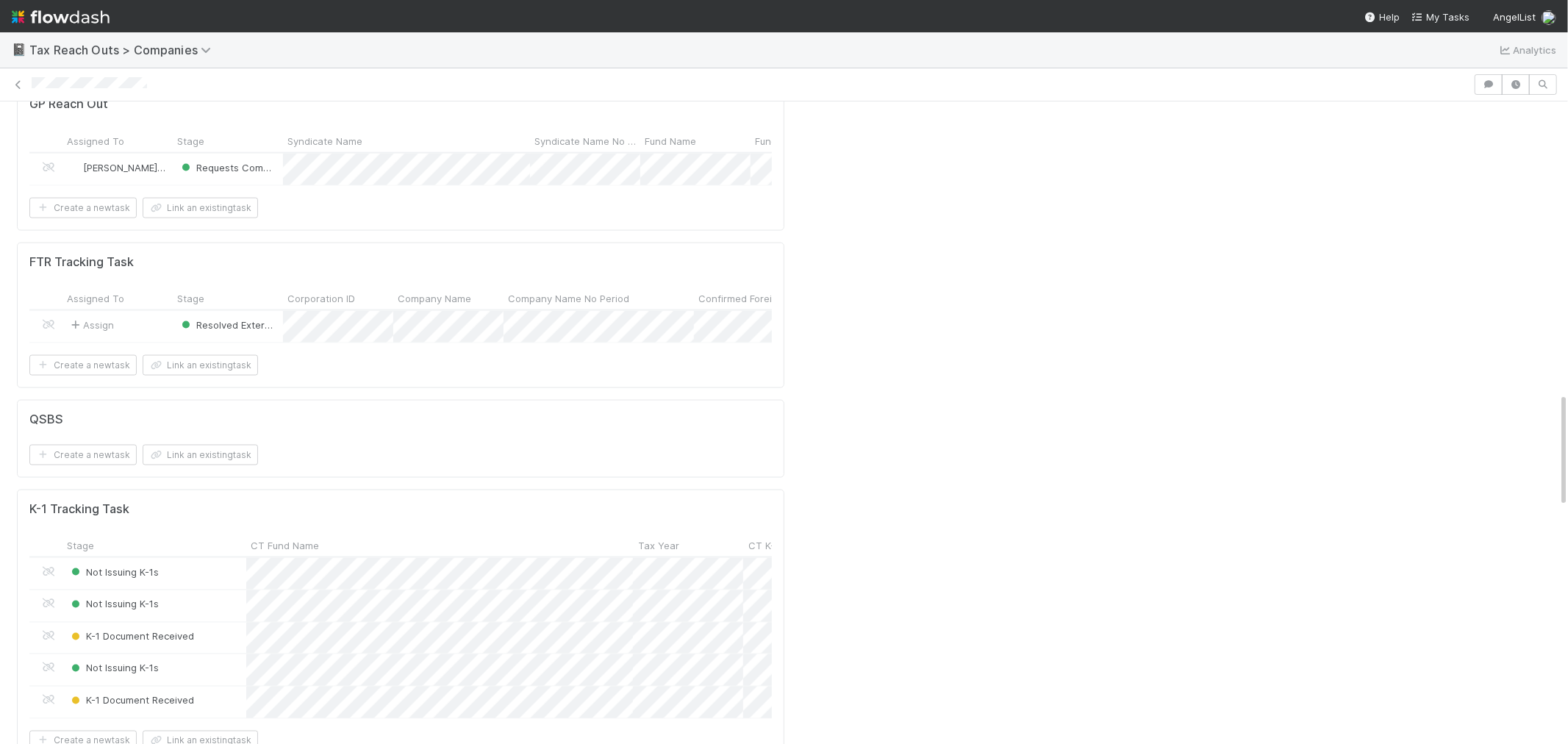
scroll to position [1879, 0]
click at [21, 86] on icon at bounding box center [18, 85] width 15 height 9
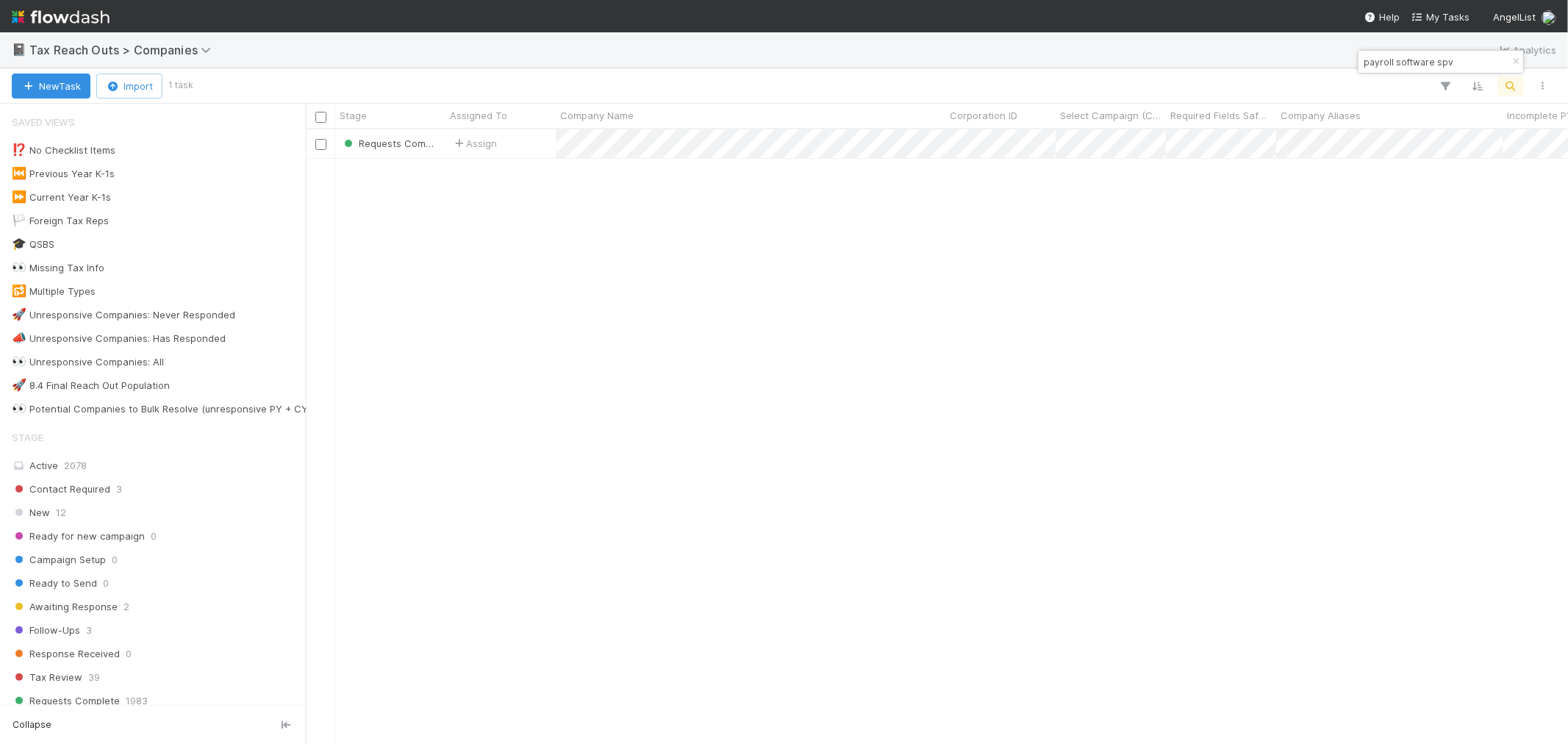
scroll to position [602, 1250]
click at [1515, 57] on icon "button" at bounding box center [1516, 61] width 15 height 9
click at [1512, 85] on icon "button" at bounding box center [1510, 85] width 15 height 13
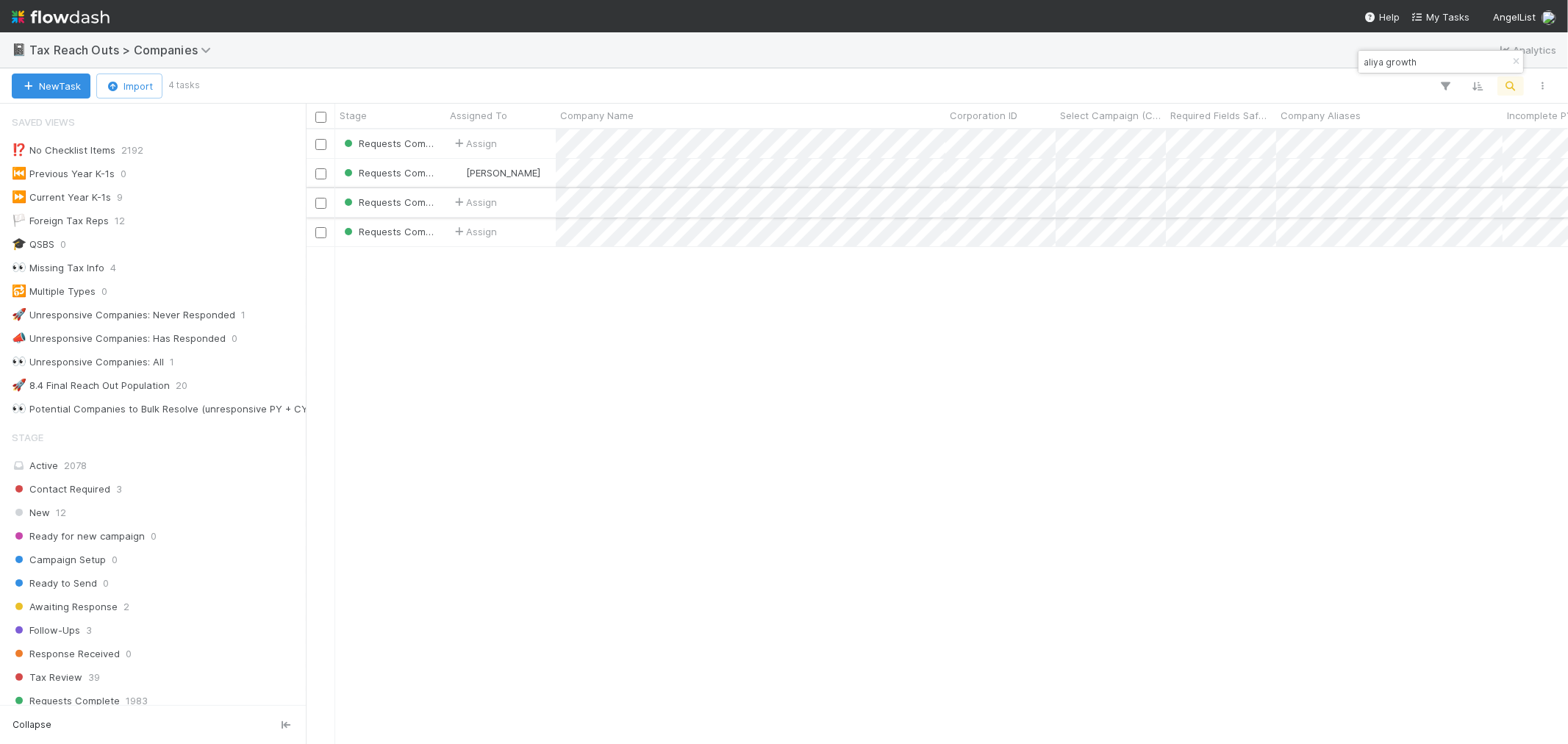
type input "aliya growth"
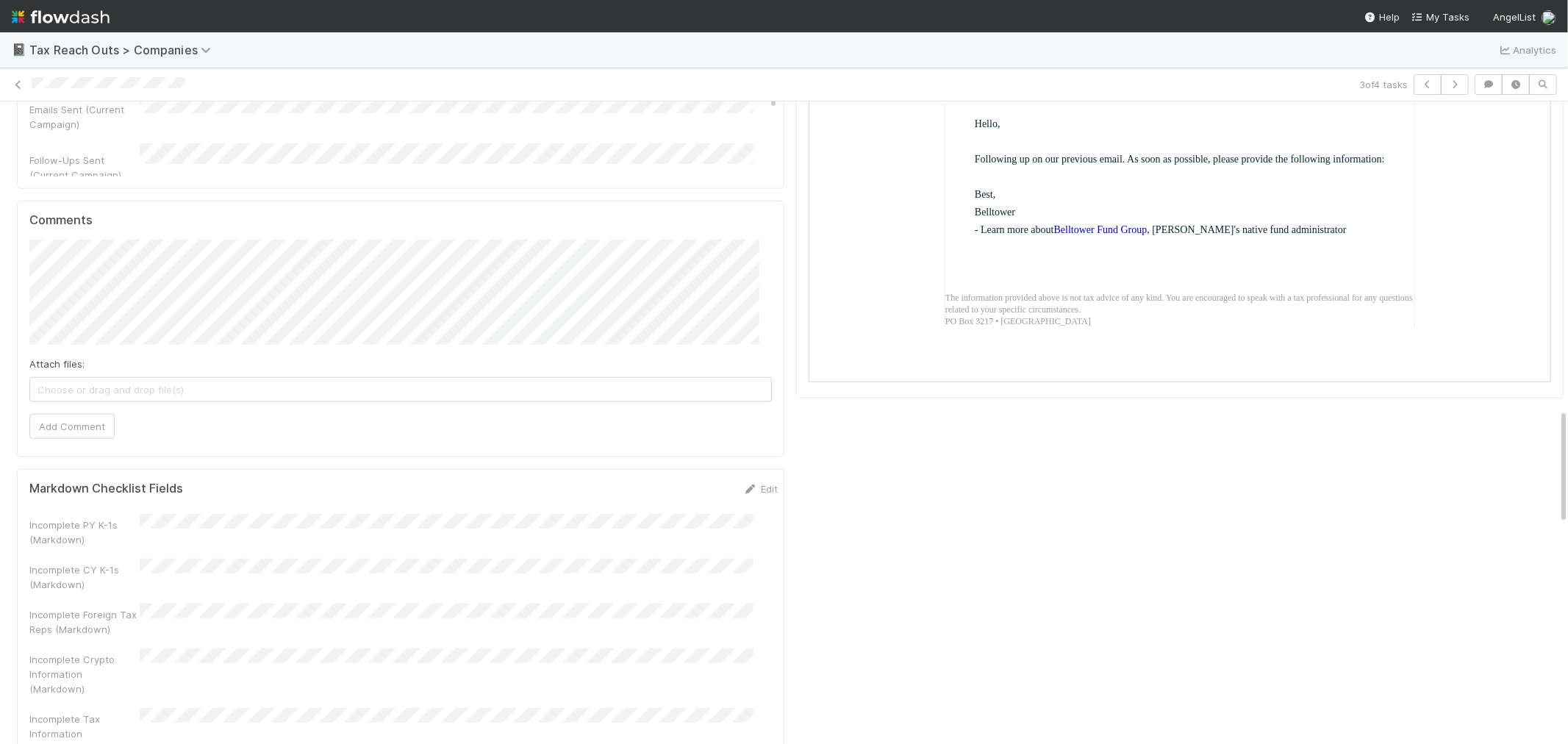
scroll to position [1716, 0]
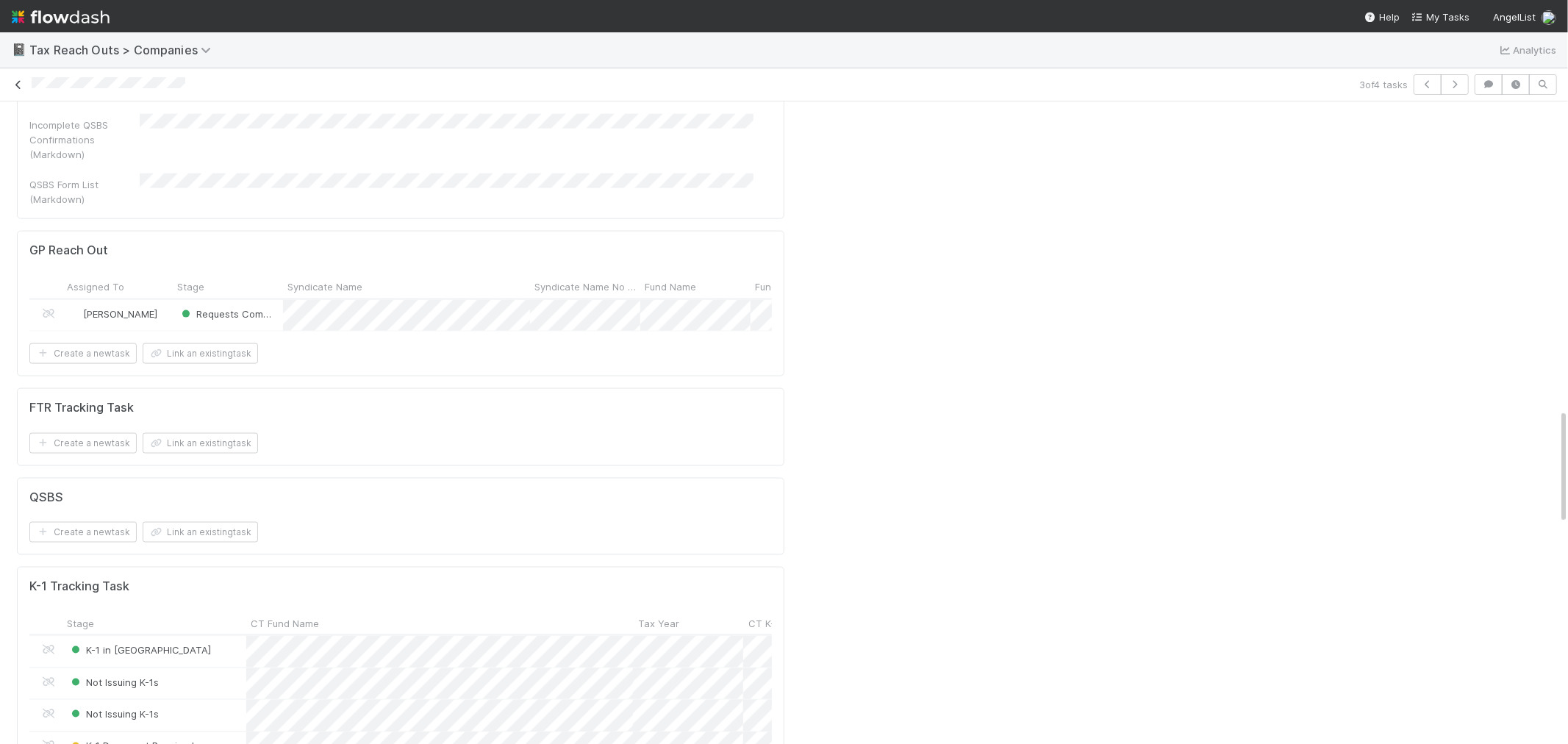
click at [18, 87] on icon at bounding box center [18, 85] width 15 height 9
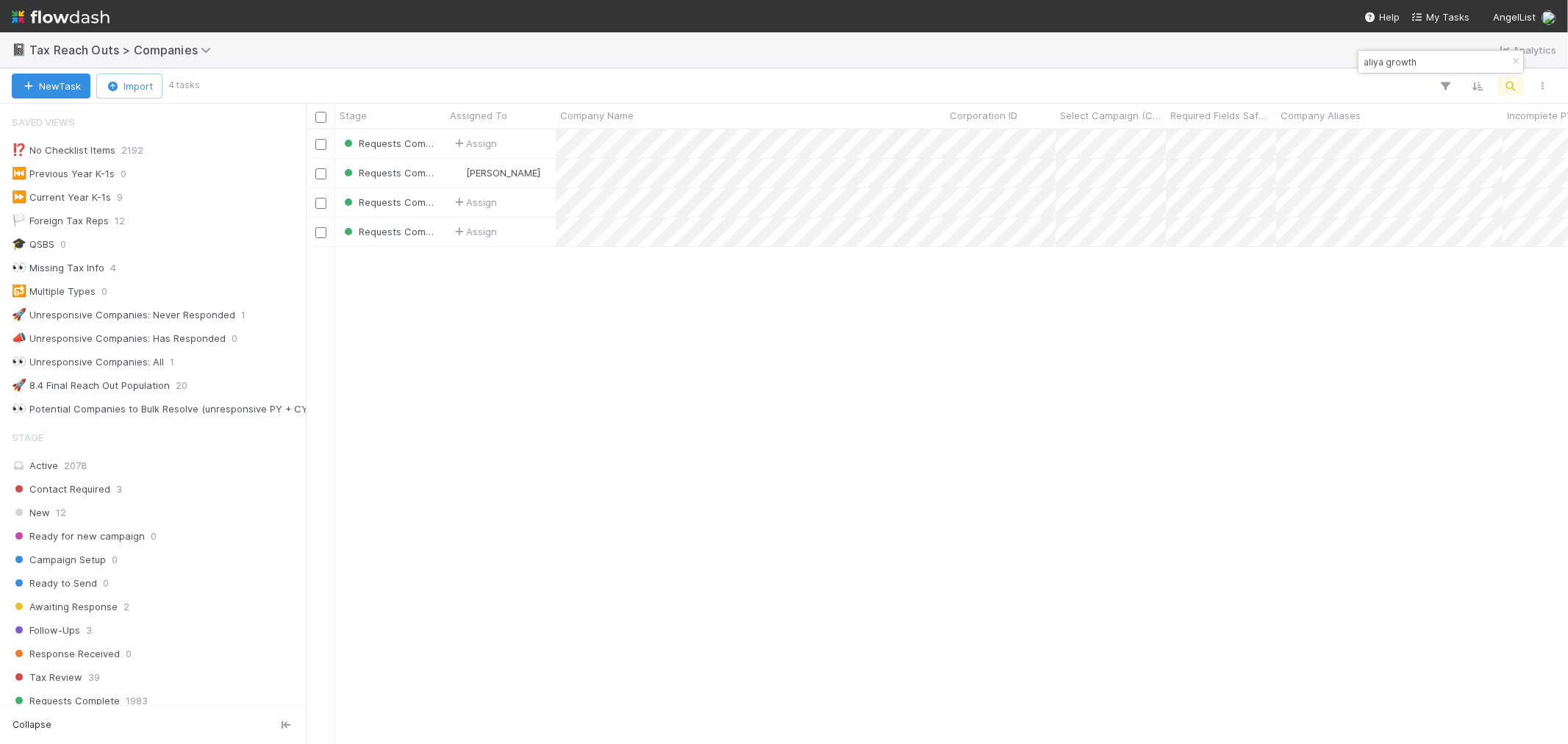
scroll to position [12, 12]
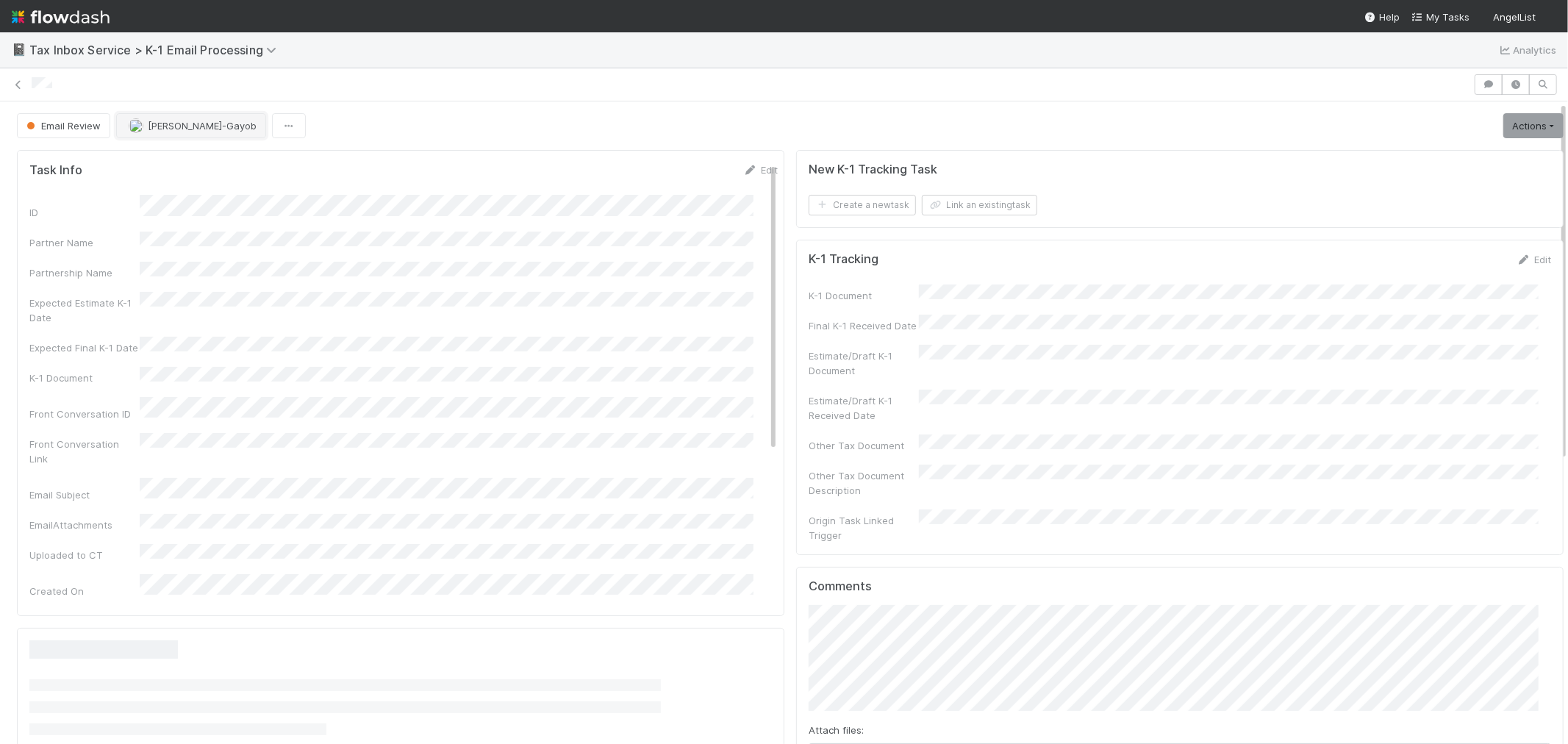
click at [152, 122] on span "[PERSON_NAME]-Gayob" at bounding box center [203, 125] width 109 height 12
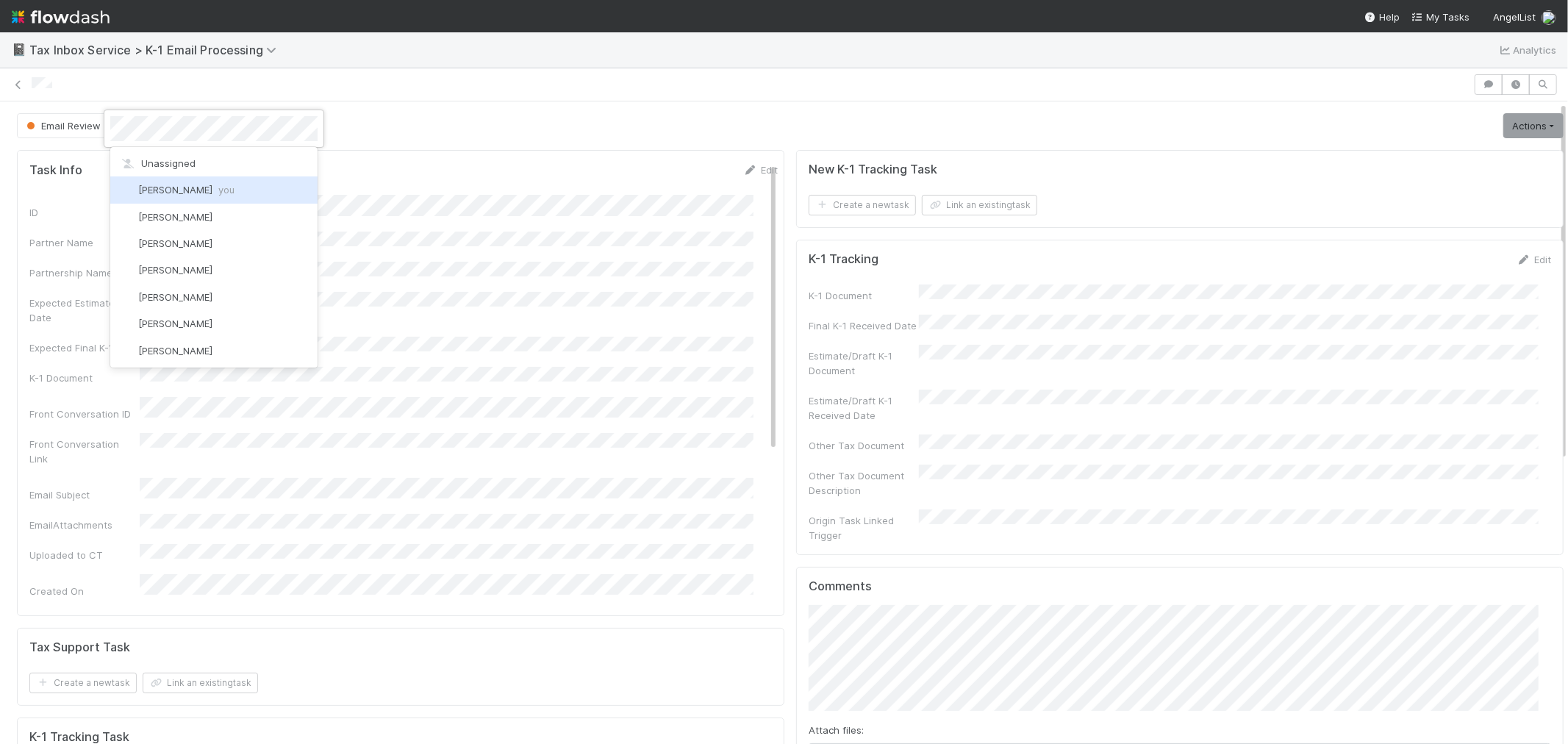
click at [206, 201] on div "[PERSON_NAME] you" at bounding box center [214, 189] width 207 height 26
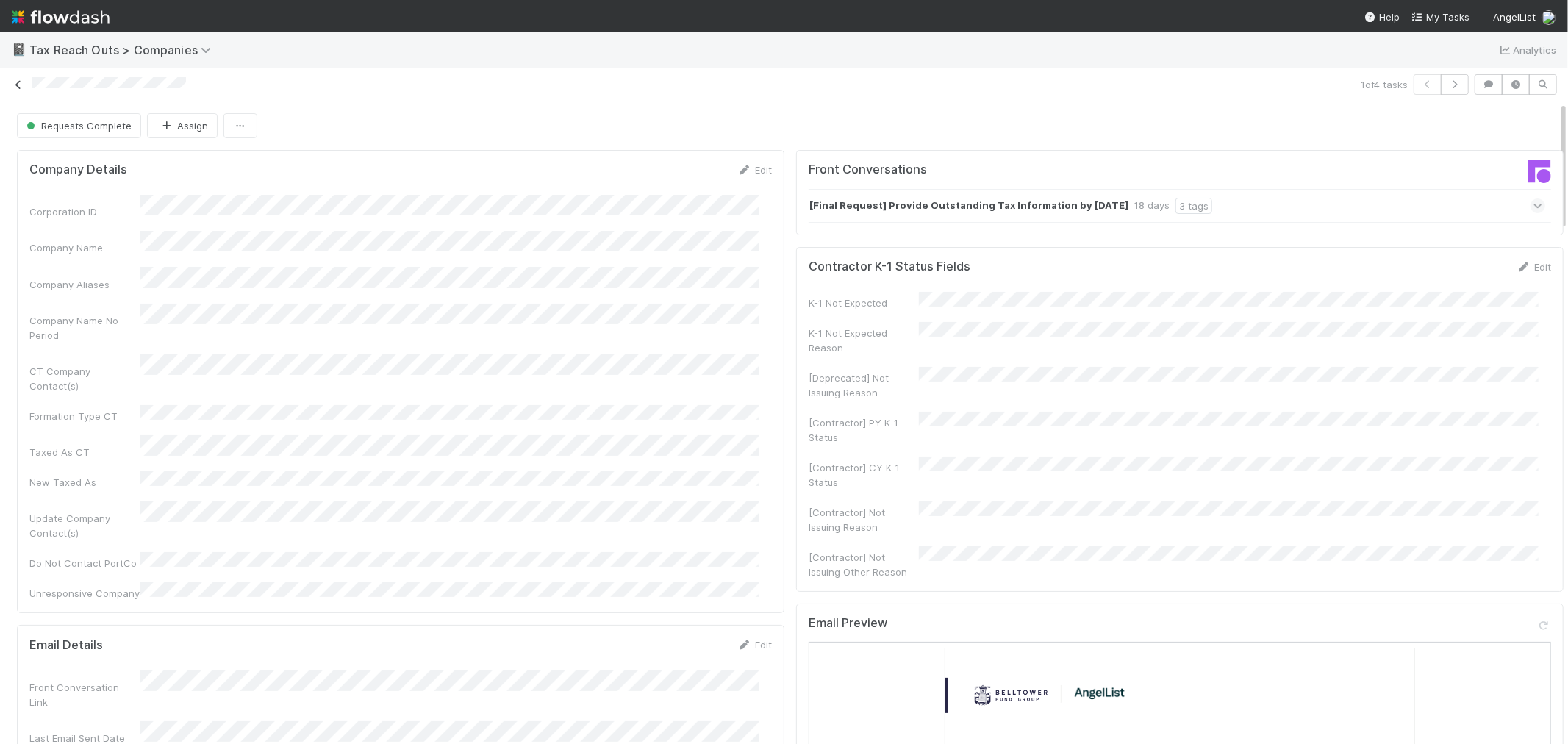
click at [21, 81] on icon at bounding box center [18, 85] width 15 height 9
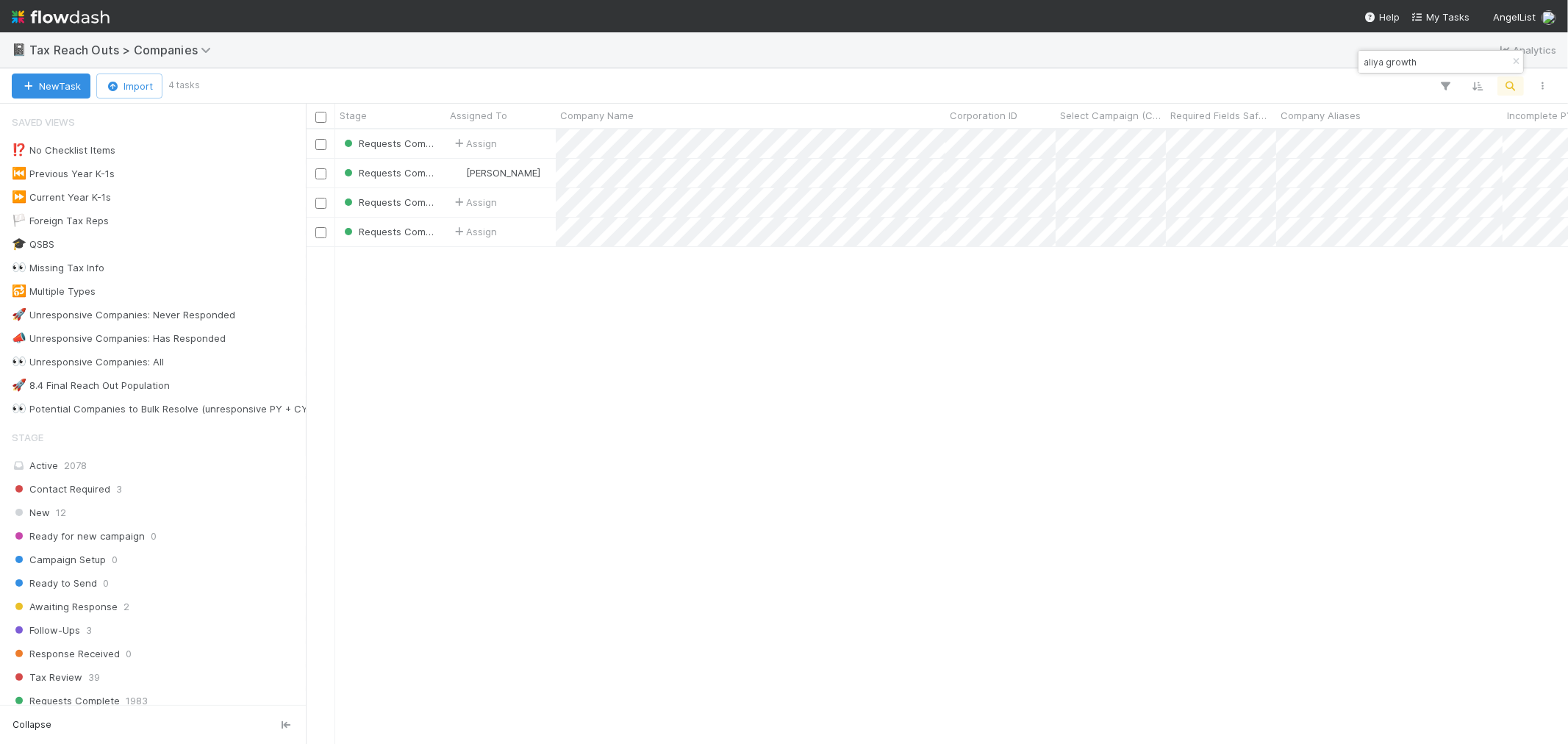
scroll to position [602, 1250]
click at [1411, 64] on icon "button" at bounding box center [1516, 61] width 15 height 9
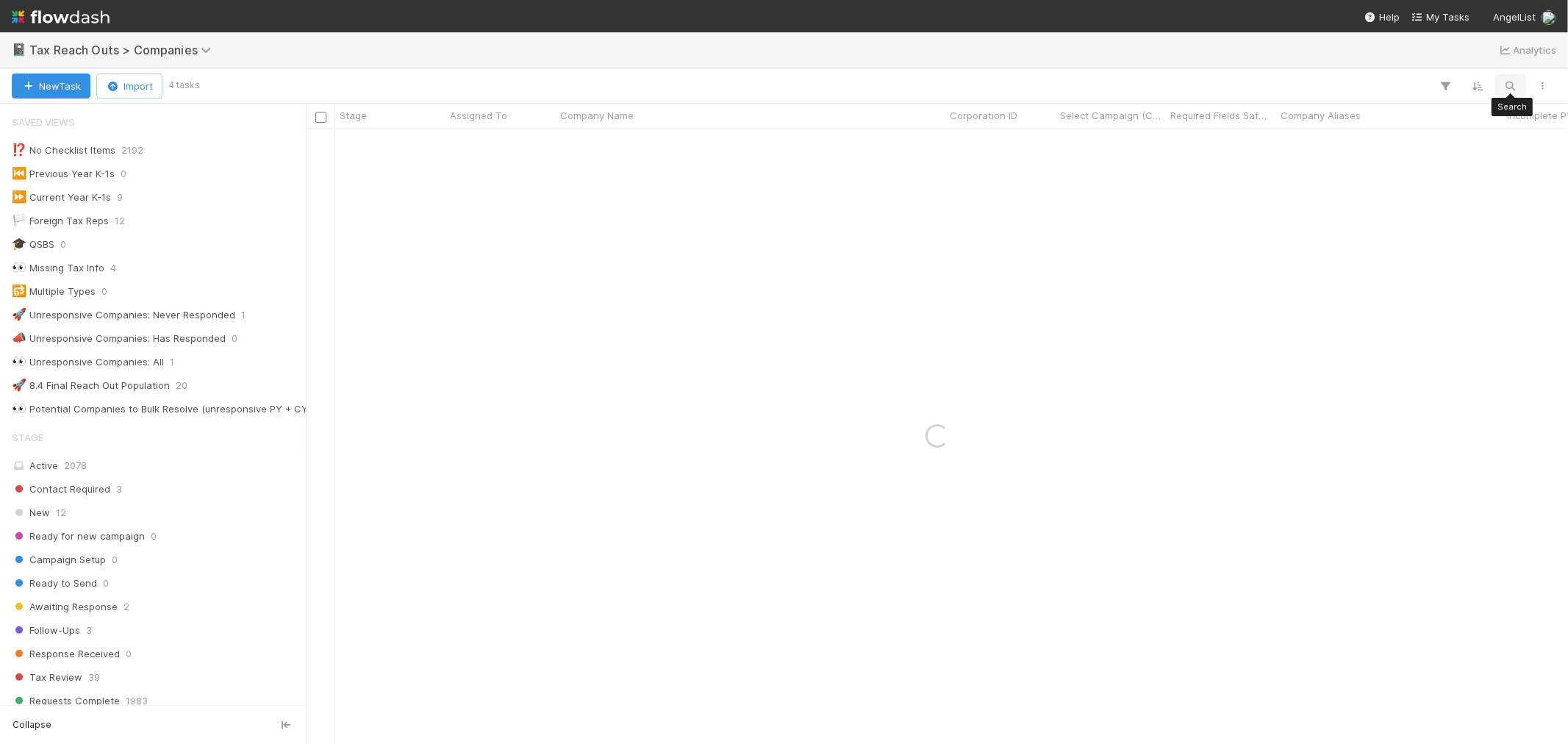
click at [1411, 89] on icon "button" at bounding box center [1510, 85] width 15 height 13
type input "FDC SX IV-A LLC"
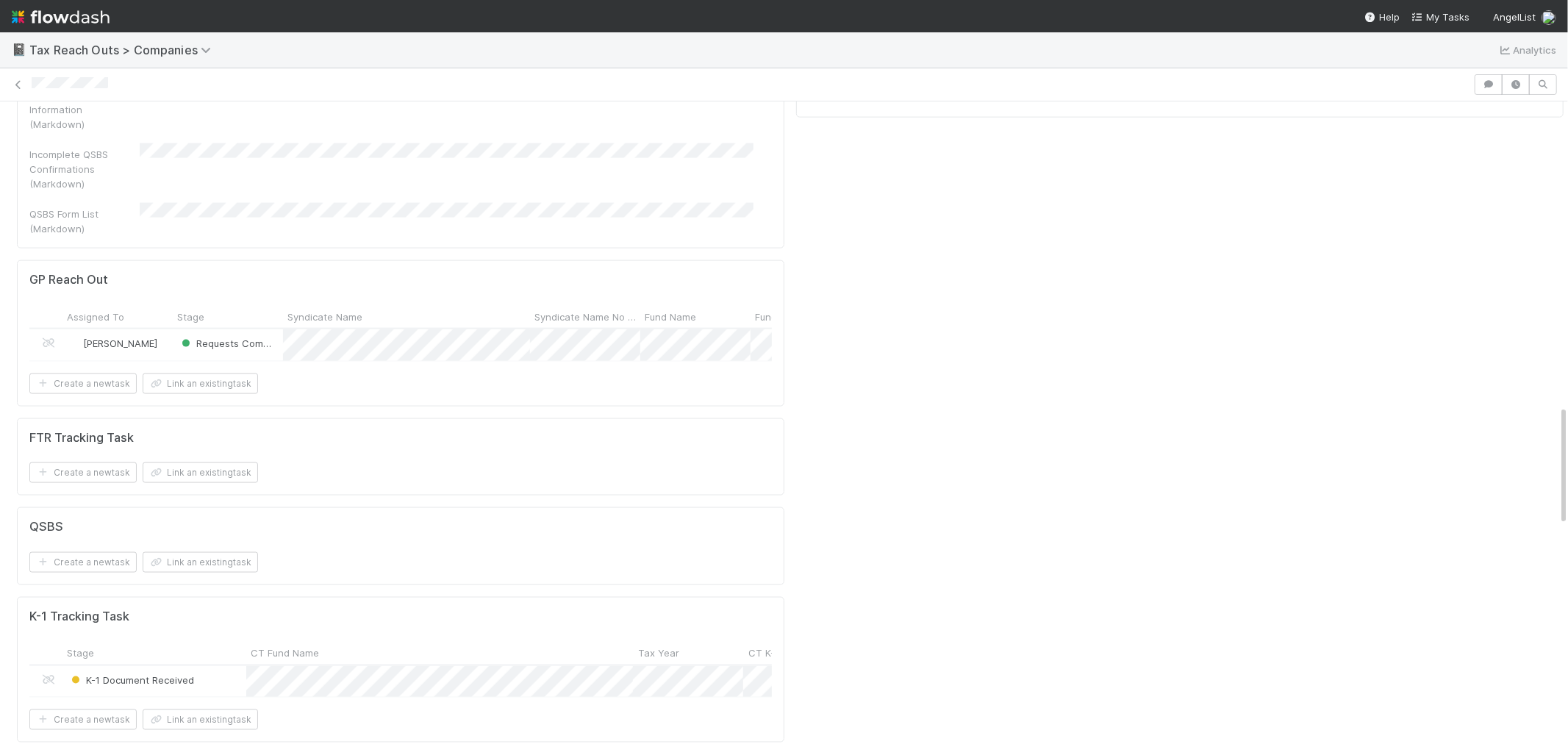
scroll to position [1716, 0]
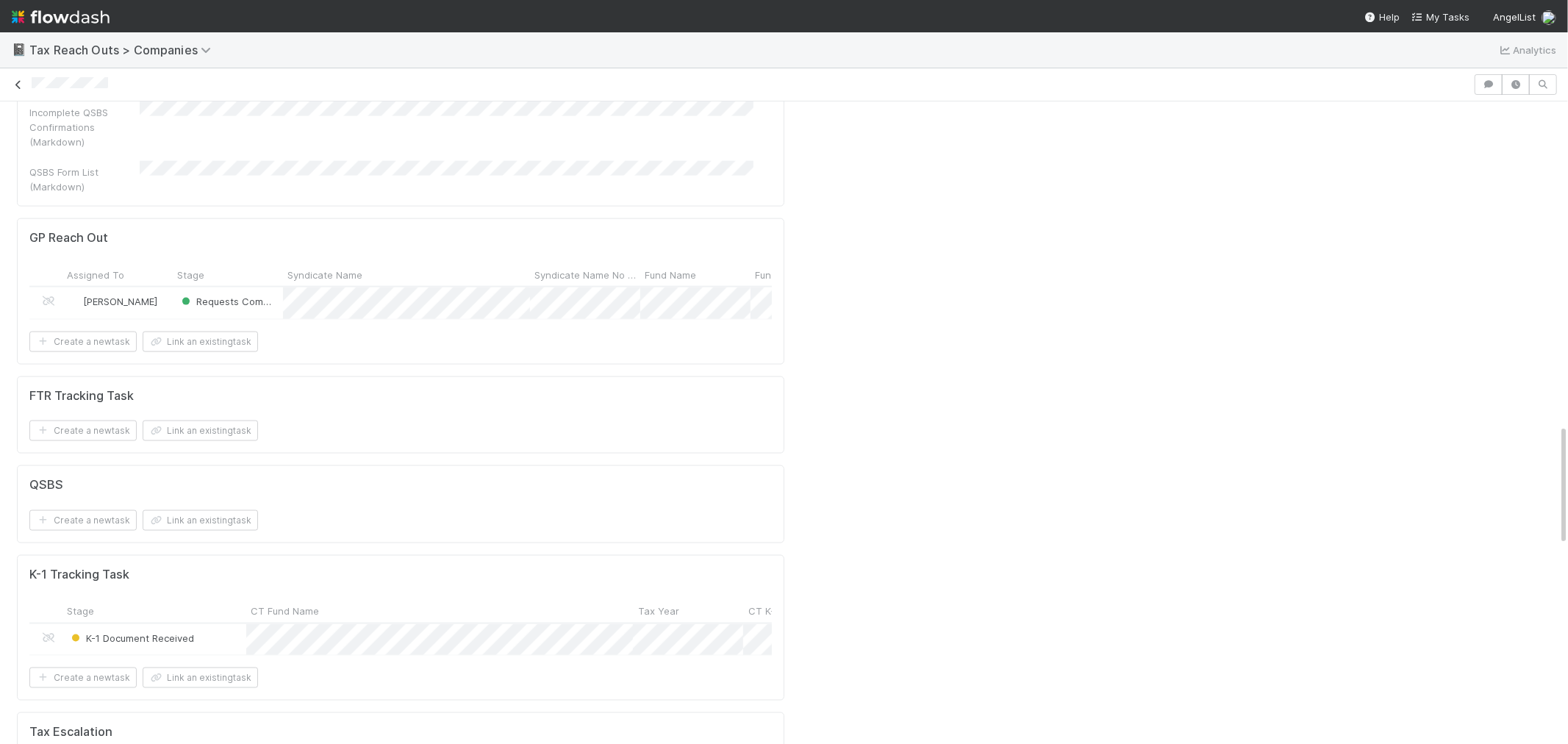
click at [18, 84] on icon at bounding box center [18, 85] width 15 height 9
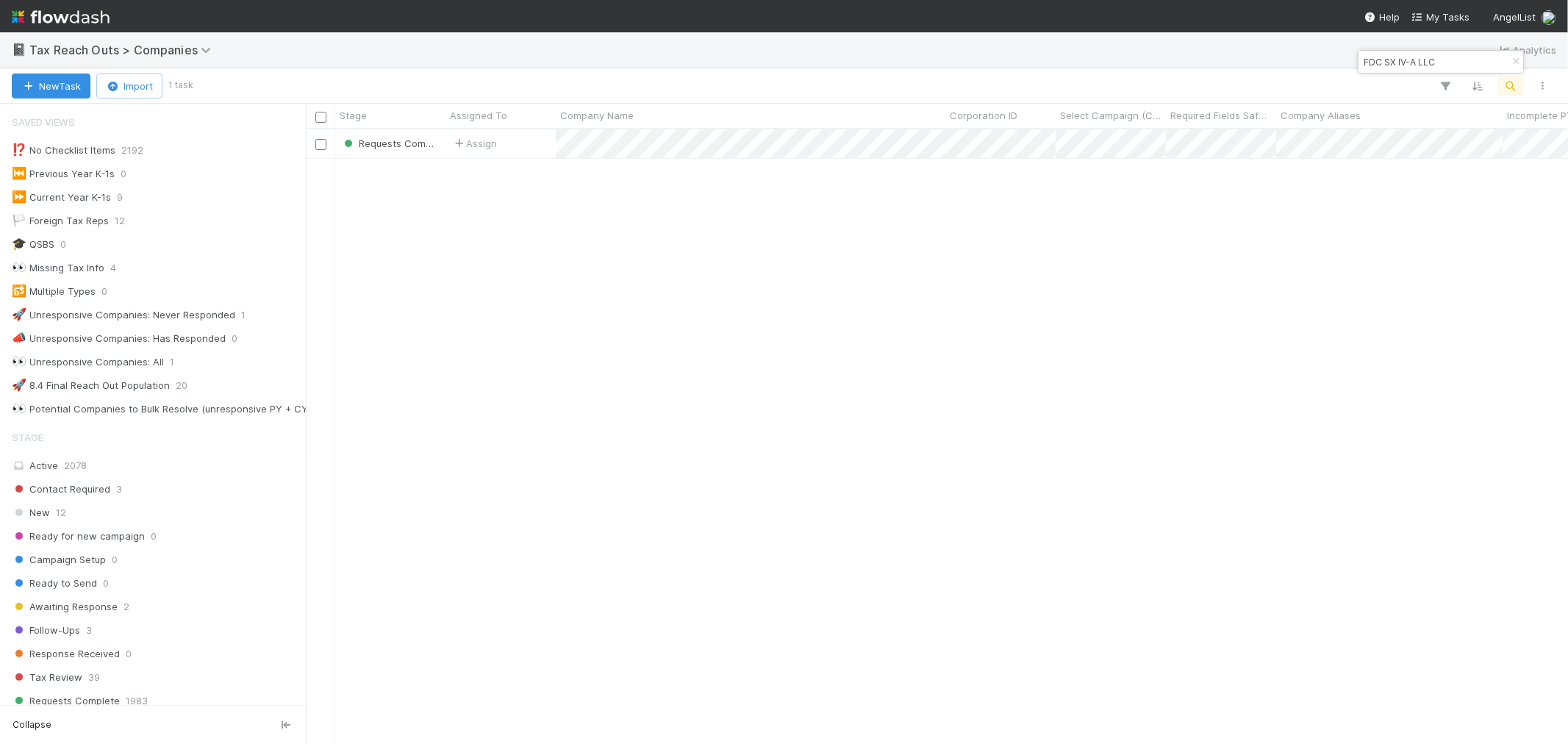
scroll to position [12, 12]
click at [1411, 62] on icon "button" at bounding box center [1516, 61] width 15 height 9
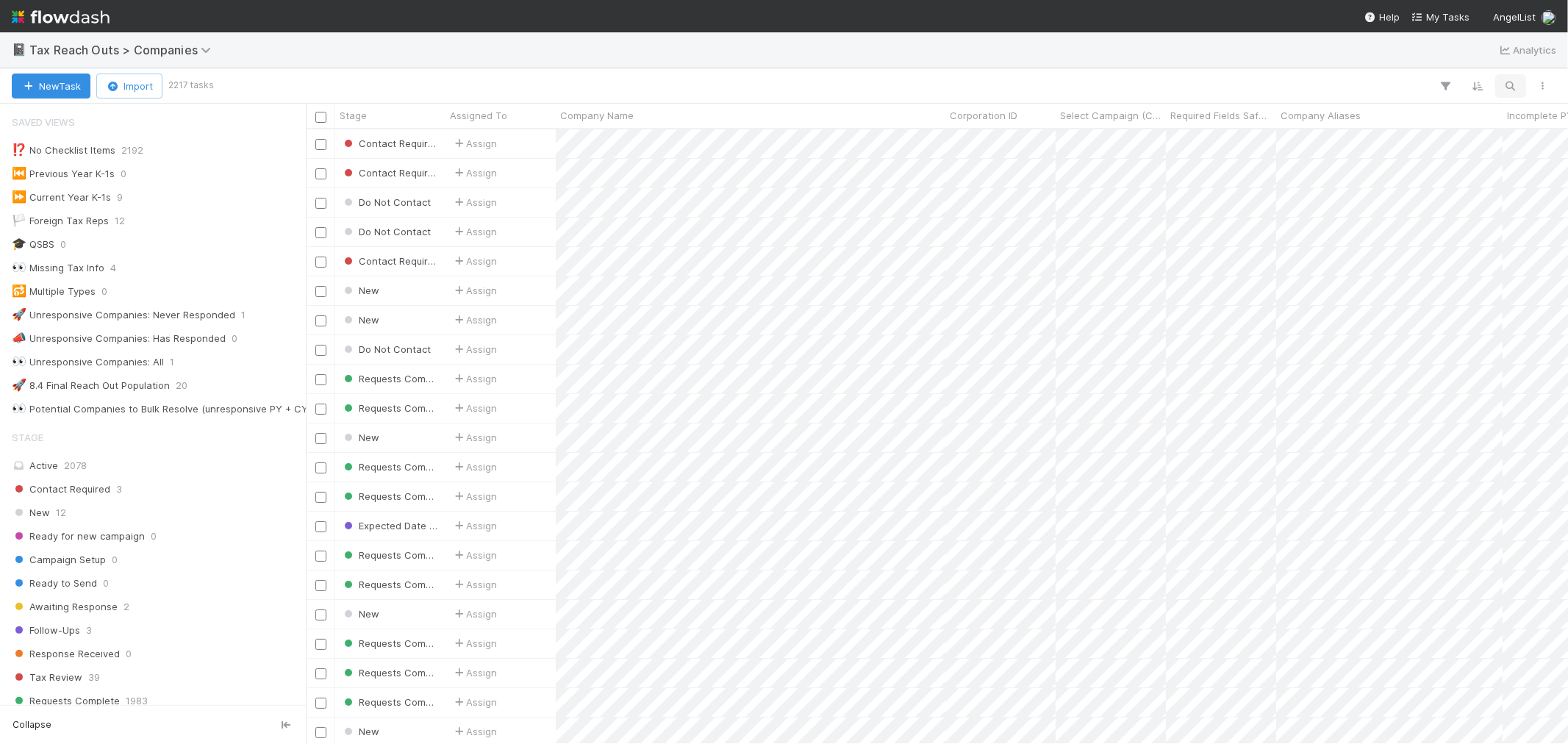
click at [1411, 82] on icon "button" at bounding box center [1510, 85] width 15 height 13
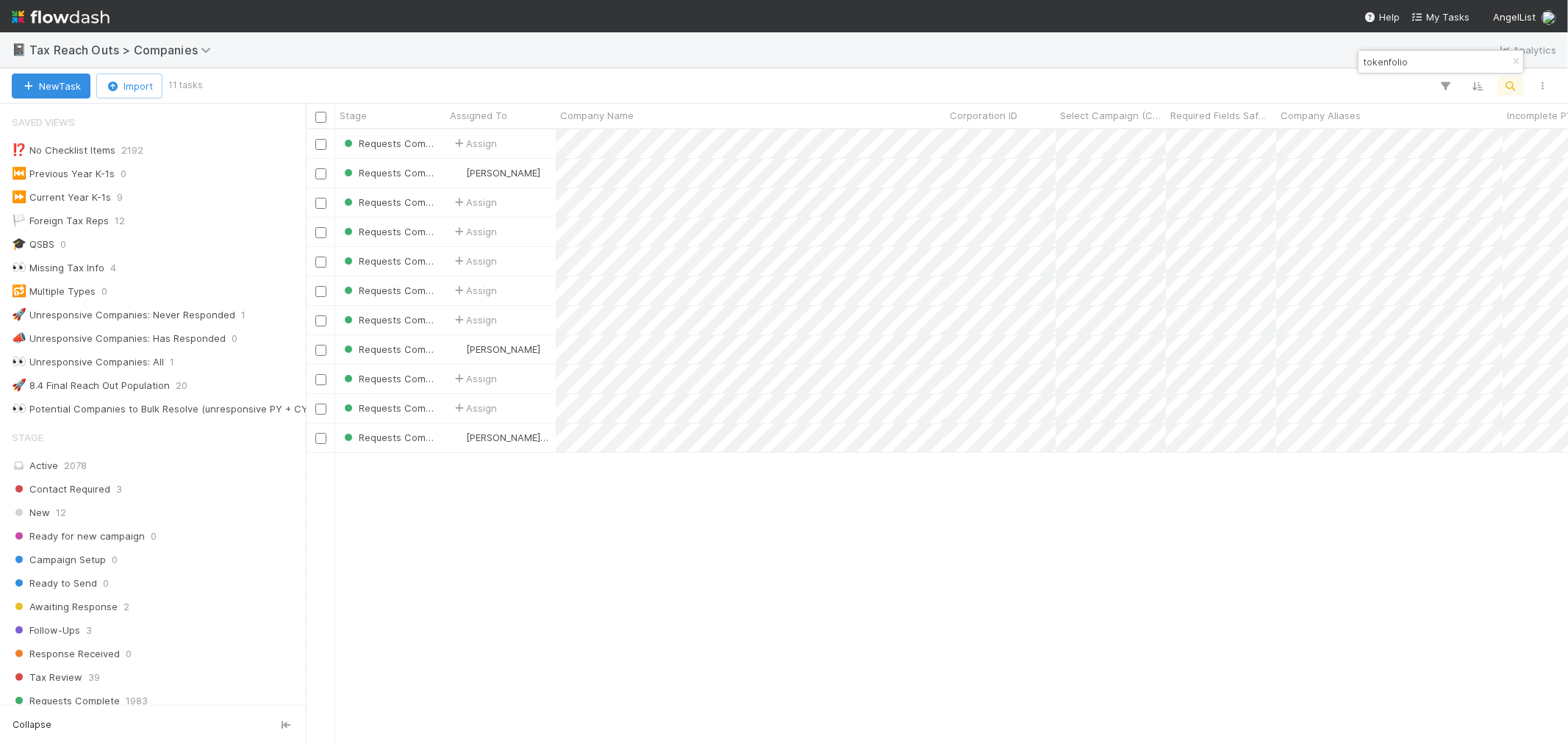
scroll to position [602, 1250]
type input "tokenfolio"
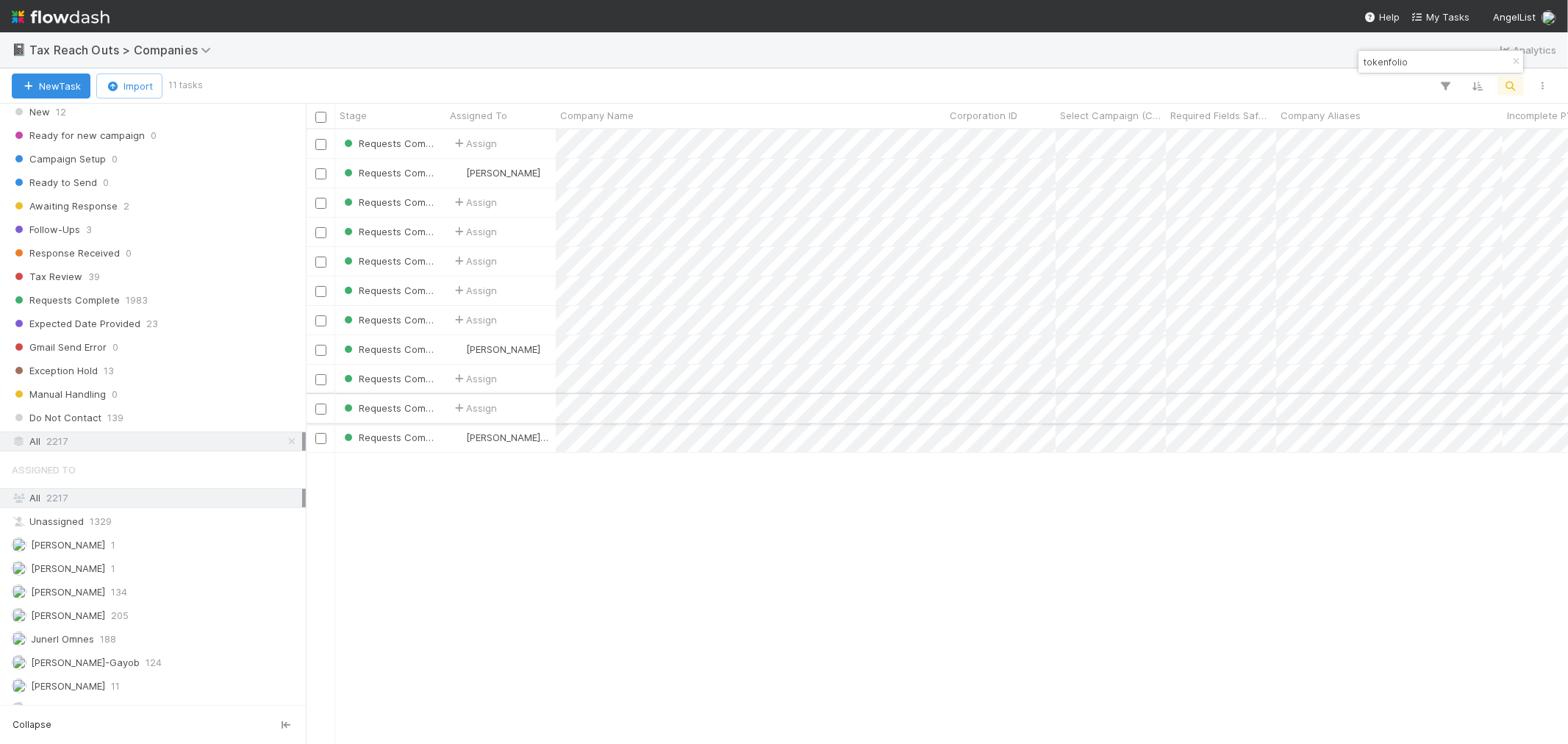
scroll to position [450, 0]
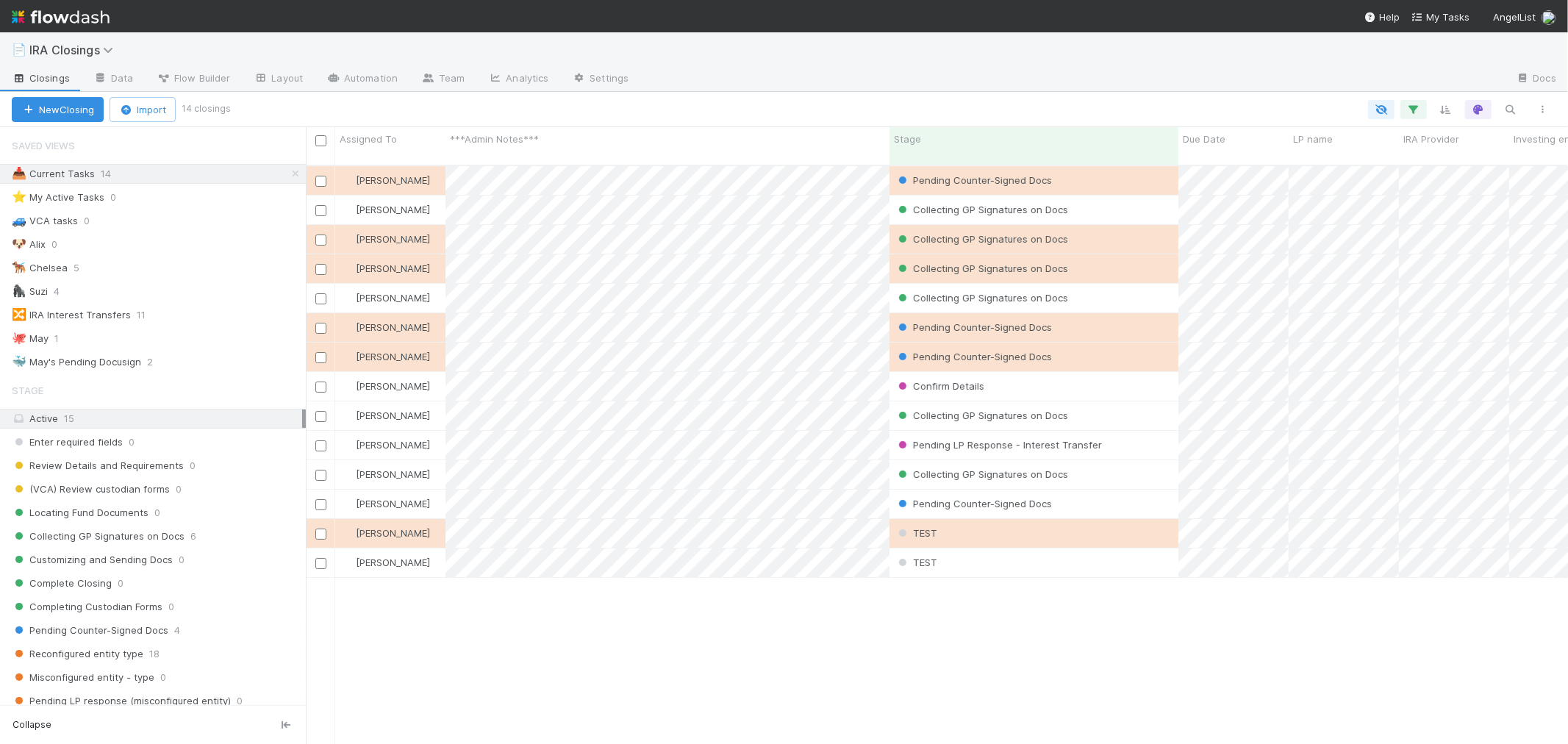
scroll to position [13, 12]
click at [138, 120] on button "Import" at bounding box center [142, 110] width 66 height 25
click at [147, 138] on div "Import from CSV" at bounding box center [121, 143] width 123 height 22
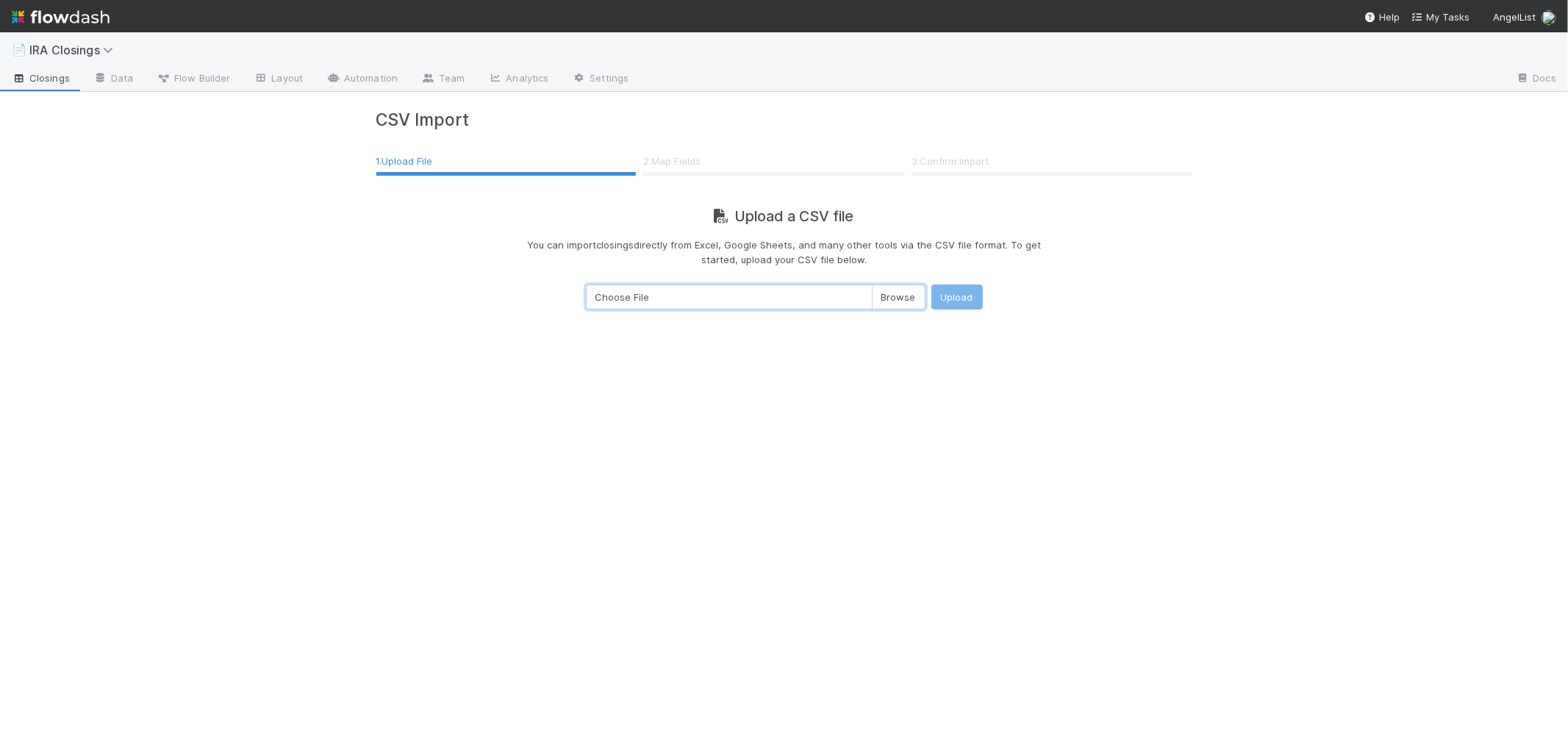
click at [896, 302] on input "Choose File" at bounding box center [756, 298] width 339 height 25
type input "C:\fakepath\lp_ira_investments___ios_ira_closings_workflow_2025-08-29T01_39_53.…"
click at [949, 288] on button "Upload" at bounding box center [956, 298] width 51 height 25
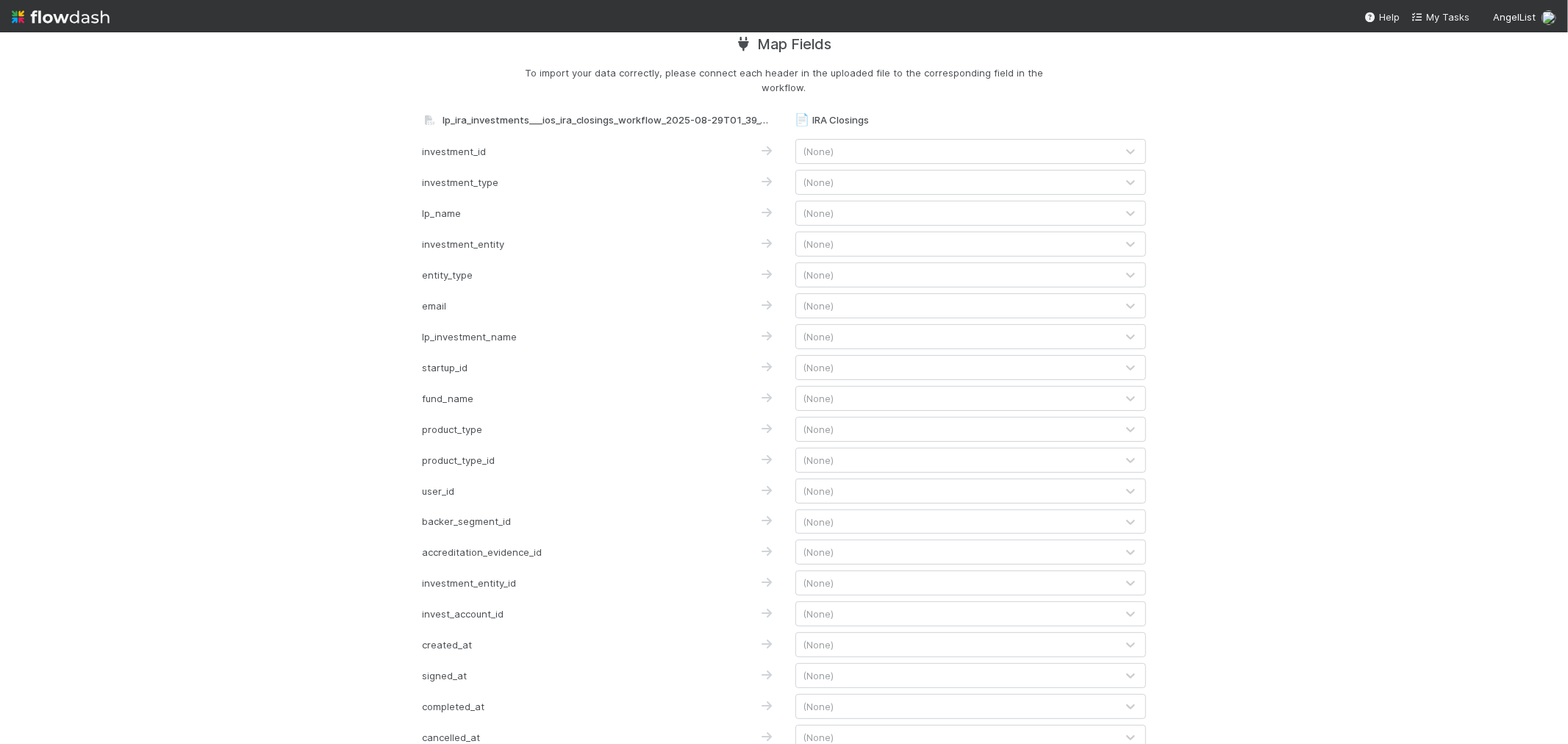
scroll to position [43, 0]
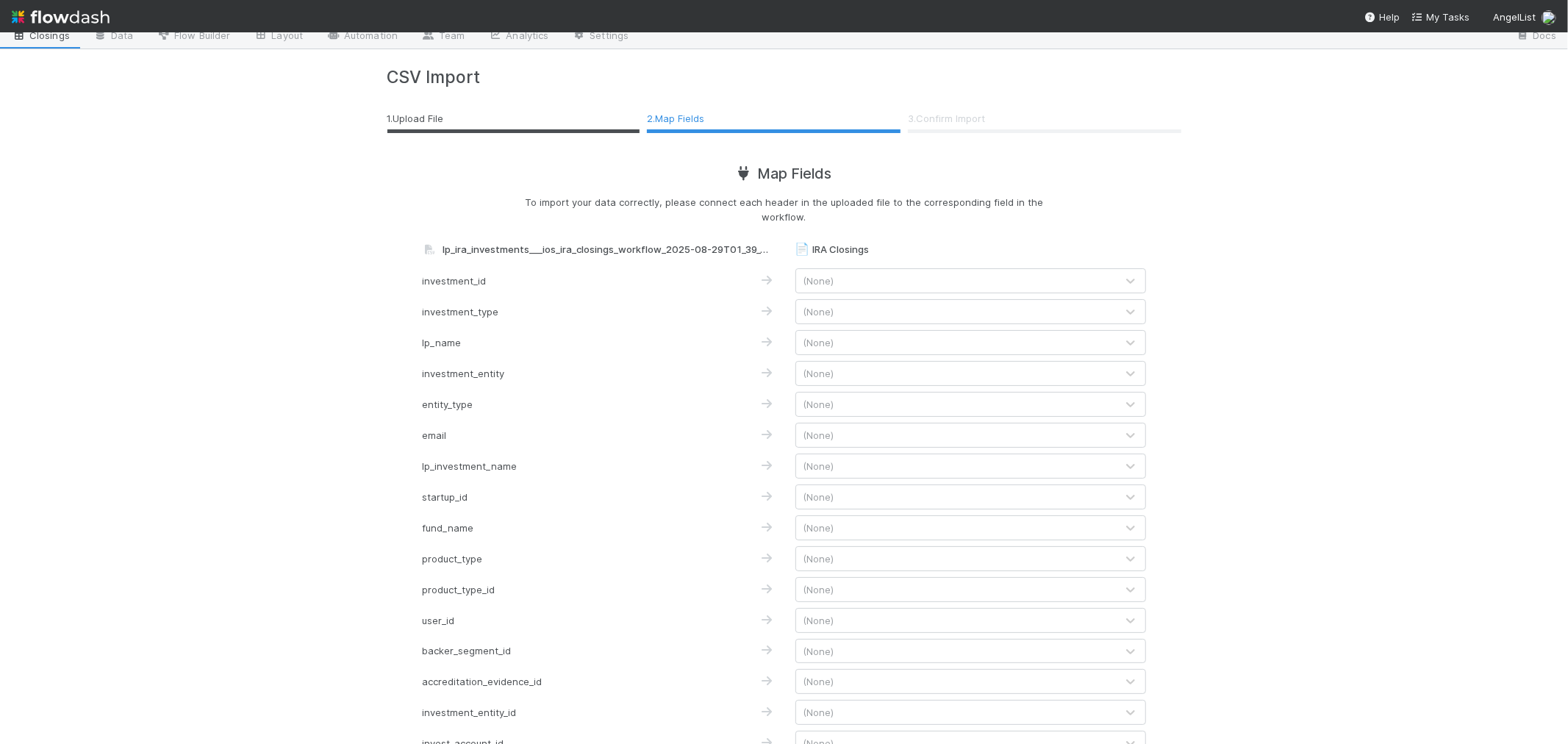
click at [1002, 273] on div "(None)" at bounding box center [956, 281] width 320 height 24
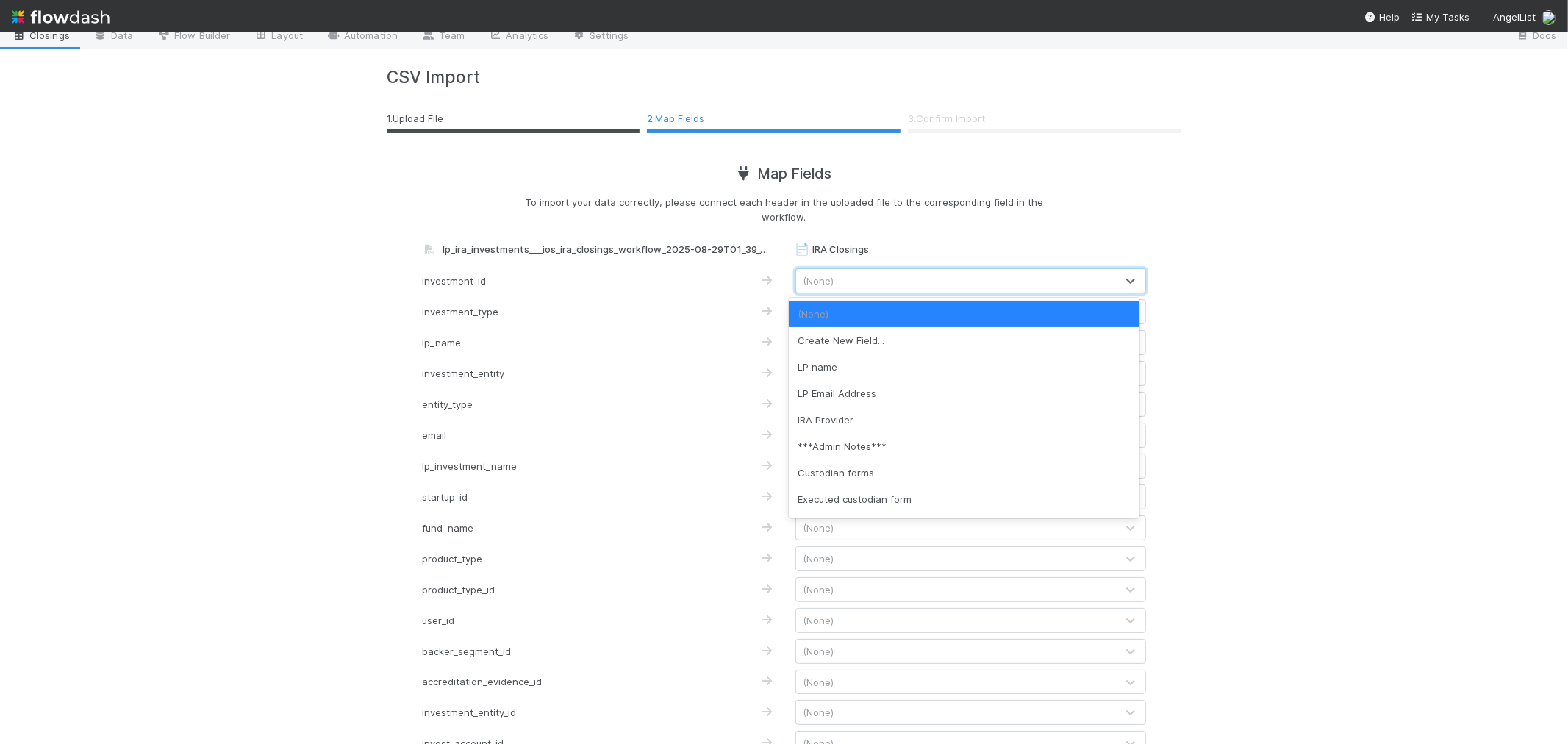
click at [1300, 285] on div "📄 IRA Closings Closings Data Flow Builder Layout Automation Team Analytics Sett…" at bounding box center [784, 389] width 1568 height 712
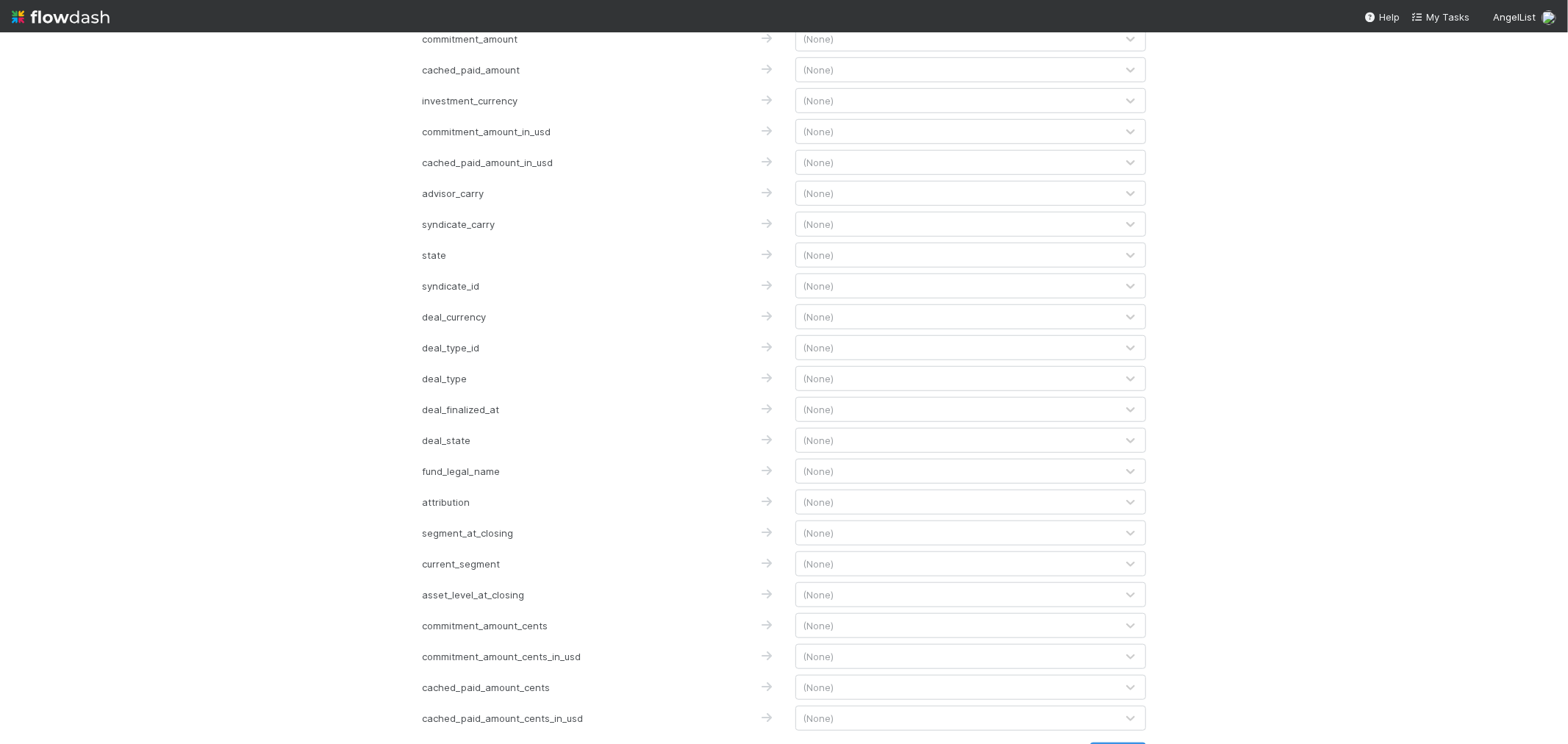
scroll to position [942, 0]
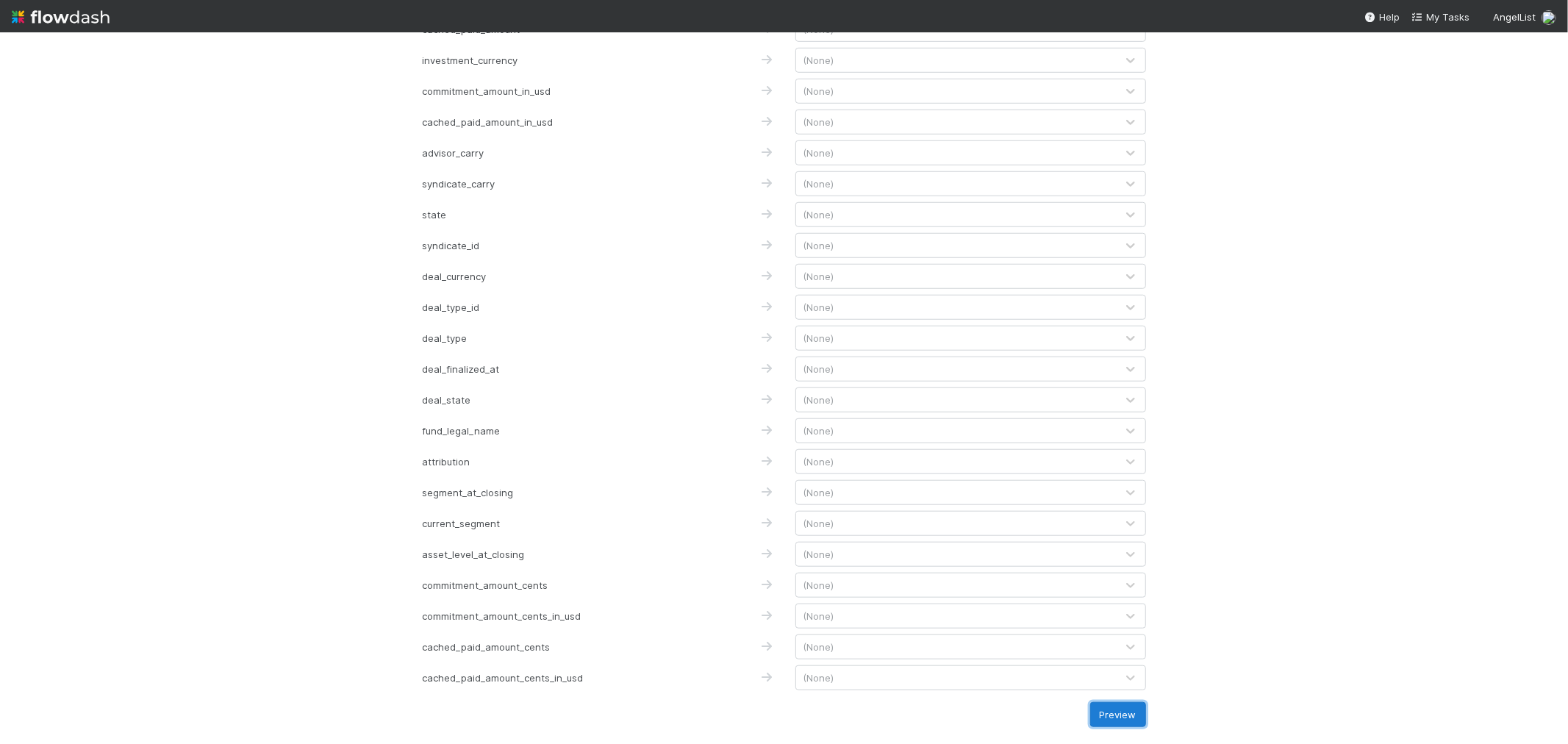
click at [1108, 716] on button "Preview" at bounding box center [1118, 716] width 56 height 25
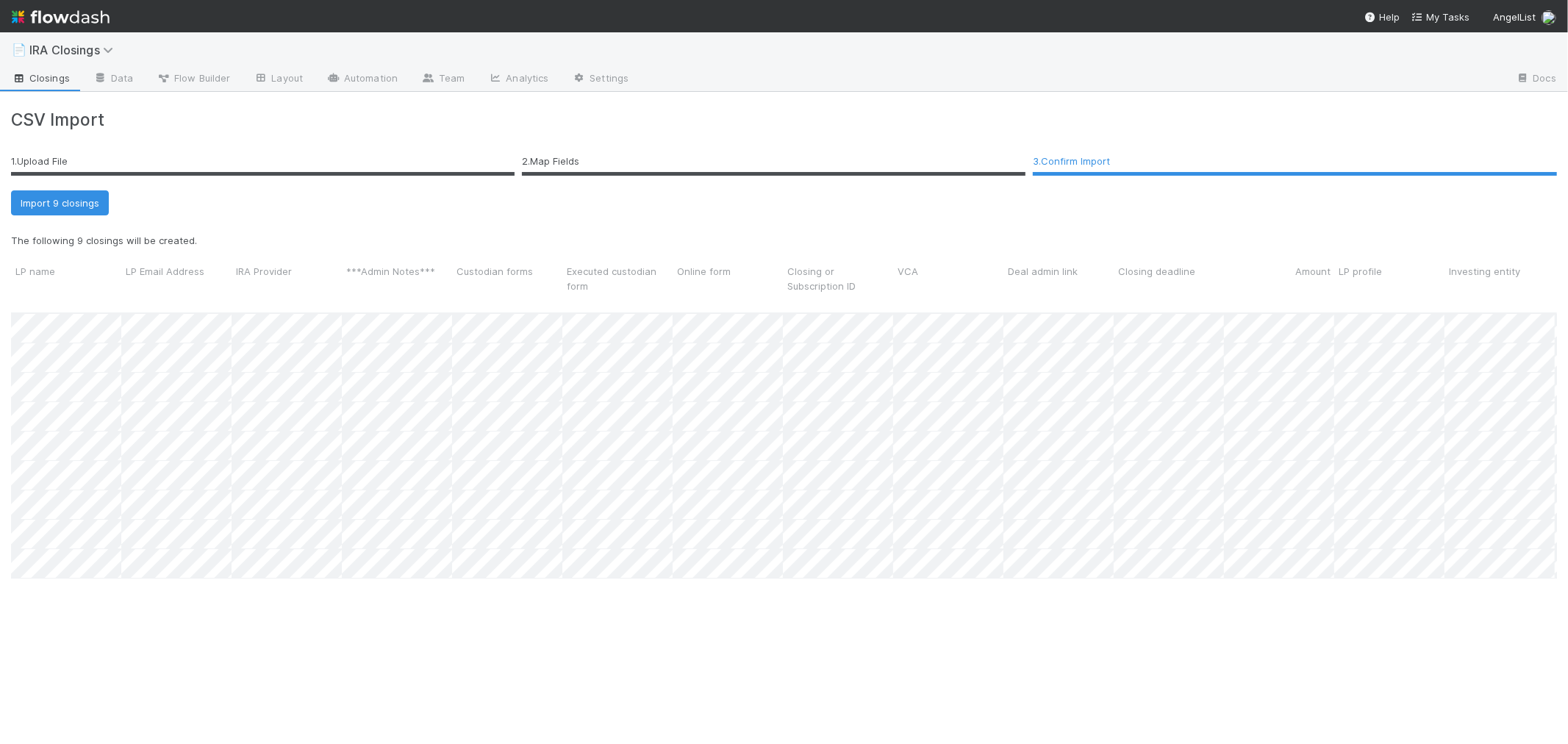
scroll to position [454, 1534]
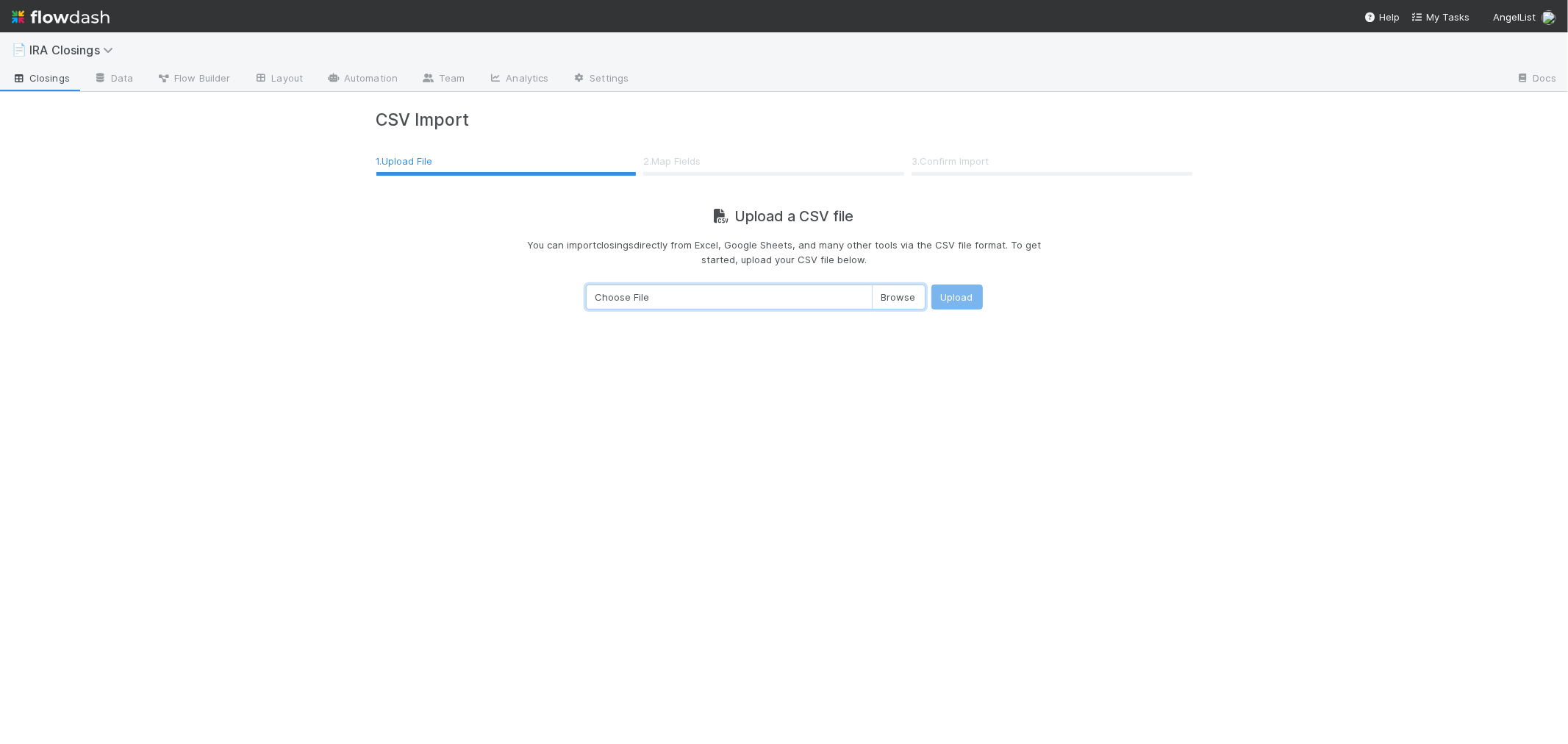
click at [885, 297] on input "Choose File" at bounding box center [756, 298] width 339 height 25
type input "C:\fakepath\lp_ira_investments___ios_ira_closings_workflow_2025-08-29T01_39_53.…"
click at [951, 294] on button "Upload" at bounding box center [956, 298] width 51 height 25
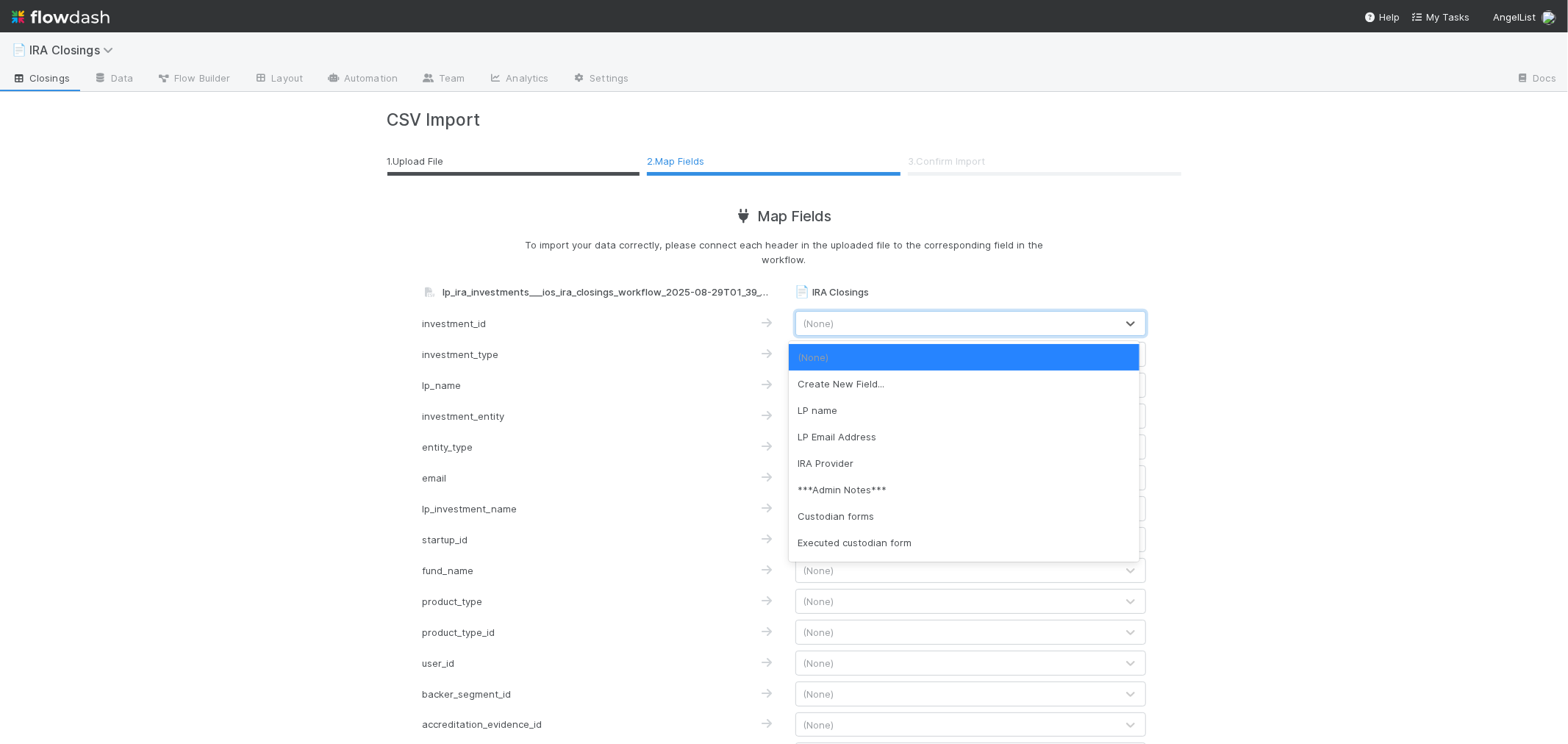
click at [829, 321] on div "(None)" at bounding box center [956, 324] width 320 height 24
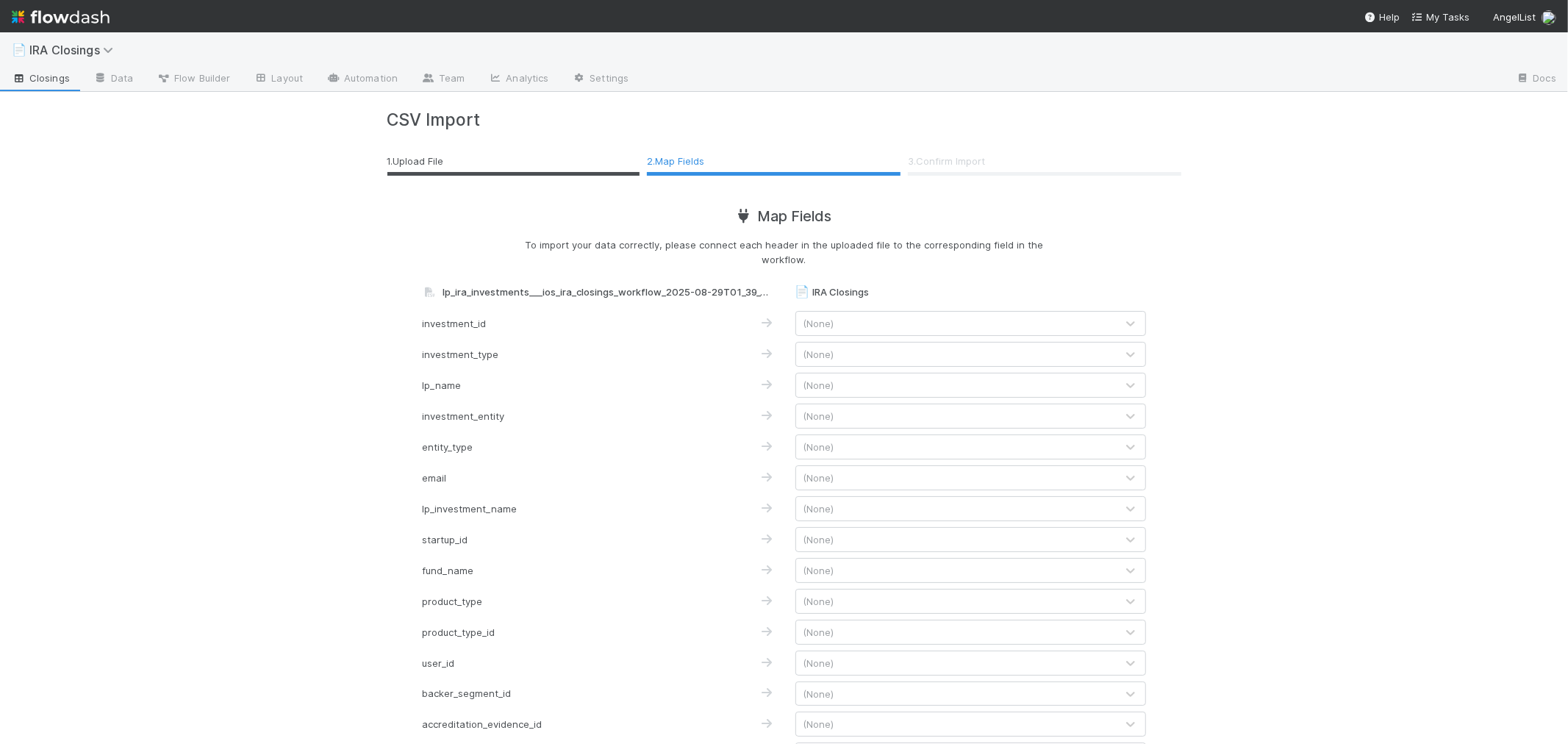
click at [1274, 328] on div "📄 IRA Closings Closings Data Flow Builder Layout Automation Team Analytics Sett…" at bounding box center [784, 389] width 1568 height 712
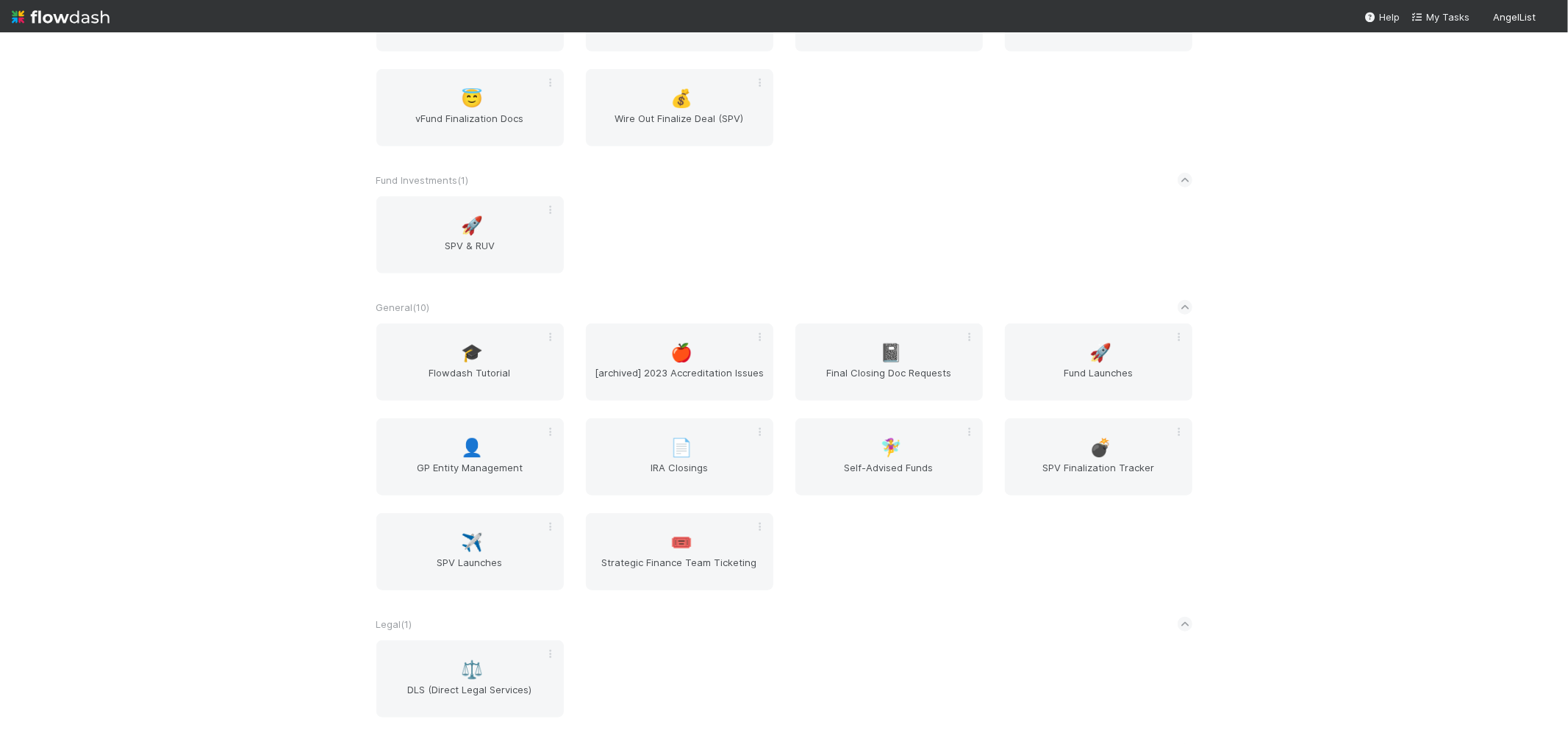
scroll to position [1144, 0]
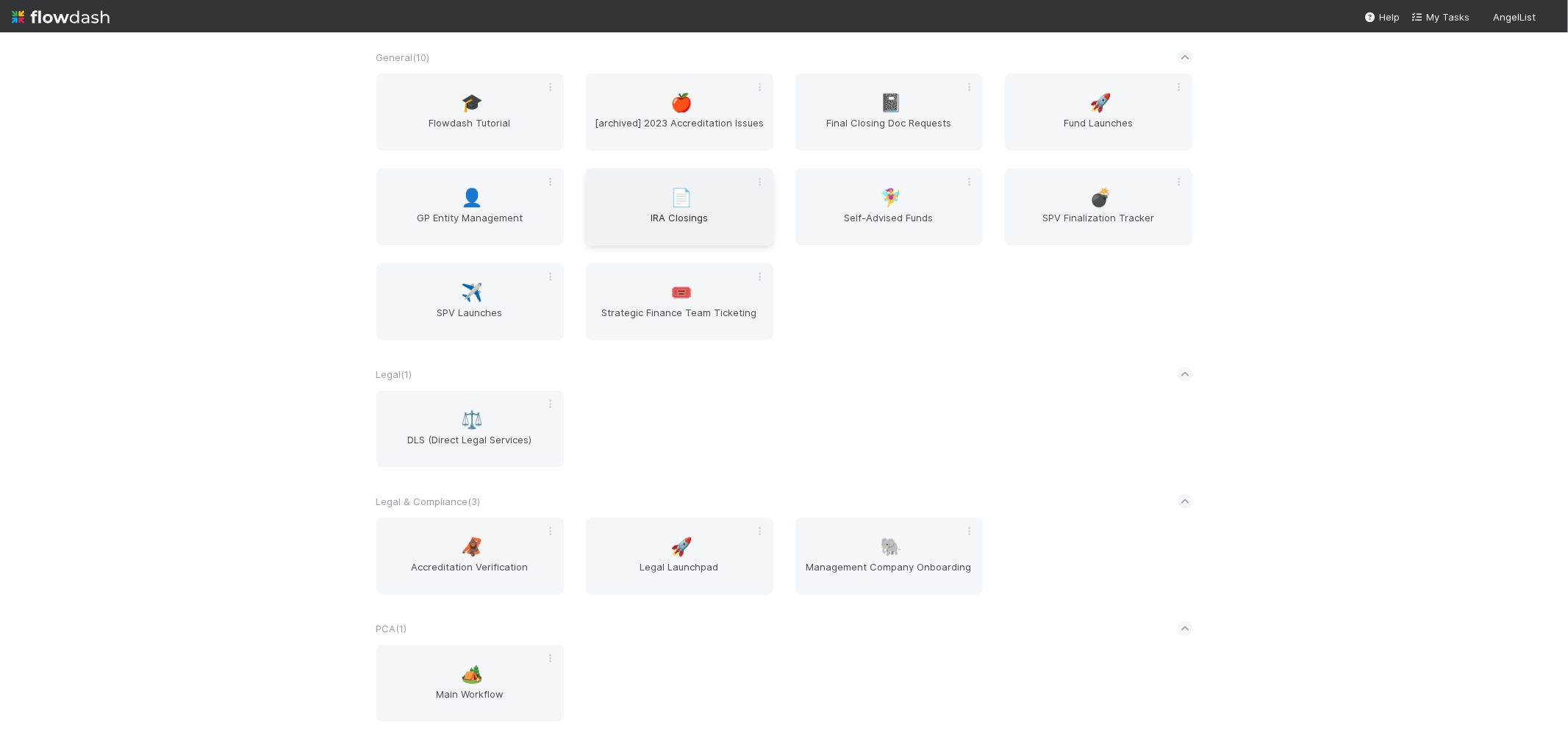
click at [649, 214] on span "IRA Closings" at bounding box center [680, 225] width 176 height 29
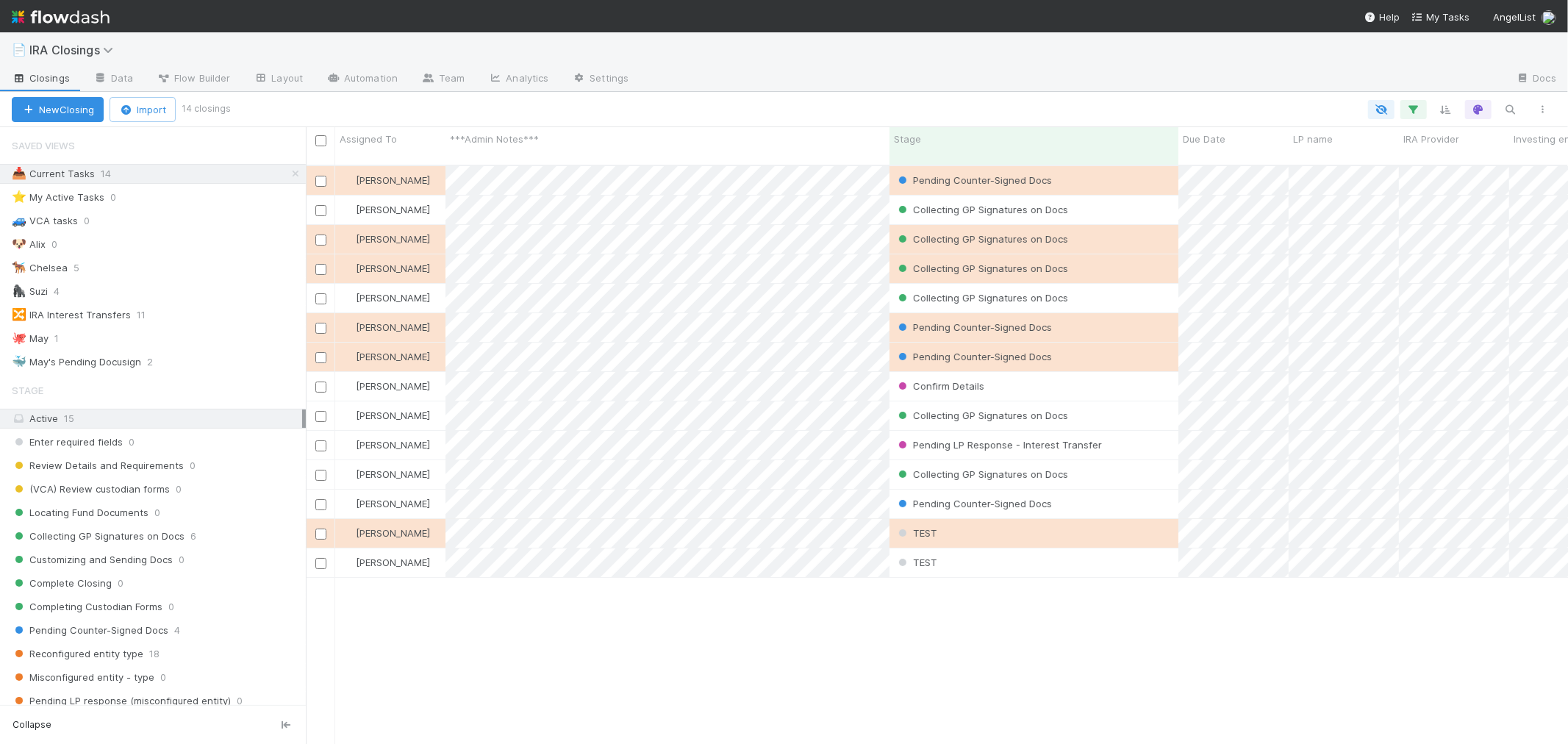
scroll to position [579, 1250]
click at [141, 109] on button "Import" at bounding box center [142, 110] width 66 height 25
click at [150, 142] on div "Import from CSV" at bounding box center [121, 143] width 123 height 22
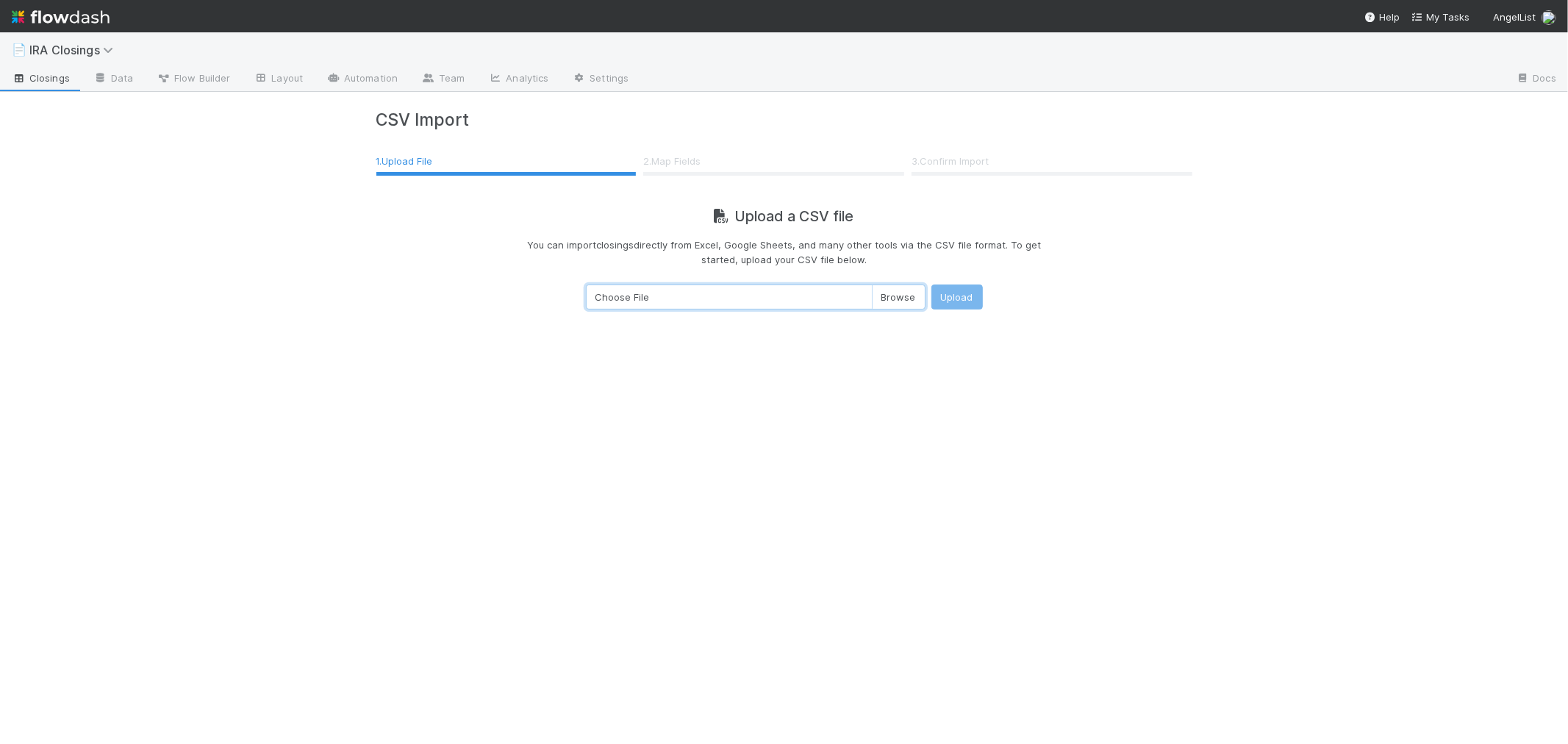
click at [882, 291] on input "Choose File" at bounding box center [756, 298] width 339 height 25
type input "C:\fakepath\lp_ira_investments___ios_ira_closings_workflow_2025-08-29T01_39_53.…"
click at [956, 298] on button "Upload" at bounding box center [956, 298] width 51 height 25
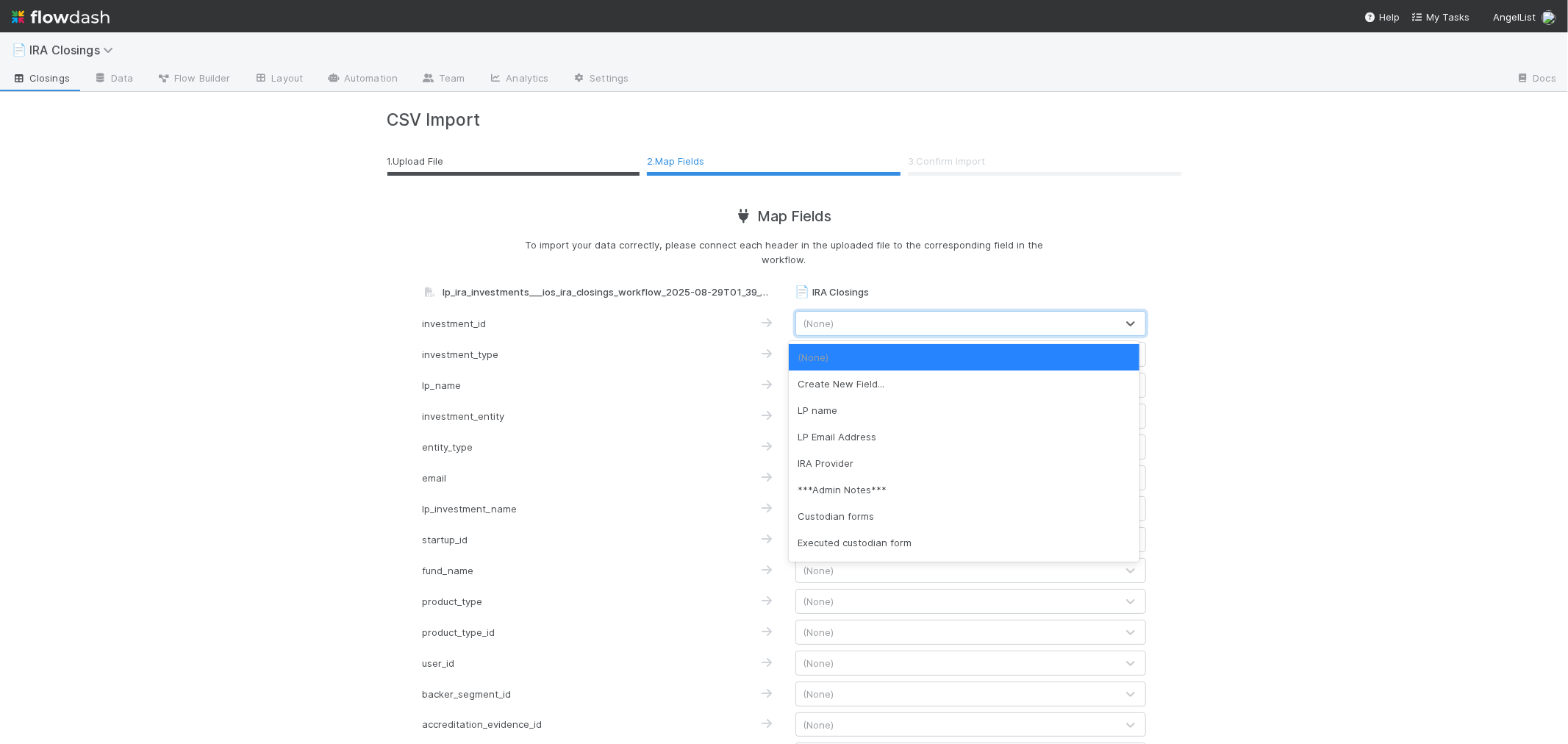
click at [926, 320] on div "(None)" at bounding box center [956, 324] width 320 height 24
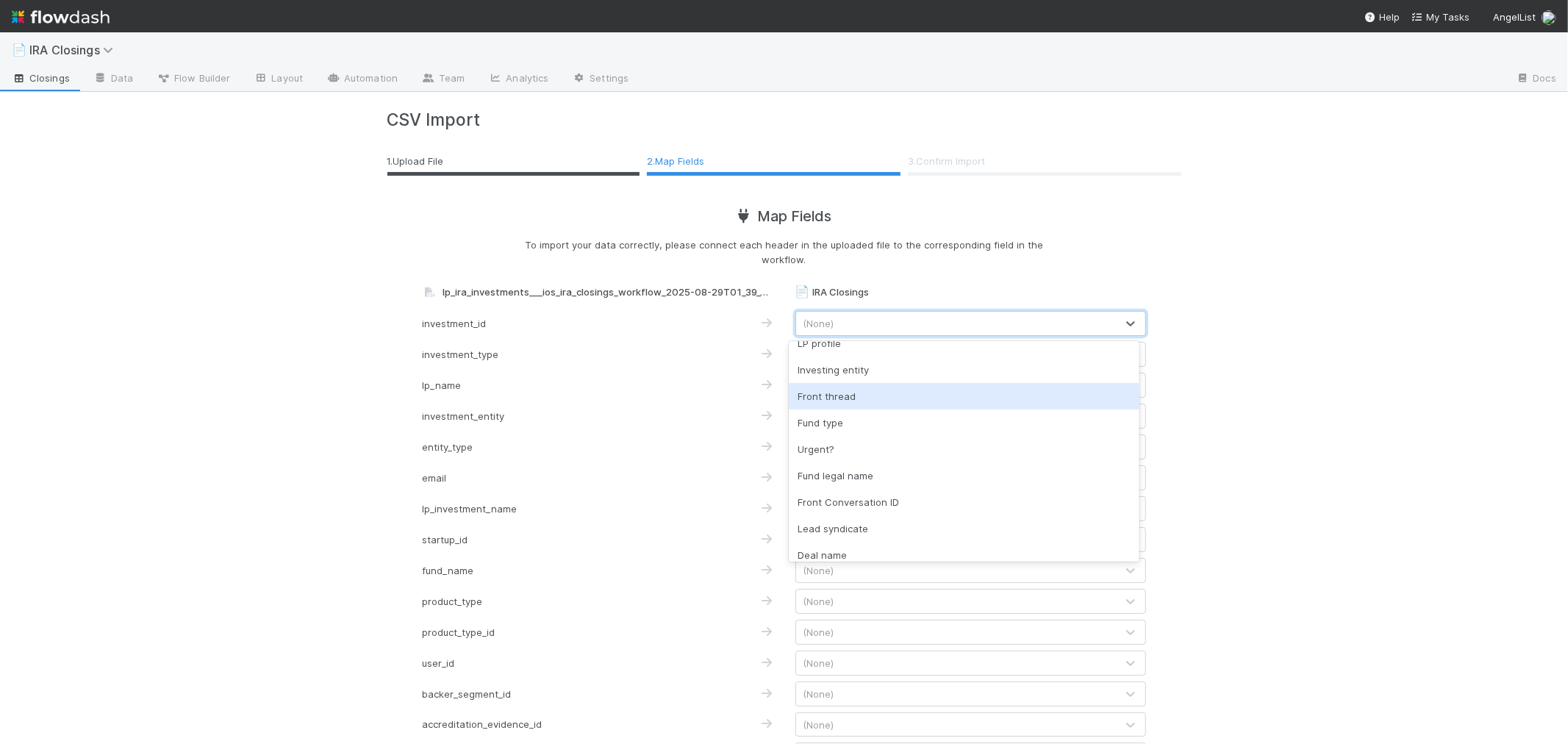
scroll to position [408, 0]
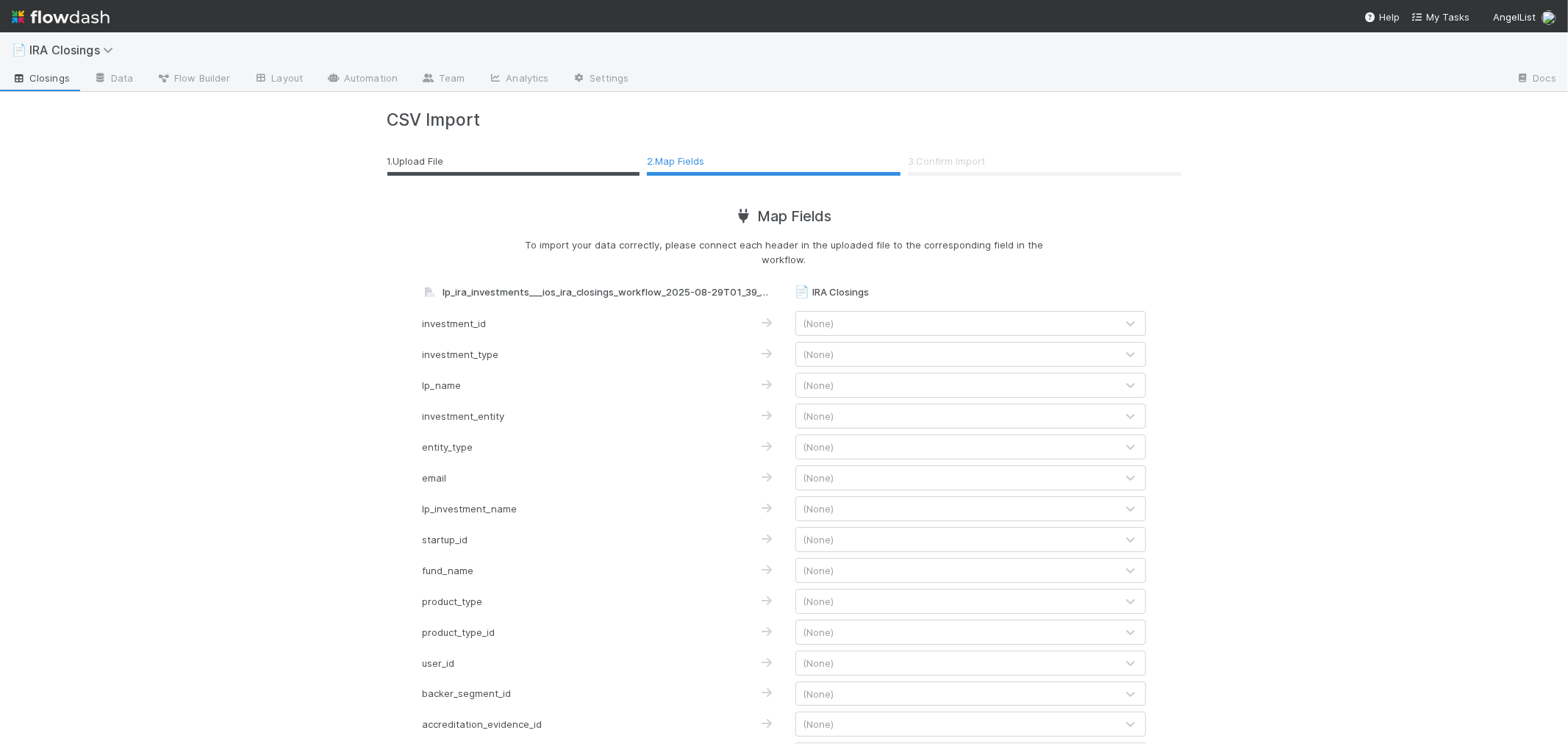
click at [1263, 370] on div "📄 IRA Closings Closings Data Flow Builder Layout Automation Team Analytics Sett…" at bounding box center [784, 389] width 1568 height 712
click at [910, 355] on div "(None)" at bounding box center [956, 355] width 320 height 24
click at [1327, 418] on div "📄 IRA Closings Closings Data Flow Builder Layout Automation Team Analytics Sett…" at bounding box center [784, 389] width 1568 height 712
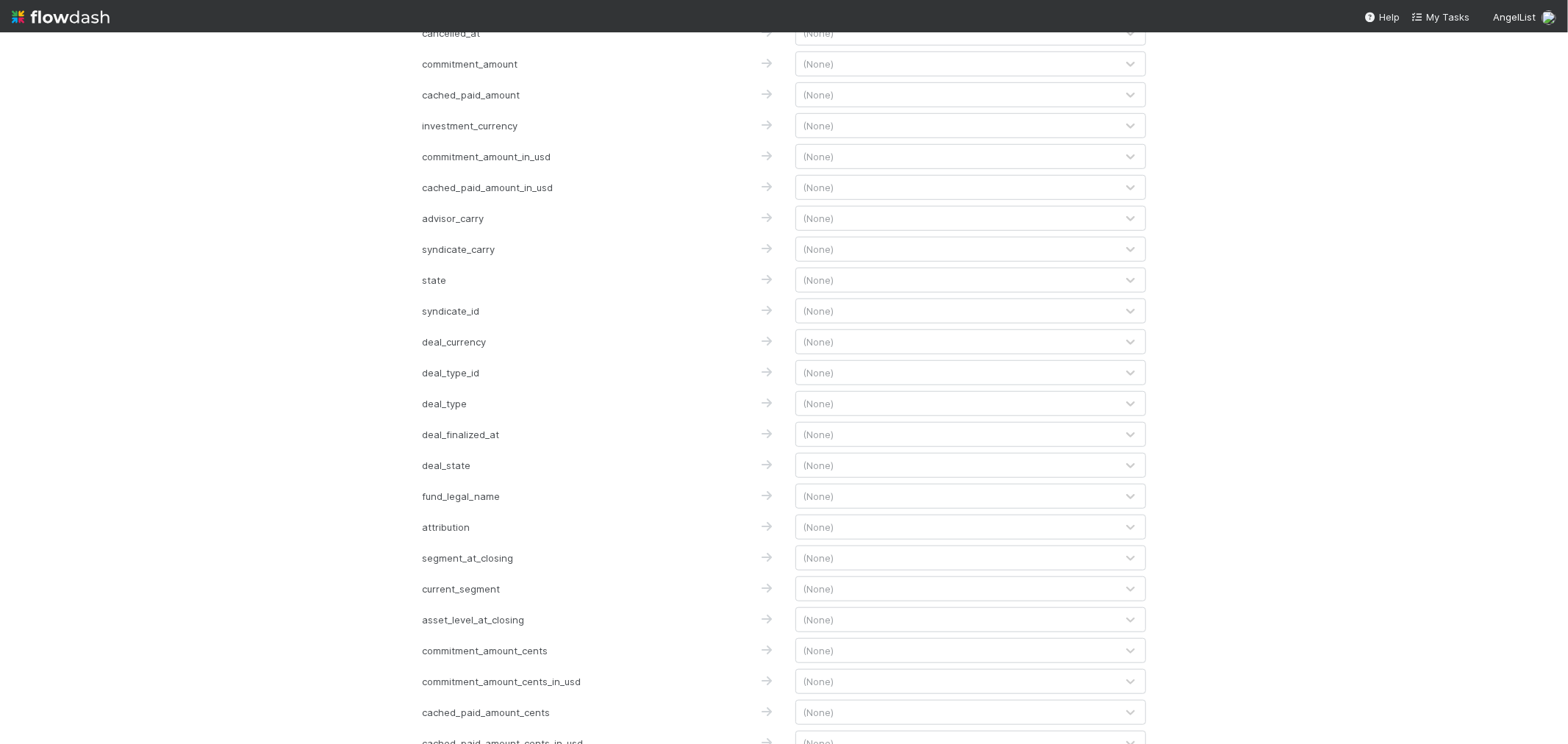
scroll to position [942, 0]
drag, startPoint x: 1121, startPoint y: 715, endPoint x: 1164, endPoint y: 677, distance: 57.4
click at [1121, 716] on button "Preview" at bounding box center [1118, 716] width 56 height 25
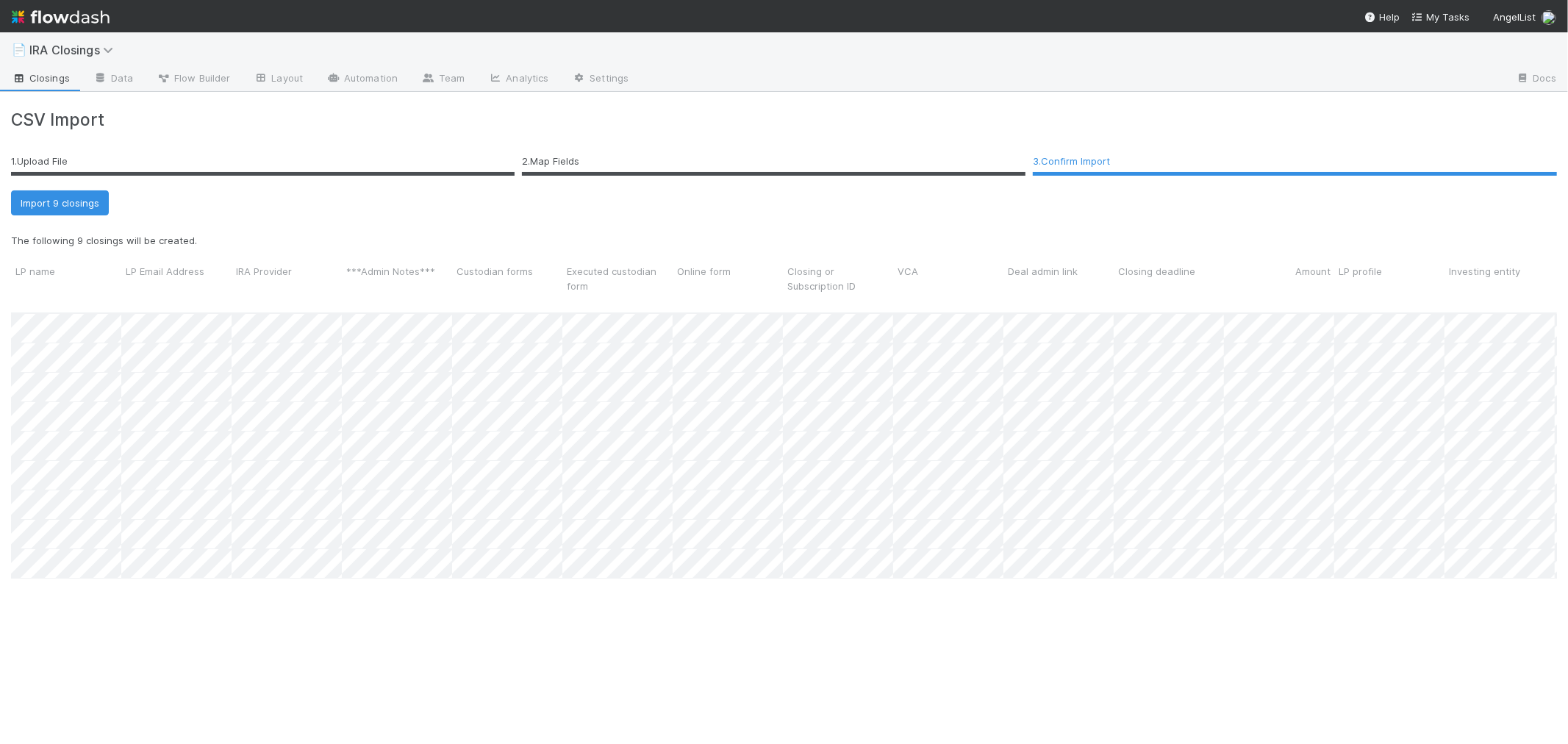
scroll to position [454, 1534]
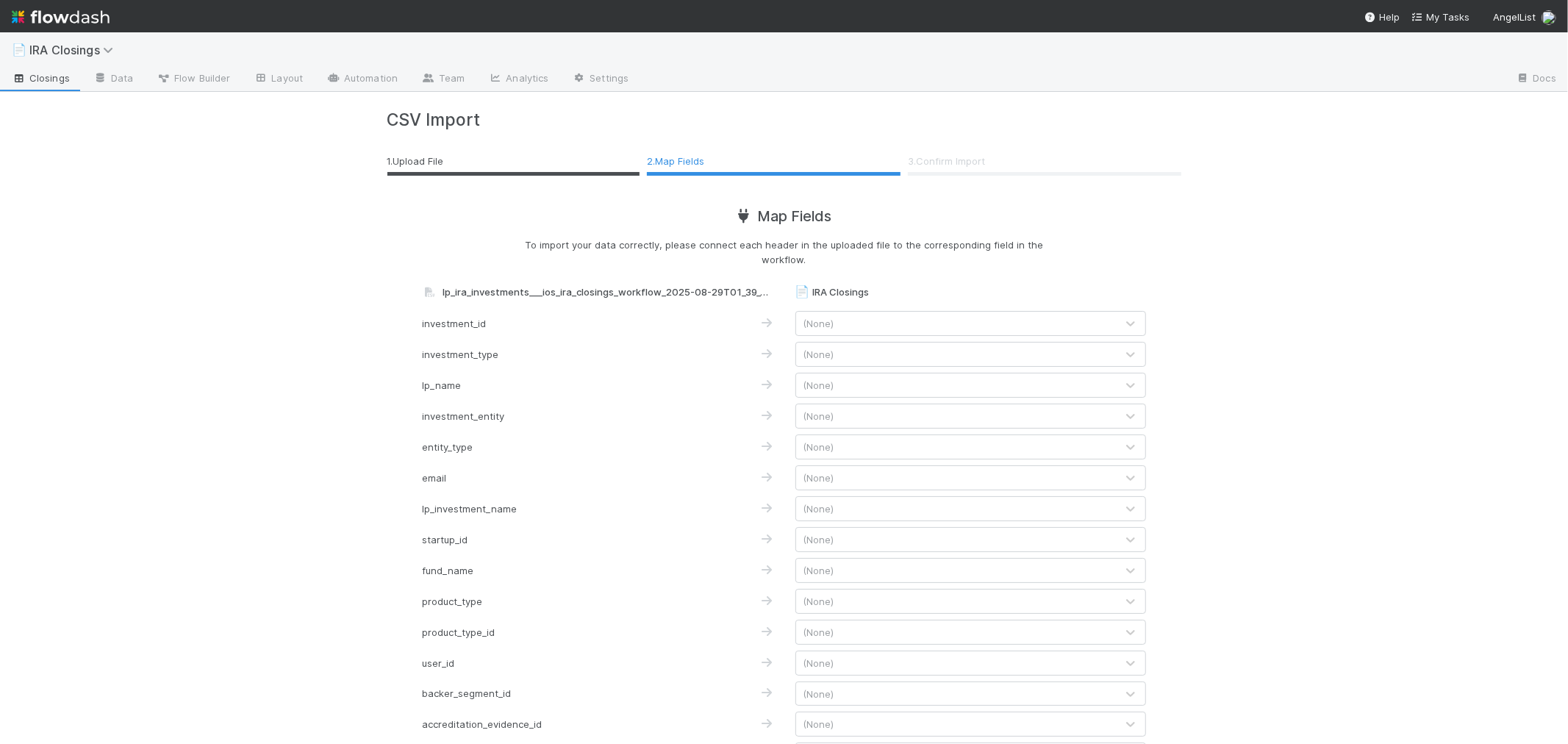
click at [853, 378] on div "(None)" at bounding box center [956, 385] width 320 height 24
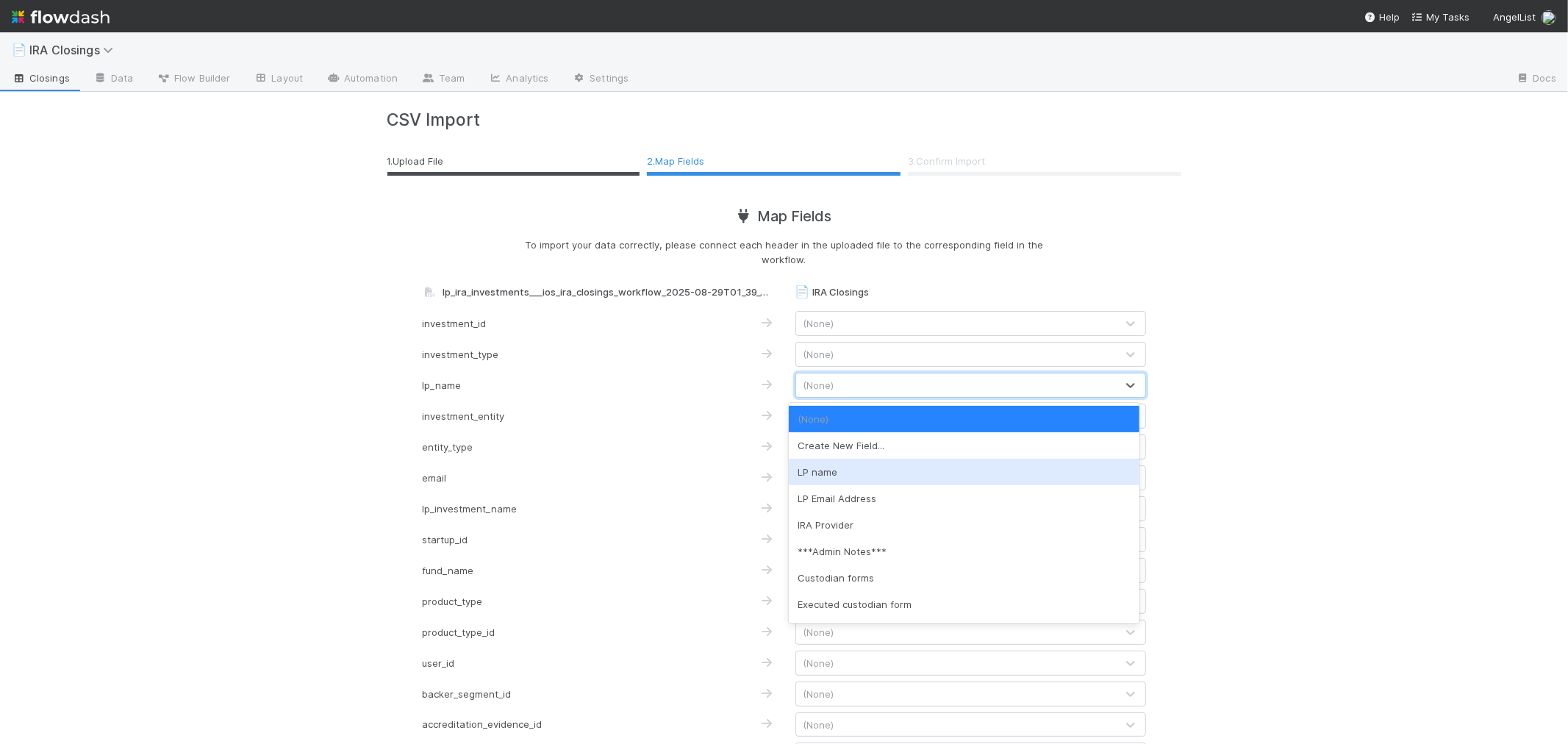
click at [858, 469] on div "LP name" at bounding box center [964, 472] width 350 height 26
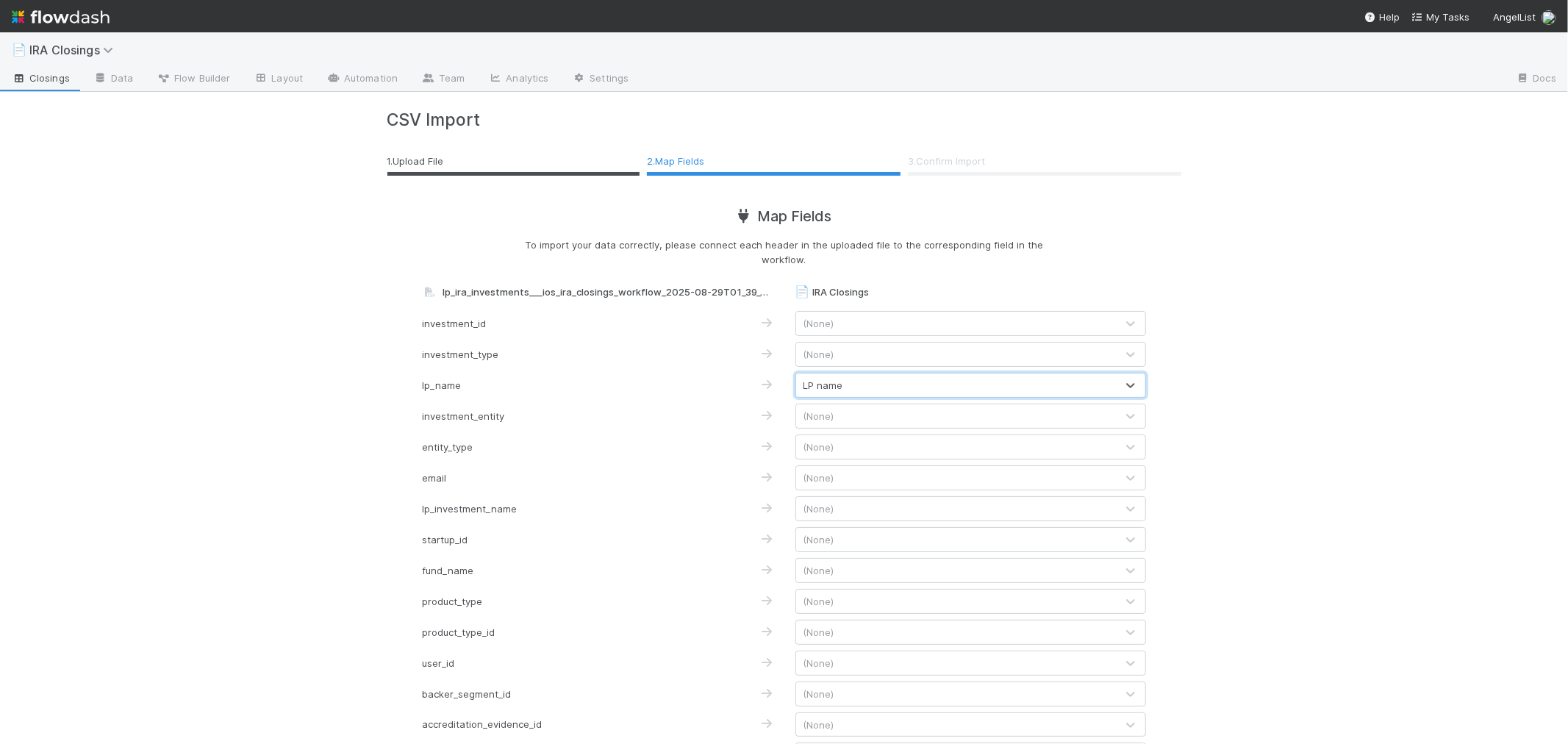
click at [843, 412] on div "(None)" at bounding box center [956, 416] width 320 height 24
click at [1228, 468] on div "📄 IRA Closings Closings Data Flow Builder Layout Automation Team Analytics Sett…" at bounding box center [784, 389] width 1568 height 712
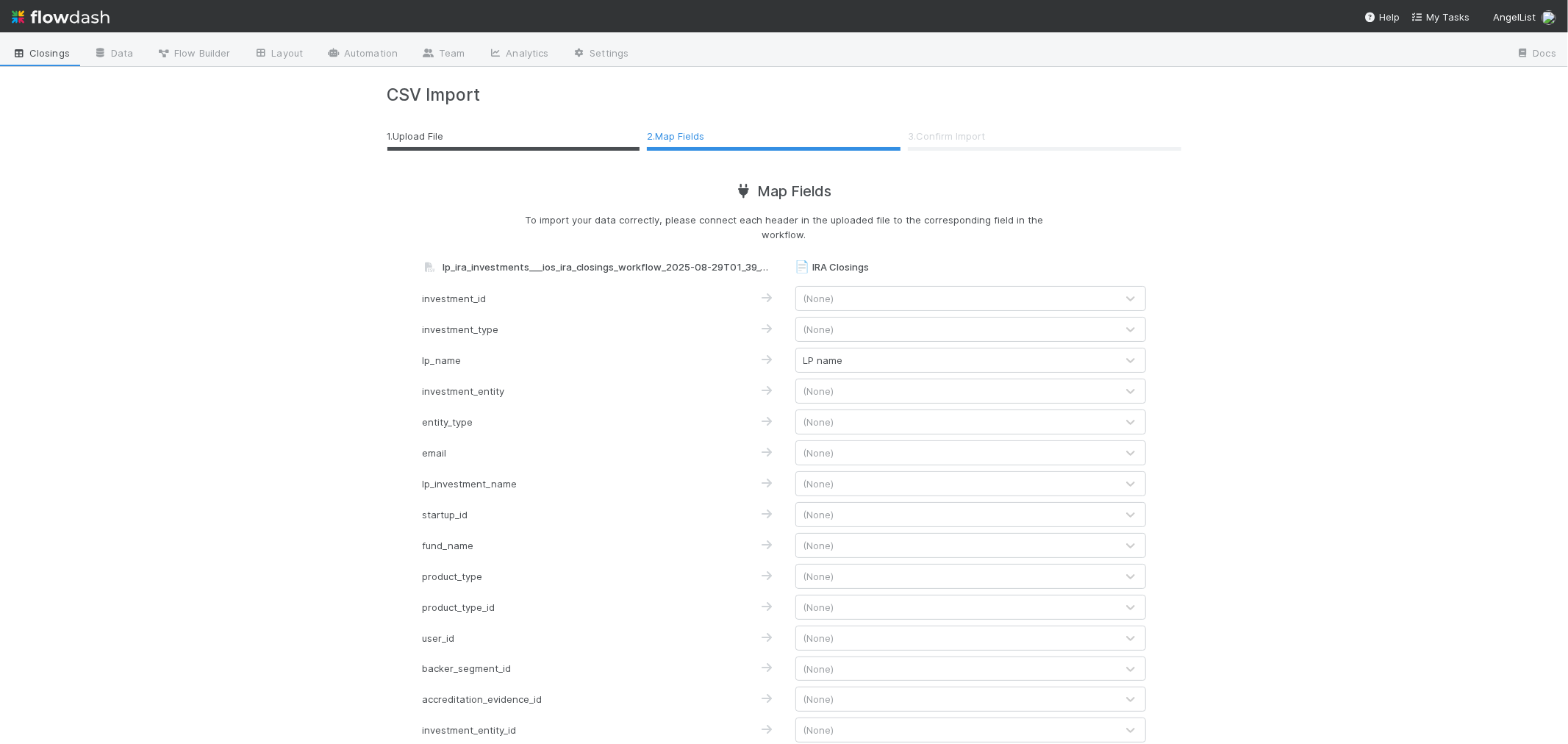
scroll to position [0, 0]
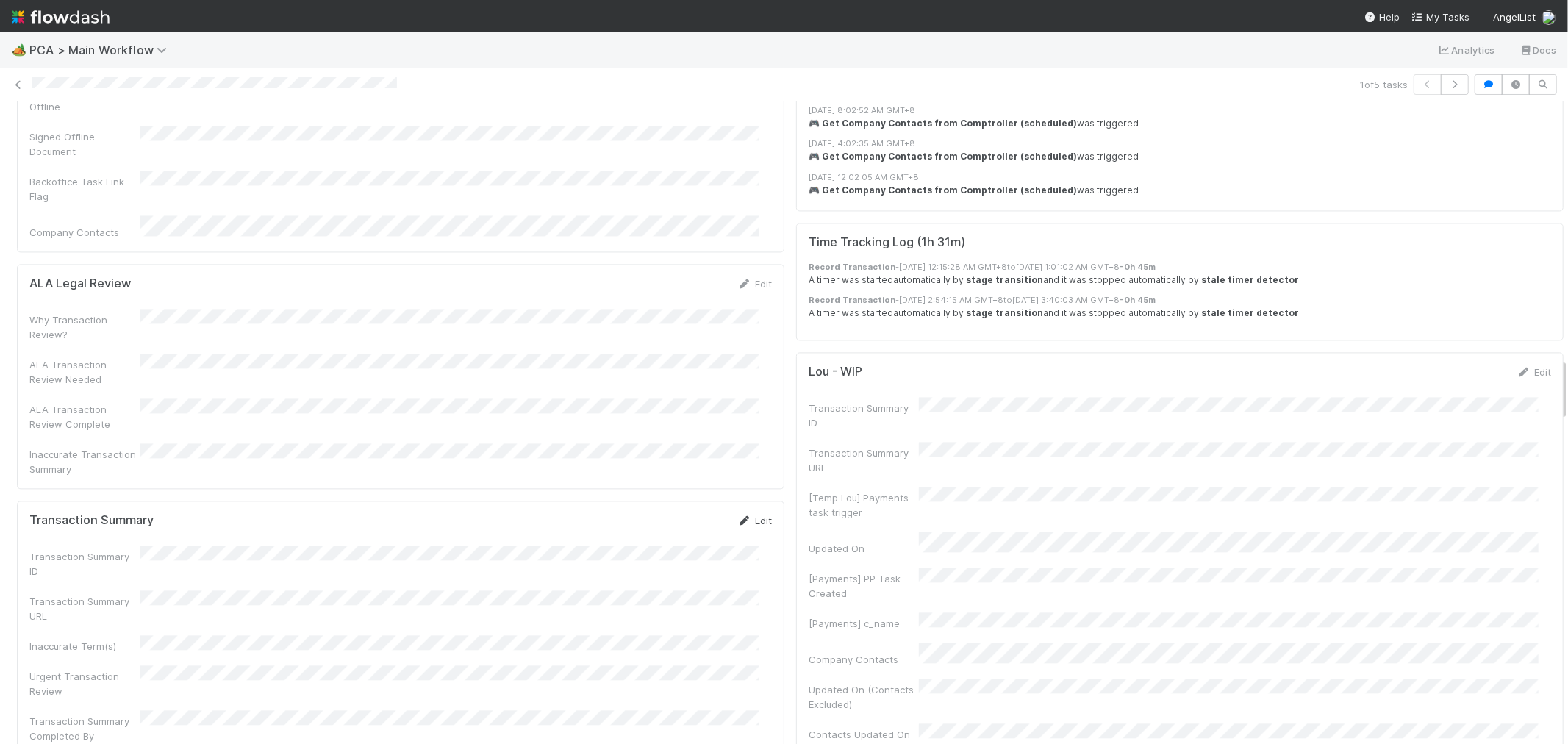
scroll to position [2615, 0]
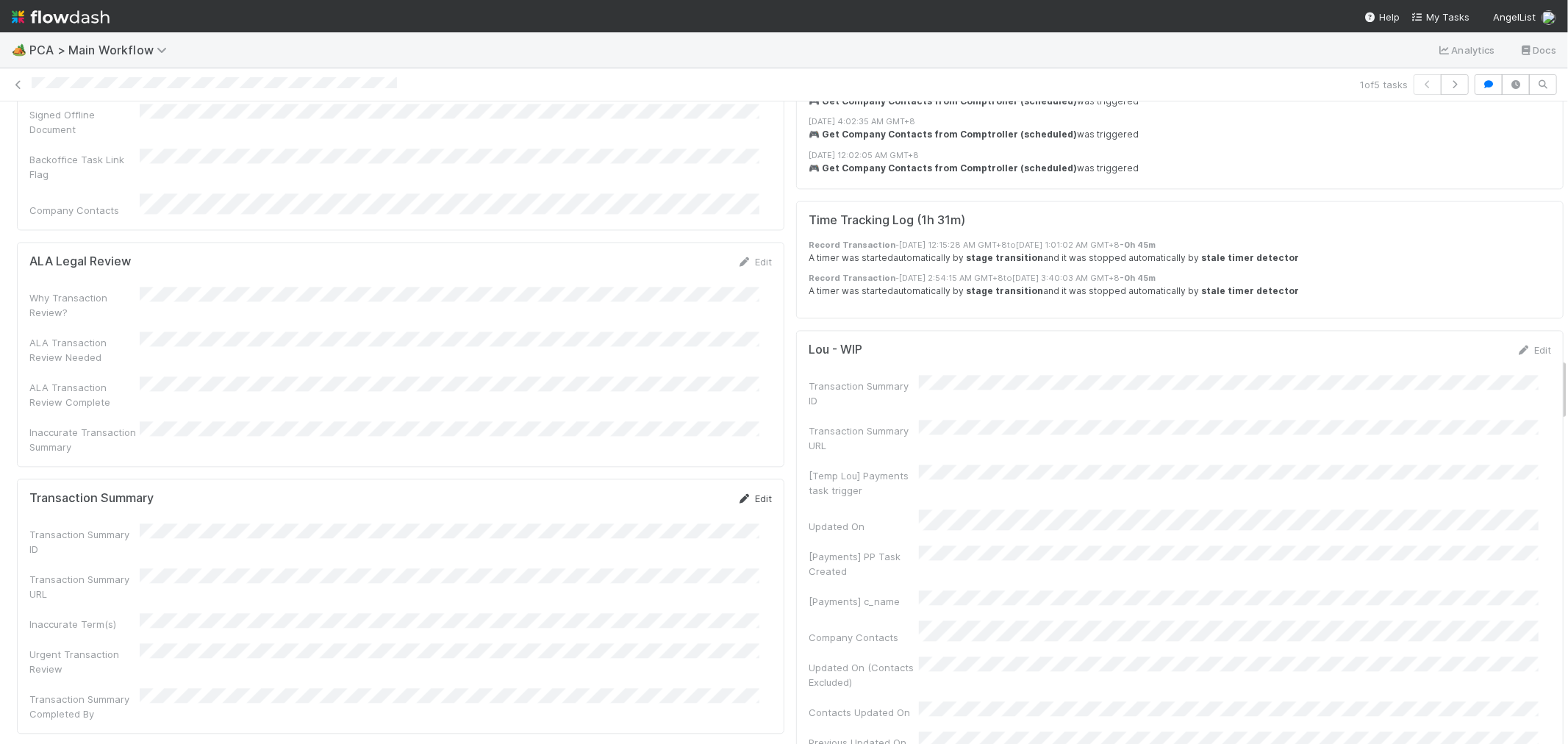
click at [748, 493] on link "Edit" at bounding box center [755, 499] width 35 height 12
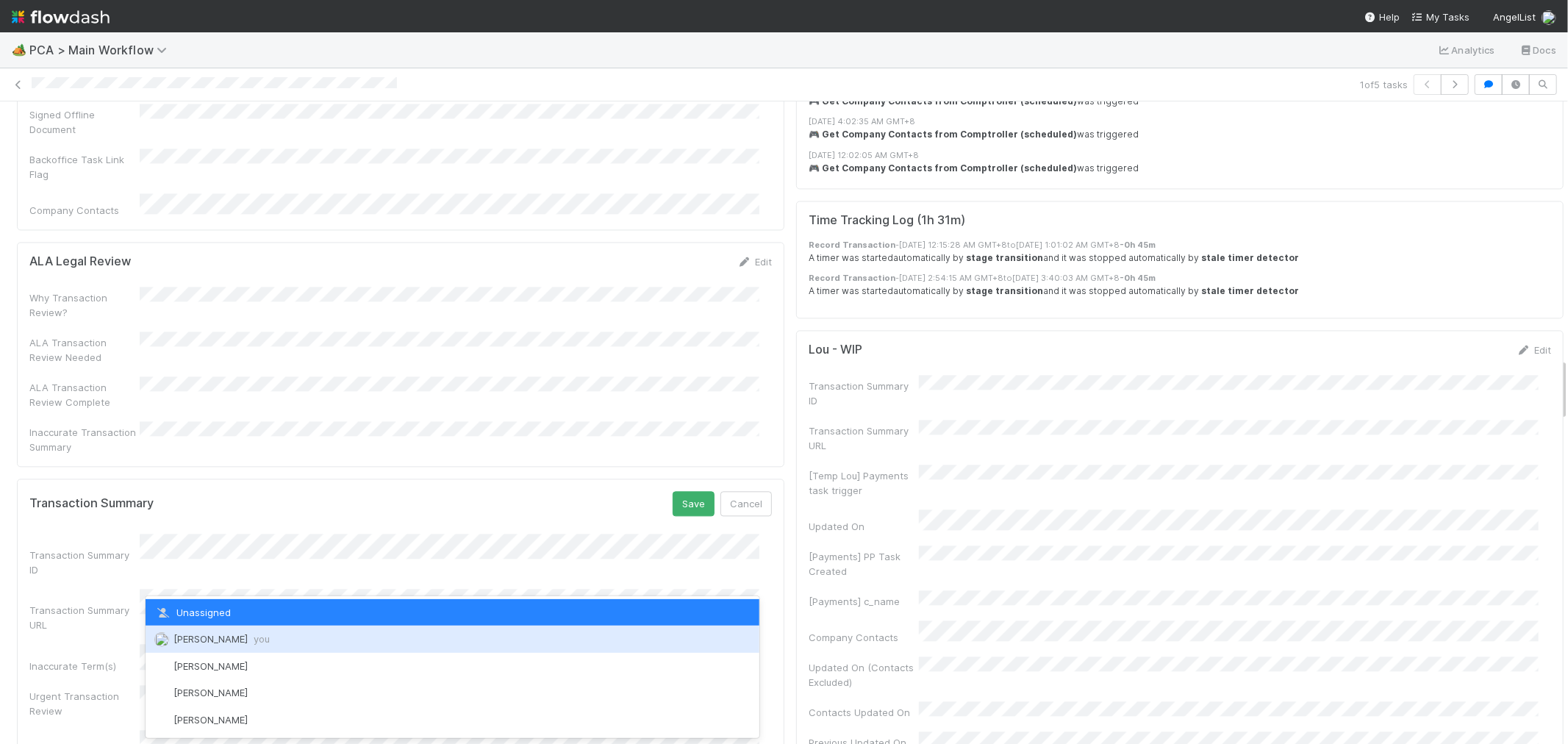
click at [222, 643] on span "[PERSON_NAME] you" at bounding box center [222, 639] width 97 height 12
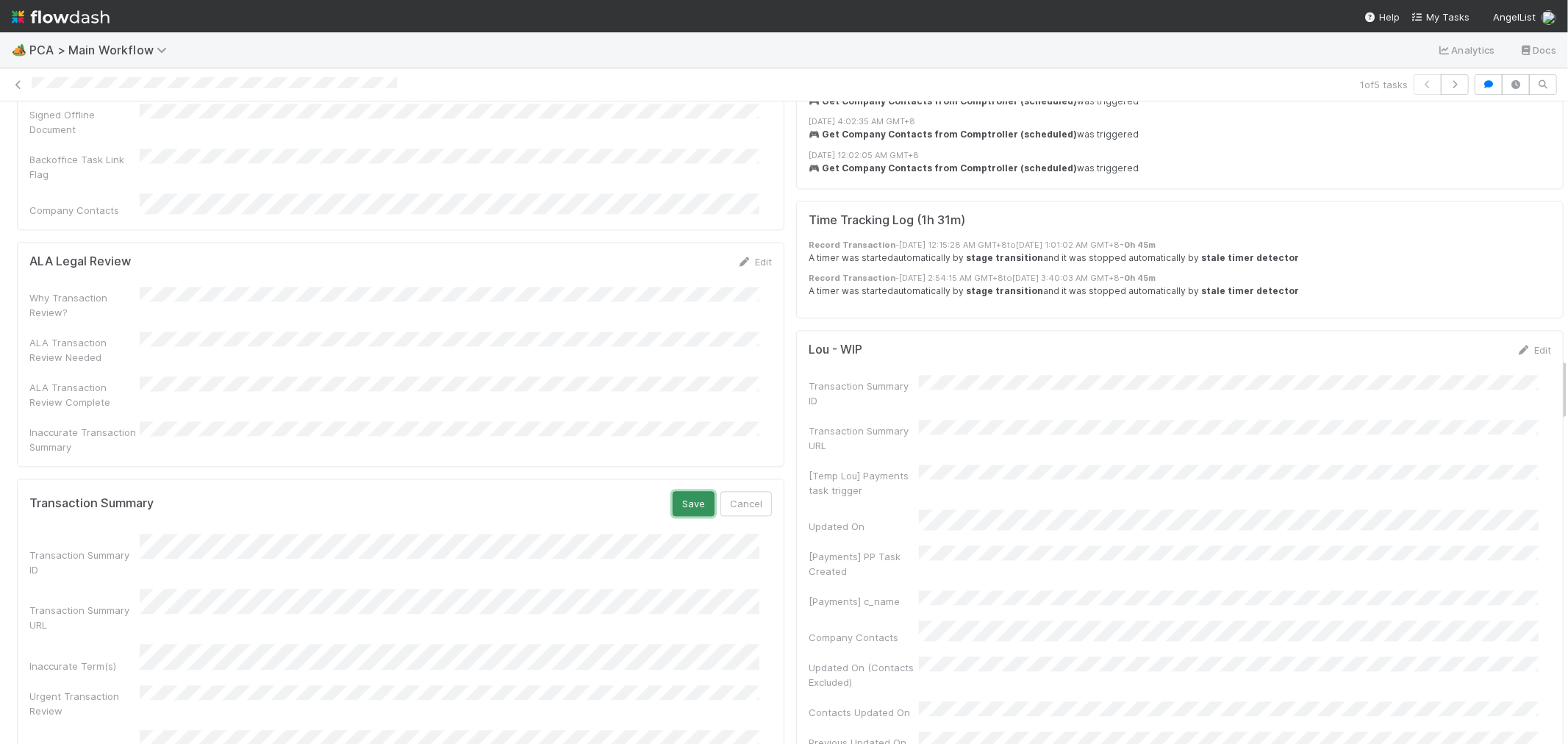
click at [672, 492] on button "Save" at bounding box center [693, 504] width 42 height 25
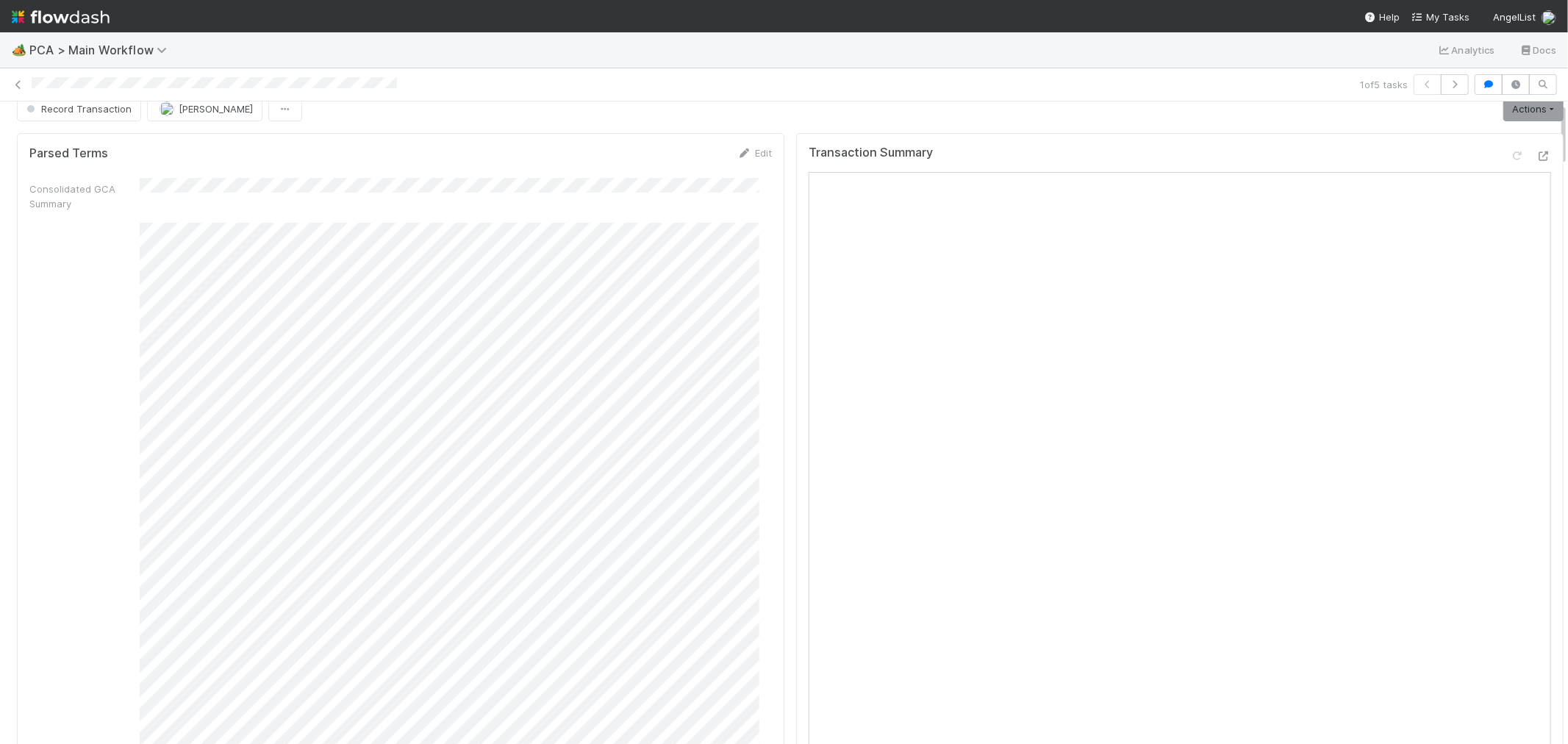
scroll to position [0, 0]
click at [1519, 119] on link "Actions" at bounding box center [1533, 126] width 60 height 25
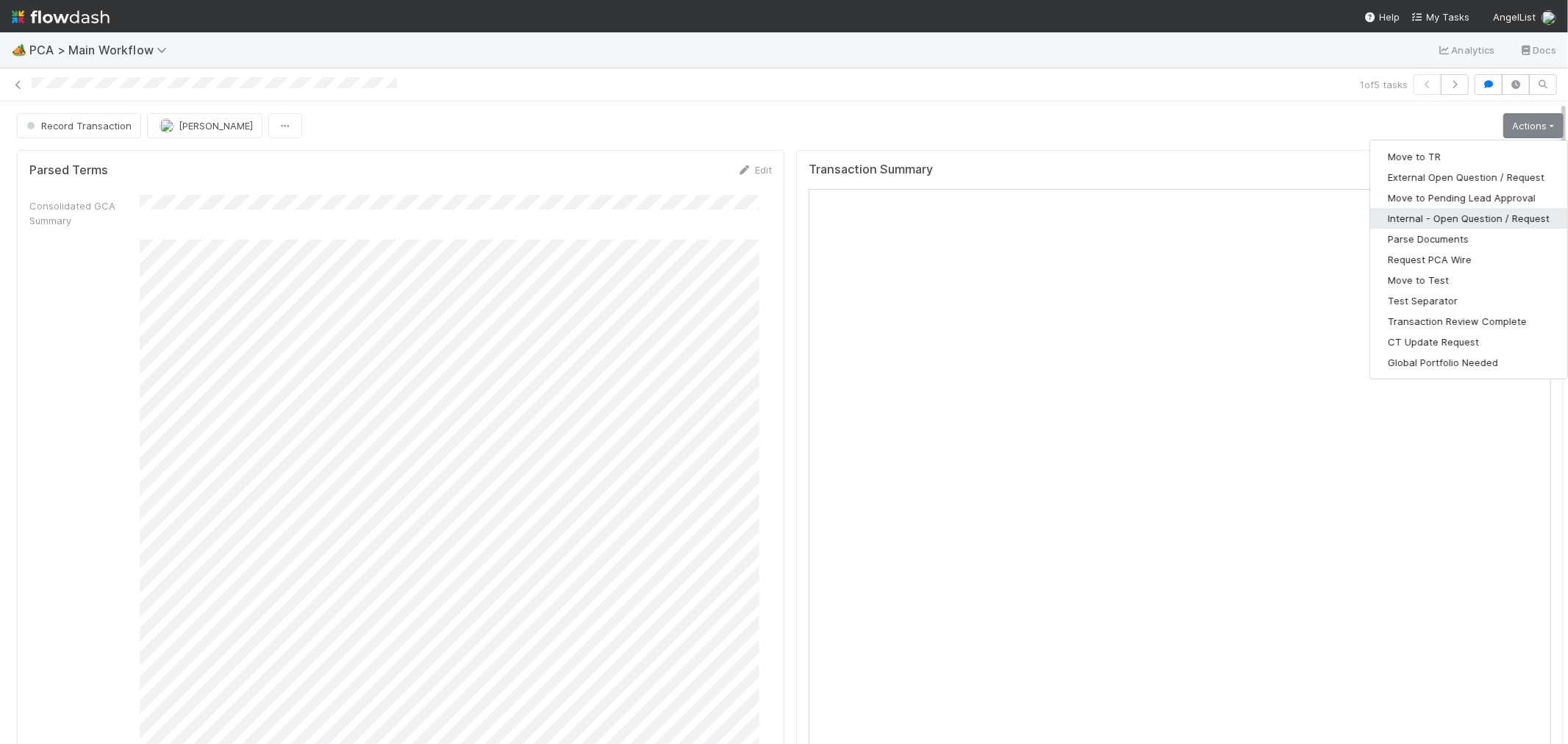
click at [1411, 217] on button "Internal - Open Question / Request" at bounding box center [1468, 218] width 197 height 21
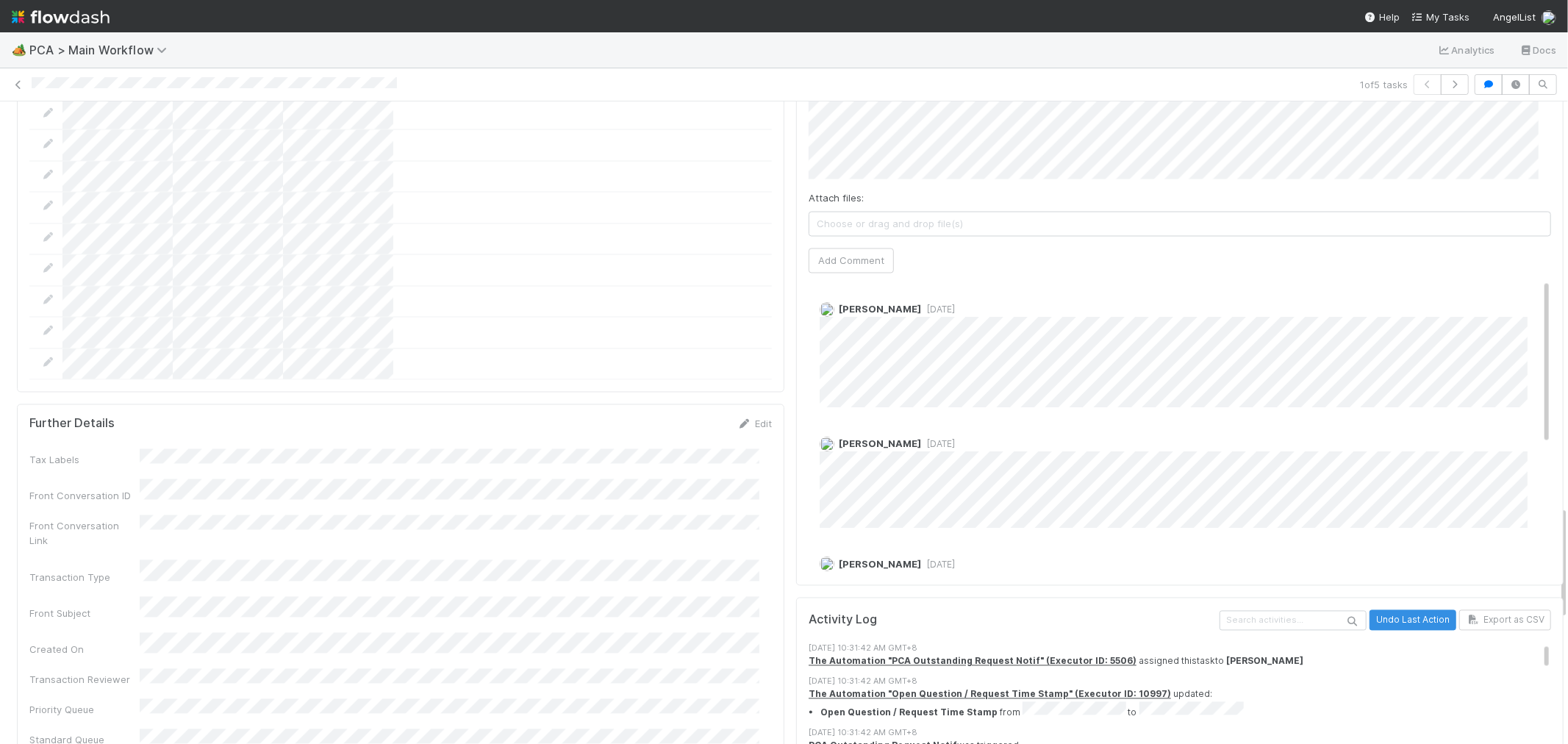
scroll to position [2124, 0]
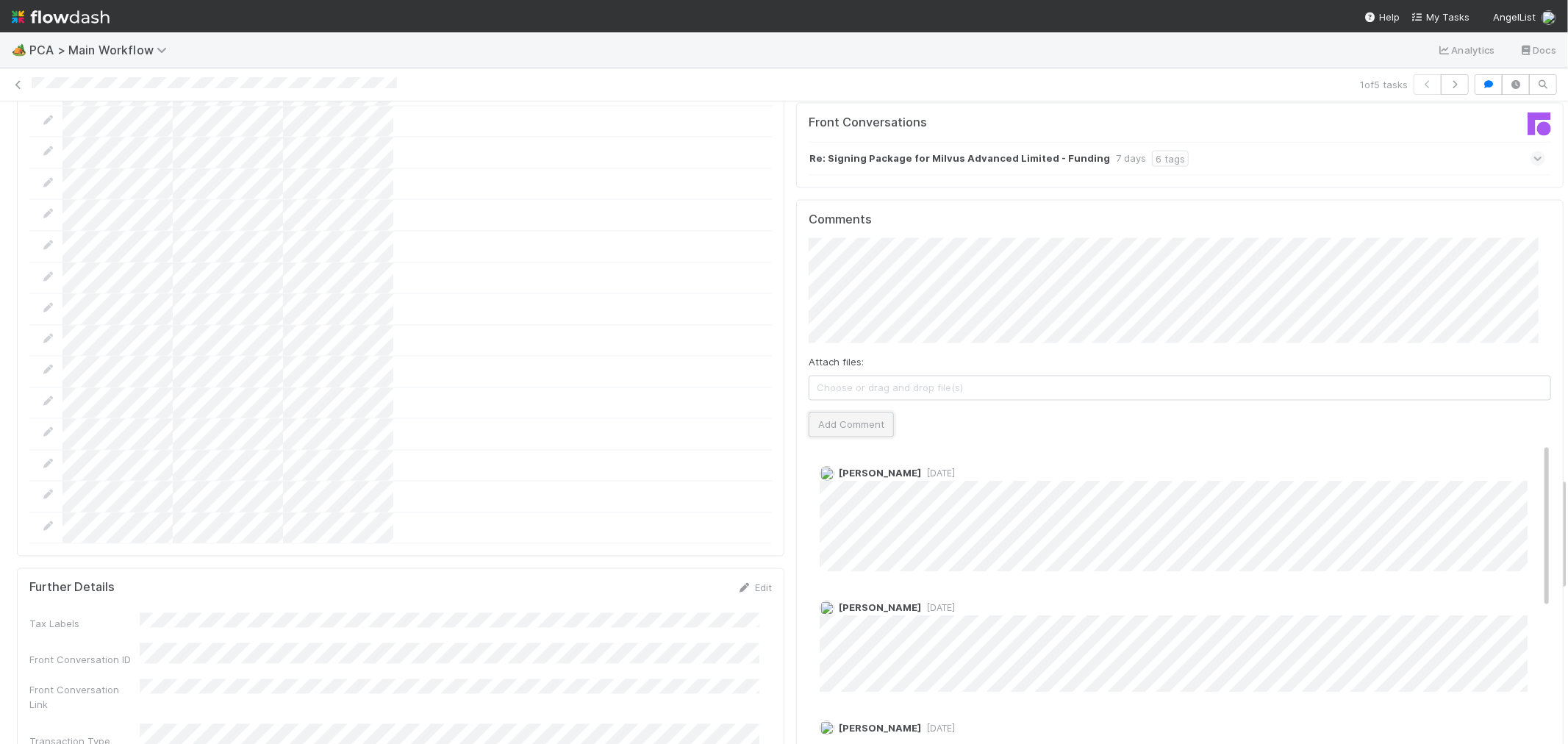
click at [873, 412] on button "Add Comment" at bounding box center [851, 425] width 85 height 25
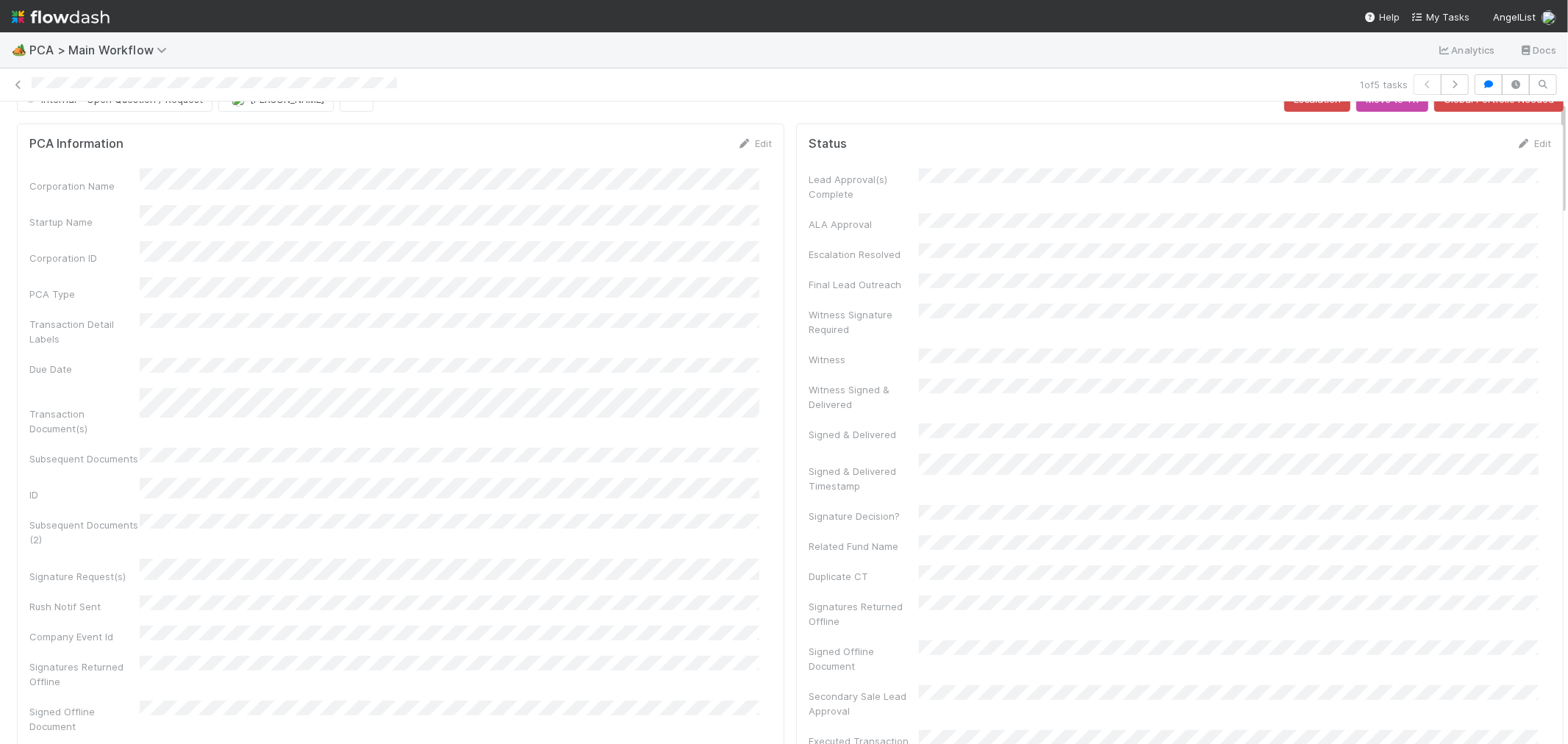
scroll to position [0, 0]
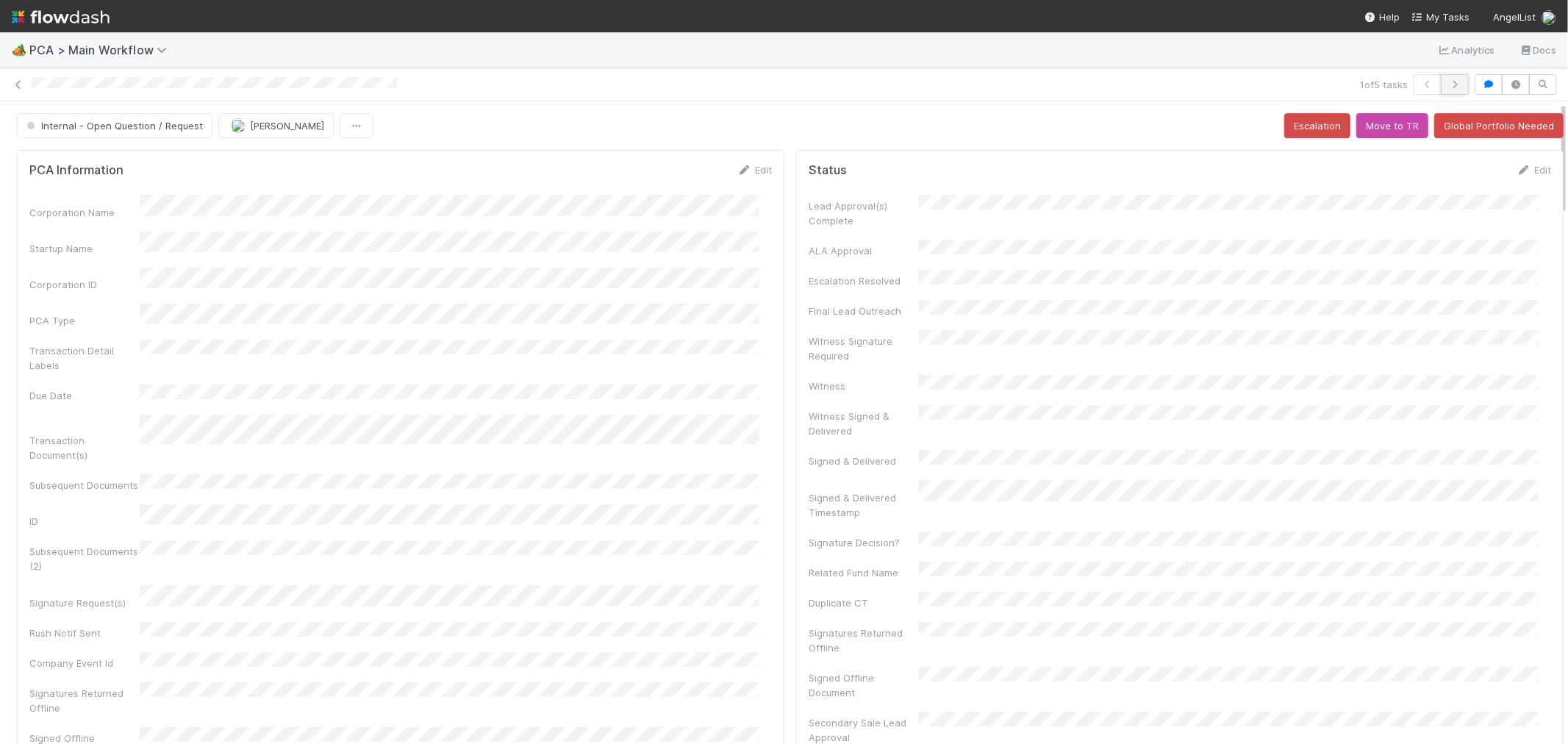
click at [1448, 84] on icon "button" at bounding box center [1455, 84] width 15 height 9
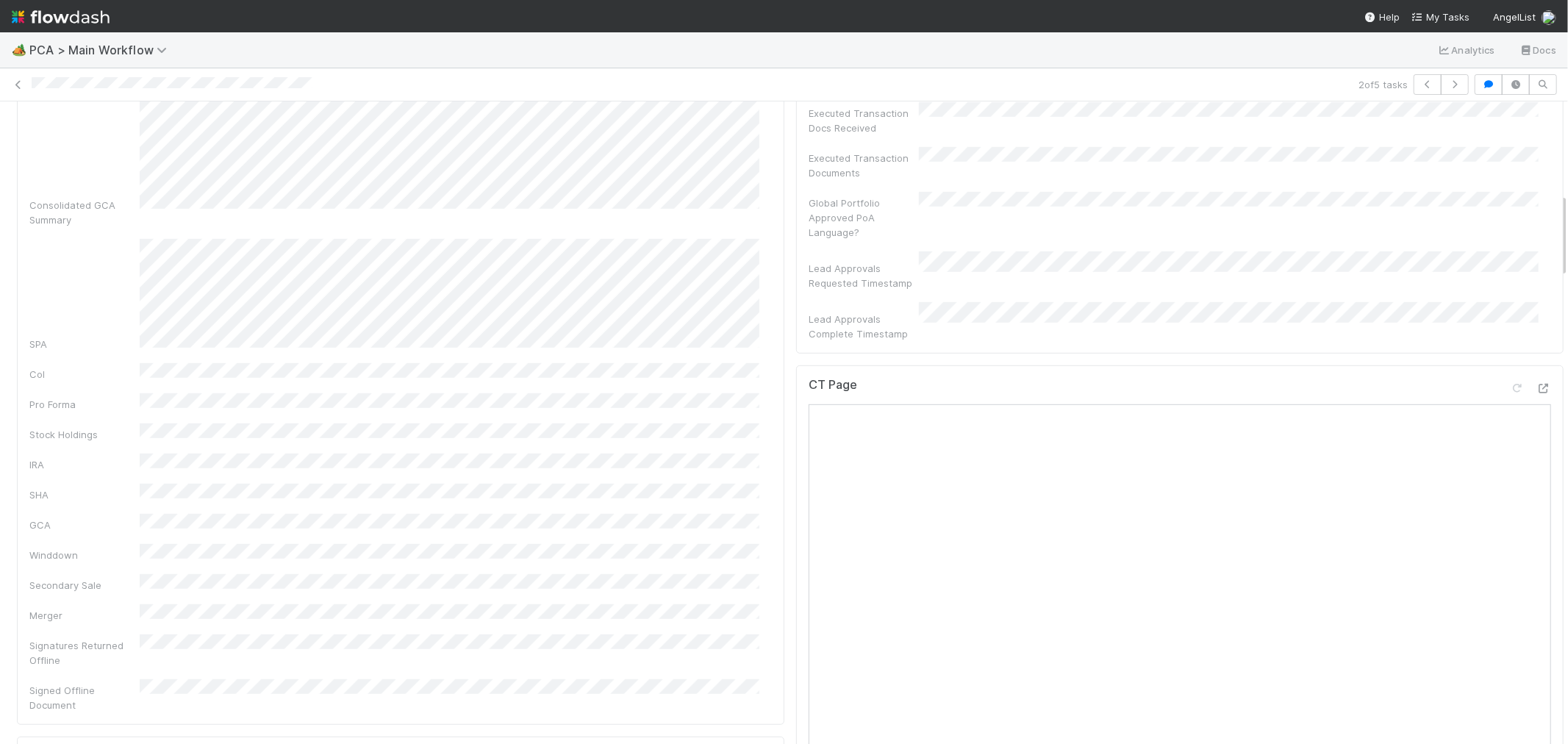
scroll to position [653, 0]
click at [1536, 385] on icon at bounding box center [1543, 390] width 15 height 9
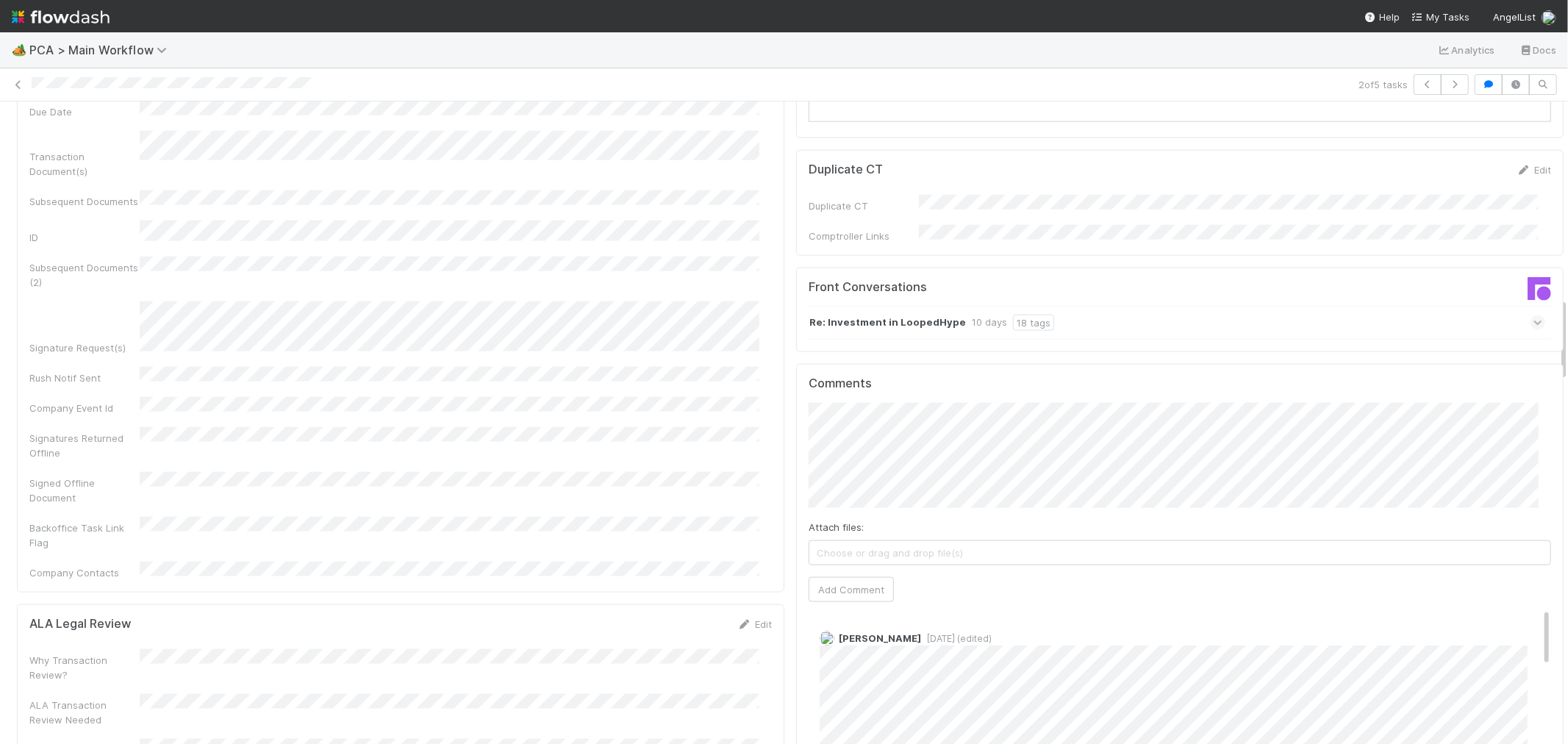
scroll to position [1389, 0]
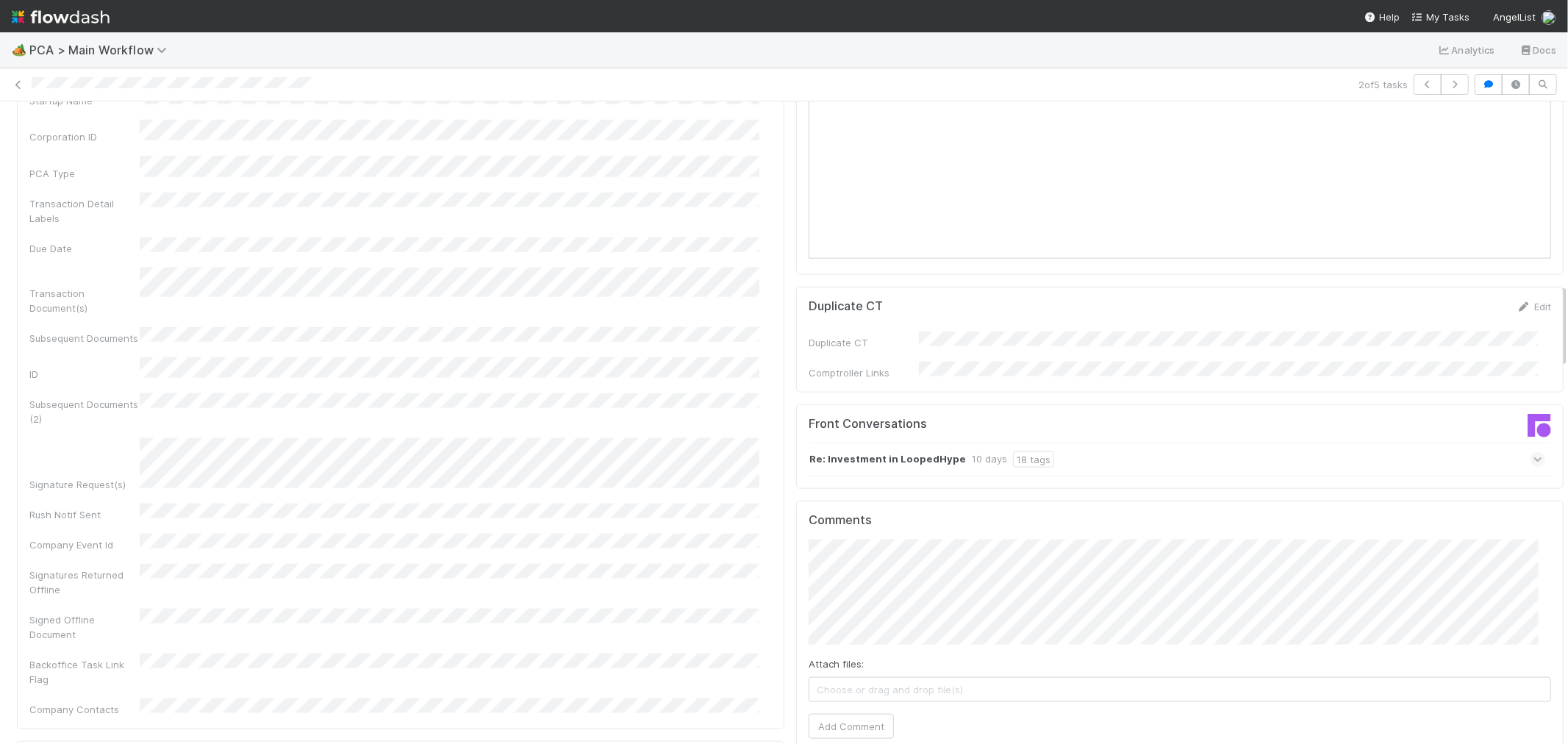
click at [1218, 442] on div "Re: Investment in LoopedHype 10 days 18 tags" at bounding box center [1176, 459] width 737 height 34
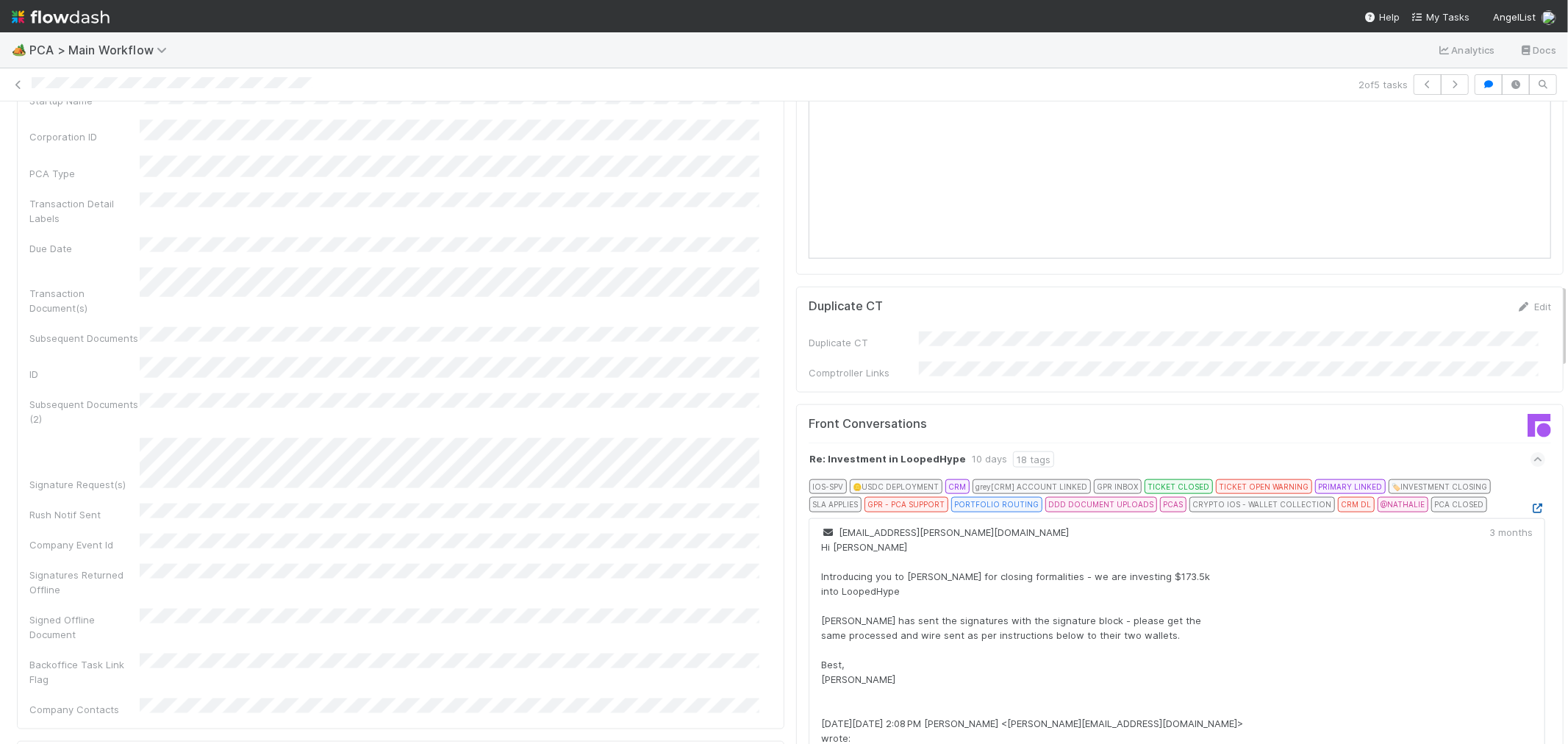
click at [1531, 504] on icon at bounding box center [1538, 509] width 15 height 9
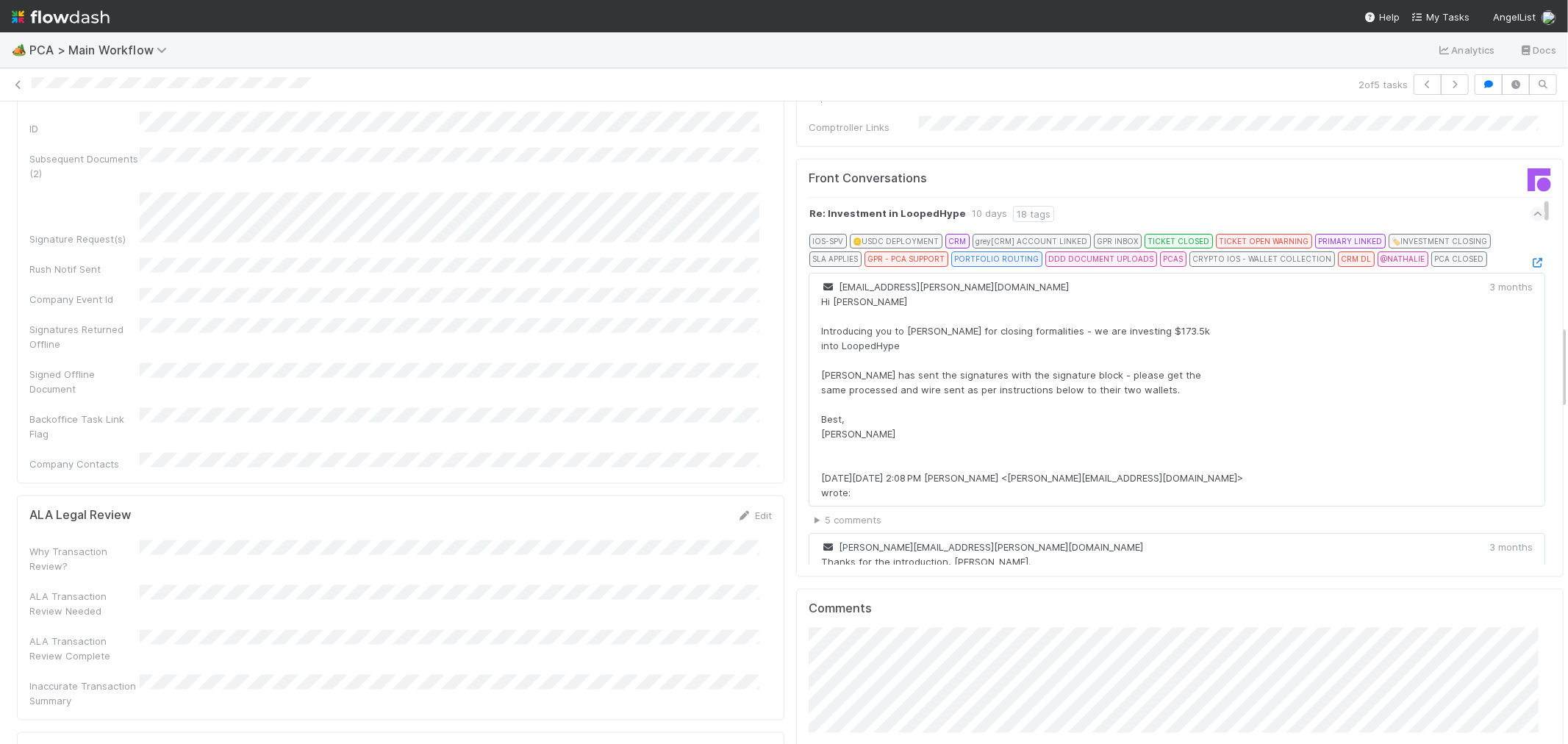
scroll to position [1471, 0]
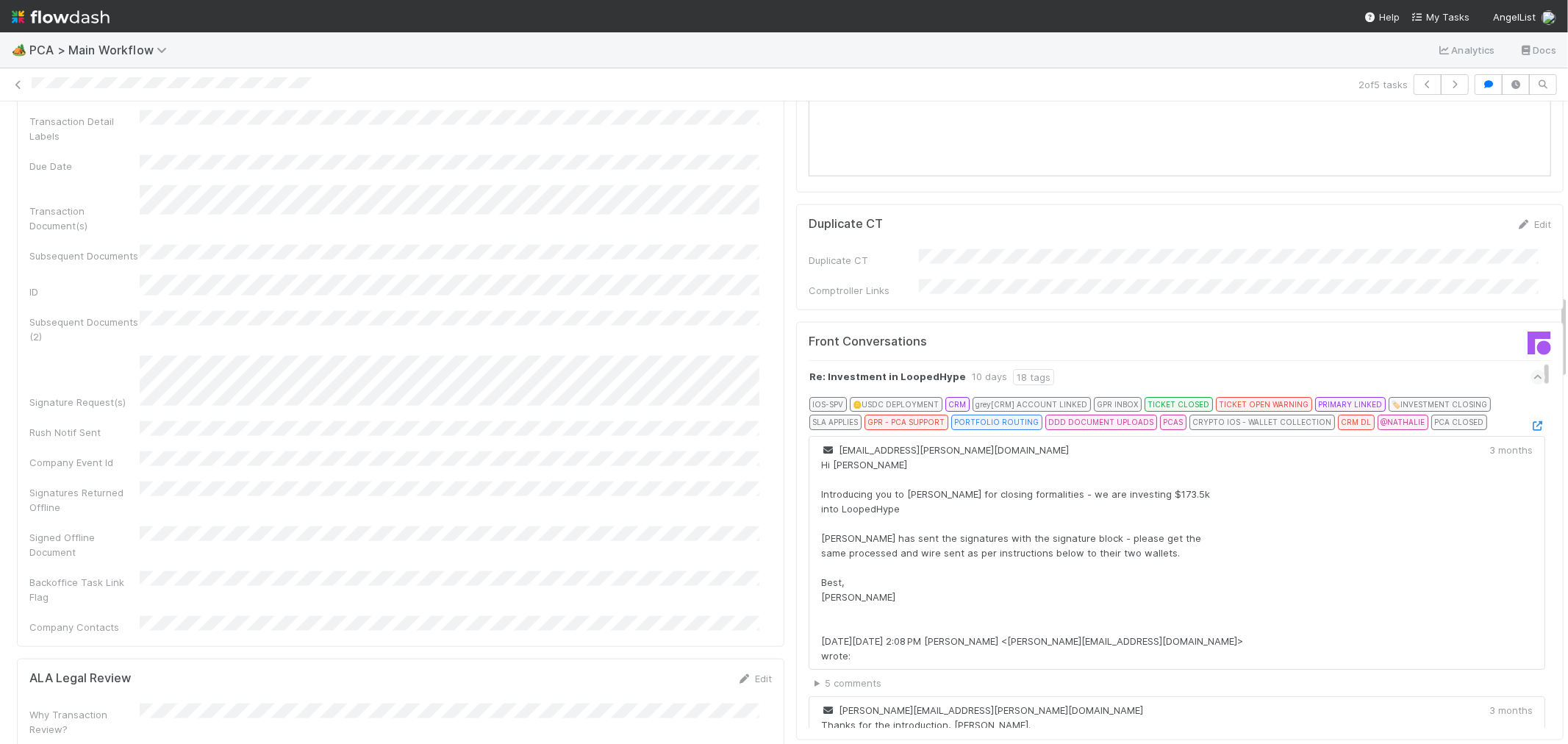
click at [1534, 370] on icon at bounding box center [1539, 377] width 9 height 15
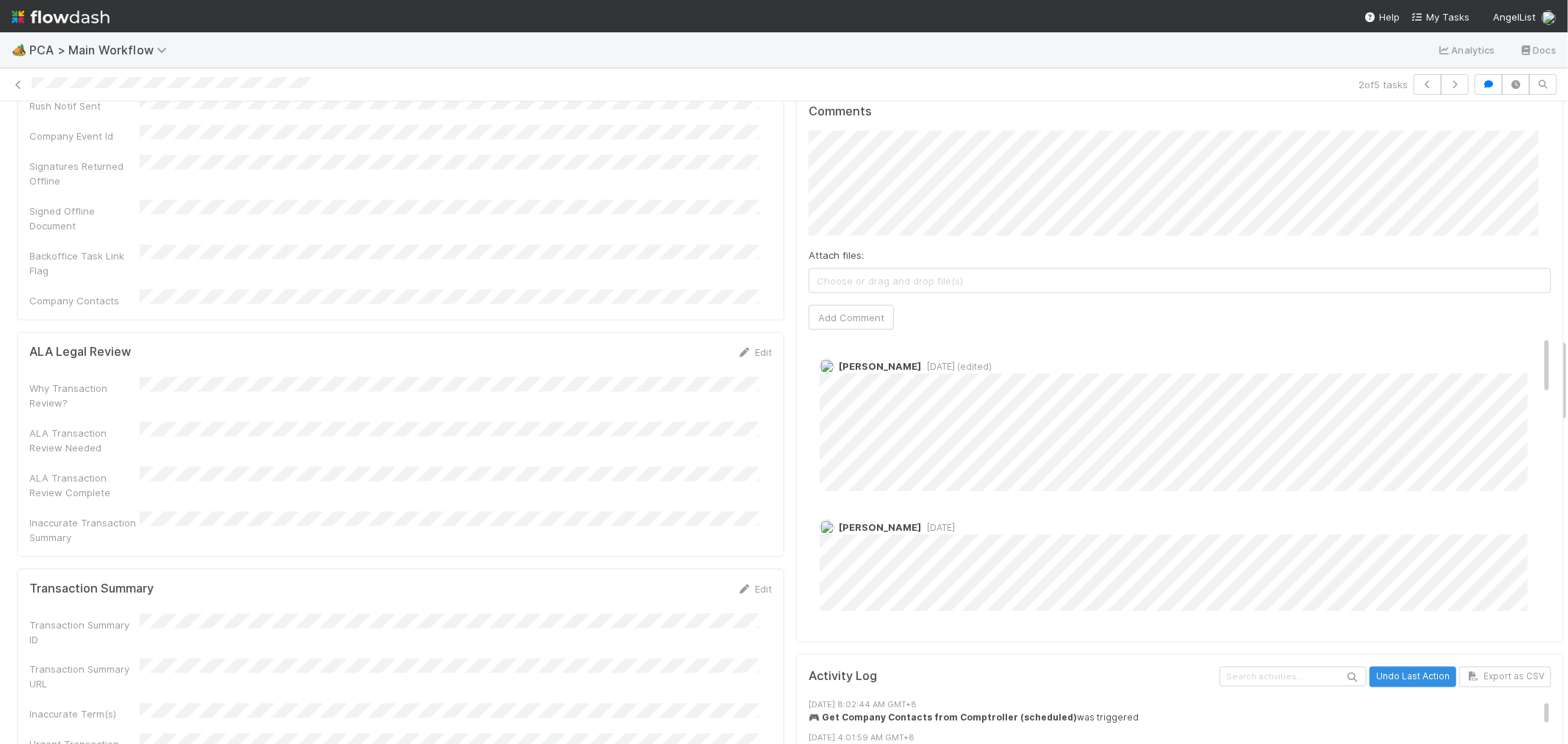
scroll to position [1879, 0]
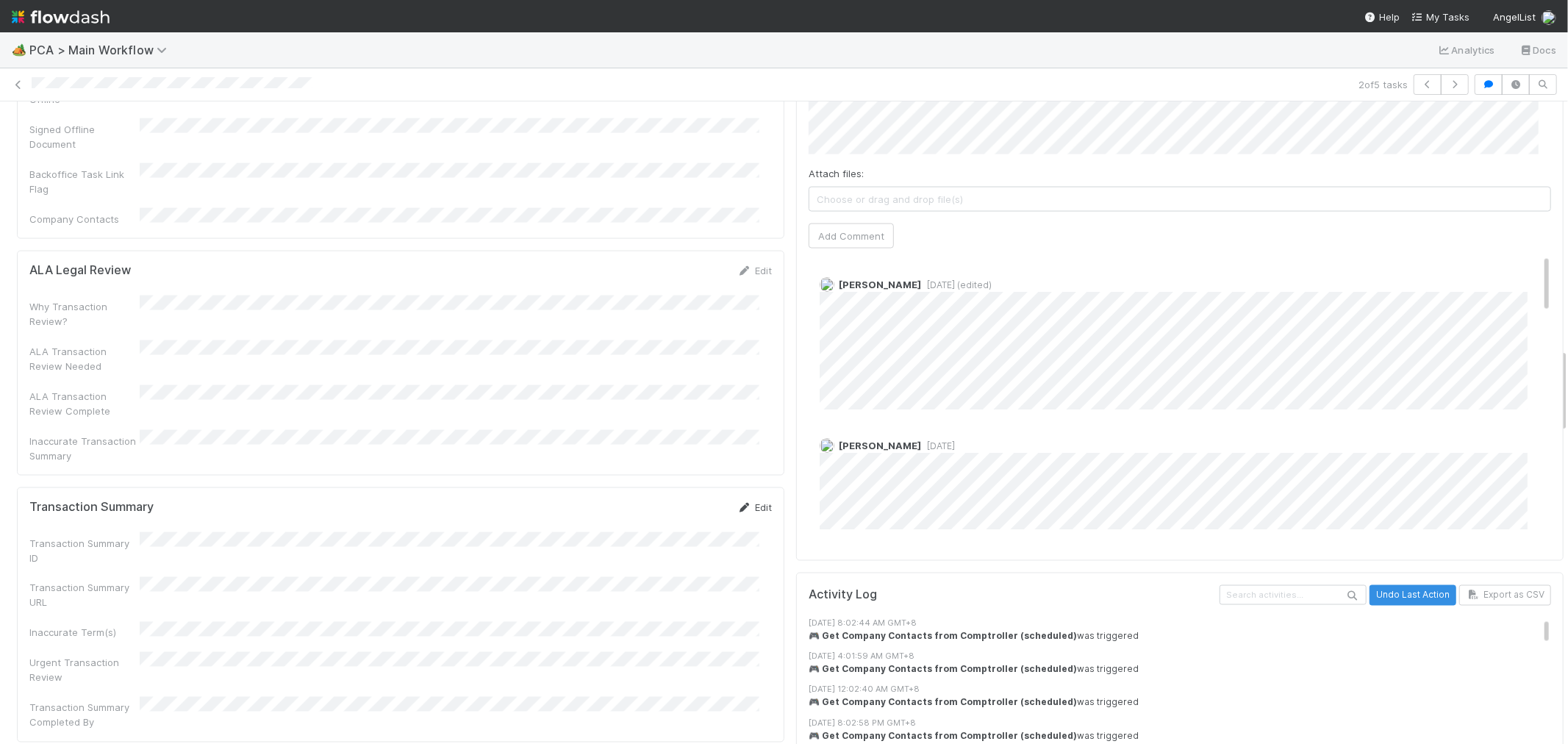
click at [754, 502] on link "Edit" at bounding box center [755, 507] width 35 height 12
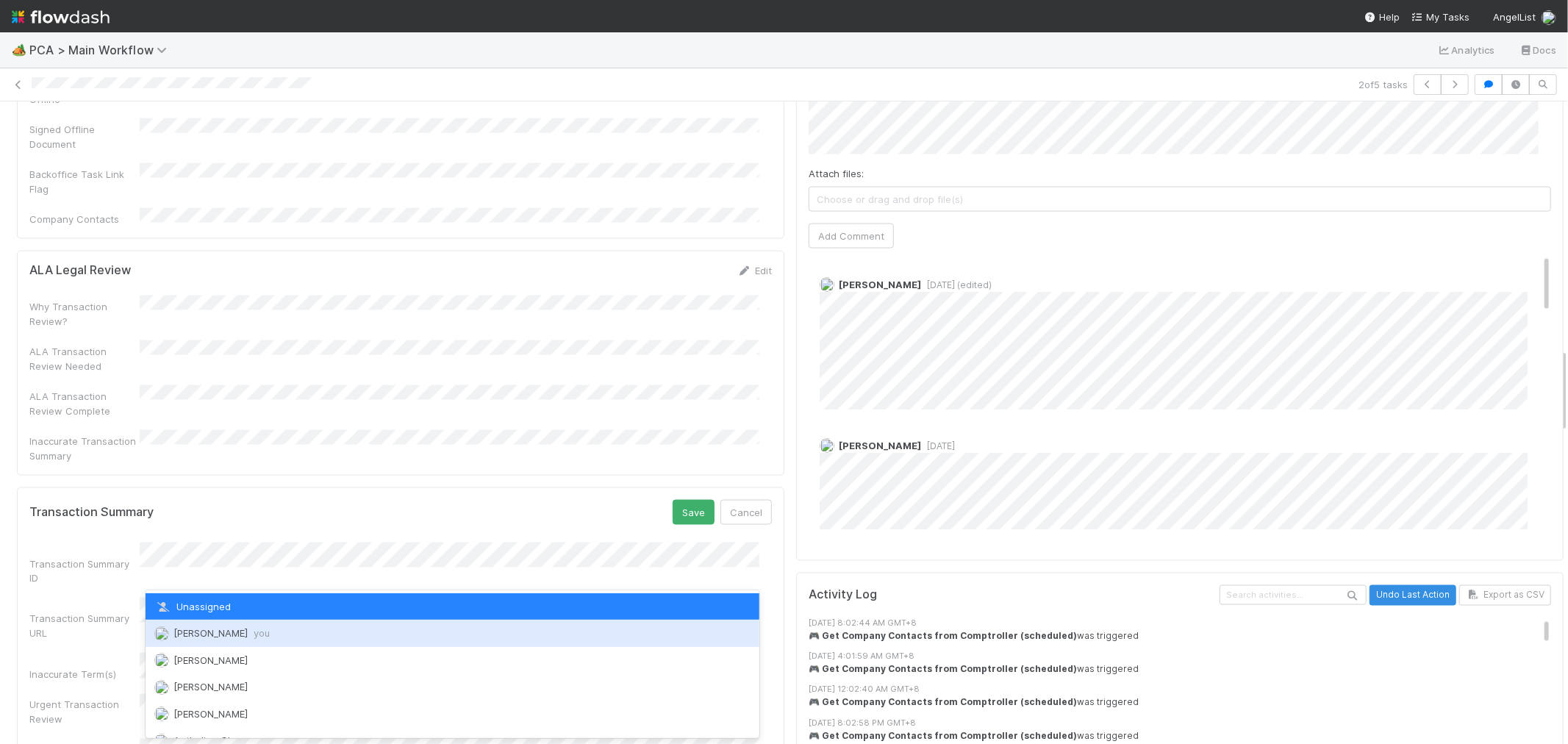
click at [190, 630] on span "Raven Jacinto you" at bounding box center [222, 633] width 97 height 12
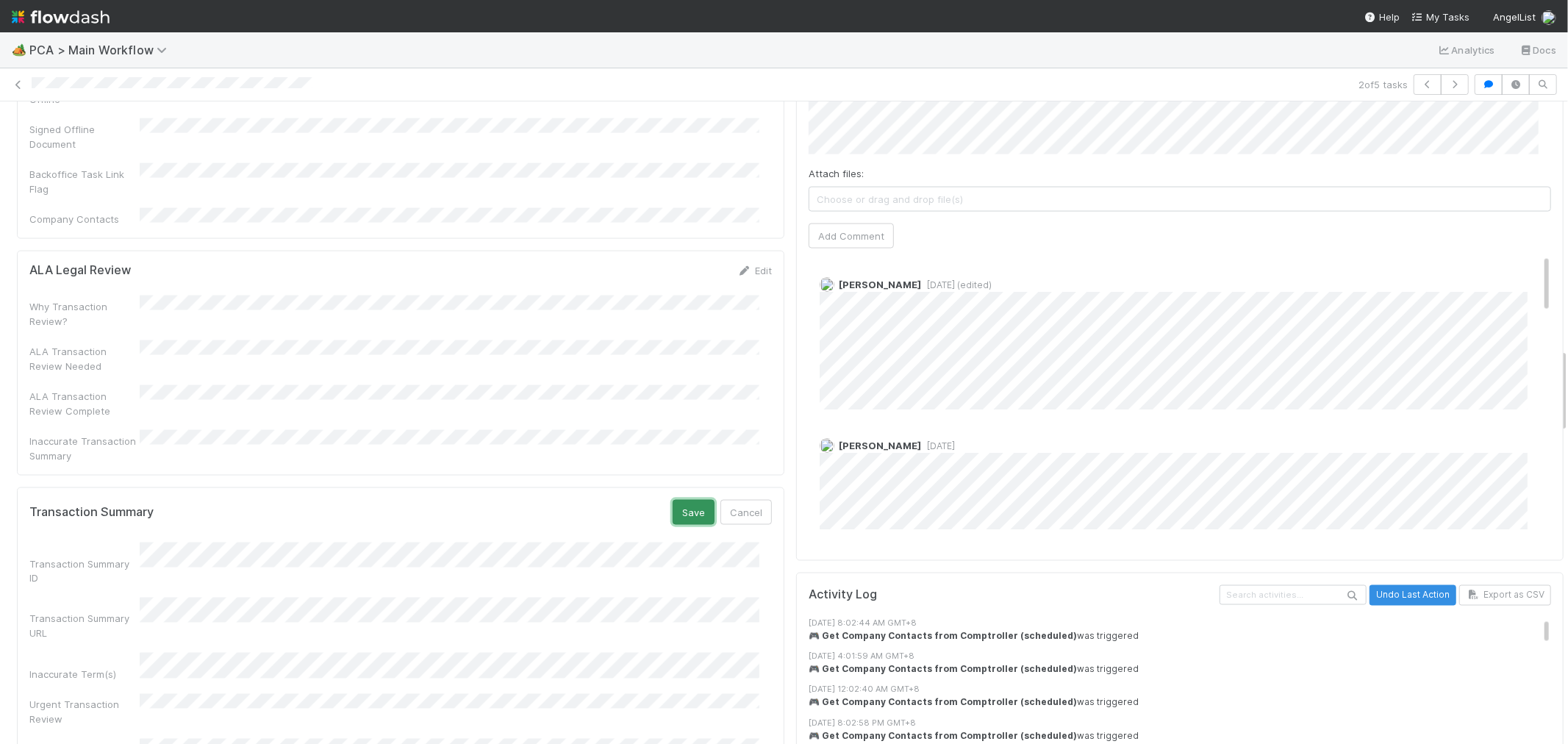
click at [672, 500] on button "Save" at bounding box center [693, 513] width 42 height 25
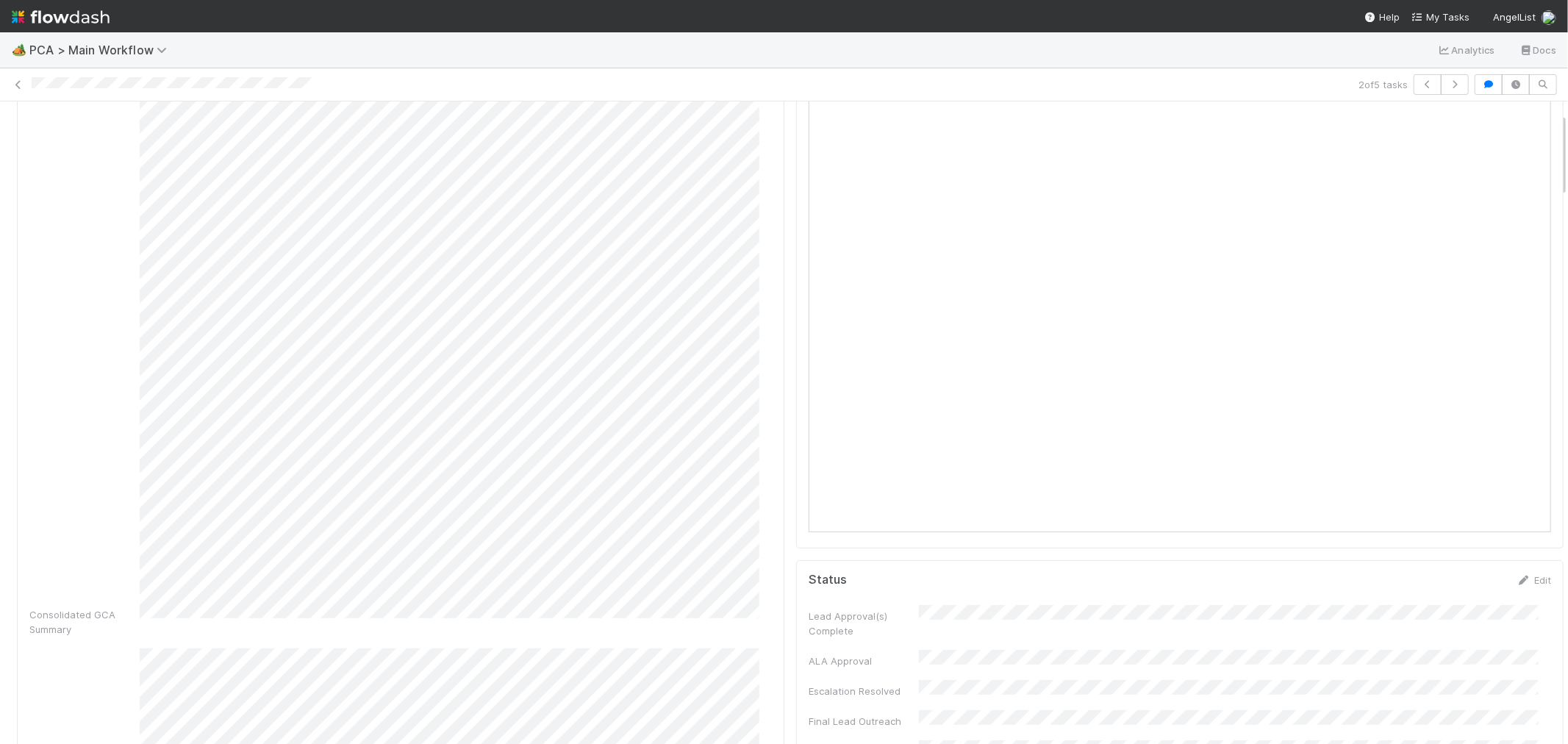
scroll to position [0, 0]
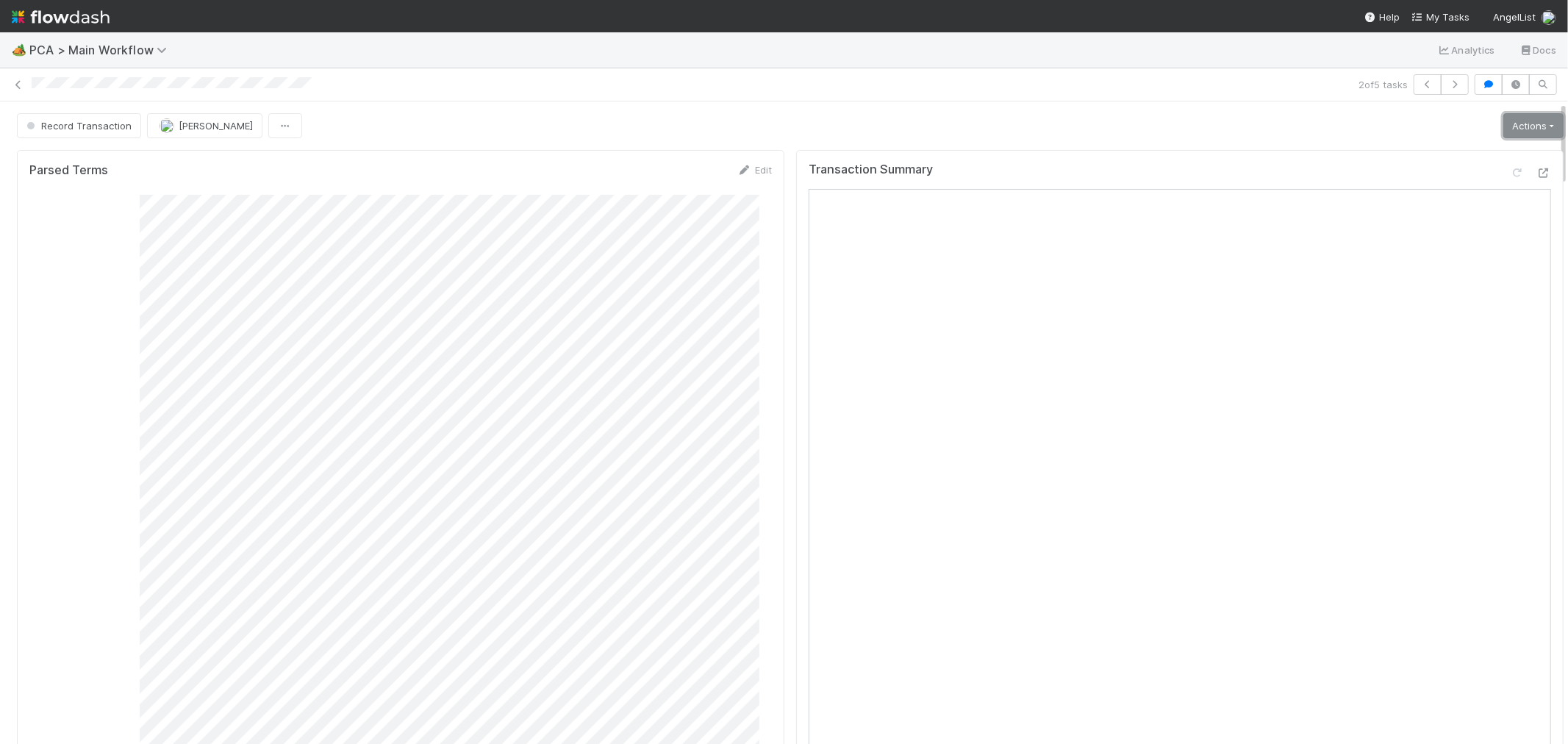
click at [1522, 119] on link "Actions" at bounding box center [1533, 126] width 60 height 25
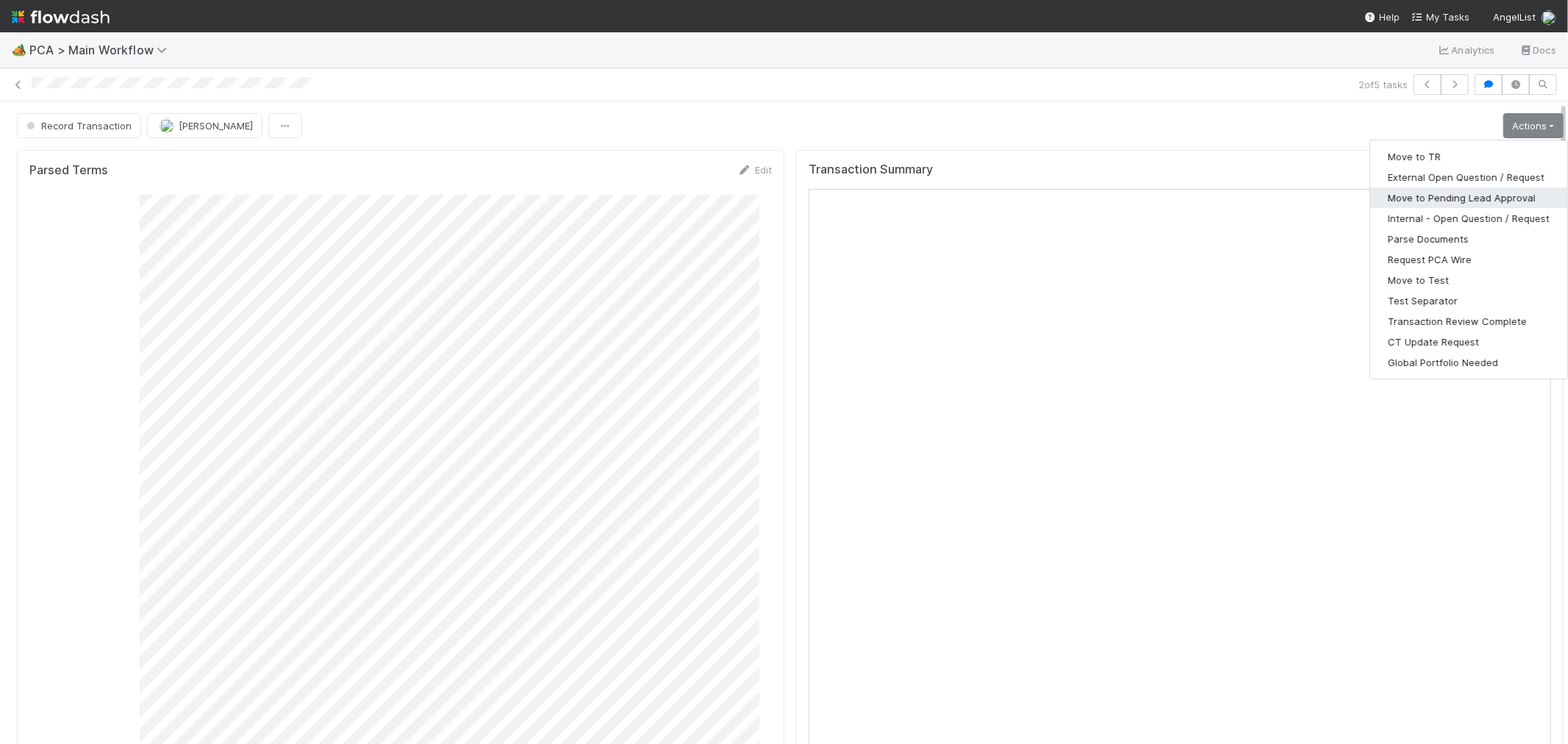
click at [1442, 199] on button "Move to Pending Lead Approval" at bounding box center [1468, 198] width 197 height 21
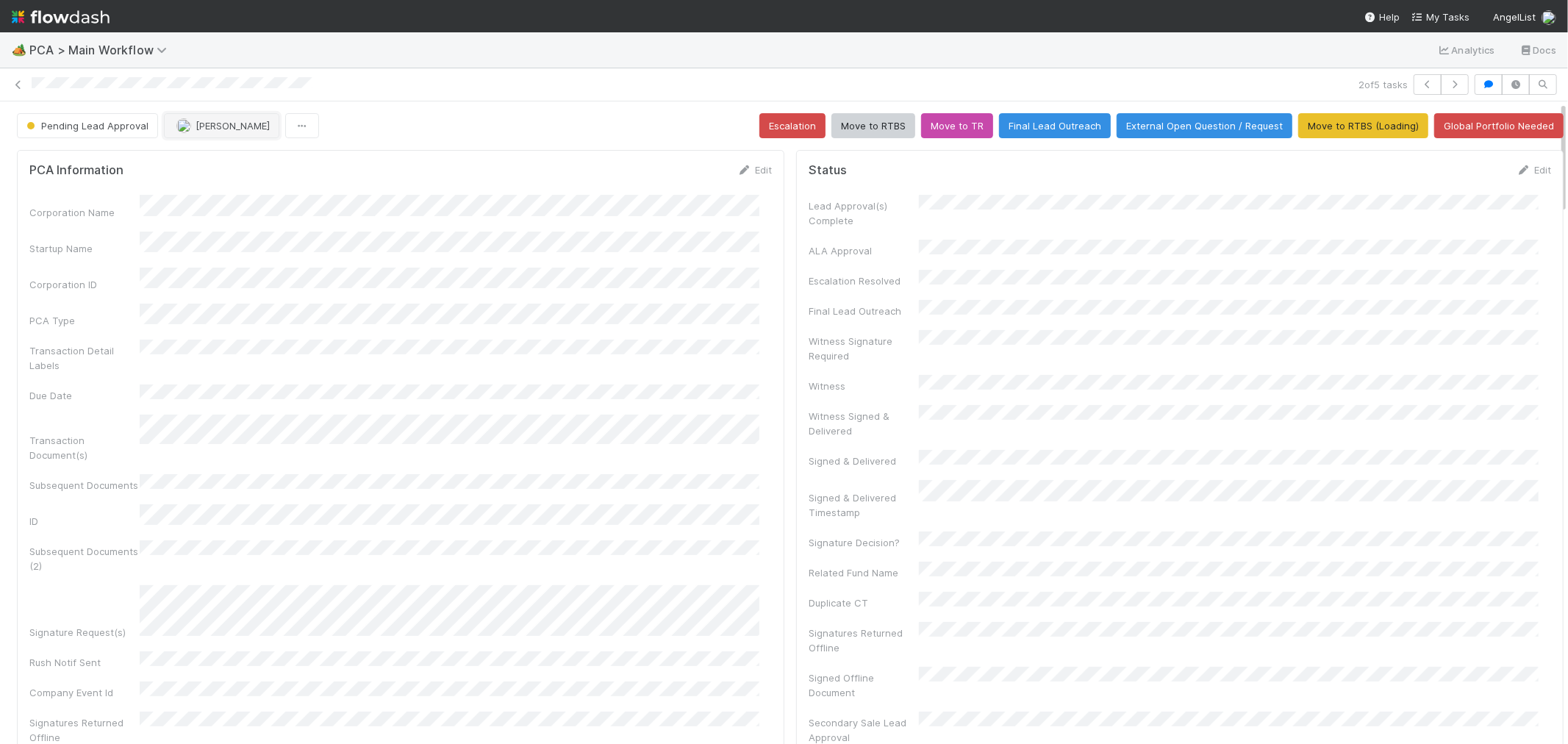
click at [229, 127] on span "[PERSON_NAME]" at bounding box center [233, 125] width 74 height 12
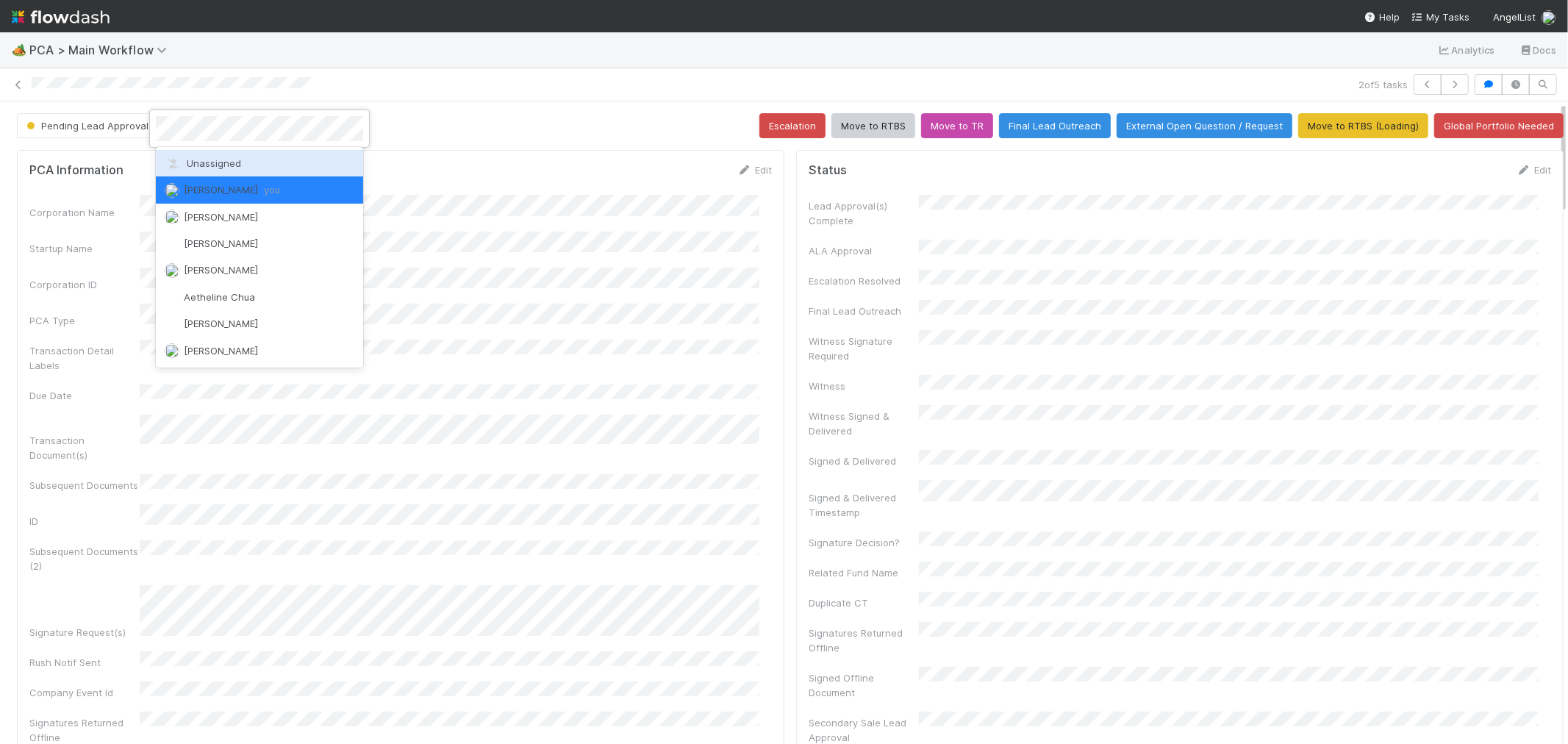
click at [221, 158] on span "Unassigned" at bounding box center [203, 163] width 77 height 12
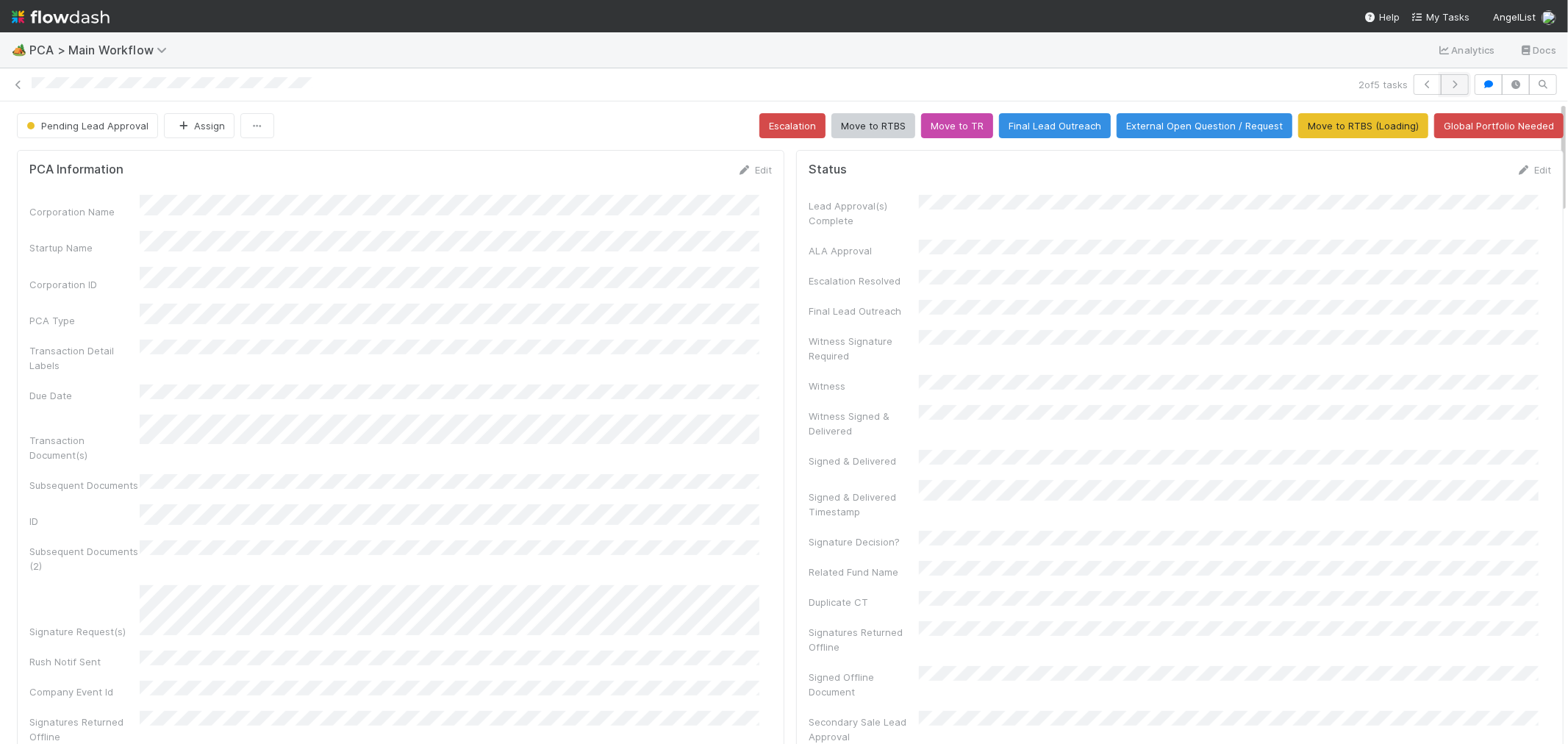
click at [1448, 85] on icon "button" at bounding box center [1455, 84] width 15 height 9
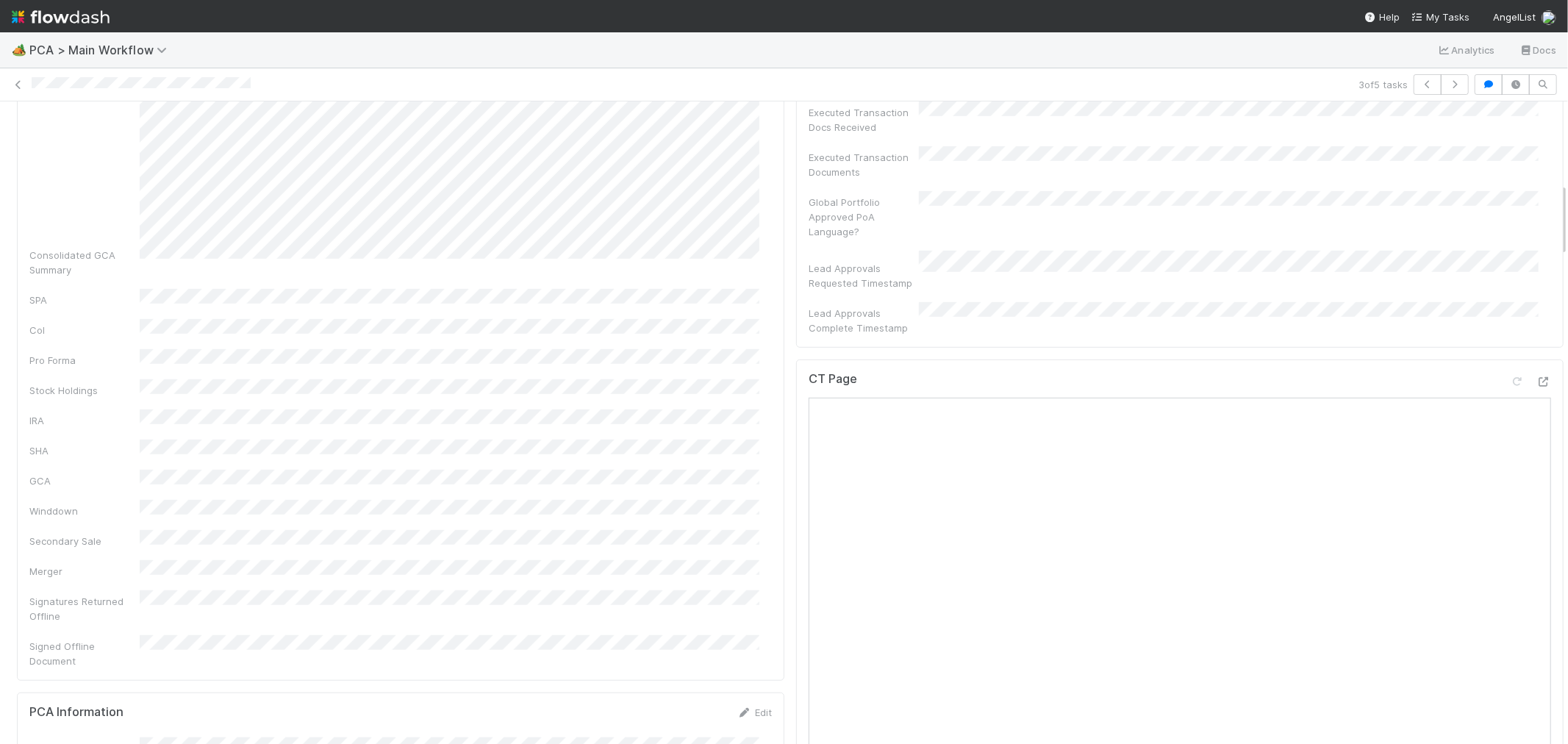
scroll to position [735, 0]
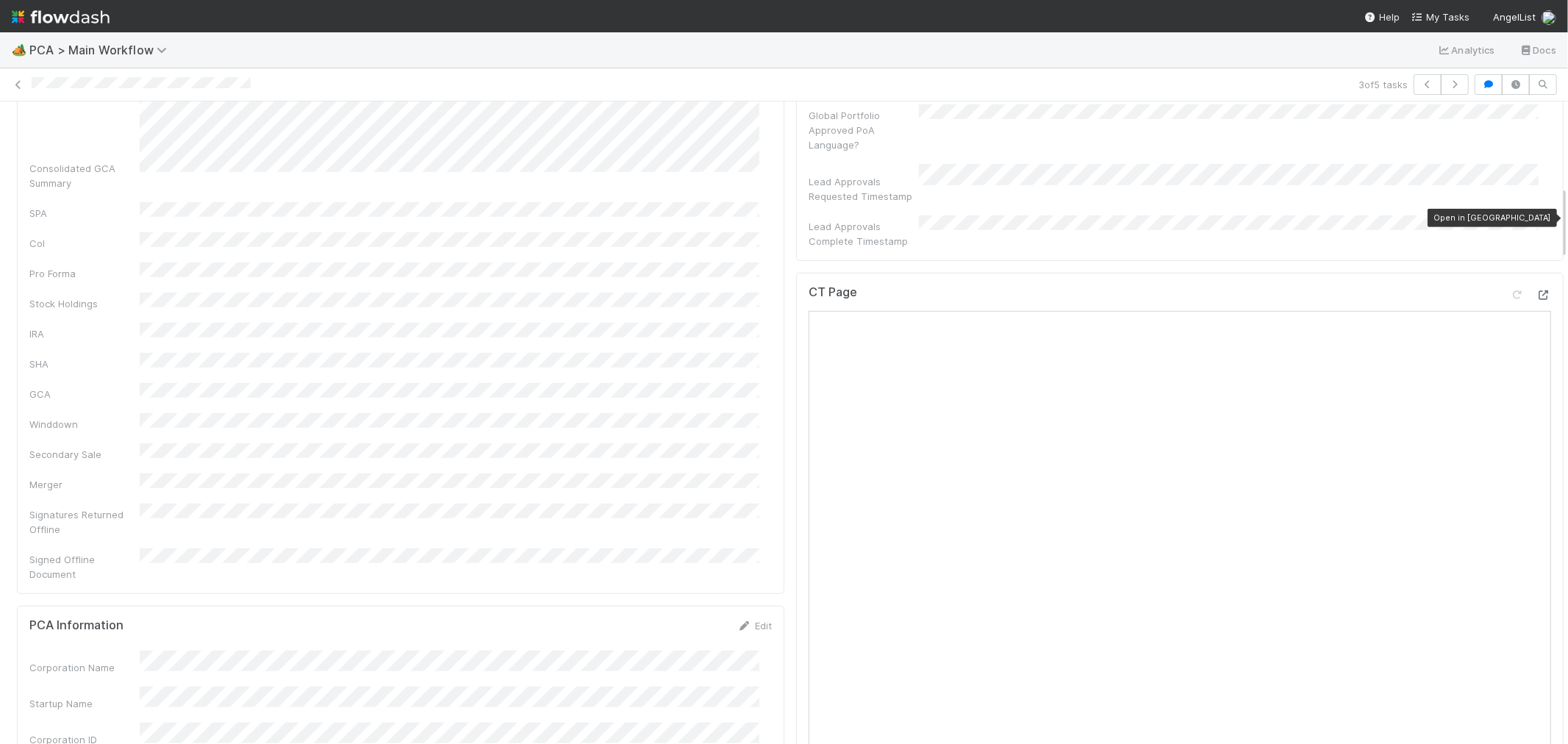
click at [1536, 290] on icon at bounding box center [1543, 295] width 15 height 9
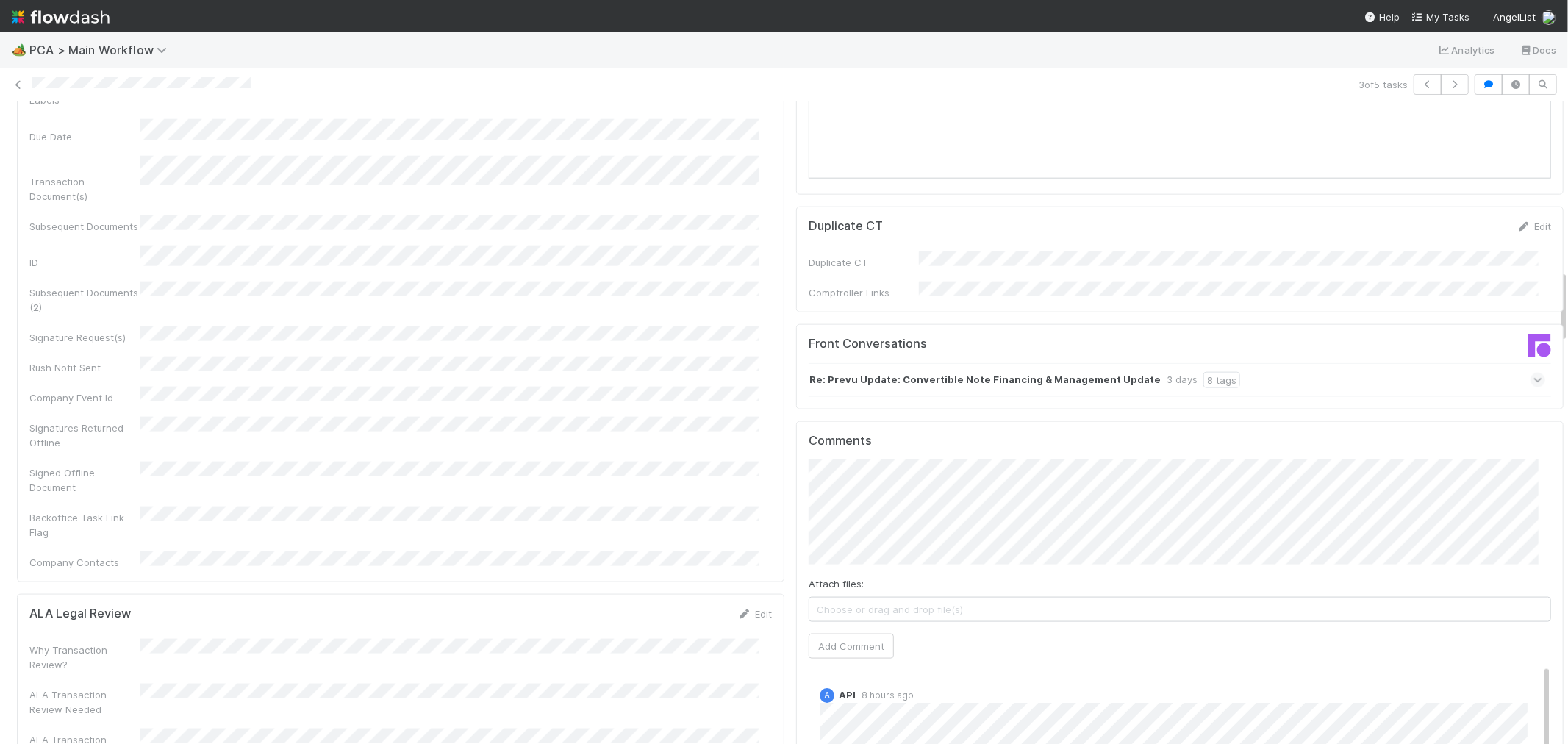
scroll to position [1471, 0]
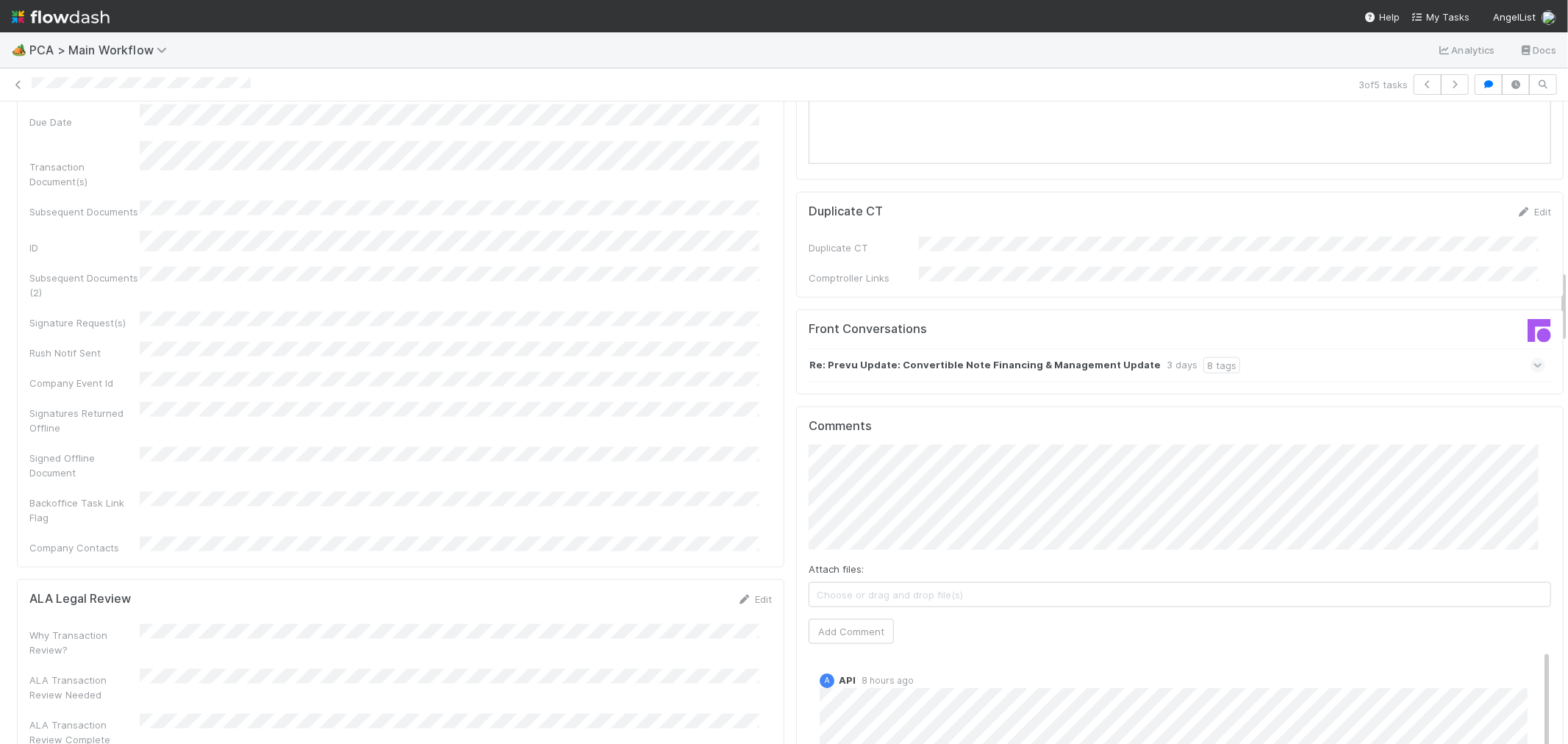
click at [1299, 348] on div "Re: Prevu Update: Convertible Note Financing & Management Update 3 days 8 tags" at bounding box center [1176, 365] width 737 height 34
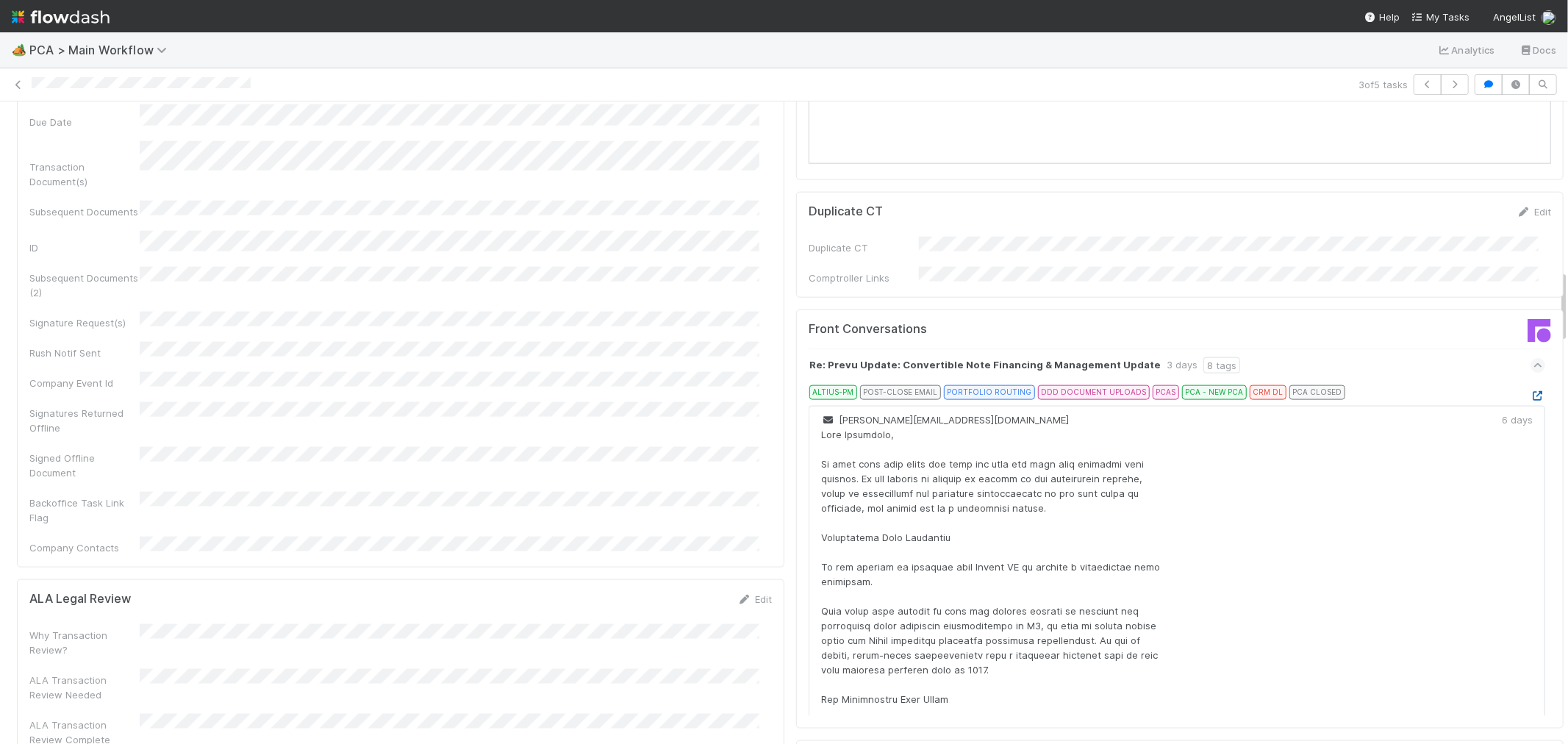
click at [1531, 391] on icon at bounding box center [1538, 396] width 15 height 9
click at [1365, 348] on div "Re: Prevu Update: Convertible Note Financing & Management Update 3 days 8 tags" at bounding box center [1176, 365] width 737 height 34
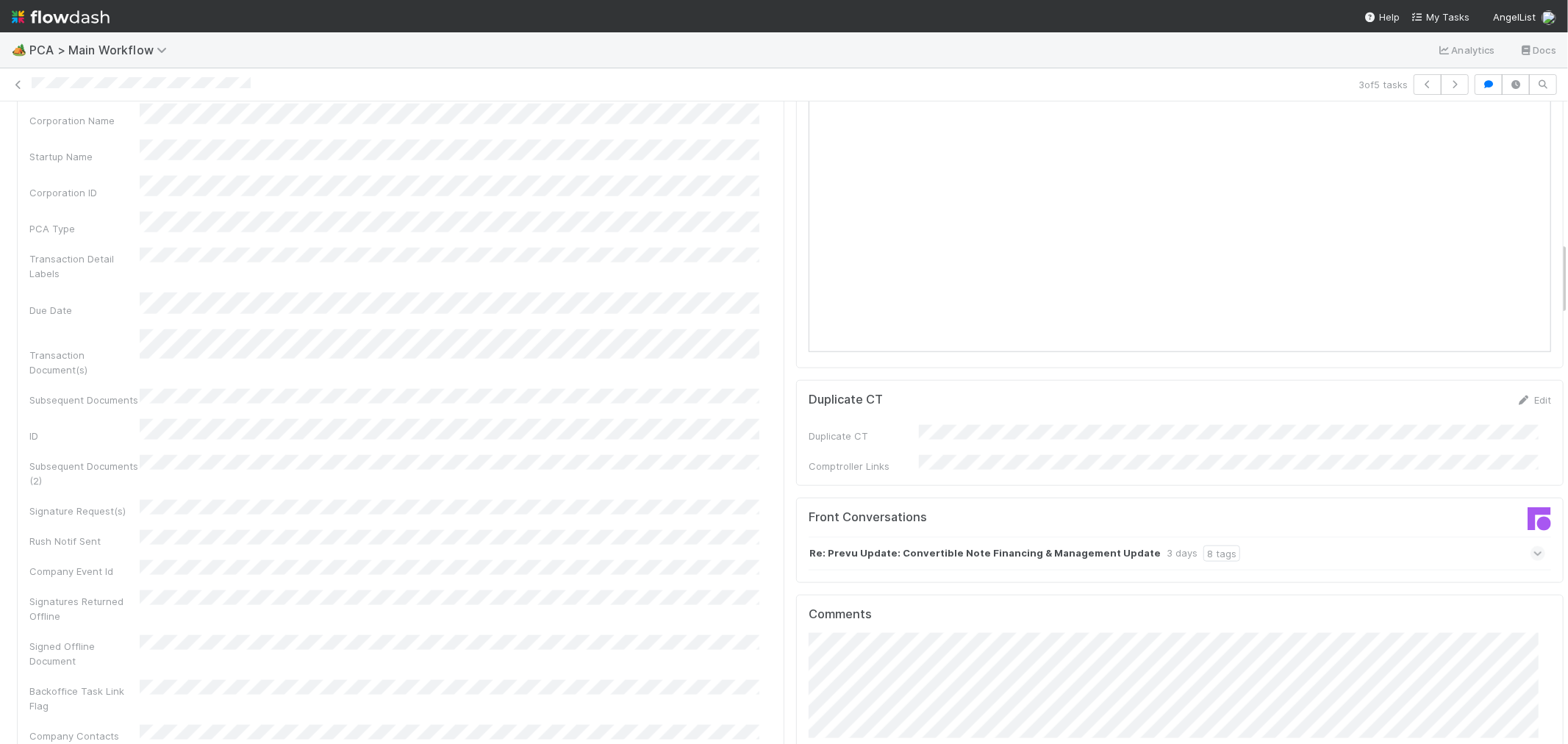
scroll to position [1225, 0]
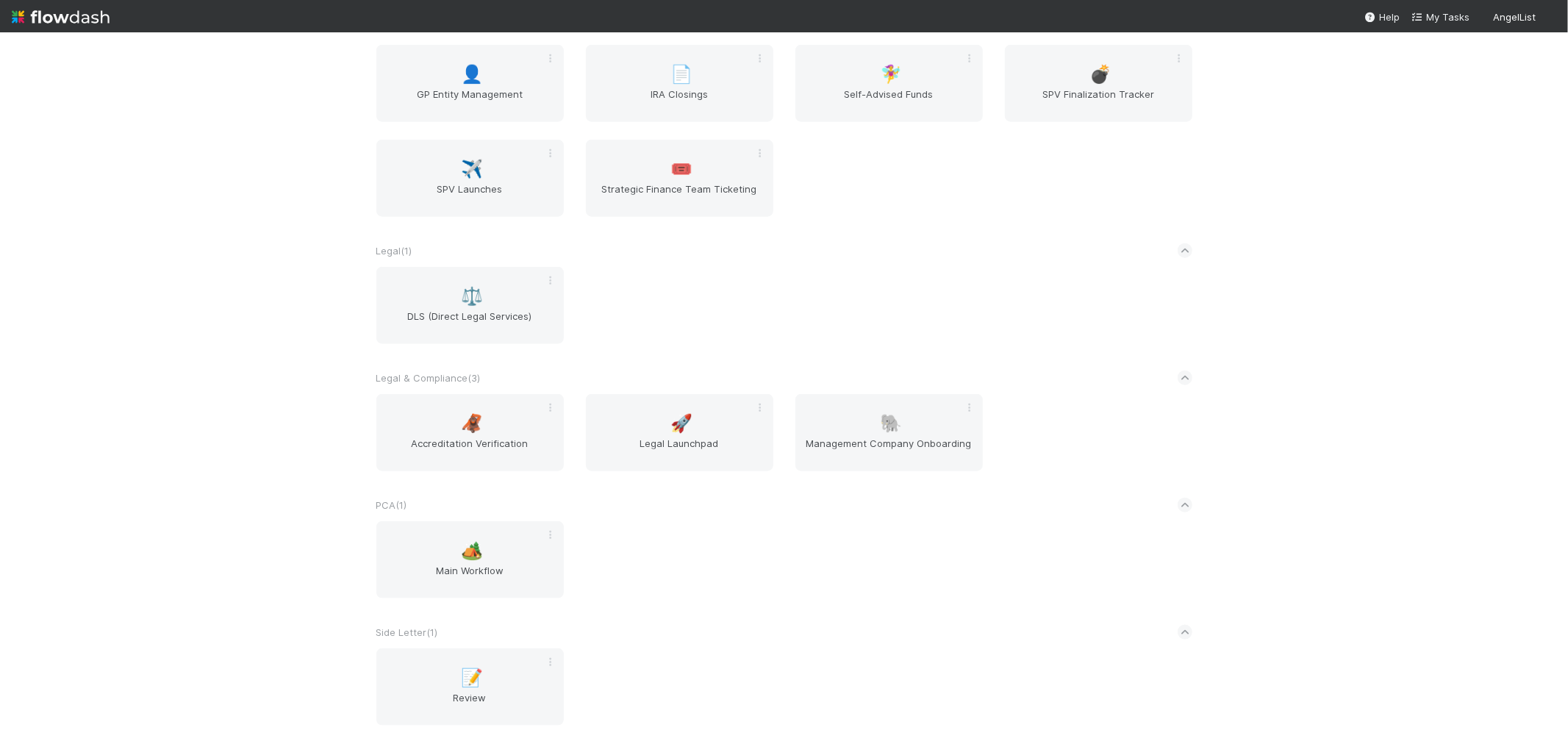
scroll to position [1307, 0]
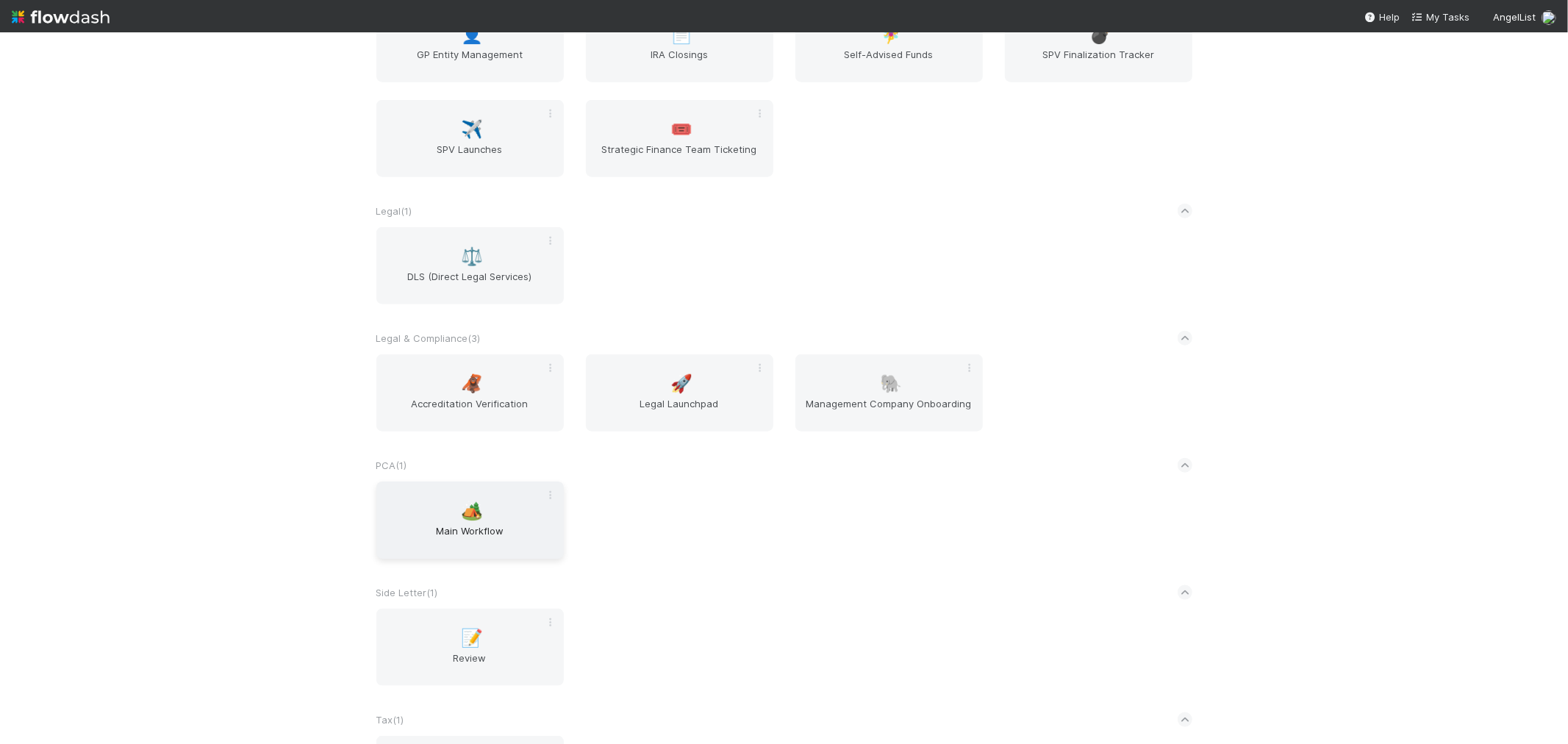
click at [495, 505] on div "🏕️ Main Workflow" at bounding box center [470, 521] width 187 height 78
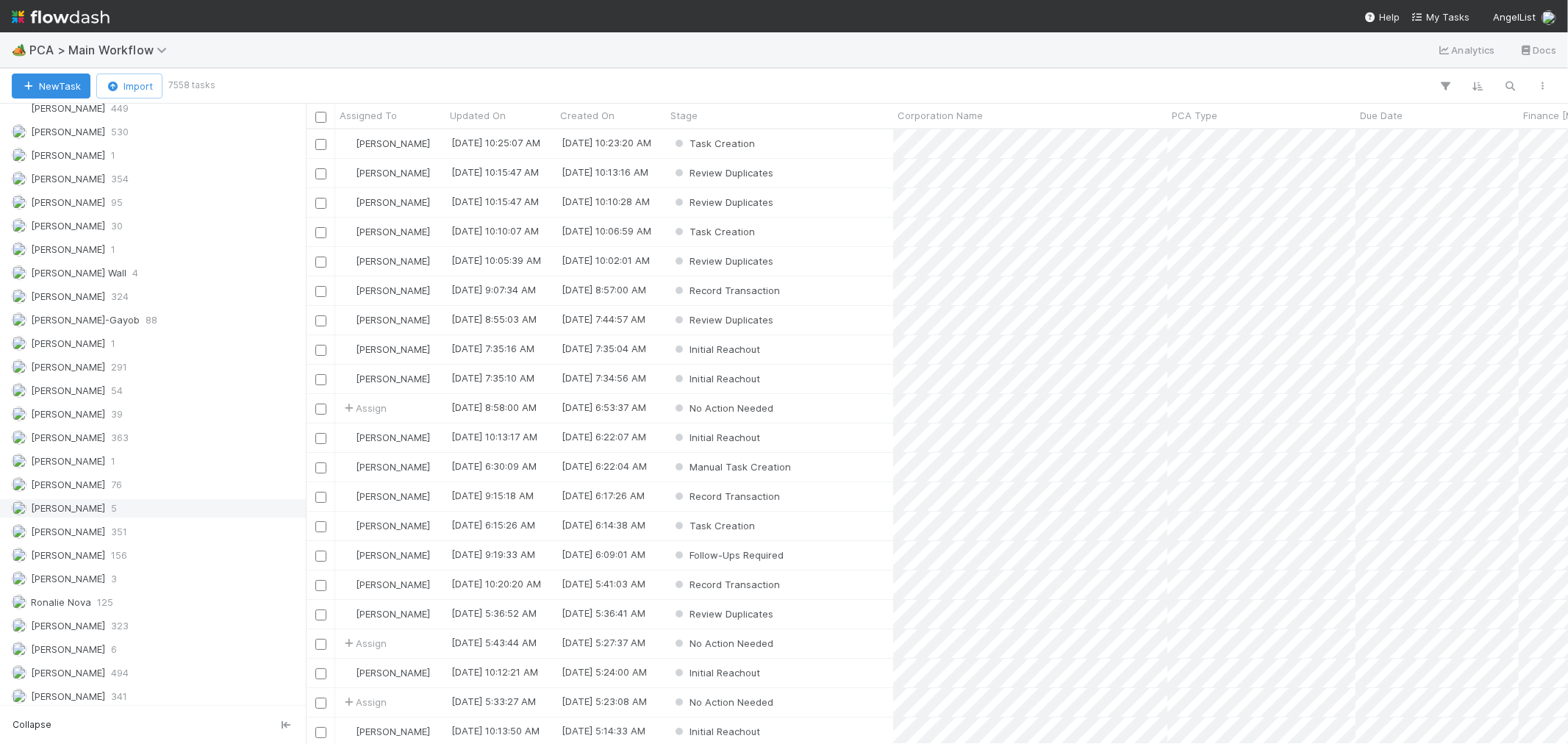
scroll to position [2108, 0]
click at [137, 571] on div "Raven Jacinto 3" at bounding box center [157, 574] width 290 height 18
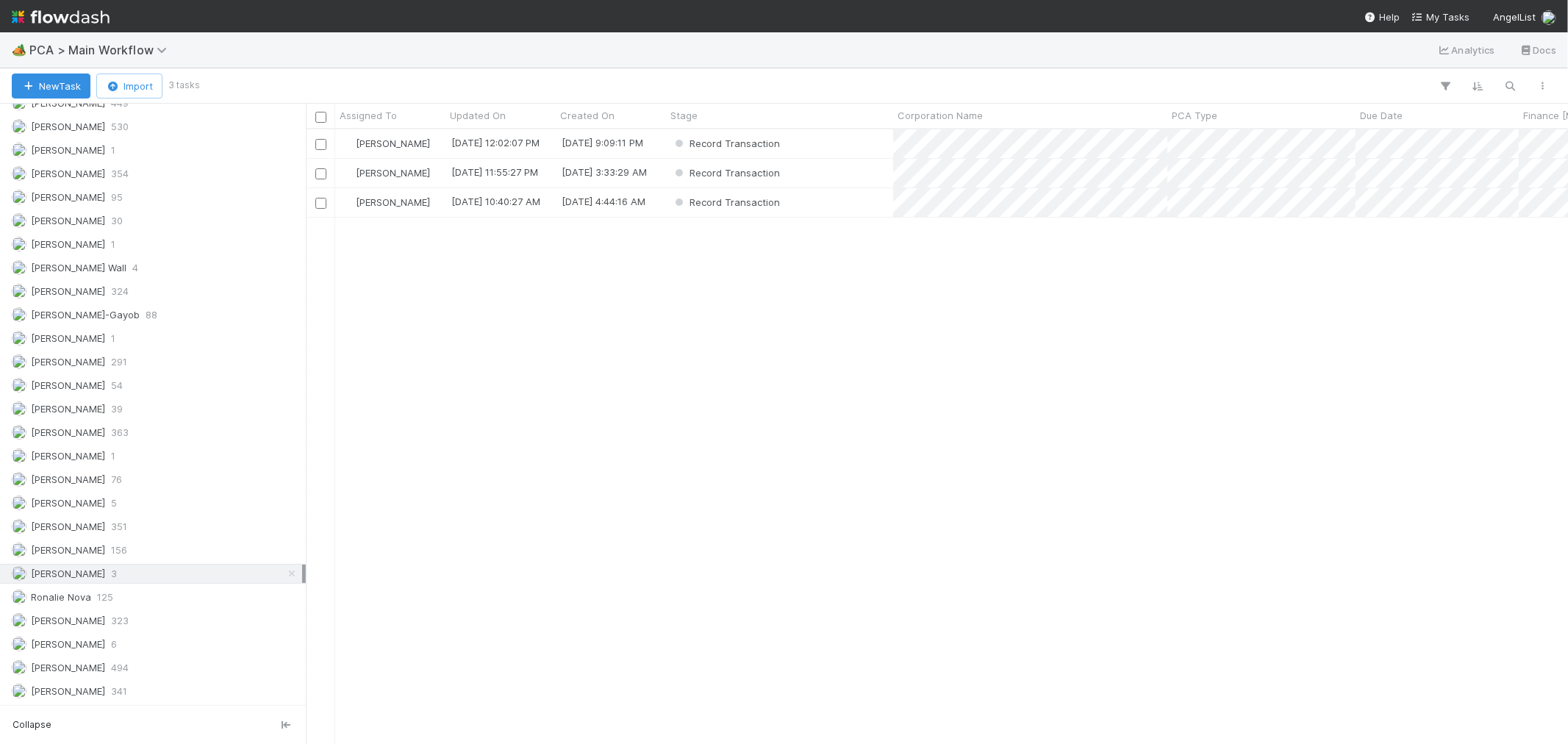
scroll to position [602, 1250]
click at [1282, 121] on div "PCA Type" at bounding box center [1262, 116] width 180 height 15
click at [1277, 145] on div "Sort A → Z" at bounding box center [1256, 143] width 168 height 22
click at [833, 141] on div "Record Transaction" at bounding box center [779, 144] width 227 height 28
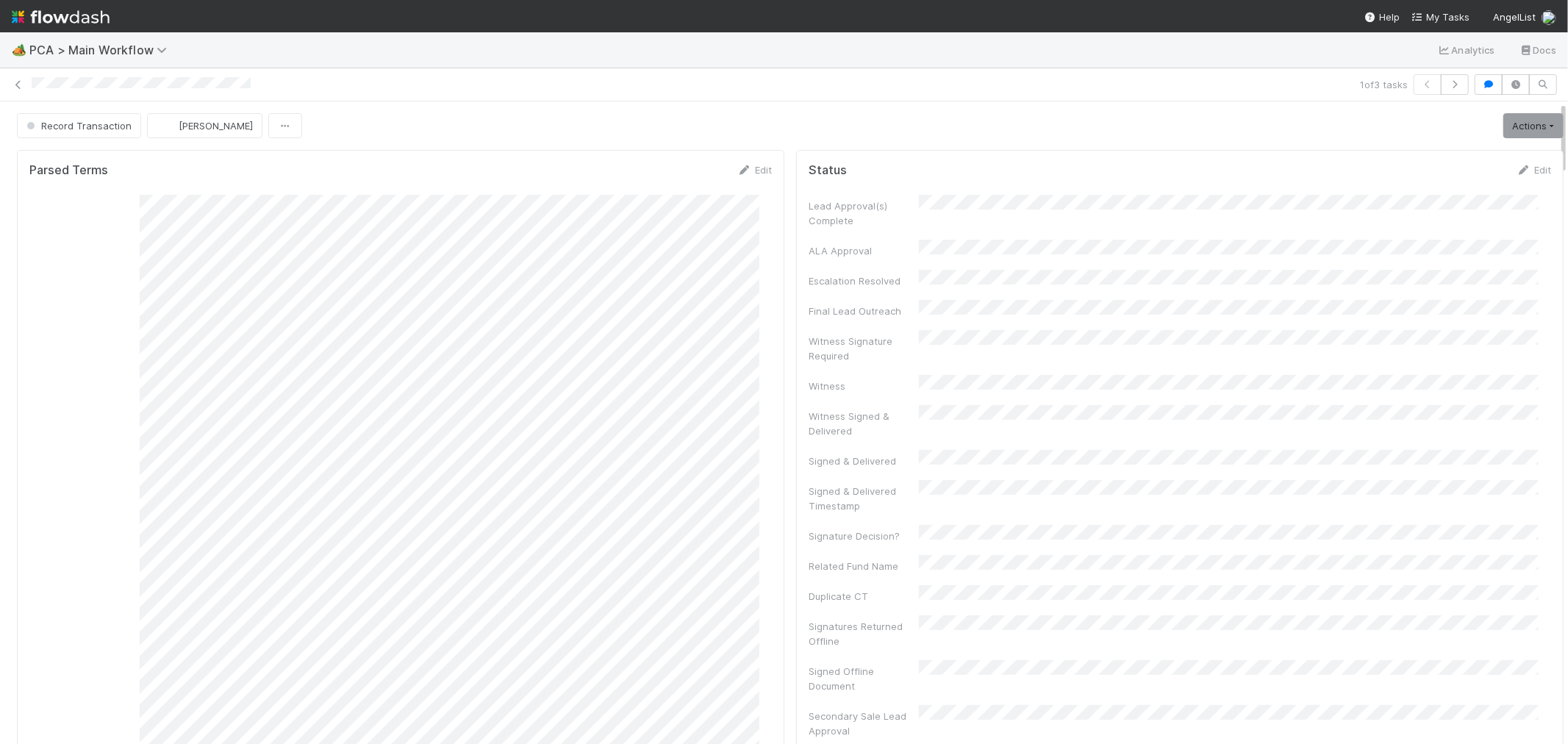
click at [75, 85] on div "1 of 3 tasks" at bounding box center [784, 85] width 1568 height 21
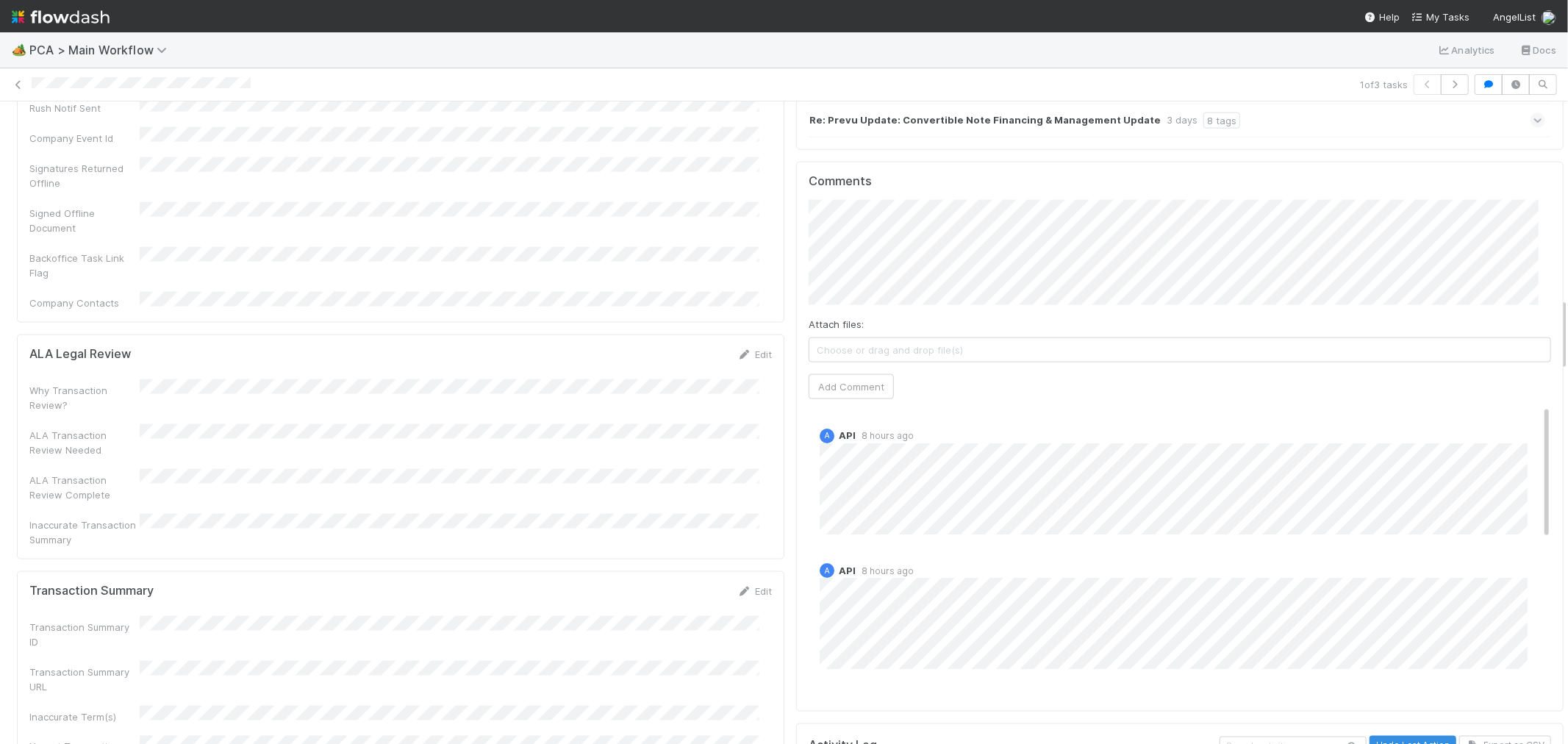
scroll to position [1879, 0]
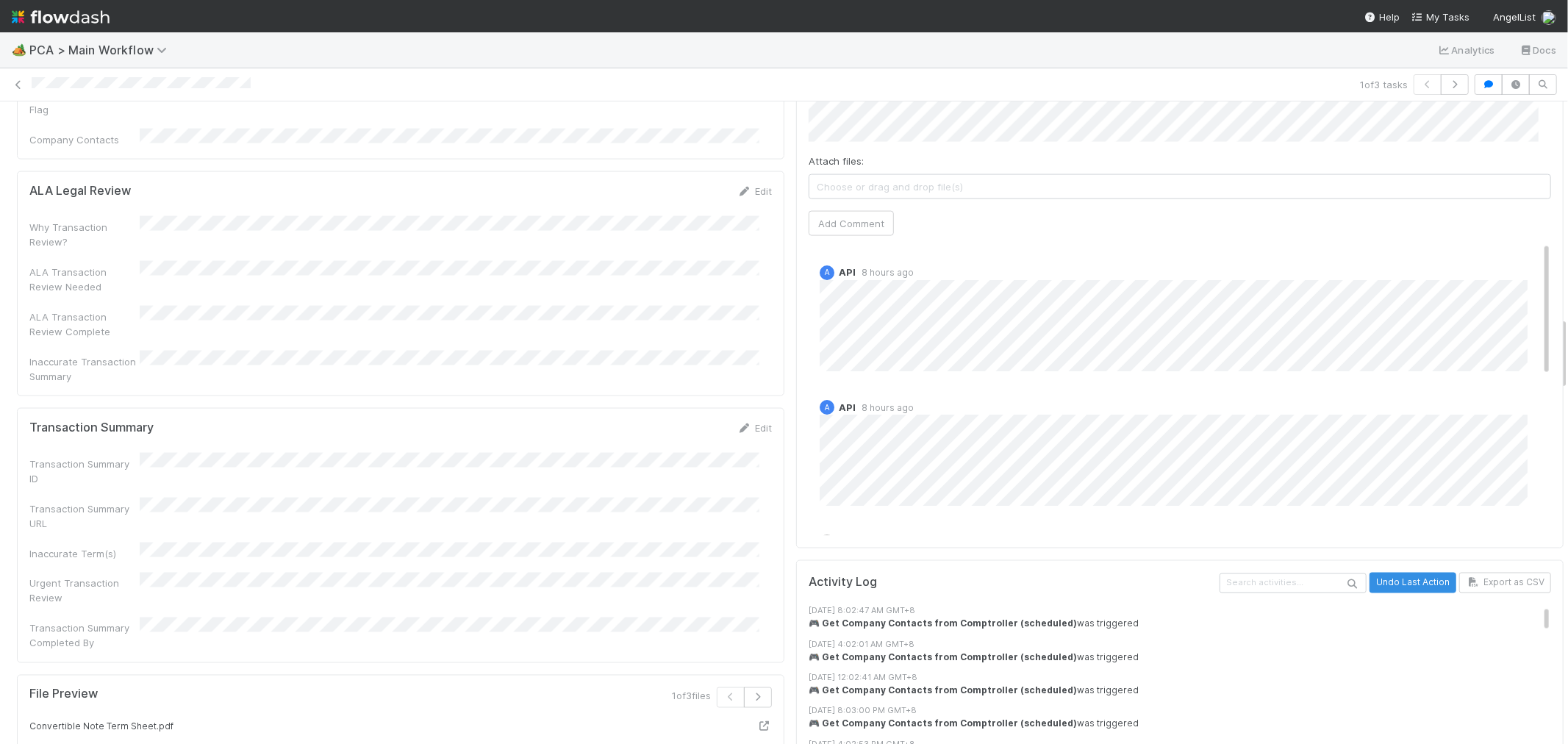
drag, startPoint x: 745, startPoint y: 275, endPoint x: 590, endPoint y: 346, distance: 170.5
click at [745, 422] on link "Edit" at bounding box center [755, 427] width 35 height 12
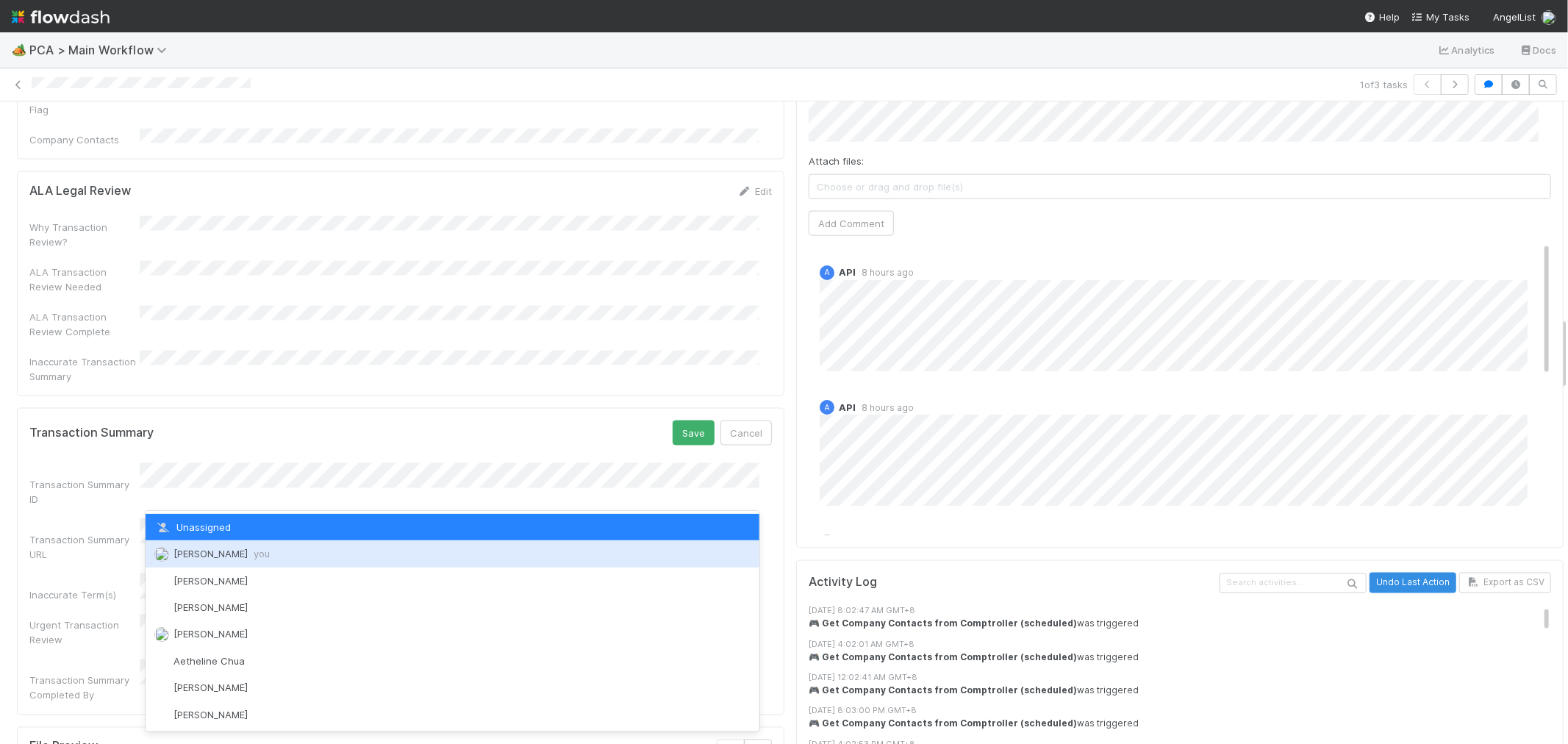
drag, startPoint x: 222, startPoint y: 559, endPoint x: 415, endPoint y: 468, distance: 213.4
click at [222, 560] on div "Raven Jacinto you" at bounding box center [453, 553] width 614 height 26
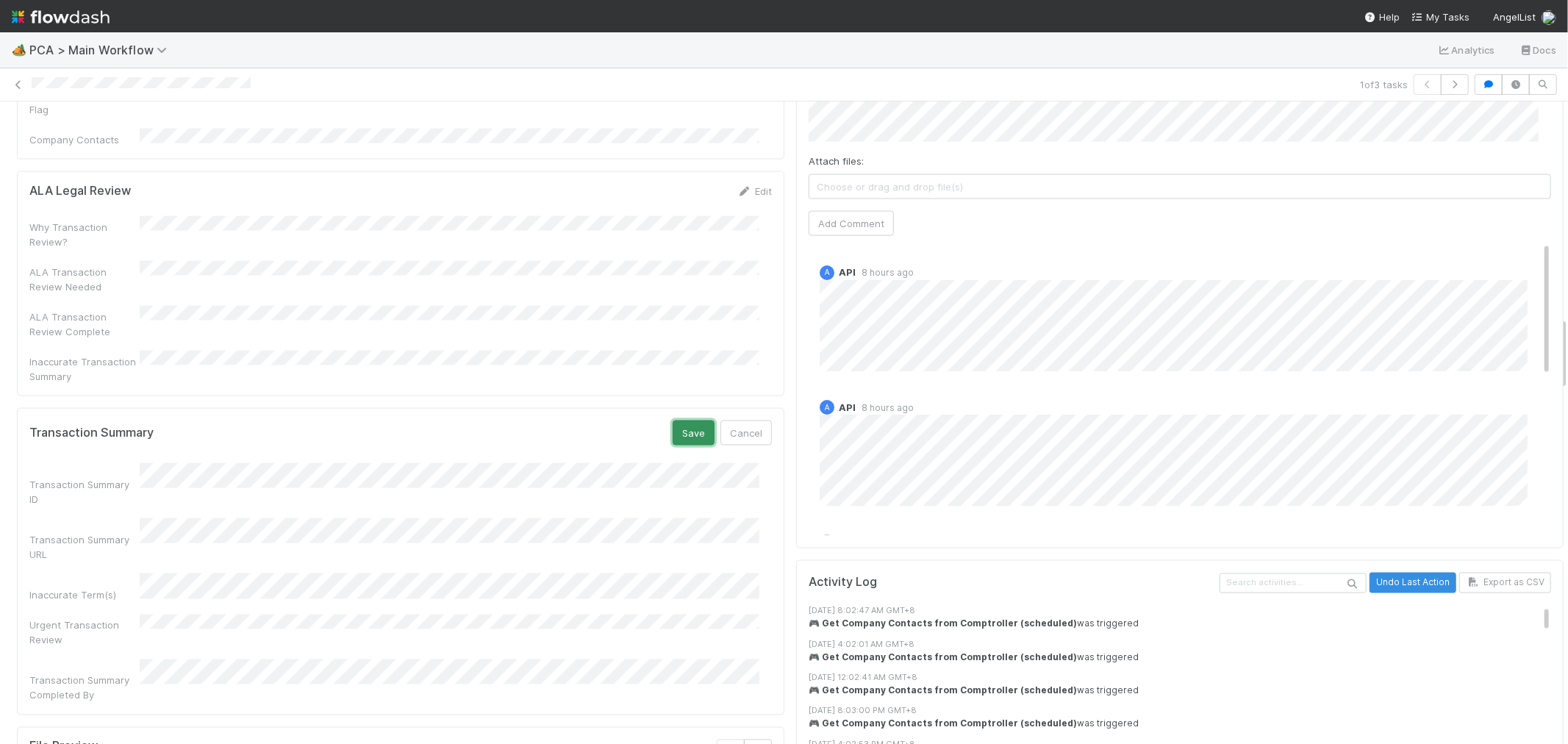
click at [676, 421] on button "Save" at bounding box center [693, 434] width 42 height 25
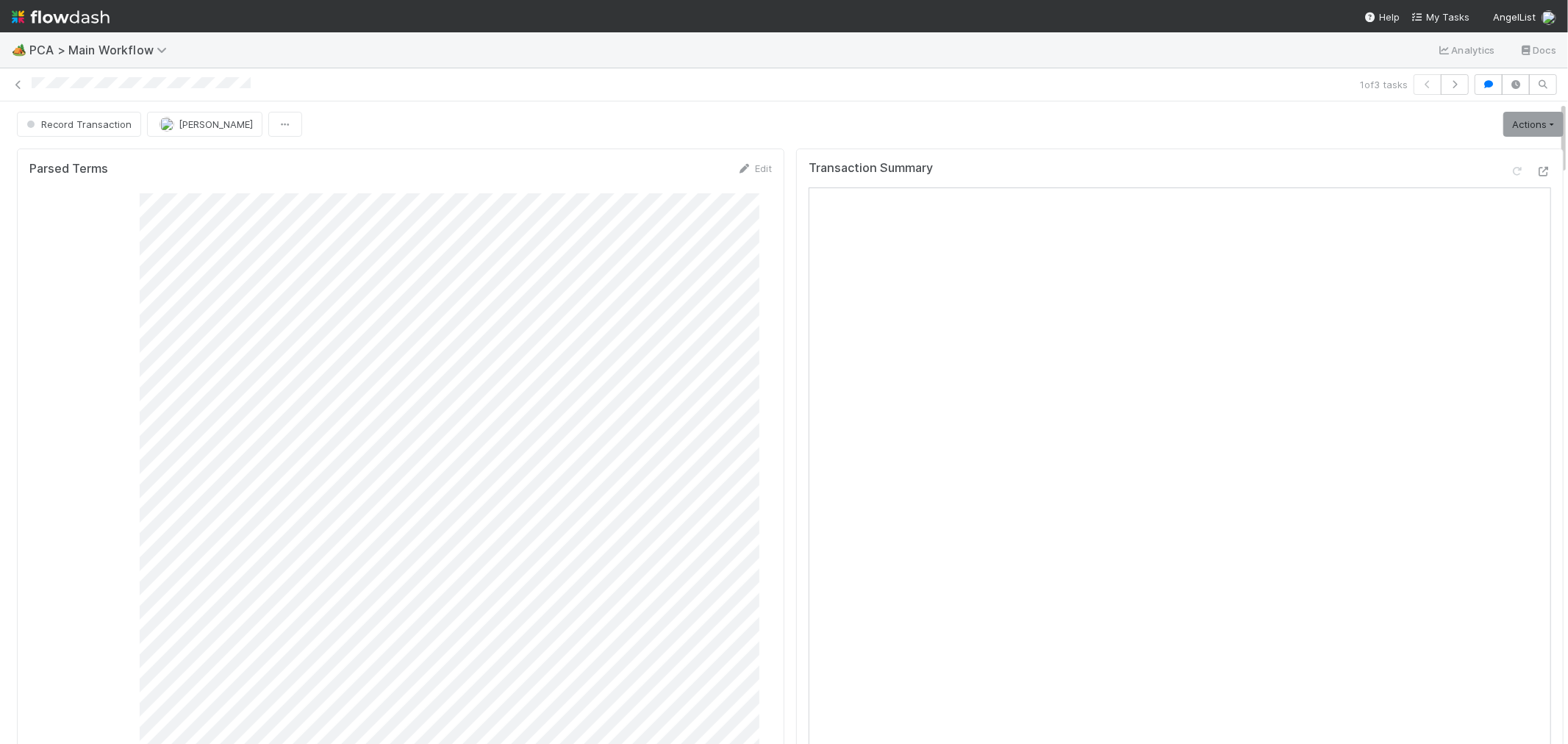
scroll to position [0, 0]
click at [1510, 123] on link "Actions" at bounding box center [1533, 126] width 60 height 25
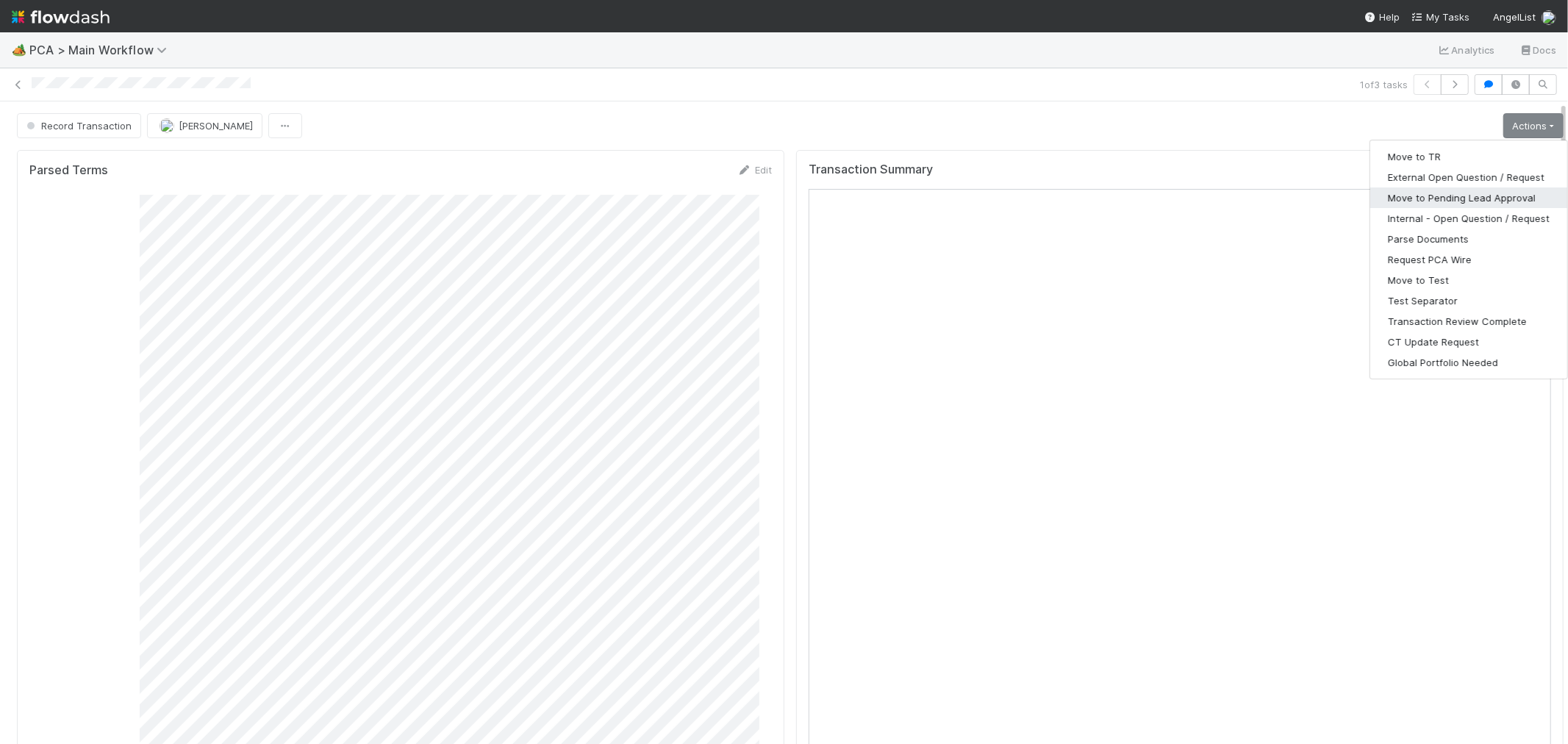
click at [1432, 193] on button "Move to Pending Lead Approval" at bounding box center [1468, 198] width 197 height 21
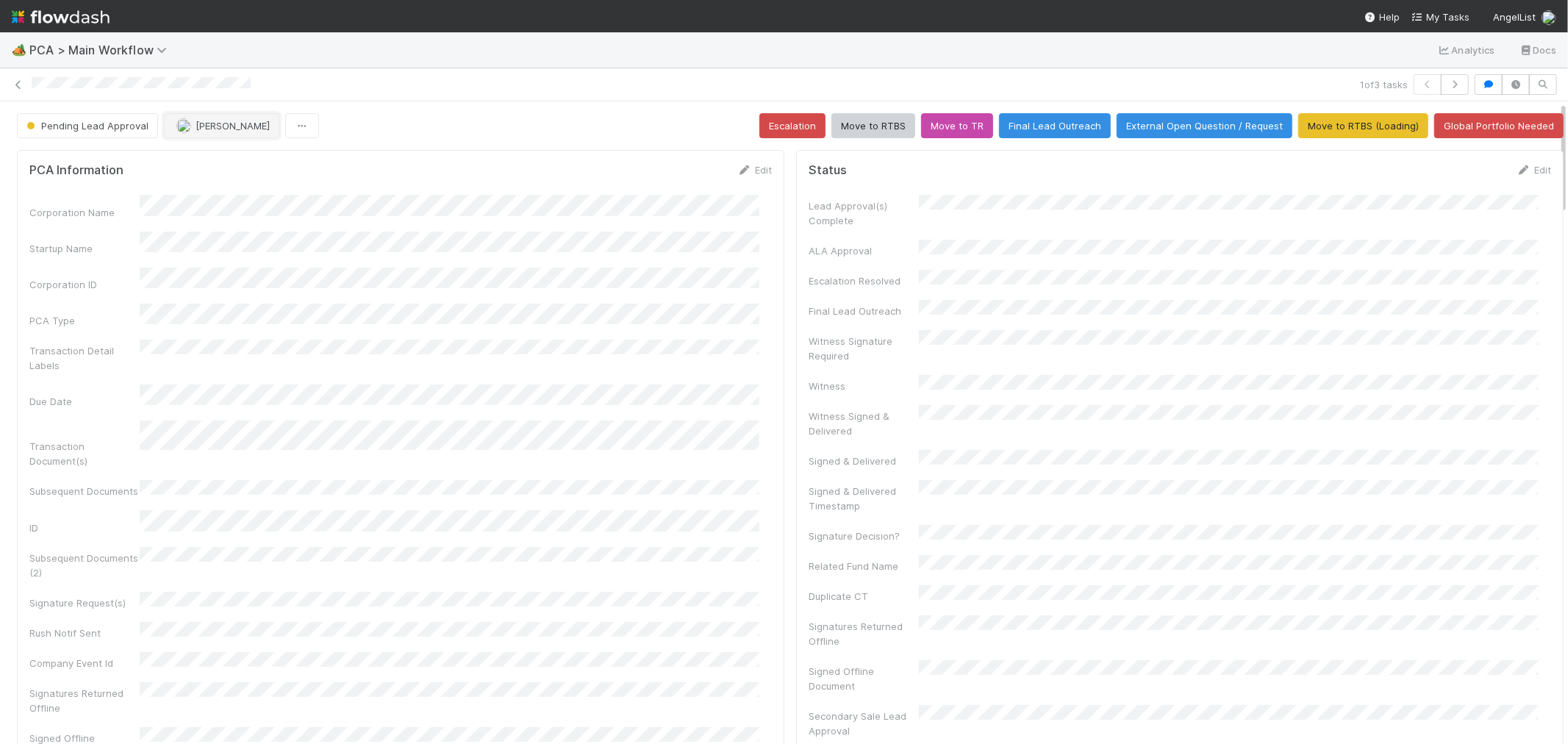
click at [216, 125] on span "[PERSON_NAME]" at bounding box center [233, 125] width 74 height 12
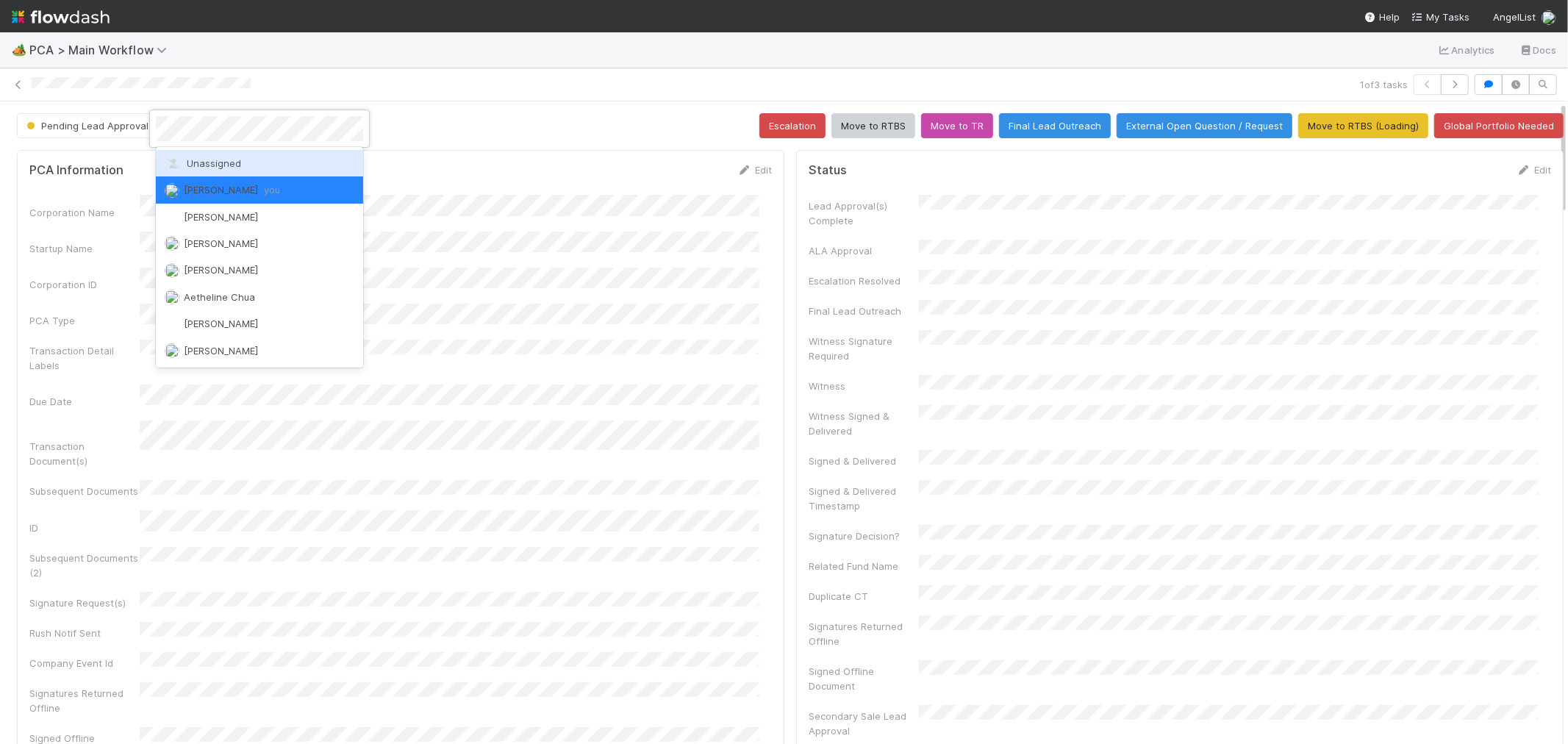
click at [214, 159] on span "Unassigned" at bounding box center [203, 163] width 77 height 12
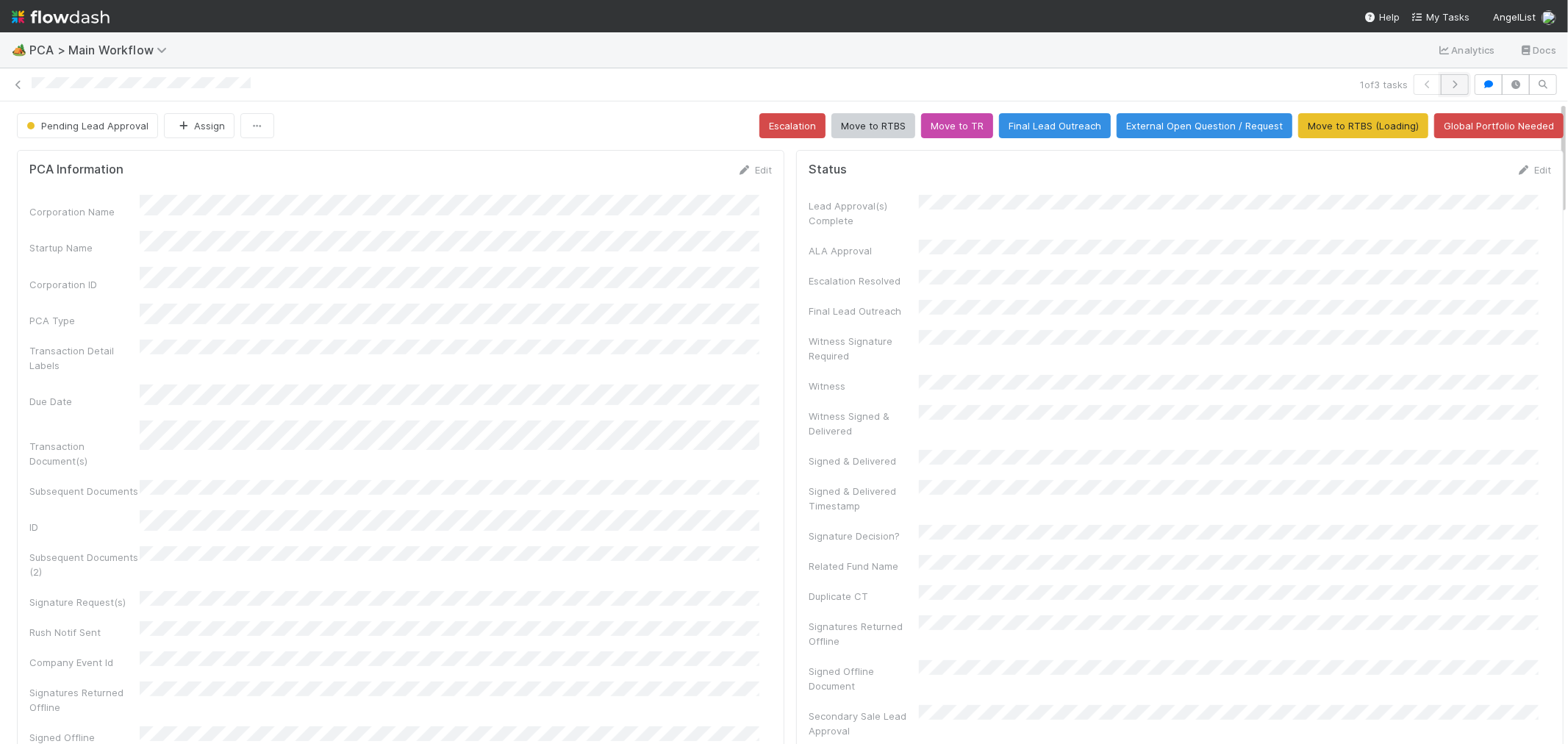
click at [1448, 82] on icon "button" at bounding box center [1455, 84] width 15 height 9
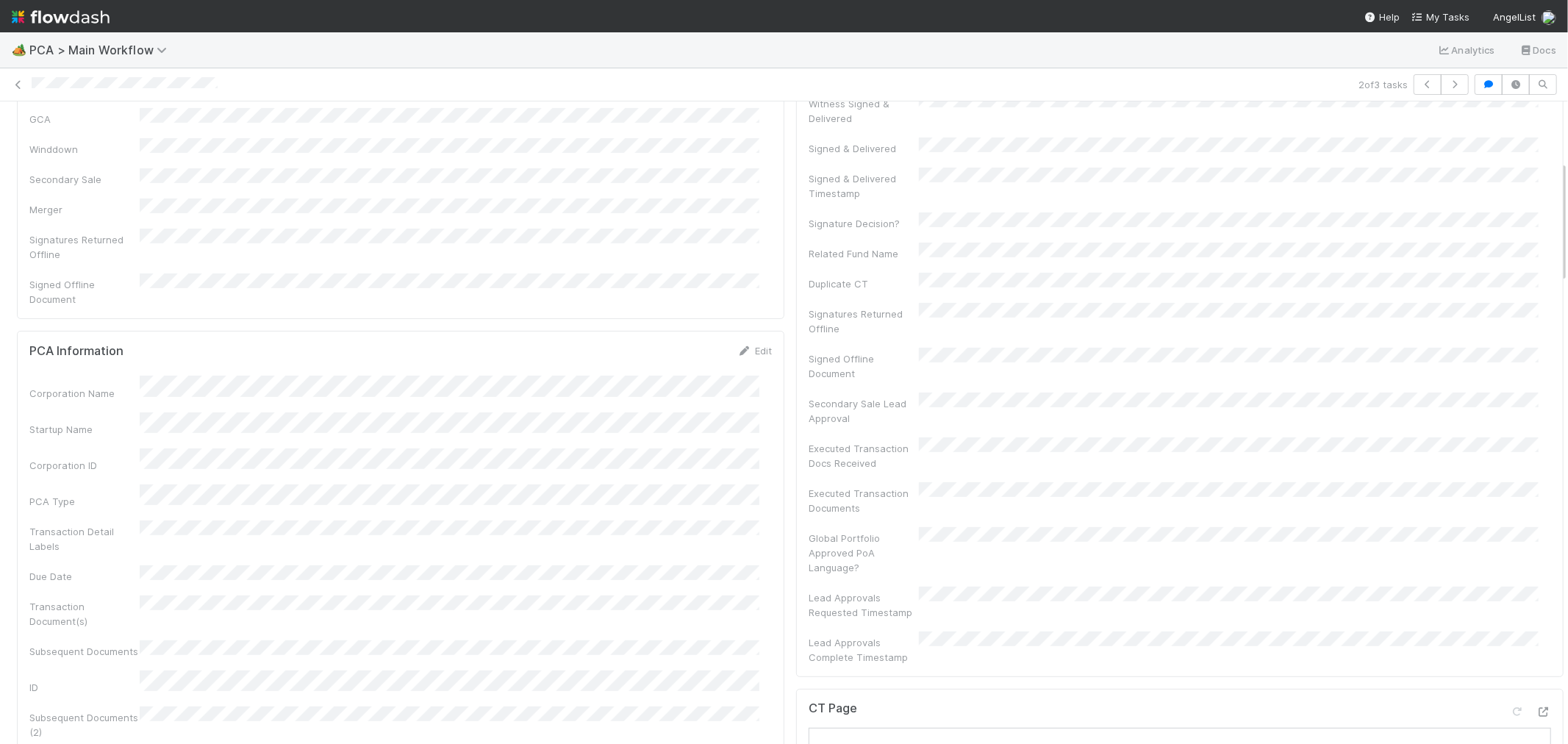
scroll to position [327, 0]
click at [1536, 693] on icon at bounding box center [1543, 698] width 15 height 9
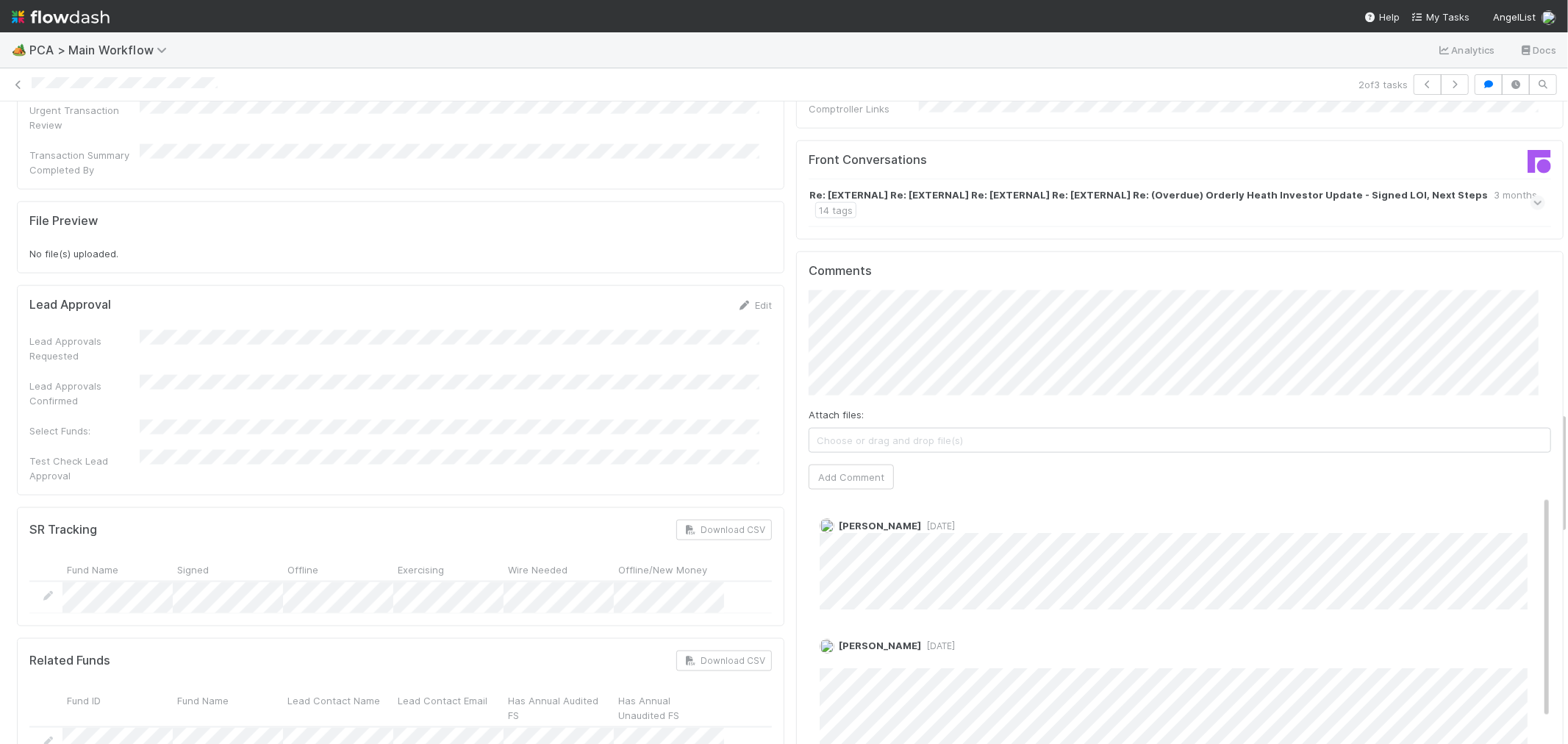
scroll to position [1471, 0]
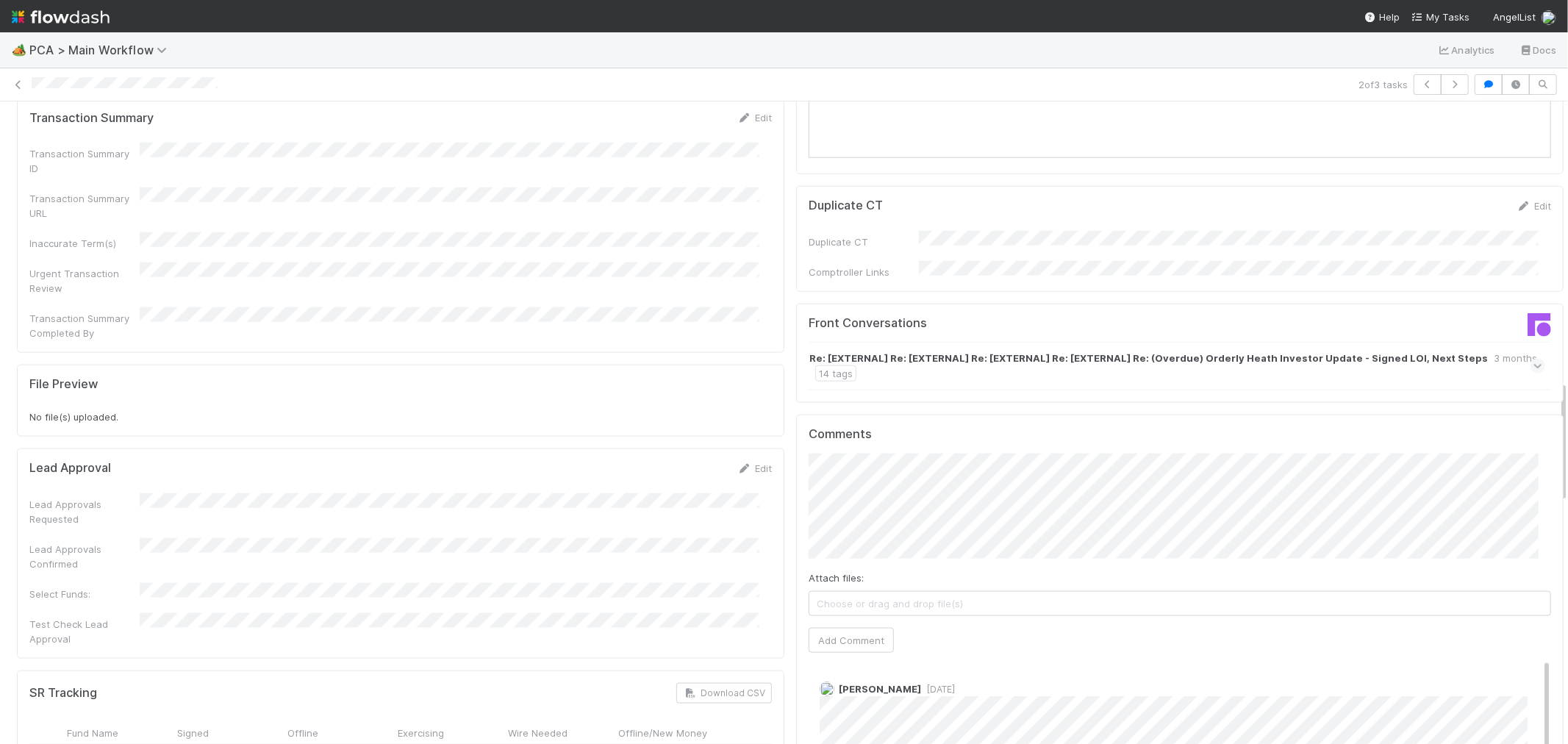
click at [1534, 359] on icon at bounding box center [1539, 366] width 9 height 15
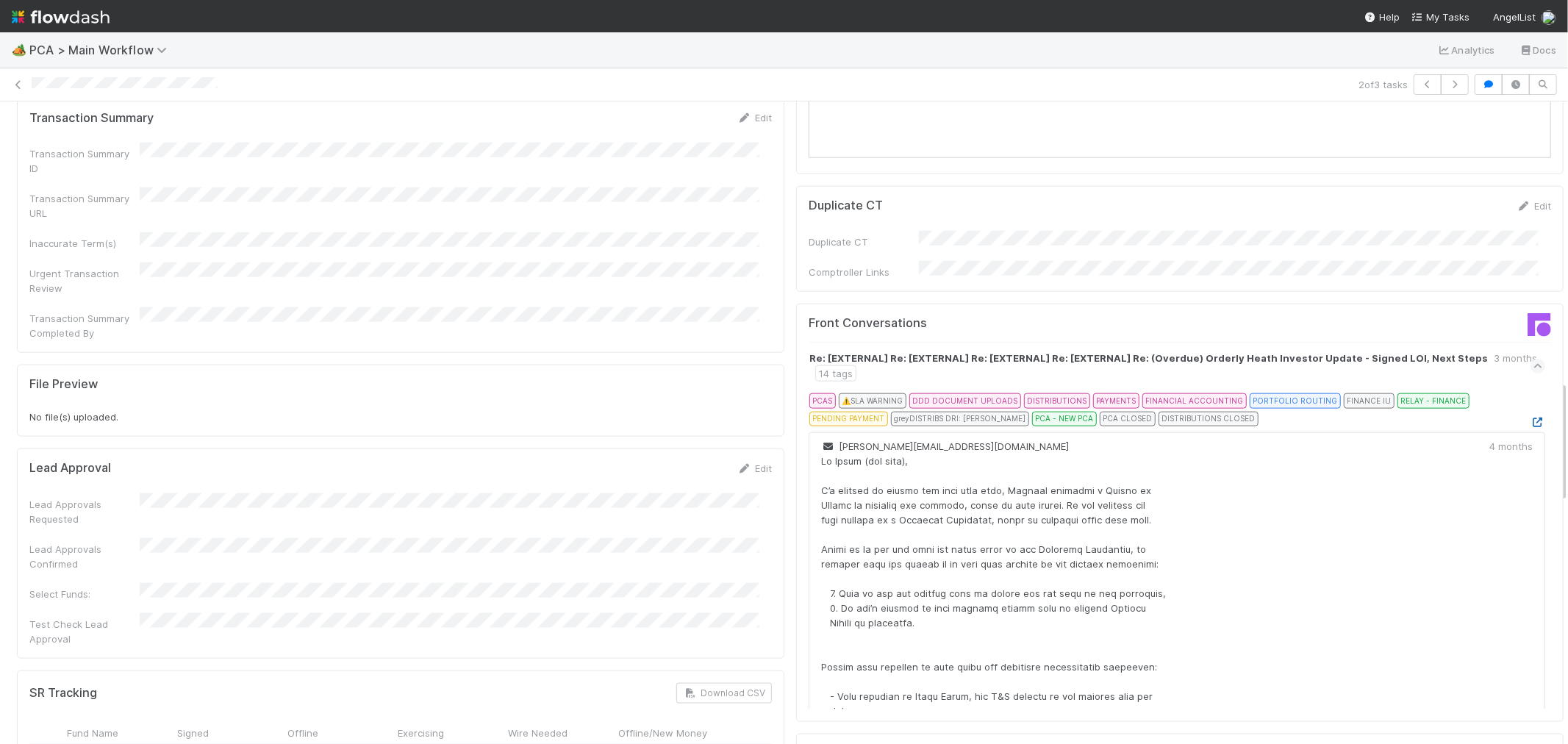
click at [1531, 418] on icon at bounding box center [1538, 423] width 15 height 9
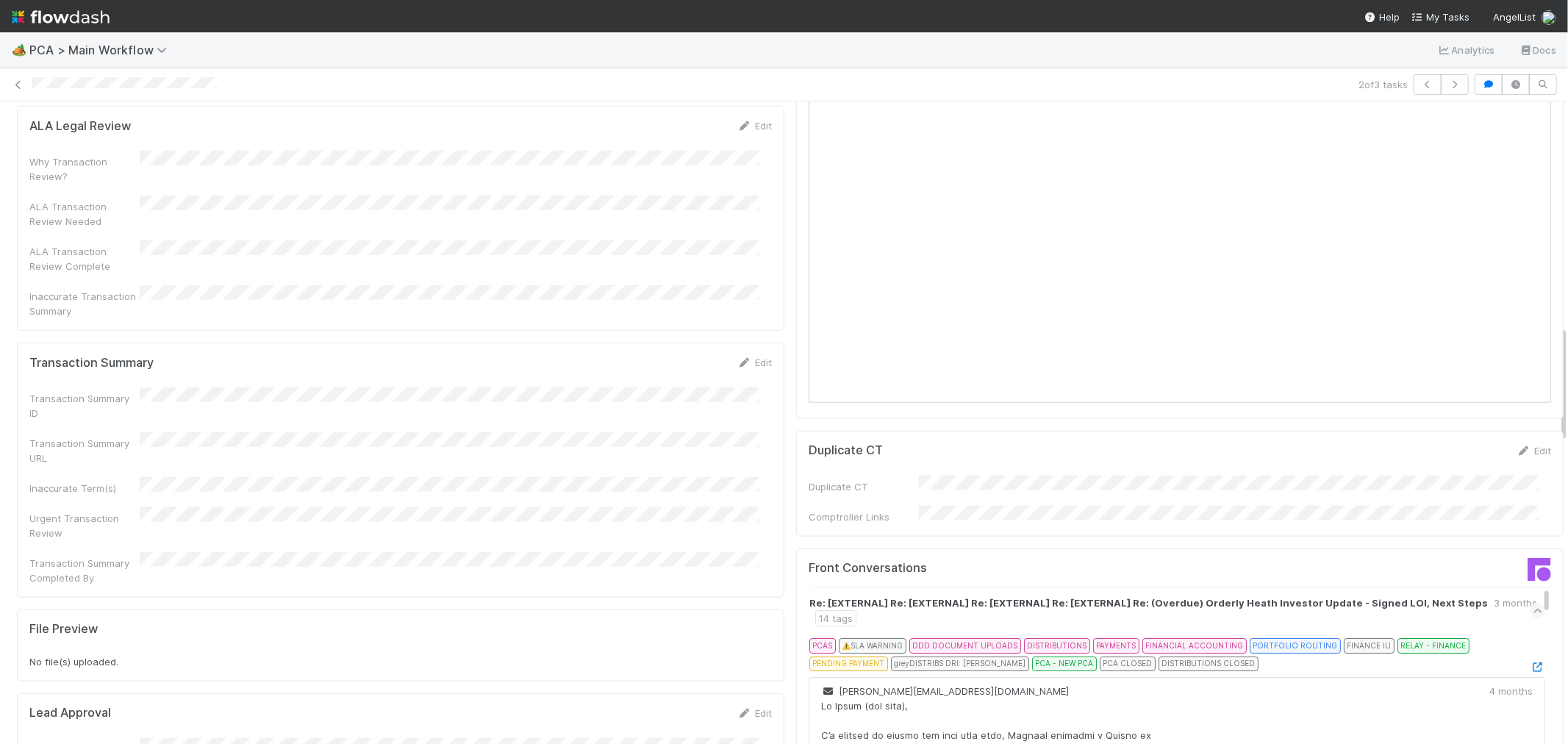
scroll to position [1225, 0]
click at [753, 358] on link "Edit" at bounding box center [755, 363] width 35 height 12
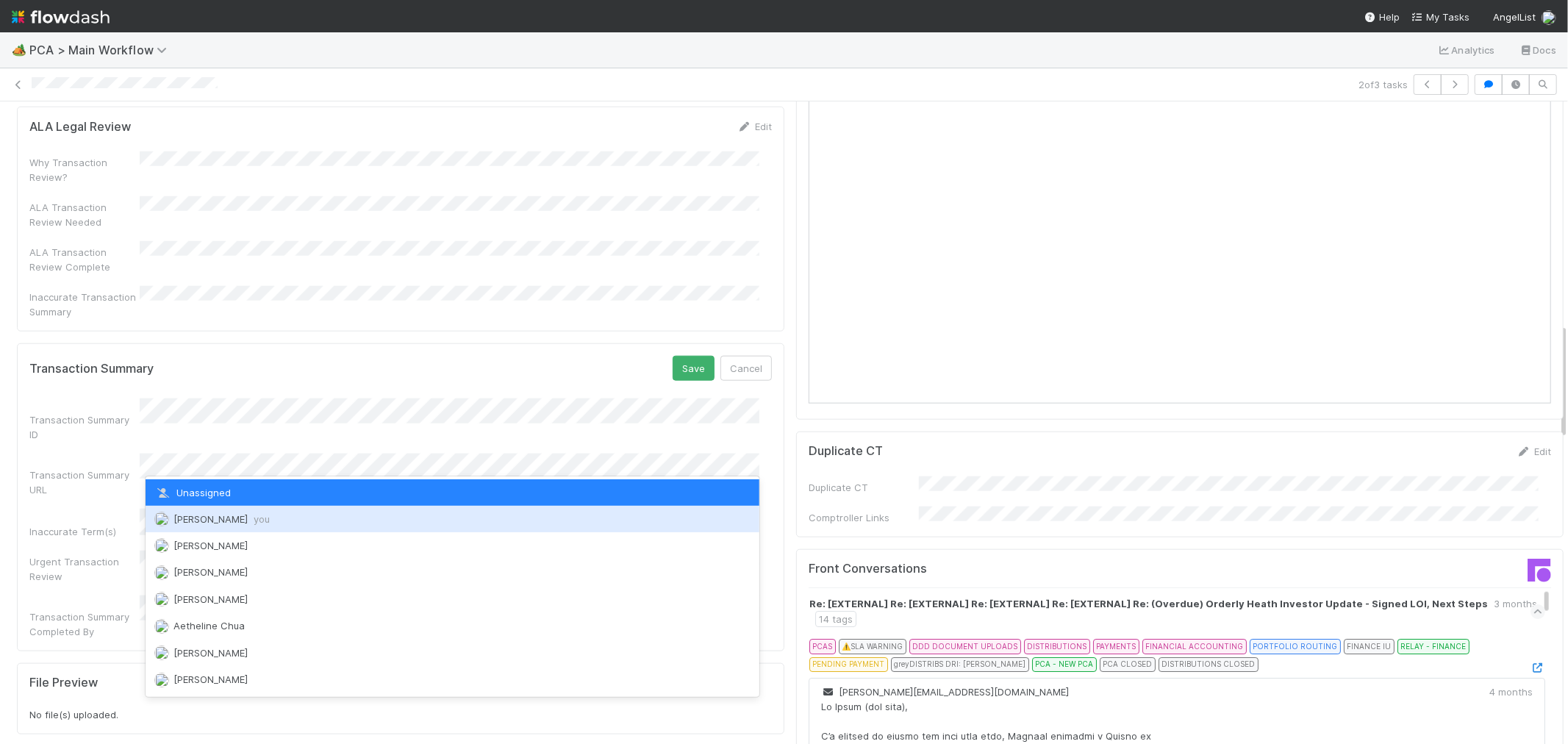
click at [219, 523] on span "Raven Jacinto you" at bounding box center [222, 519] width 97 height 12
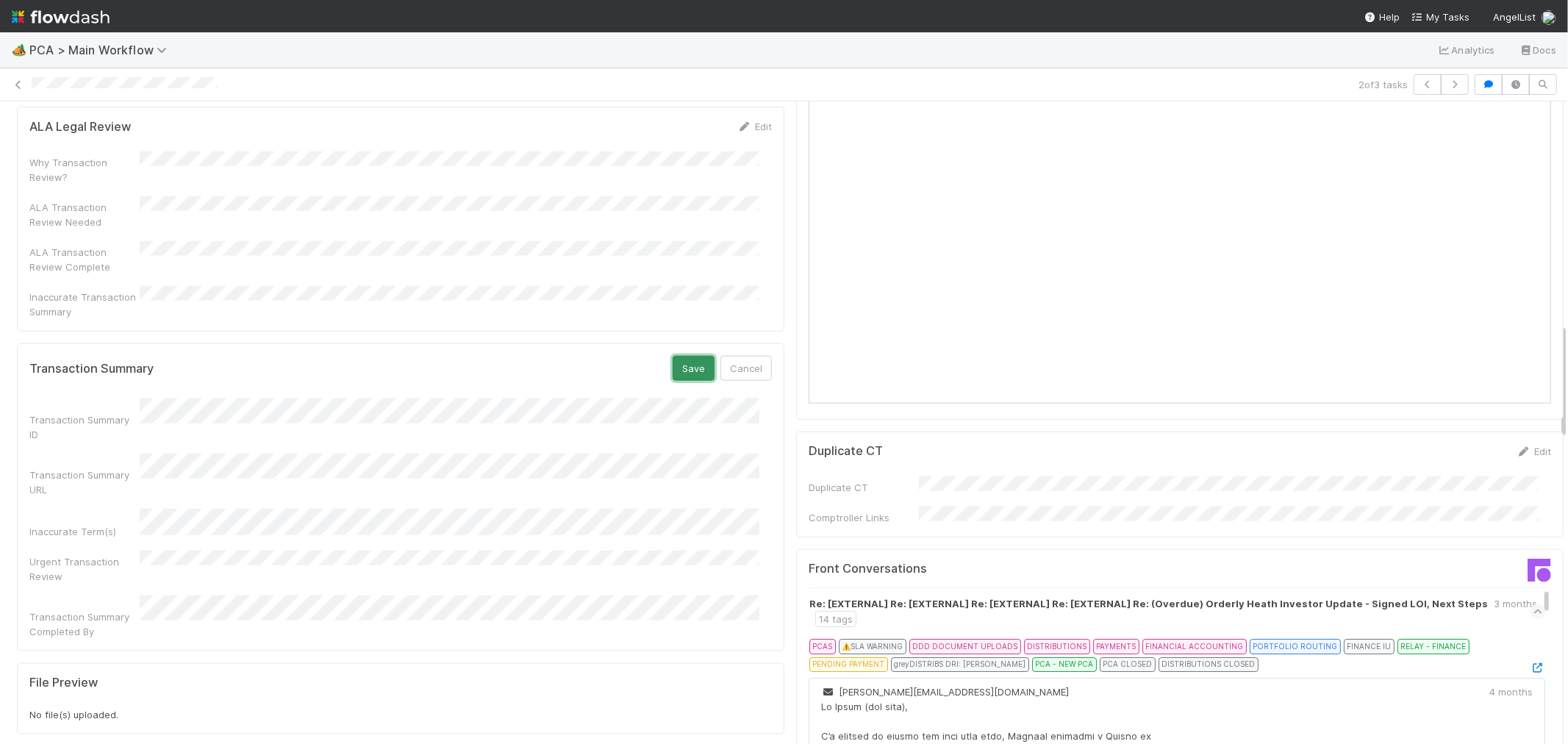
click at [688, 356] on button "Save" at bounding box center [693, 369] width 42 height 25
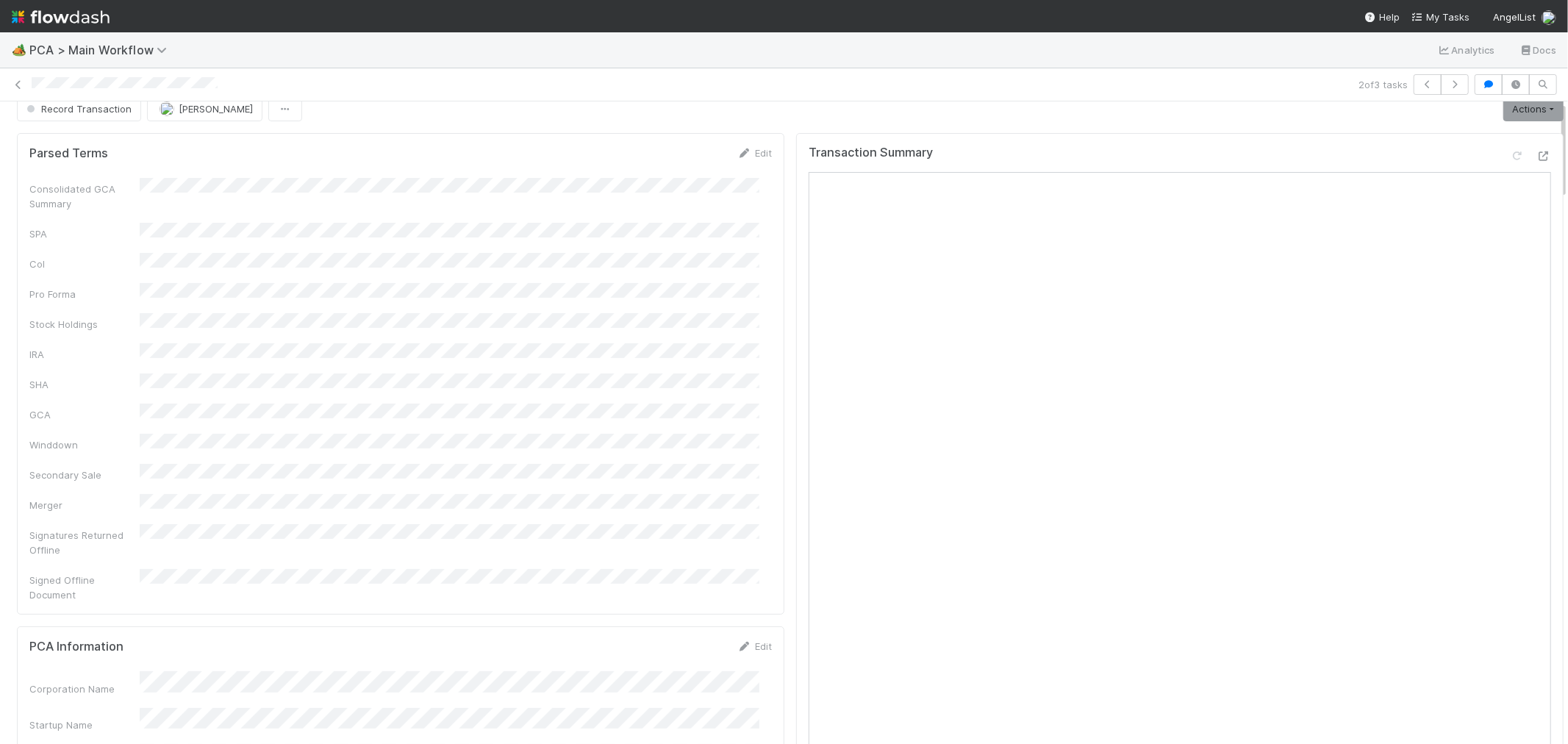
scroll to position [0, 0]
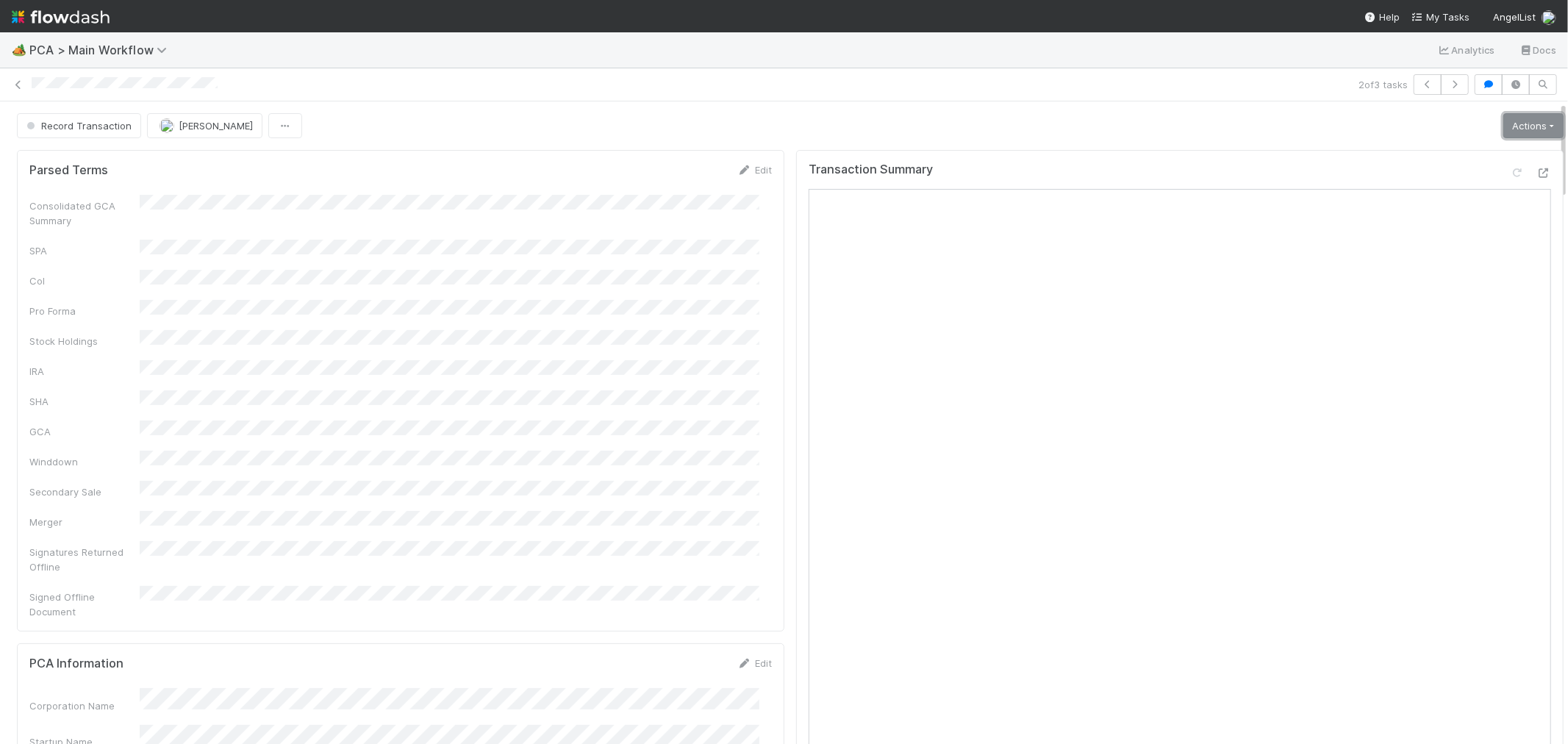
click at [1503, 120] on link "Actions" at bounding box center [1533, 126] width 60 height 25
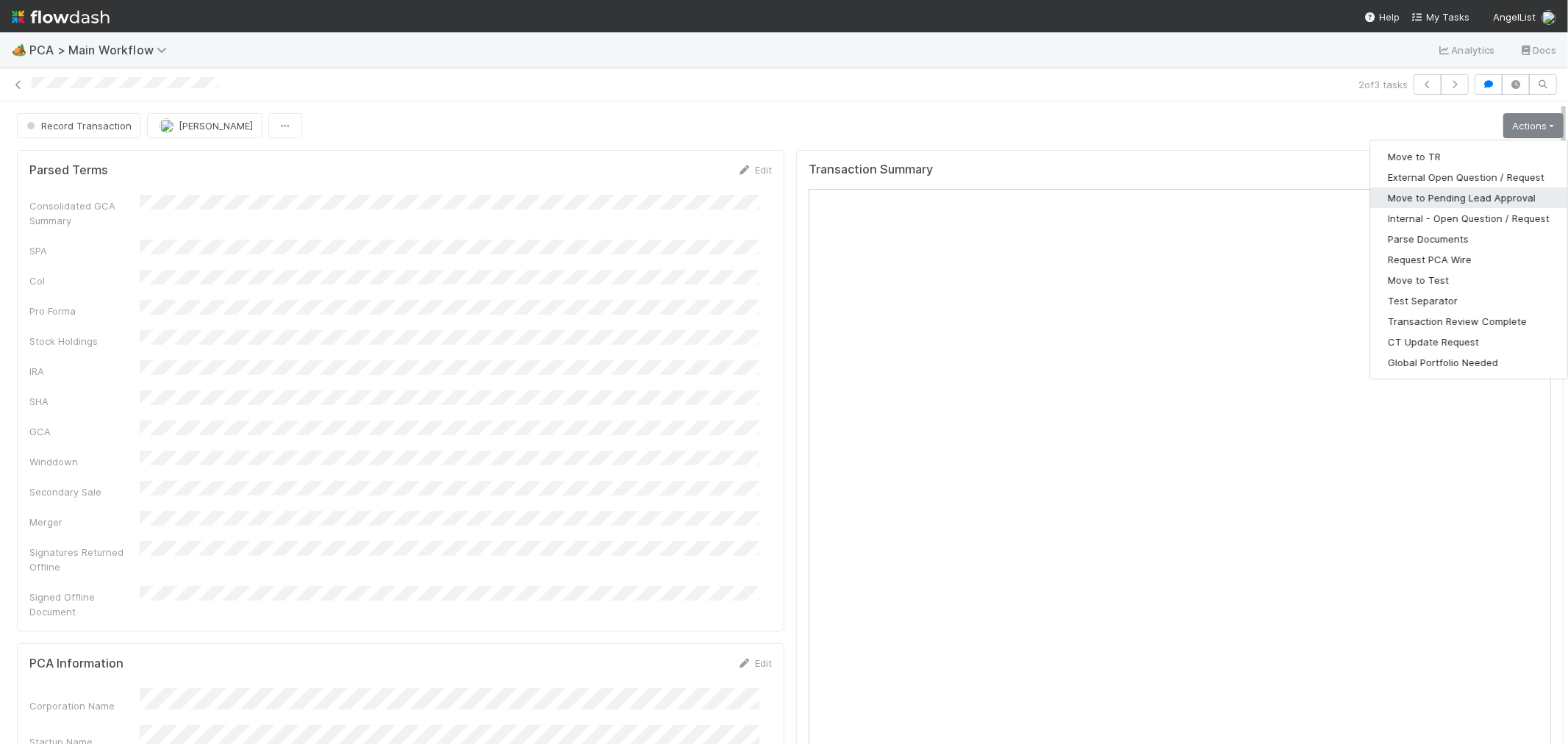
click at [1406, 190] on button "Move to Pending Lead Approval" at bounding box center [1468, 198] width 197 height 21
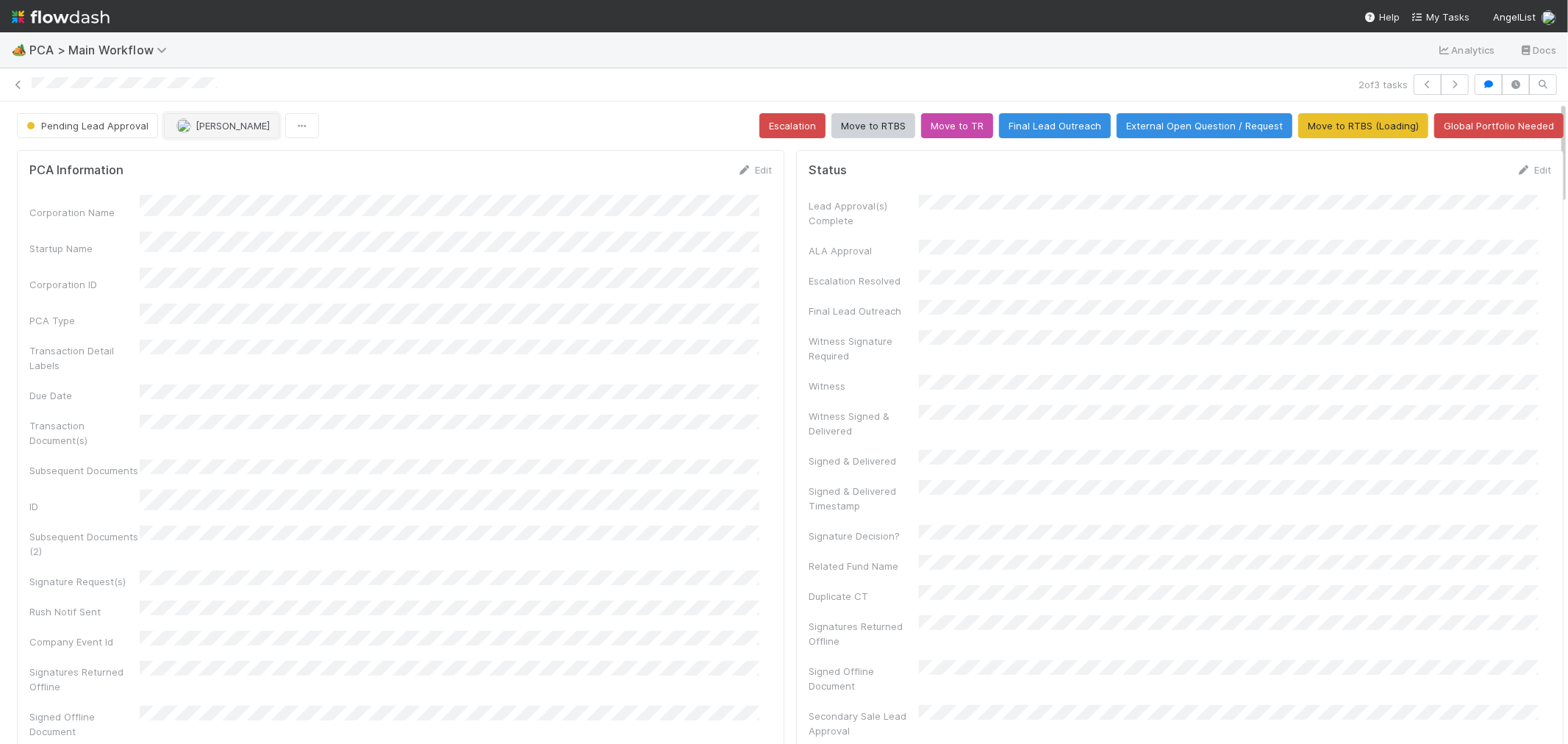
click at [203, 123] on span "[PERSON_NAME]" at bounding box center [233, 125] width 74 height 12
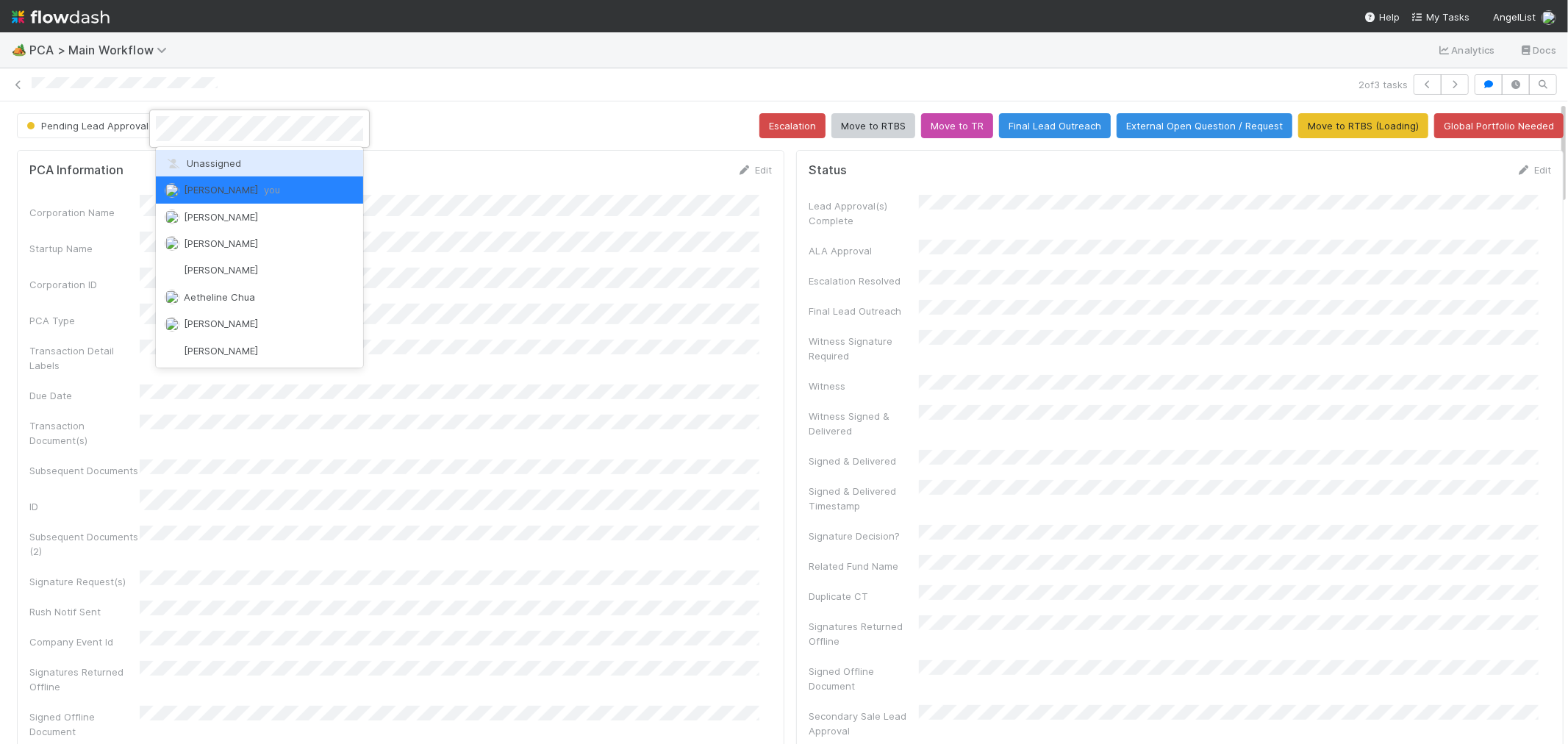
click at [212, 163] on span "Unassigned" at bounding box center [203, 163] width 77 height 12
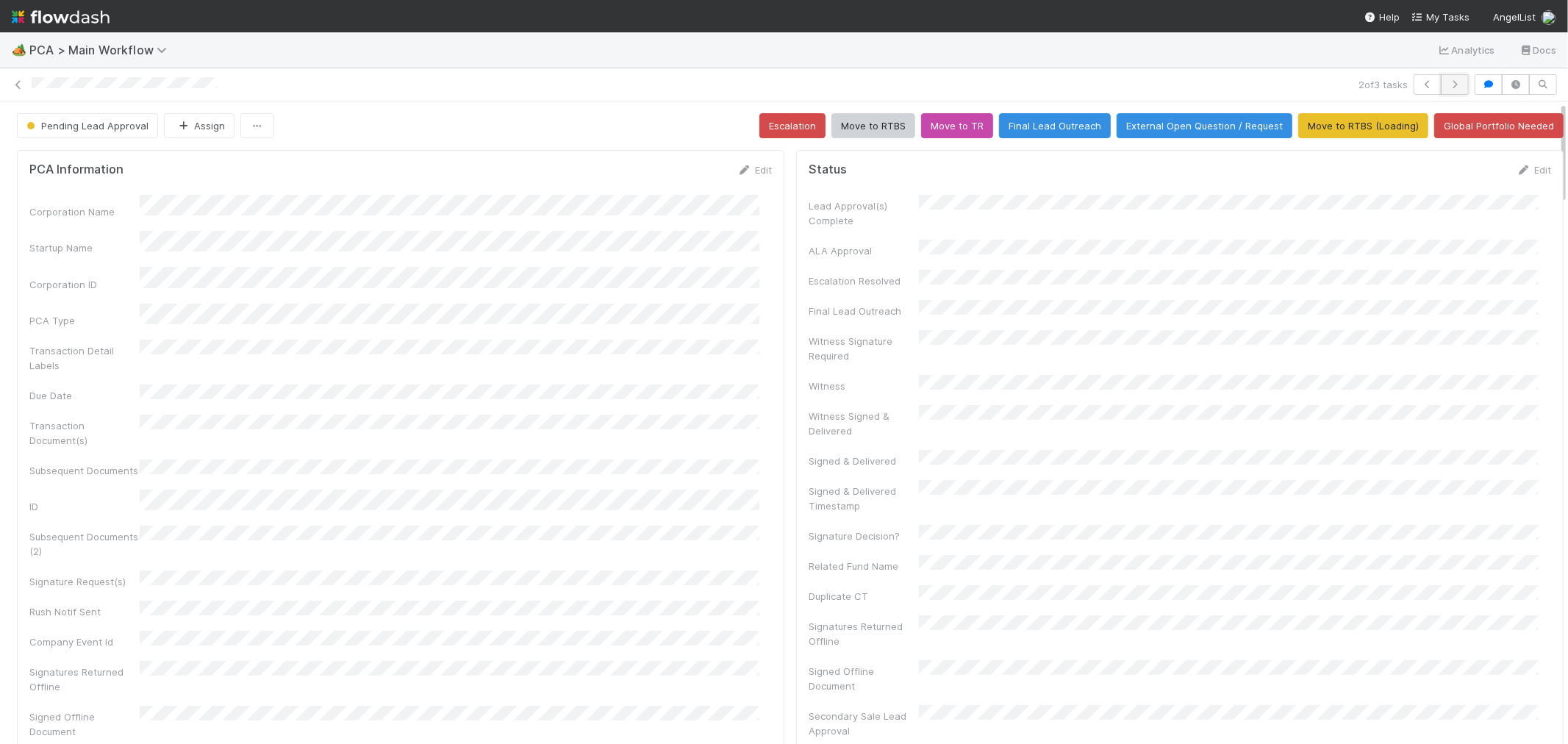
click at [1448, 85] on icon "button" at bounding box center [1455, 84] width 15 height 9
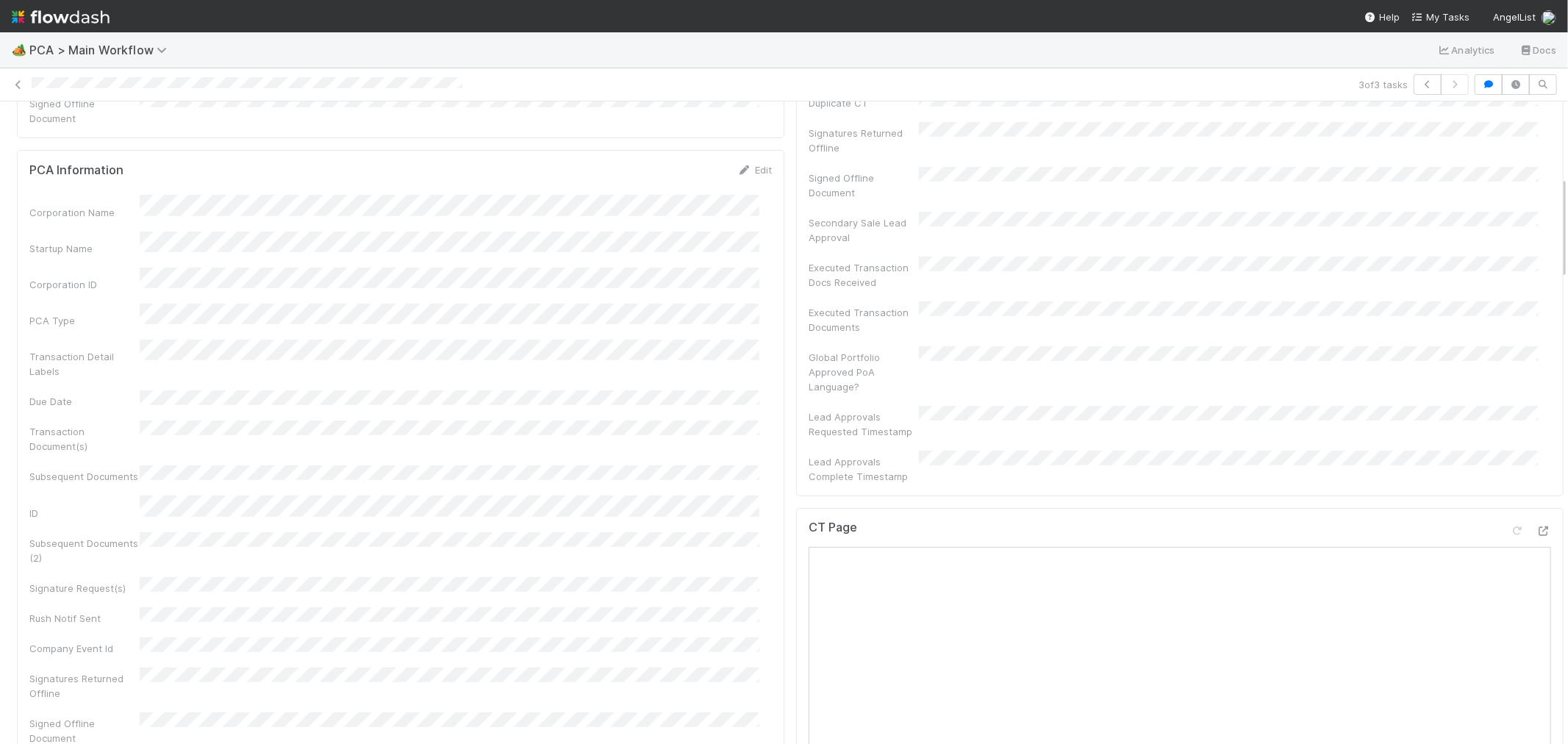
scroll to position [571, 0]
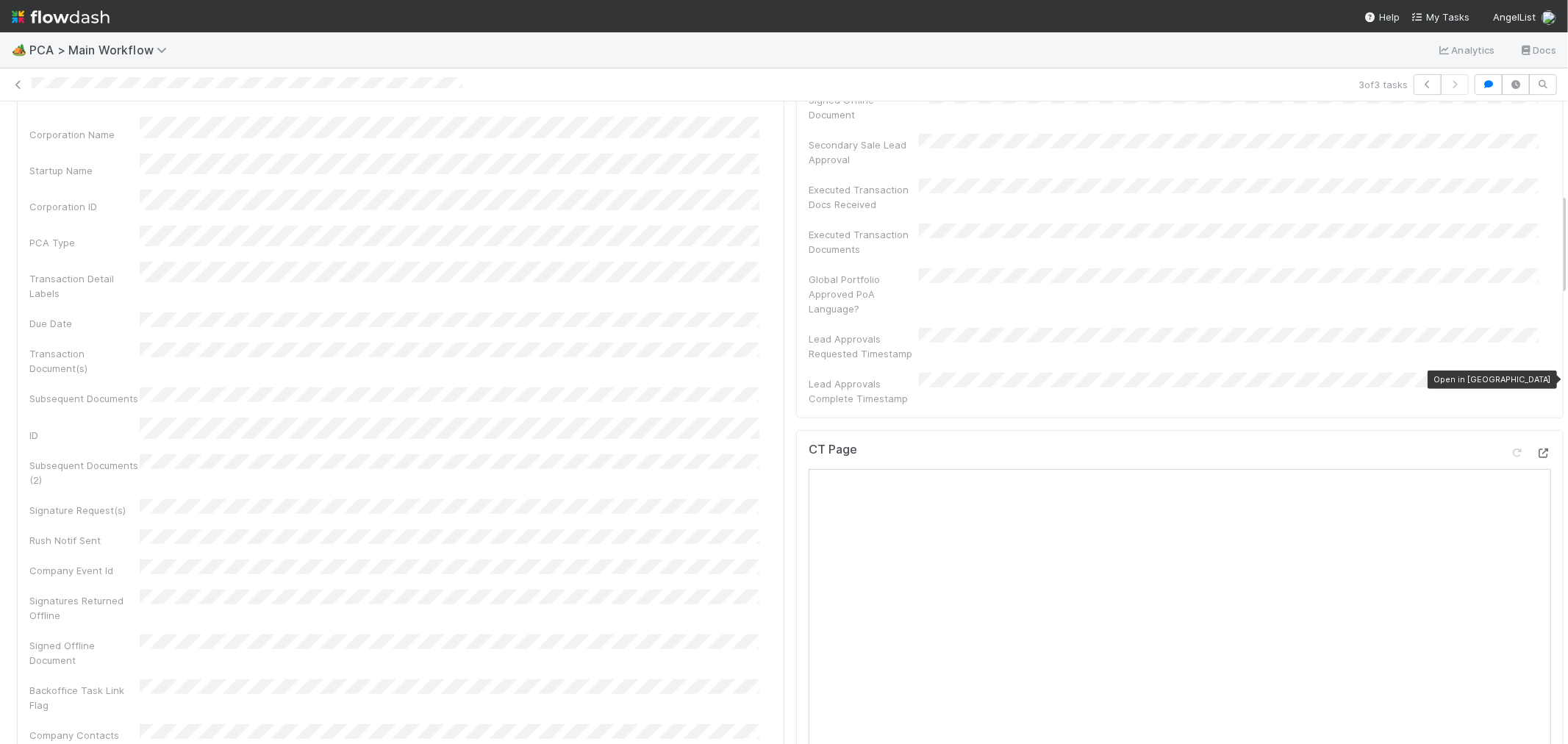
click at [1536, 449] on icon at bounding box center [1543, 454] width 15 height 9
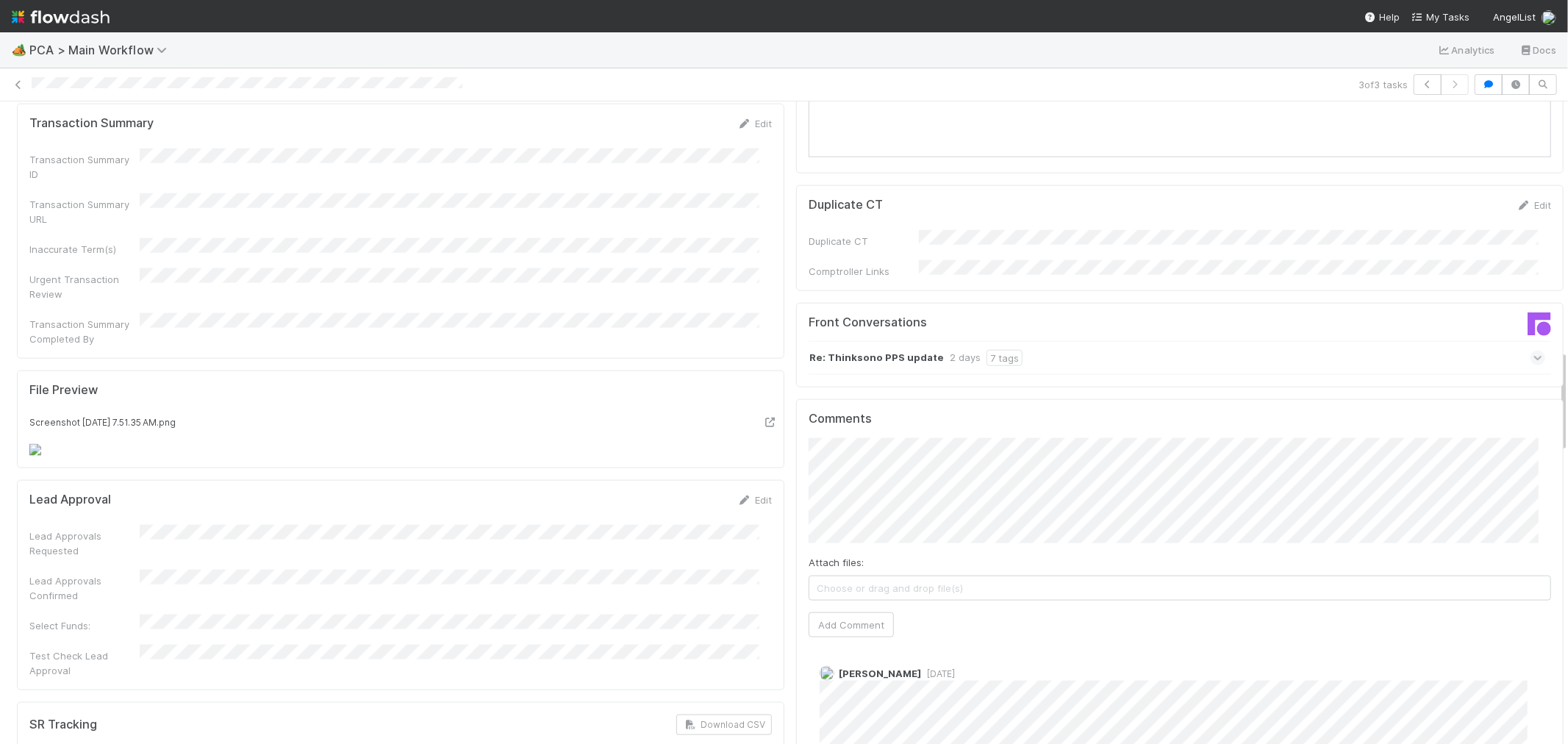
scroll to position [1634, 0]
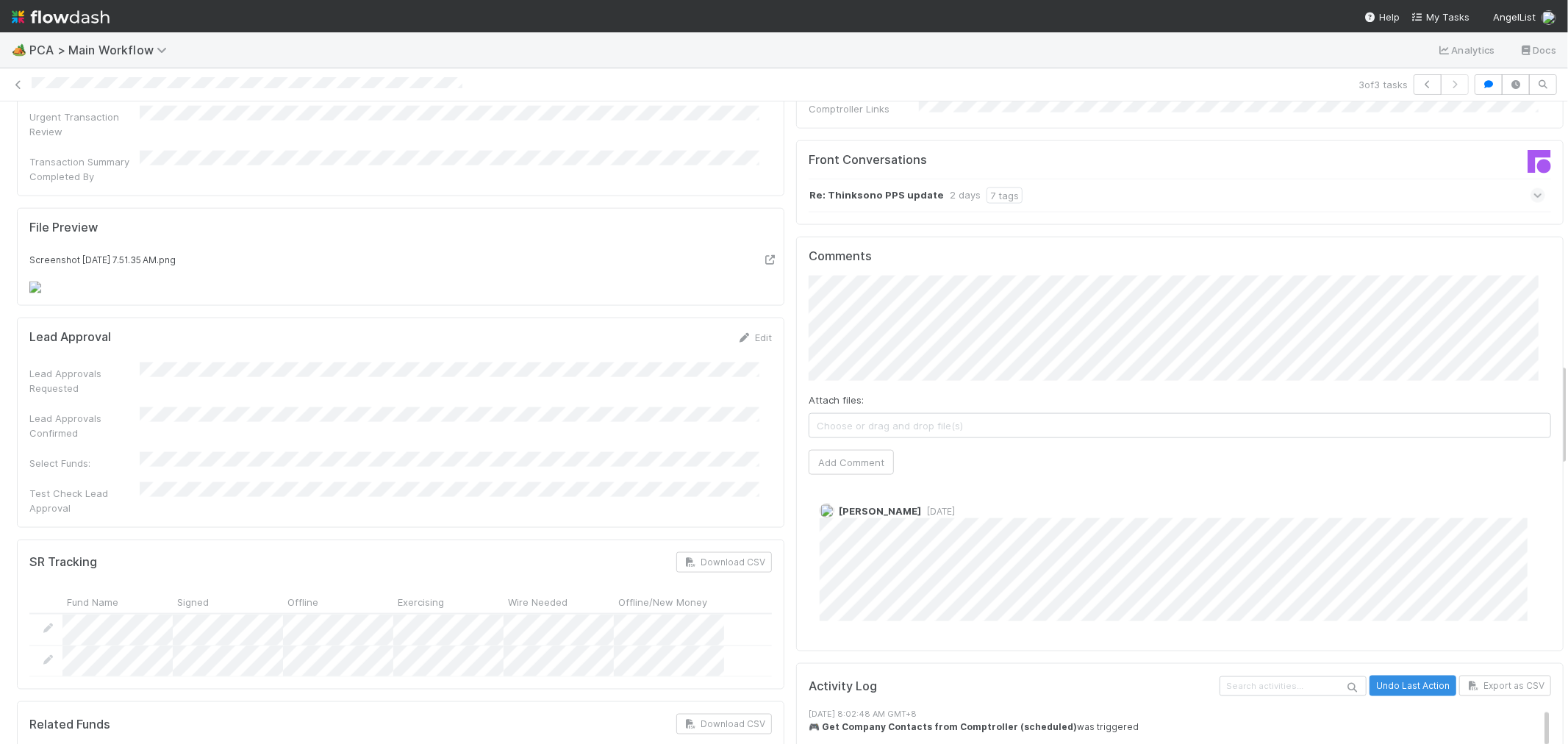
click at [1119, 179] on div "Re: Thinksono PPS update 2 days 7 tags" at bounding box center [1176, 195] width 737 height 34
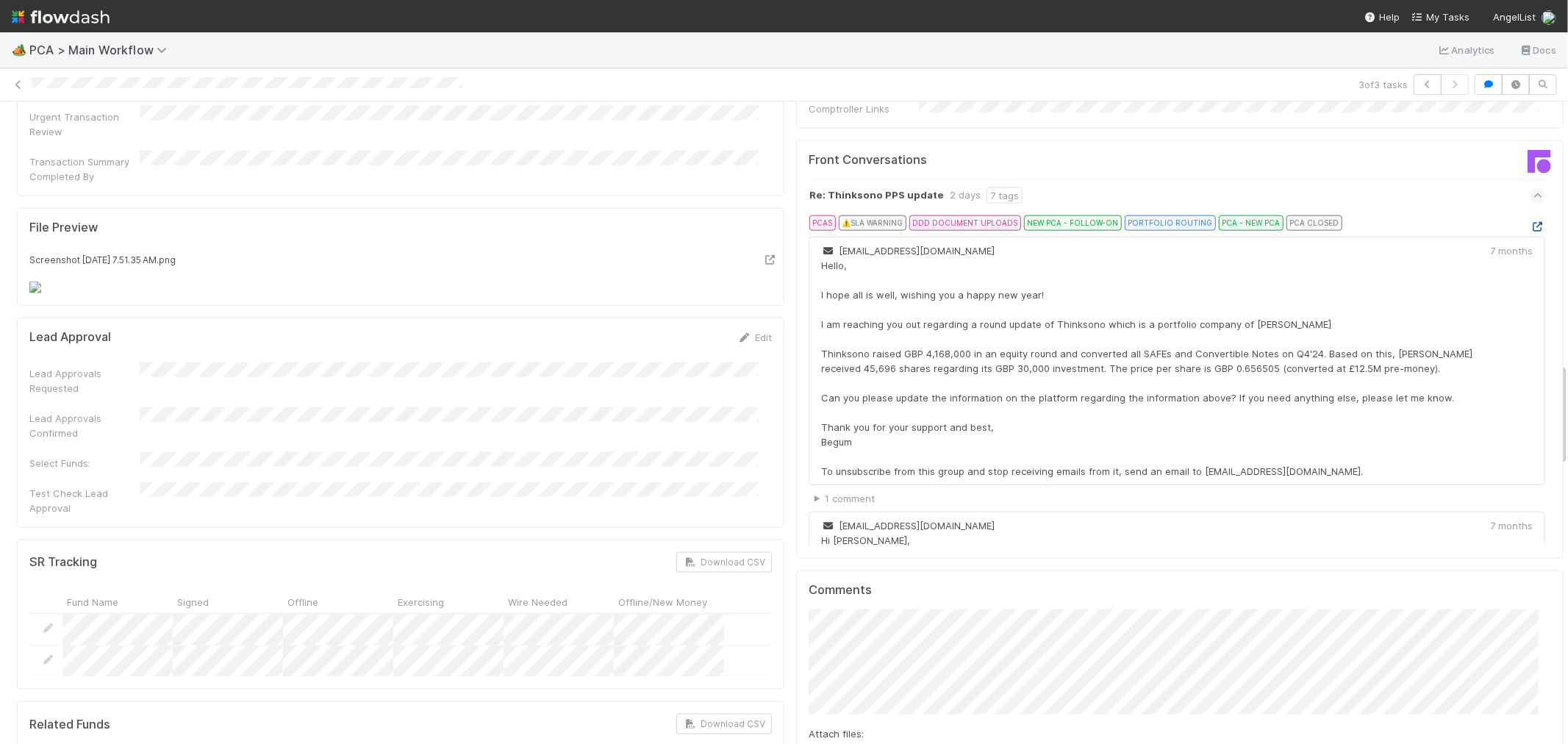
click at [1531, 222] on icon at bounding box center [1538, 227] width 15 height 9
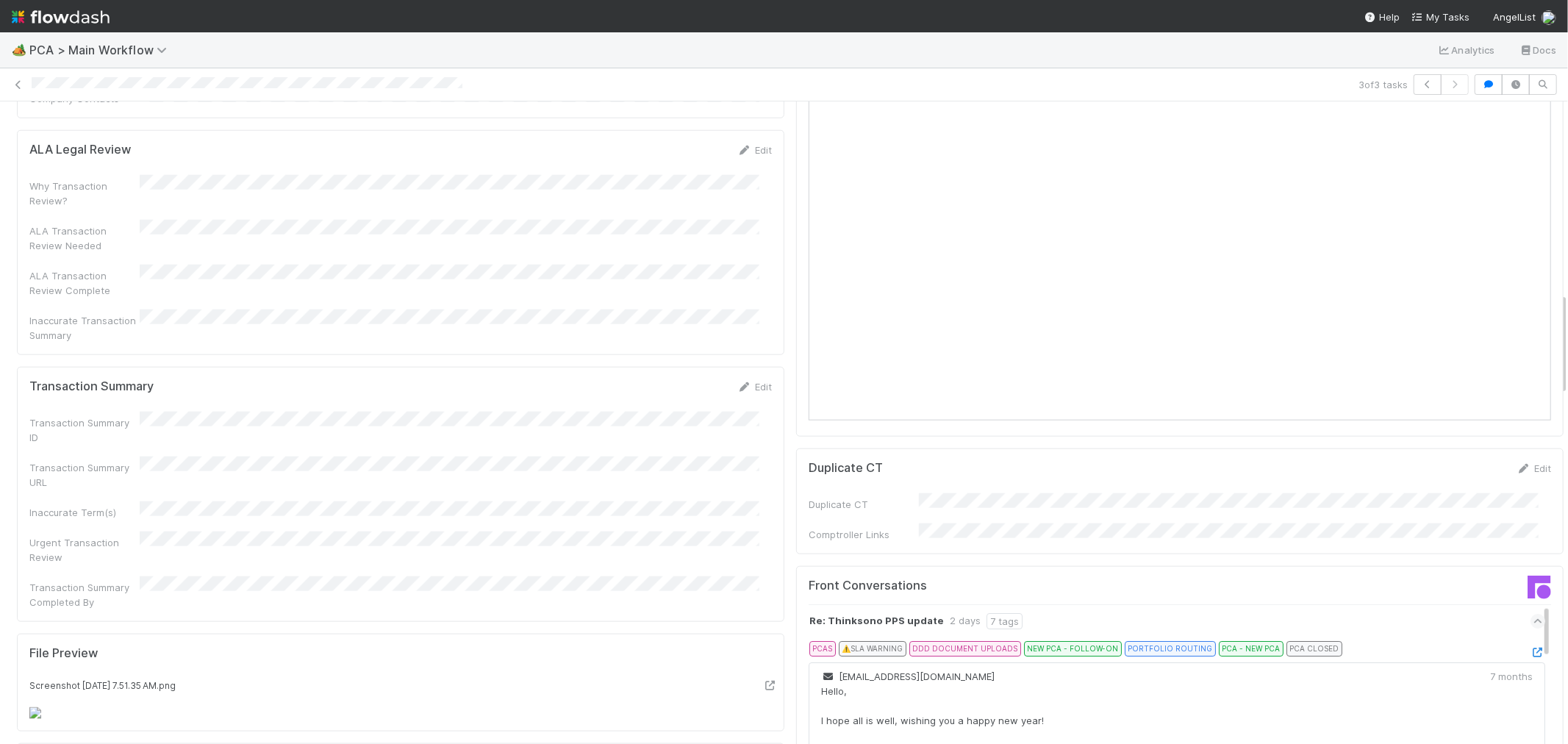
scroll to position [1225, 0]
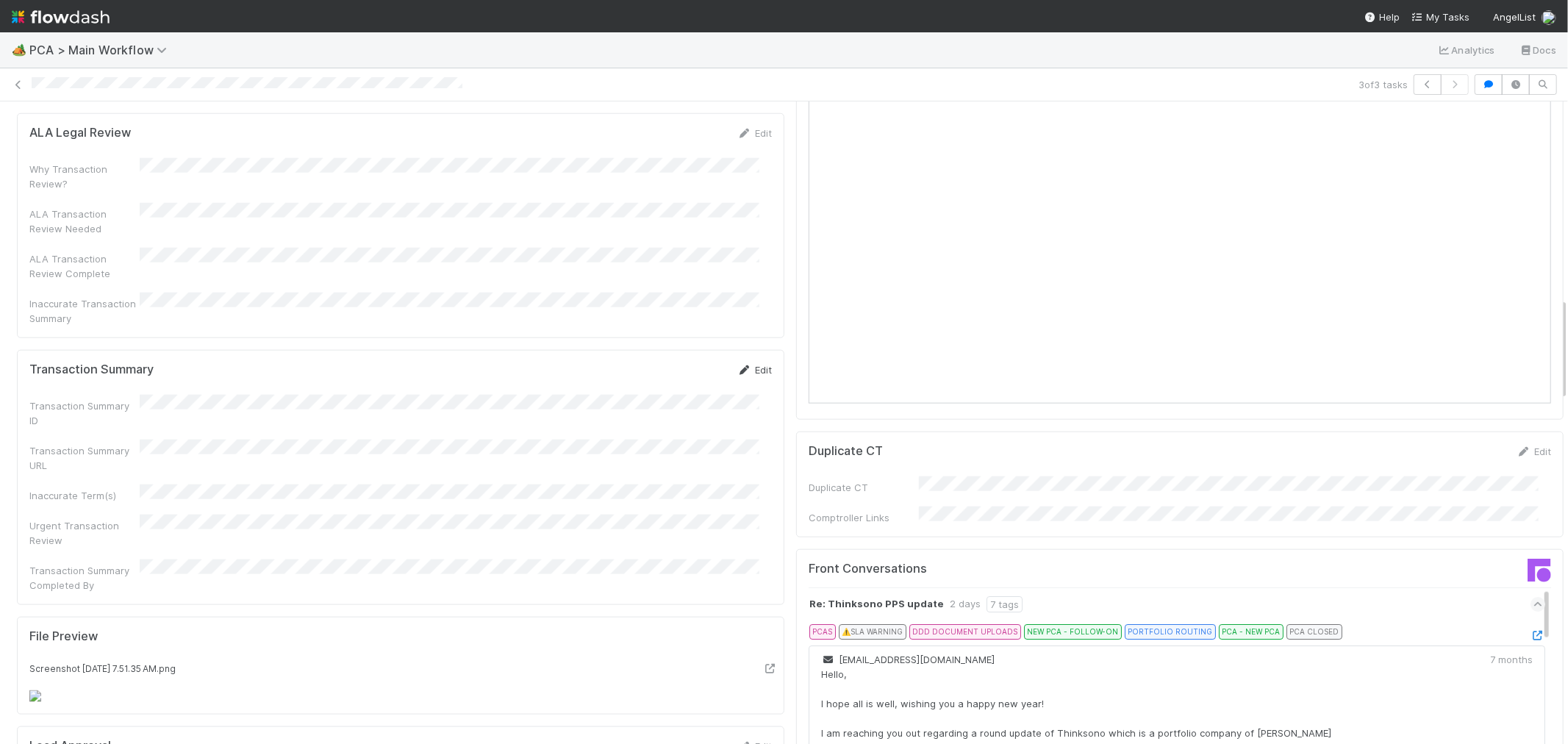
click at [740, 364] on link "Edit" at bounding box center [755, 370] width 35 height 12
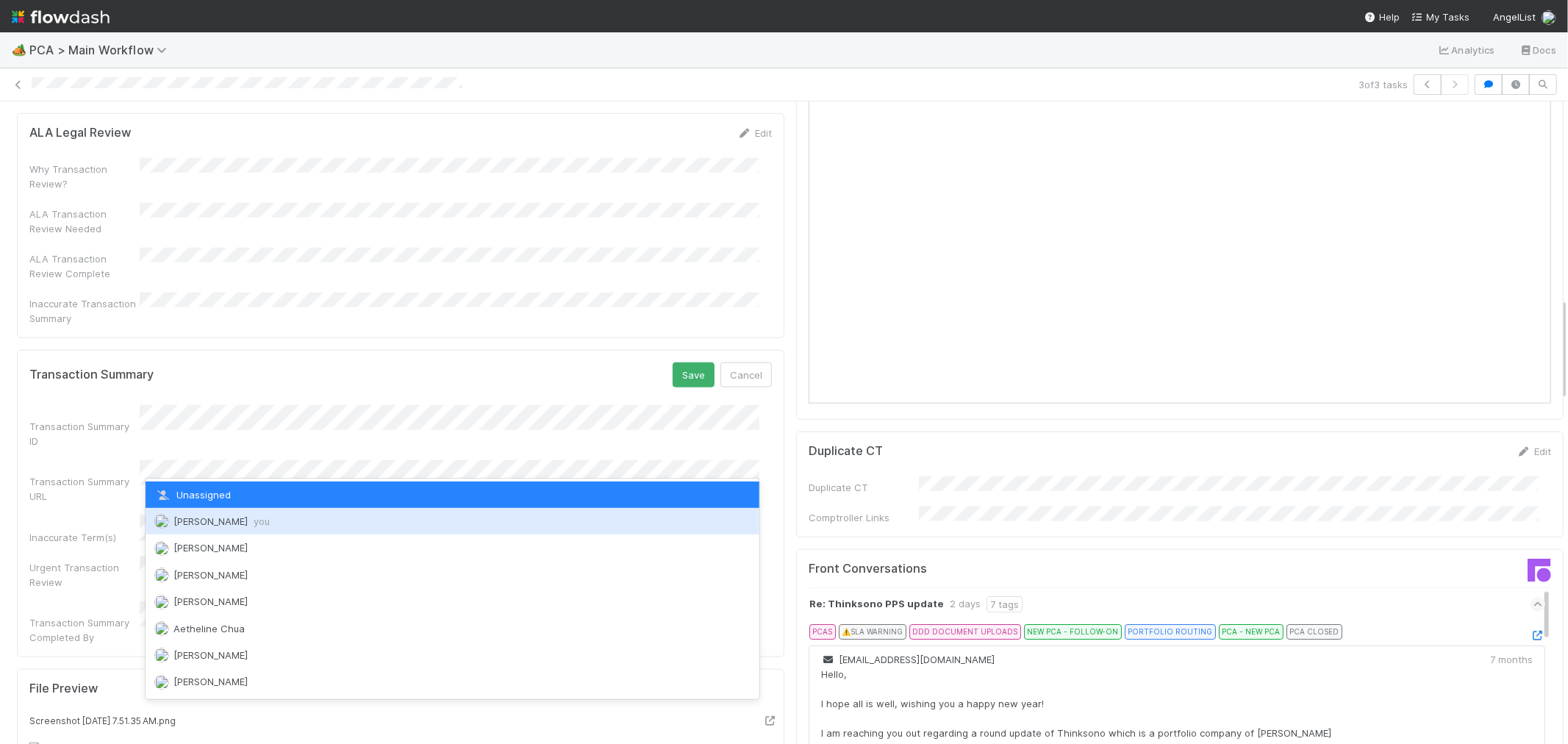
click at [187, 526] on span "Raven Jacinto you" at bounding box center [222, 521] width 97 height 12
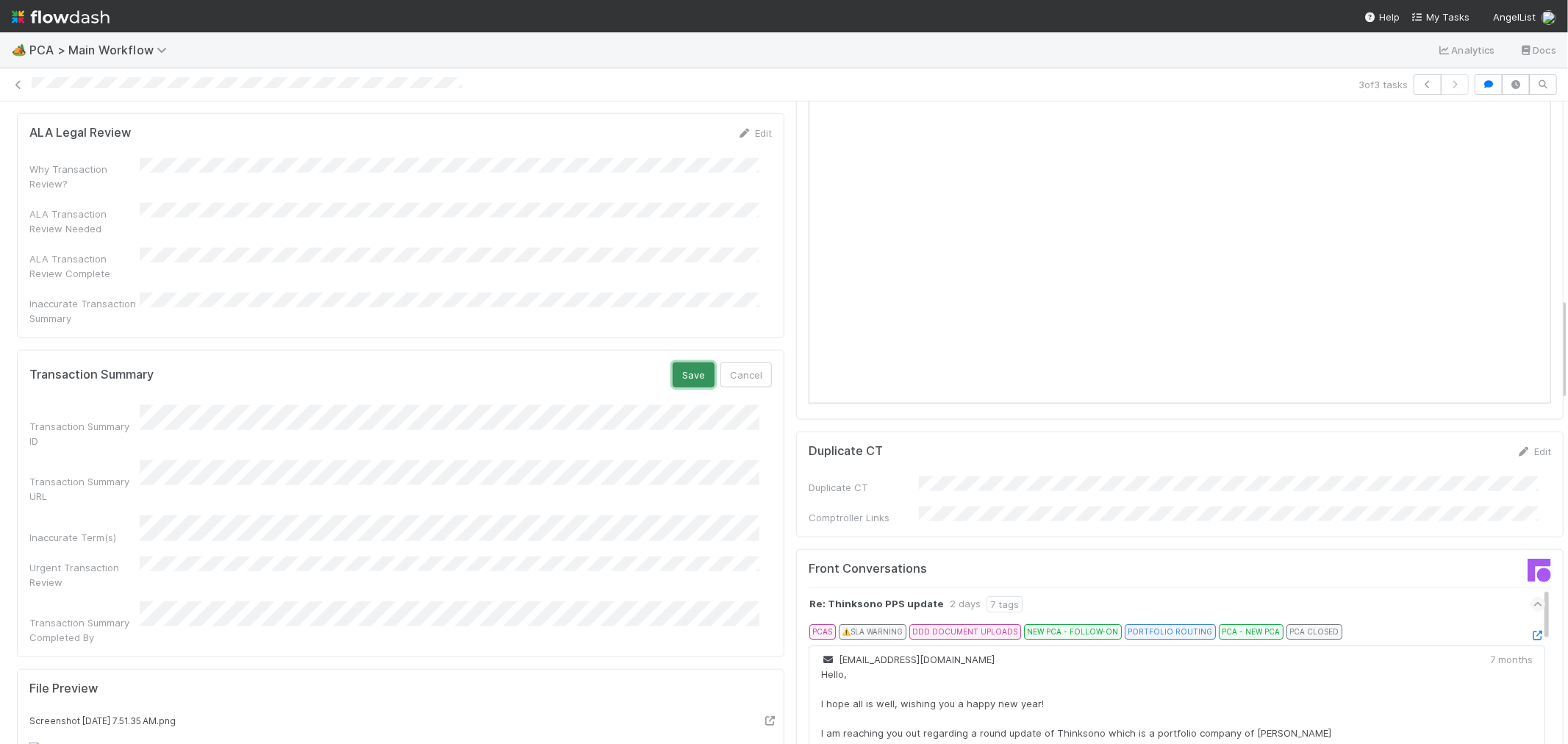
click at [695, 363] on button "Save" at bounding box center [693, 375] width 42 height 25
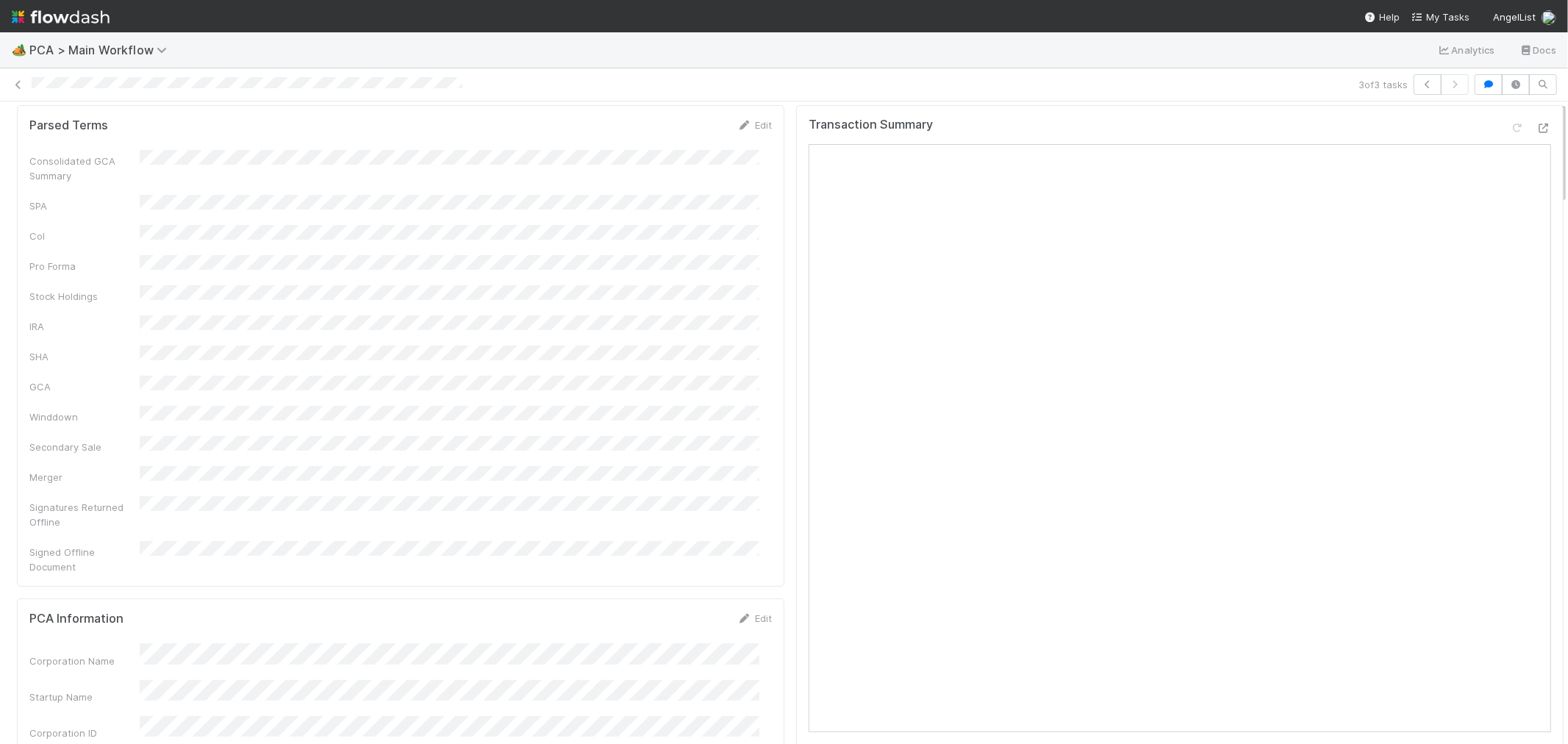
scroll to position [0, 0]
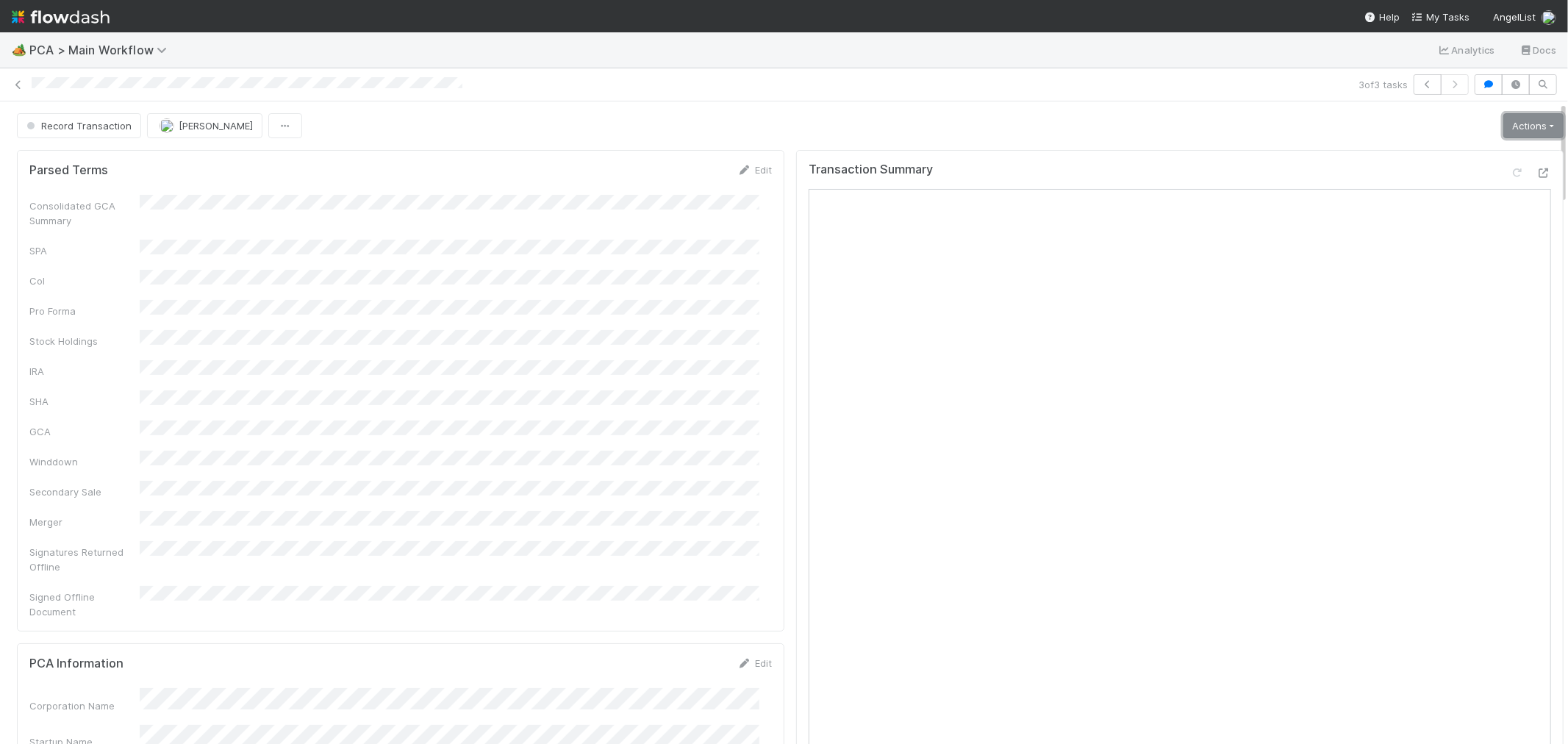
click at [1503, 126] on link "Actions" at bounding box center [1533, 126] width 60 height 25
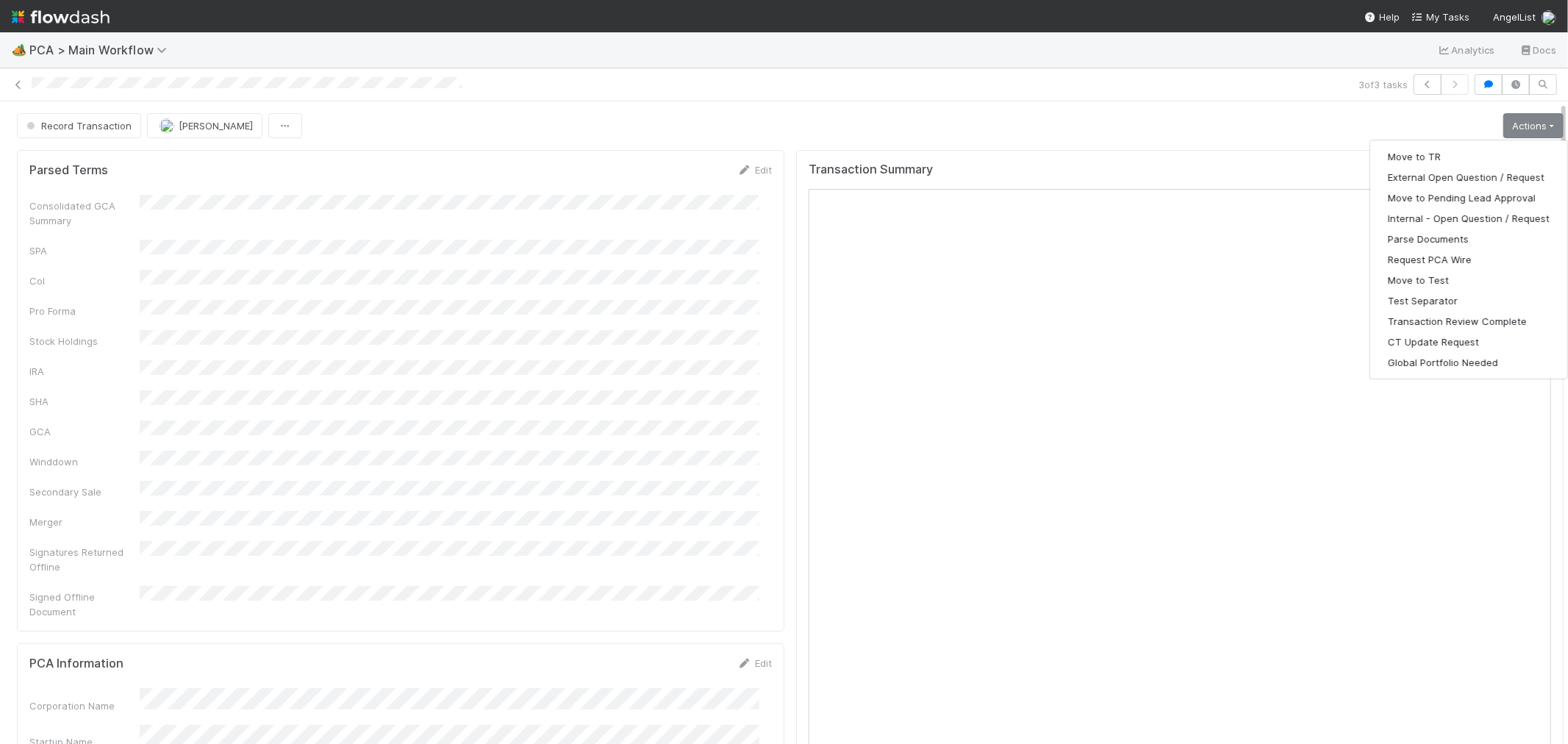
click at [821, 120] on div "Record Transaction Raven Jacinto Actions Move to TR External Open Question / Re…" at bounding box center [790, 126] width 1547 height 25
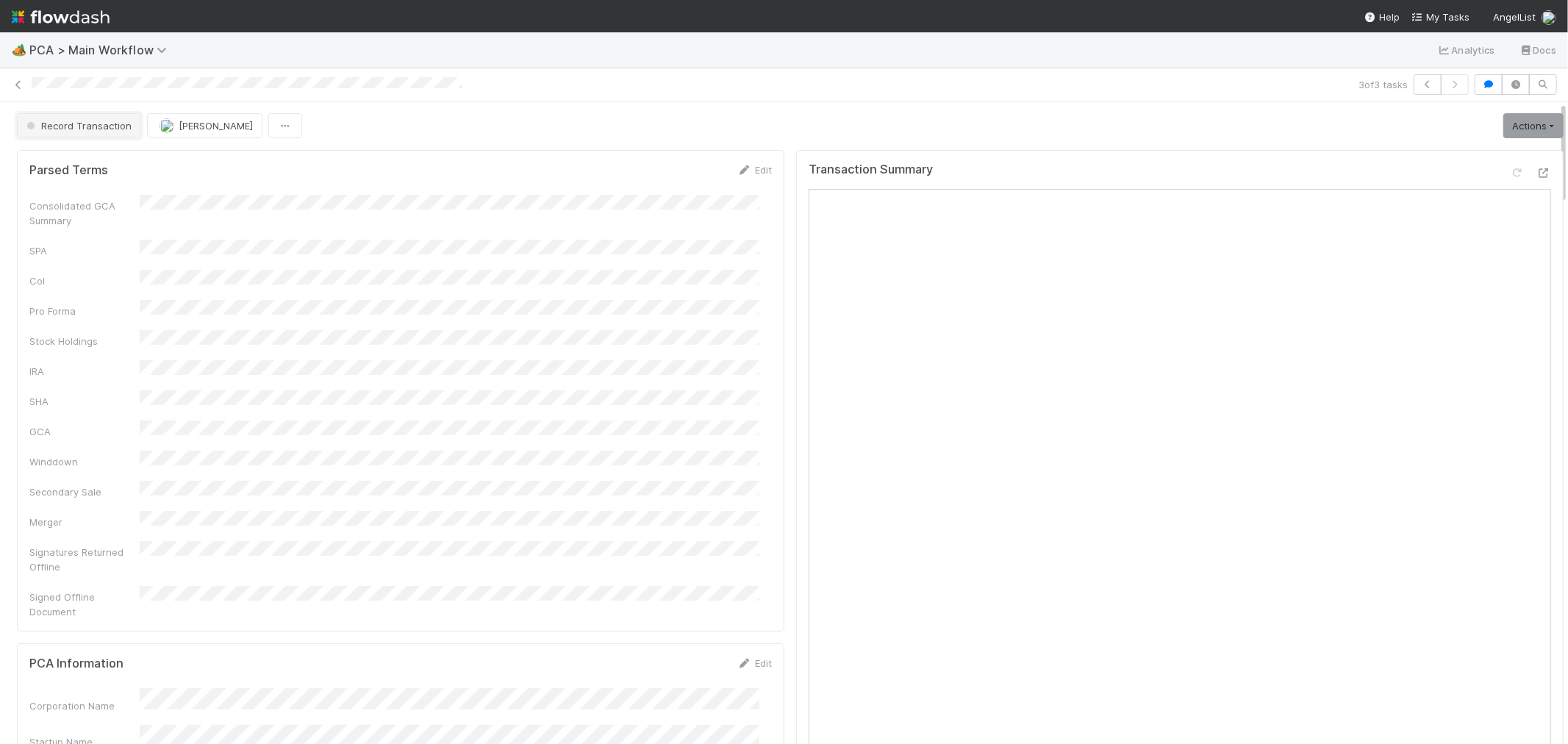
click at [110, 137] on button "Record Transaction" at bounding box center [78, 126] width 124 height 25
click at [151, 168] on div "ICU" at bounding box center [116, 163] width 207 height 26
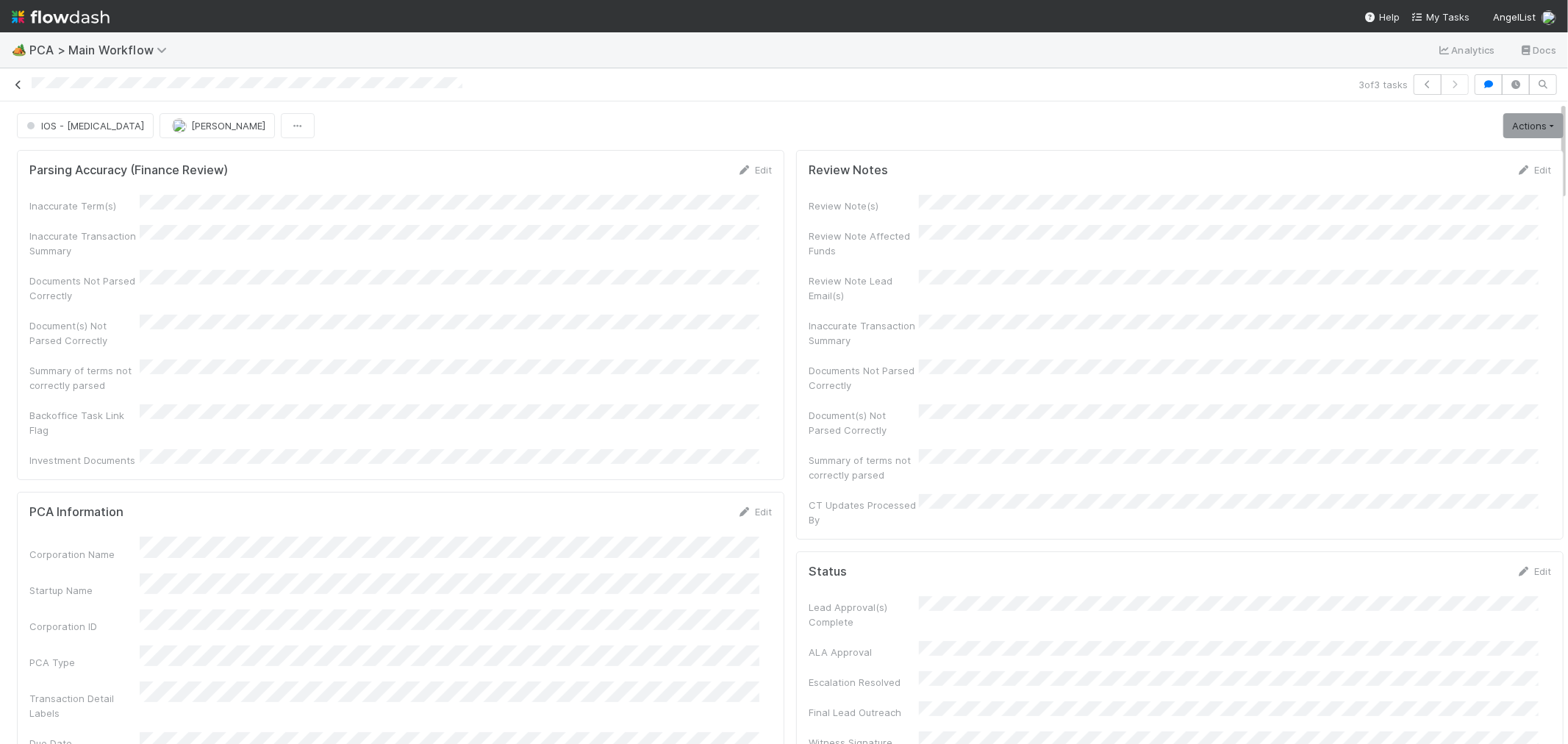
click at [16, 90] on link at bounding box center [18, 85] width 15 height 15
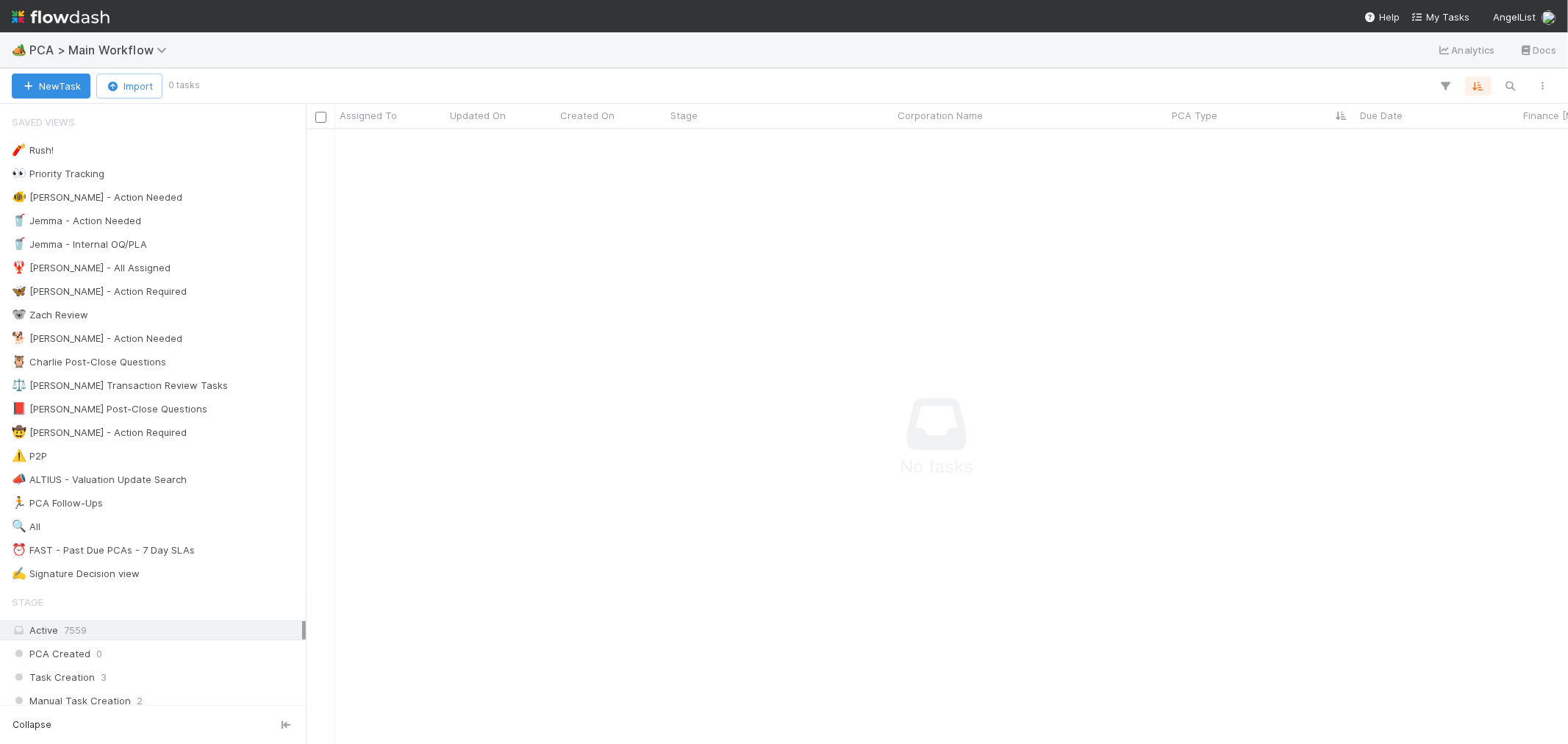
scroll to position [13, 13]
click at [47, 9] on img at bounding box center [61, 17] width 98 height 25
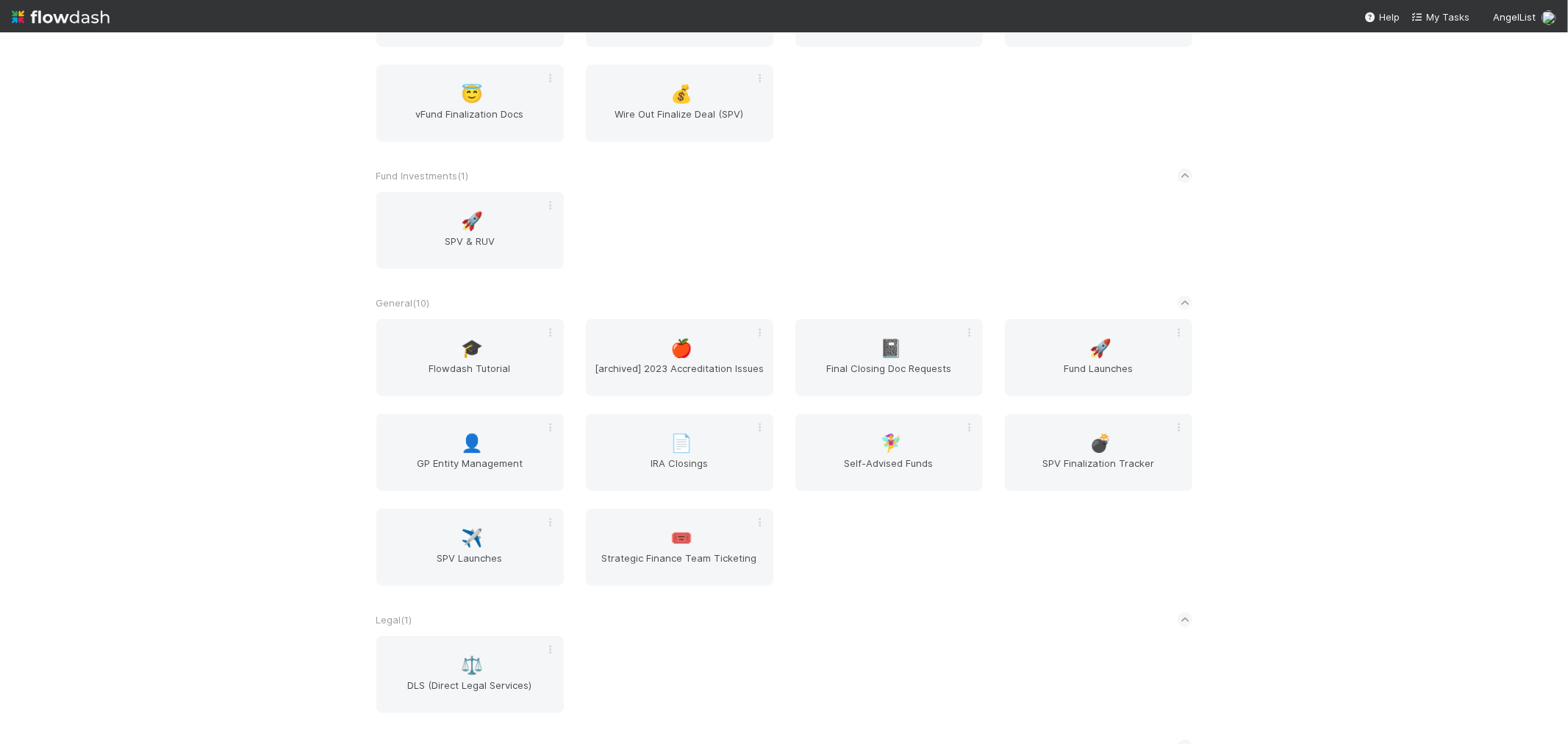
scroll to position [899, 0]
click at [893, 370] on span "Final Closing Doc Requests" at bounding box center [889, 374] width 176 height 29
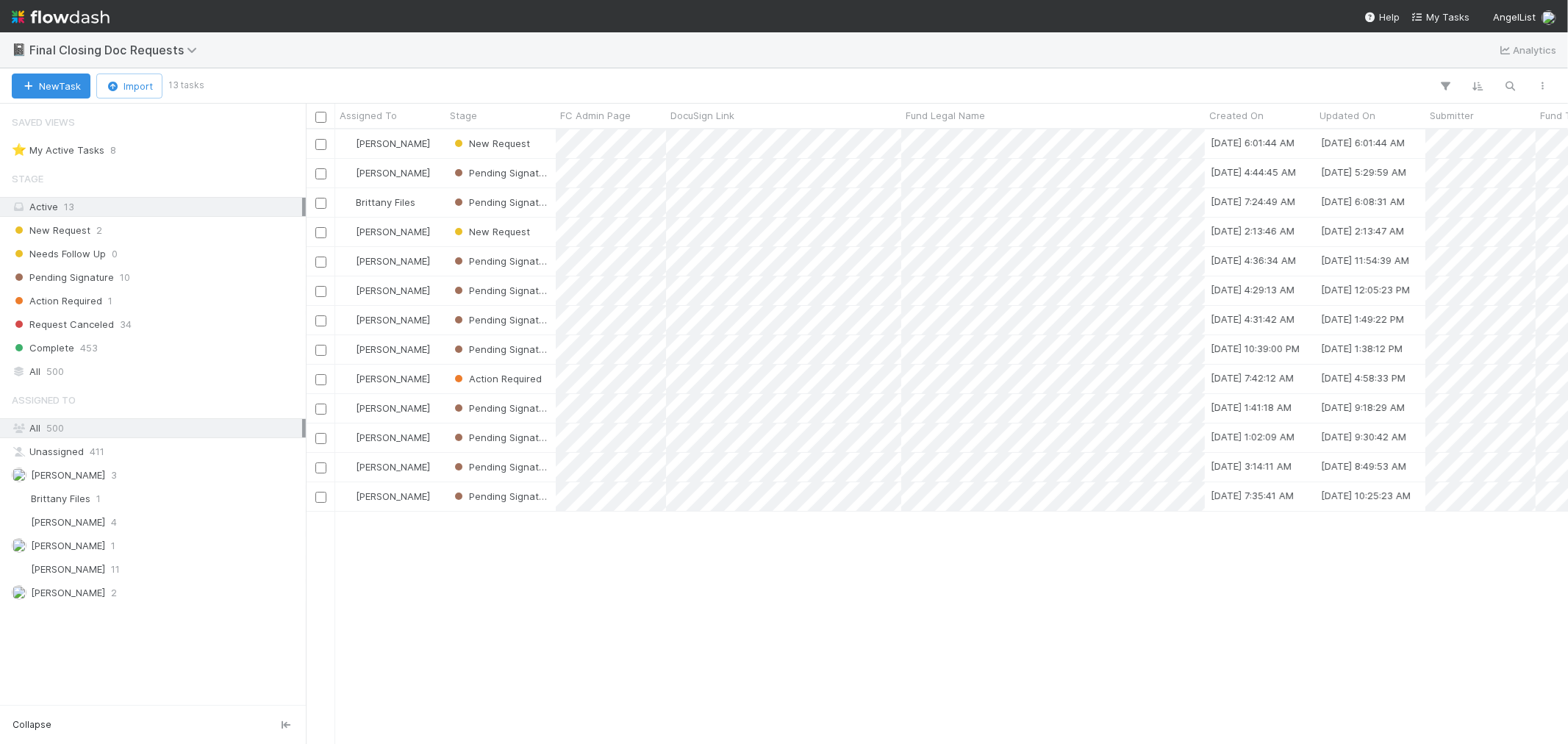
scroll to position [602, 1250]
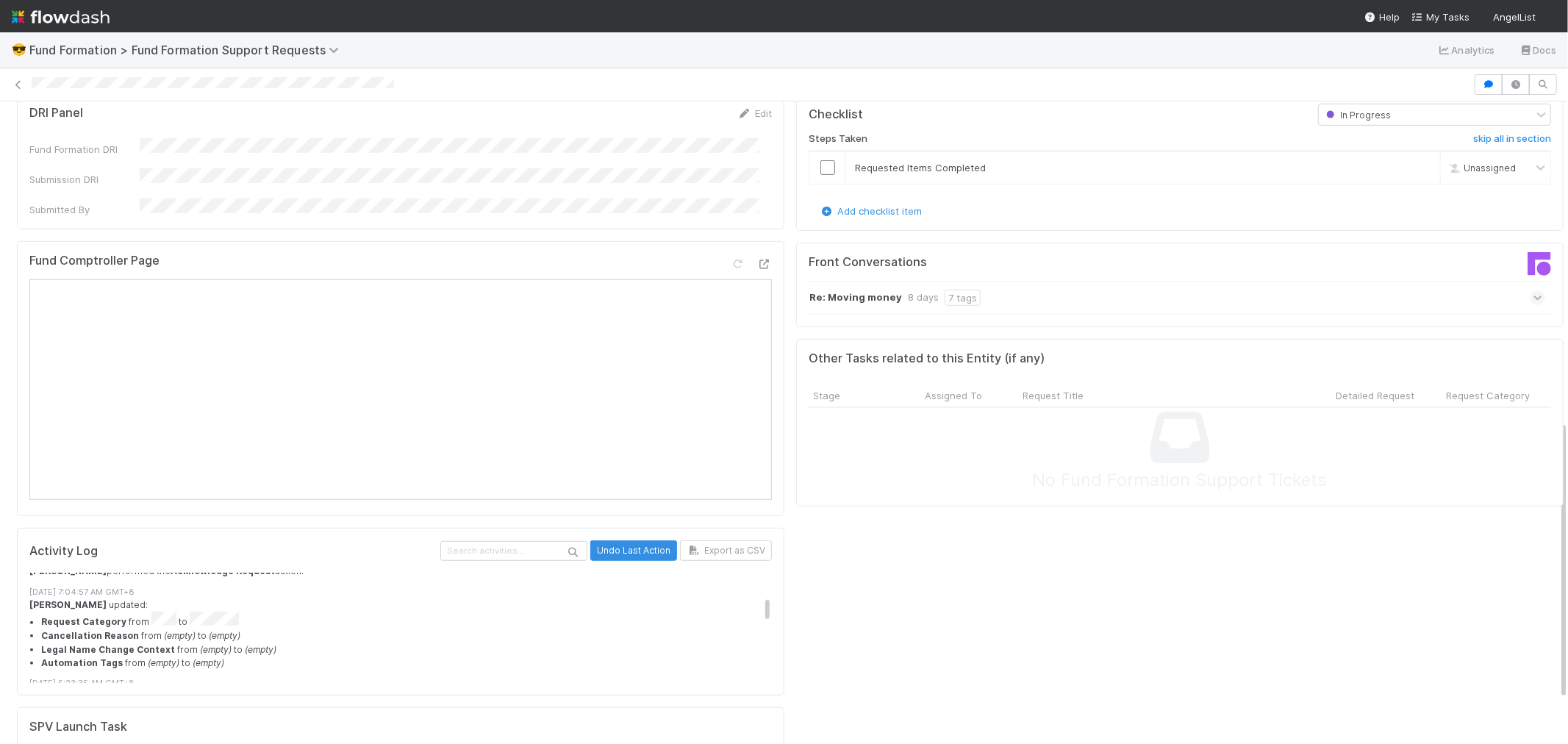
scroll to position [163, 0]
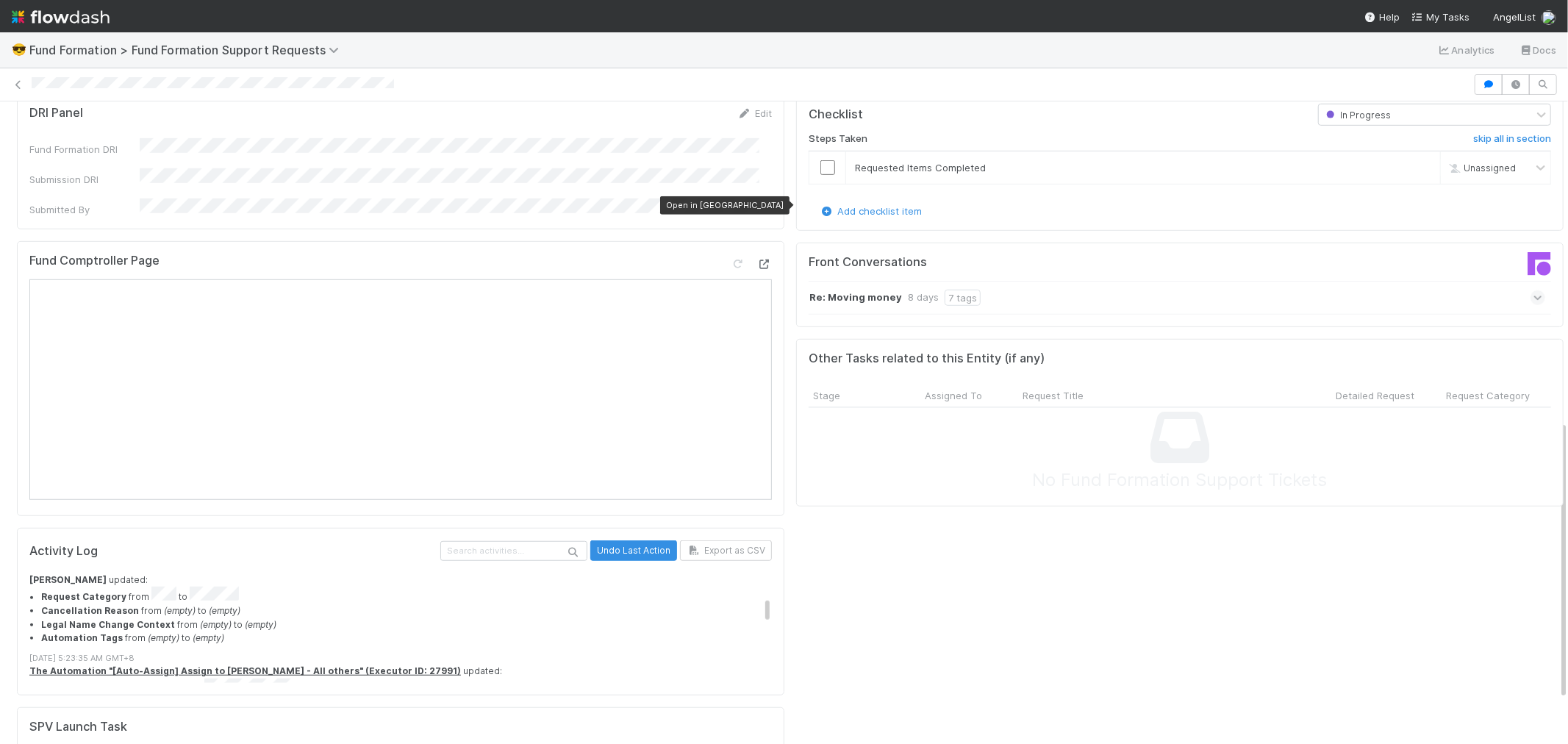
click at [757, 260] on icon at bounding box center [764, 264] width 15 height 9
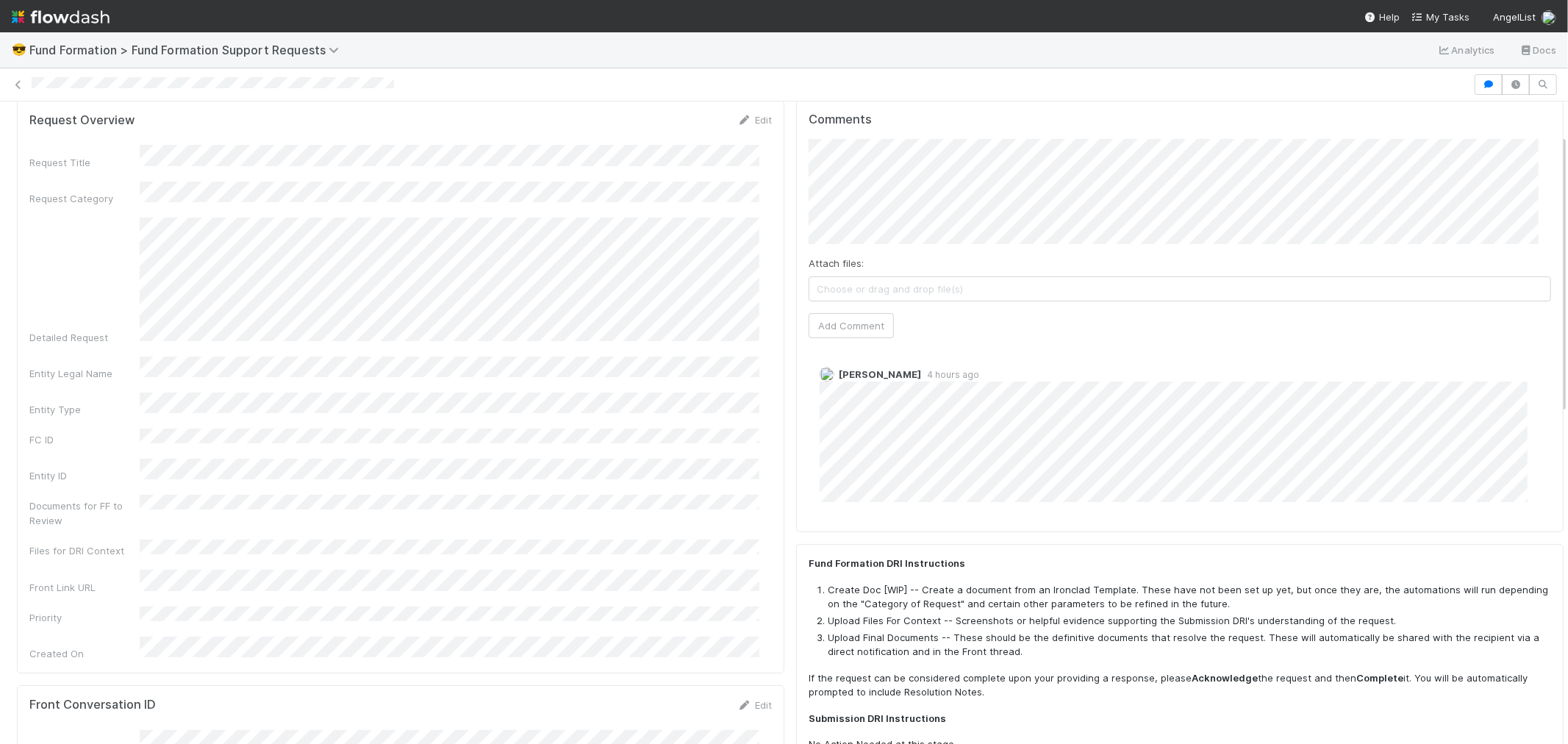
scroll to position [0, 0]
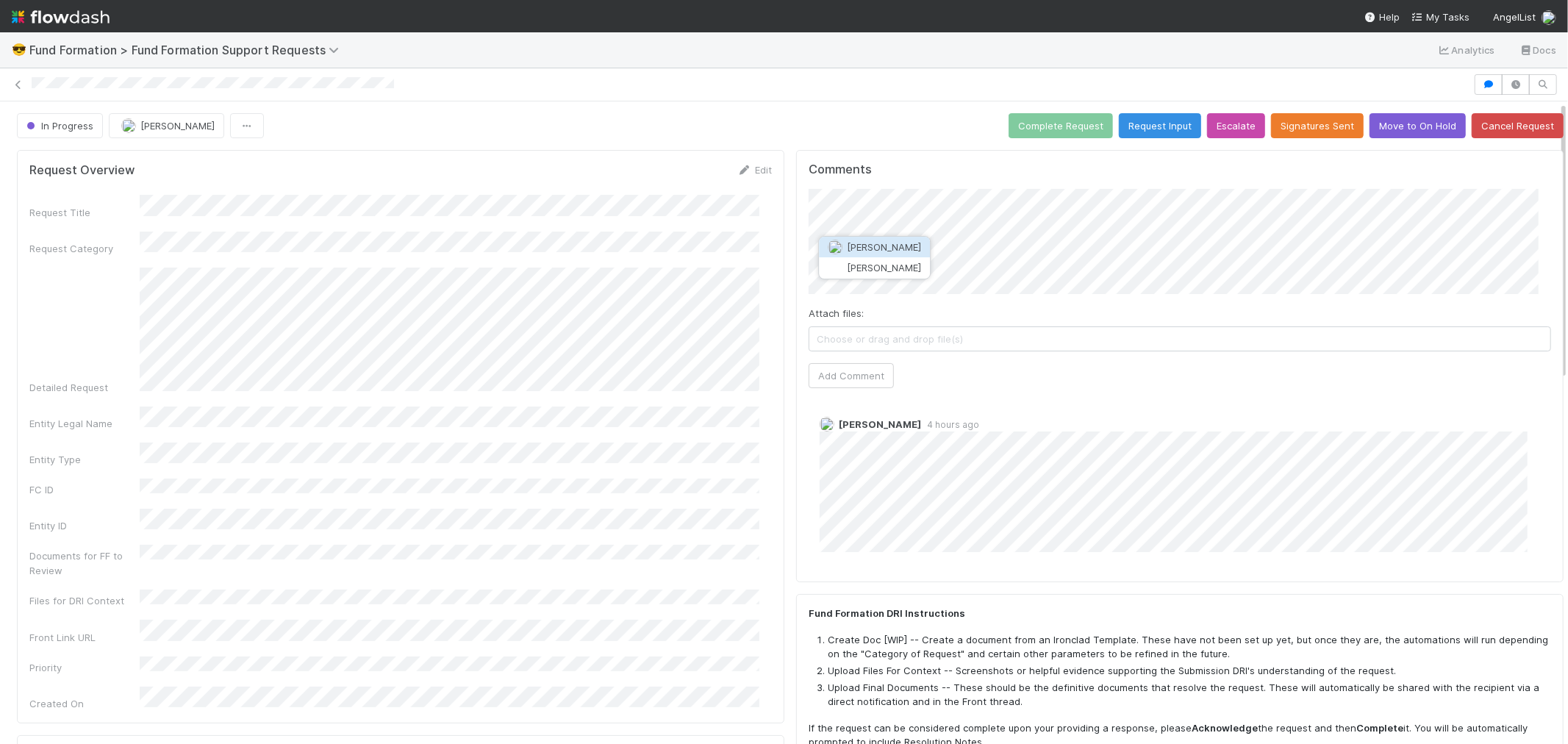
click at [889, 249] on span "[PERSON_NAME]" at bounding box center [884, 247] width 74 height 12
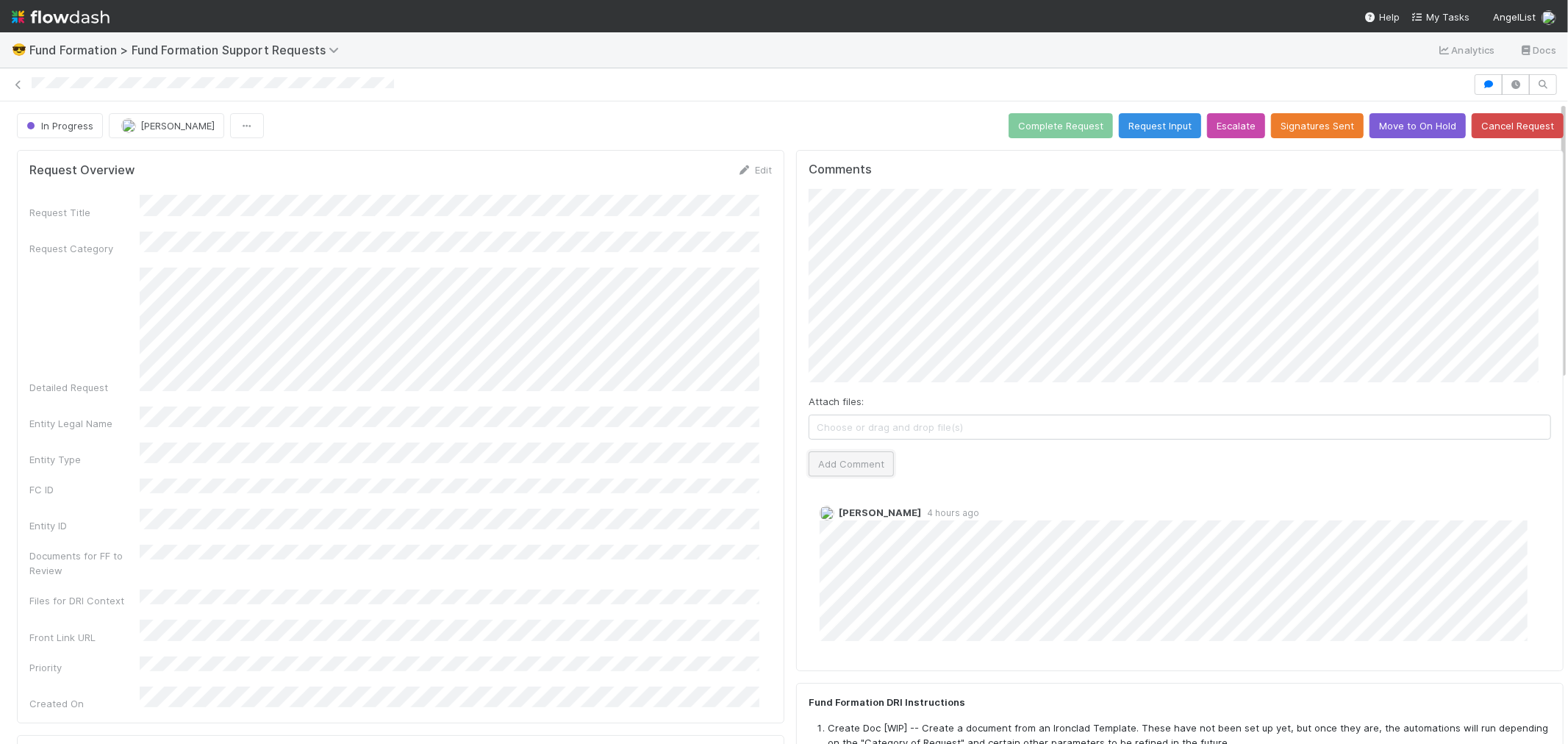
click at [828, 468] on button "Add Comment" at bounding box center [851, 465] width 85 height 25
